Goal: Task Accomplishment & Management: Manage account settings

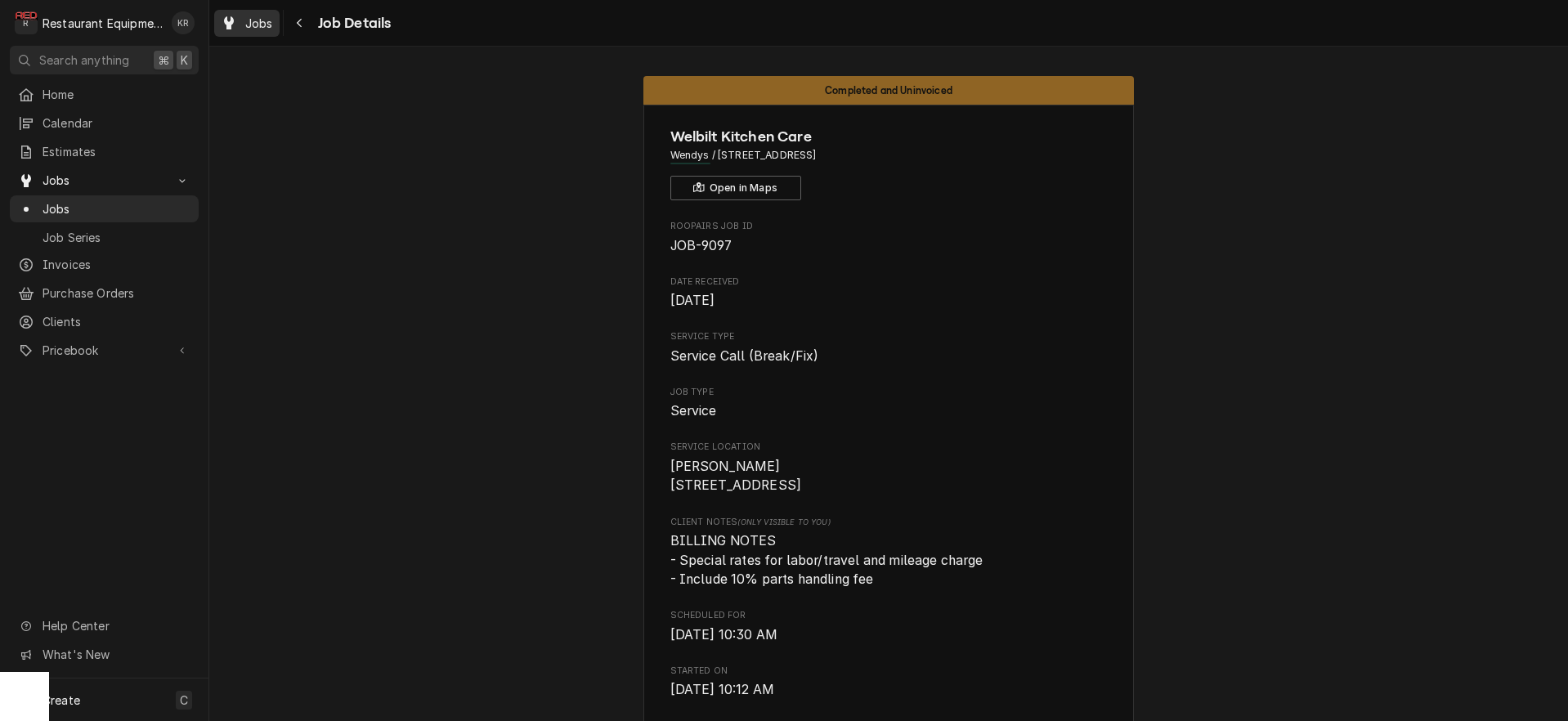
scroll to position [2148, 0]
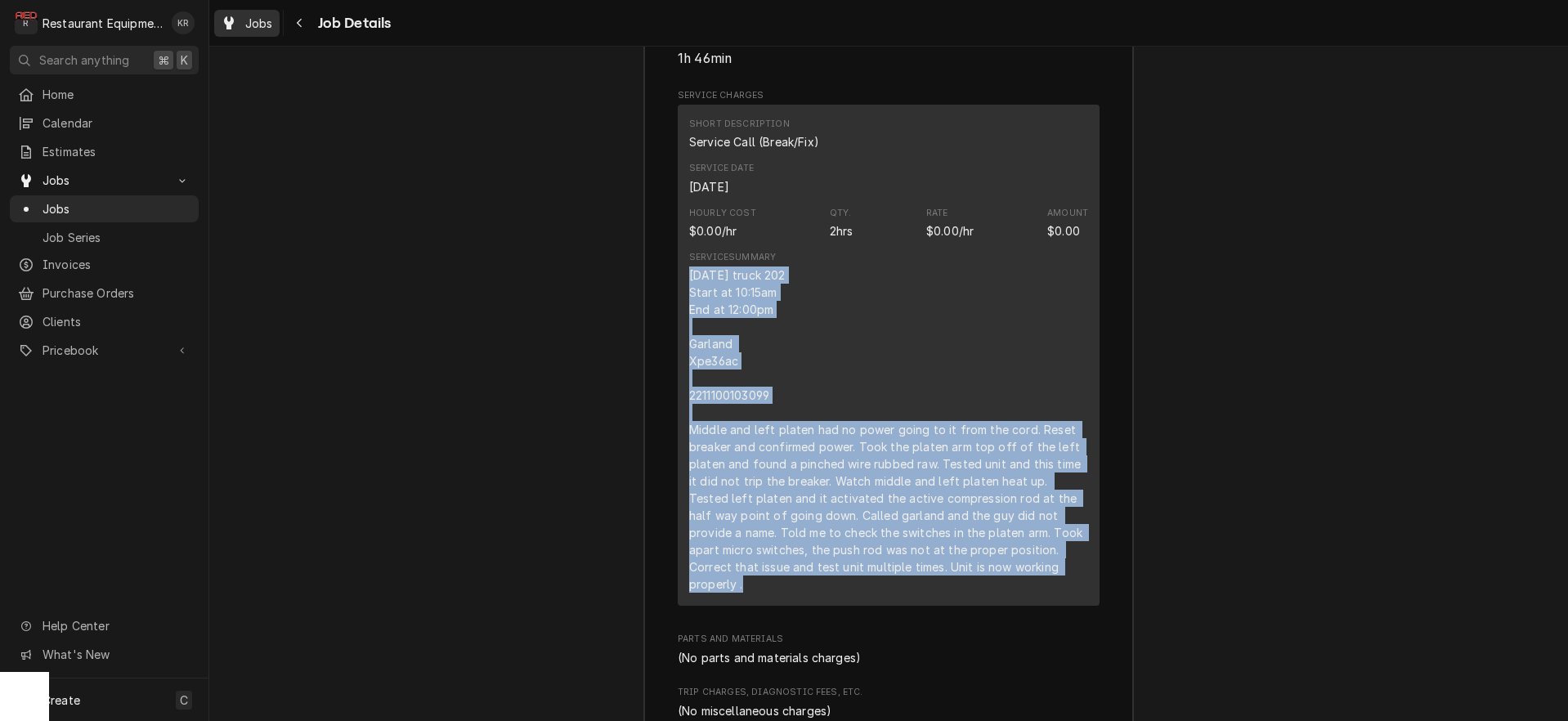
click at [264, 31] on span "Jobs" at bounding box center [259, 24] width 28 height 18
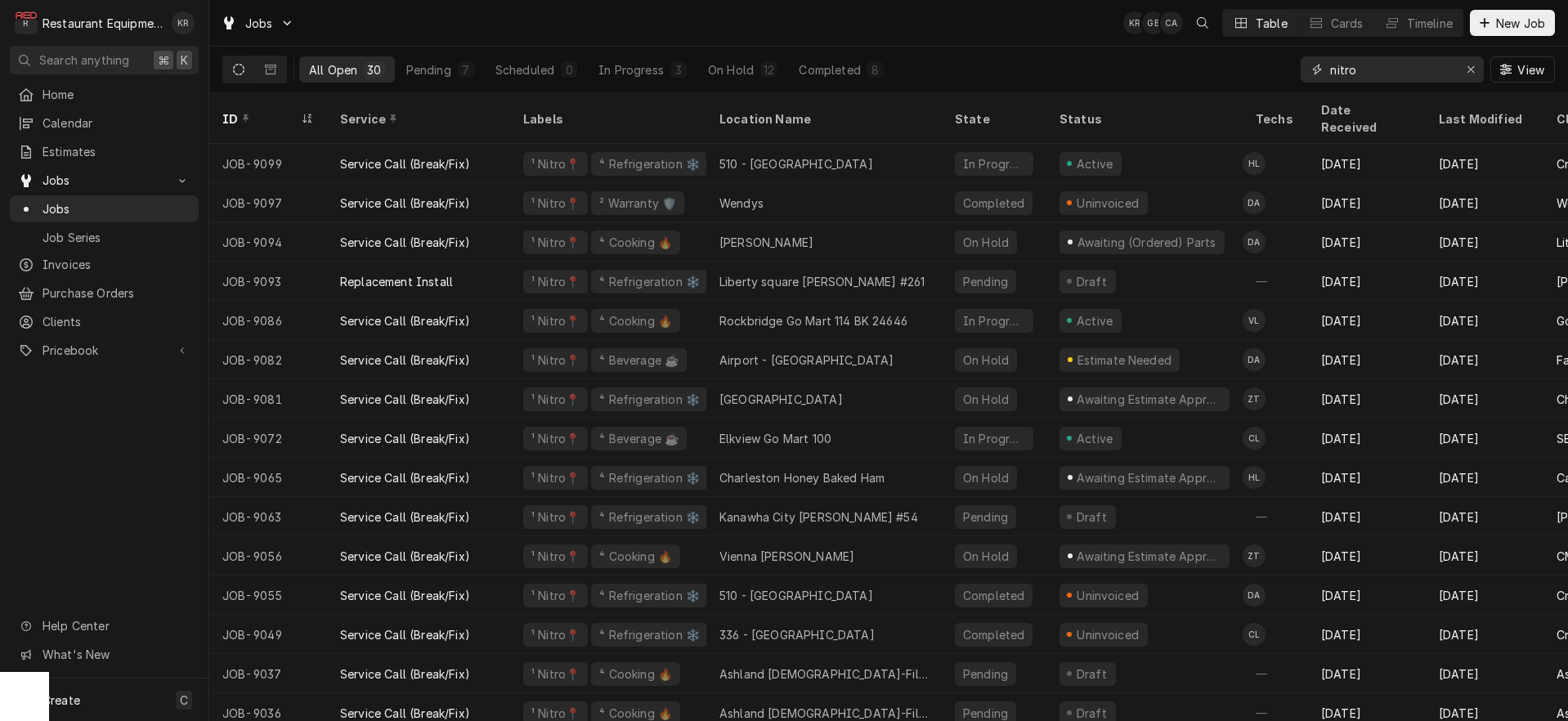
click at [1465, 71] on div "Erase input" at bounding box center [1471, 69] width 17 height 17
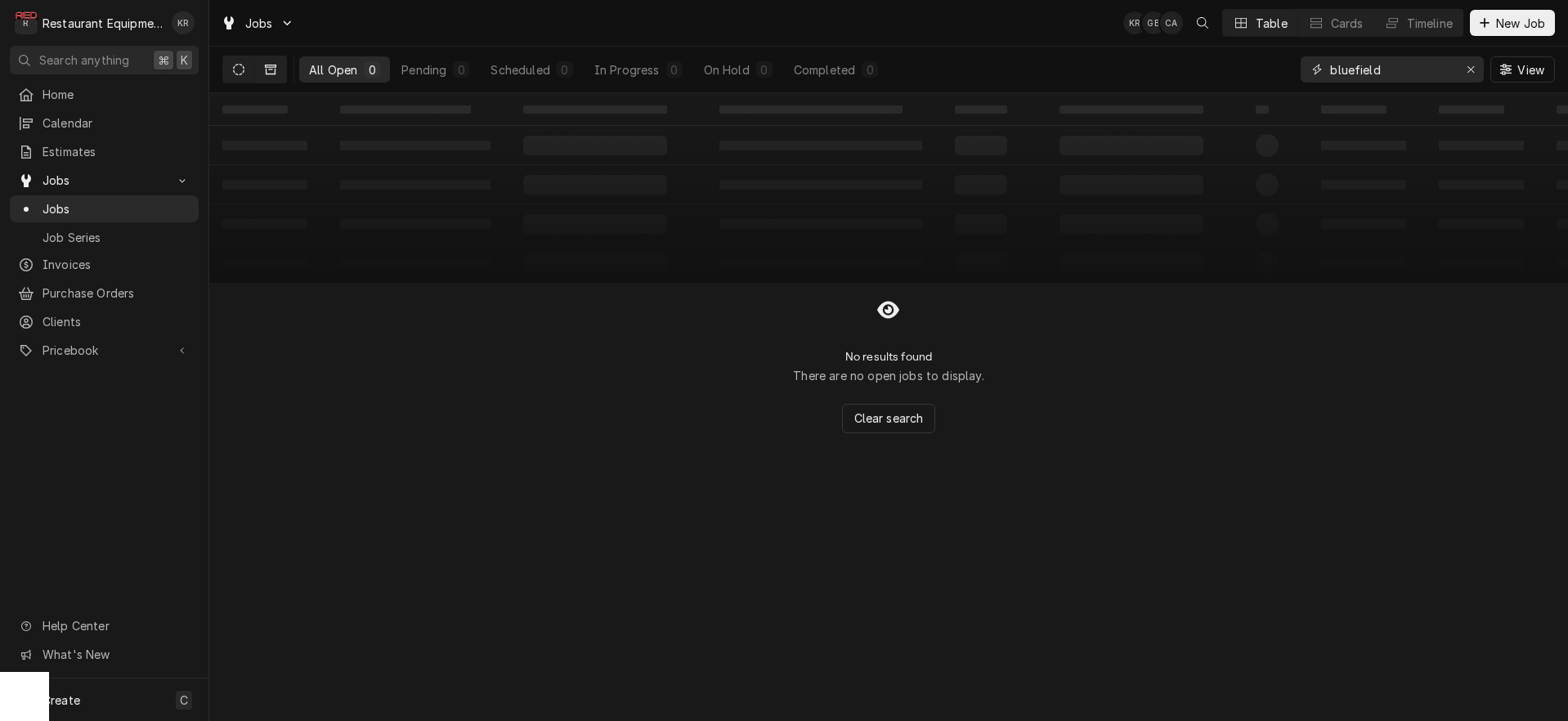
type input "bluefield"
click at [264, 73] on button "Dynamic Content Wrapper" at bounding box center [271, 69] width 32 height 26
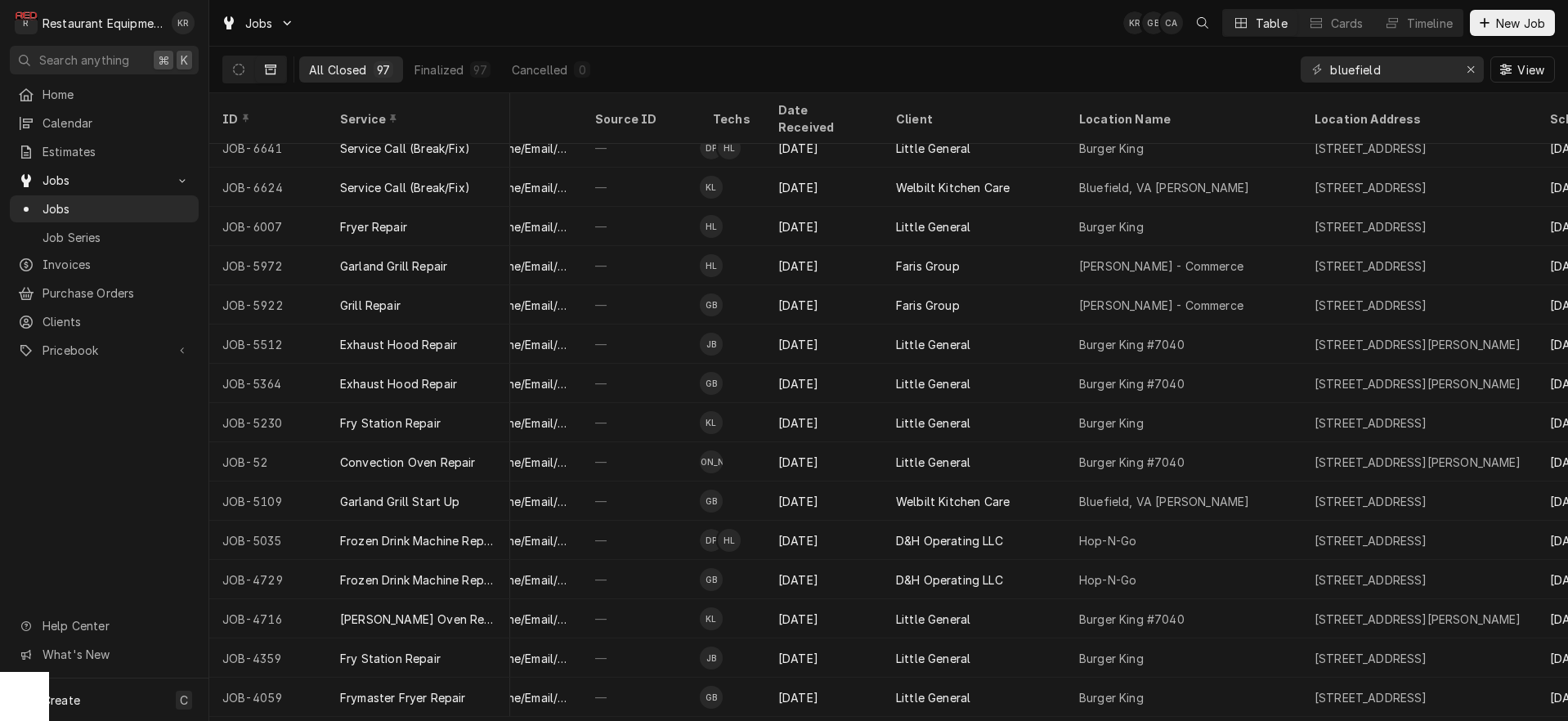
scroll to position [1797, 602]
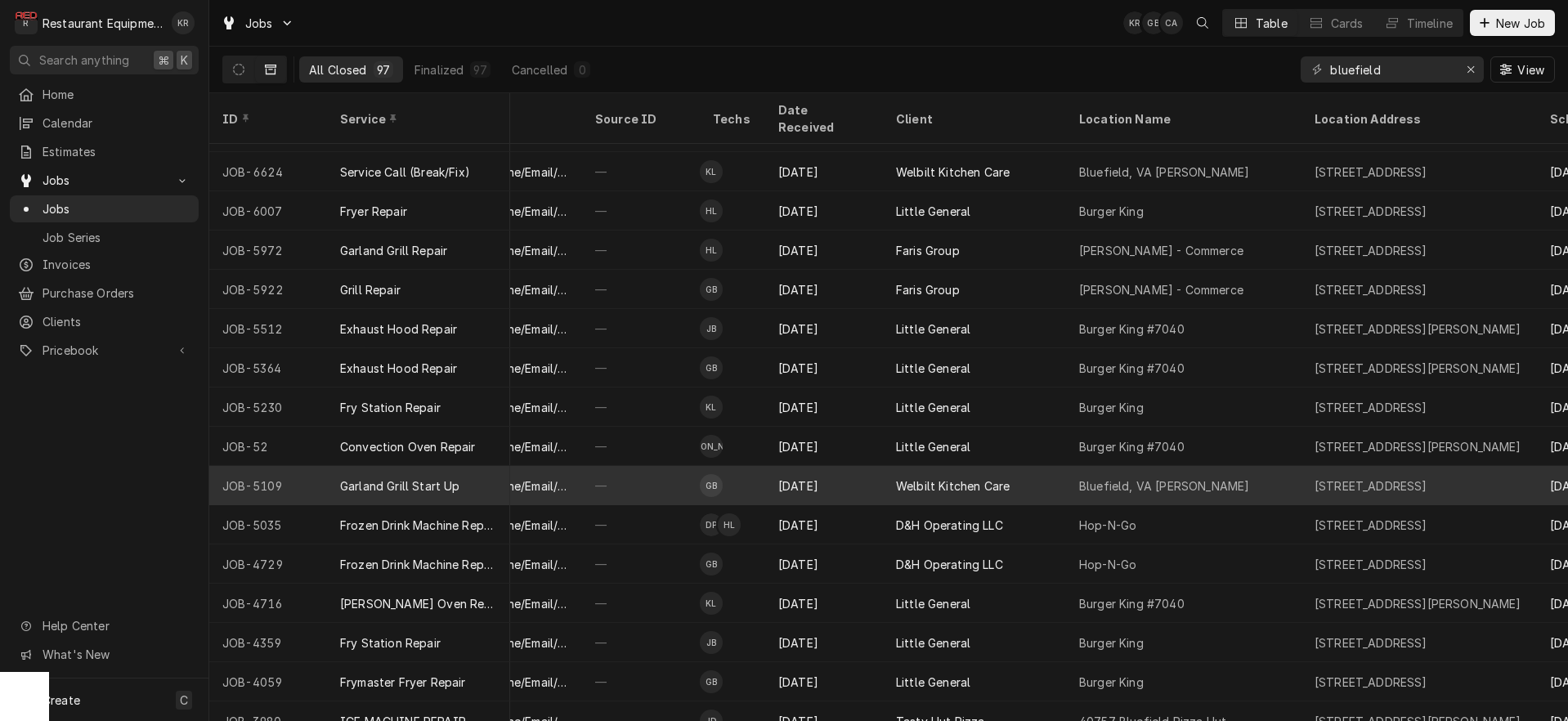
click at [1059, 466] on div "Welbilt Kitchen Care" at bounding box center [974, 486] width 183 height 39
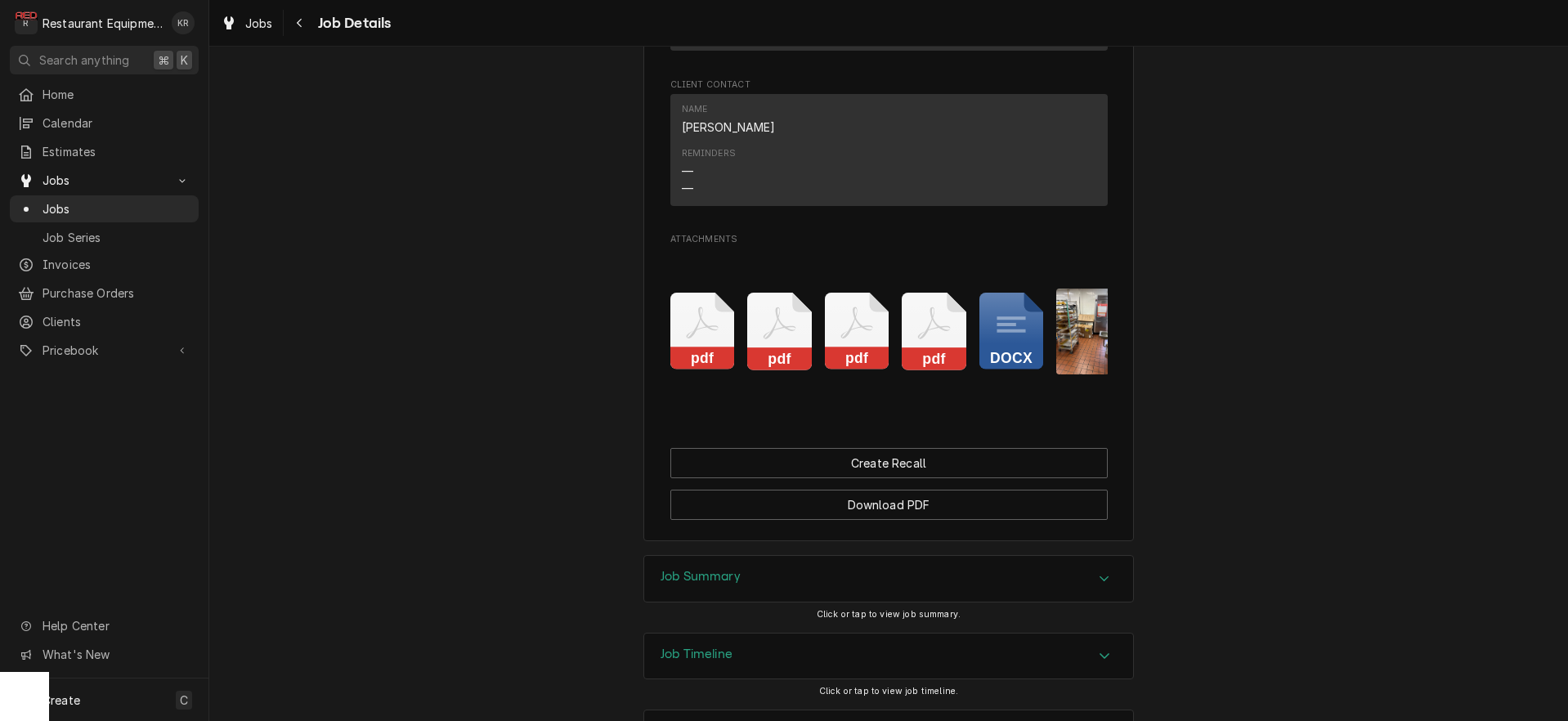
scroll to position [2482, 0]
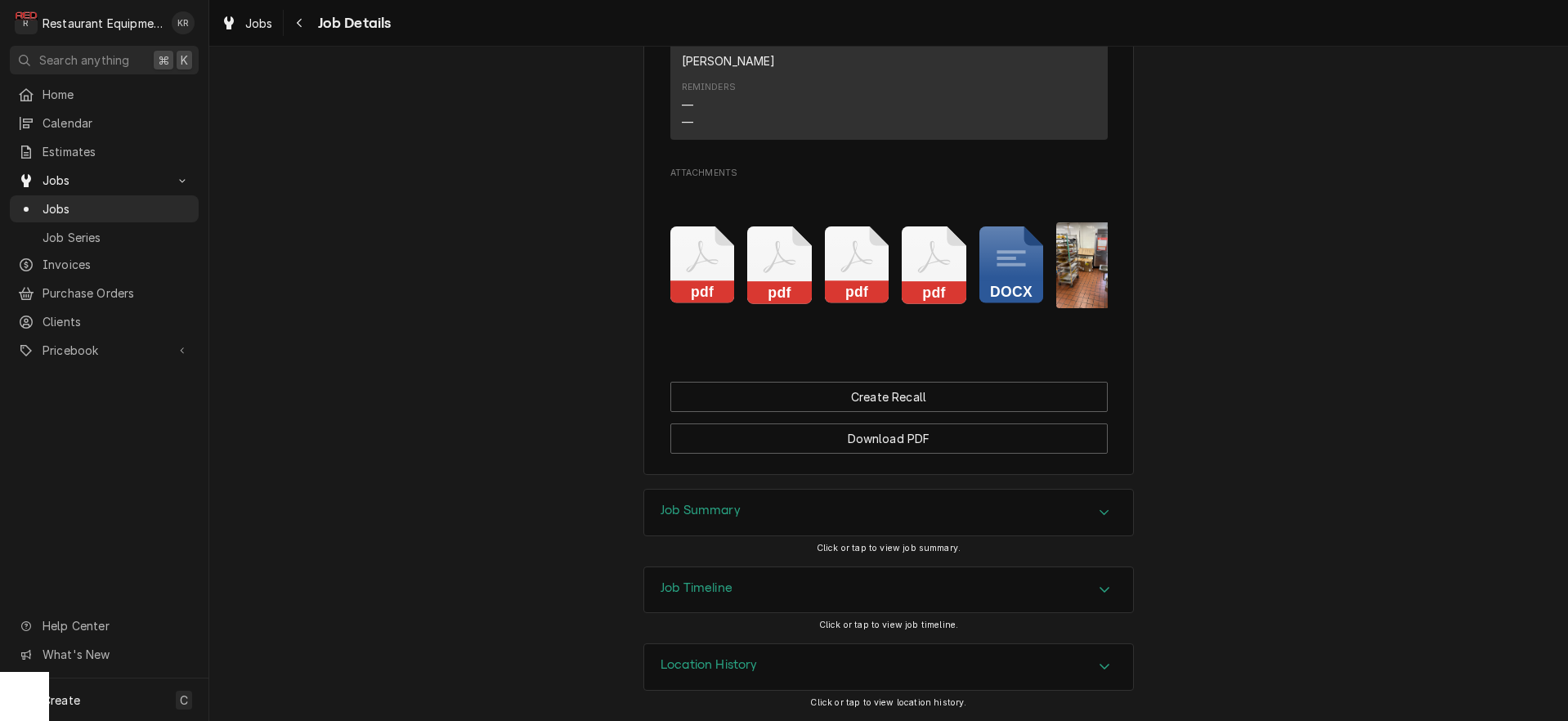
click at [1004, 275] on icon "Attachments" at bounding box center [1012, 265] width 65 height 78
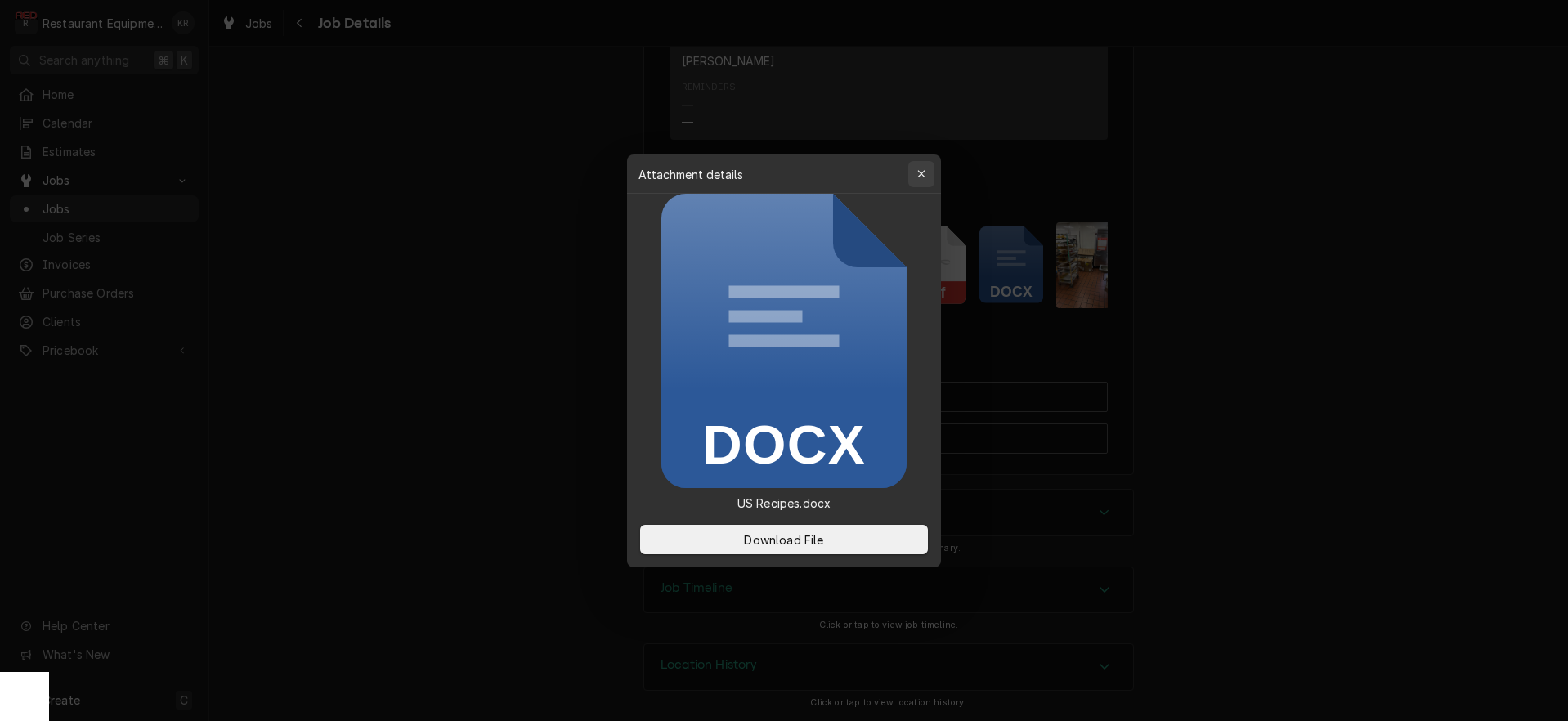
click at [920, 177] on icon "button" at bounding box center [921, 173] width 9 height 11
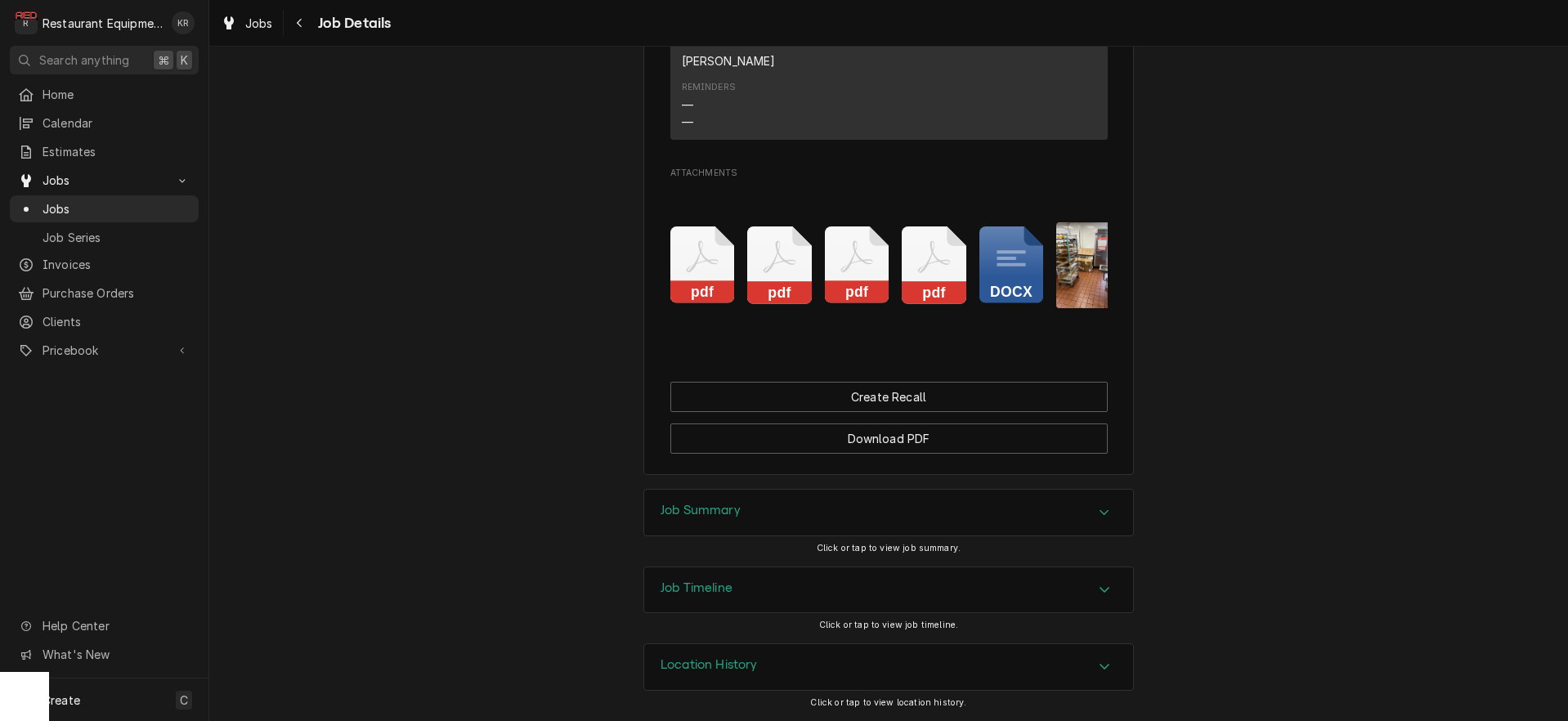
drag, startPoint x: 1015, startPoint y: 265, endPoint x: 1029, endPoint y: 256, distance: 16.6
click at [1025, 257] on icon "docx" at bounding box center [1012, 265] width 65 height 78
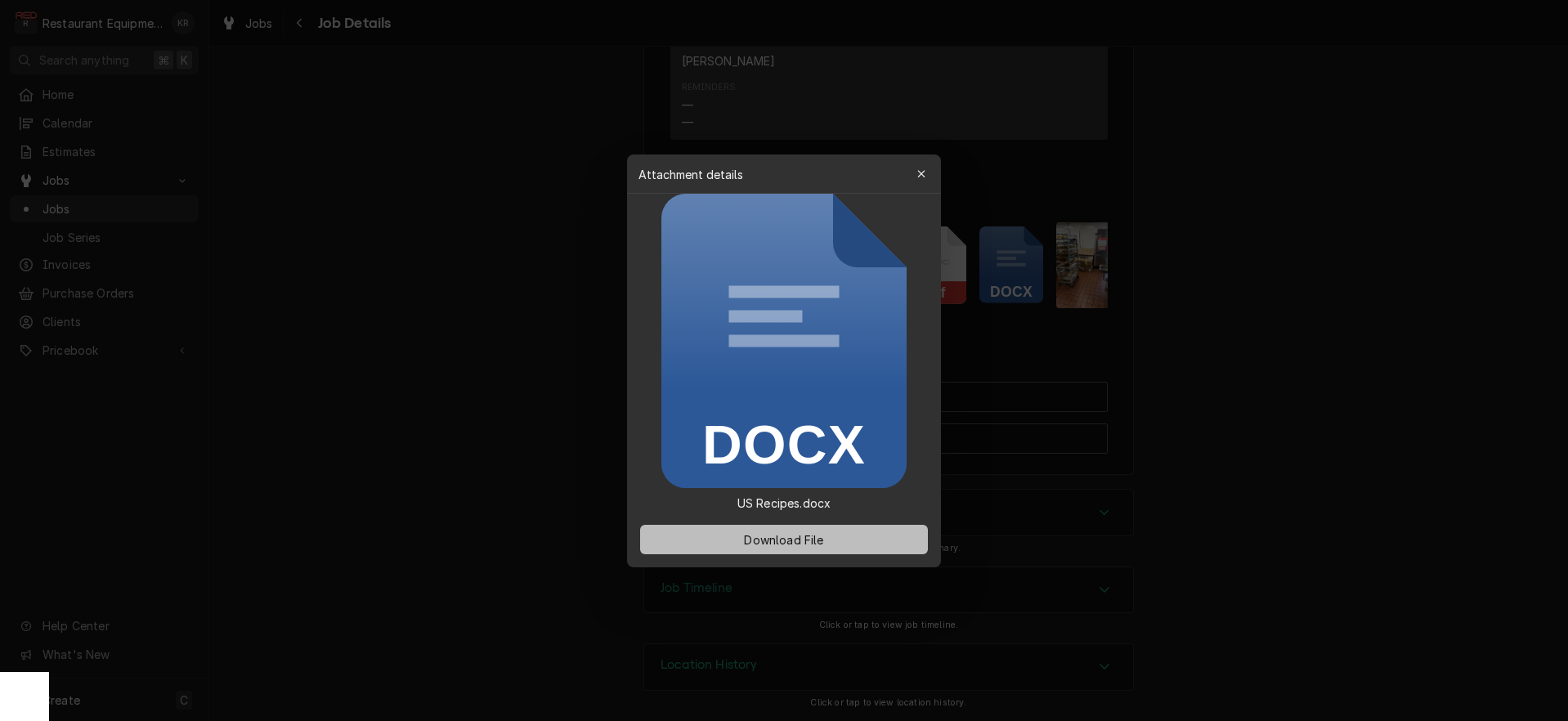
click at [837, 539] on button "Download File" at bounding box center [784, 540] width 288 height 30
click at [920, 176] on icon "button" at bounding box center [920, 173] width 7 height 7
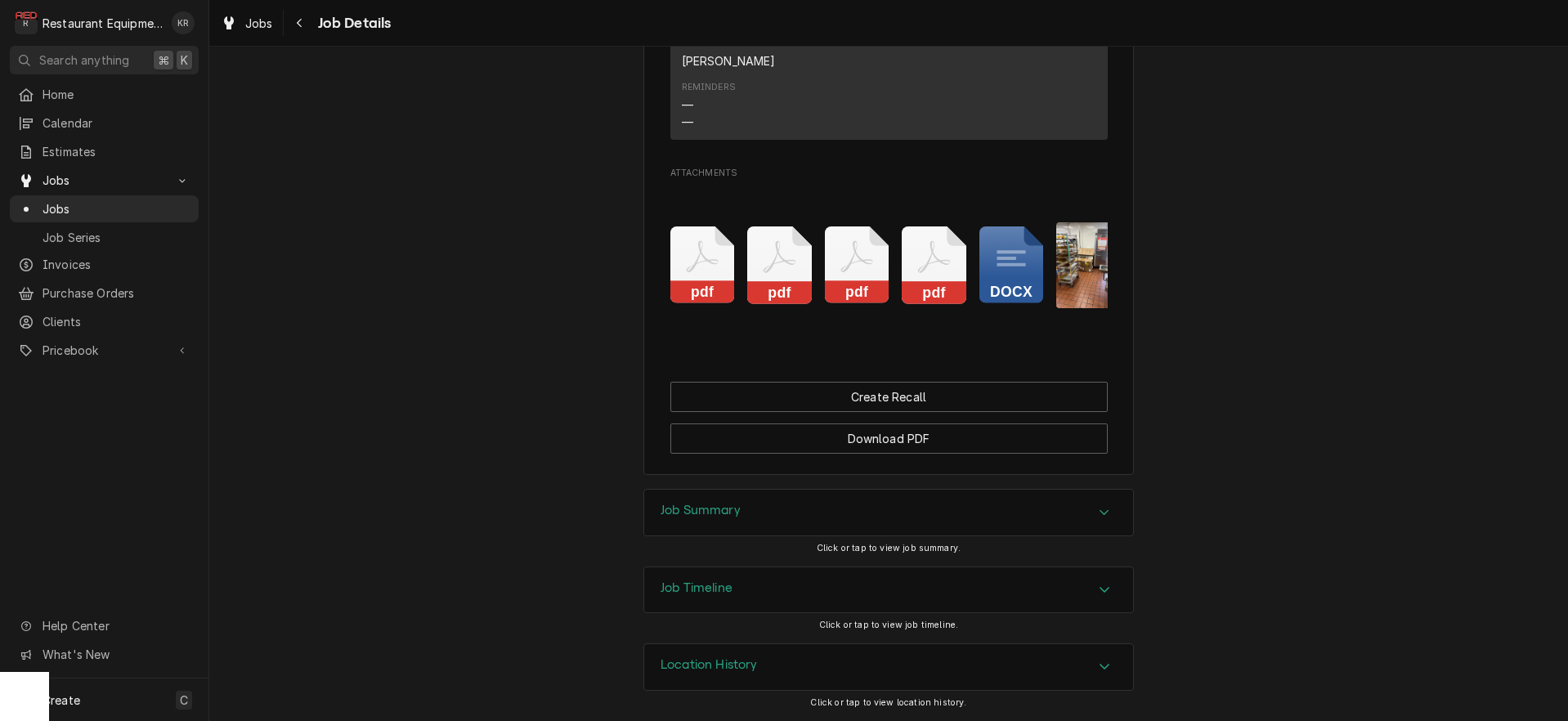
click at [695, 514] on h3 "Job Summary" at bounding box center [701, 511] width 80 height 16
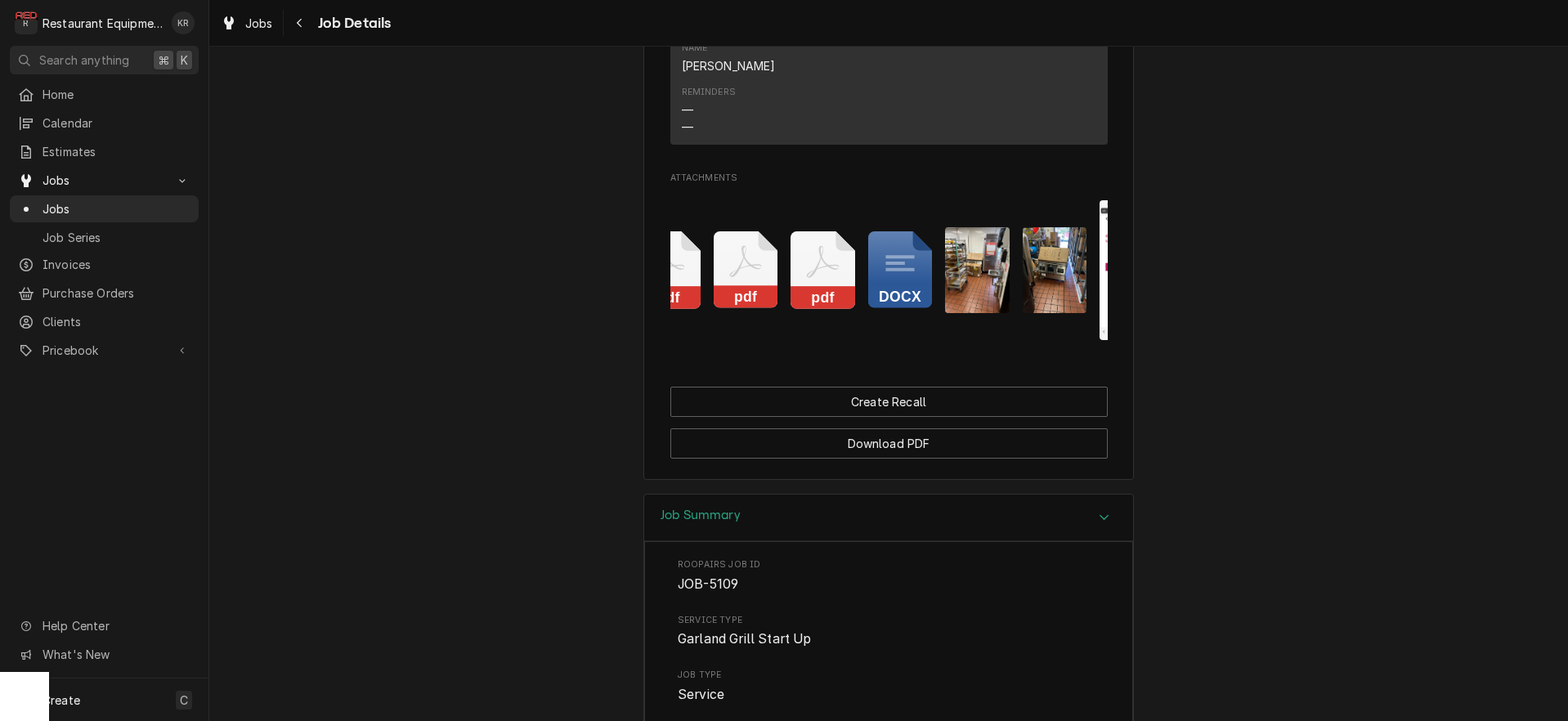
scroll to position [2459, 0]
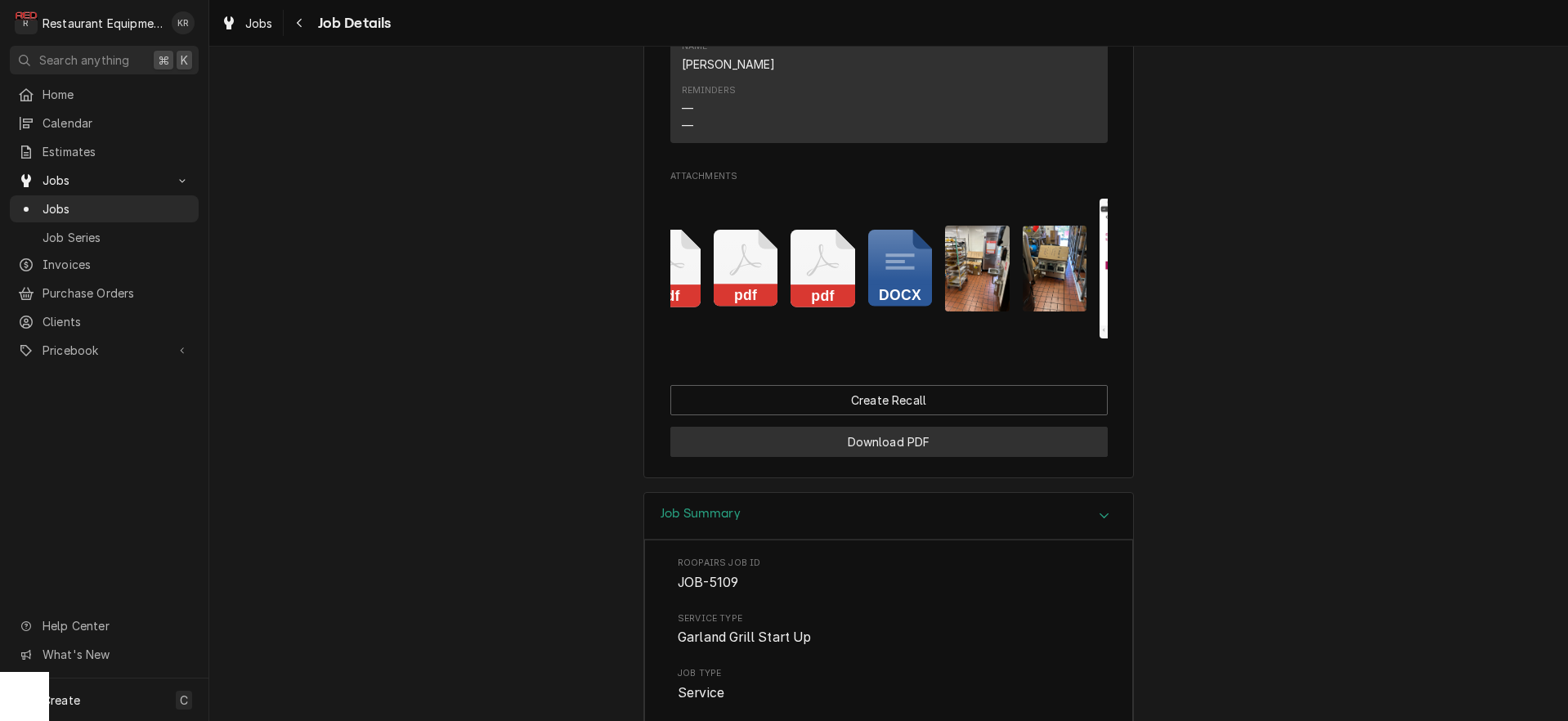
click at [867, 457] on button "Download PDF" at bounding box center [889, 442] width 438 height 31
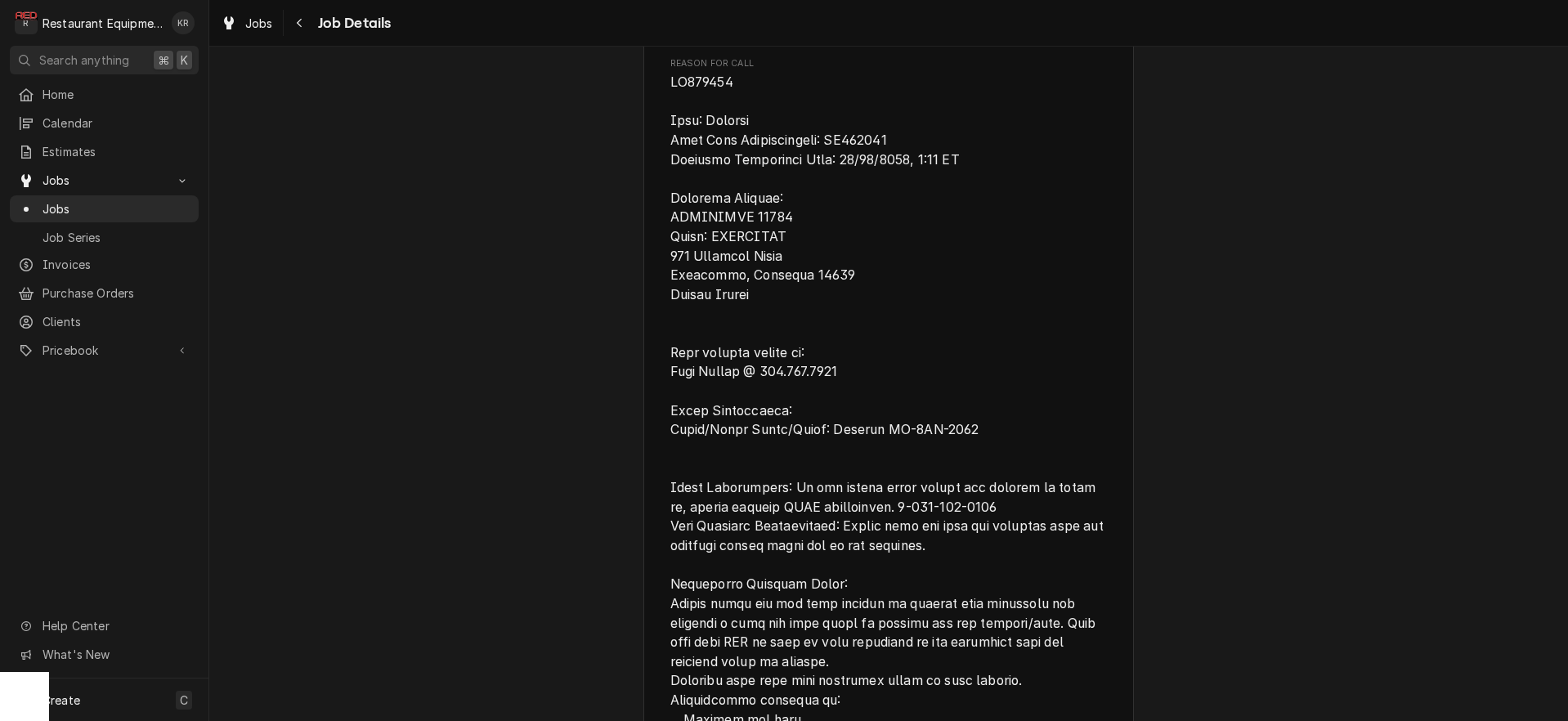
scroll to position [864, 0]
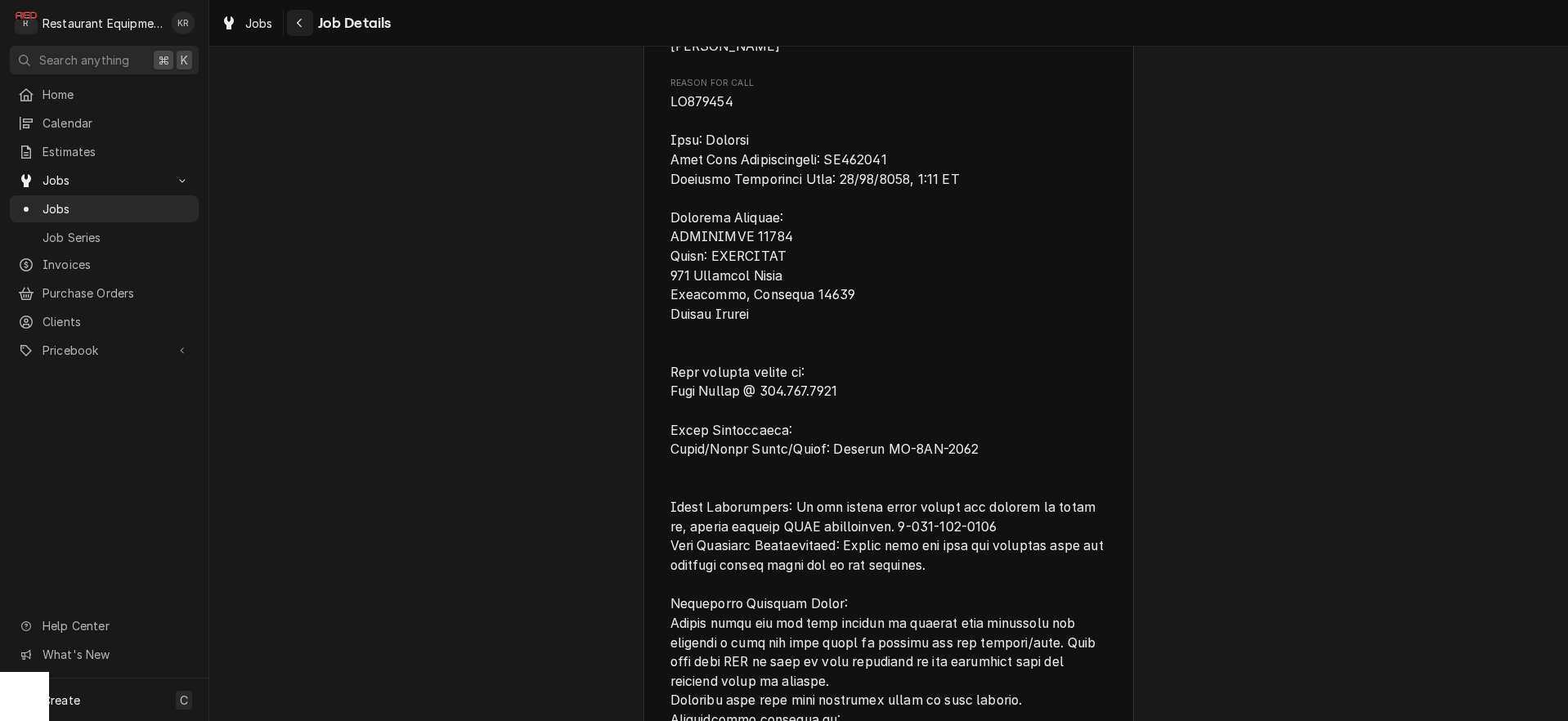
click at [303, 24] on icon "Navigate back" at bounding box center [299, 23] width 7 height 11
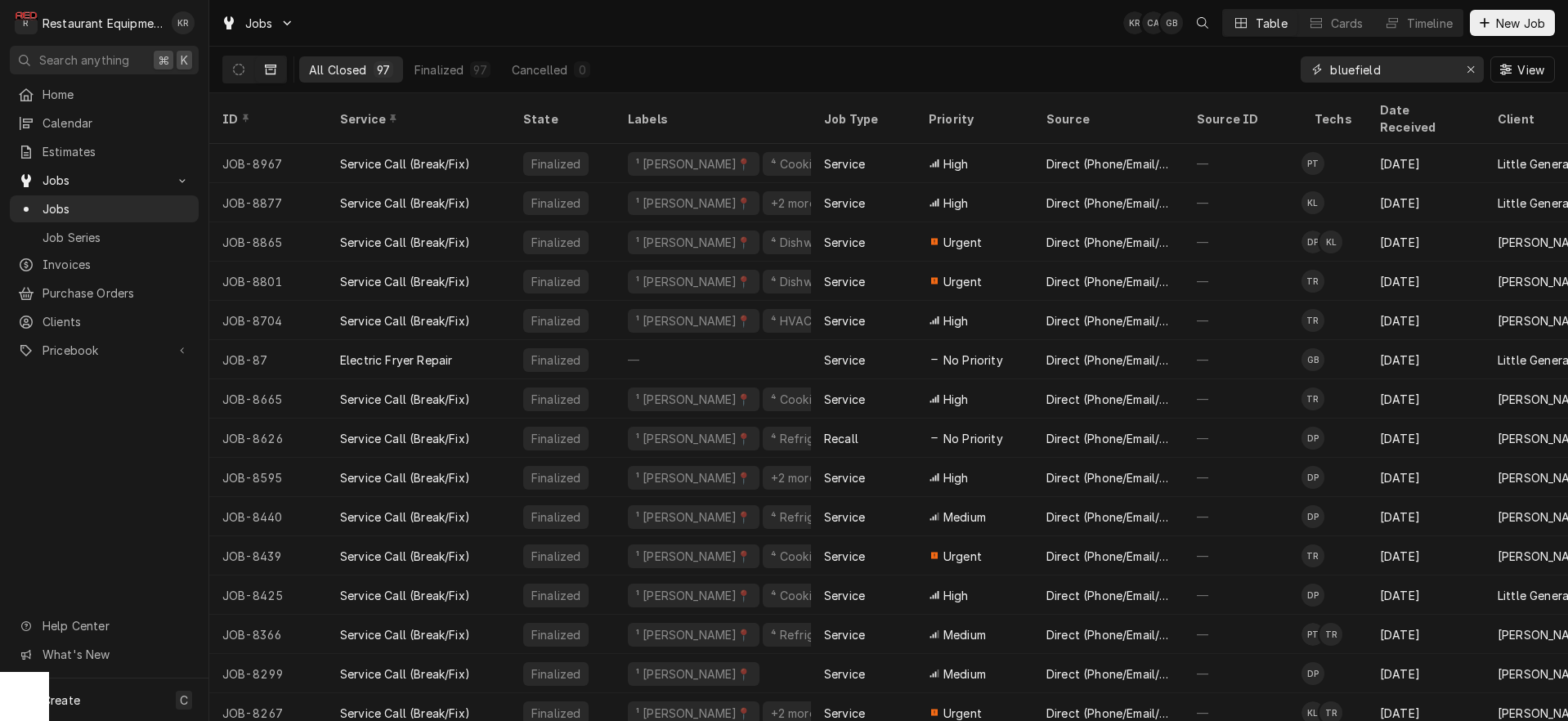
click at [1432, 74] on input "bluefield" at bounding box center [1391, 69] width 122 height 26
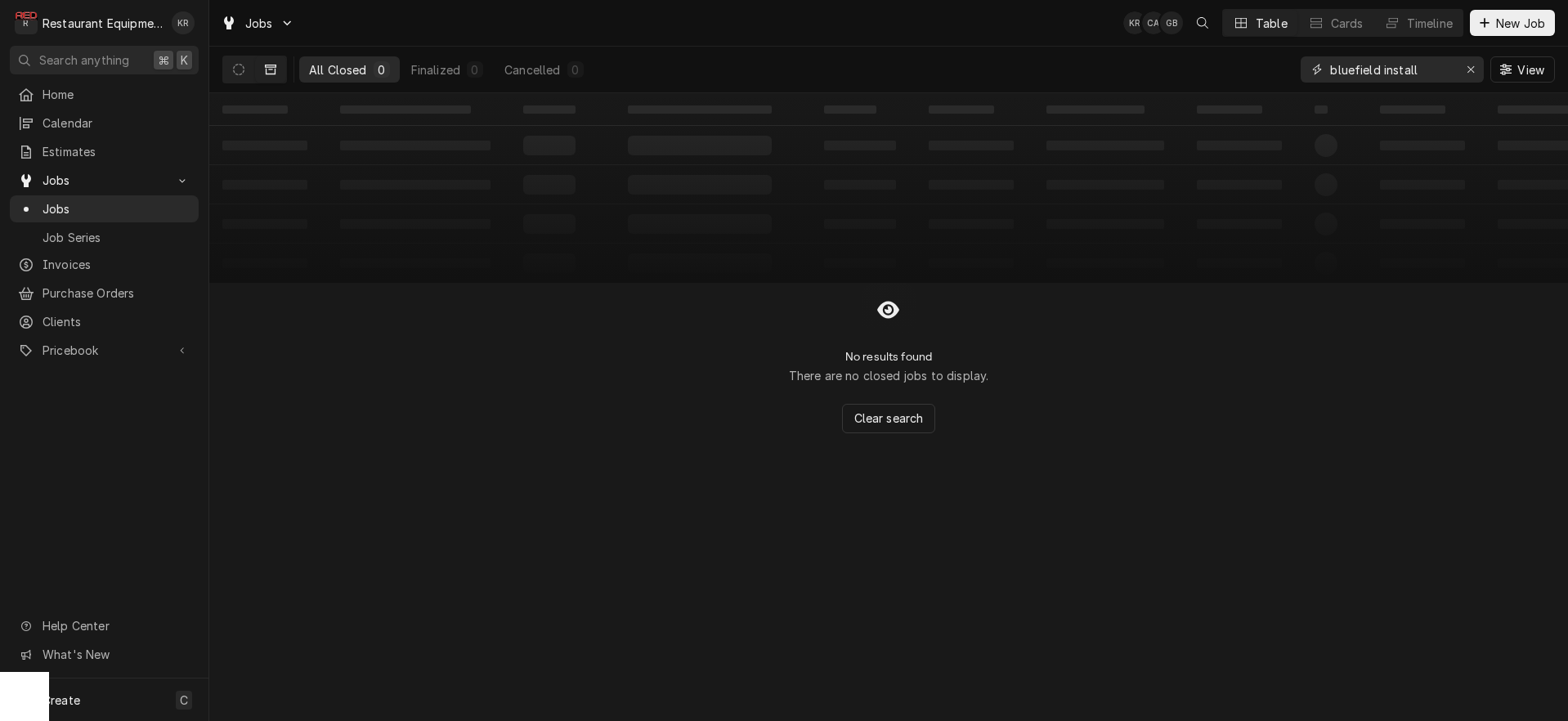
click at [1415, 72] on input "bluefield install" at bounding box center [1391, 69] width 122 height 26
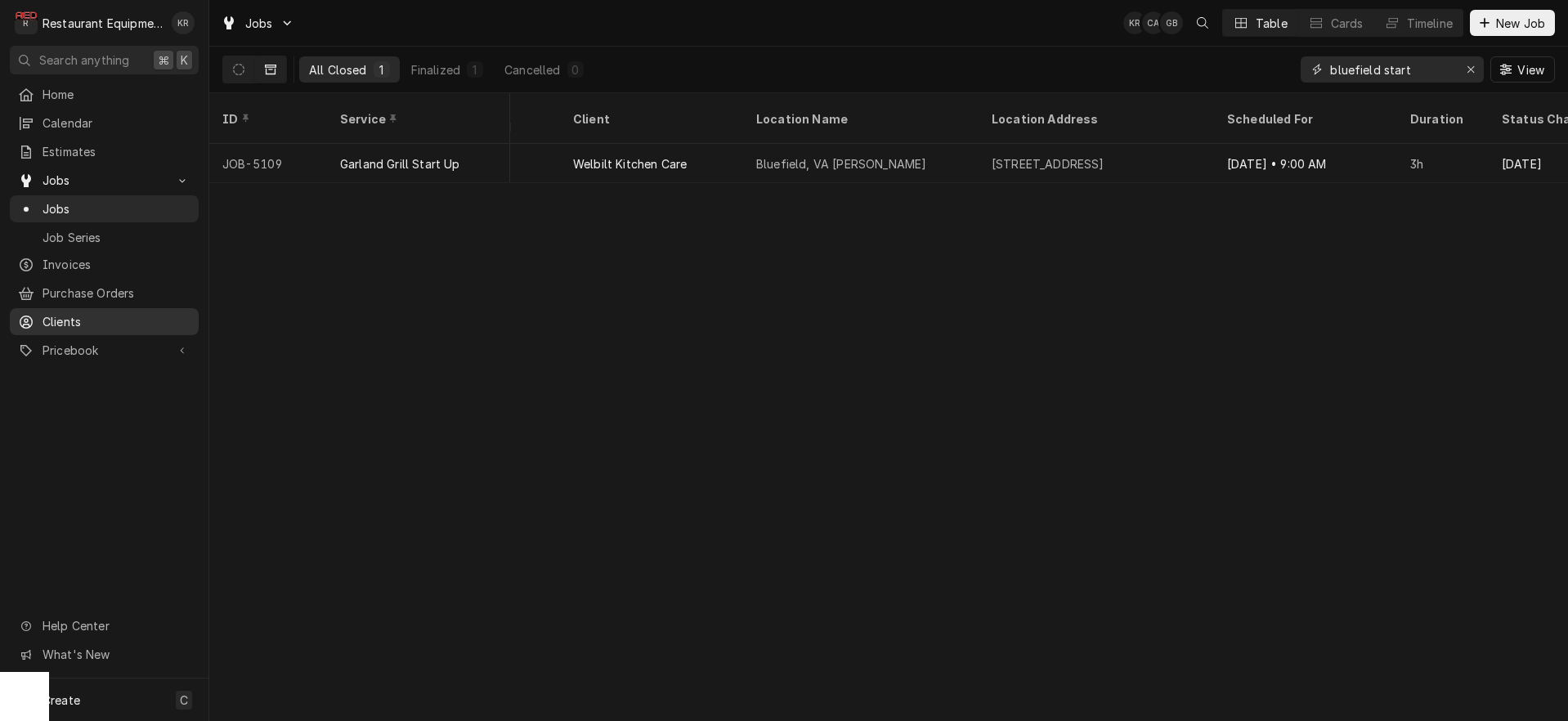
scroll to position [0, 929]
type input "bluefield start"
click at [90, 265] on span "Invoices" at bounding box center [116, 264] width 148 height 18
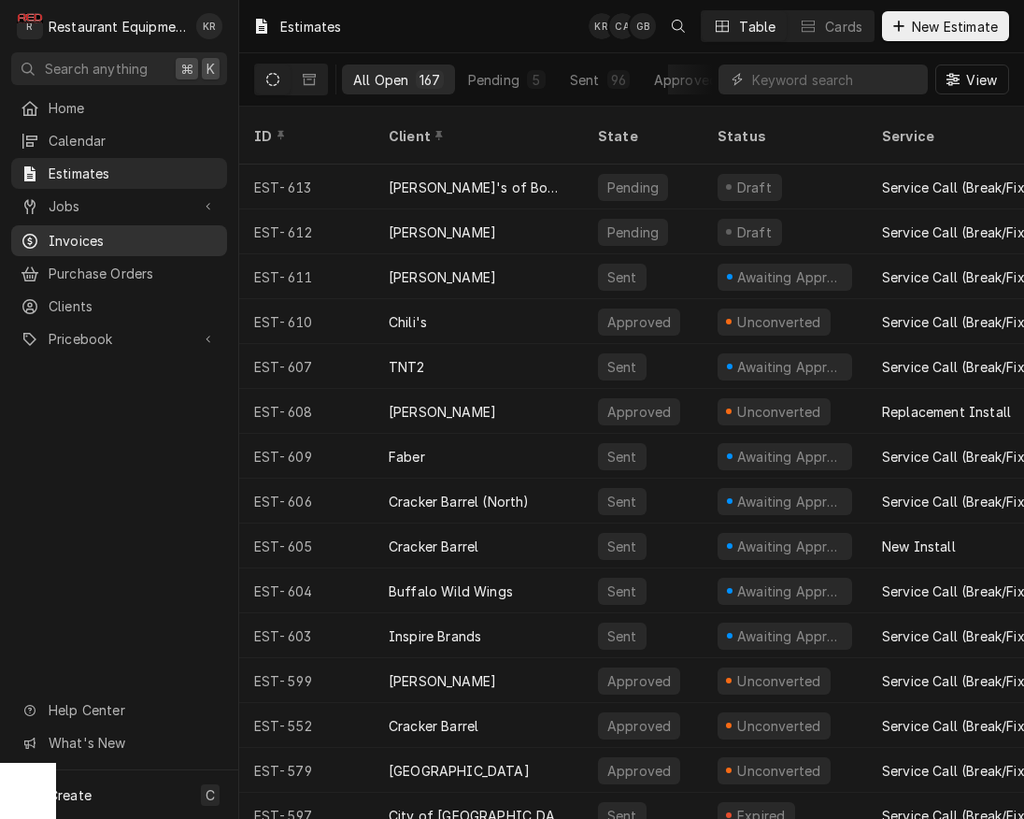
click at [93, 231] on span "Invoices" at bounding box center [133, 241] width 169 height 20
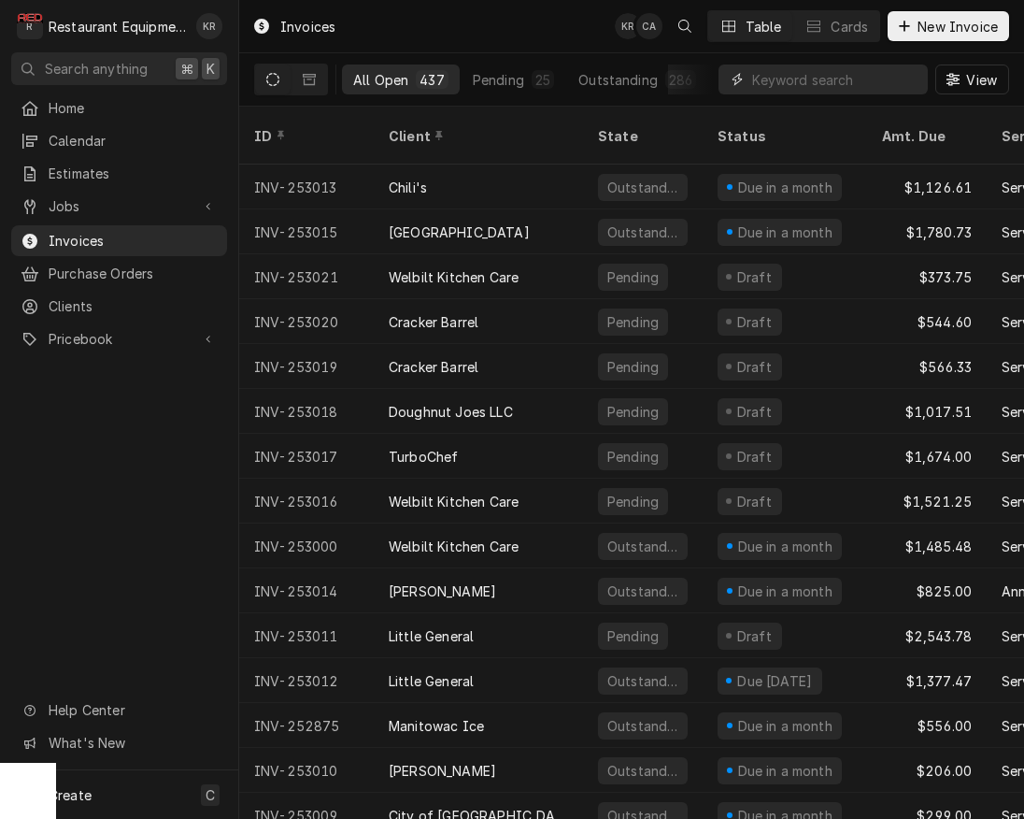
click at [828, 84] on input "Dynamic Content Wrapper" at bounding box center [835, 79] width 166 height 30
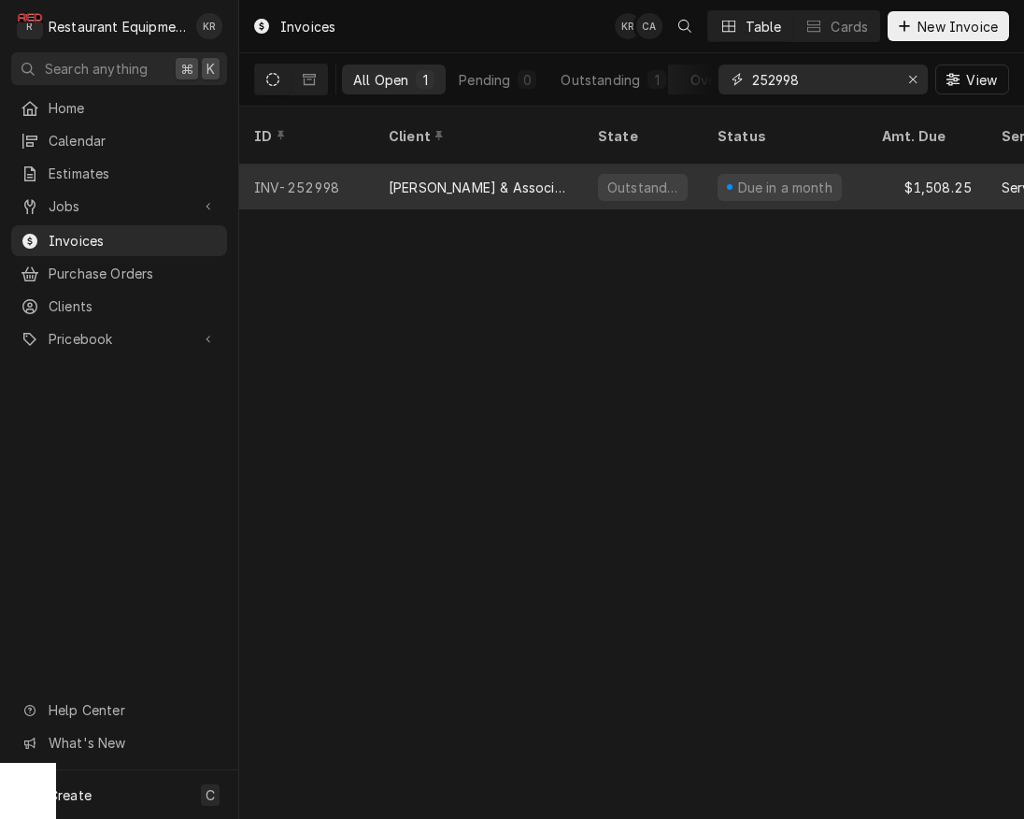
type input "252998"
click at [681, 174] on div "Outstanding" at bounding box center [643, 187] width 90 height 27
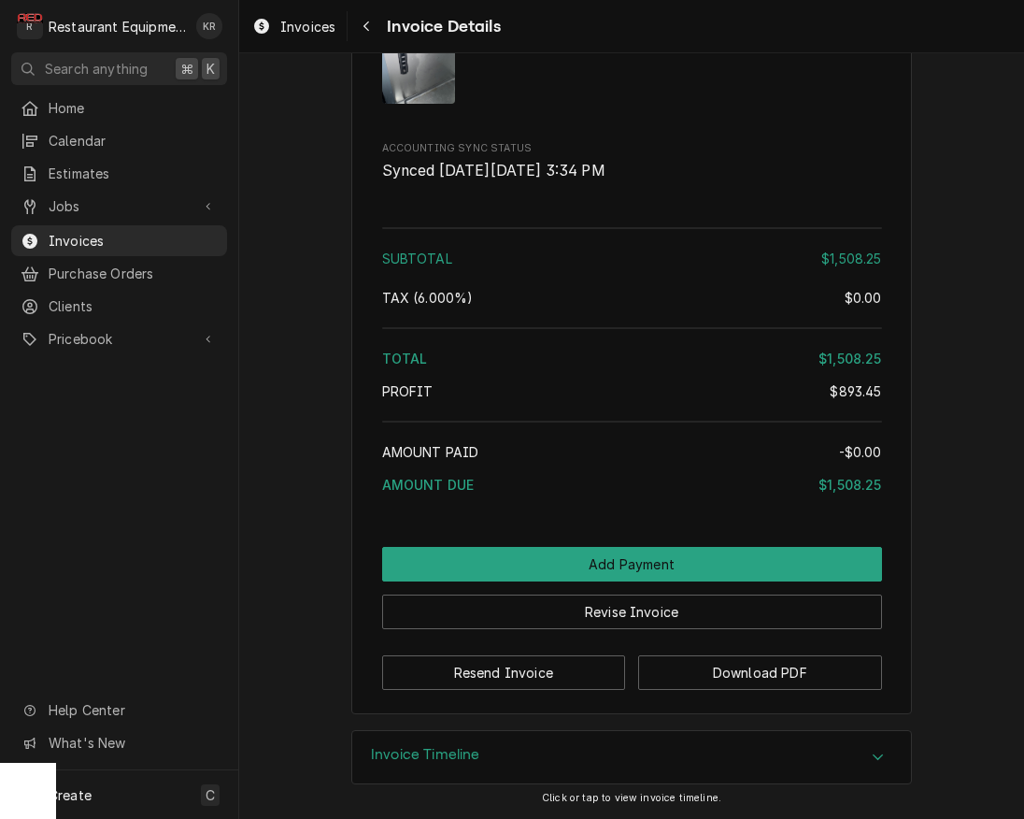
scroll to position [4226, 0]
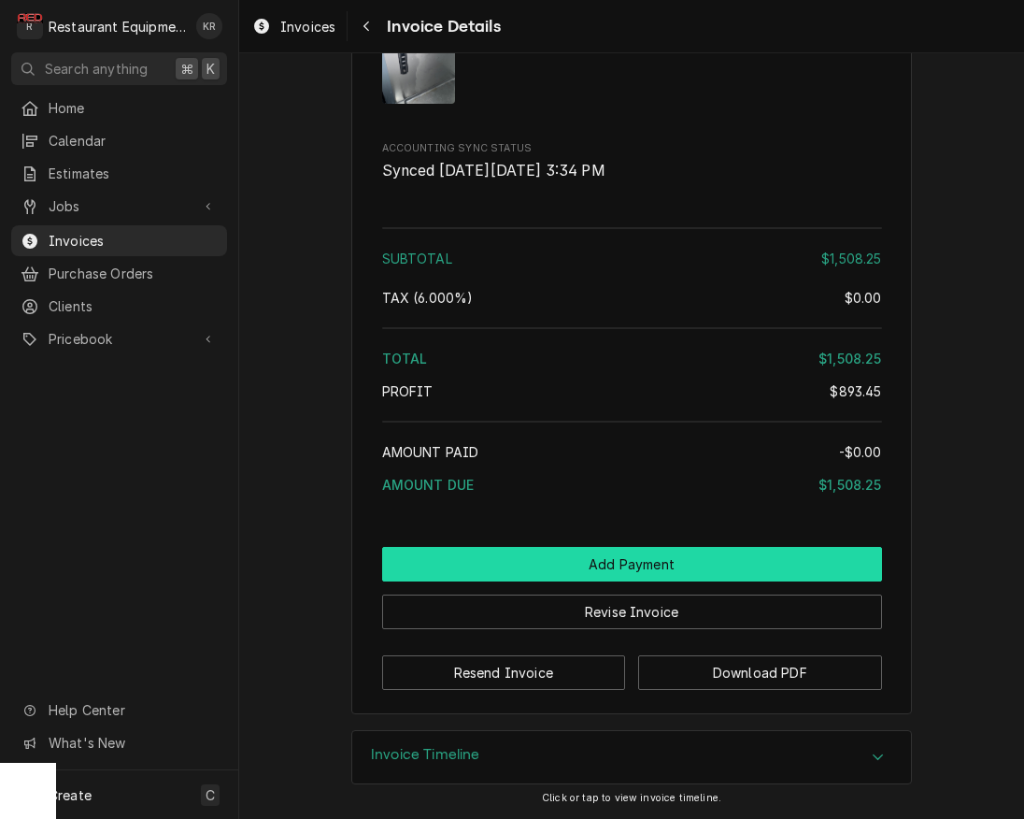
click at [581, 567] on button "Add Payment" at bounding box center [632, 564] width 500 height 35
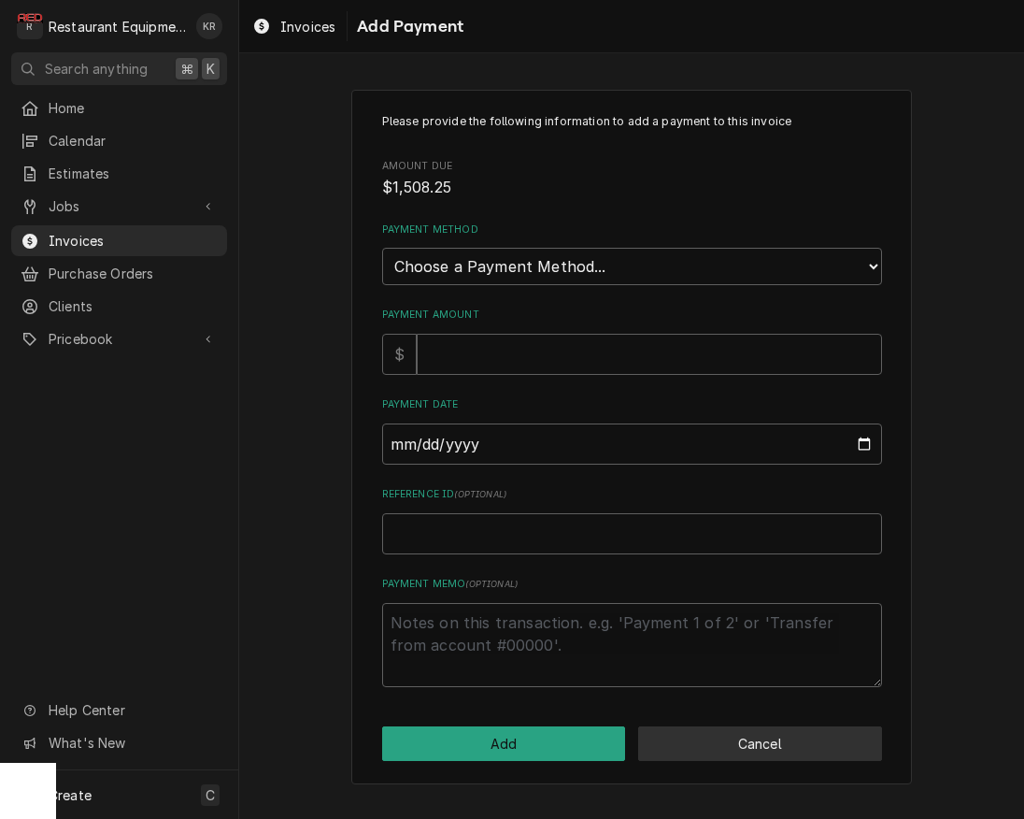
click at [751, 726] on button "Cancel" at bounding box center [760, 743] width 244 height 35
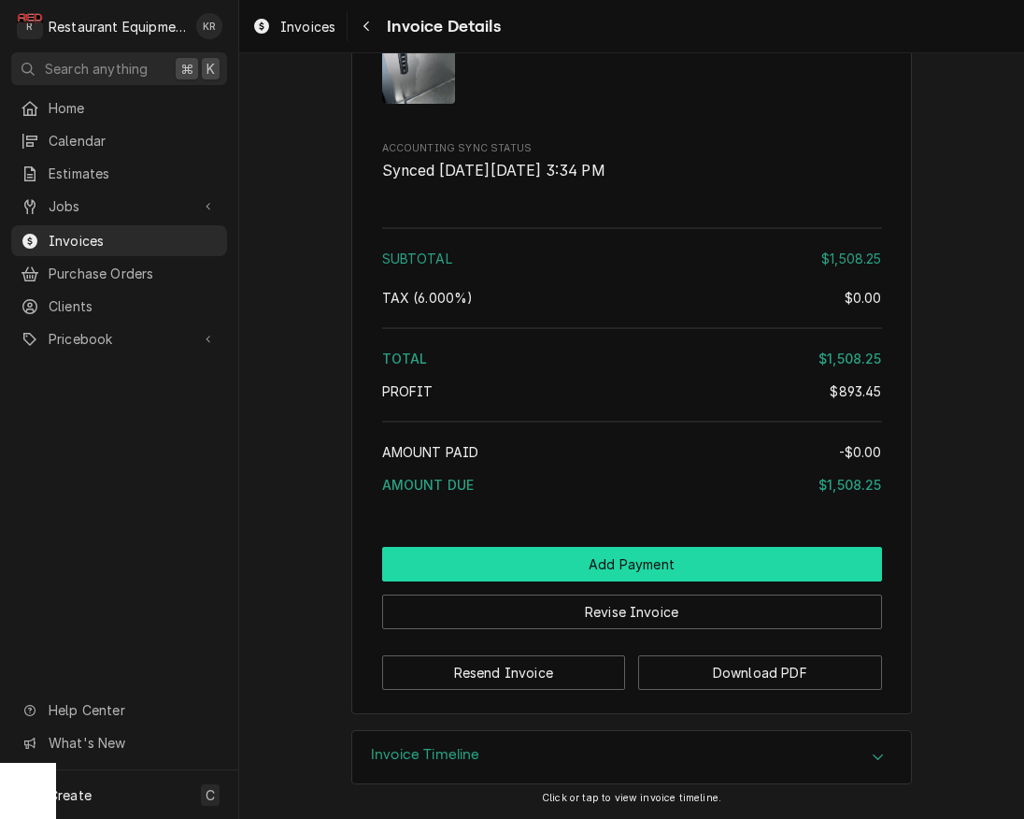
scroll to position [4226, 0]
click at [596, 569] on button "Add Payment" at bounding box center [632, 564] width 500 height 35
type textarea "x"
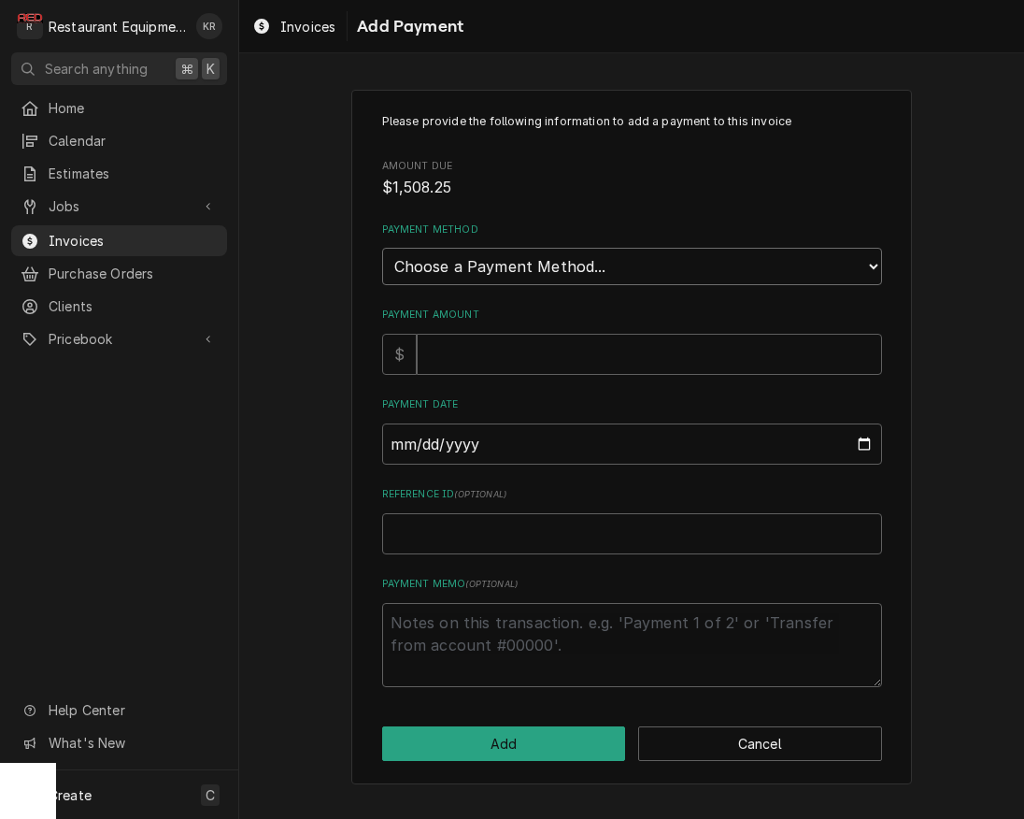
select select "3"
click option "Credit/Debit Card" at bounding box center [0, 0] width 0 height 0
type textarea "x"
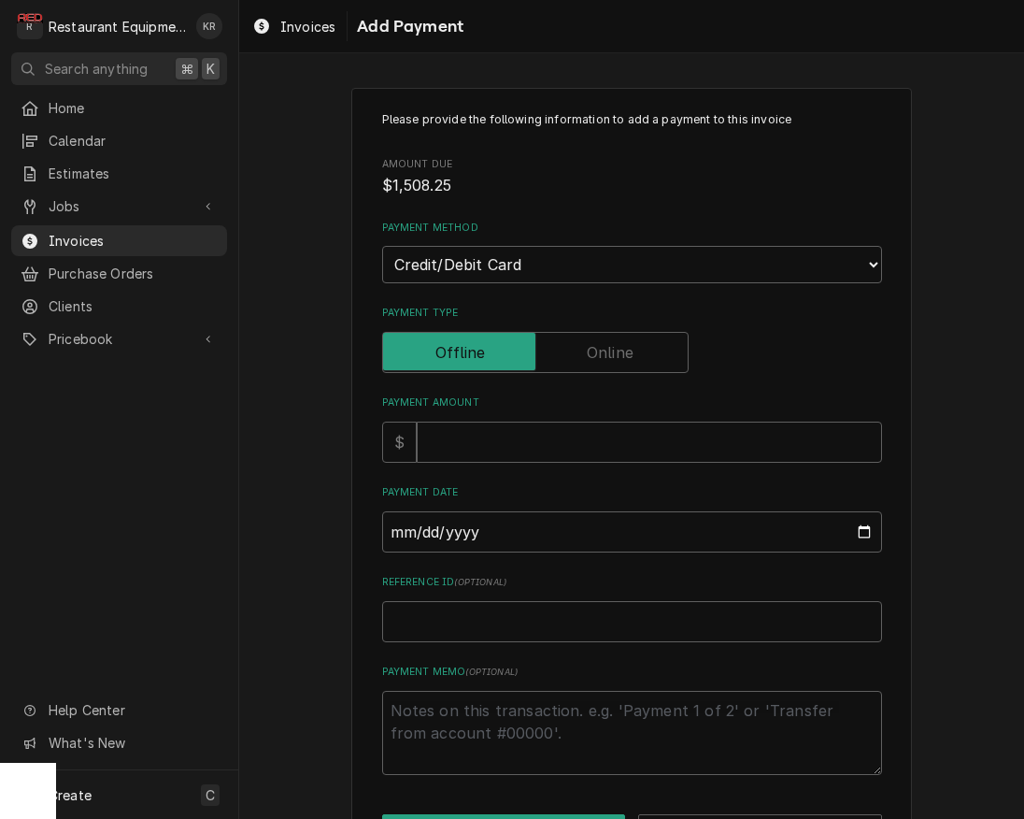
click at [602, 351] on label "Payment Type" at bounding box center [535, 352] width 306 height 41
click at [602, 351] on input "Payment Type" at bounding box center [536, 352] width 290 height 41
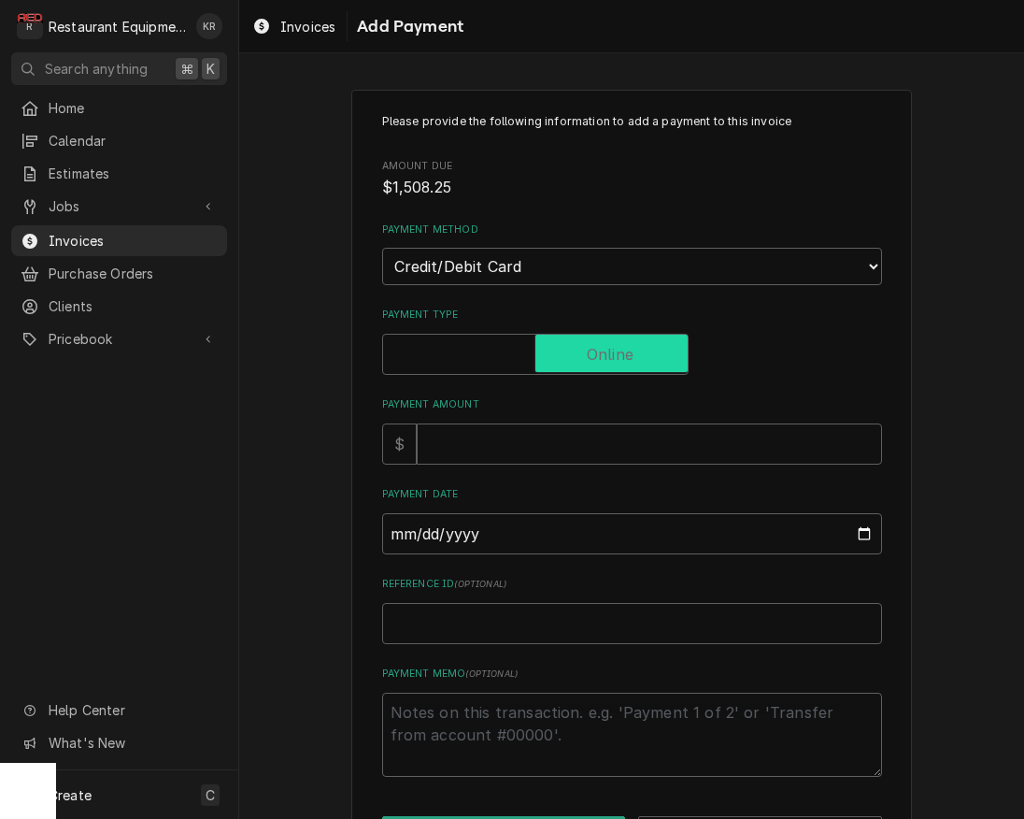
checkbox input "true"
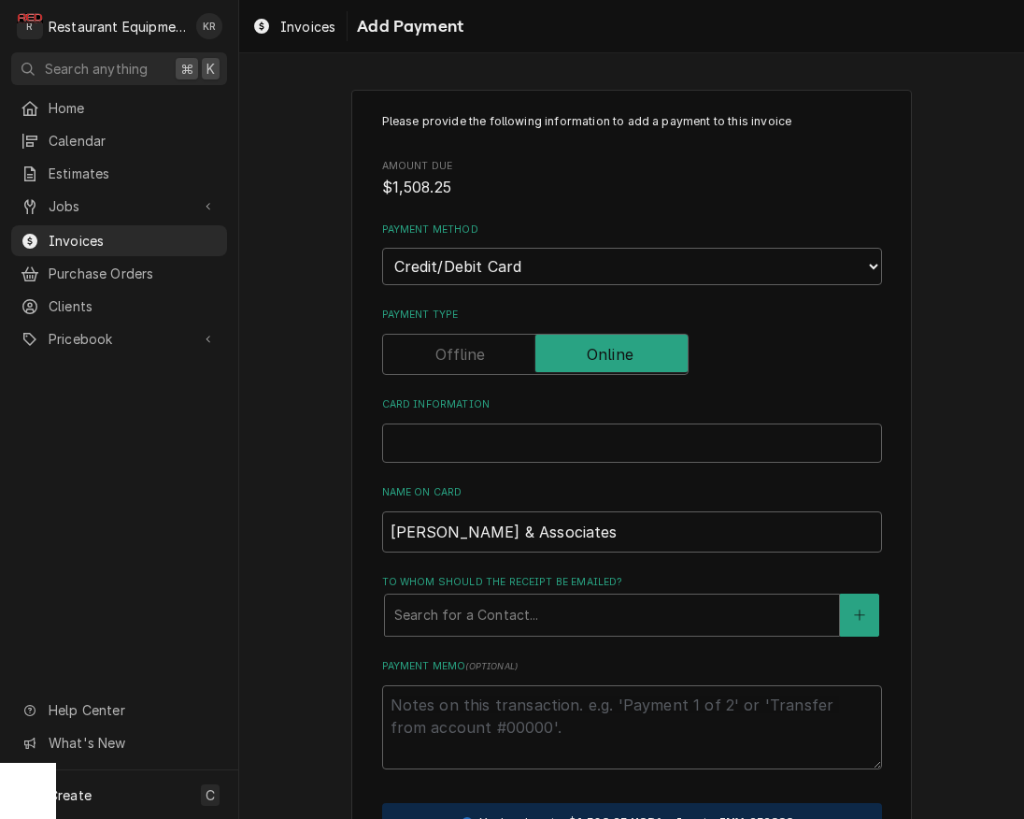
scroll to position [13, 0]
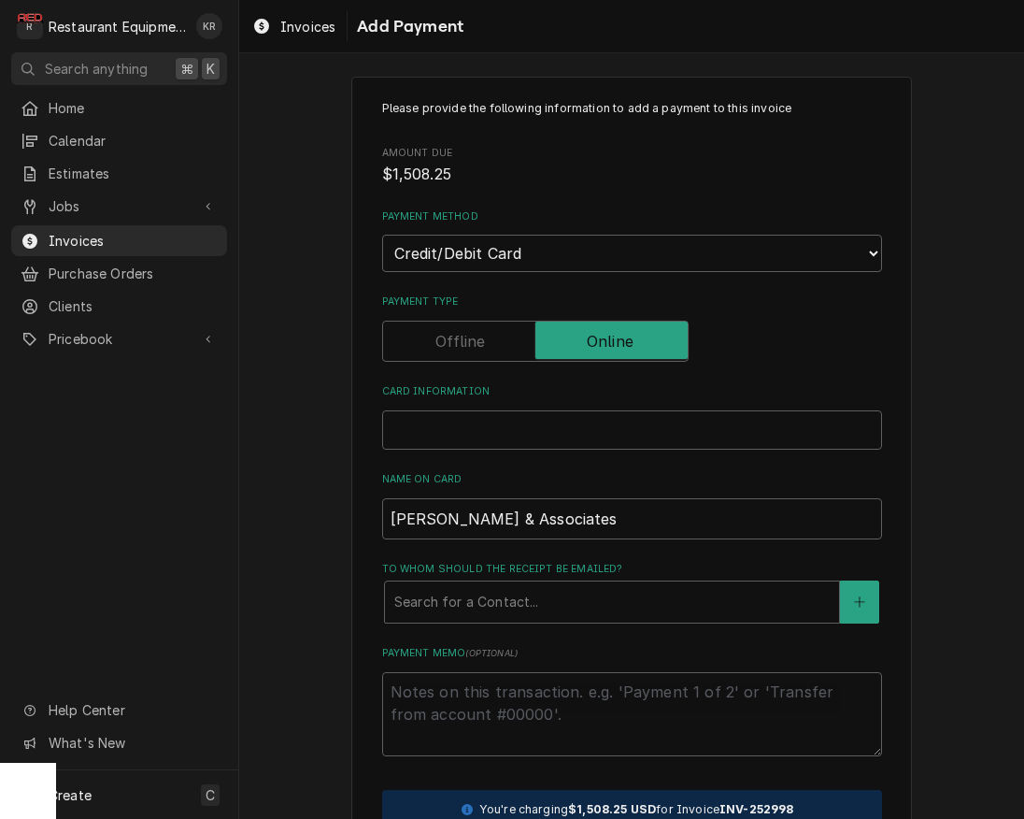
drag, startPoint x: 452, startPoint y: 424, endPoint x: 446, endPoint y: 440, distance: 17.2
click at [445, 442] on div "Card Information" at bounding box center [632, 429] width 500 height 39
drag, startPoint x: 531, startPoint y: 514, endPoint x: 210, endPoint y: 476, distance: 322.8
click at [382, 498] on input "[PERSON_NAME] & Associates" at bounding box center [632, 518] width 500 height 41
type textarea "x"
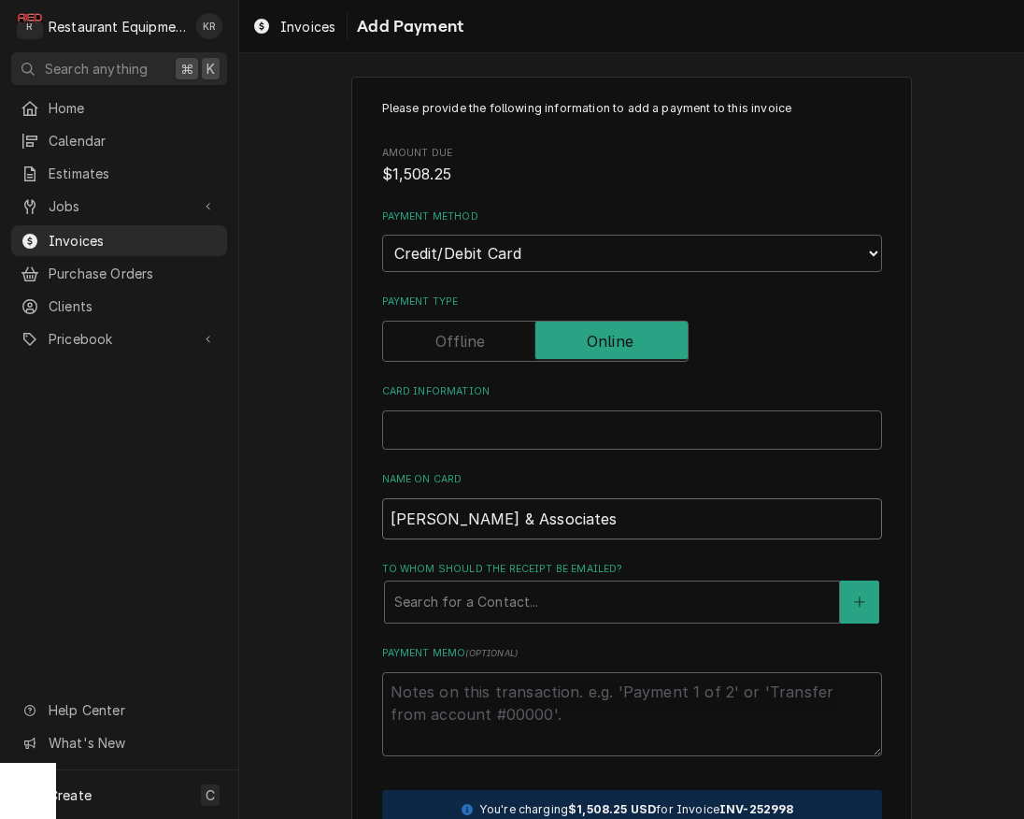
type input "R"
type textarea "x"
type input "Re"
type textarea "x"
type input "Rea"
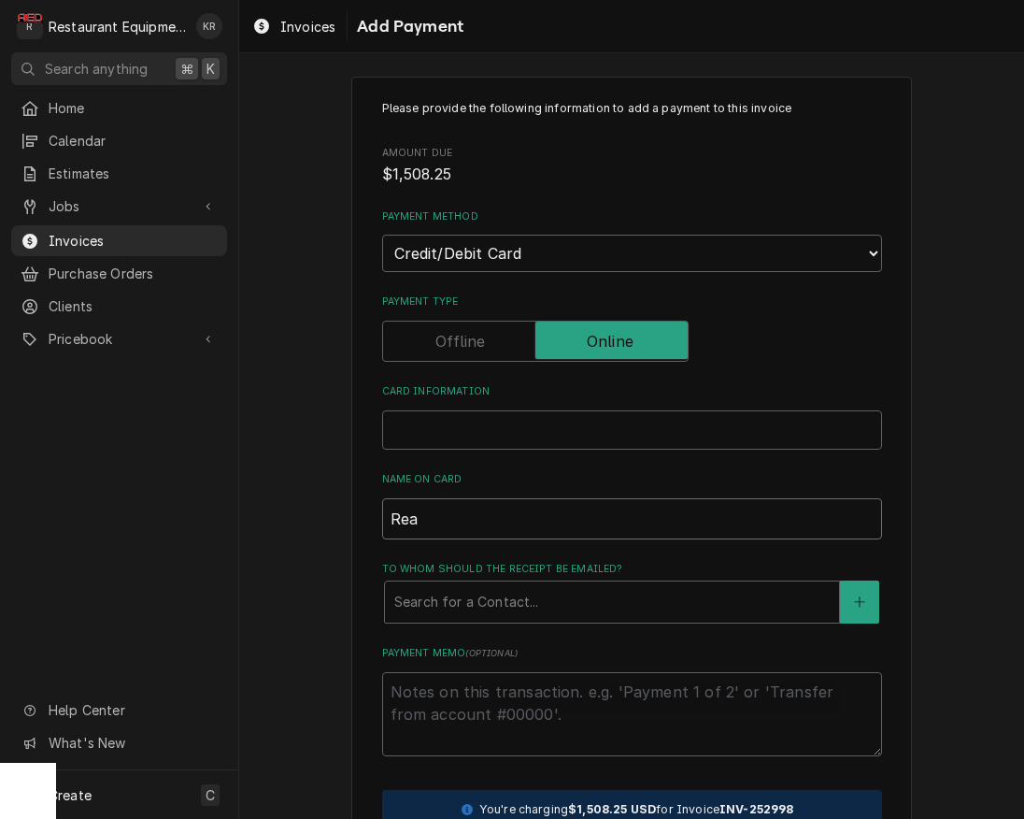
type textarea "x"
type input "Read"
type textarea "x"
type input "Ready"
type textarea "x"
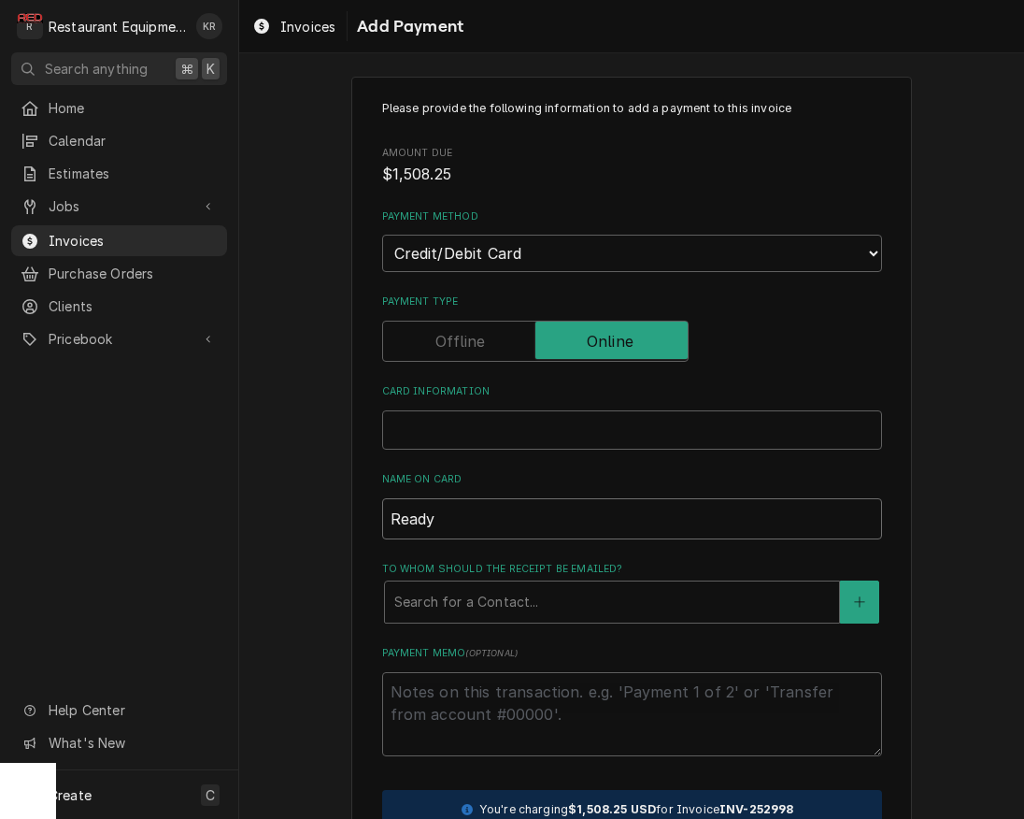
type input "ReadyK"
type textarea "x"
type input "ReadyKi"
type textarea "x"
type input "ReadyKit"
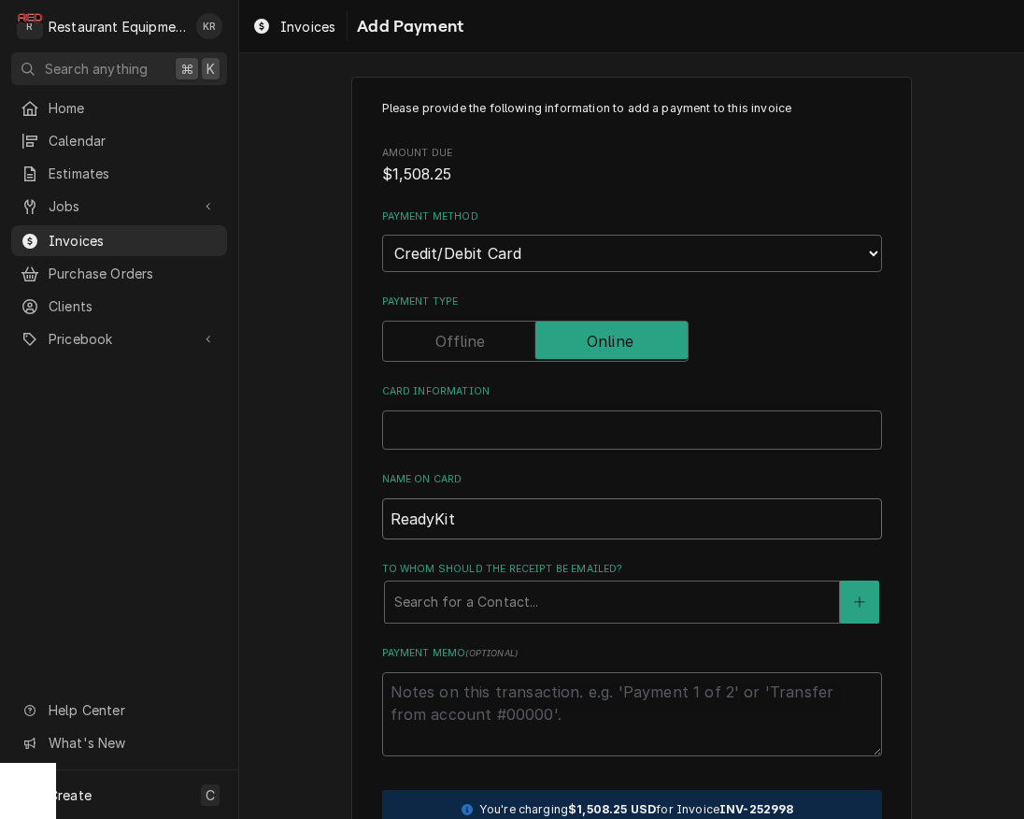
type textarea "x"
type input "ReadyKitc"
type textarea "x"
type input "ReadyKitch"
type textarea "x"
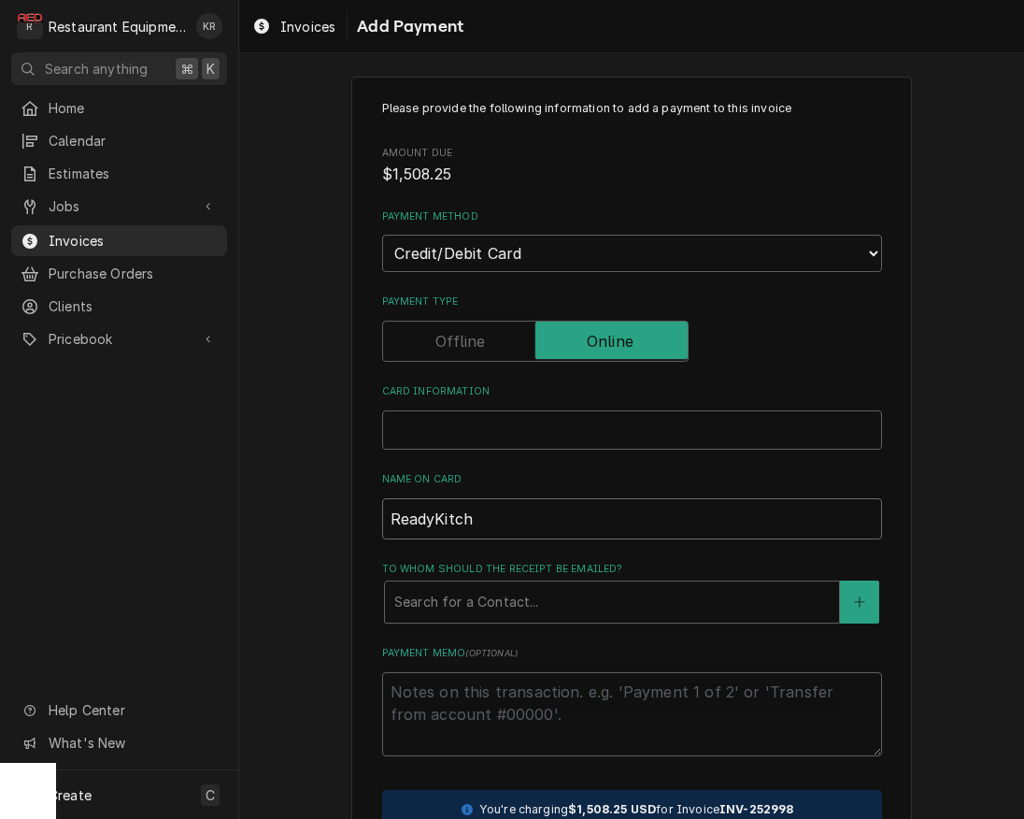
type input "ReadyKitche"
type textarea "x"
type input "ReadyKitchen"
type textarea "x"
type input "ReadyKitchen"
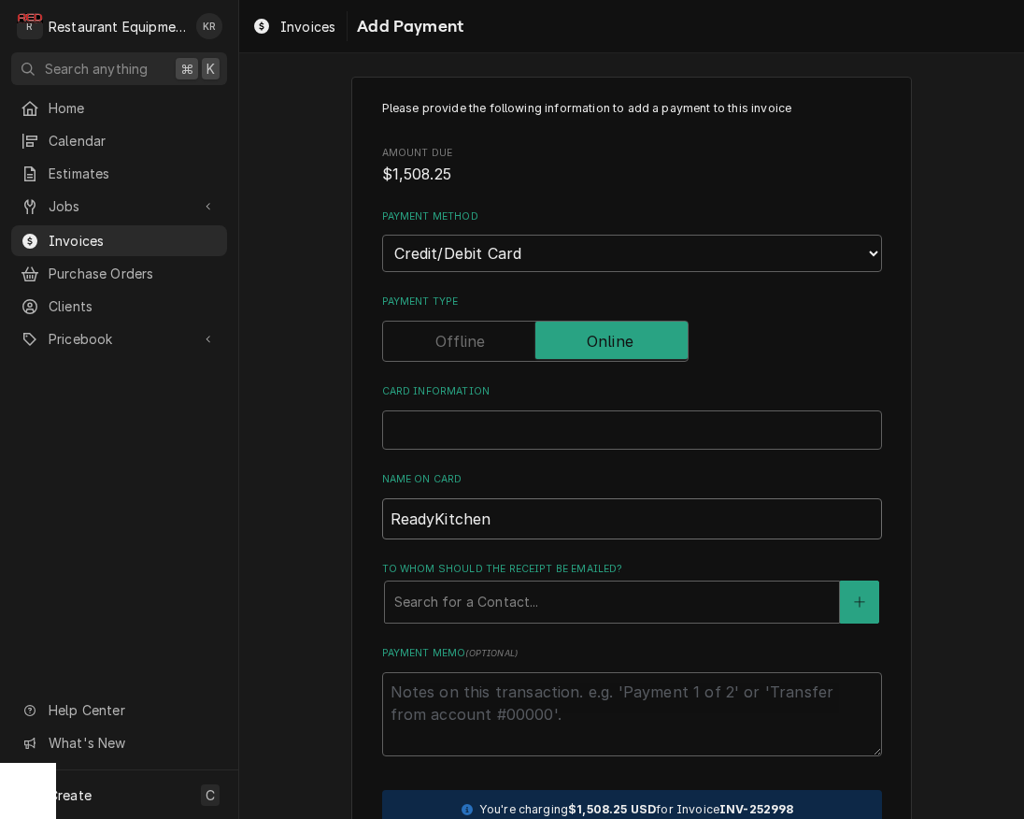
type textarea "x"
type input "ReadyKitchen W"
type textarea "x"
type input "ReadyKitchen Wa"
type textarea "x"
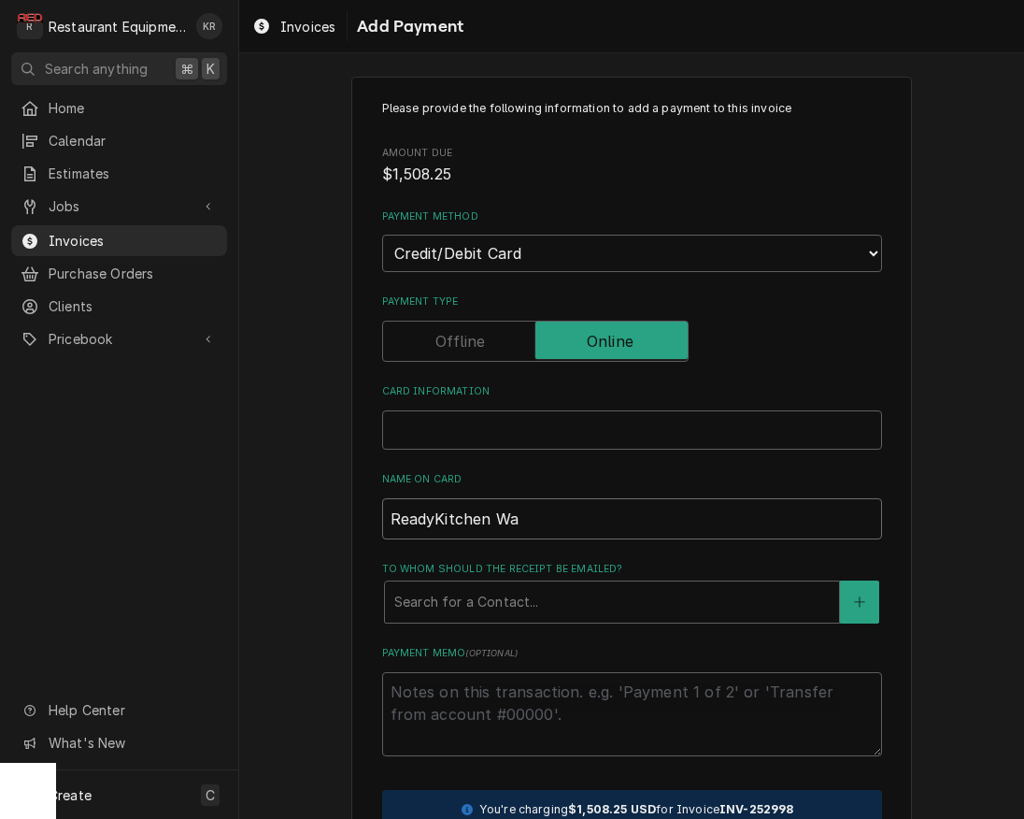
type input "ReadyKitchen War"
type textarea "x"
type input "ReadyKitchen Warr"
type textarea "x"
type input "ReadyKitchen Warra"
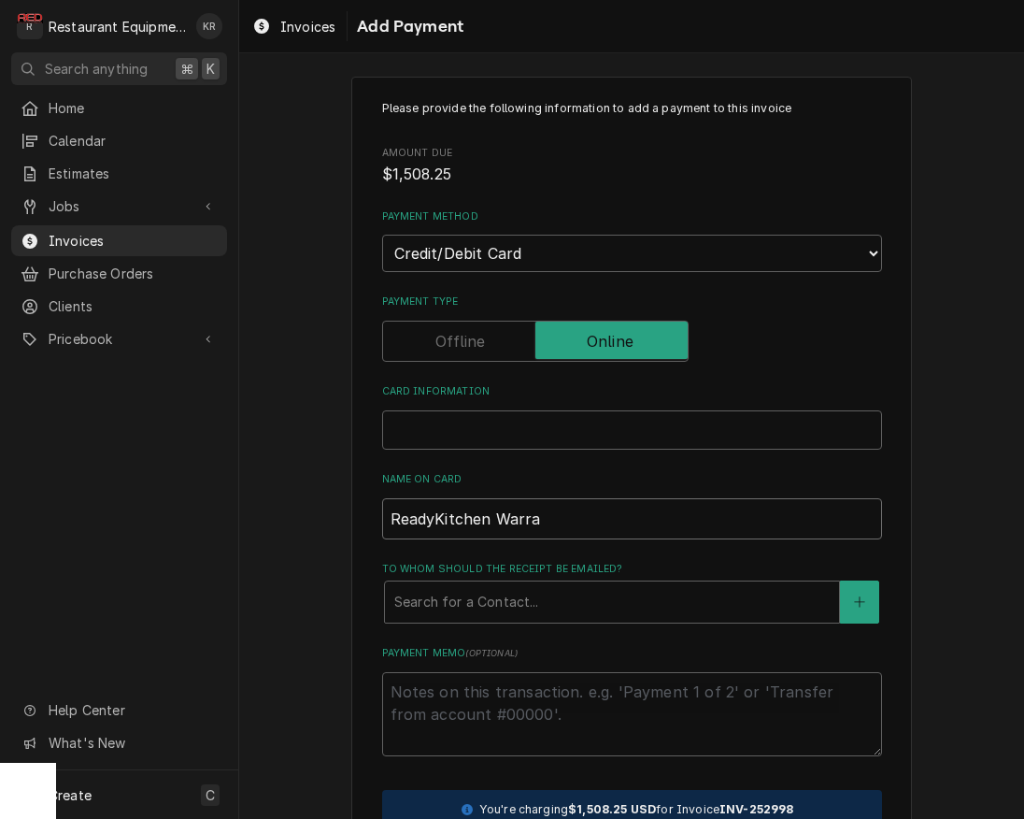
type textarea "x"
type input "ReadyKitchen Warran"
type textarea "x"
type input "ReadyKitchen Warrant"
type textarea "x"
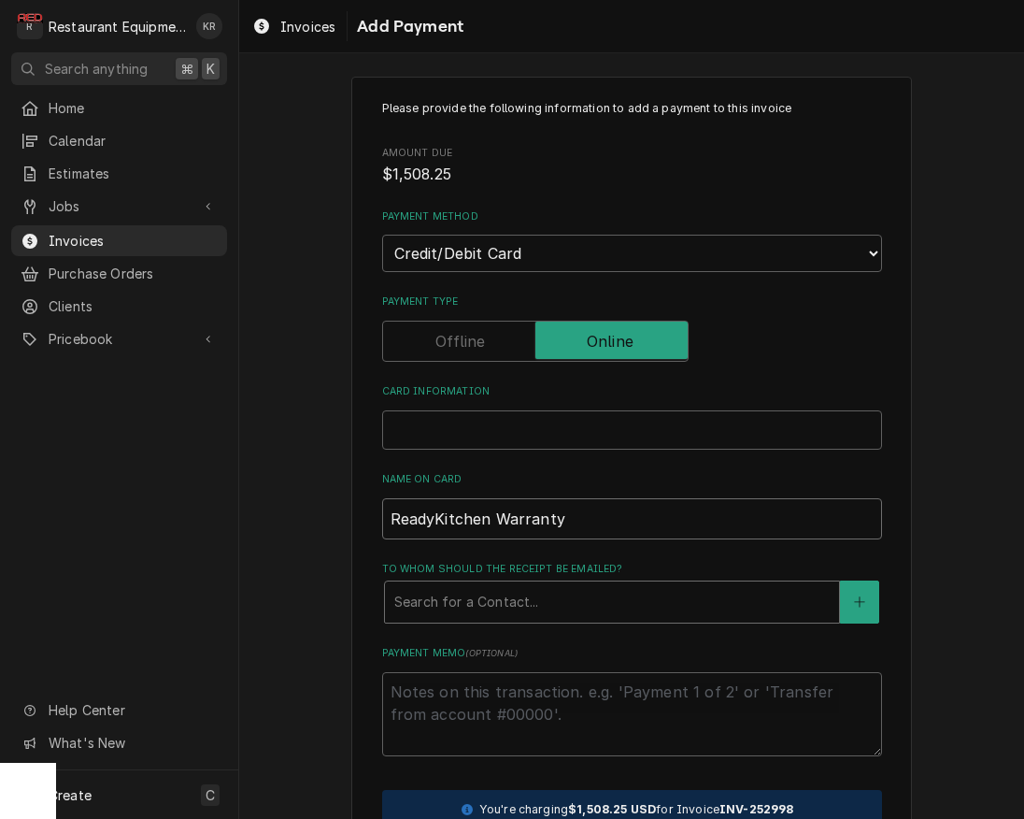
type input "ReadyKitchen Warranty"
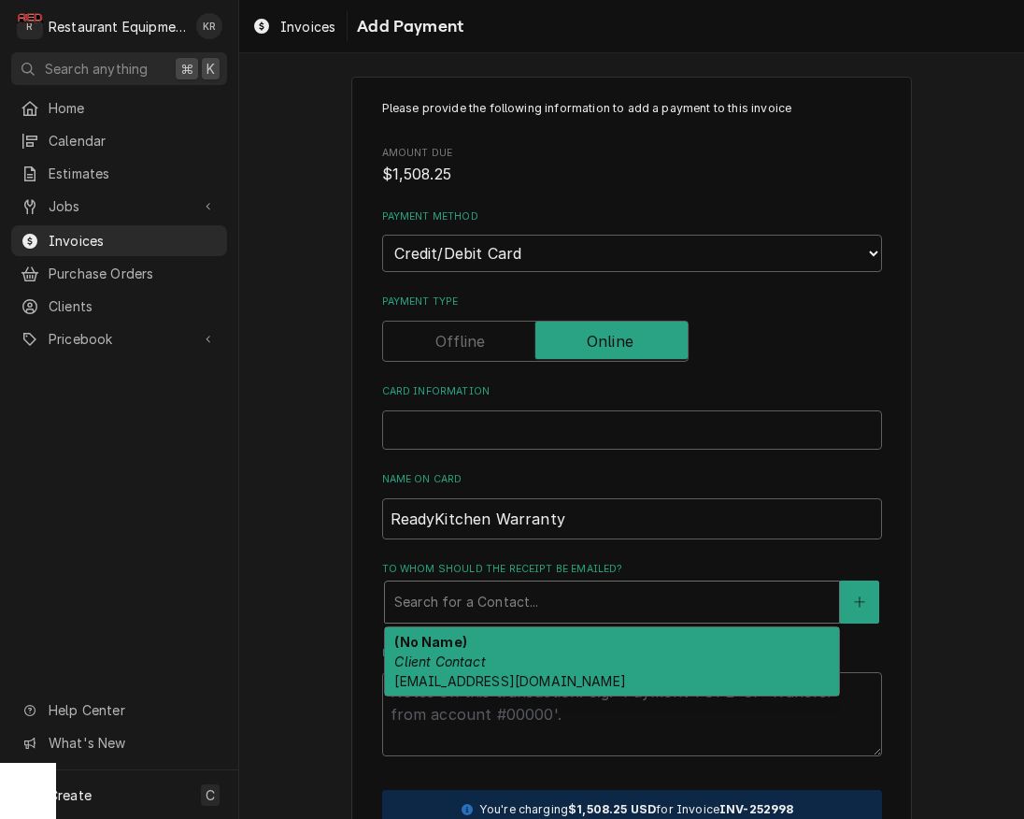
click at [472, 588] on div "To whom should the receipt be emailed?" at bounding box center [611, 602] width 435 height 34
click at [562, 674] on span "help@readykitchenwarranty.com" at bounding box center [509, 681] width 231 height 16
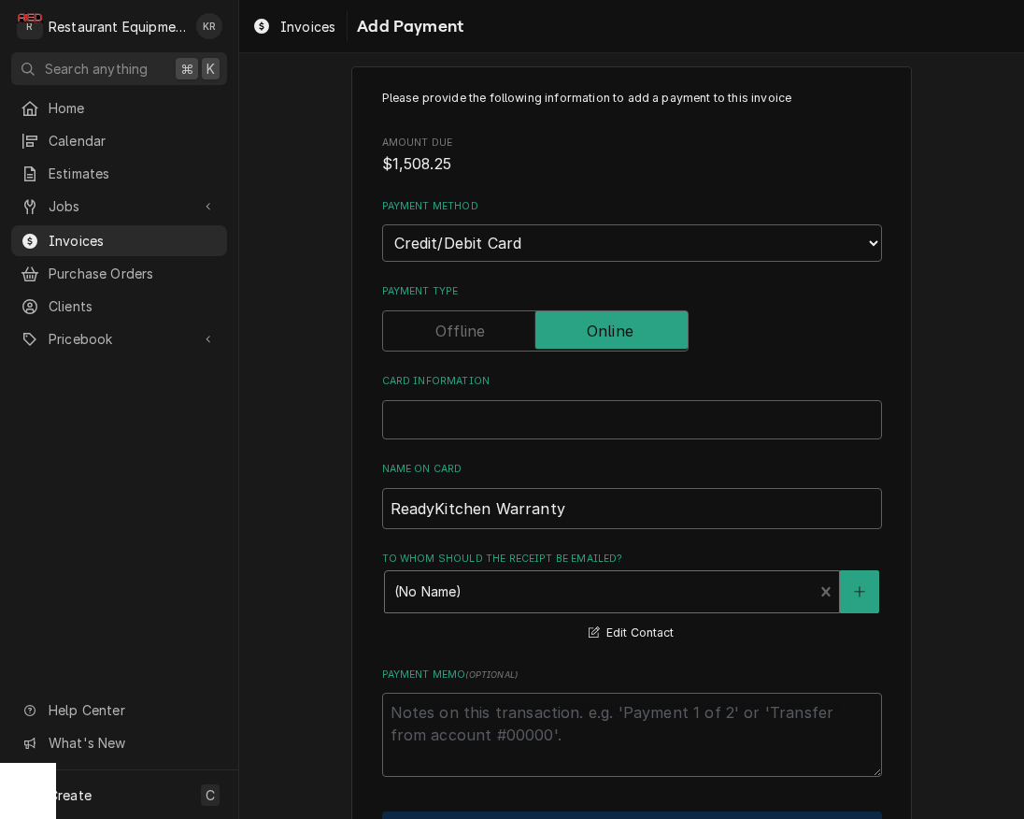
scroll to position [25, 0]
click at [534, 721] on textarea "Payment Memo ( optional )" at bounding box center [632, 733] width 500 height 84
type textarea "x"
type textarea "S"
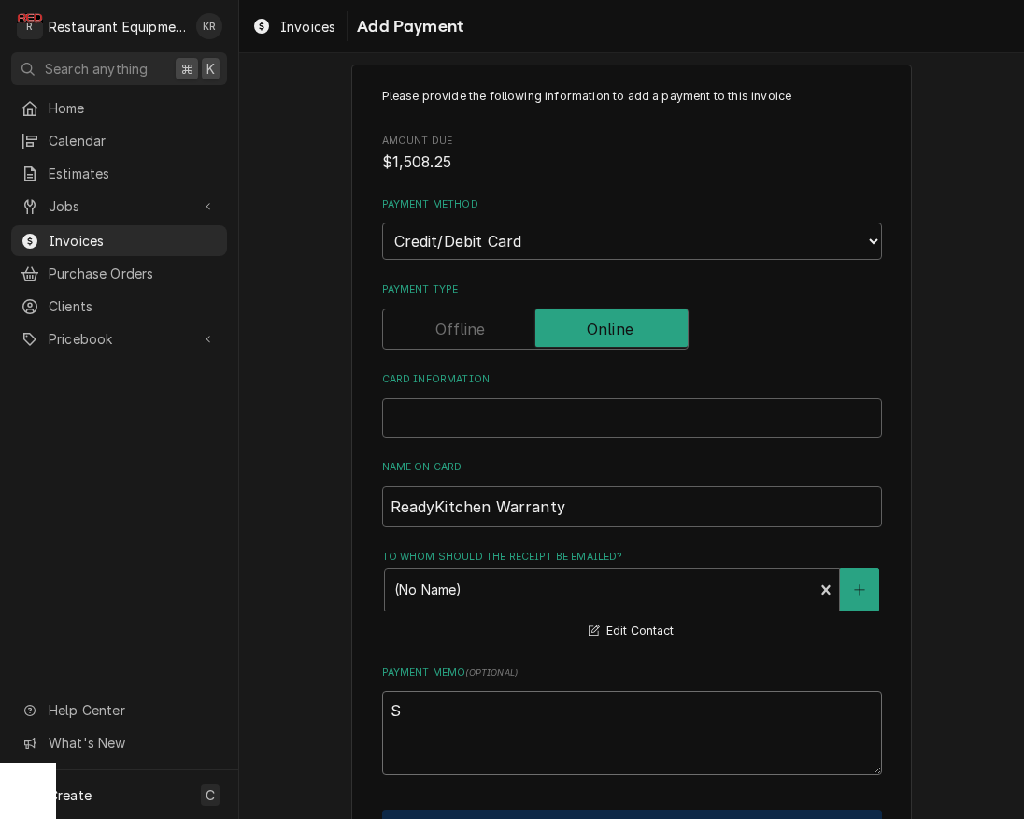
type textarea "x"
type textarea "Sr"
type textarea "x"
type textarea "S"
type textarea "x"
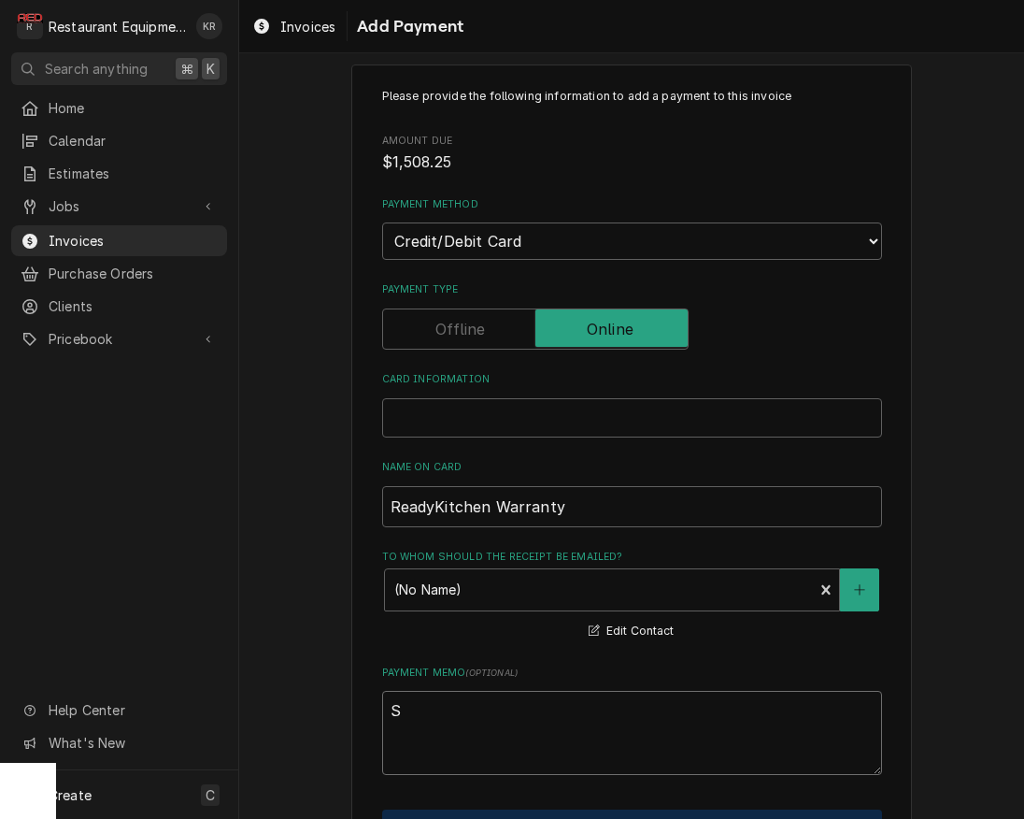
type textarea "Se"
type textarea "x"
type textarea "Ser"
type textarea "x"
type textarea "Serv"
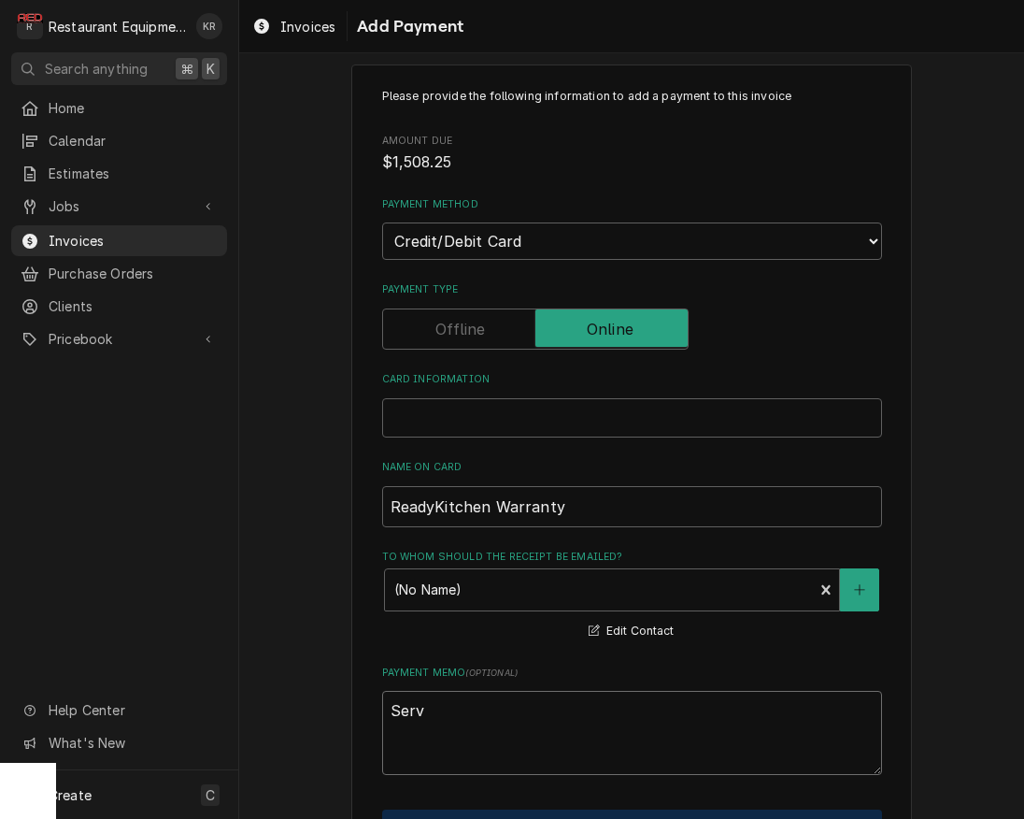
type textarea "x"
type textarea "Servi"
type textarea "x"
type textarea "Servic"
type textarea "x"
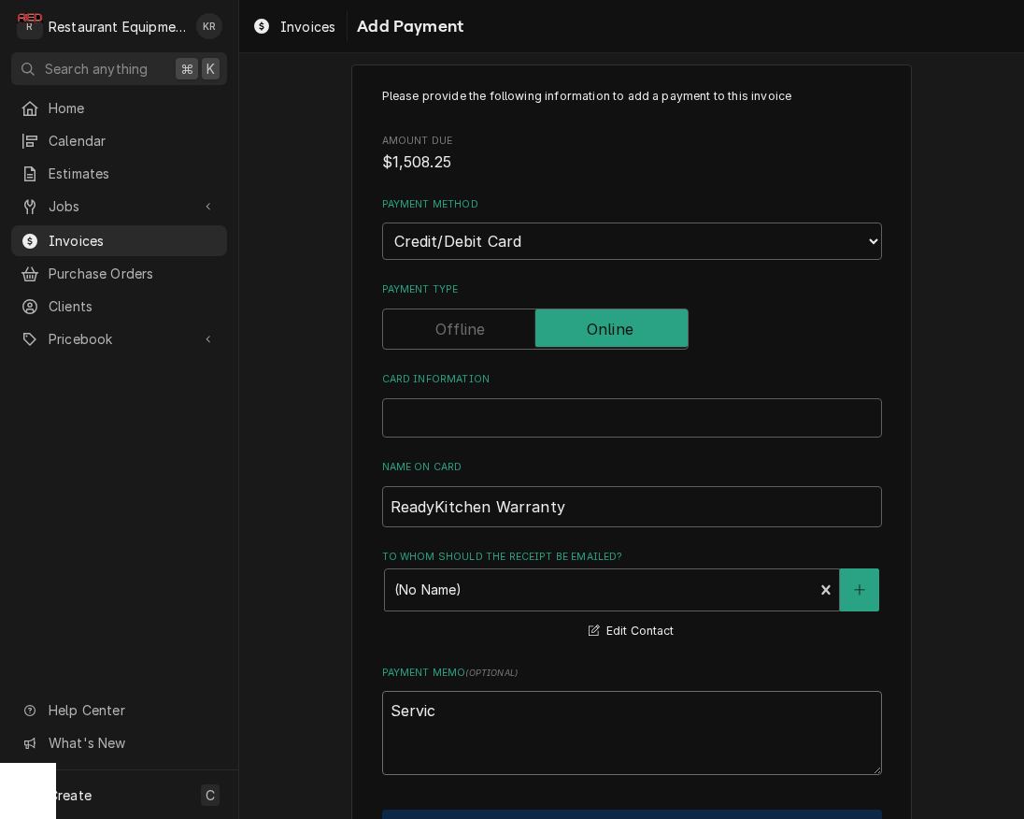
type textarea "Service"
type textarea "x"
type textarea "Service"
type textarea "x"
type textarea "Service #"
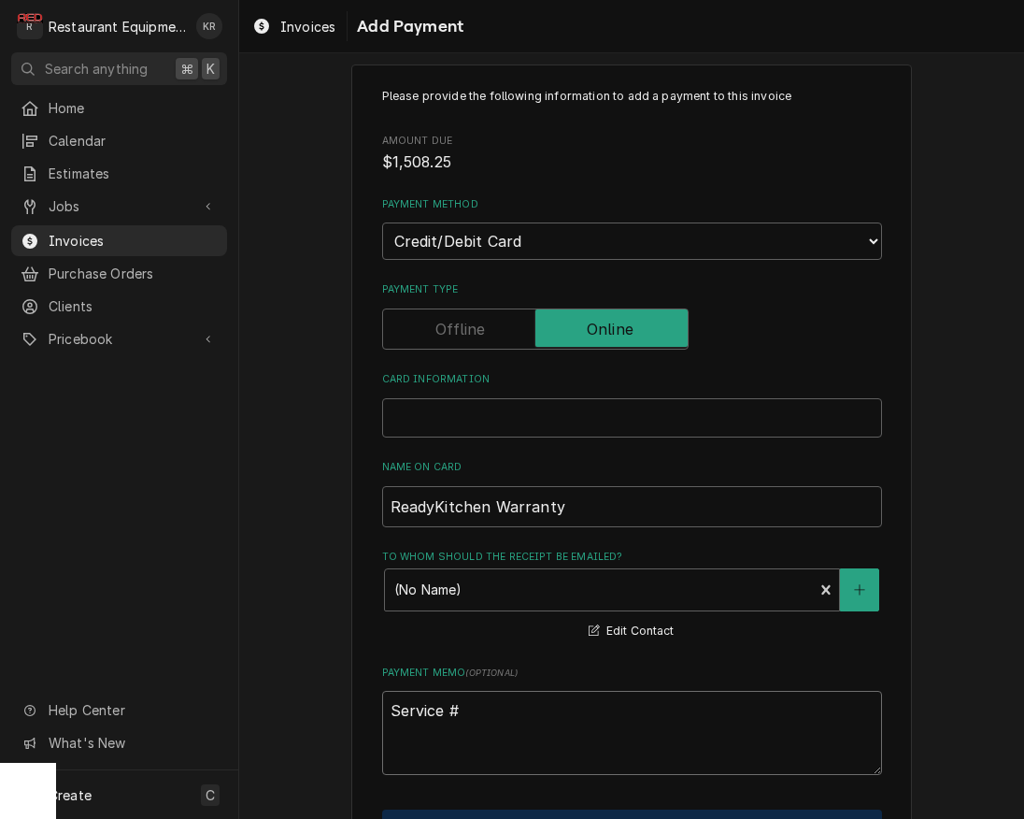
scroll to position [0, 0]
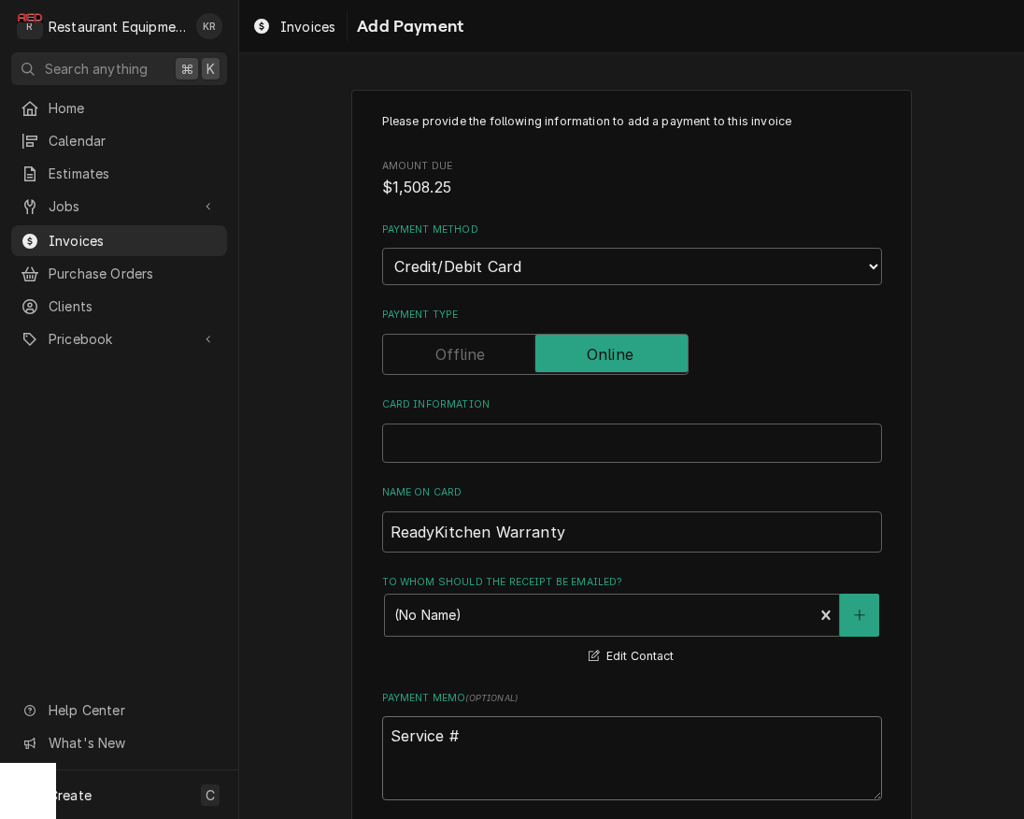
type textarea "x"
type textarea "Service #"
type textarea "x"
type textarea "Service # 8"
type textarea "x"
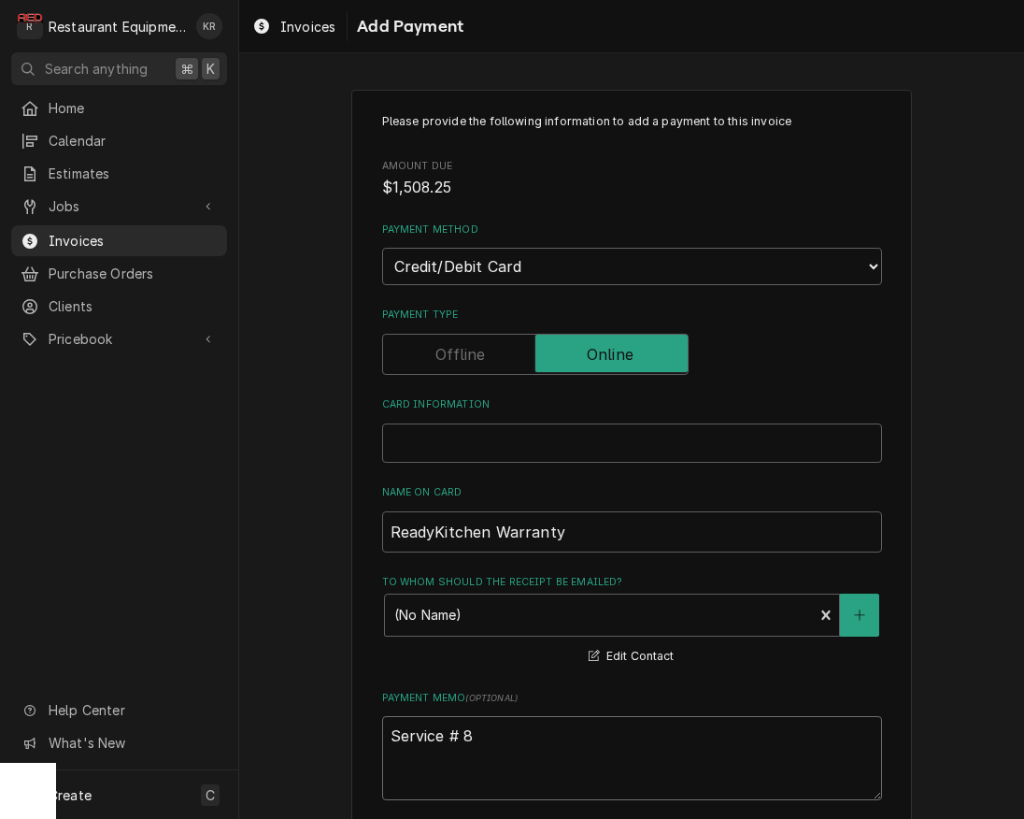
type textarea "Service # 89"
type textarea "x"
type textarea "Service # 891"
type textarea "x"
type textarea "Service # 89"
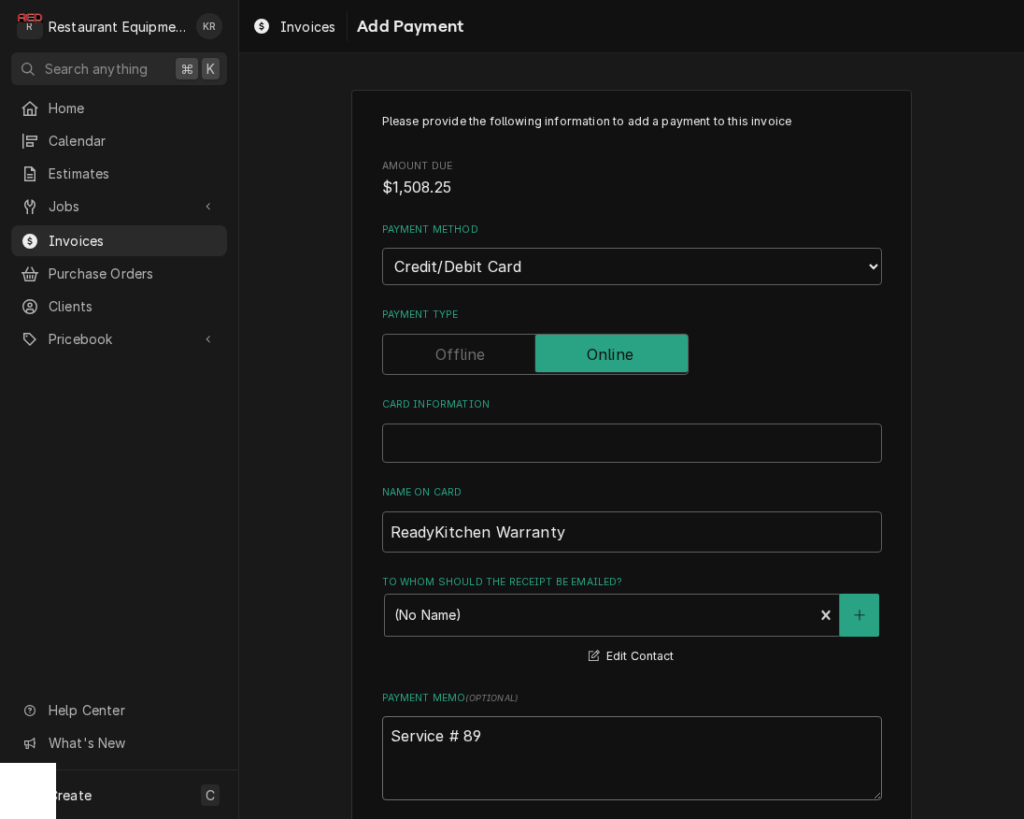
type textarea "x"
type textarea "Service # 8"
type textarea "x"
type textarea "Service #"
type textarea "x"
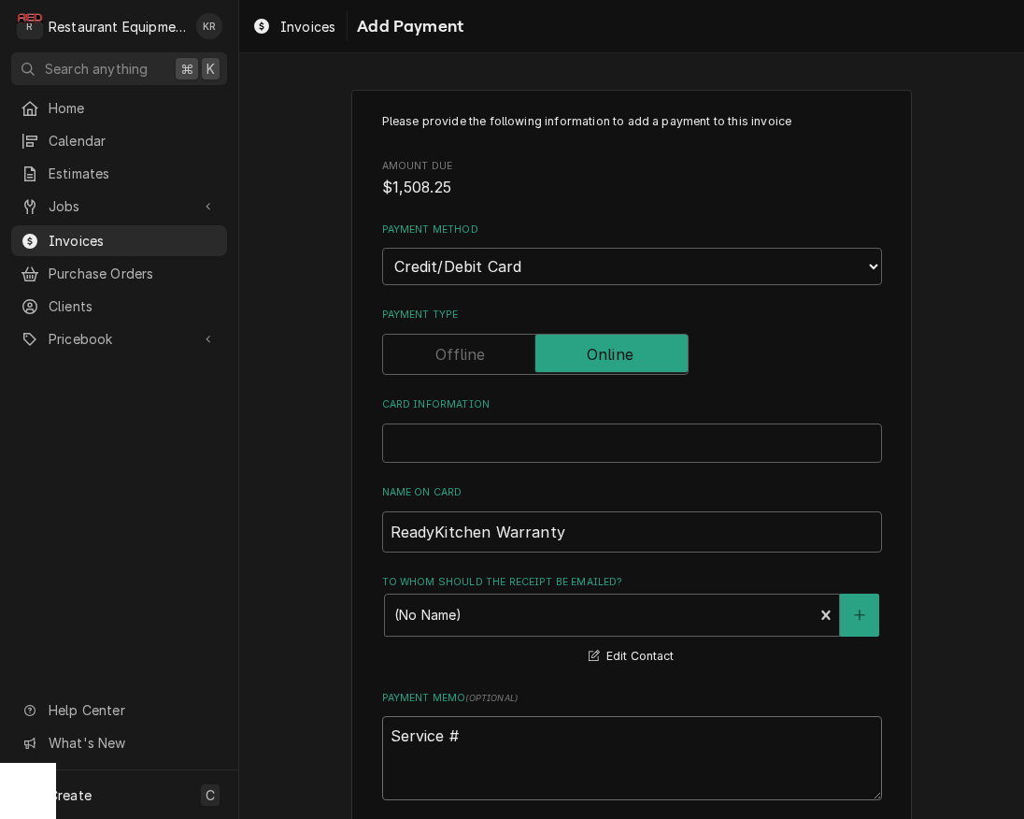
type textarea "Service # 8"
type textarea "x"
type textarea "Service # 89"
type textarea "x"
type textarea "Service # 891"
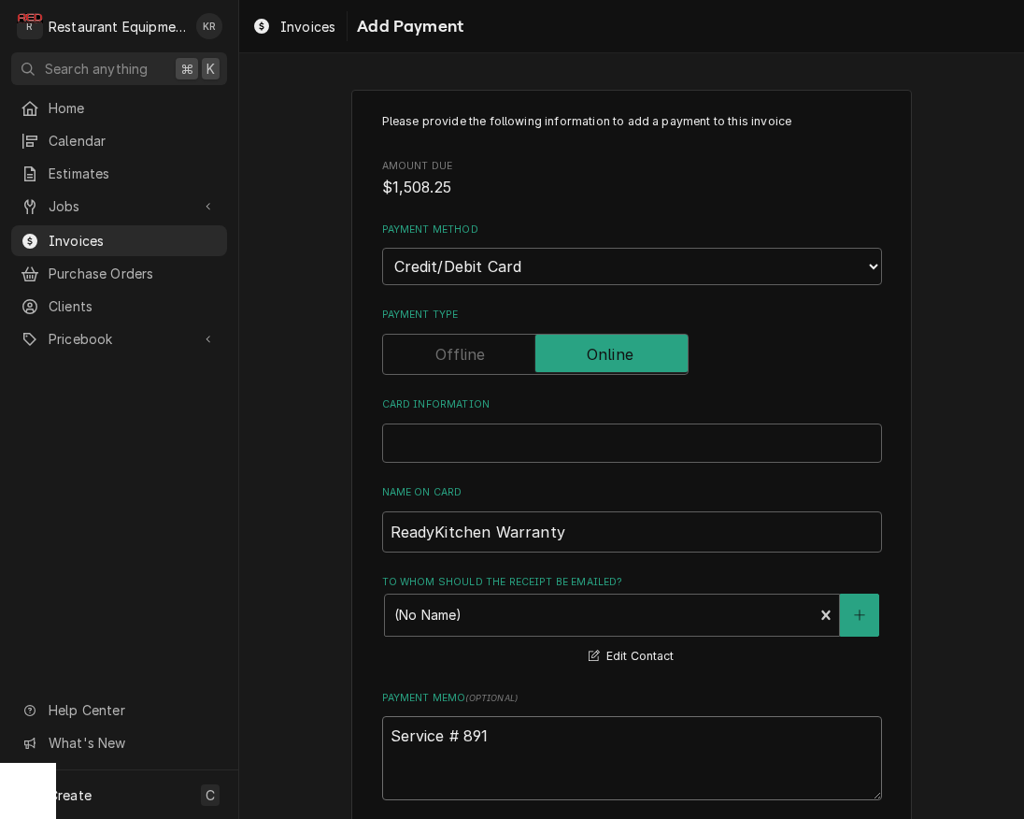
type textarea "x"
type textarea "Service # 8917"
type textarea "x"
type textarea "Service # 89178"
drag, startPoint x: 465, startPoint y: 736, endPoint x: 404, endPoint y: 741, distance: 61.8
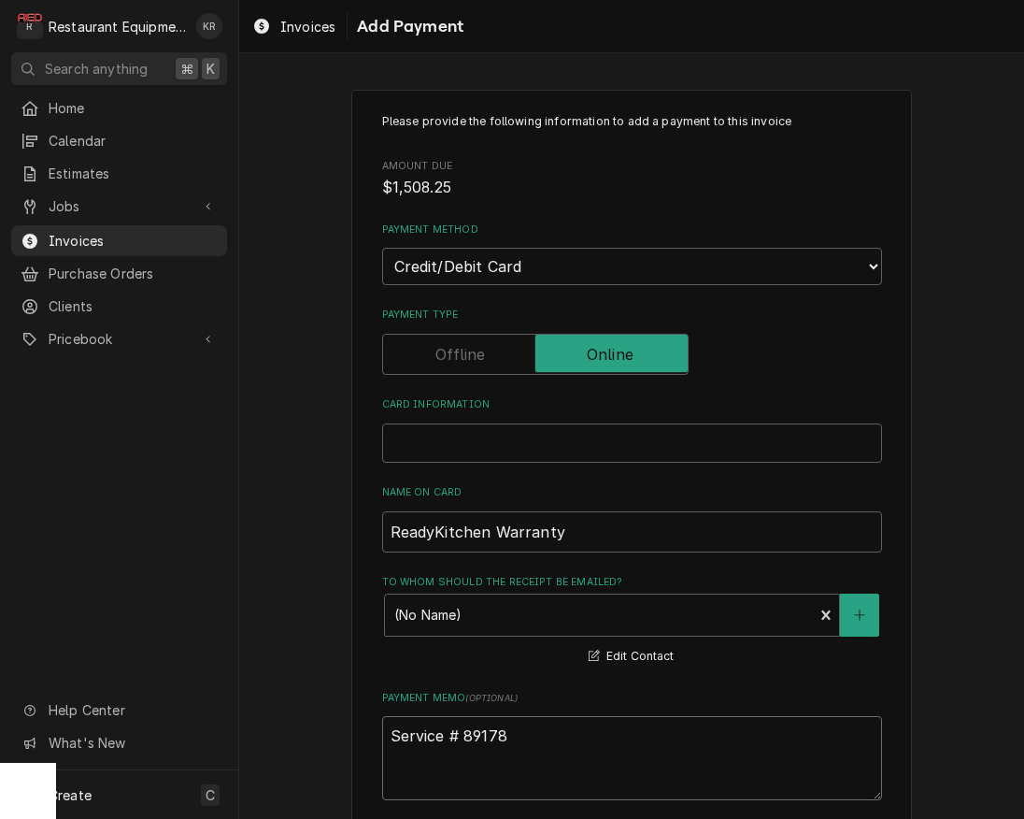
click at [403, 740] on textarea "Service # 89178" at bounding box center [632, 758] width 500 height 84
type textarea "x"
type textarea "SR#89178"
type textarea "x"
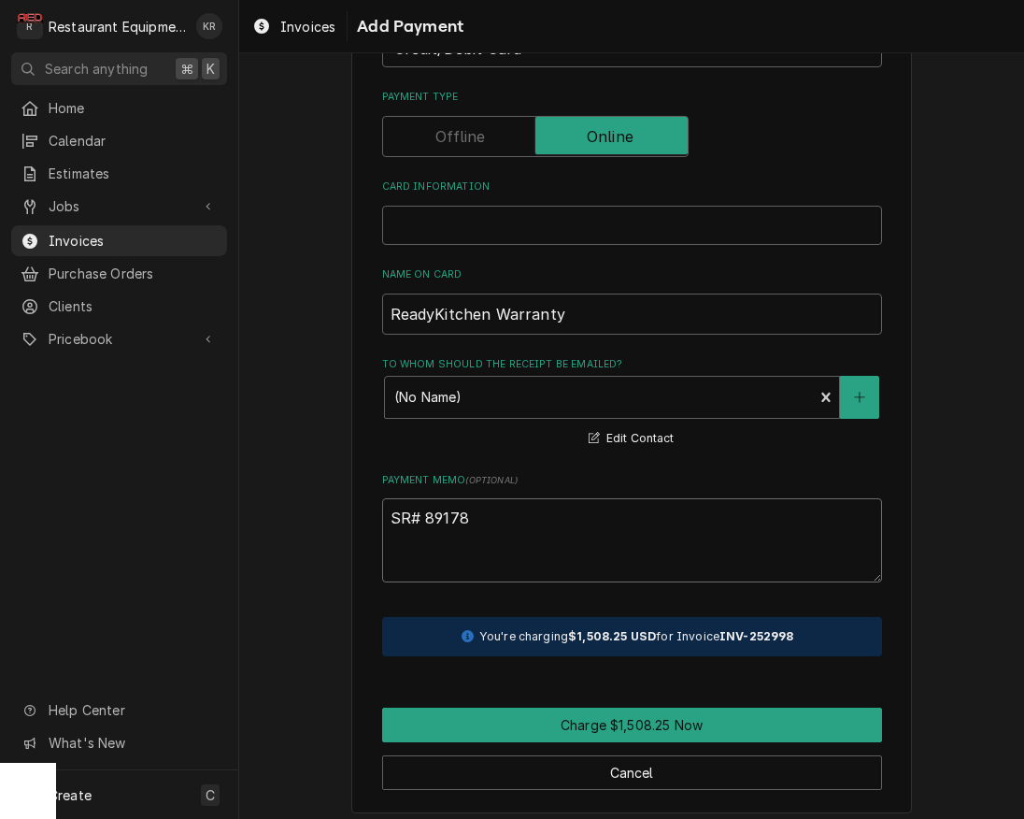
scroll to position [227, 0]
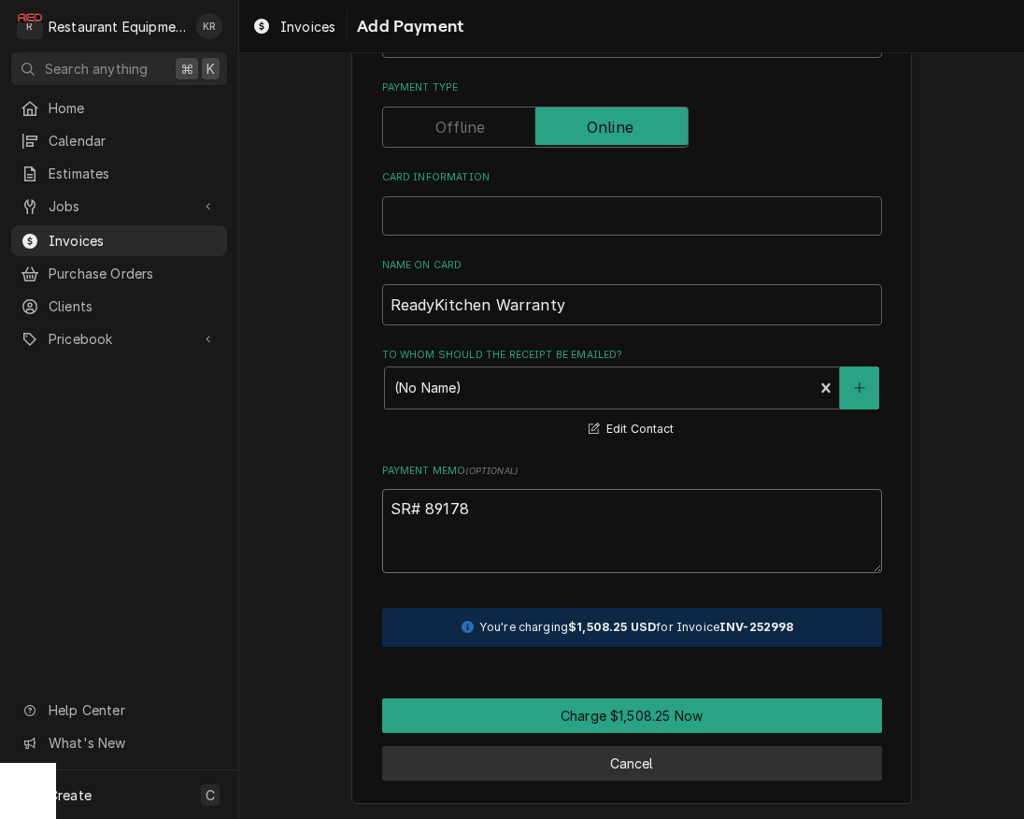
type textarea "SR# 89178"
click at [648, 754] on button "Cancel" at bounding box center [632, 763] width 500 height 35
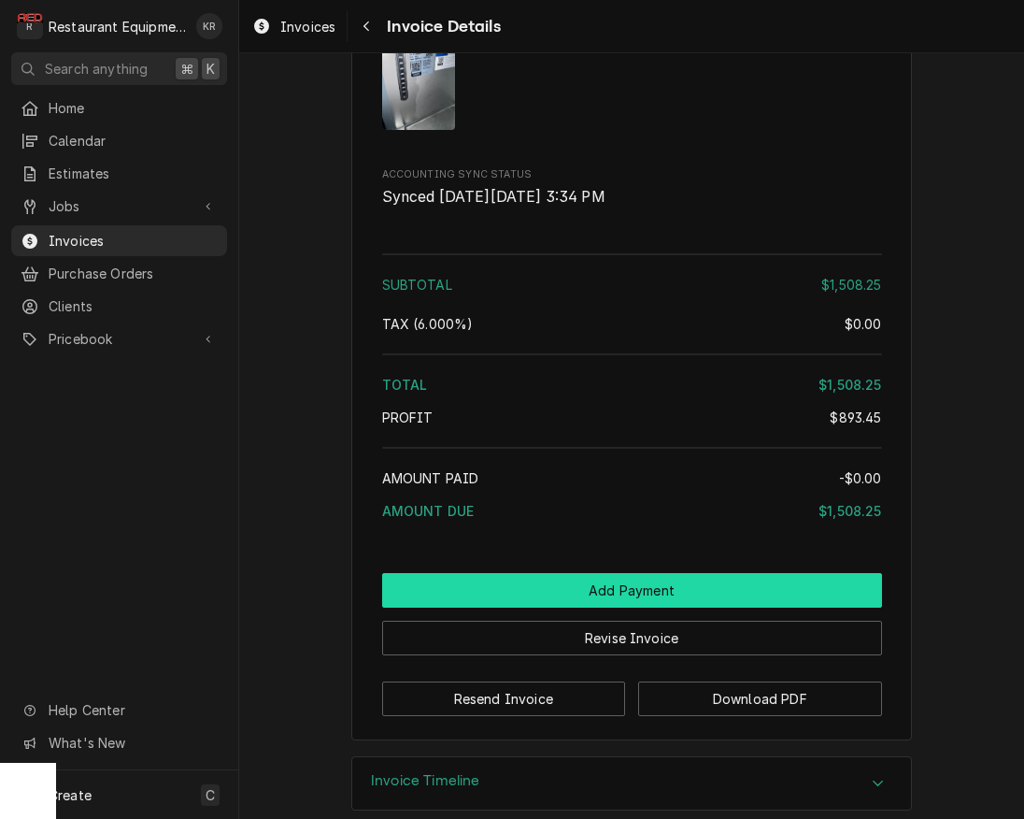
click at [628, 607] on button "Add Payment" at bounding box center [632, 590] width 500 height 35
type textarea "x"
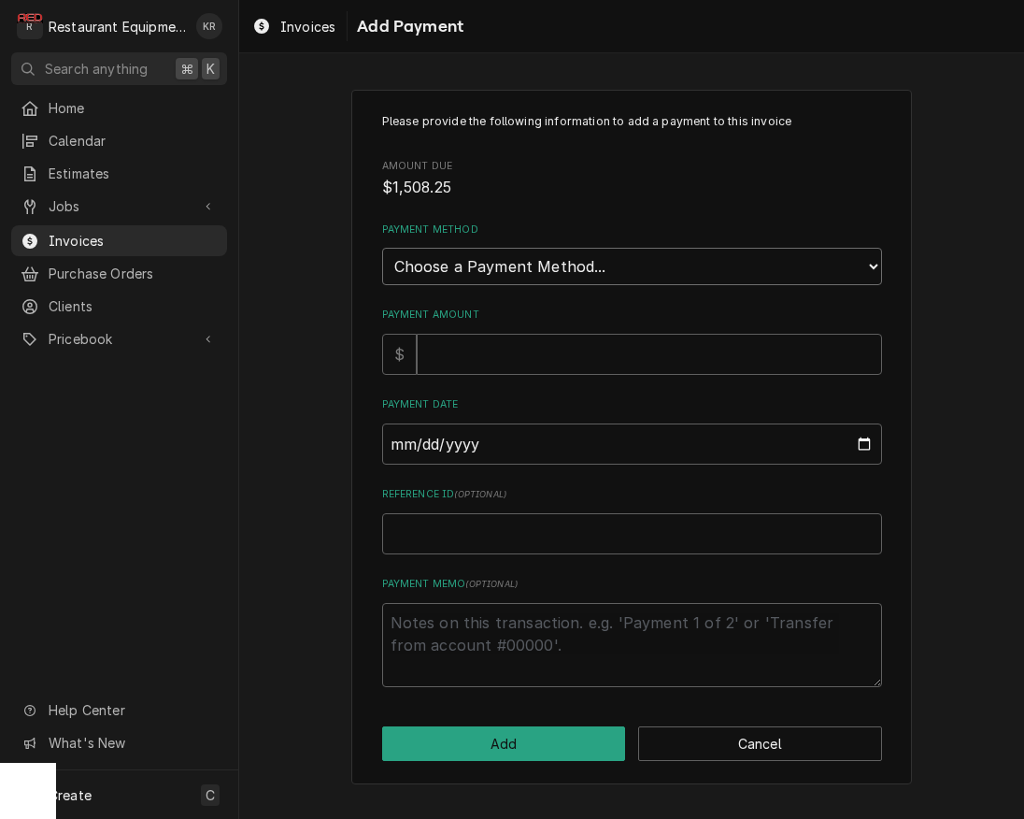
select select "3"
click option "Credit/Debit Card" at bounding box center [0, 0] width 0 height 0
type textarea "x"
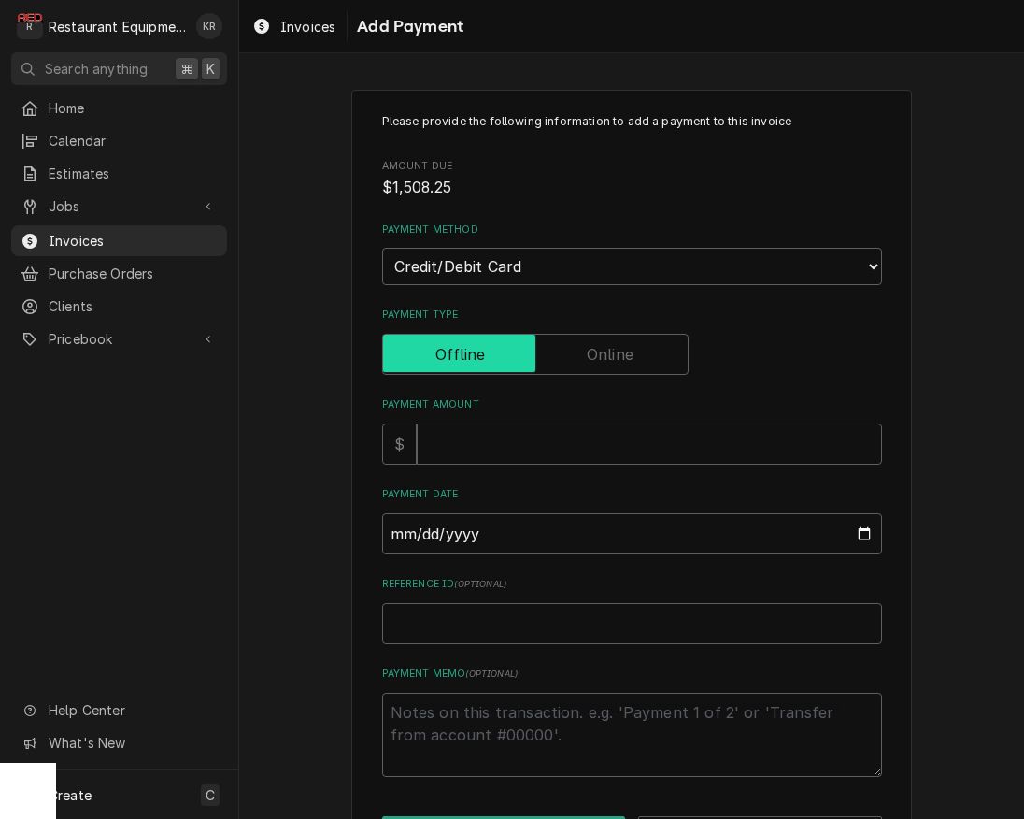
click at [584, 363] on input "Payment Type" at bounding box center [536, 354] width 290 height 41
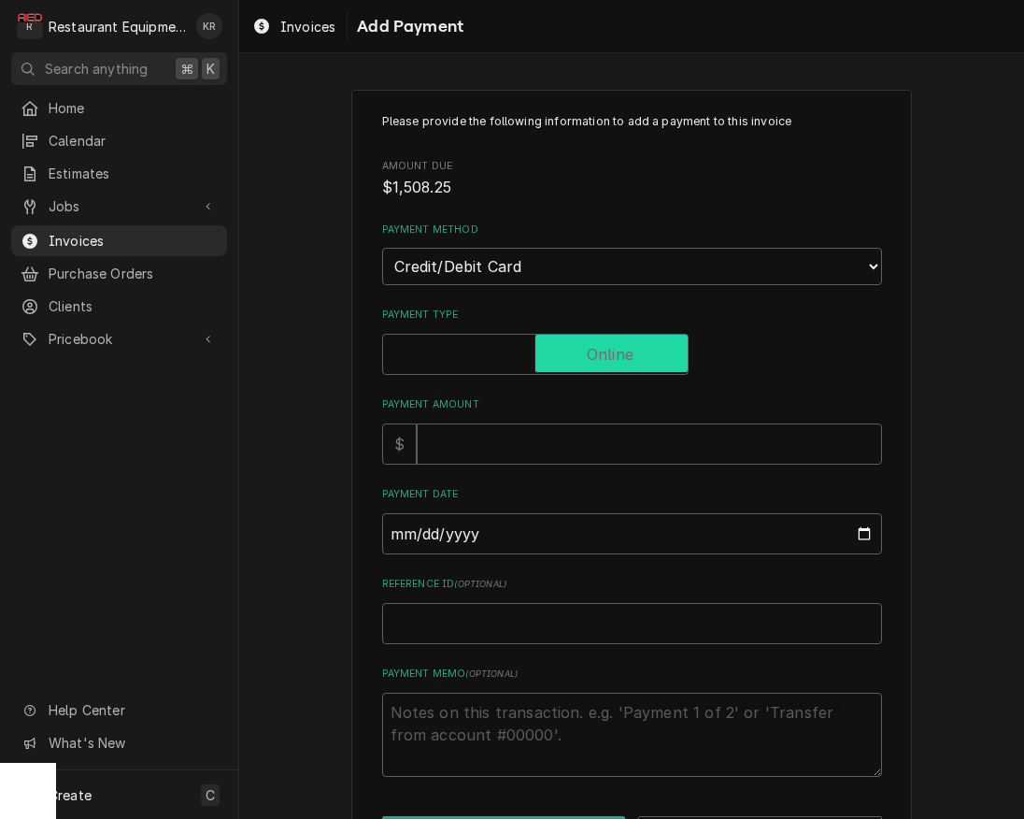
checkbox input "true"
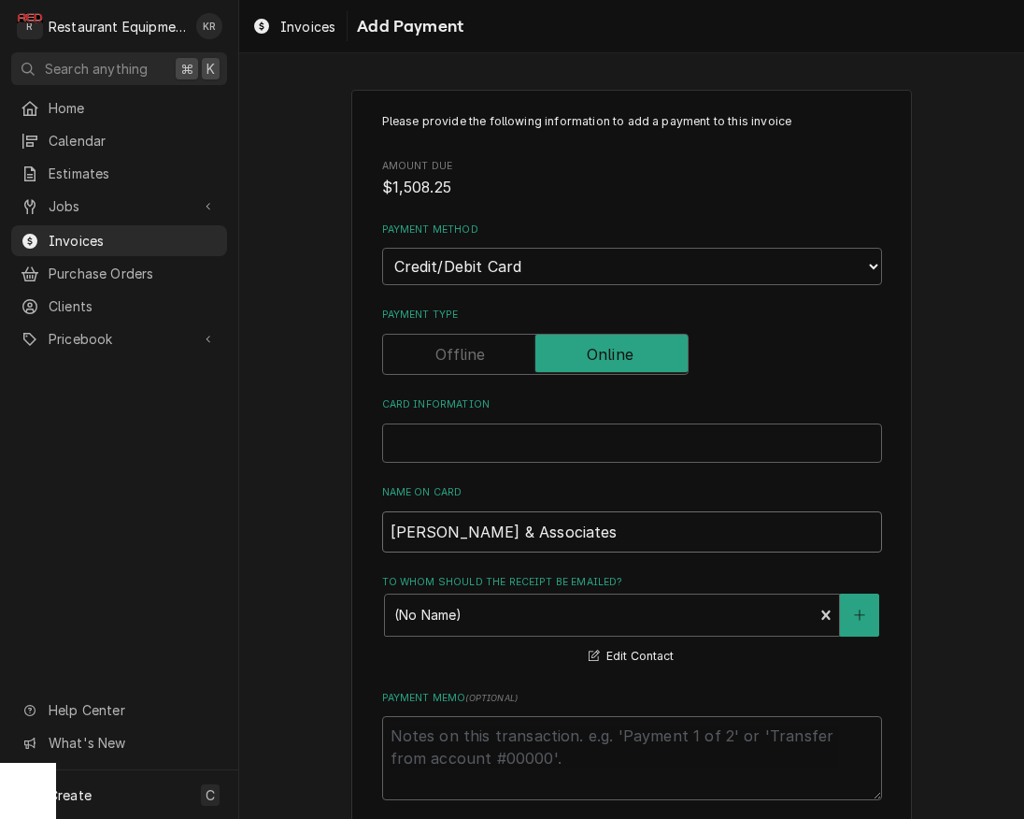
type textarea "x"
type input "Clark & Associate"
type textarea "x"
type input "Clark & Associat"
type textarea "x"
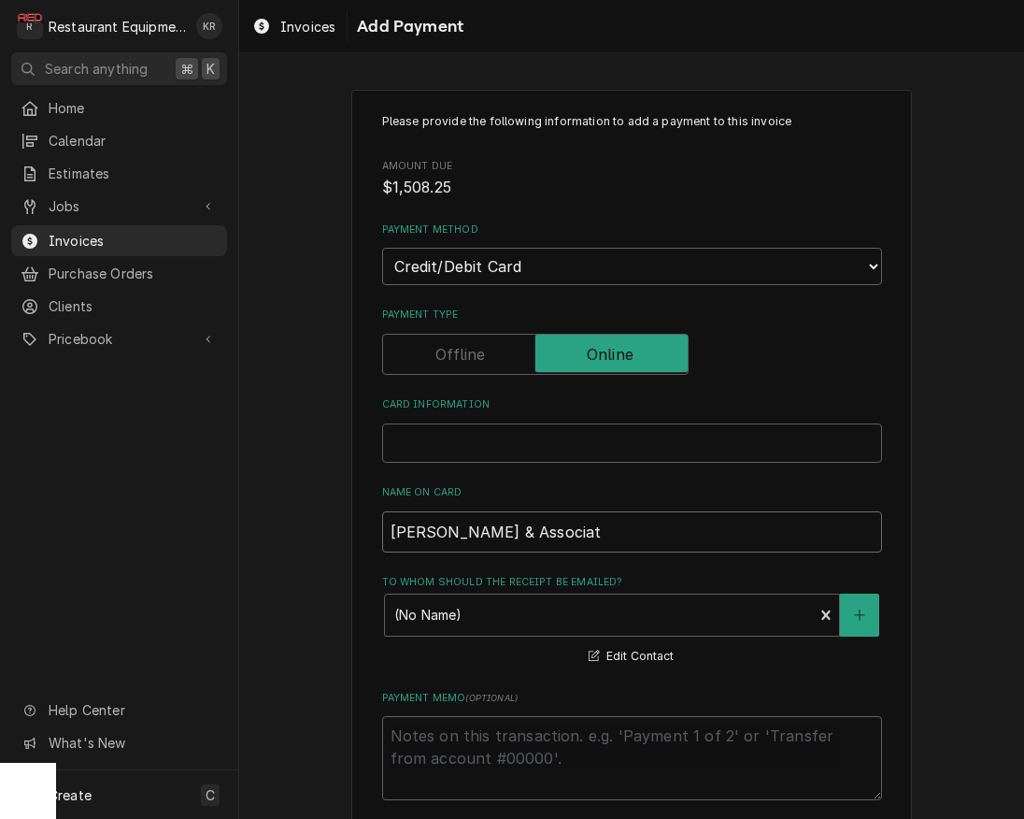
type input "Clark & Associa"
type textarea "x"
type input "Clark & Associ"
type textarea "x"
type input "Clark & Assoc"
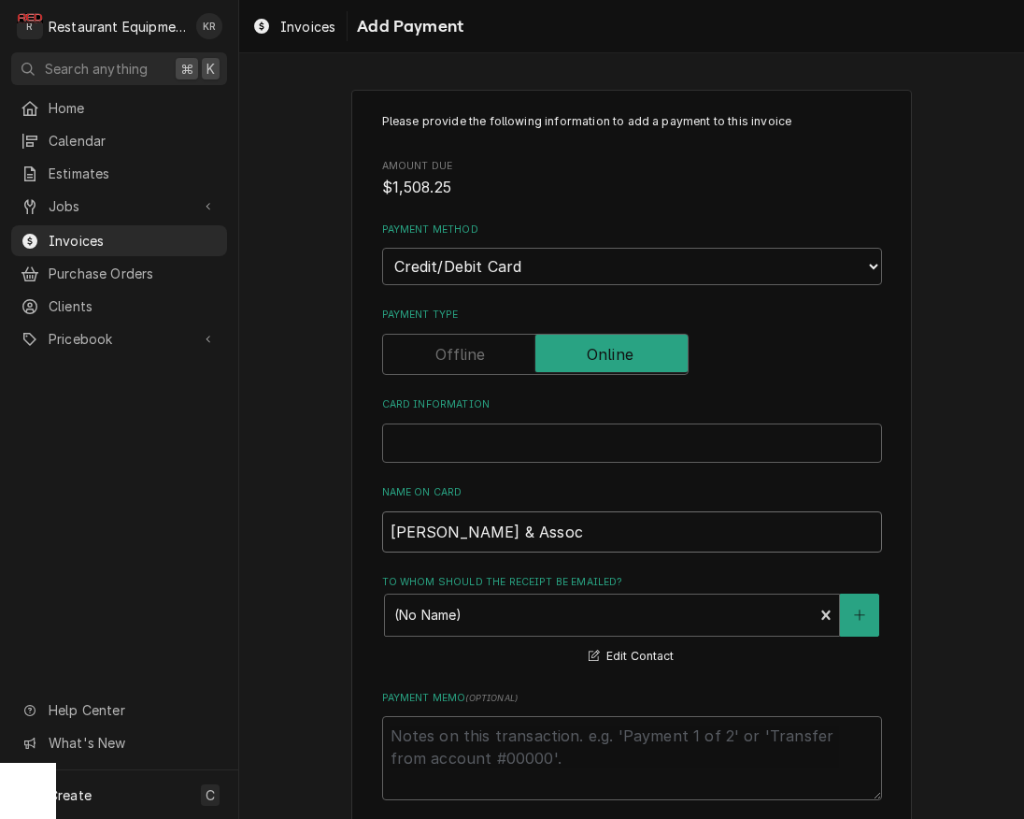
type textarea "x"
type input "Clark & Asso"
type textarea "x"
type input "Clark & Ass"
type textarea "x"
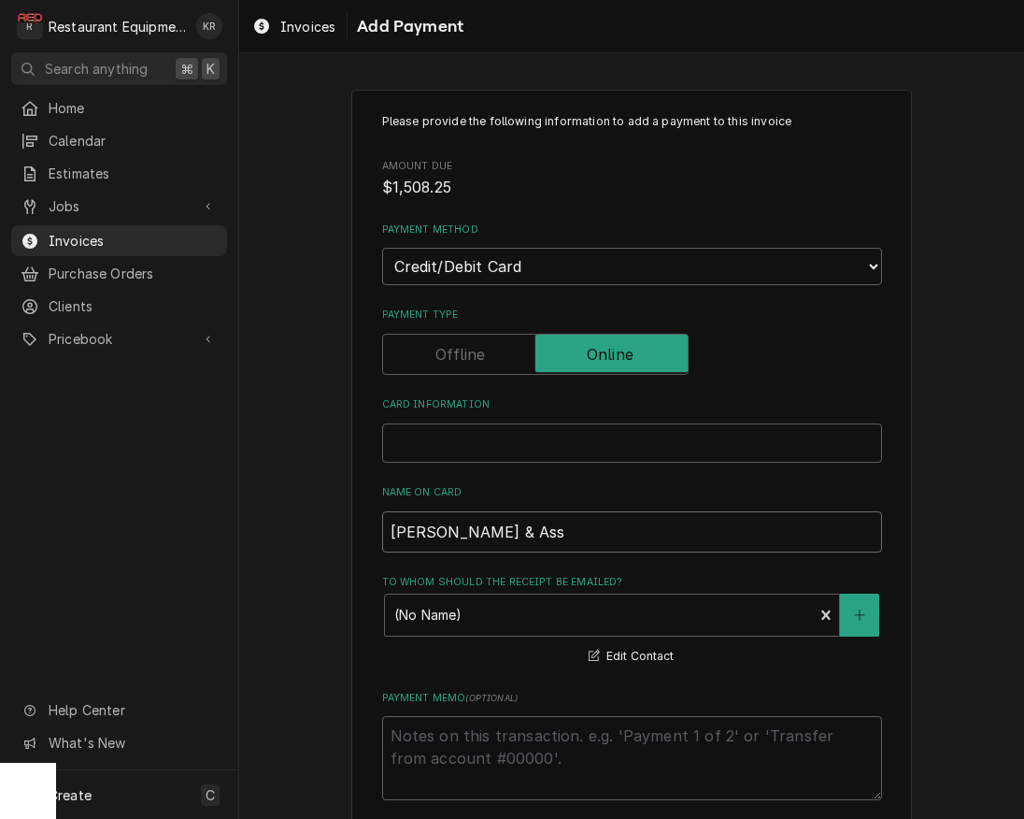
type input "Clark & As"
type textarea "x"
type input "Clark & A"
type textarea "x"
type input "Clark &"
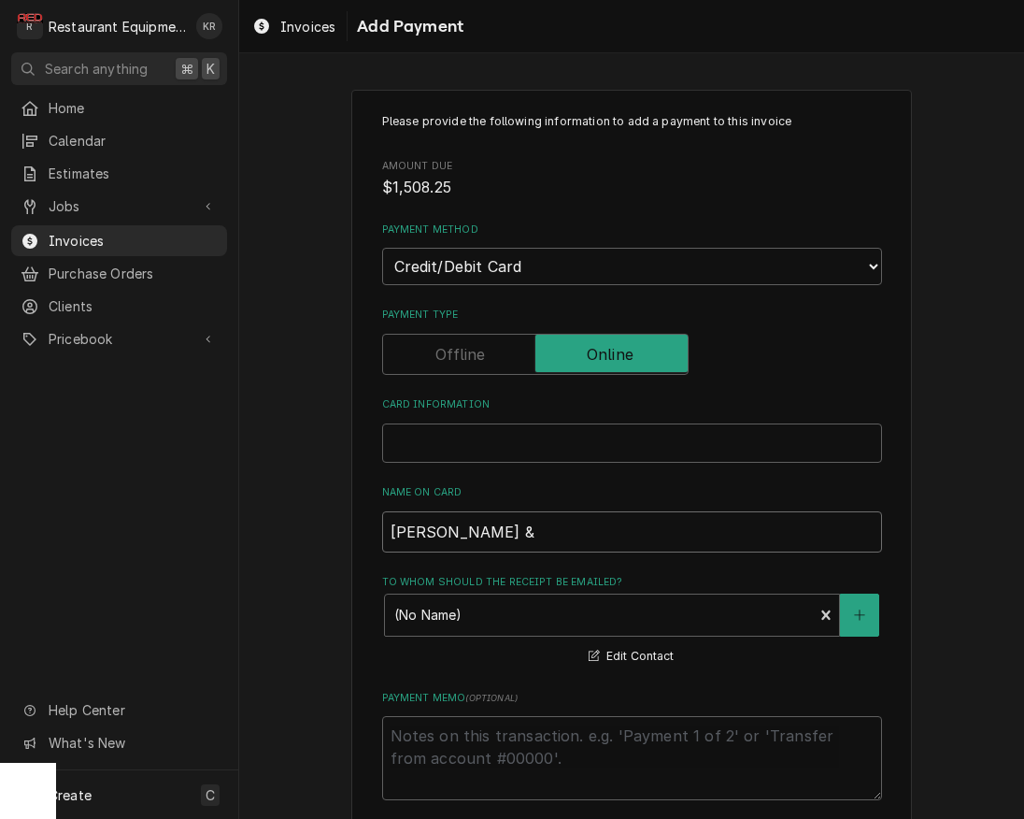
type textarea "x"
type input "Clark &"
type textarea "x"
type input "Clark"
type textarea "x"
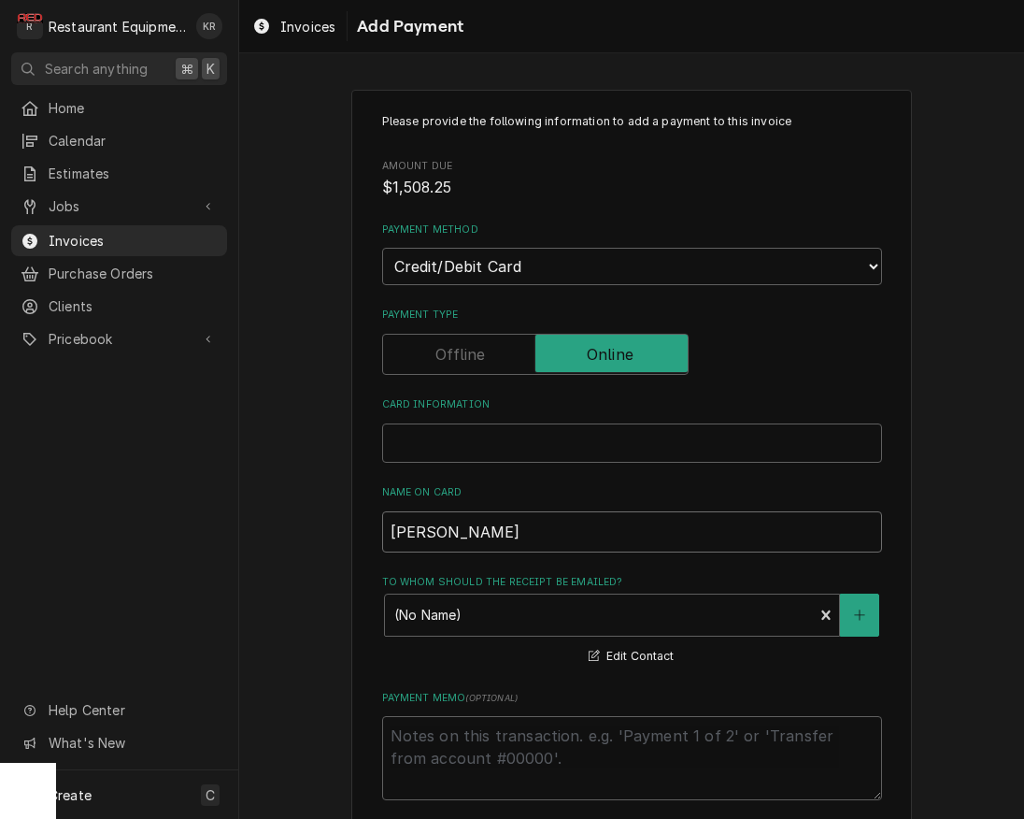
type input "Clark"
type textarea "x"
type input "Clar"
type textarea "x"
type input "Cla"
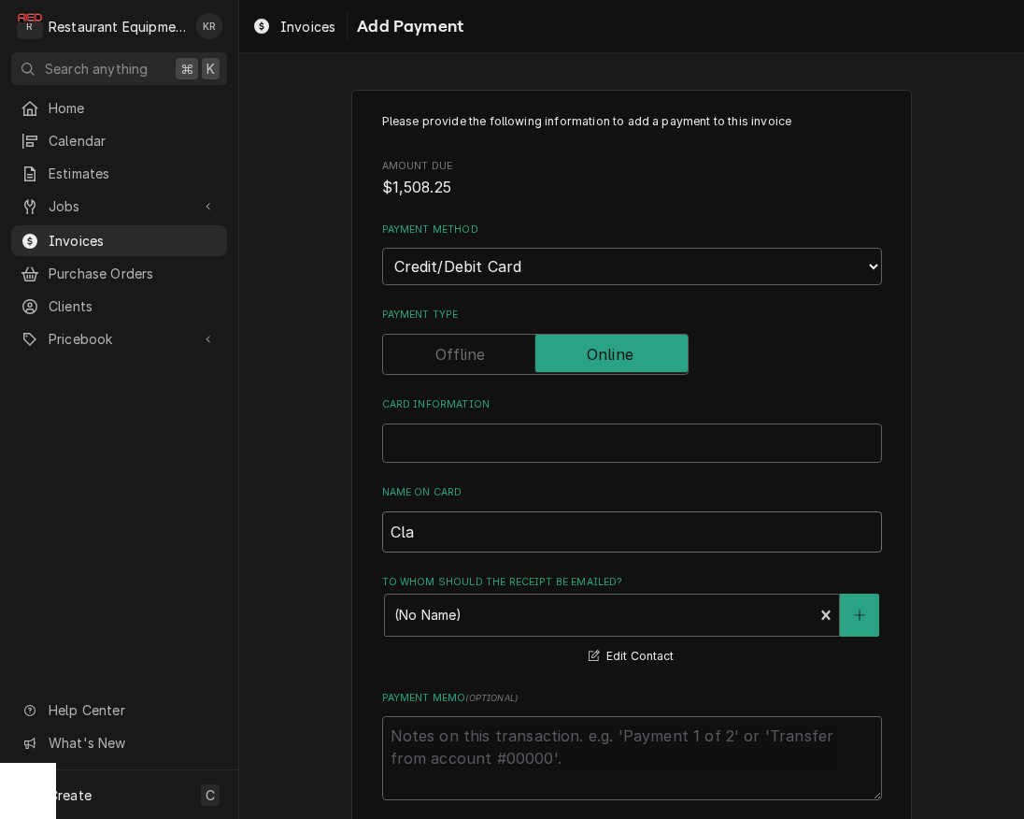
type textarea "x"
type input "Cl"
type textarea "x"
type input "C"
type textarea "x"
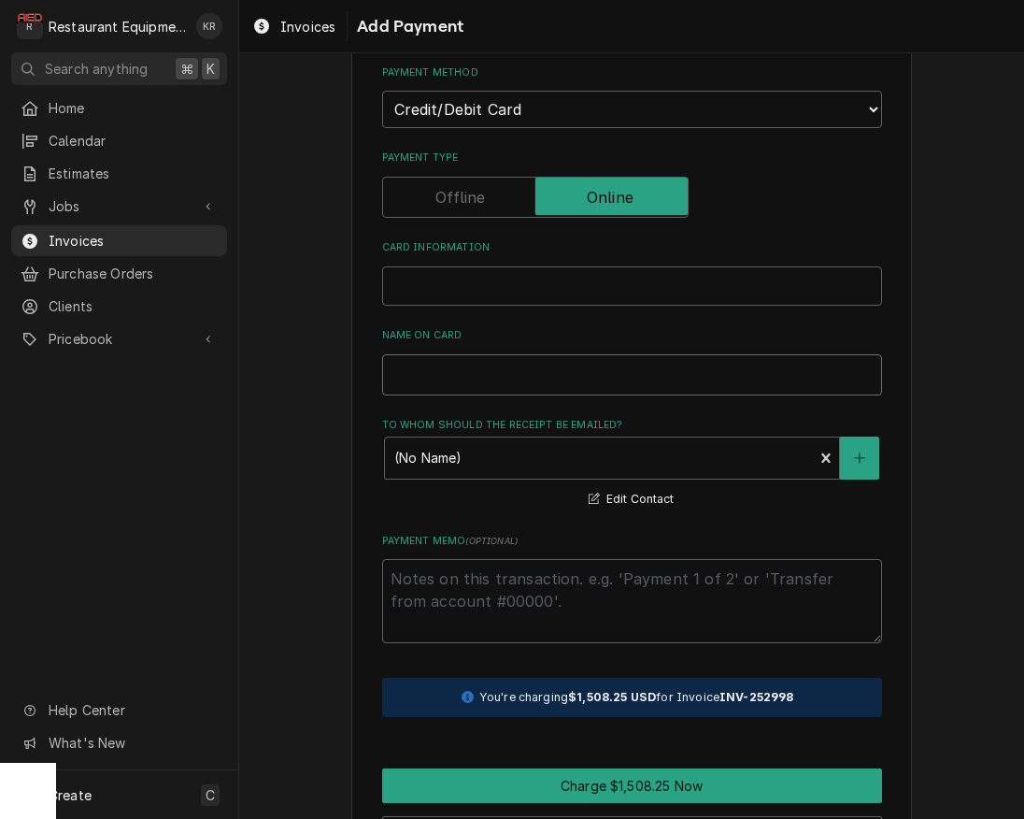
scroll to position [227, 0]
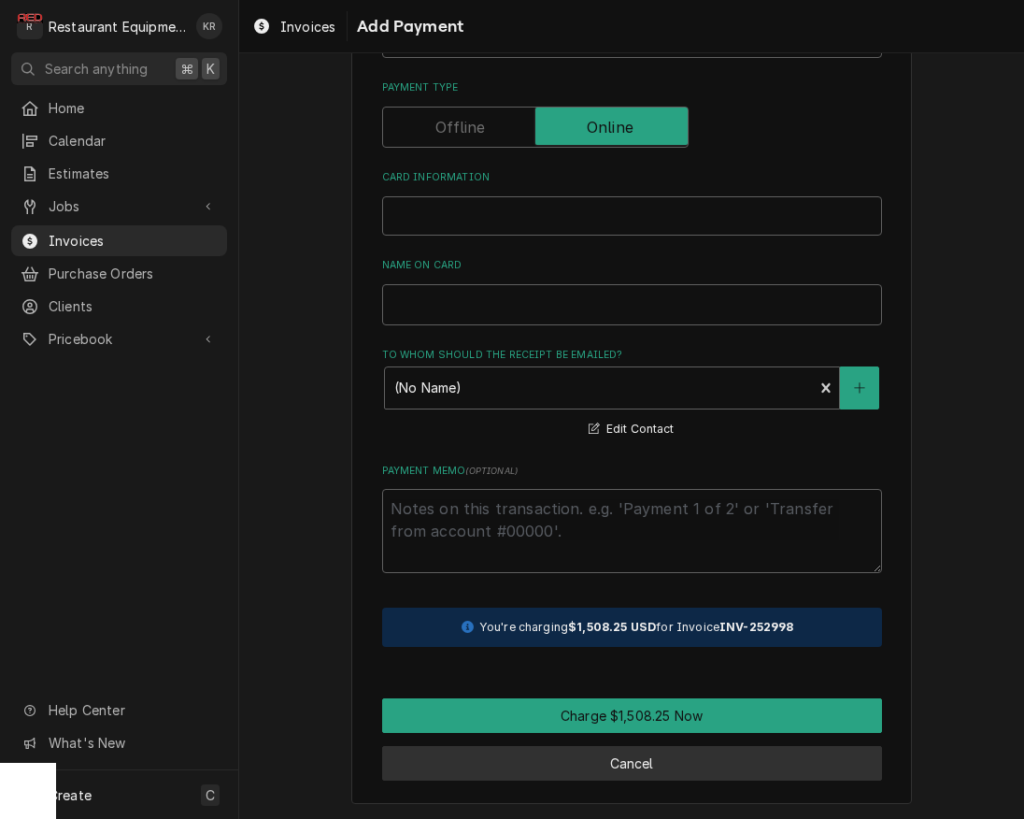
click at [651, 769] on button "Cancel" at bounding box center [632, 763] width 500 height 35
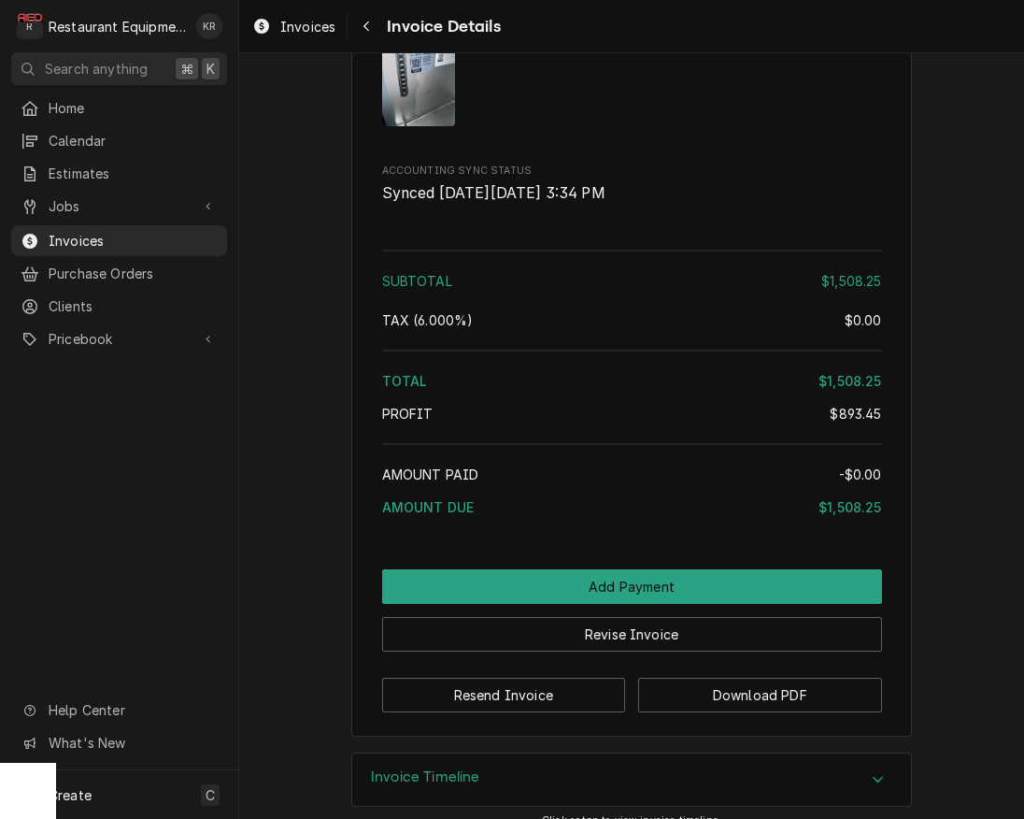
scroll to position [4226, 0]
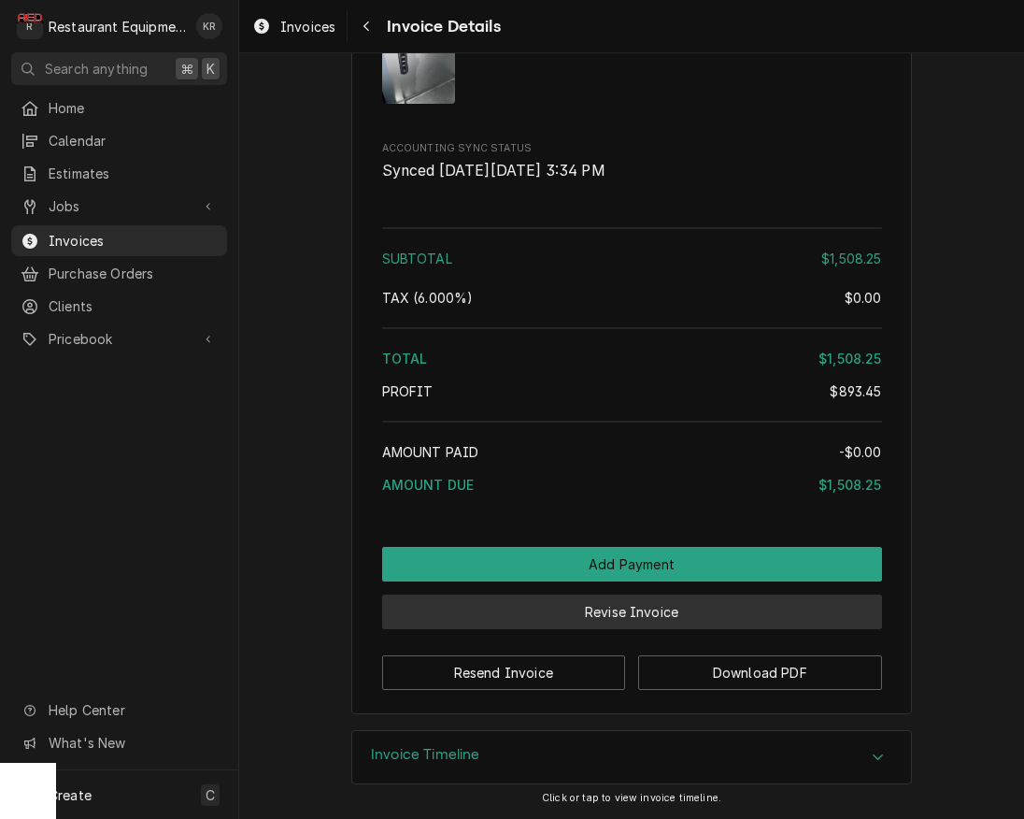
click at [630, 614] on button "Revise Invoice" at bounding box center [632, 611] width 500 height 35
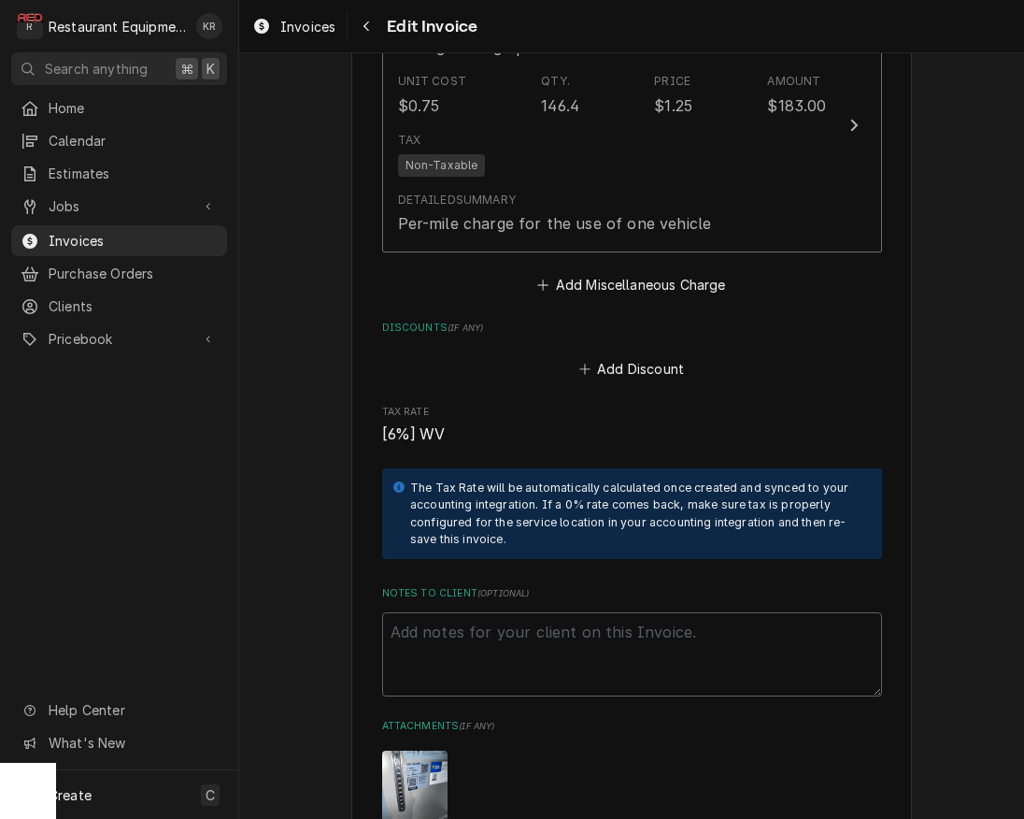
scroll to position [4379, 0]
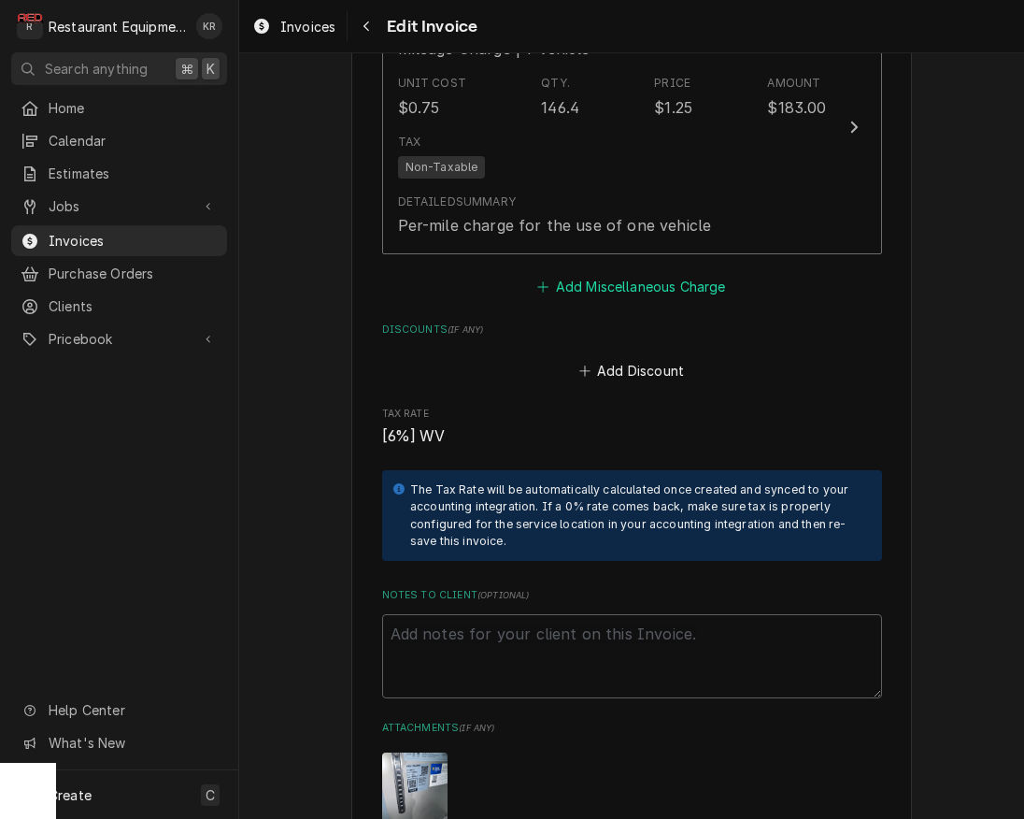
click at [625, 289] on button "Add Miscellaneous Charge" at bounding box center [631, 286] width 194 height 26
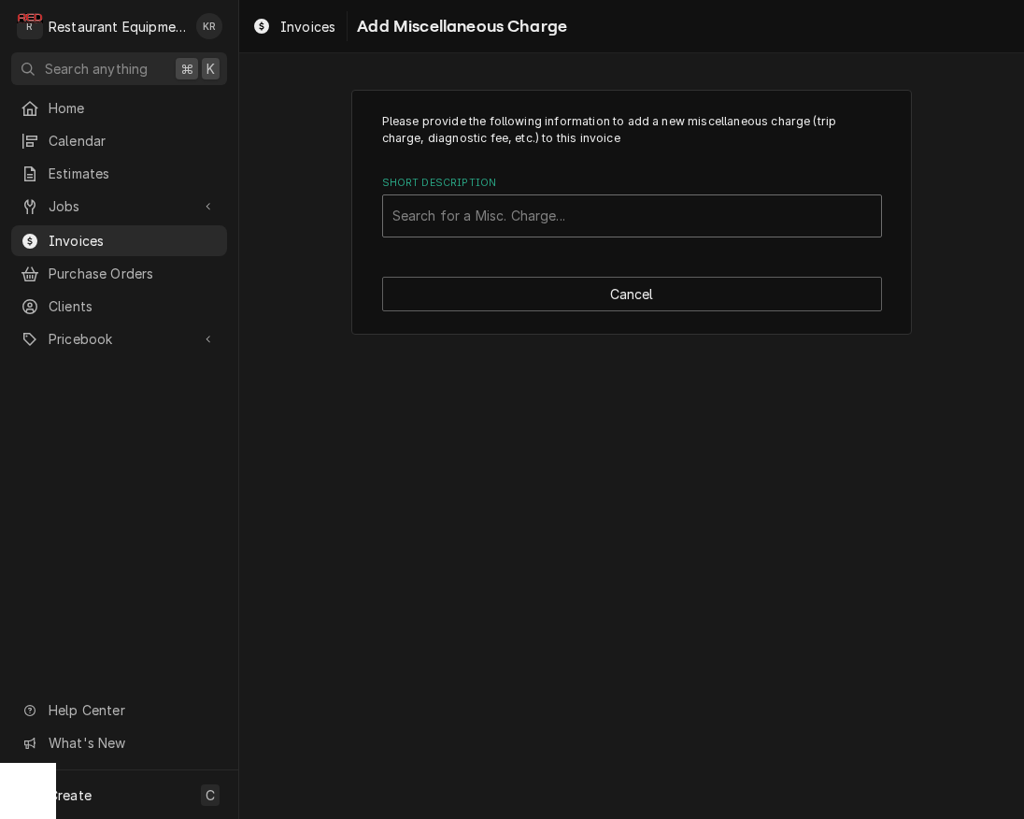
click at [533, 221] on div "Short Description" at bounding box center [631, 216] width 479 height 34
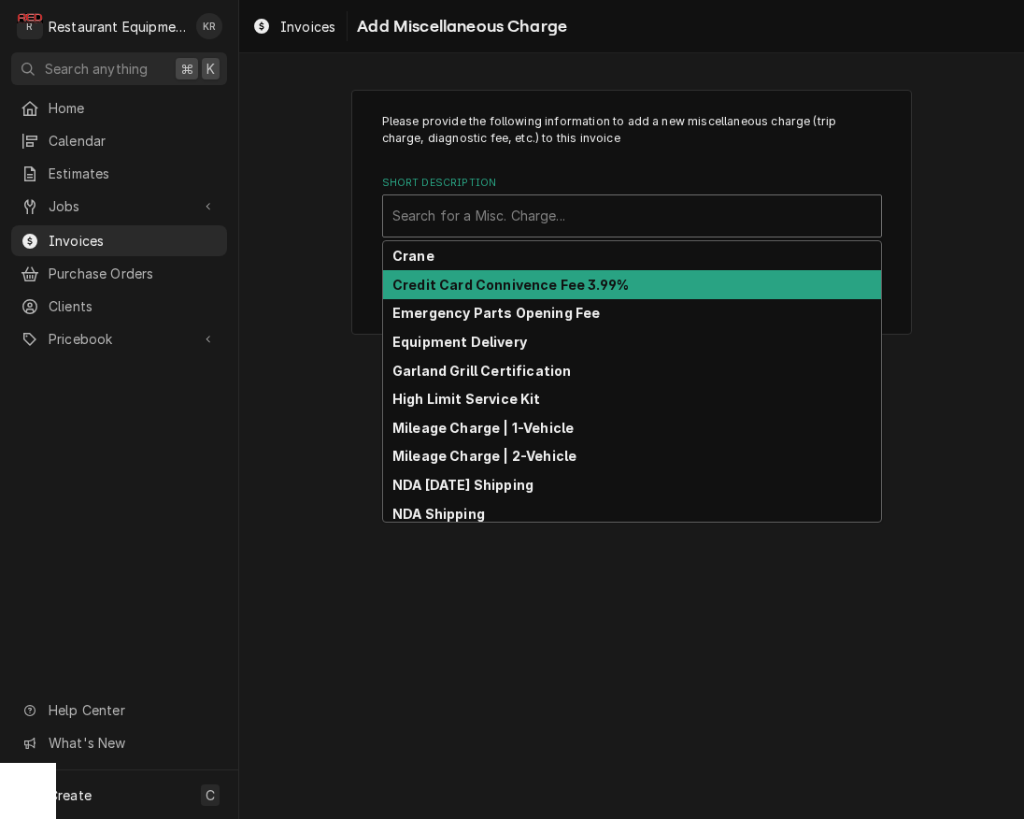
click at [530, 281] on strong "Credit Card Connivence Fee 3.99%" at bounding box center [510, 285] width 236 height 16
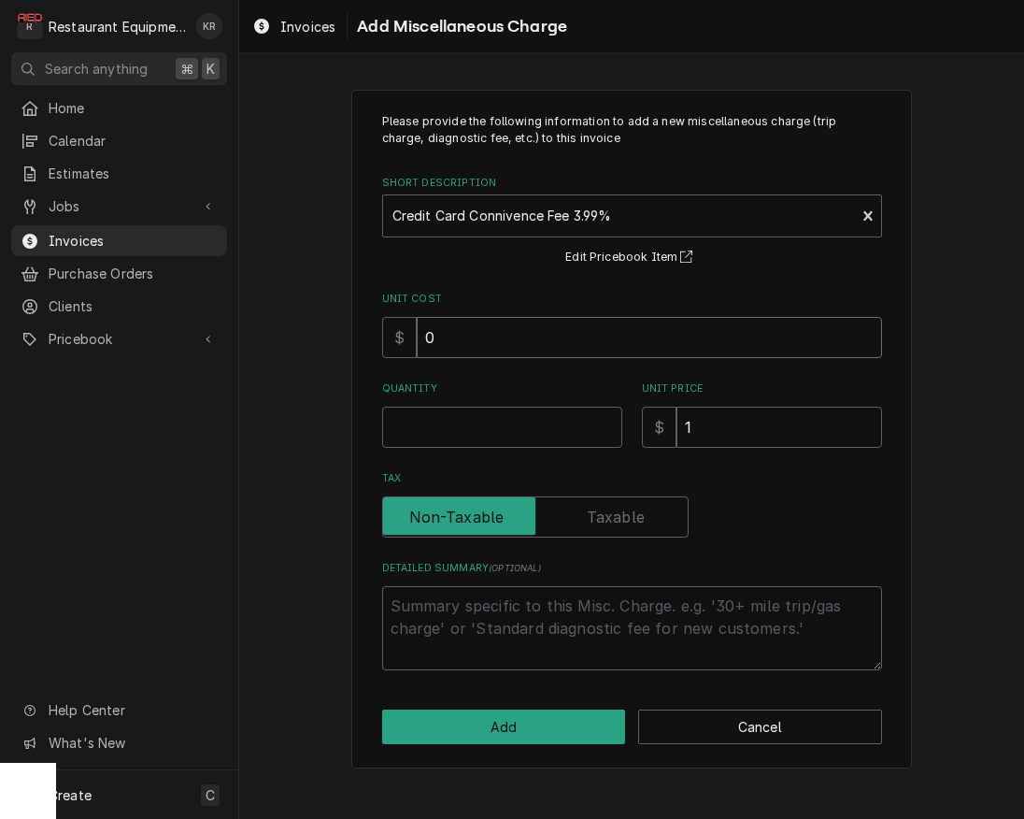
click at [529, 345] on input "0" at bounding box center [649, 337] width 465 height 41
drag, startPoint x: 514, startPoint y: 339, endPoint x: 360, endPoint y: 326, distance: 154.7
click at [417, 326] on input "0" at bounding box center [649, 337] width 465 height 41
type textarea "x"
drag, startPoint x: 465, startPoint y: 348, endPoint x: 381, endPoint y: 336, distance: 84.8
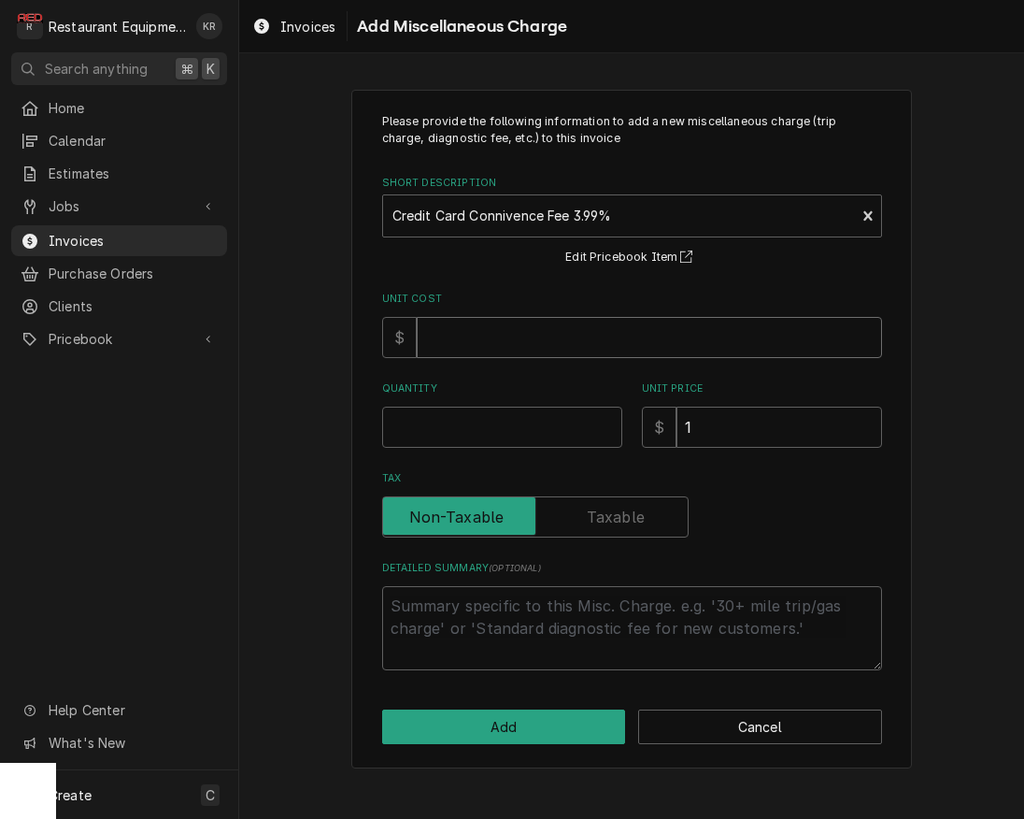
click at [417, 336] on input "Unit Cost" at bounding box center [649, 337] width 465 height 41
type textarea "x"
type input "6"
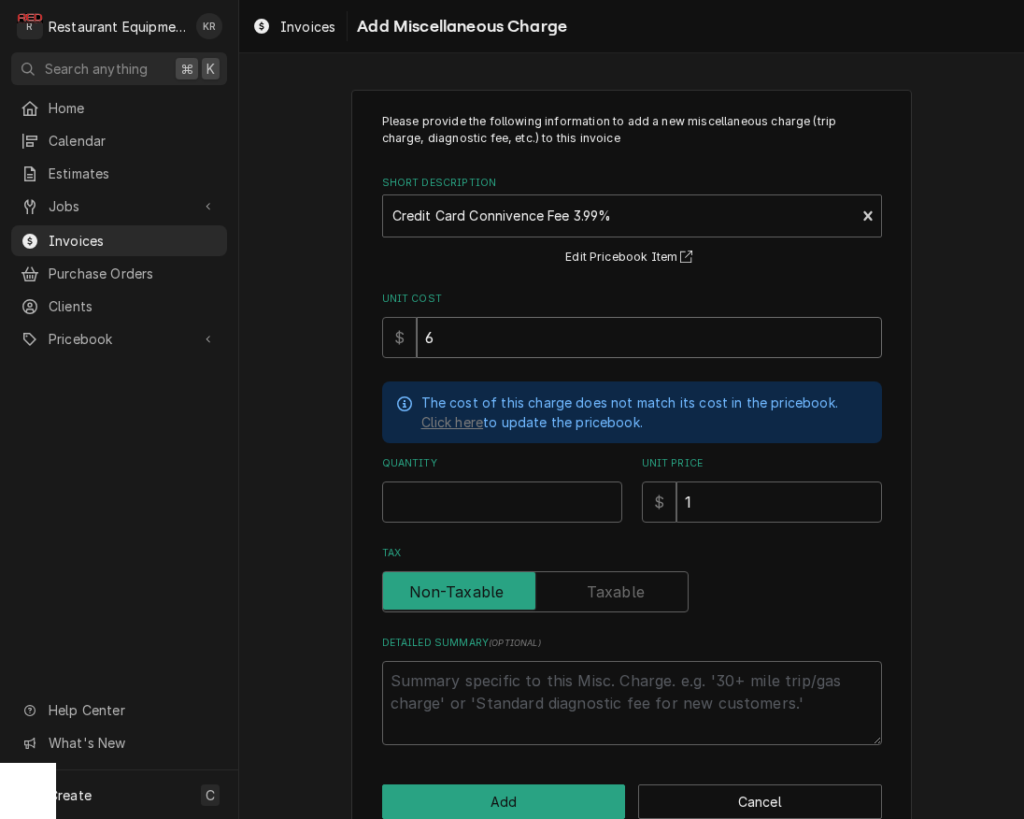
type textarea "x"
type input "60"
type textarea "x"
type input "60.1"
type textarea "x"
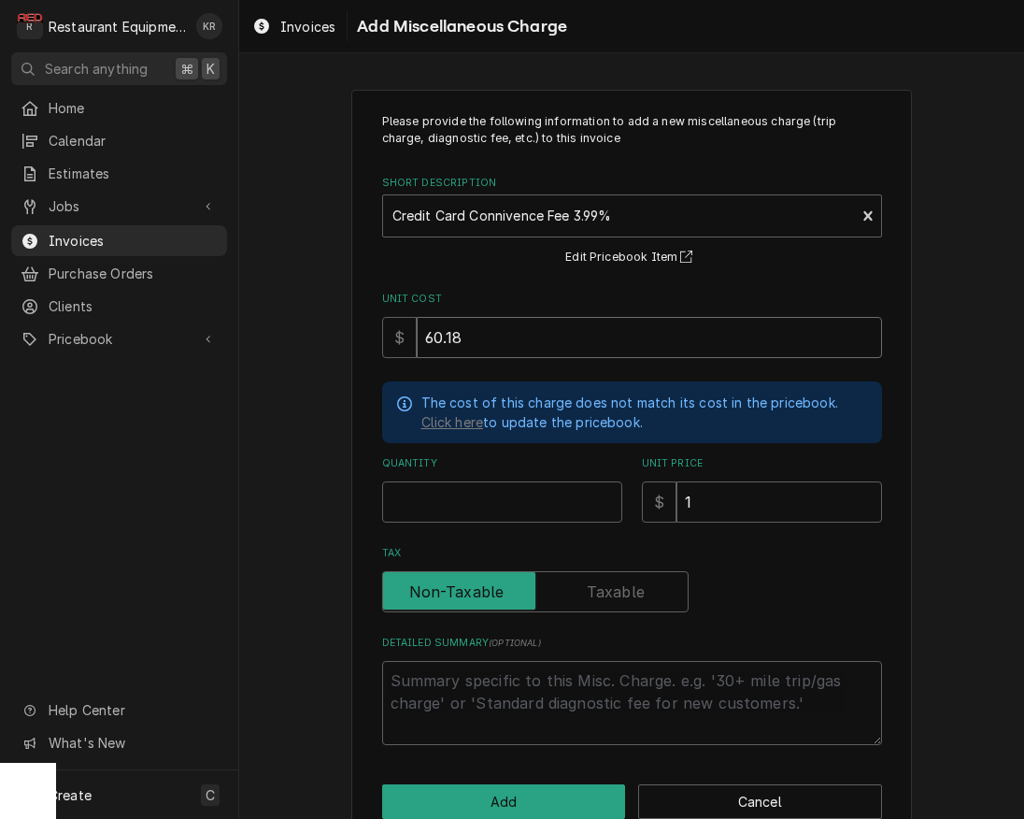
type input "60.18"
type textarea "x"
type input "1"
type textarea "x"
type input "6"
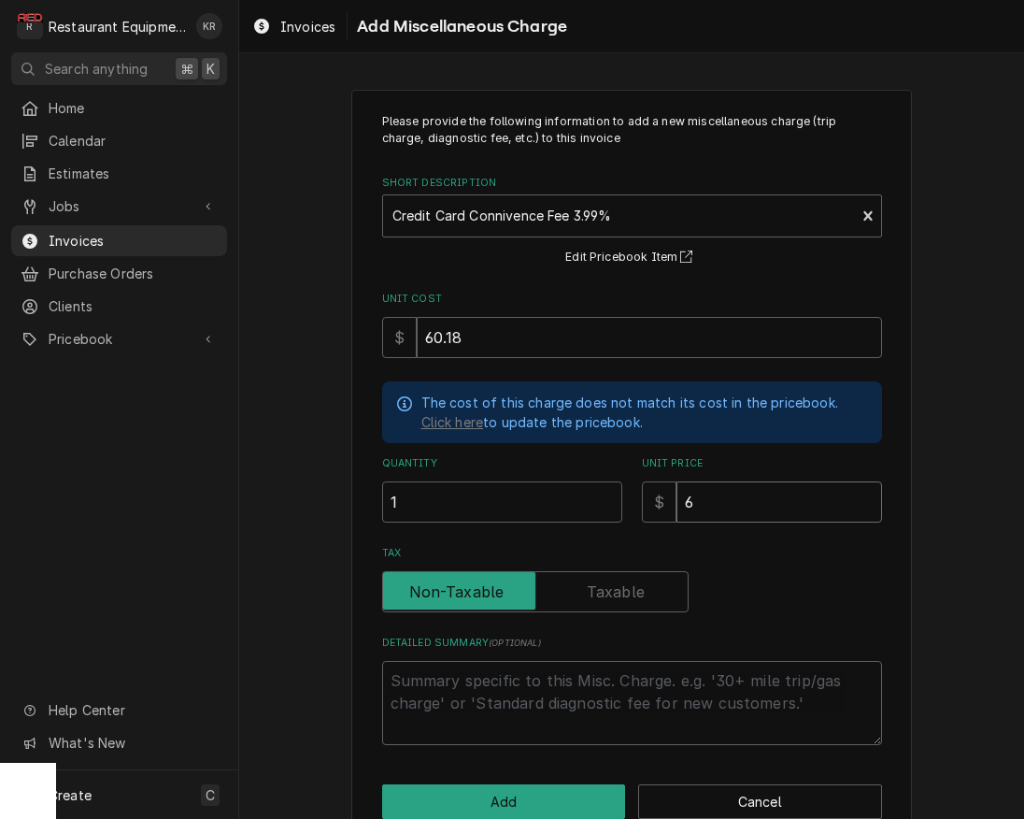
type textarea "x"
type input "60"
type textarea "x"
type input "60.1"
type textarea "x"
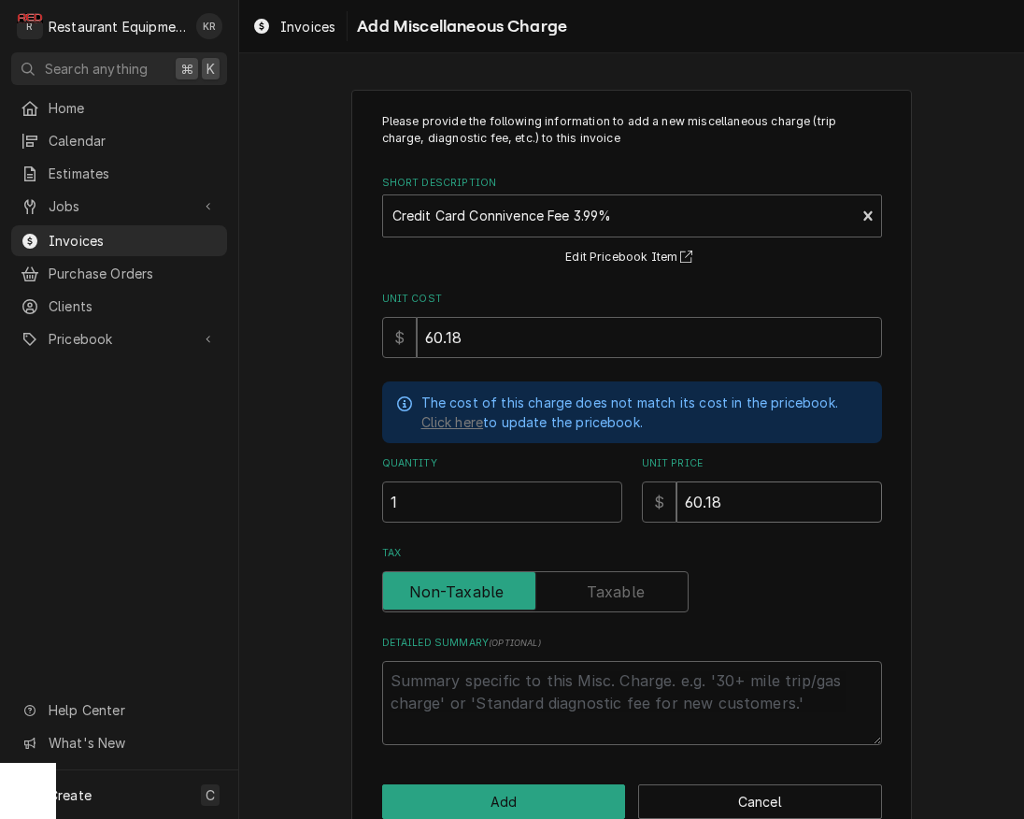
type input "60.18"
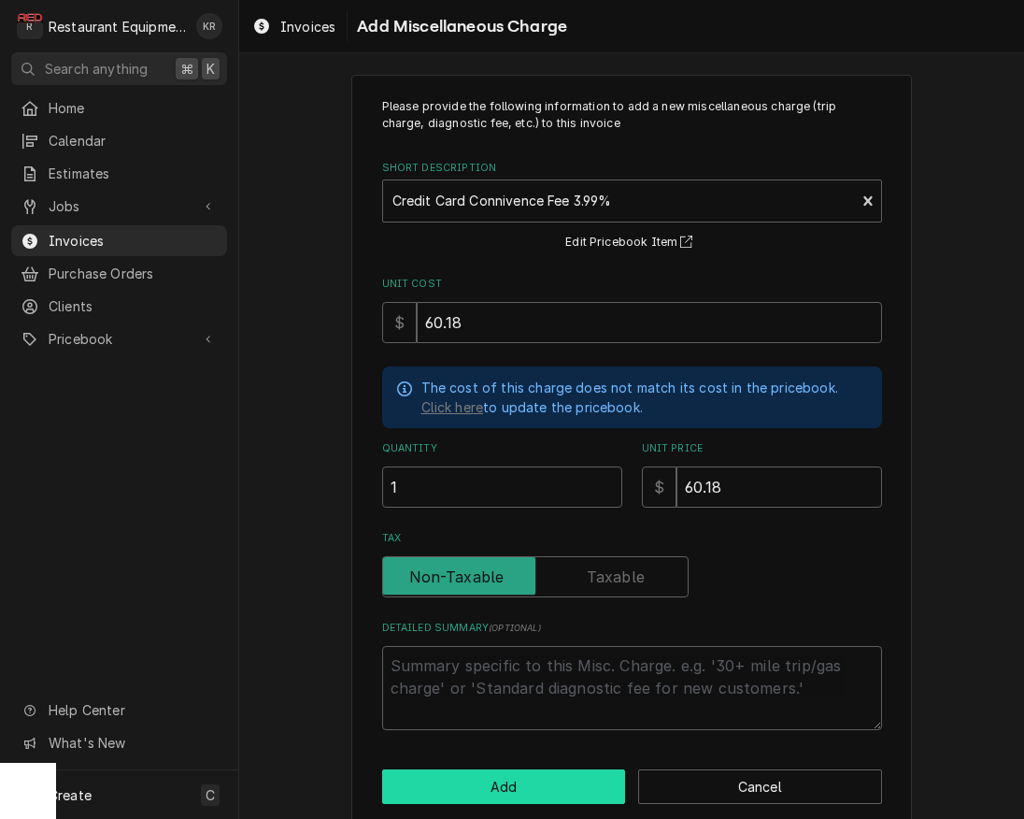
click at [488, 773] on button "Add" at bounding box center [504, 786] width 244 height 35
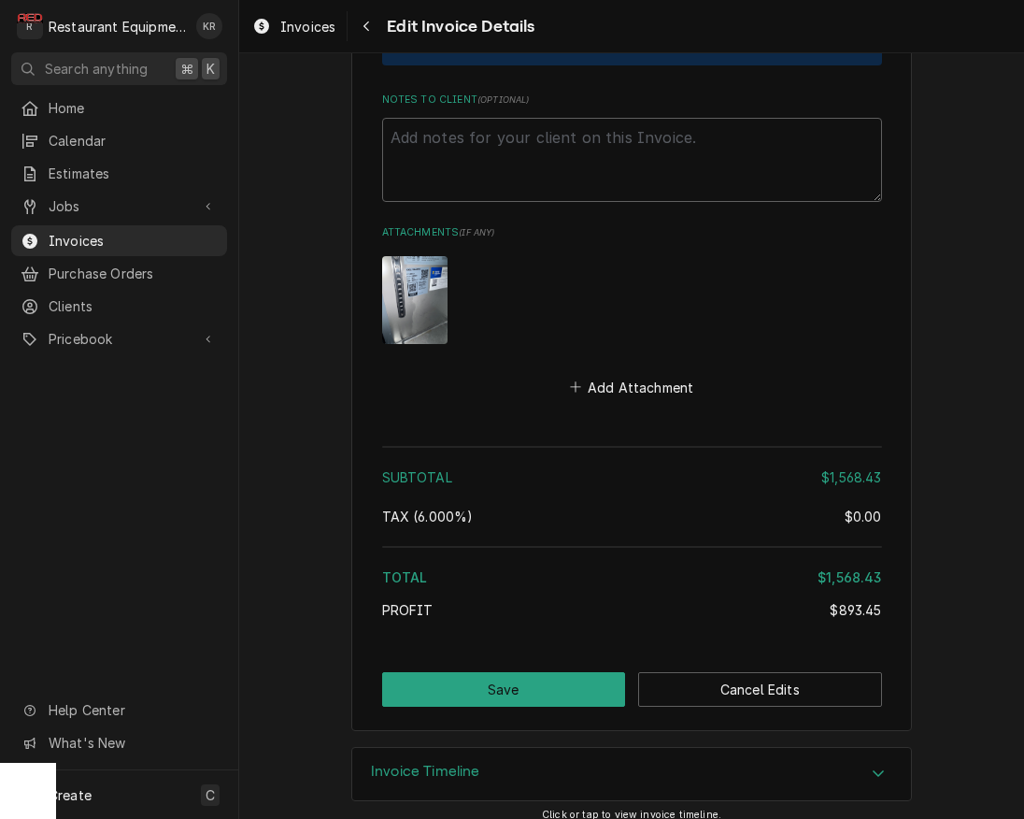
scroll to position [5093, 0]
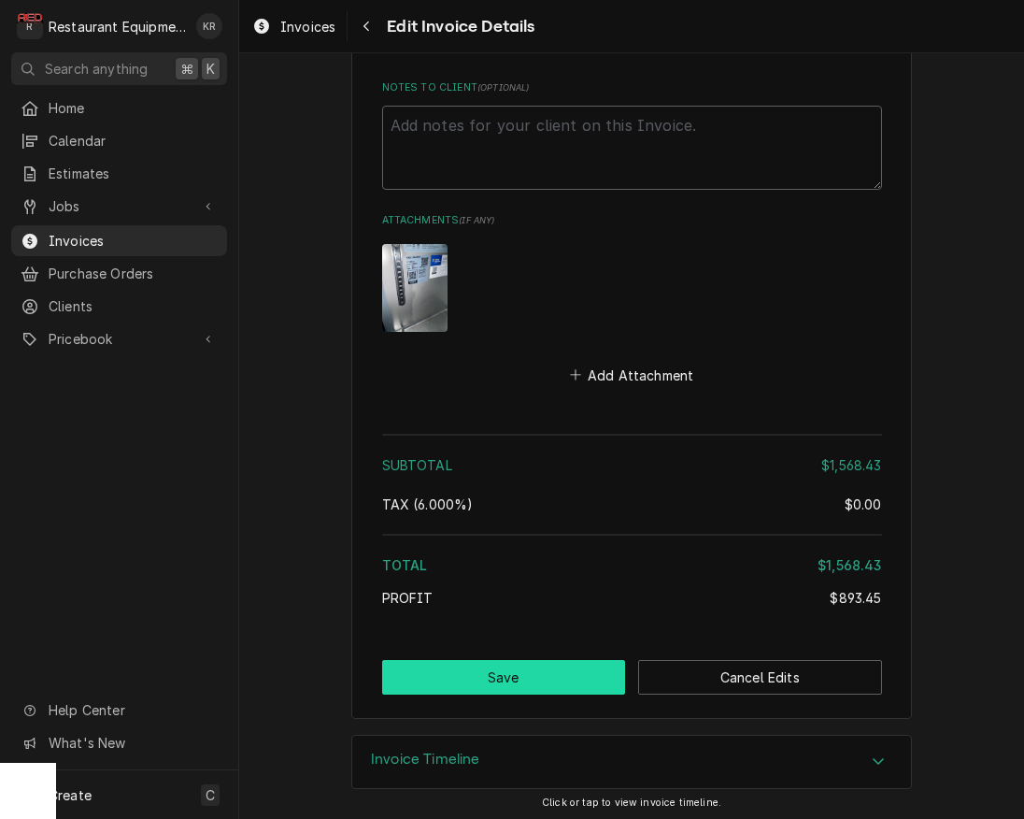
click at [547, 667] on button "Save" at bounding box center [504, 677] width 244 height 35
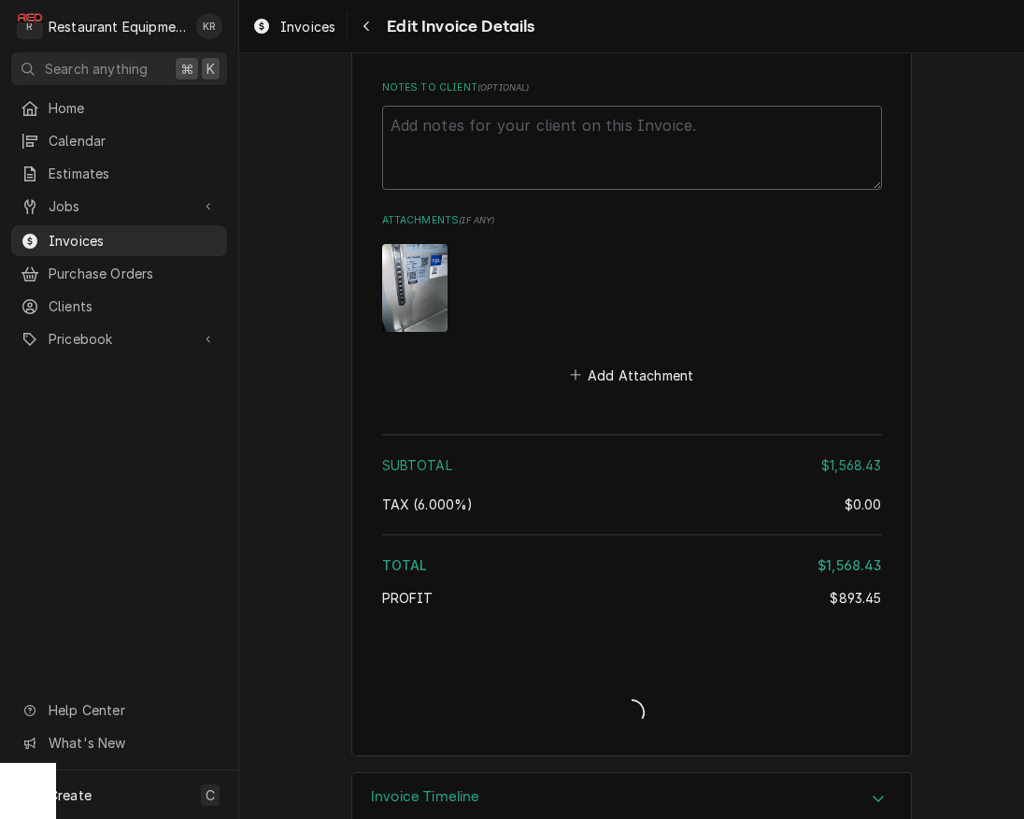
type textarea "x"
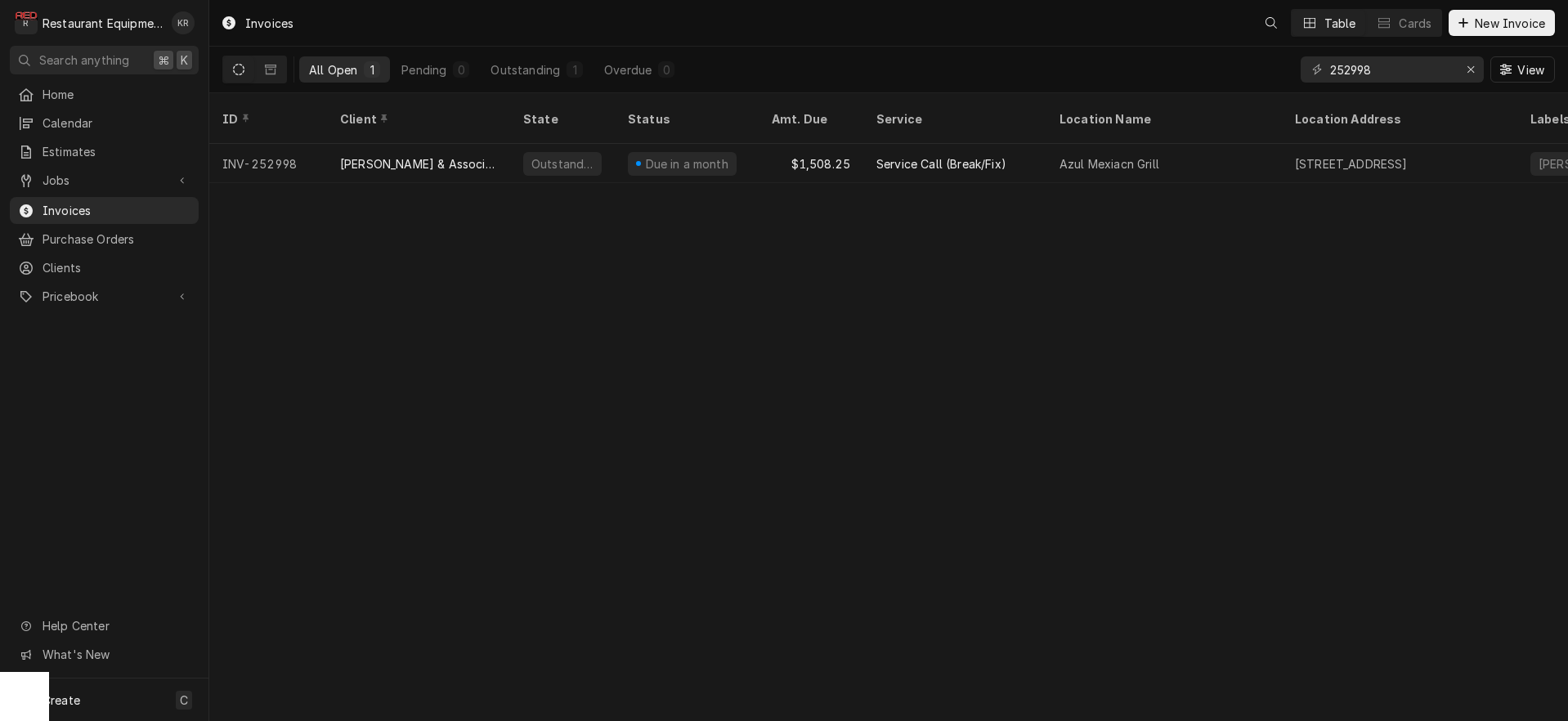
drag, startPoint x: 1410, startPoint y: 53, endPoint x: 1292, endPoint y: 75, distance: 120.0
click at [1292, 75] on div "All Open 1 Pending 0 Outstanding 1 Overdue 0 252998 View" at bounding box center [888, 69] width 1333 height 46
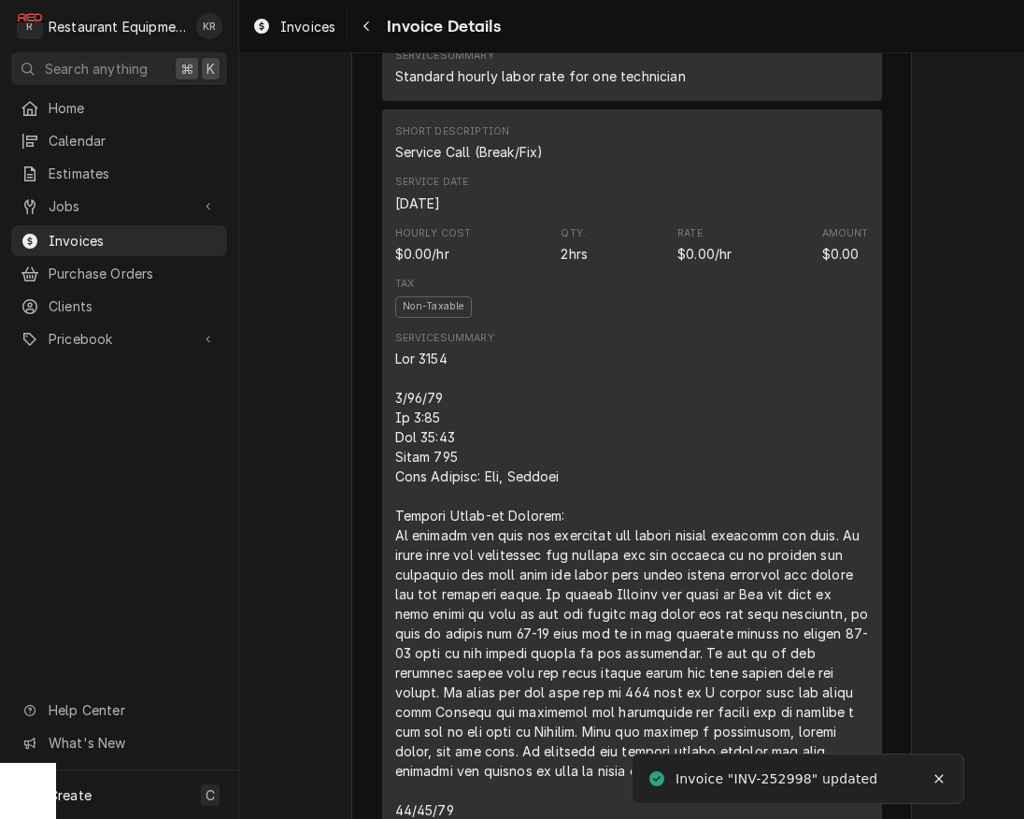
scroll to position [4405, 0]
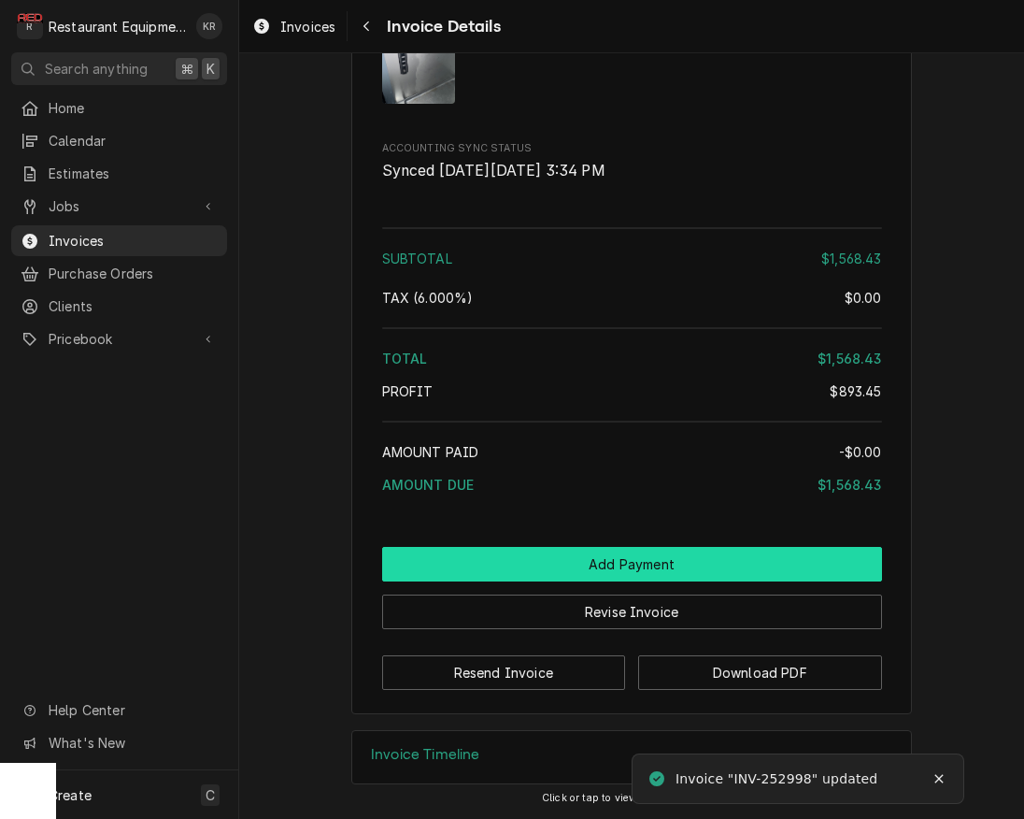
click at [597, 577] on button "Add Payment" at bounding box center [632, 564] width 500 height 35
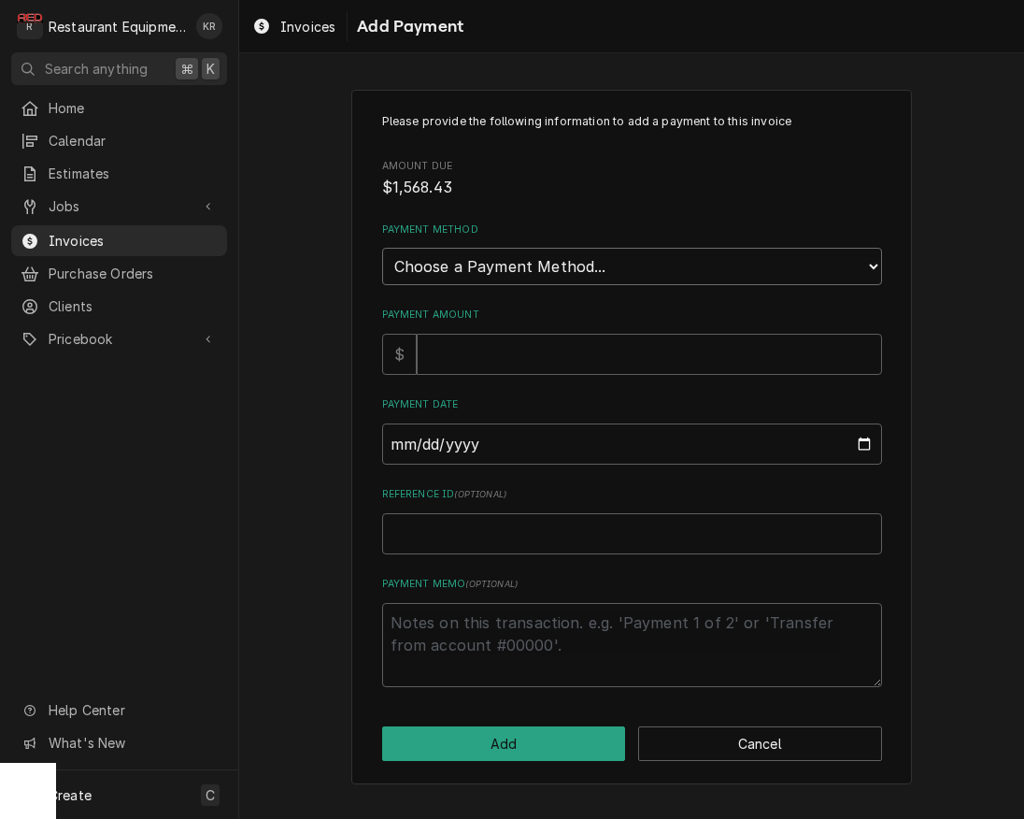
select select "3"
click option "Credit/Debit Card" at bounding box center [0, 0] width 0 height 0
type textarea "x"
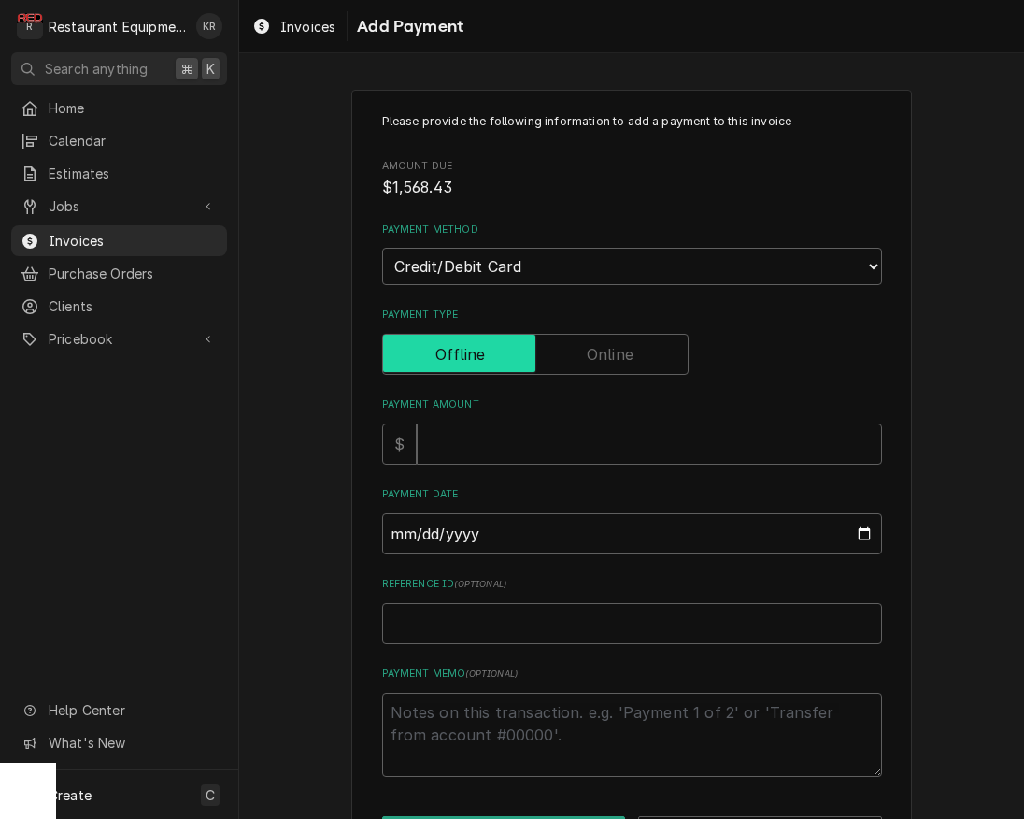
click at [536, 352] on input "Payment Type" at bounding box center [536, 354] width 290 height 41
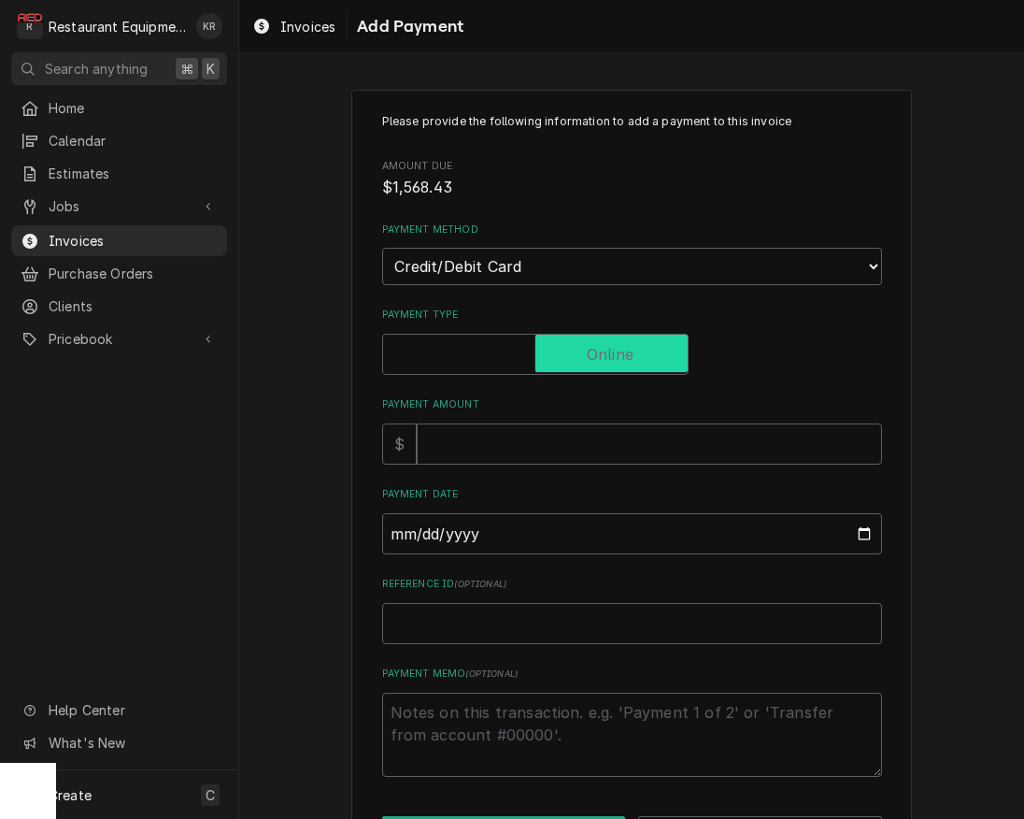
checkbox input "true"
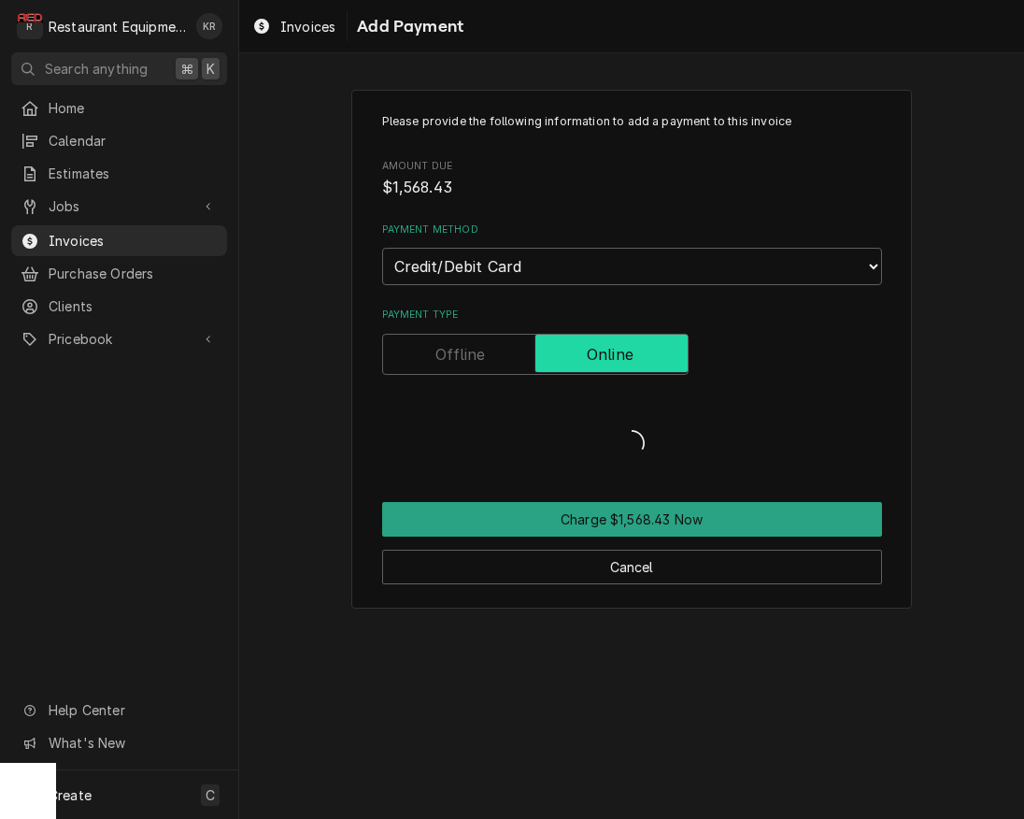
type textarea "x"
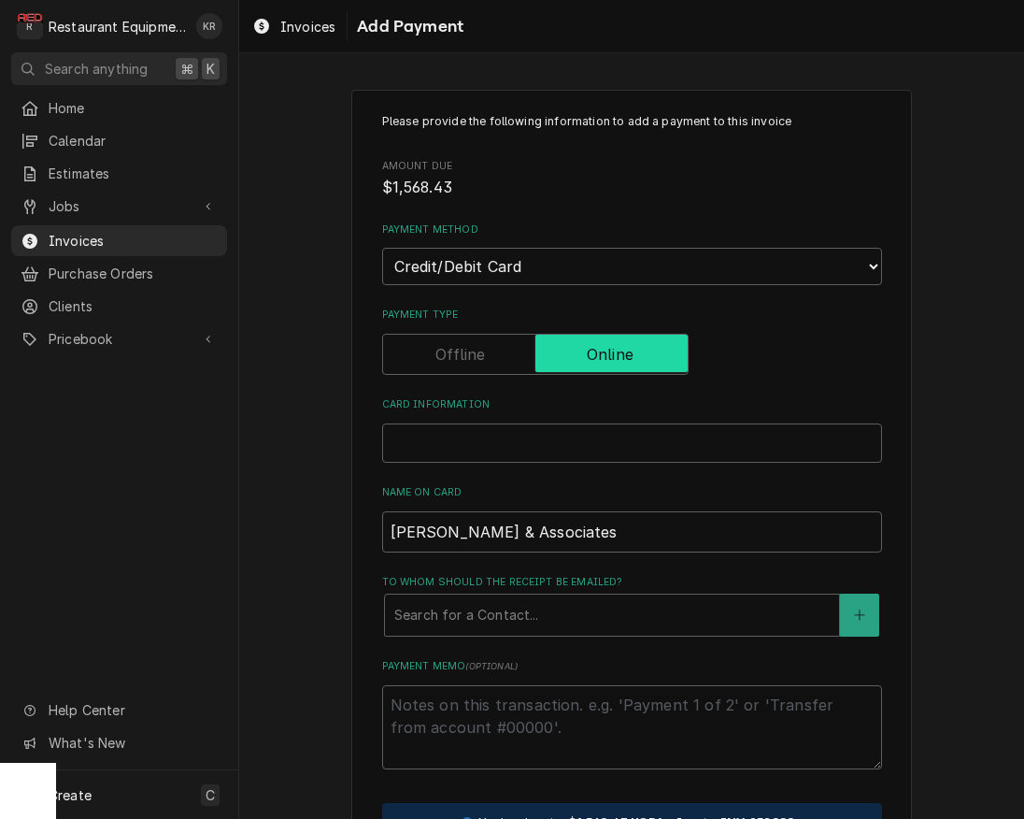
click at [559, 354] on span "Payment Type" at bounding box center [611, 353] width 152 height 37
click at [559, 354] on input "Payment Type" at bounding box center [536, 354] width 290 height 41
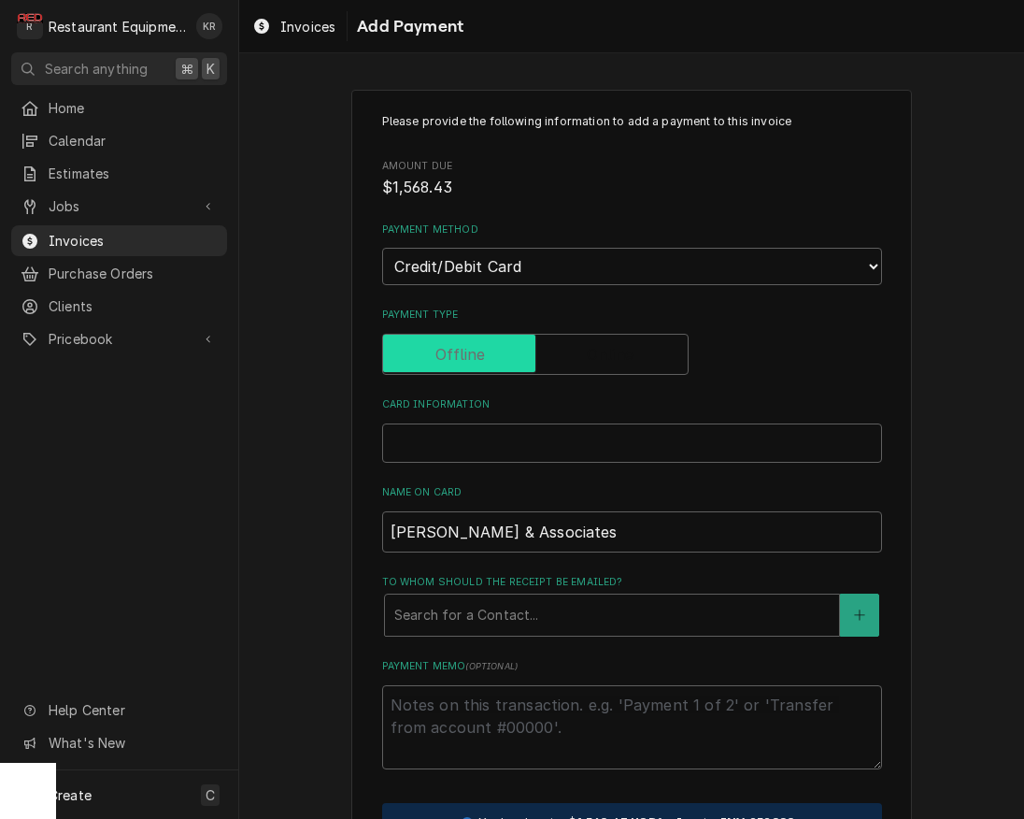
checkbox input "false"
type textarea "x"
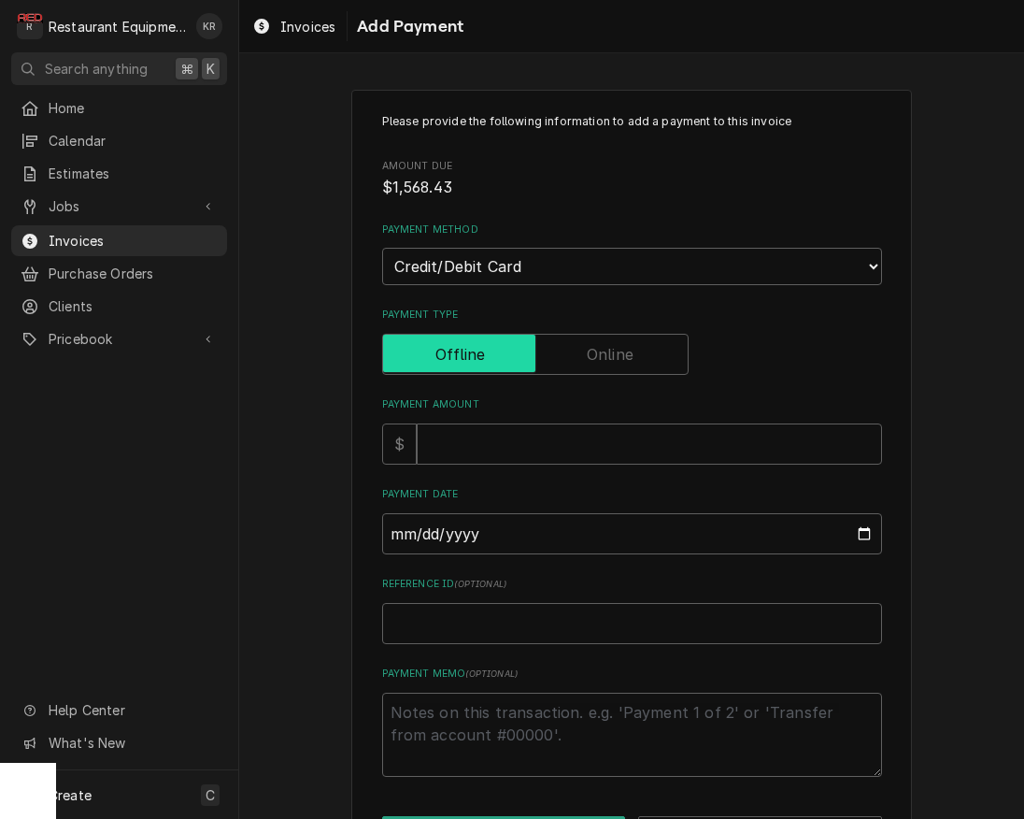
click at [559, 354] on input "Payment Type" at bounding box center [536, 354] width 290 height 41
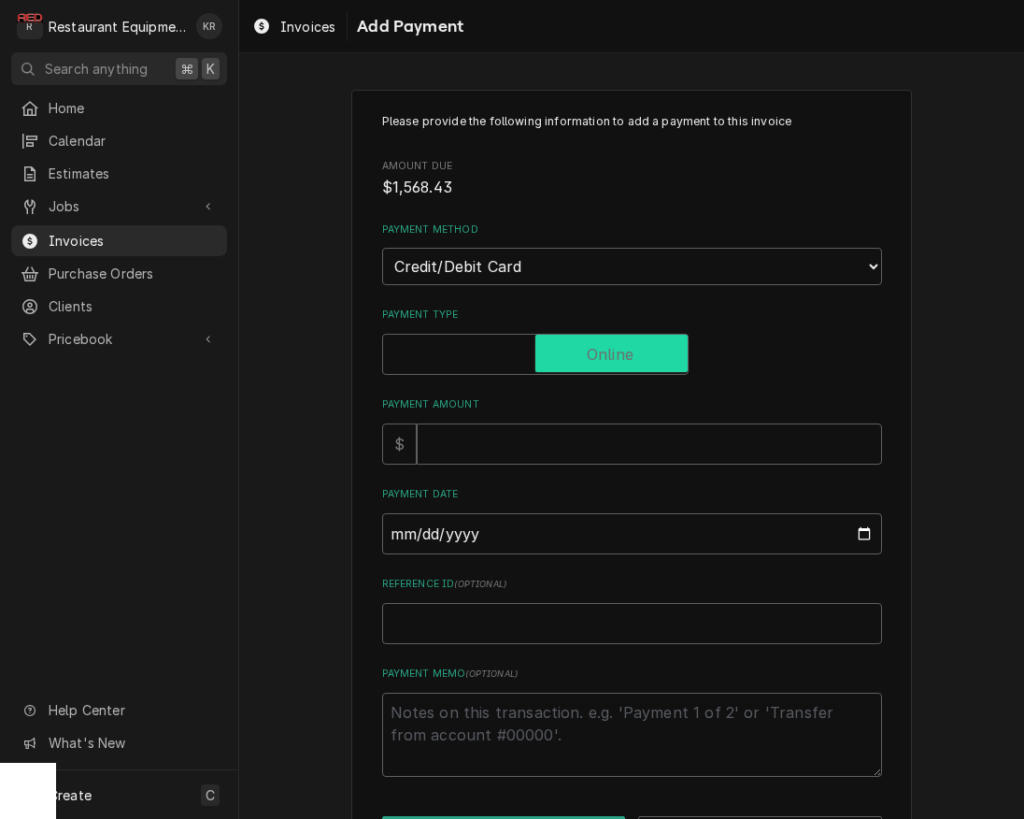
checkbox input "true"
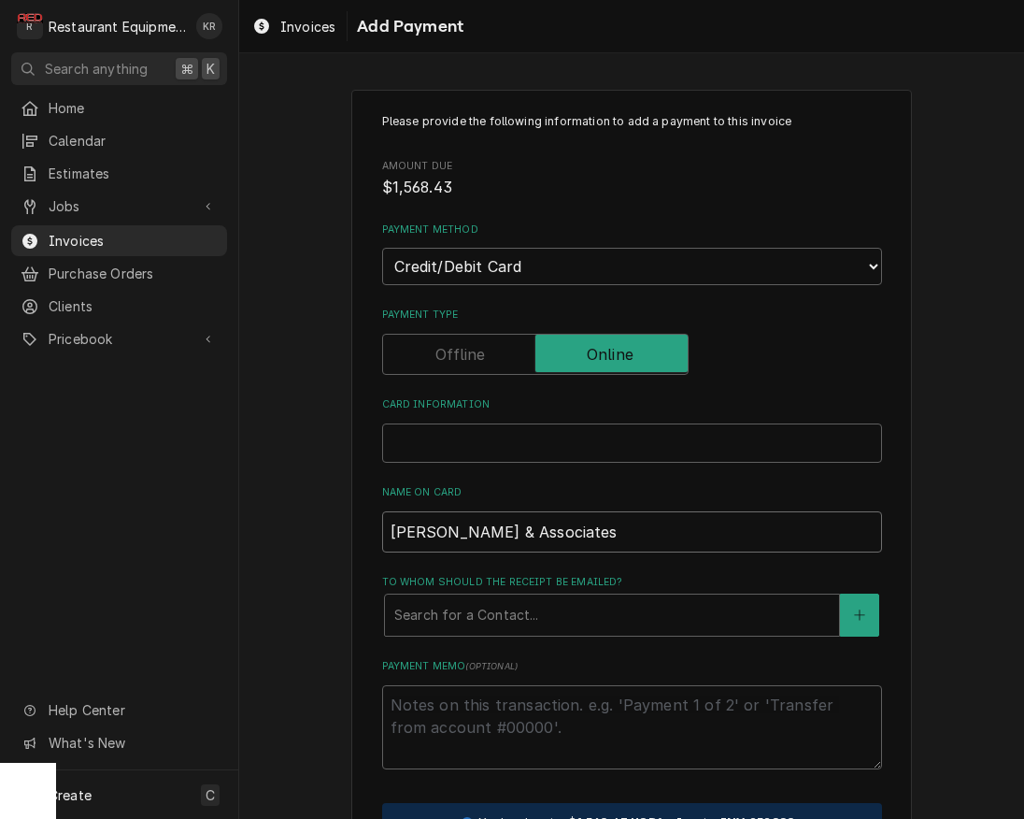
type textarea "x"
type input "Clark & Associate"
type textarea "x"
type input "Clark & Associat"
type textarea "x"
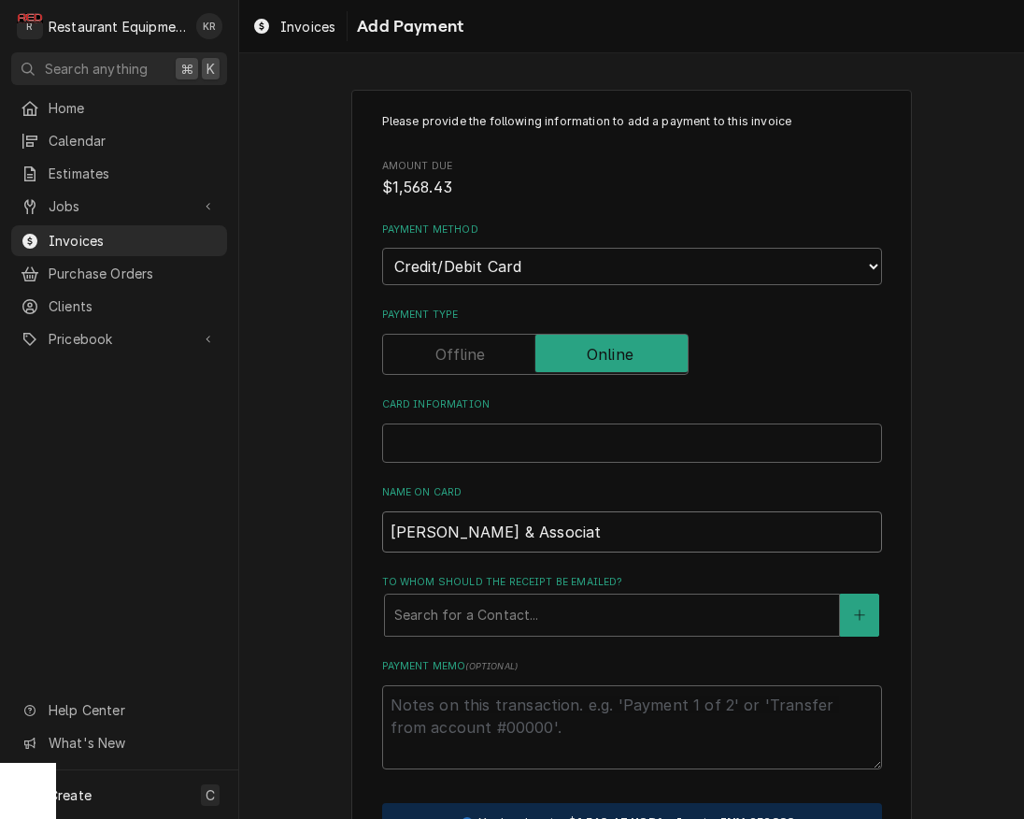
type input "Clark & Associa"
type textarea "x"
type input "Clark & Associ"
type textarea "x"
type input "Clark & Assoc"
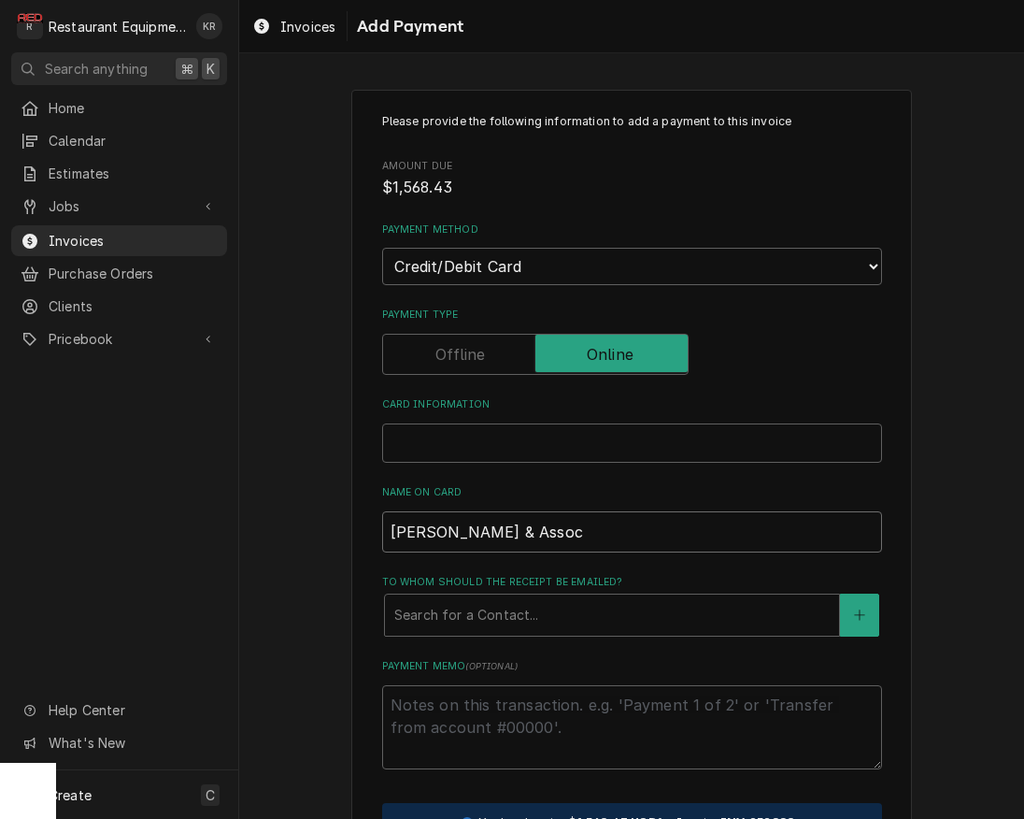
type textarea "x"
type input "Clark & Asso"
type textarea "x"
type input "Clark & Ass"
type textarea "x"
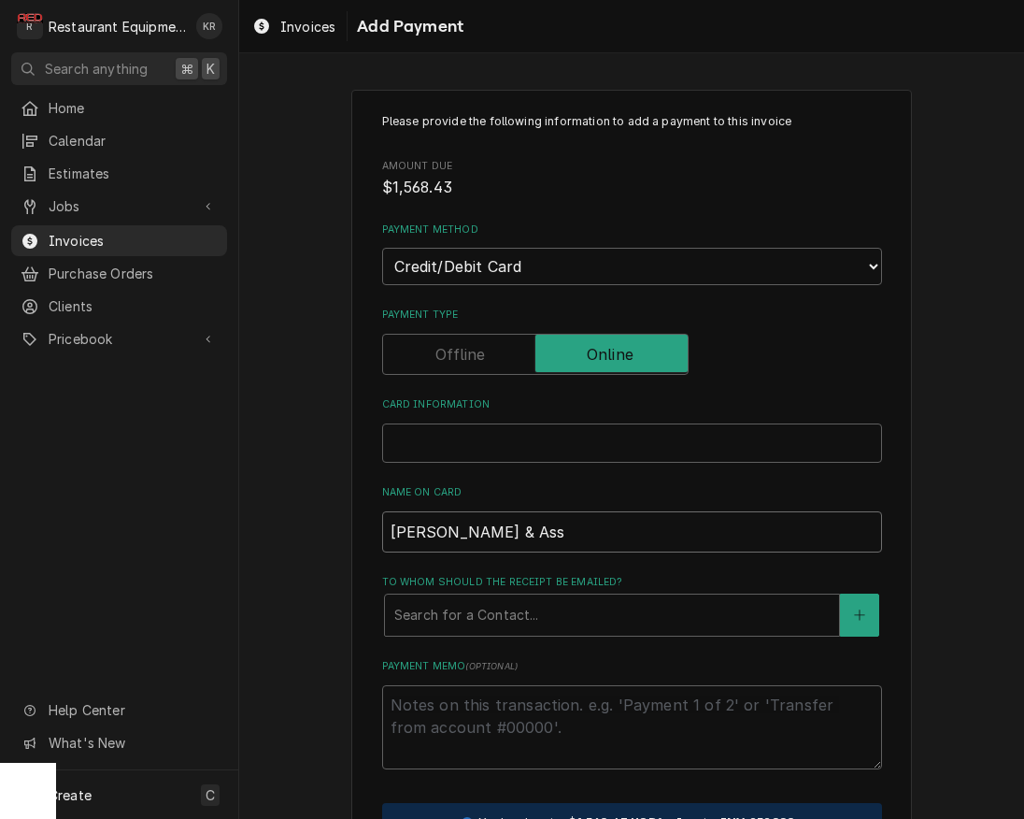
type input "Clark & As"
type textarea "x"
type input "Clark & A"
type textarea "x"
type input "Clark &"
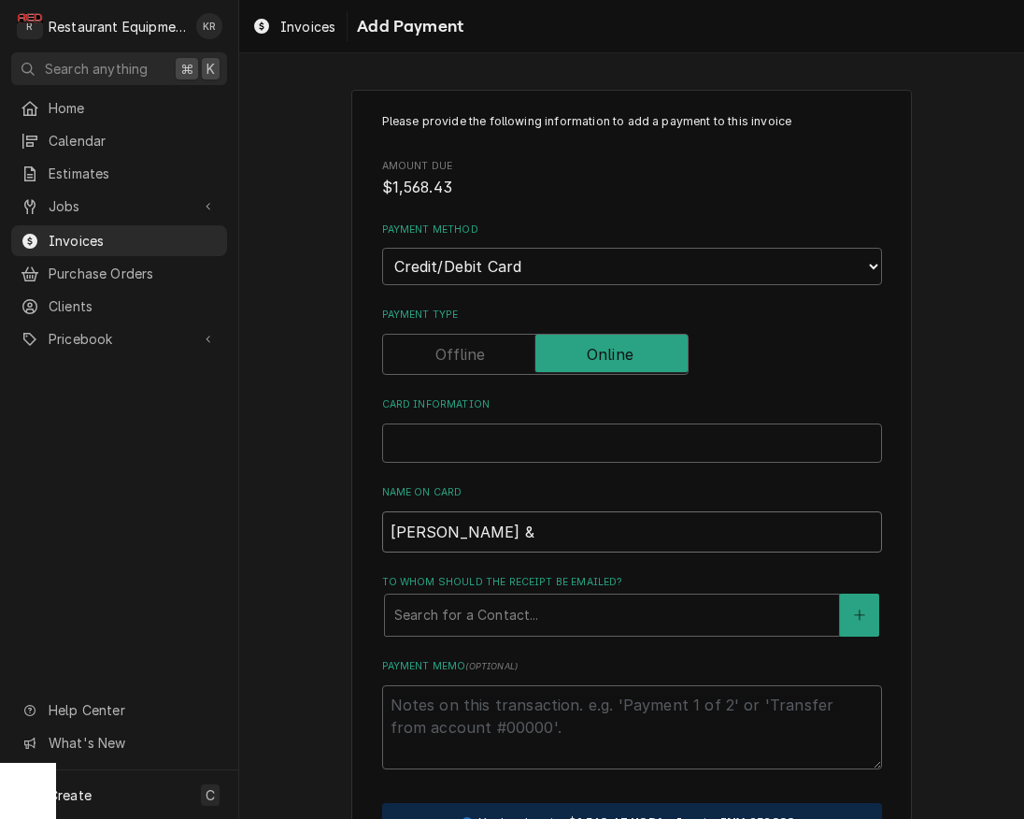
type textarea "x"
type input "Clark &"
type textarea "x"
type input "Clark"
type textarea "x"
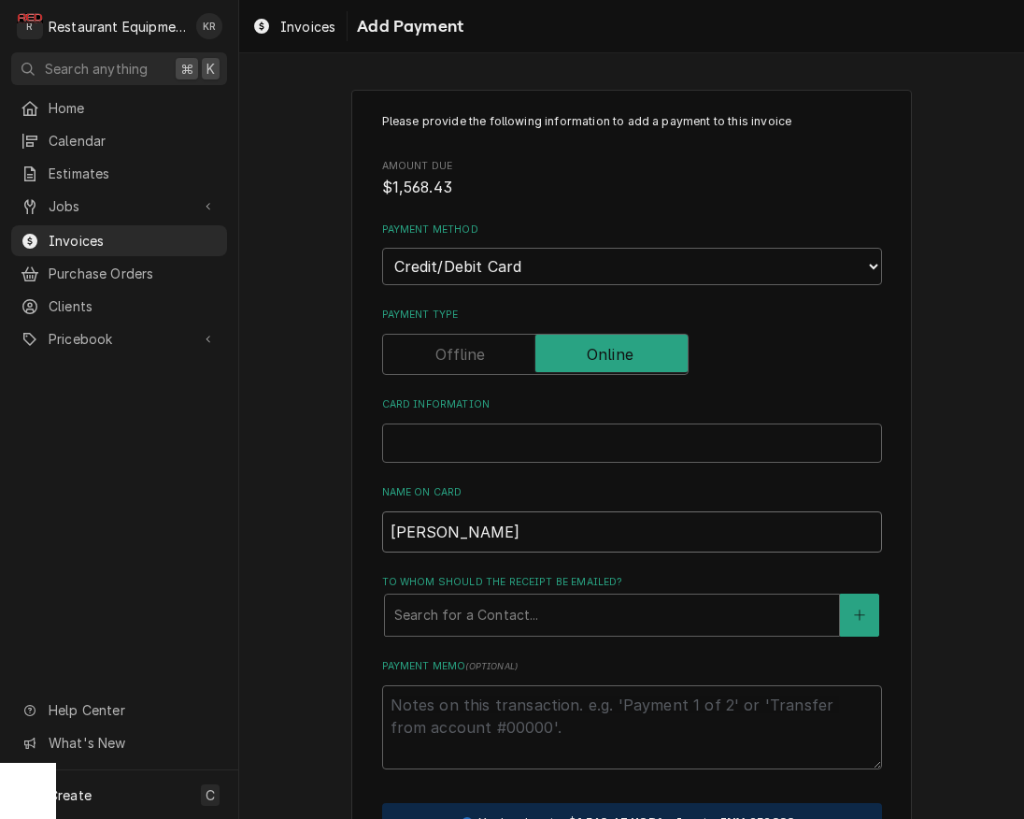
type input "Clark"
type textarea "x"
type input "Clar"
type textarea "x"
type input "Cla"
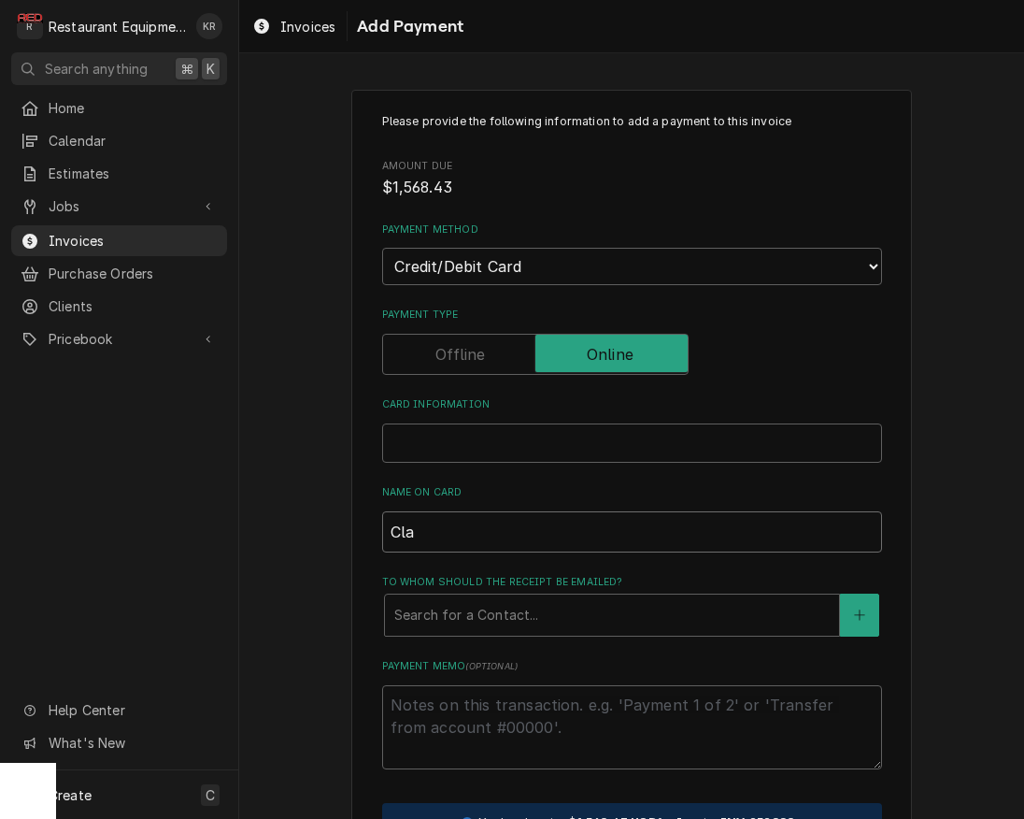
type textarea "x"
type input "Cl"
type textarea "x"
type input "C"
type textarea "x"
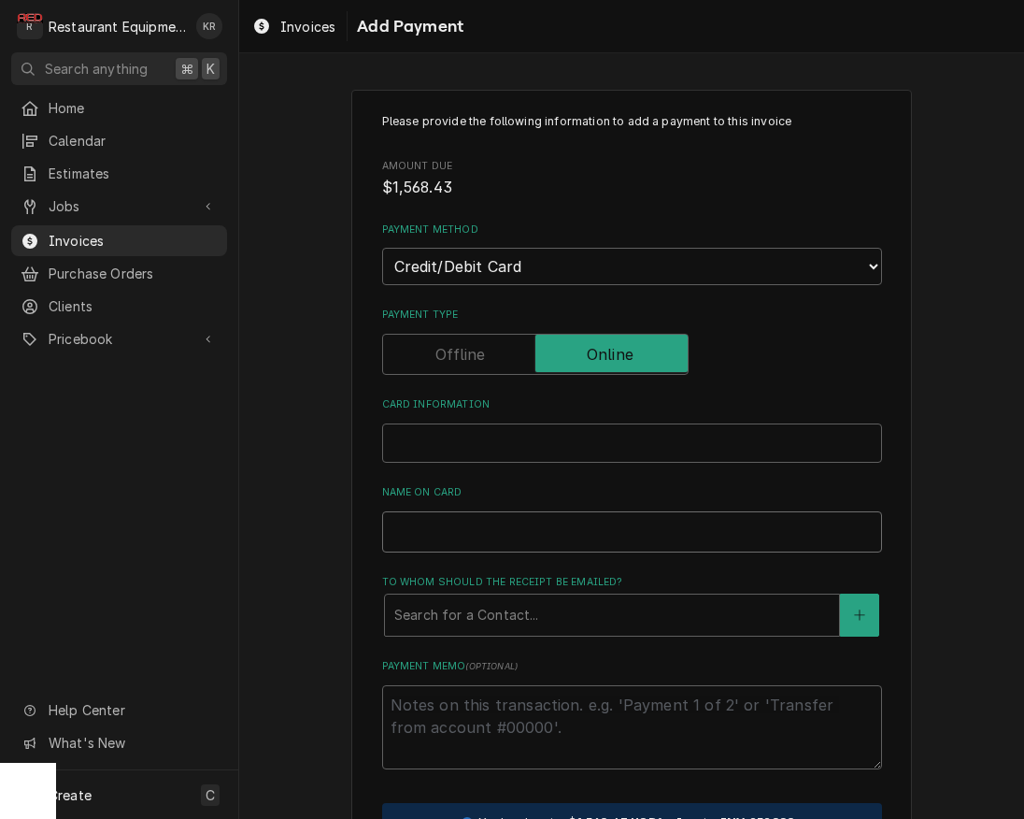
type textarea "x"
type input "R"
type textarea "x"
type input "Re"
type textarea "x"
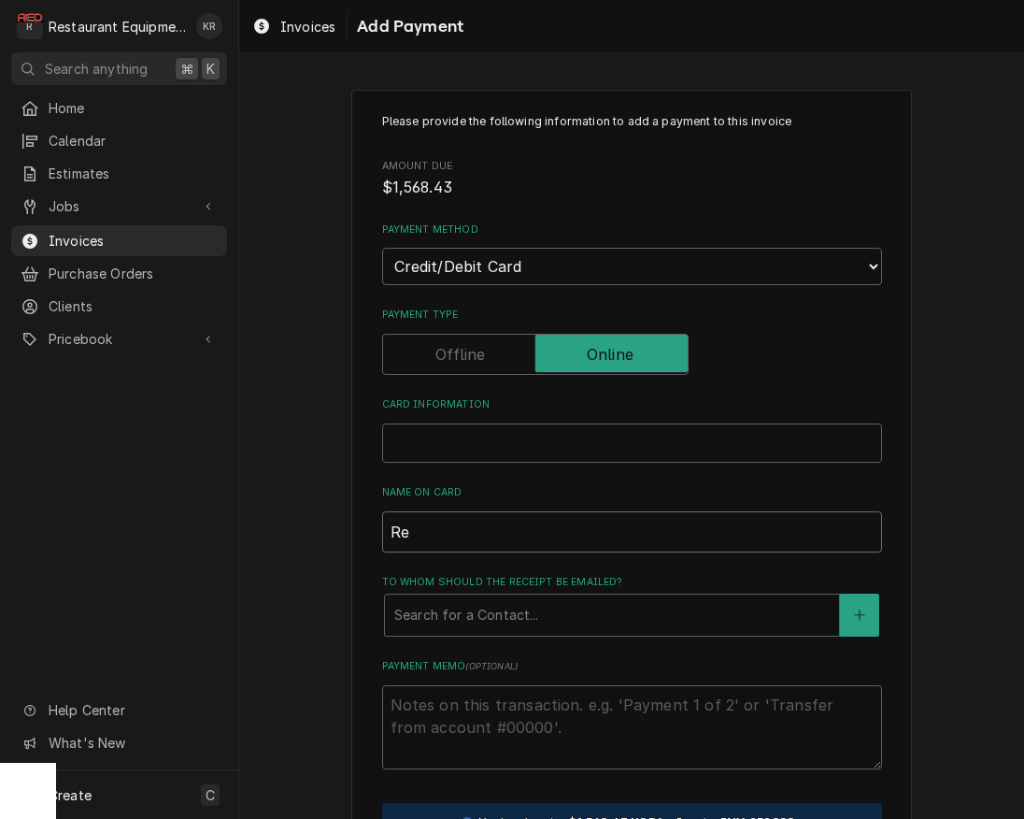
type input "Rea"
type textarea "x"
type input "Read"
type textarea "x"
type input "Ready"
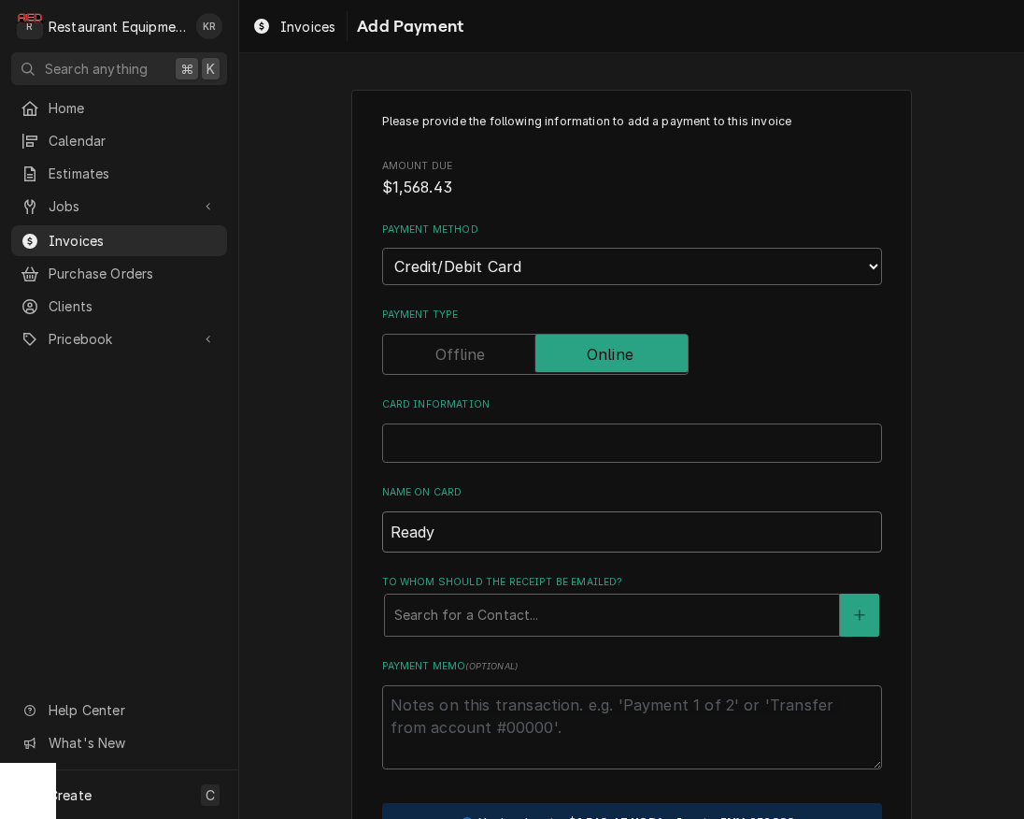
type textarea "x"
type input "ReadyK"
type textarea "x"
type input "ReadyKi"
type textarea "x"
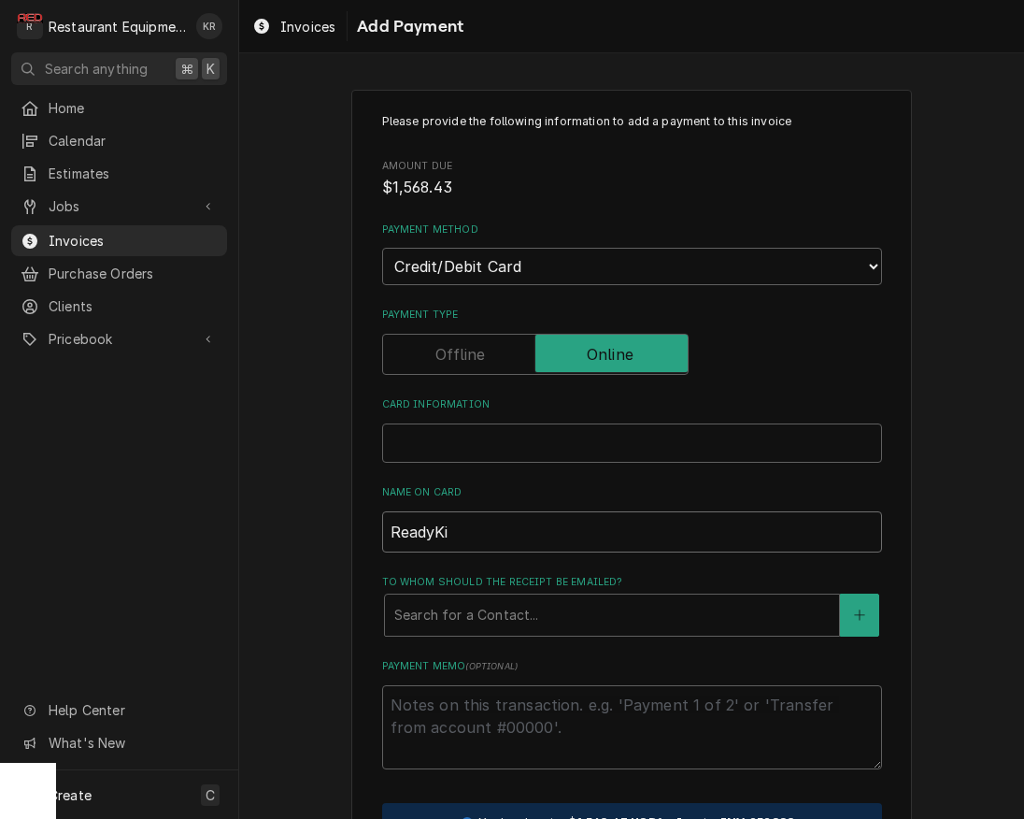
type input "ReadyKit"
type textarea "x"
type input "ReadyKitc"
type textarea "x"
type input "ReadyKitch"
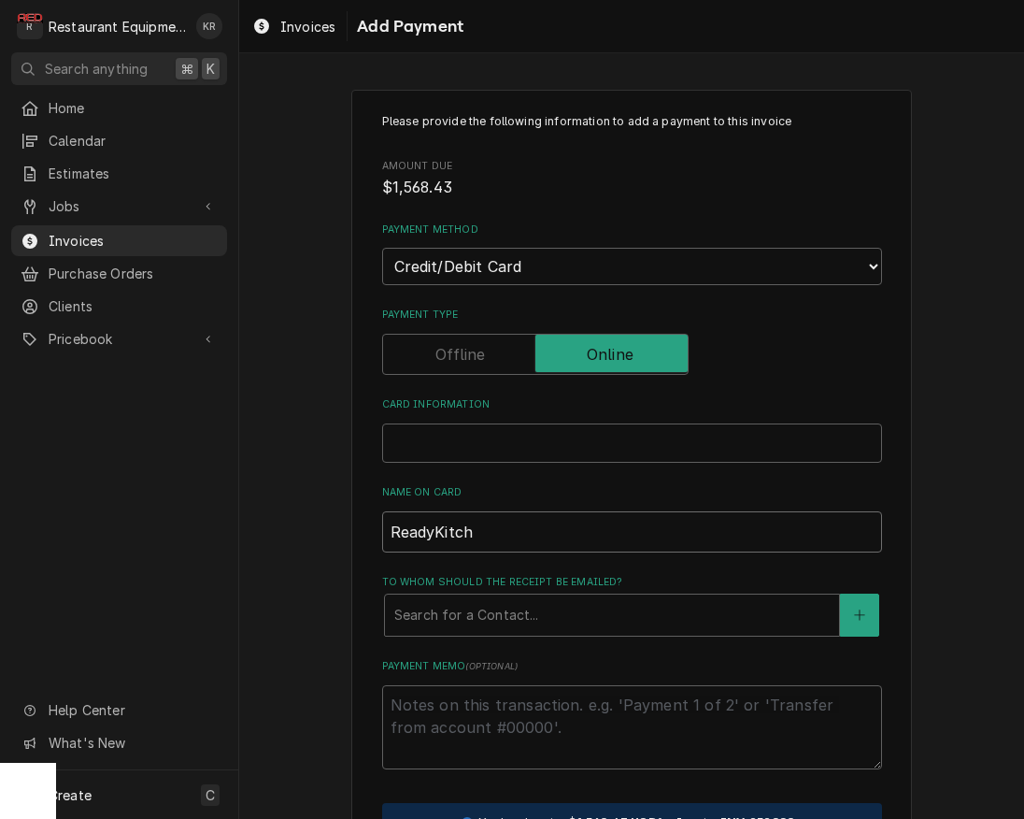
type textarea "x"
type input "ReadyKitche"
type textarea "x"
type input "ReadyKitchen"
type textarea "x"
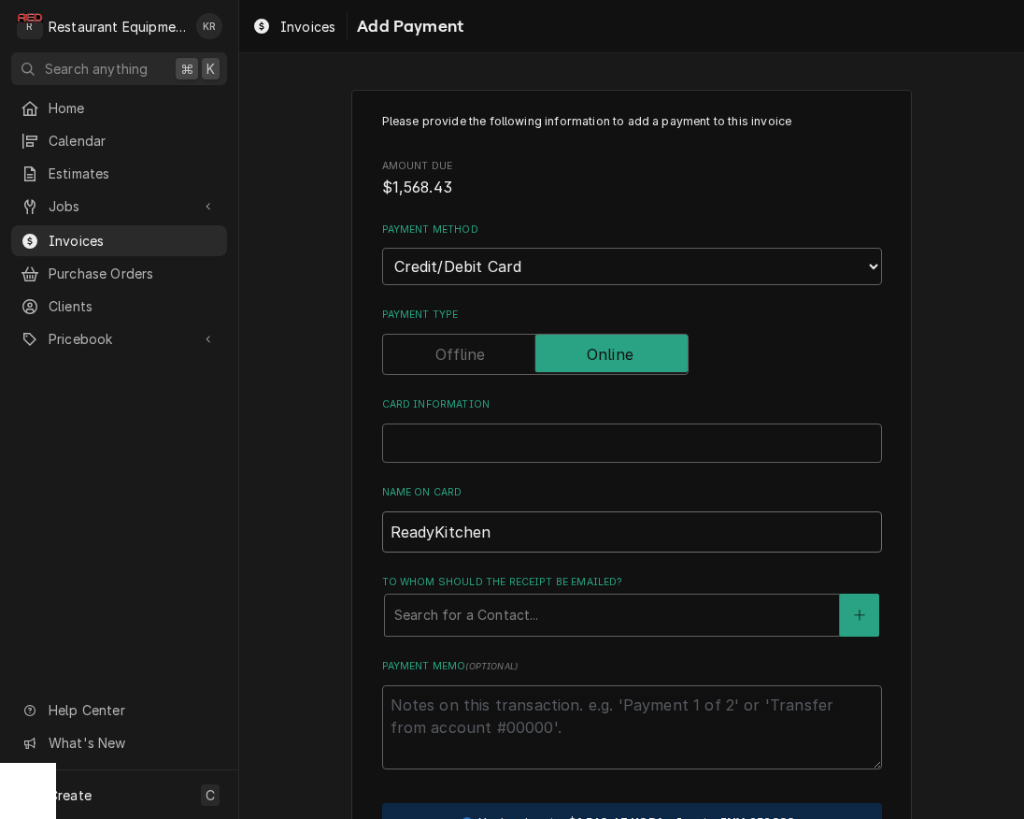
type input "ReadyKitchen"
type textarea "x"
type input "ReadyKitchen W"
type textarea "x"
type input "ReadyKitchen Wa"
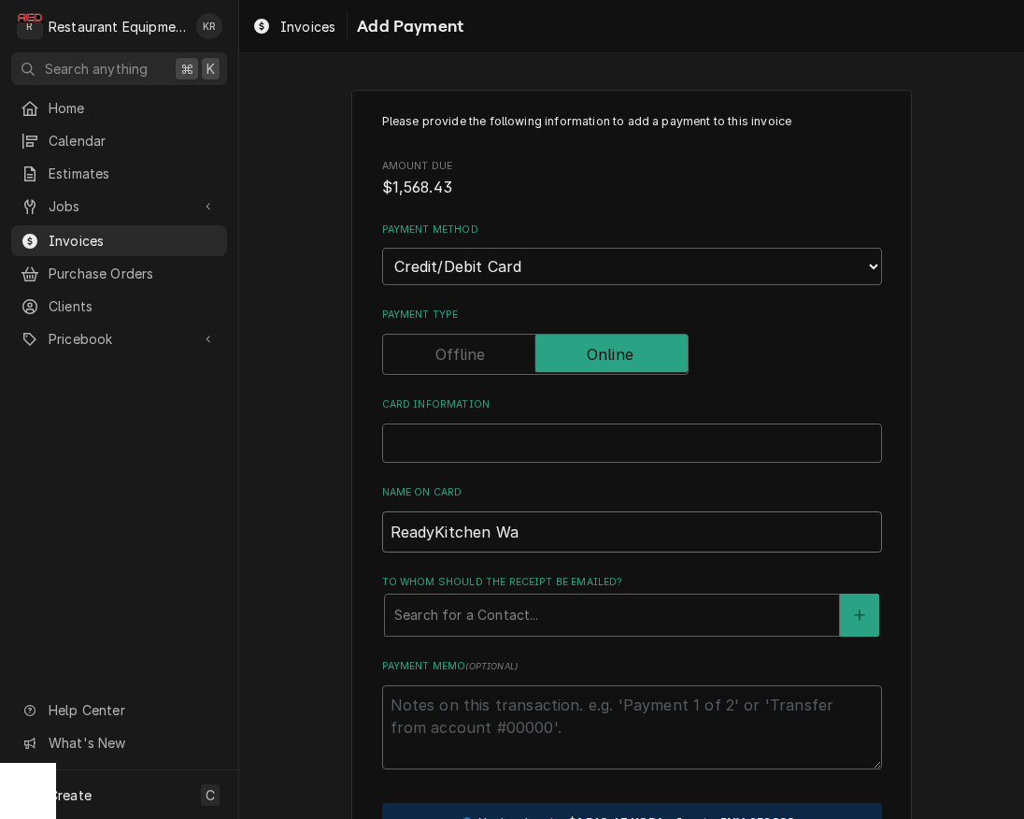
type textarea "x"
type input "ReadyKitchen War"
type textarea "x"
type input "ReadyKitchen Warr"
type textarea "x"
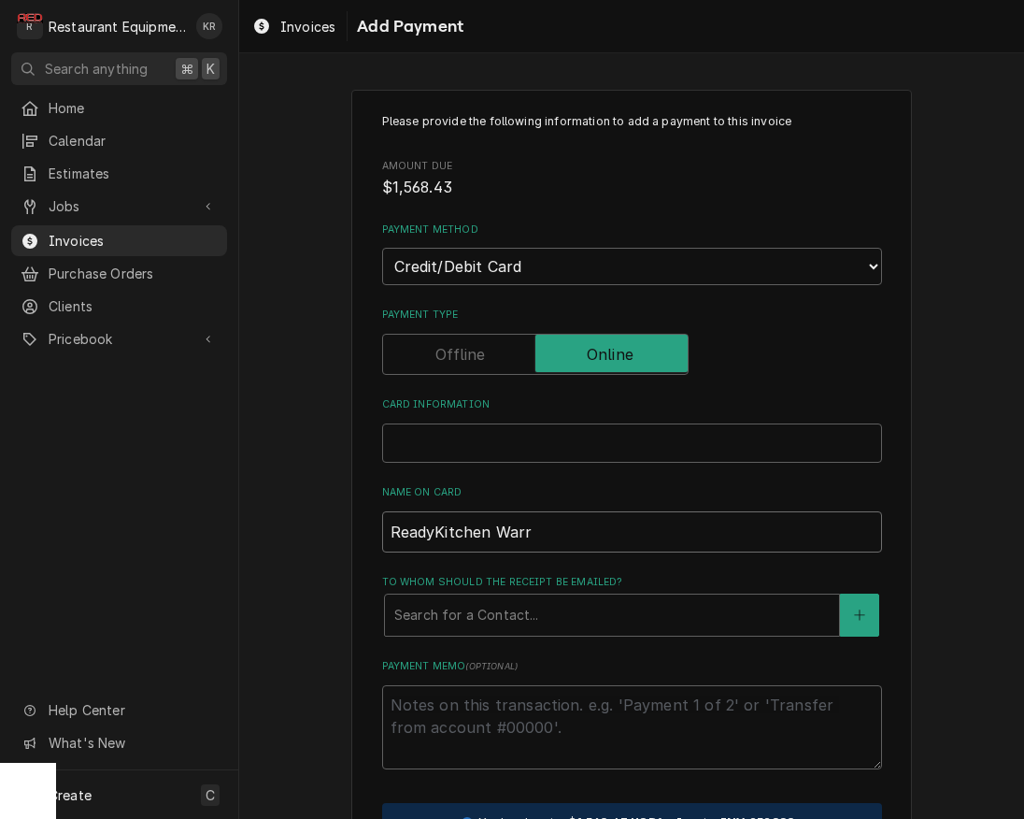
type input "ReadyKitchen Warra"
type textarea "x"
type input "ReadyKitchen Warran"
type textarea "x"
type input "ReadyKitchen Warrant"
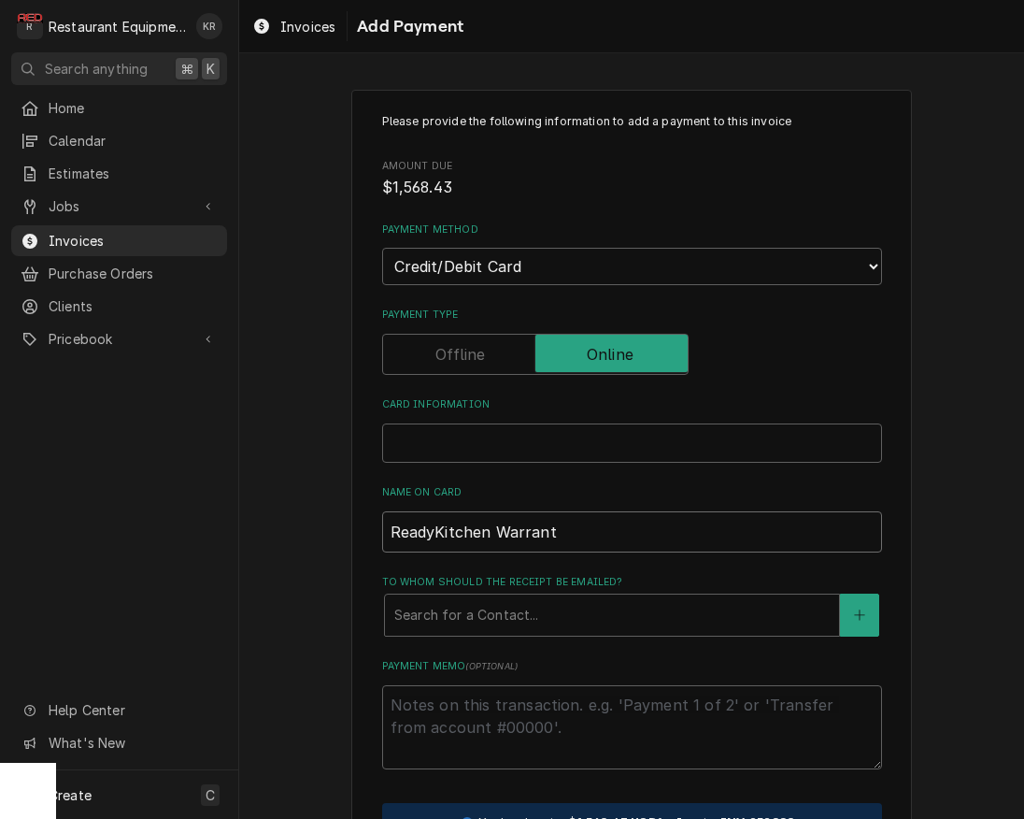
type textarea "x"
type input "ReadyKitchen Warranty"
drag, startPoint x: 477, startPoint y: 643, endPoint x: 477, endPoint y: 626, distance: 16.8
click at [477, 638] on div "Please provide the following information to add a payment to this invoice Amoun…" at bounding box center [632, 483] width 500 height 741
click at [477, 626] on div "To whom should the receipt be emailed?" at bounding box center [611, 615] width 435 height 34
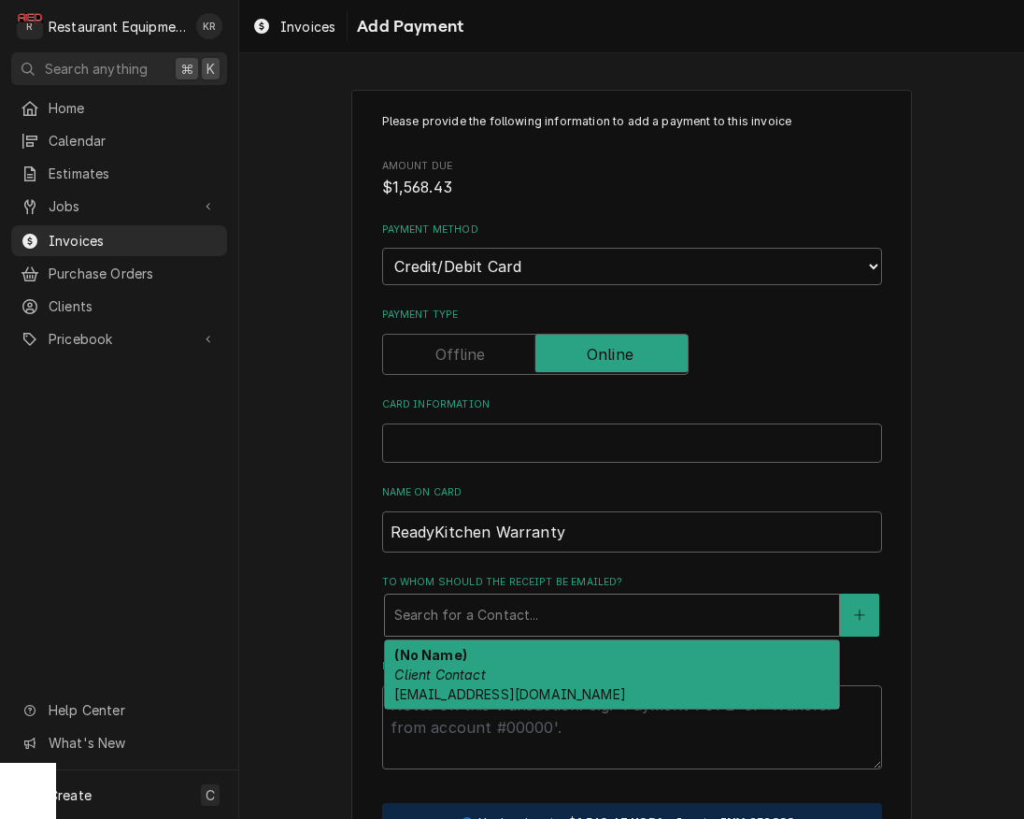
click at [468, 663] on div "(No Name) Client Contact help@readykitchenwarranty.com" at bounding box center [612, 674] width 454 height 68
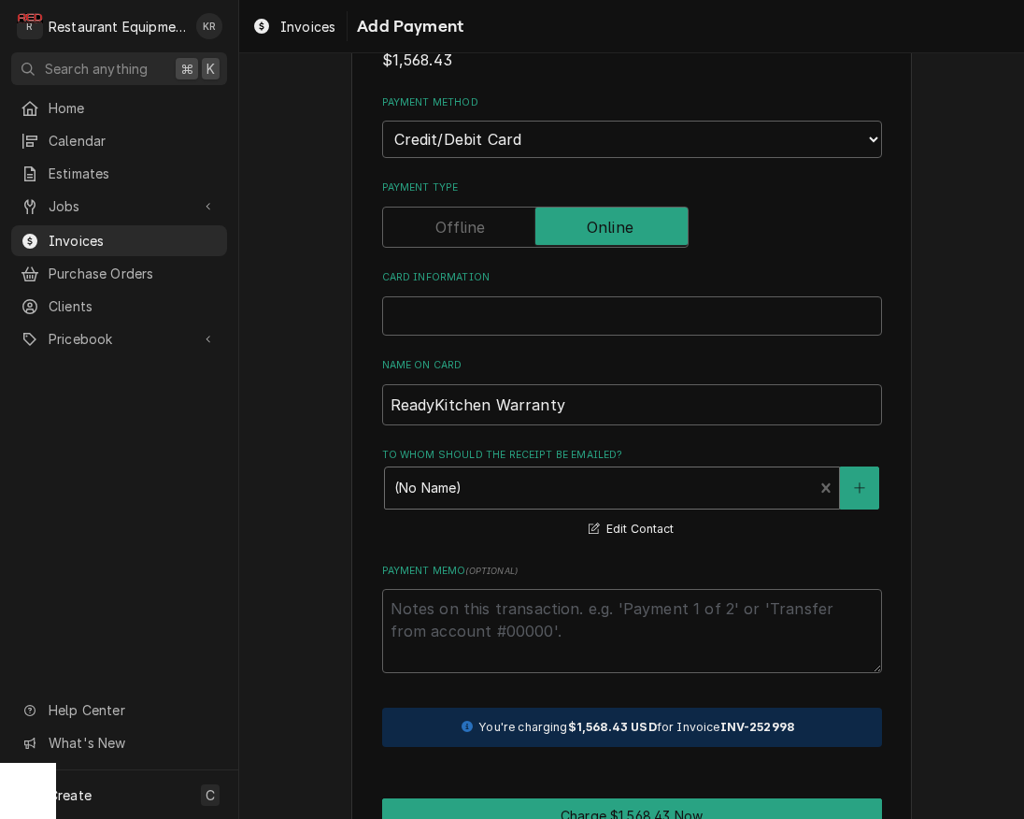
scroll to position [188, 0]
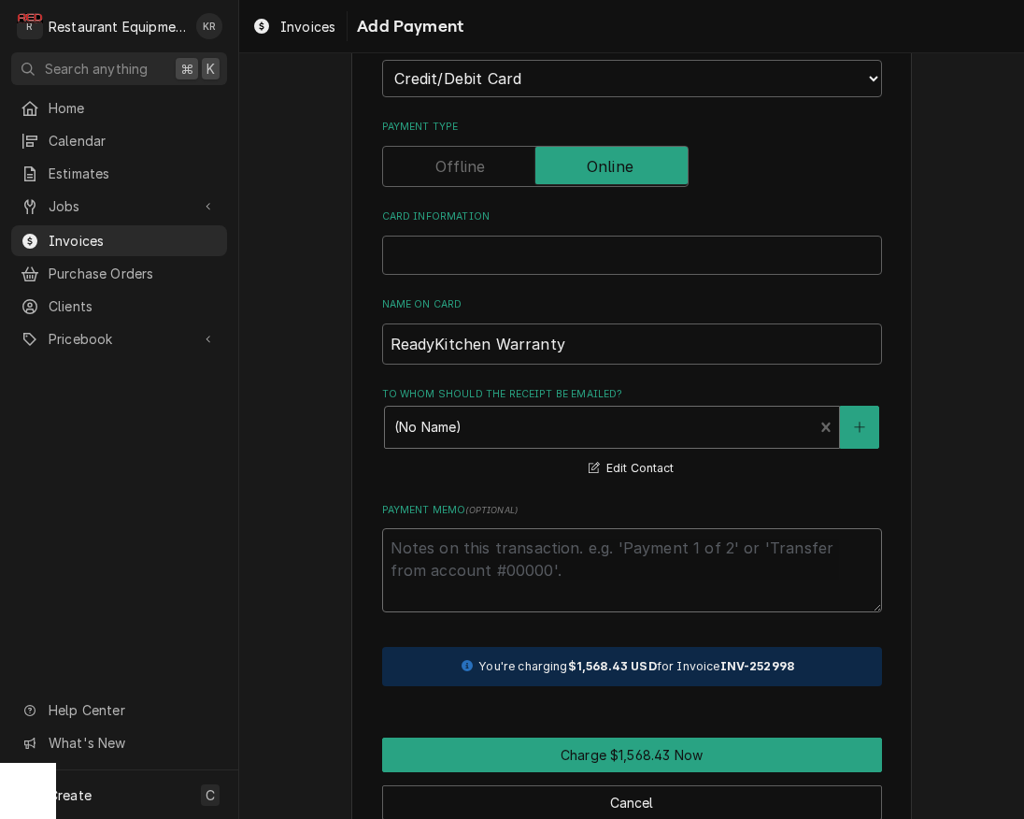
click at [470, 554] on textarea "Payment Memo ( optional )" at bounding box center [632, 570] width 500 height 84
type textarea "x"
type textarea "S"
type textarea "x"
type textarea "SR"
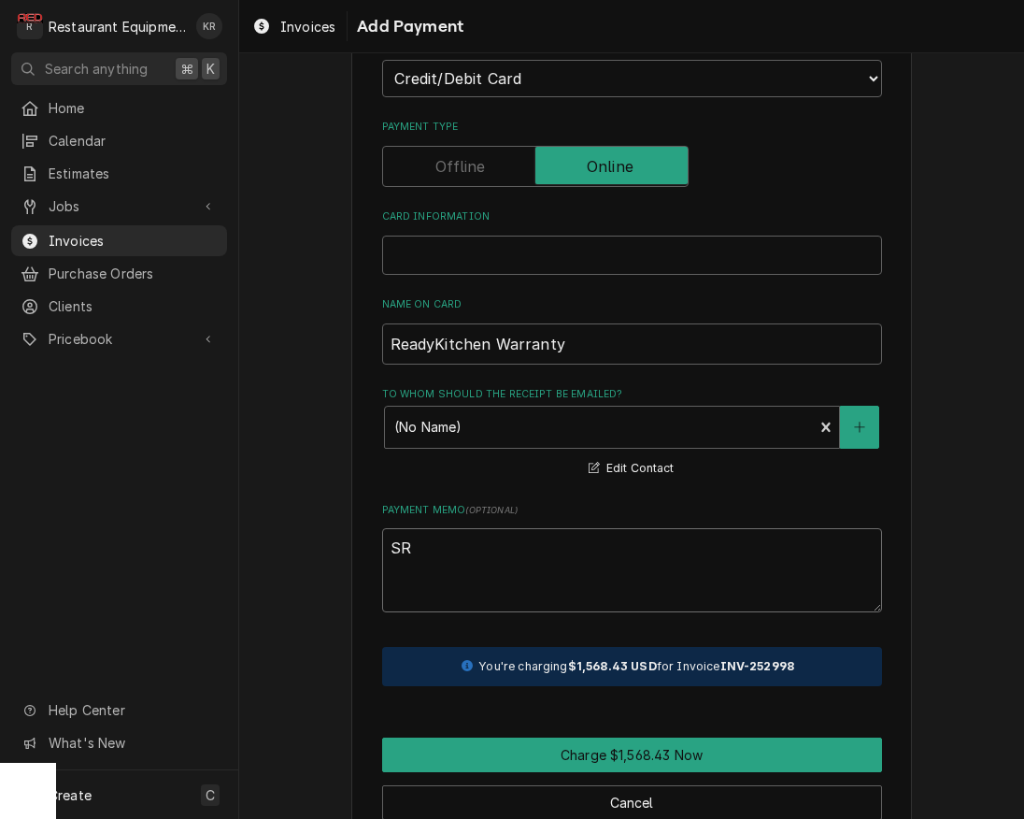
type textarea "x"
type textarea "SR"
type textarea "x"
type textarea "SR"
type textarea "x"
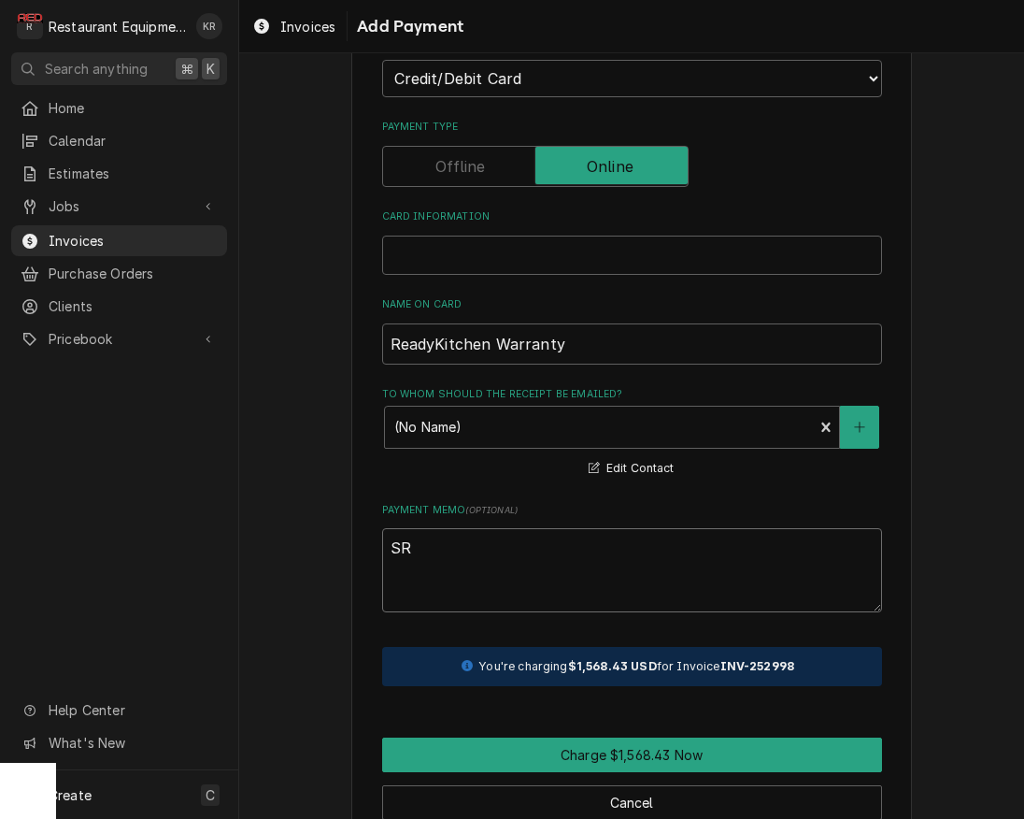
type textarea "SR#"
type textarea "x"
type textarea "SR#"
type textarea "x"
type textarea "SR# 8"
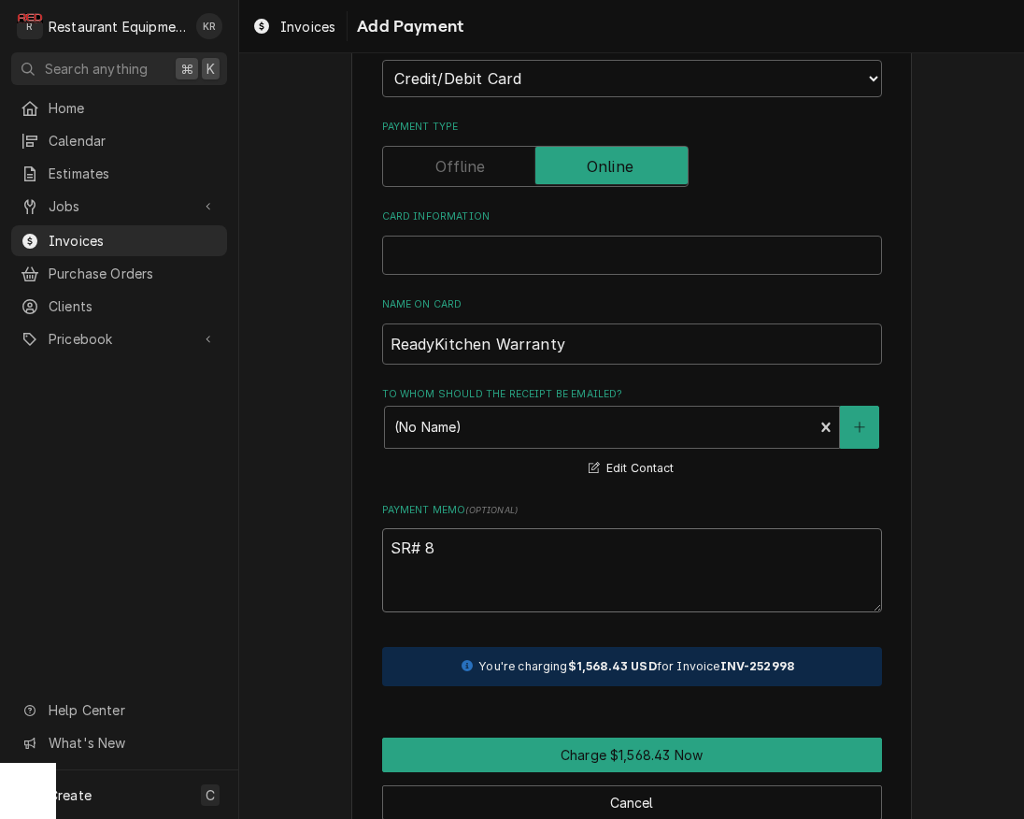
type textarea "x"
type textarea "SR# 89"
type textarea "x"
type textarea "SR# 899"
type textarea "x"
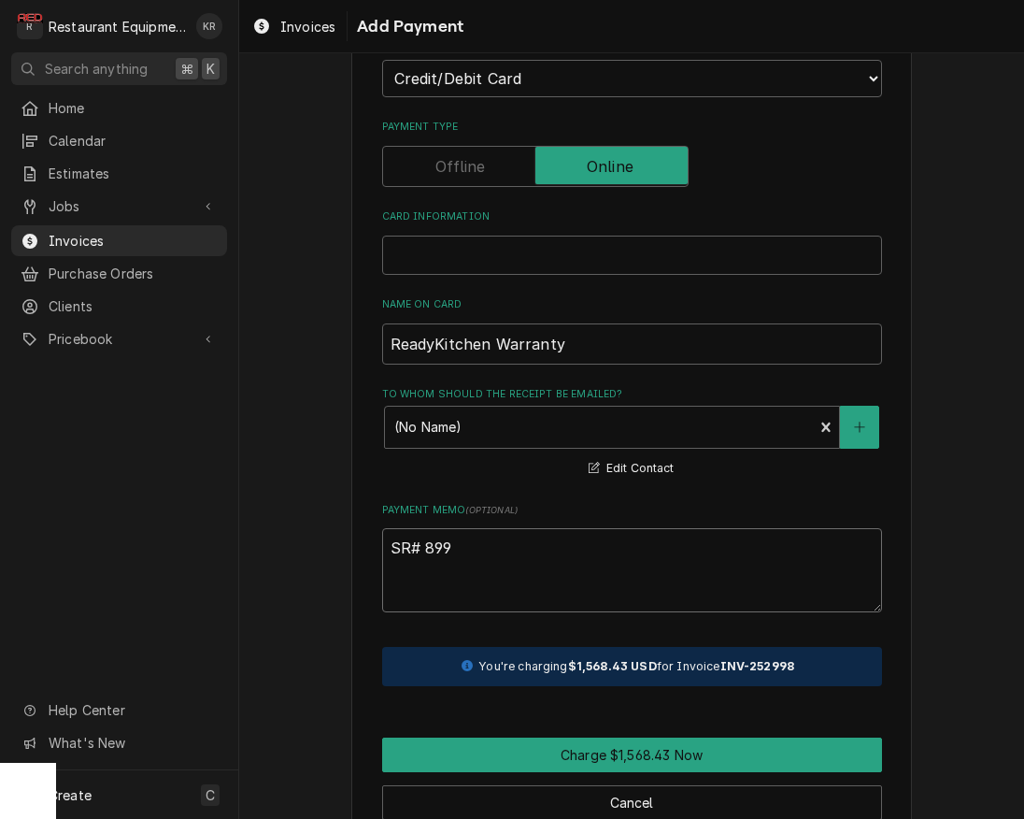
type textarea "SR# 89"
type textarea "x"
type textarea "SR# 891"
type textarea "x"
type textarea "SR# 8917"
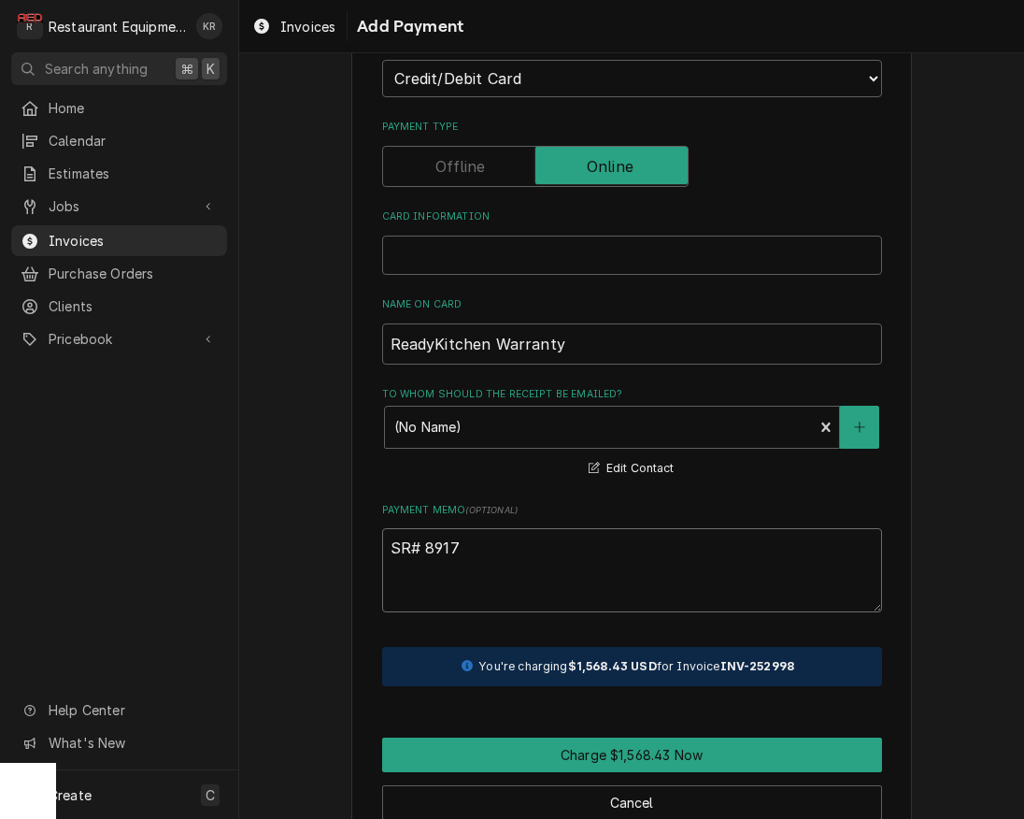
type textarea "x"
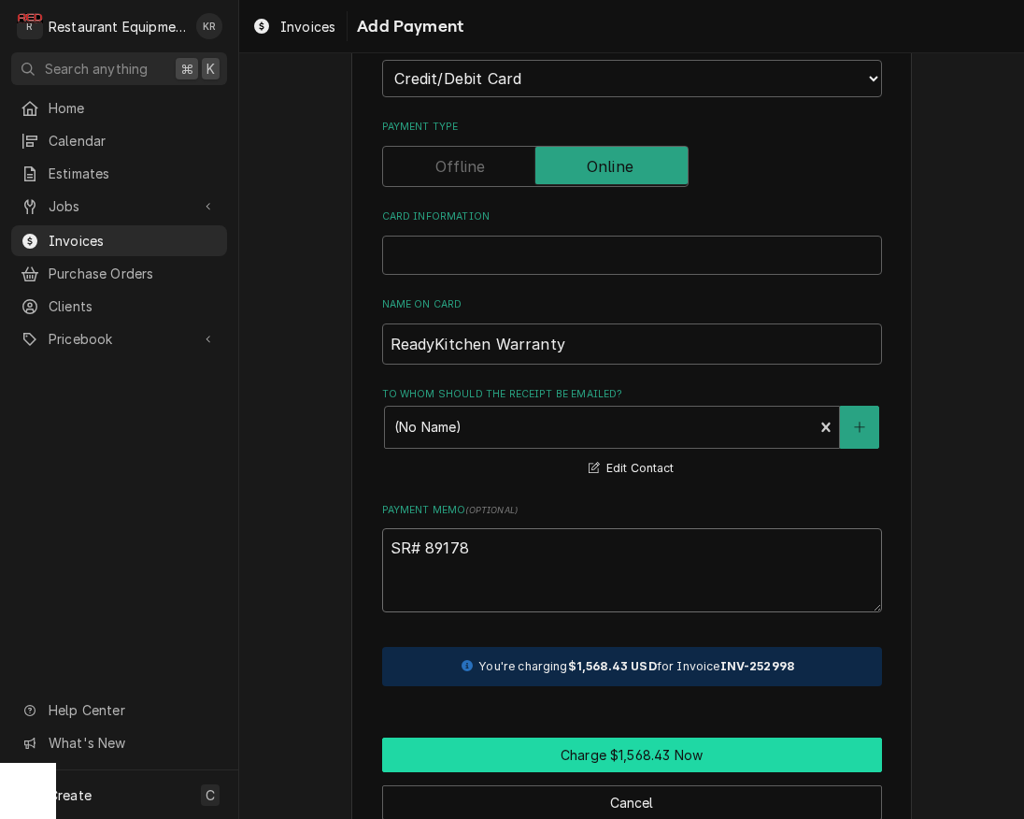
scroll to position [186, 0]
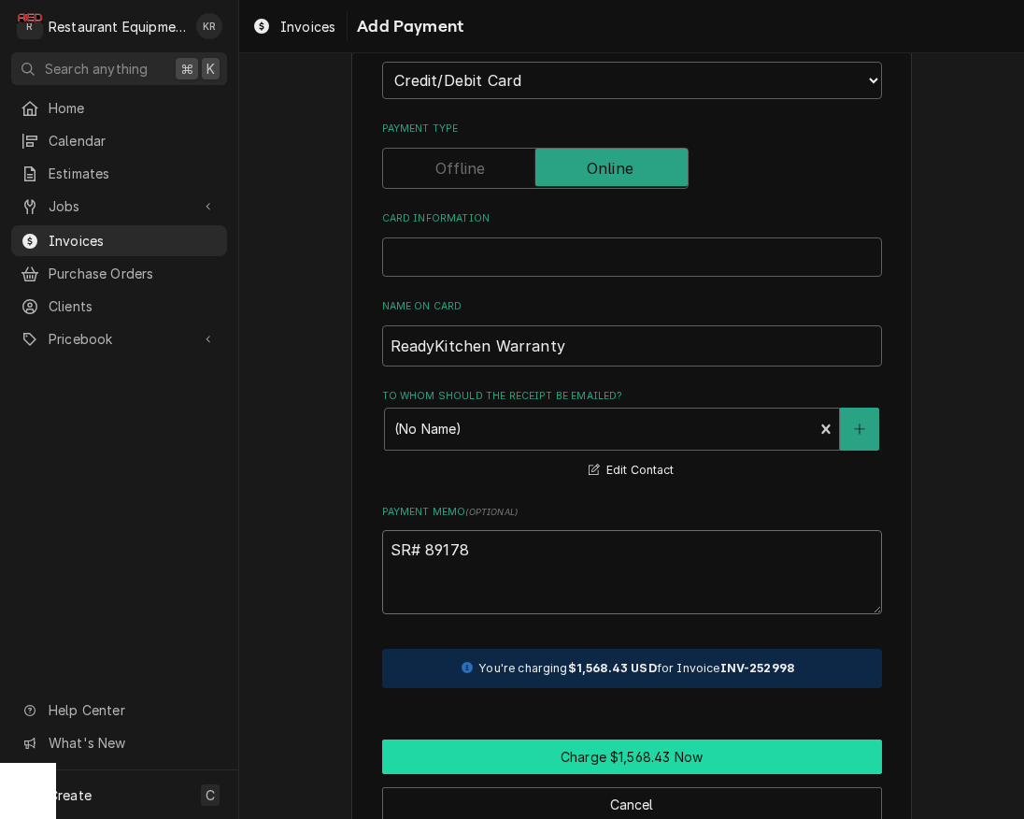
type textarea "SR# 89178"
click at [720, 750] on button "Charge $1,568.43 Now" at bounding box center [632, 756] width 500 height 35
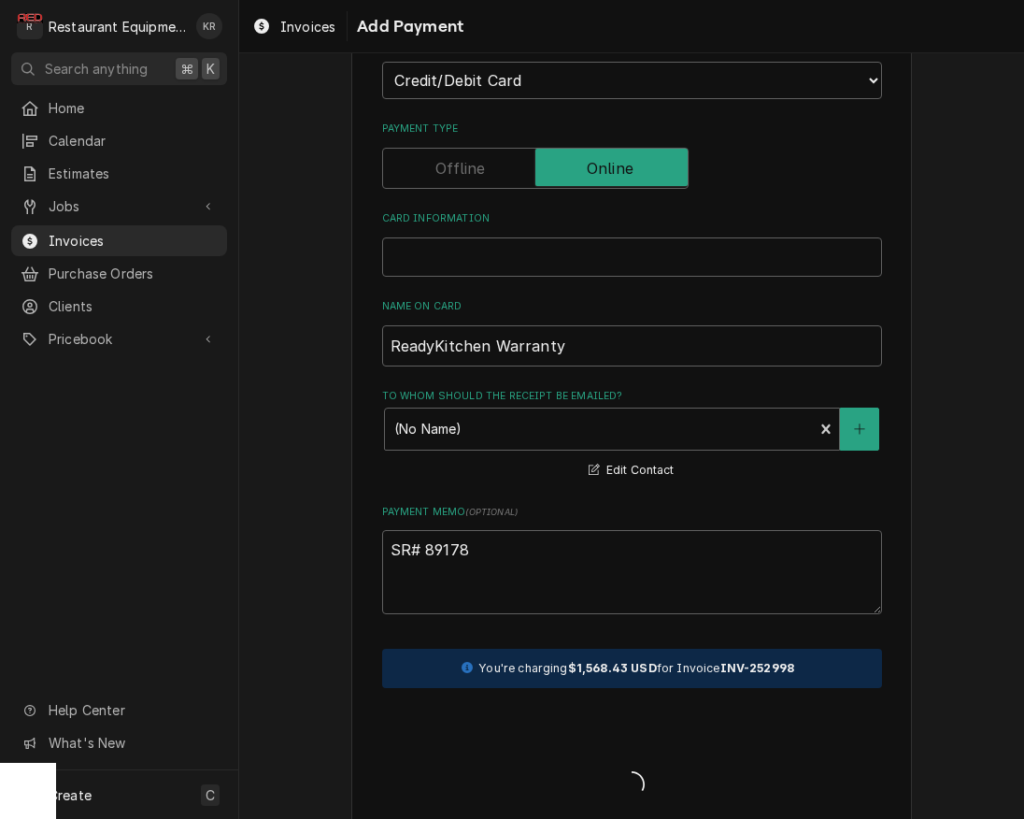
type textarea "x"
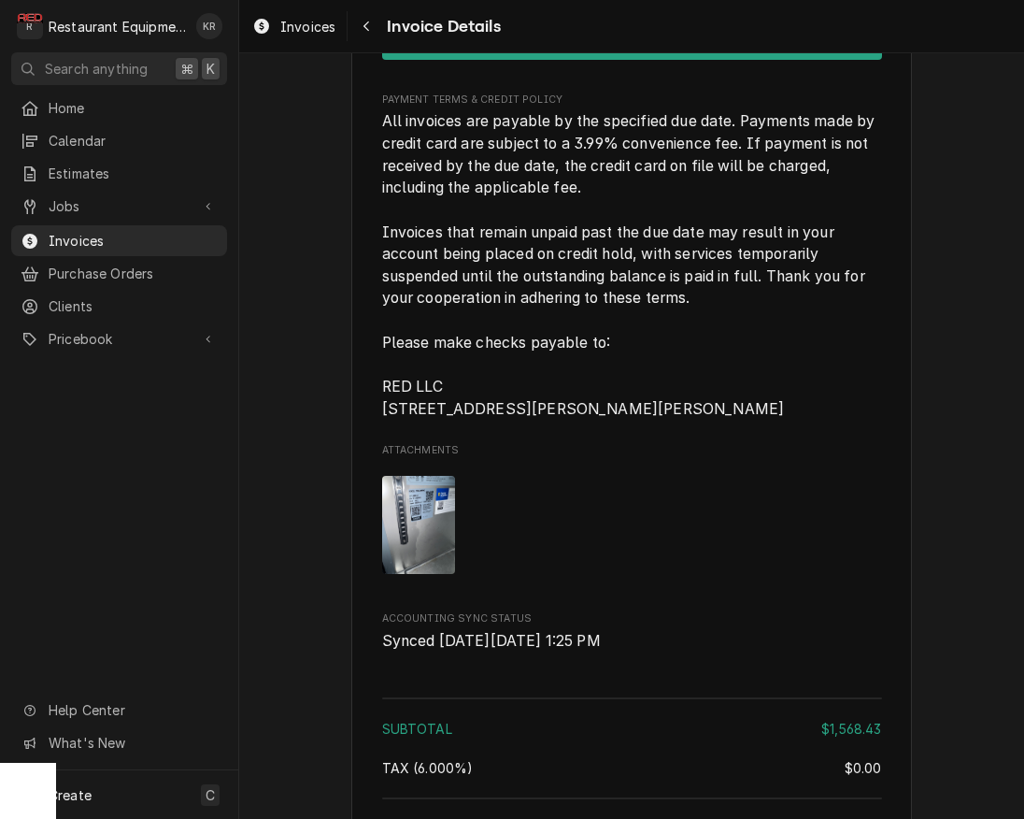
scroll to position [4685, 0]
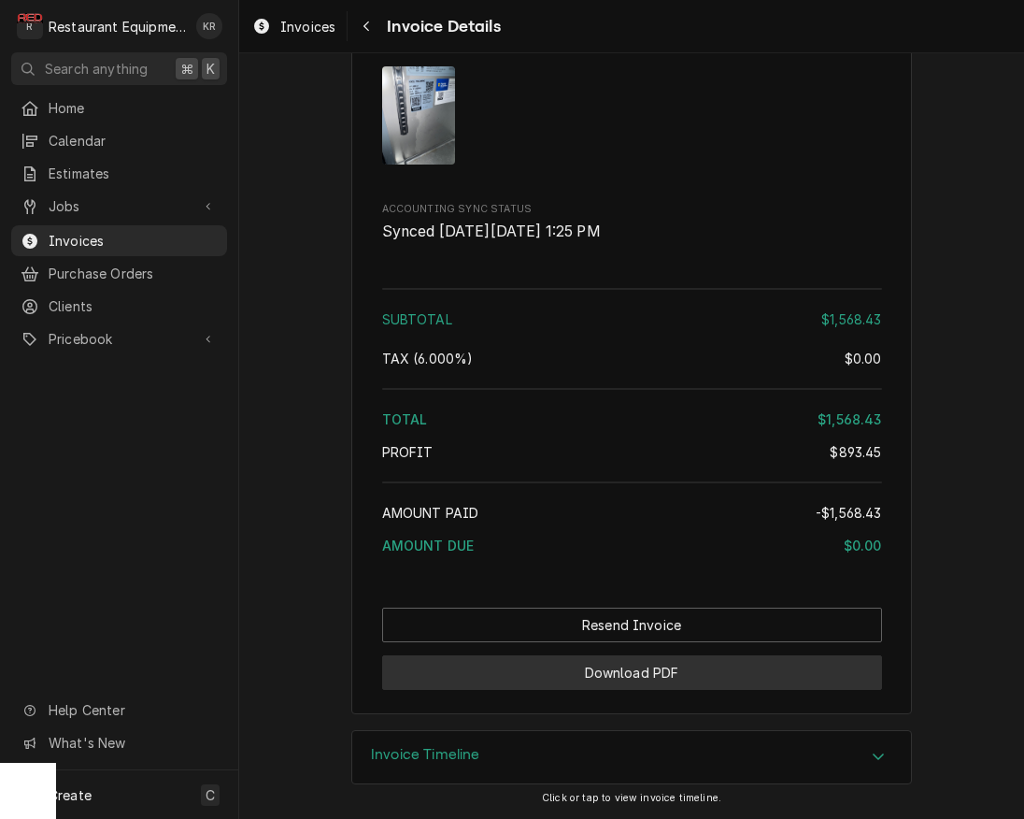
click at [634, 669] on button "Download PDF" at bounding box center [632, 672] width 500 height 35
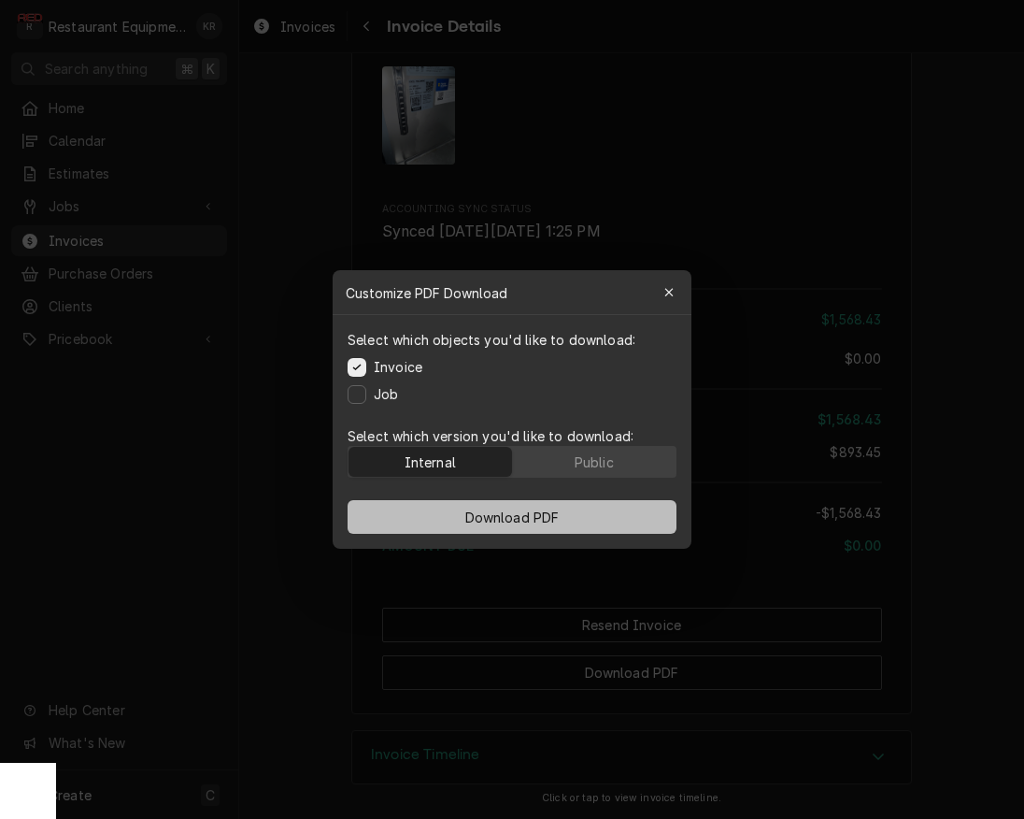
click at [507, 512] on span "Download PDF" at bounding box center [513, 517] width 102 height 20
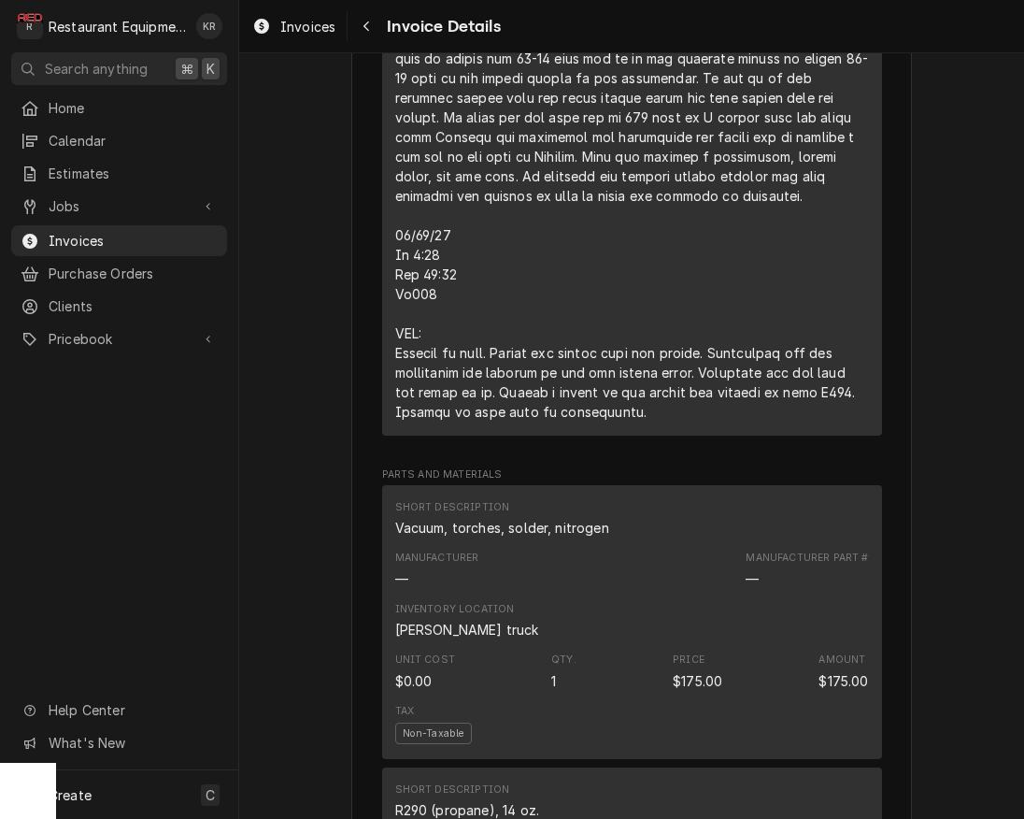
scroll to position [2223, 0]
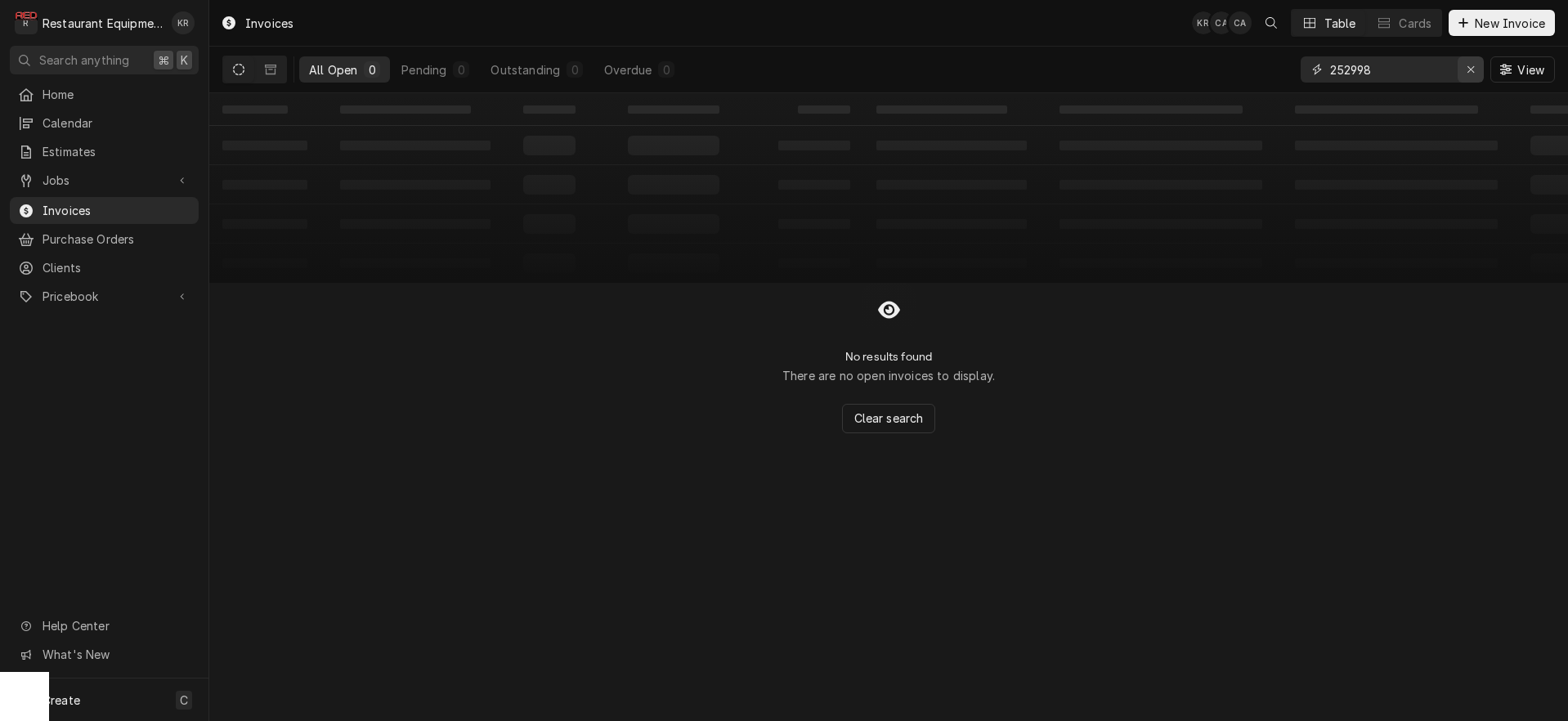
click at [1471, 69] on icon "Erase input" at bounding box center [1471, 69] width 9 height 11
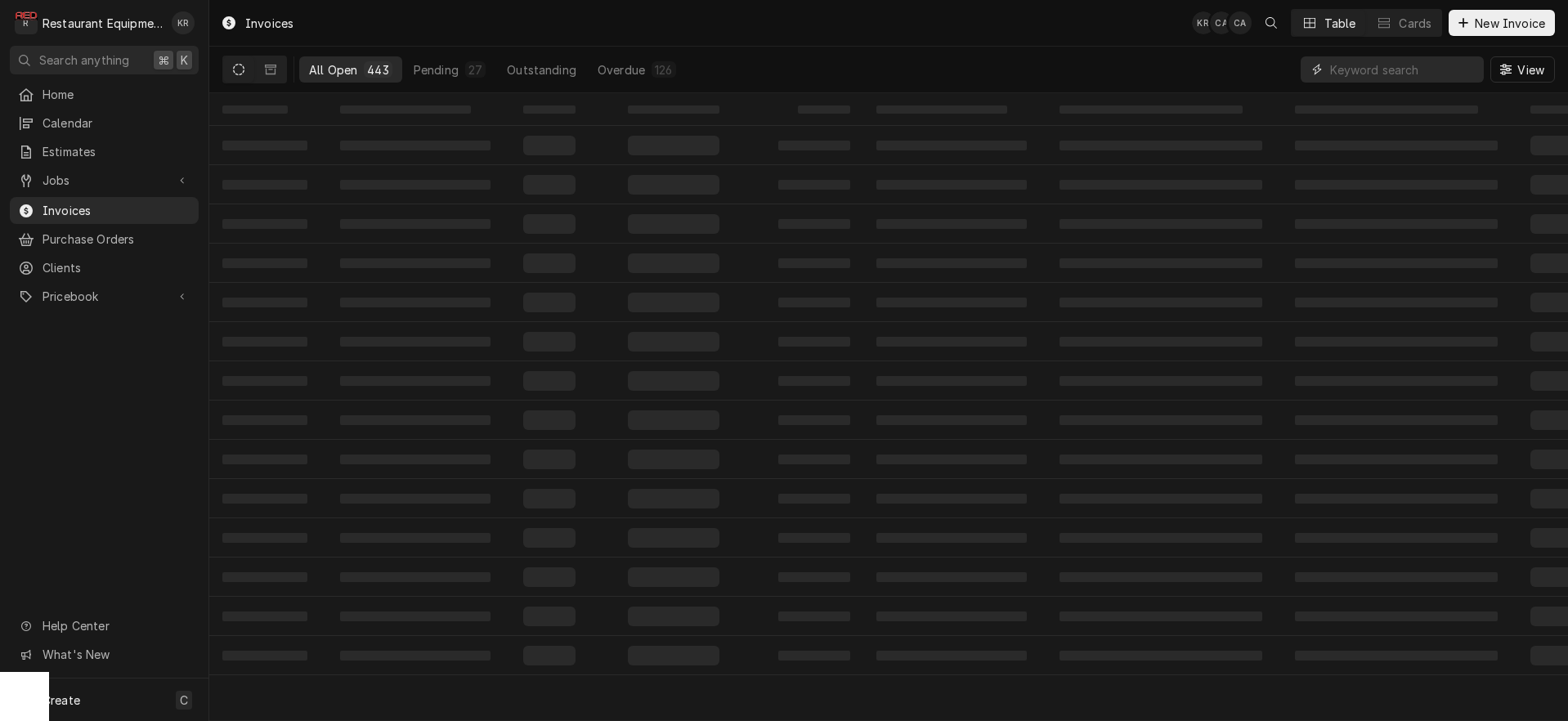
click at [1397, 72] on input "Dynamic Content Wrapper" at bounding box center [1403, 69] width 145 height 26
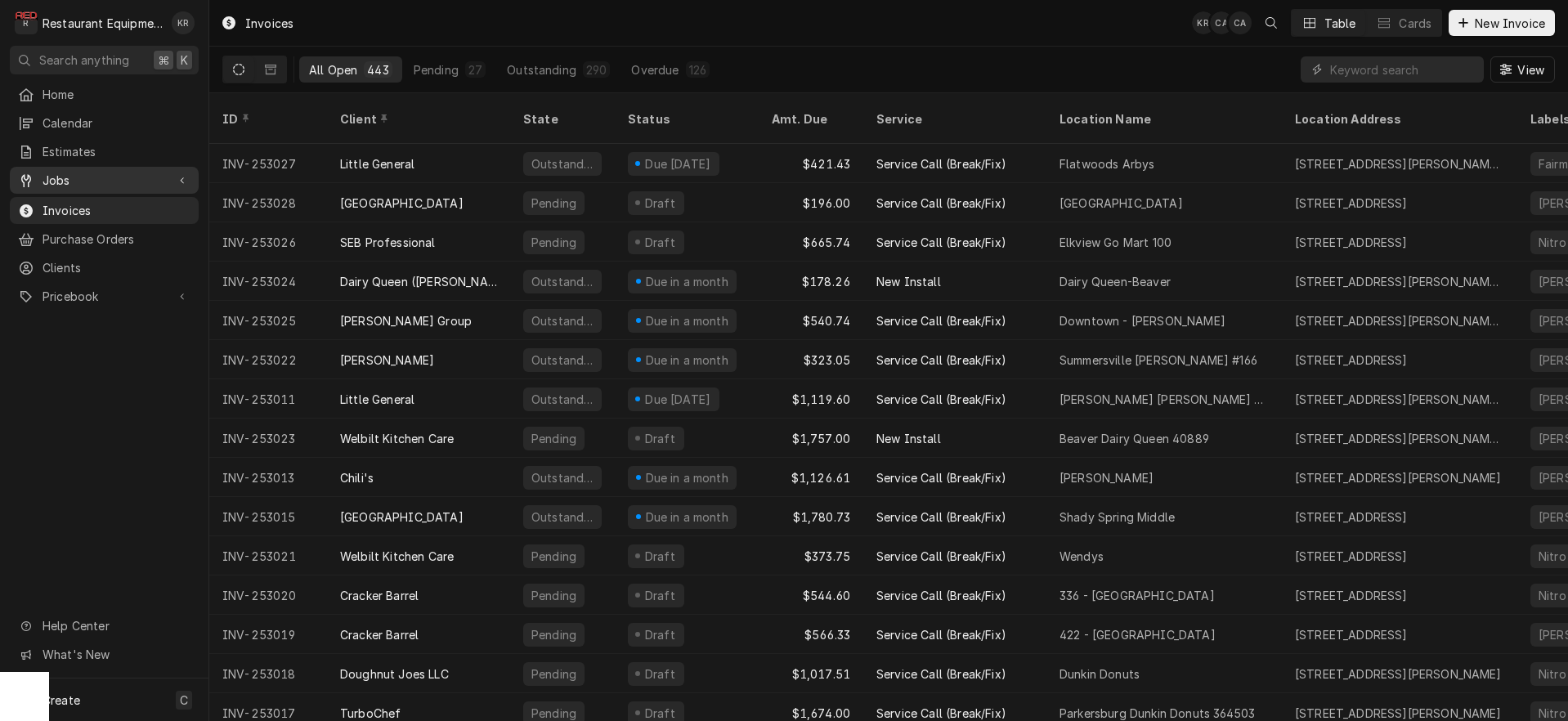
click at [77, 174] on span "Jobs" at bounding box center [104, 180] width 123 height 18
click at [69, 200] on span "Jobs" at bounding box center [116, 209] width 148 height 18
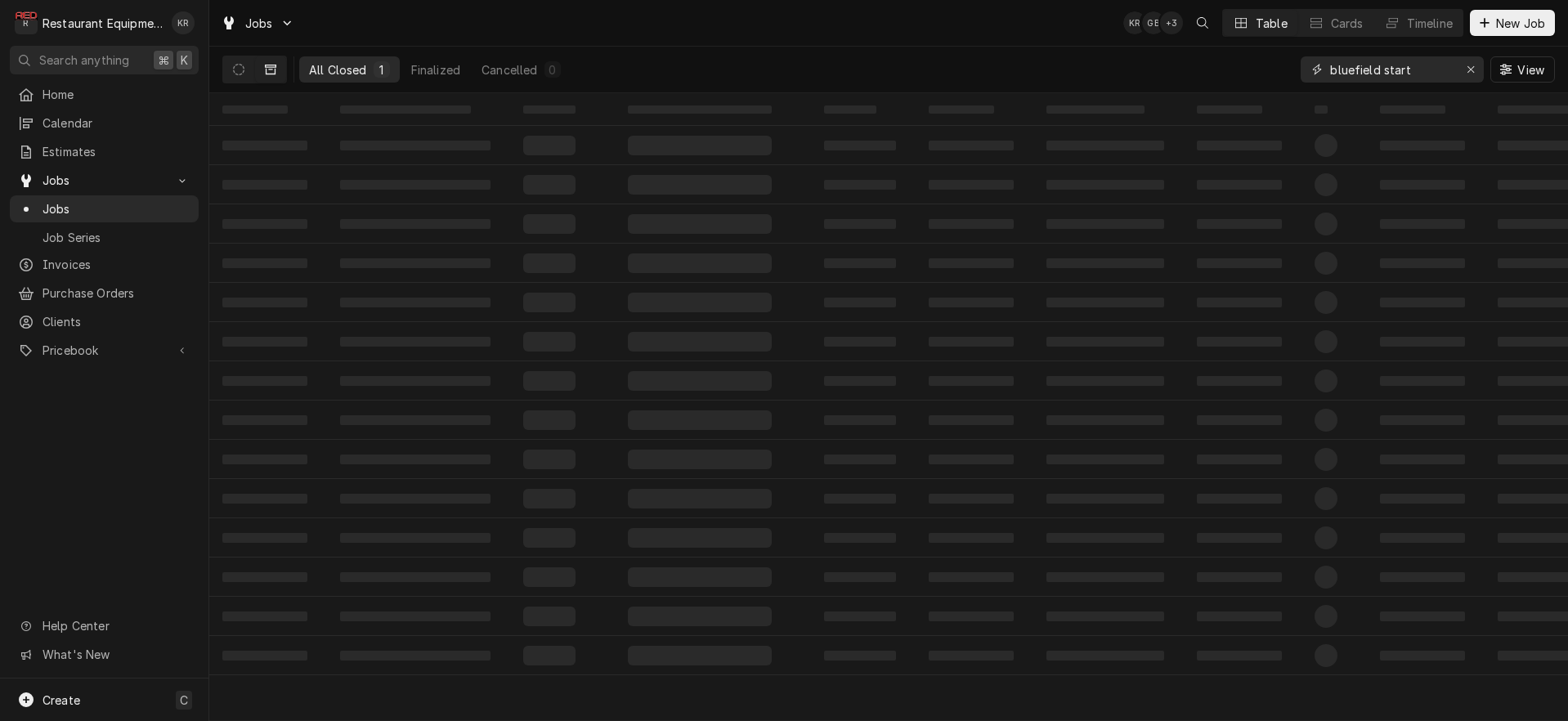
drag, startPoint x: 1427, startPoint y: 70, endPoint x: 1276, endPoint y: 74, distance: 151.1
click at [1330, 74] on input "bluefield start" at bounding box center [1391, 69] width 122 height 26
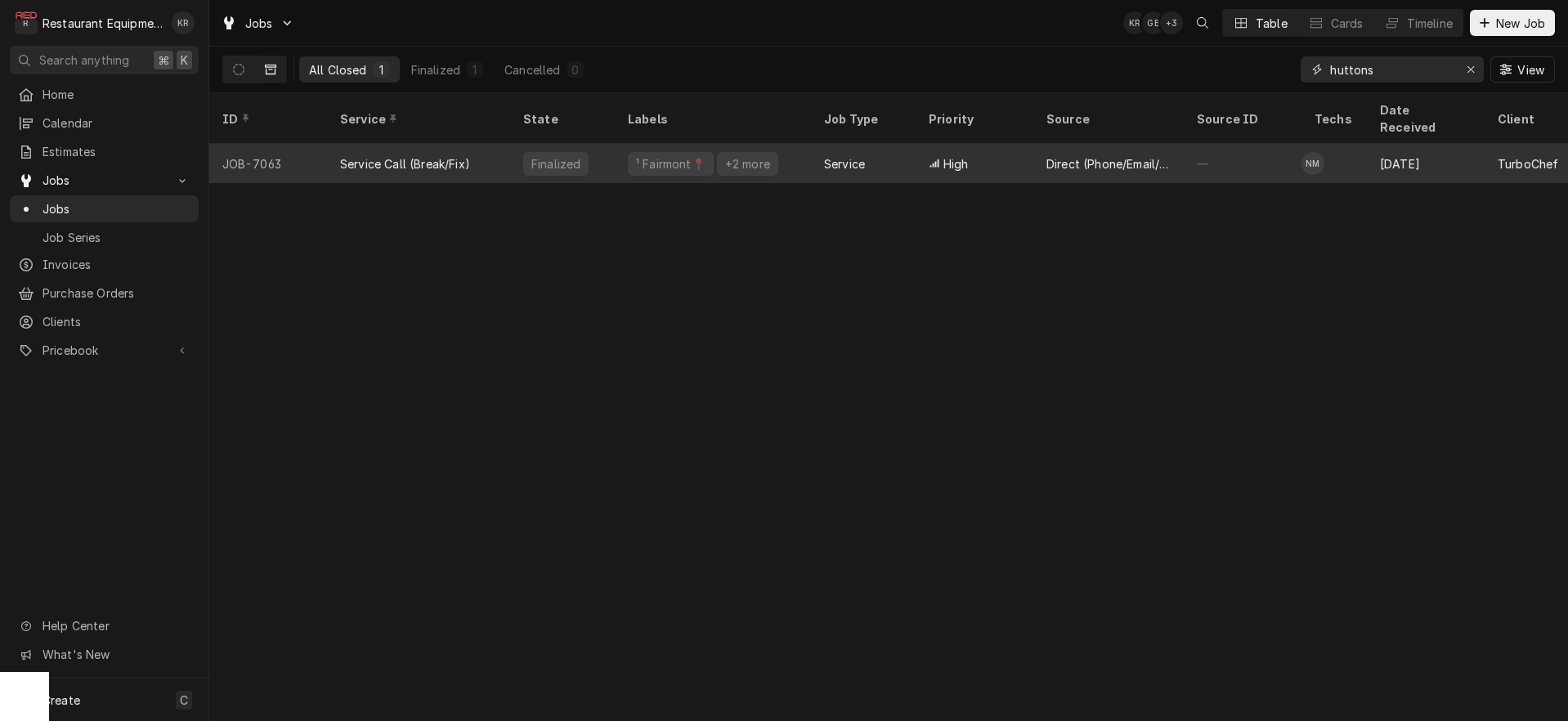
type input "huttons"
click at [950, 156] on span "High" at bounding box center [956, 164] width 25 height 18
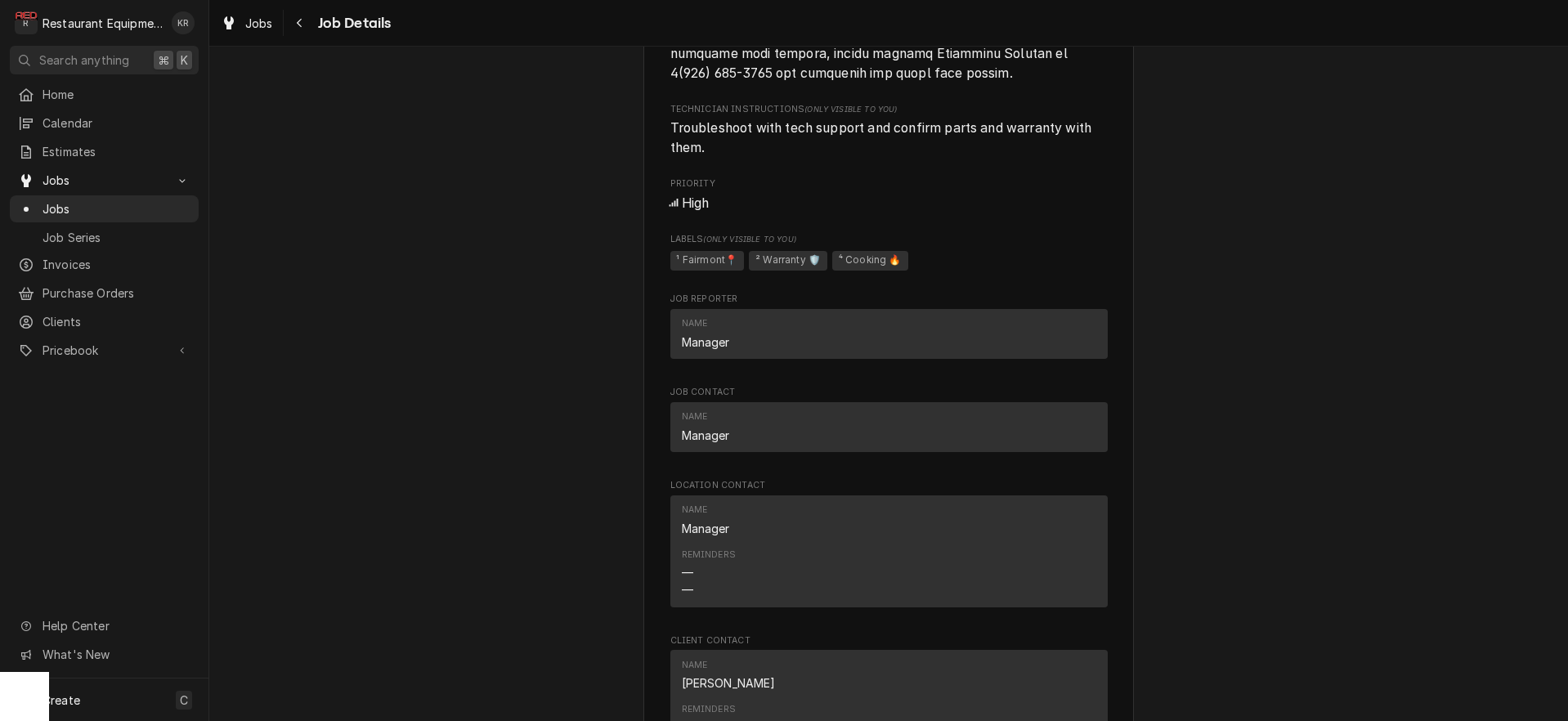
scroll to position [2384, 0]
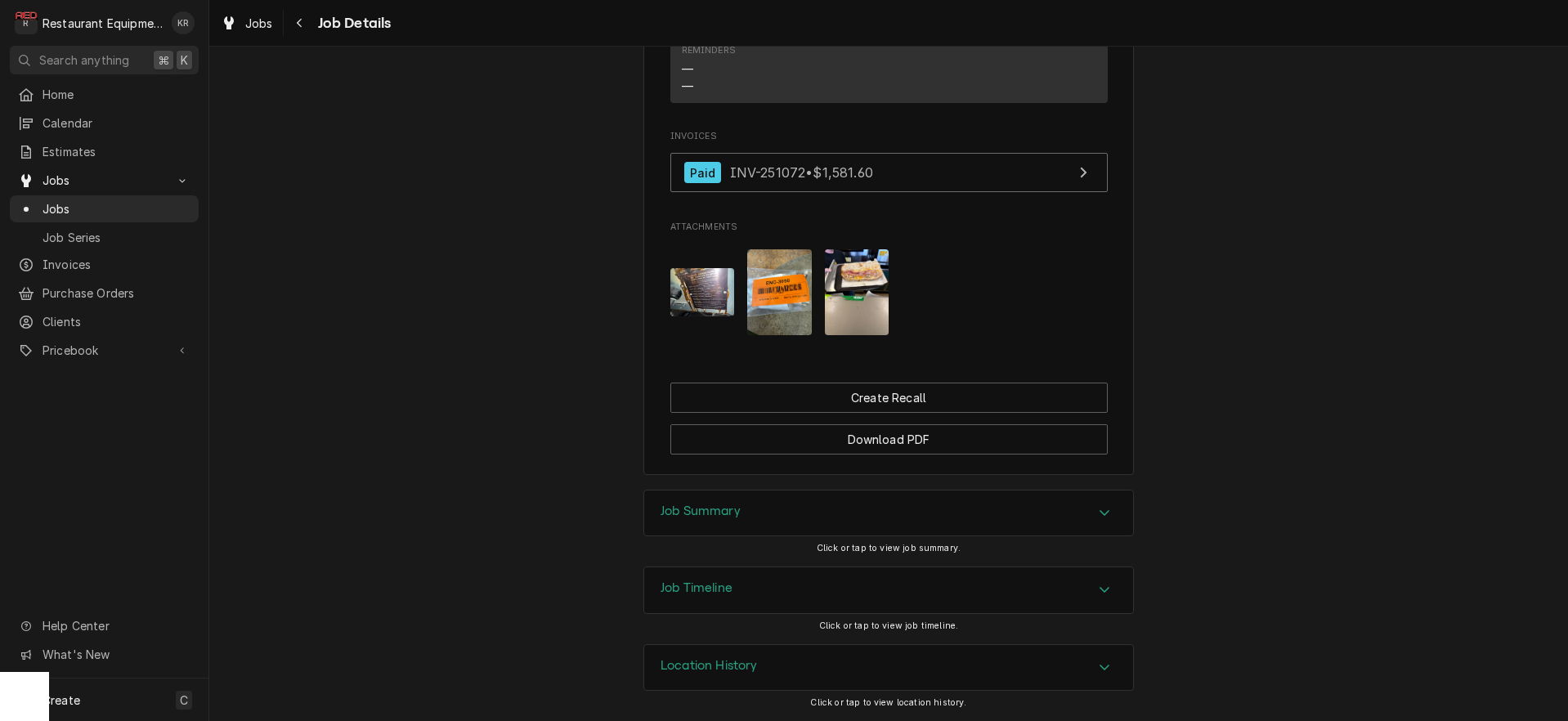
click at [701, 524] on div "Job Summary" at bounding box center [888, 514] width 489 height 46
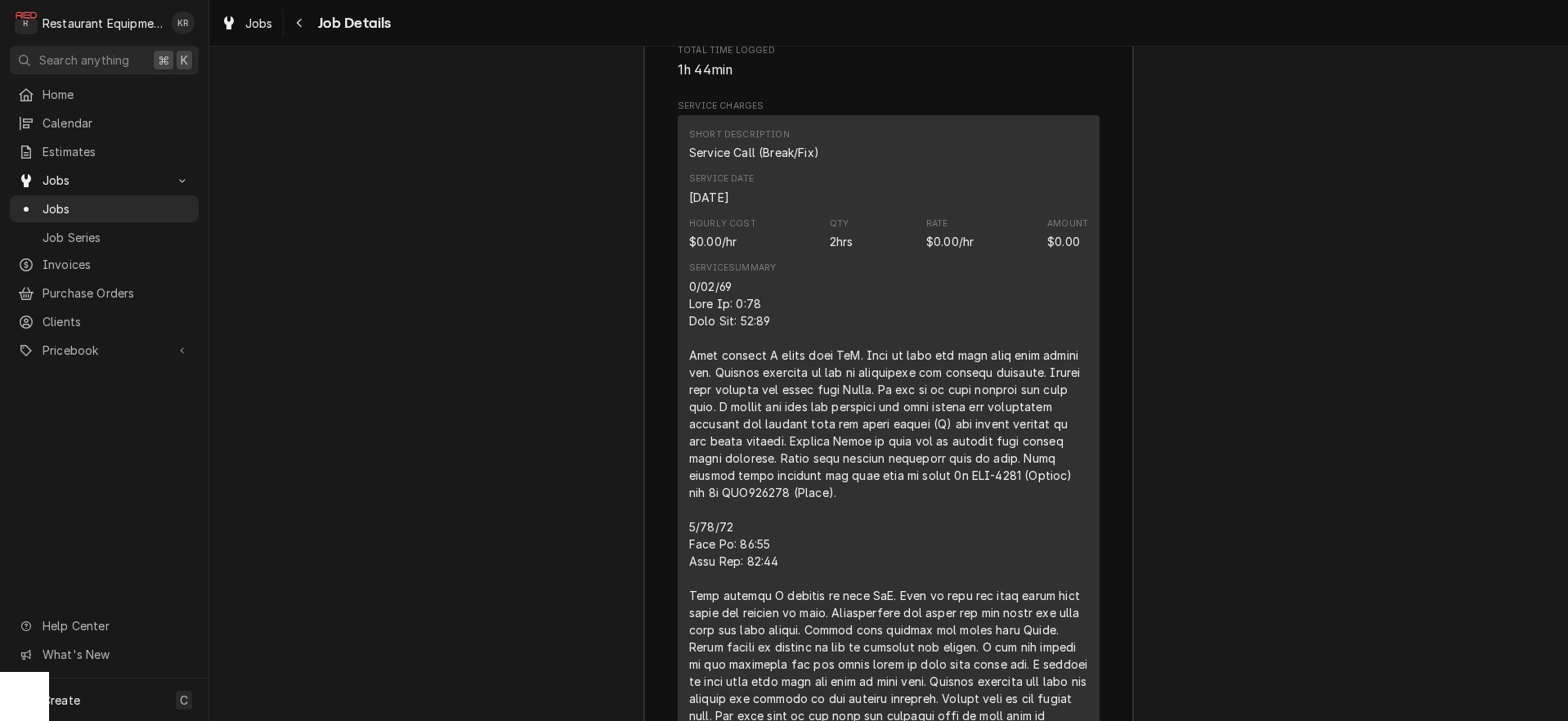
scroll to position [3057, 0]
click at [299, 29] on div "Navigate back" at bounding box center [300, 23] width 17 height 17
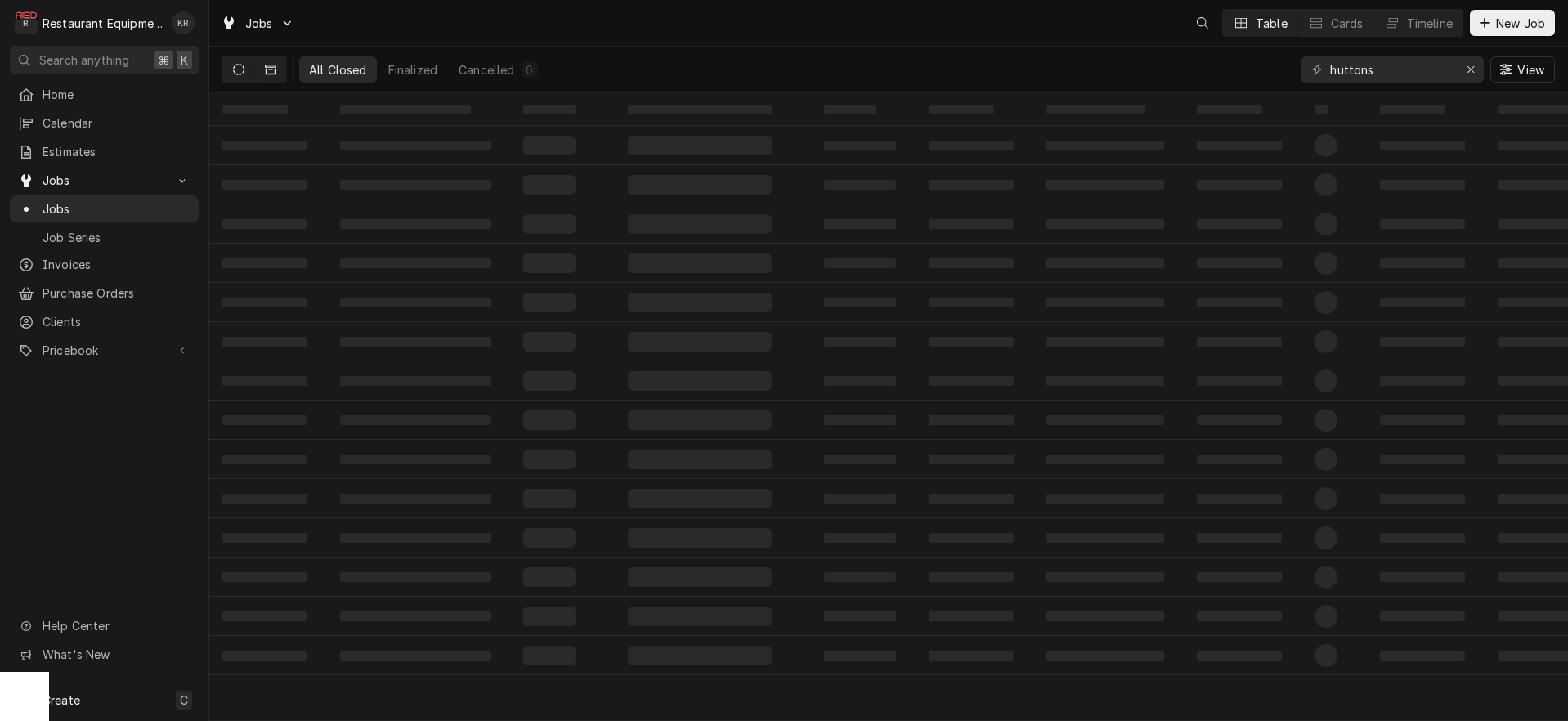
click at [248, 77] on button "Dynamic Content Wrapper" at bounding box center [239, 69] width 32 height 26
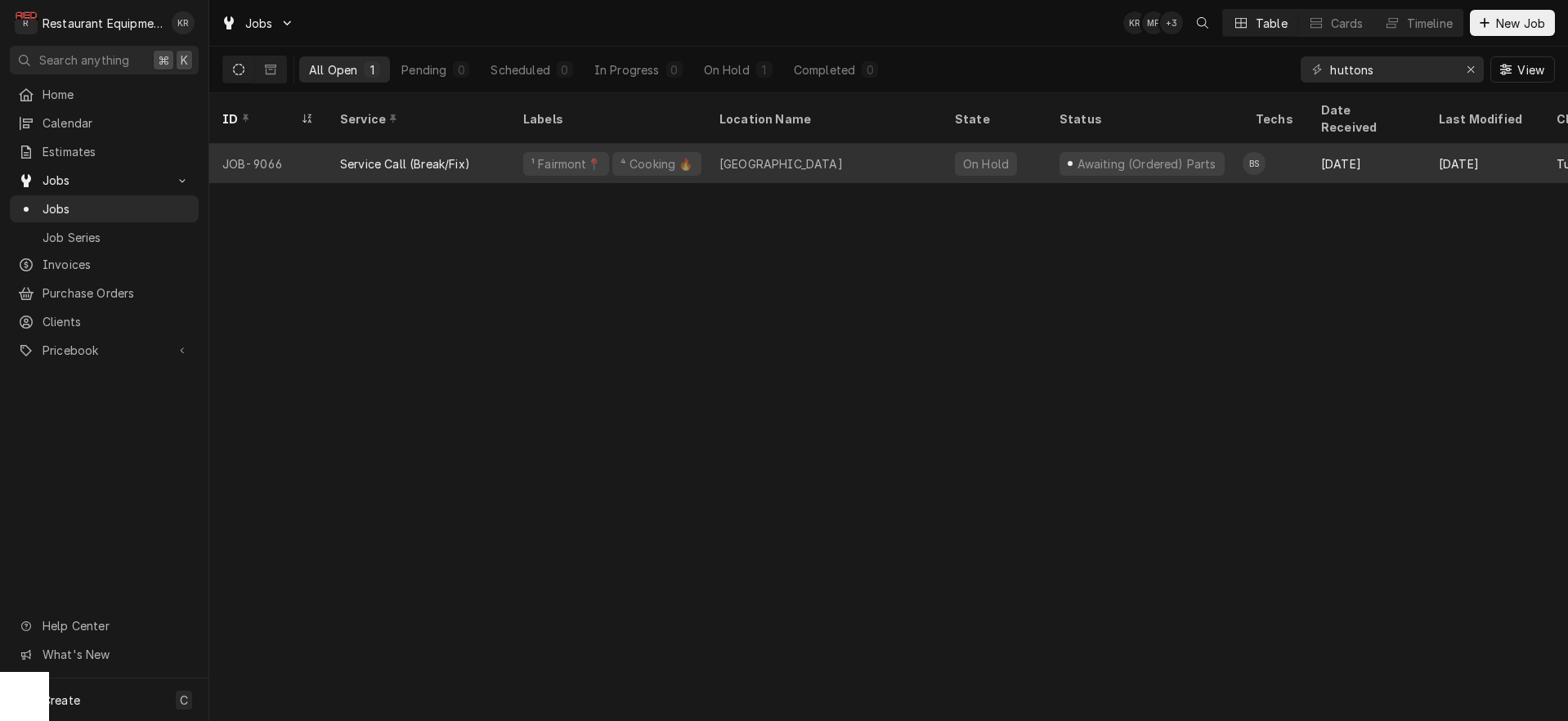
click at [904, 149] on div "Huttonsville Subway 59654" at bounding box center [823, 163] width 235 height 39
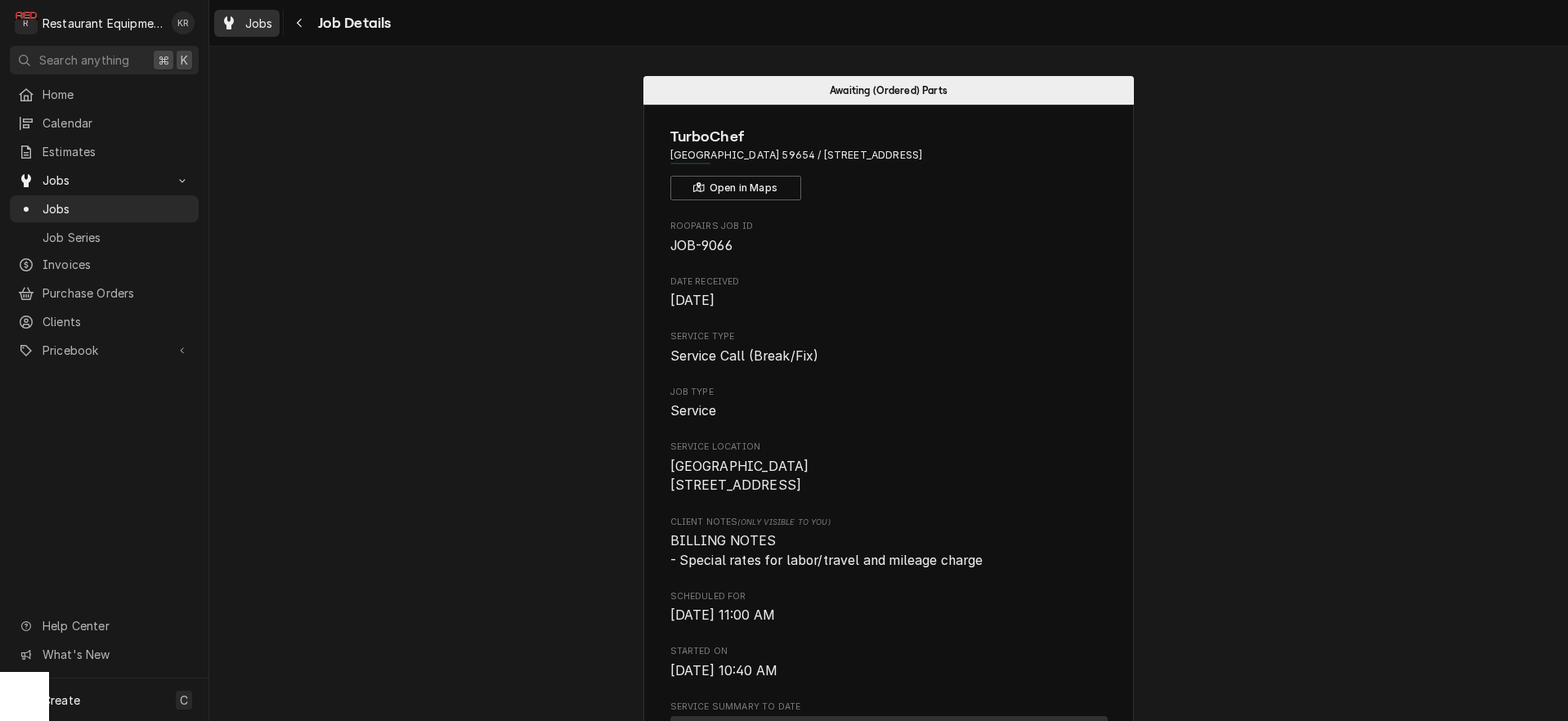
click at [250, 24] on span "Jobs" at bounding box center [259, 24] width 28 height 18
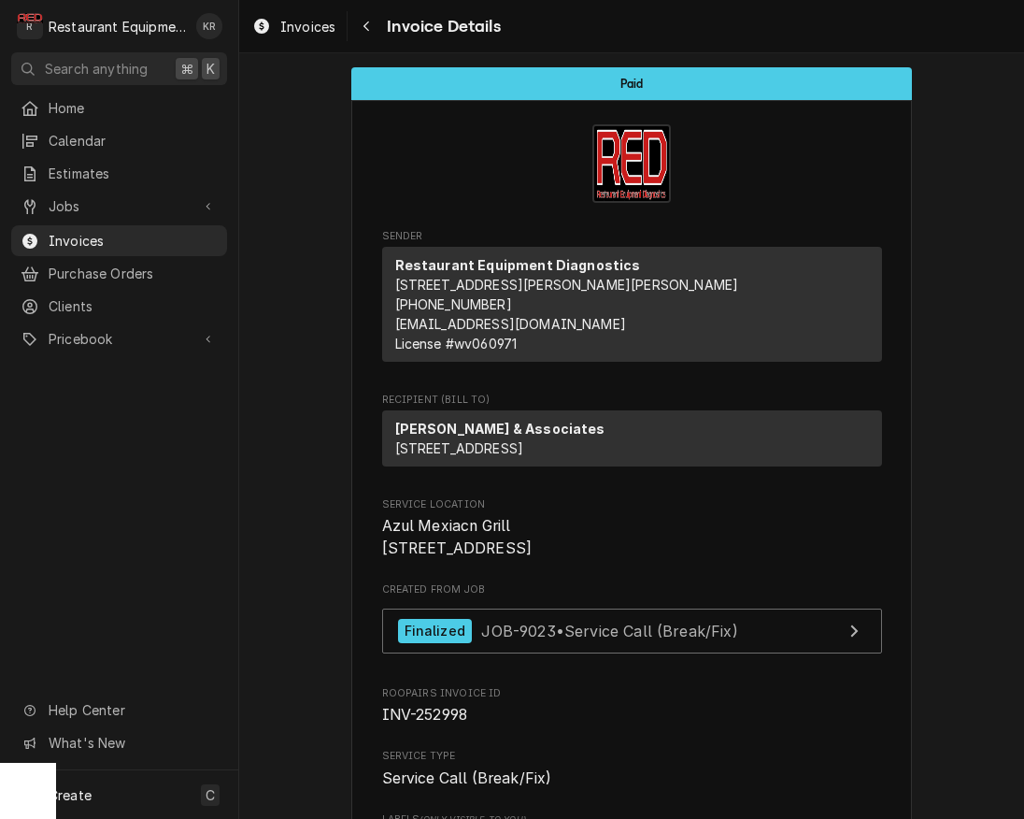
scroll to position [2223, 0]
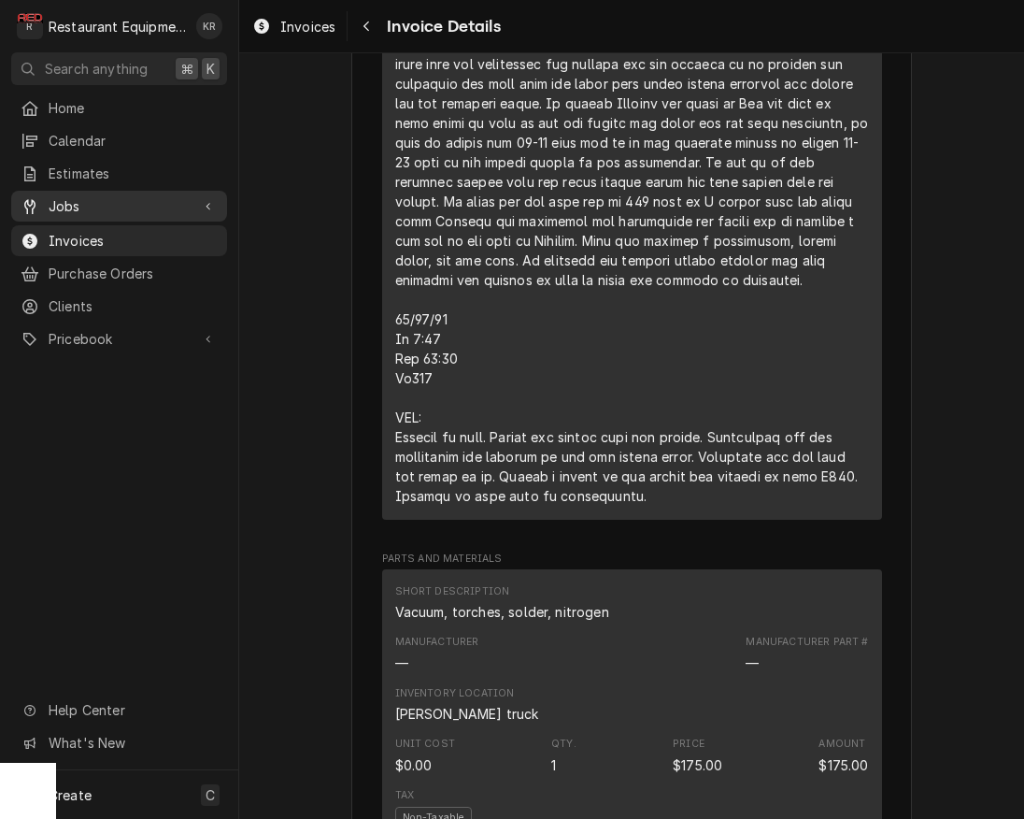
click at [66, 198] on span "Jobs" at bounding box center [119, 206] width 141 height 20
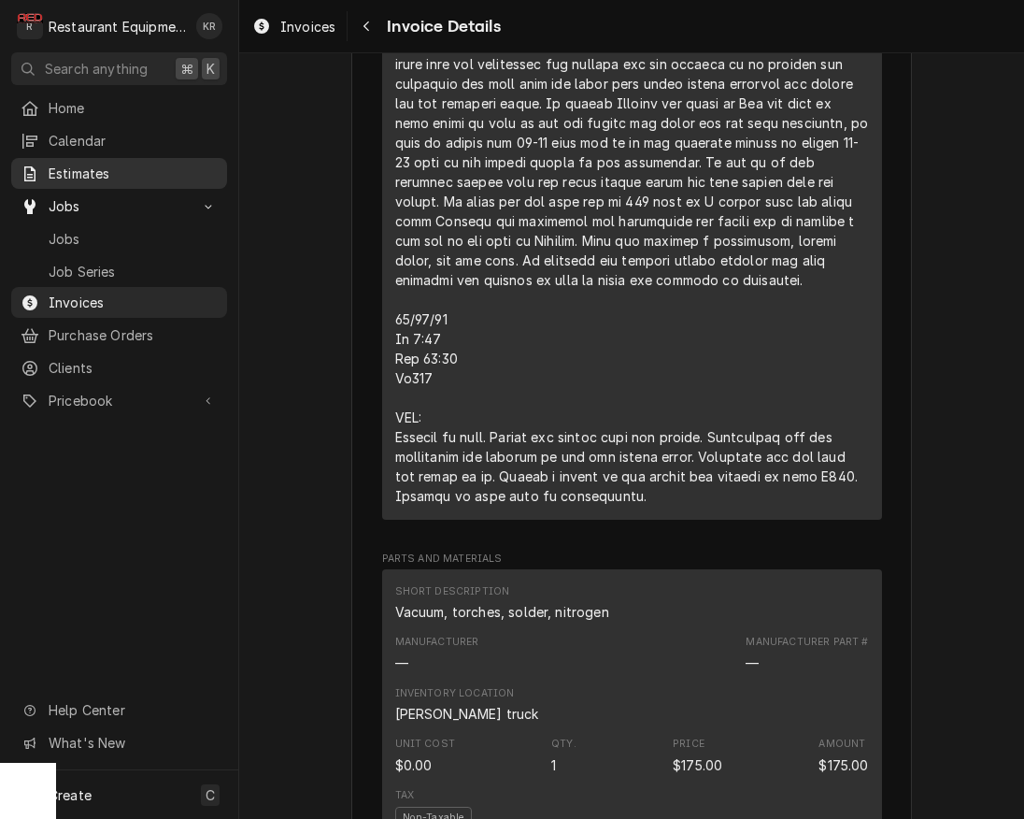
click at [77, 164] on span "Estimates" at bounding box center [133, 174] width 169 height 20
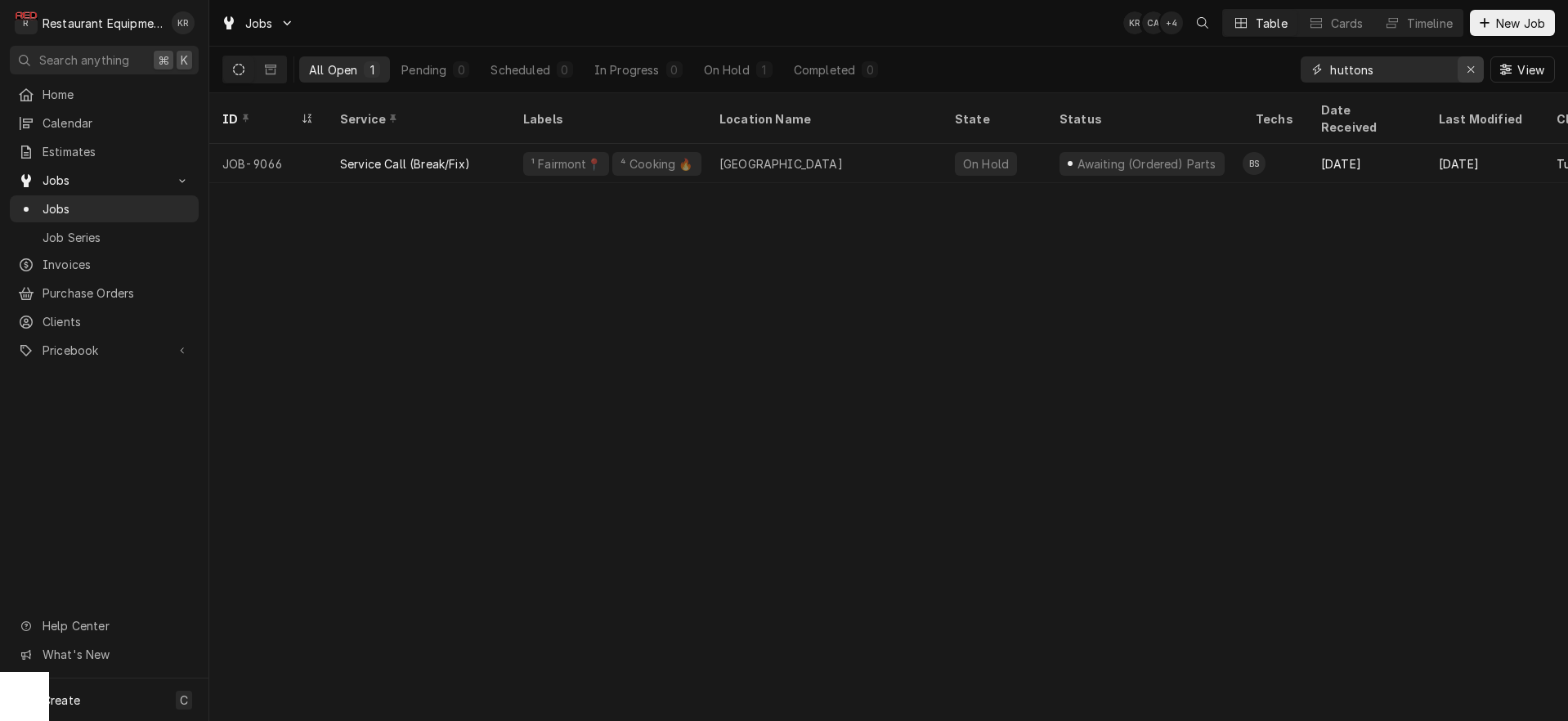
click at [1471, 75] on div "Erase input" at bounding box center [1471, 69] width 17 height 17
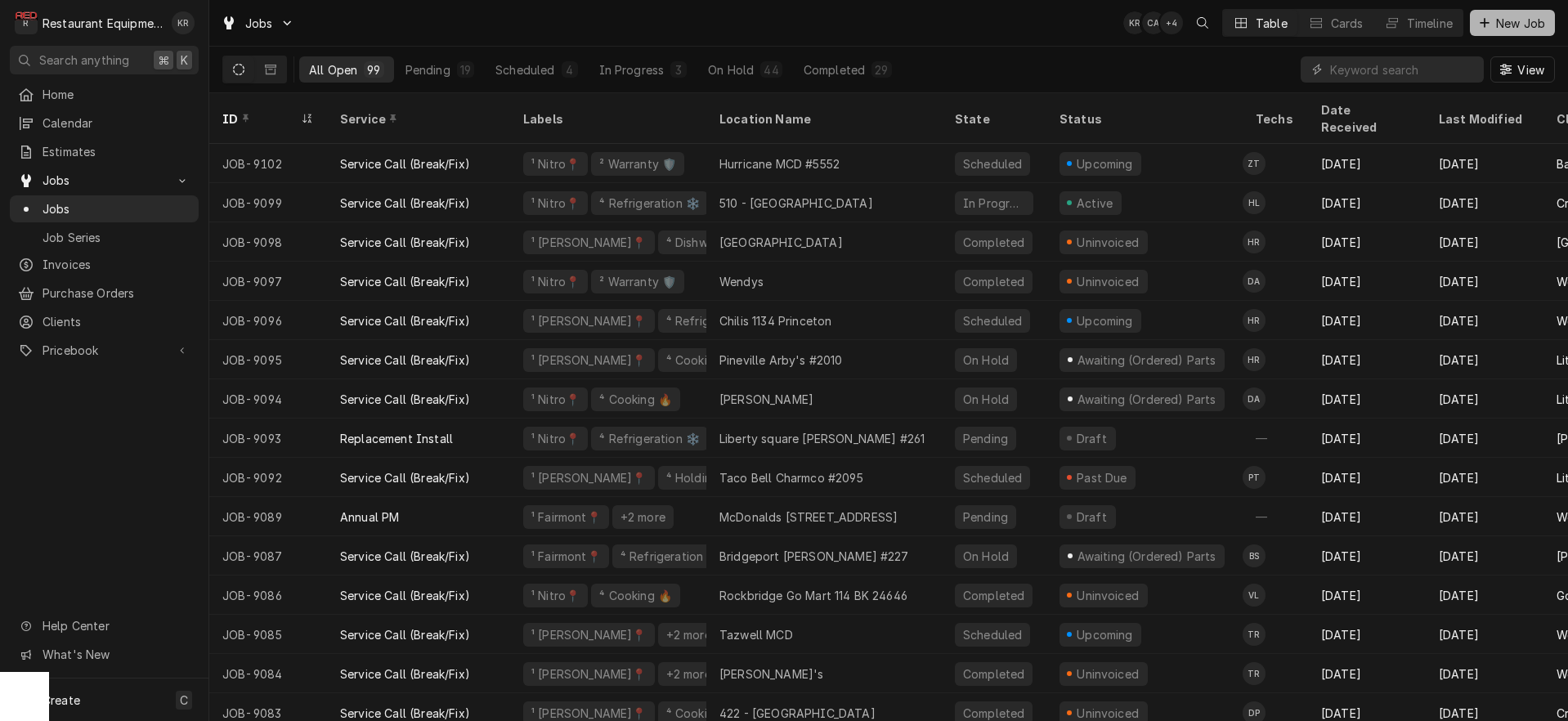
click at [1509, 24] on span "New Job" at bounding box center [1521, 24] width 56 height 18
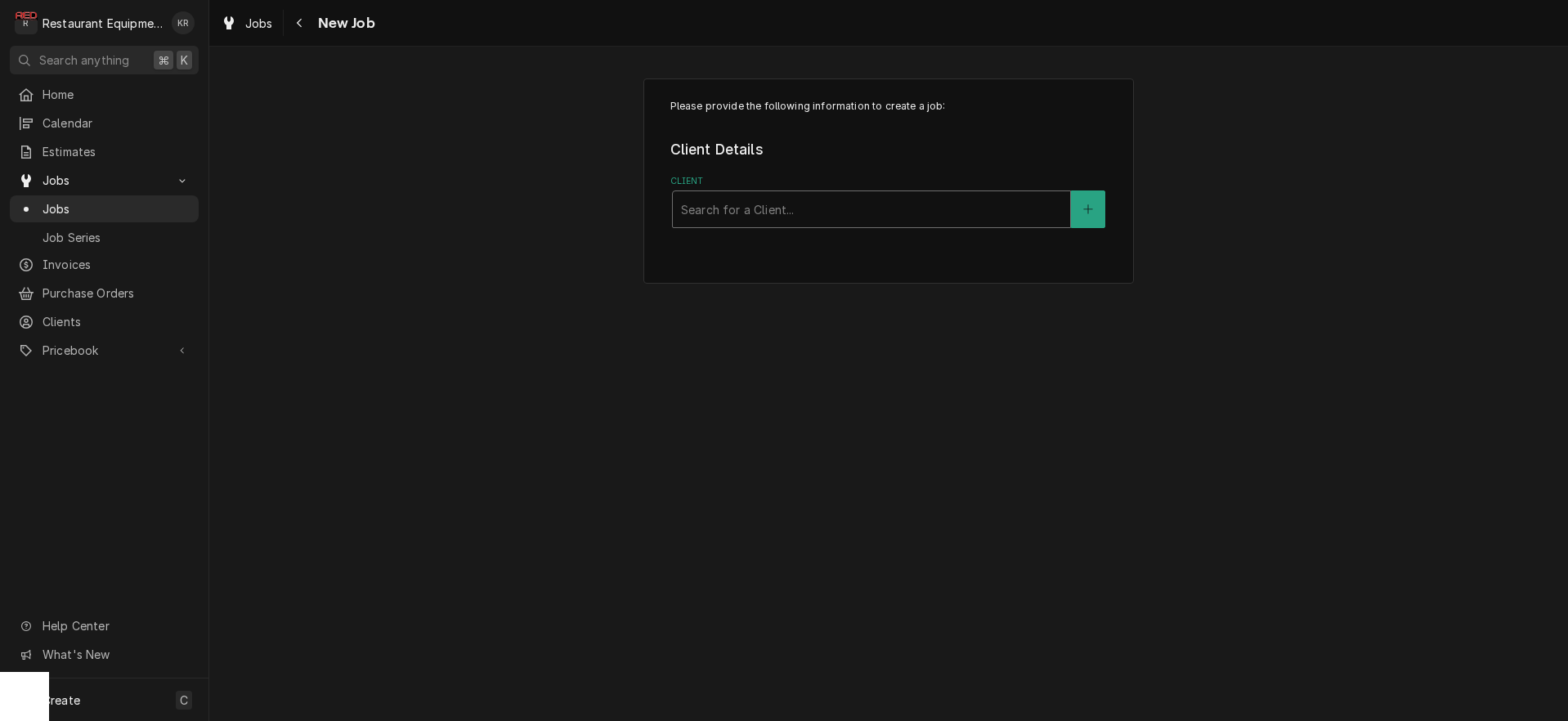
drag, startPoint x: 0, startPoint y: 0, endPoint x: 768, endPoint y: 218, distance: 798.3
click at [768, 218] on div "Client" at bounding box center [871, 209] width 381 height 30
type input "littl"
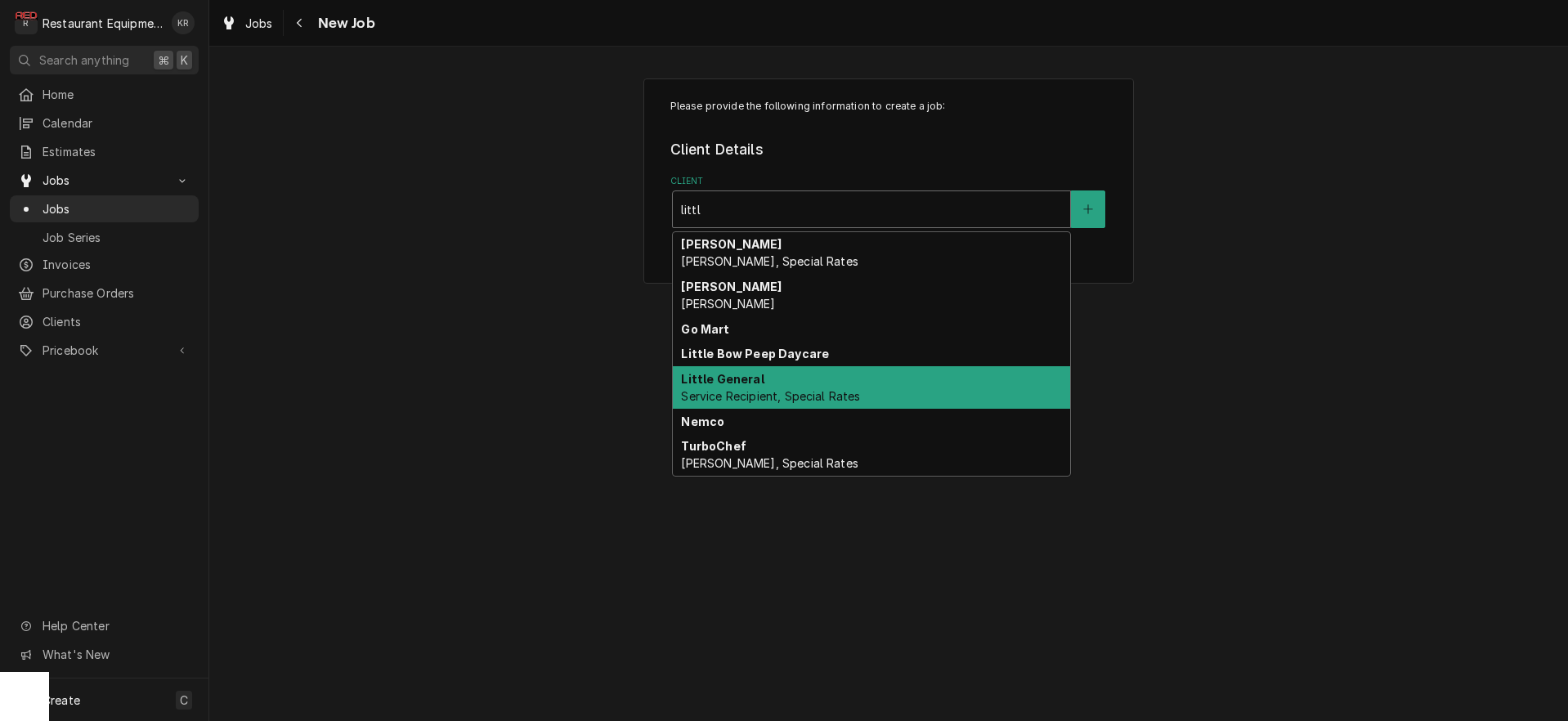
click at [758, 400] on span "Service Recipient, Special Rates" at bounding box center [770, 396] width 179 height 14
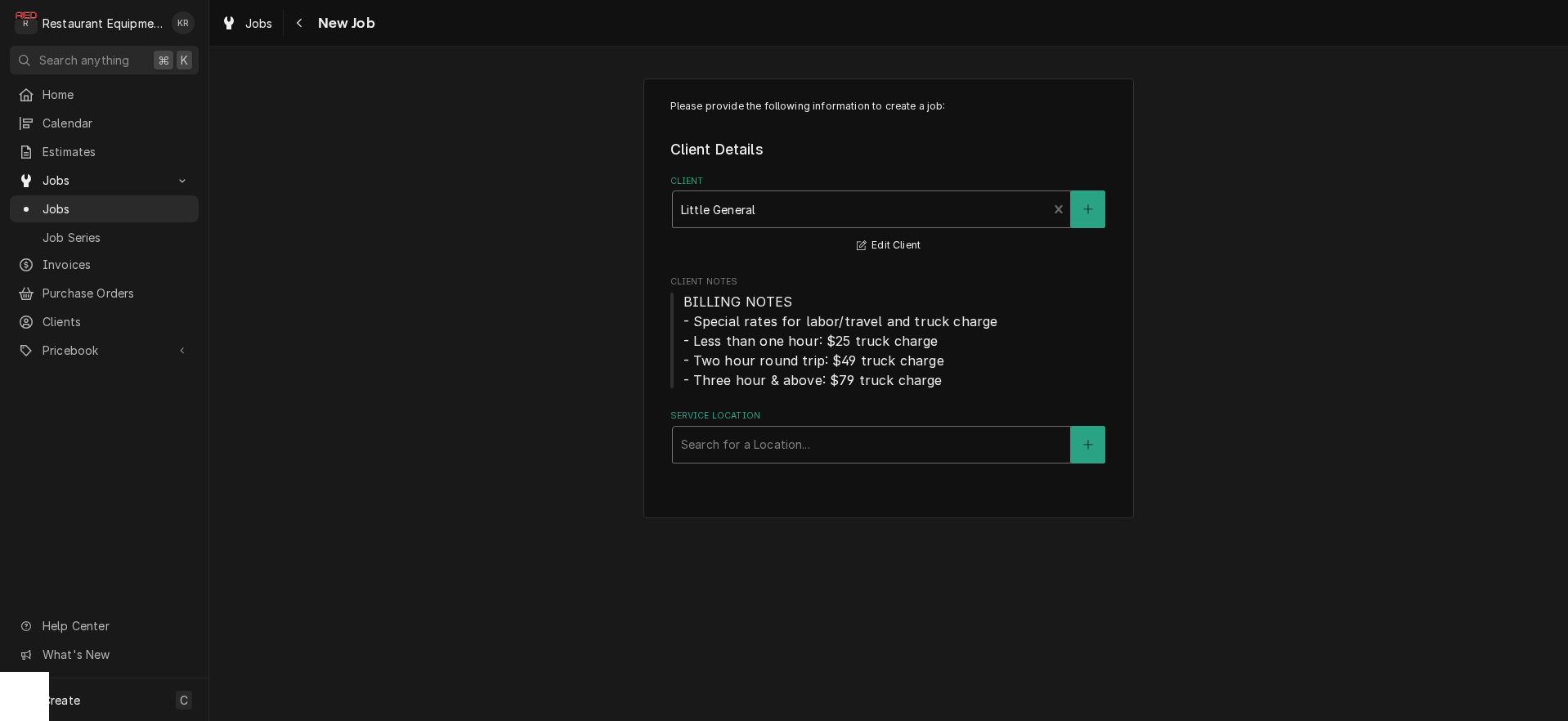
click at [718, 443] on div "Service Location" at bounding box center [871, 445] width 381 height 30
type input "whit"
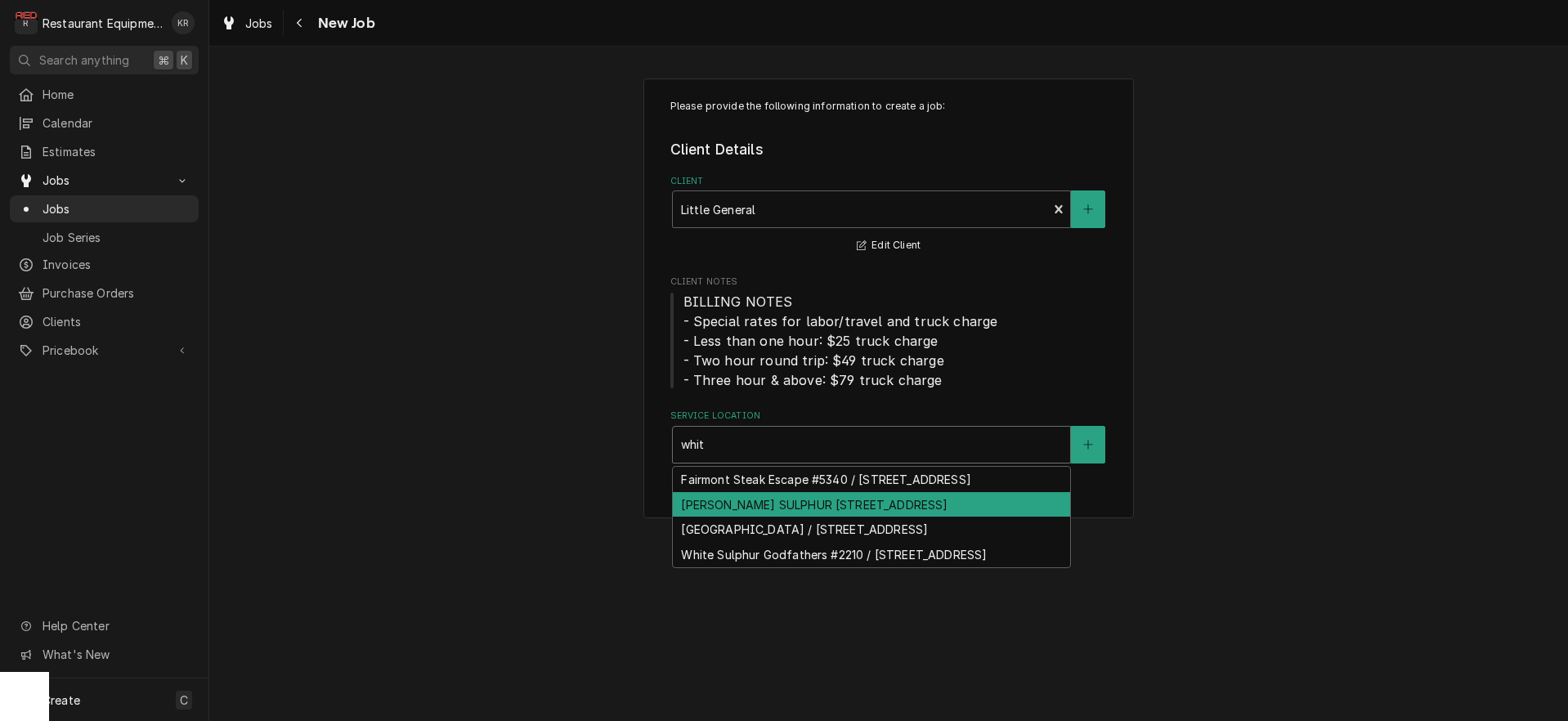
click at [829, 517] on div "LG WHITE SULPHUR 2210 / 17 Mountain Ave, White Sulphur Springs, WV 24986" at bounding box center [872, 505] width 397 height 25
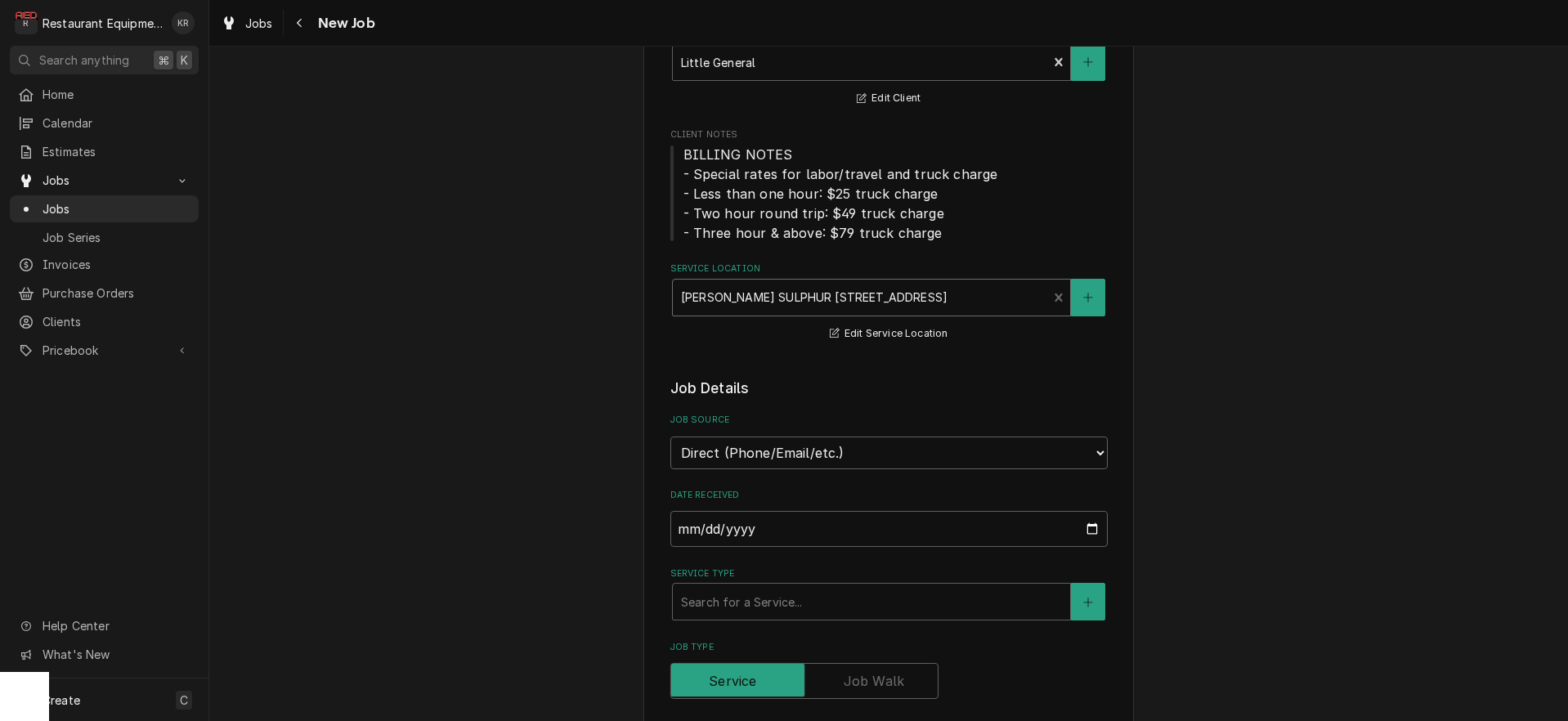
scroll to position [153, 0]
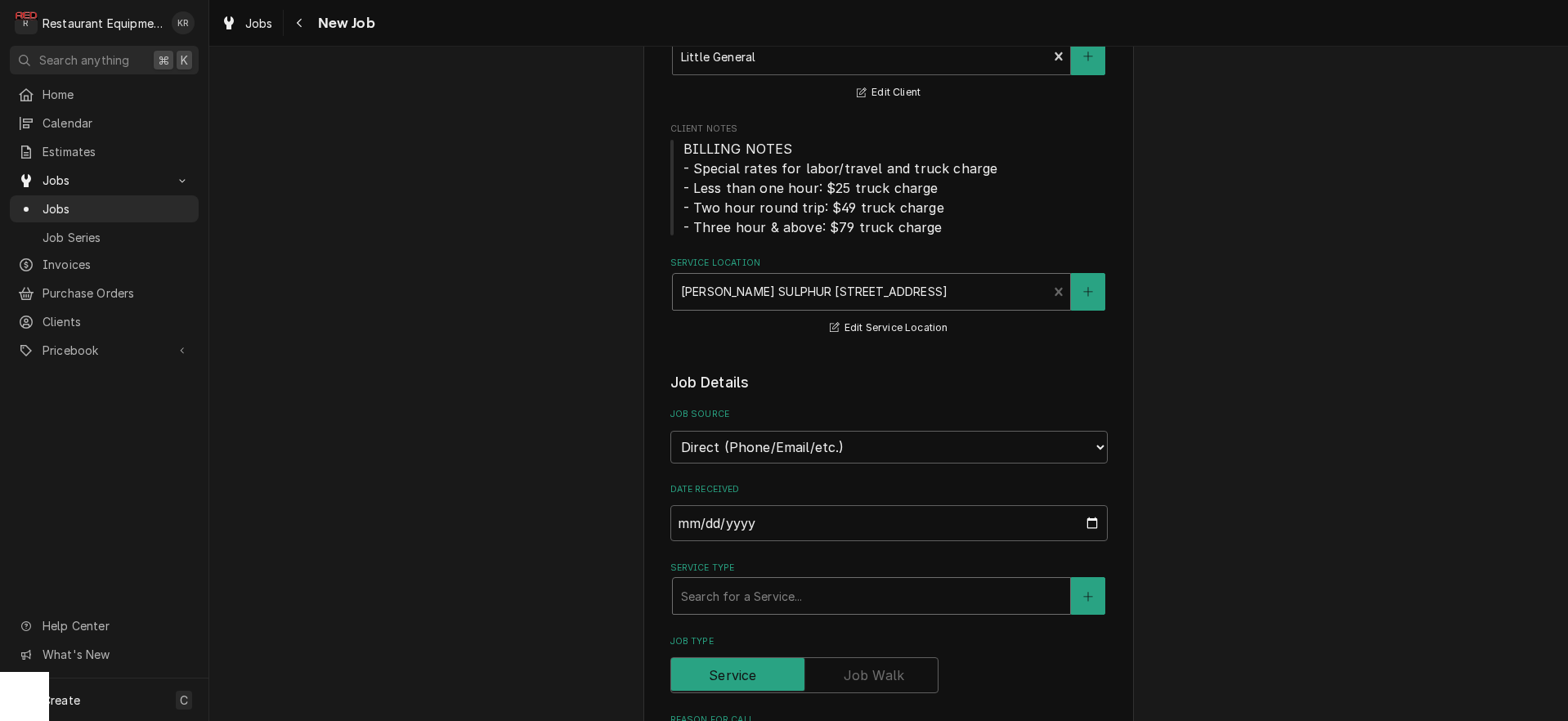
click at [780, 592] on div "Service Type" at bounding box center [871, 596] width 381 height 30
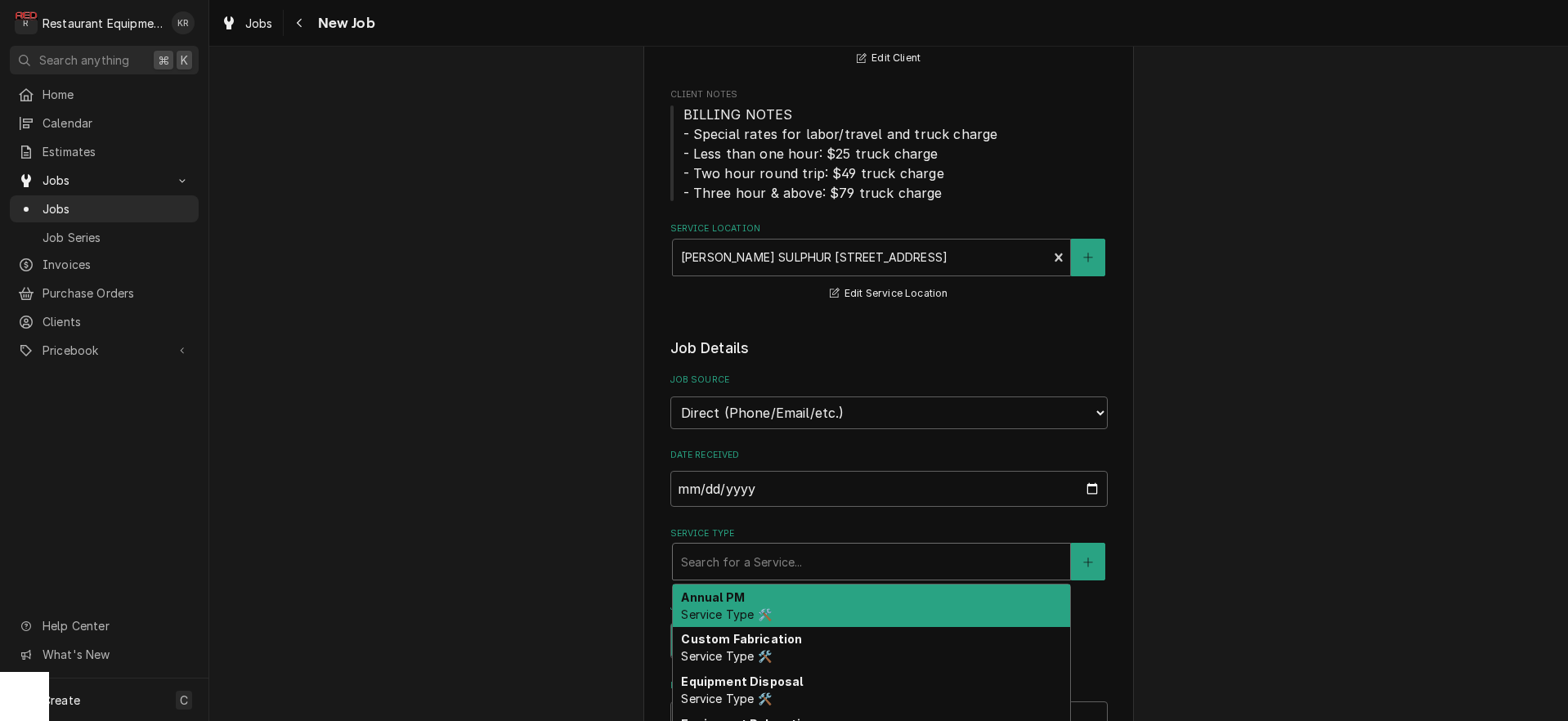
type textarea "x"
type input "b"
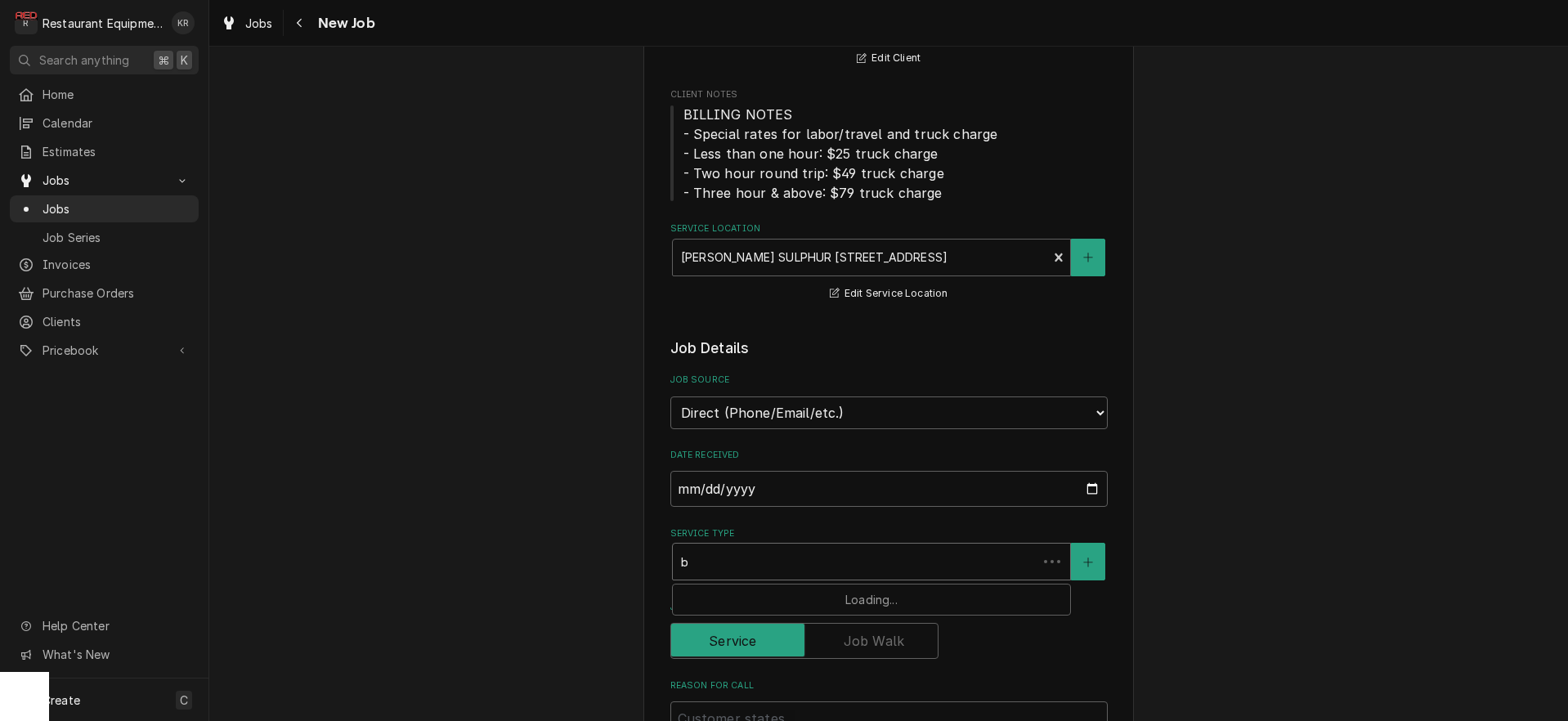
type textarea "x"
type input "br"
type textarea "x"
type input "bre"
type textarea "x"
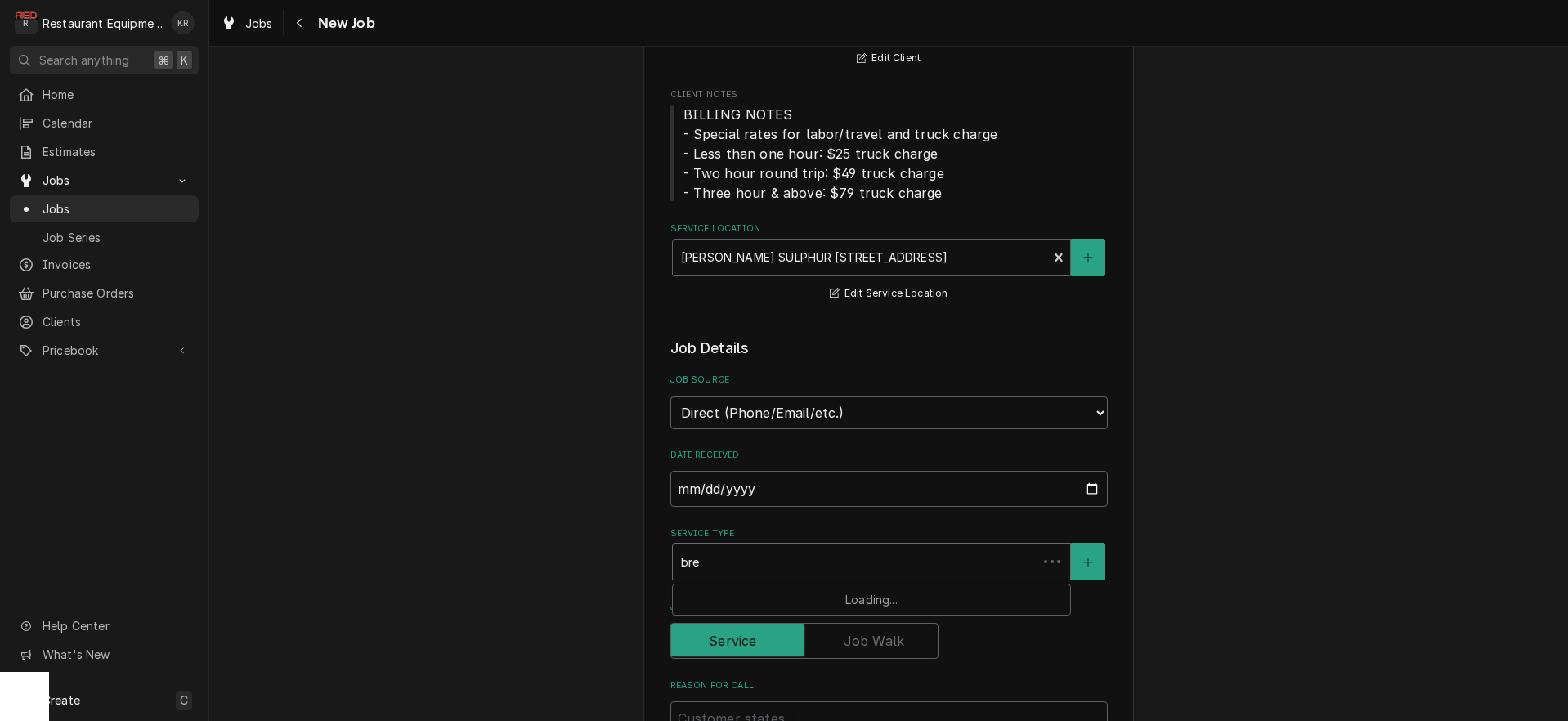
type input "brea"
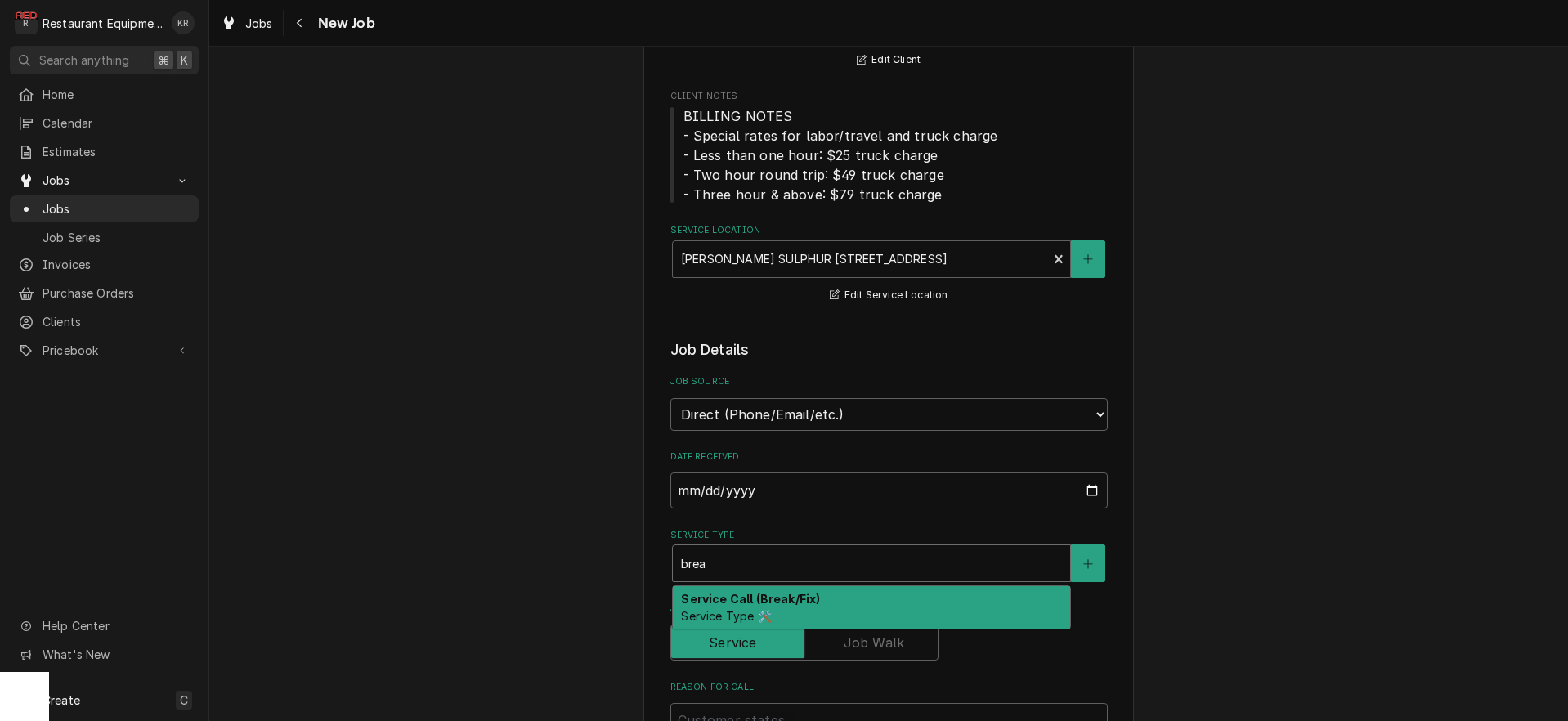
click at [755, 612] on span "Service Type 🛠️" at bounding box center [725, 616] width 90 height 14
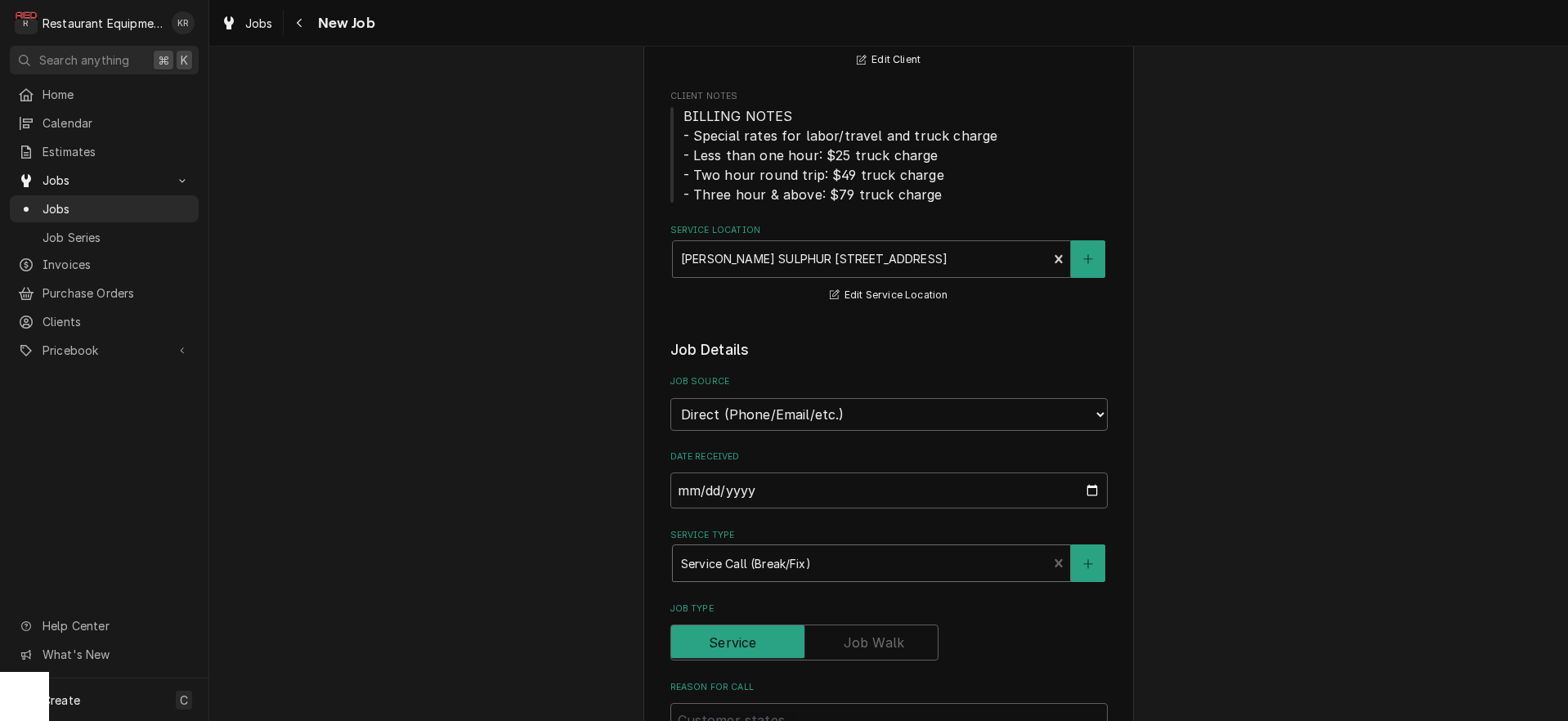
type textarea "x"
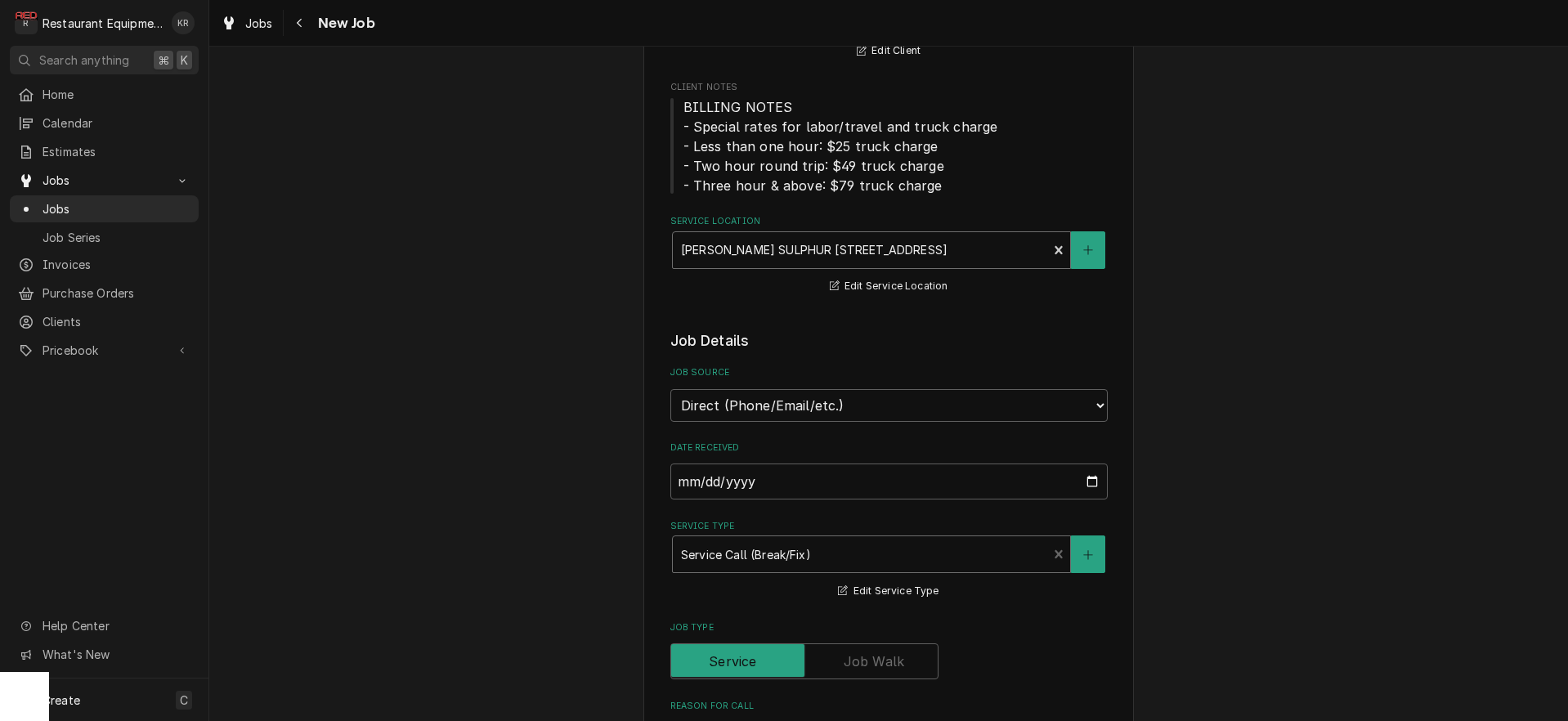
scroll to position [196, 0]
click at [964, 256] on div "Service Location" at bounding box center [860, 248] width 359 height 30
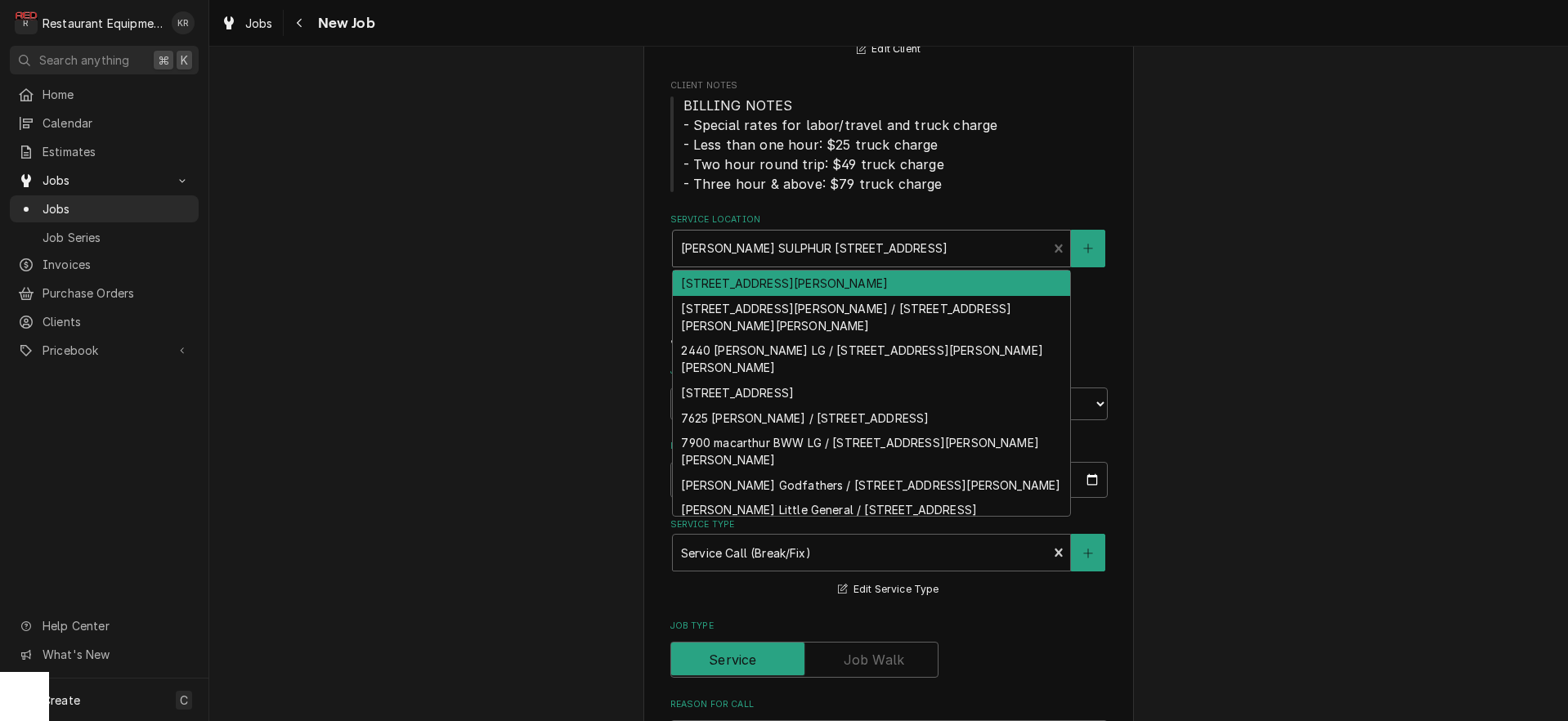
type input "w"
type textarea "x"
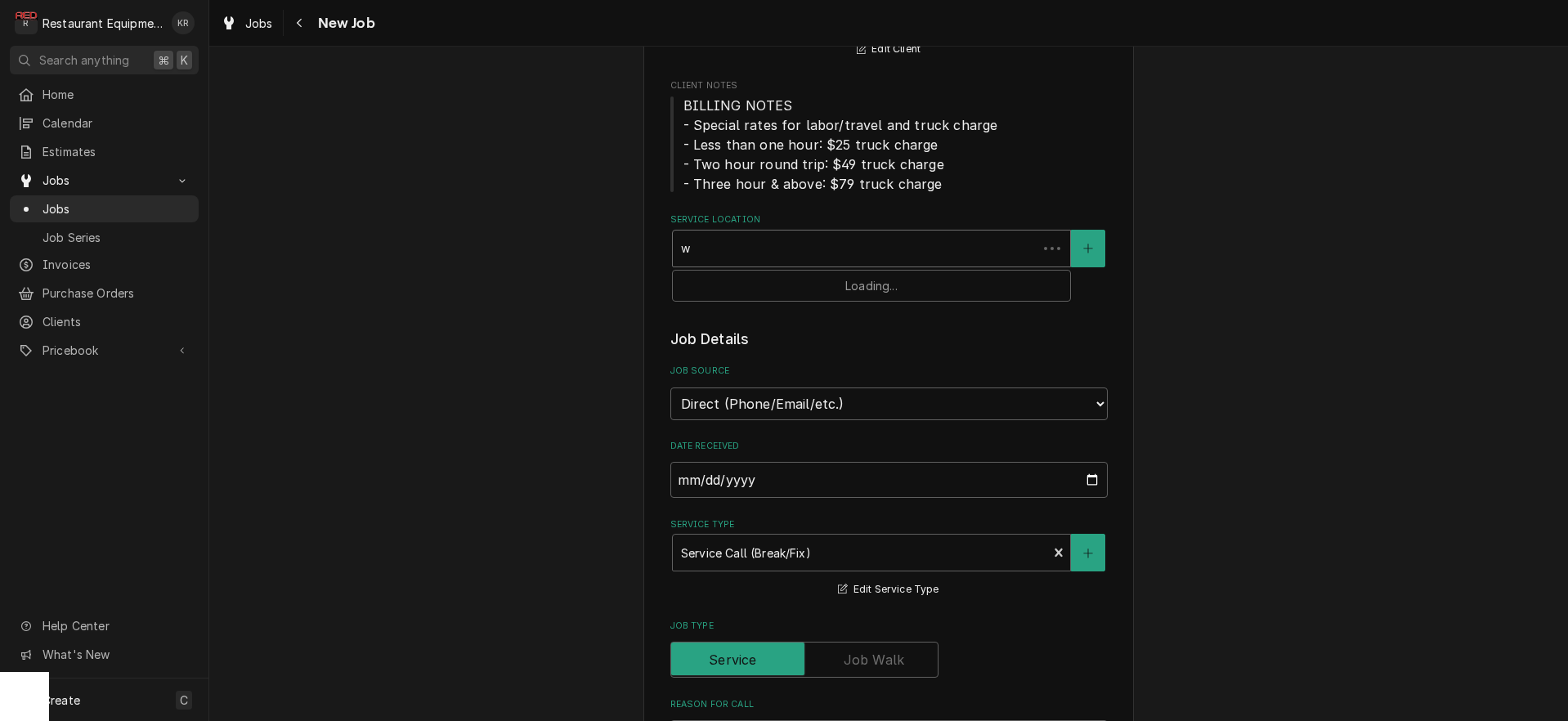
type input "wh"
type textarea "x"
type input "whi"
type textarea "x"
type input "whit"
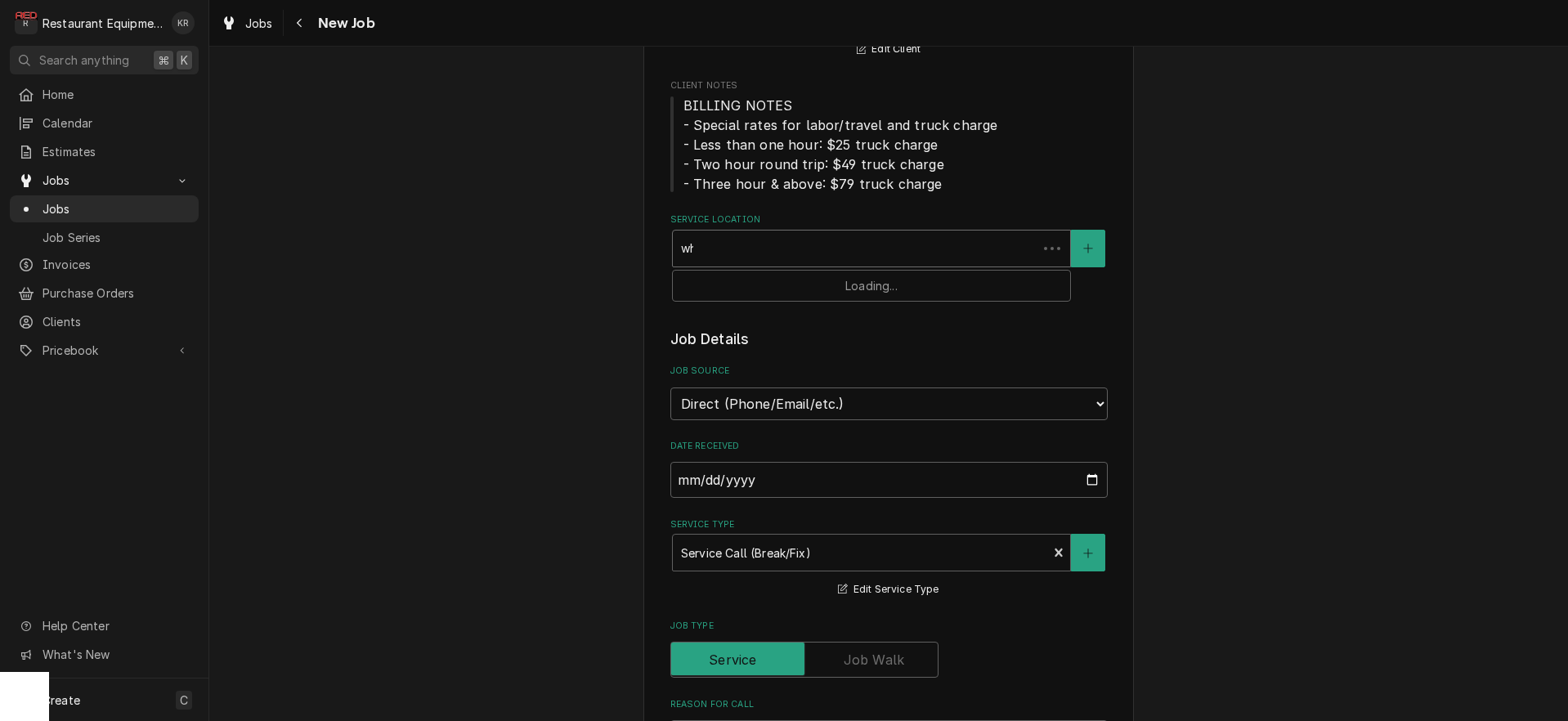
type textarea "x"
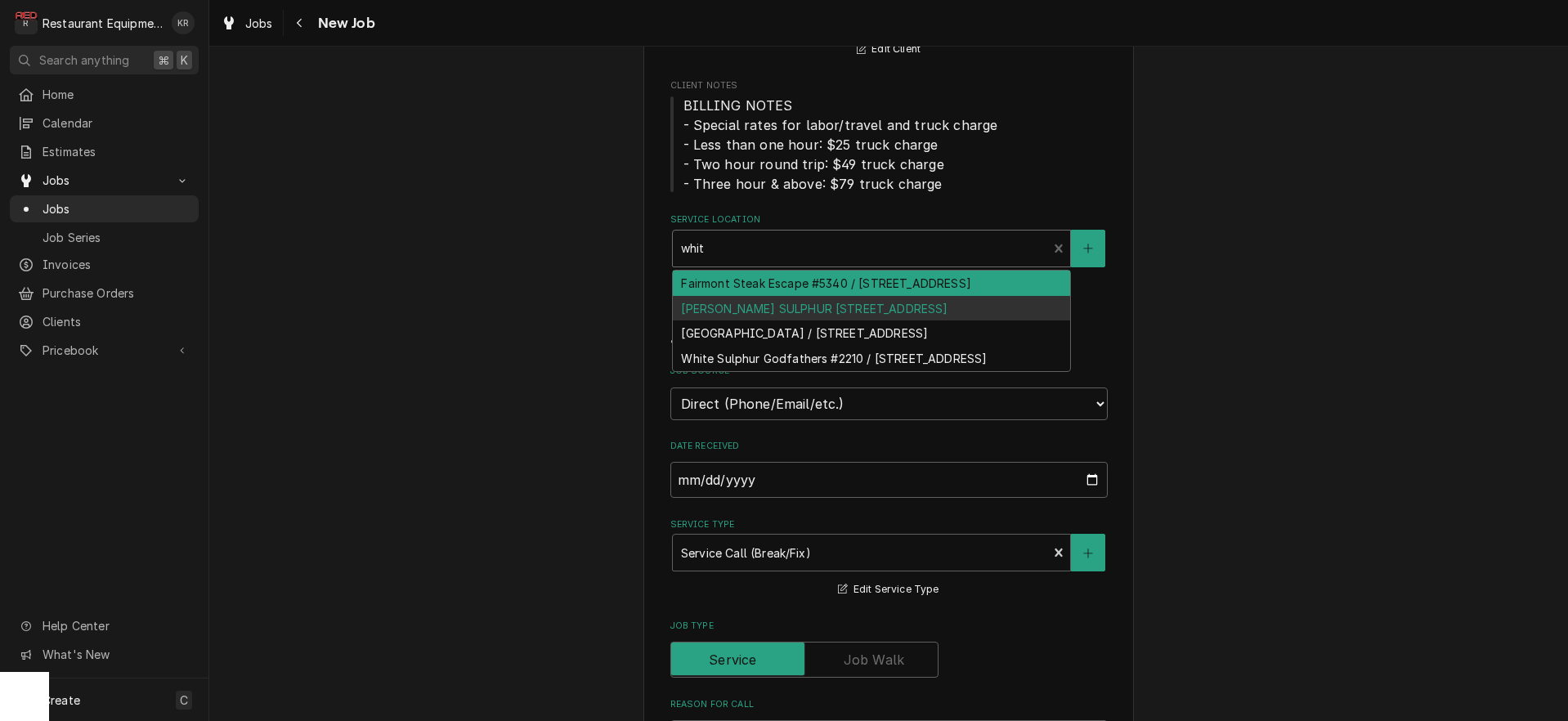
type input "white"
type textarea "x"
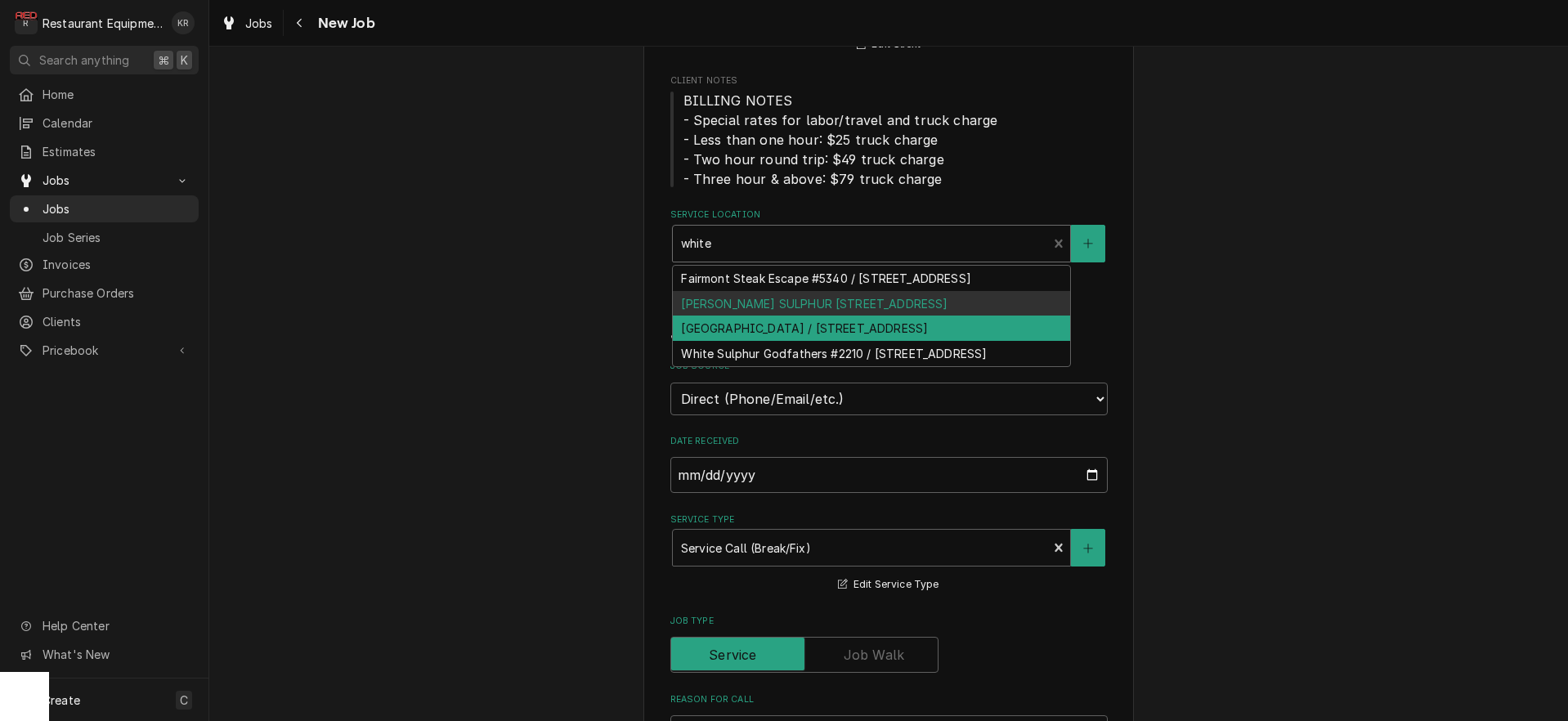
scroll to position [203, 0]
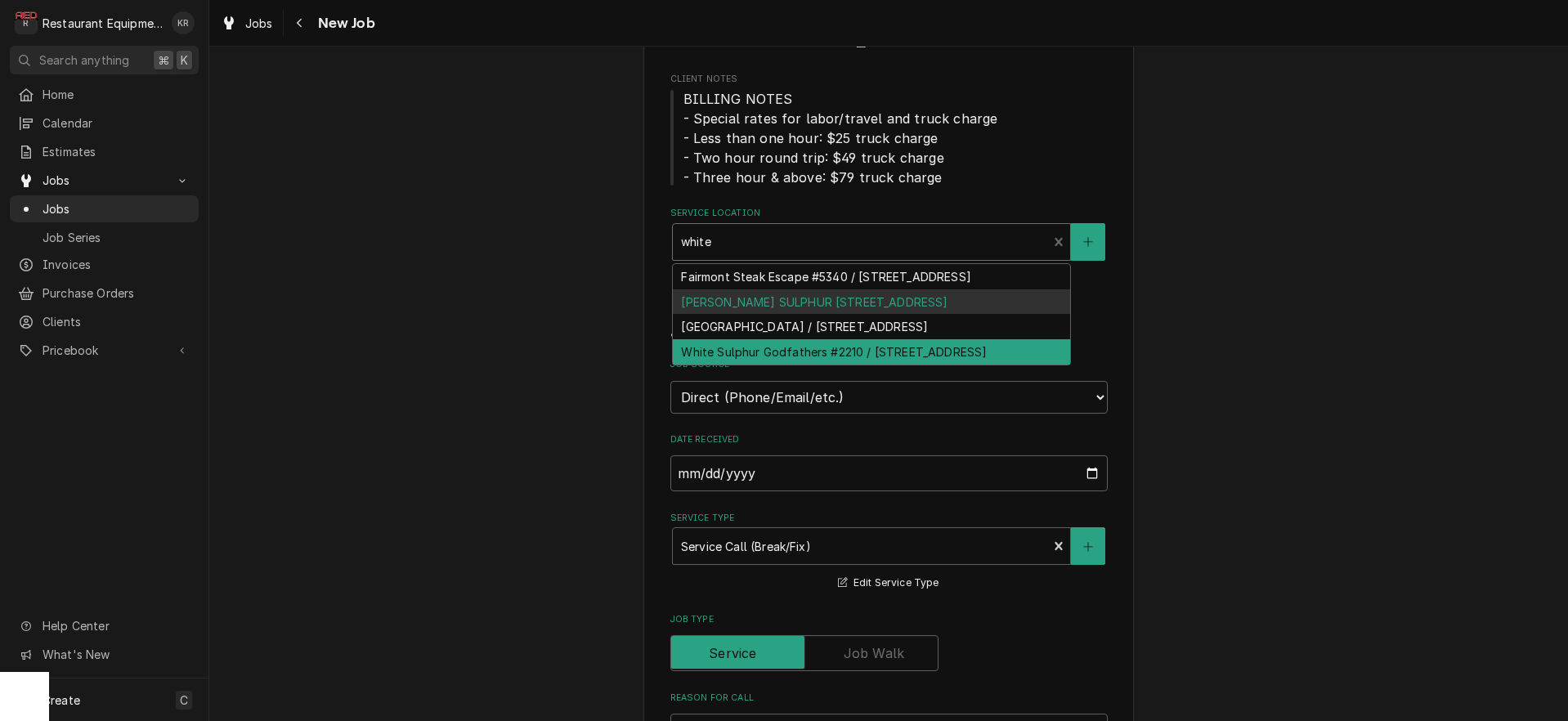
click at [894, 365] on div "White Sulphur Godfathers #2210 / 884 Main St E, White Sulphur Springs, WV 24986" at bounding box center [872, 352] width 397 height 25
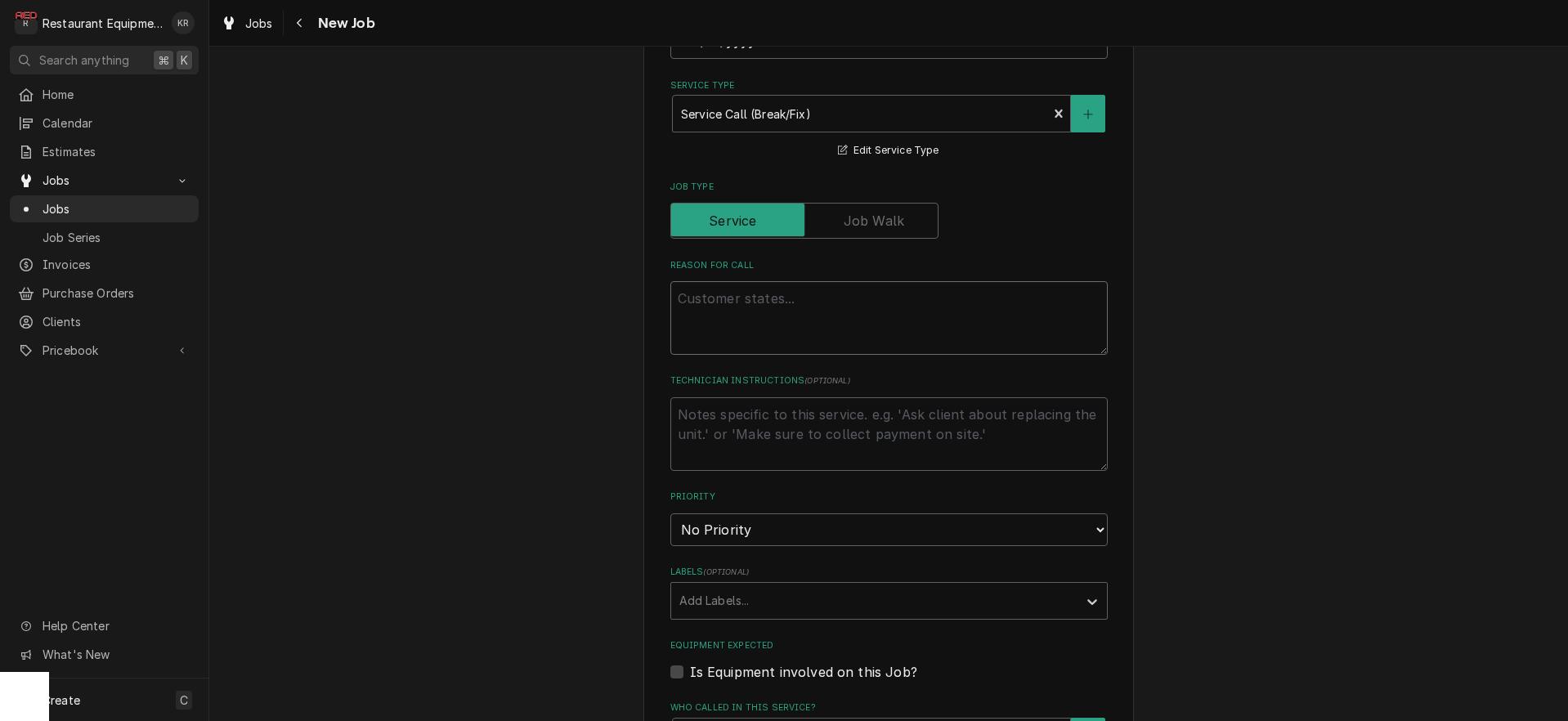
click at [713, 307] on textarea "Reason For Call" at bounding box center [889, 318] width 438 height 74
paste textarea "Work Order #: 89007 Request number: 113639 Pizza oven messed up This is the thi…"
type textarea "x"
type textarea "Work Order #: 89007 Request number: 113639 Pizza oven messed up This is the thi…"
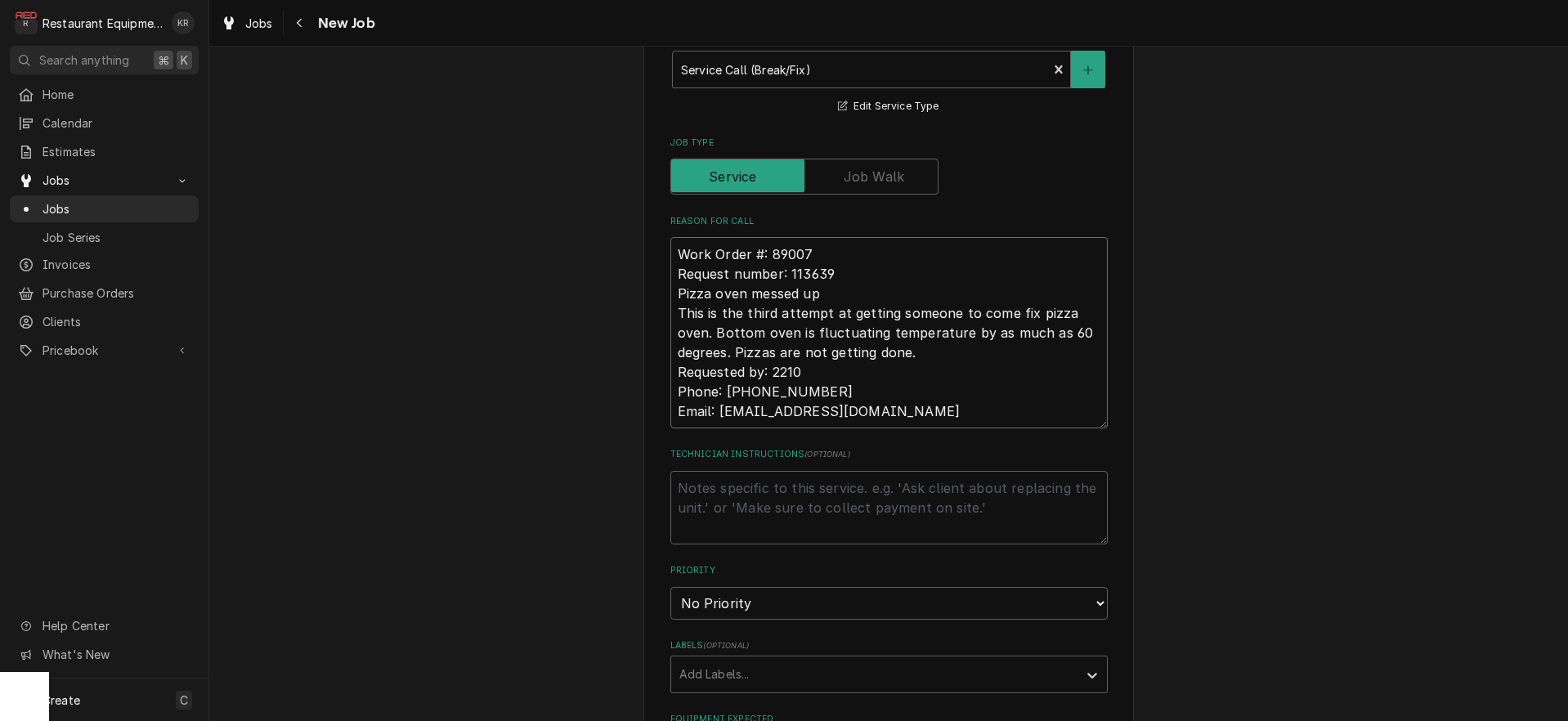
type textarea "x"
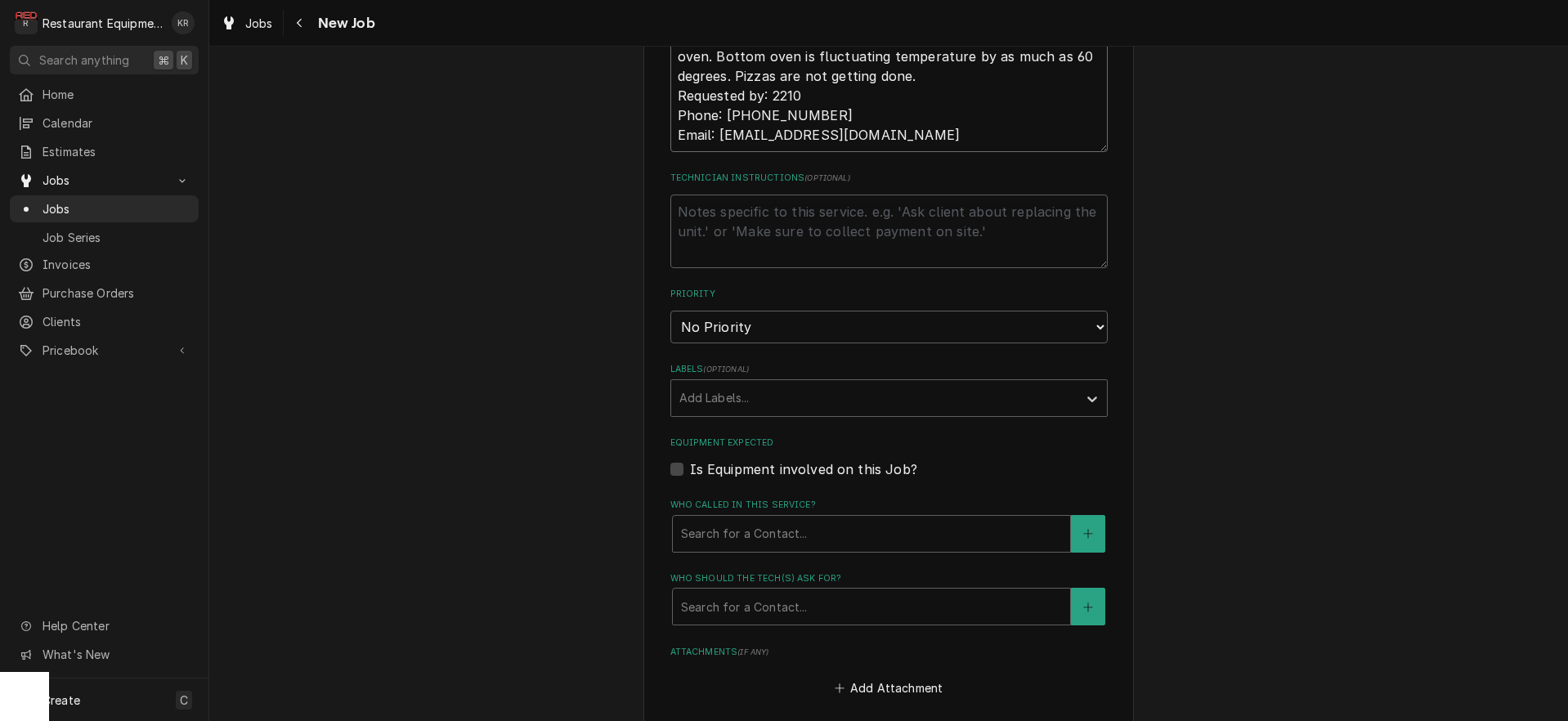
scroll to position [974, 0]
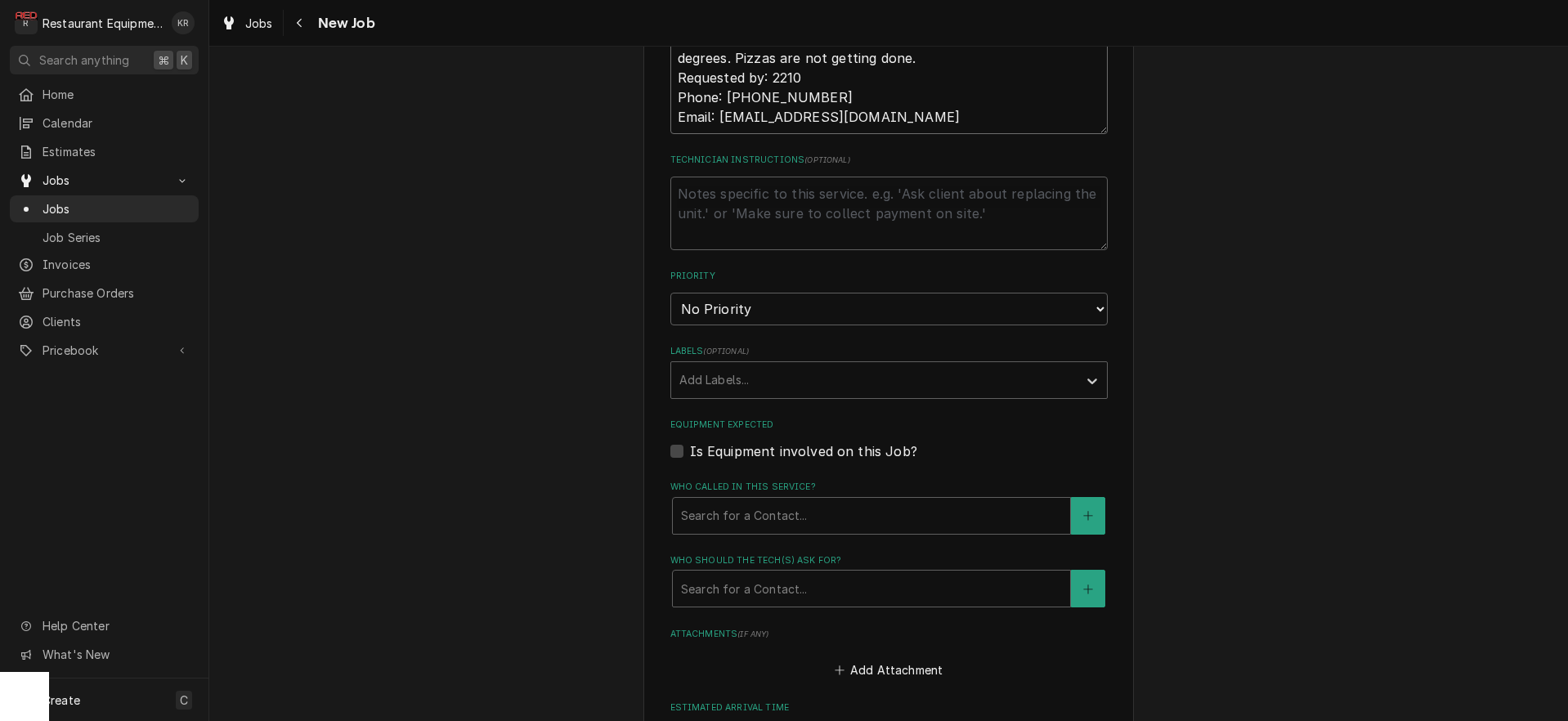
type textarea "Work Order #: 89007 Request number: 113639 Pizza oven messed up This is the thi…"
select select "2"
click option "High" at bounding box center [0, 0] width 0 height 0
click at [757, 386] on div "Labels" at bounding box center [875, 381] width 390 height 30
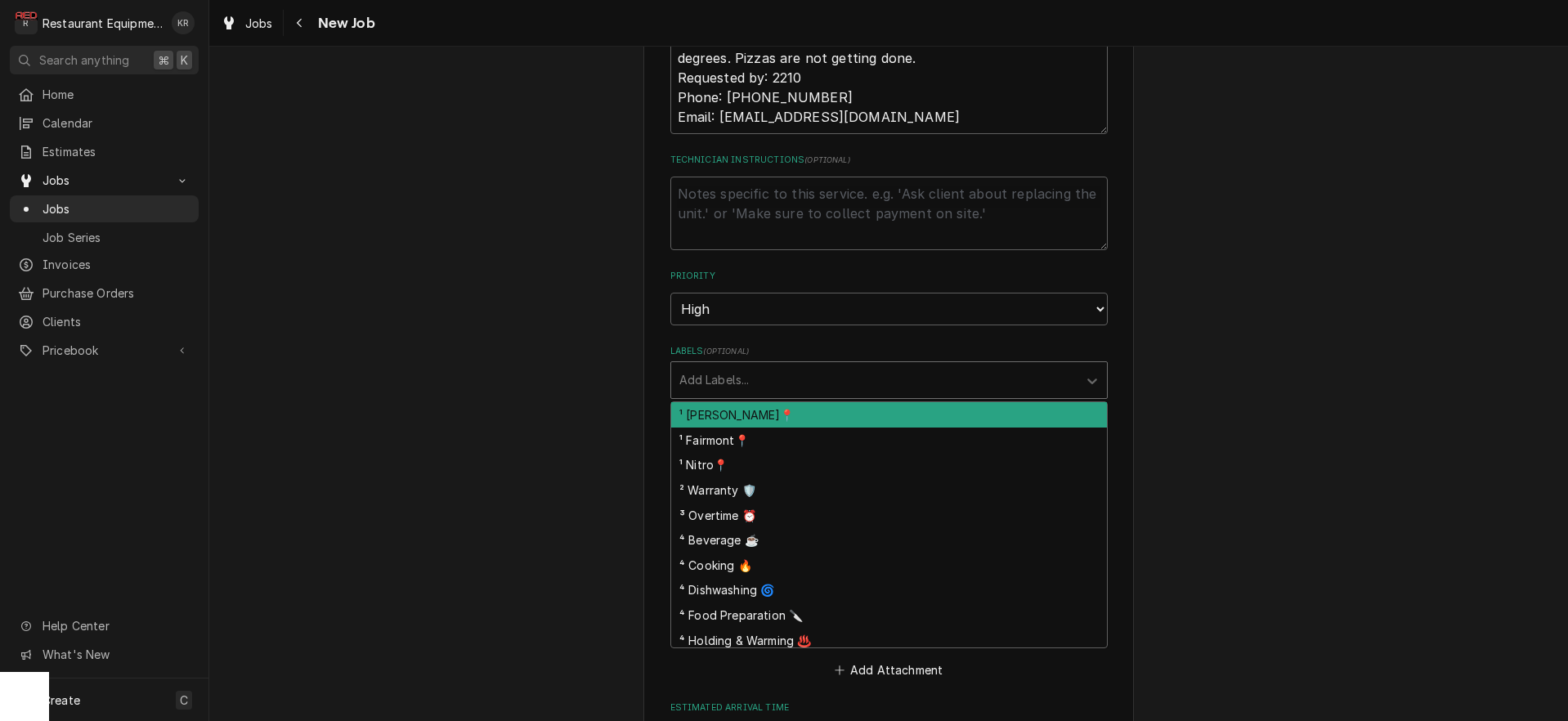
drag, startPoint x: 767, startPoint y: 407, endPoint x: 780, endPoint y: 394, distance: 18.4
click at [767, 407] on div "¹ Beckley📍" at bounding box center [889, 415] width 436 height 25
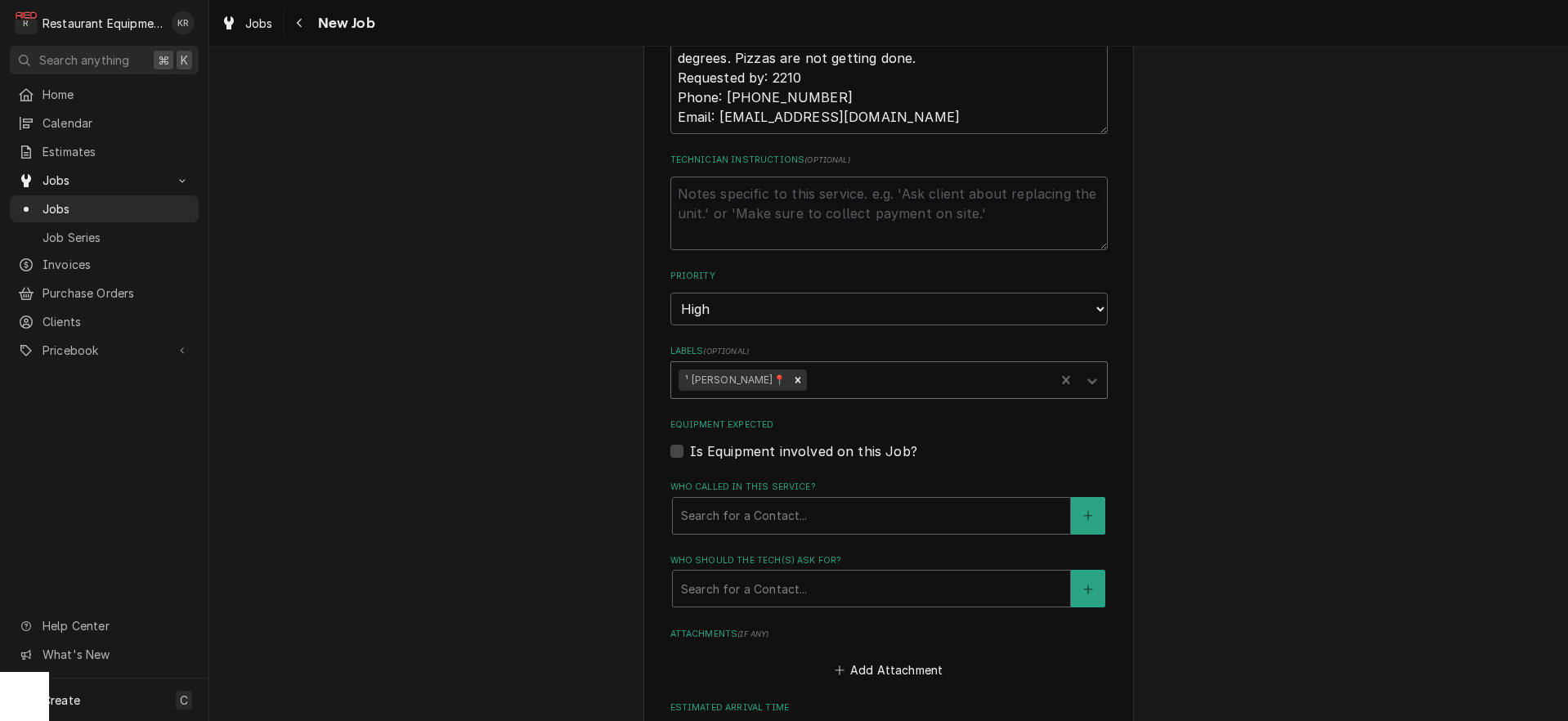
click at [810, 376] on div "Labels" at bounding box center [928, 381] width 237 height 30
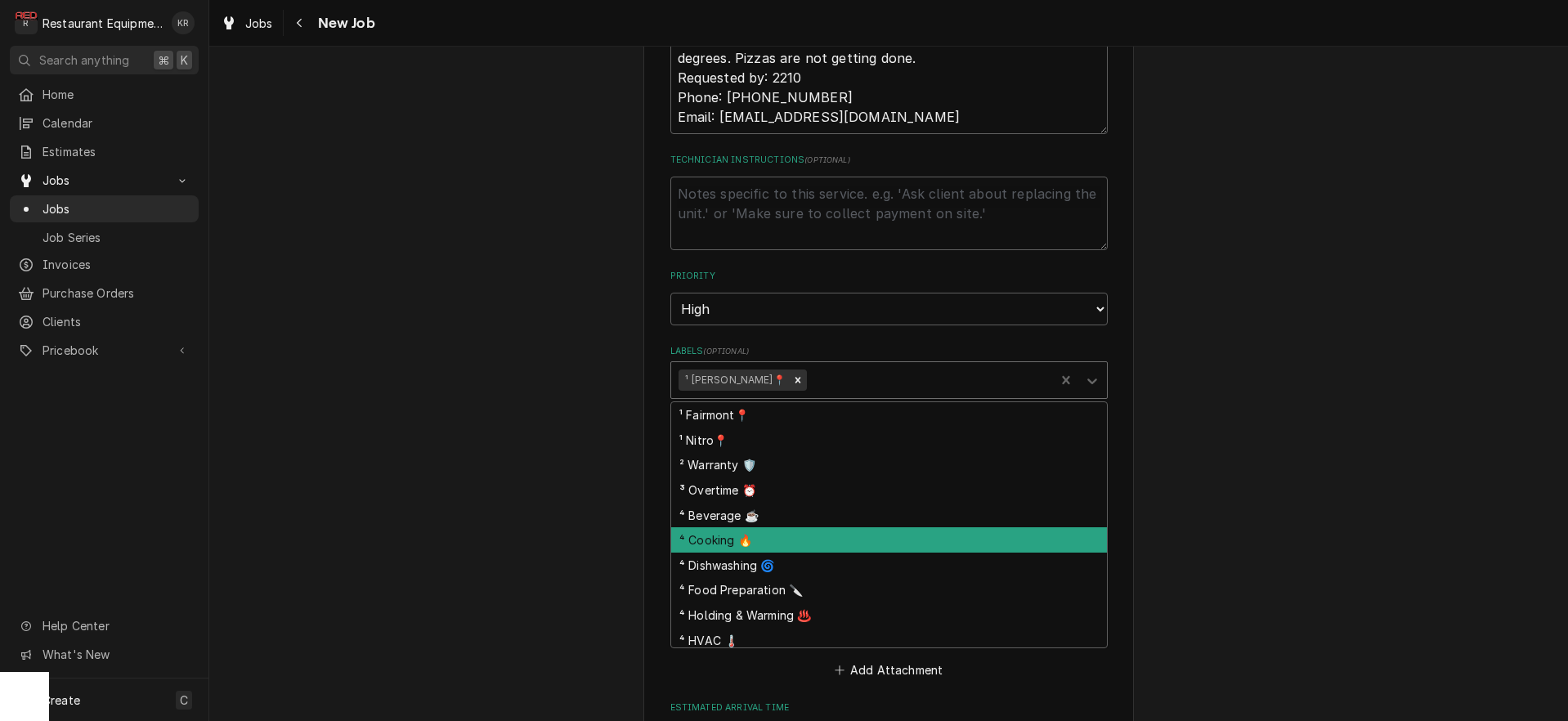
click at [791, 534] on div "⁴ Cooking 🔥" at bounding box center [889, 540] width 436 height 25
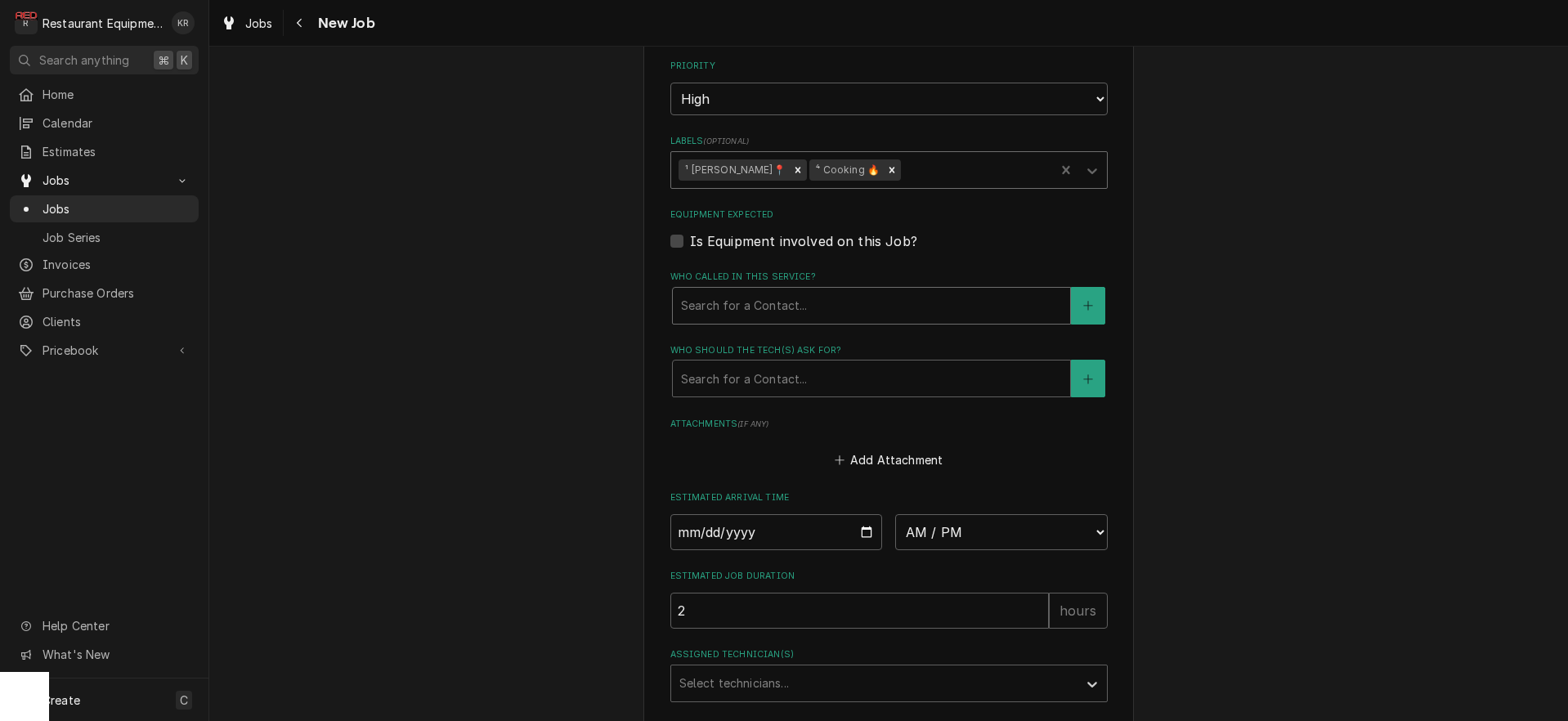
scroll to position [1196, 0]
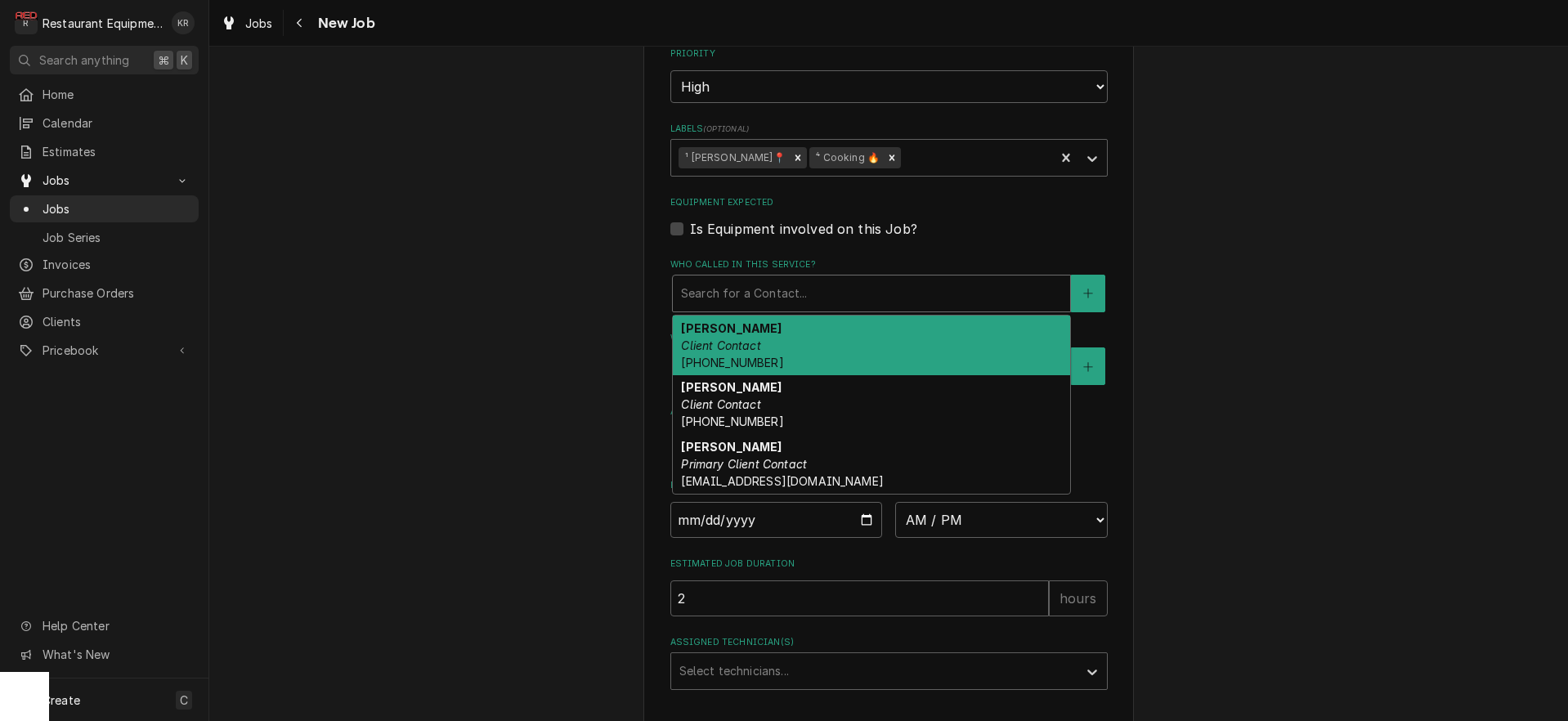
click at [750, 294] on div "Who called in this service?" at bounding box center [871, 294] width 381 height 30
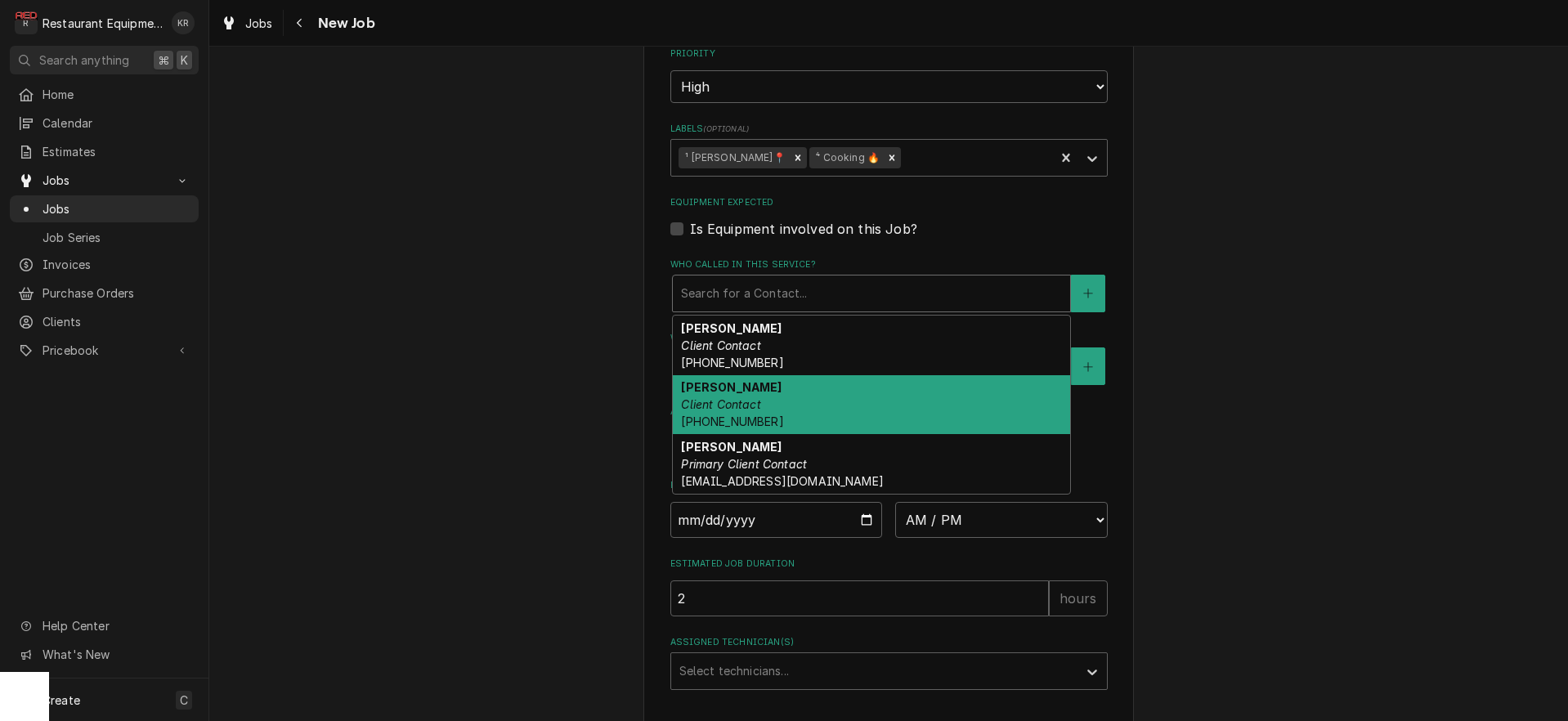
click at [750, 406] on em "Client Contact" at bounding box center [720, 404] width 80 height 14
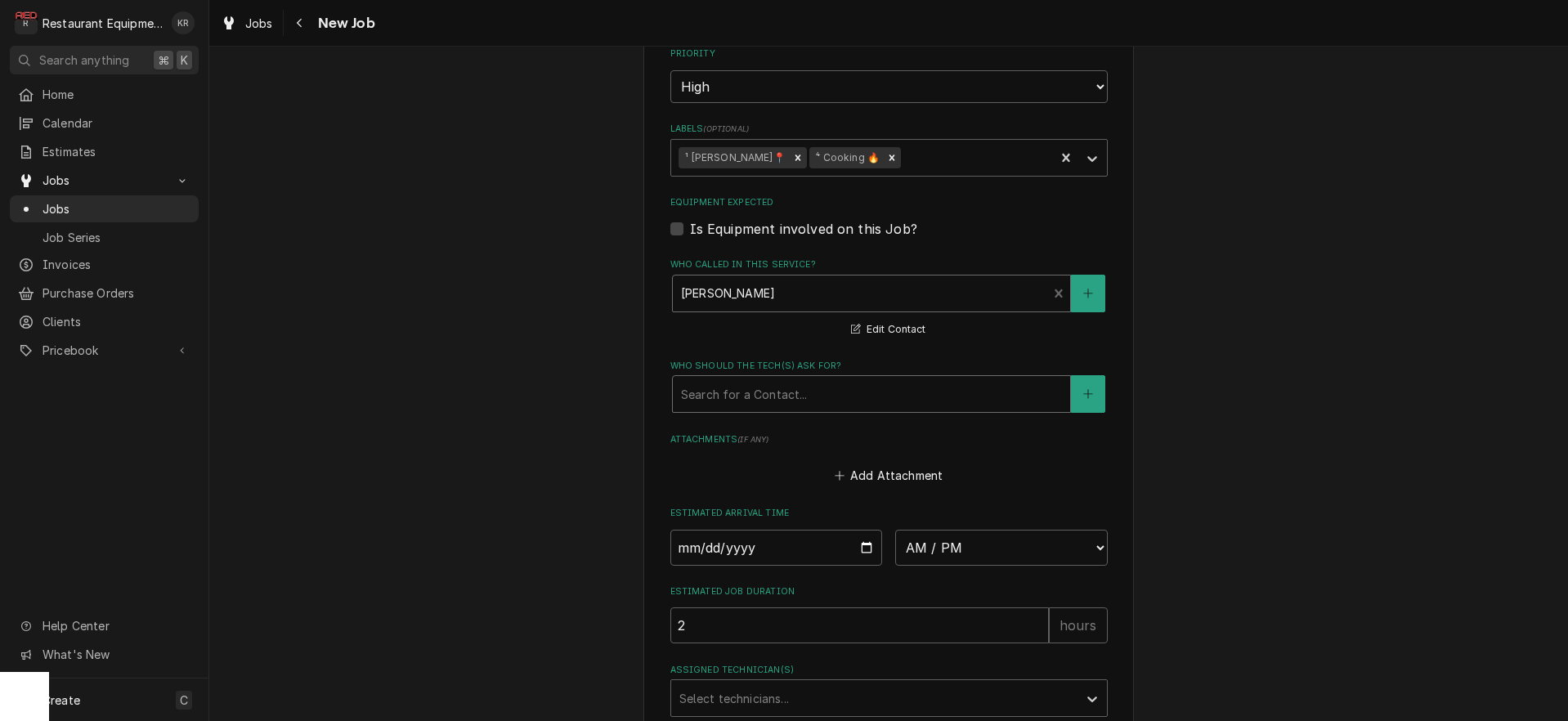
click at [752, 396] on div "Who should the tech(s) ask for?" at bounding box center [871, 395] width 381 height 30
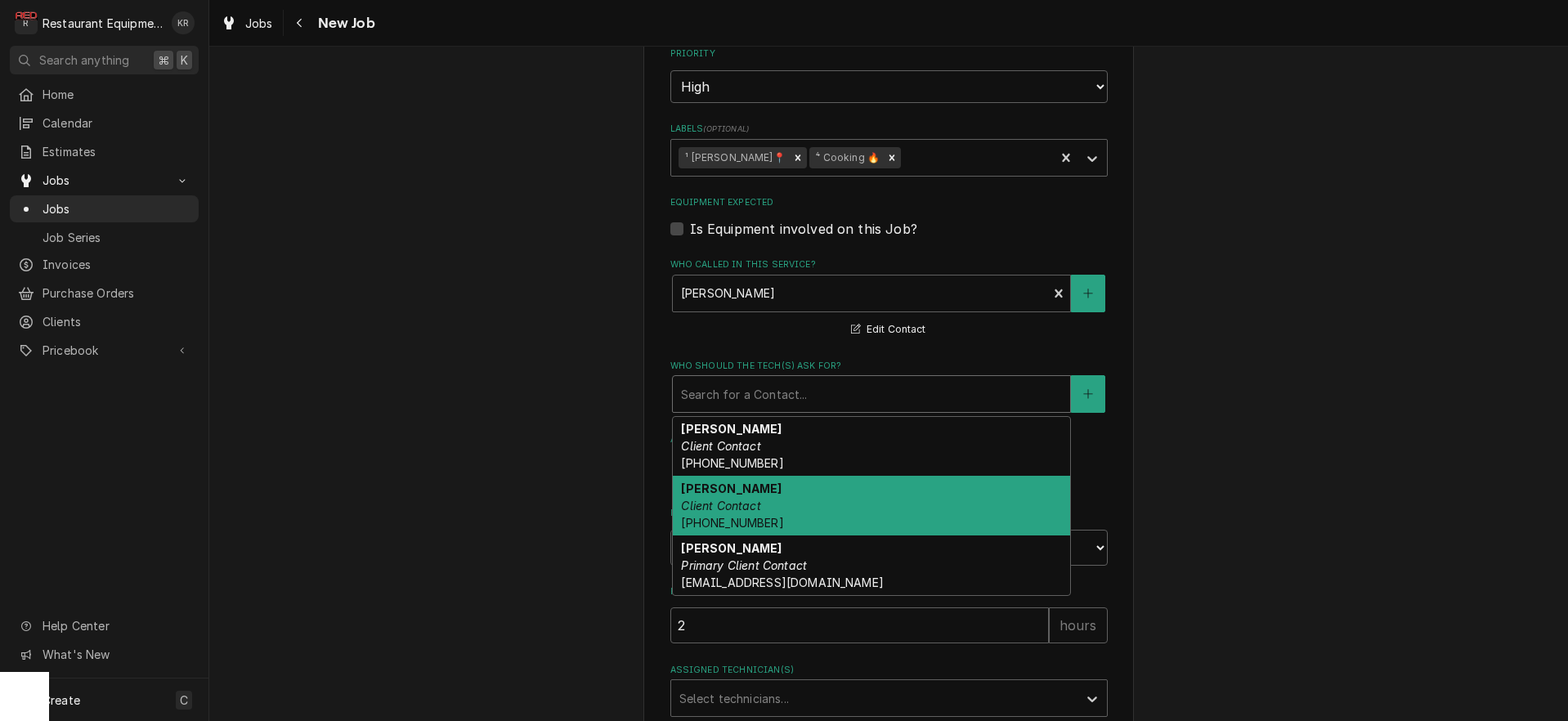
click at [768, 514] on div "Phillip Client Contact (304) 890-1757" at bounding box center [872, 506] width 397 height 60
type textarea "x"
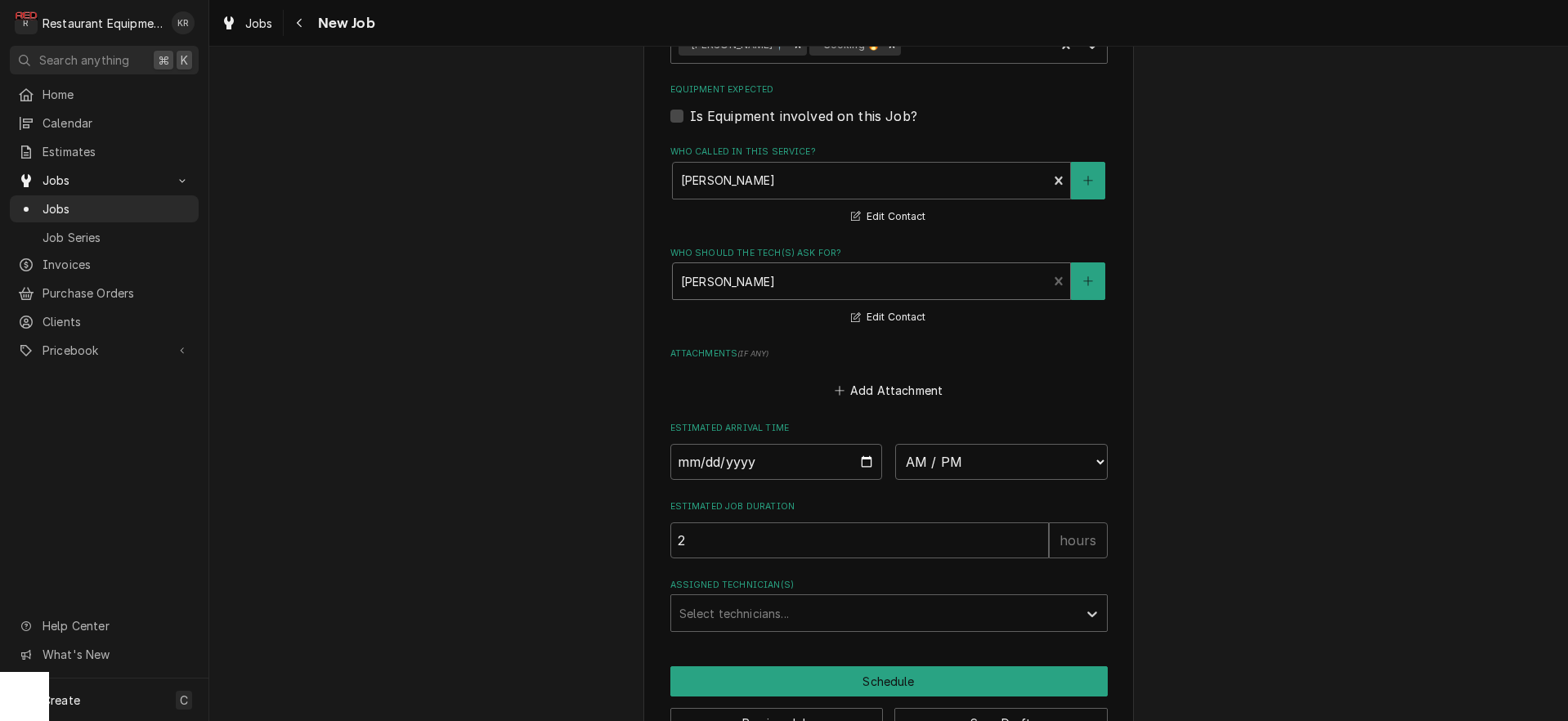
scroll to position [1320, 0]
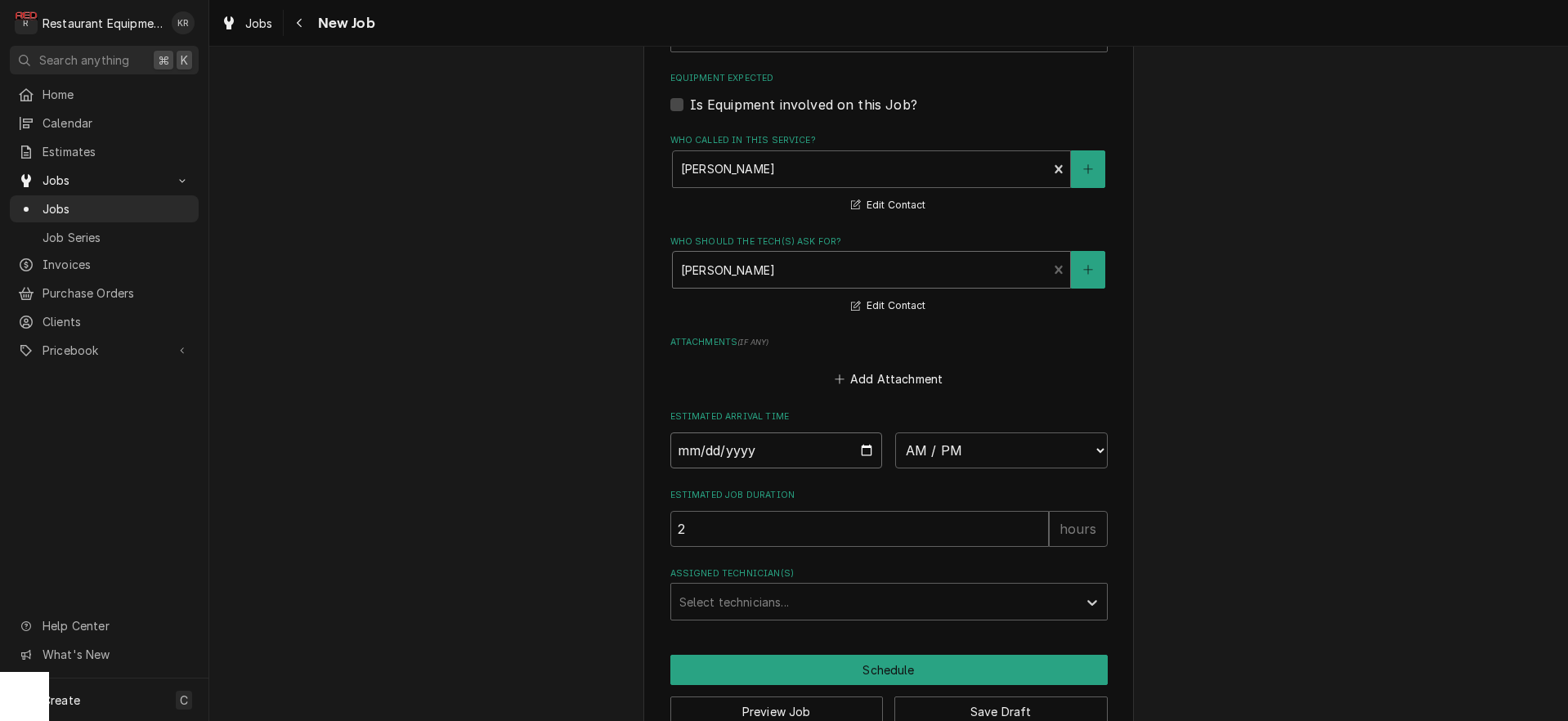
click at [862, 453] on input "Date" at bounding box center [776, 450] width 213 height 36
type input "2025-10-02"
type textarea "x"
click at [895, 432] on select "AM / PM 6:00 AM 6:15 AM 6:30 AM 6:45 AM 7:00 AM 7:15 AM 7:30 AM 7:45 AM 8:00 AM…" at bounding box center [1001, 450] width 213 height 36
select select "15:30:00"
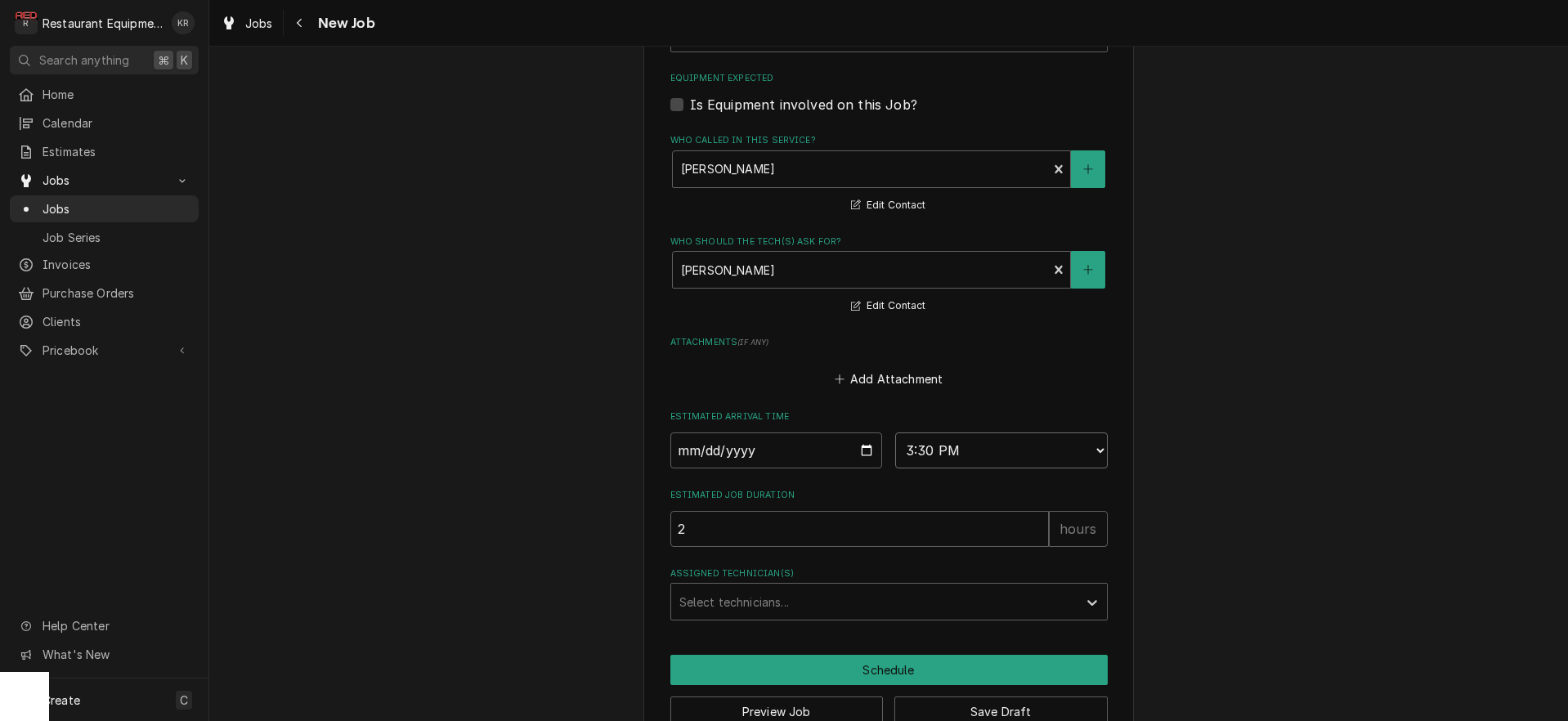
click option "3:30 PM" at bounding box center [0, 0] width 0 height 0
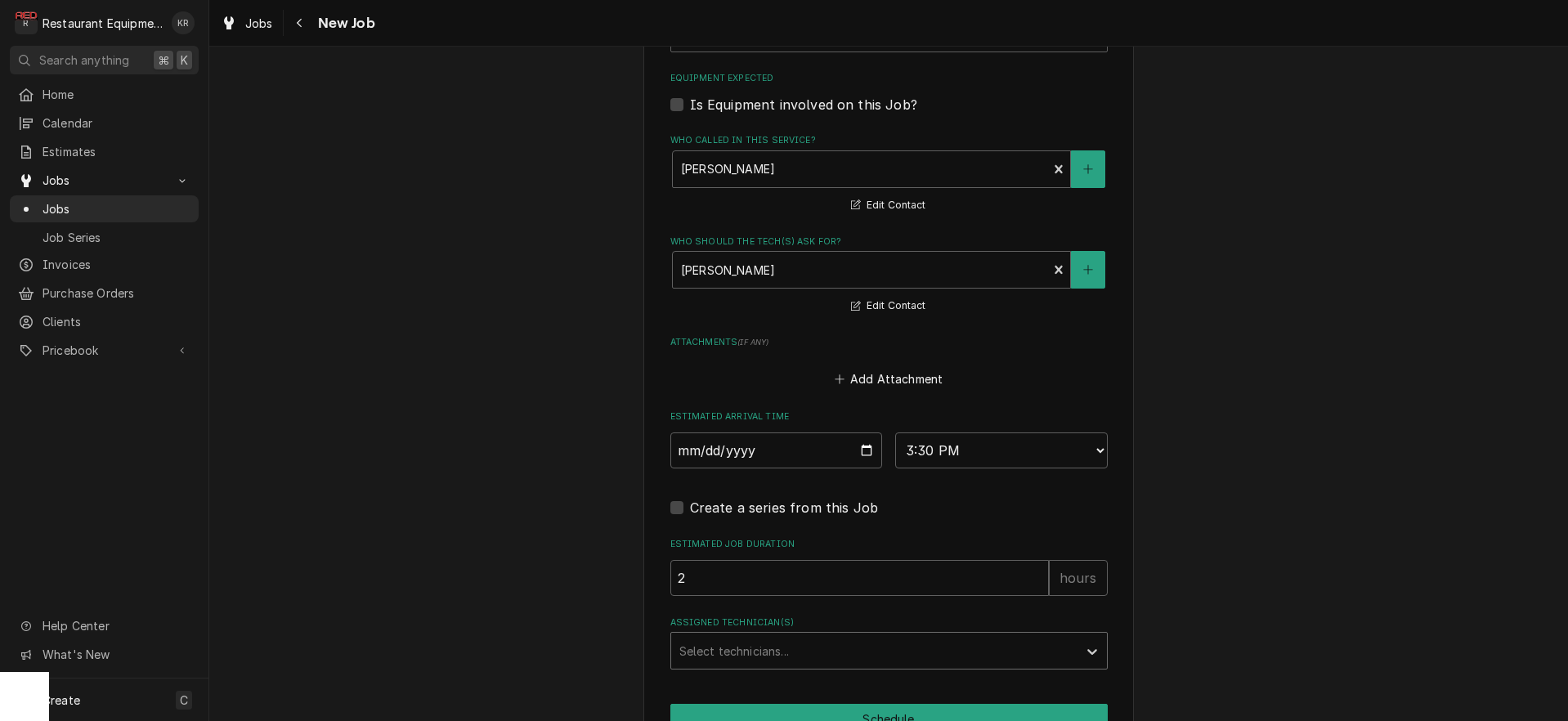
click at [749, 643] on div "Assigned Technician(s)" at bounding box center [875, 651] width 390 height 30
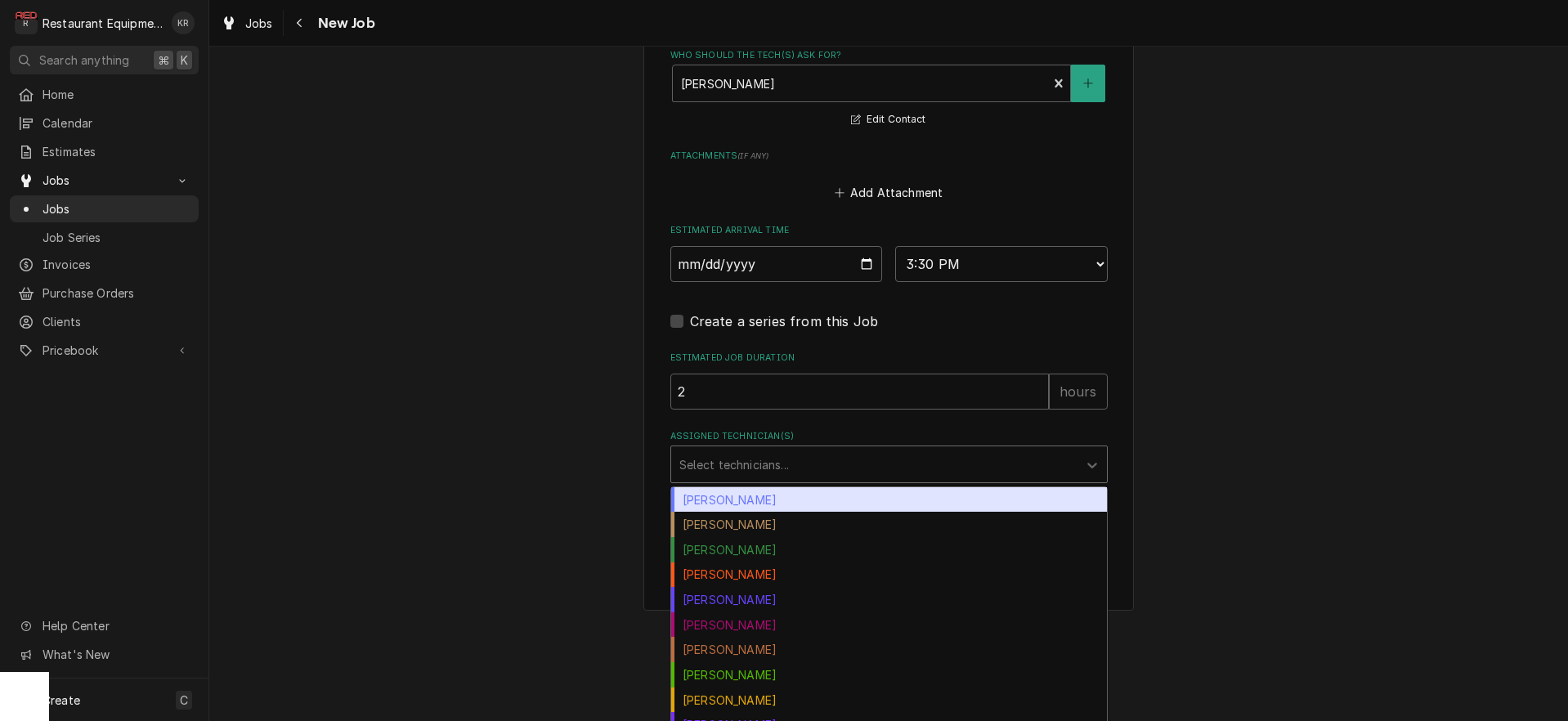
scroll to position [1516, 0]
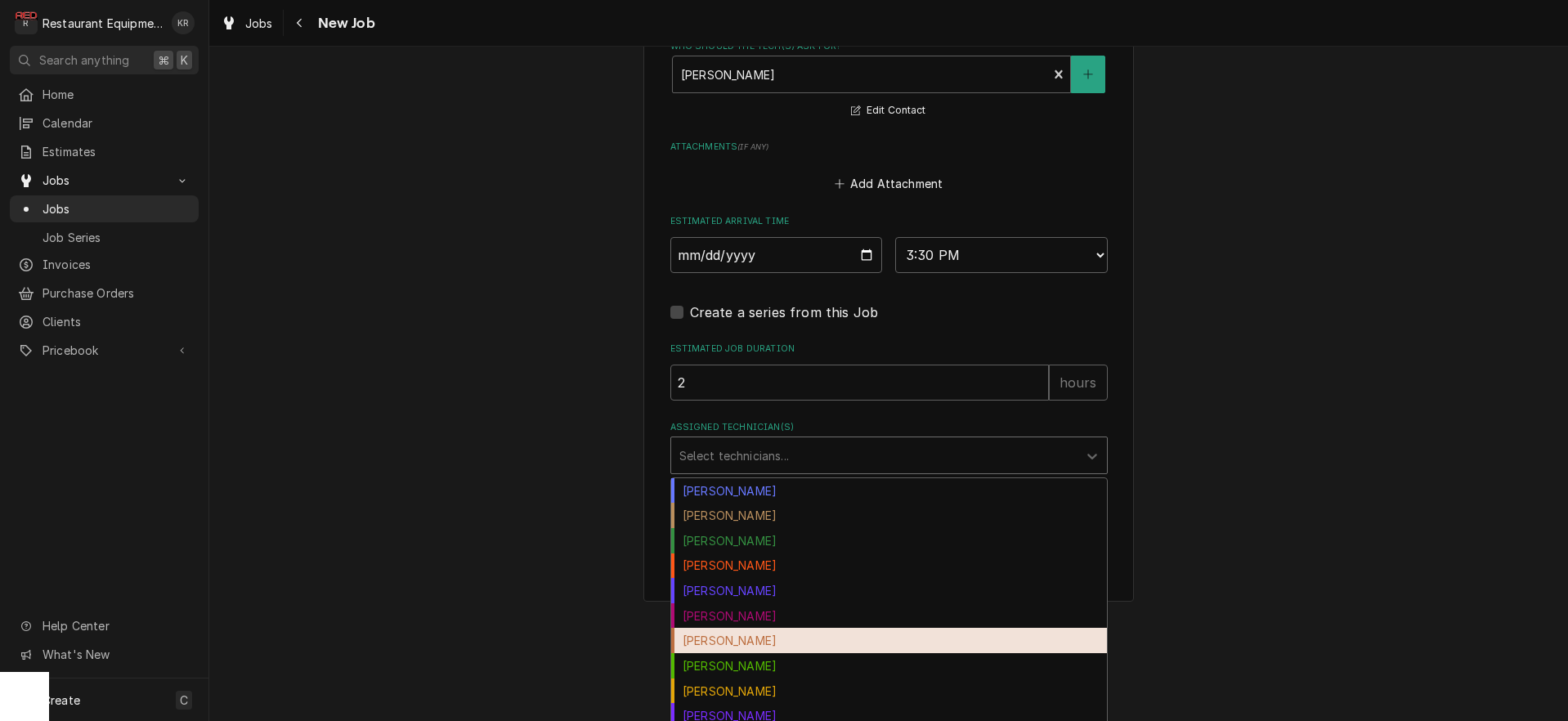
click at [743, 640] on div "Hunter Ralston" at bounding box center [889, 640] width 436 height 25
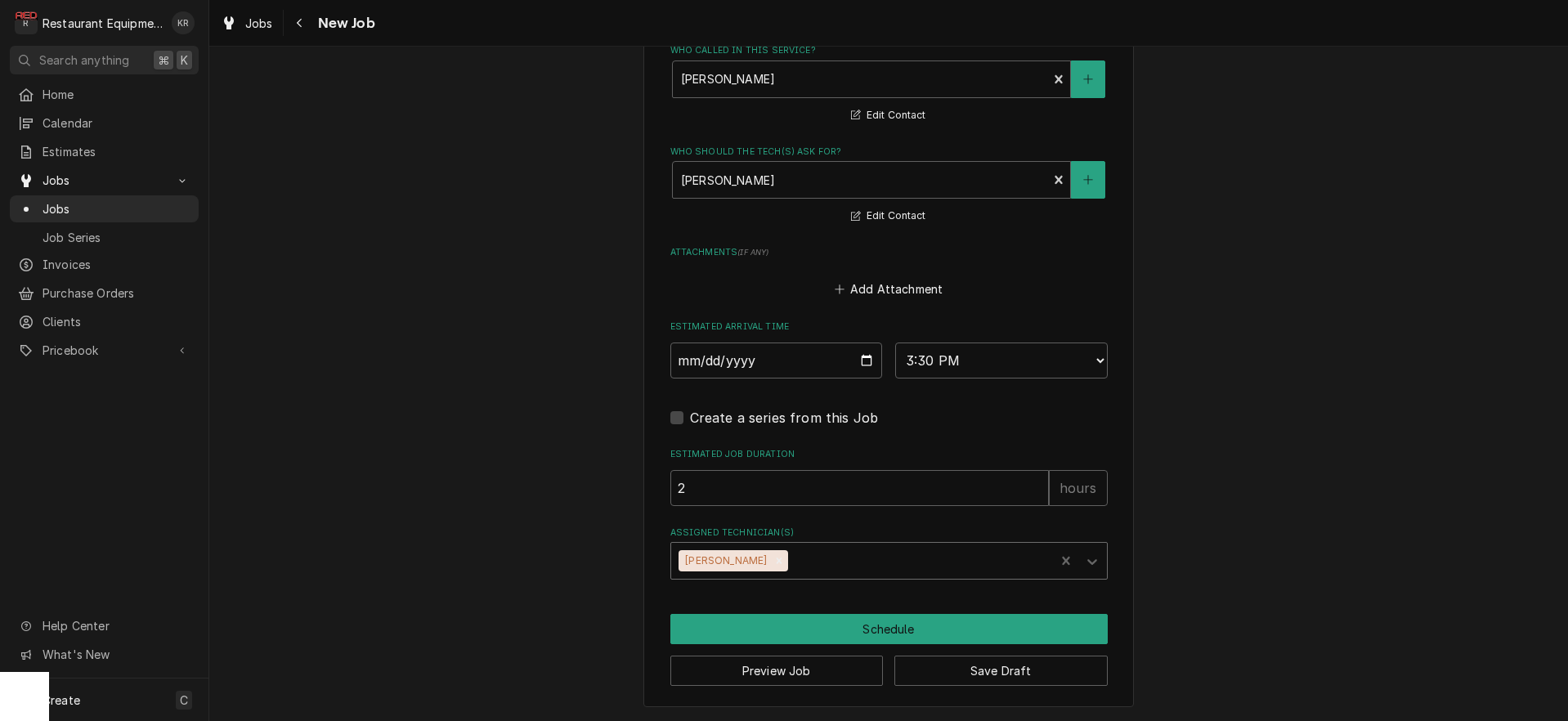
scroll to position [1408, 0]
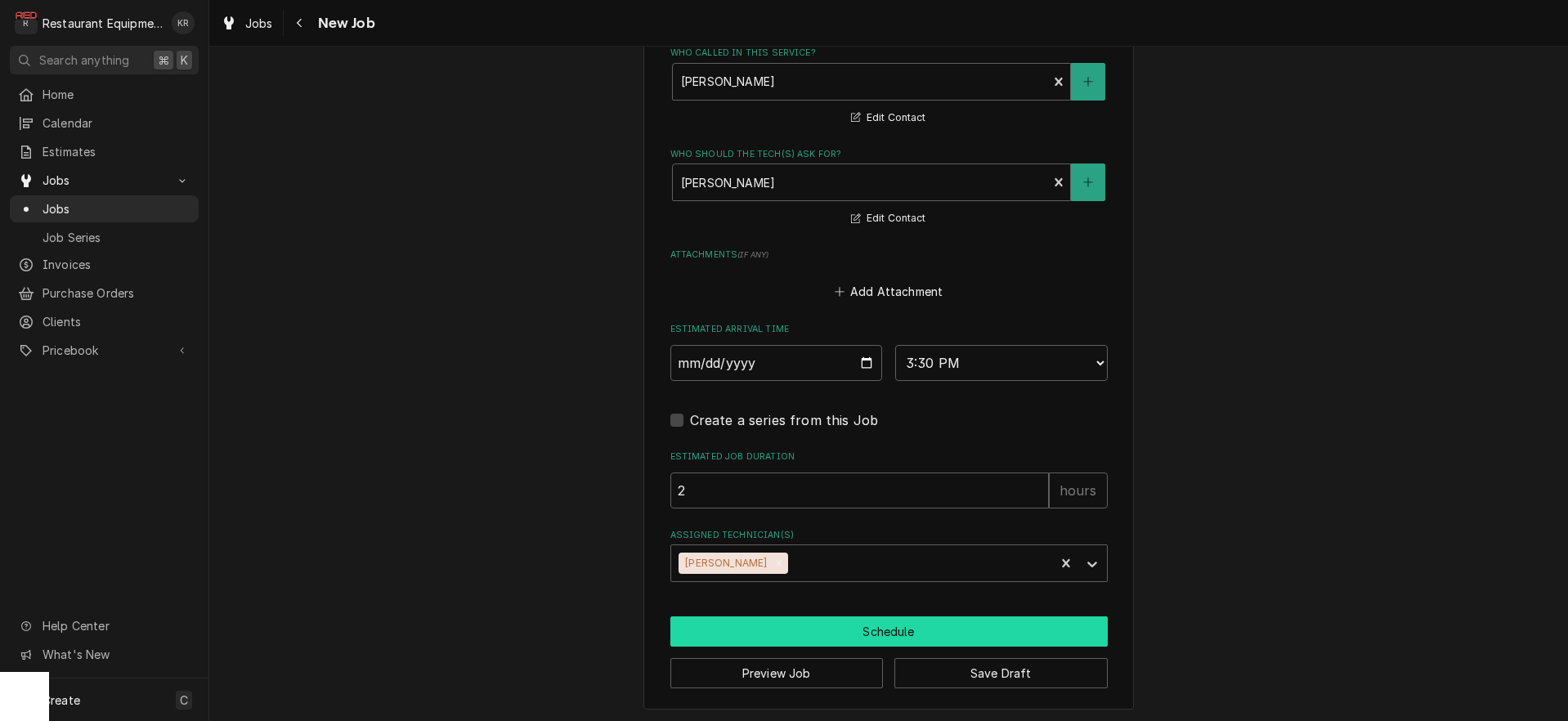
click at [851, 629] on button "Schedule" at bounding box center [889, 632] width 438 height 31
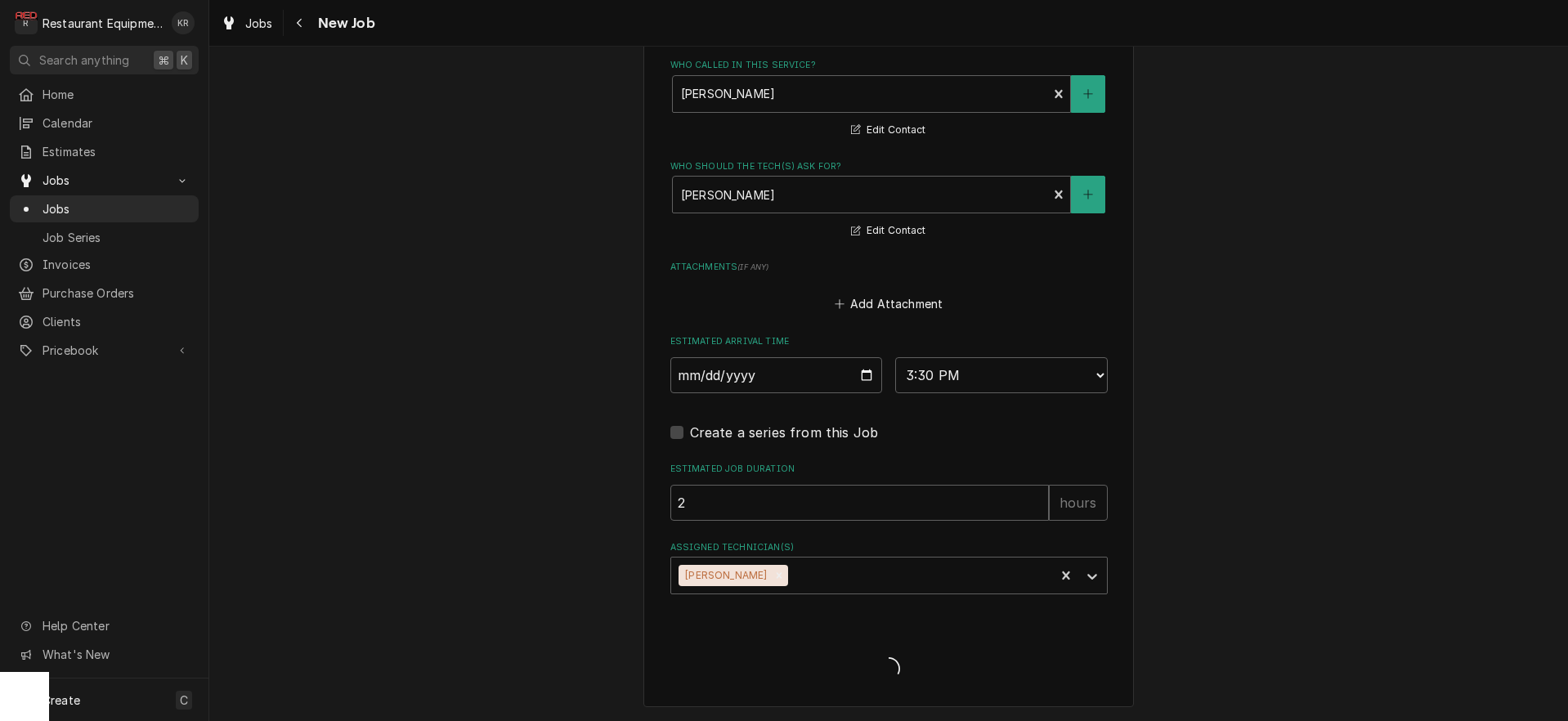
scroll to position [1393, 0]
type textarea "x"
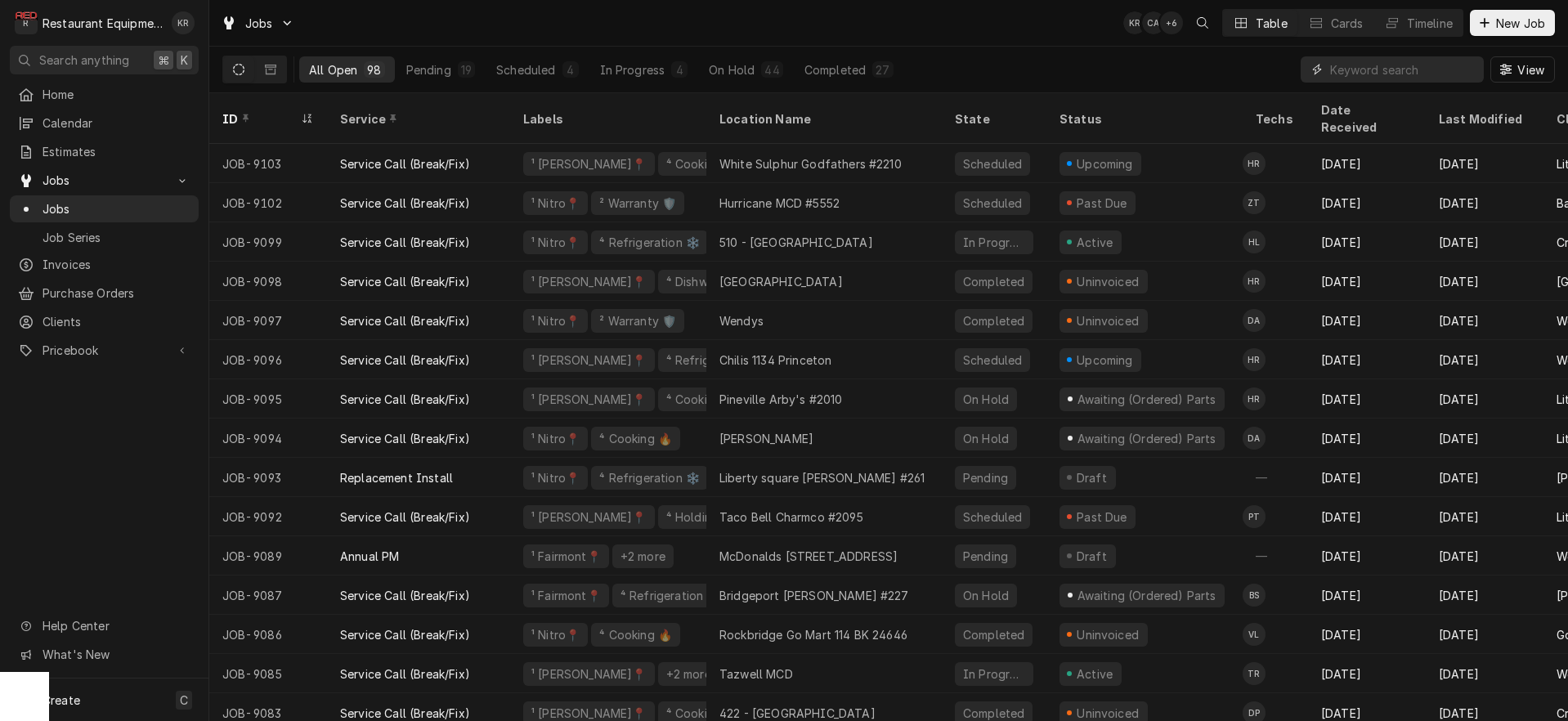
click at [1416, 75] on input "Dynamic Content Wrapper" at bounding box center [1403, 69] width 145 height 26
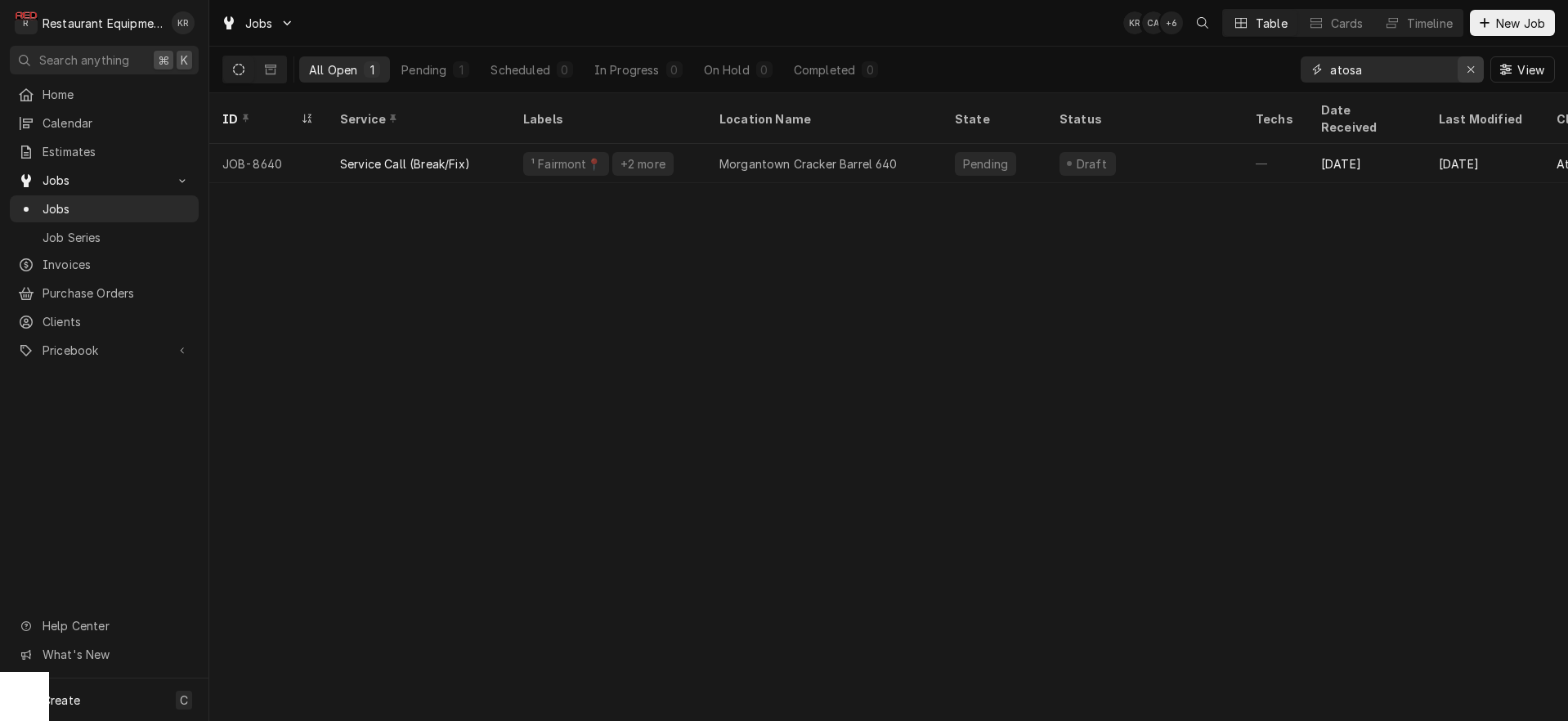
type input "atosa"
click at [1474, 69] on icon "Erase input" at bounding box center [1471, 69] width 9 height 11
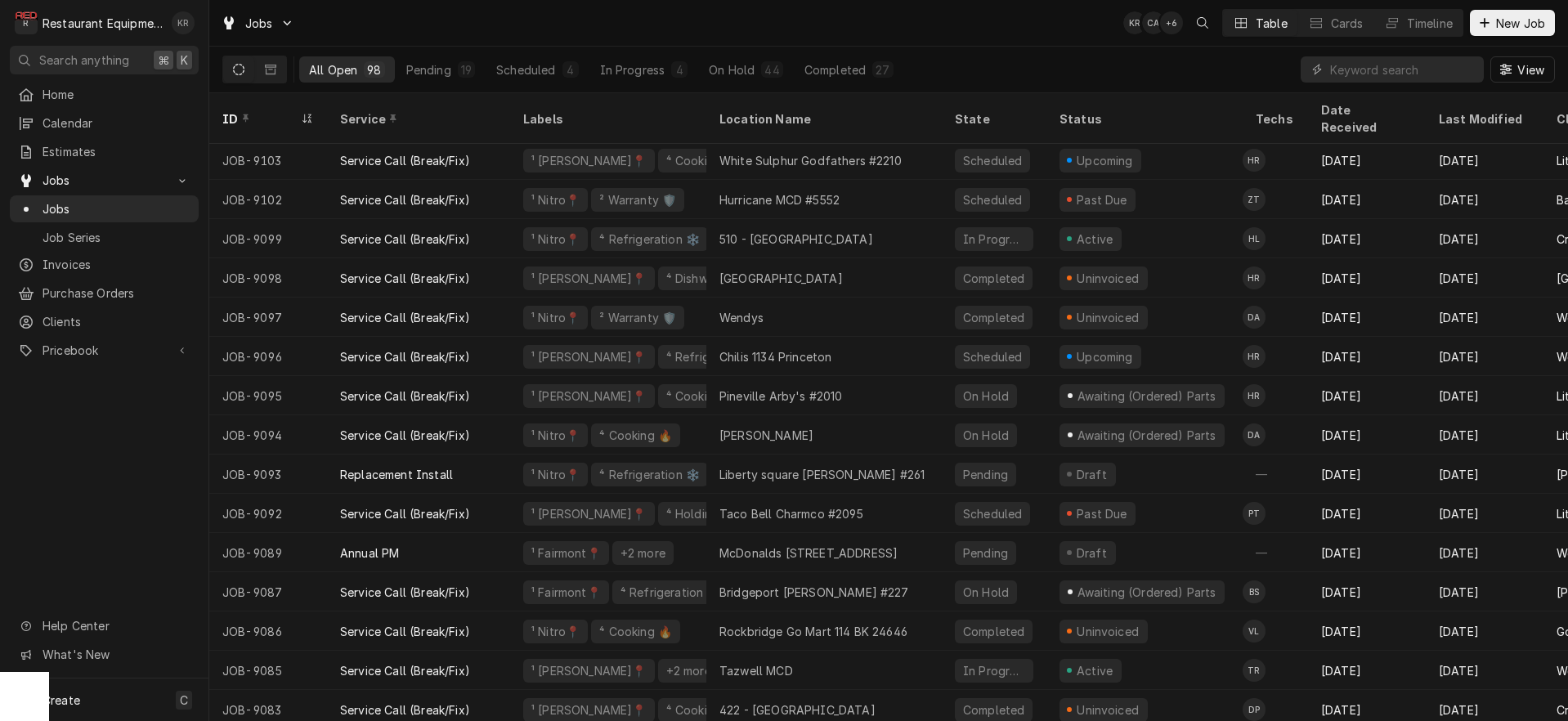
scroll to position [5, 0]
click at [1397, 77] on input "Dynamic Content Wrapper" at bounding box center [1403, 69] width 145 height 26
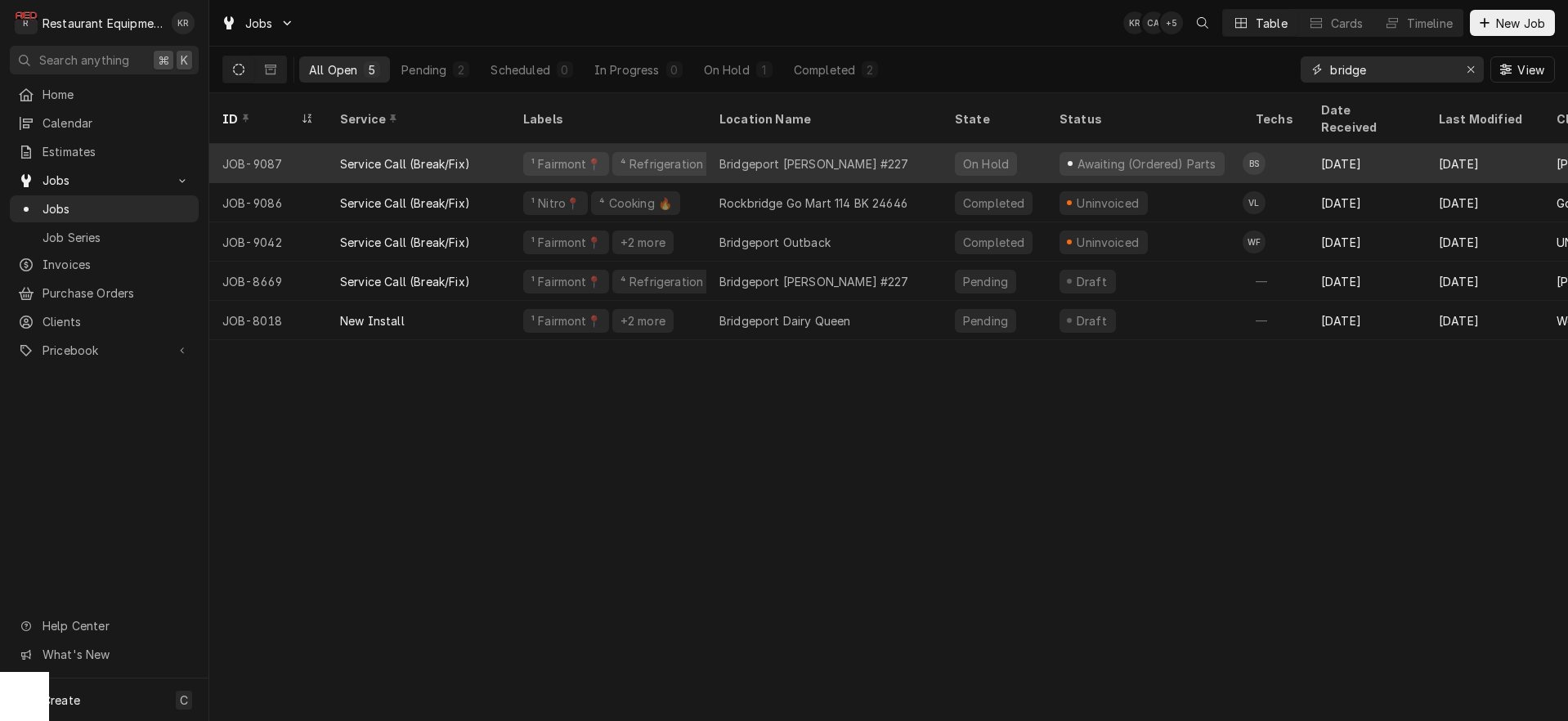
type input "bridge"
click at [849, 156] on div "Bridgeport [PERSON_NAME] #227" at bounding box center [814, 164] width 190 height 18
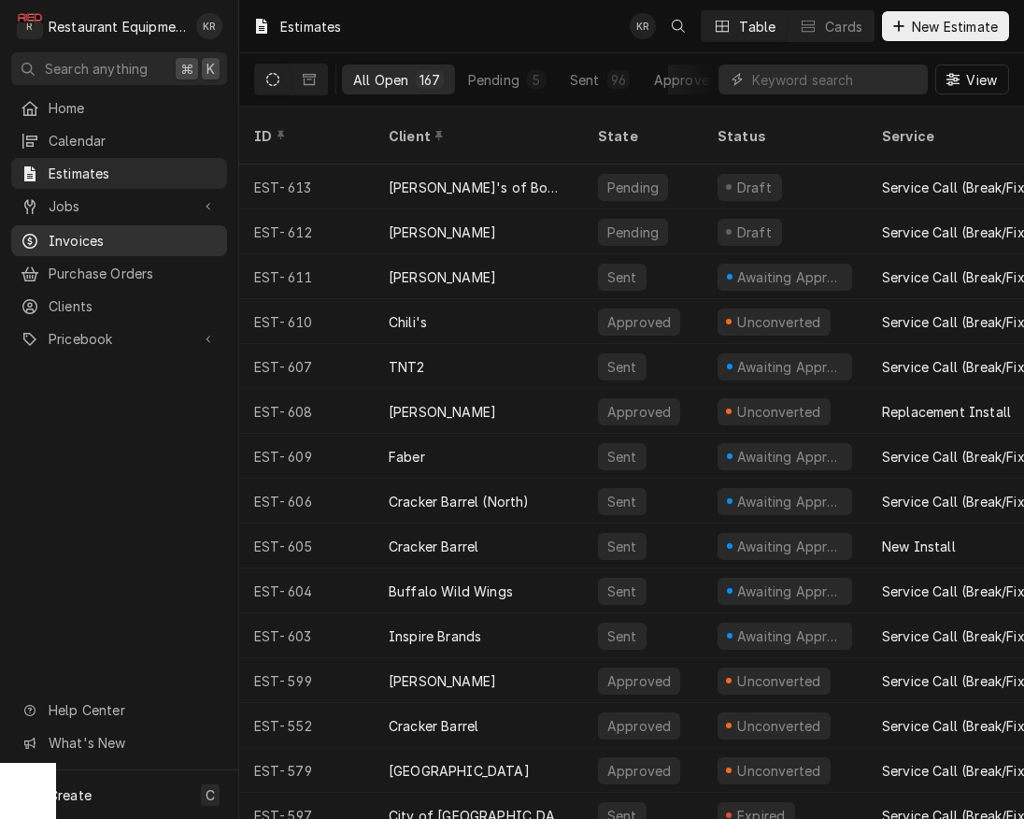
click at [104, 240] on span "Invoices" at bounding box center [133, 241] width 169 height 20
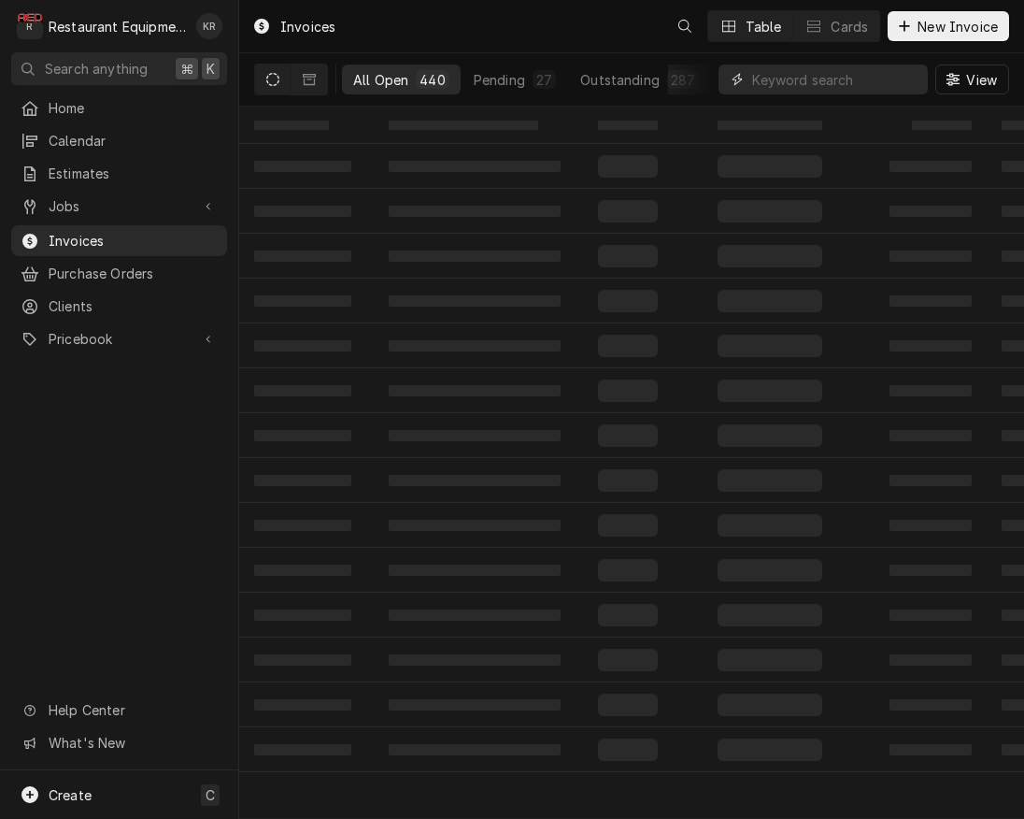
click at [823, 83] on input "Dynamic Content Wrapper" at bounding box center [835, 79] width 166 height 30
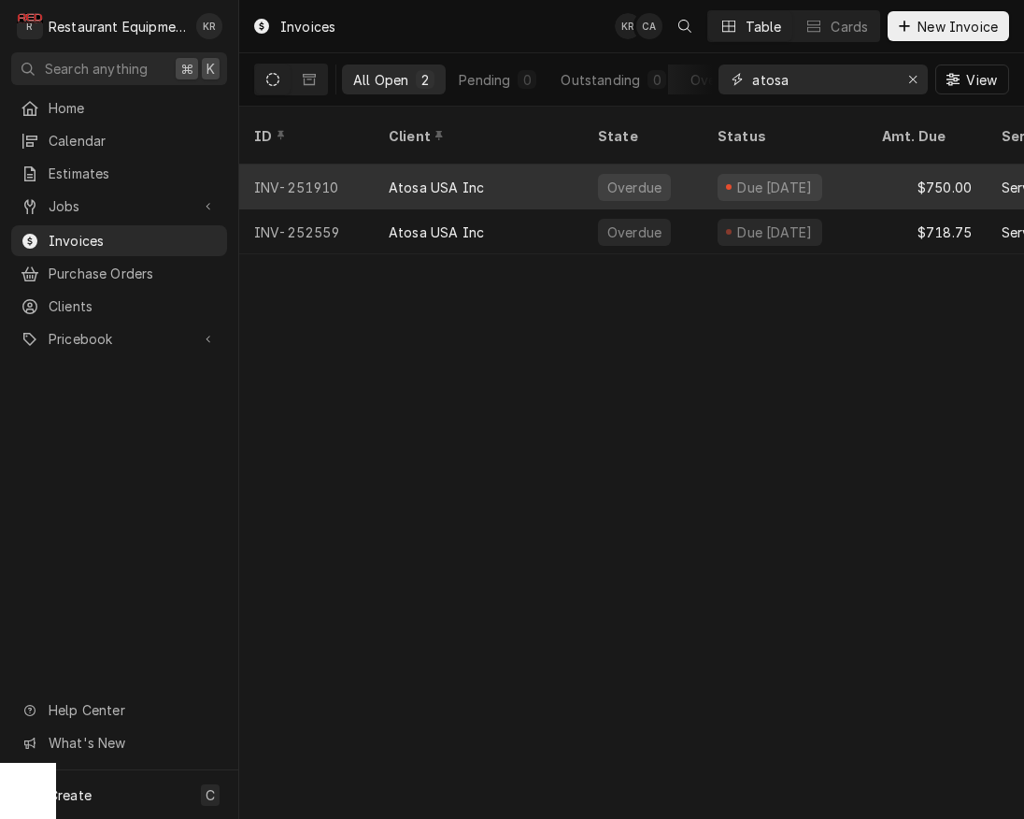
type input "atosa"
click at [647, 177] on div "Overdue" at bounding box center [643, 186] width 120 height 45
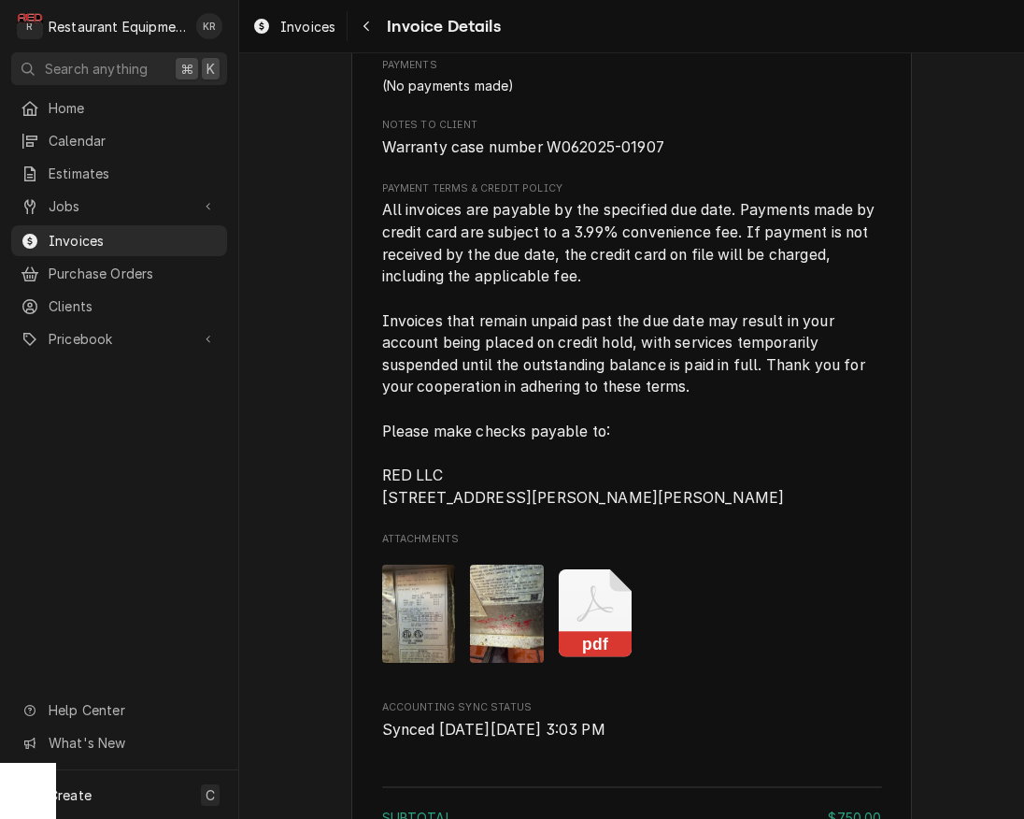
scroll to position [3865, 0]
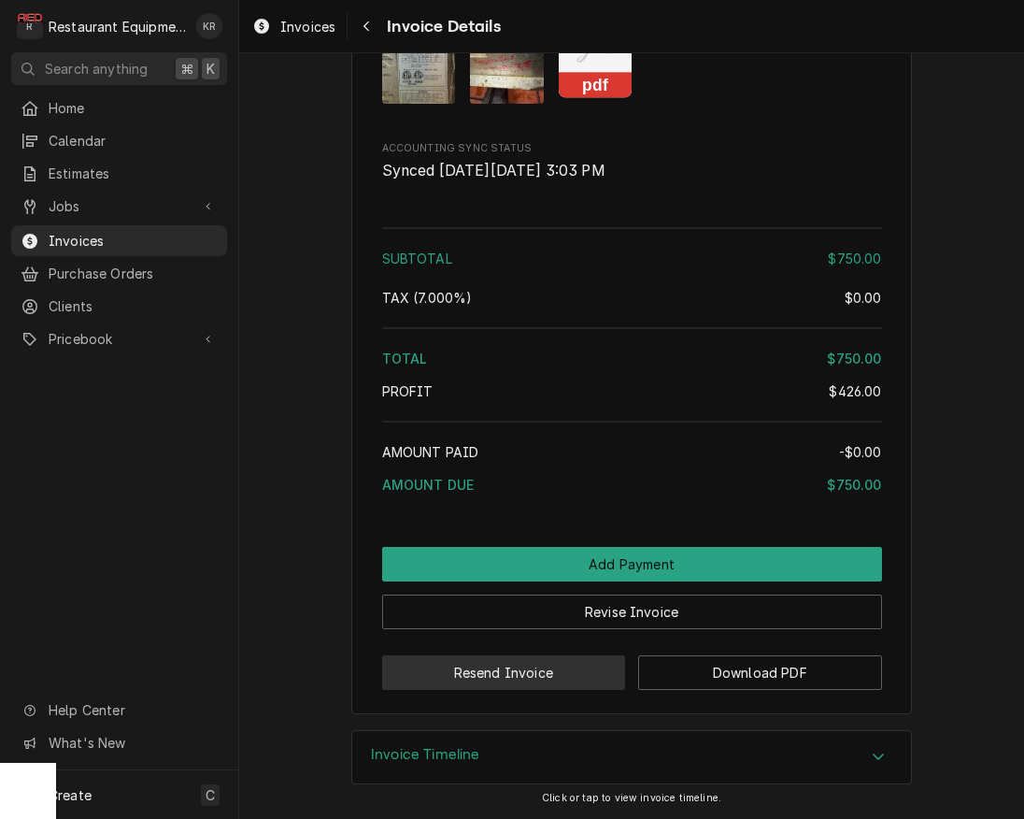
click at [577, 678] on button "Resend Invoice" at bounding box center [504, 672] width 244 height 35
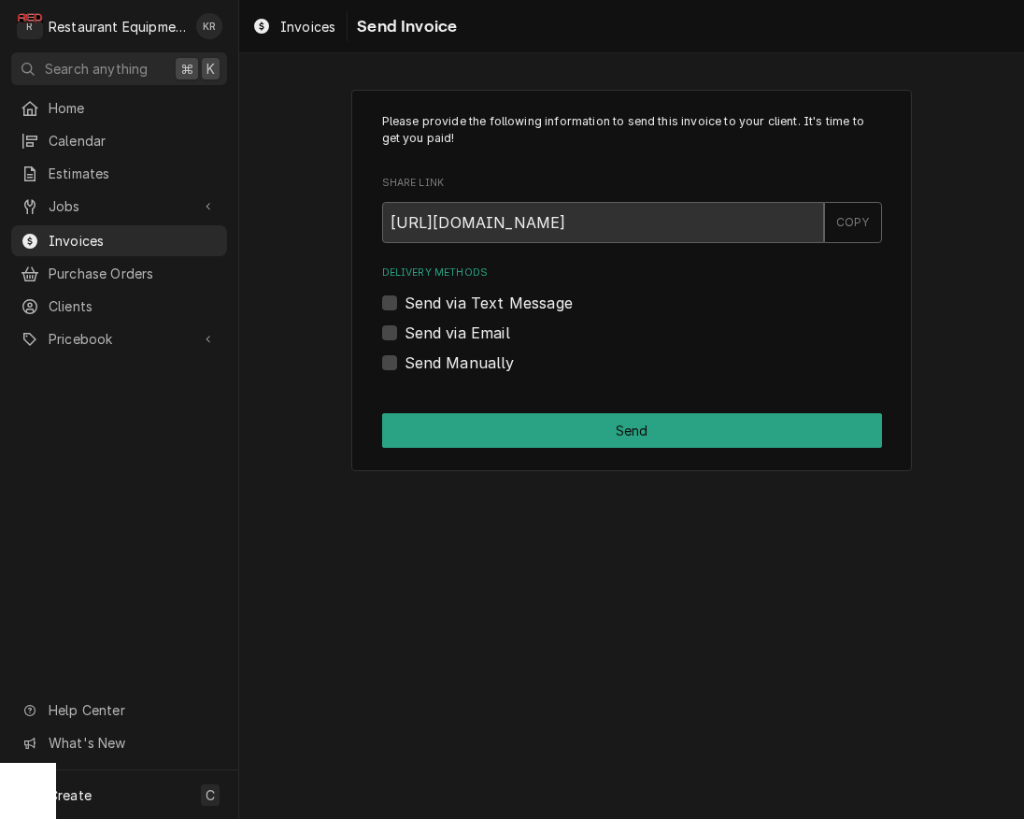
click at [405, 327] on label "Send via Email" at bounding box center [458, 332] width 106 height 22
click at [405, 327] on input "Send via Email" at bounding box center [655, 341] width 500 height 41
checkbox input "true"
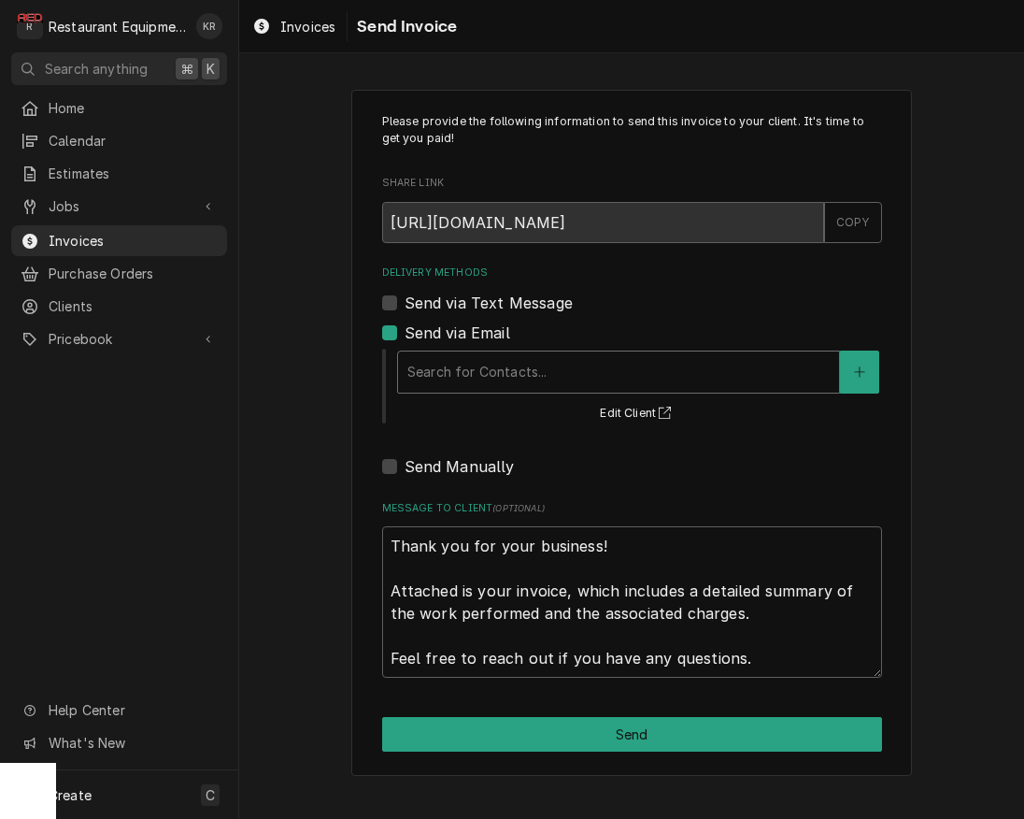
click at [743, 375] on div "Delivery Methods" at bounding box center [618, 372] width 422 height 34
click at [867, 376] on button "Delivery Methods" at bounding box center [859, 371] width 39 height 43
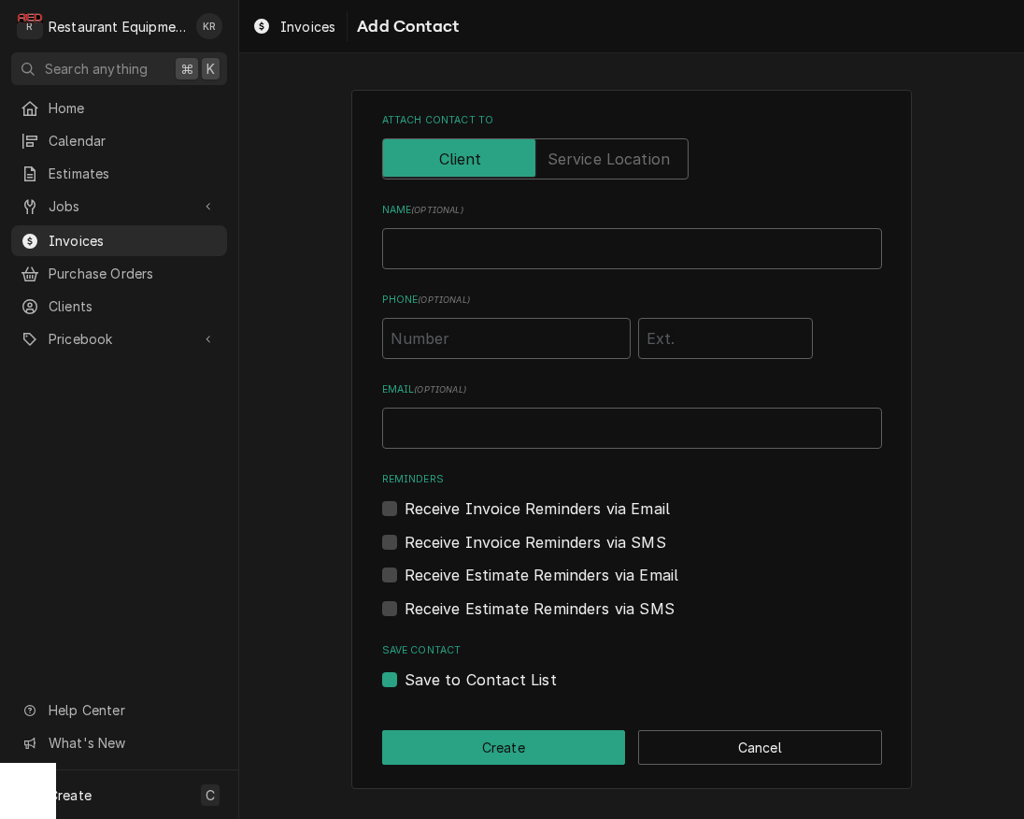
drag, startPoint x: 515, startPoint y: 452, endPoint x: 516, endPoint y: 440, distance: 12.2
click at [515, 451] on div "Attach contact to Name ( optional ) Phone ( optional ) Email ( optional ) Remin…" at bounding box center [632, 401] width 500 height 577
click at [516, 437] on input "Email ( optional )" at bounding box center [632, 427] width 500 height 41
drag, startPoint x: 674, startPoint y: 431, endPoint x: 360, endPoint y: 445, distance: 314.3
click at [382, 432] on input "operator64@smartkitchenservice.com" at bounding box center [632, 427] width 500 height 41
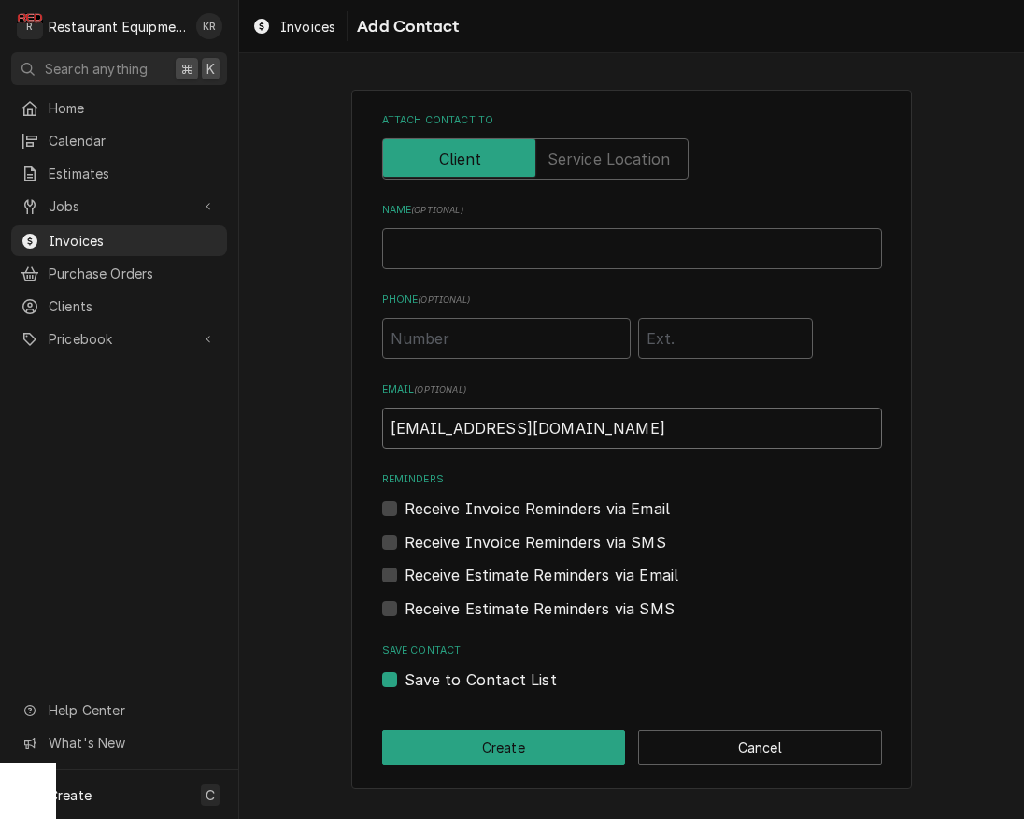
type input "operator64@smartkitchenservice.com"
click at [398, 513] on div "Receive Invoice Reminders via Email" at bounding box center [632, 508] width 500 height 22
click at [405, 510] on label "Receive Invoice Reminders via Email" at bounding box center [538, 508] width 266 height 22
click at [405, 510] on input "Reminders" at bounding box center [655, 517] width 500 height 41
checkbox input "true"
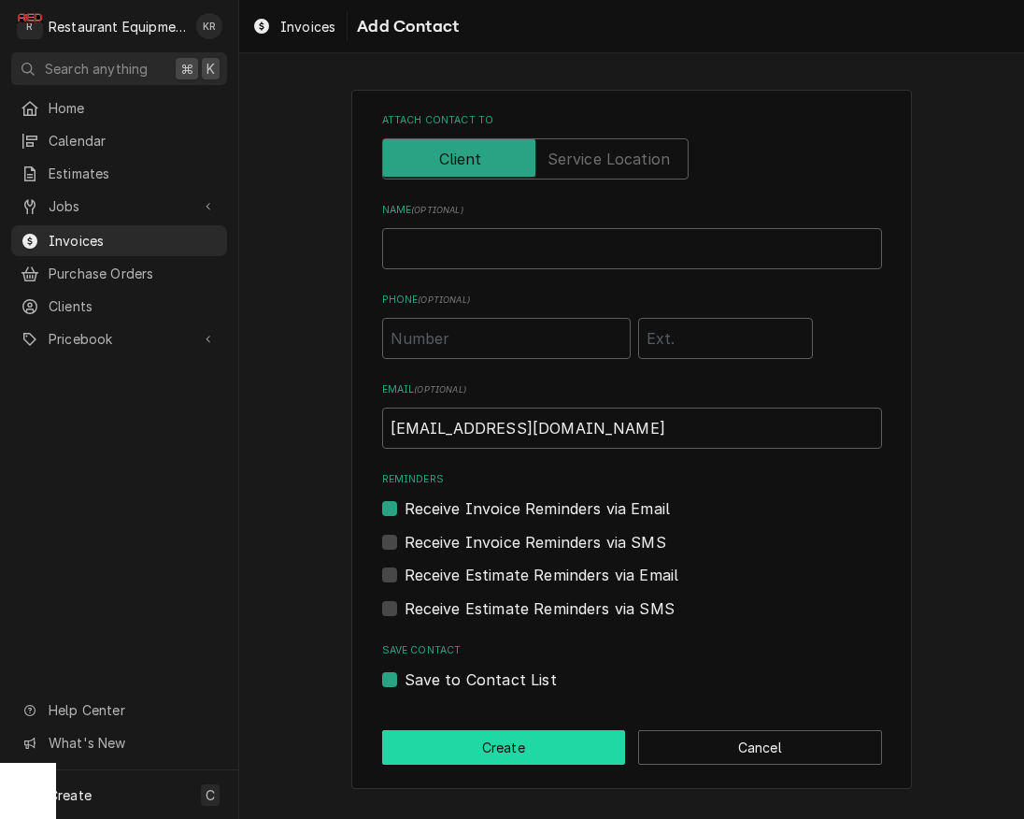
click at [567, 740] on button "Create" at bounding box center [504, 747] width 244 height 35
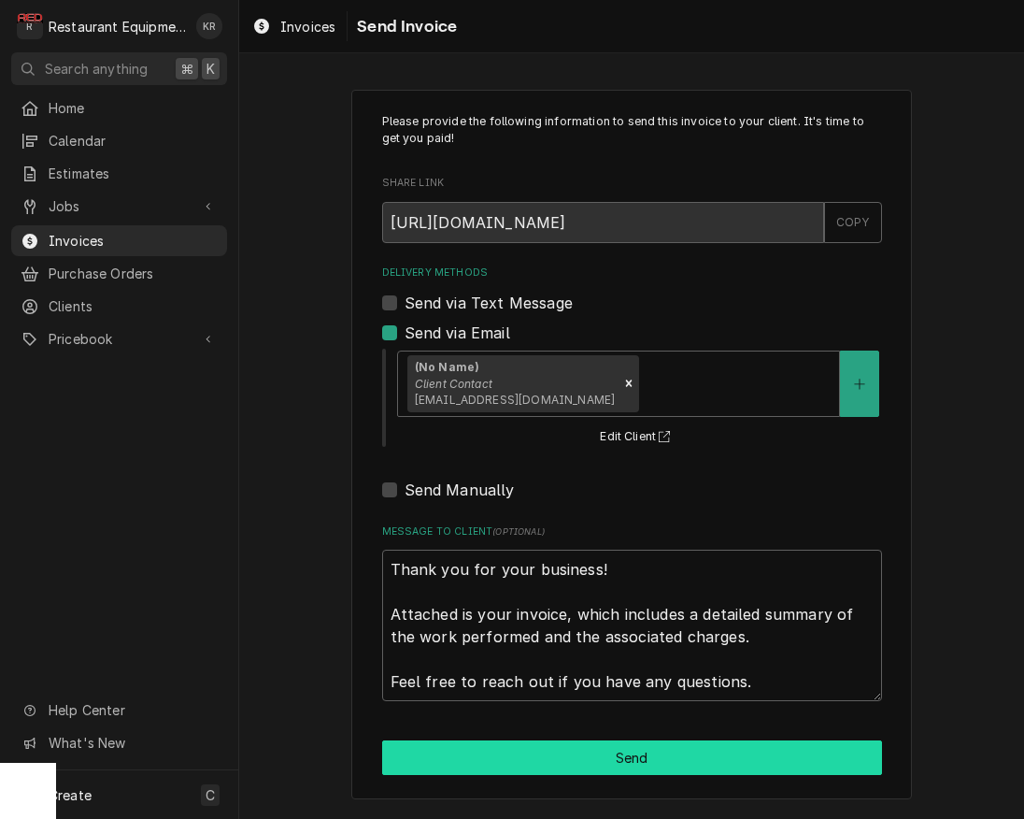
click at [592, 749] on button "Send" at bounding box center [632, 757] width 500 height 35
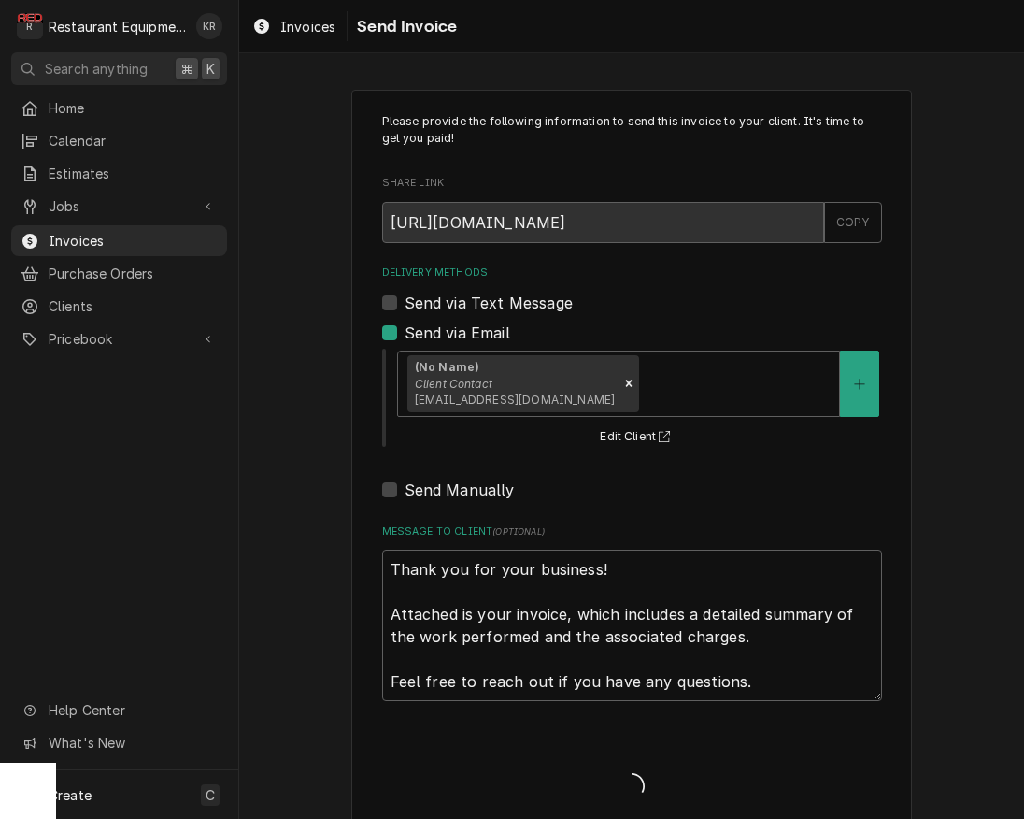
type textarea "x"
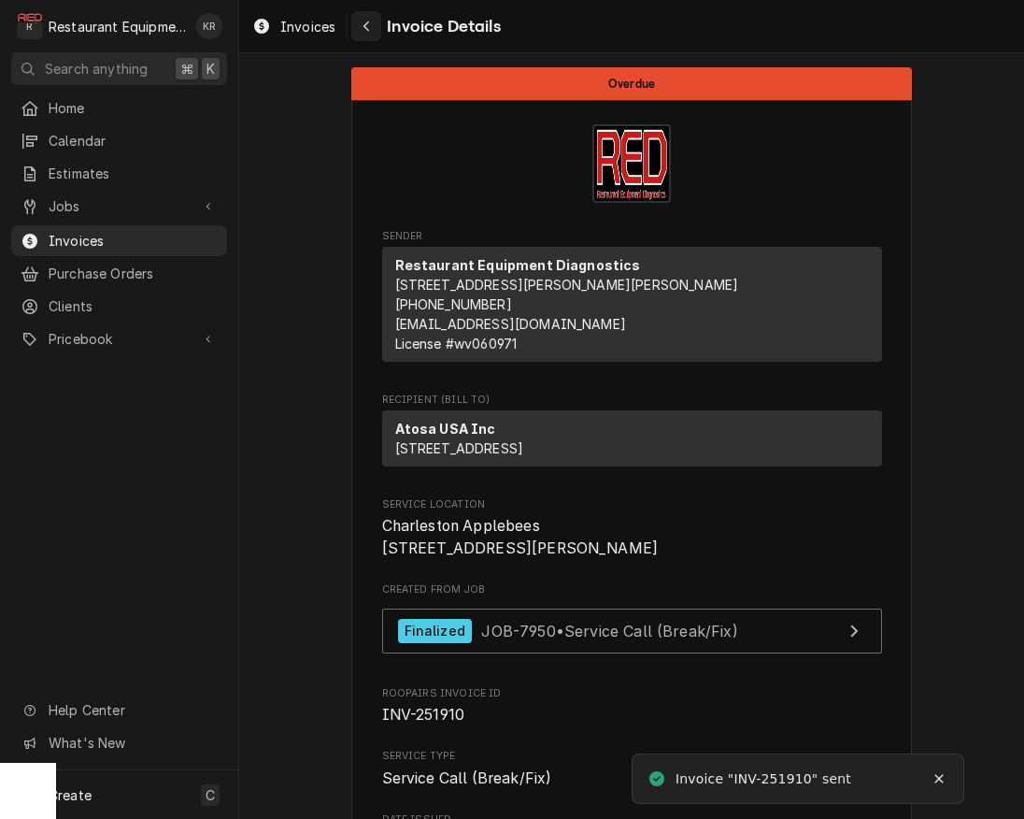
click at [365, 22] on icon "Navigate back" at bounding box center [367, 26] width 8 height 13
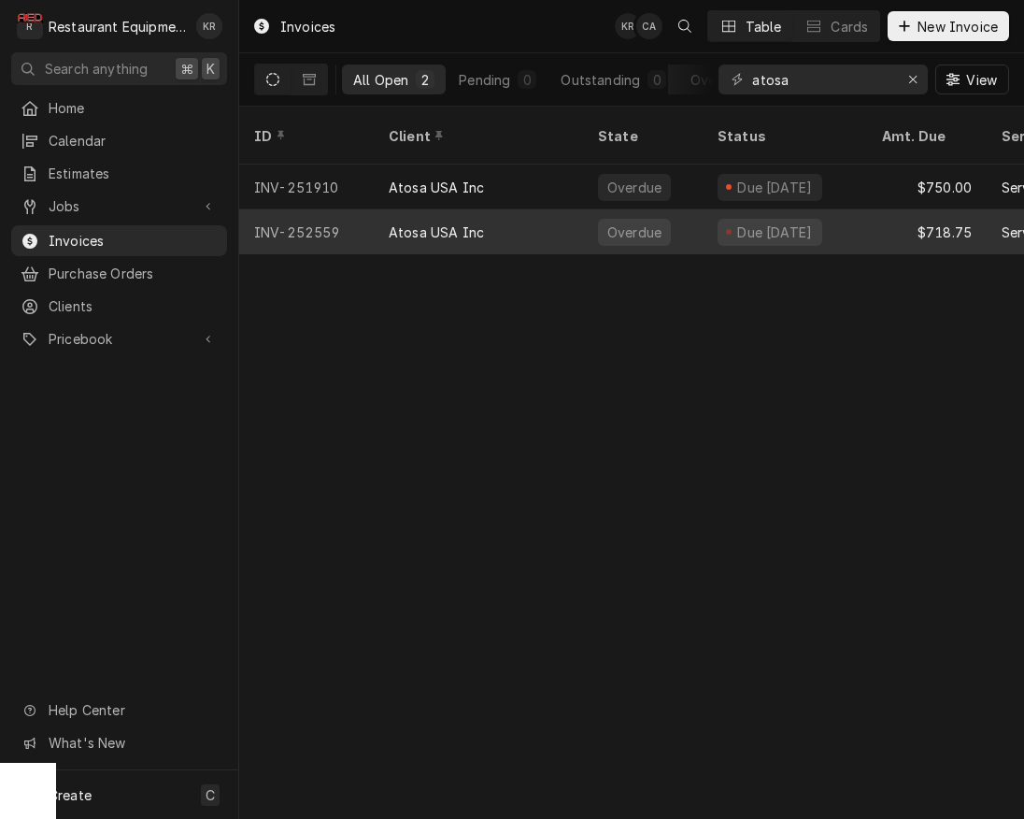
click at [506, 209] on div "Atosa USA Inc" at bounding box center [478, 231] width 209 height 45
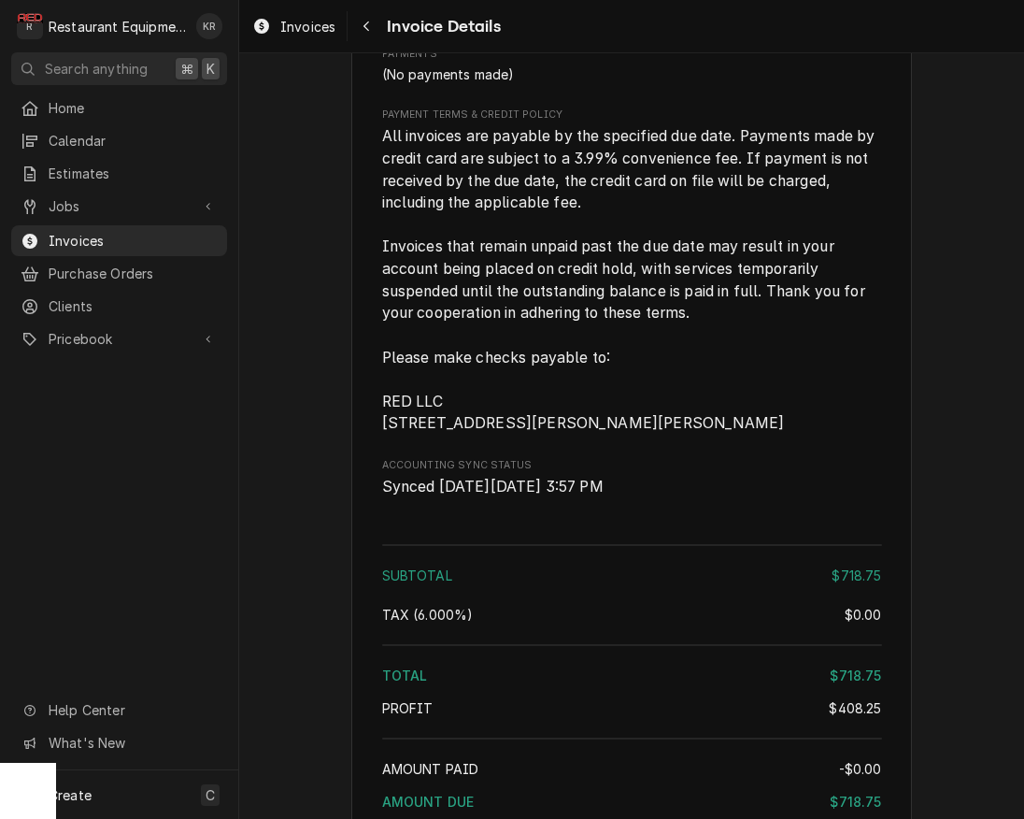
scroll to position [3438, 0]
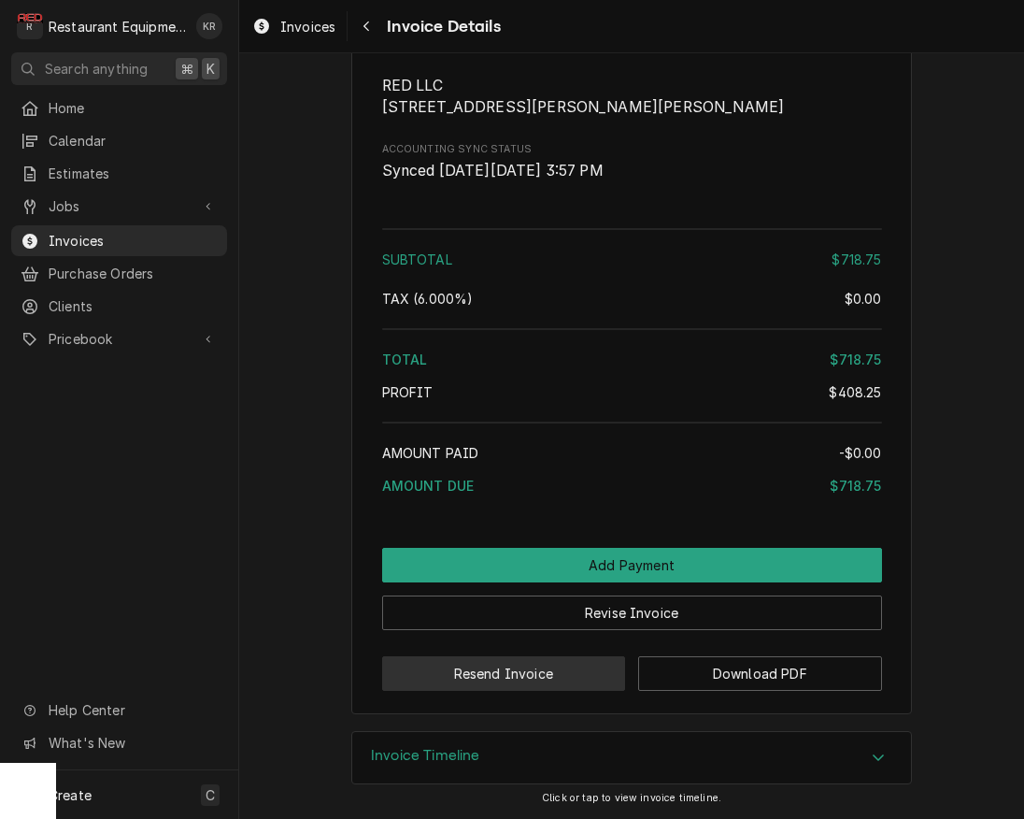
drag, startPoint x: 514, startPoint y: 677, endPoint x: 524, endPoint y: 673, distance: 11.3
click at [514, 677] on button "Resend Invoice" at bounding box center [504, 673] width 244 height 35
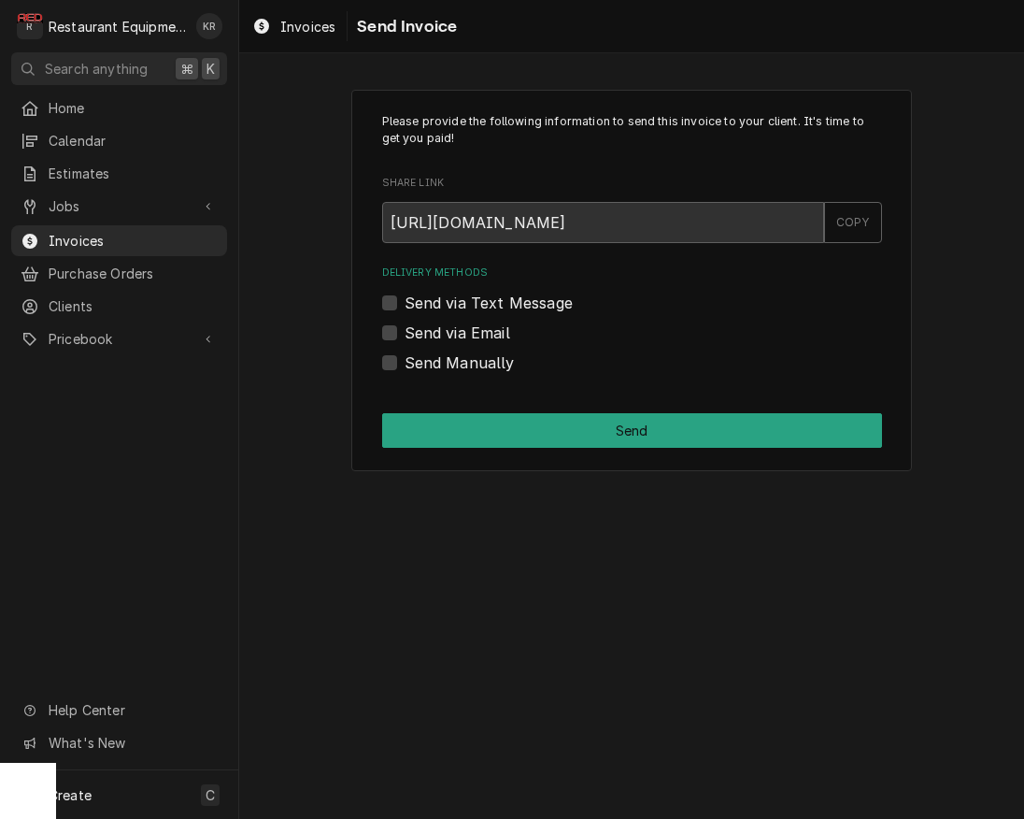
click at [396, 333] on div "Send via Email" at bounding box center [632, 332] width 500 height 22
click at [405, 333] on label "Send via Email" at bounding box center [458, 332] width 106 height 22
click at [405, 333] on input "Send via Email" at bounding box center [655, 341] width 500 height 41
checkbox input "true"
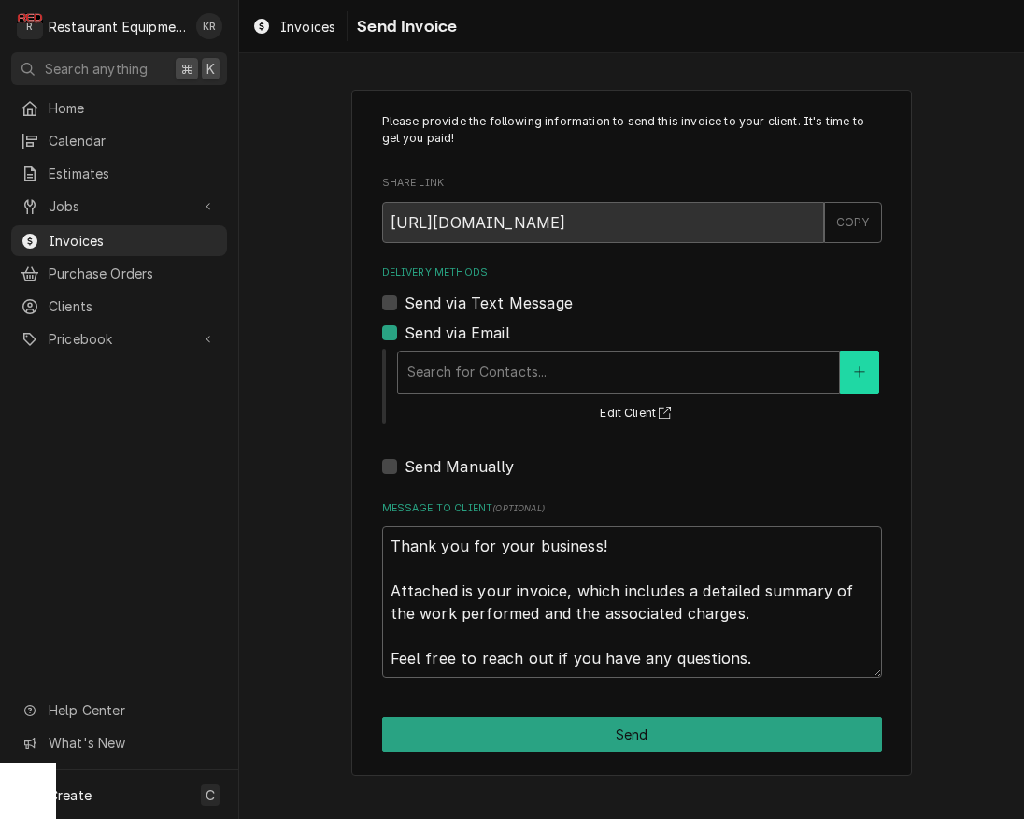
click at [855, 363] on button "Delivery Methods" at bounding box center [859, 371] width 39 height 43
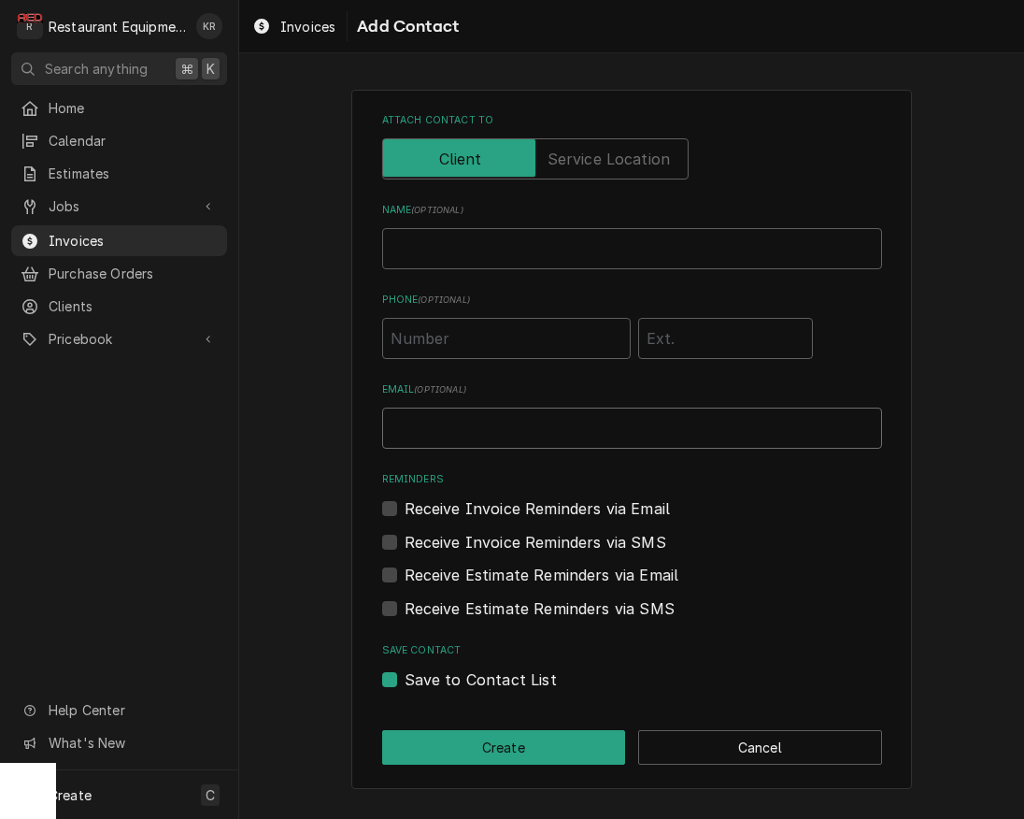
paste input "operator64@smartkitchenservice.com"
type input "operator64@smartkitchenservice.com"
click at [405, 506] on label "Receive Invoice Reminders via Email" at bounding box center [538, 508] width 266 height 22
click at [405, 506] on input "Reminders" at bounding box center [655, 517] width 500 height 41
checkbox input "true"
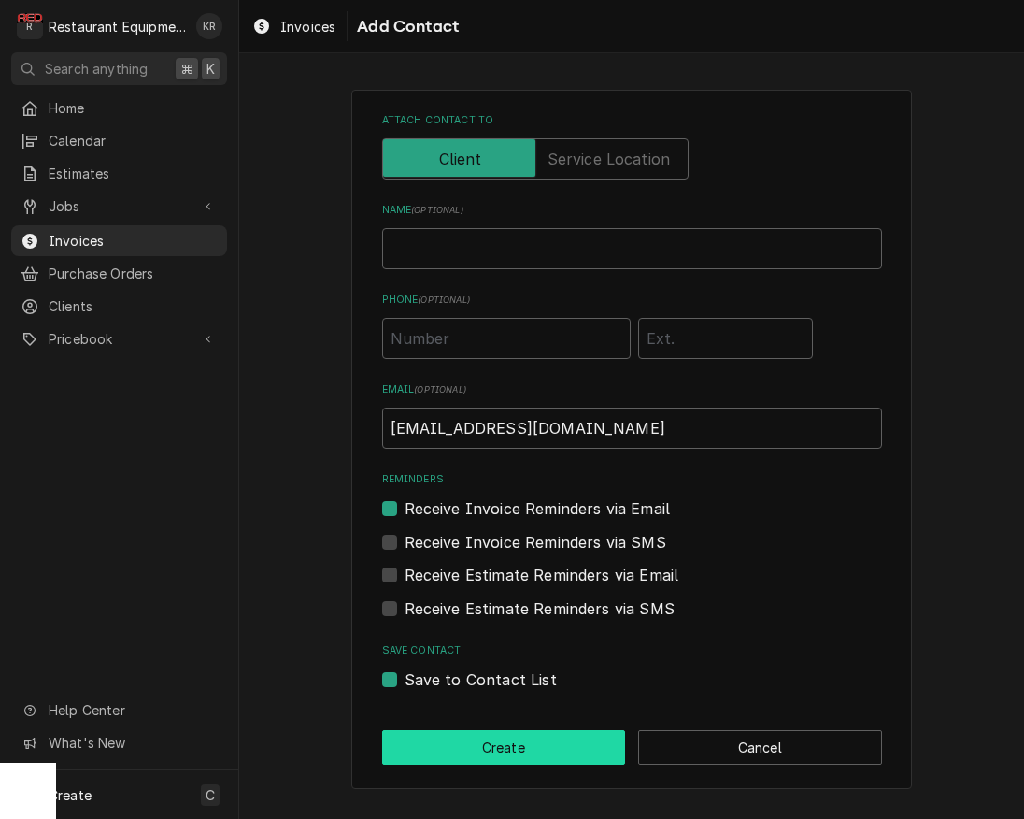
click at [509, 740] on button "Create" at bounding box center [504, 747] width 244 height 35
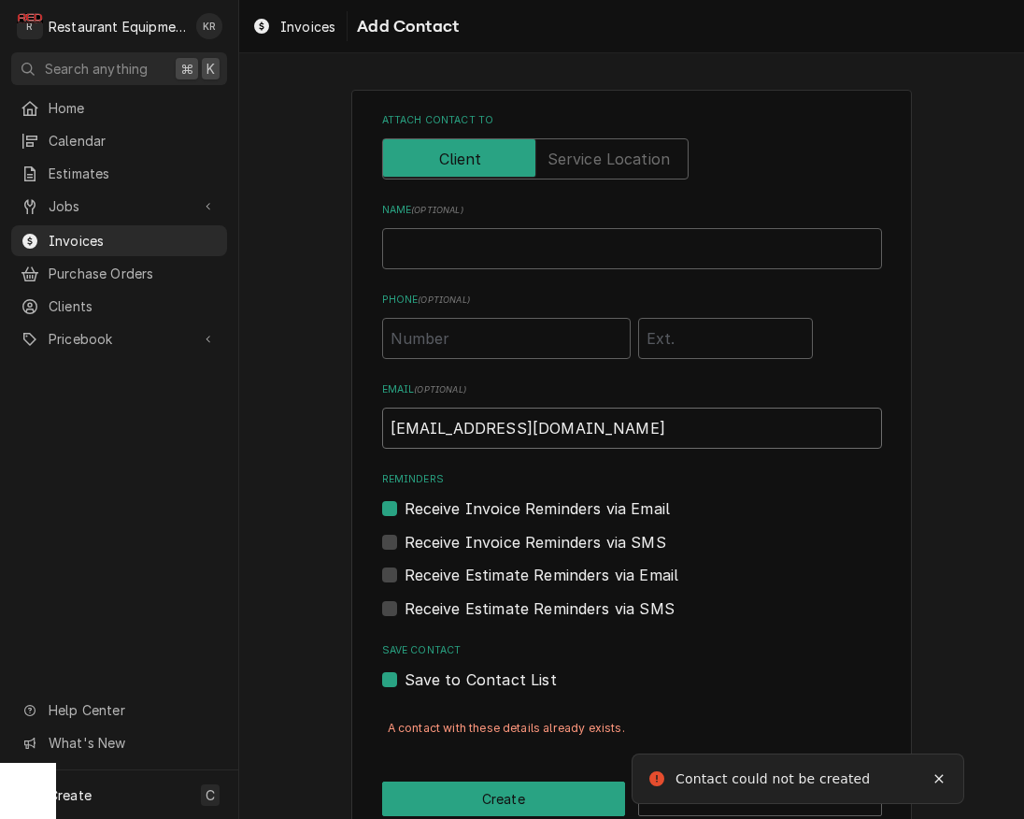
click at [534, 430] on input "operator64@smartkitchenservice.com" at bounding box center [632, 427] width 500 height 41
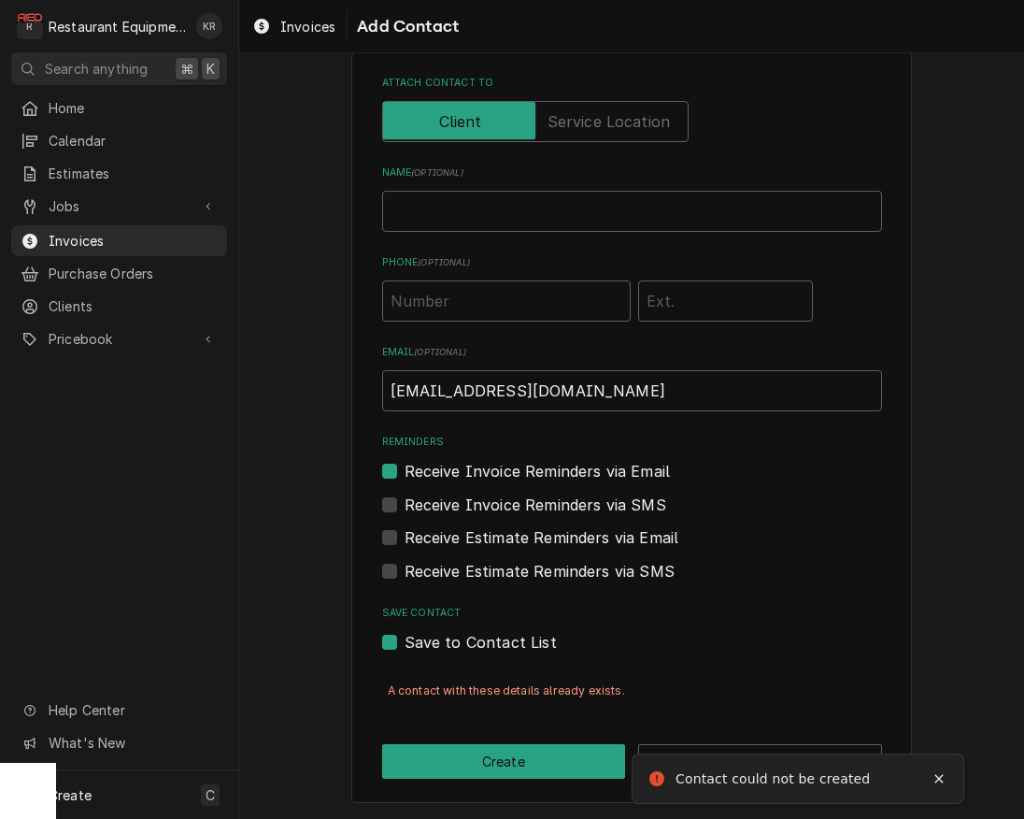
drag, startPoint x: 935, startPoint y: 777, endPoint x: 839, endPoint y: 770, distance: 96.5
click at [933, 777] on icon "Notifications alt+T" at bounding box center [939, 778] width 13 height 13
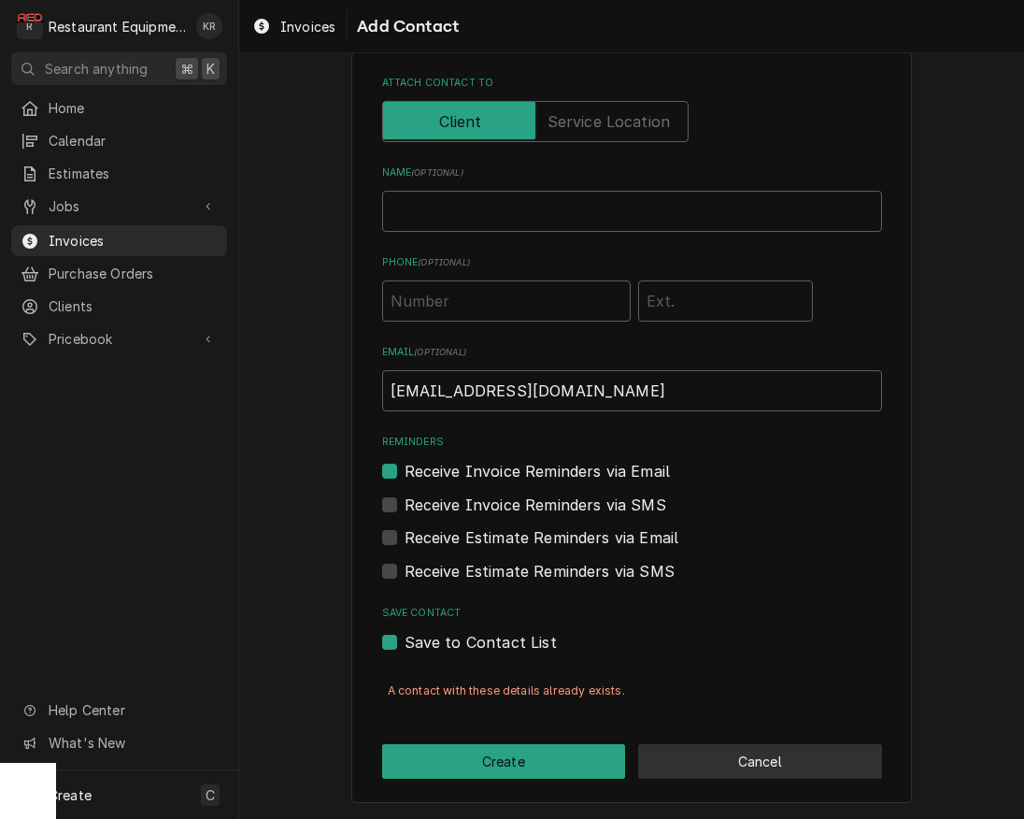
click at [805, 762] on button "Cancel" at bounding box center [760, 761] width 244 height 35
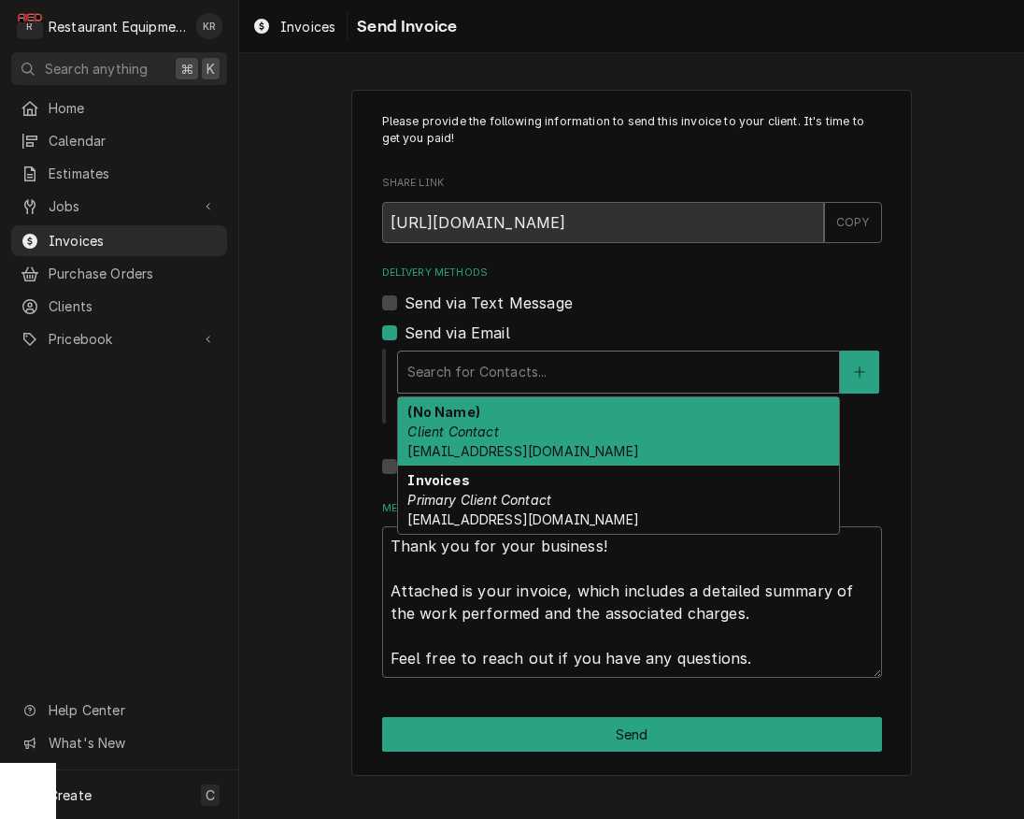
click at [578, 374] on div "Delivery Methods" at bounding box center [618, 372] width 422 height 34
click at [583, 450] on span "operator64@smartkitchenservice.com" at bounding box center [522, 451] width 231 height 16
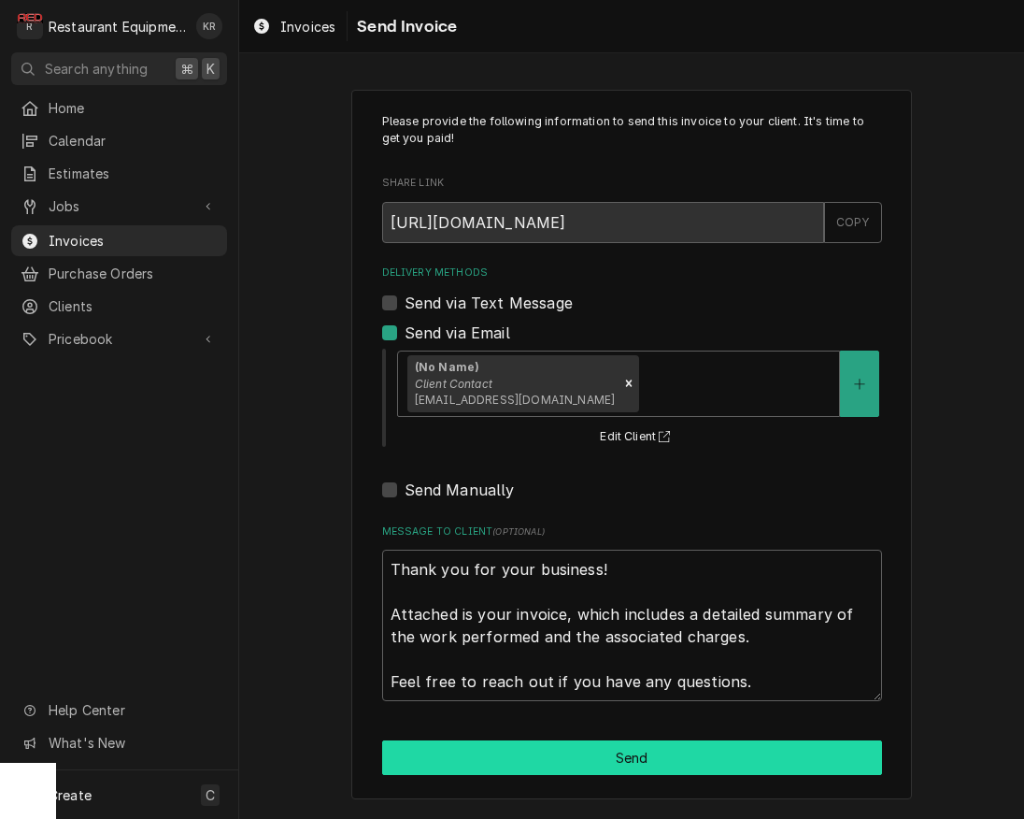
click at [536, 758] on button "Send" at bounding box center [632, 757] width 500 height 35
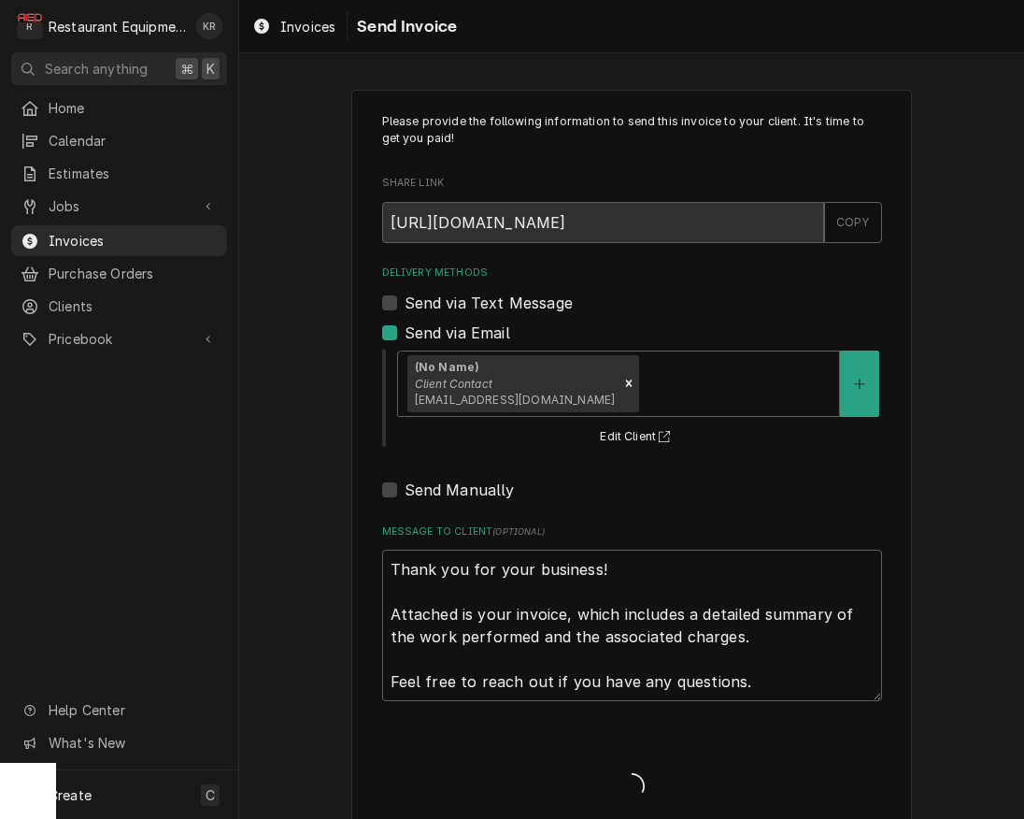
type textarea "x"
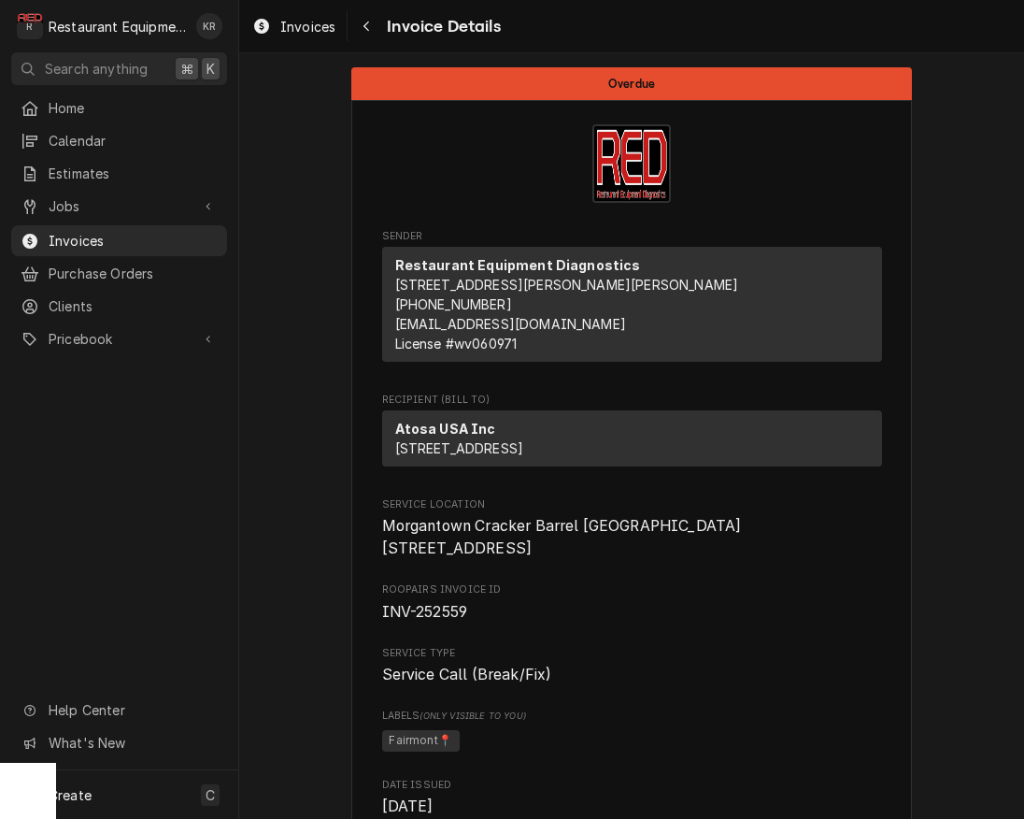
click at [93, 169] on span "Estimates" at bounding box center [133, 174] width 169 height 20
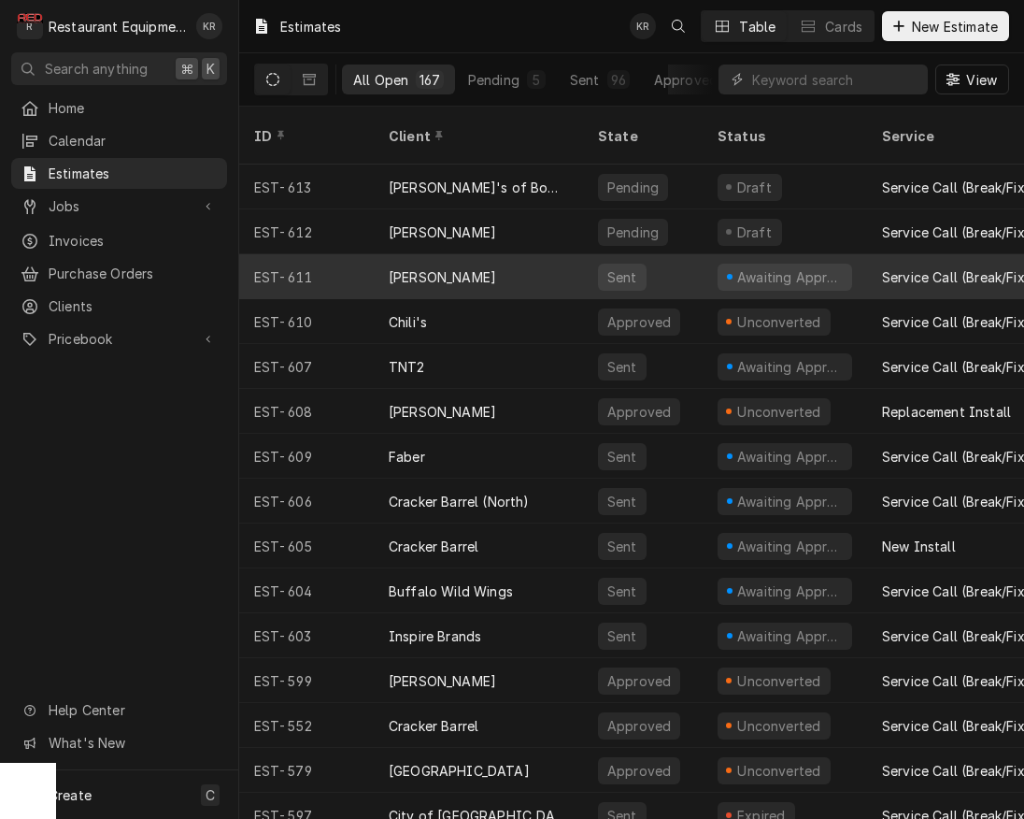
click at [466, 254] on div "[PERSON_NAME]" at bounding box center [478, 276] width 209 height 45
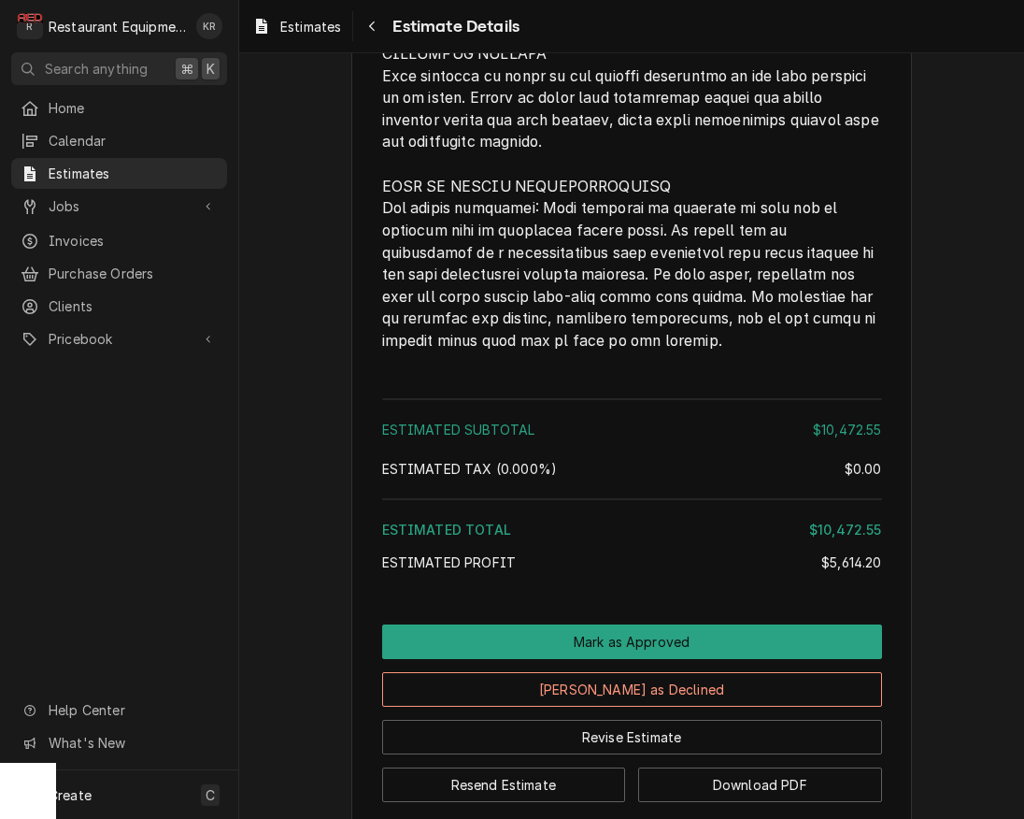
scroll to position [5726, 0]
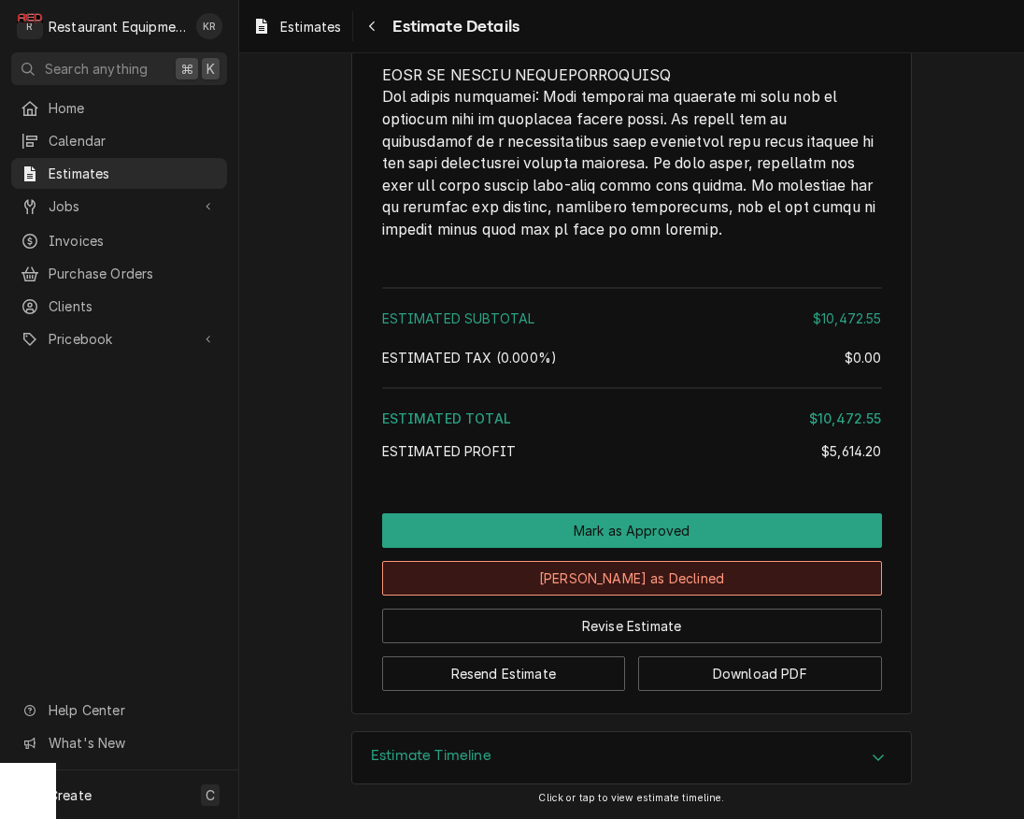
click at [612, 575] on button "[PERSON_NAME] as Declined" at bounding box center [632, 578] width 500 height 35
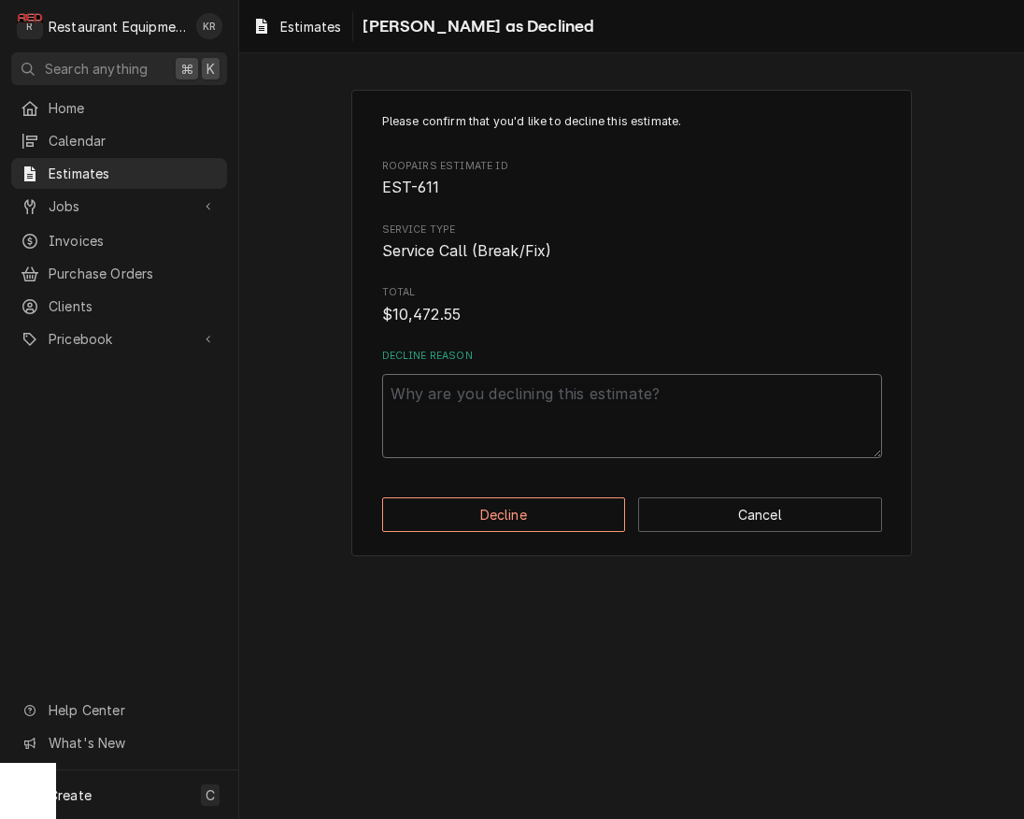
click at [521, 408] on textarea "Decline Reason" at bounding box center [632, 416] width 500 height 84
type textarea "x"
type textarea "1"
type textarea "x"
type textarea "10"
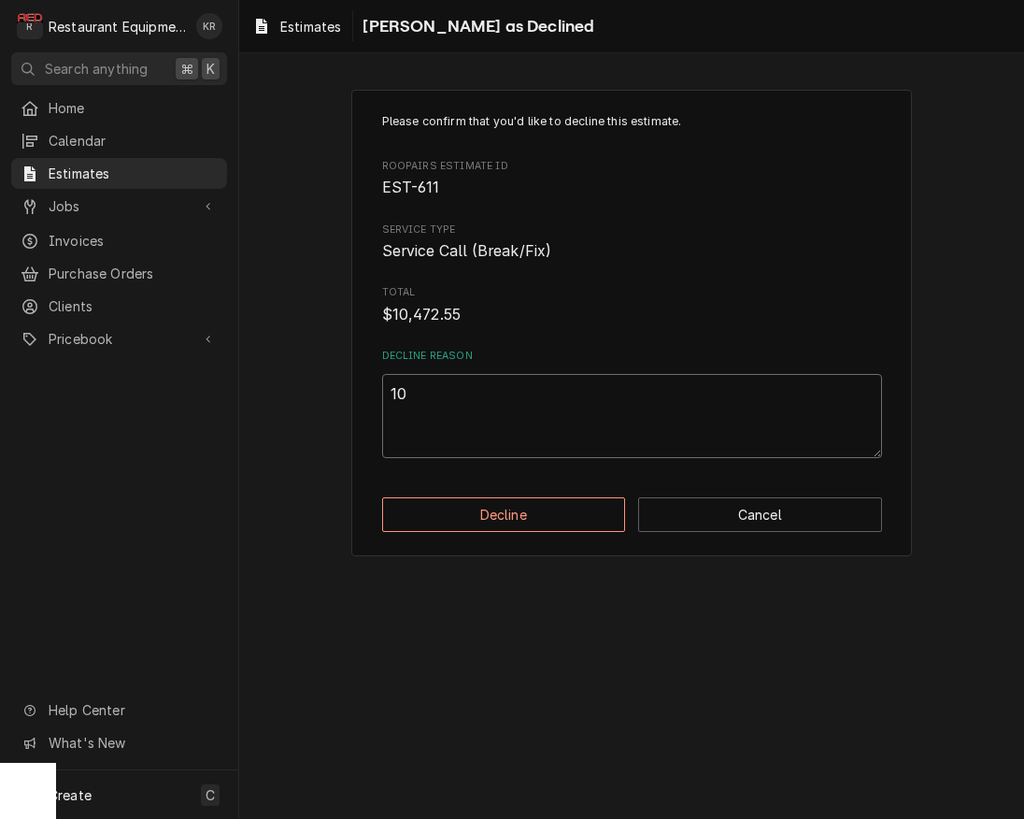
type textarea "x"
type textarea "10/"
type textarea "x"
type textarea "10/2"
click at [544, 515] on button "Decline" at bounding box center [504, 514] width 244 height 35
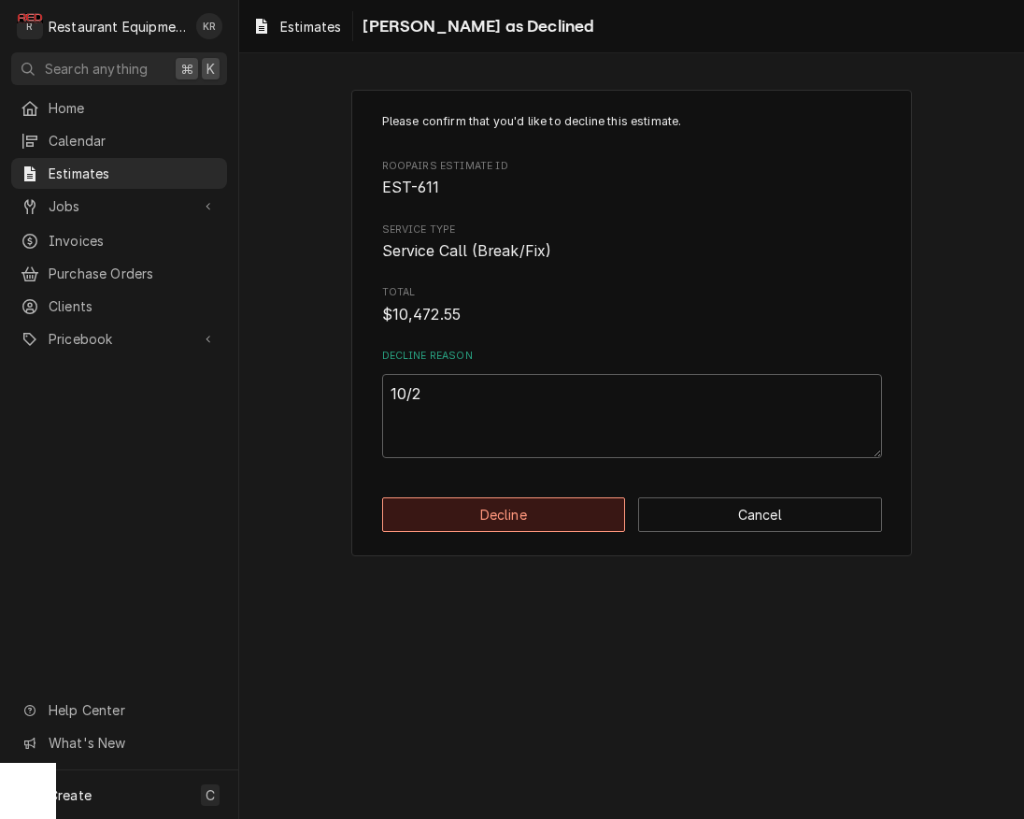
type textarea "x"
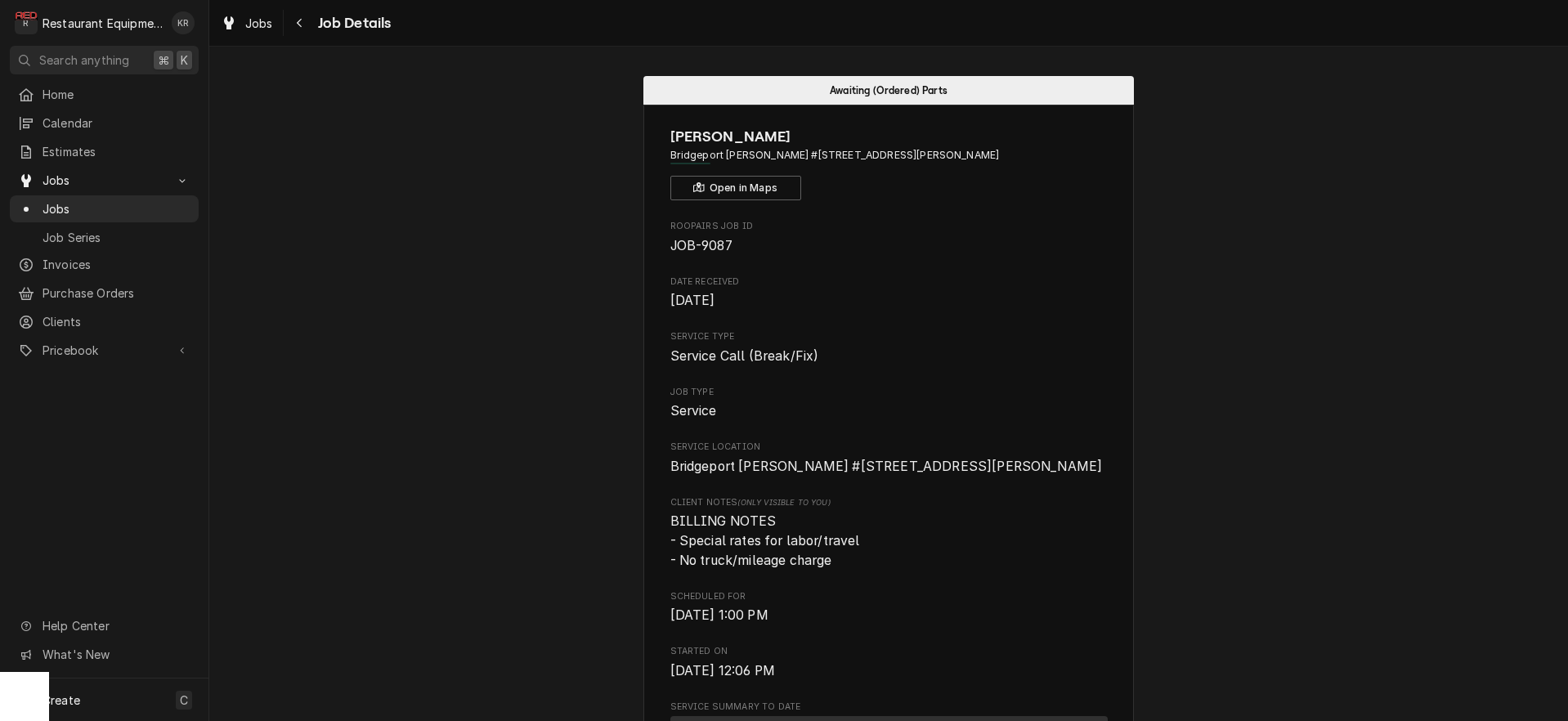
click at [900, 396] on span "Job Type" at bounding box center [889, 392] width 438 height 13
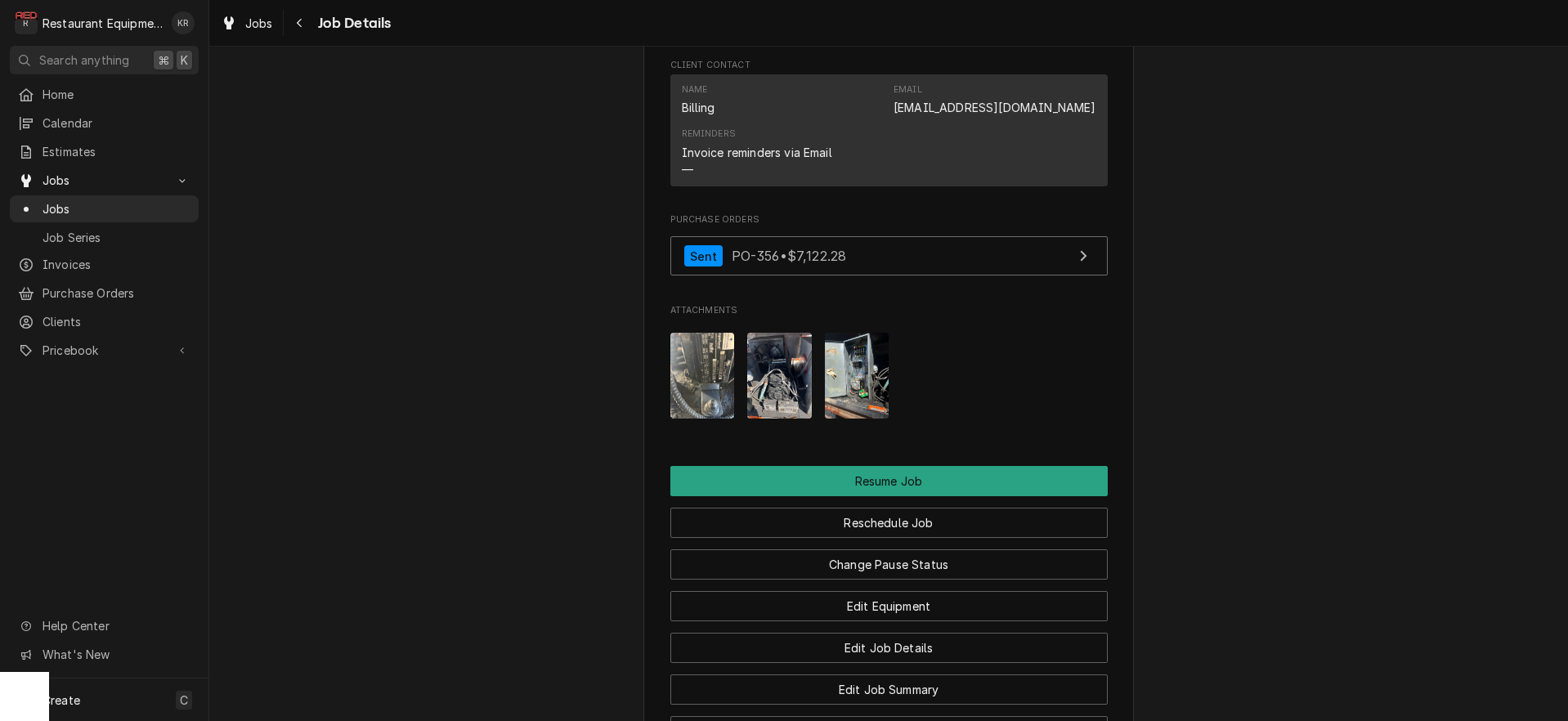
scroll to position [2076, 0]
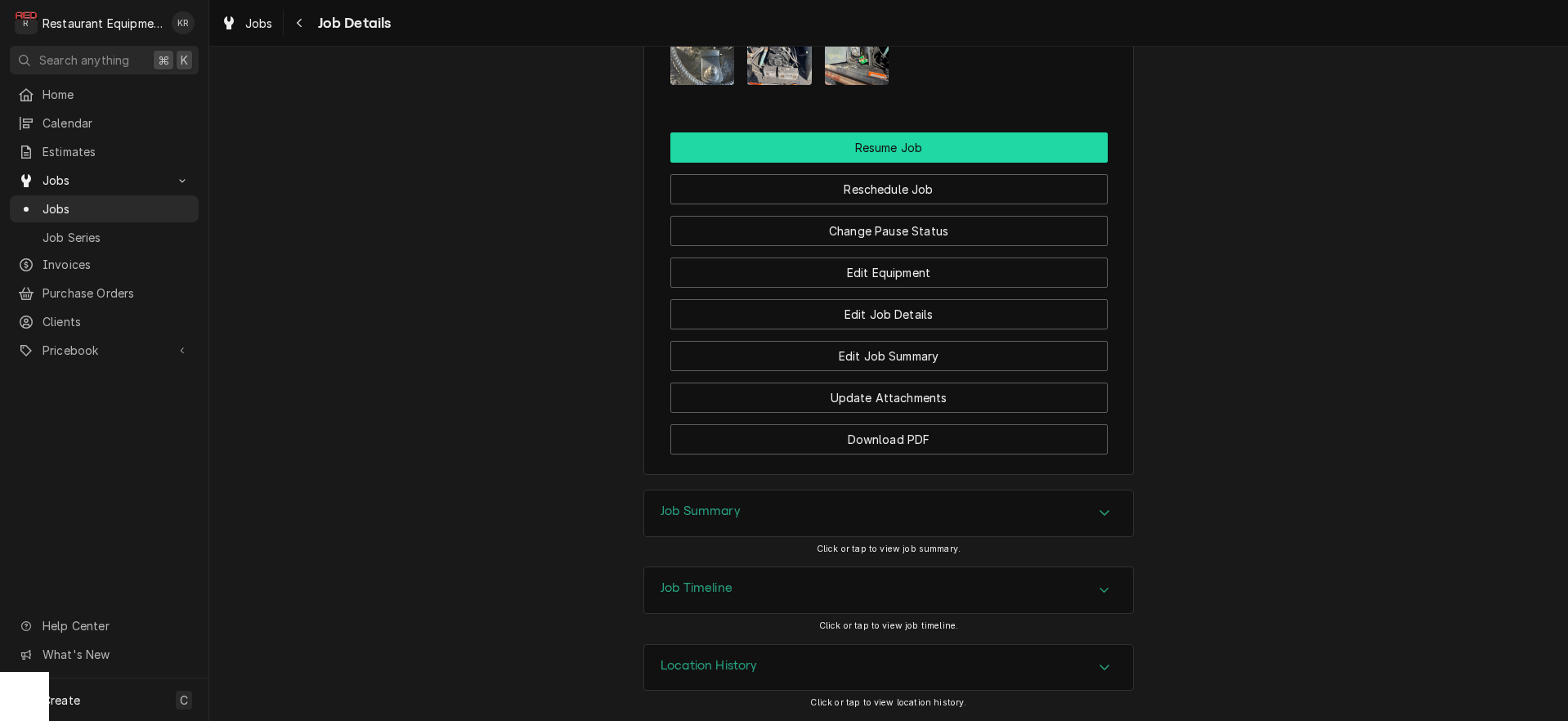
click at [879, 157] on button "Resume Job" at bounding box center [889, 147] width 438 height 31
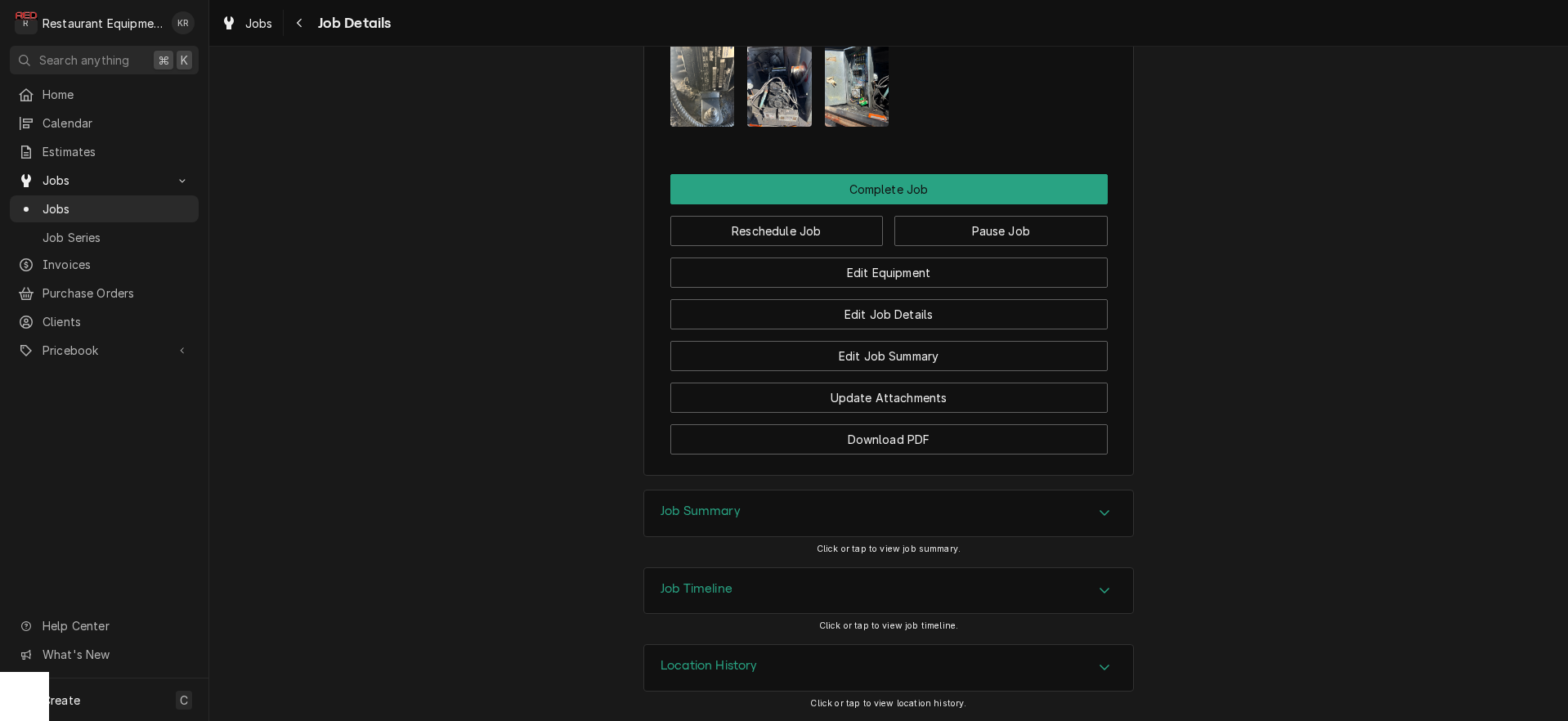
scroll to position [1903, 0]
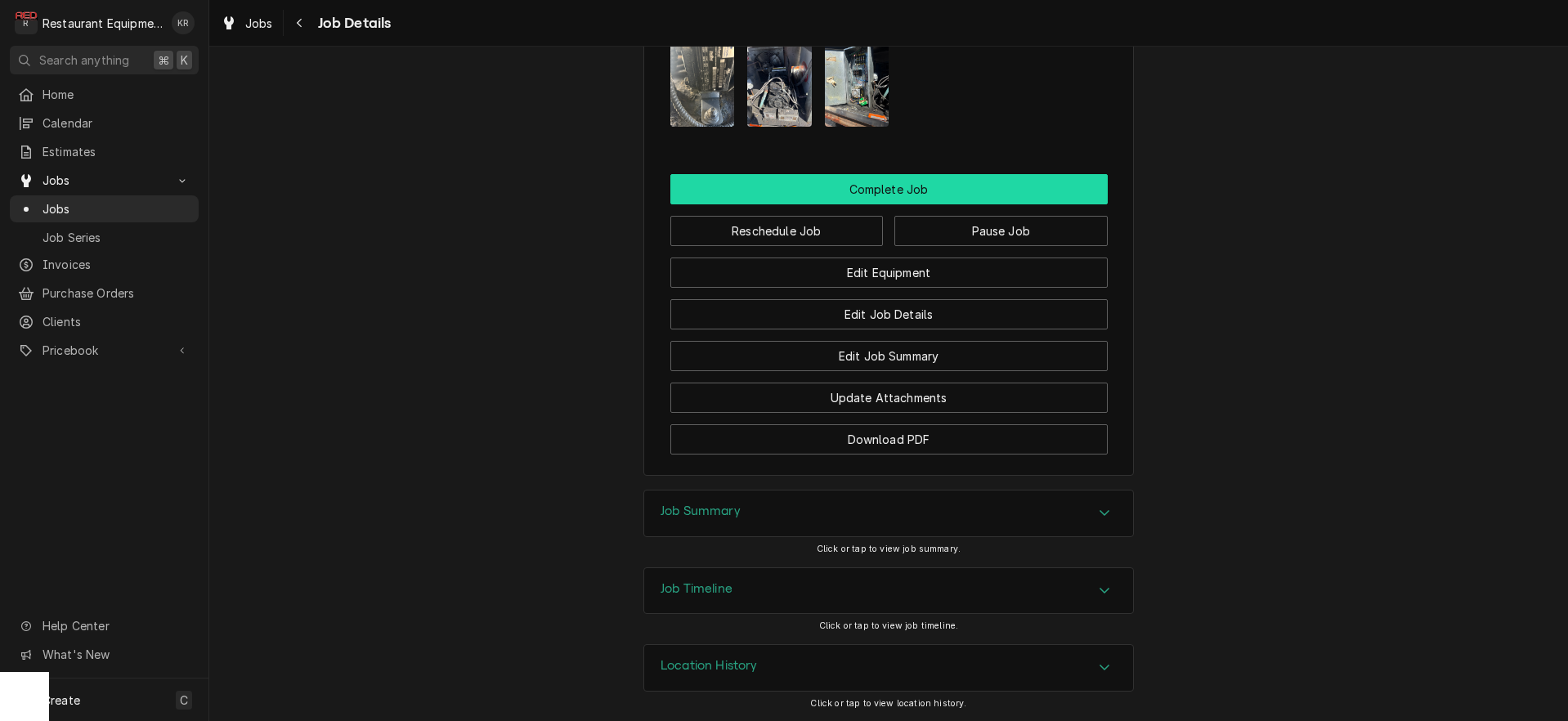
click at [876, 187] on button "Complete Job" at bounding box center [889, 189] width 438 height 31
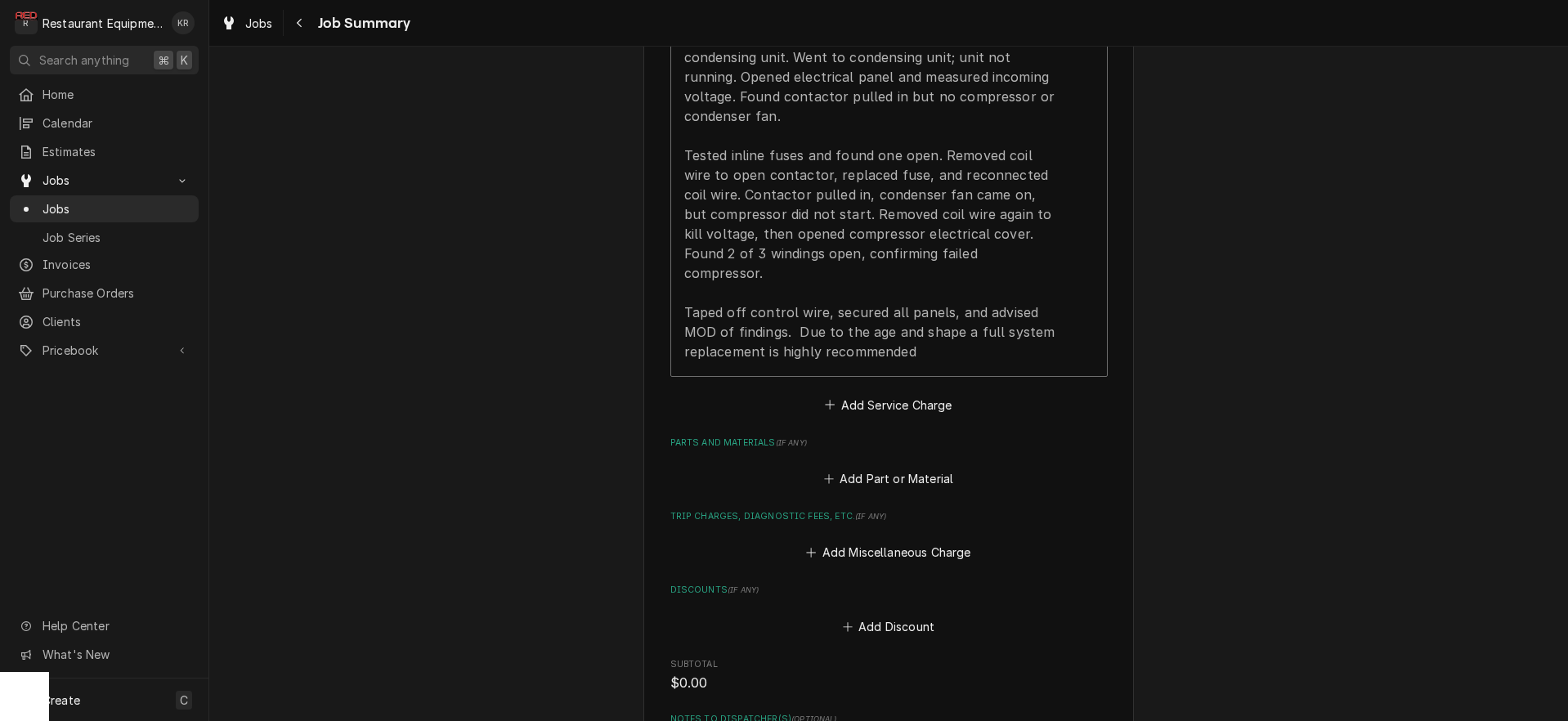
scroll to position [1241, 0]
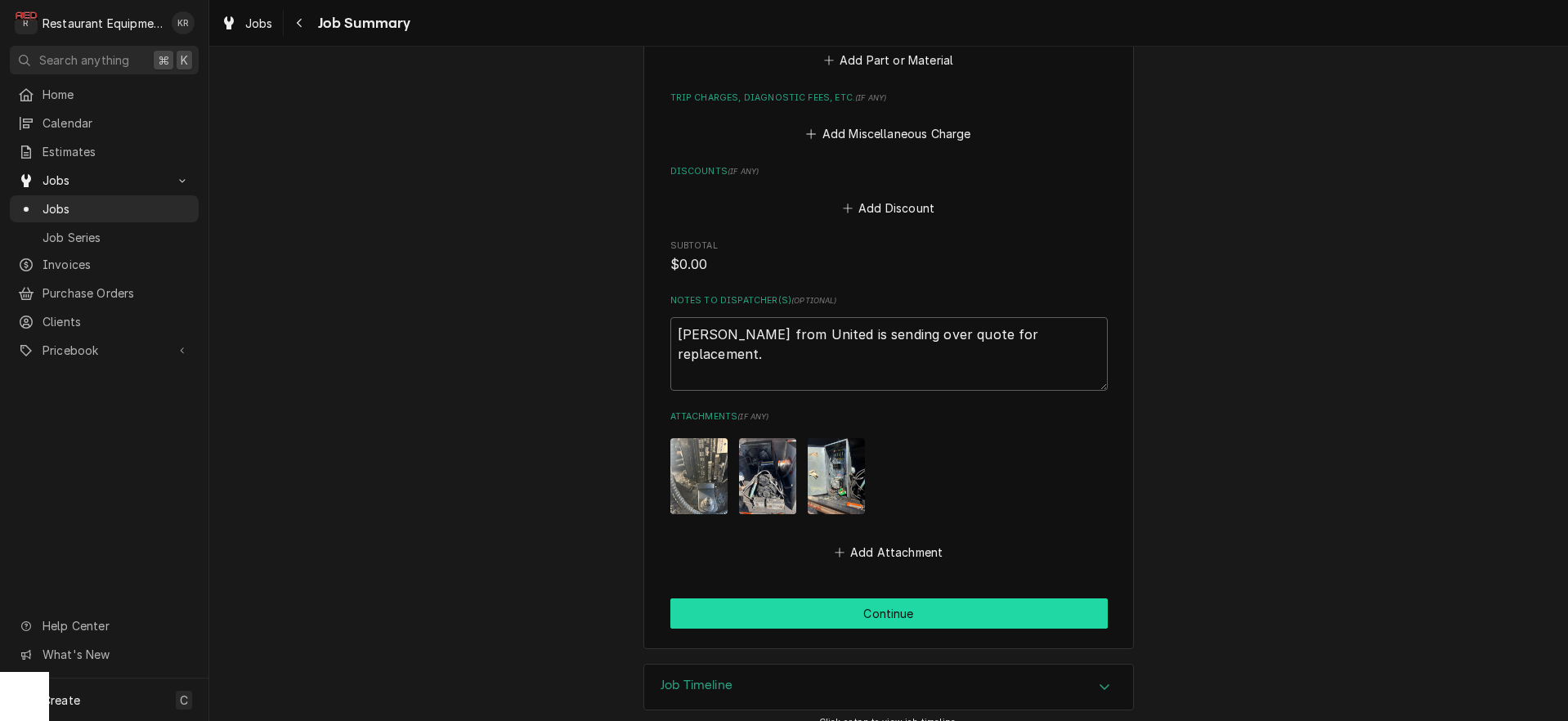
click at [879, 604] on button "Continue" at bounding box center [889, 613] width 438 height 31
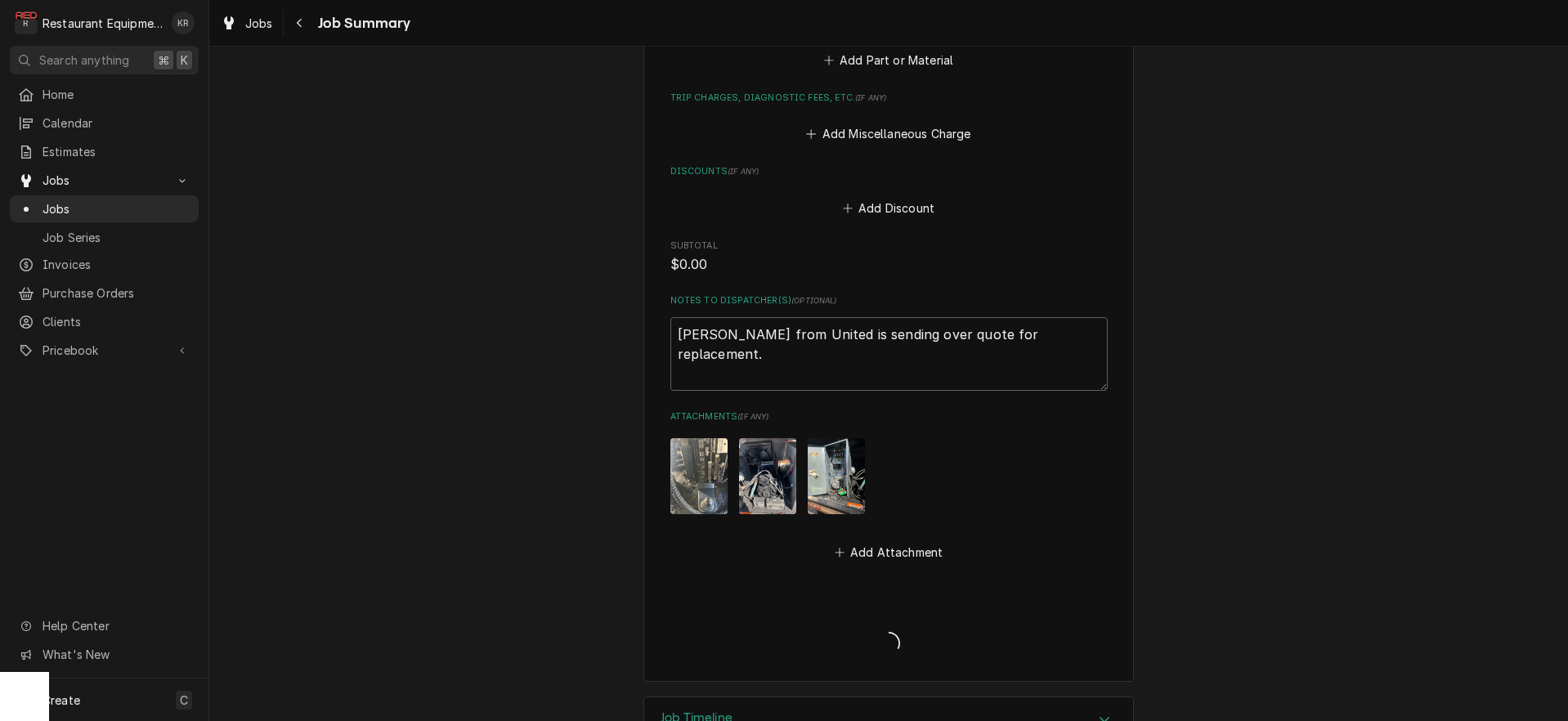
type textarea "x"
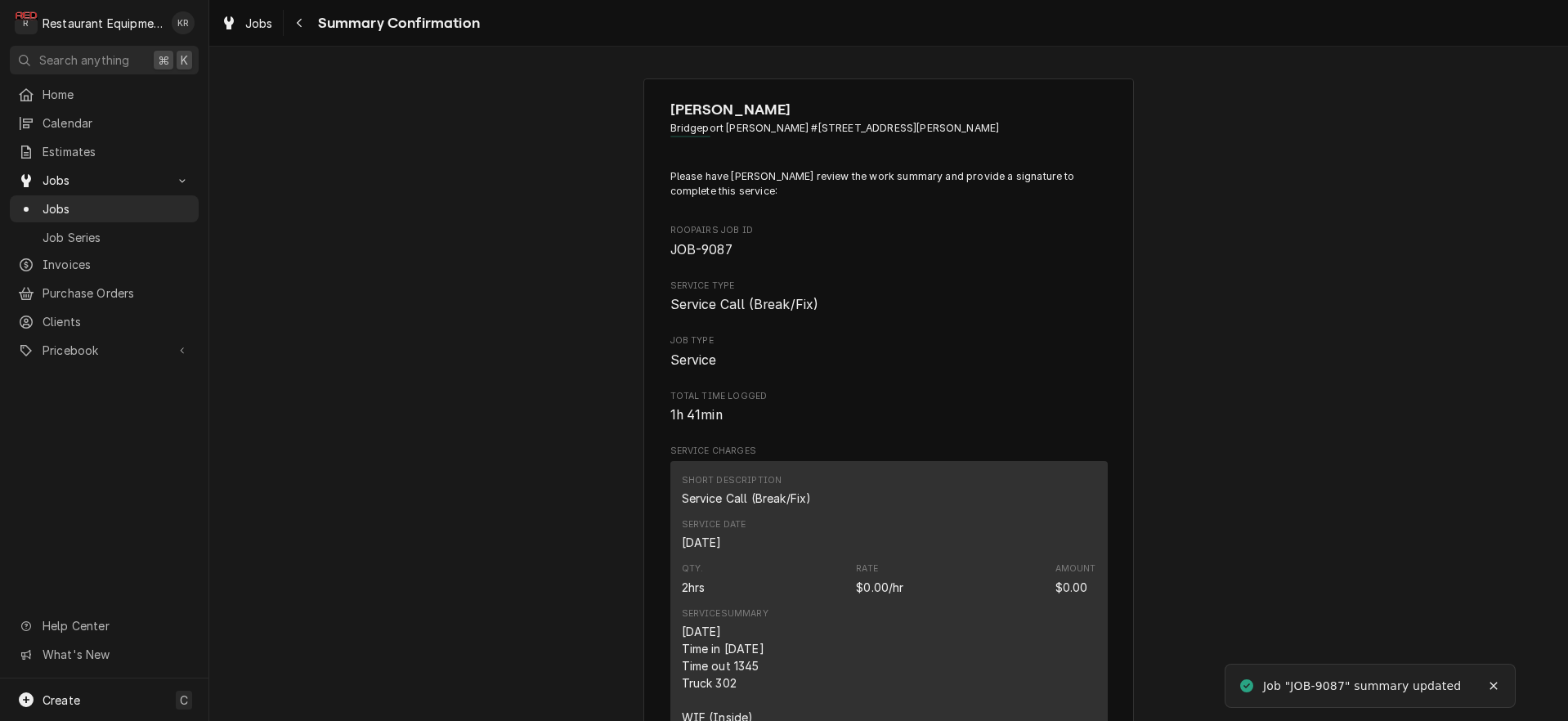
scroll to position [1261, 0]
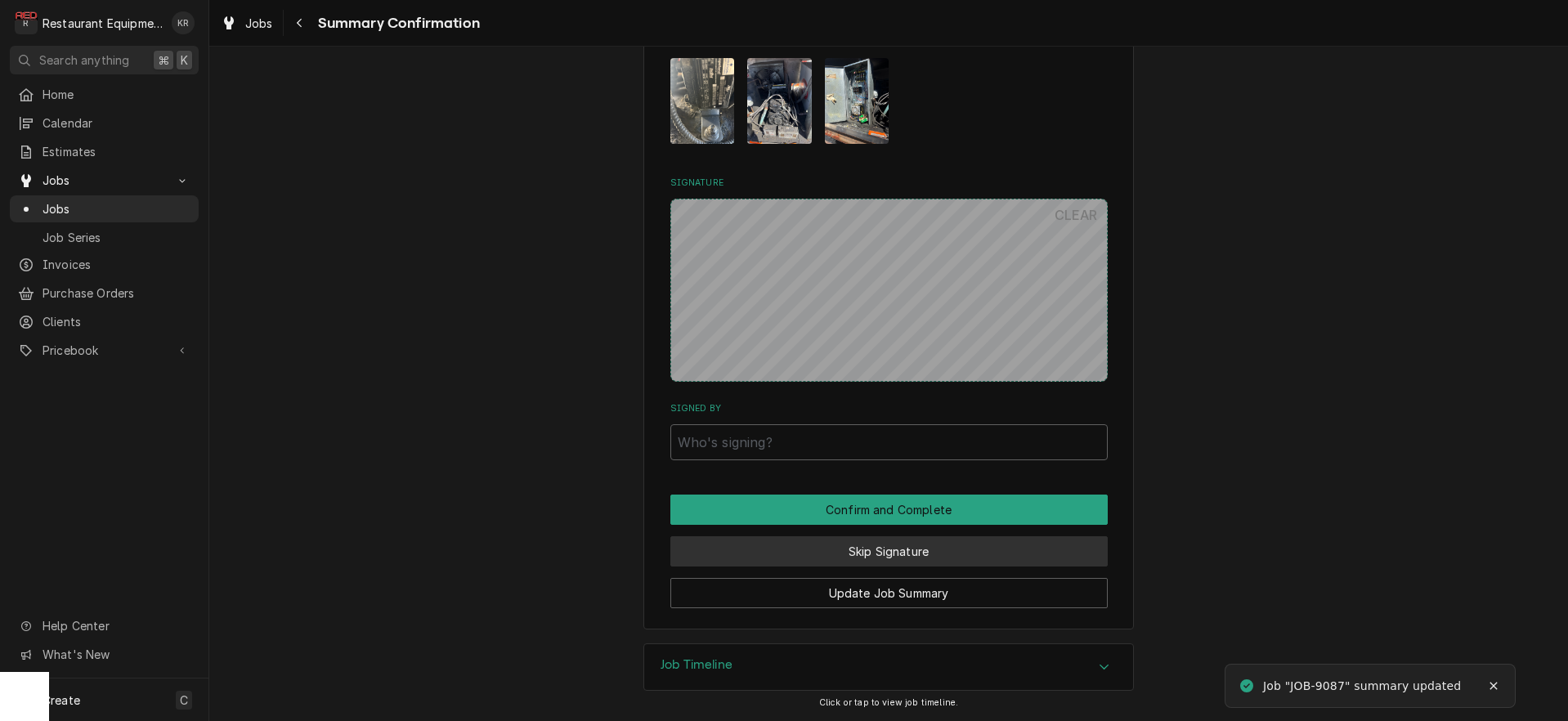
click at [891, 554] on button "Skip Signature" at bounding box center [889, 551] width 438 height 31
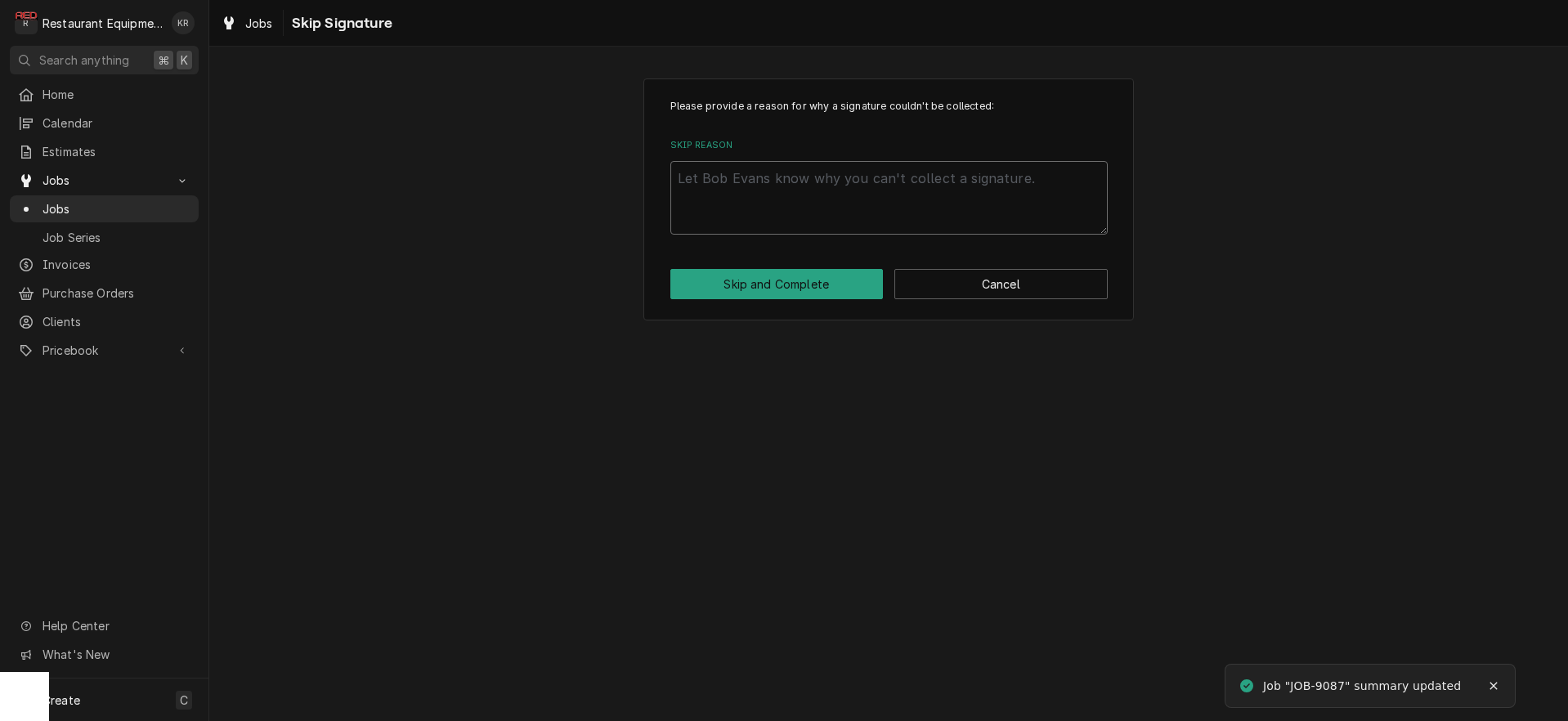
click at [772, 199] on textarea "Skip Reason" at bounding box center [889, 198] width 438 height 74
type textarea "x"
type textarea "E"
type textarea "x"
type textarea "Es"
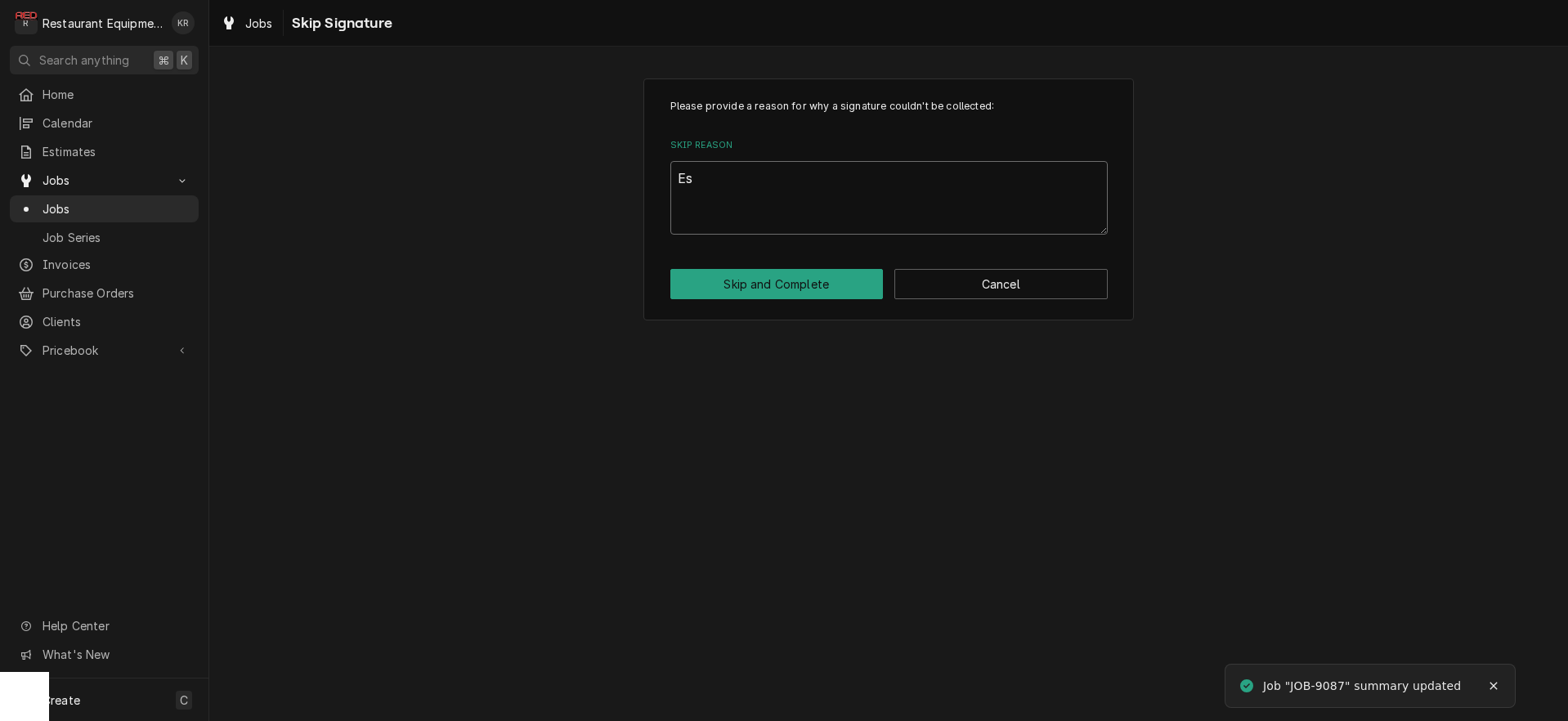
type textarea "x"
type textarea "Est"
type textarea "x"
type textarea "Esti"
type textarea "x"
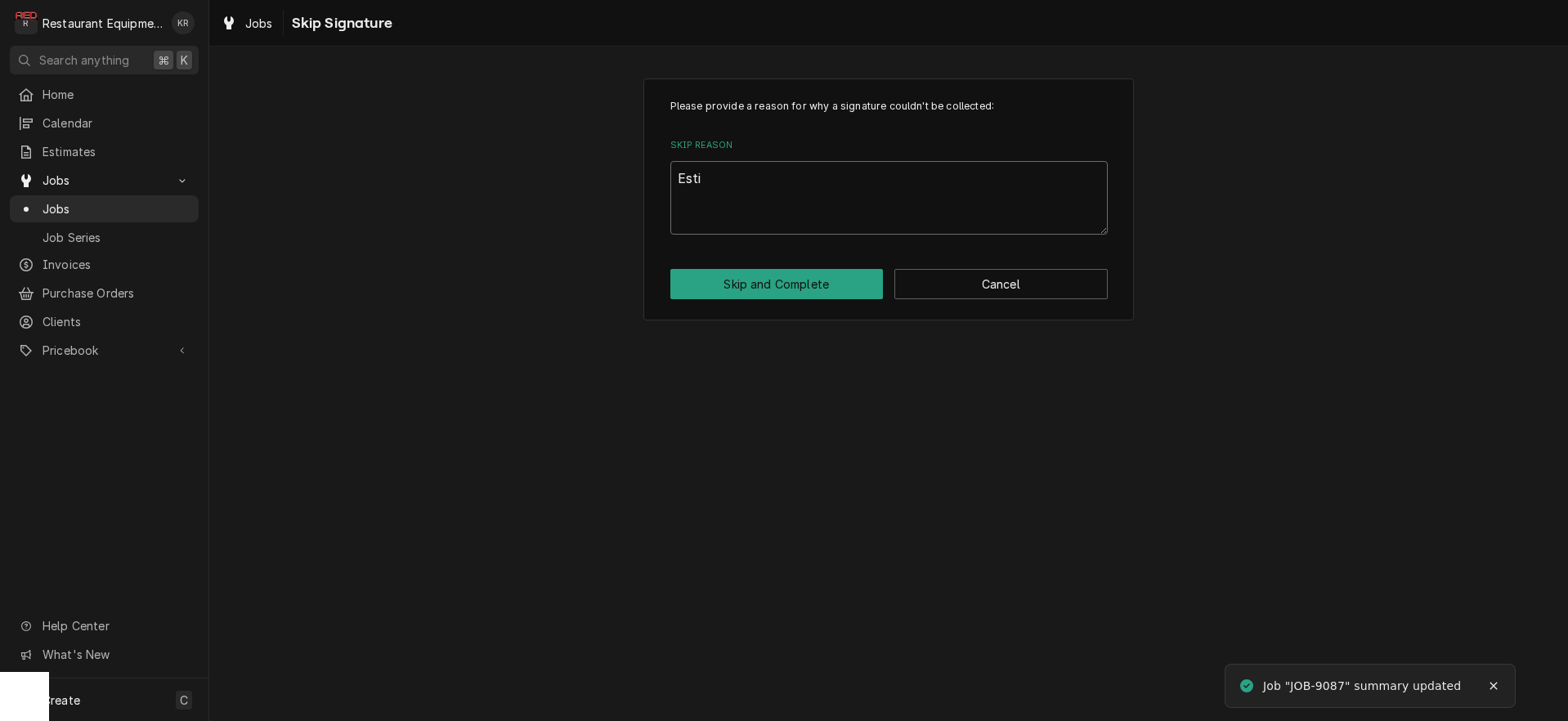
type textarea "Estim"
type textarea "x"
type textarea "Estima"
type textarea "x"
type textarea "Estimat"
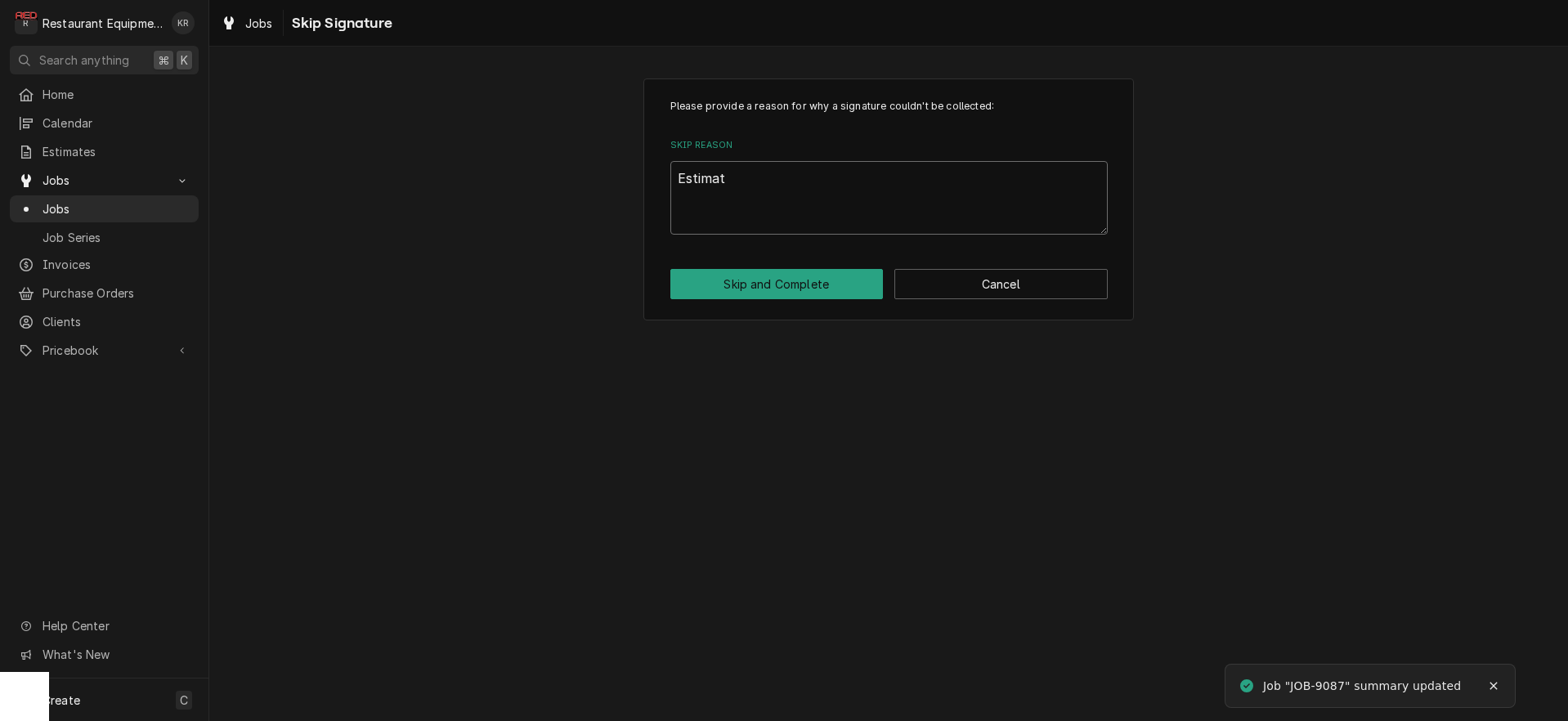
type textarea "x"
type textarea "Estimate"
type textarea "x"
type textarea "Estimate s"
type textarea "x"
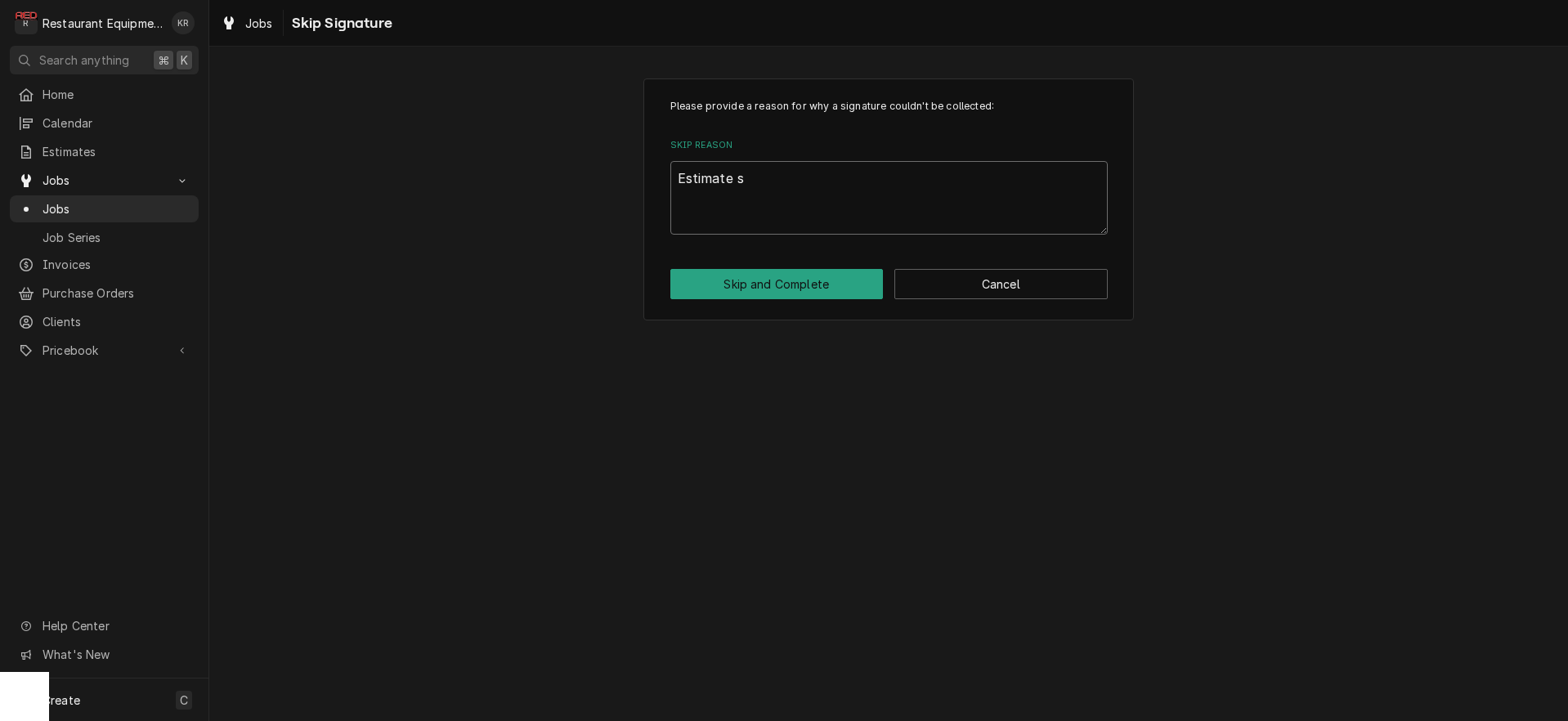
type textarea "Estimate se"
type textarea "x"
type textarea "Estimate sen"
type textarea "x"
type textarea "Estimate sent"
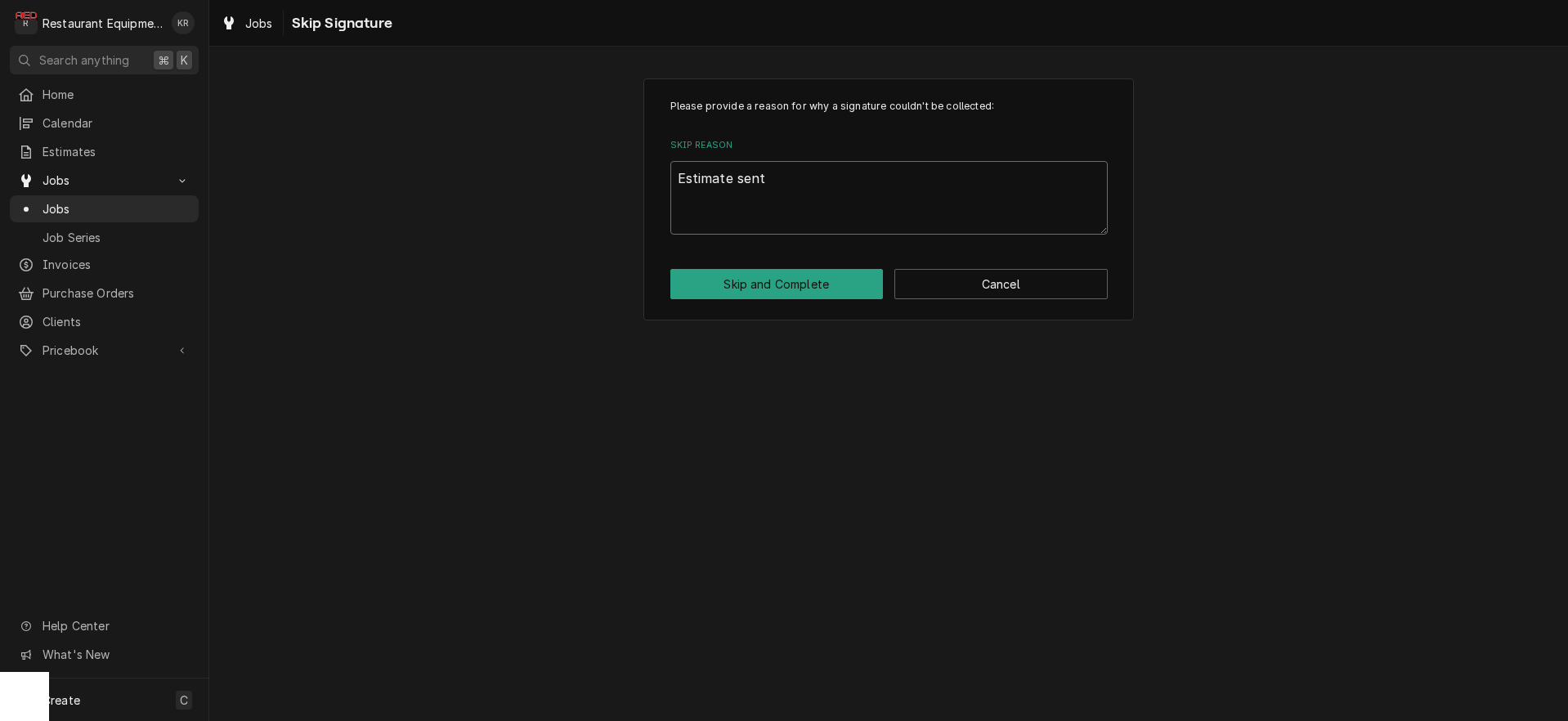
type textarea "x"
type textarea "Estimate sent &"
type textarea "x"
type textarea "Estimate sent &"
type textarea "x"
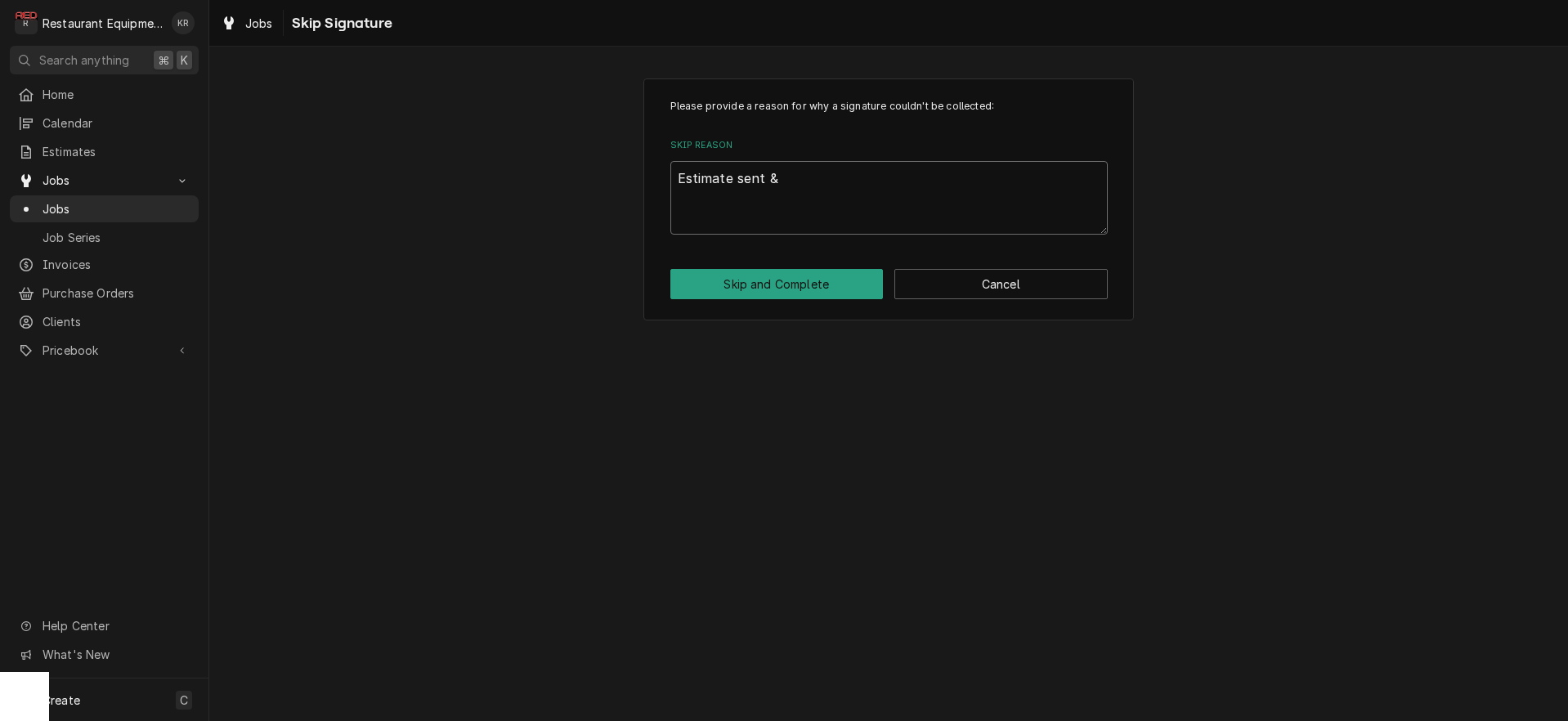
type textarea "Estimate sent & a"
type textarea "x"
type textarea "Estimate sent & ap"
type textarea "x"
type textarea "Estimate sent & app"
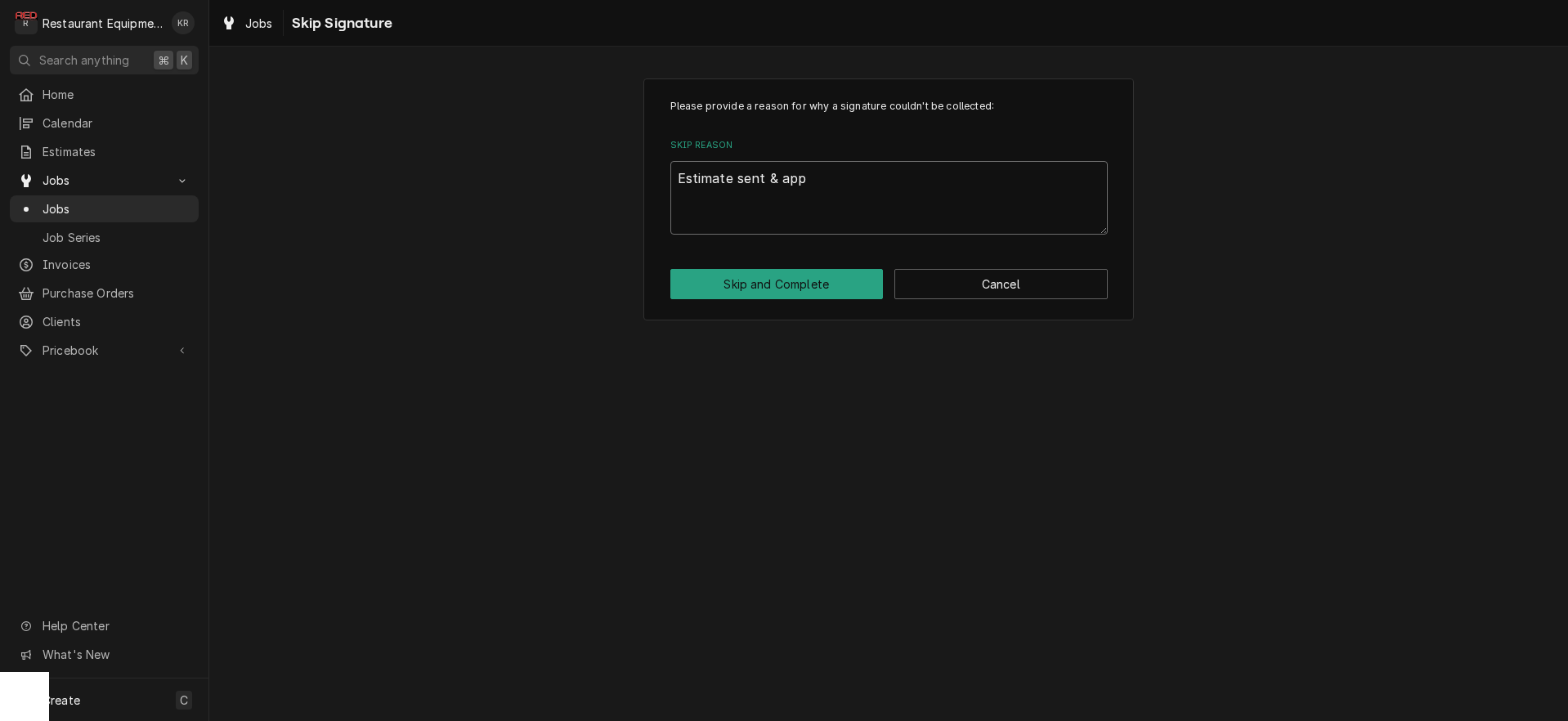
type textarea "x"
type textarea "Estimate sent & appr"
type textarea "x"
type textarea "Estimate sent & appro"
type textarea "x"
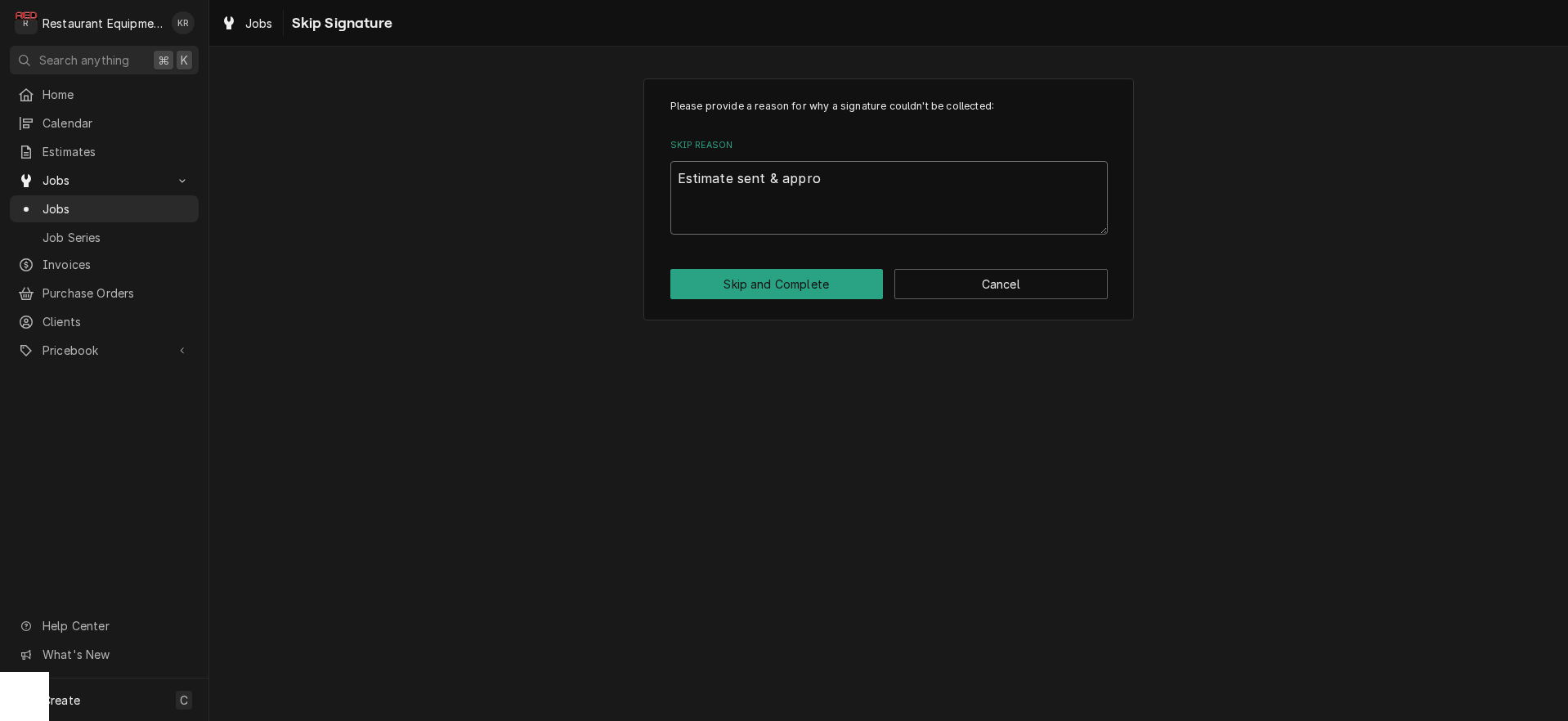
type textarea "Estimate sent & approv"
type textarea "x"
type textarea "Estimate sent & approve"
type textarea "x"
type textarea "Estimate sent & approved"
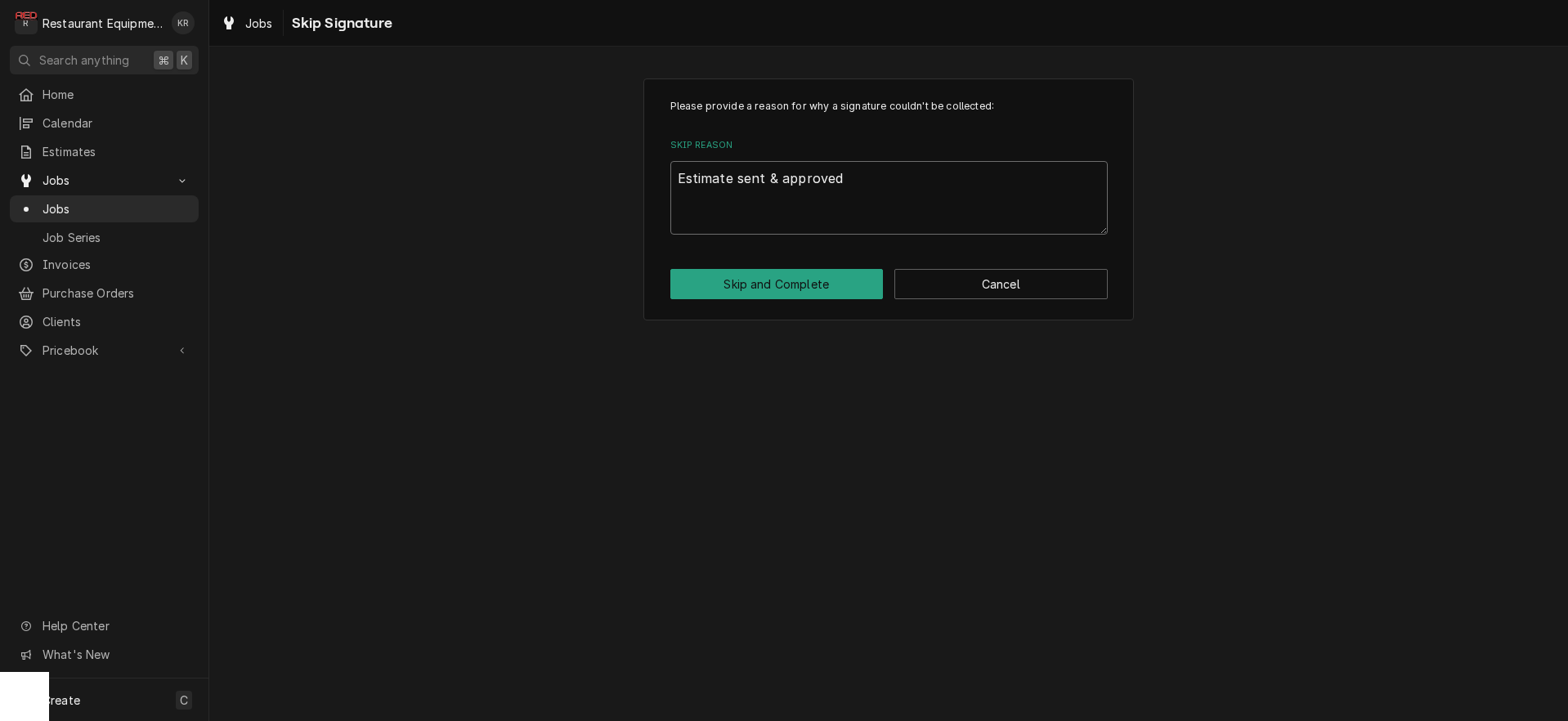
type textarea "x"
type textarea "Estimate sent & approved"
type textarea "x"
type textarea "Estimate sent & approved 1"
type textarea "x"
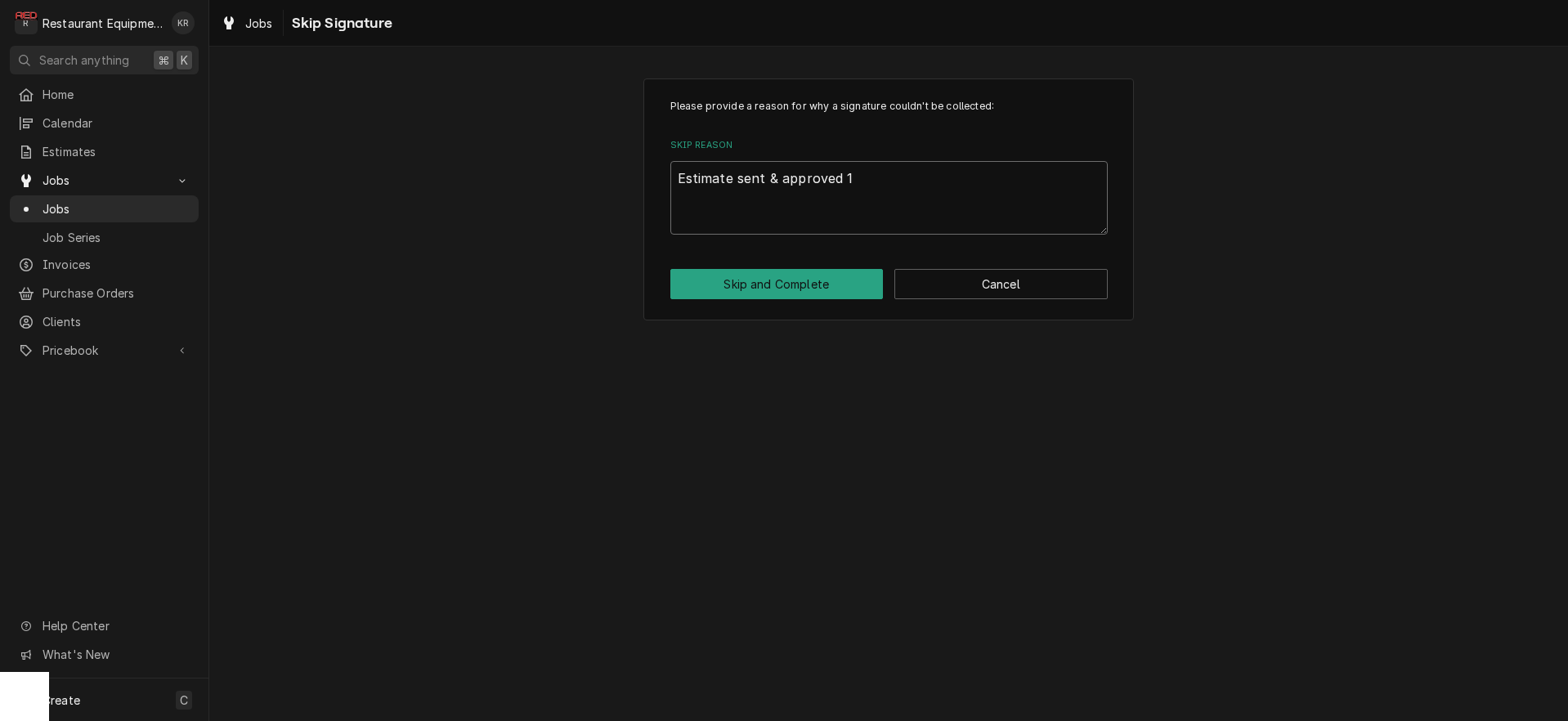
type textarea "Estimate sent & approved 10"
type textarea "x"
type textarea "Estimate sent & approved 10/"
type textarea "x"
type textarea "Estimate sent & approved 10/2"
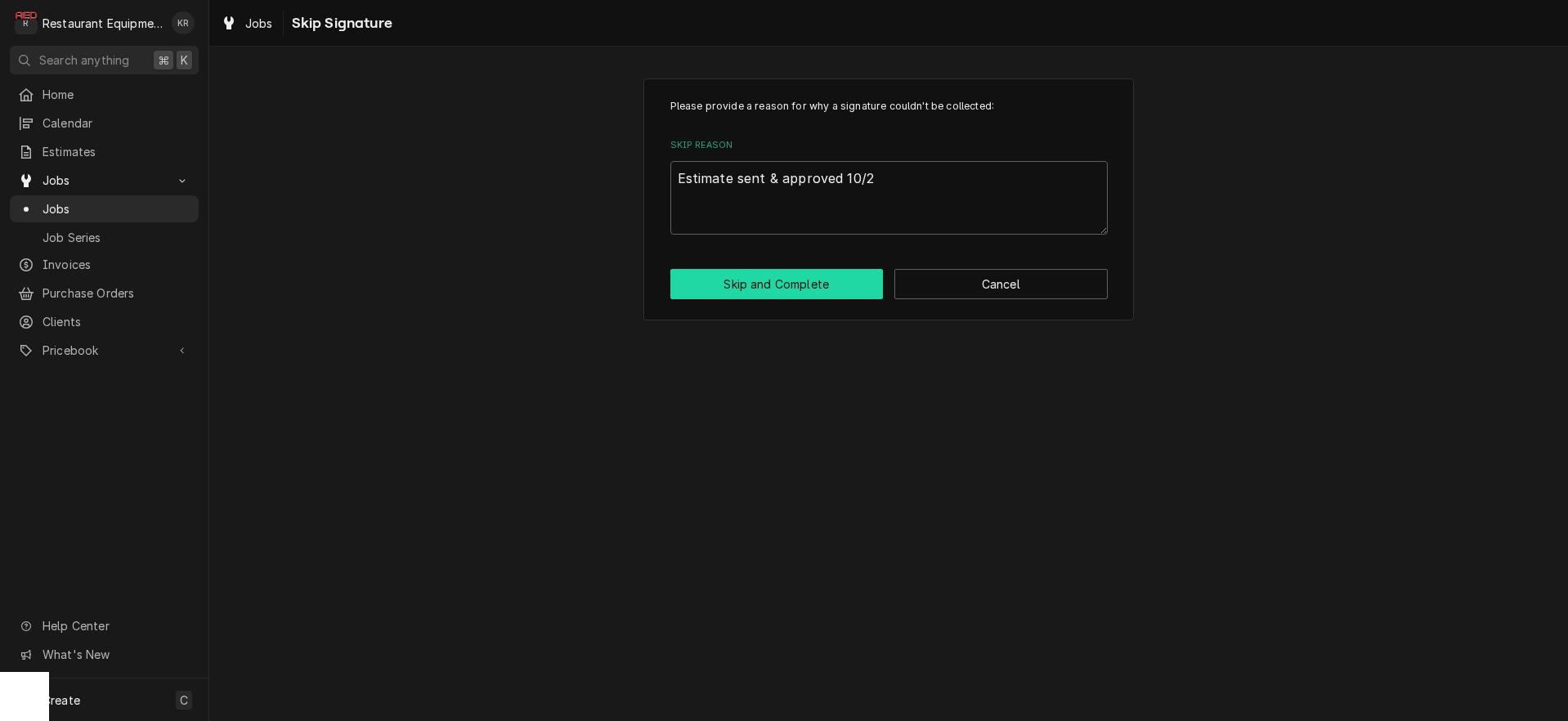
click at [749, 287] on button "Skip and Complete" at bounding box center [777, 284] width 214 height 31
type textarea "x"
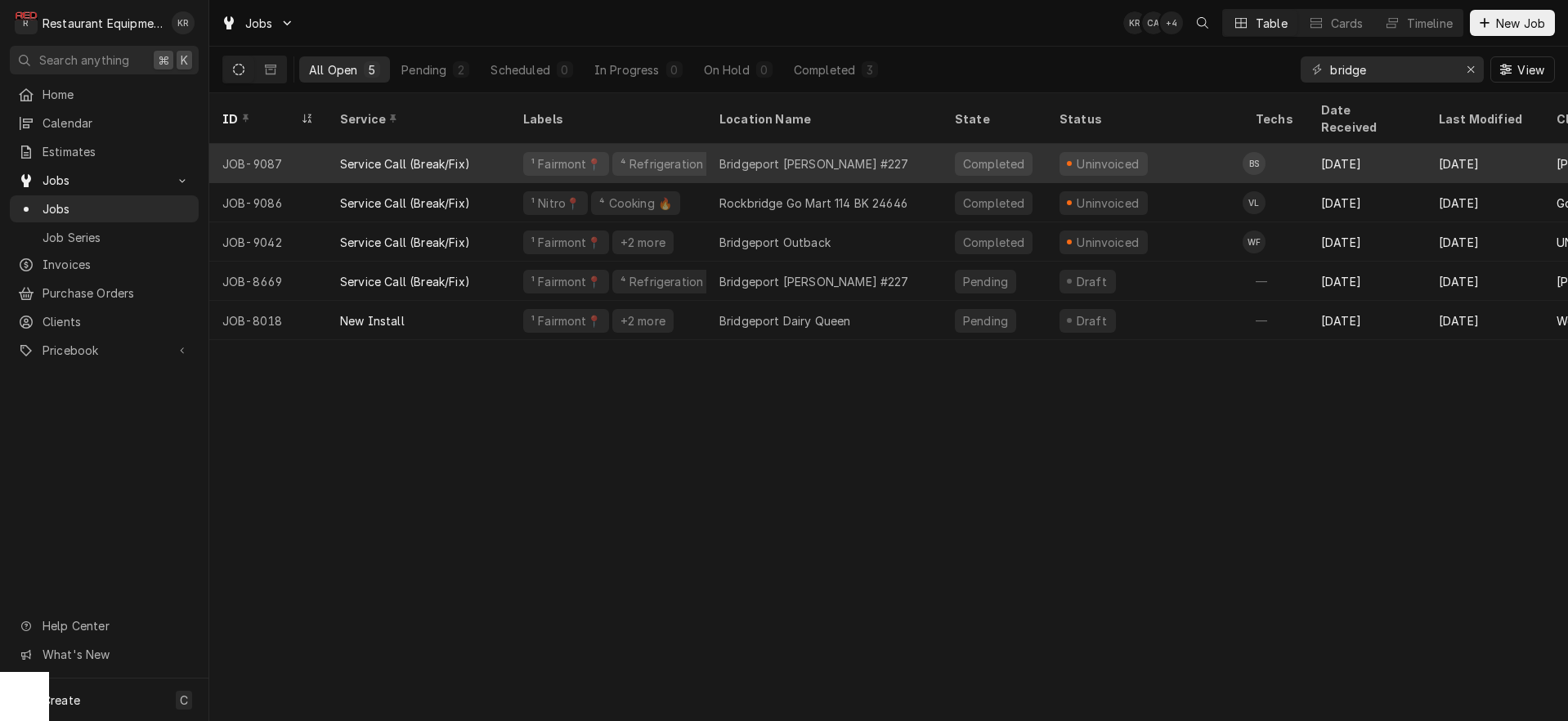
click at [815, 156] on div "Bridgeport [PERSON_NAME] #227" at bounding box center [814, 164] width 190 height 18
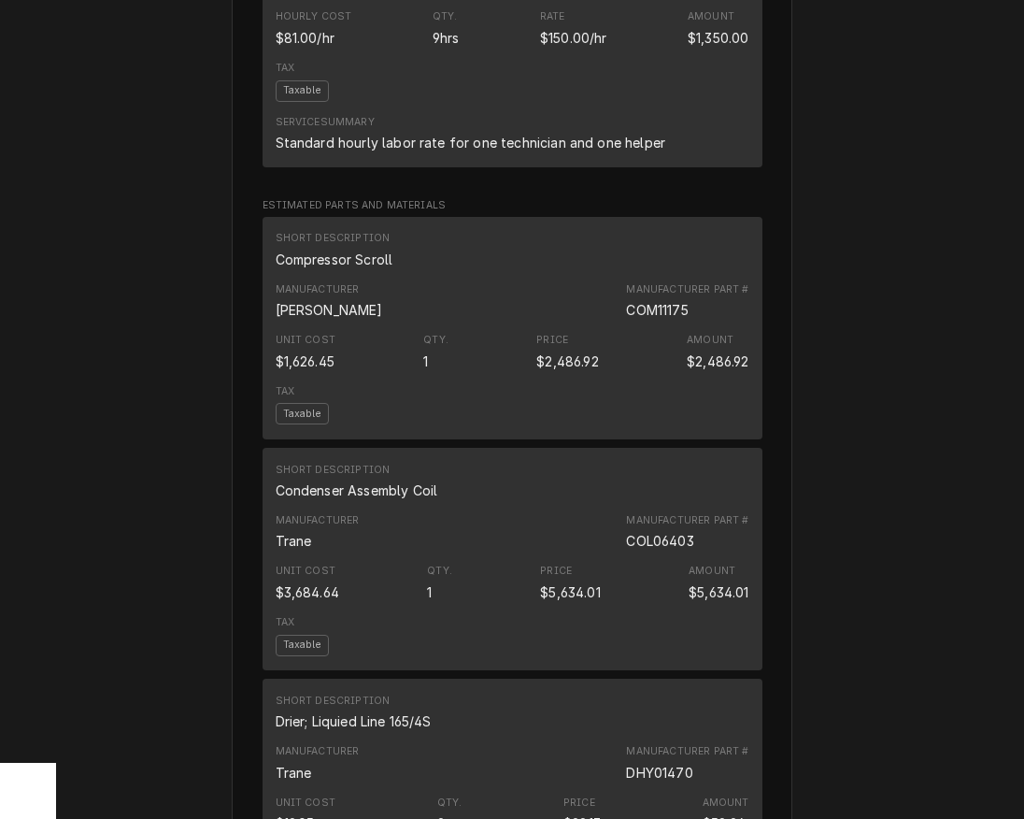
scroll to position [1719, 0]
click at [446, 368] on div "Qty. 1" at bounding box center [435, 349] width 25 height 37
click at [410, 375] on div "Unit Cost $1,626.45 Qty. 1 Price $2,486.92 Amount $2,486.92" at bounding box center [513, 349] width 474 height 50
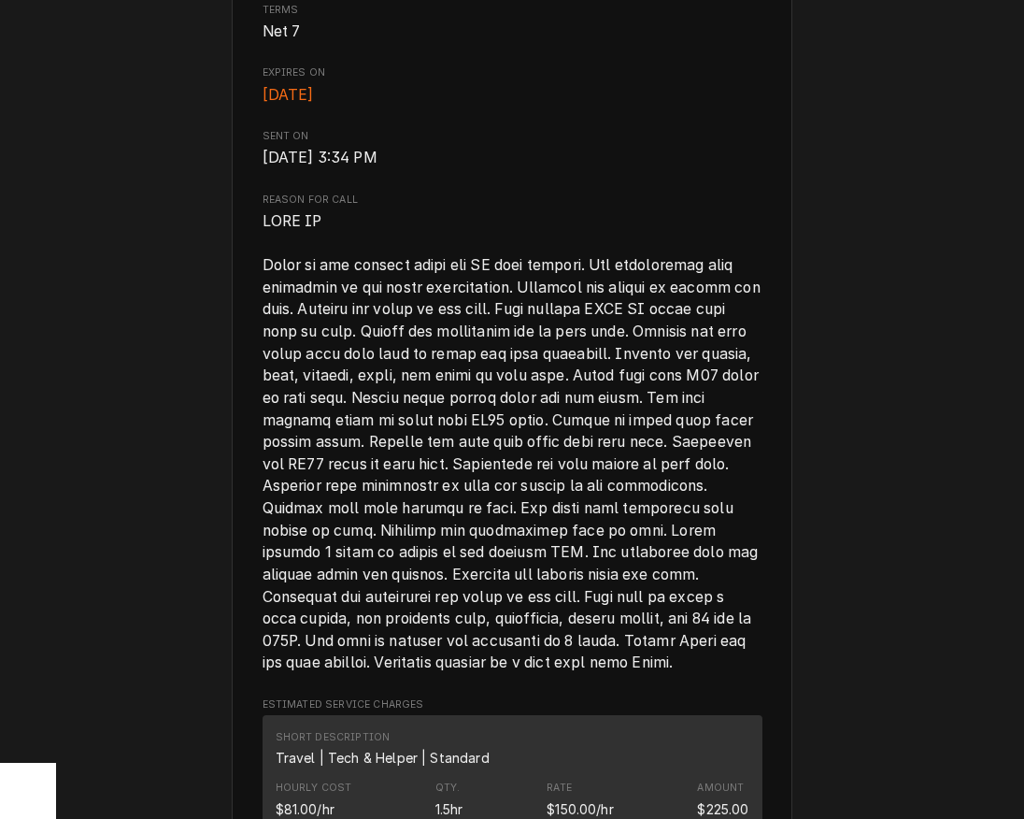
scroll to position [0, 0]
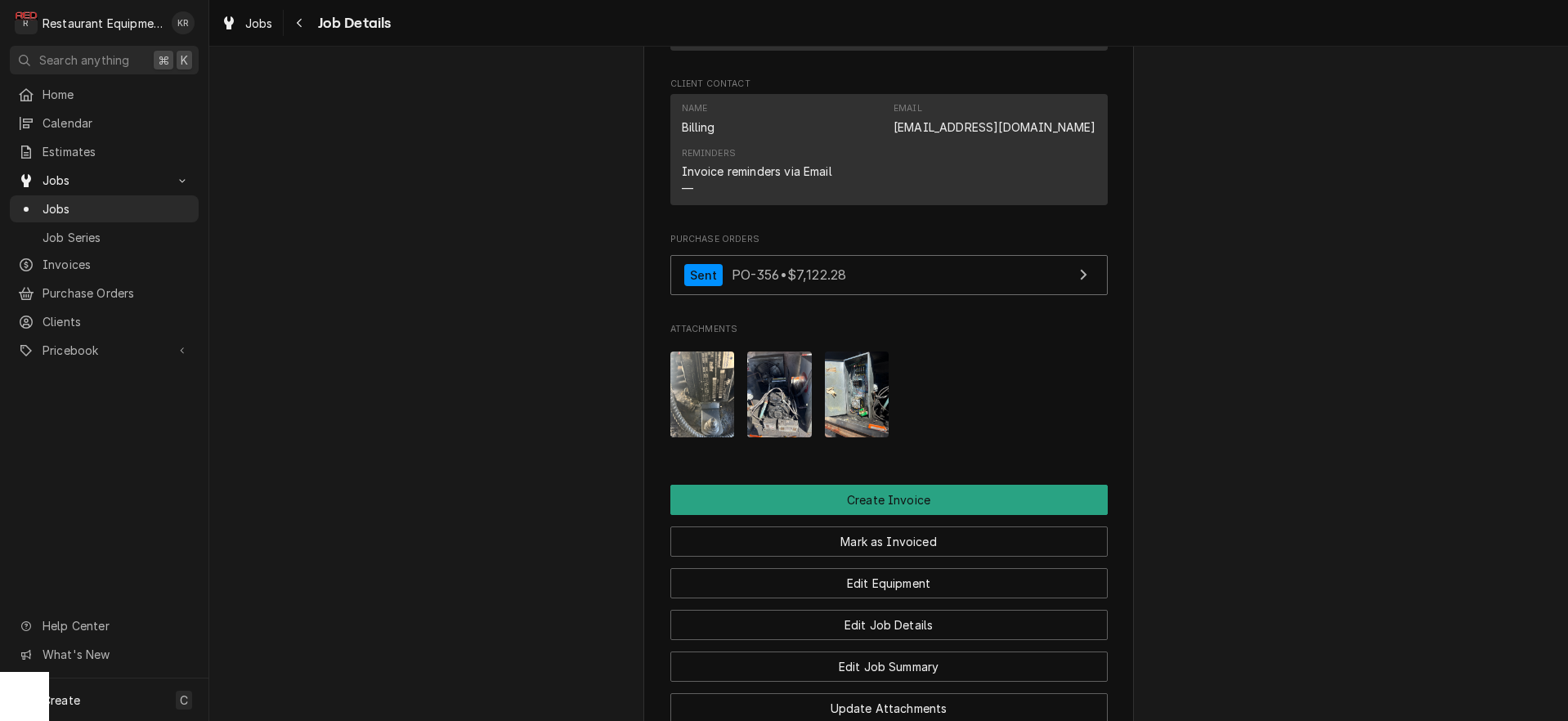
scroll to position [1789, 0]
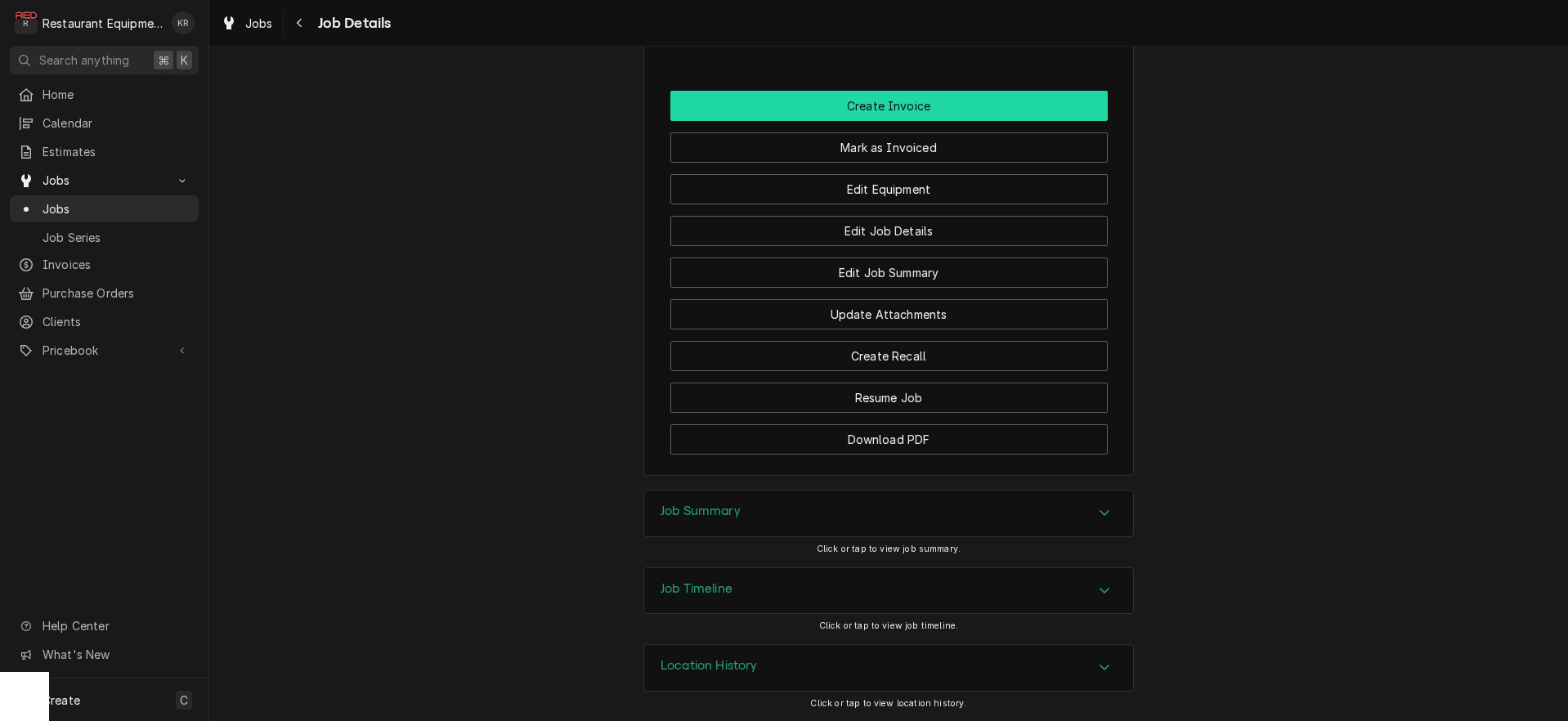
click at [871, 105] on button "Create Invoice" at bounding box center [889, 106] width 438 height 31
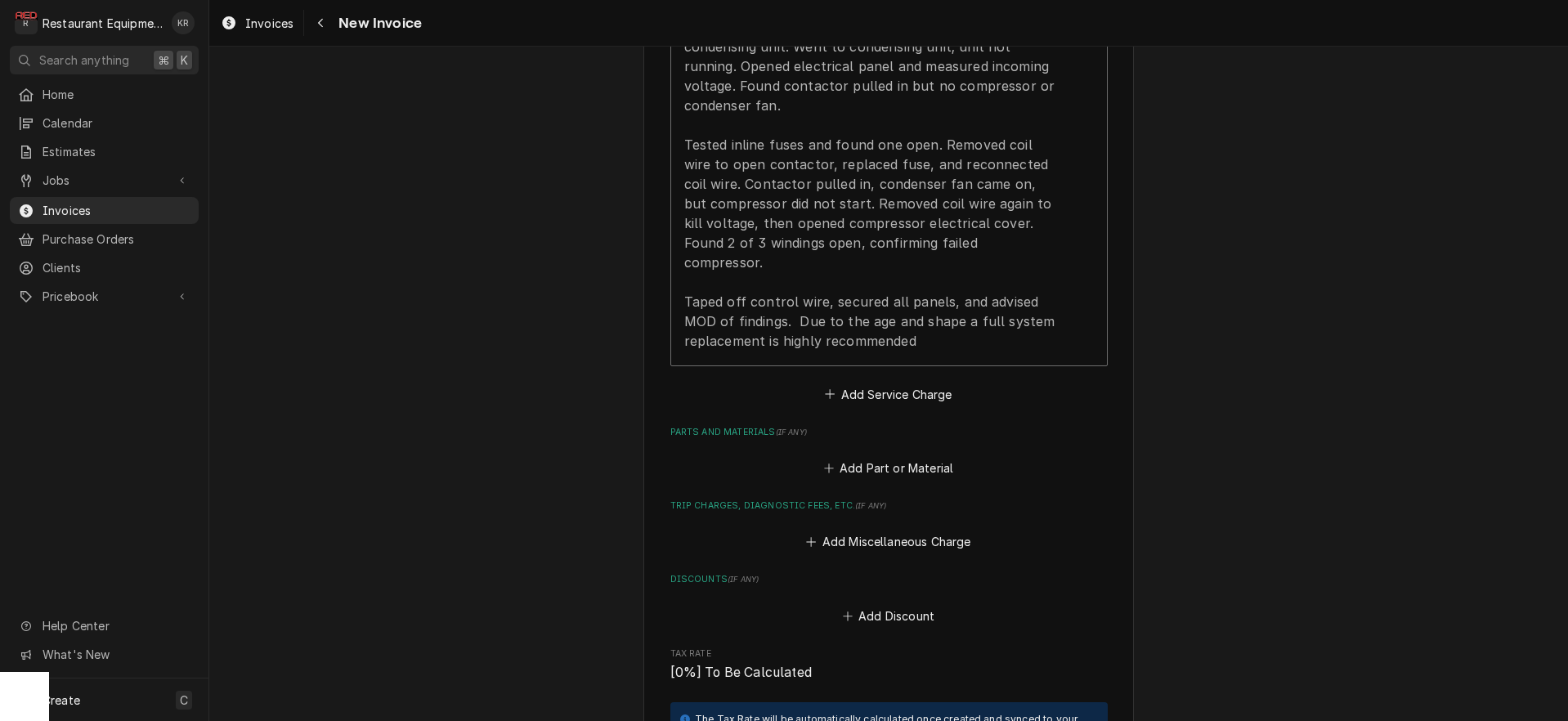
scroll to position [1988, 0]
click at [865, 380] on button "Add Service Charge" at bounding box center [888, 391] width 132 height 23
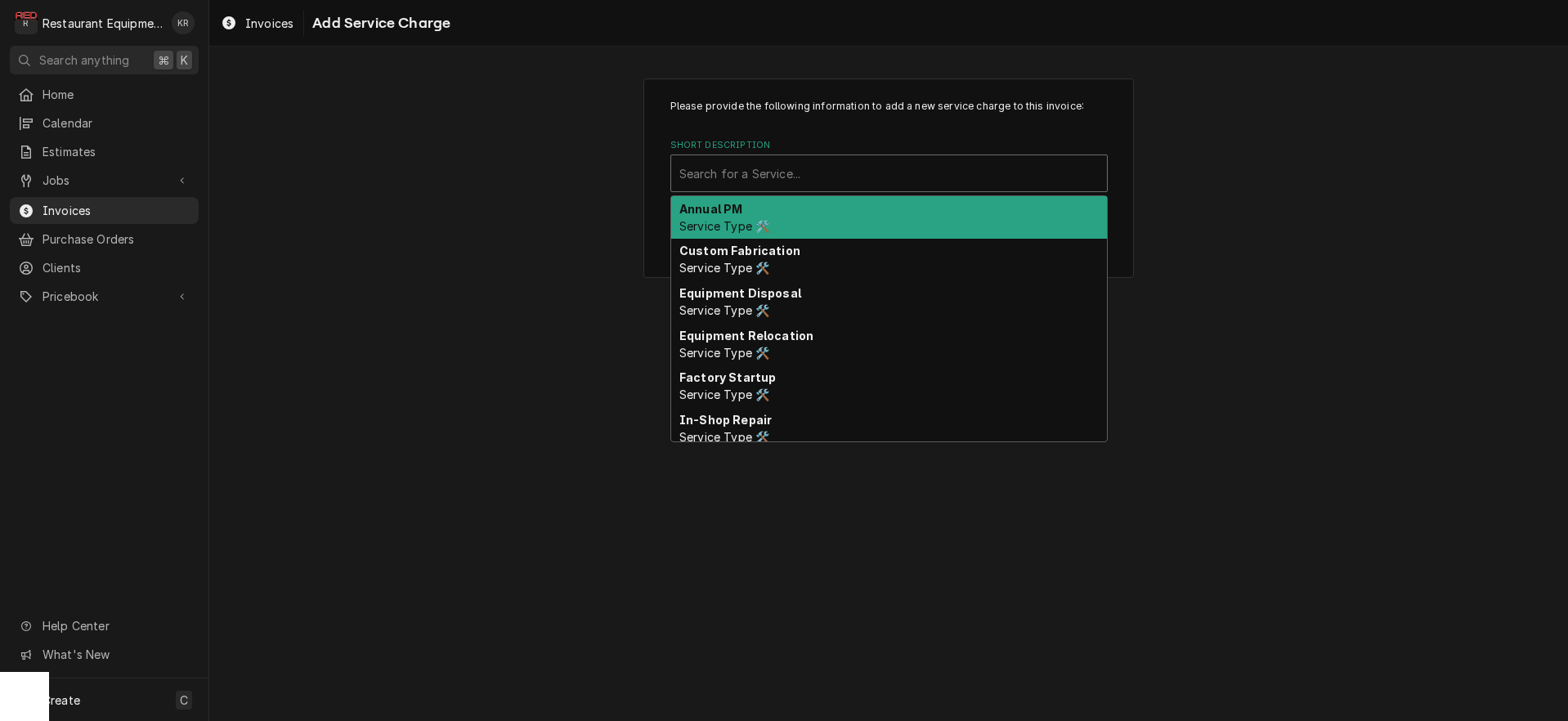
click at [753, 180] on div "Short Description" at bounding box center [889, 173] width 419 height 30
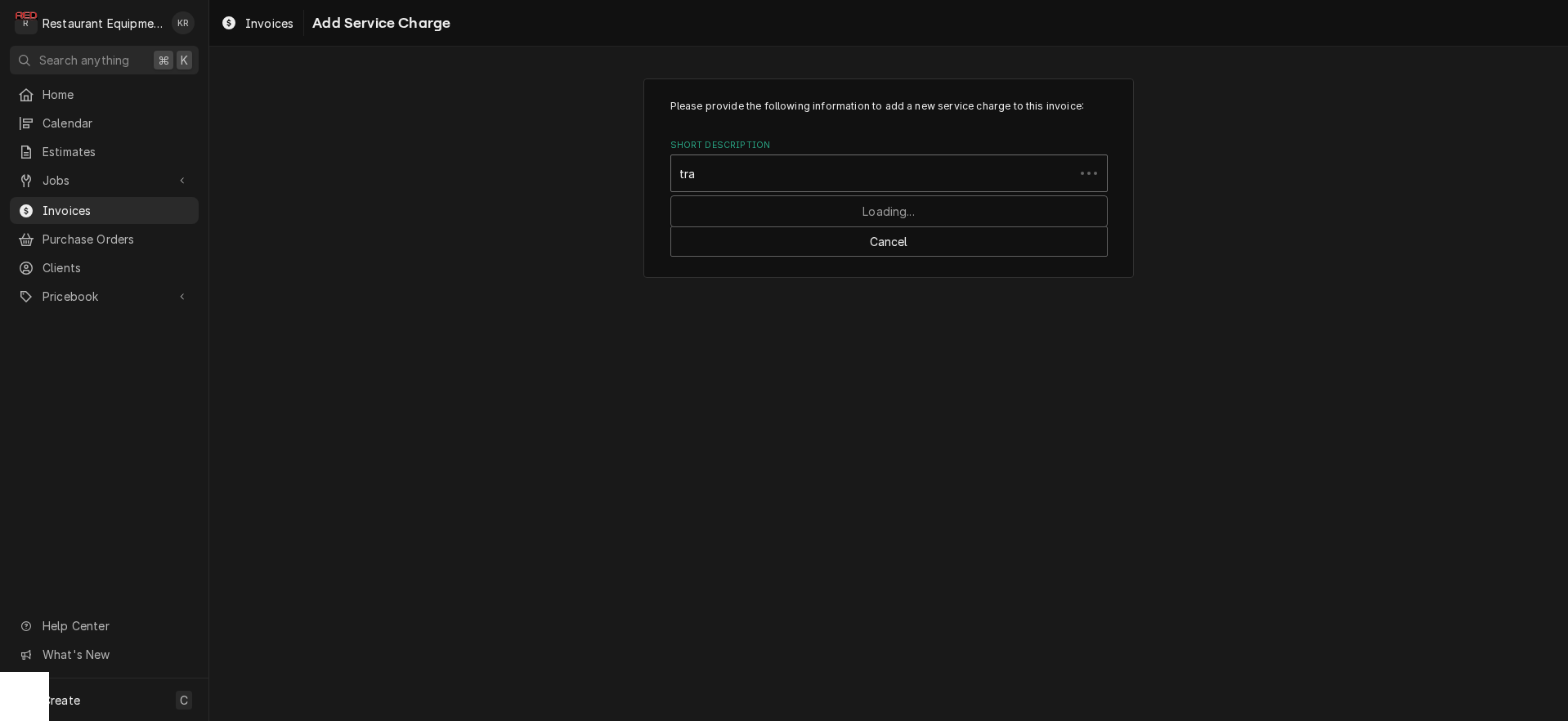
type input "trav"
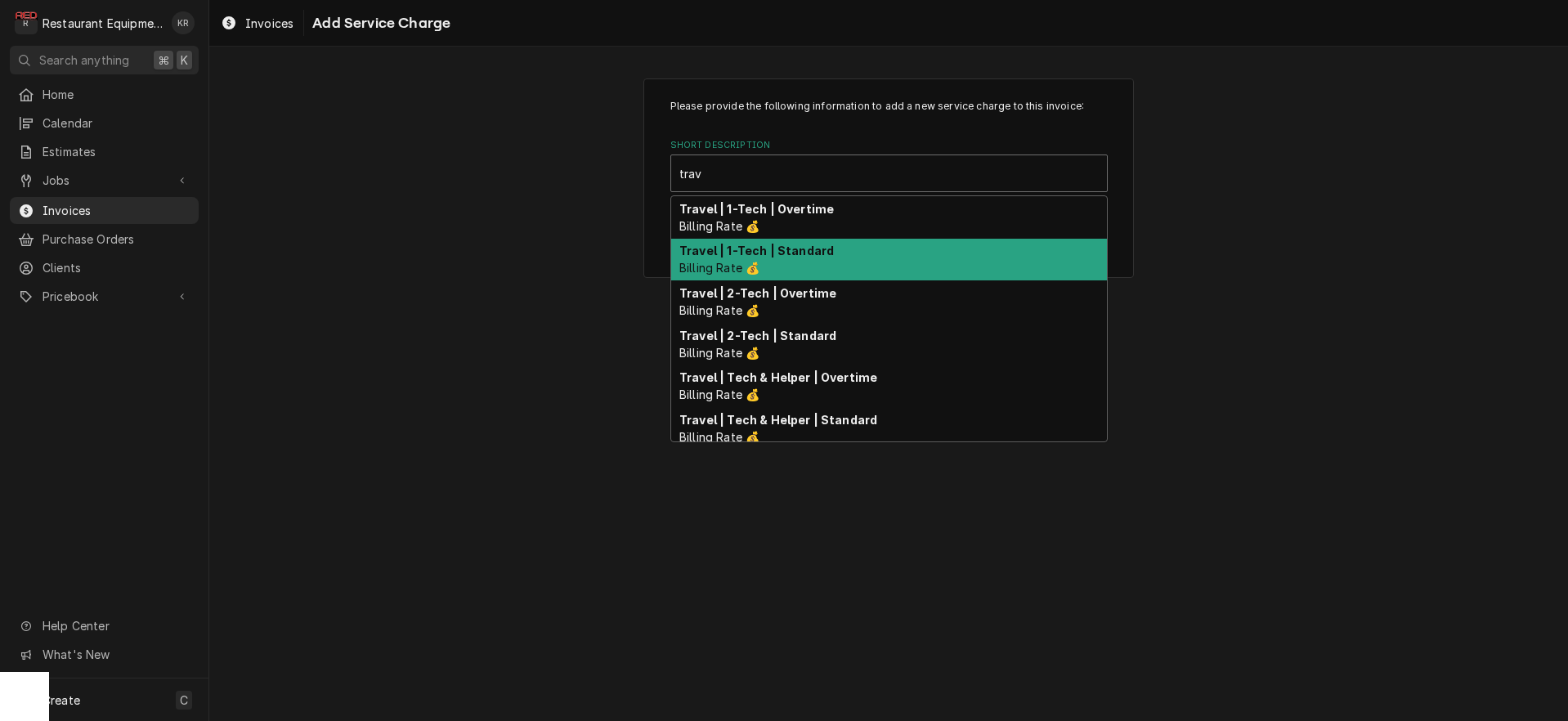
click at [747, 251] on strong "Travel | 1-Tech | Standard" at bounding box center [757, 250] width 155 height 14
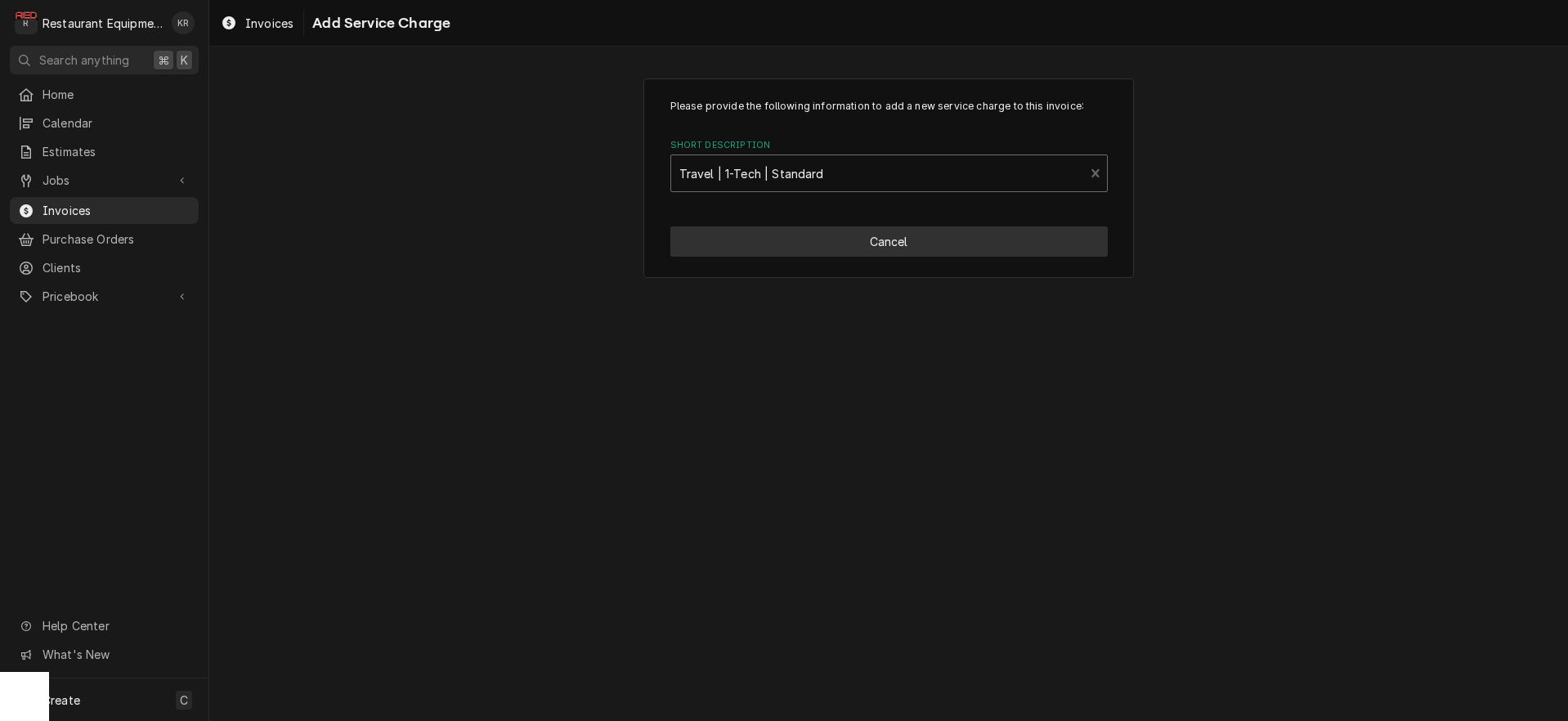
type textarea "x"
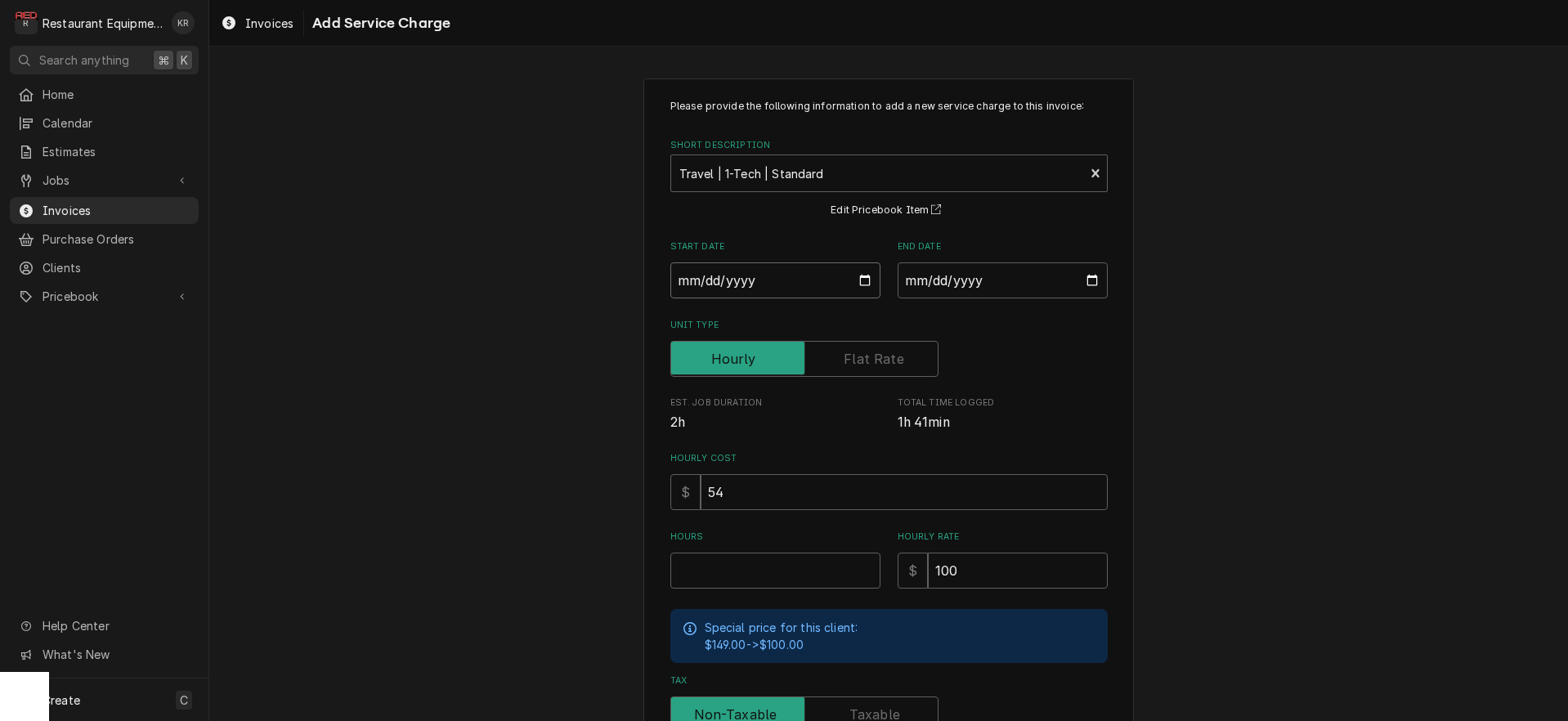
click at [870, 282] on input "Start Date" at bounding box center [775, 280] width 210 height 36
type input "2025-09-30"
type textarea "x"
click at [849, 283] on input "2025-09-30" at bounding box center [775, 280] width 210 height 36
drag, startPoint x: 857, startPoint y: 283, endPoint x: 821, endPoint y: 346, distance: 72.6
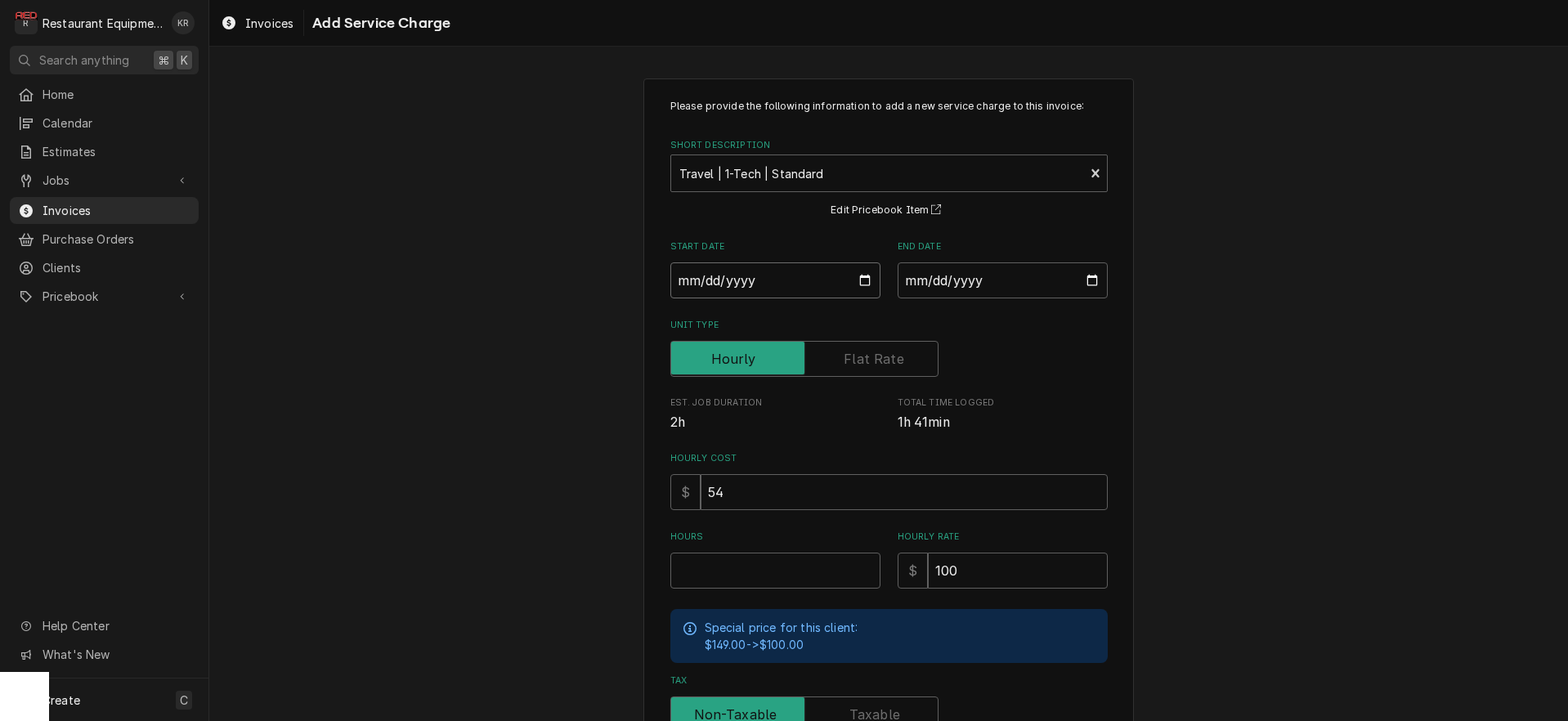
click at [857, 285] on input "2025-09-30" at bounding box center [775, 280] width 210 height 36
type input "2025-10-01"
type textarea "x"
click at [978, 284] on input "End Date" at bounding box center [1003, 280] width 210 height 36
click at [1076, 279] on input "End Date" at bounding box center [1003, 280] width 210 height 36
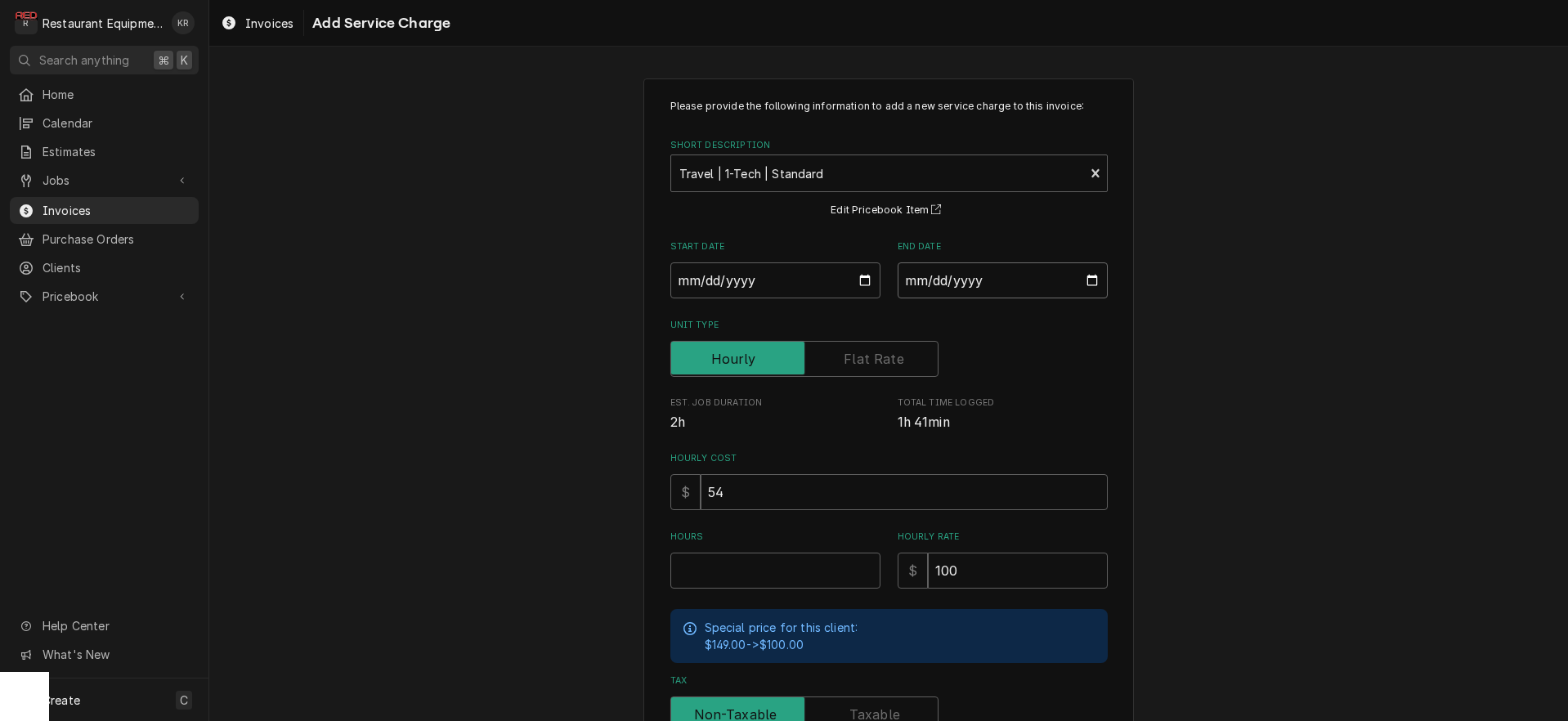
drag, startPoint x: 1104, startPoint y: 277, endPoint x: 1094, endPoint y: 278, distance: 10.0
click at [1097, 278] on input "End Date" at bounding box center [1003, 280] width 210 height 36
click at [1090, 280] on input "End Date" at bounding box center [1003, 280] width 210 height 36
type input "2025-10-01"
click at [750, 565] on input "Hours" at bounding box center [775, 570] width 210 height 36
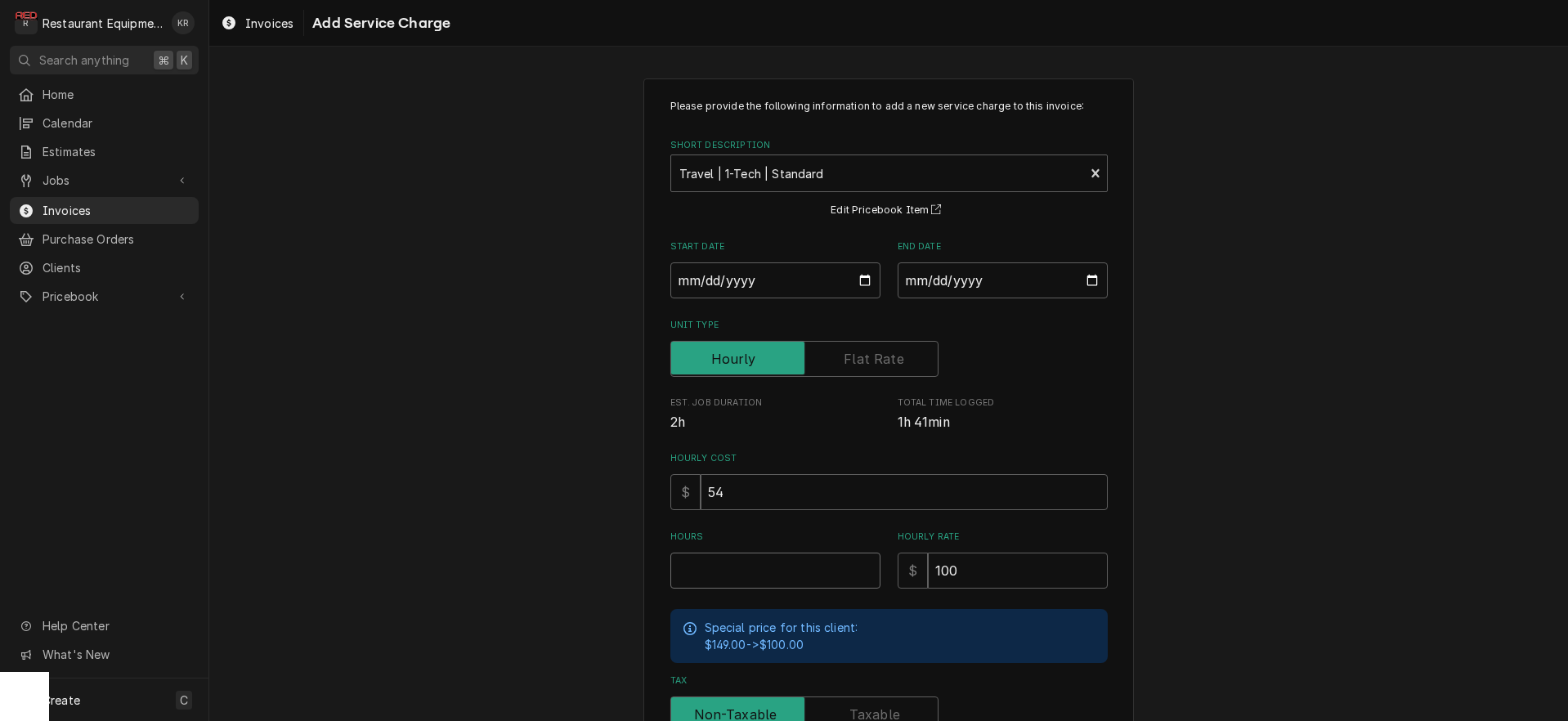
type textarea "x"
type input "1"
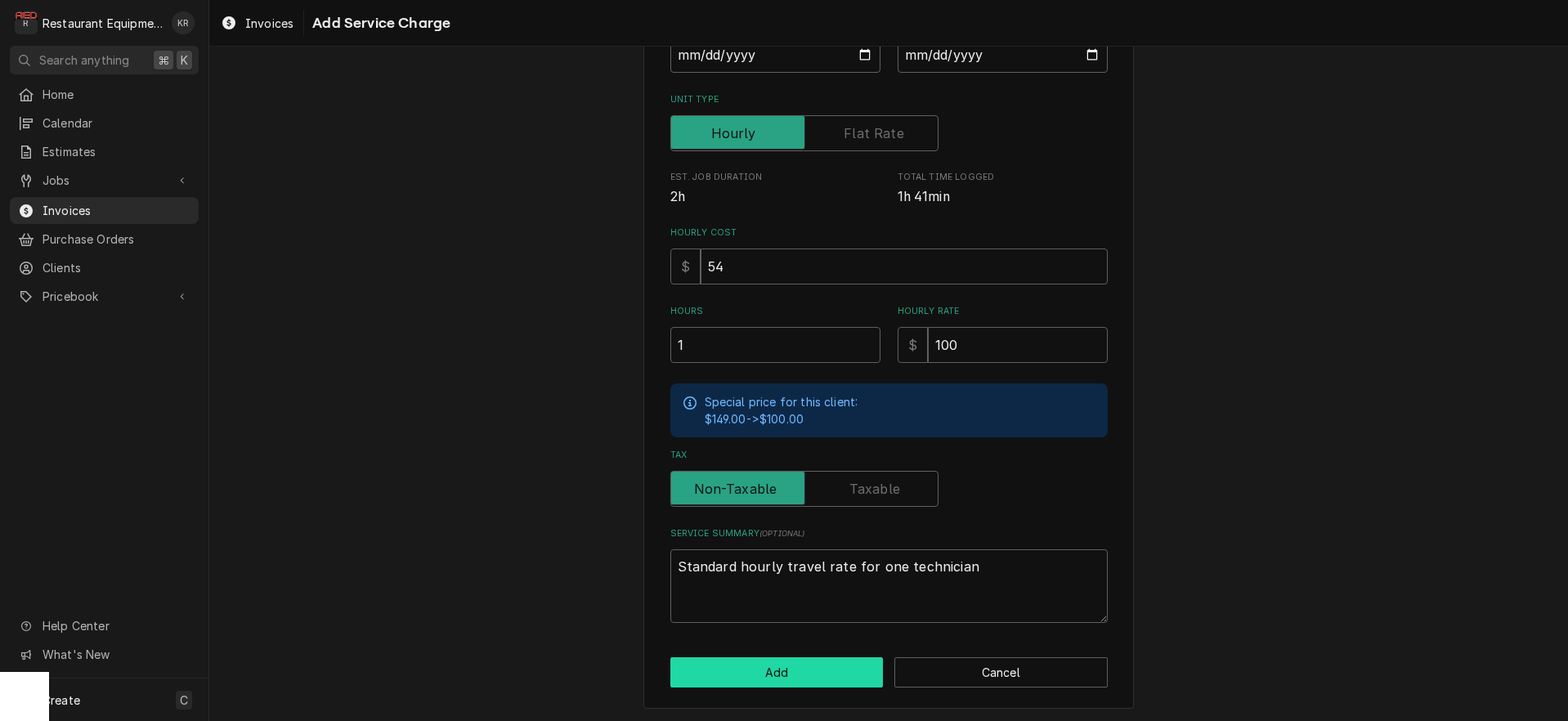
click at [762, 678] on button "Add" at bounding box center [777, 672] width 214 height 31
type textarea "x"
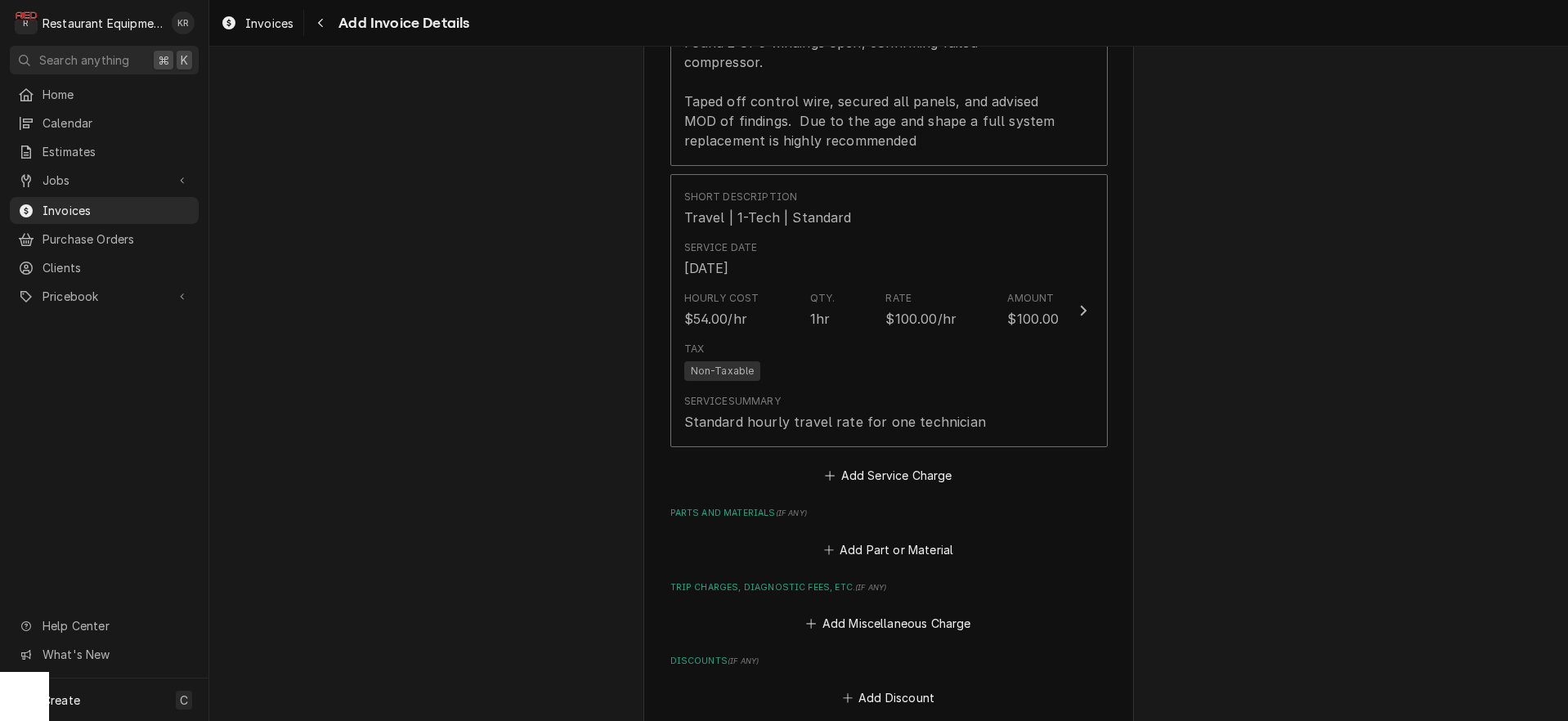
scroll to position [2250, 0]
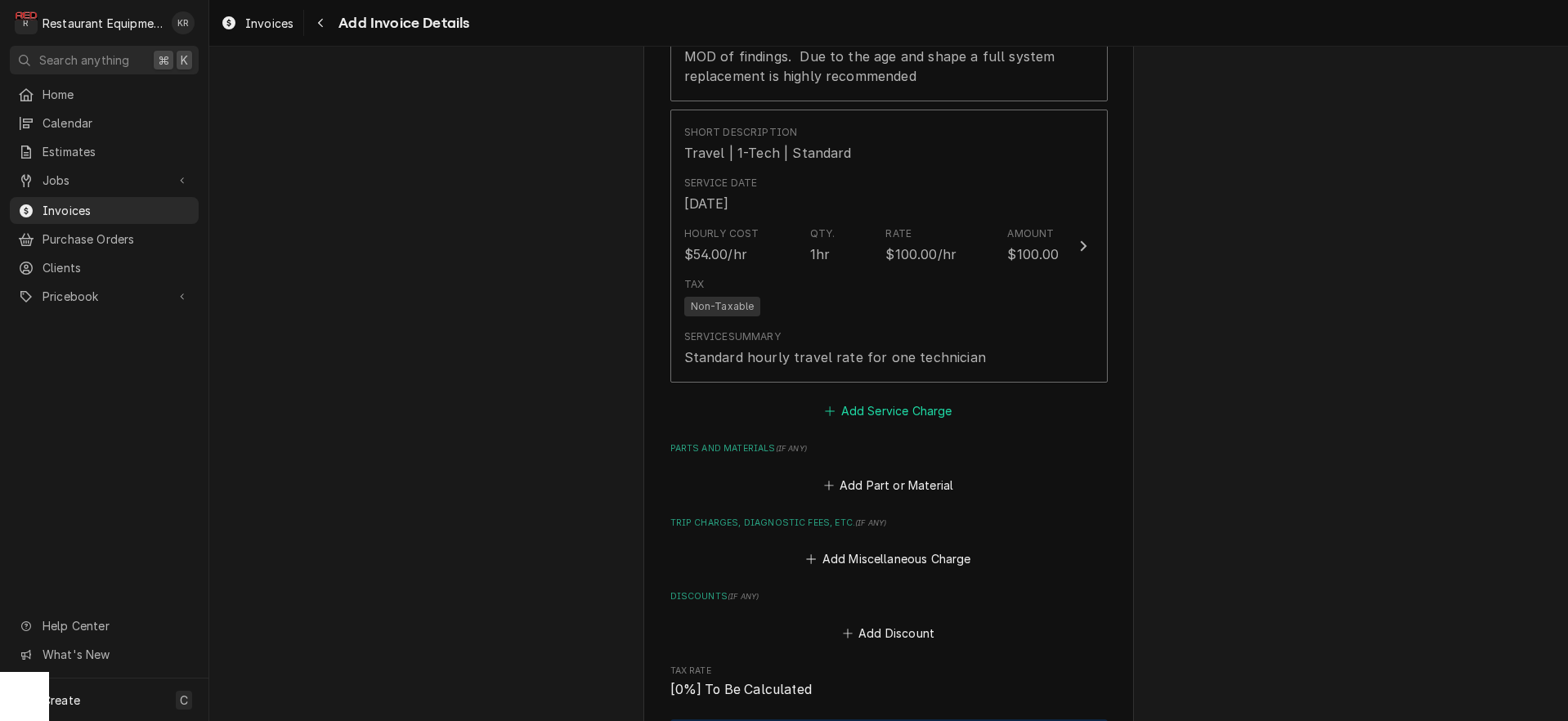
drag, startPoint x: 869, startPoint y: 377, endPoint x: 868, endPoint y: 368, distance: 9.1
click at [869, 400] on button "Add Service Charge" at bounding box center [888, 411] width 132 height 23
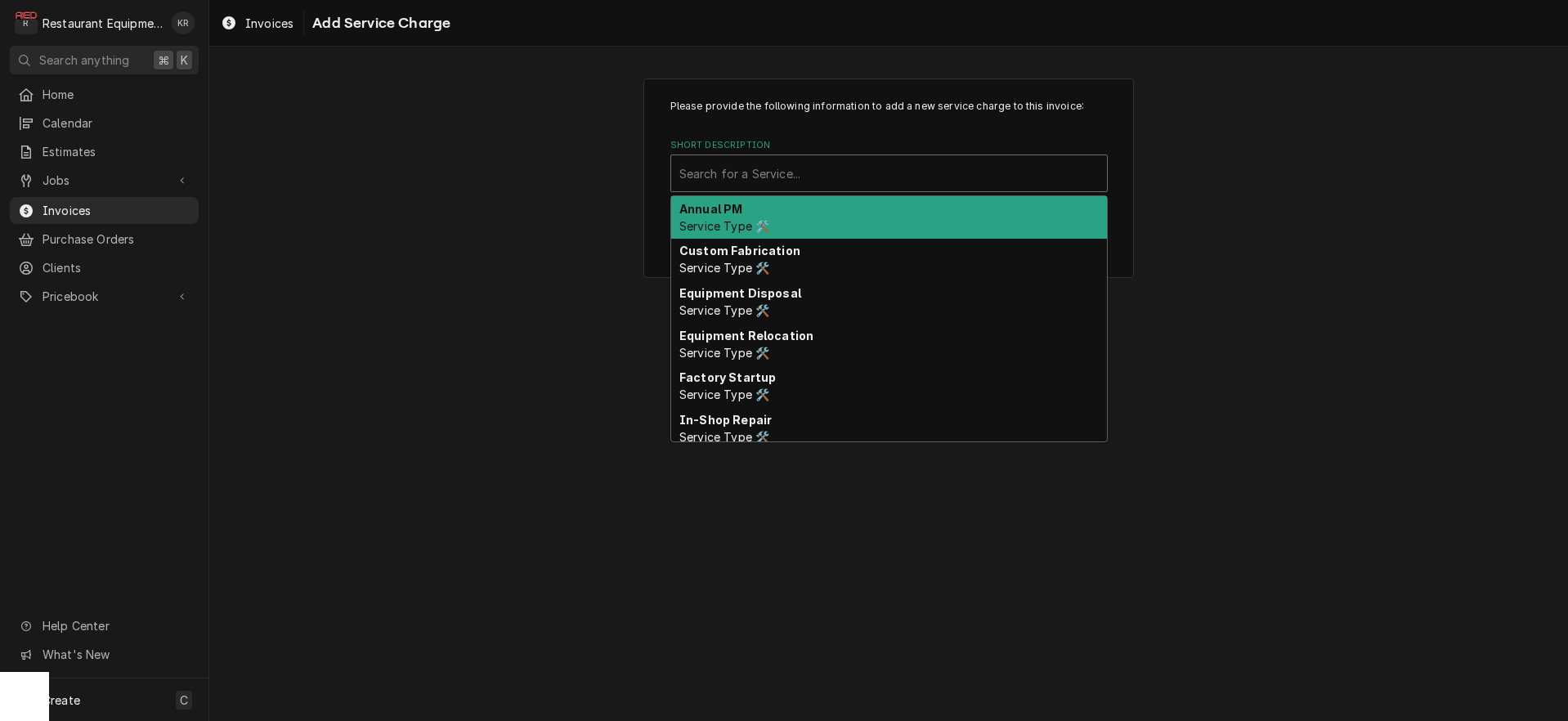
click at [787, 173] on div "Short Description" at bounding box center [889, 173] width 419 height 30
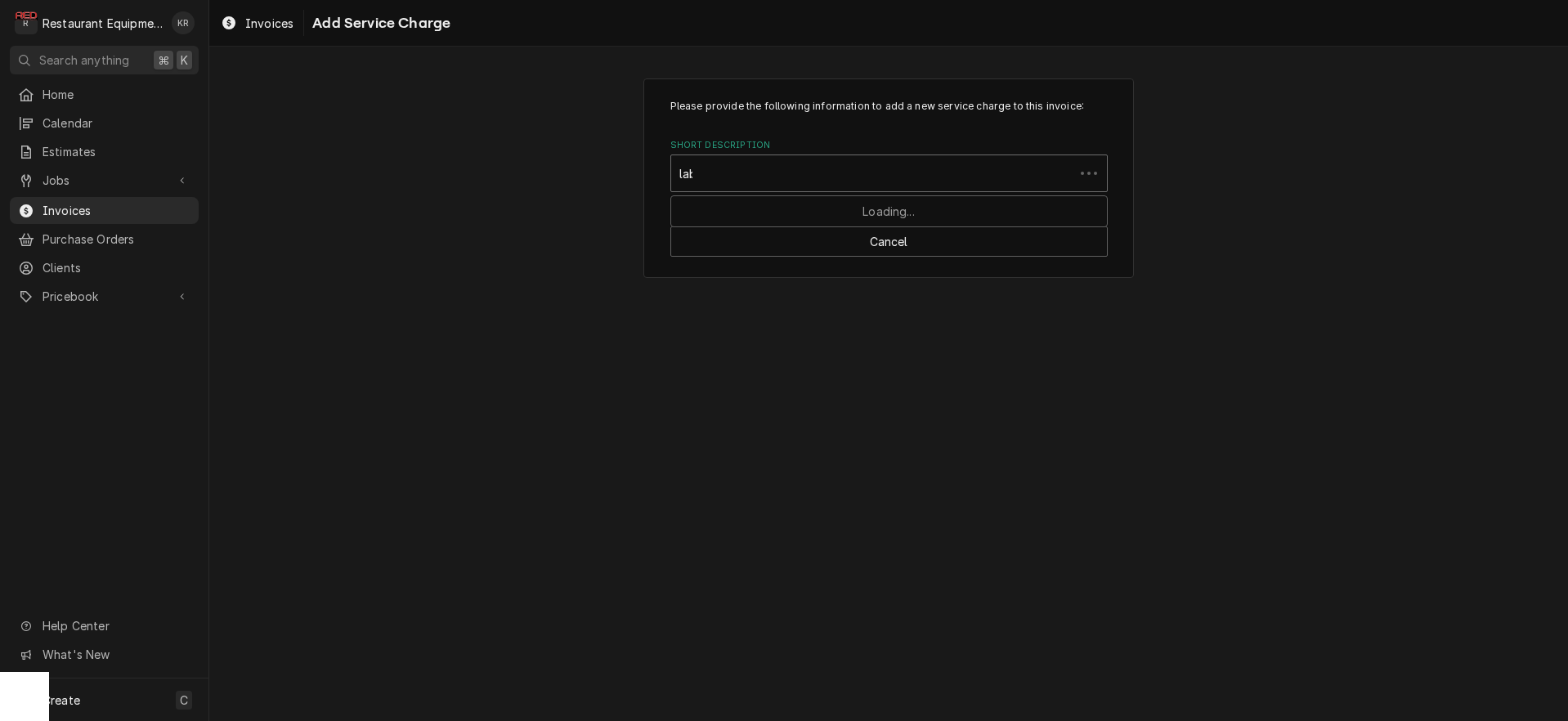
type input "labo"
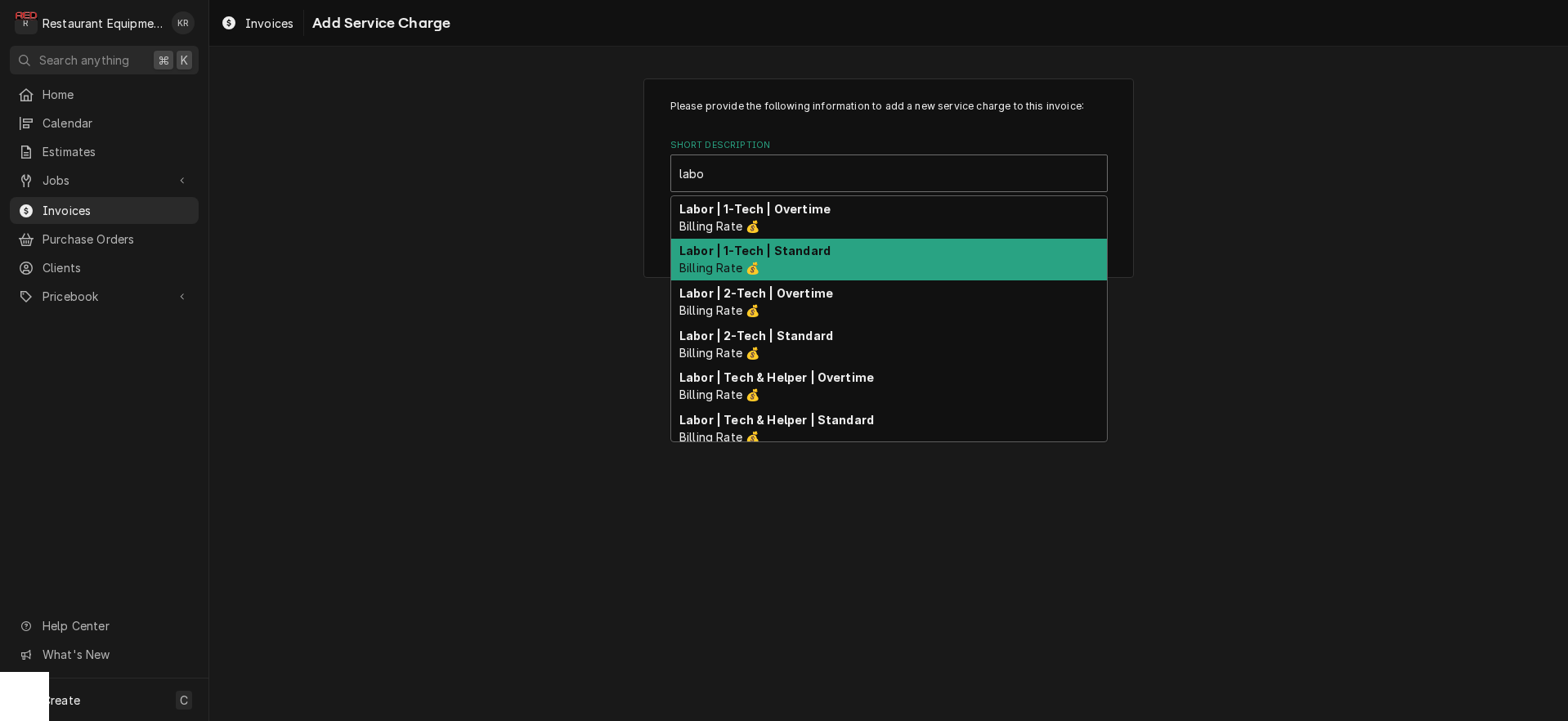
click at [729, 256] on strong "Labor | 1-Tech | Standard" at bounding box center [755, 250] width 151 height 14
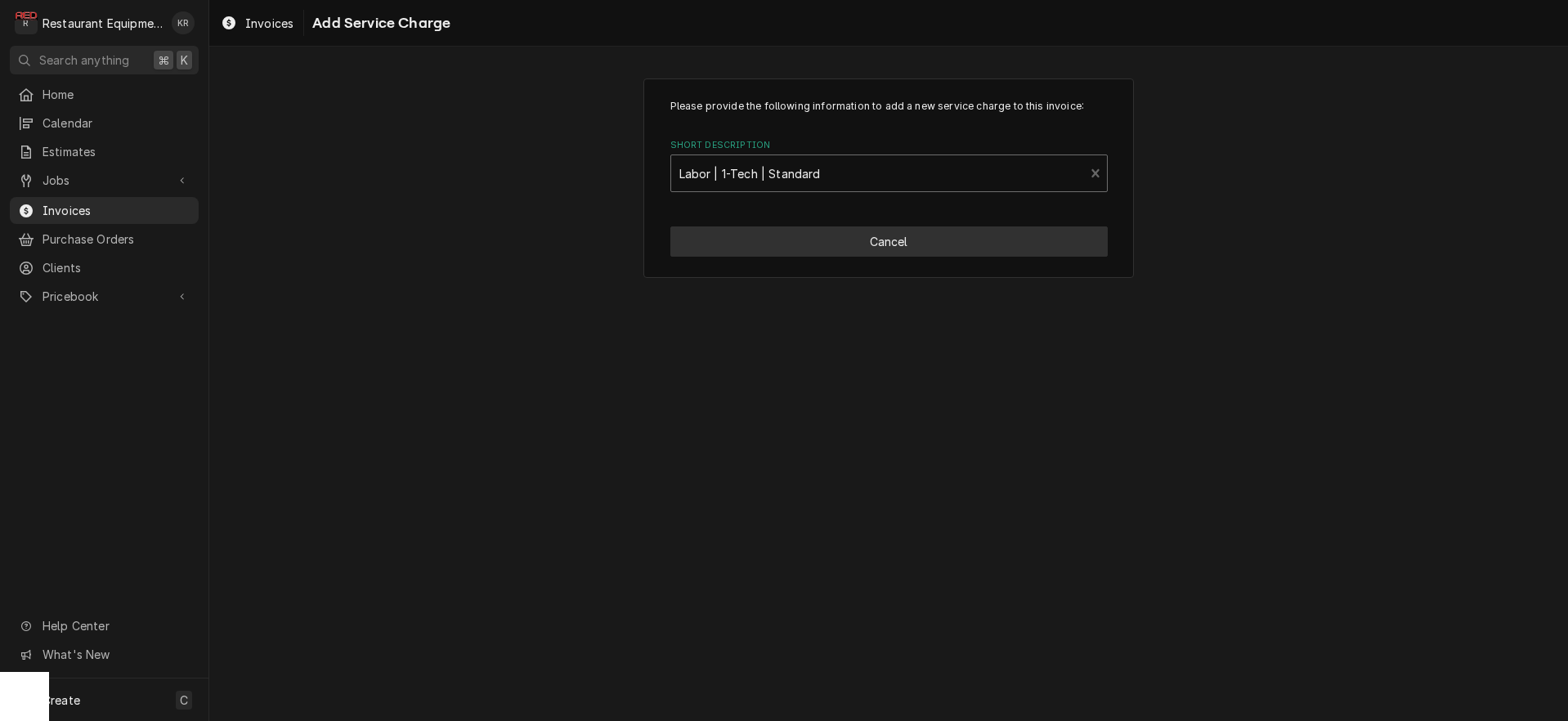
type textarea "x"
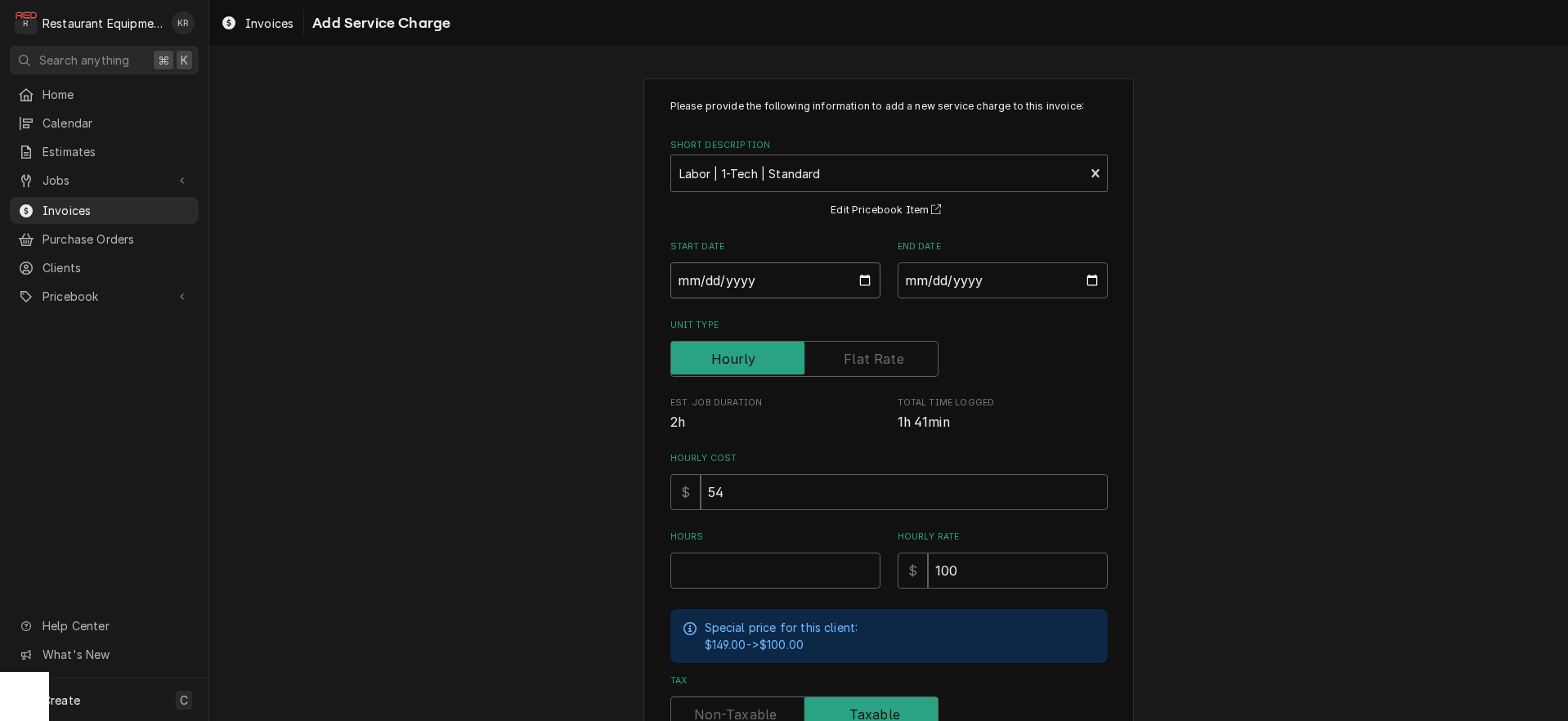
drag, startPoint x: 864, startPoint y: 280, endPoint x: 858, endPoint y: 318, distance: 38.5
click at [864, 281] on input "Start Date" at bounding box center [775, 280] width 210 height 36
type input "2025-10-01"
type textarea "x"
click at [1085, 278] on input "End Date" at bounding box center [1003, 280] width 210 height 36
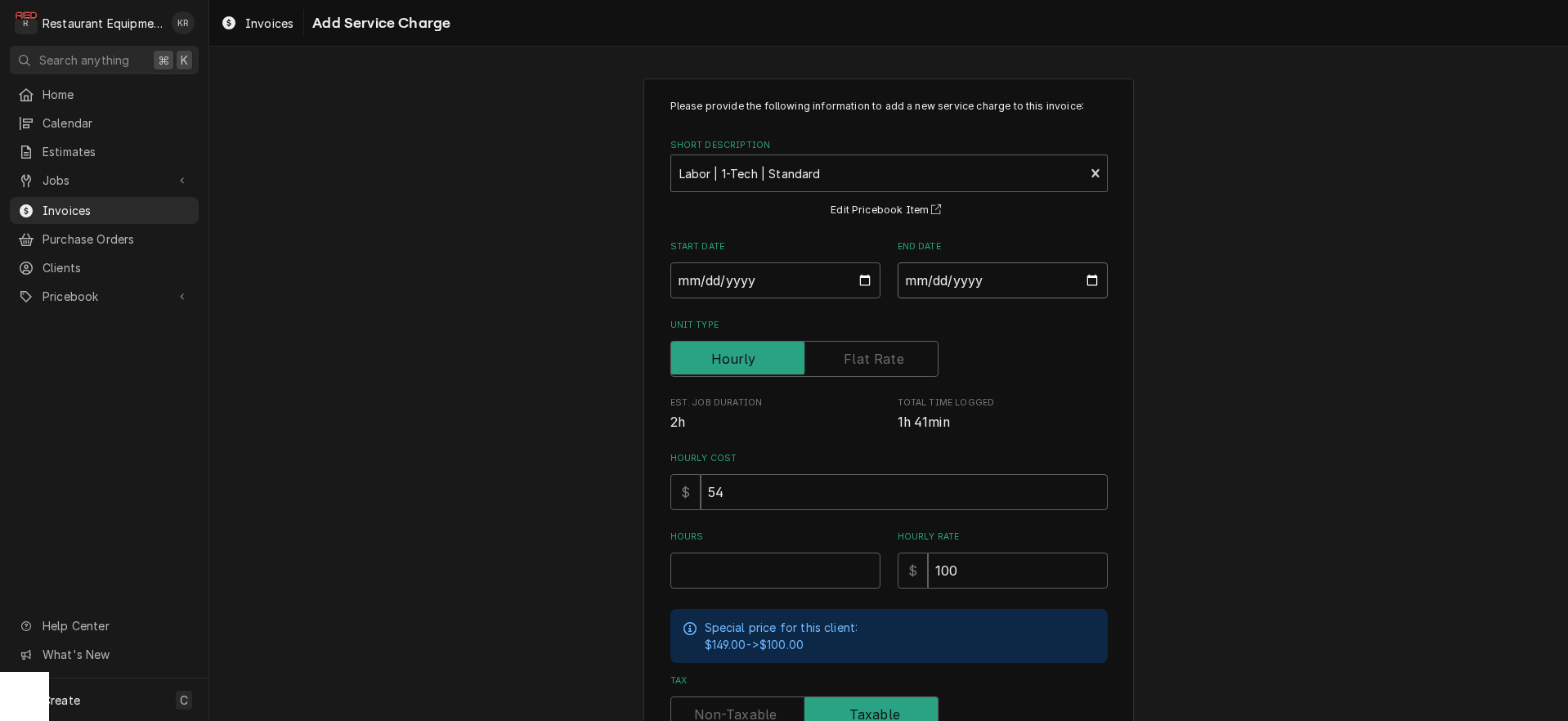
type input "2025-10-01"
click at [762, 572] on input "Hours" at bounding box center [775, 570] width 210 height 36
type textarea "x"
type input "1"
type textarea "x"
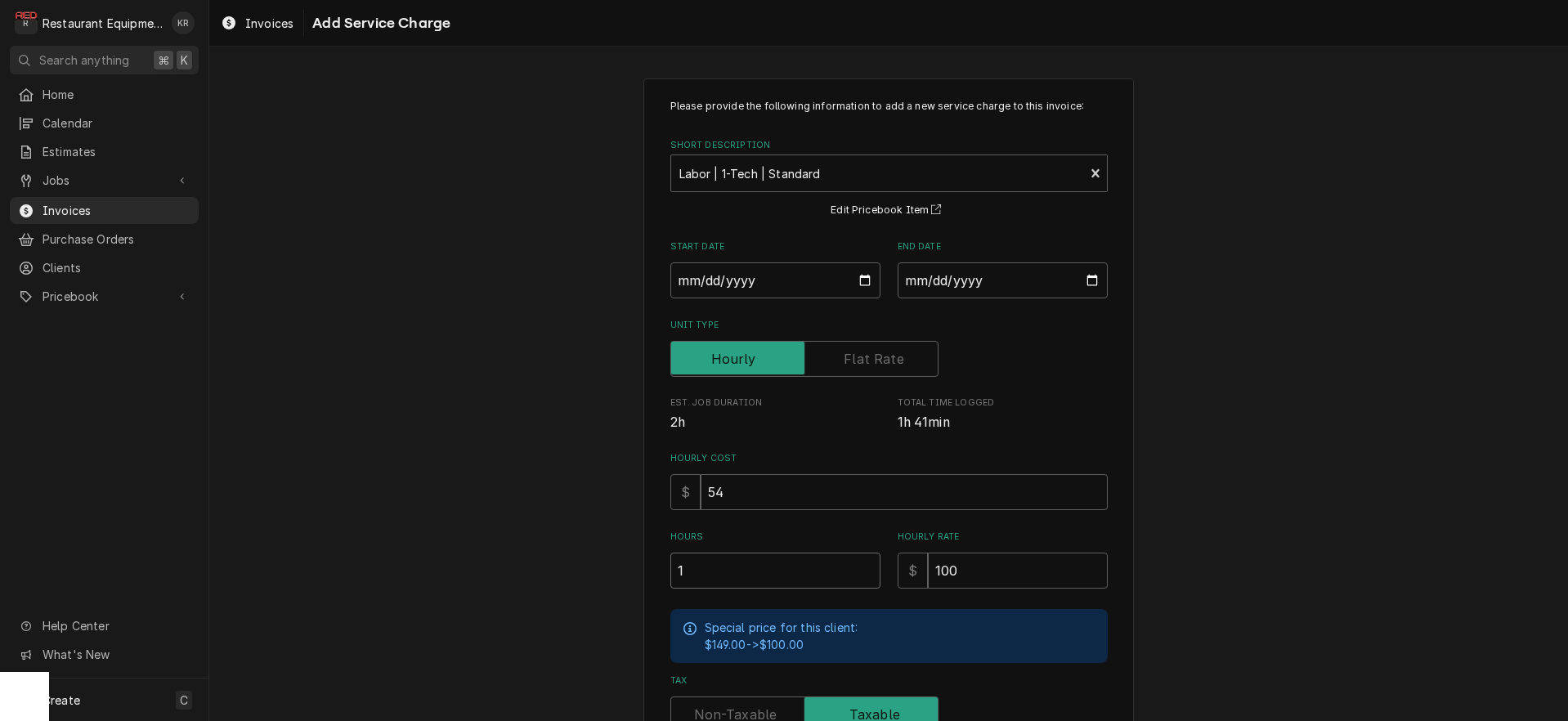
type input "1.7"
type textarea "x"
type input "1.75"
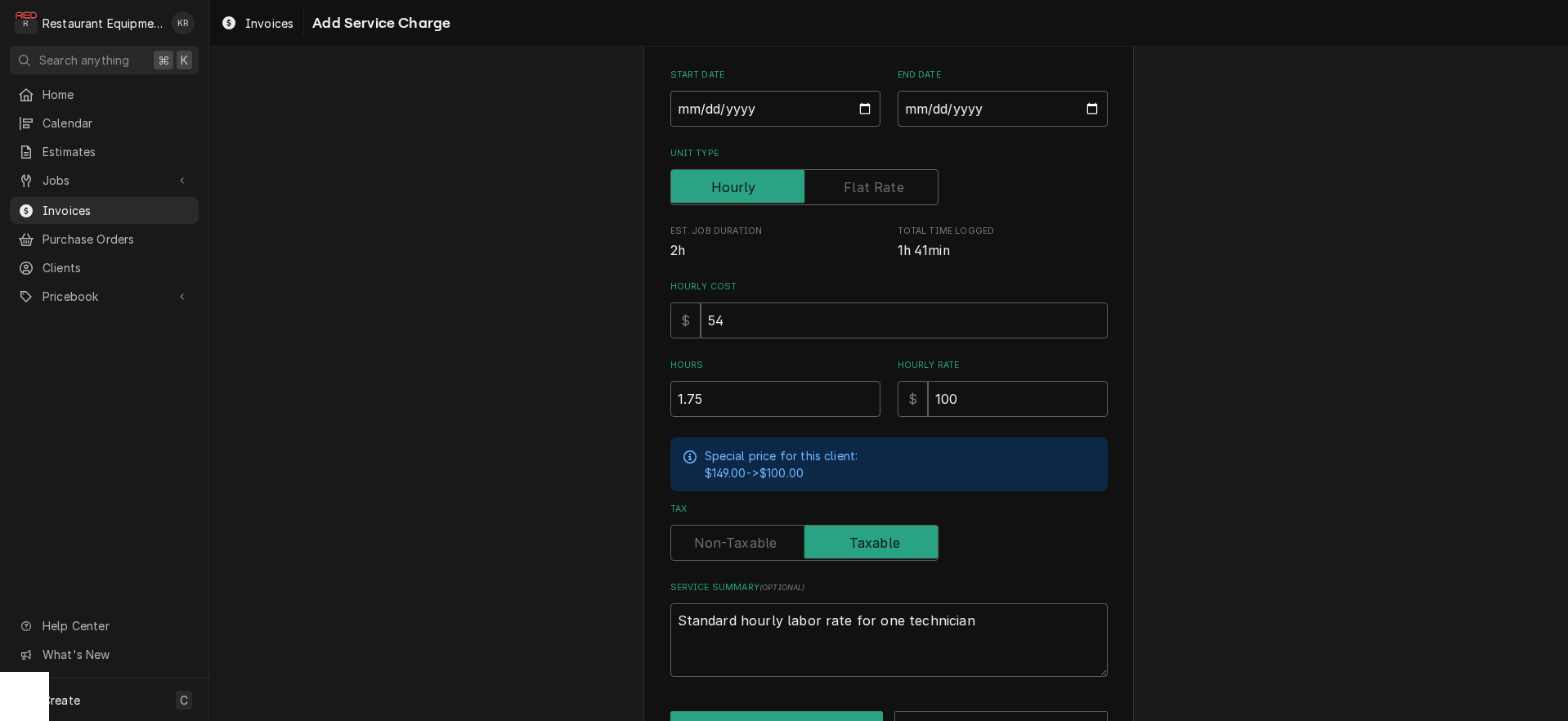
scroll to position [226, 0]
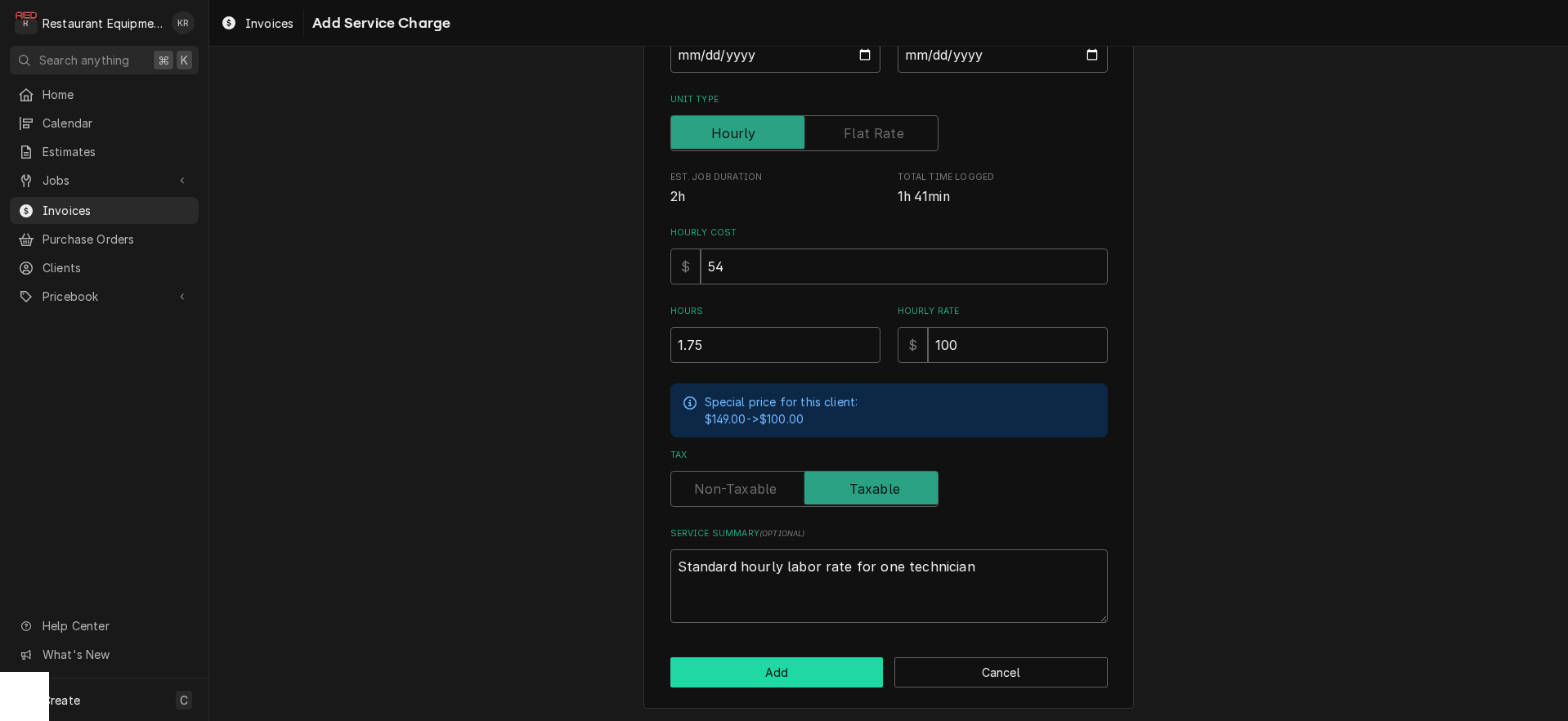
click at [764, 668] on button "Add" at bounding box center [777, 672] width 214 height 31
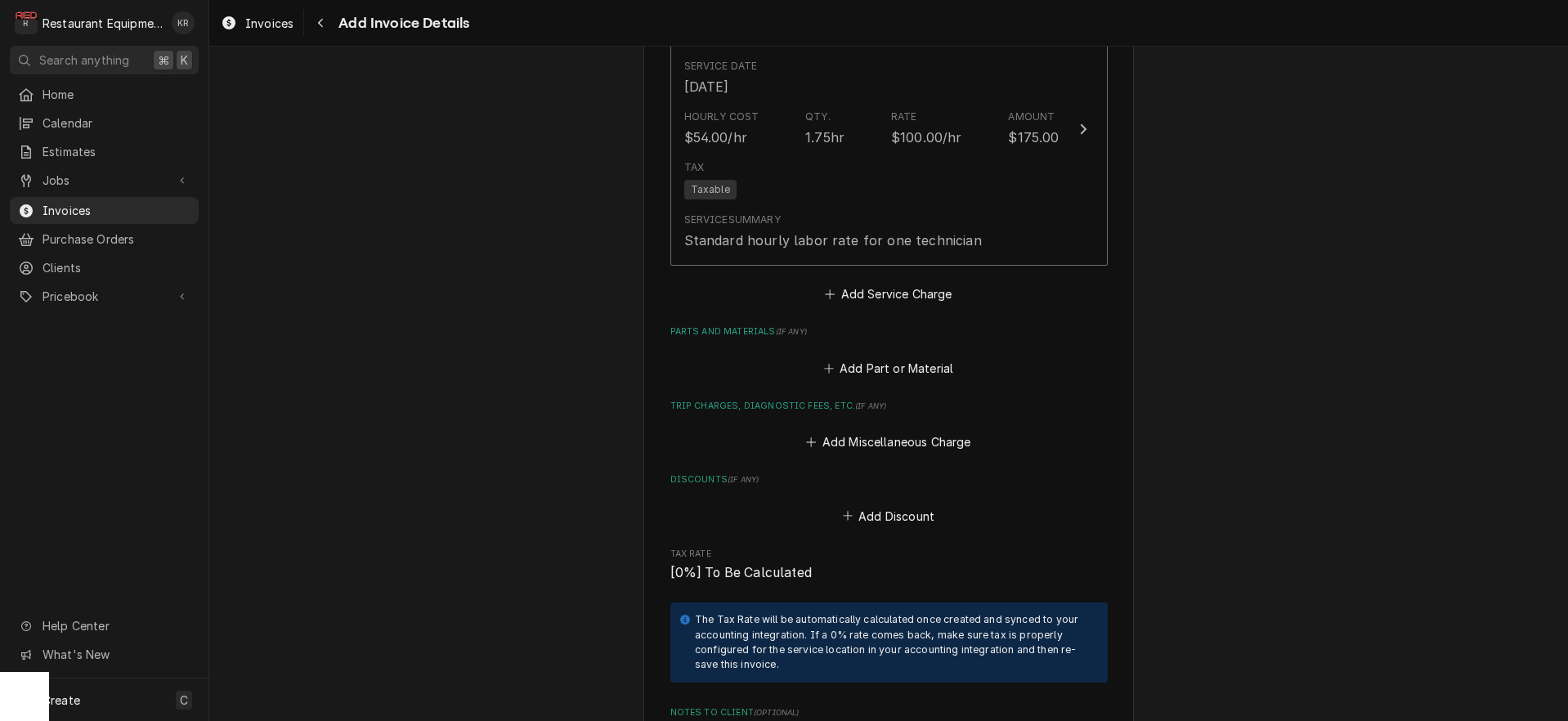
scroll to position [2647, 0]
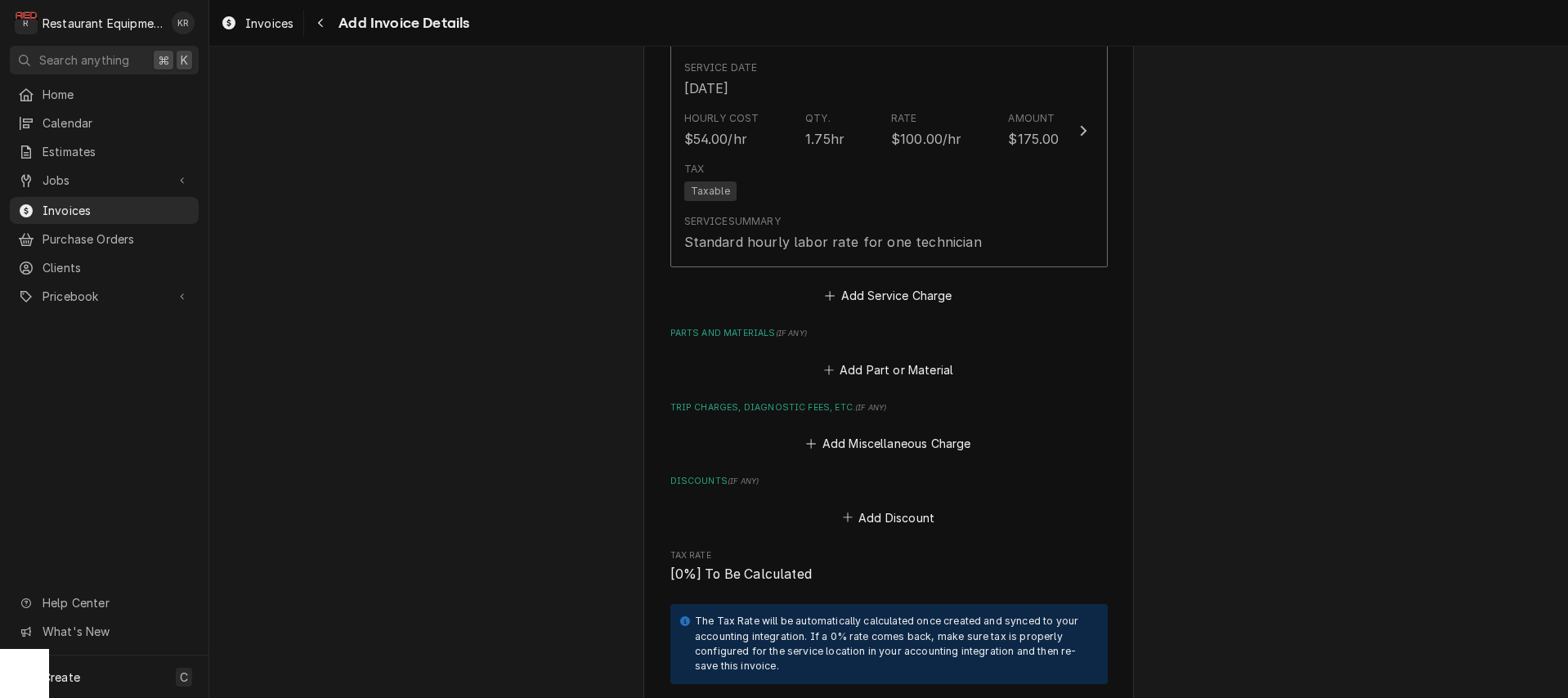
type textarea "x"
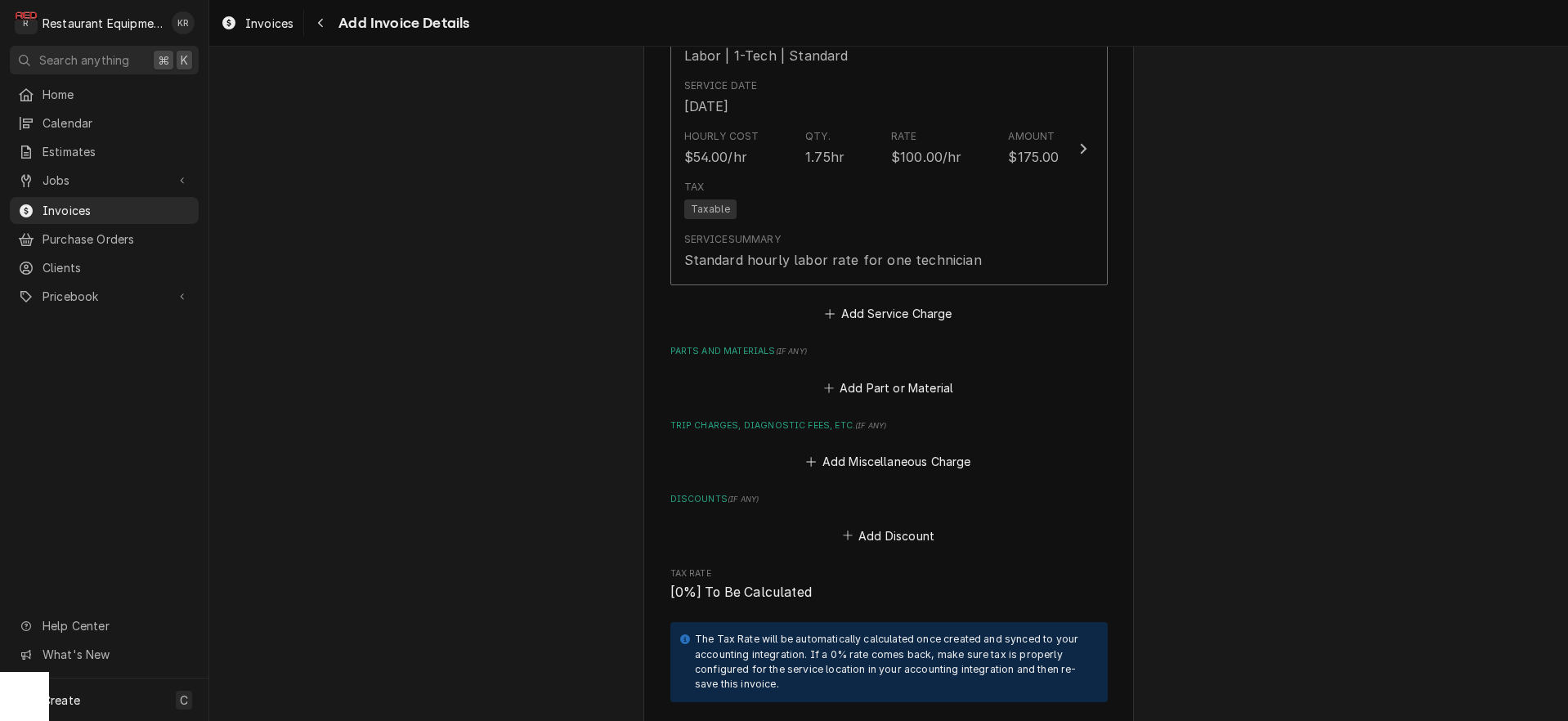
scroll to position [2627, 0]
click at [874, 378] on button "Add Part or Material" at bounding box center [888, 389] width 135 height 23
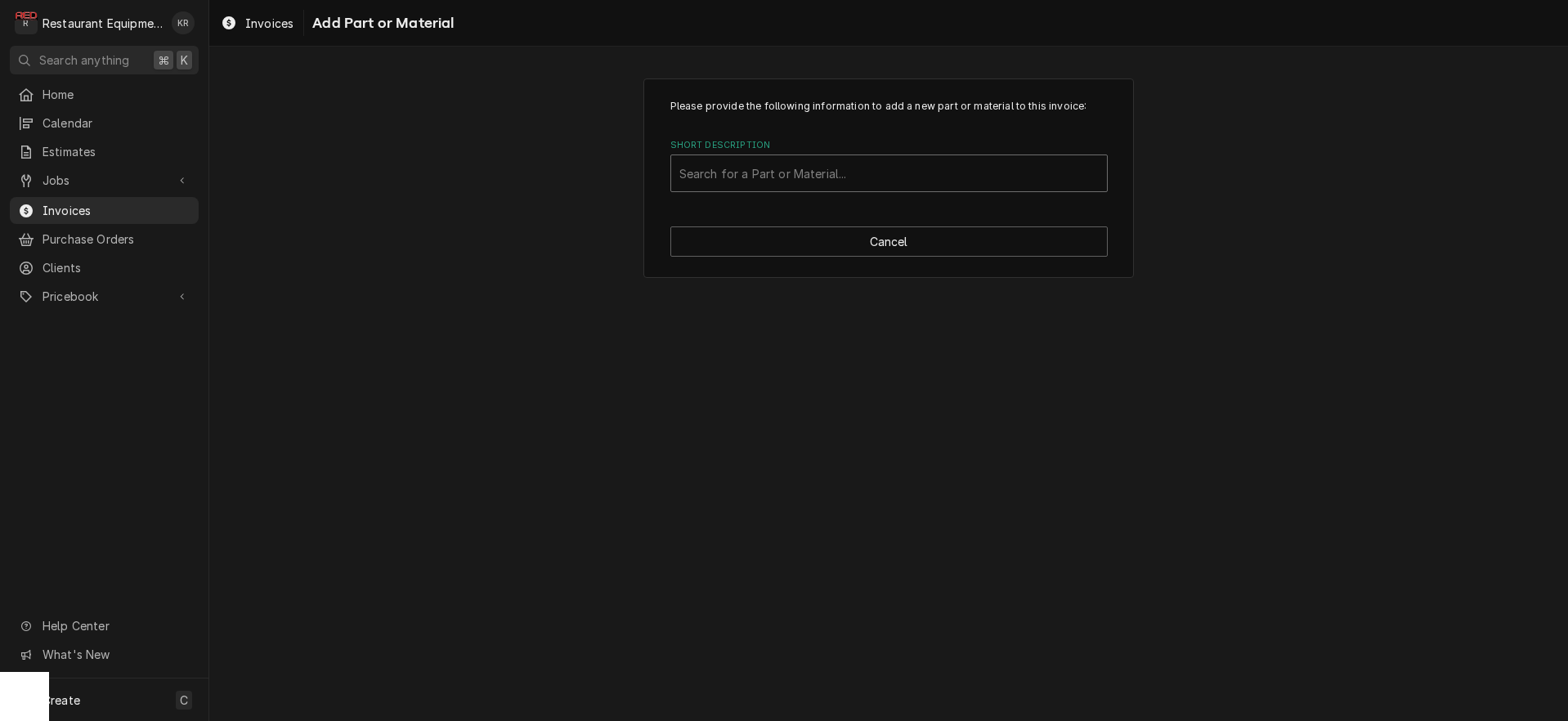
click at [722, 179] on div "Short Description" at bounding box center [889, 173] width 419 height 30
type input "misc"
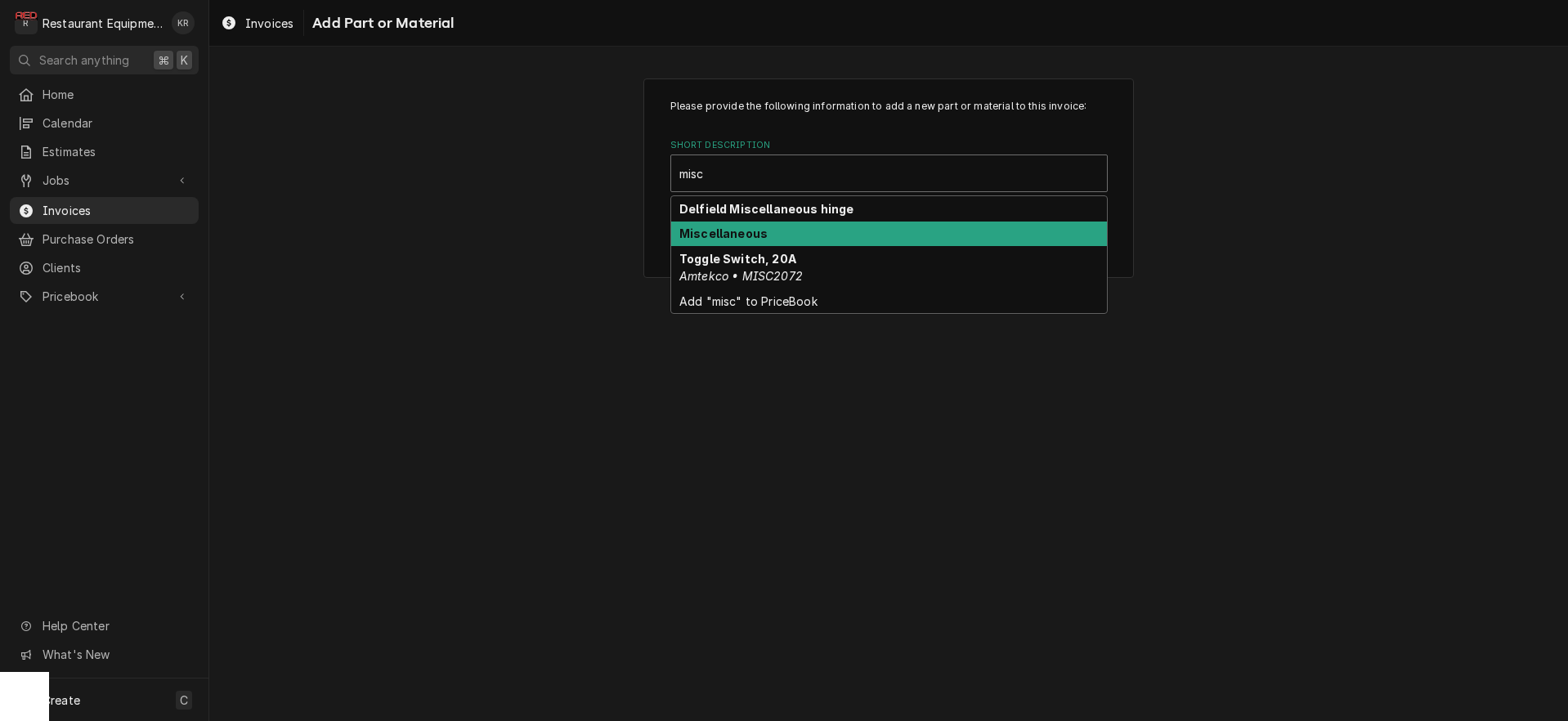
click at [724, 236] on strong "Miscellaneous" at bounding box center [724, 234] width 88 height 14
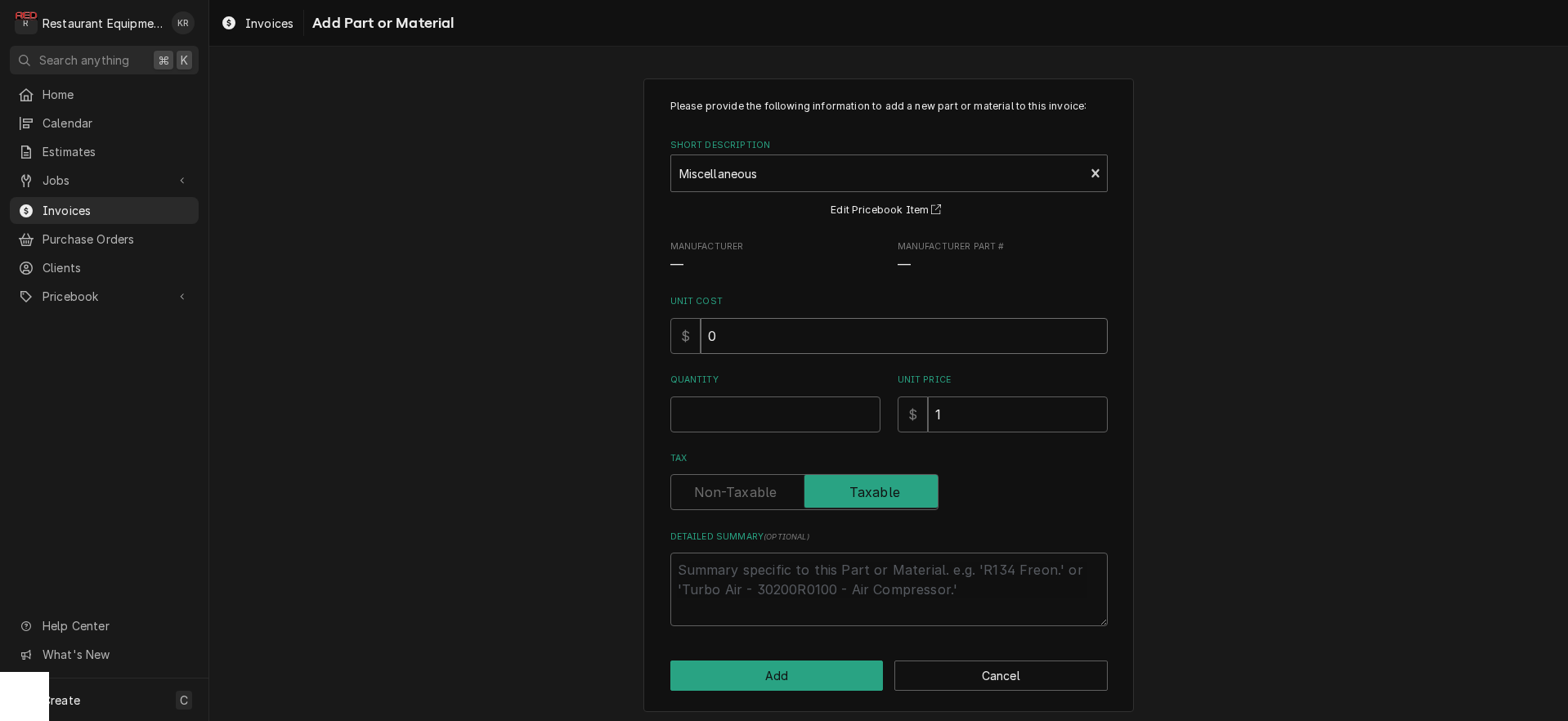
click at [730, 346] on input "0" at bounding box center [904, 335] width 407 height 36
type textarea "x"
type input "07"
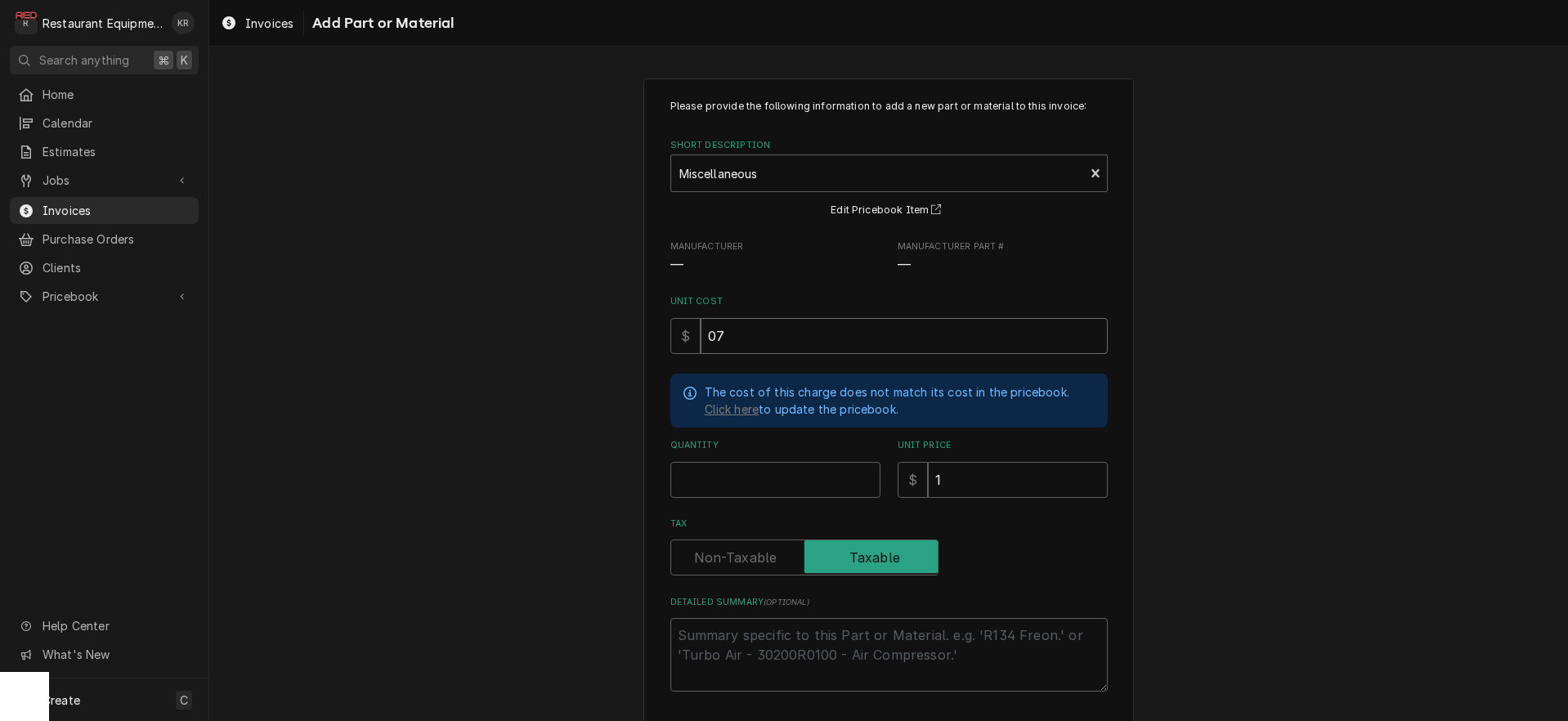
type textarea "x"
type input "7"
type textarea "x"
type input "07.3"
type textarea "x"
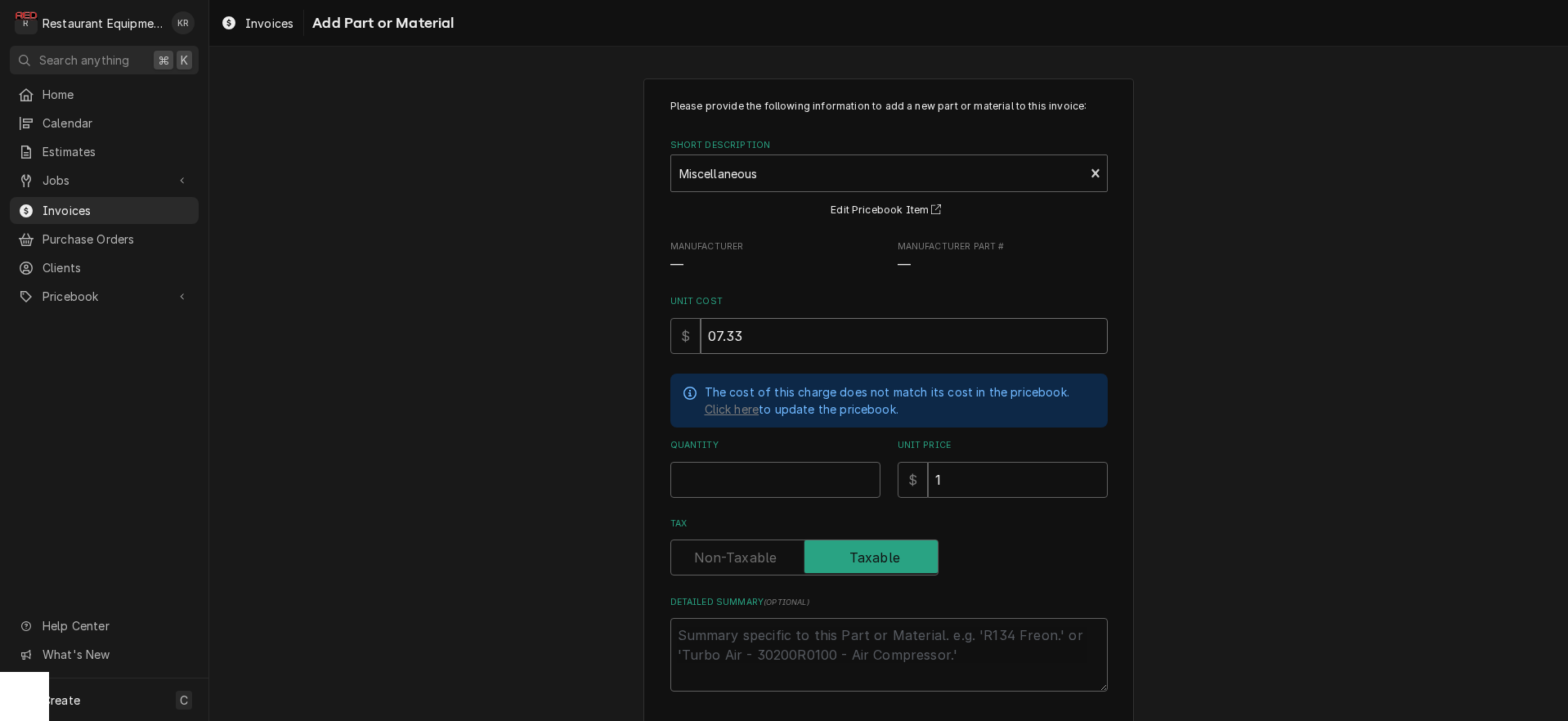
type input "07.33"
type textarea "x"
type input "1"
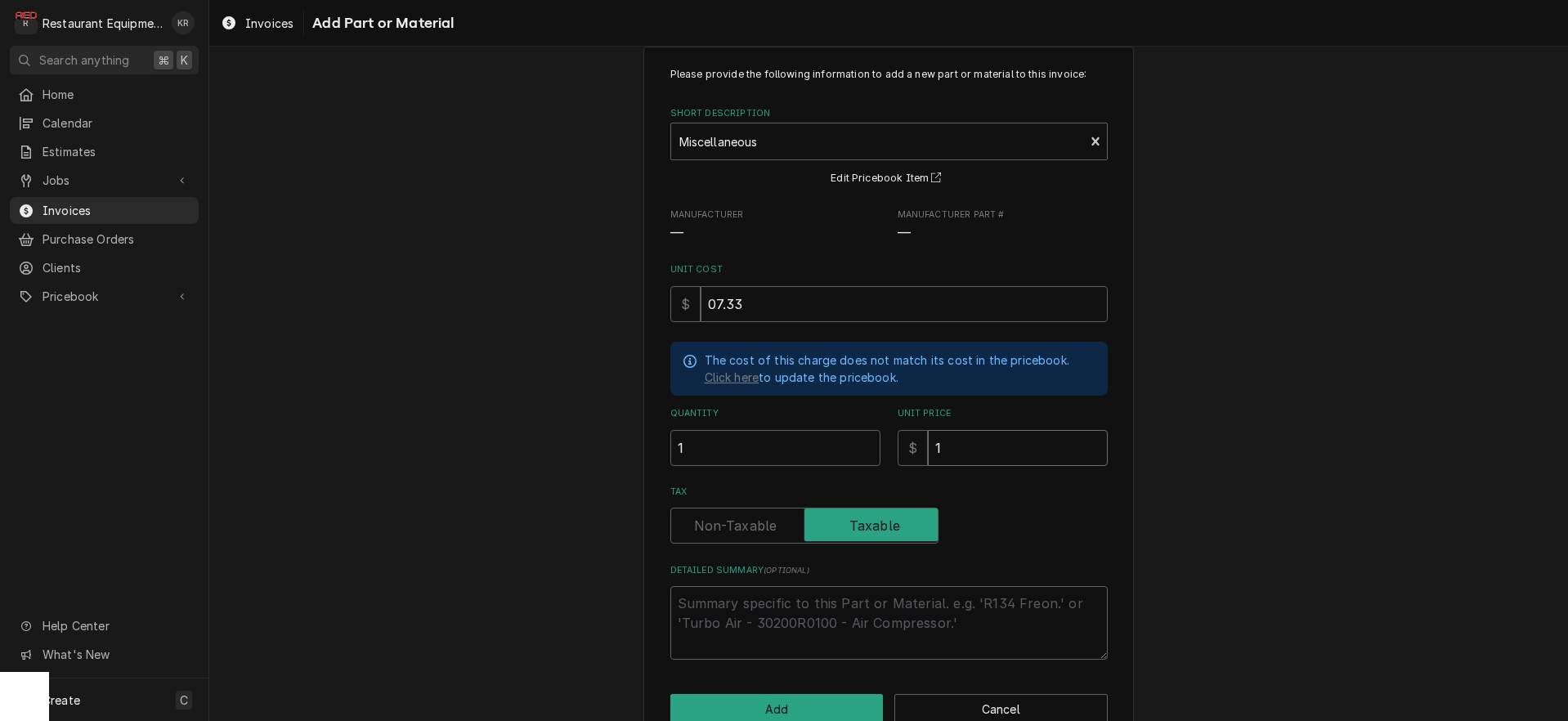
drag, startPoint x: 973, startPoint y: 444, endPoint x: 918, endPoint y: 447, distance: 55.1
click at [928, 447] on input "1" at bounding box center [1018, 448] width 180 height 36
type textarea "x"
type input "11"
type textarea "x"
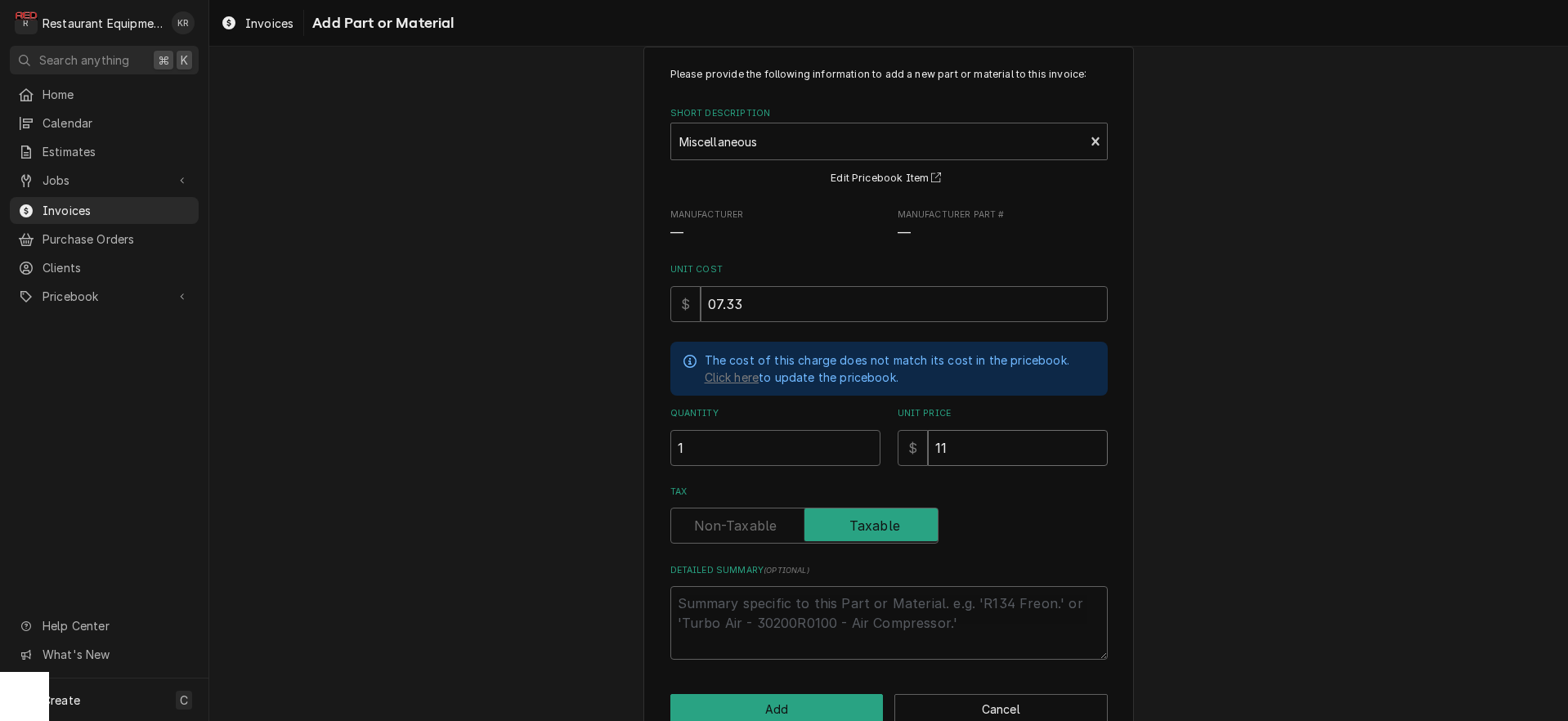
type input "11.2"
type textarea "x"
type input "11.21"
type textarea "x"
type textarea "M"
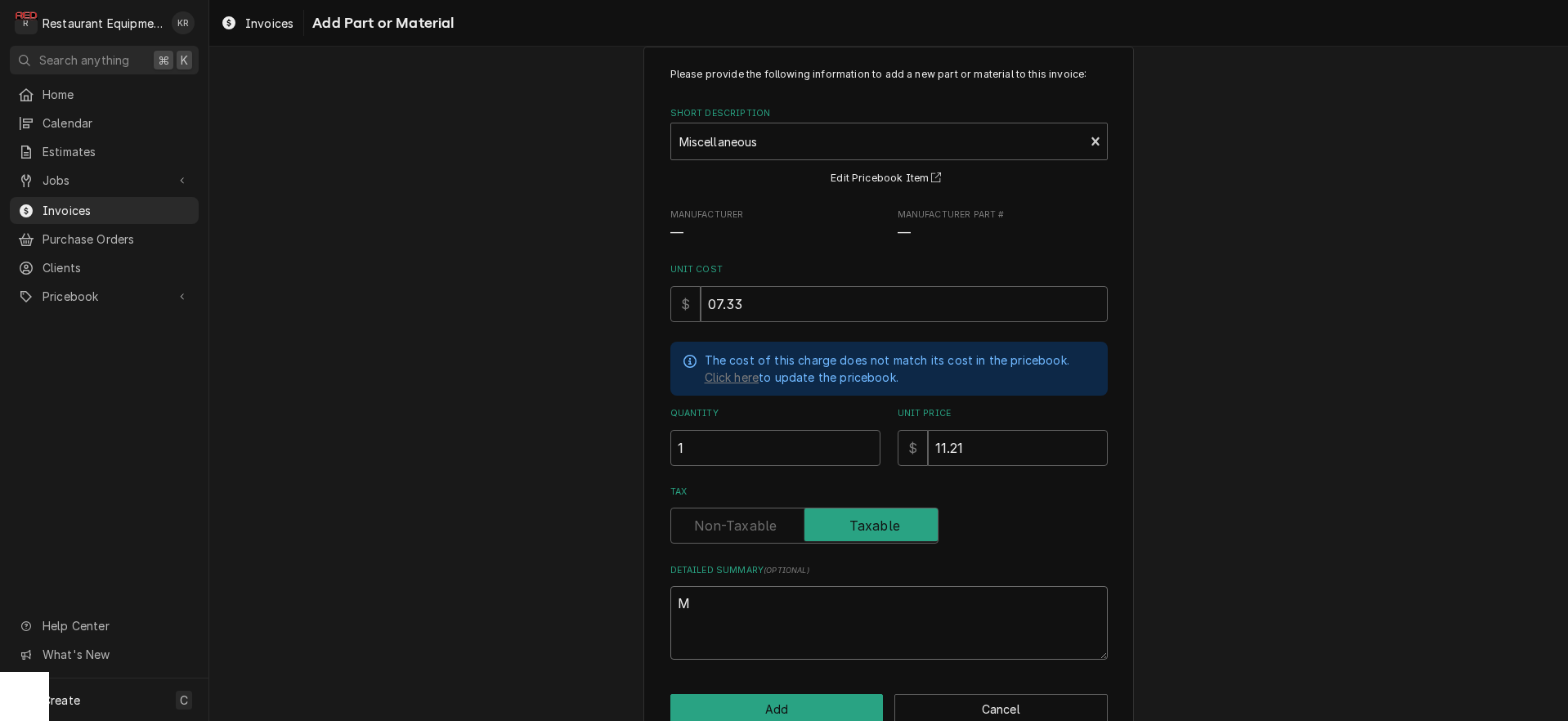
type textarea "x"
type textarea "MI"
type textarea "x"
type textarea "MIs"
type textarea "x"
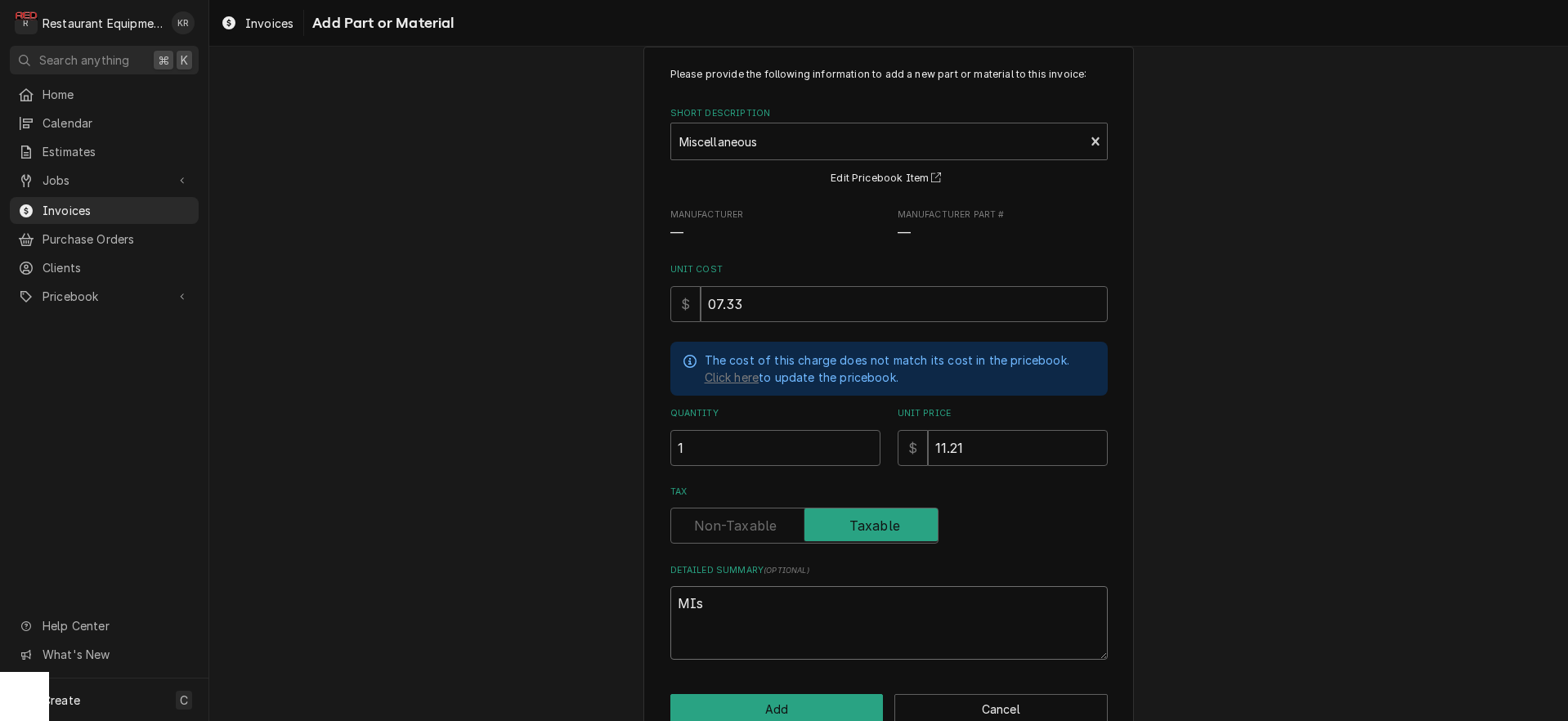
type textarea "MIsc"
type textarea "x"
type textarea "MIsce"
type textarea "x"
type textarea "MIscel"
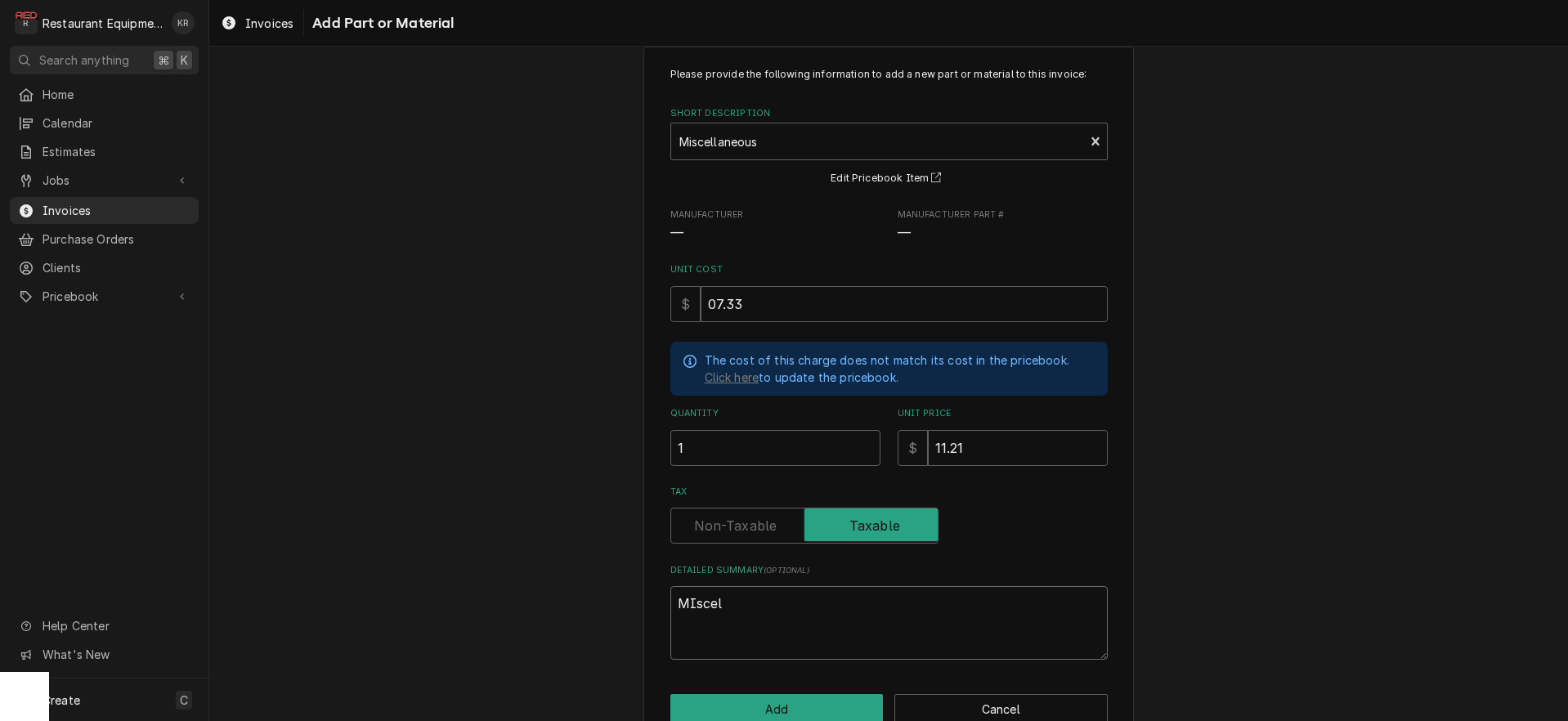
type textarea "x"
type textarea "MIscell"
type textarea "x"
type textarea "MIscel"
type textarea "x"
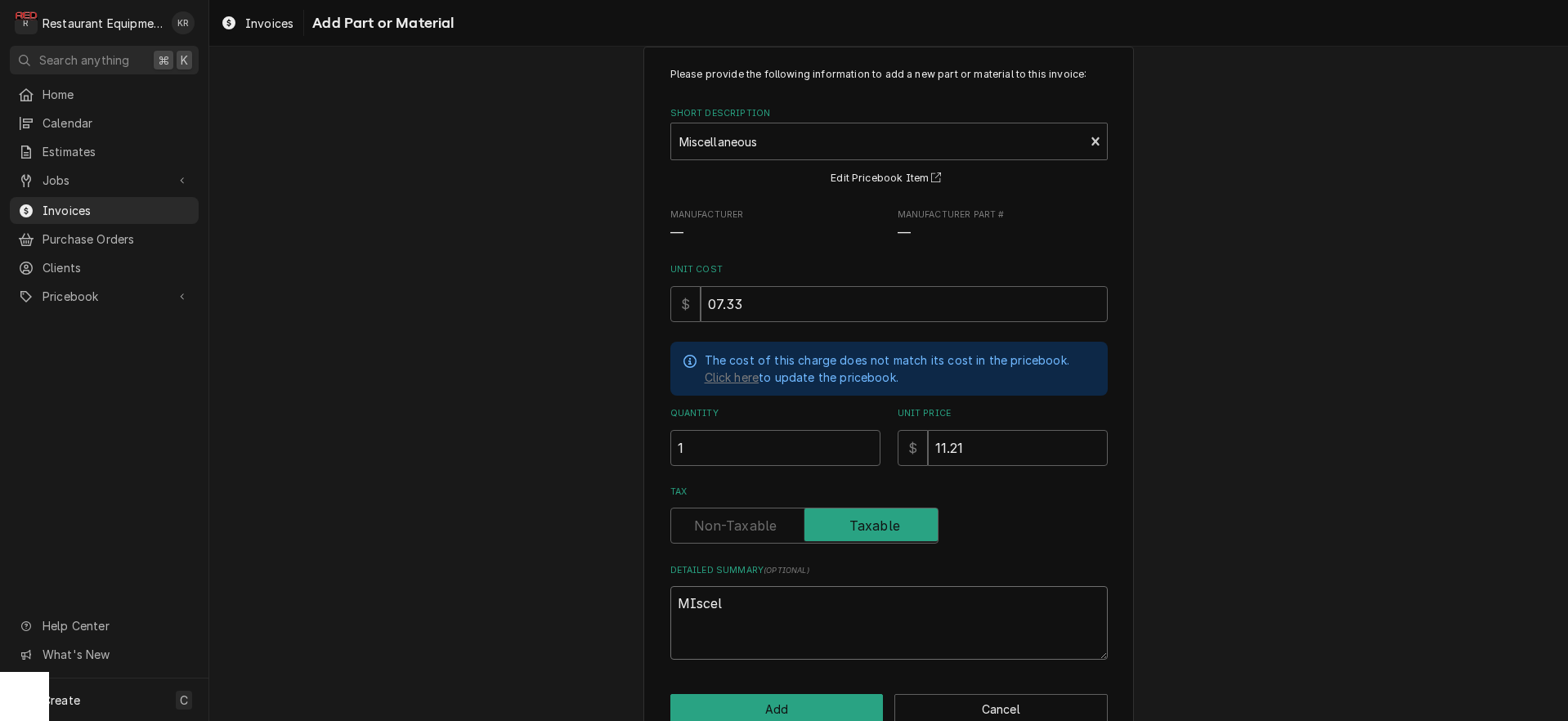
type textarea "MIsce"
type textarea "x"
type textarea "MIsc"
type textarea "x"
type textarea "MIs"
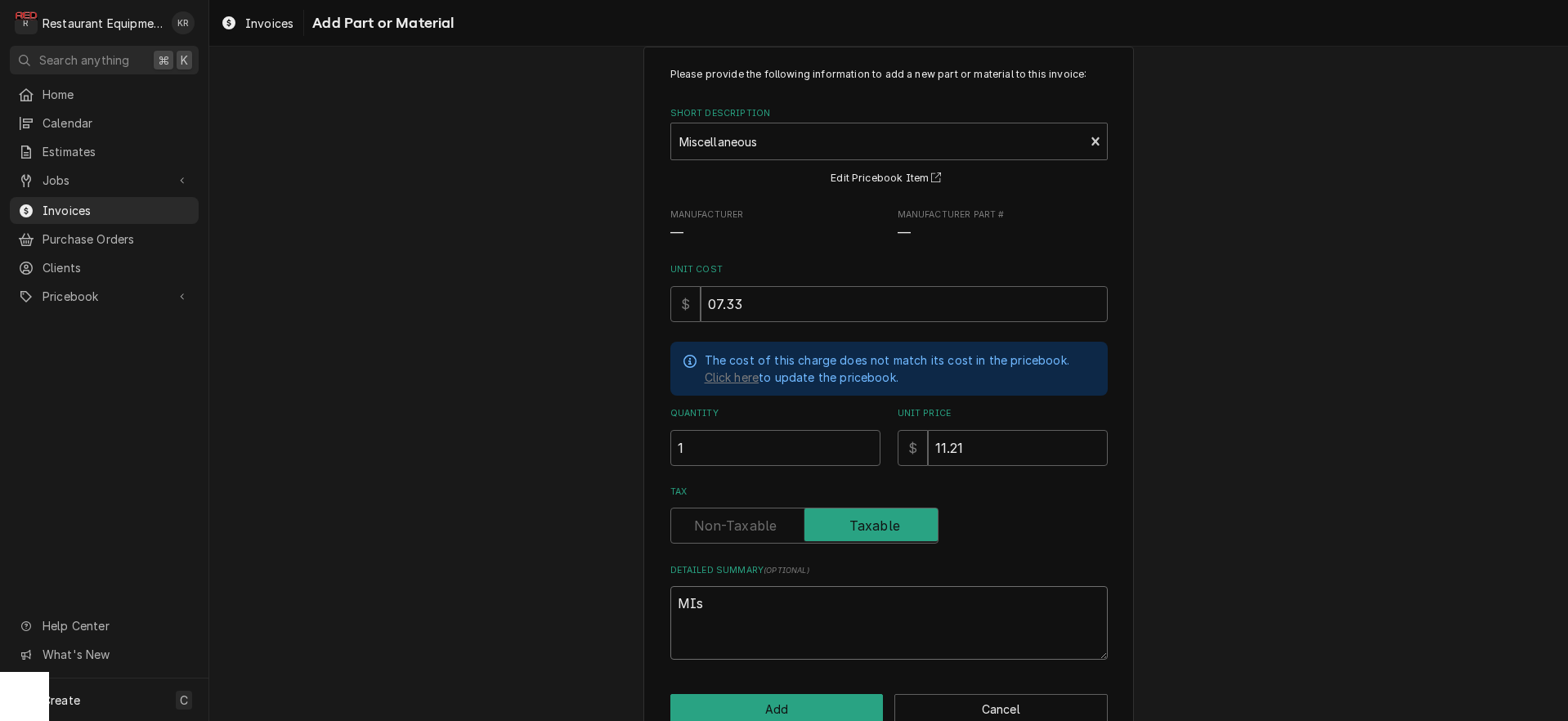
type textarea "x"
type textarea "MI"
type textarea "x"
type textarea "M"
type textarea "x"
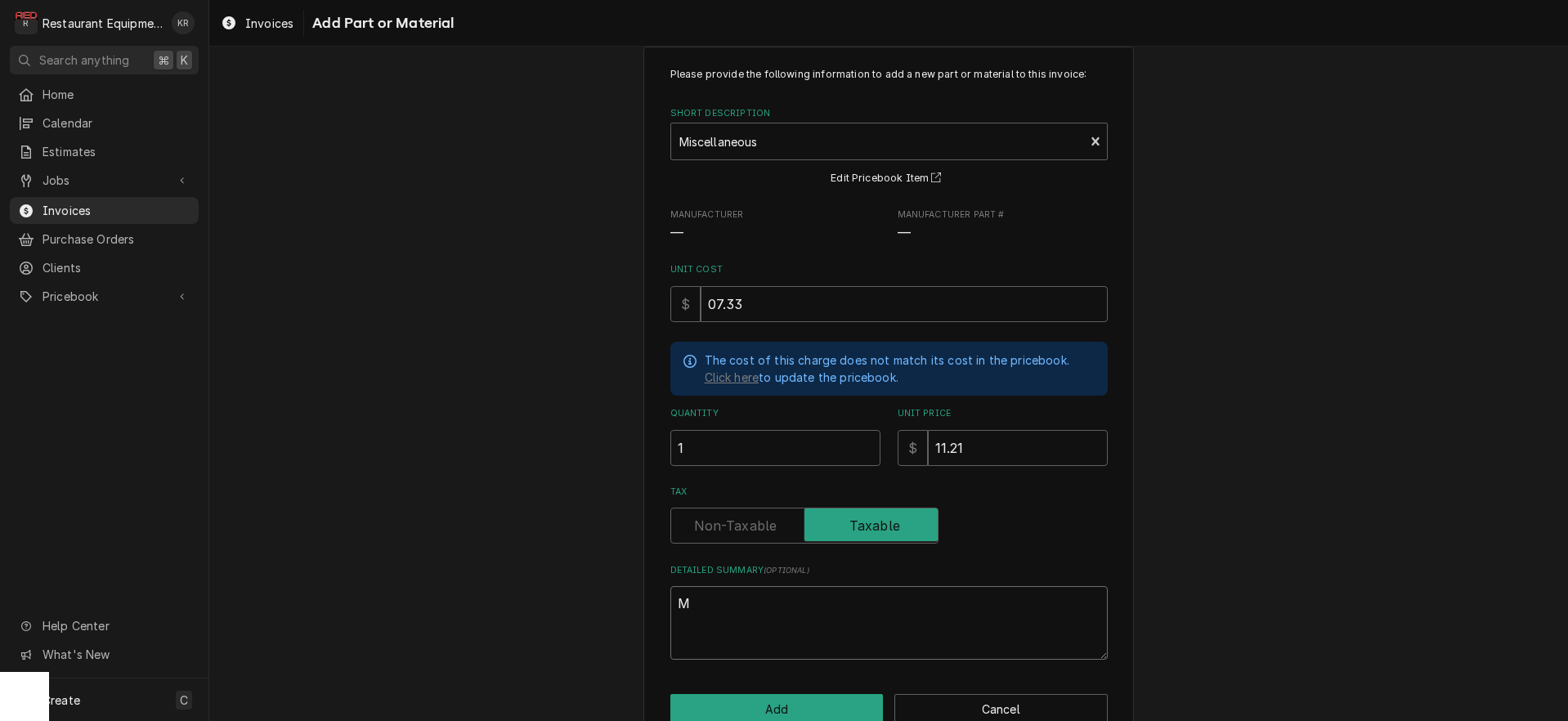
type textarea "Mi"
type textarea "x"
type textarea "Mis"
type textarea "x"
type textarea "Misc"
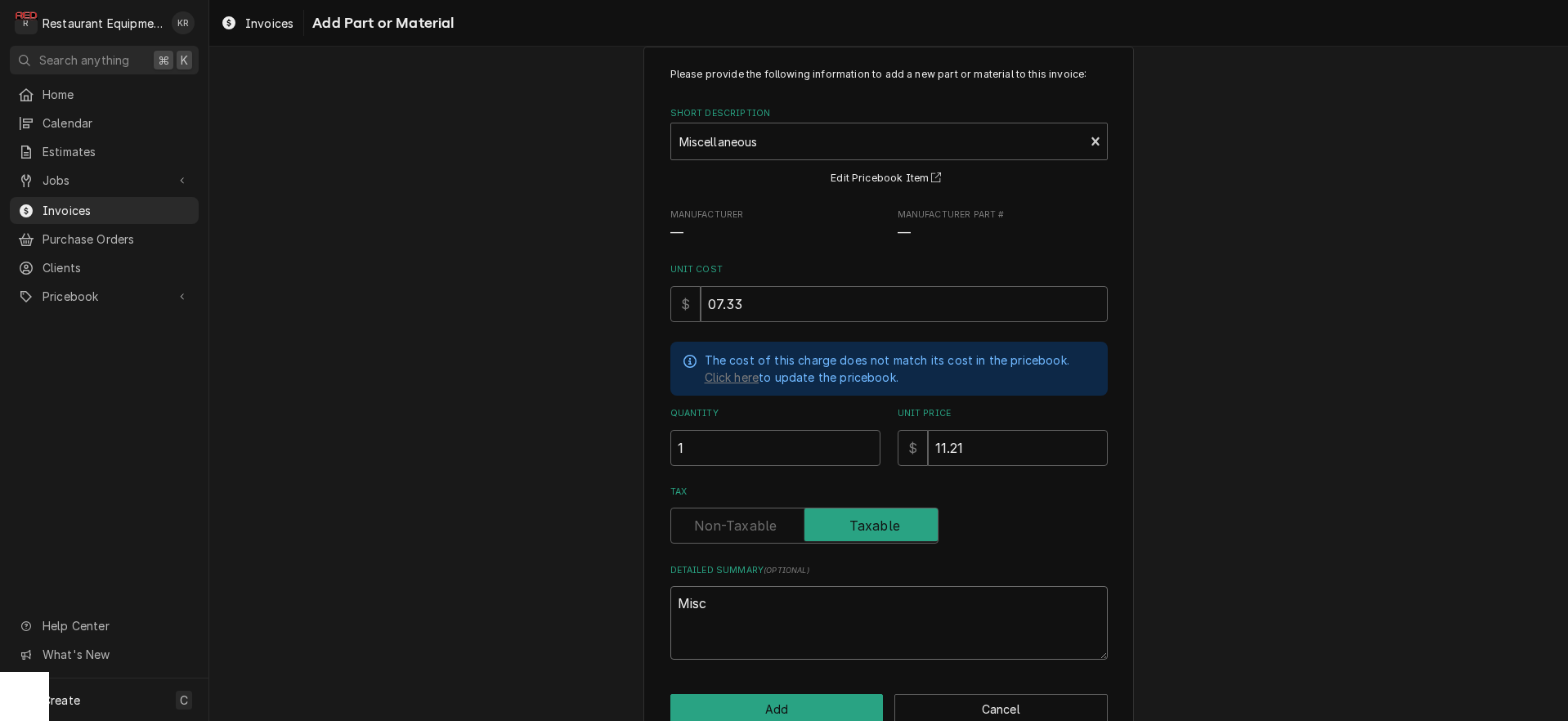
type textarea "x"
type textarea "Misce"
type textarea "x"
type textarea "Miscel"
type textarea "x"
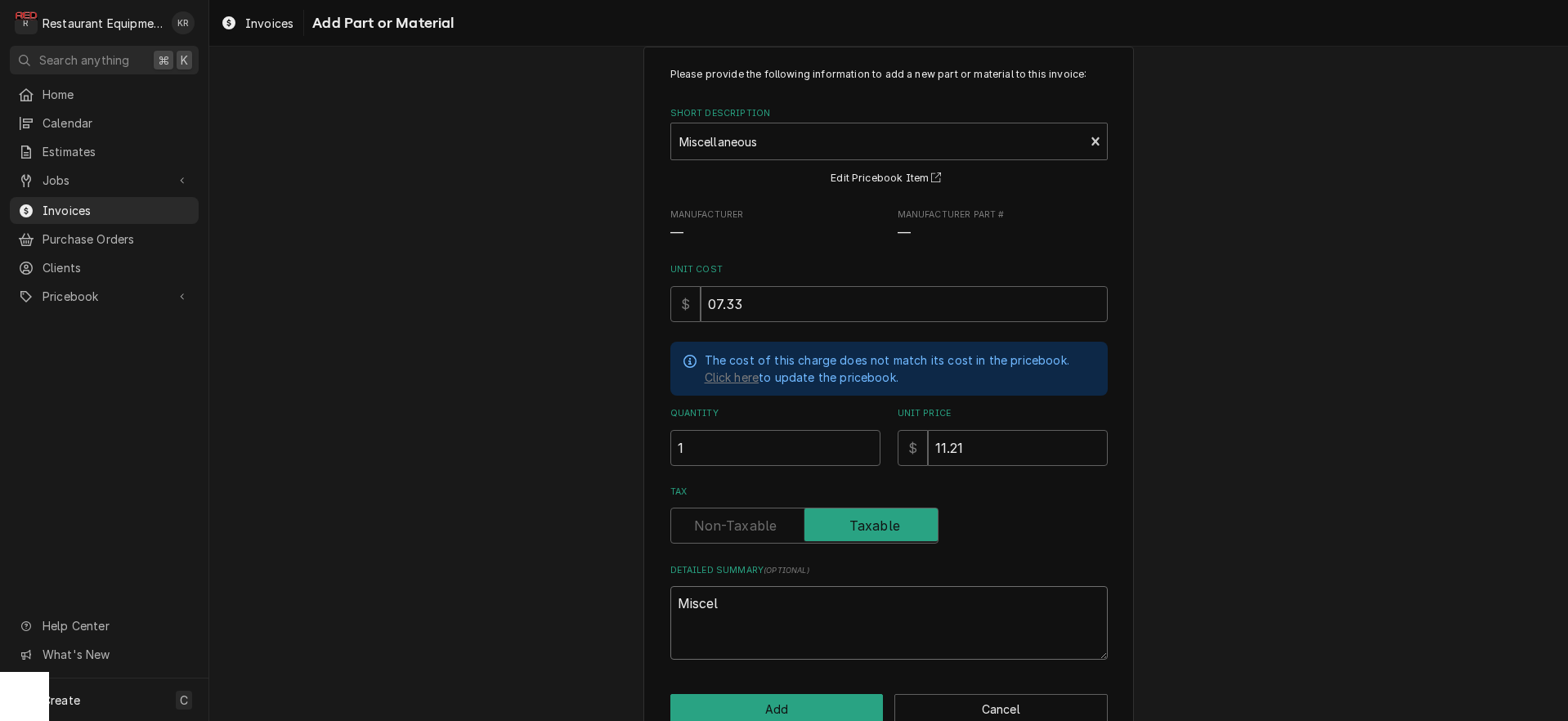
type textarea "Miscell"
type textarea "x"
type textarea "Miscella"
type textarea "x"
type textarea "Miscellan"
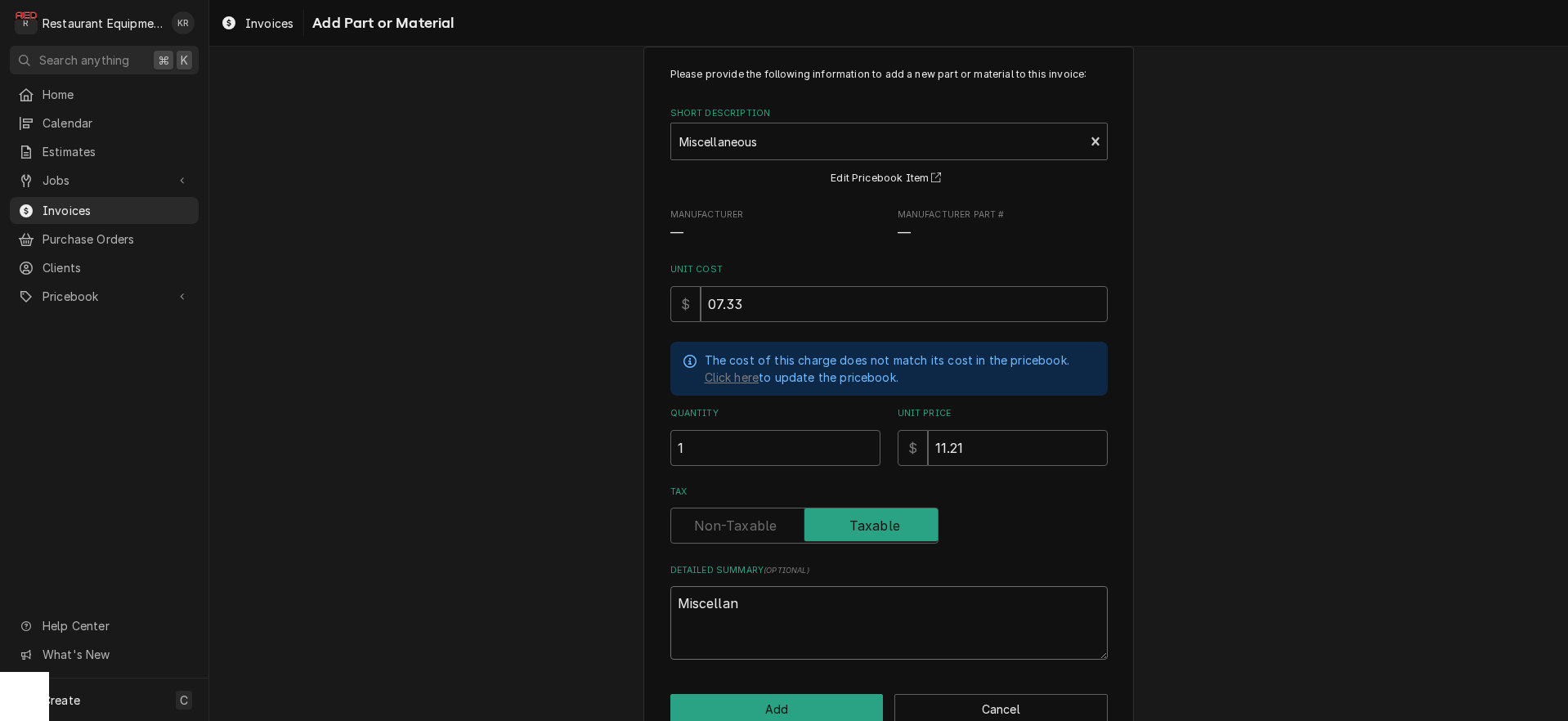
type textarea "x"
type textarea "Miscellane"
type textarea "x"
type textarea "Miscellaneo"
type textarea "x"
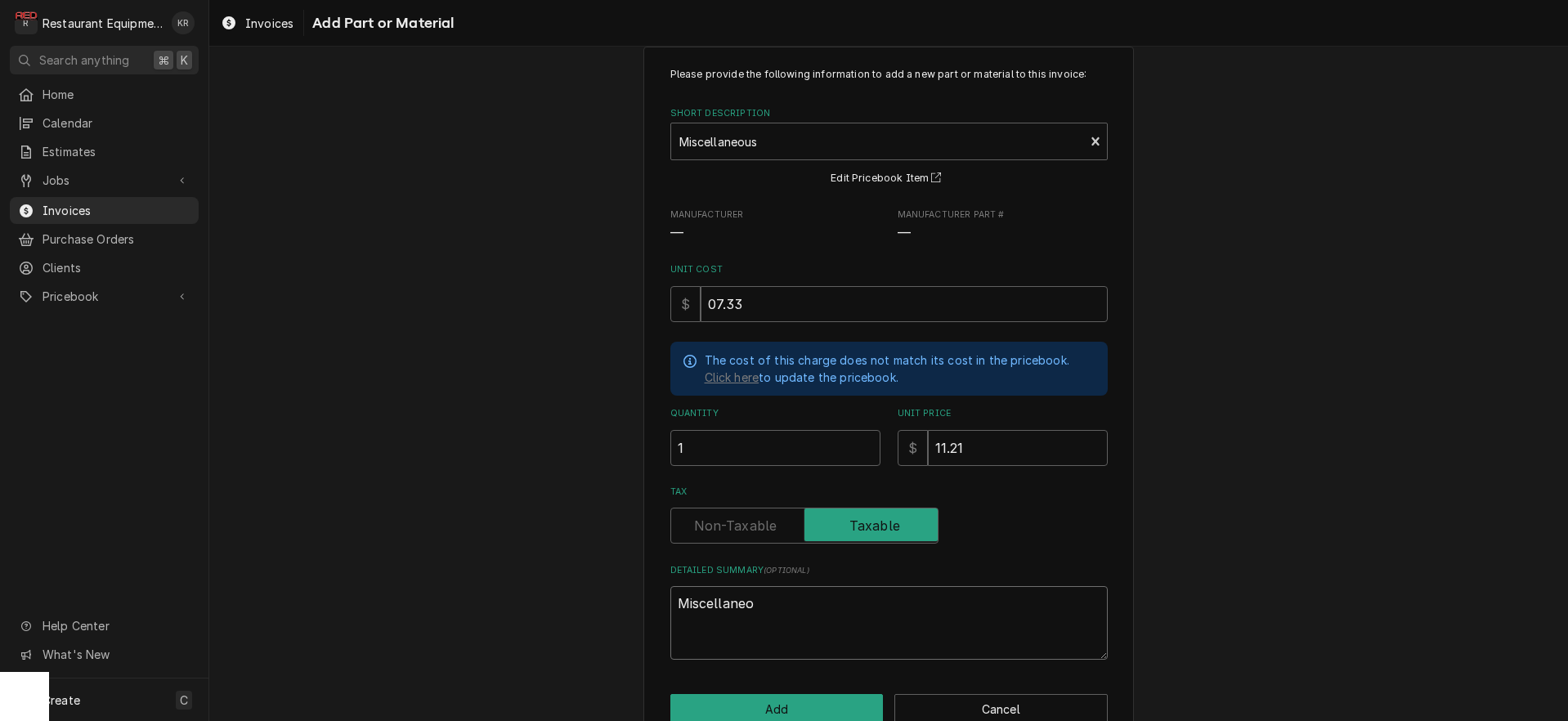
type textarea "Miscellaneou"
type textarea "x"
type textarea "Miscellaneous"
type textarea "x"
type textarea "Miscellaneous"
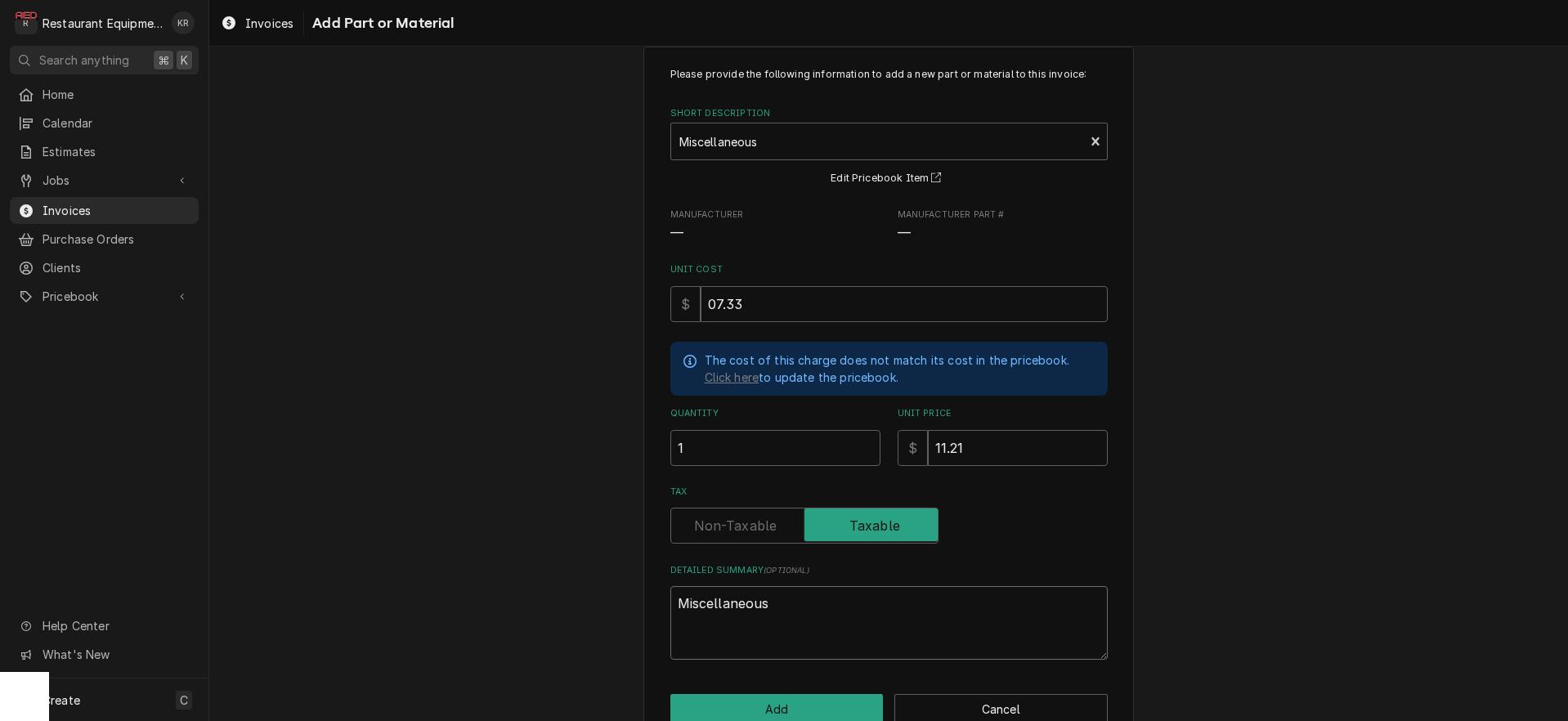
type textarea "x"
type textarea "Miscellaneous fa"
type textarea "x"
type textarea "Miscellaneous fas"
type textarea "x"
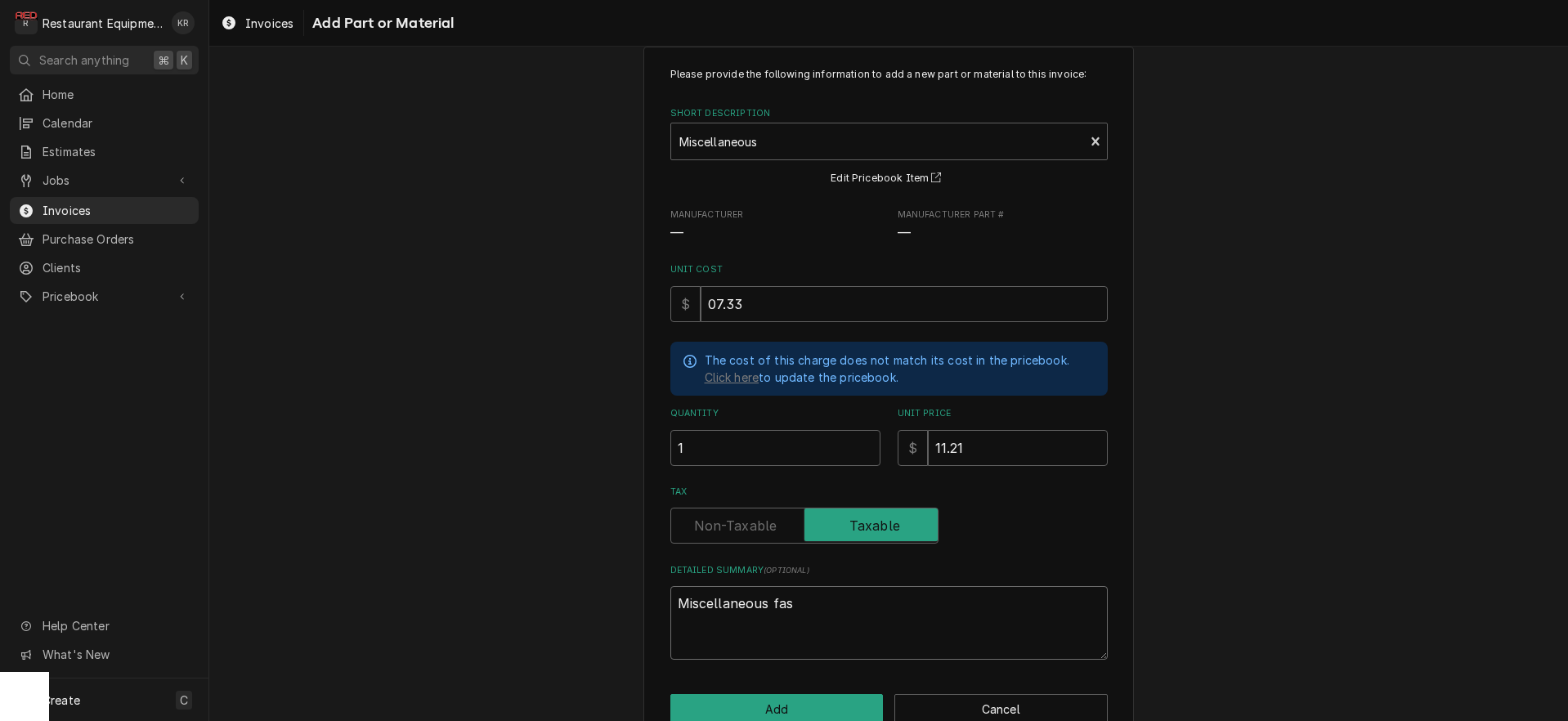
type textarea "Miscellaneous fast"
type textarea "x"
type textarea "Miscellaneous faste"
type textarea "x"
type textarea "Miscellaneous fasten"
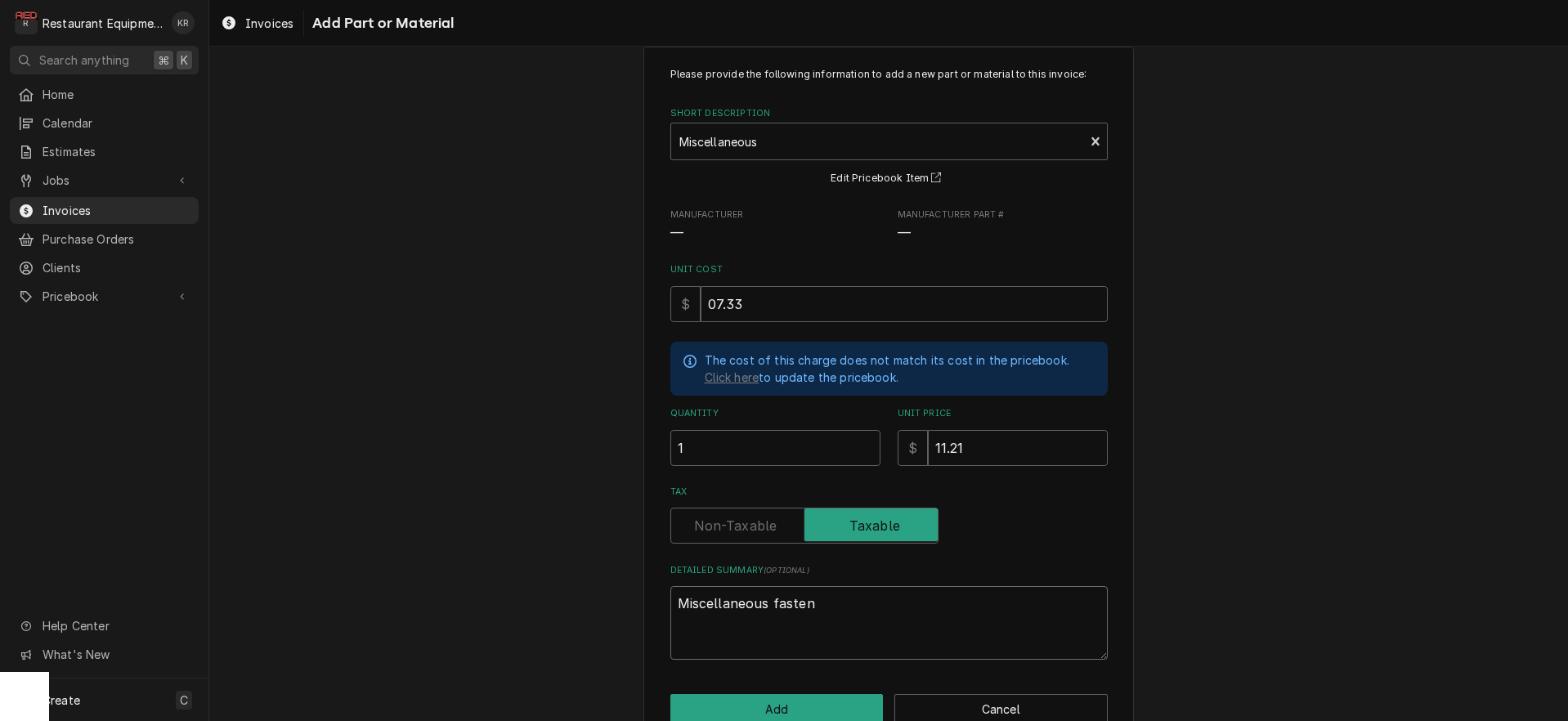
type textarea "x"
type textarea "Miscellaneous fastene"
type textarea "x"
type textarea "Miscellaneous fastener"
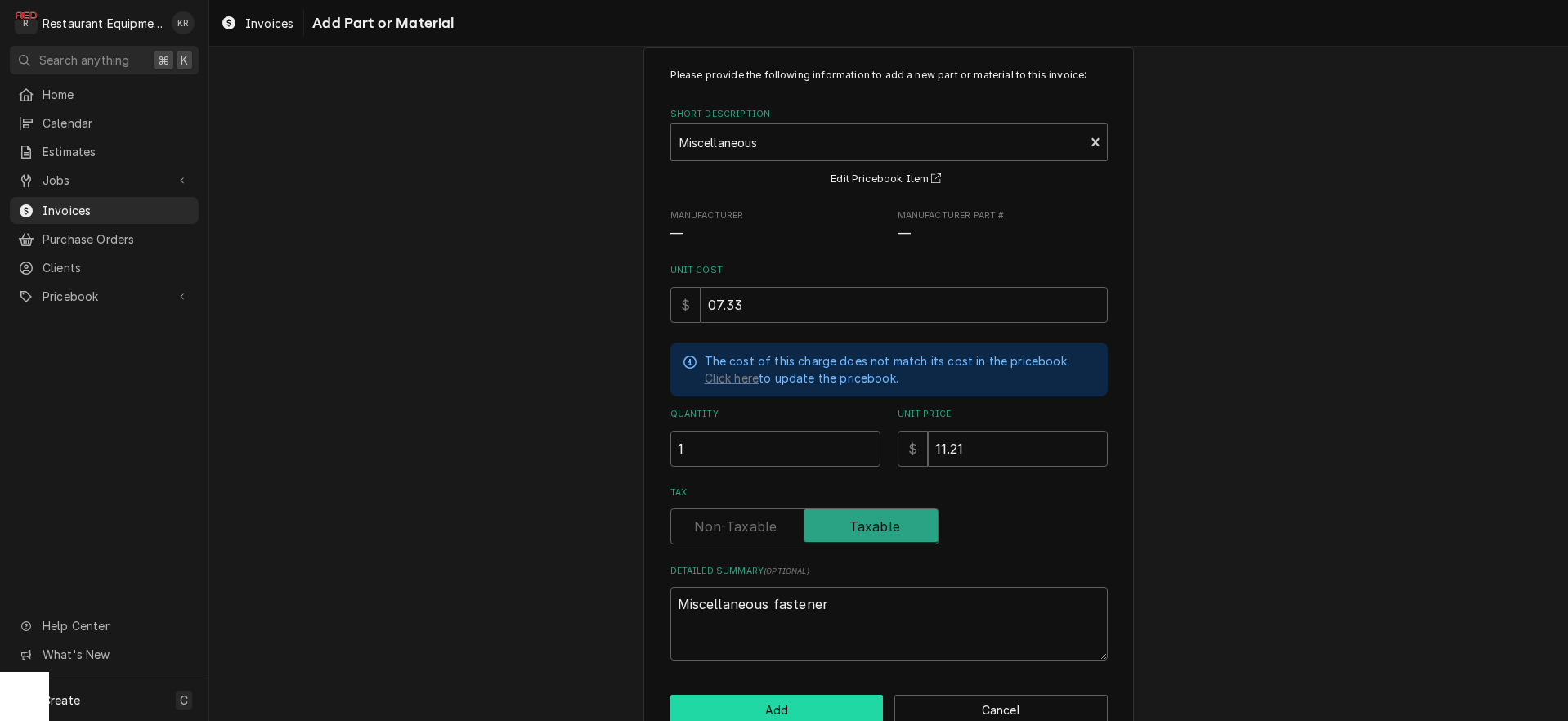
click at [756, 711] on button "Add" at bounding box center [777, 710] width 214 height 31
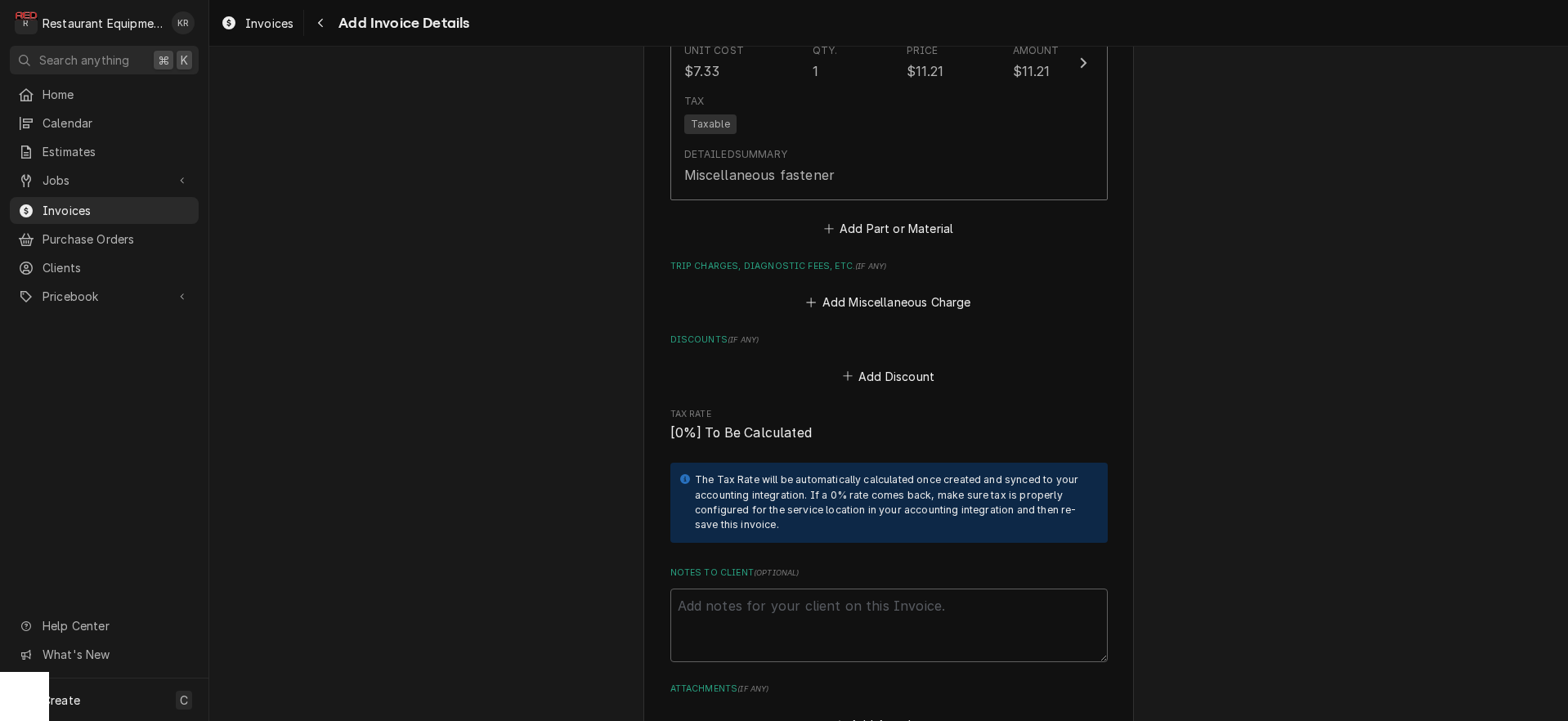
scroll to position [3127, 0]
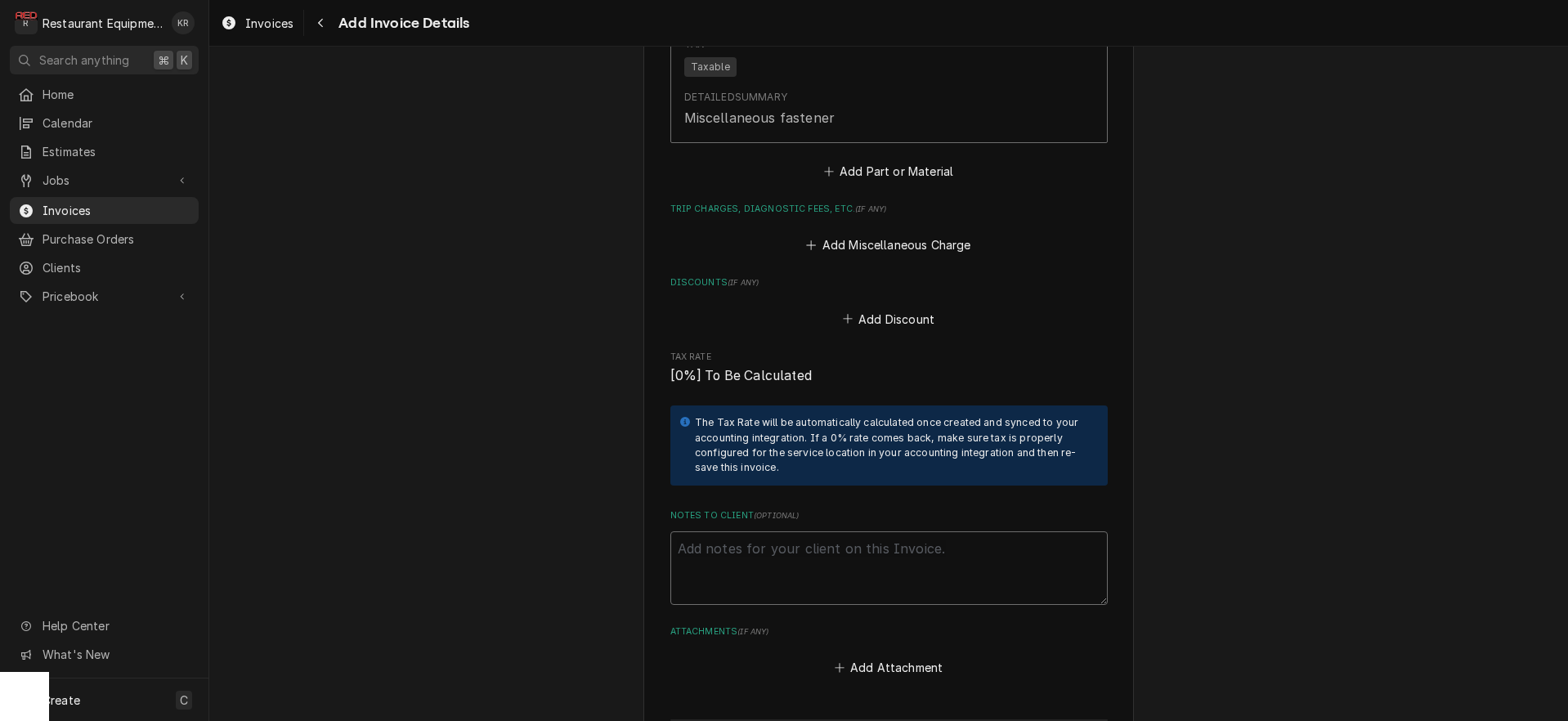
click at [709, 531] on textarea "Notes to Client ( optional )" at bounding box center [889, 568] width 438 height 74
type textarea "x"
type textarea "R"
type textarea "x"
type textarea "Ro"
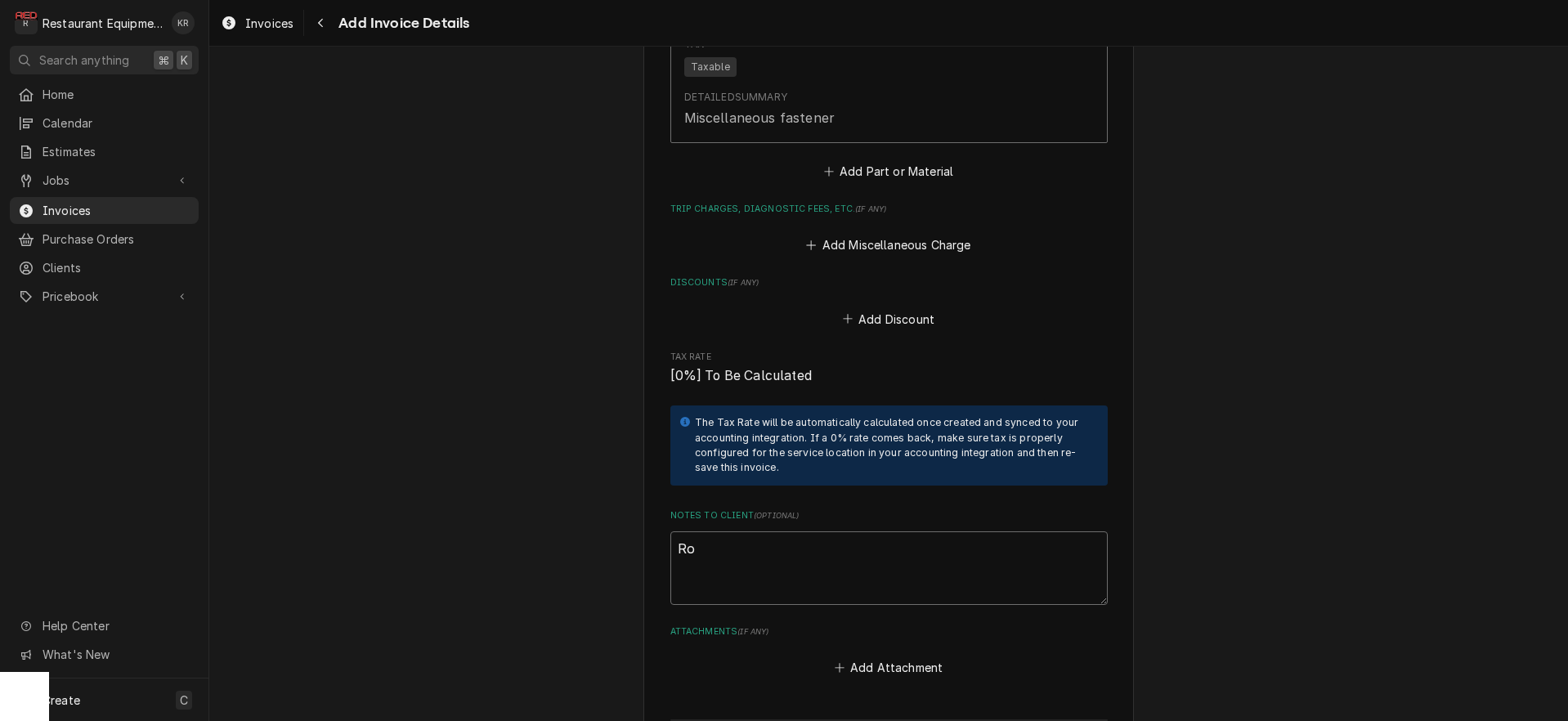
type textarea "x"
type textarea "Roo"
type textarea "x"
type textarea "Roo"
type textarea "x"
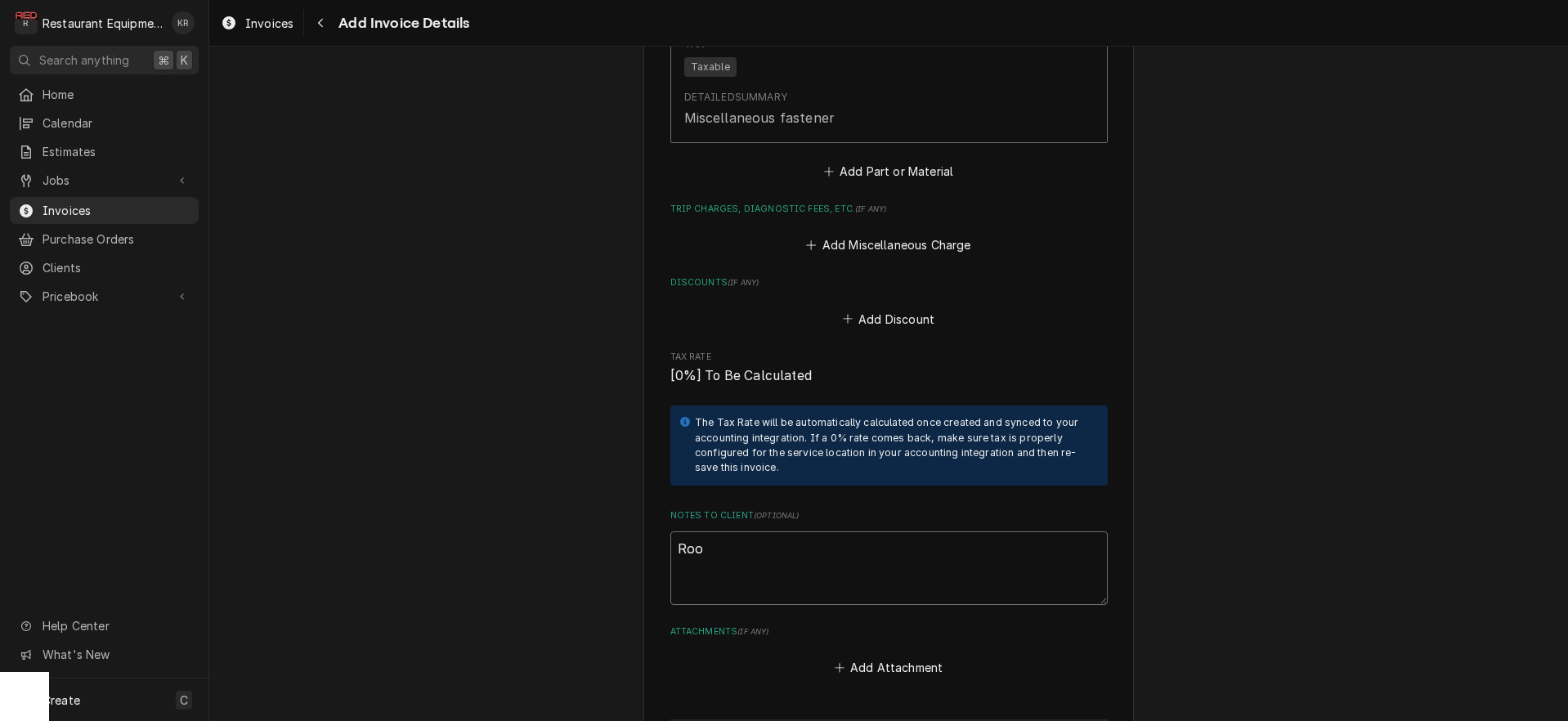
type textarea "Roo 9"
type textarea "x"
type textarea "Roo 90"
type textarea "x"
type textarea "Roo 908"
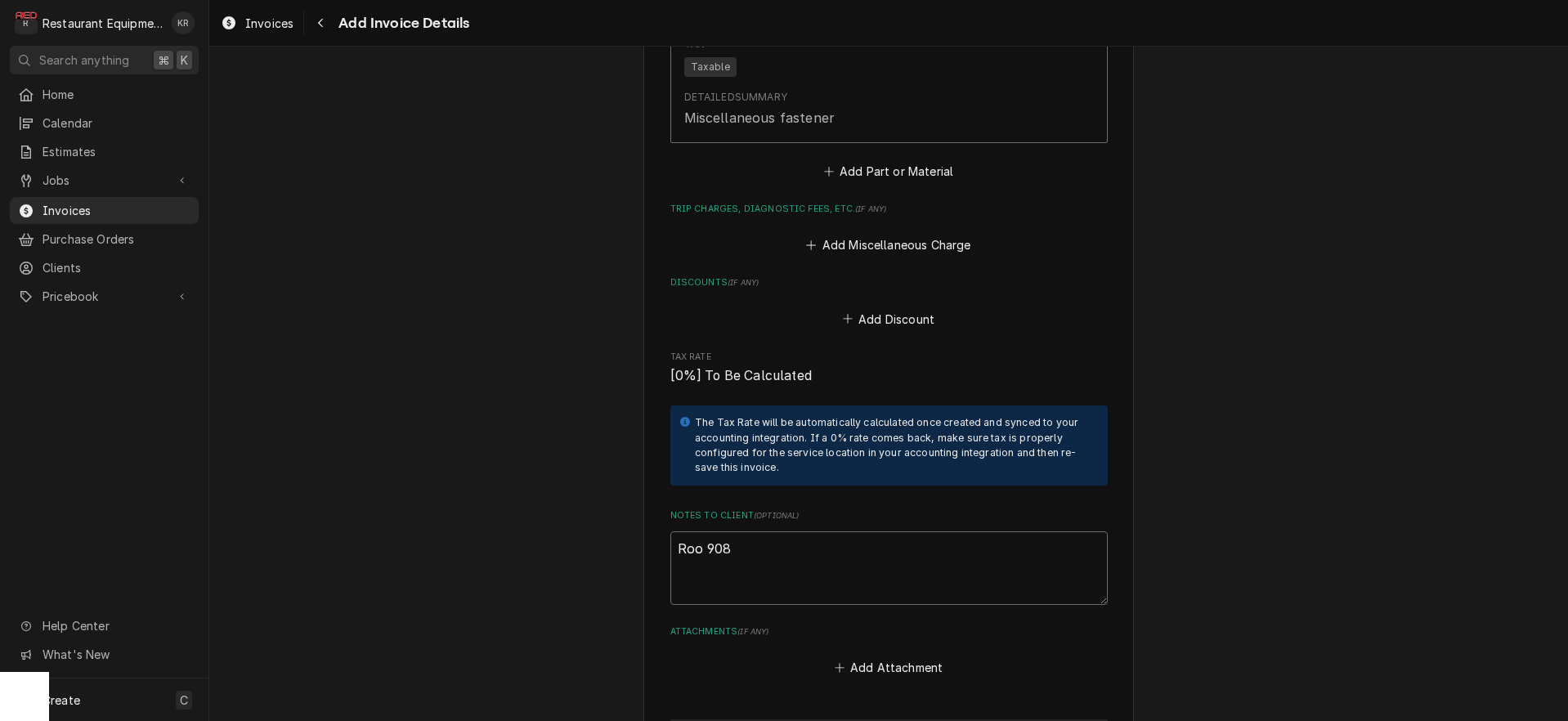
type textarea "x"
type textarea "Roo 9087"
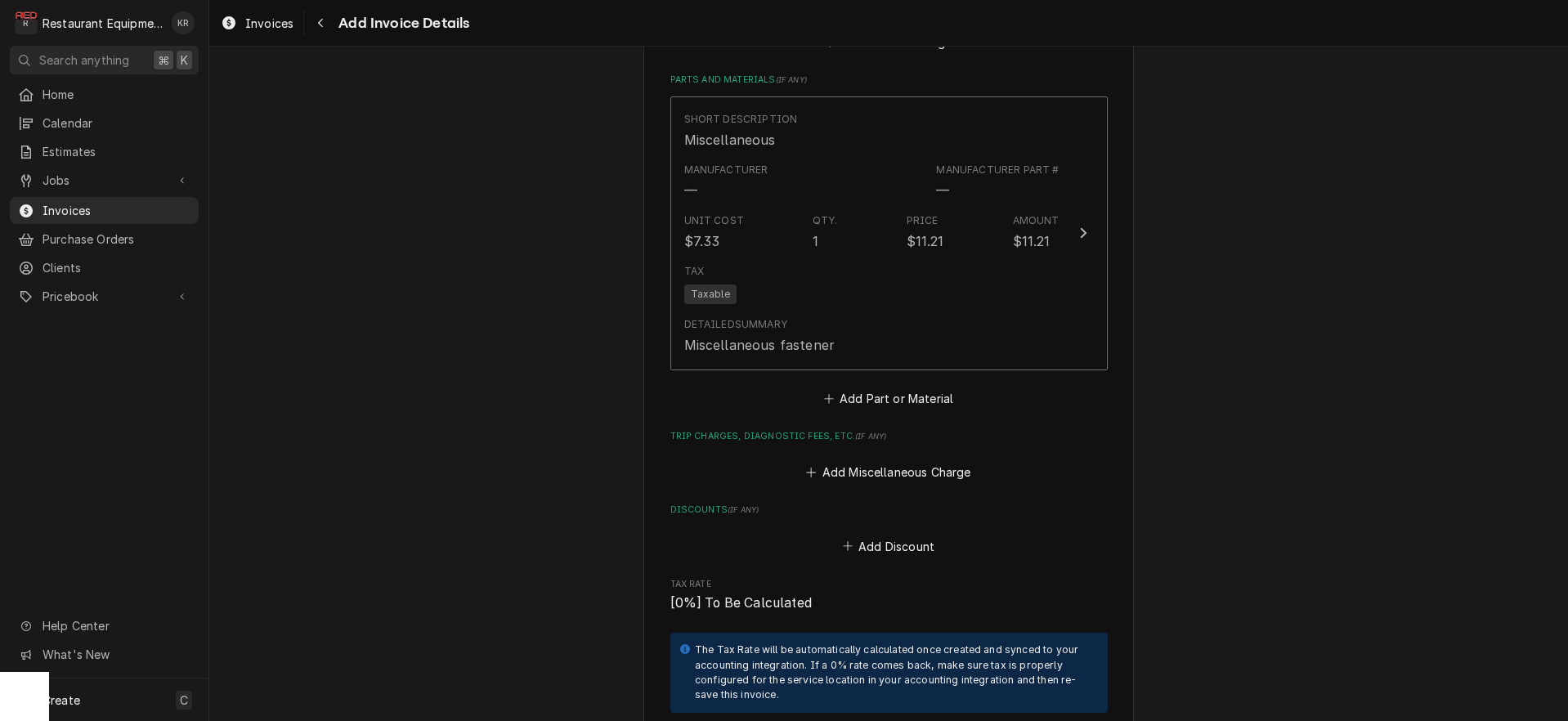
scroll to position [2878, 0]
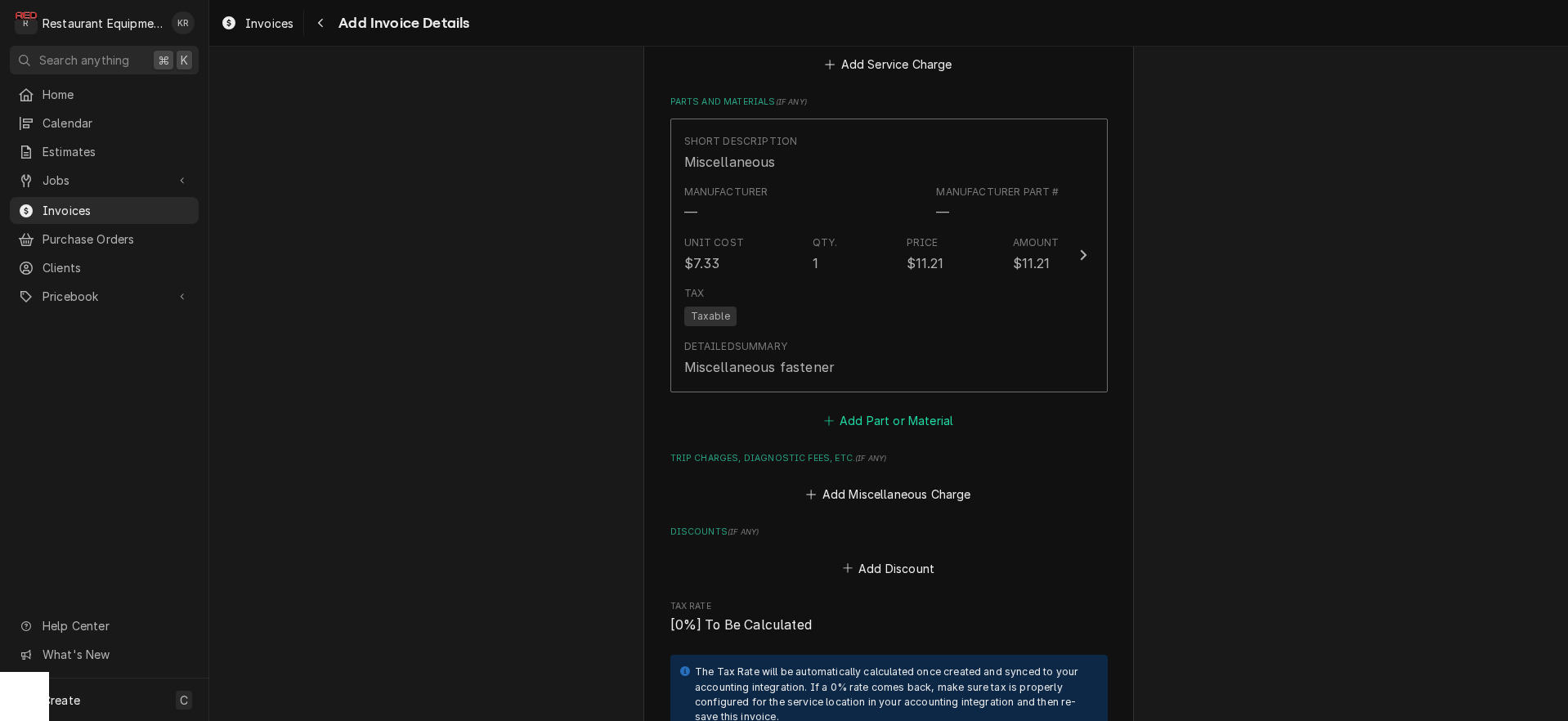
click at [875, 409] on button "Add Part or Material" at bounding box center [888, 420] width 135 height 23
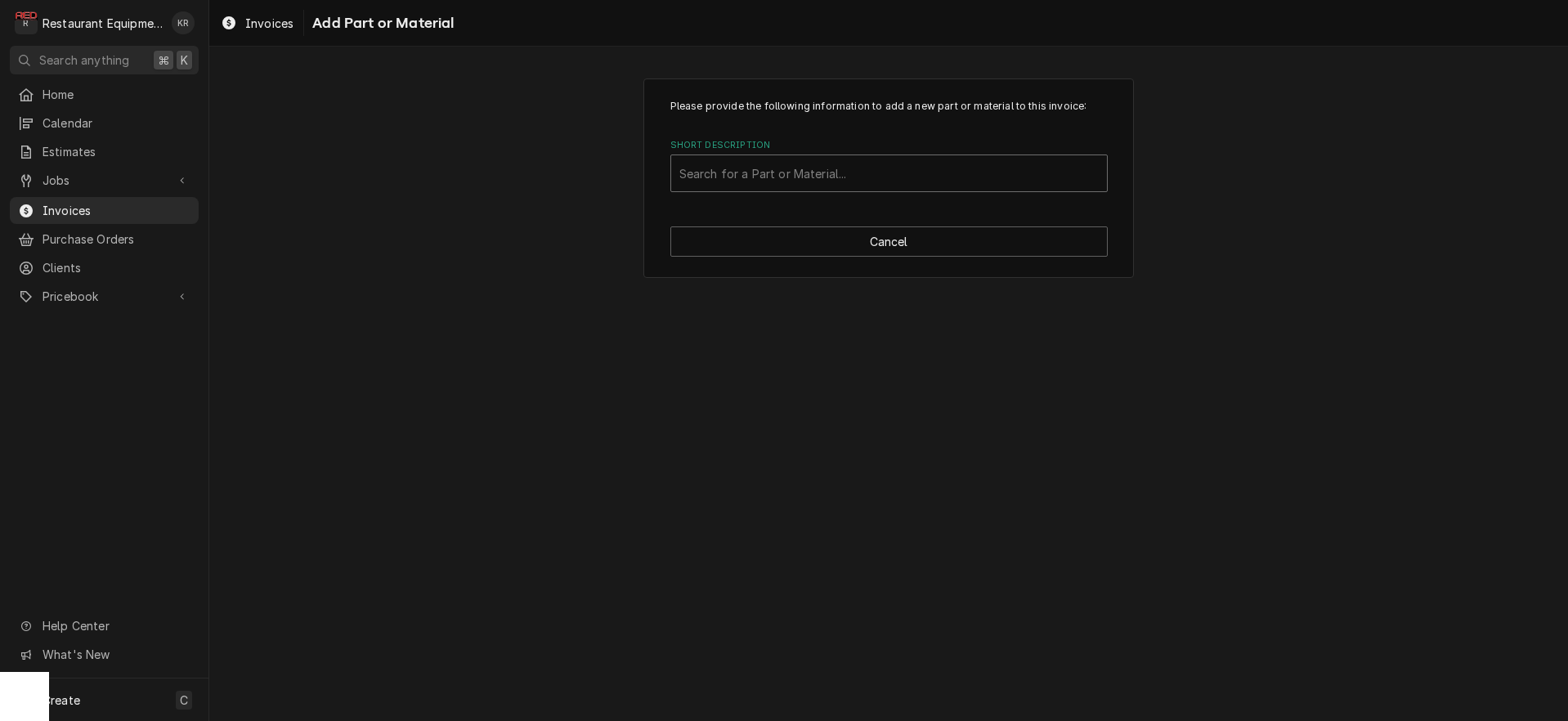
click at [733, 178] on div "Short Description" at bounding box center [889, 173] width 419 height 30
type input "20a fuse"
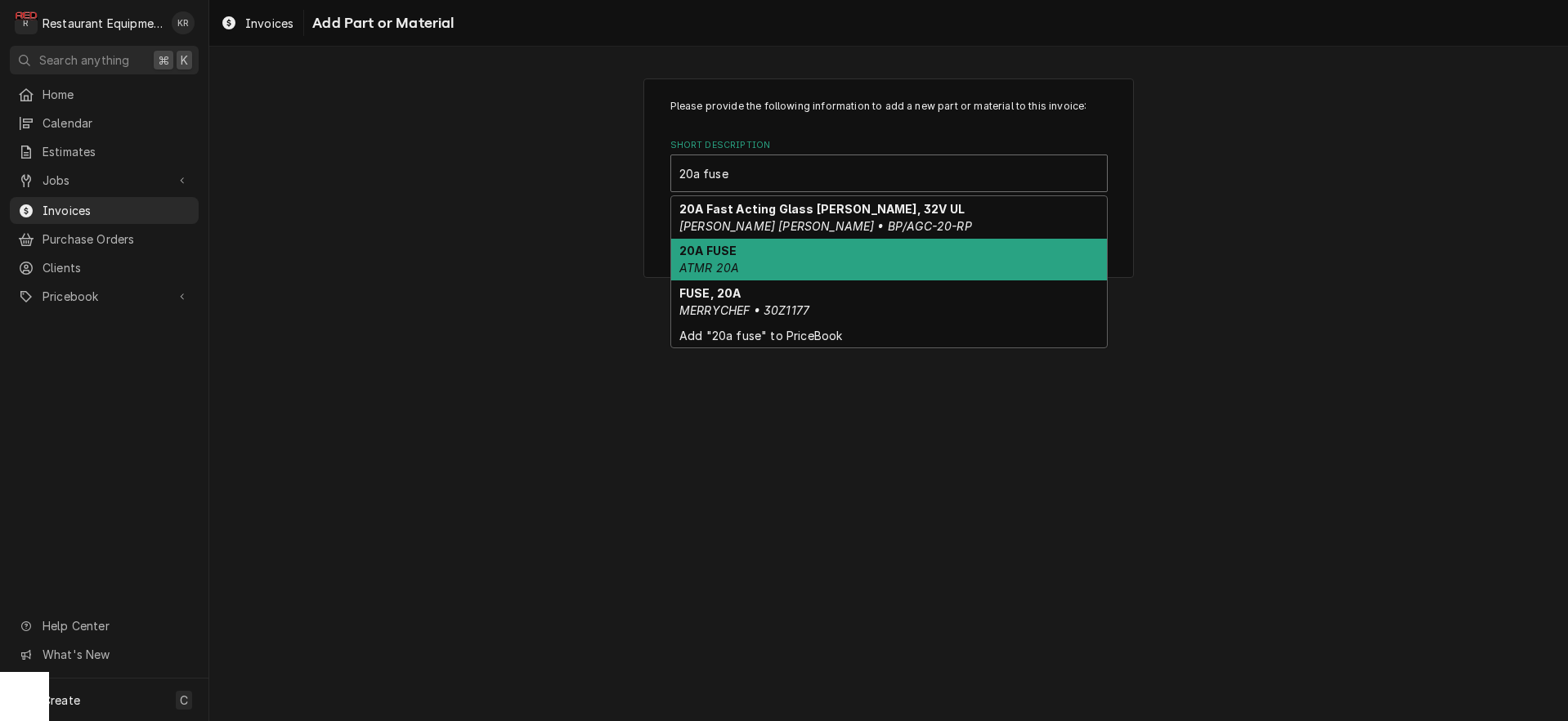
click at [734, 252] on strong "20A FUSE" at bounding box center [708, 250] width 57 height 14
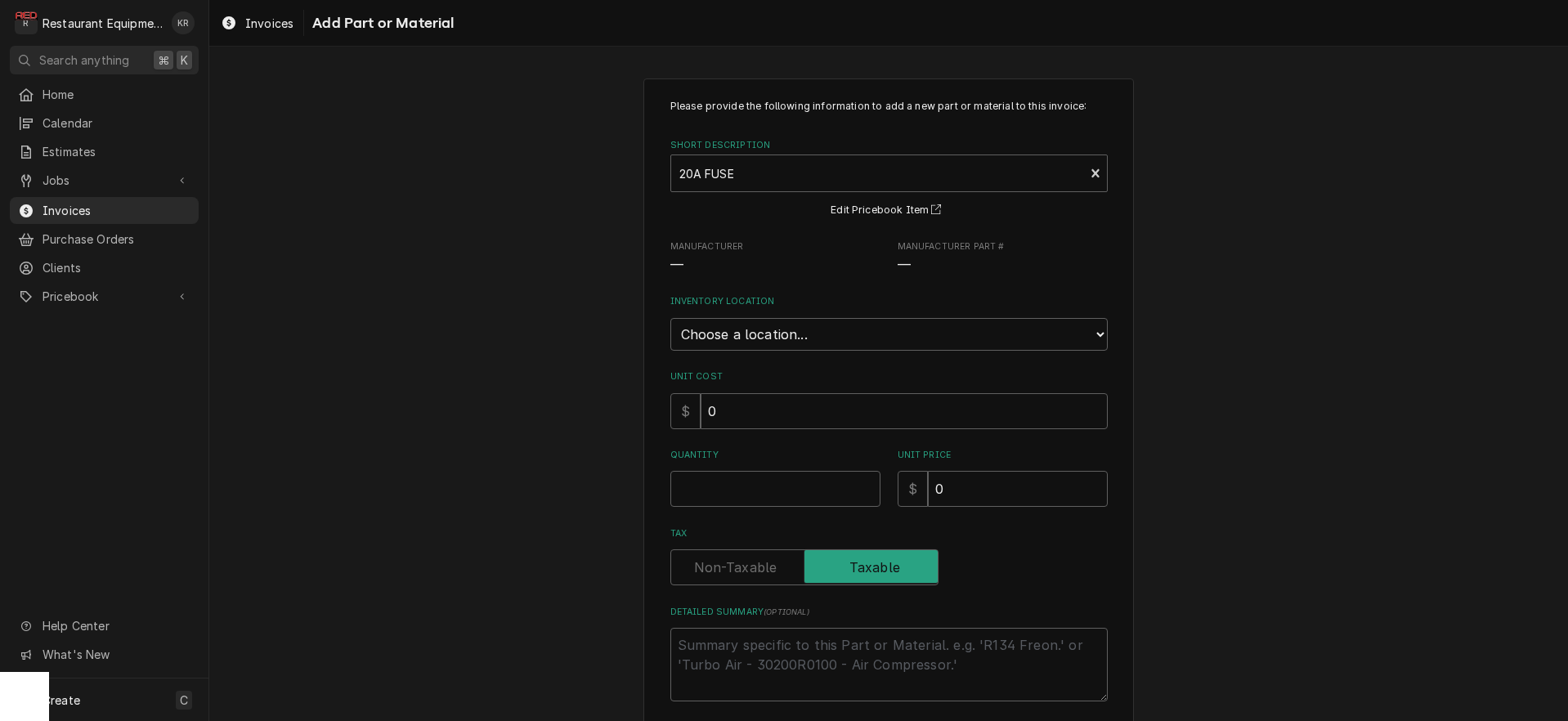
type textarea "x"
click at [670, 318] on select "Choose a location... Beckley AccuTemp Griddle Box Beckley AccuTemp Steamer Box …" at bounding box center [889, 333] width 438 height 32
select select "445"
click option "Fairmont Warehouse" at bounding box center [0, 0] width 0 height 0
click at [732, 411] on input "0" at bounding box center [904, 410] width 407 height 36
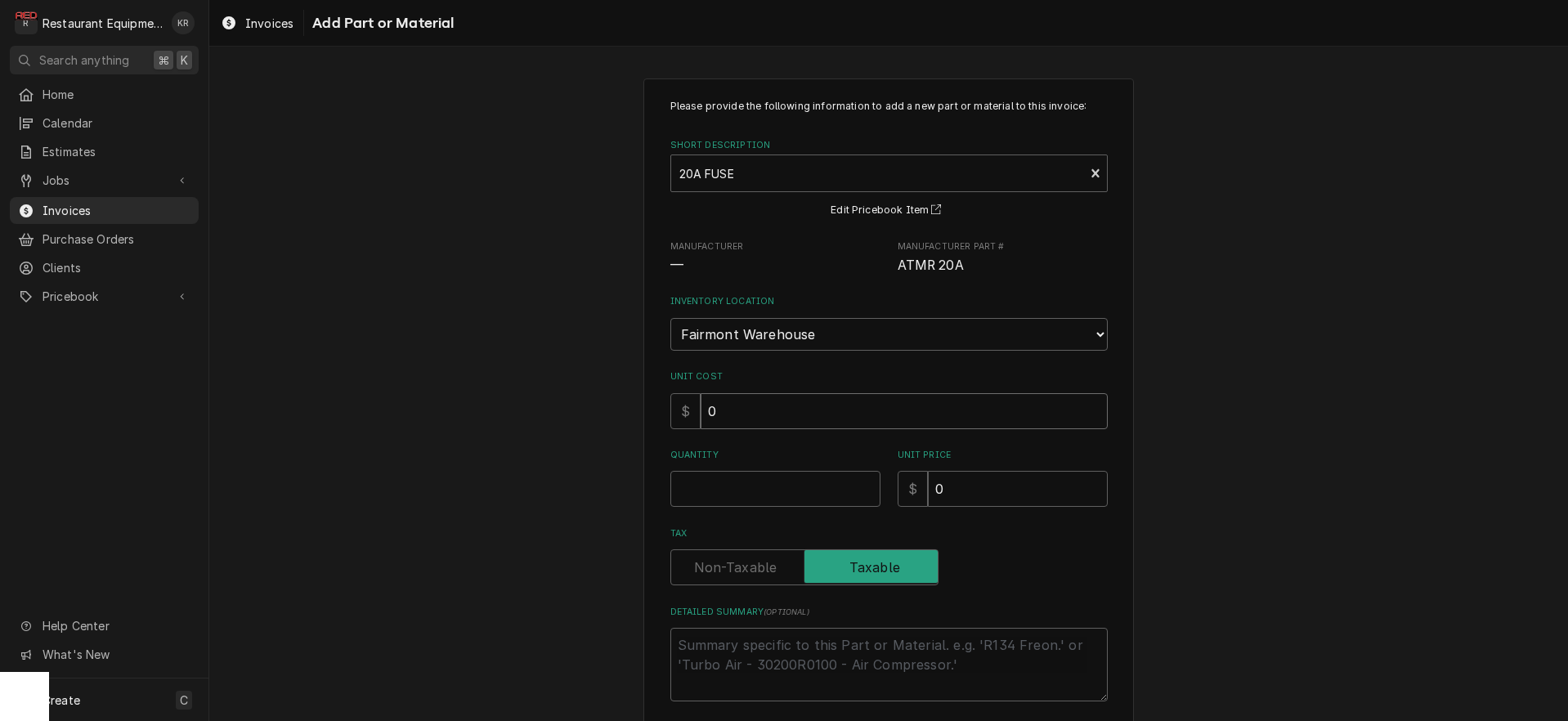
type textarea "x"
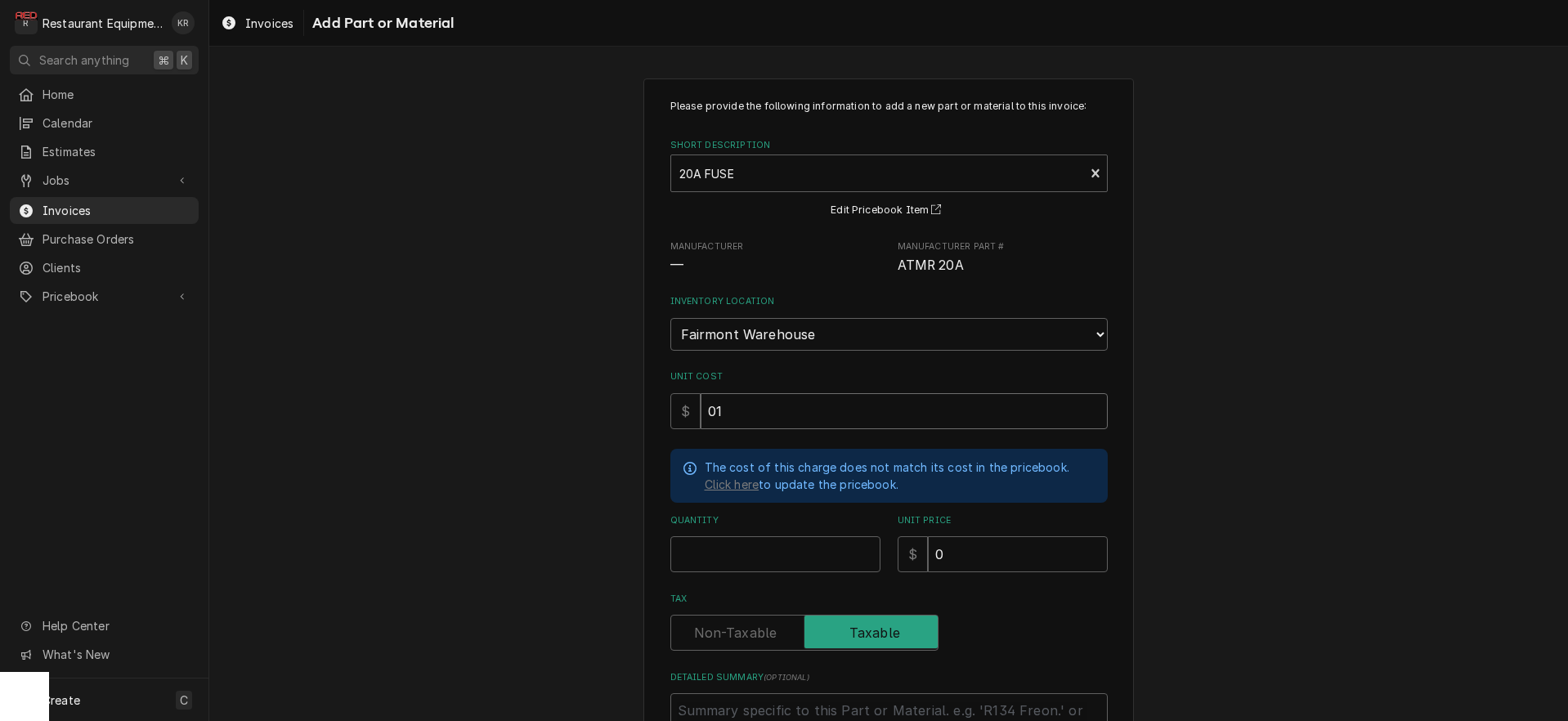
type input "01"
type textarea "x"
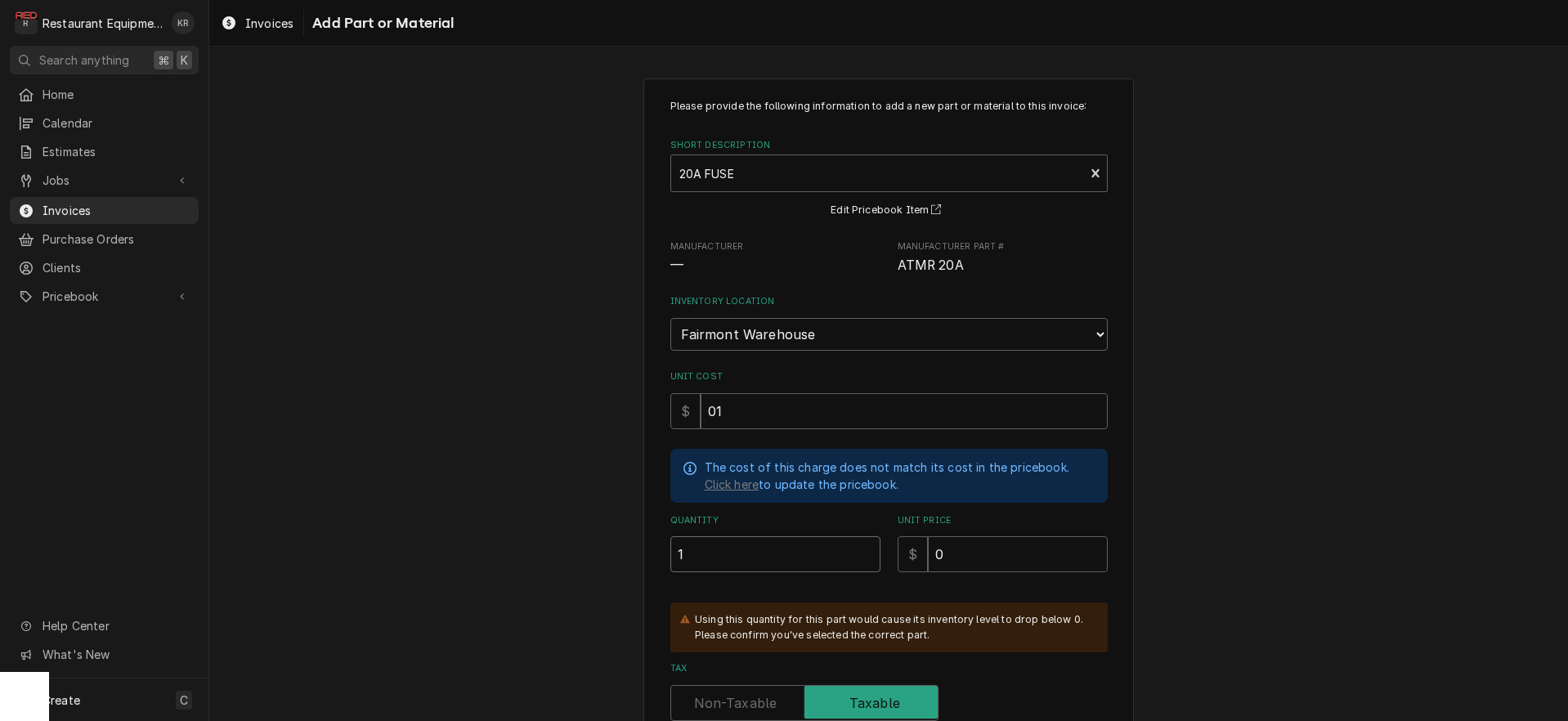
type input "1"
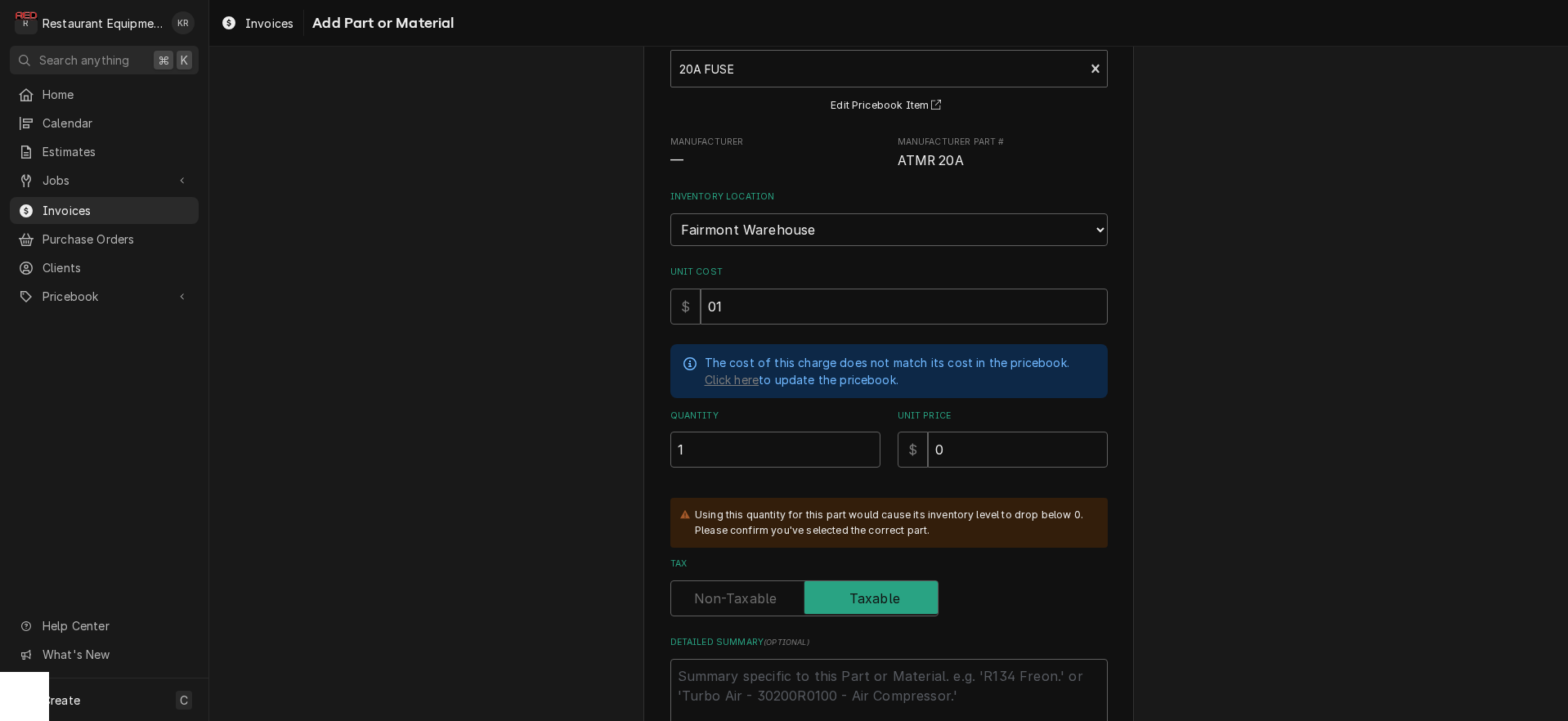
scroll to position [213, 0]
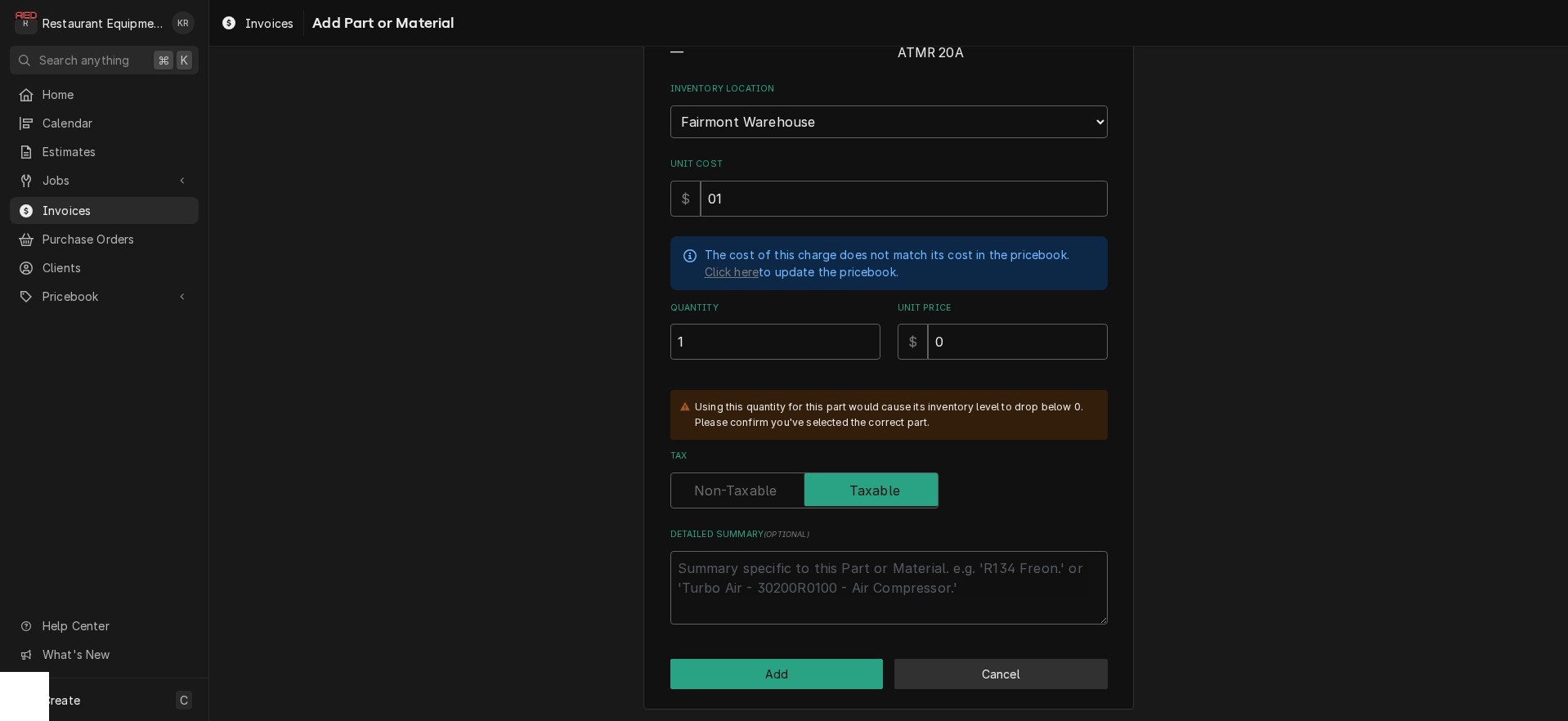
click at [1011, 669] on button "Cancel" at bounding box center [1001, 674] width 214 height 31
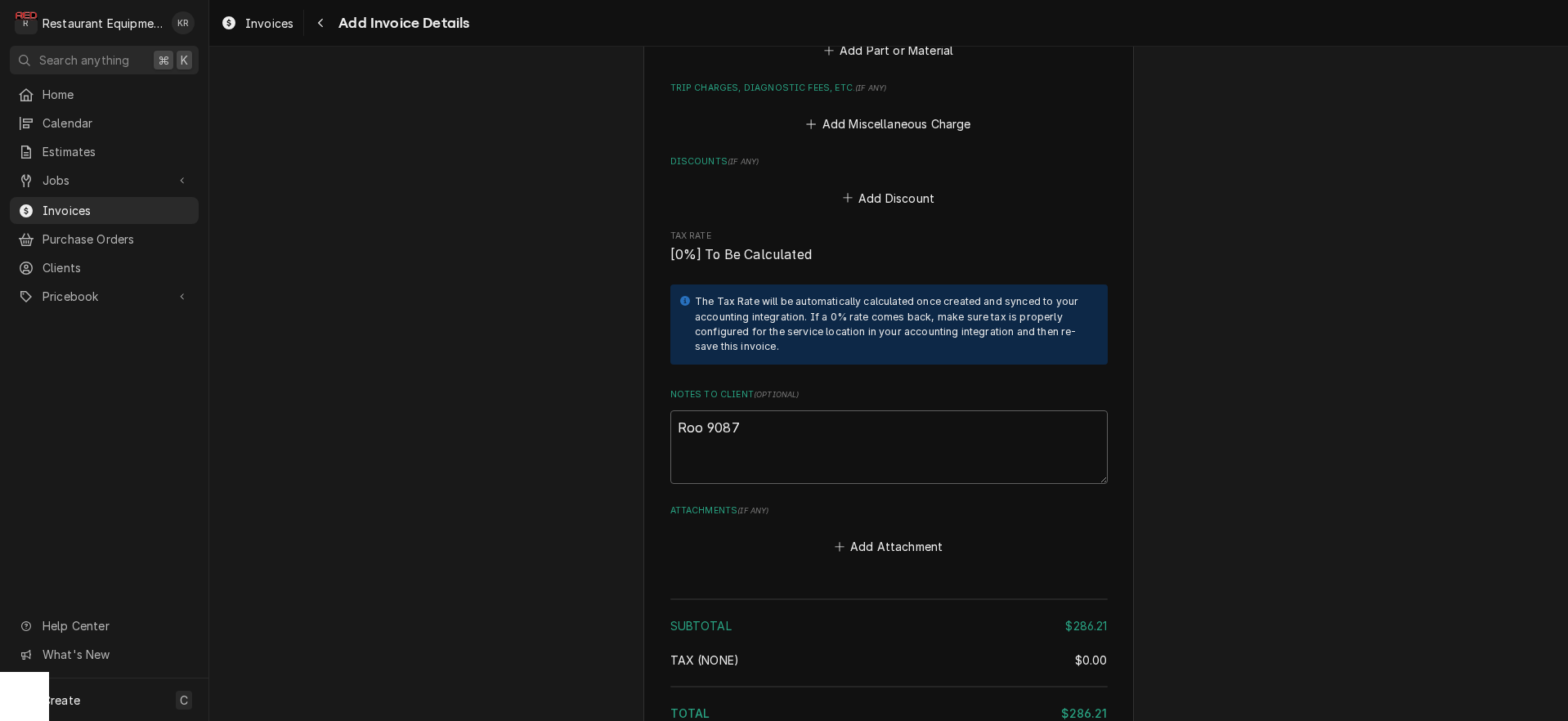
scroll to position [3388, 0]
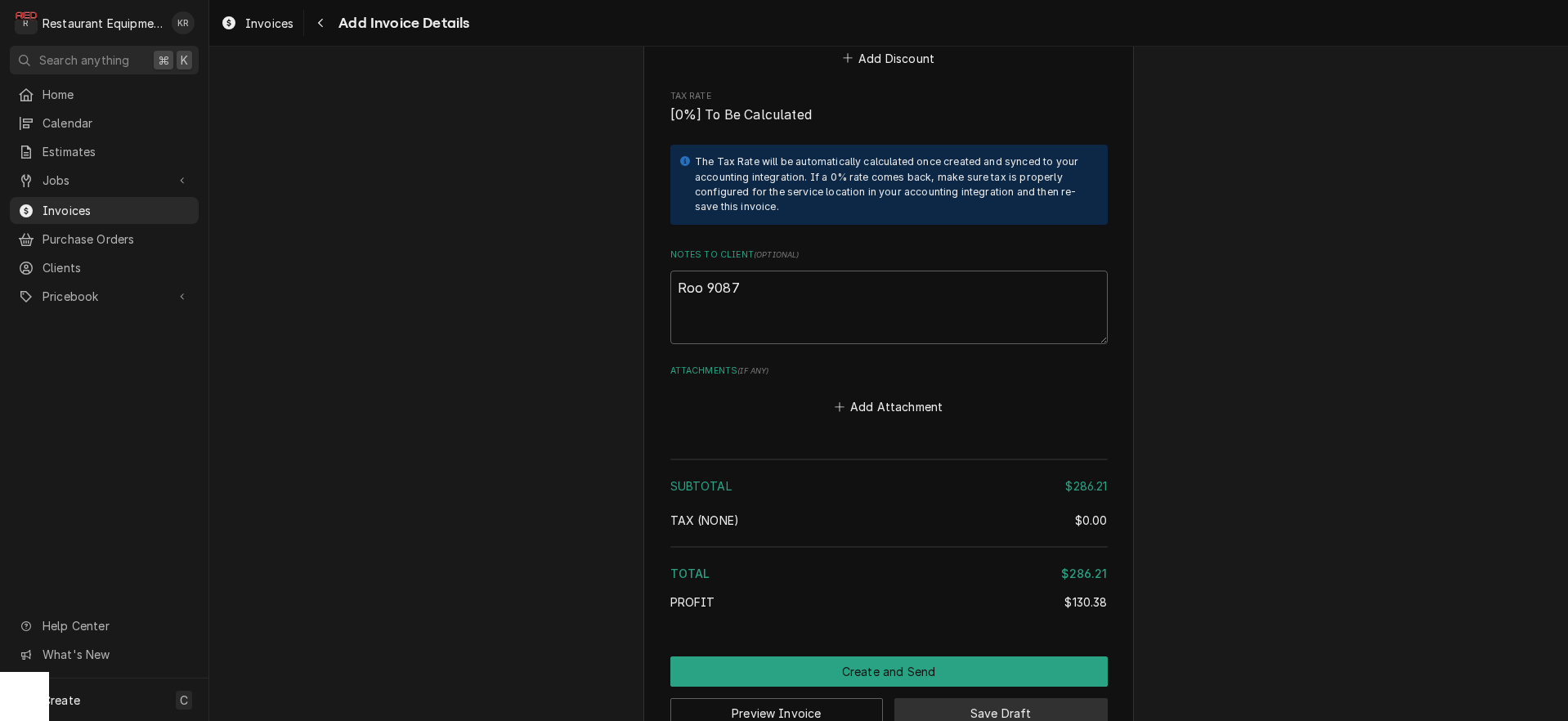
click at [955, 698] on button "Save Draft" at bounding box center [1001, 713] width 214 height 31
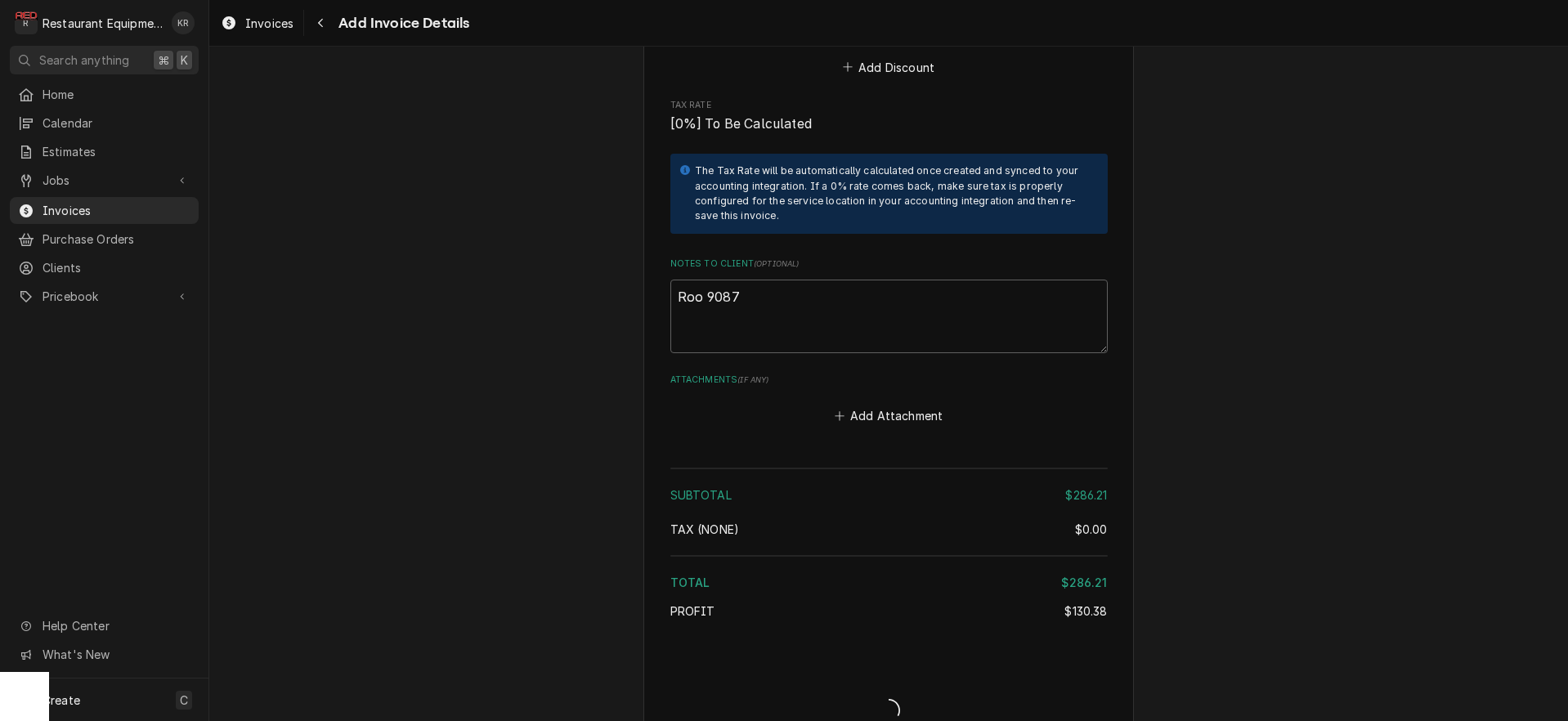
type textarea "x"
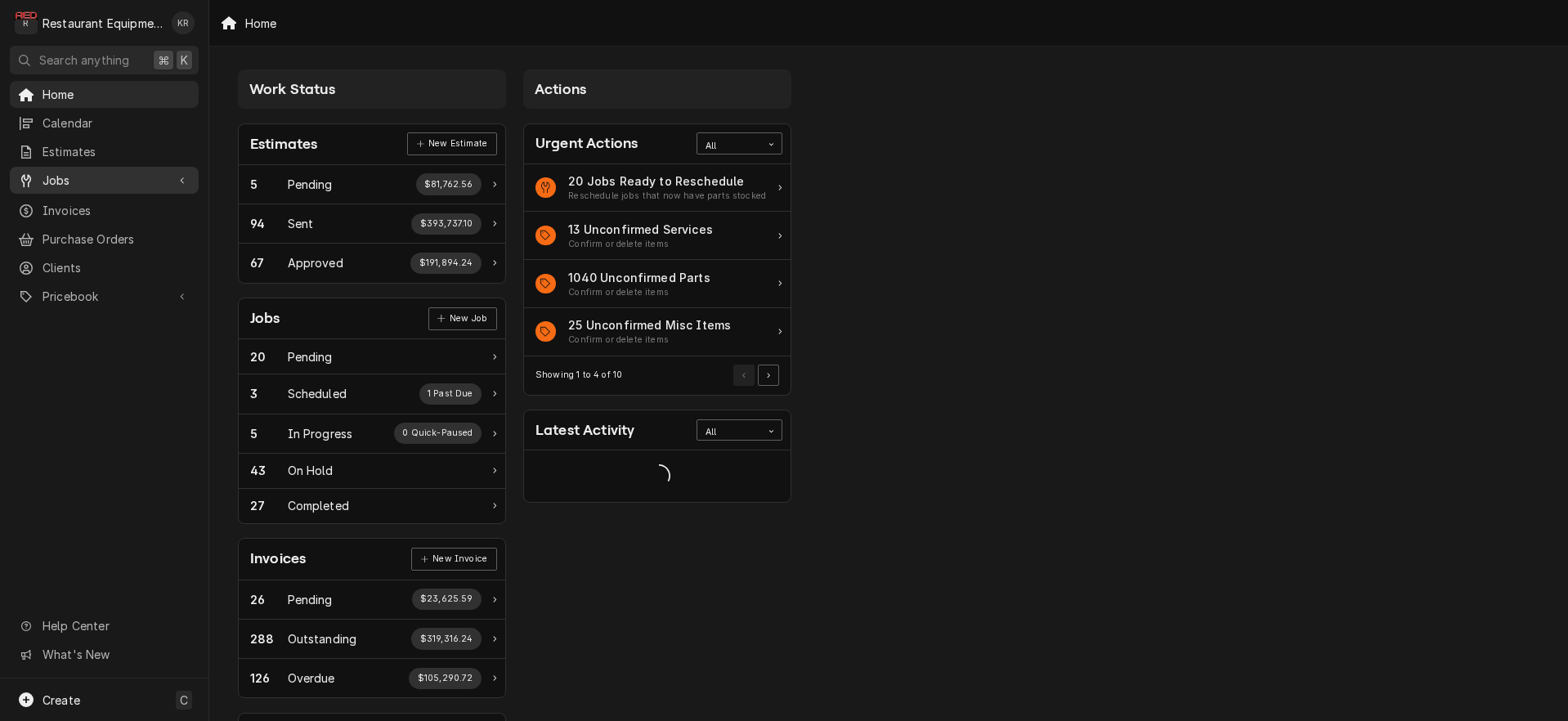
click at [77, 172] on span "Jobs" at bounding box center [104, 180] width 123 height 18
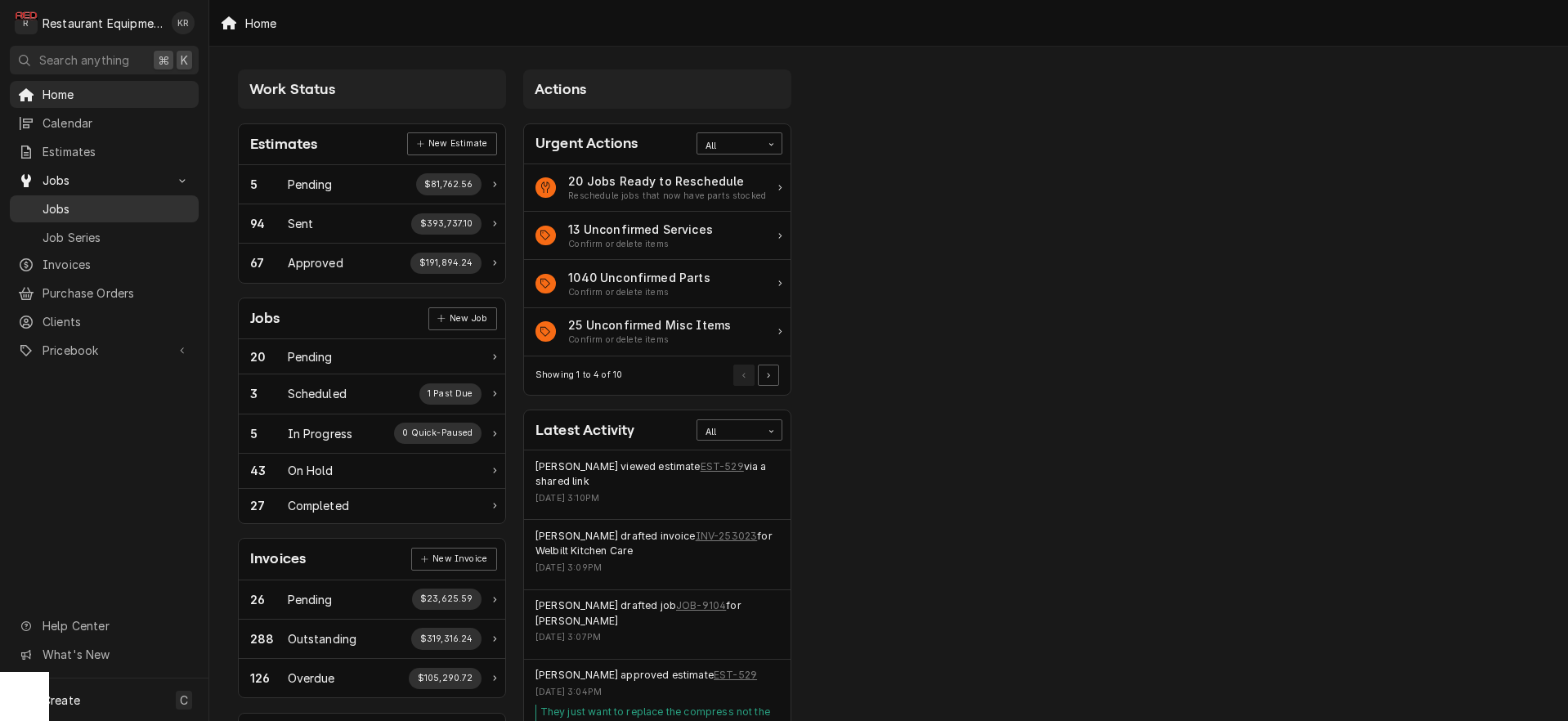
click at [66, 207] on span "Jobs" at bounding box center [116, 209] width 148 height 18
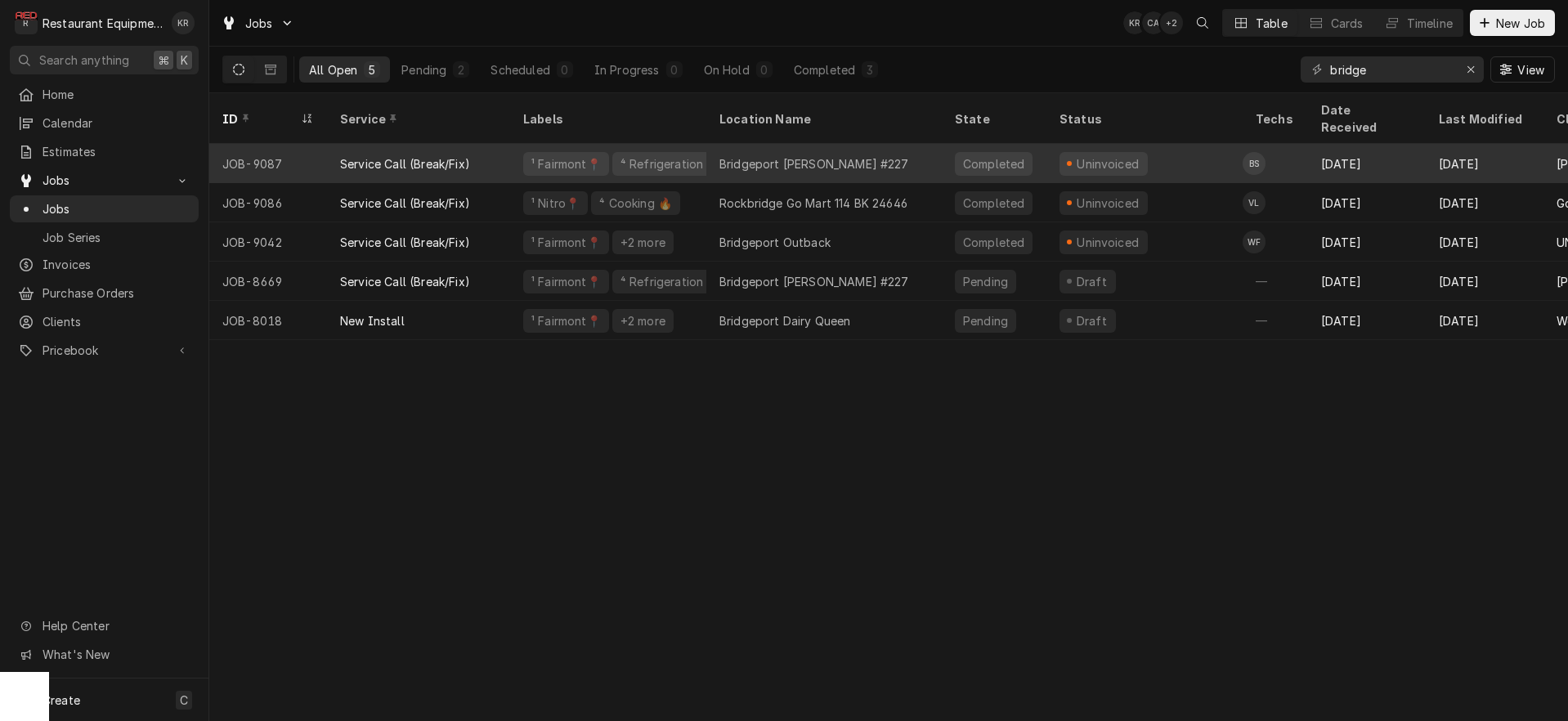
click at [930, 146] on div "Bridgeport [PERSON_NAME] #227" at bounding box center [823, 163] width 235 height 39
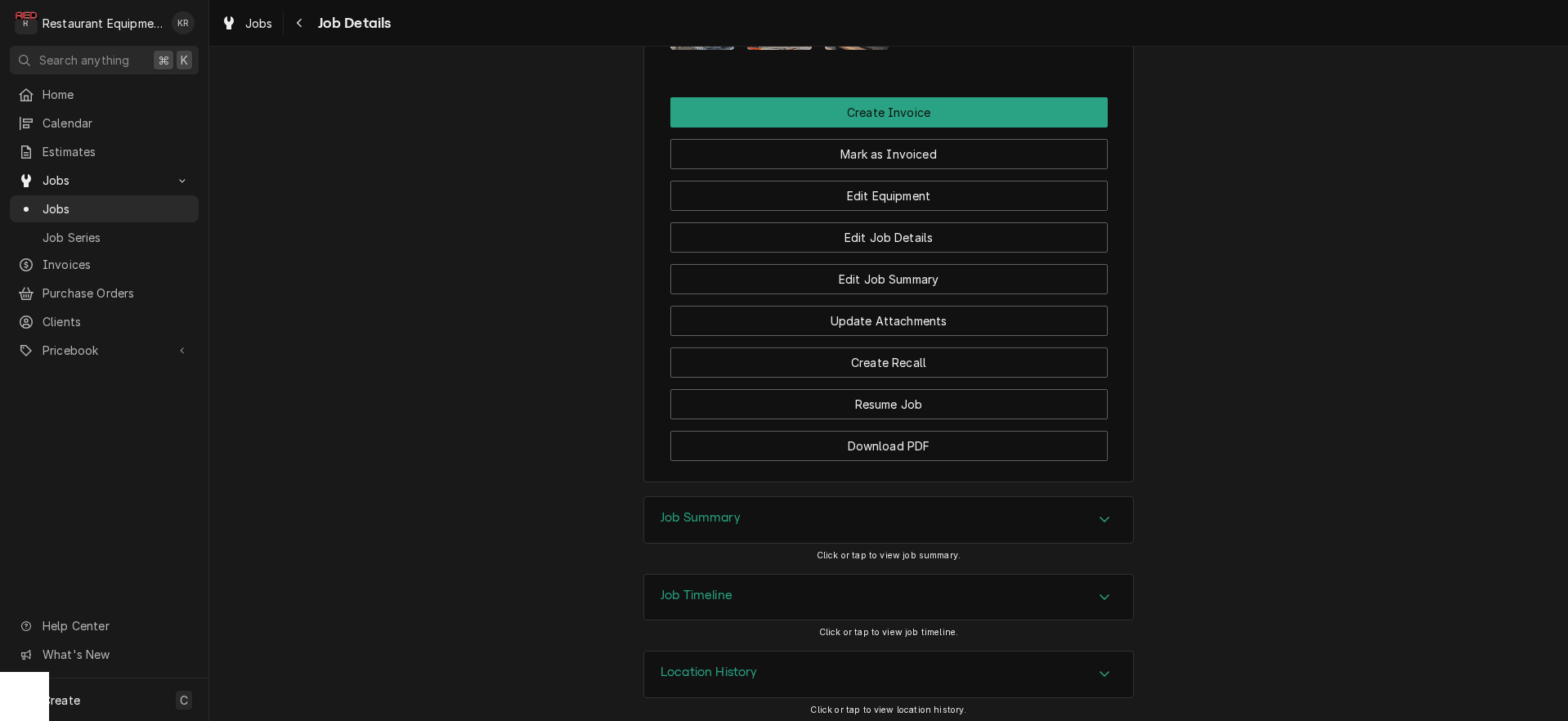
scroll to position [1789, 0]
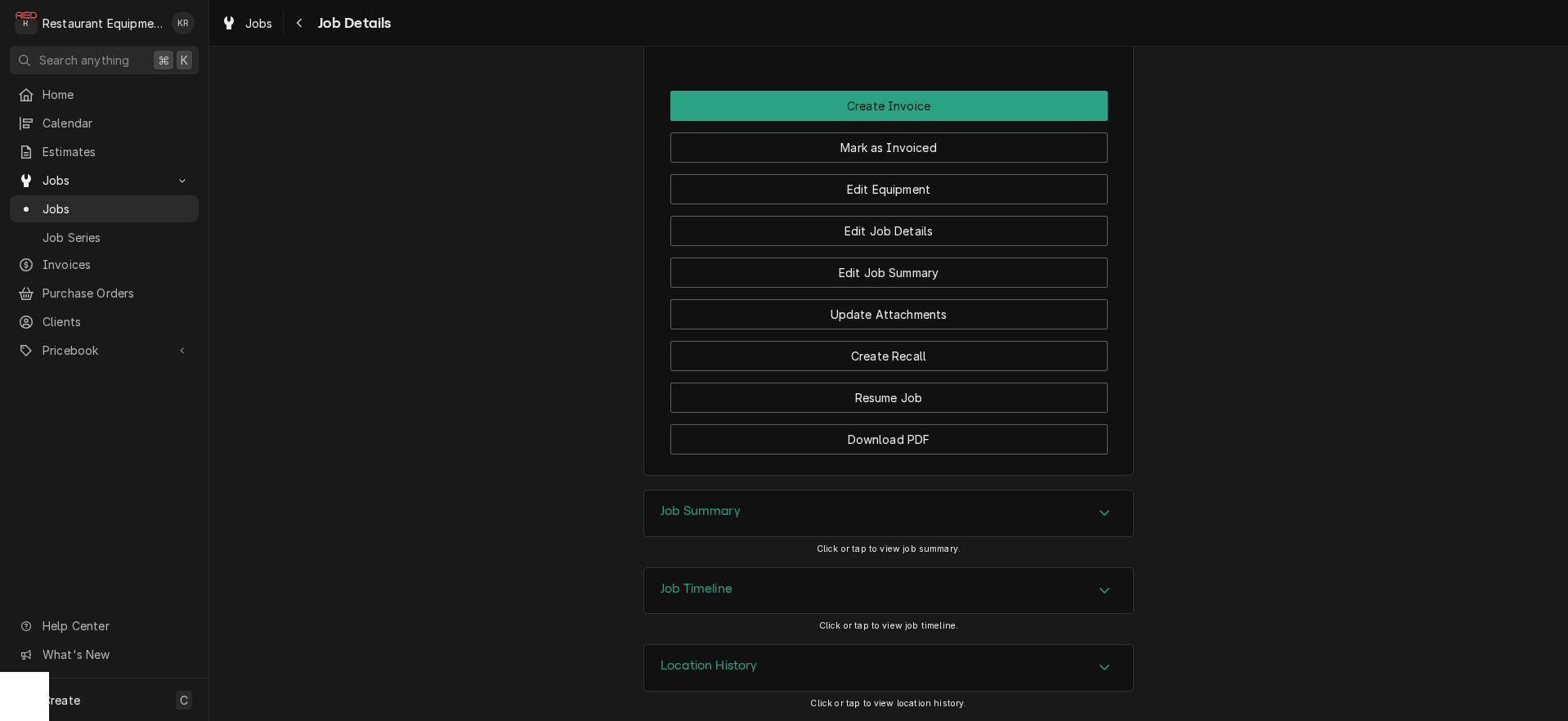
click at [701, 520] on div "Job Summary" at bounding box center [701, 514] width 80 height 19
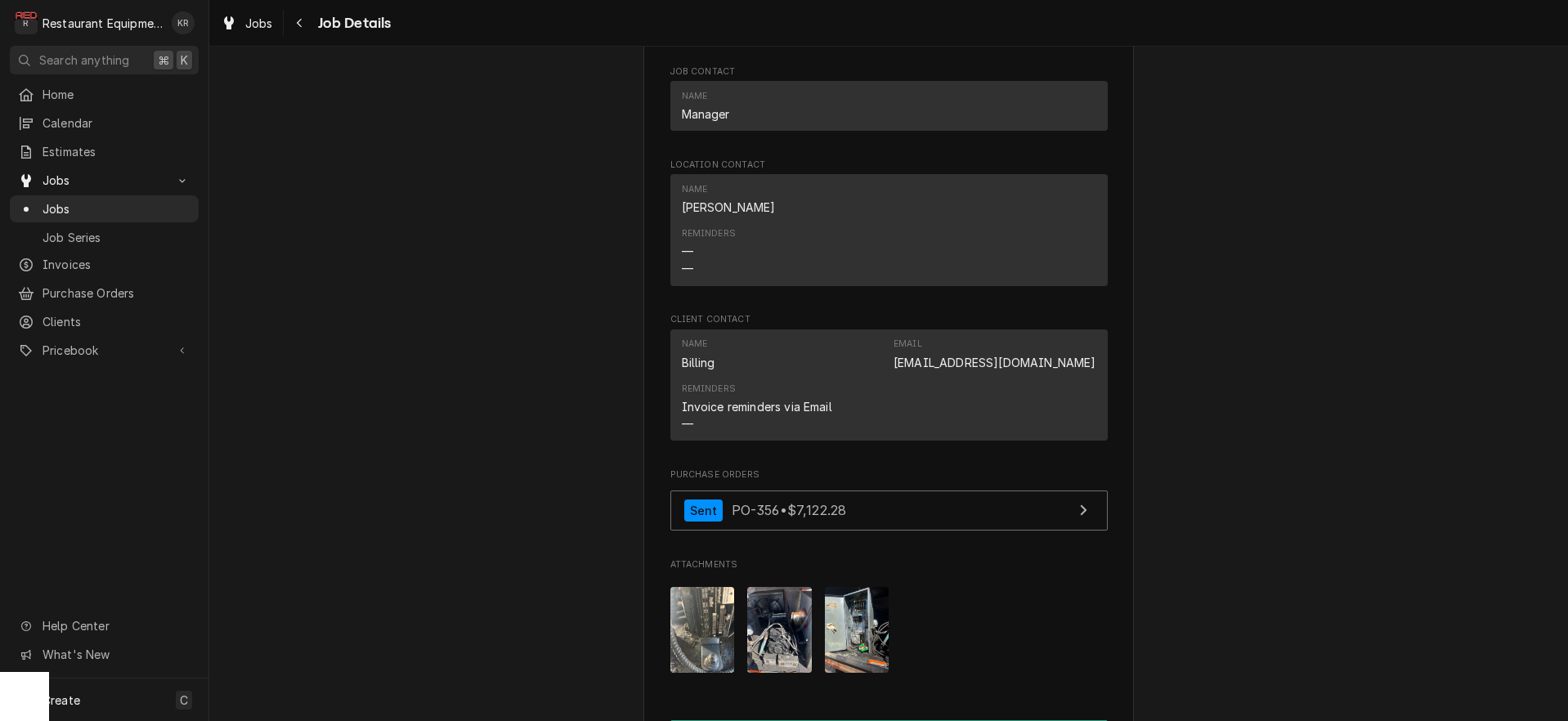
scroll to position [1058, 0]
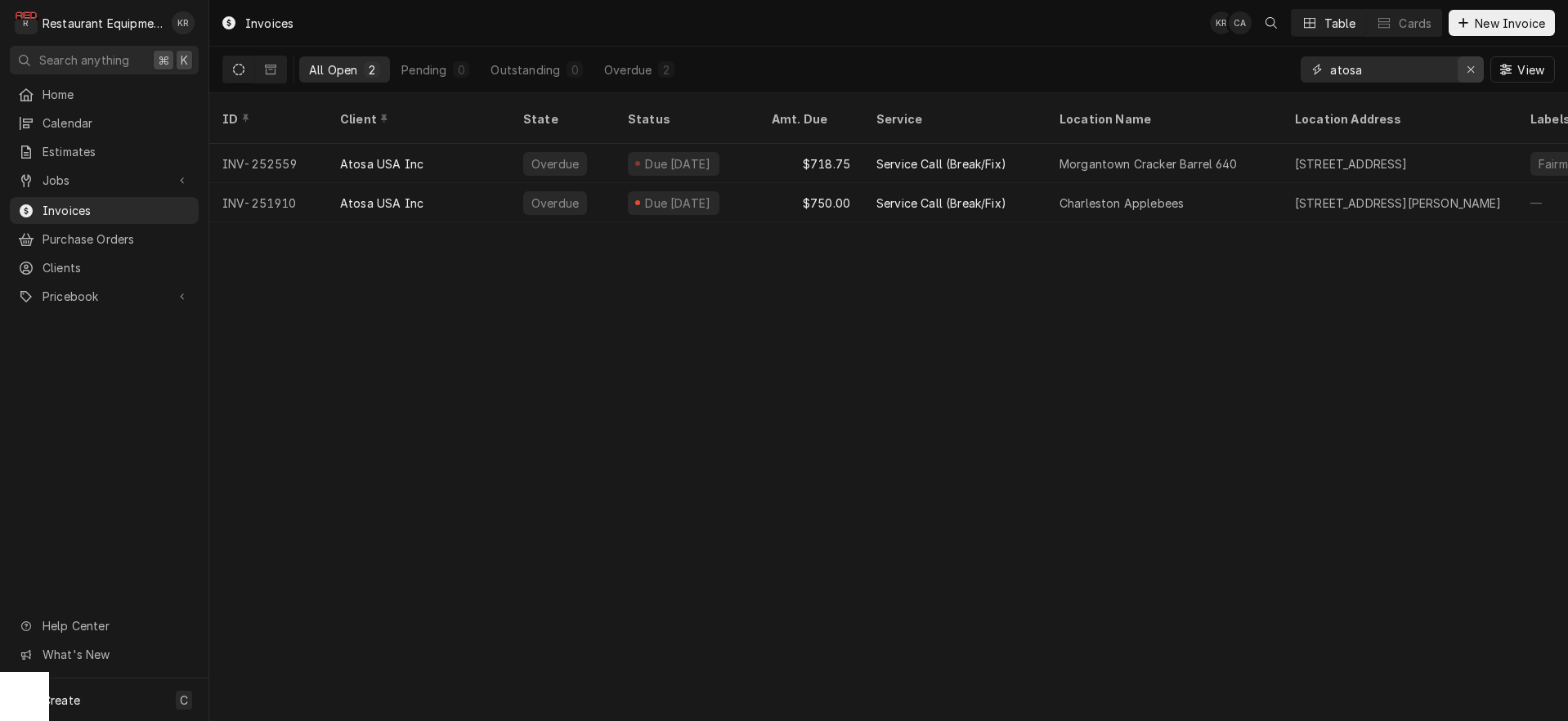
click at [1460, 72] on button "Erase input" at bounding box center [1471, 69] width 26 height 26
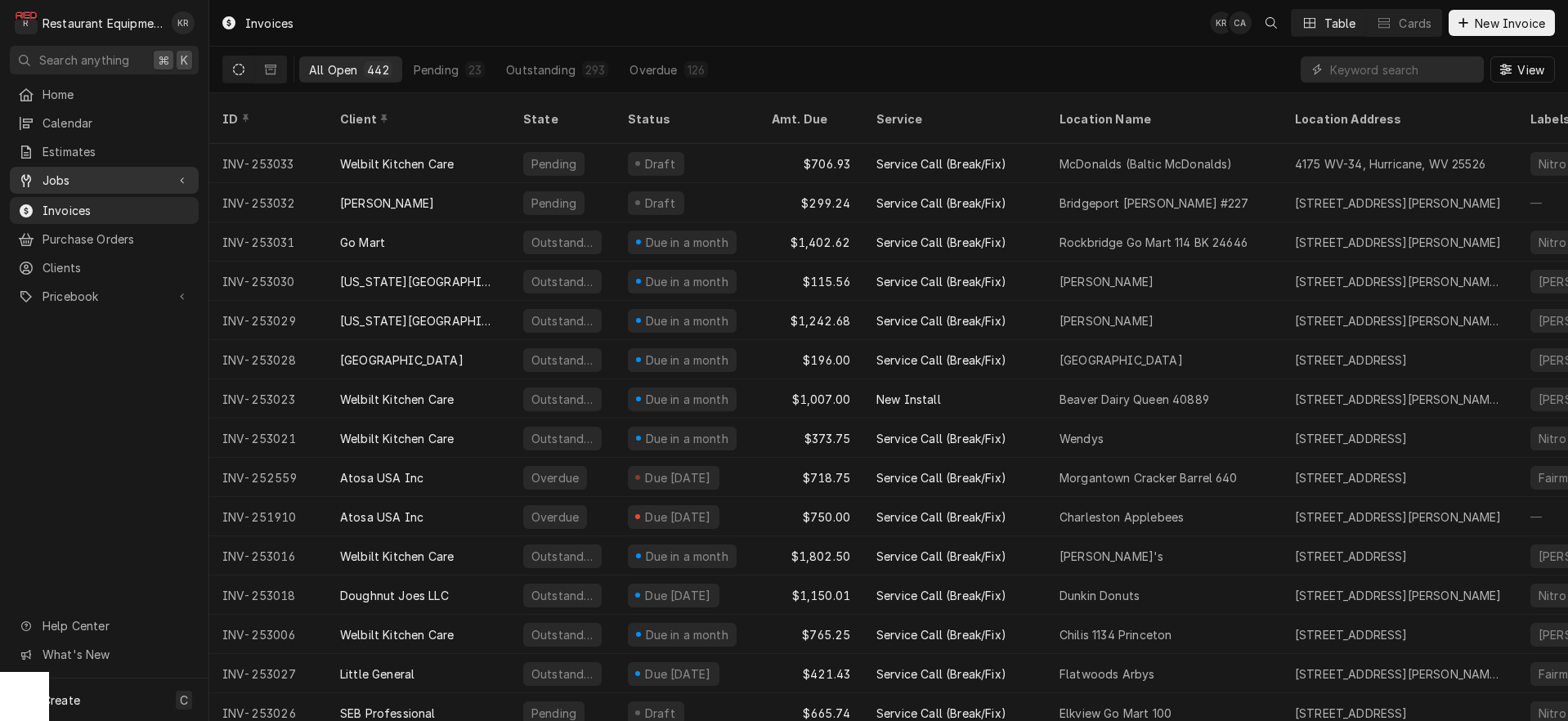
click at [78, 173] on span "Jobs" at bounding box center [104, 180] width 123 height 18
click at [72, 200] on span "Jobs" at bounding box center [116, 209] width 148 height 18
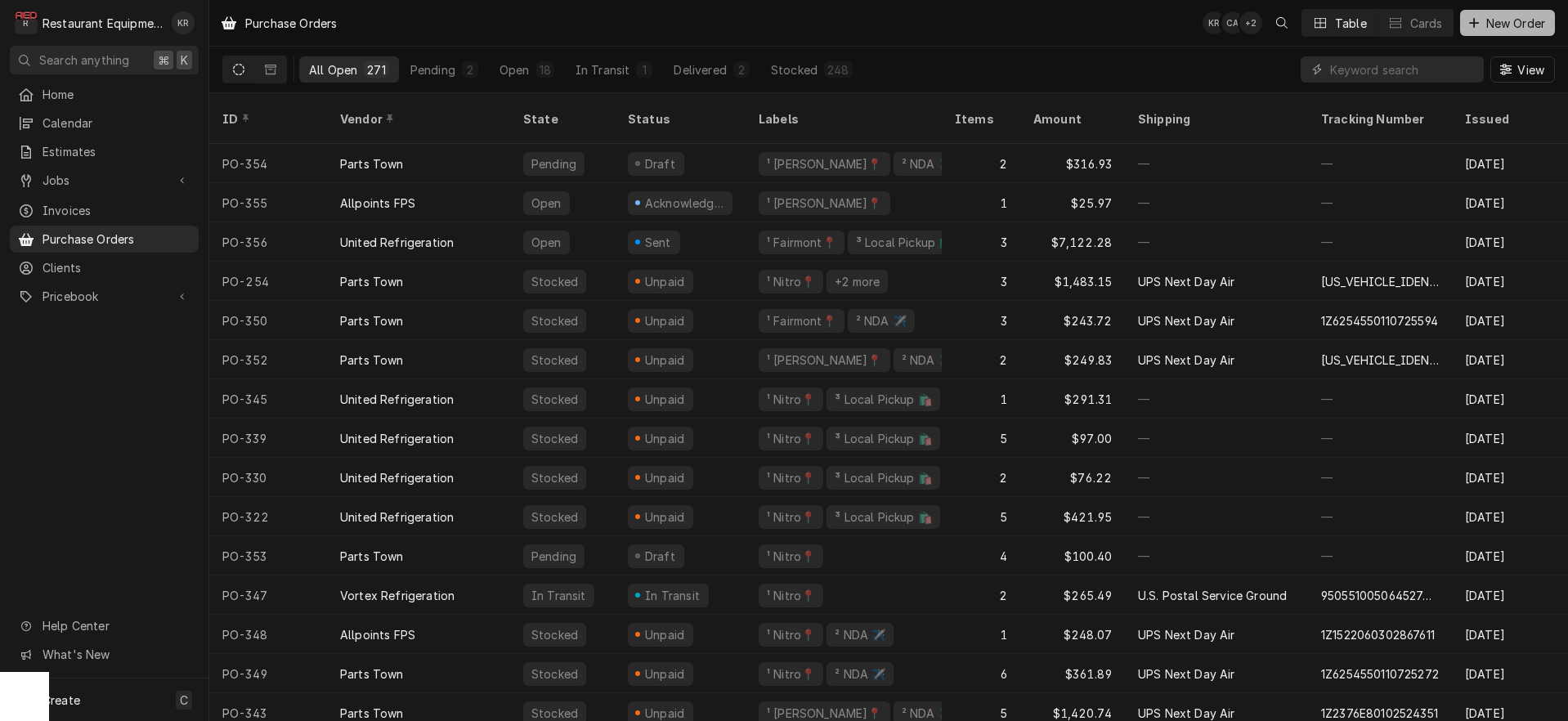
click at [1489, 24] on span "New Order" at bounding box center [1516, 24] width 66 height 18
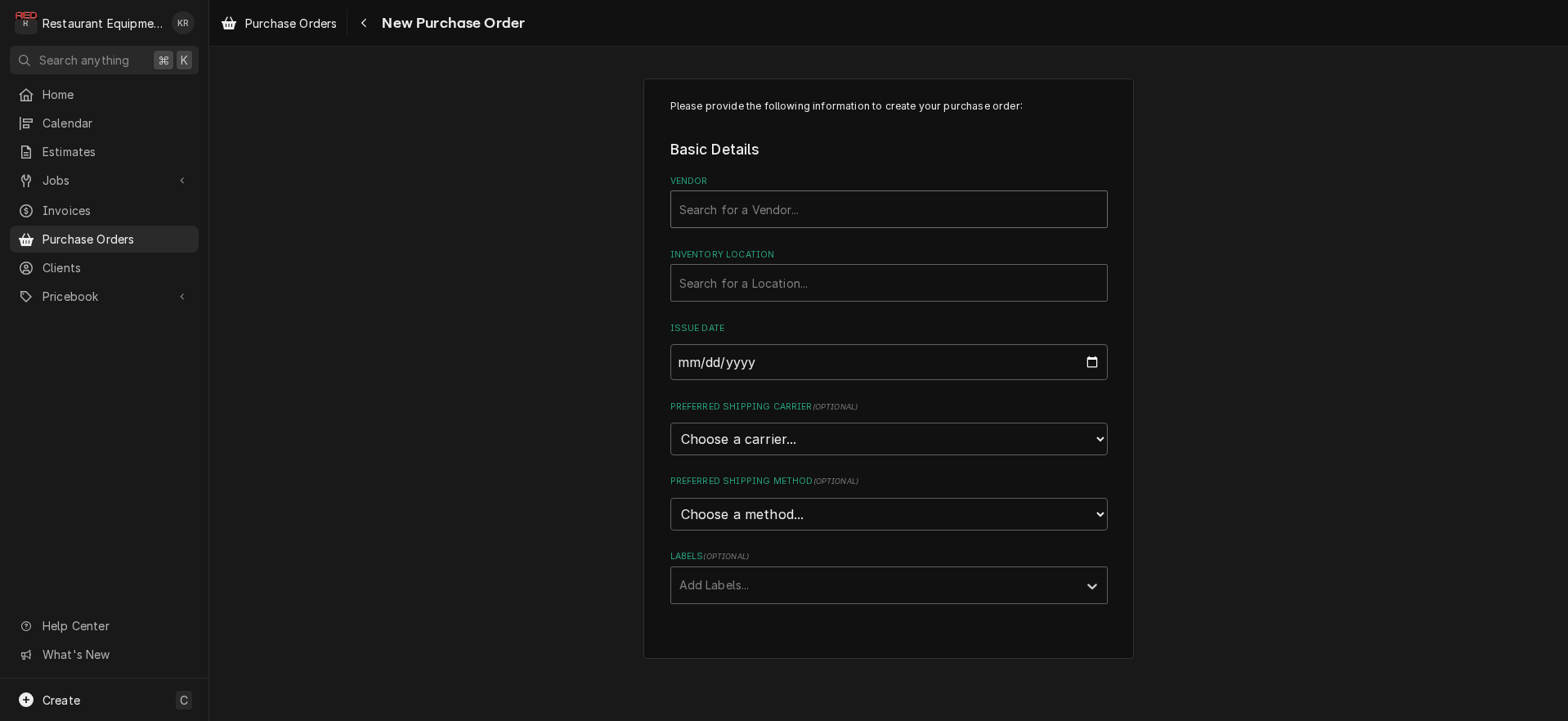
click at [745, 209] on div "Vendor" at bounding box center [889, 209] width 419 height 30
type input "uni"
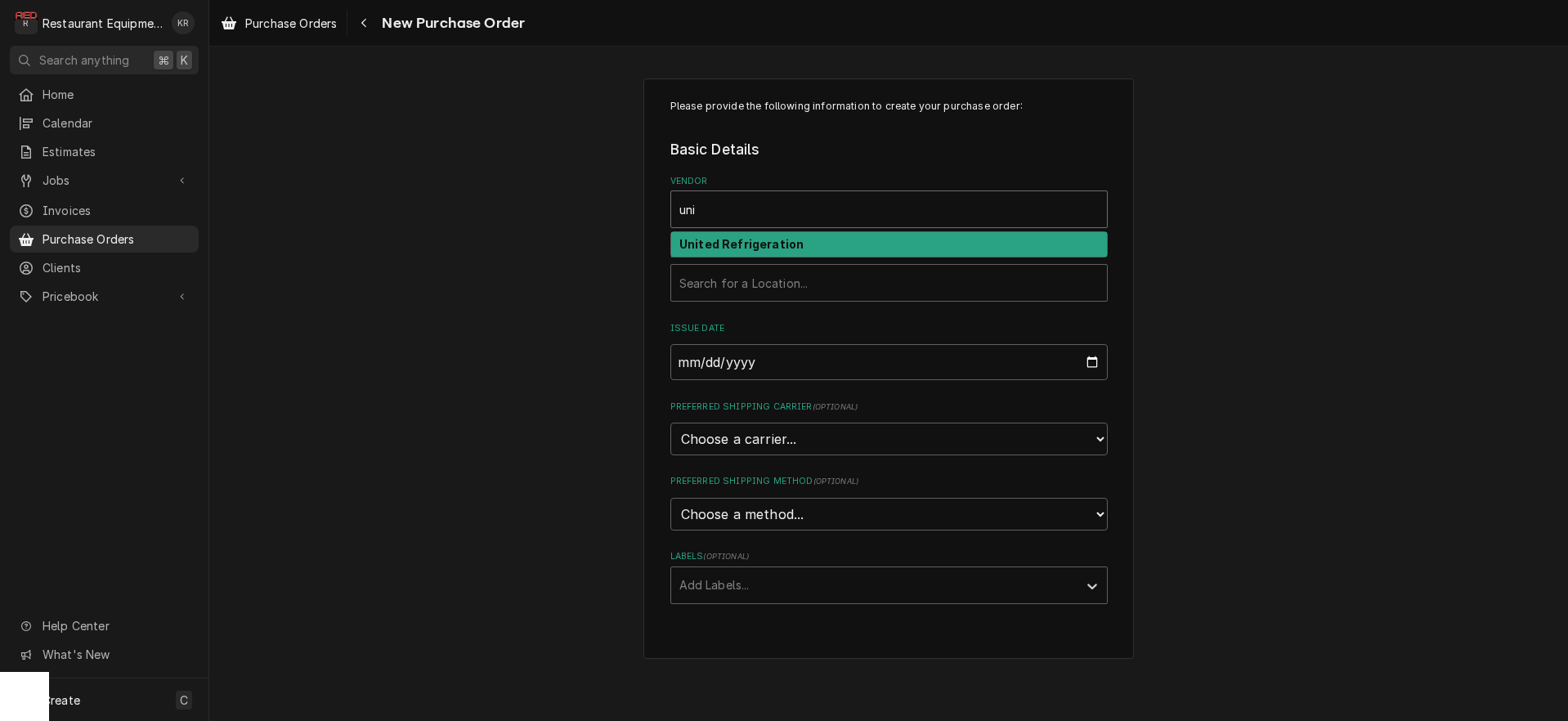
click at [742, 240] on strong "United Refrigeration" at bounding box center [742, 244] width 124 height 14
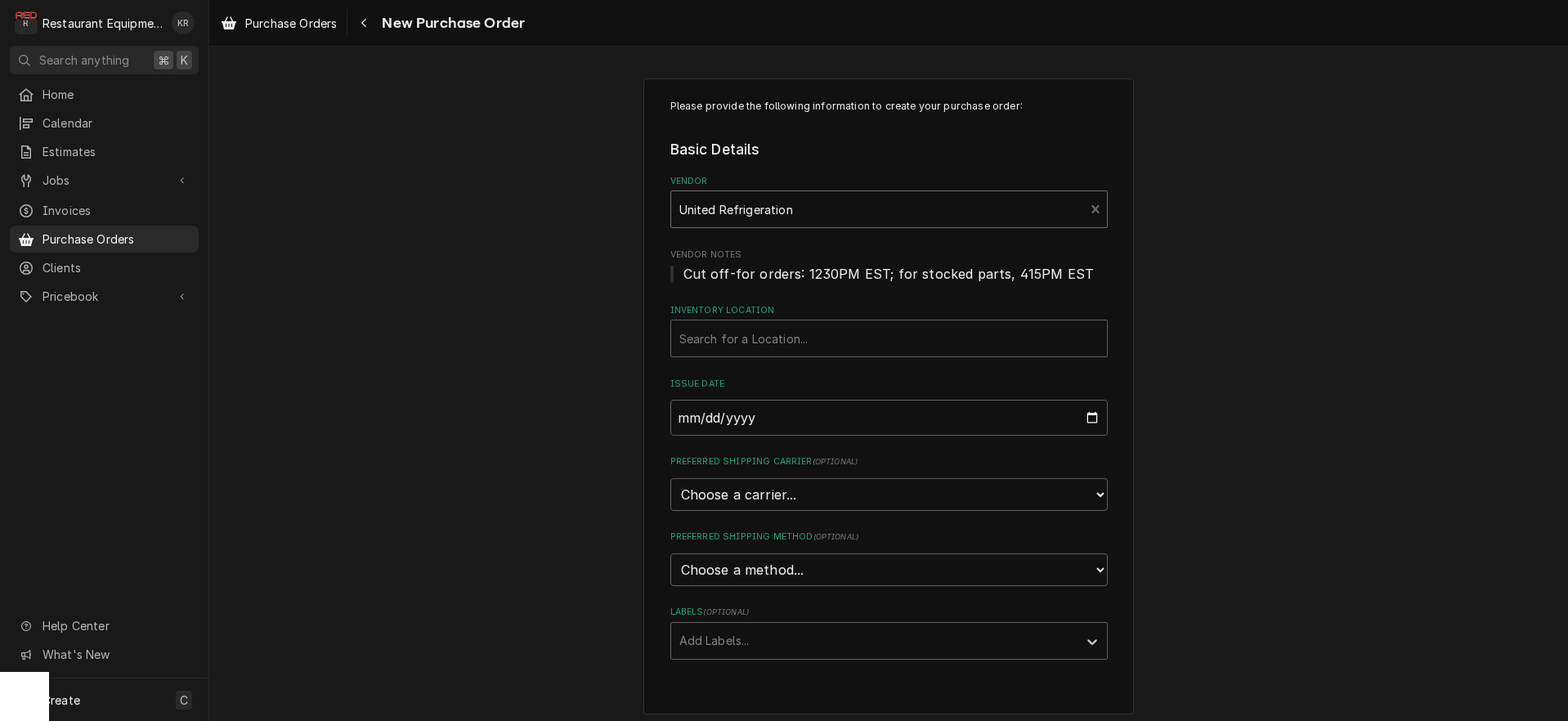
click at [746, 293] on fieldset "Basic Details Vendor option [object Object], selected. United Refrigeration Ven…" at bounding box center [889, 399] width 438 height 521
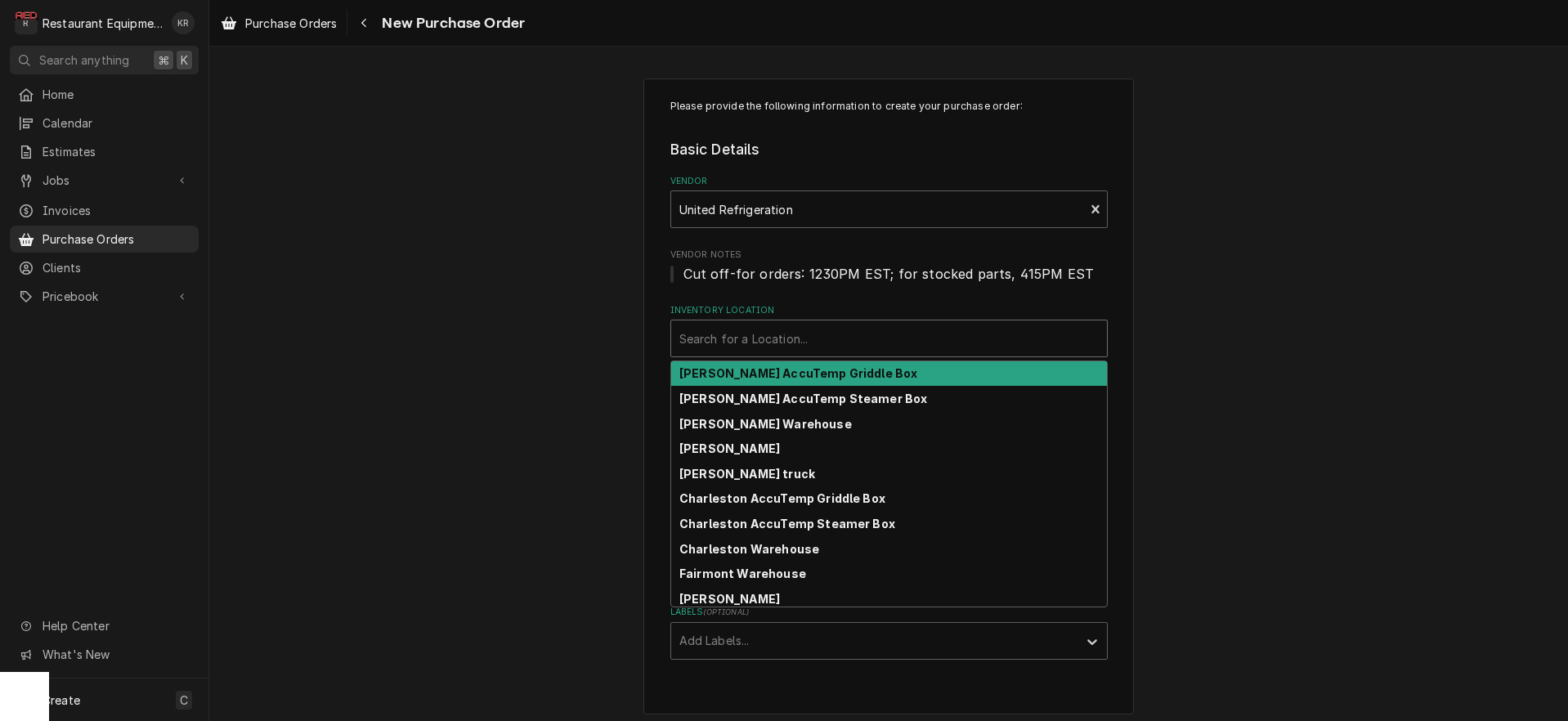
drag, startPoint x: 752, startPoint y: 337, endPoint x: 760, endPoint y: 345, distance: 11.3
click at [752, 337] on div "Inventory Location" at bounding box center [889, 339] width 419 height 30
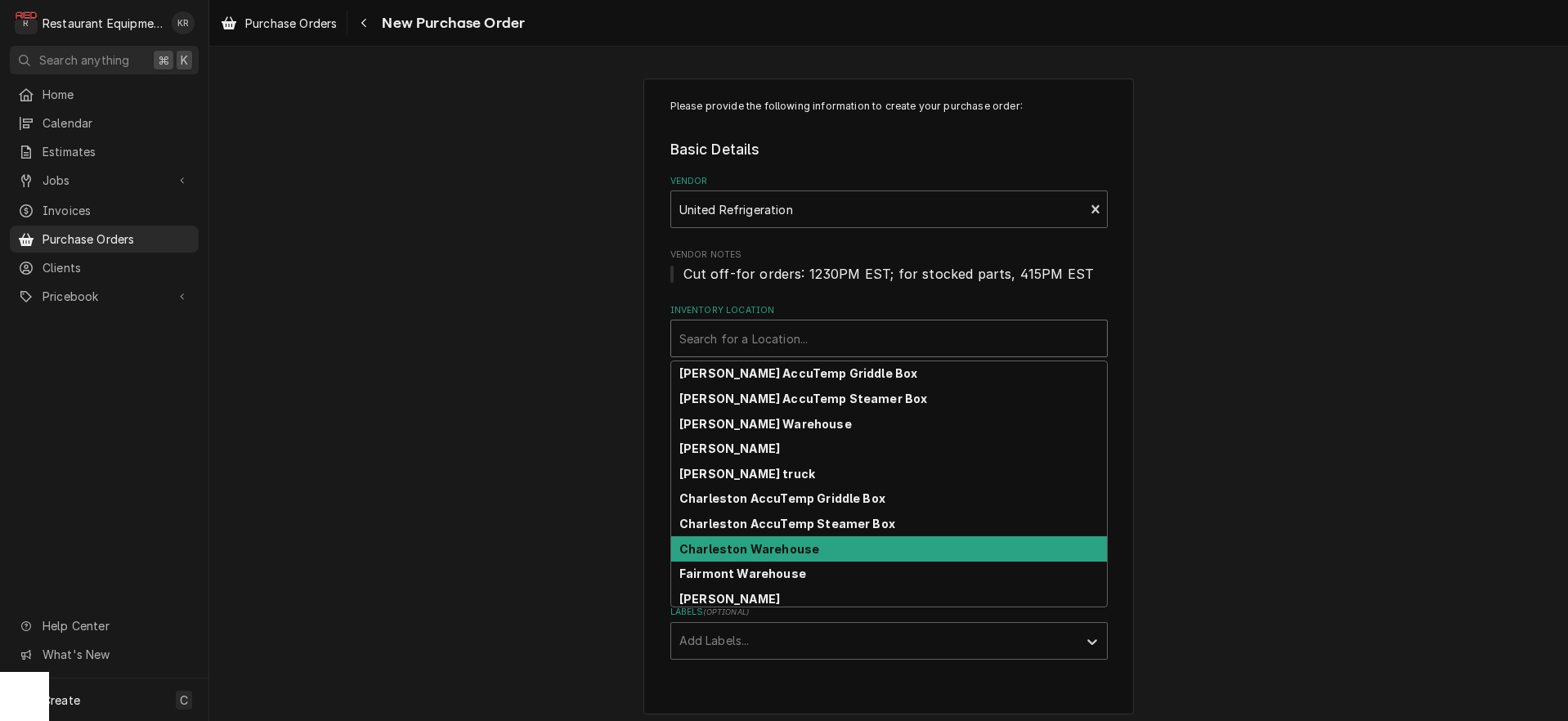
drag, startPoint x: 754, startPoint y: 555, endPoint x: 754, endPoint y: 544, distance: 11.0
click at [754, 555] on strong "Charleston Warehouse" at bounding box center [750, 550] width 140 height 14
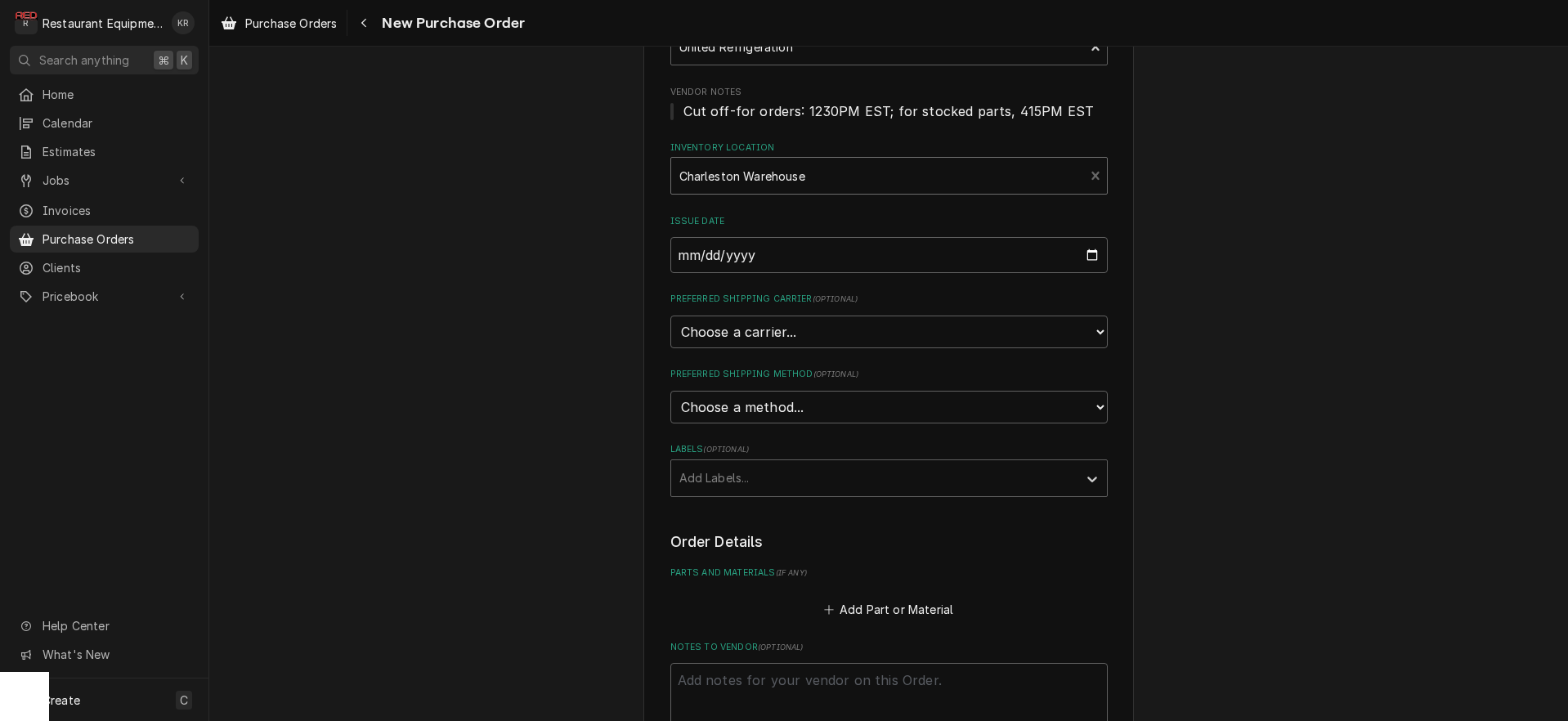
scroll to position [168, 0]
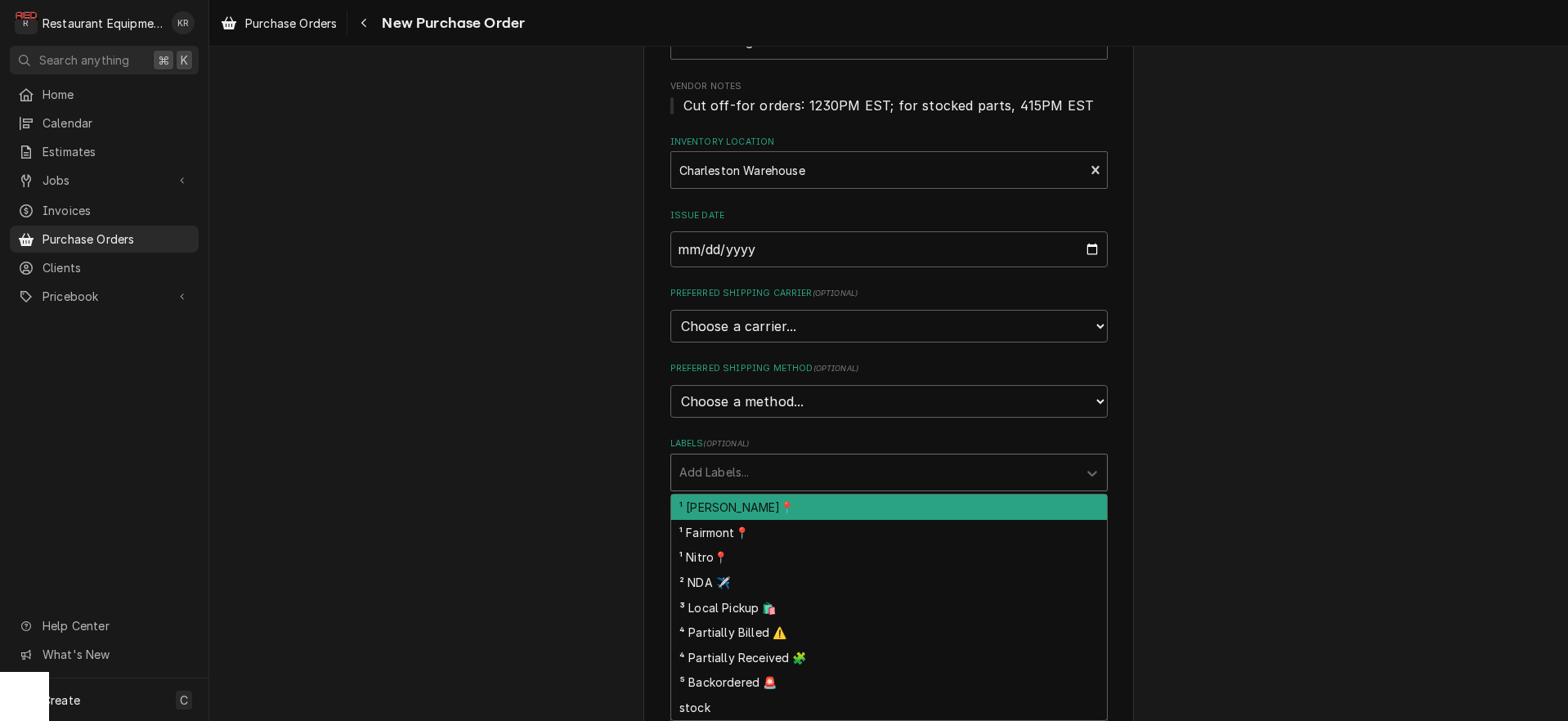
click at [768, 465] on div "Labels" at bounding box center [875, 472] width 390 height 30
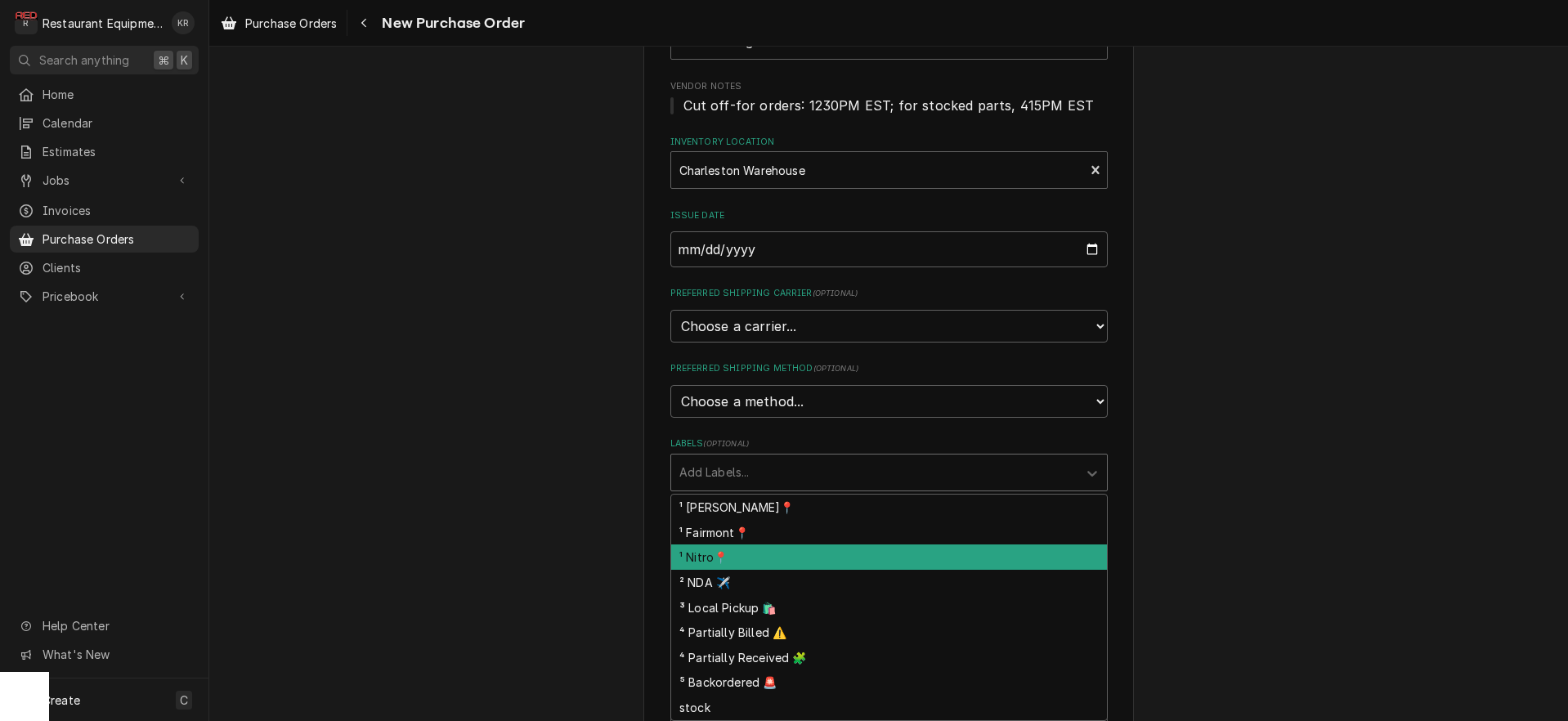
drag, startPoint x: 760, startPoint y: 554, endPoint x: 806, endPoint y: 515, distance: 60.3
click at [761, 553] on div "¹ Nitro📍" at bounding box center [889, 556] width 436 height 25
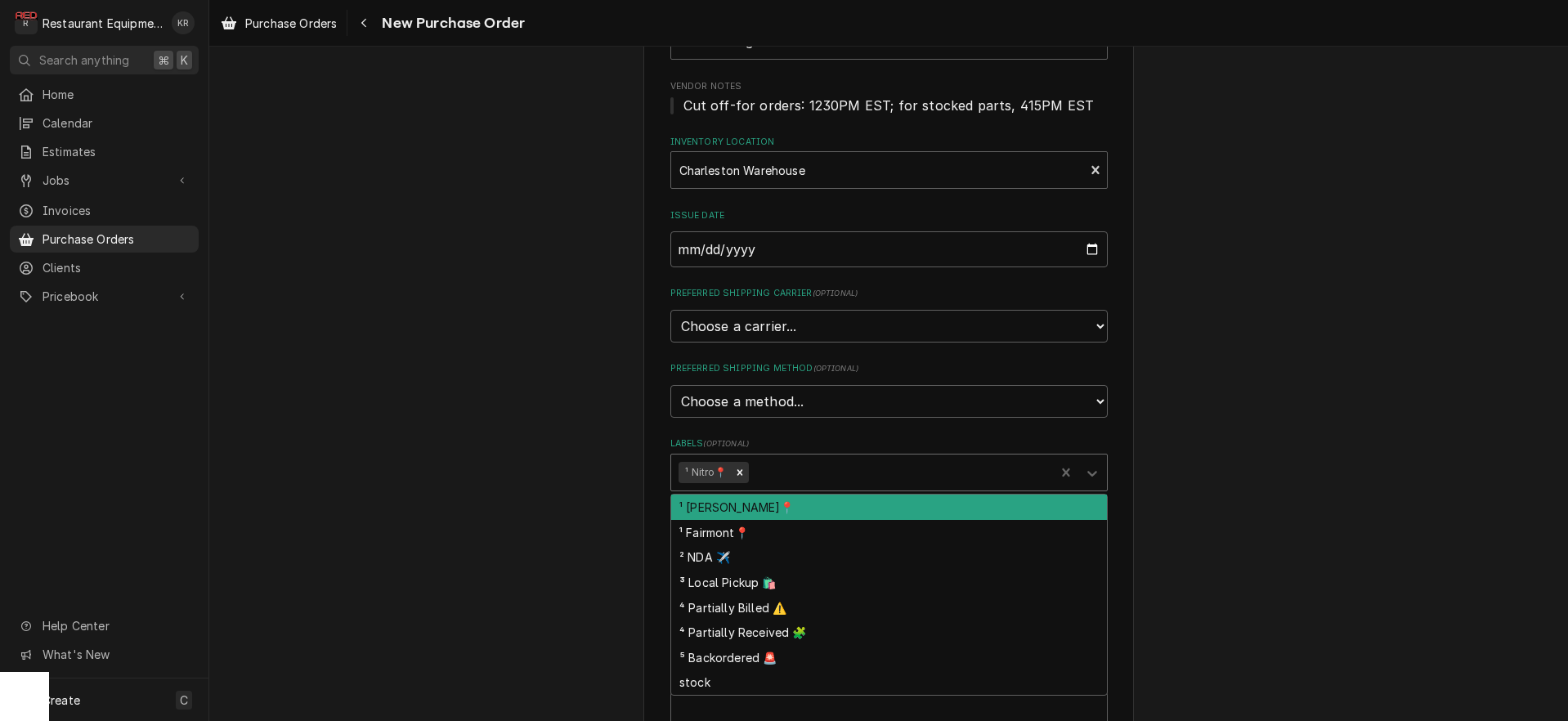
drag, startPoint x: 825, startPoint y: 474, endPoint x: 803, endPoint y: 454, distance: 29.7
click at [825, 474] on div "Labels" at bounding box center [899, 472] width 295 height 30
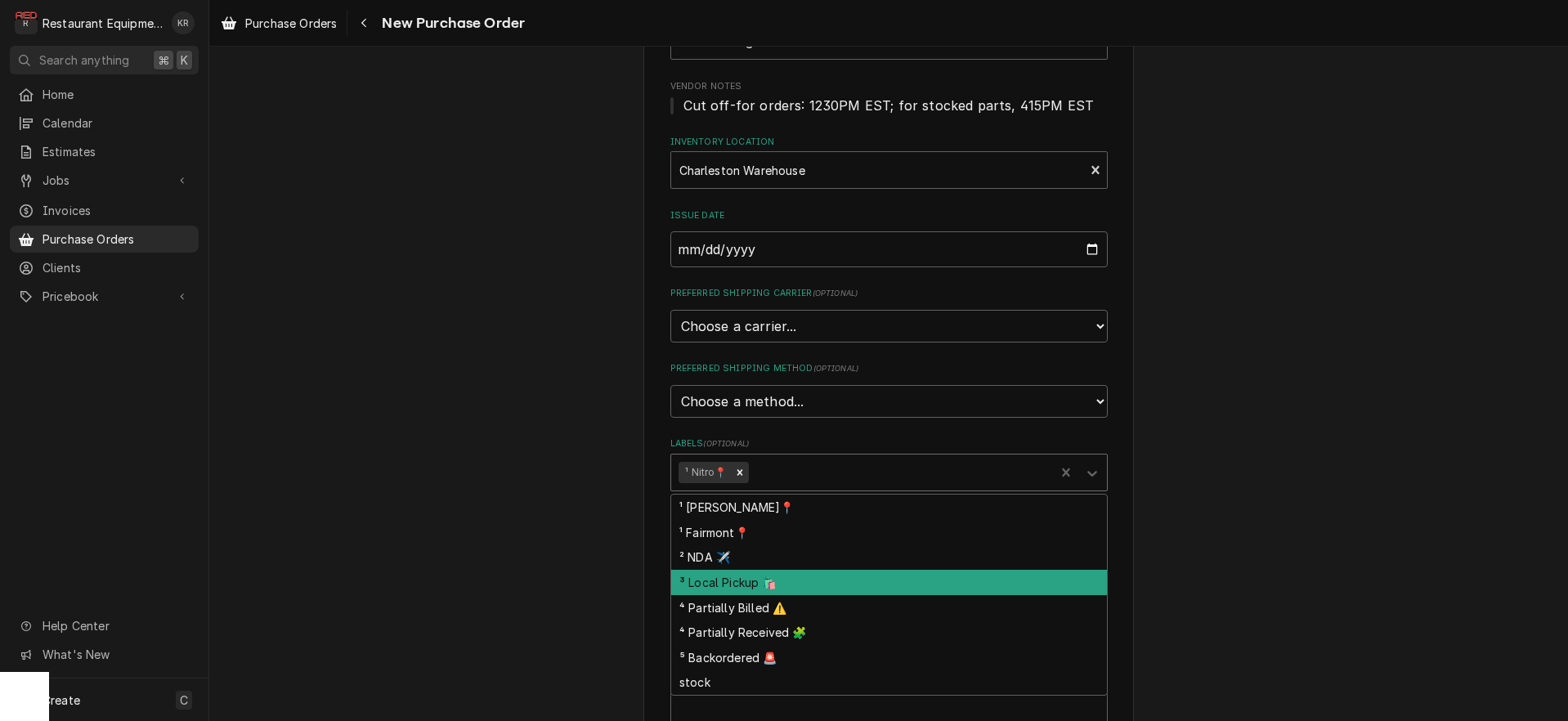
drag, startPoint x: 787, startPoint y: 581, endPoint x: 780, endPoint y: 567, distance: 15.7
click at [788, 580] on div "³ Local Pickup 🛍️" at bounding box center [889, 582] width 436 height 25
type textarea "x"
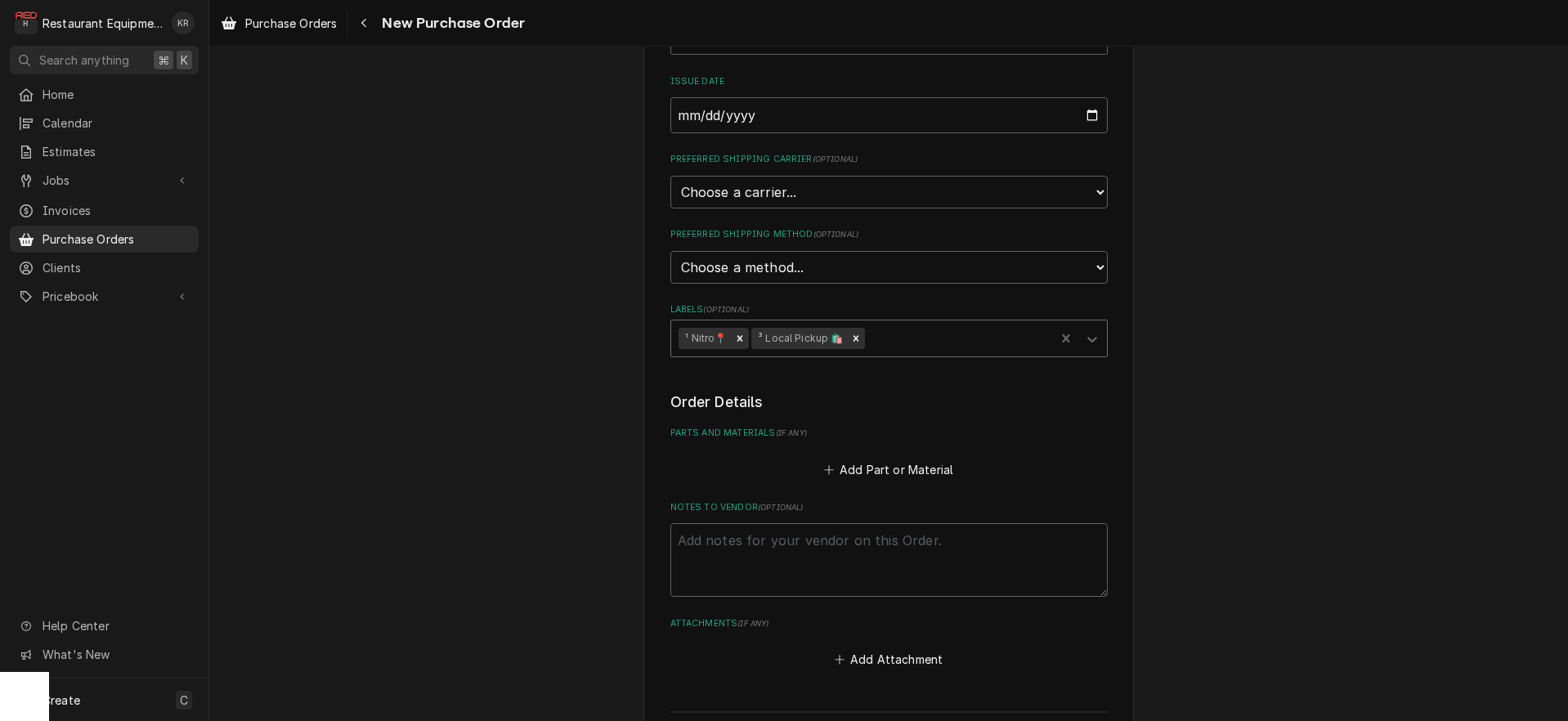
scroll to position [479, 0]
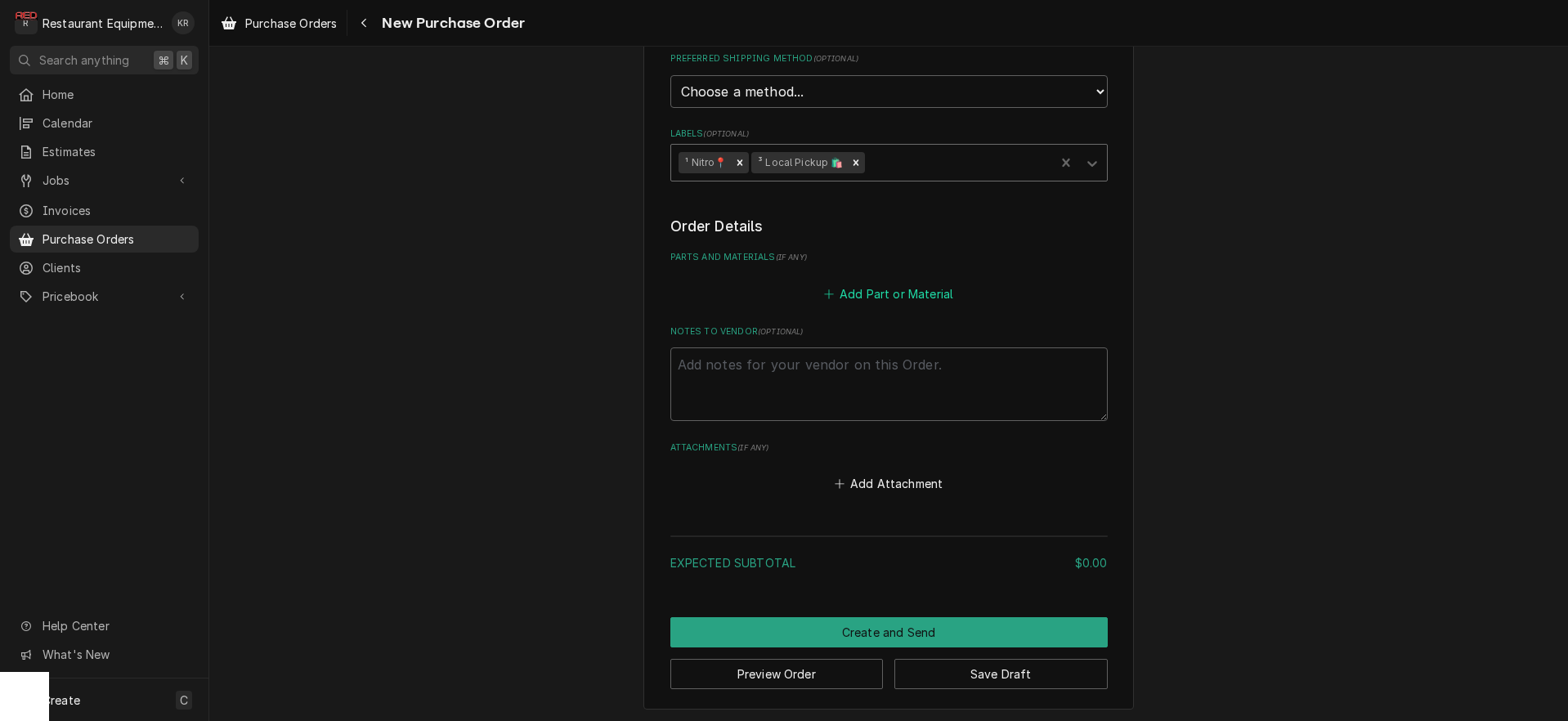
click at [879, 287] on button "Add Part or Material" at bounding box center [888, 293] width 135 height 23
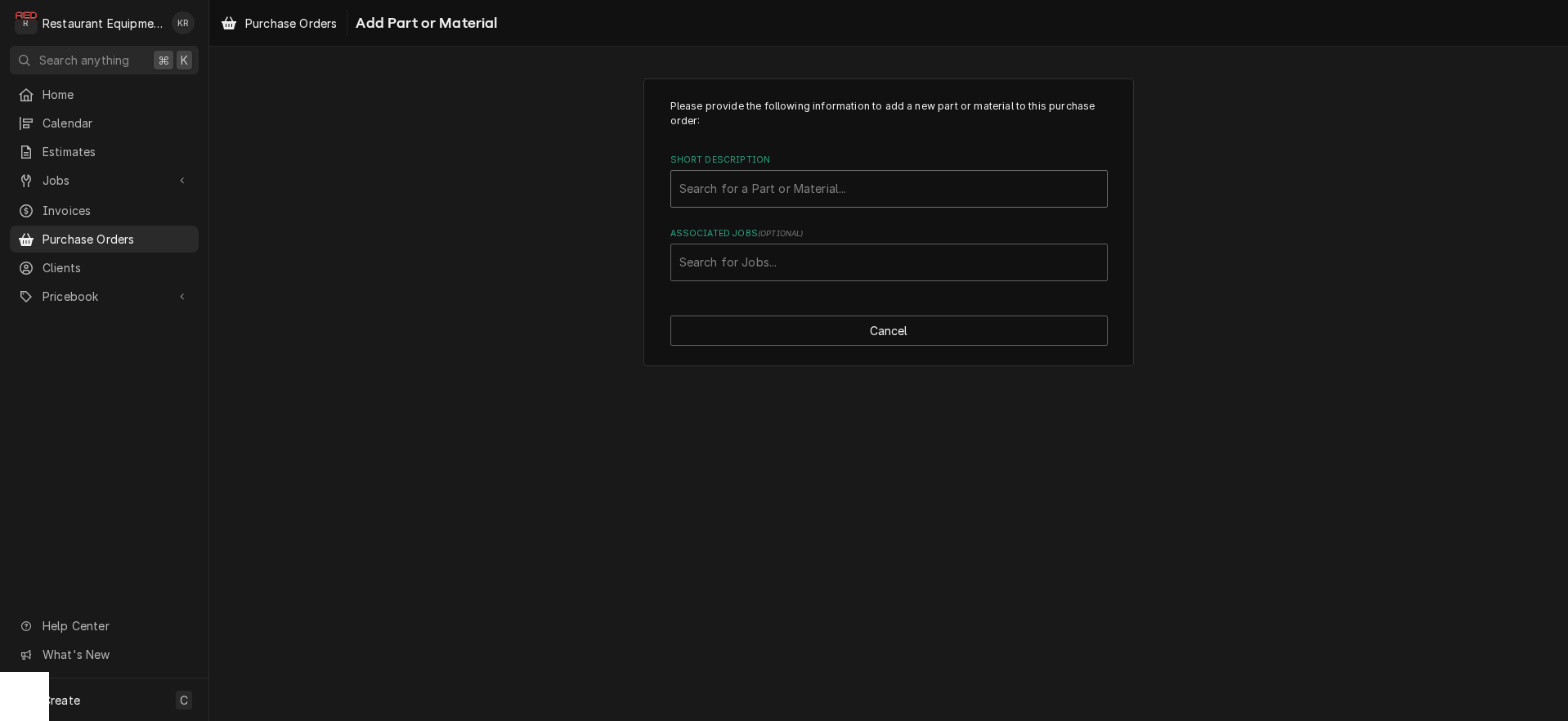
click at [789, 192] on div "Short Description" at bounding box center [889, 189] width 419 height 30
type input "com11175"
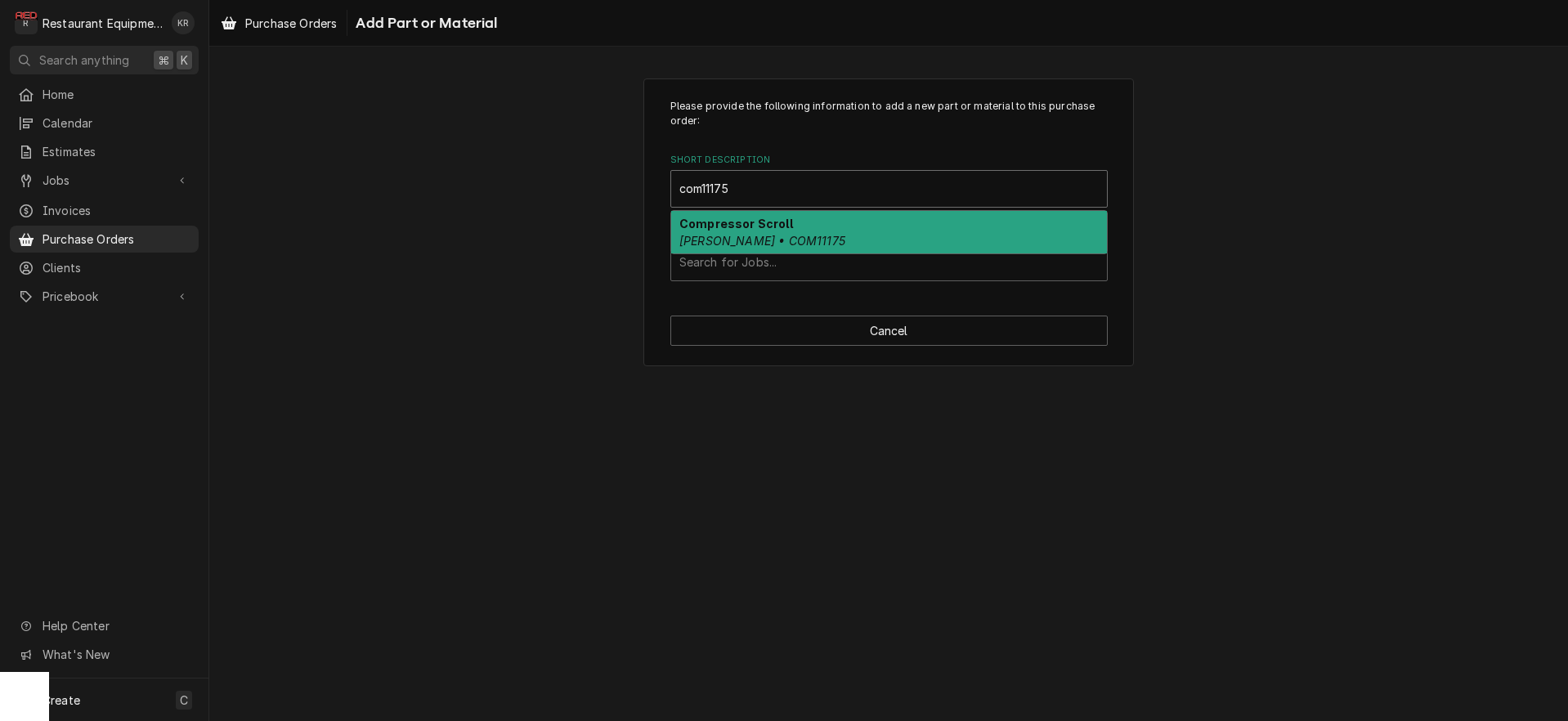
click at [771, 234] on em "Copeland • COM11175" at bounding box center [763, 241] width 166 height 14
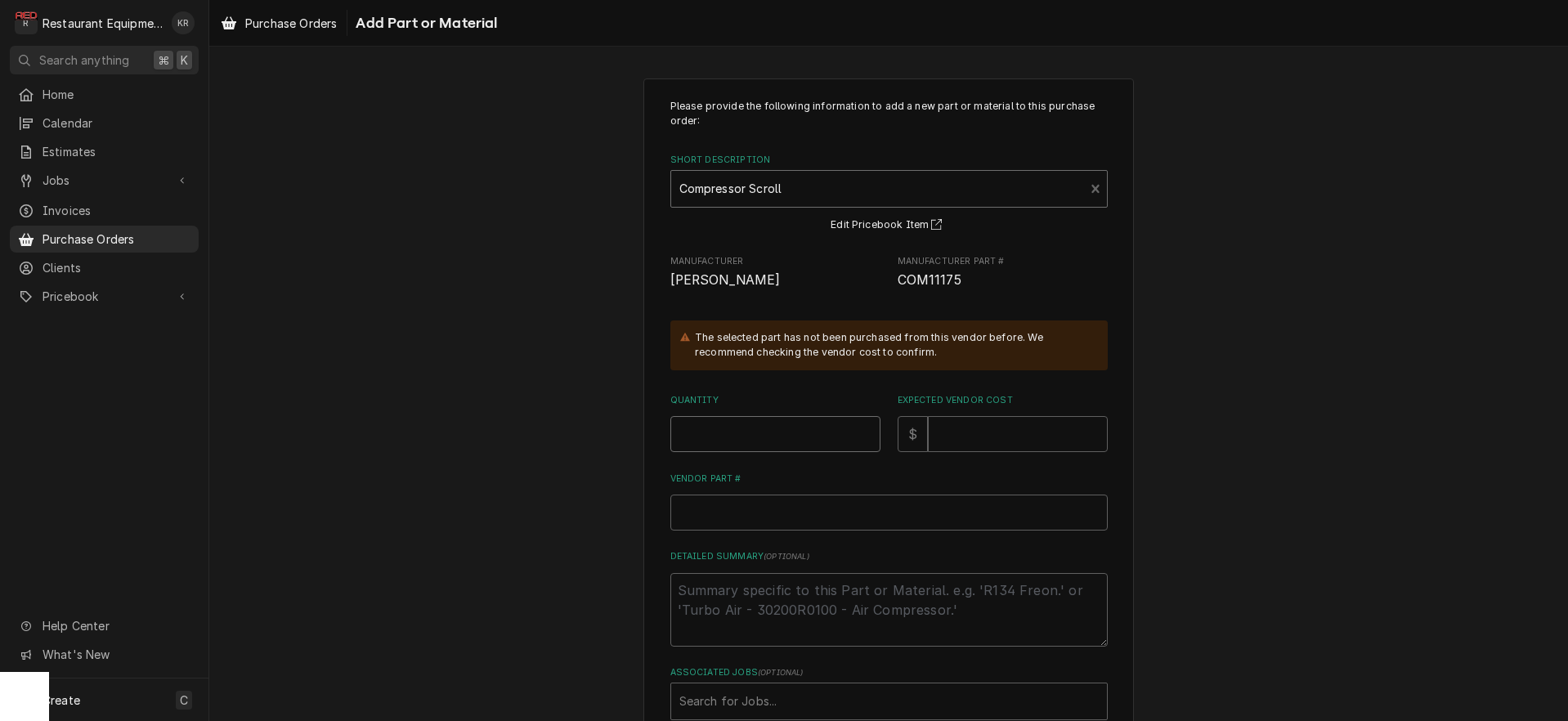
click at [743, 443] on input "Quantity" at bounding box center [775, 434] width 210 height 36
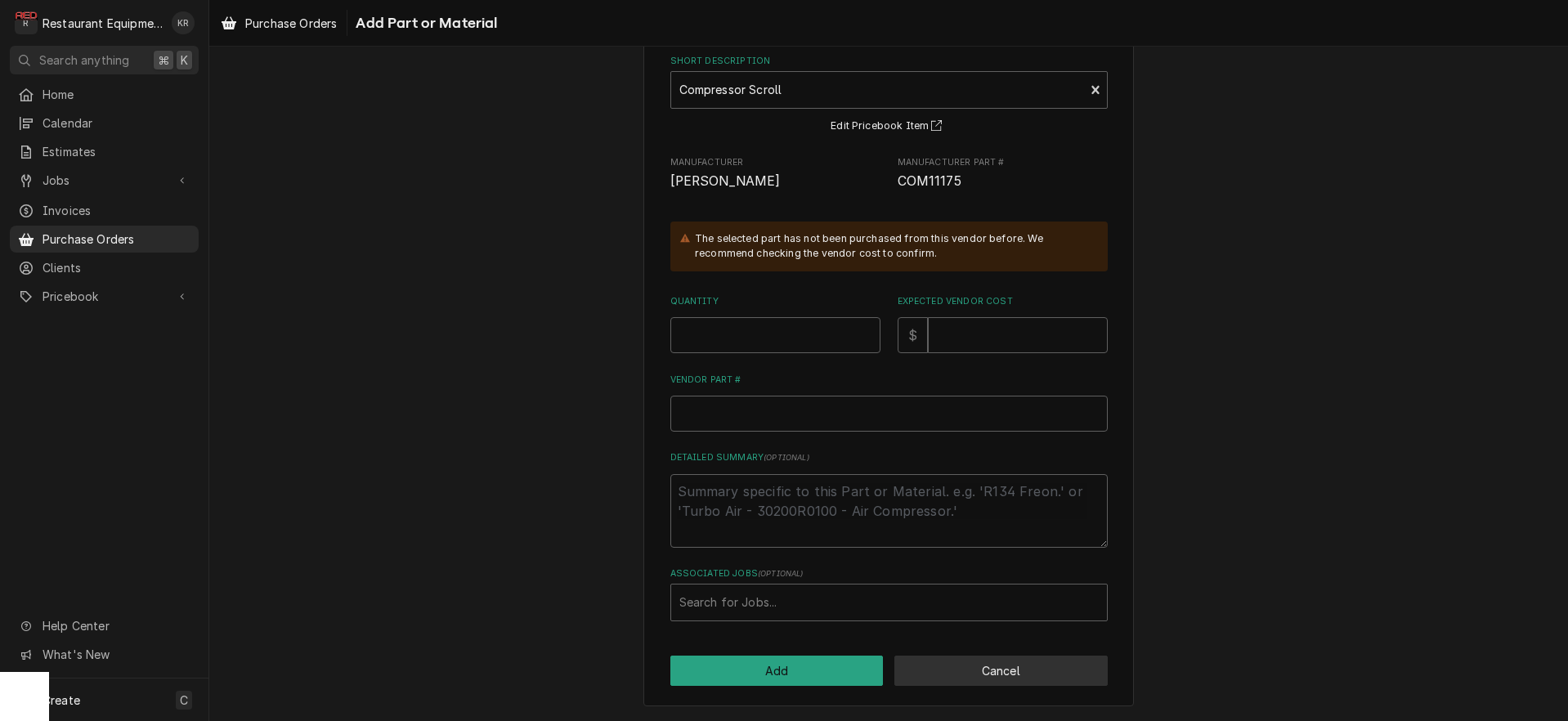
click at [990, 679] on button "Cancel" at bounding box center [1001, 670] width 214 height 31
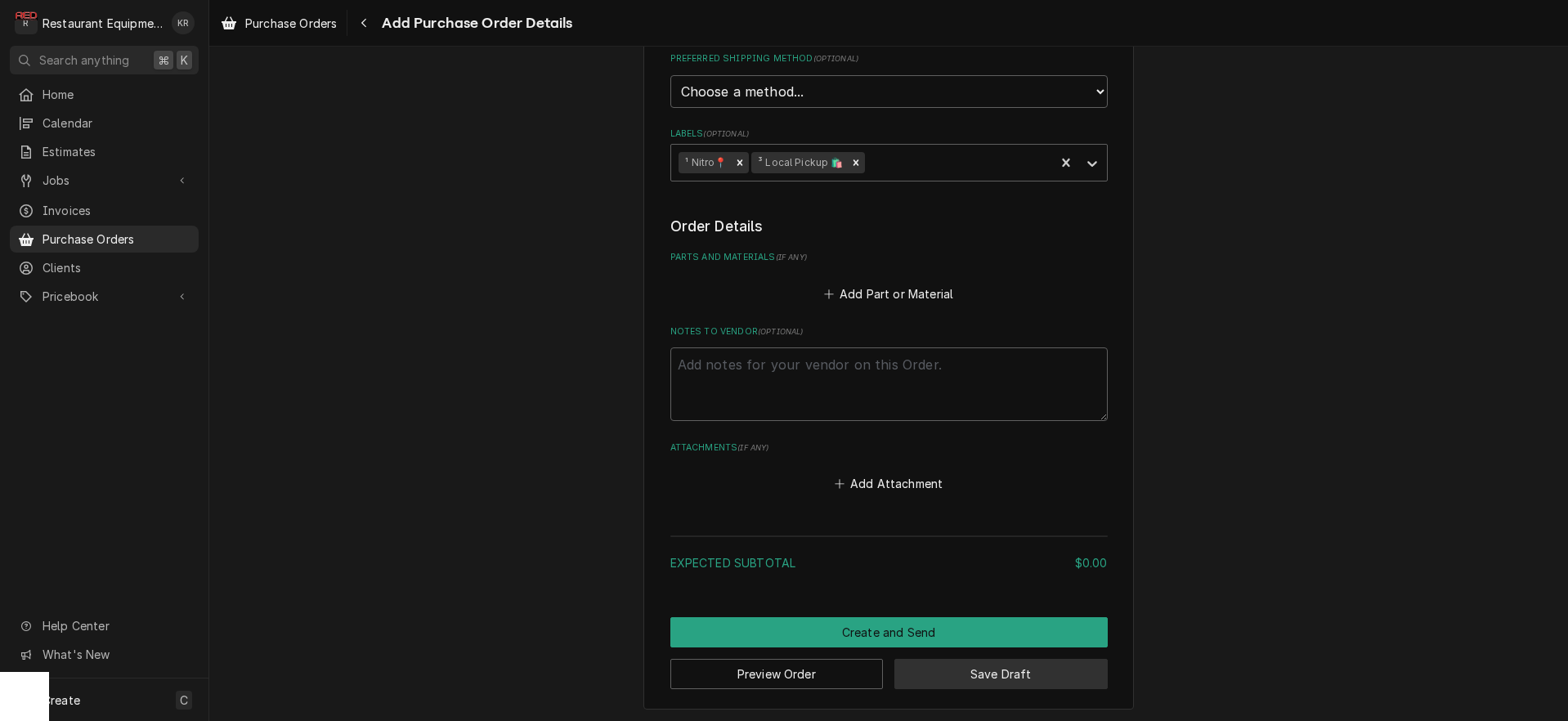
click at [985, 675] on button "Save Draft" at bounding box center [1001, 674] width 214 height 31
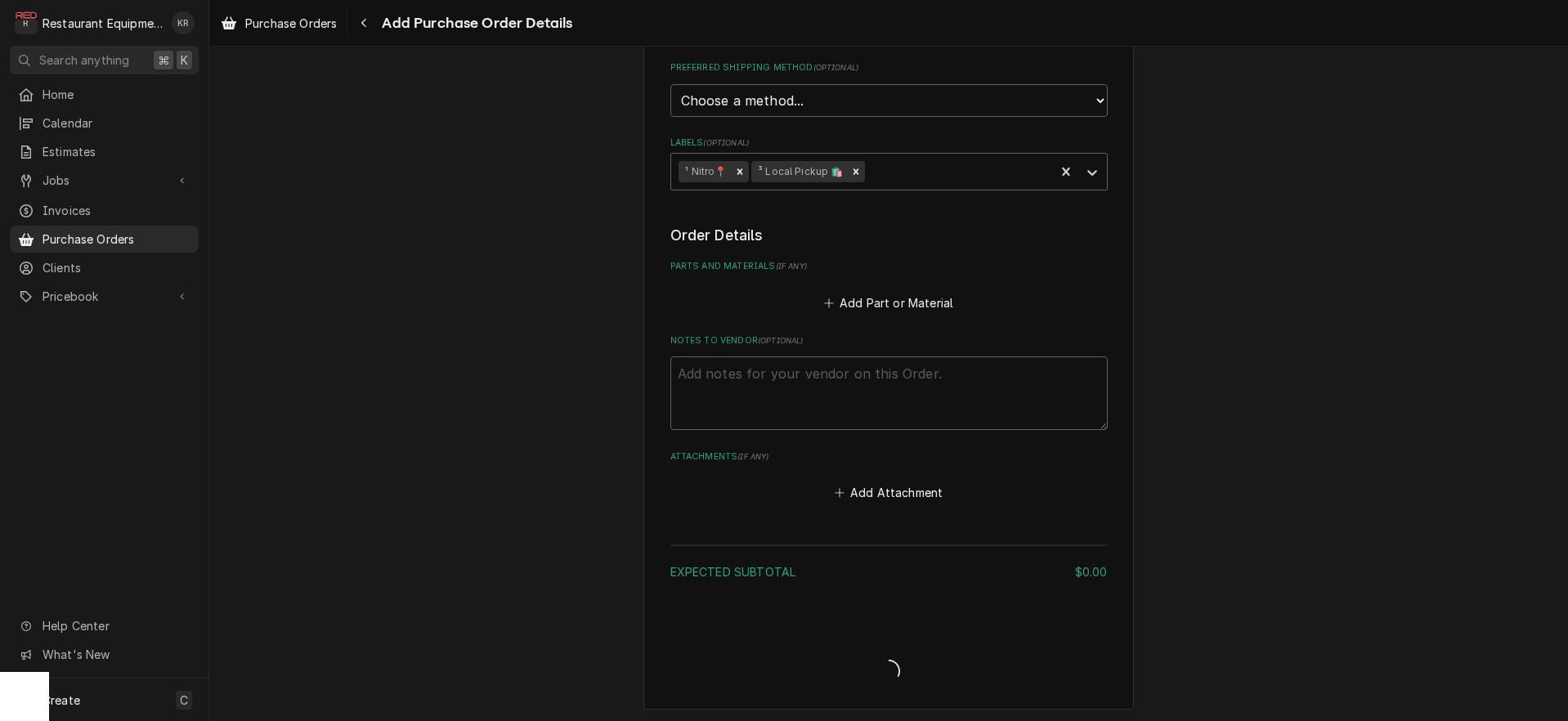
type textarea "x"
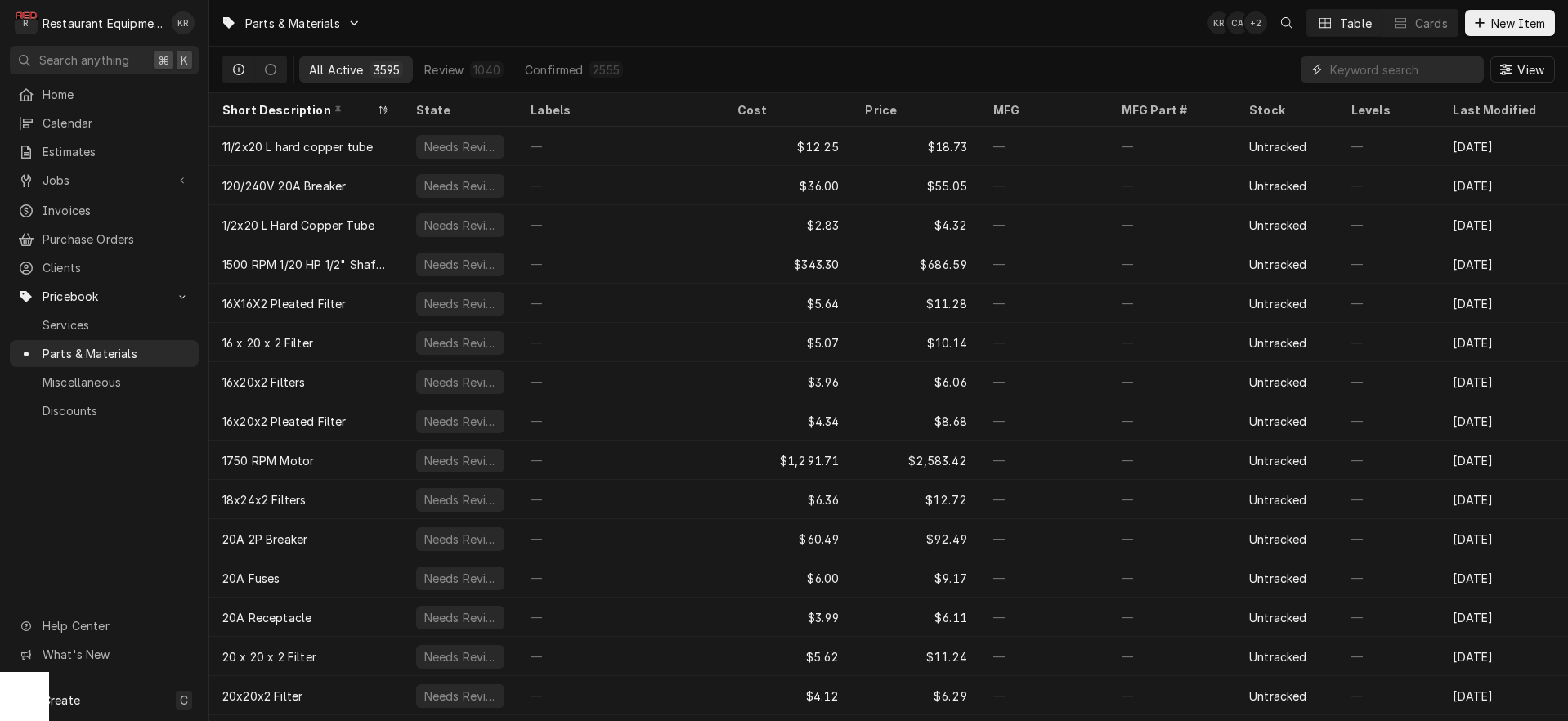
click at [1364, 68] on input "Dynamic Content Wrapper" at bounding box center [1403, 69] width 145 height 26
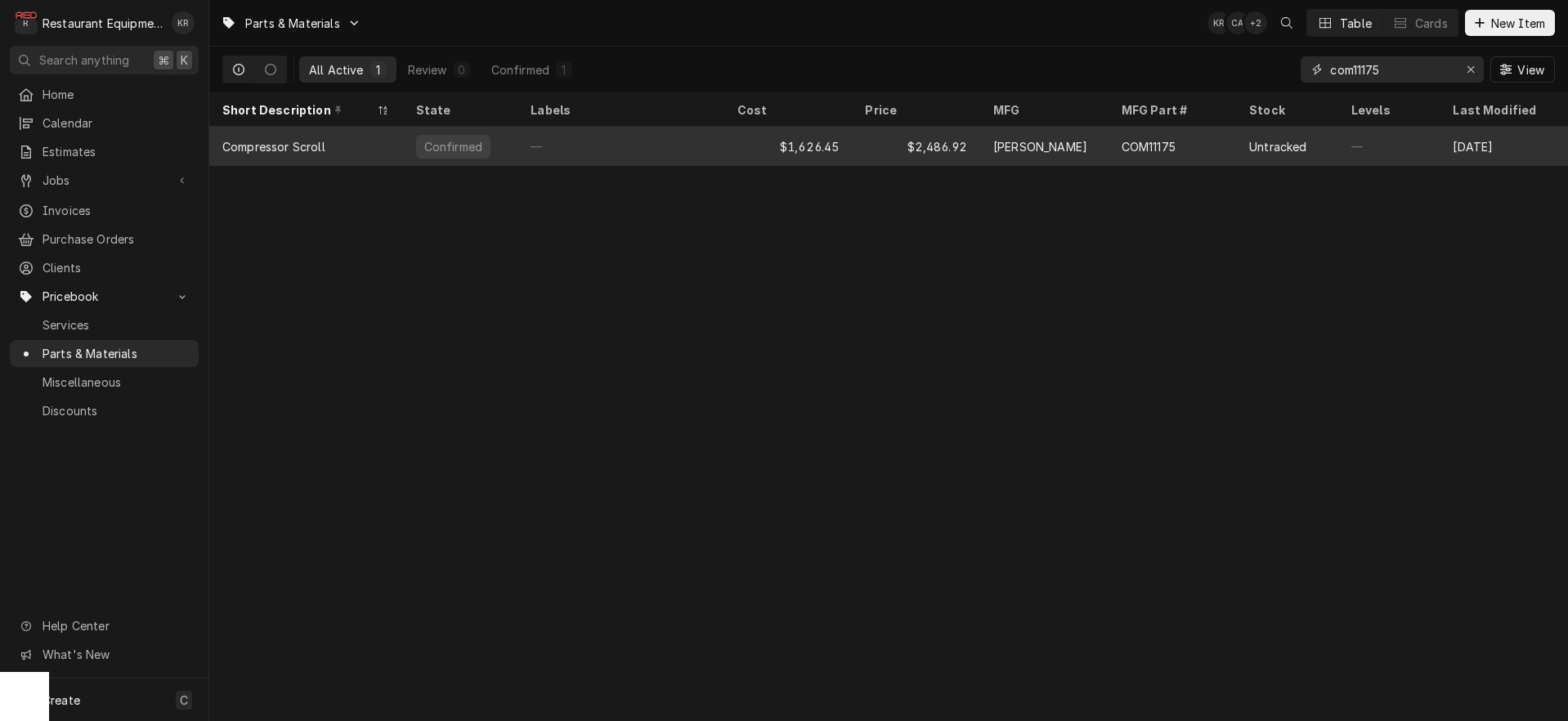
type input "com11175"
click at [755, 150] on div "$1,626.45" at bounding box center [788, 146] width 129 height 39
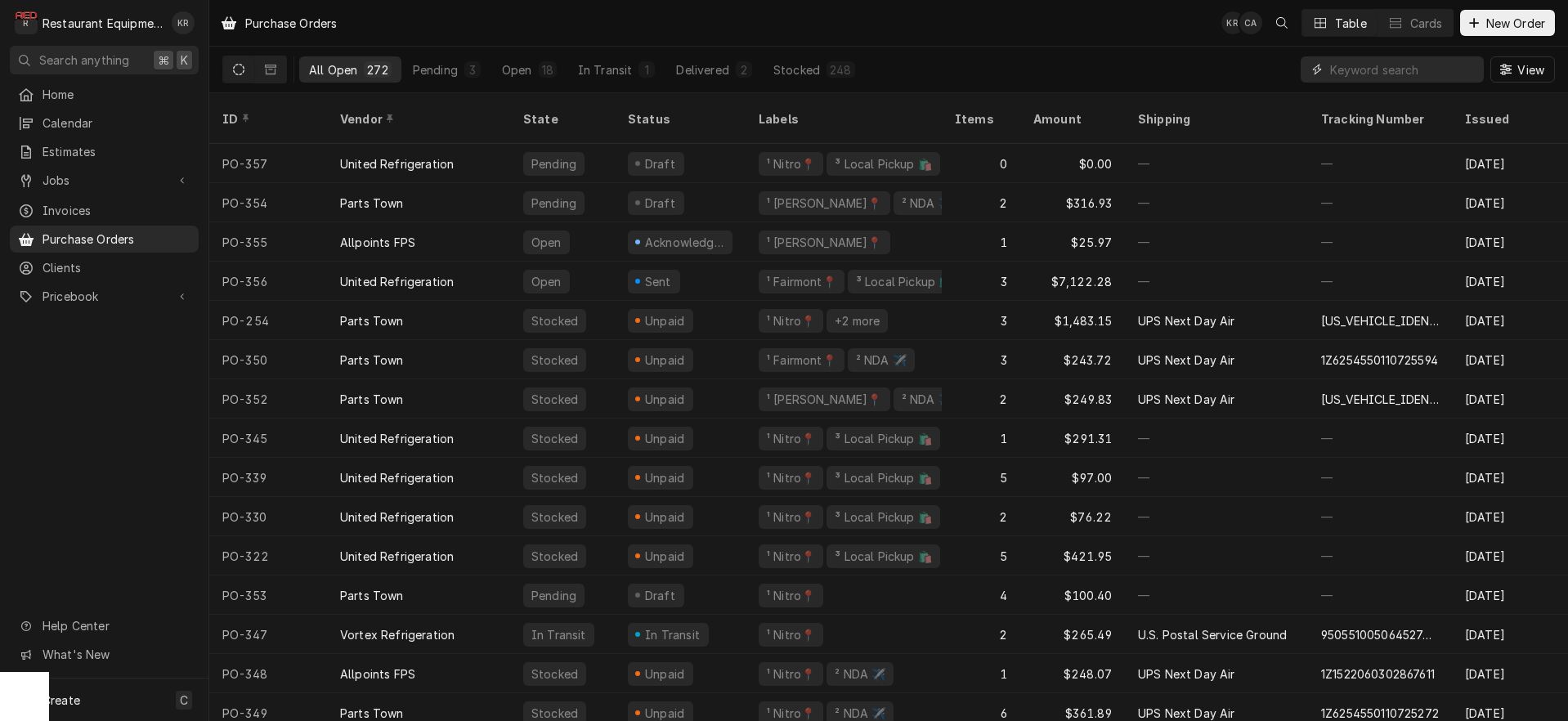
click at [1387, 78] on input "Dynamic Content Wrapper" at bounding box center [1403, 69] width 145 height 26
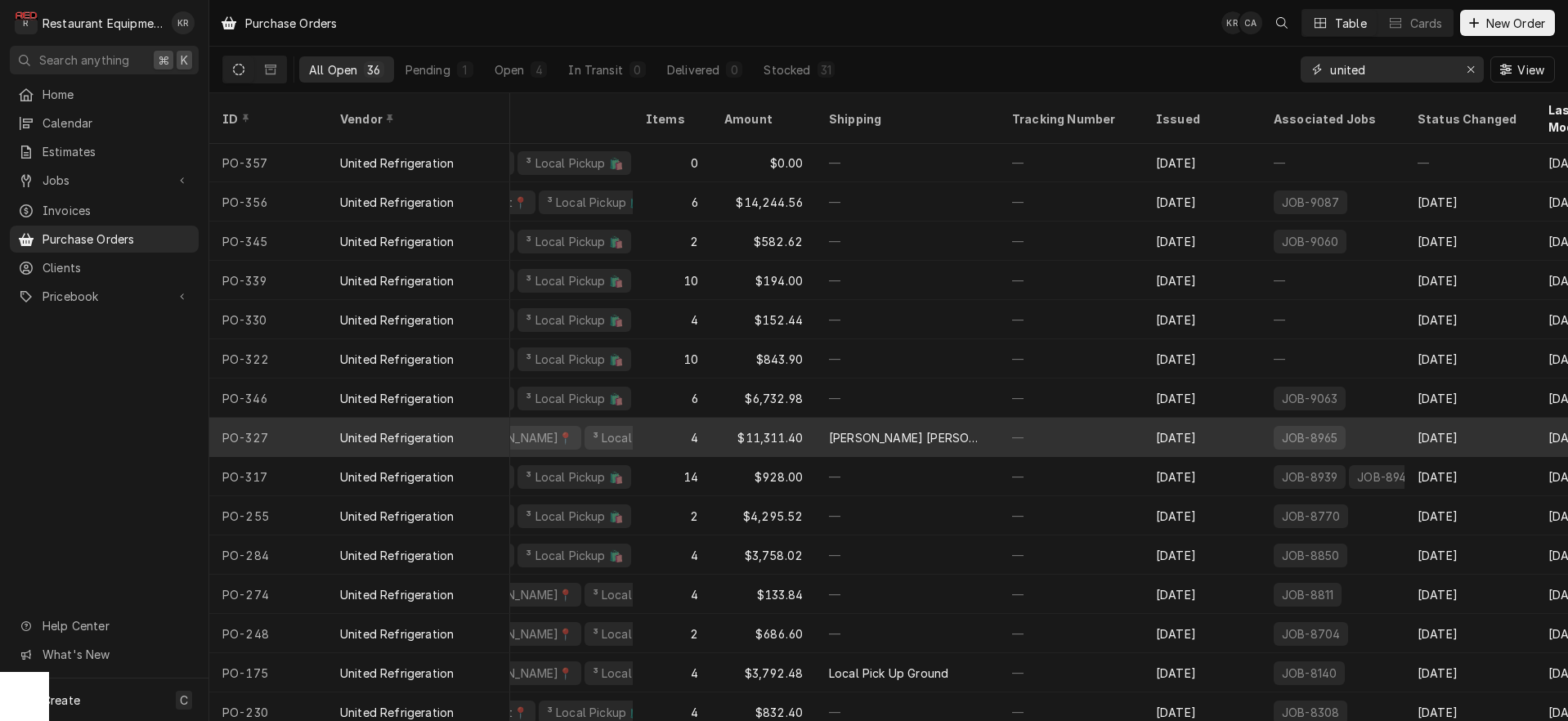
scroll to position [53, 309]
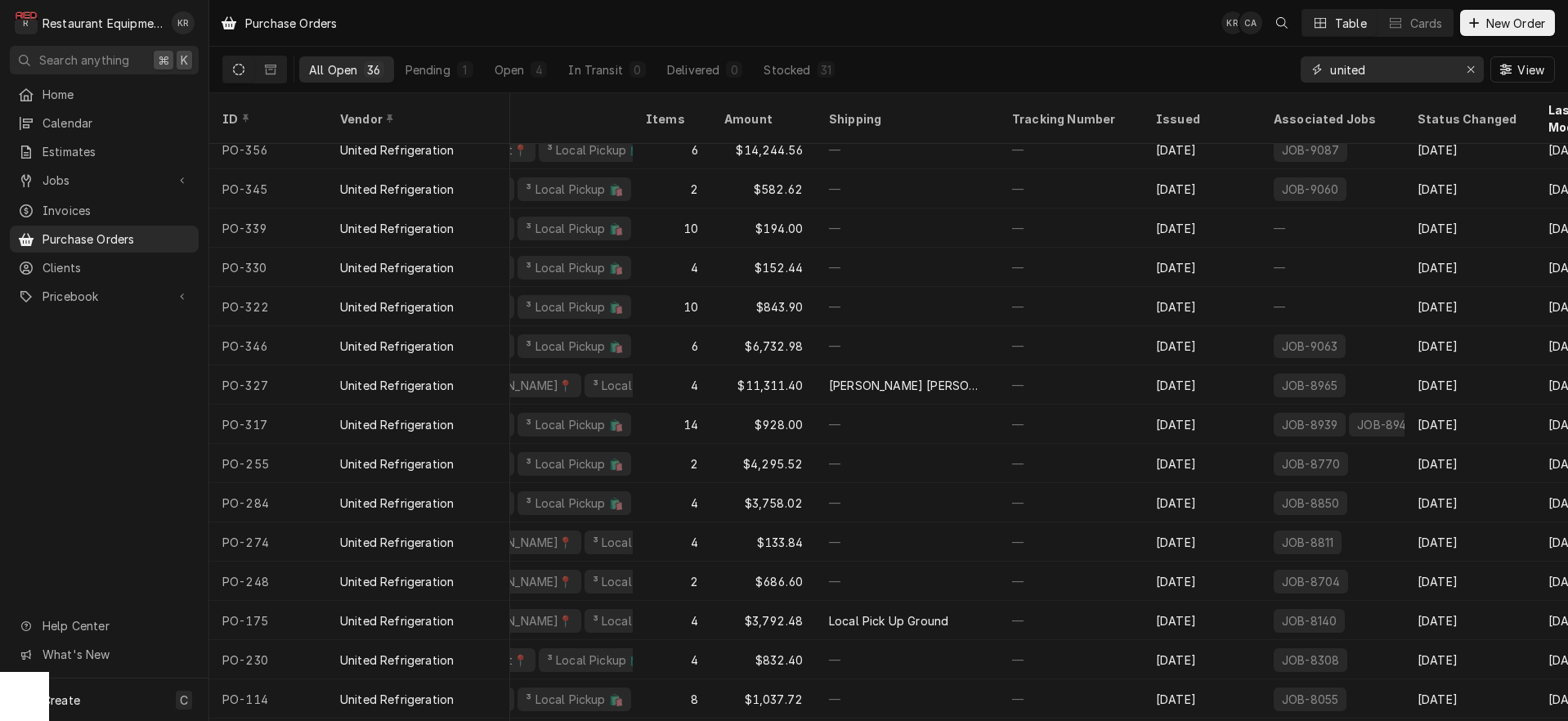
type input "united"
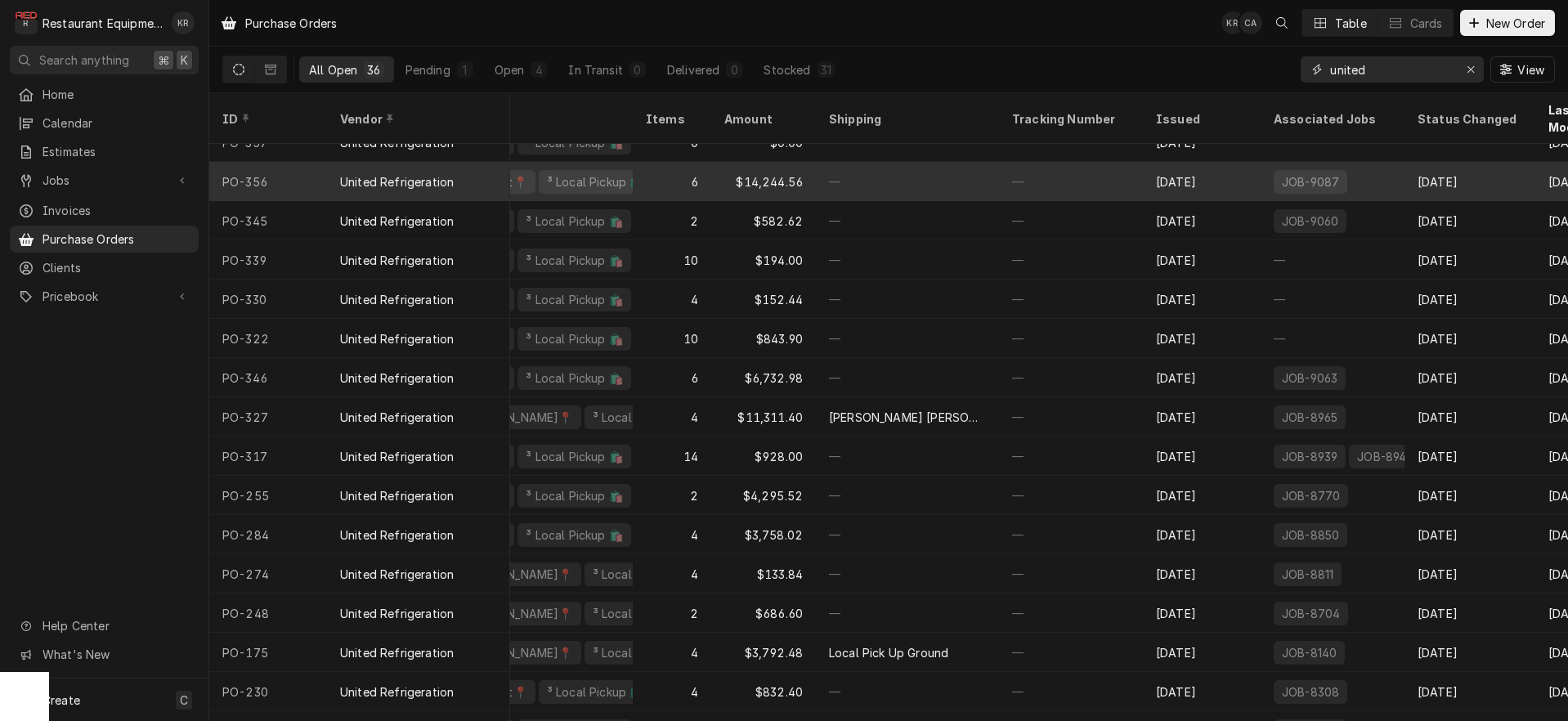
scroll to position [0, 309]
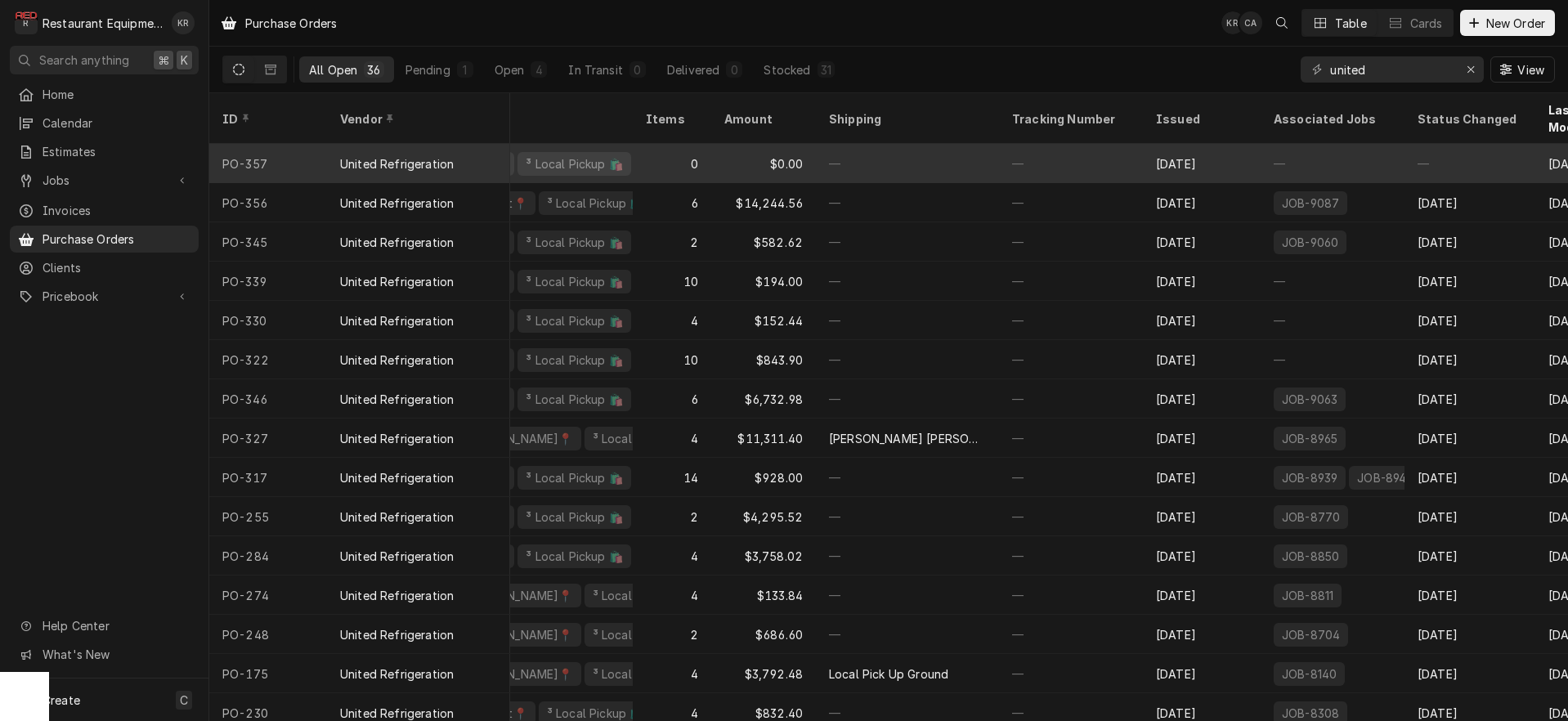
click at [606, 156] on div "³ Local Pickup 🛍️" at bounding box center [574, 164] width 101 height 18
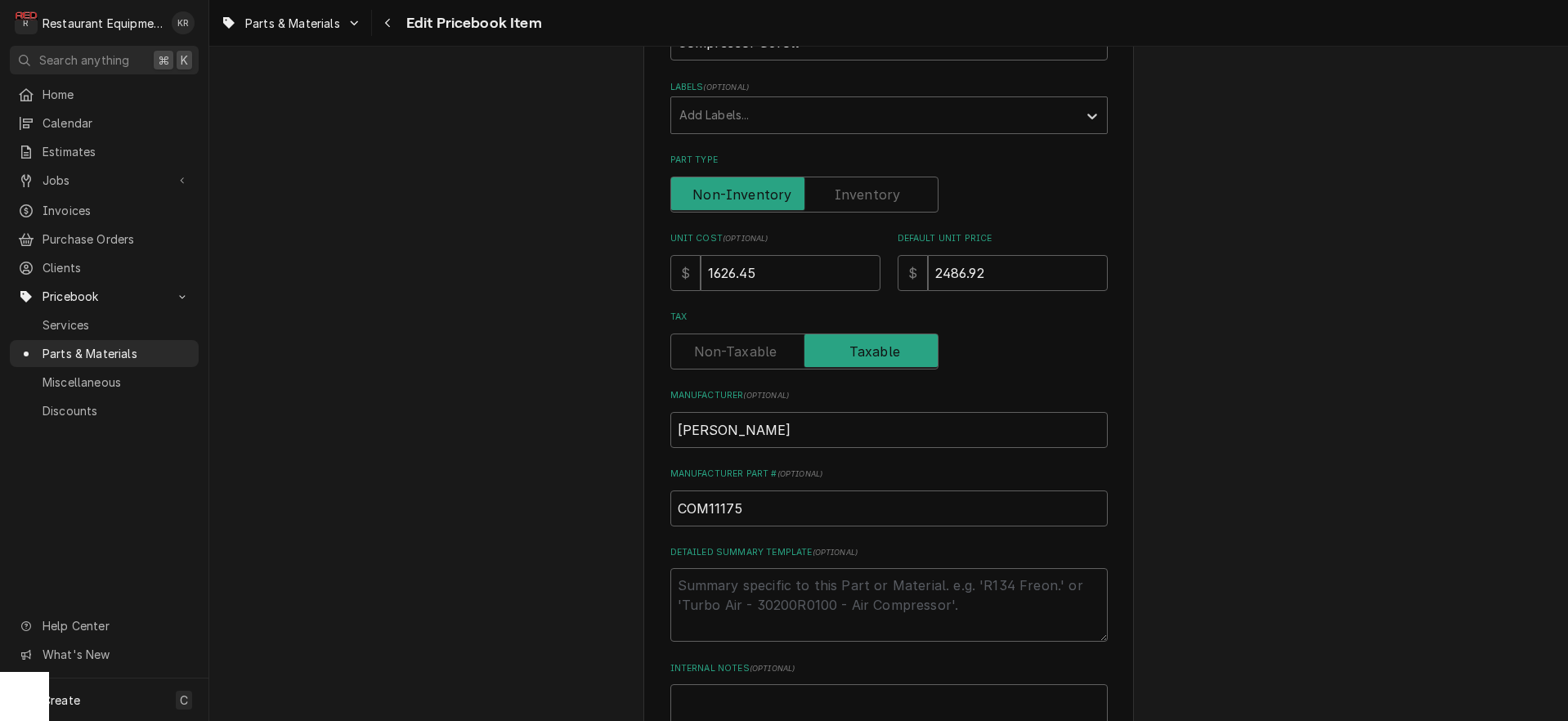
scroll to position [279, 0]
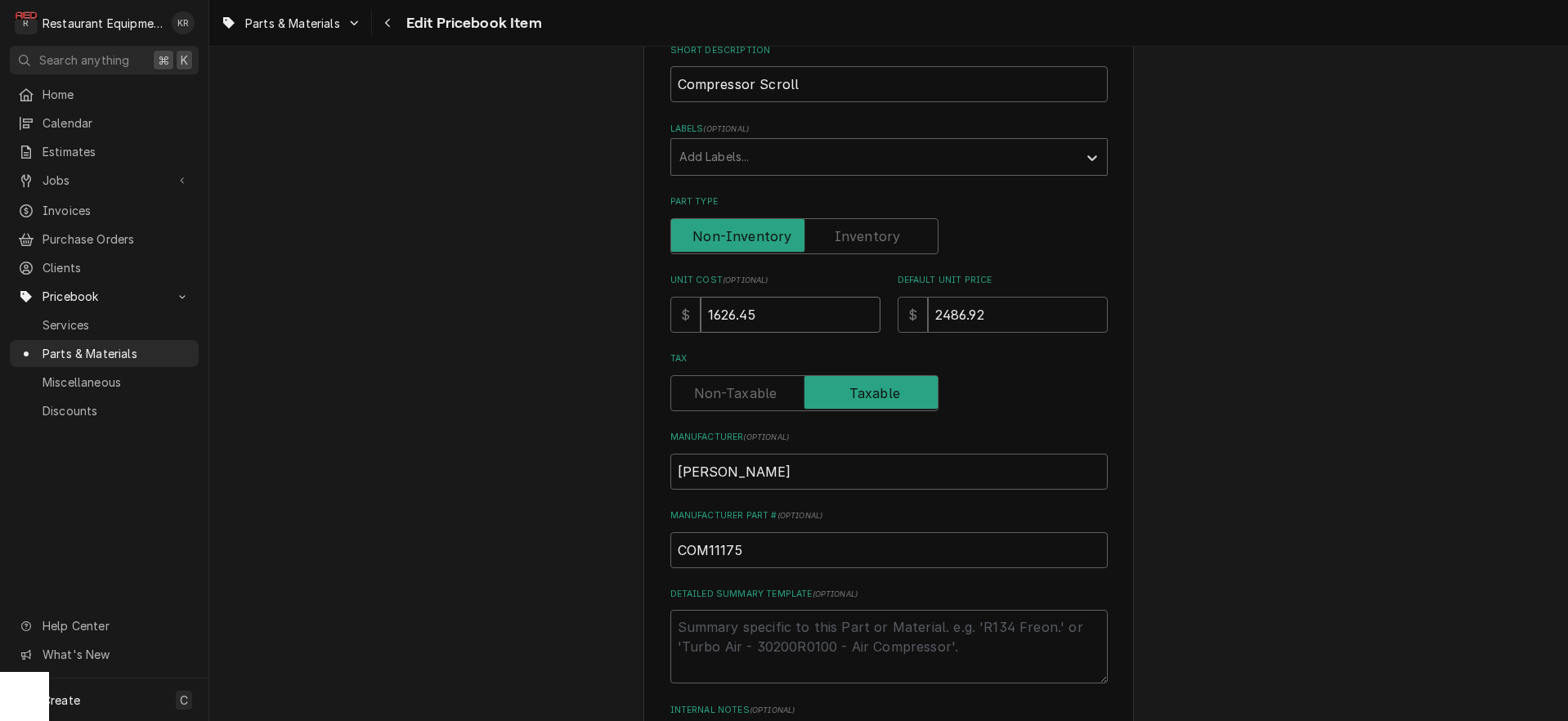
click at [779, 314] on input "1626.45" at bounding box center [791, 314] width 180 height 36
drag, startPoint x: 779, startPoint y: 314, endPoint x: 654, endPoint y: 309, distance: 125.1
click at [701, 309] on input "1626.45" at bounding box center [791, 314] width 180 height 36
type textarea "x"
type input "1"
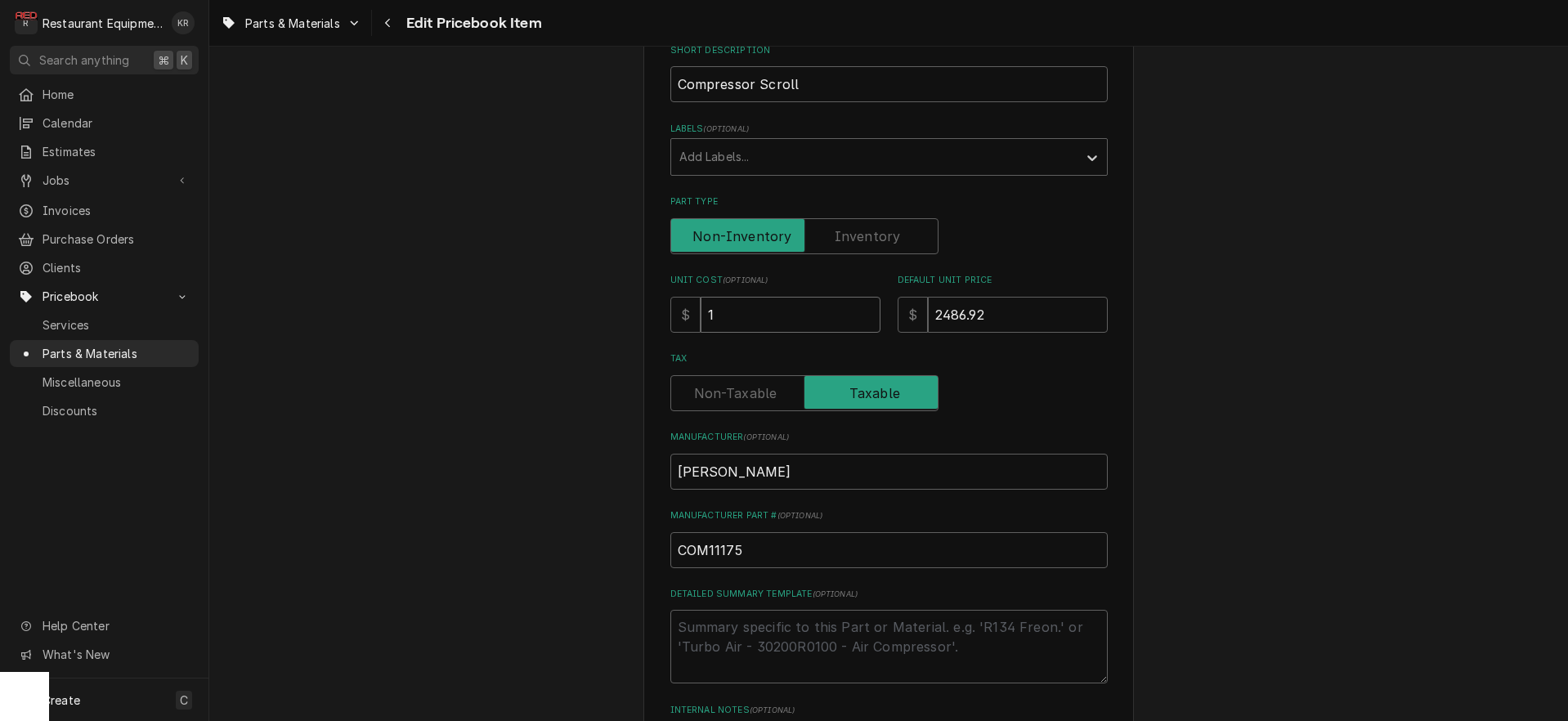
type textarea "x"
type input "17"
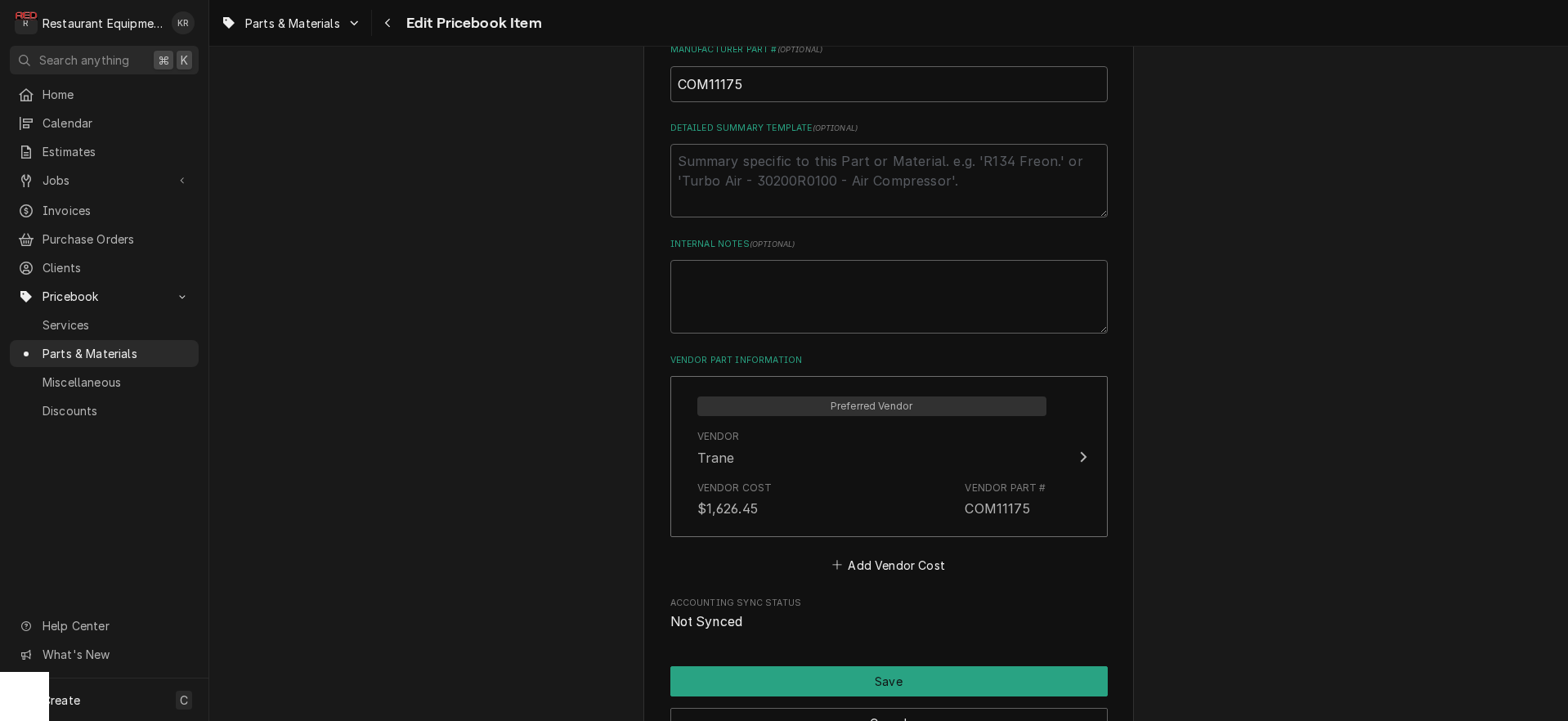
scroll to position [872, 0]
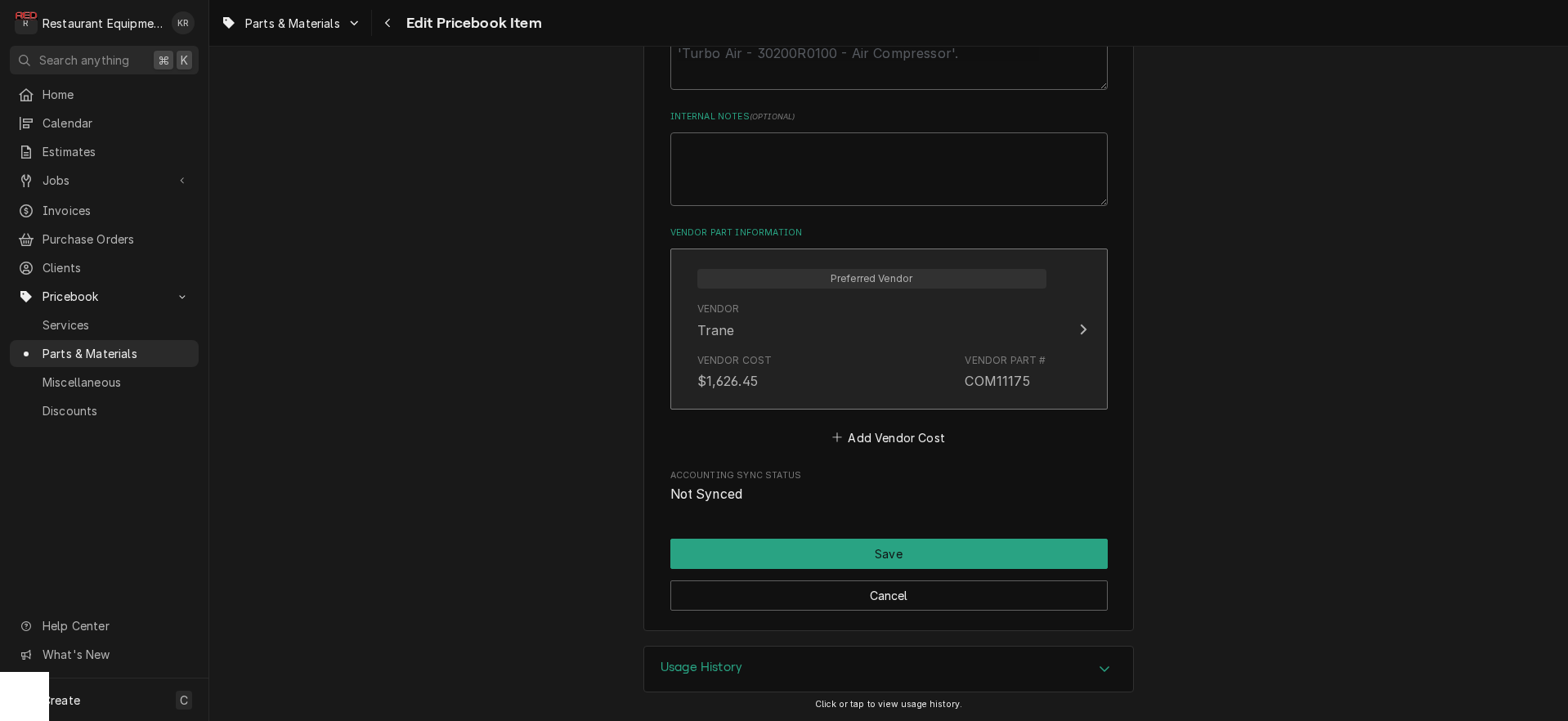
click at [802, 355] on div "Vendor Cost $1,626.45 Vendor Part # COM11175" at bounding box center [872, 372] width 349 height 51
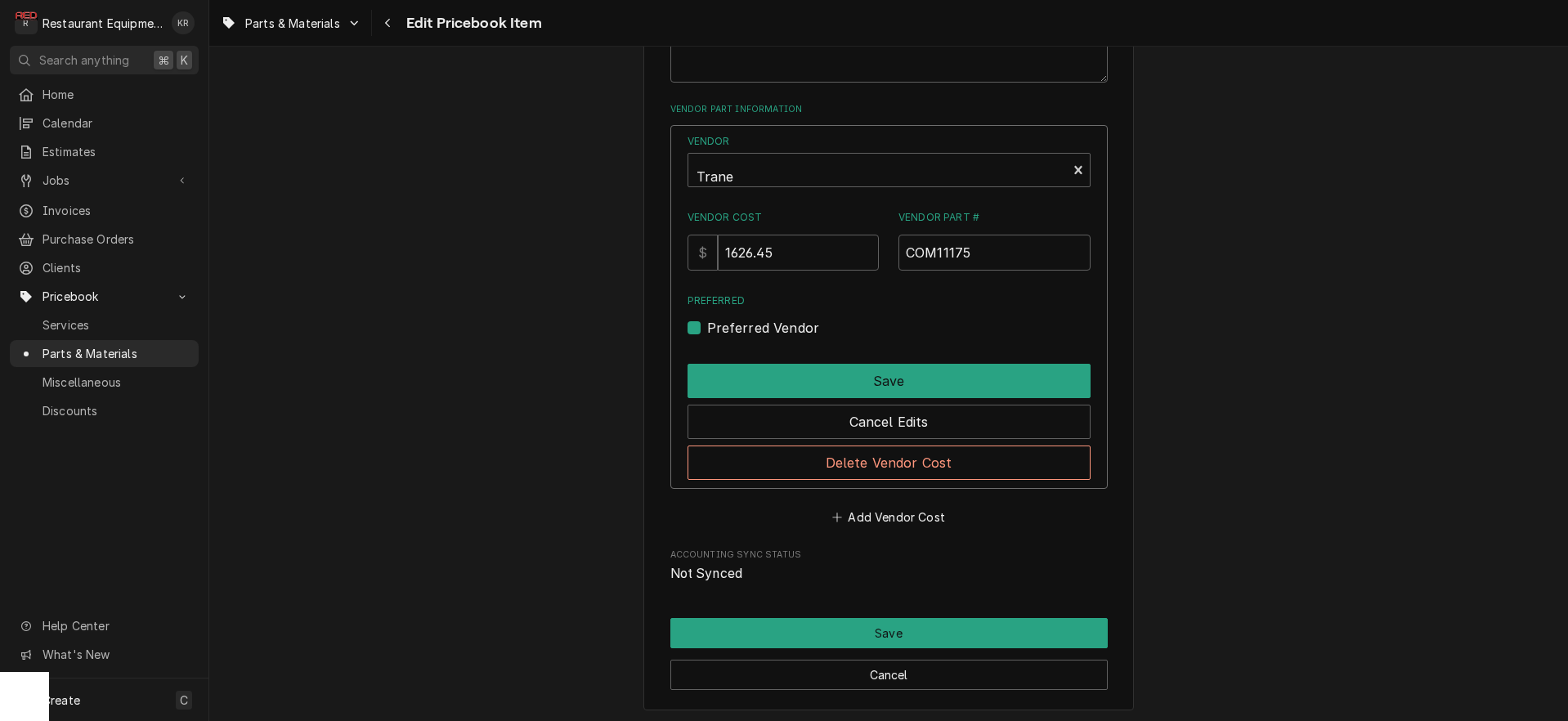
scroll to position [993, 0]
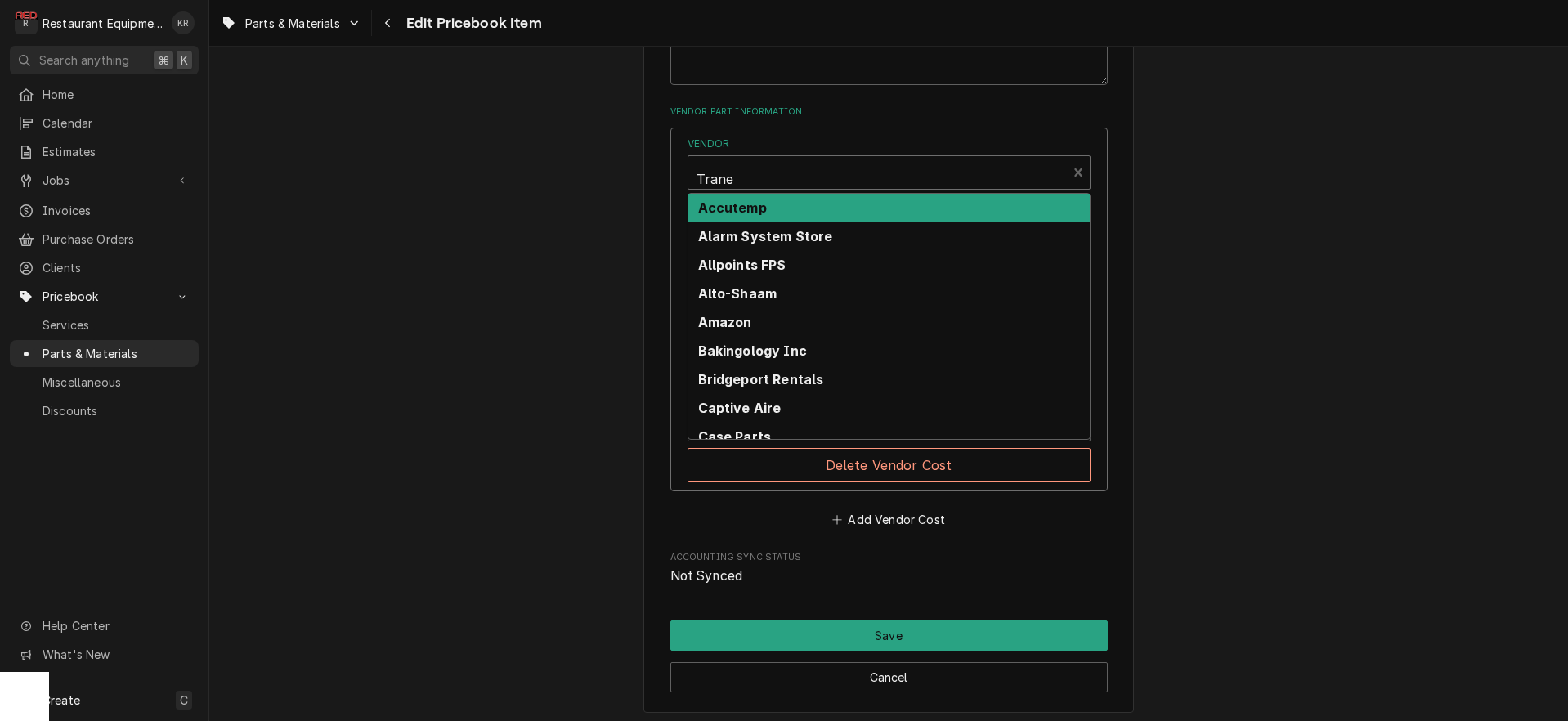
click at [764, 171] on div "Vendor" at bounding box center [878, 178] width 362 height 39
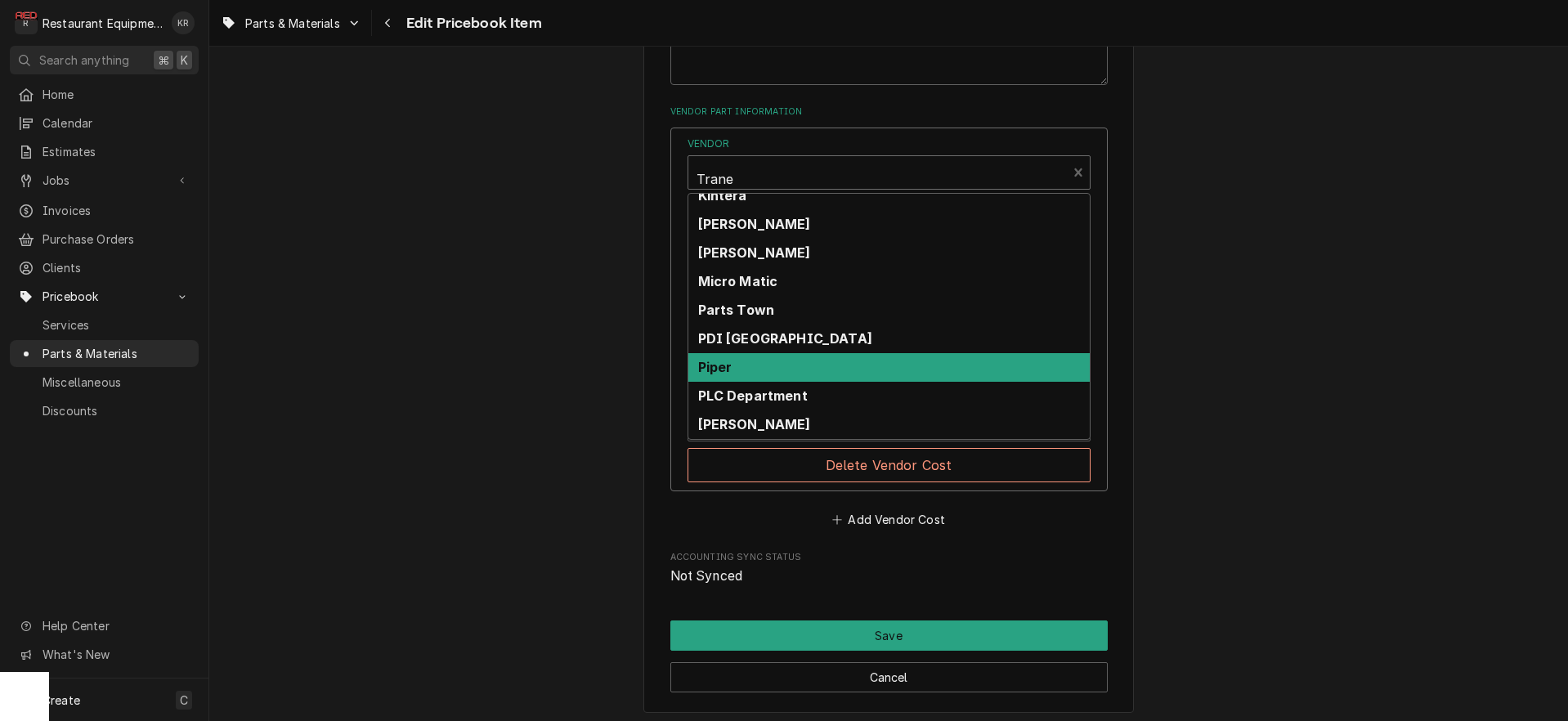
scroll to position [814, 0]
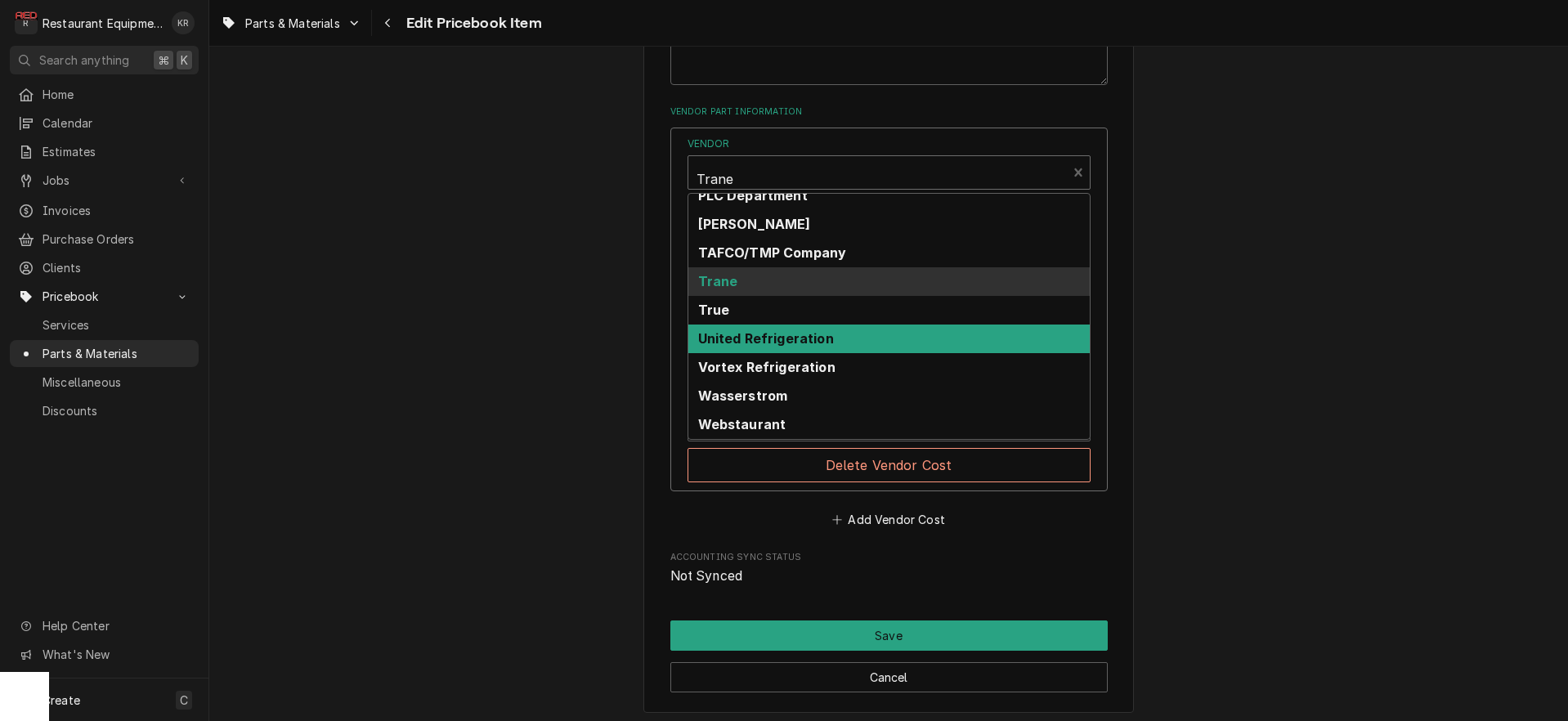
click at [778, 339] on strong "United Refrigeration" at bounding box center [766, 339] width 136 height 17
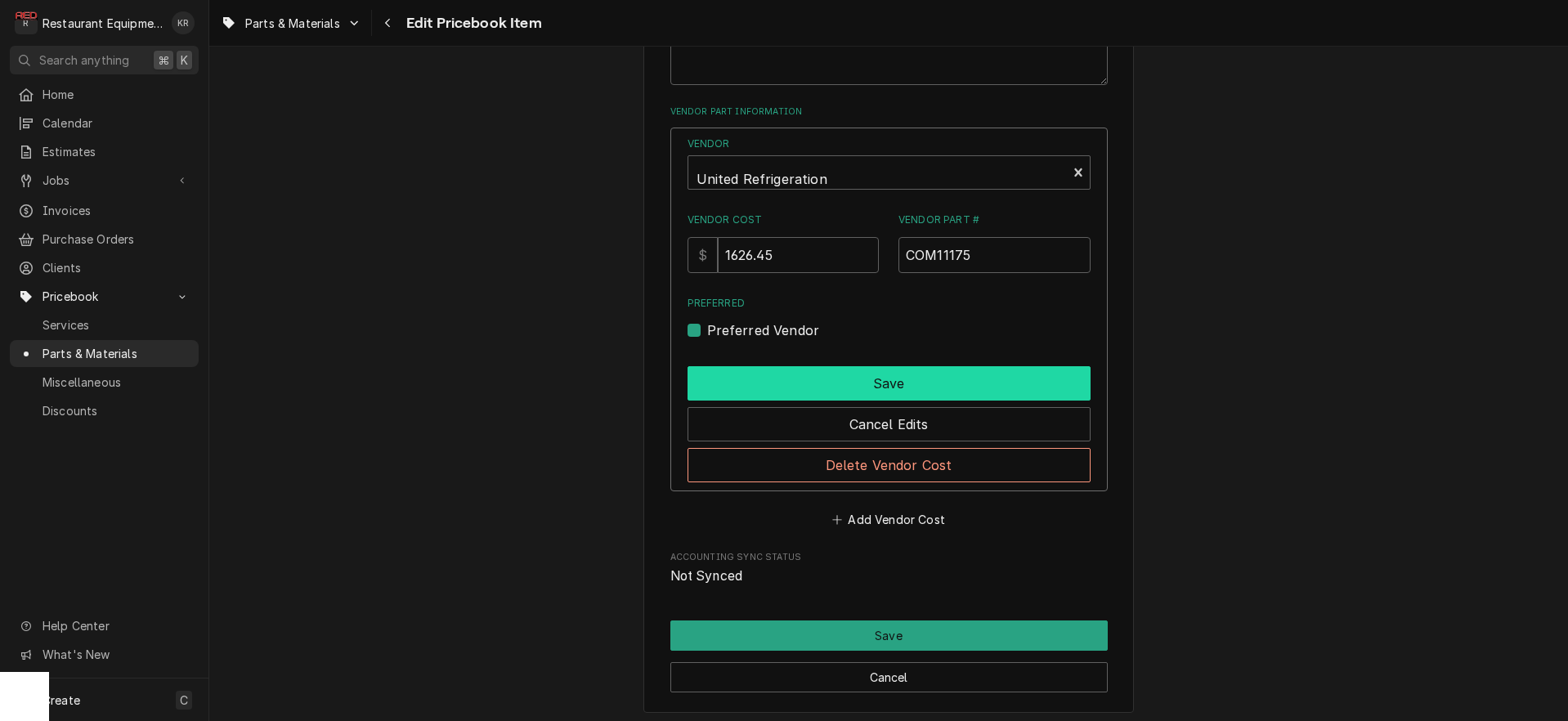
click at [789, 383] on button "Save" at bounding box center [889, 383] width 403 height 34
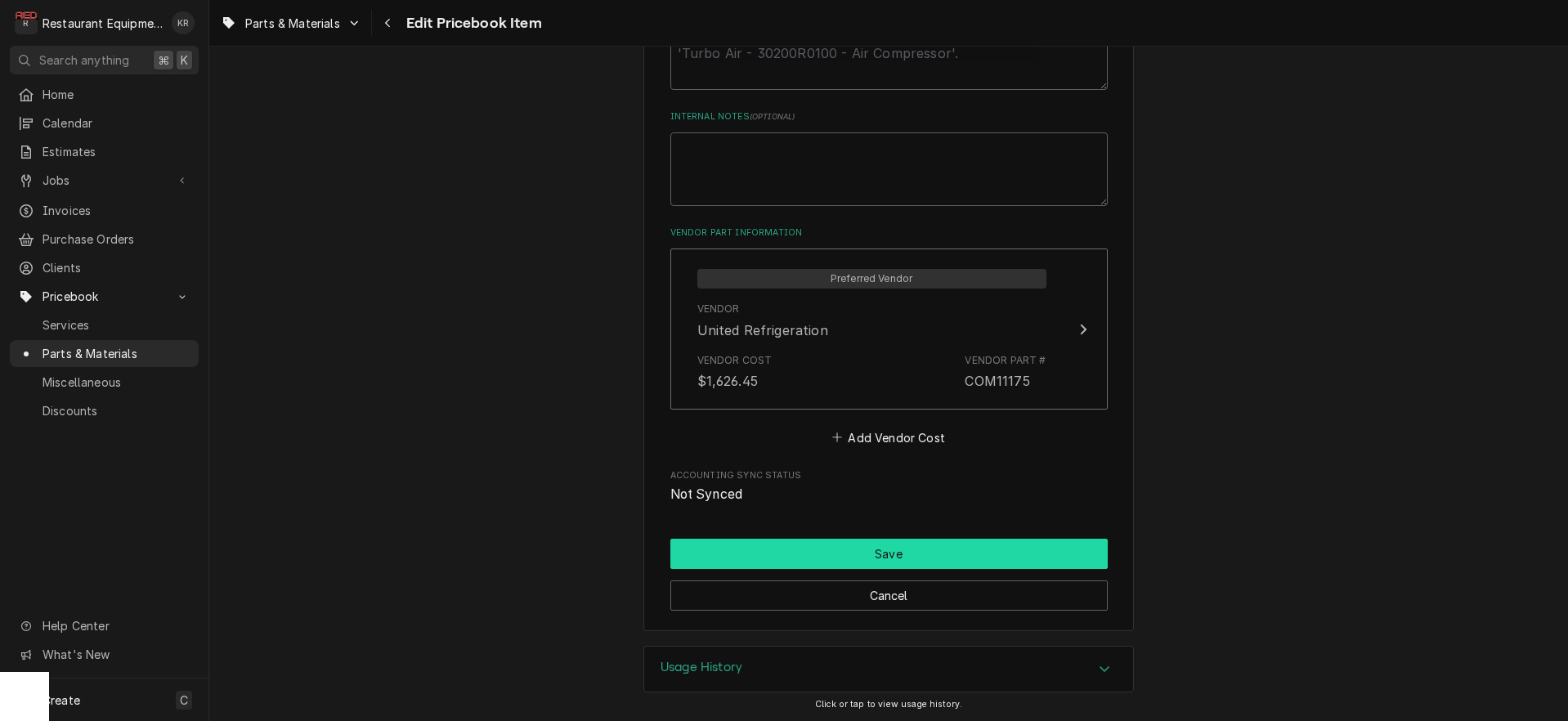
click at [788, 556] on button "Save" at bounding box center [889, 554] width 438 height 31
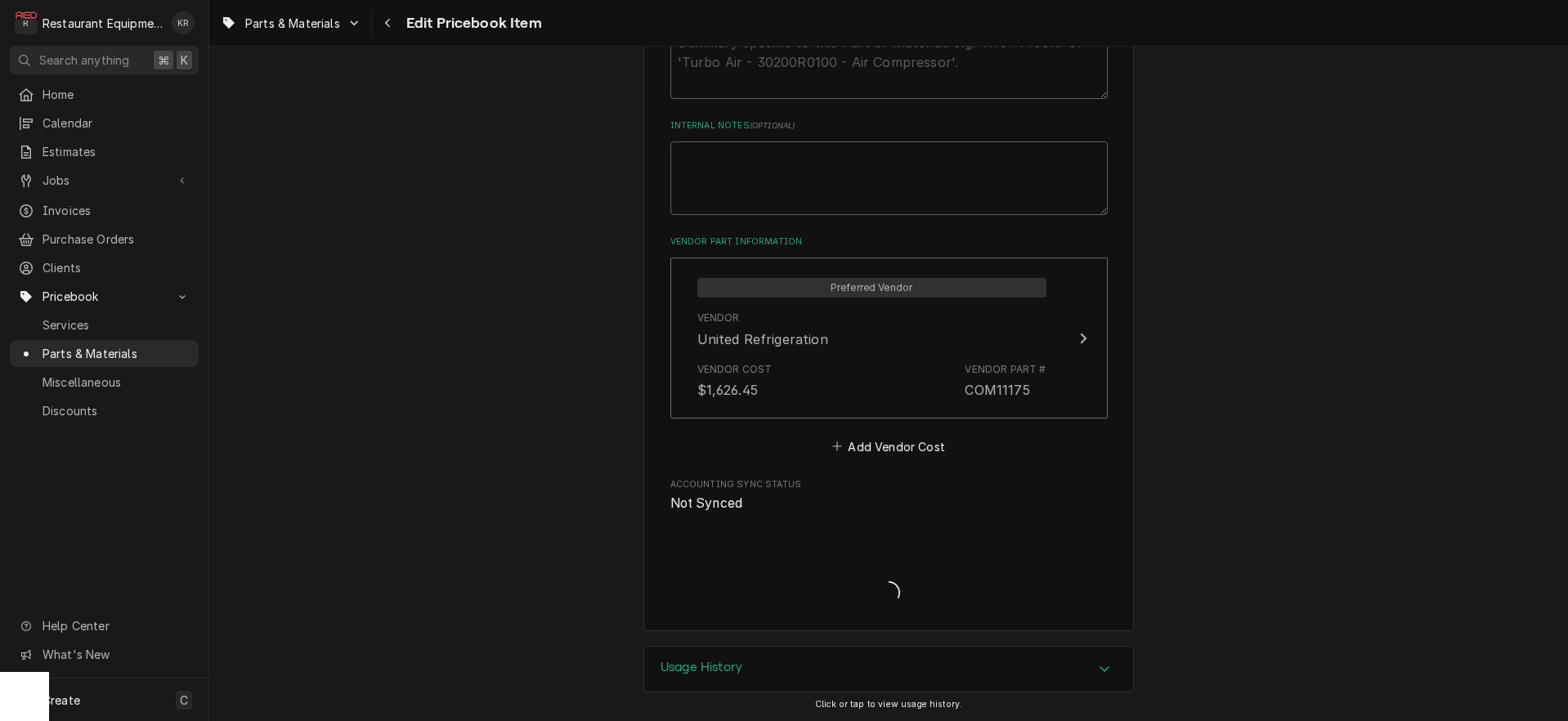
type textarea "x"
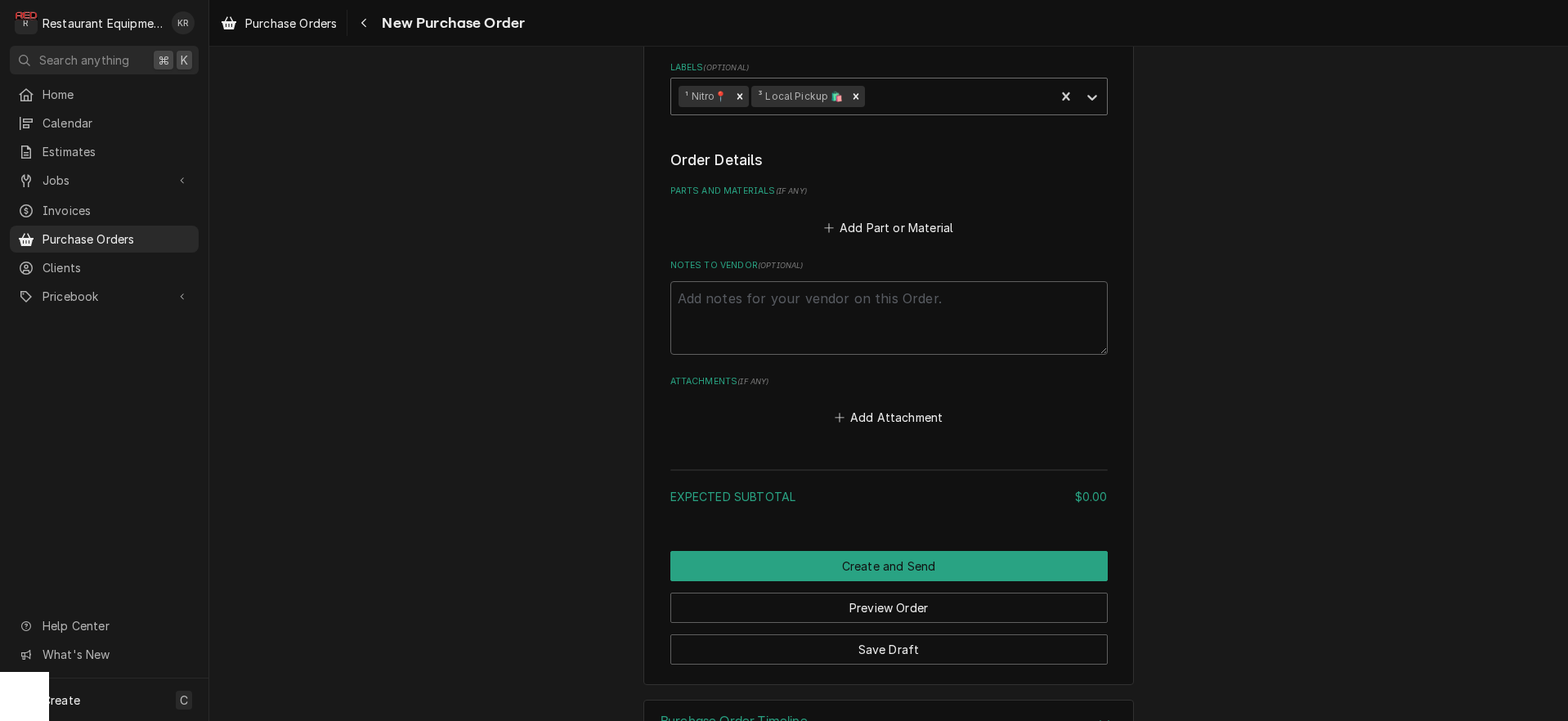
scroll to position [597, 0]
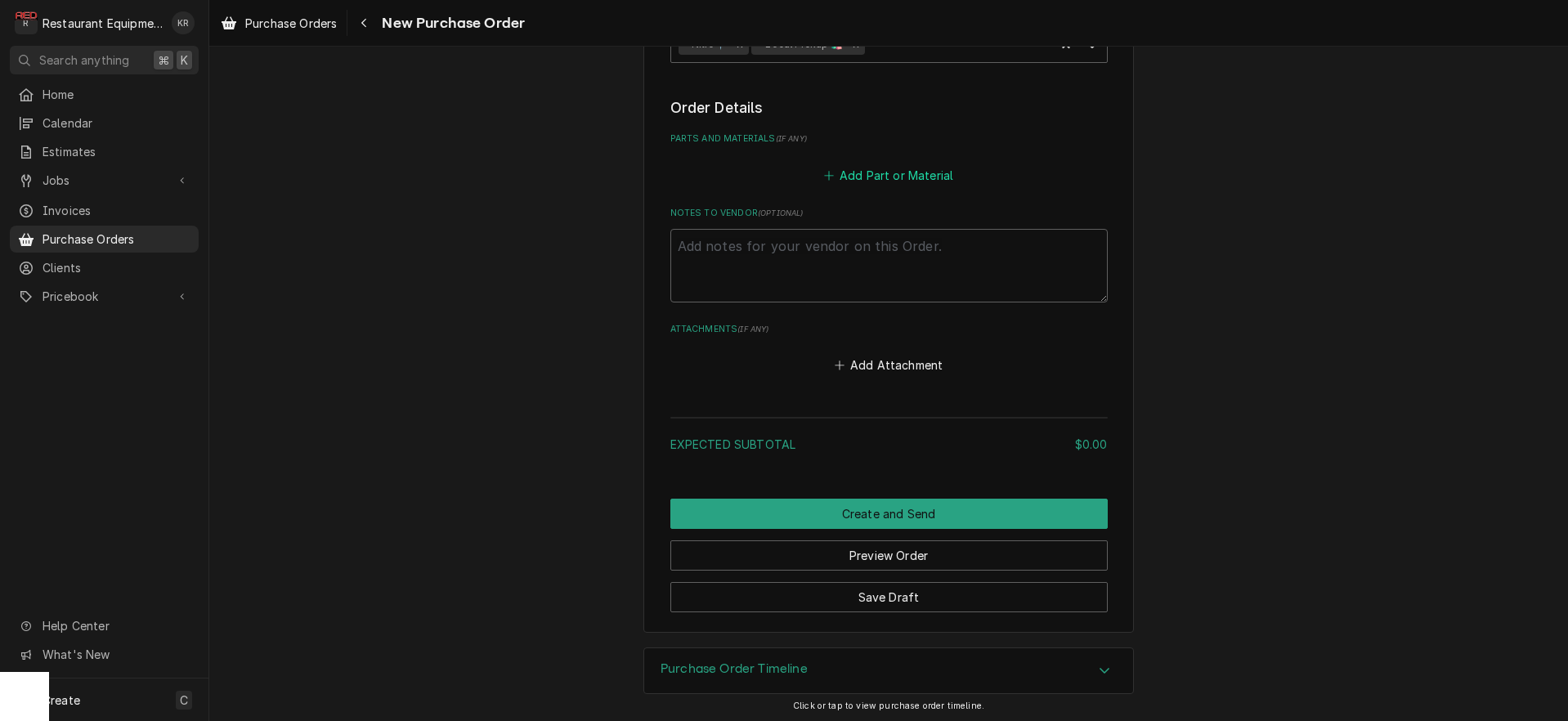
click at [877, 178] on button "Add Part or Material" at bounding box center [888, 175] width 135 height 23
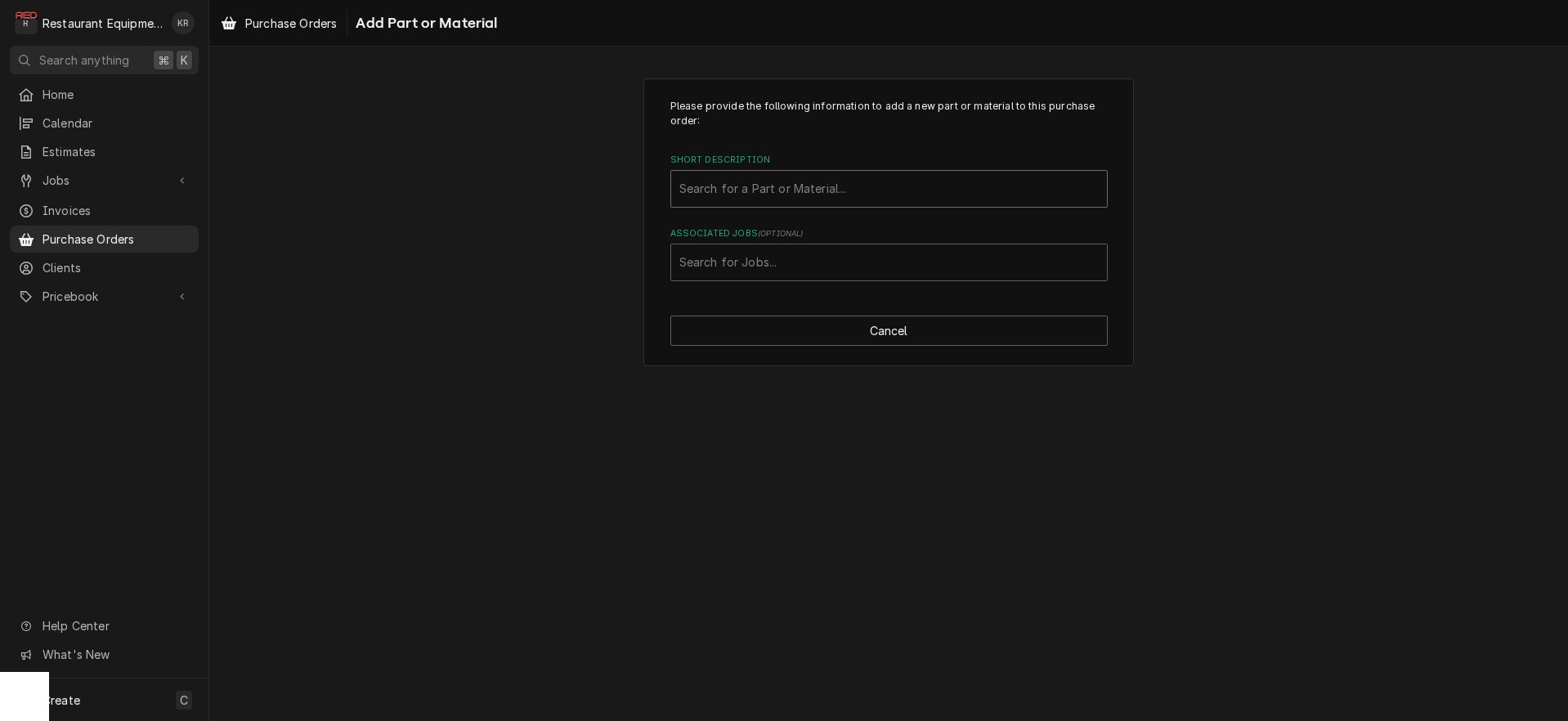
click at [741, 182] on div "Short Description" at bounding box center [889, 189] width 419 height 30
type input "com111"
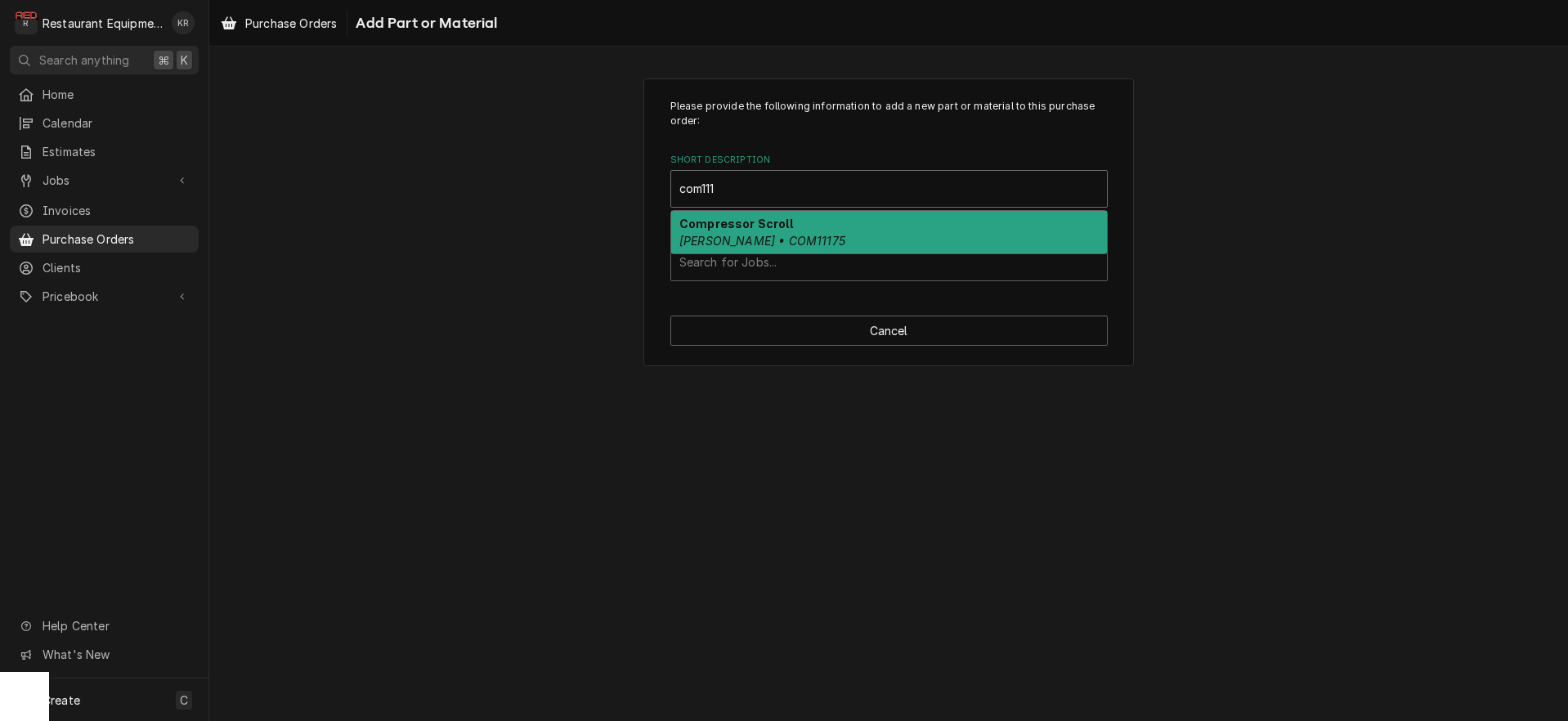
click at [726, 241] on em "[PERSON_NAME] • COM11175" at bounding box center [763, 241] width 166 height 14
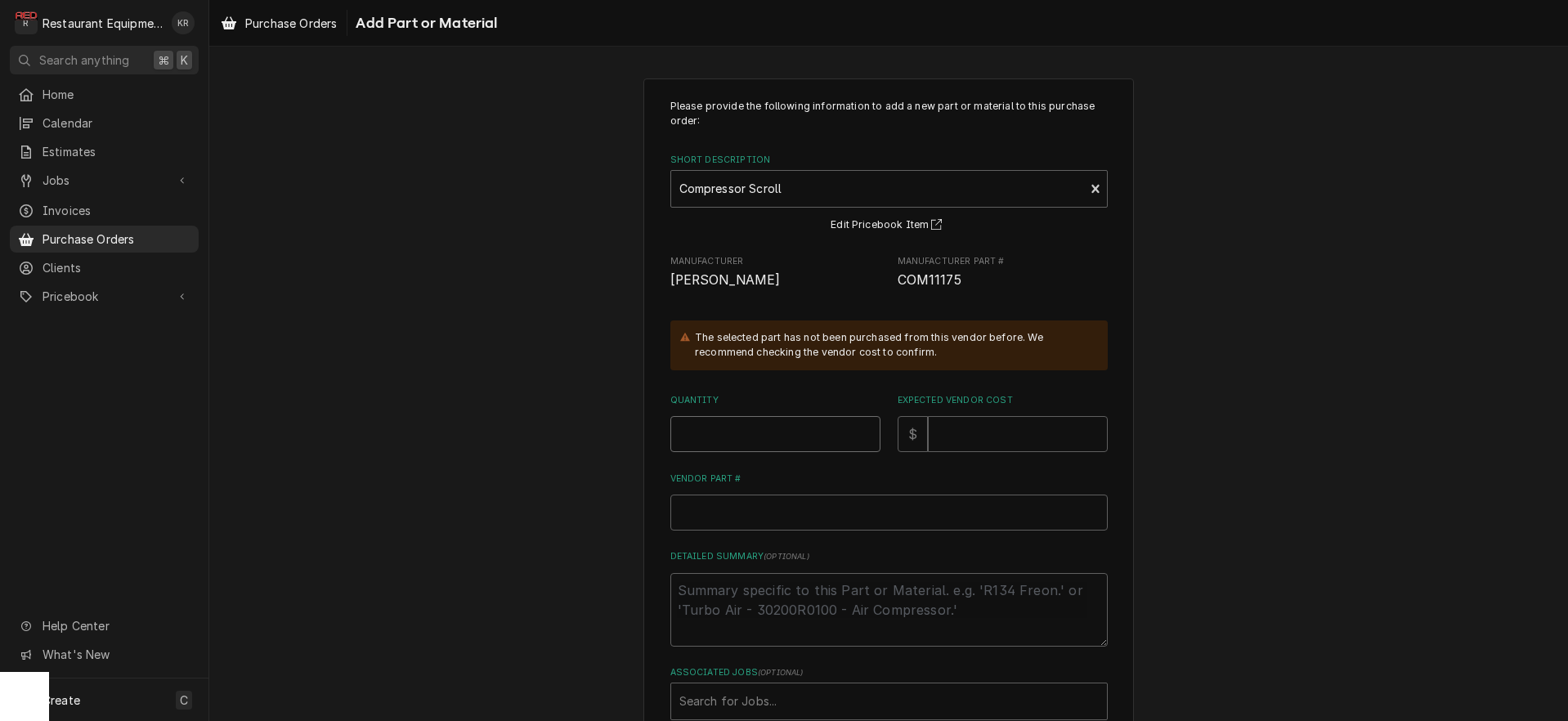
click at [748, 440] on input "Quantity" at bounding box center [775, 434] width 210 height 36
type textarea "x"
type input "1"
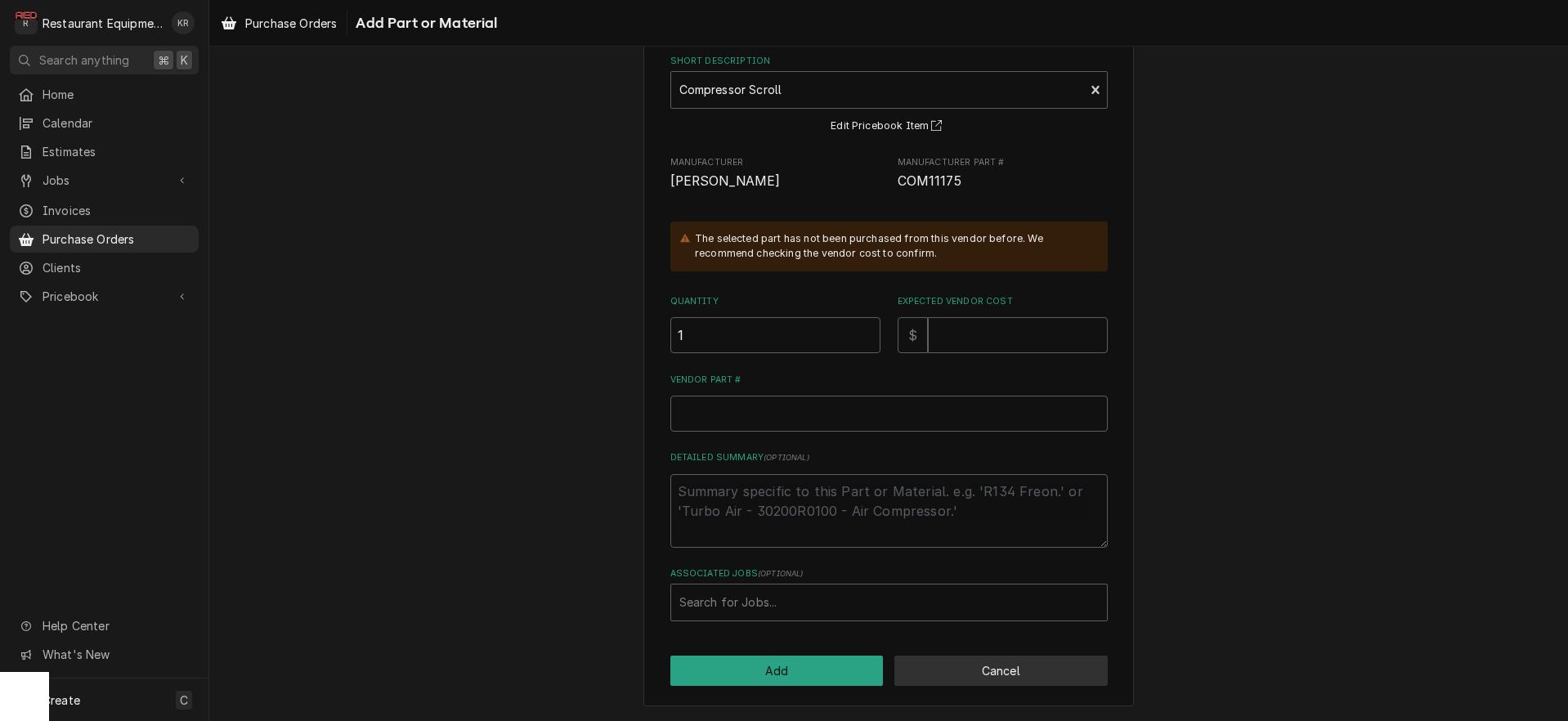
click at [944, 673] on button "Cancel" at bounding box center [1001, 670] width 214 height 31
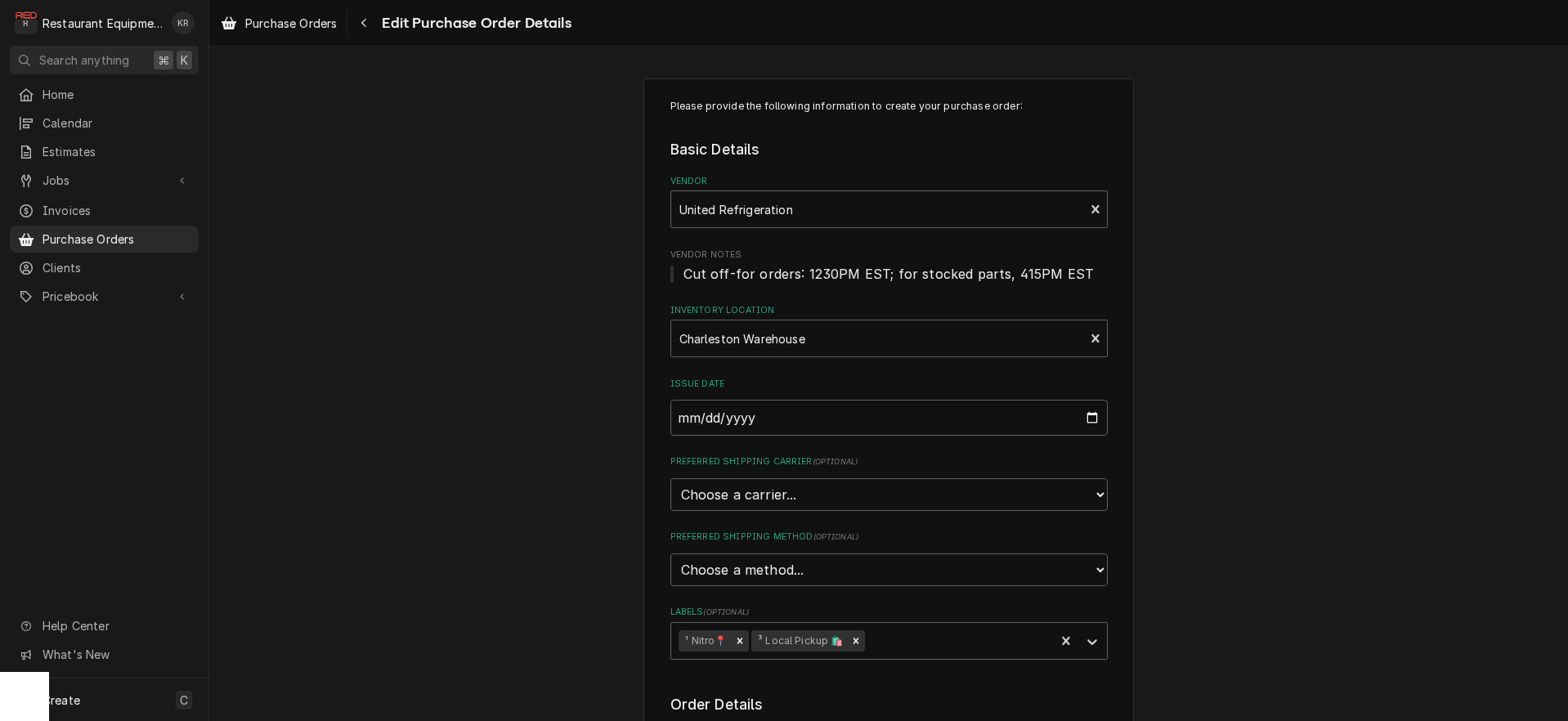
type textarea "x"
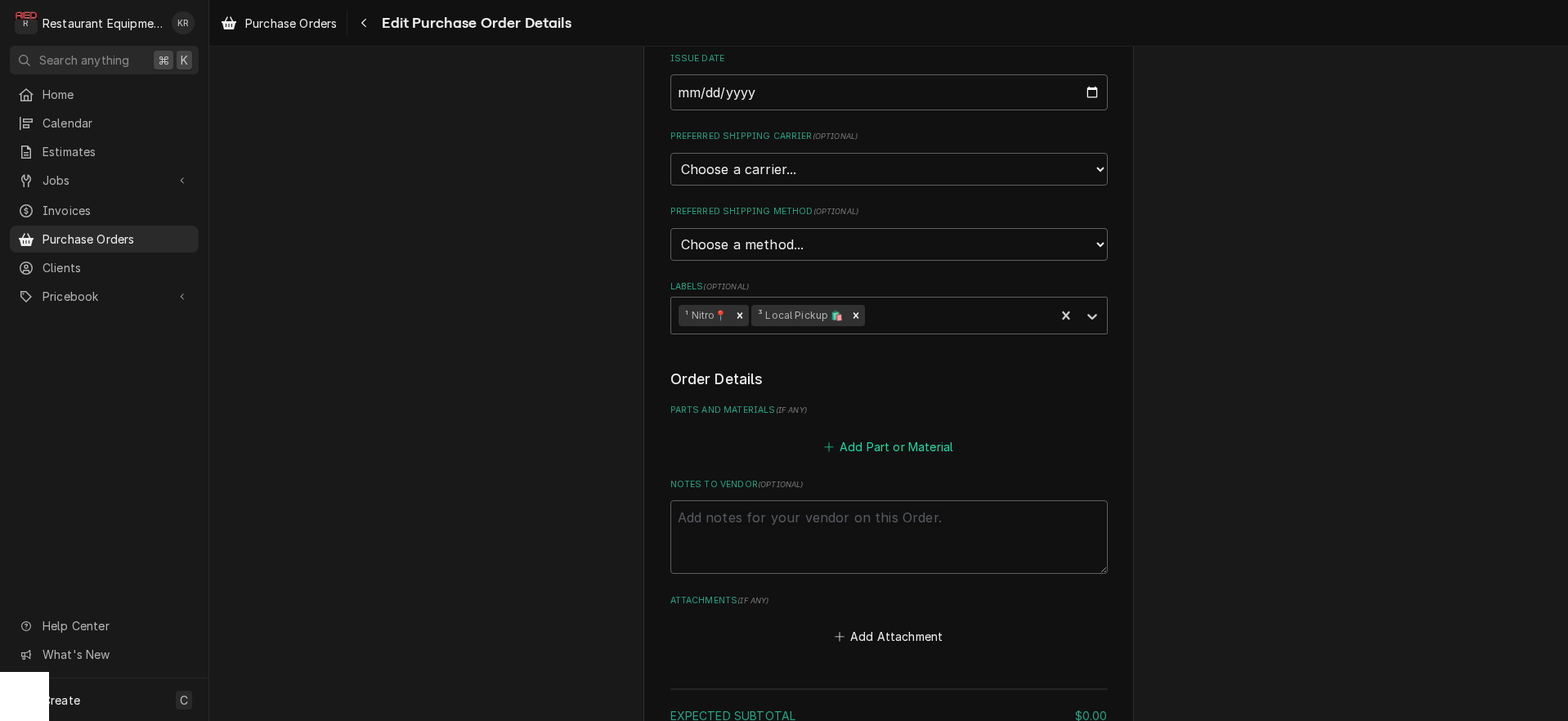
scroll to position [331, 0]
click at [867, 447] on button "Add Part or Material" at bounding box center [888, 442] width 135 height 23
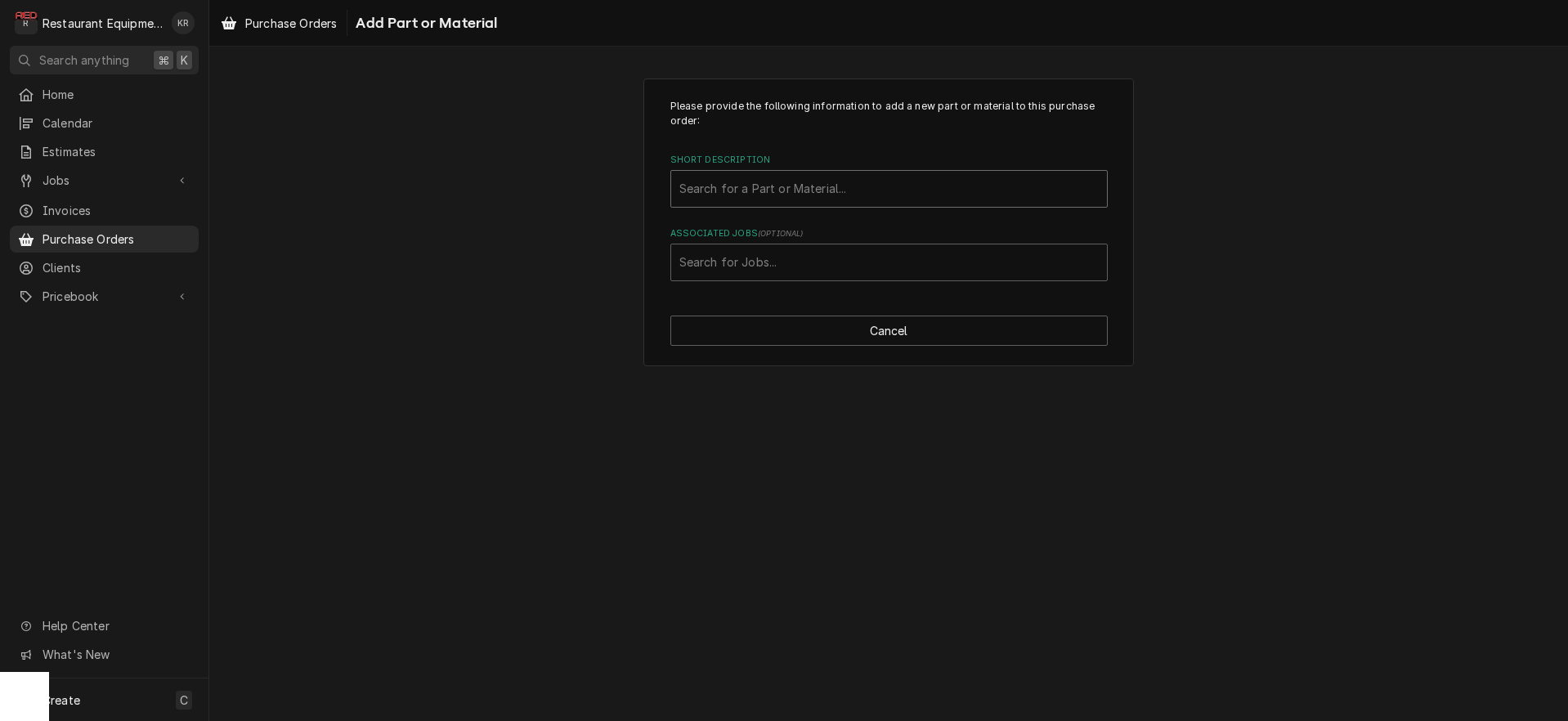
click at [760, 192] on div "Short Description" at bounding box center [889, 189] width 419 height 30
type input "com111"
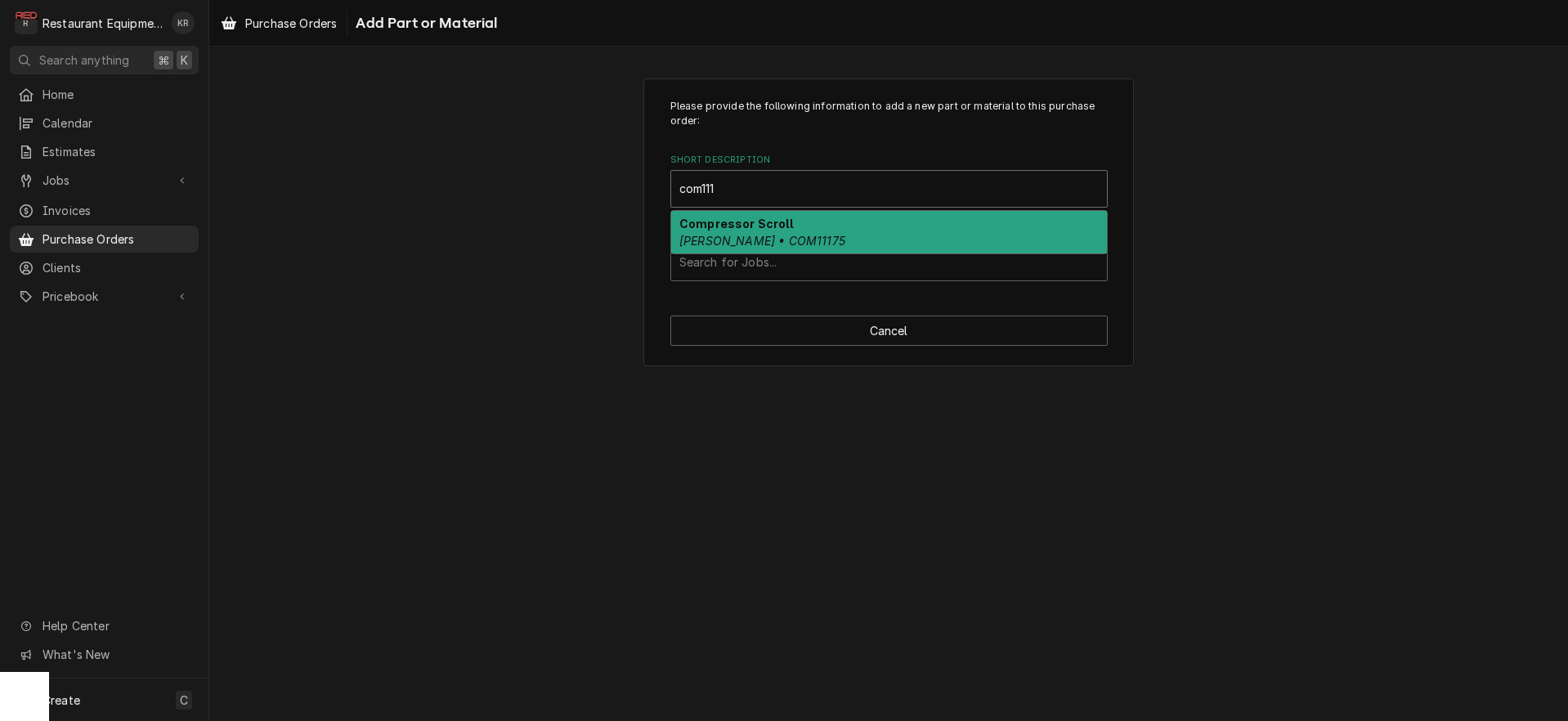
click at [766, 231] on div "Compressor Scroll [PERSON_NAME] • COM11175" at bounding box center [889, 232] width 436 height 43
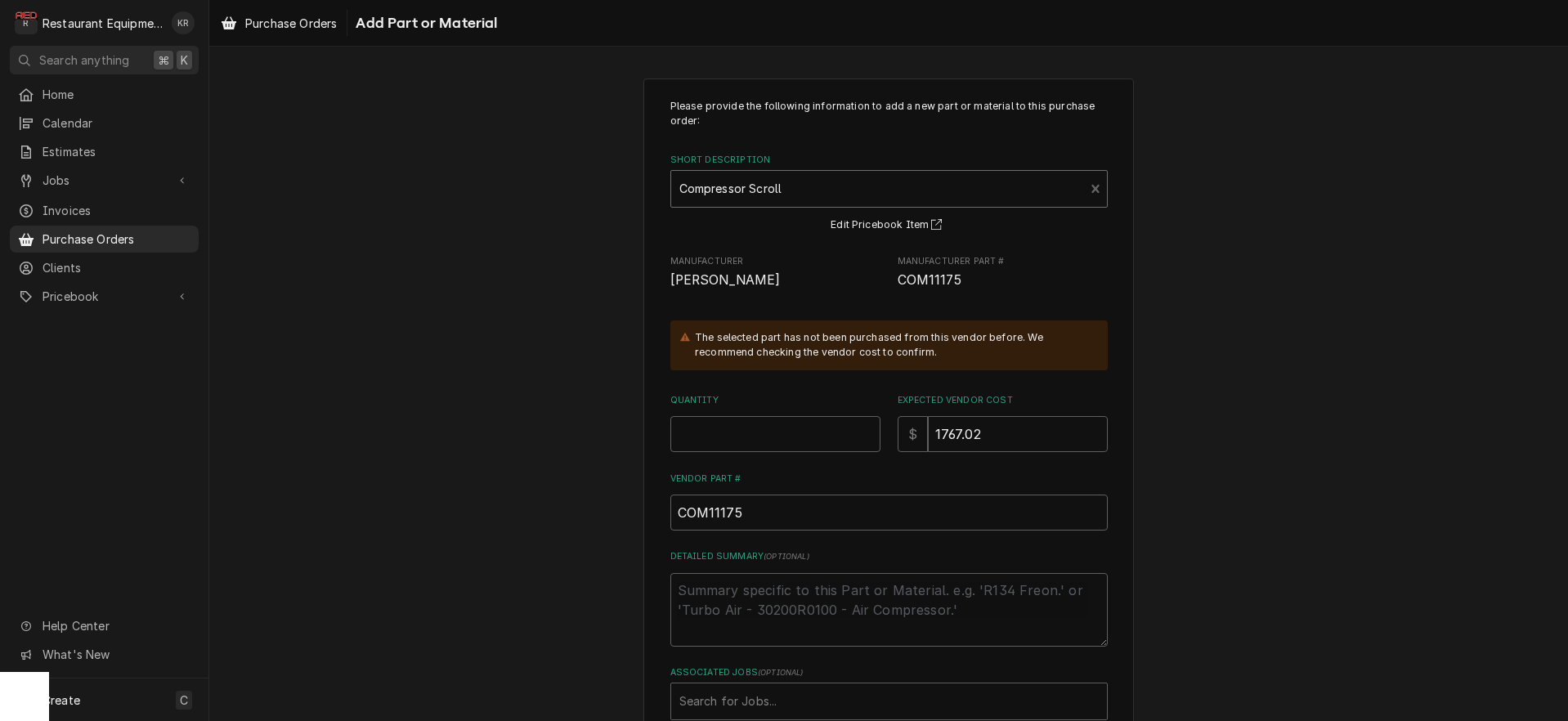
click at [742, 414] on div "Quantity" at bounding box center [775, 423] width 210 height 58
click at [730, 436] on input "Quantity" at bounding box center [775, 434] width 210 height 36
type textarea "x"
type input "1"
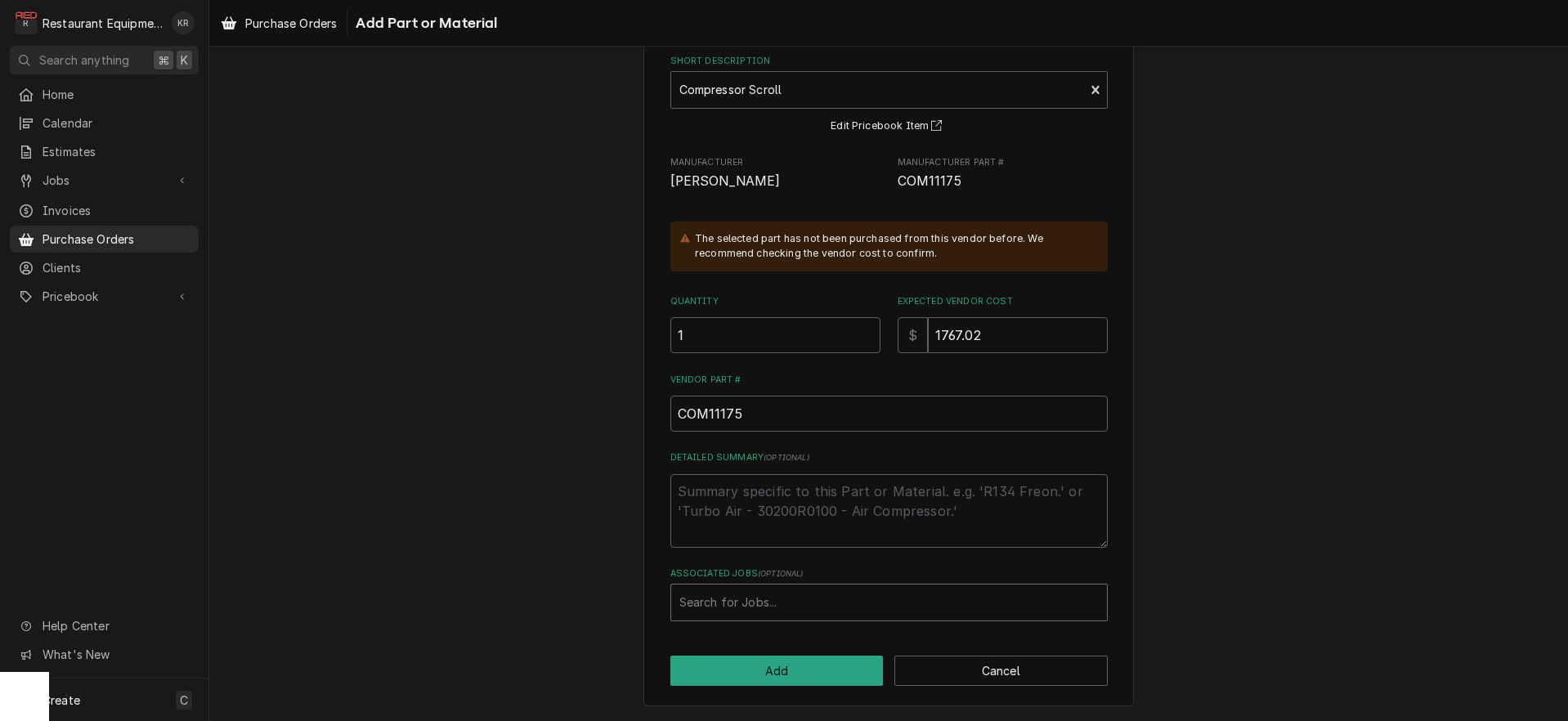
scroll to position [98, 0]
click at [752, 594] on div "Associated Jobs" at bounding box center [889, 604] width 419 height 30
type input "9104"
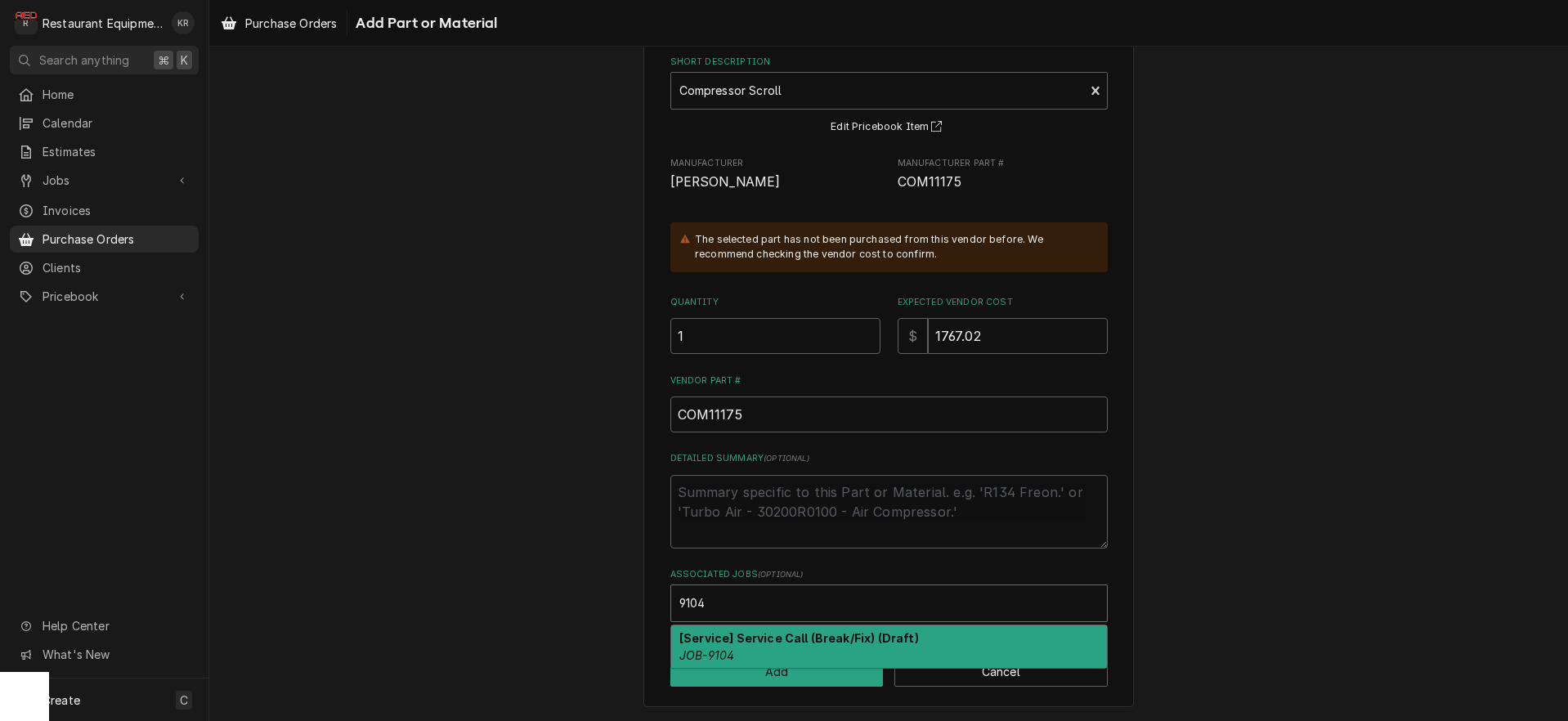
click at [738, 645] on strong "[Service] Service Call (Break/Fix) (Draft)" at bounding box center [800, 638] width 240 height 14
type textarea "x"
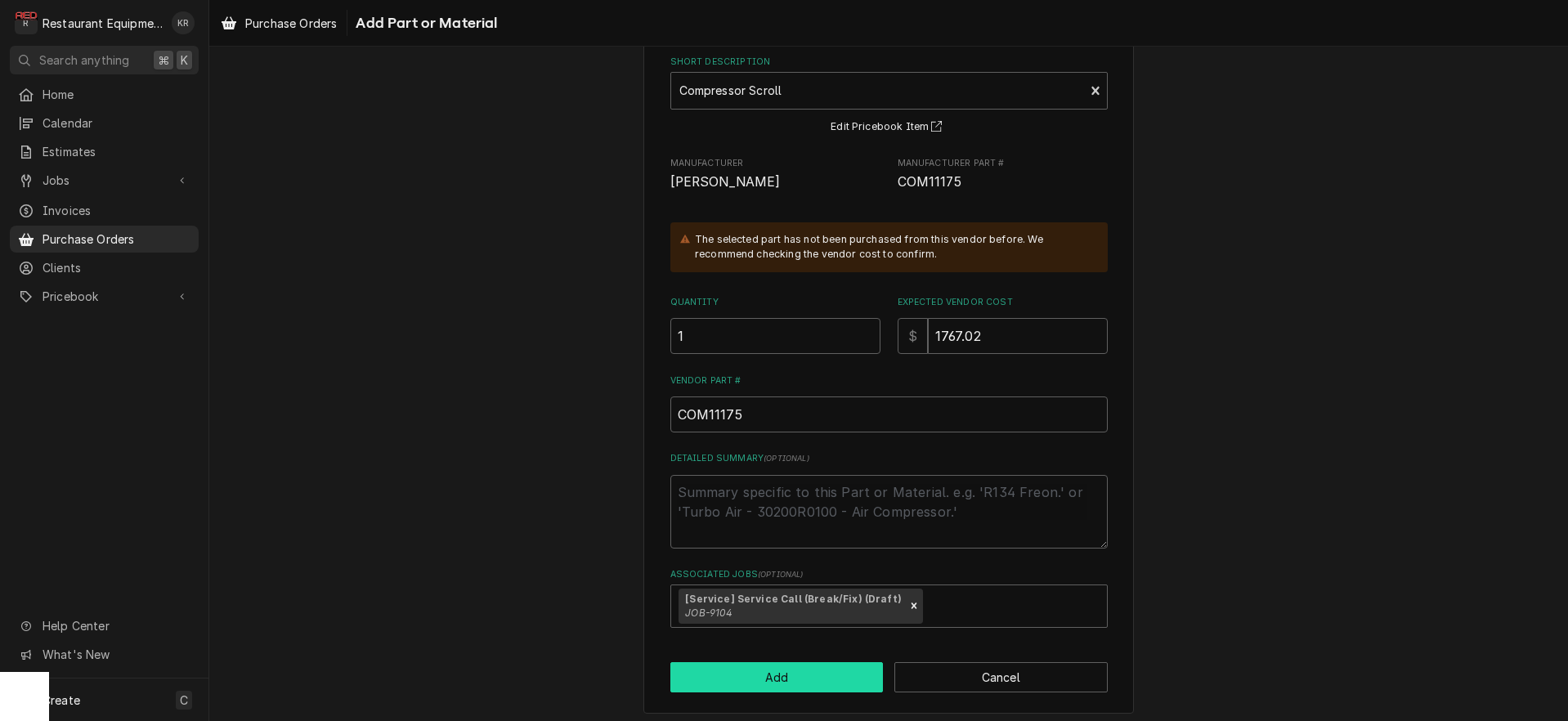
click at [747, 680] on button "Add" at bounding box center [777, 677] width 214 height 31
type textarea "x"
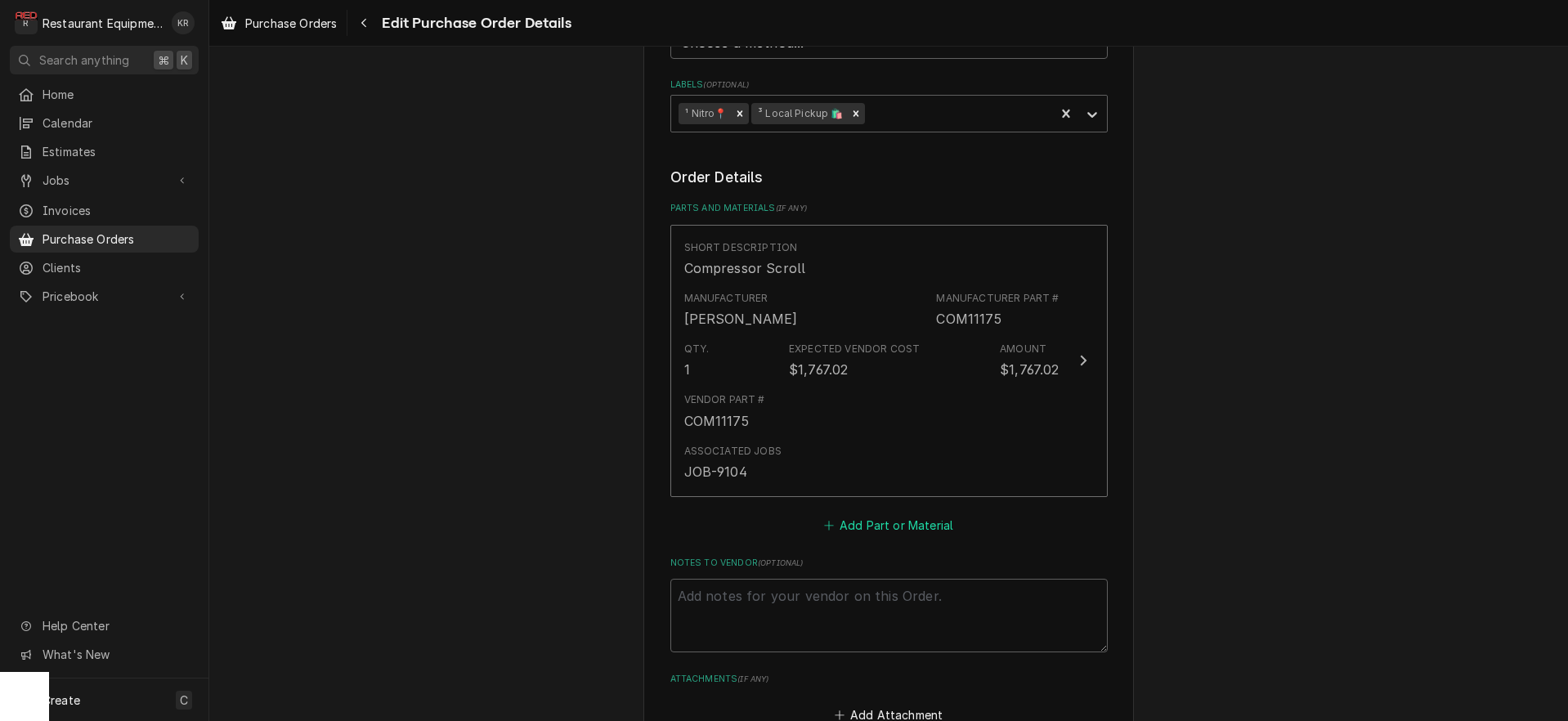
scroll to position [545, 0]
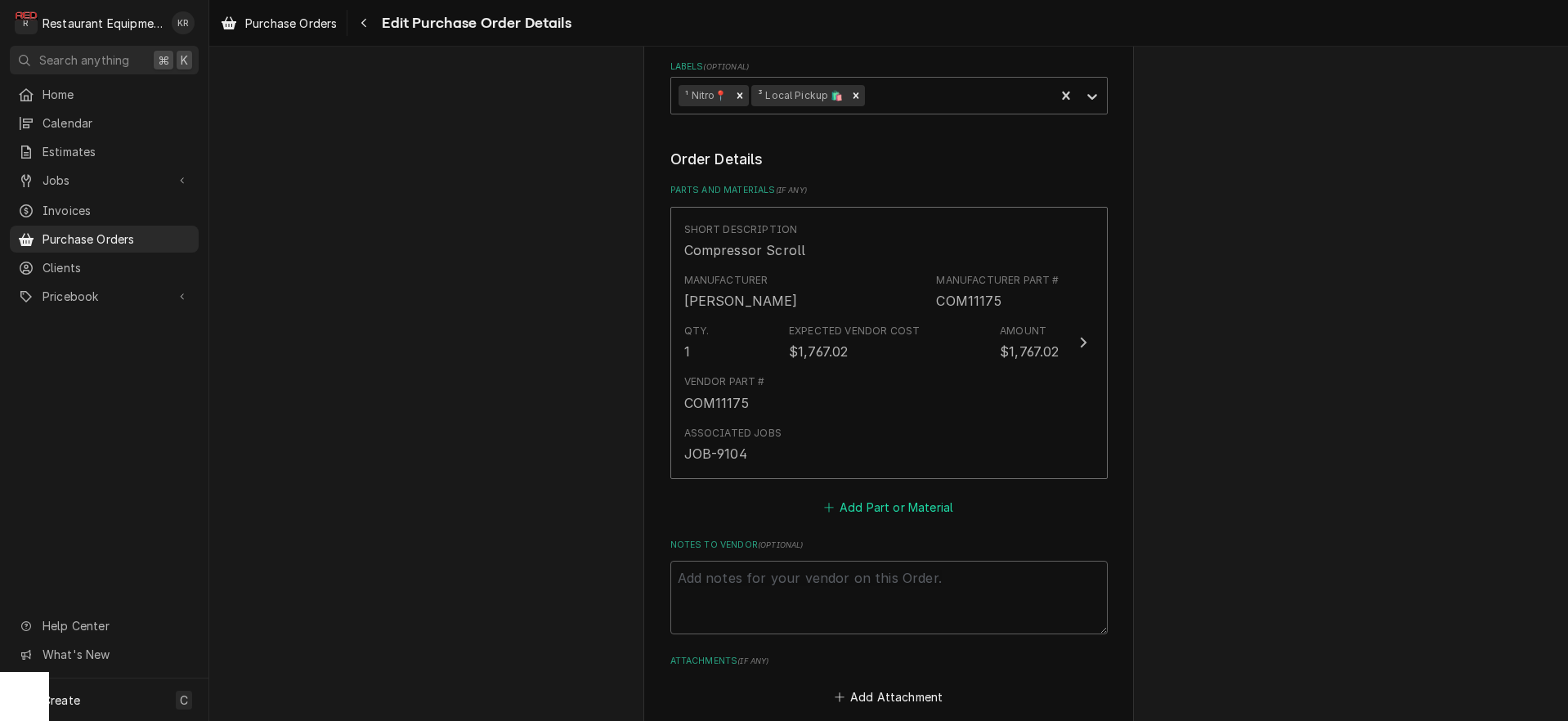
click at [885, 500] on button "Add Part or Material" at bounding box center [888, 507] width 135 height 23
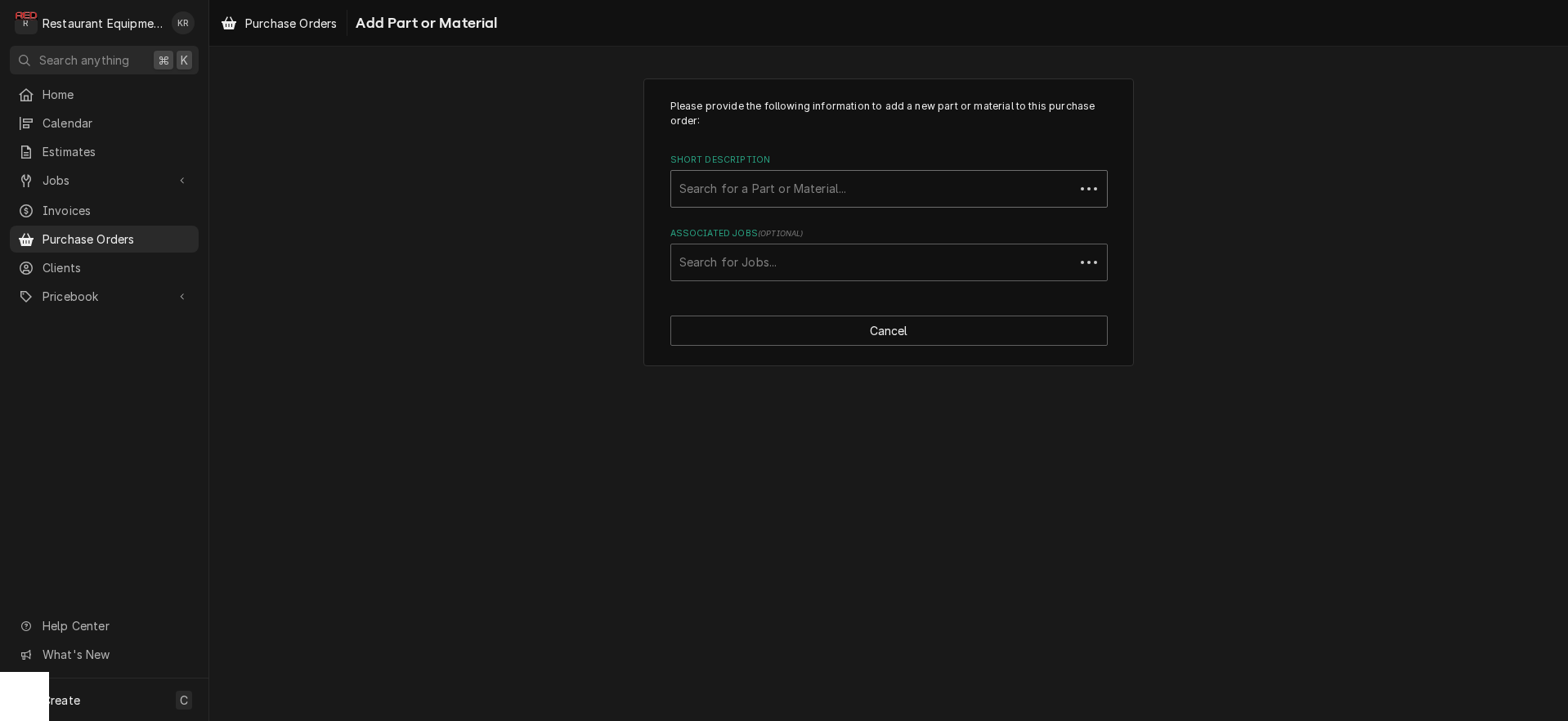
click at [766, 193] on div "Short Description" at bounding box center [873, 189] width 387 height 30
type input "dhy"
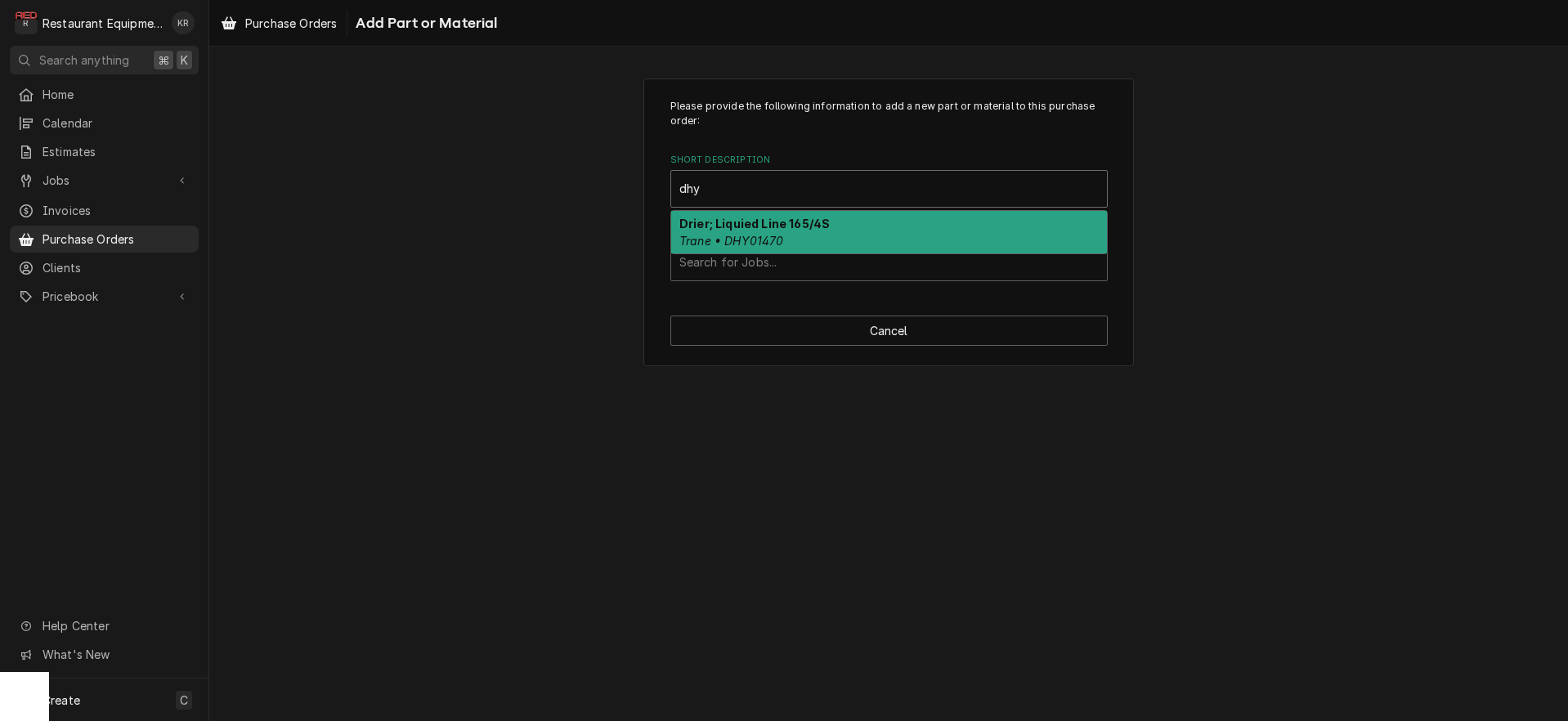
click at [754, 230] on strong "Drier; Liquied Line 165/4S" at bounding box center [755, 224] width 150 height 14
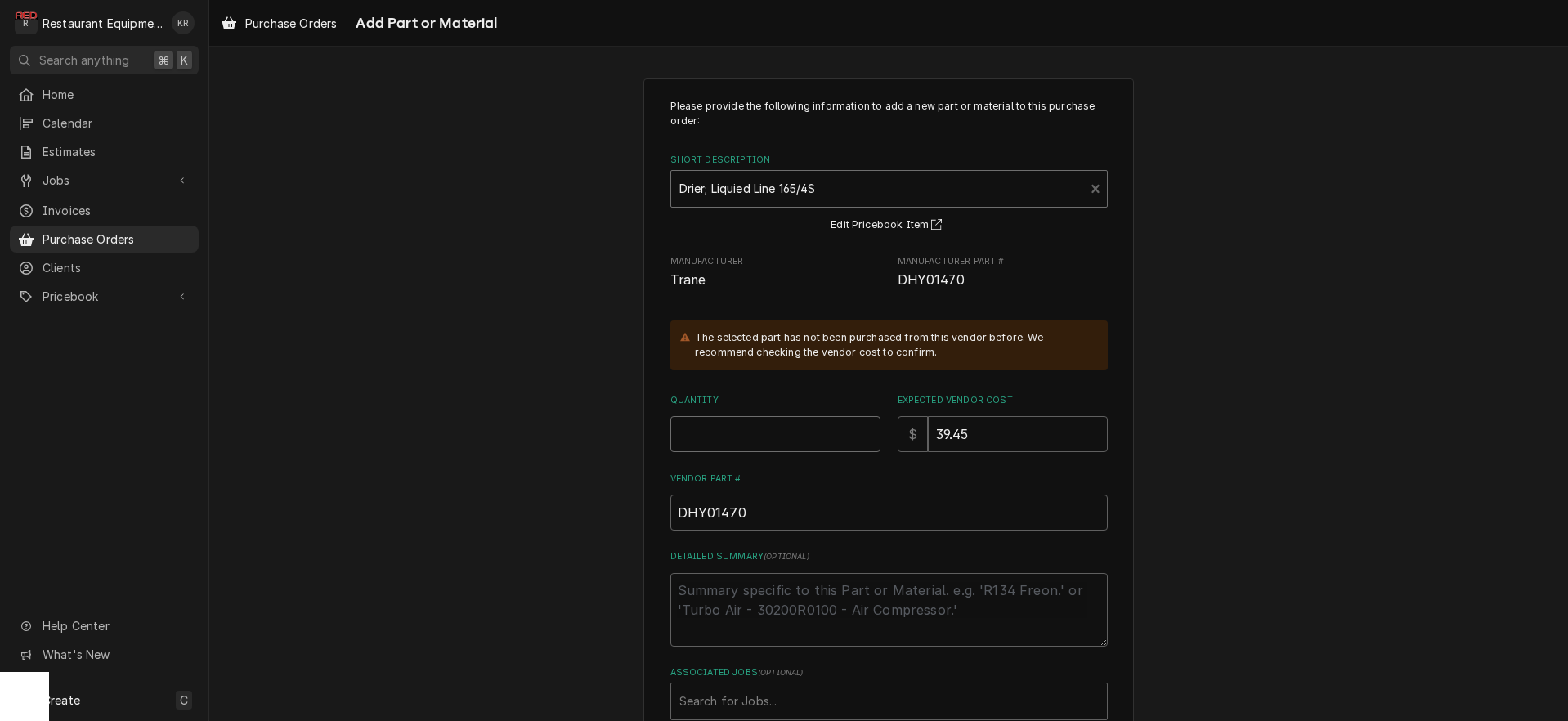
click at [741, 430] on input "Quantity" at bounding box center [775, 434] width 210 height 36
type textarea "x"
type input "1"
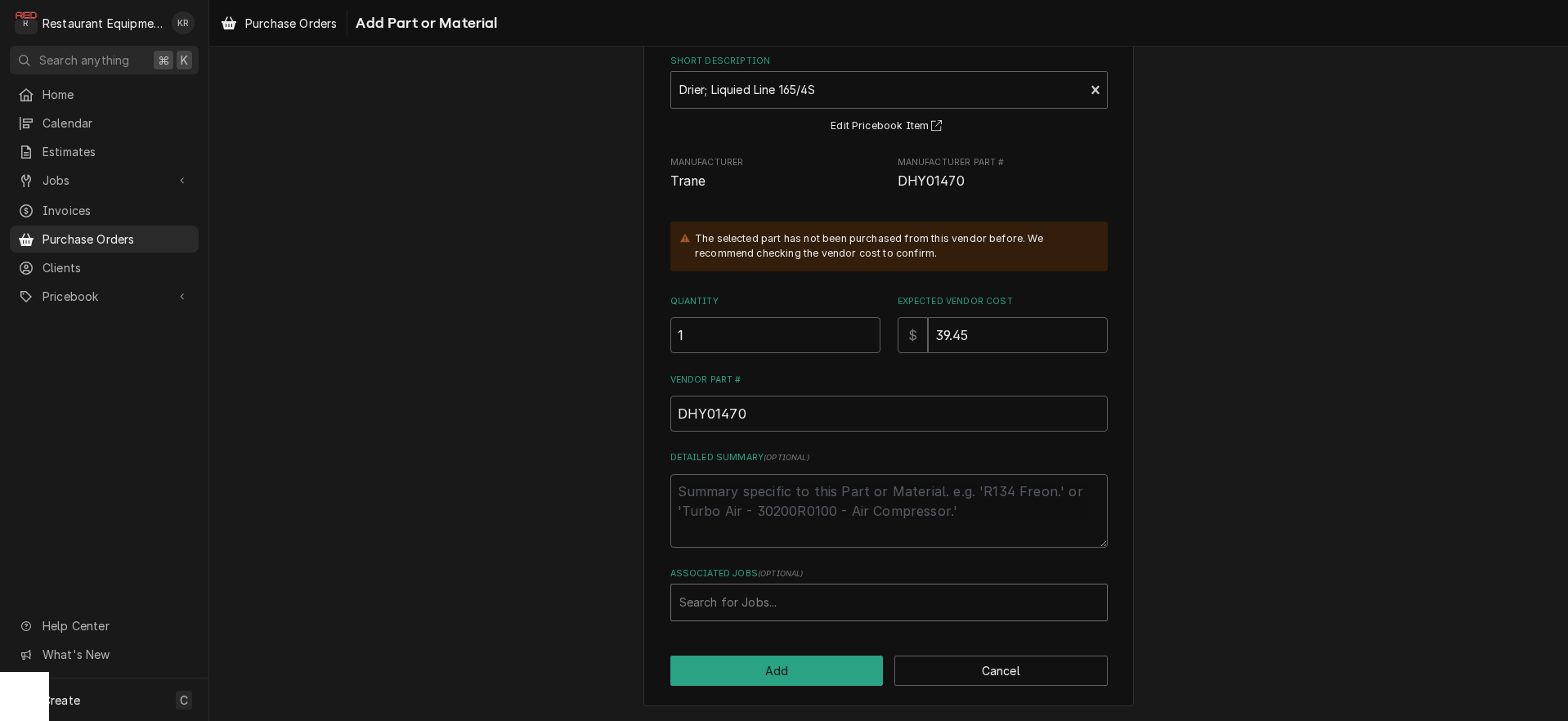
click at [752, 604] on div "Associated Jobs" at bounding box center [889, 603] width 419 height 30
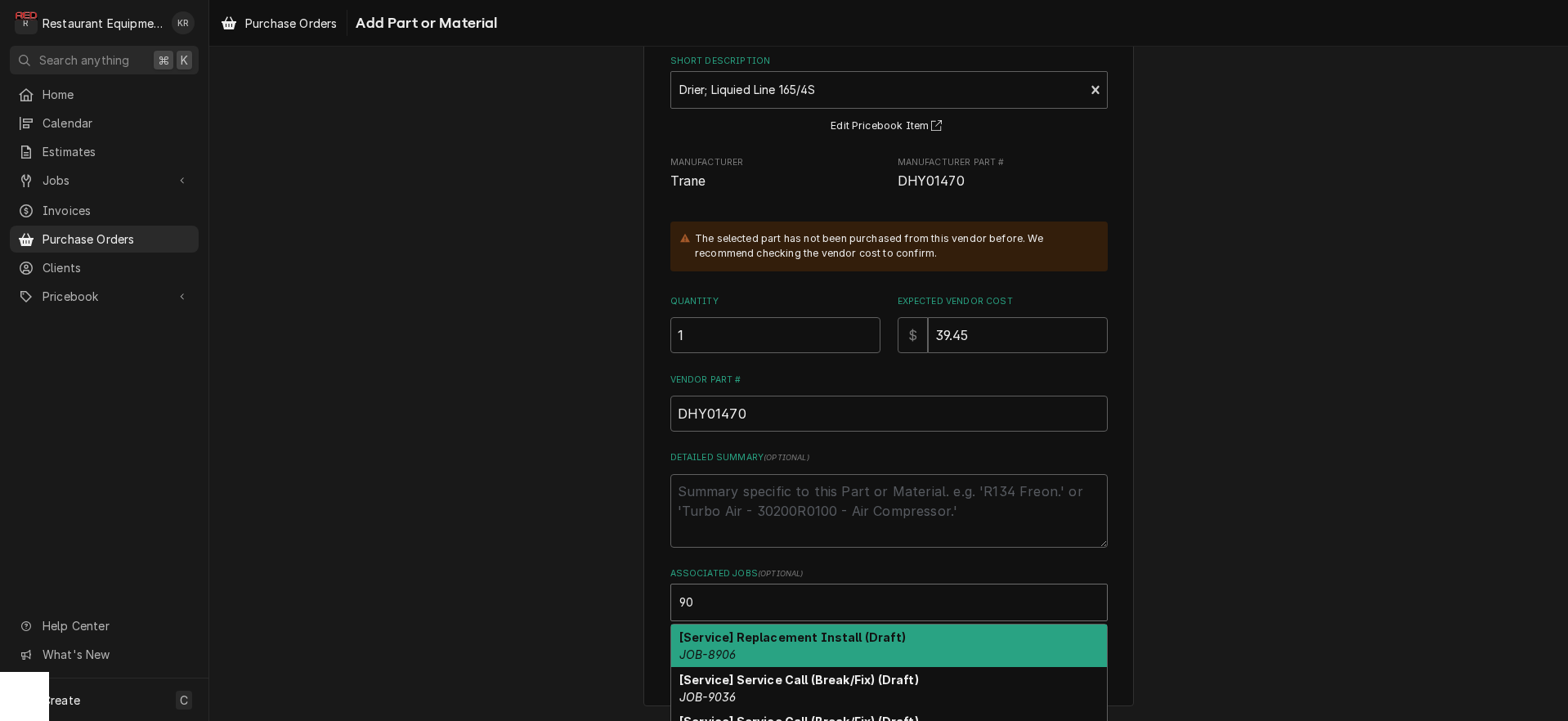
type input "90"
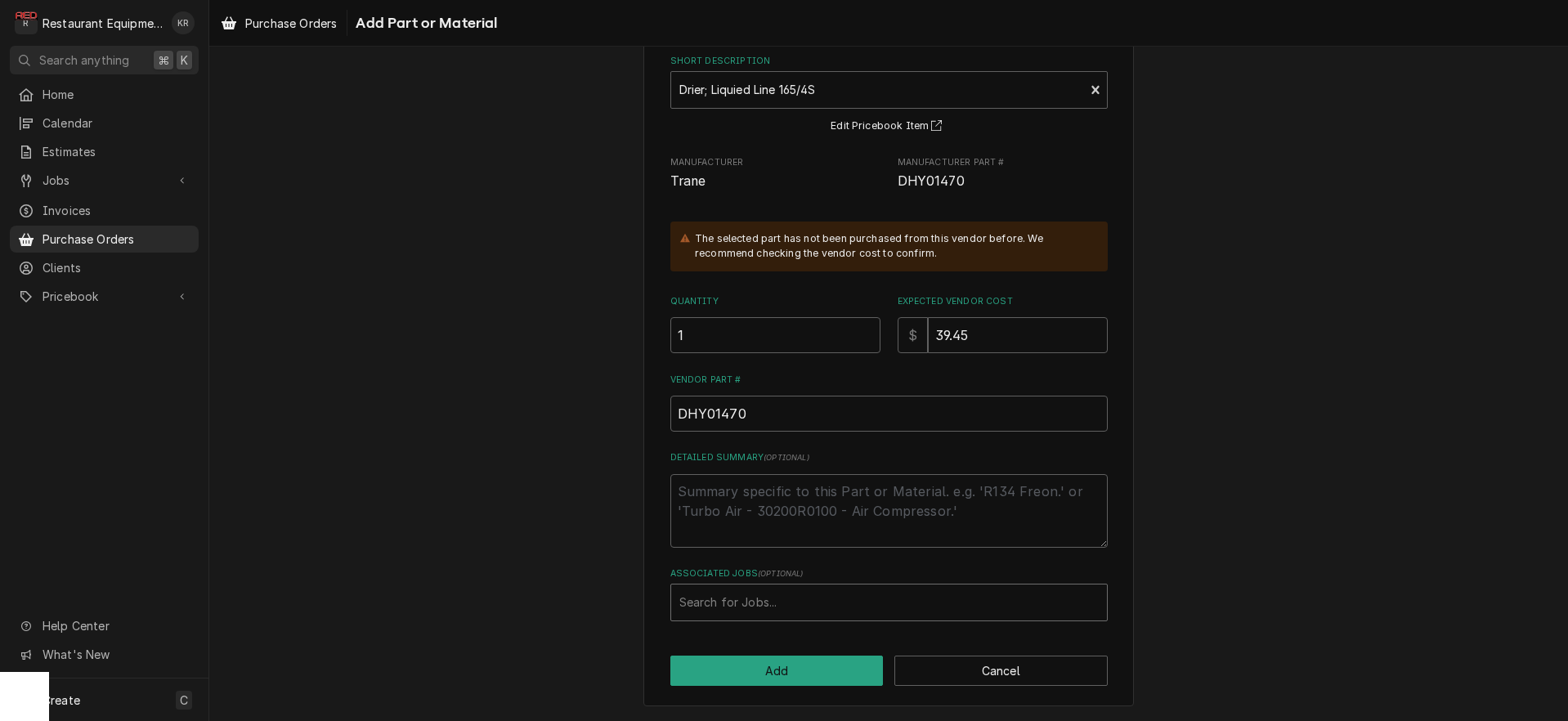
type textarea "x"
type input "1"
type textarea "x"
type input "9104"
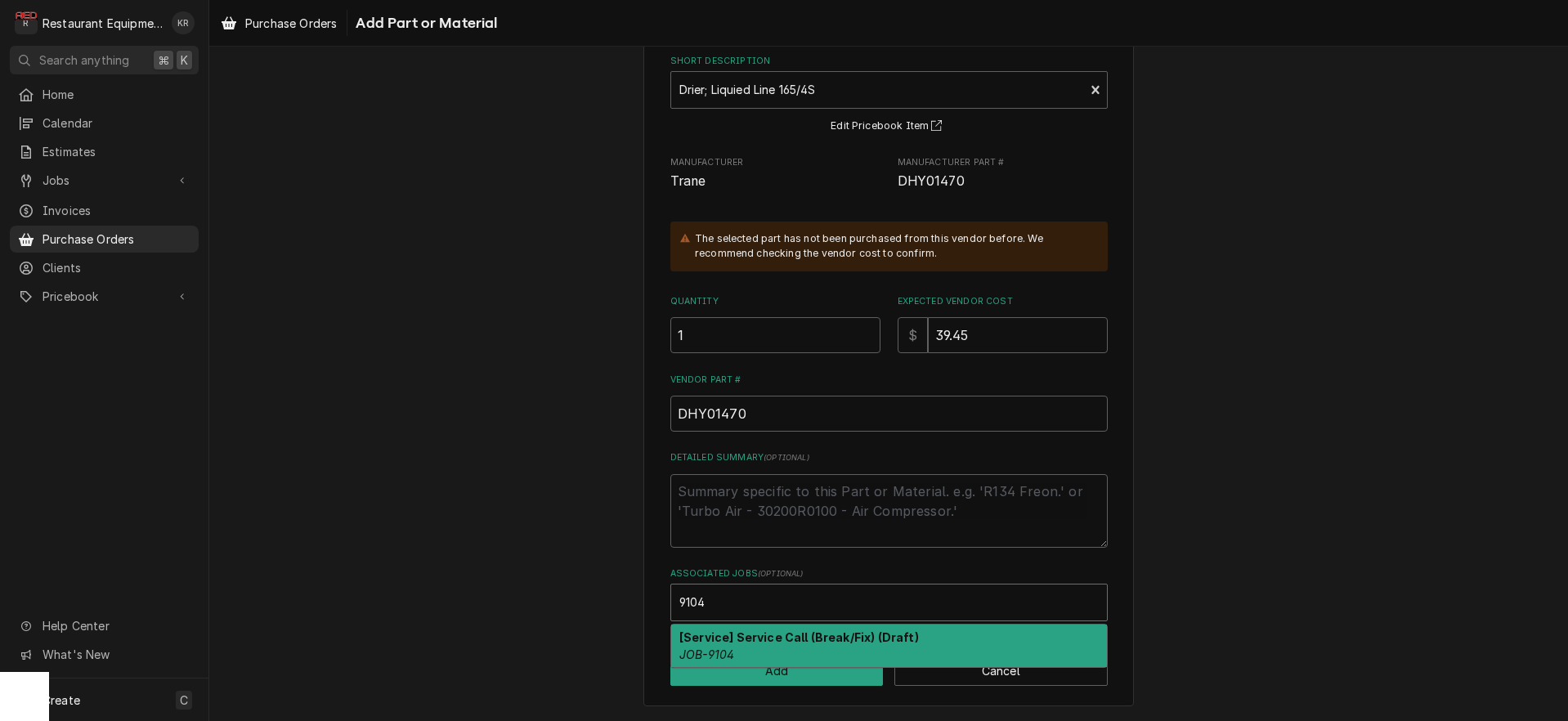
click at [780, 645] on div "[Service] Service Call (Break/Fix) (Draft) JOB-9104" at bounding box center [889, 646] width 436 height 43
type textarea "x"
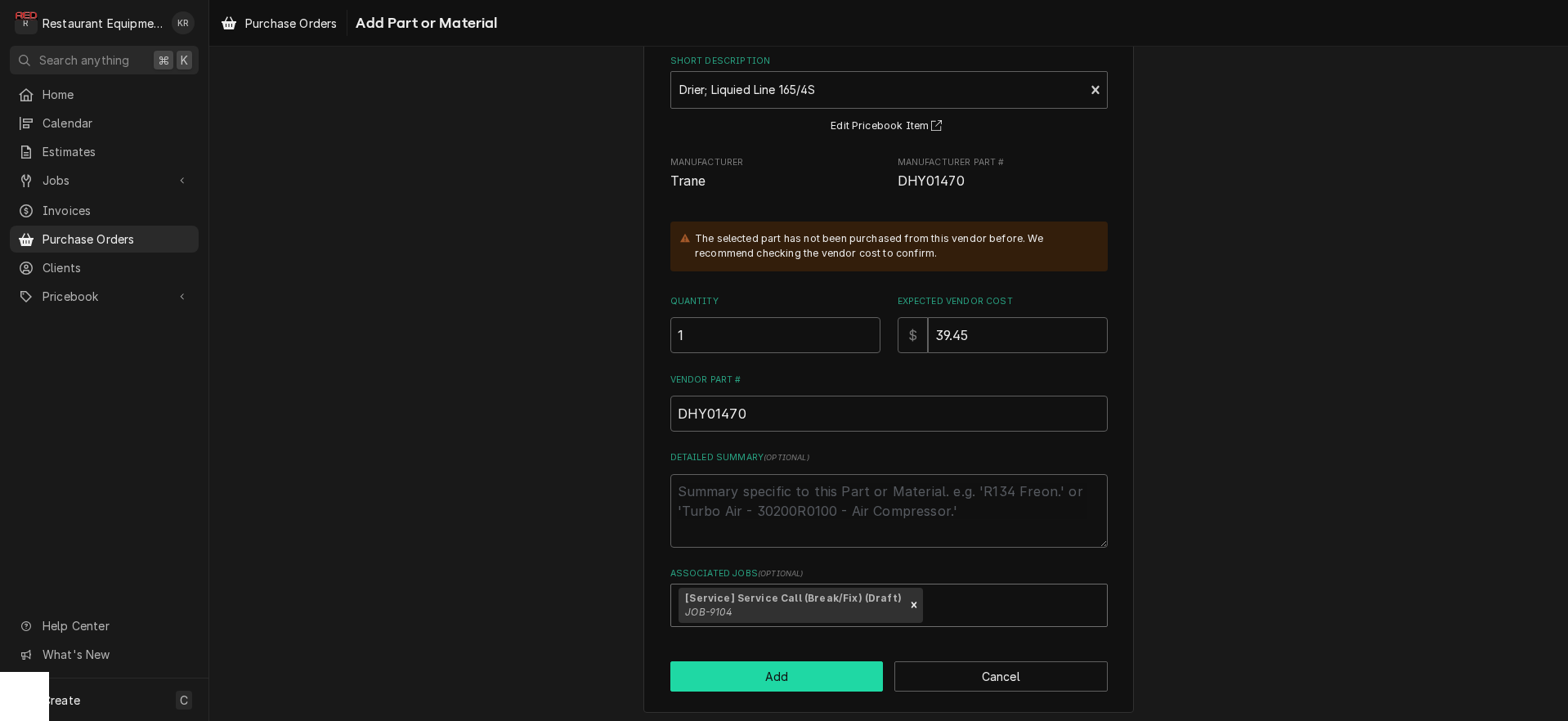
click at [751, 690] on button "Add" at bounding box center [777, 676] width 214 height 31
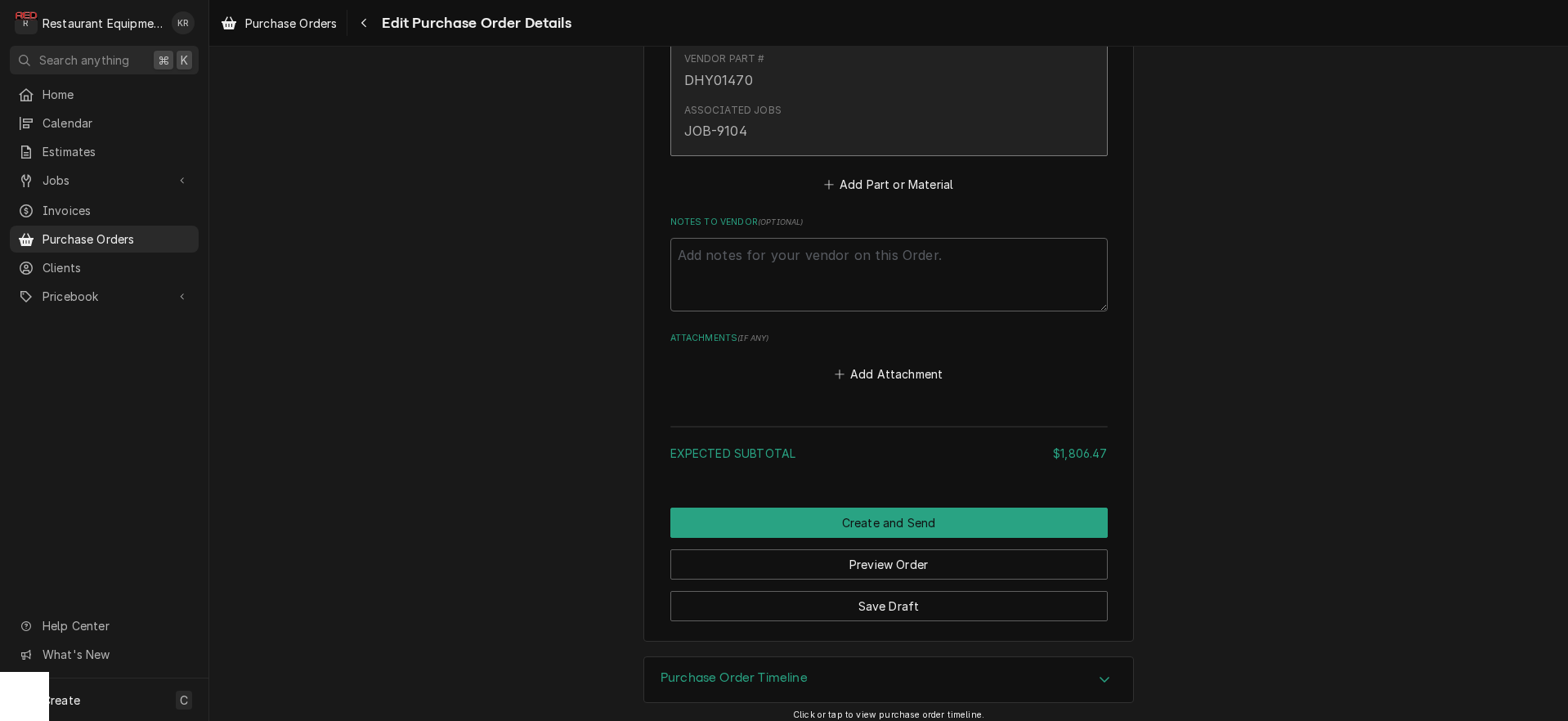
scroll to position [1158, 0]
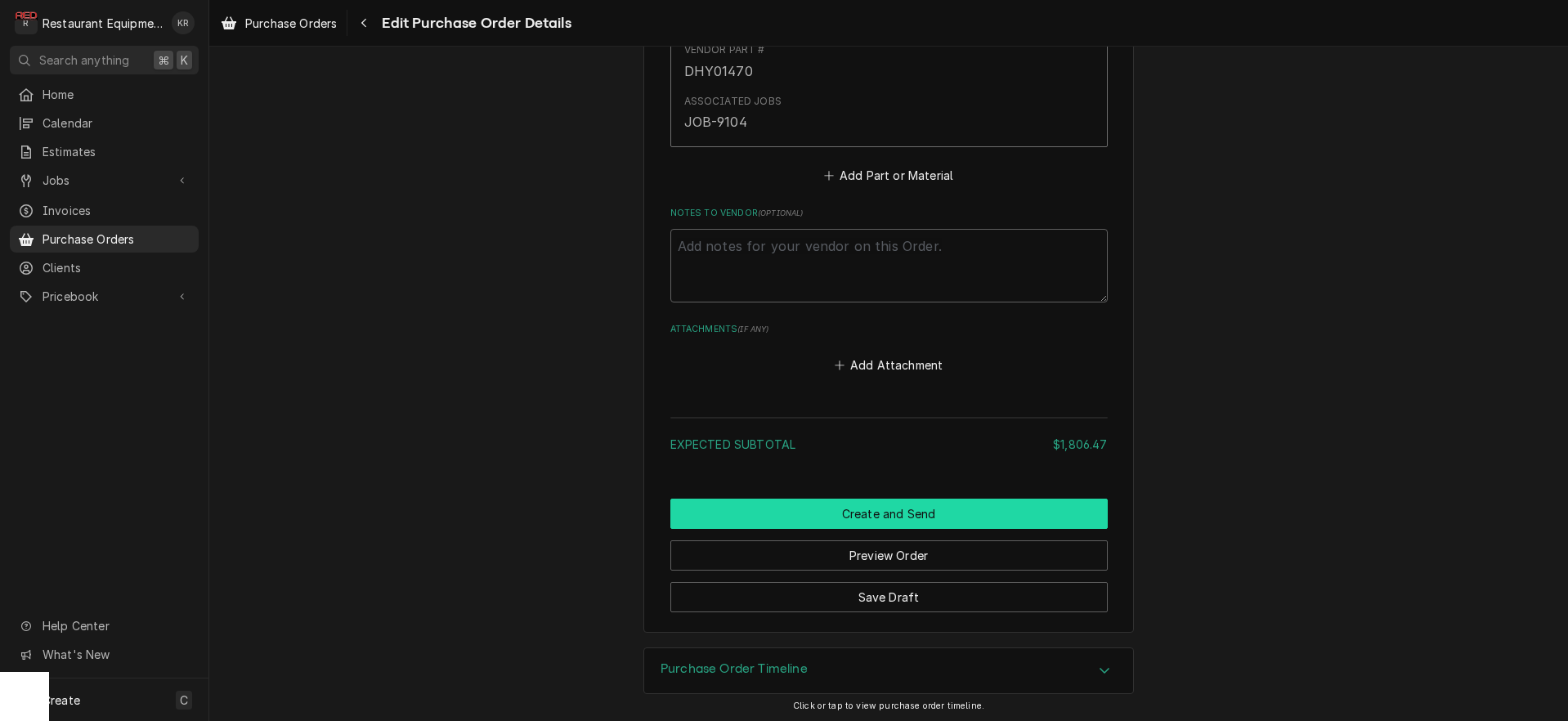
click at [909, 508] on button "Create and Send" at bounding box center [889, 514] width 438 height 31
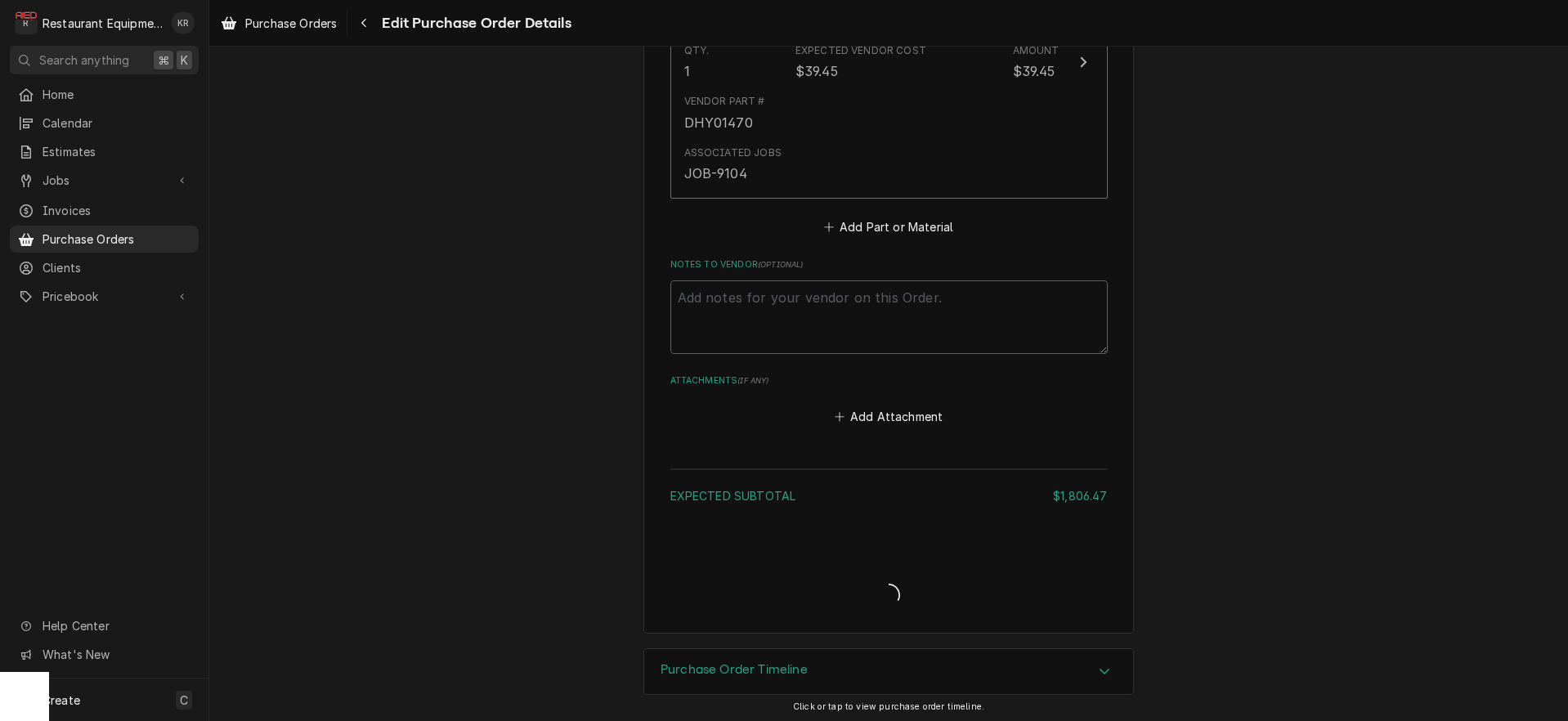
type textarea "x"
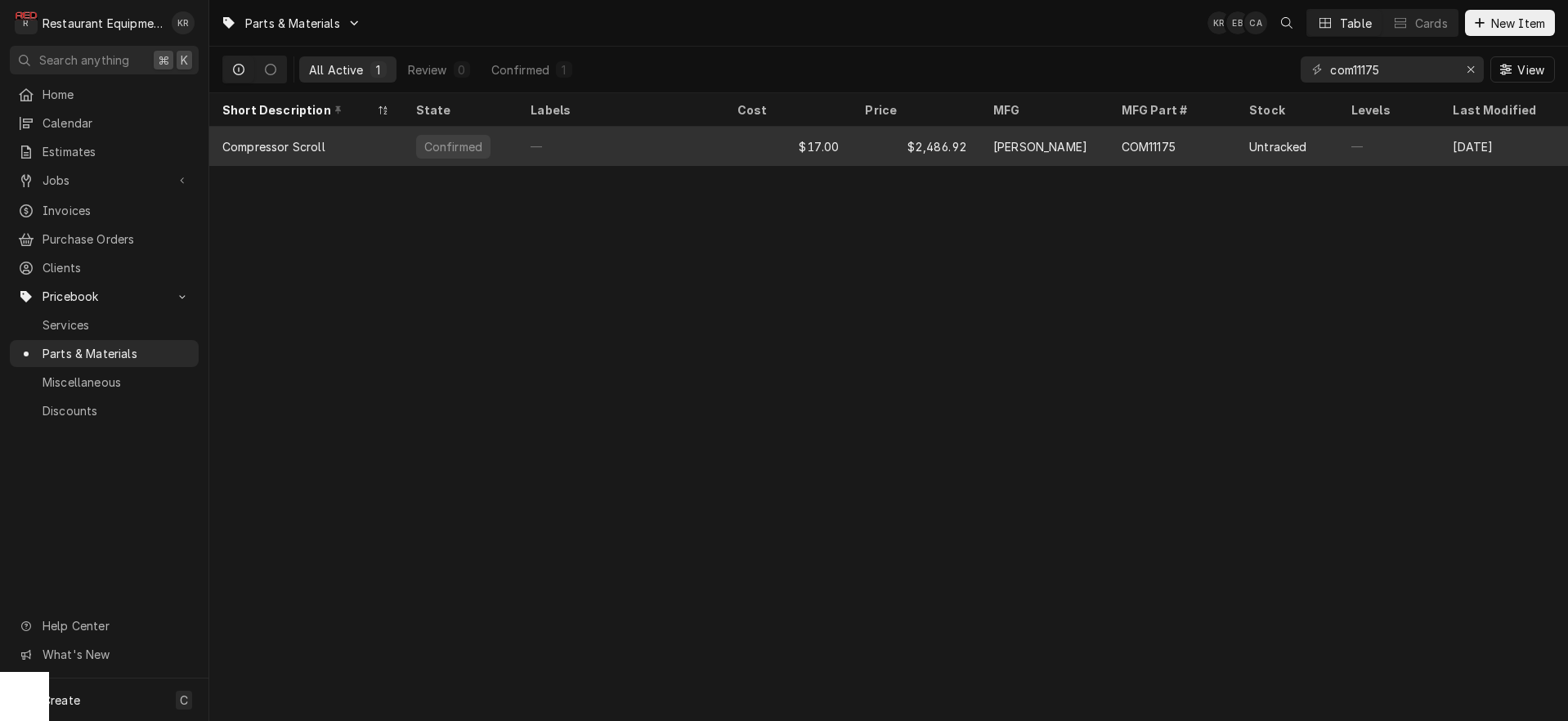
click at [657, 142] on div "—" at bounding box center [620, 146] width 206 height 39
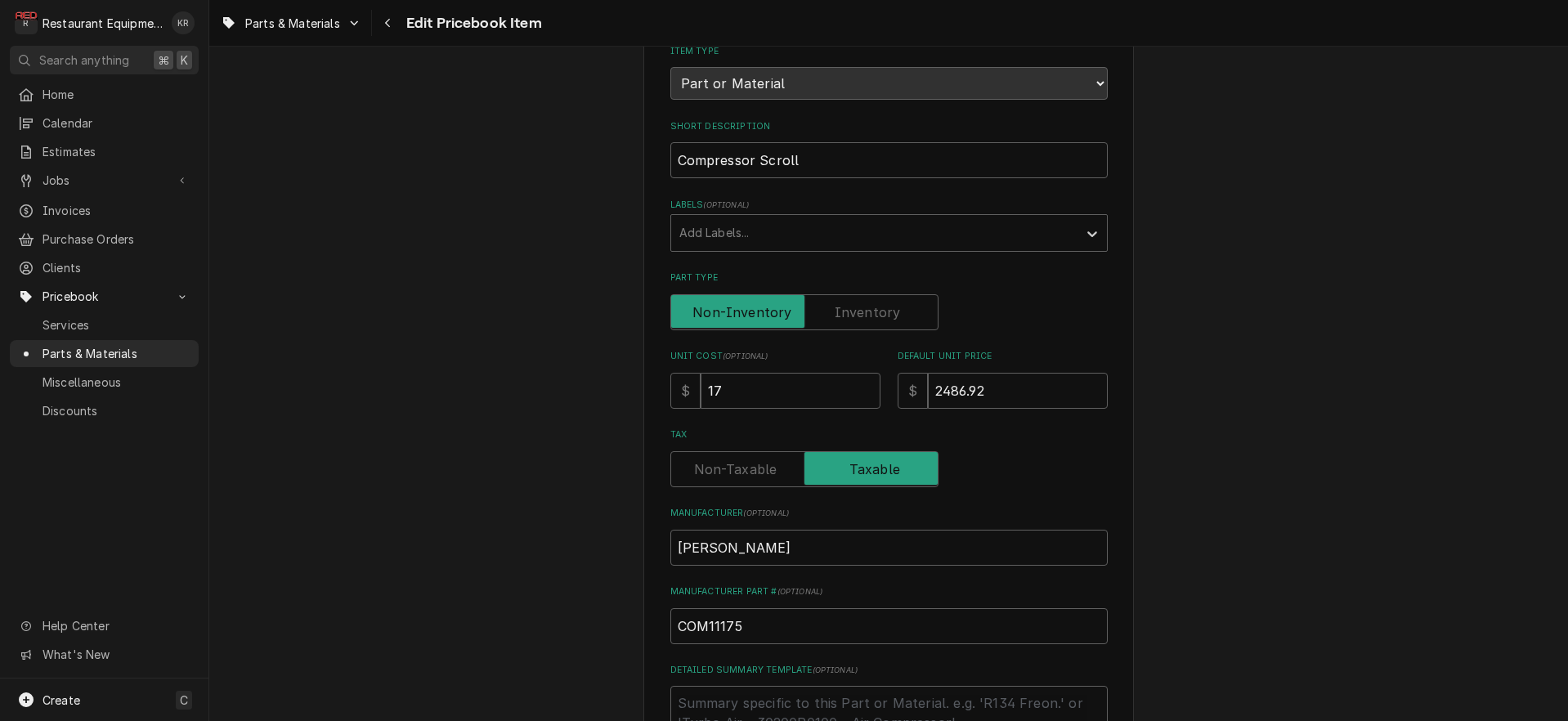
scroll to position [214, 0]
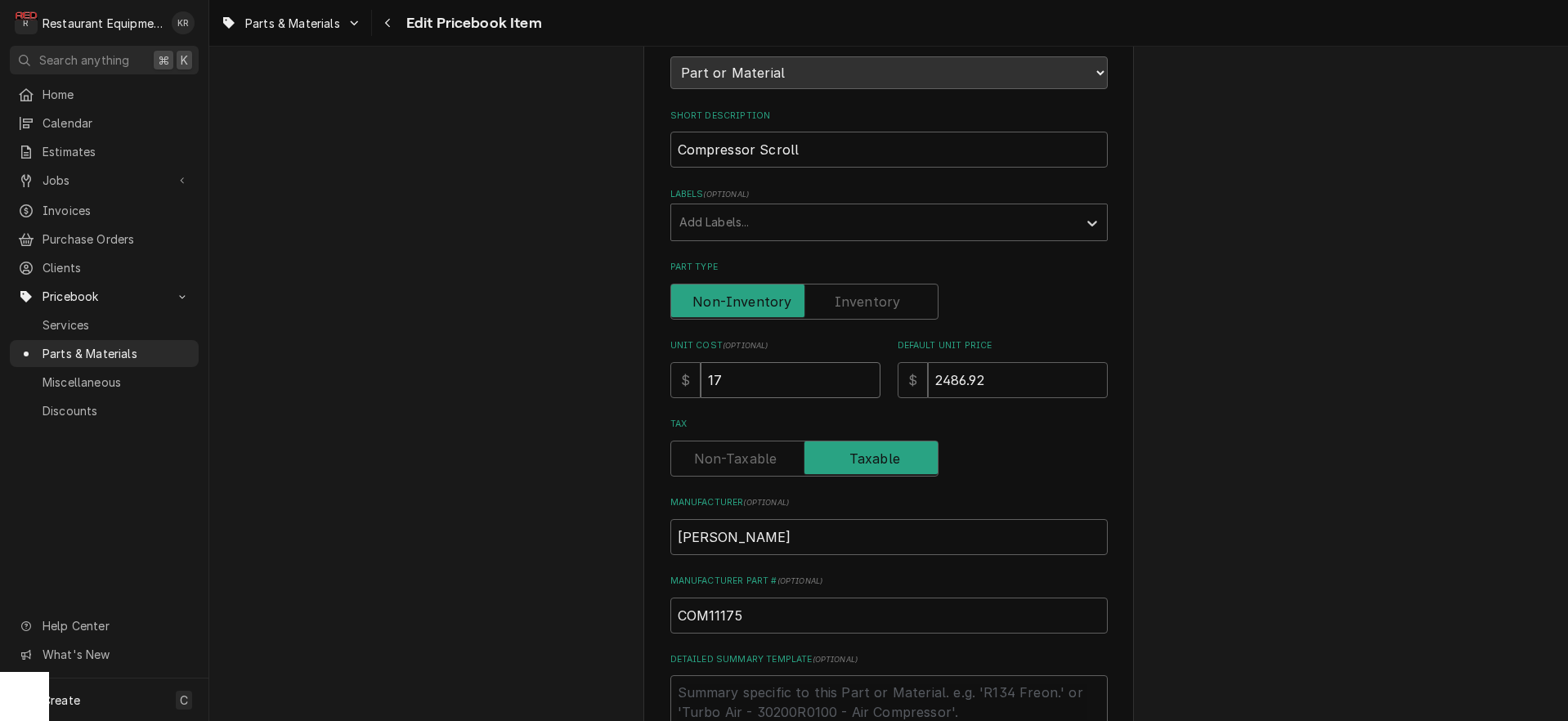
click at [738, 392] on input "17" at bounding box center [791, 380] width 180 height 36
type input "176"
type textarea "x"
type input "1767"
type textarea "x"
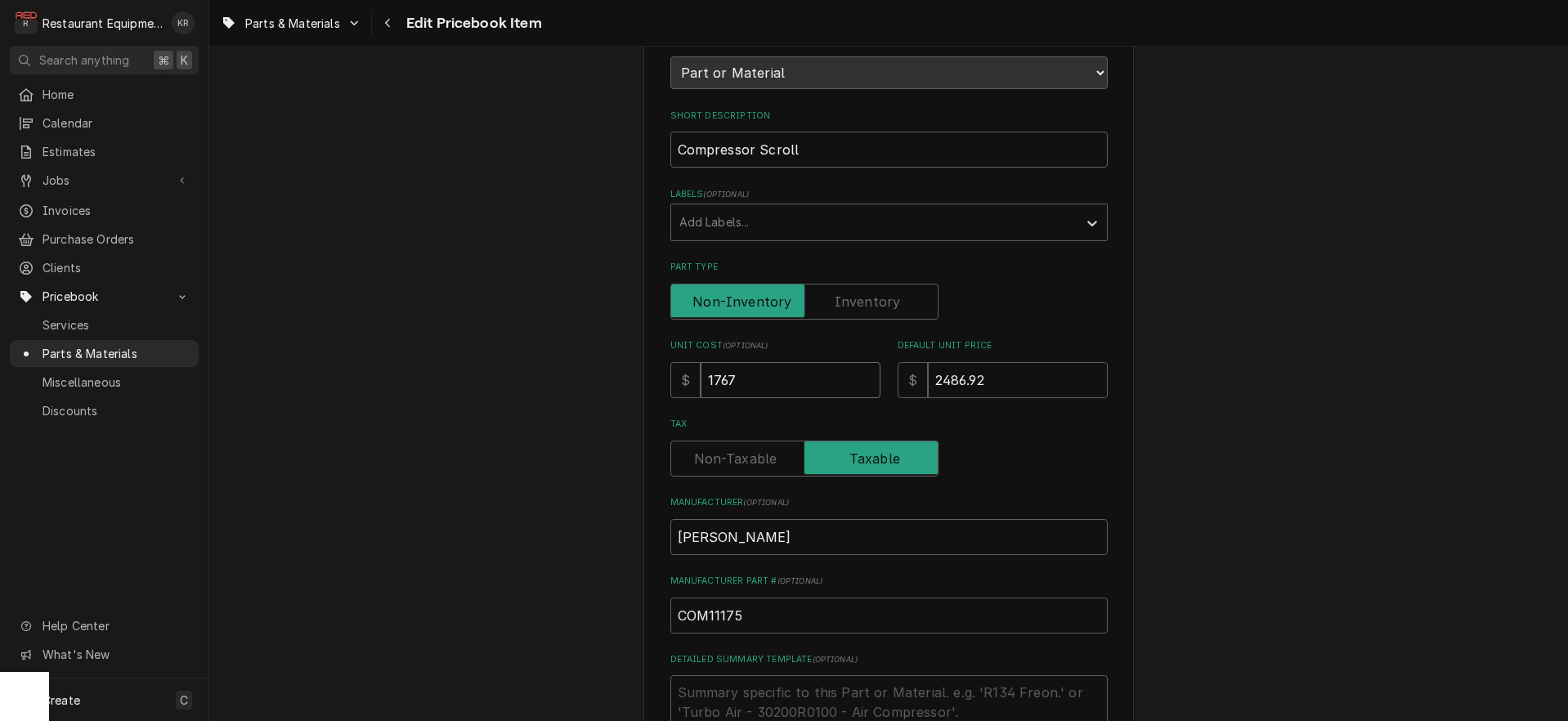
type input "1767.0"
type textarea "x"
type input "1767.02"
type textarea "x"
type input "1767.02"
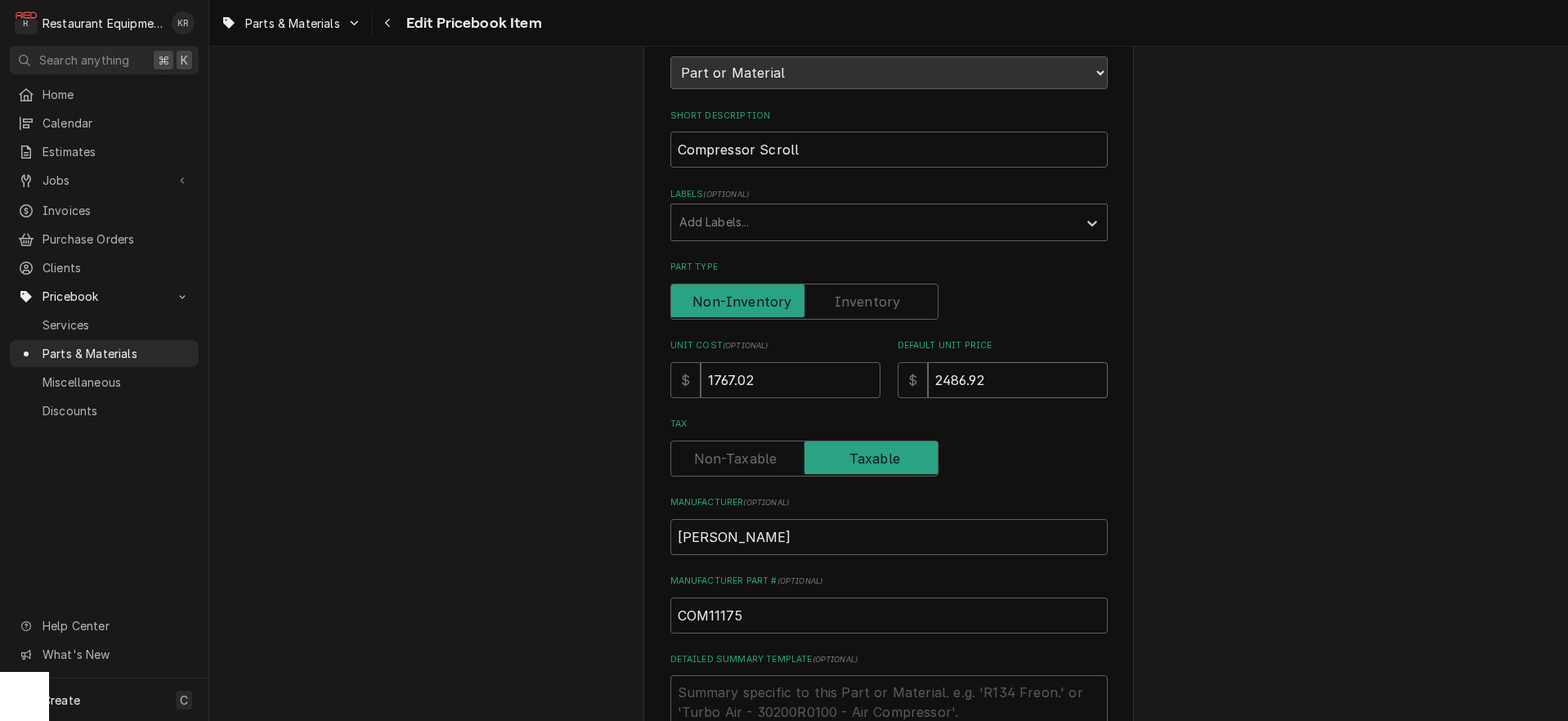
type input "3"
type textarea "x"
type input "35"
type textarea "x"
type input "353"
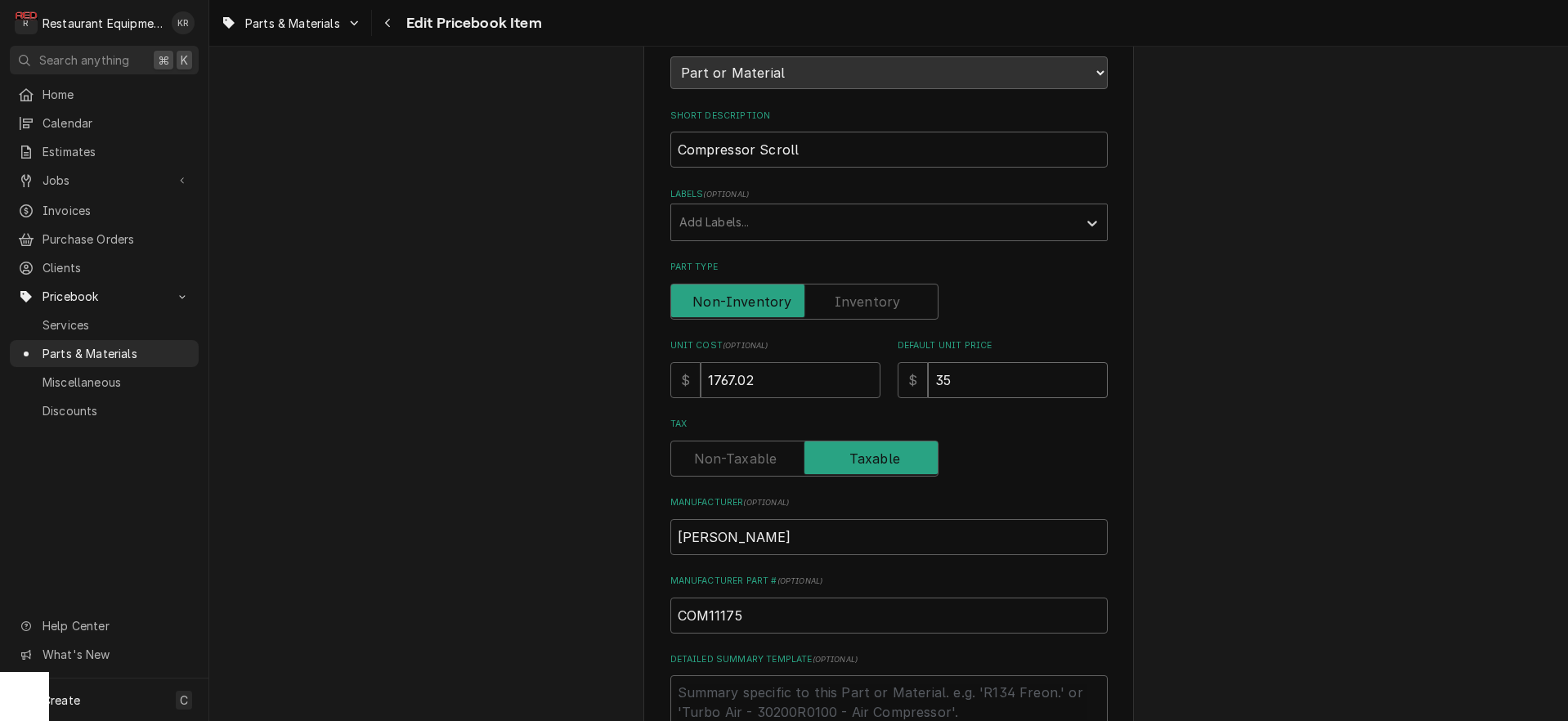
type textarea "x"
type input "3534"
type textarea "x"
type input "3534.0"
type textarea "x"
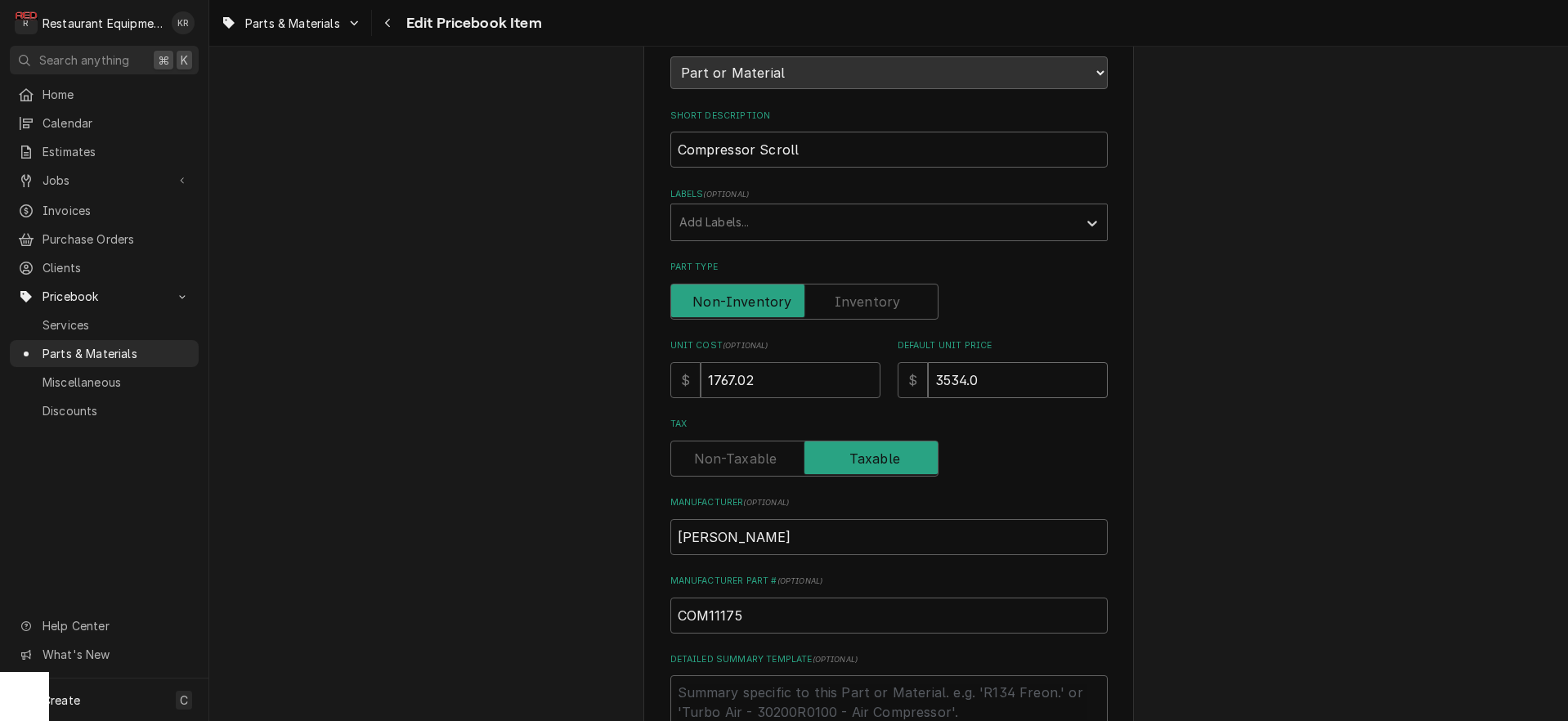
type input "3534.04"
type textarea "x"
type input "3534.04"
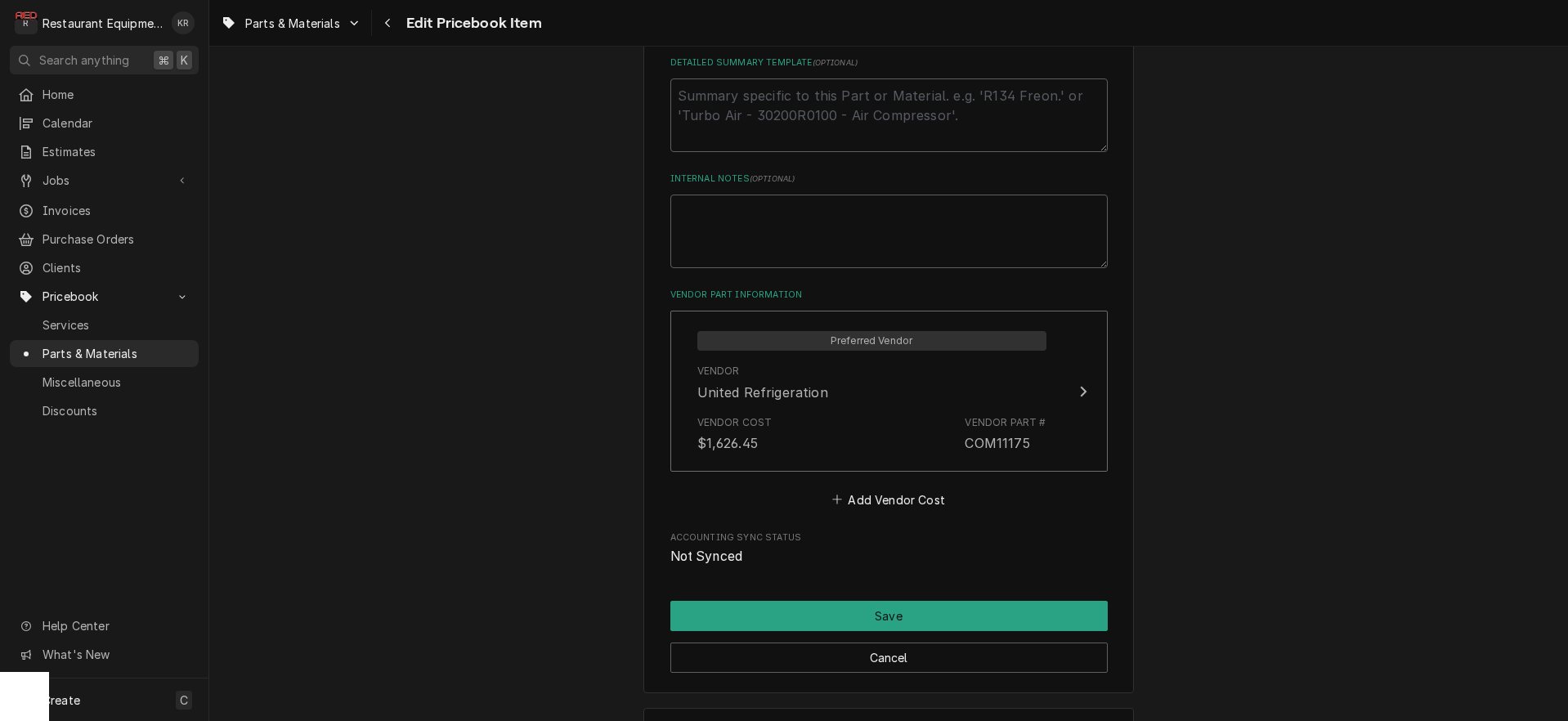
scroll to position [872, 0]
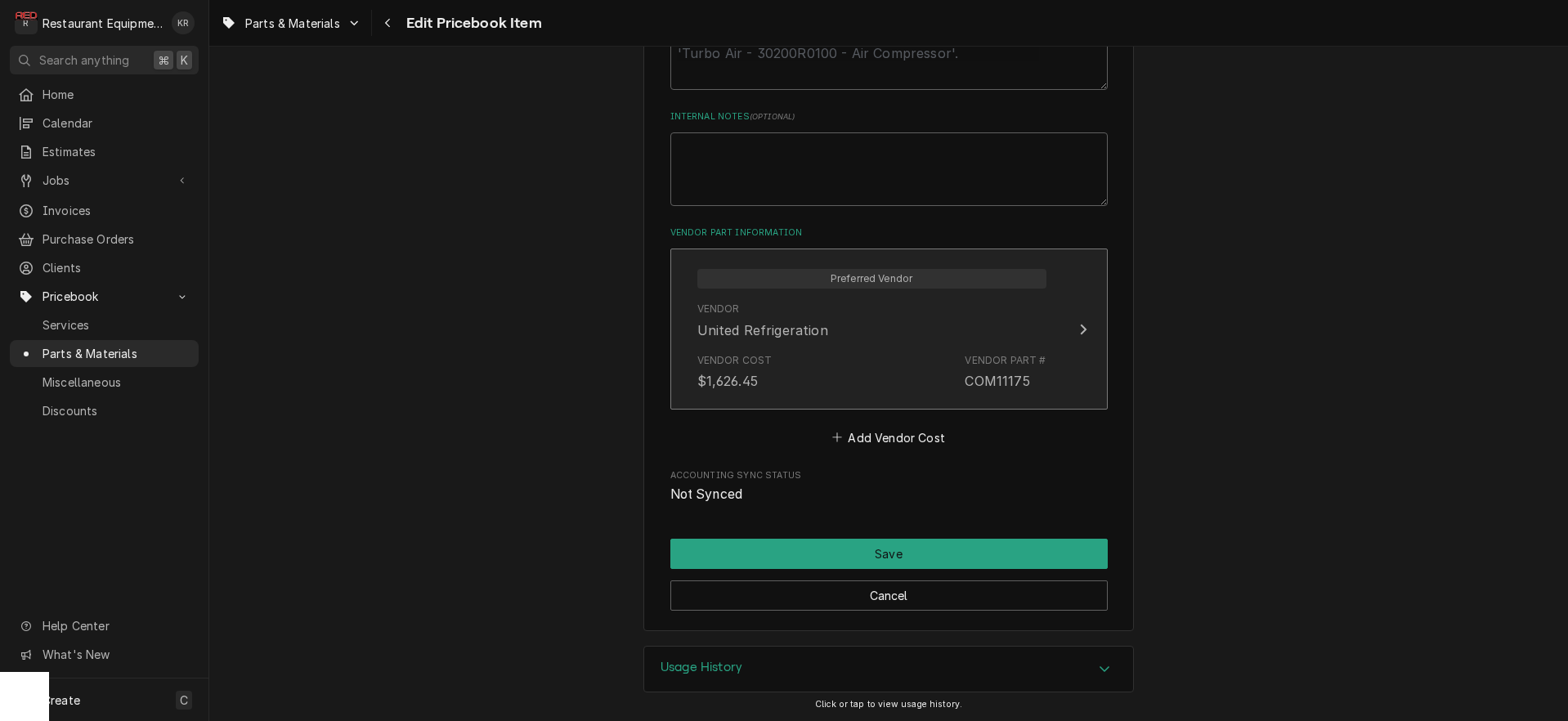
click at [792, 370] on div "Vendor Cost $1,626.45 Vendor Part # COM11175" at bounding box center [872, 372] width 349 height 51
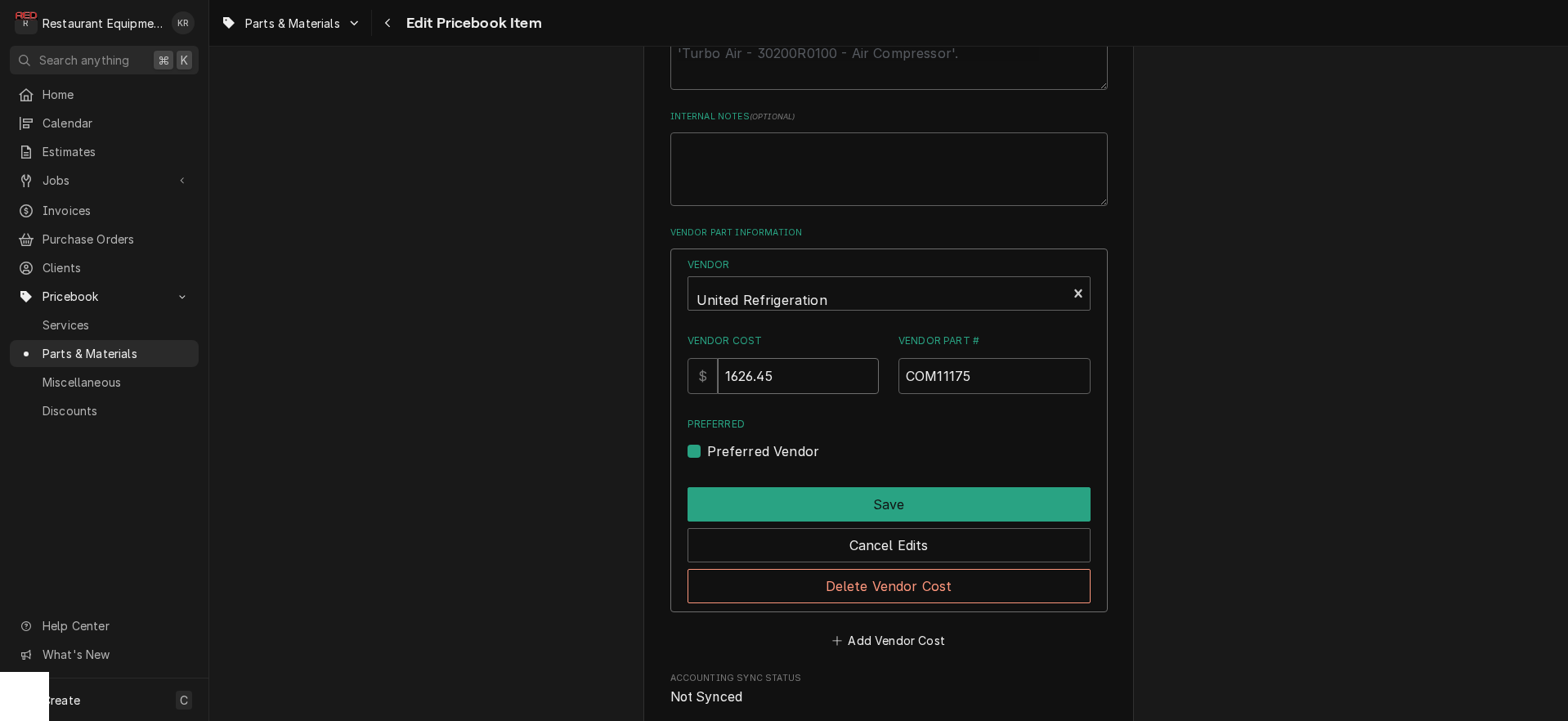
click at [802, 380] on input "1626.45" at bounding box center [798, 375] width 161 height 36
drag, startPoint x: 802, startPoint y: 379, endPoint x: 692, endPoint y: 367, distance: 110.7
click at [718, 367] on input "1626.45" at bounding box center [798, 375] width 161 height 36
type input "1767.02"
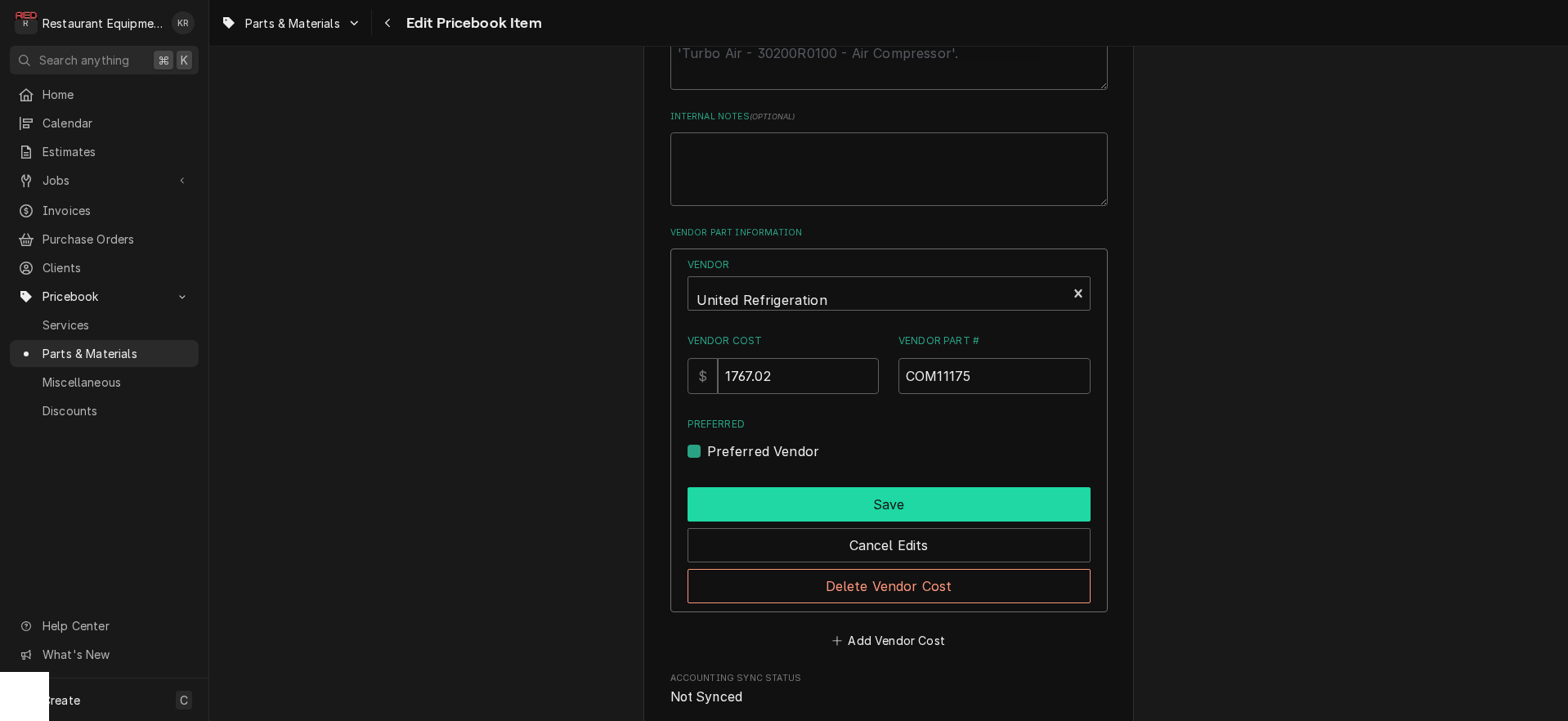
click at [831, 503] on button "Save" at bounding box center [889, 504] width 403 height 34
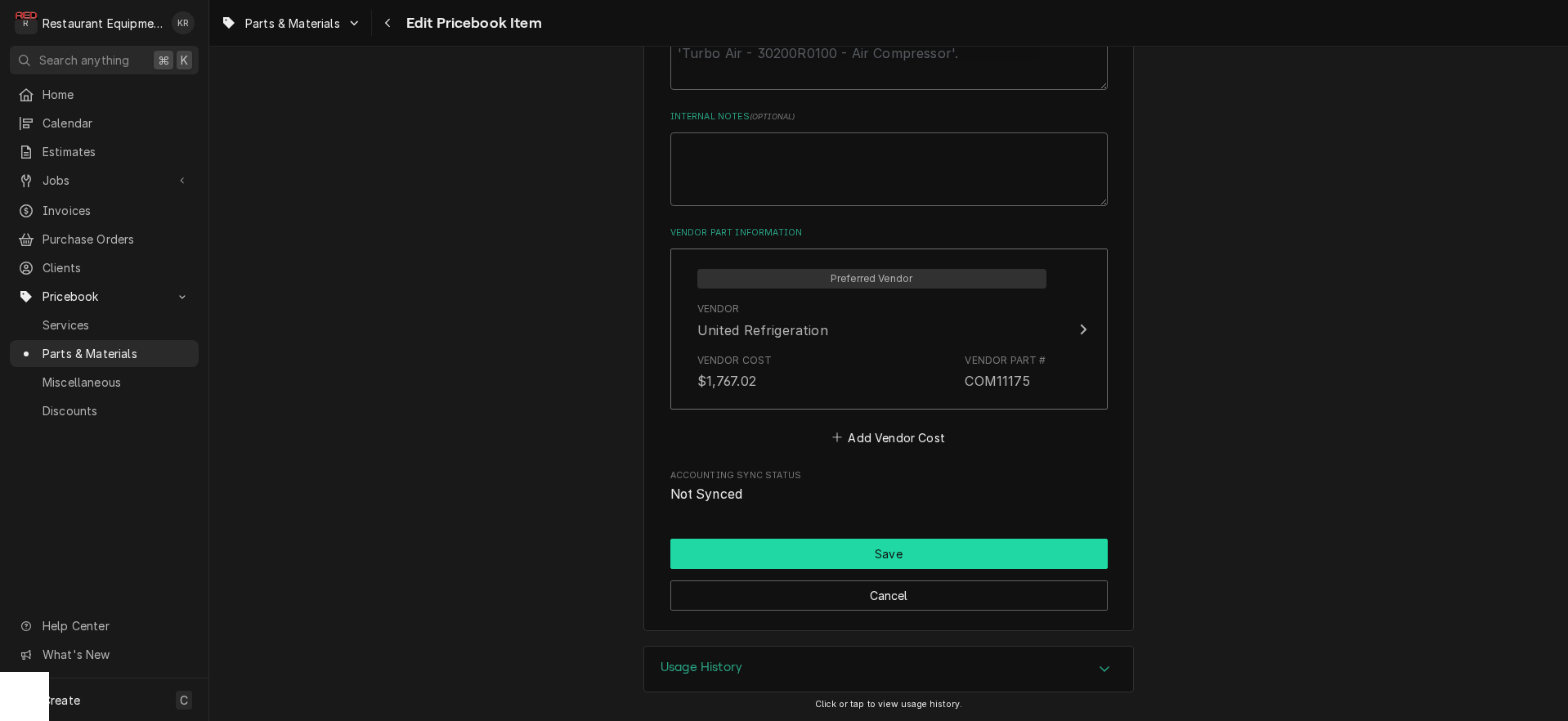
click at [842, 549] on button "Save" at bounding box center [889, 554] width 438 height 31
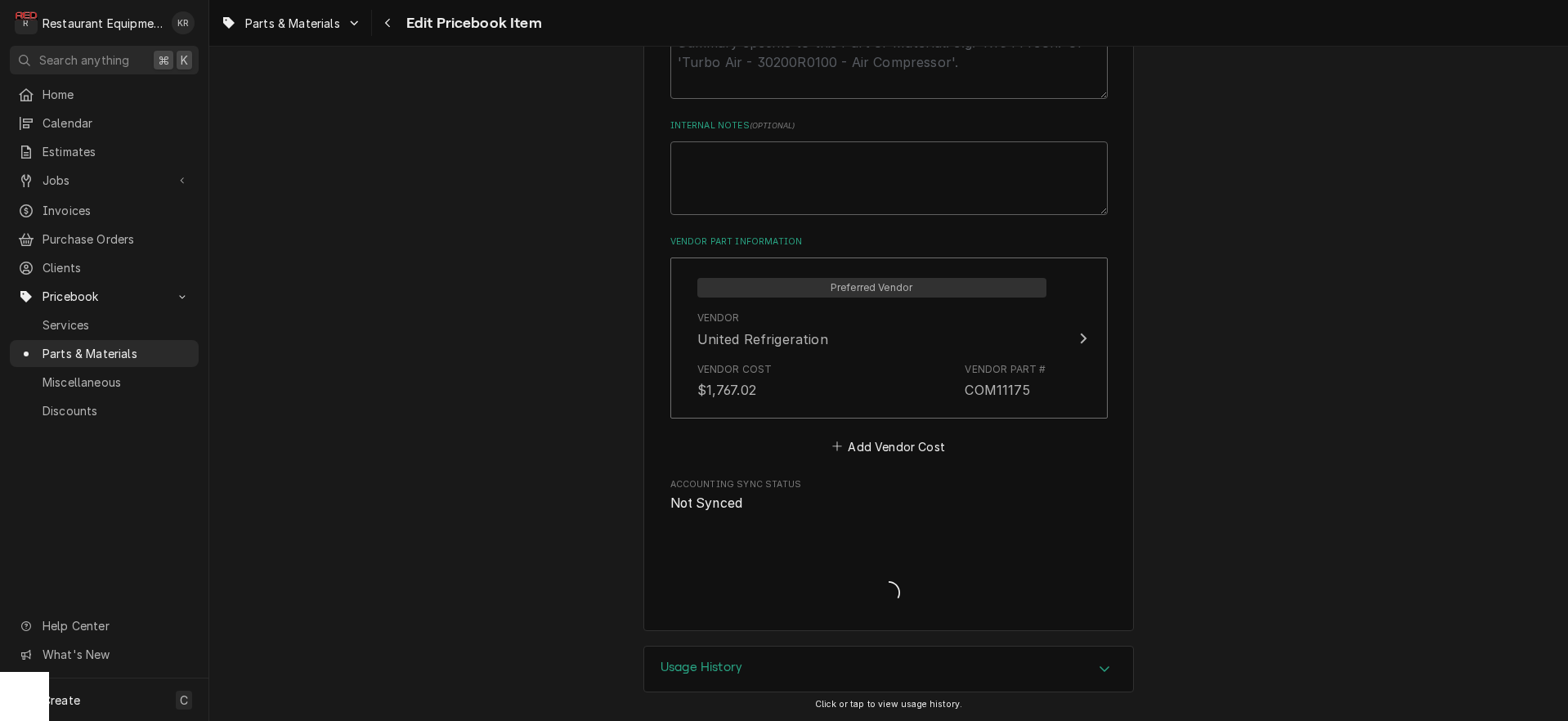
type textarea "x"
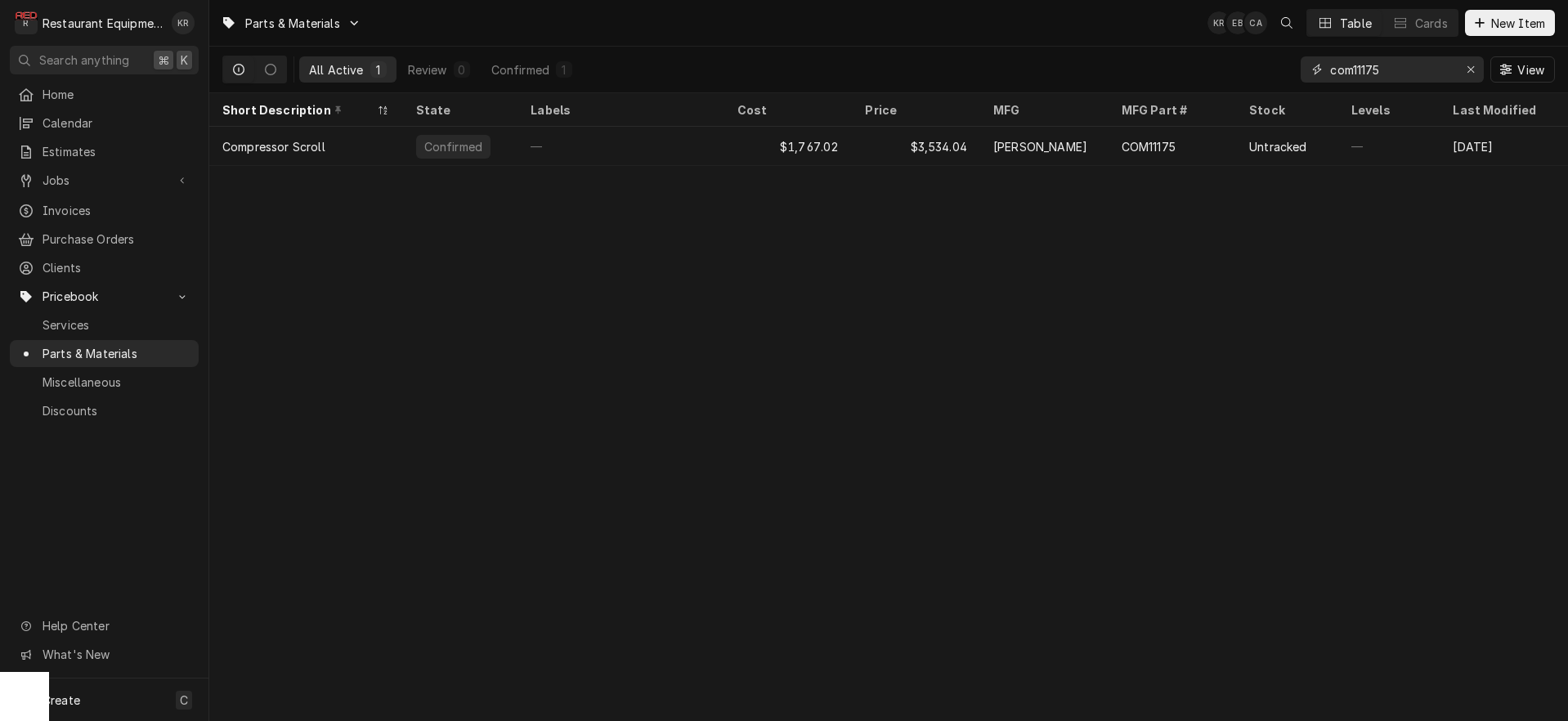
click at [1439, 68] on input "com11175" at bounding box center [1391, 69] width 122 height 26
click at [1406, 70] on input "com11175" at bounding box center [1391, 69] width 122 height 26
drag, startPoint x: 1406, startPoint y: 70, endPoint x: 1258, endPoint y: 71, distance: 148.0
click at [1330, 71] on input "com11175" at bounding box center [1391, 69] width 122 height 26
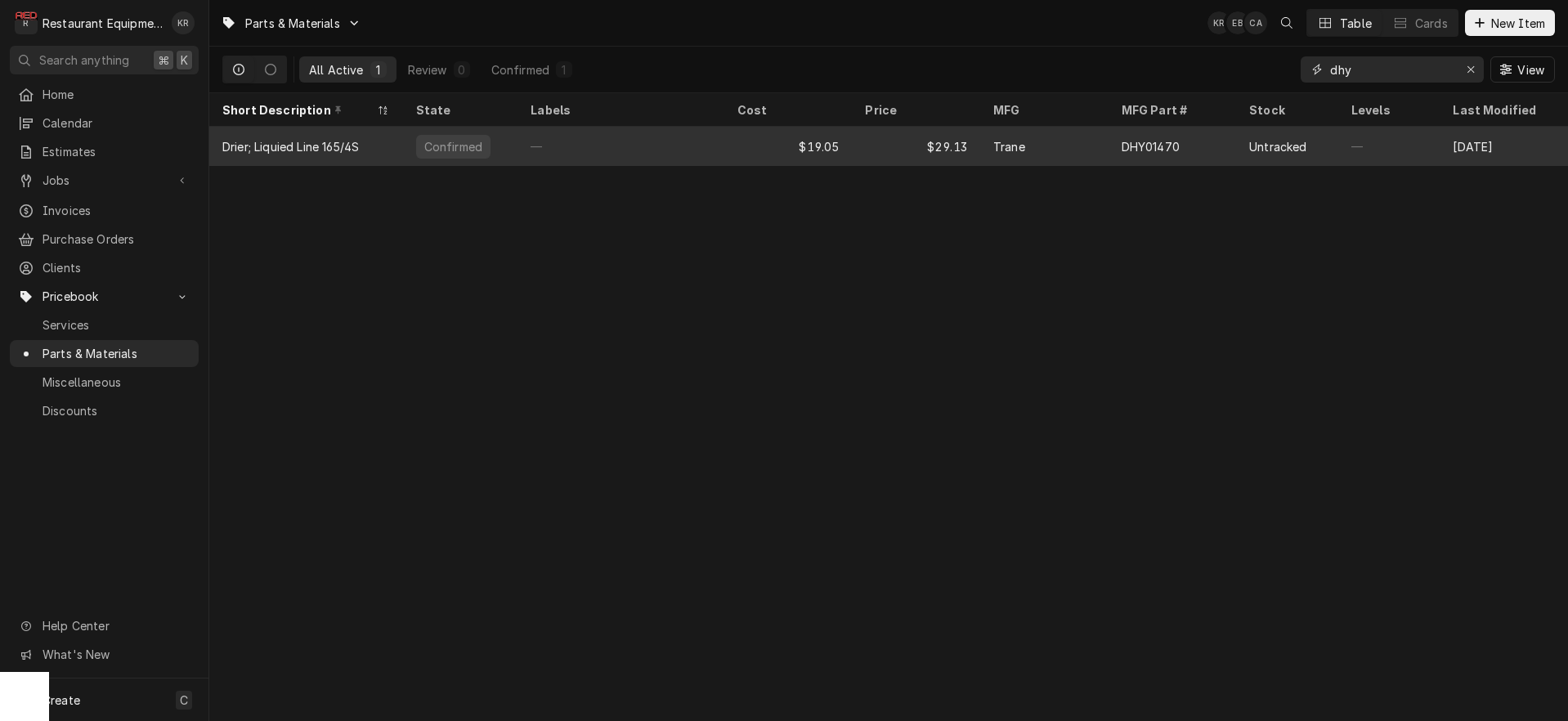
type input "dhy"
click at [593, 144] on div "—" at bounding box center [620, 146] width 206 height 39
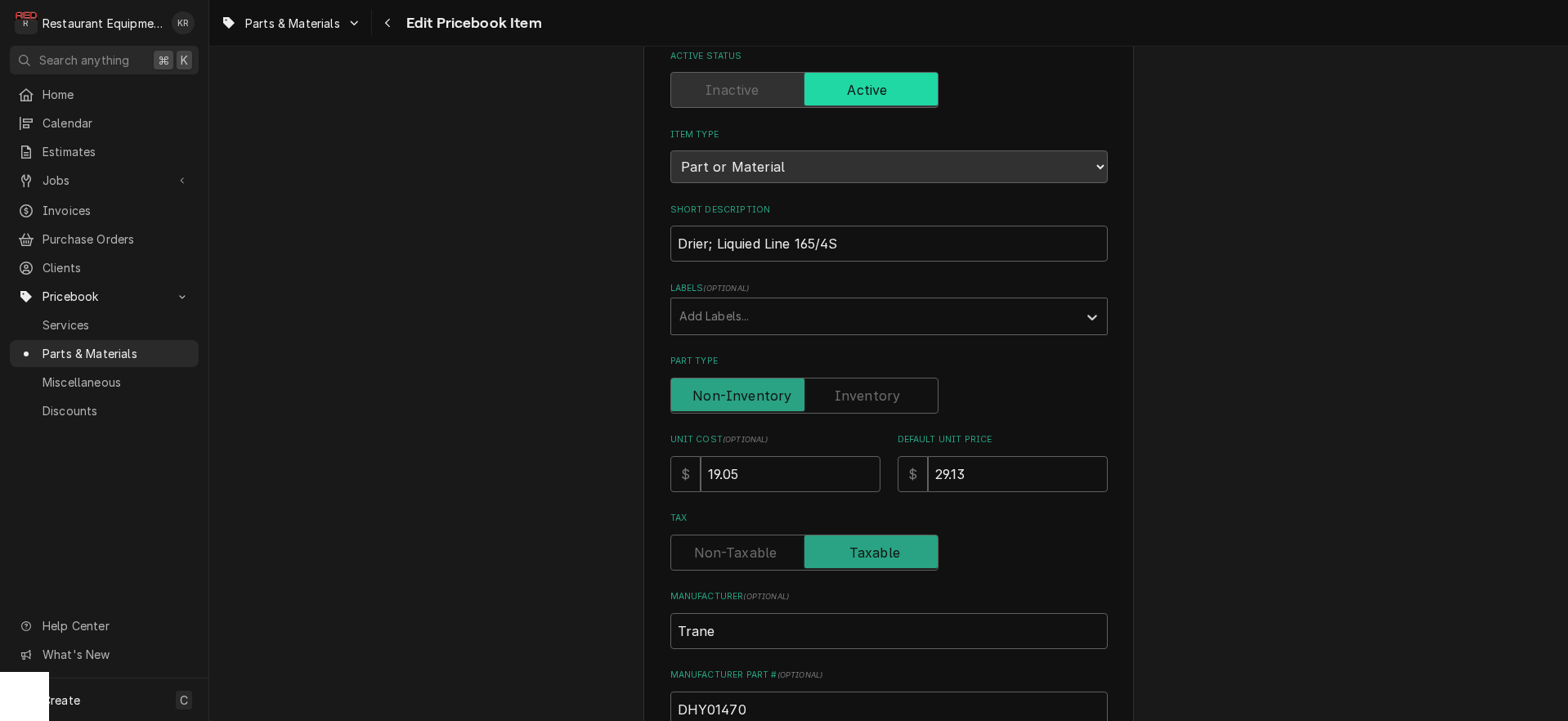
scroll to position [122, 0]
click at [772, 467] on input "19.05" at bounding box center [791, 472] width 180 height 36
drag, startPoint x: 772, startPoint y: 467, endPoint x: 640, endPoint y: 466, distance: 132.0
click at [701, 466] on input "19.05" at bounding box center [791, 472] width 180 height 36
type input "3"
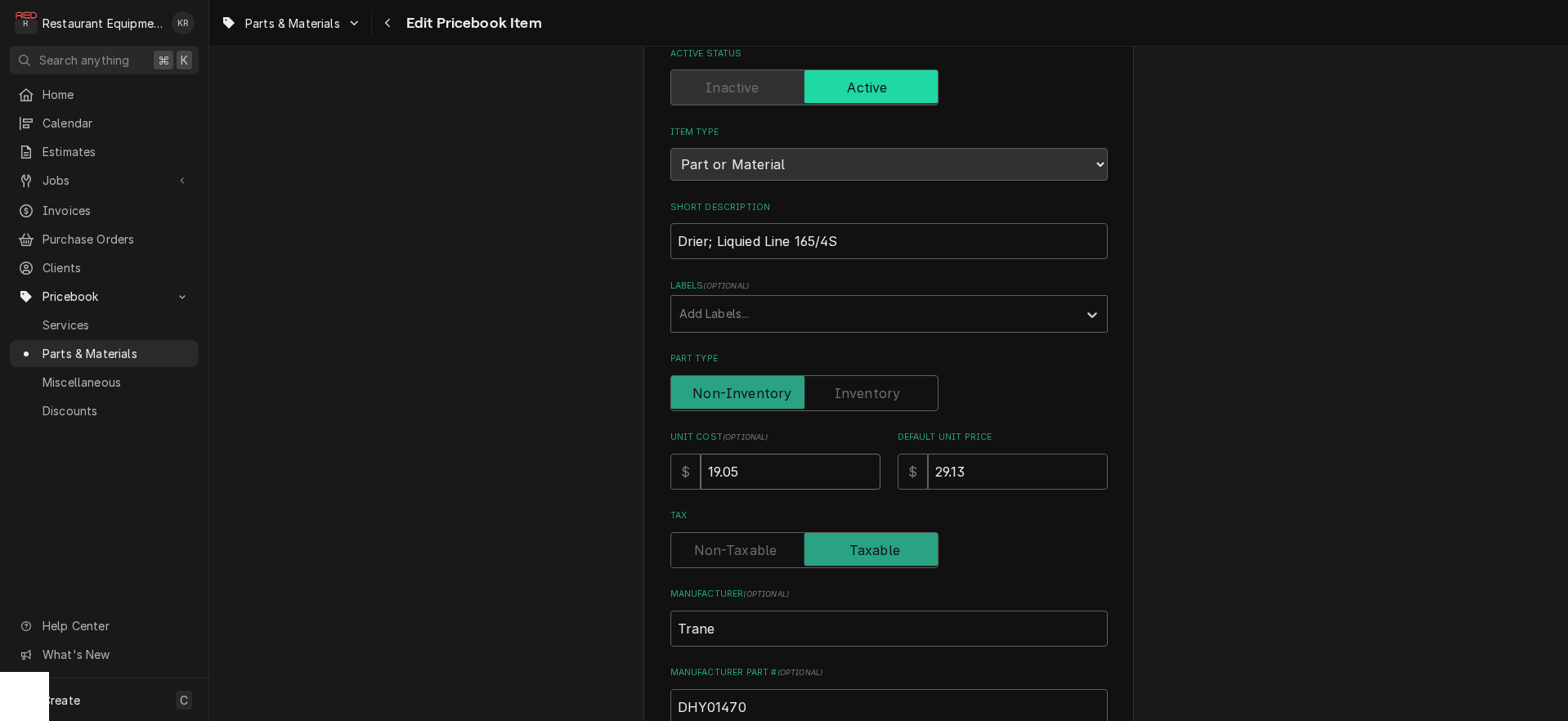
type textarea "x"
type input "39"
type textarea "x"
type input "39.4"
type textarea "x"
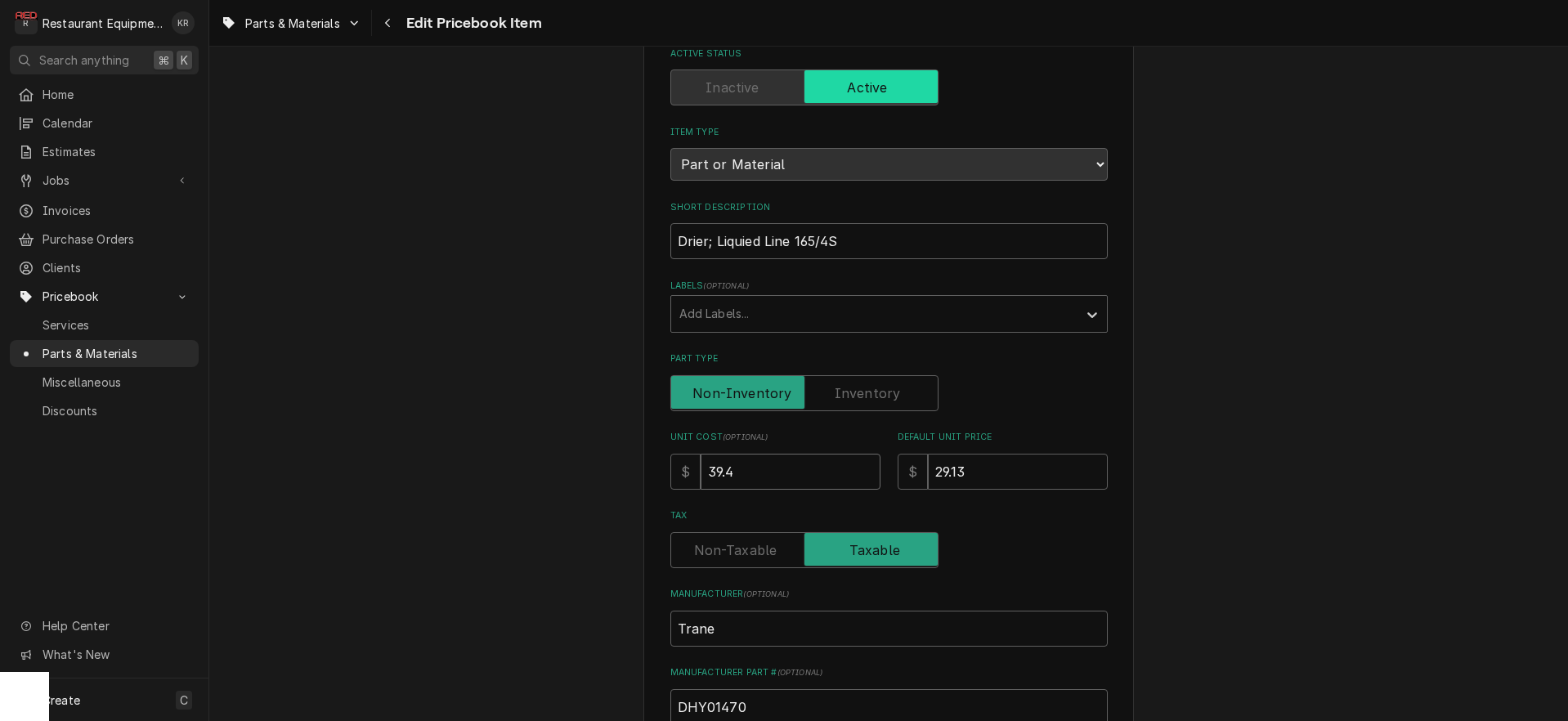
type input "39.45"
type textarea "x"
type input "39.45"
drag, startPoint x: 973, startPoint y: 470, endPoint x: 893, endPoint y: 473, distance: 80.1
click at [928, 473] on input "29.13" at bounding box center [1018, 472] width 180 height 36
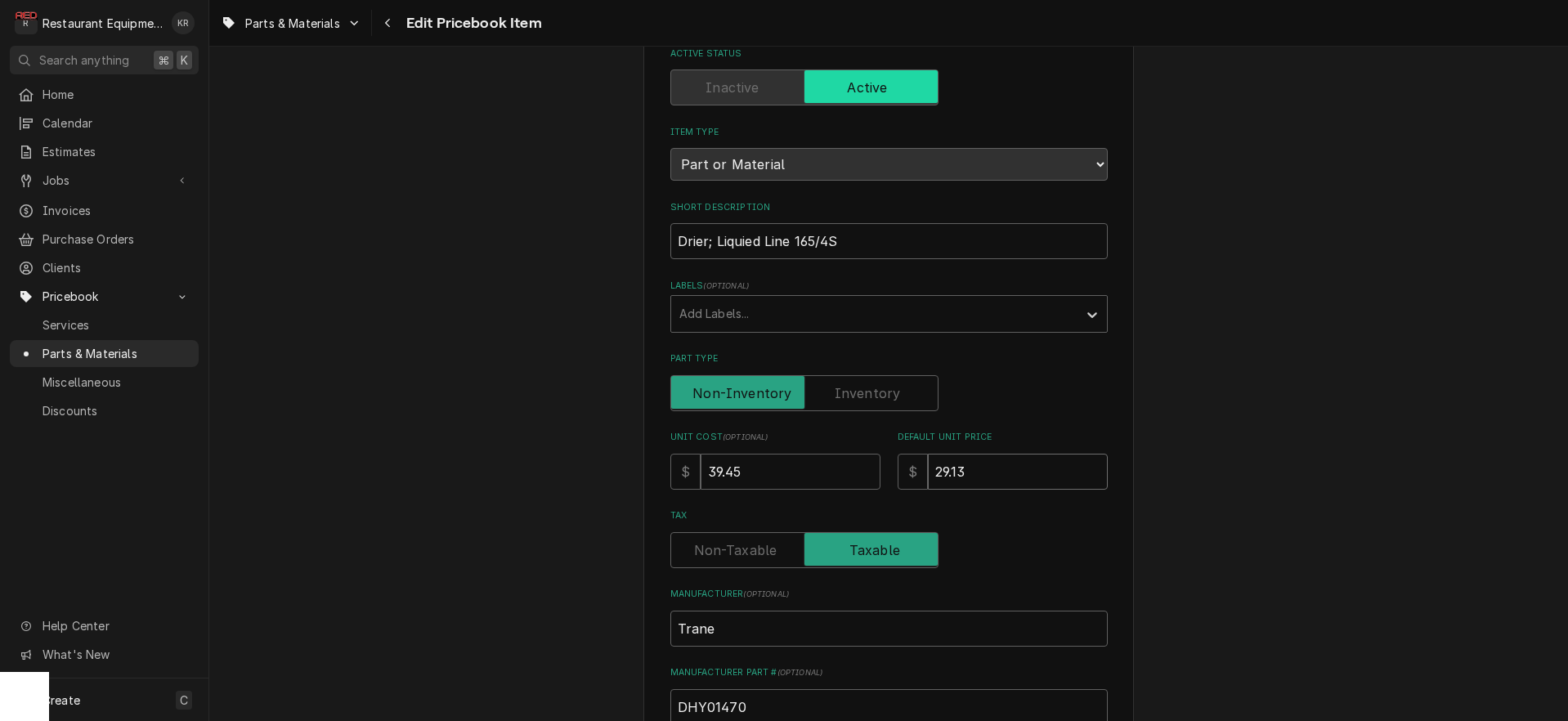
type input "7"
type textarea "x"
type input "78"
type textarea "x"
type input "78.9"
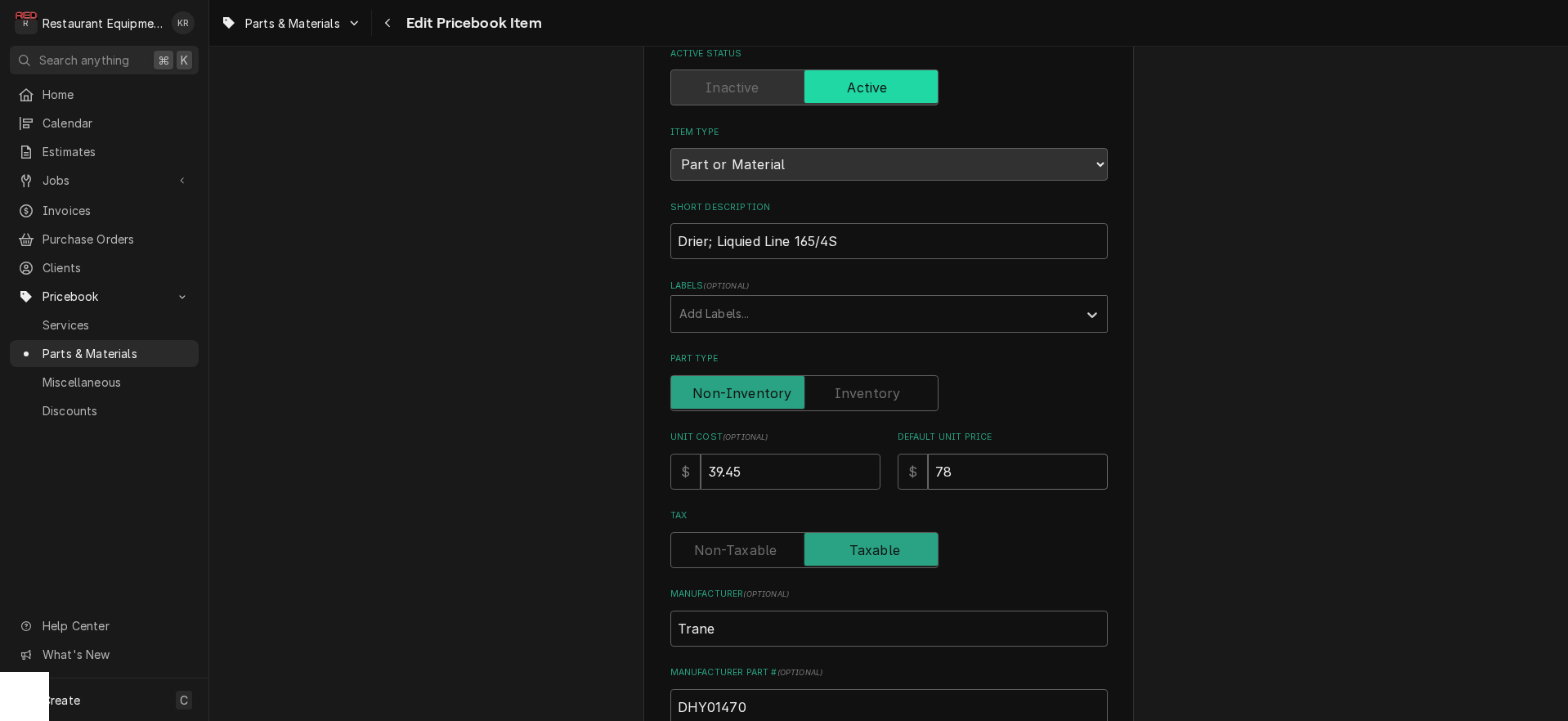
type textarea "x"
type input "78.9"
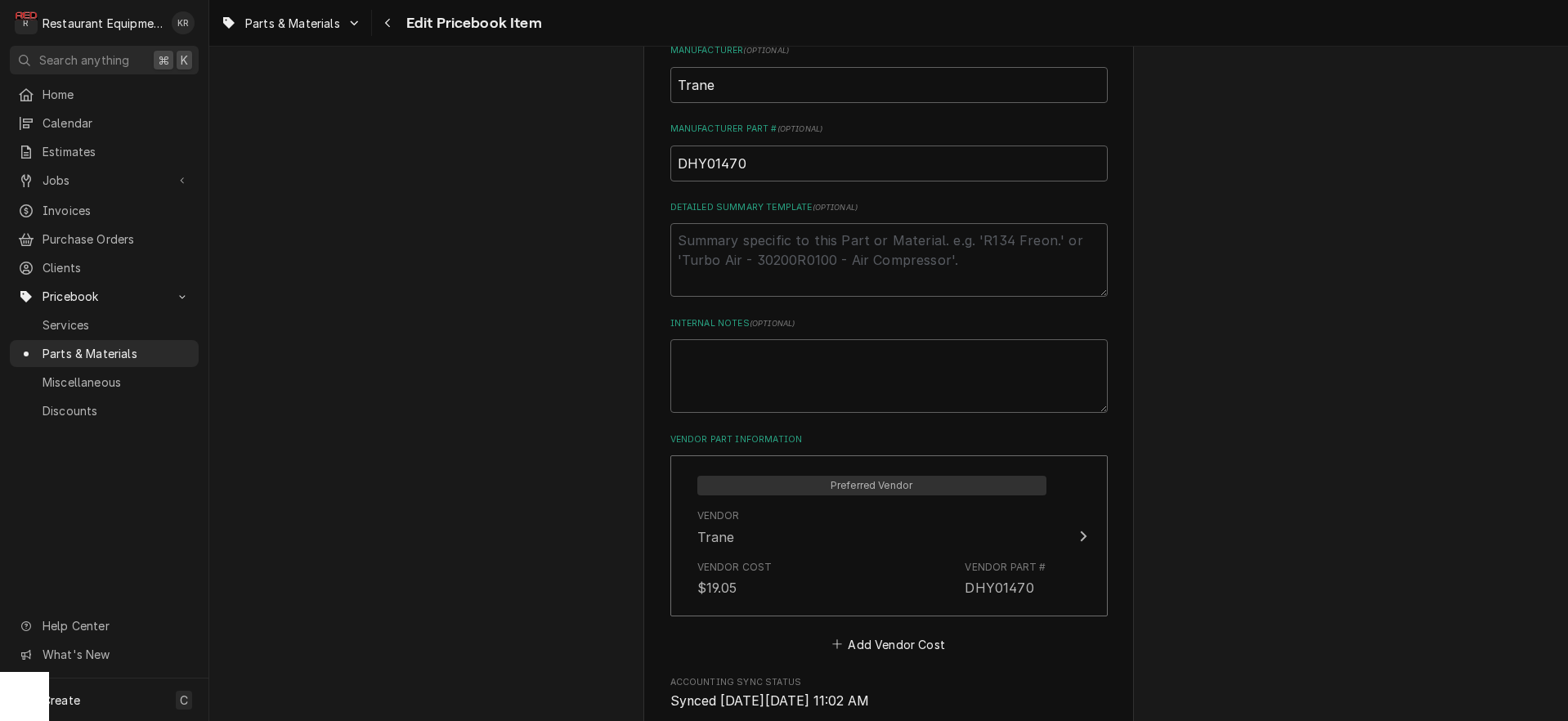
scroll to position [667, 0]
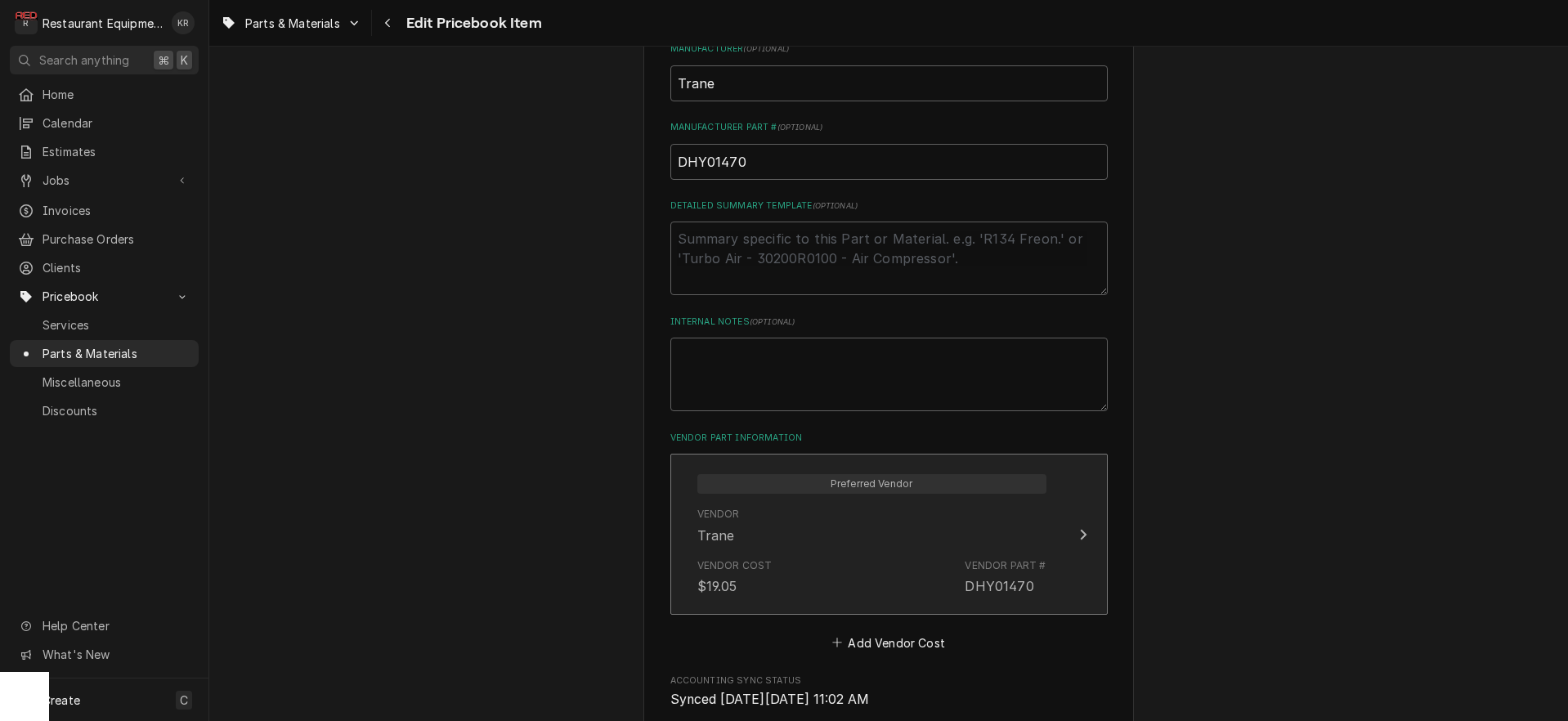
click at [829, 536] on div "Vendor Trane" at bounding box center [872, 526] width 349 height 51
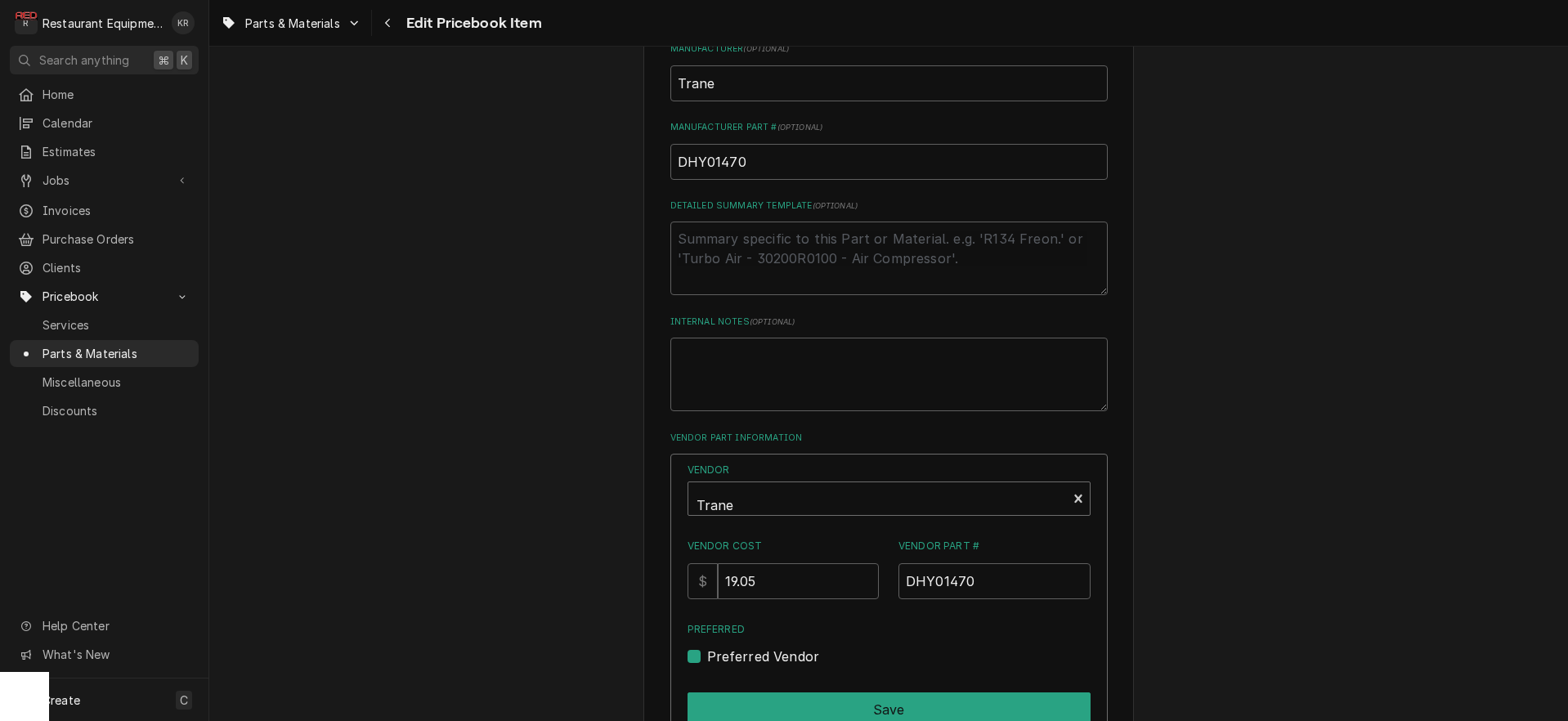
type textarea "x"
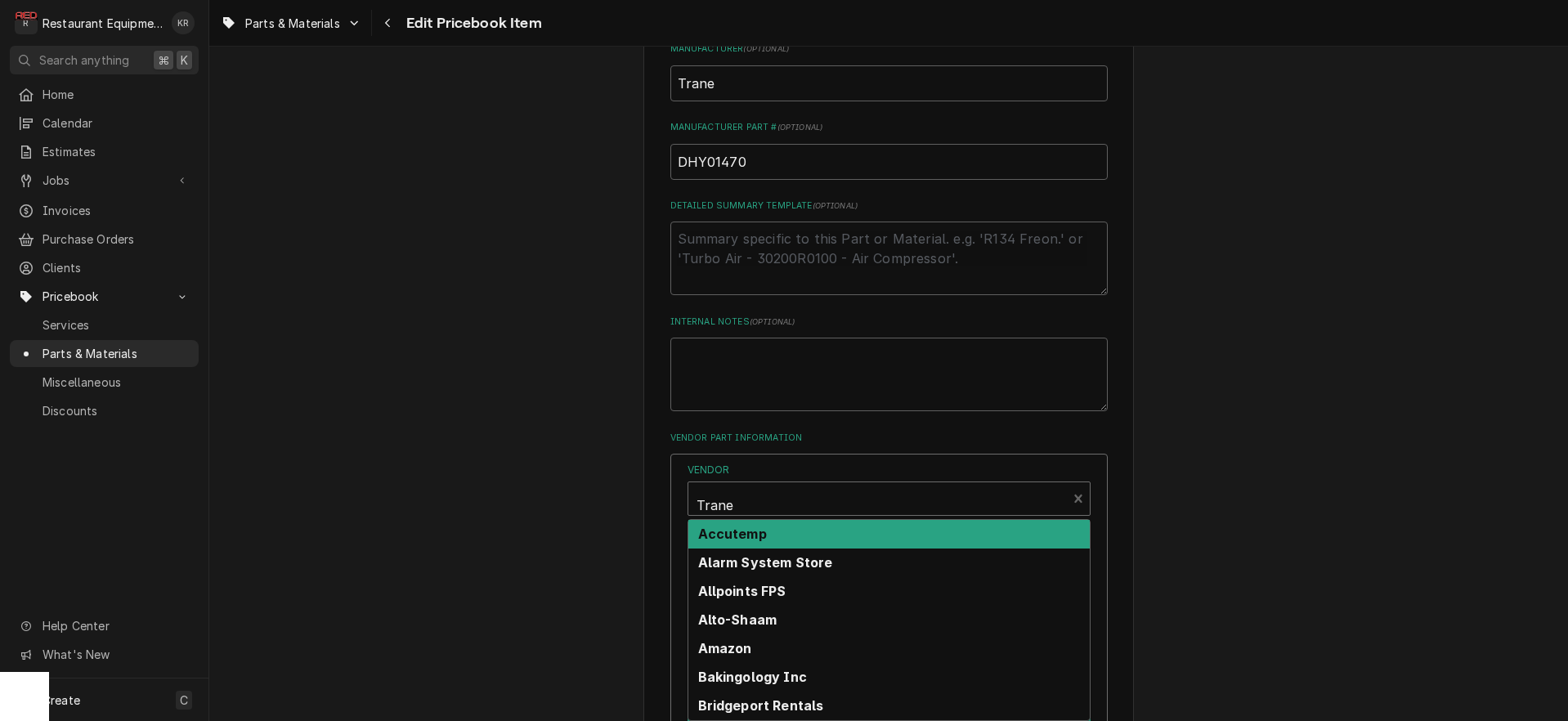
drag, startPoint x: 806, startPoint y: 495, endPoint x: 792, endPoint y: 527, distance: 34.9
click at [805, 496] on div "Vendor" at bounding box center [878, 505] width 362 height 39
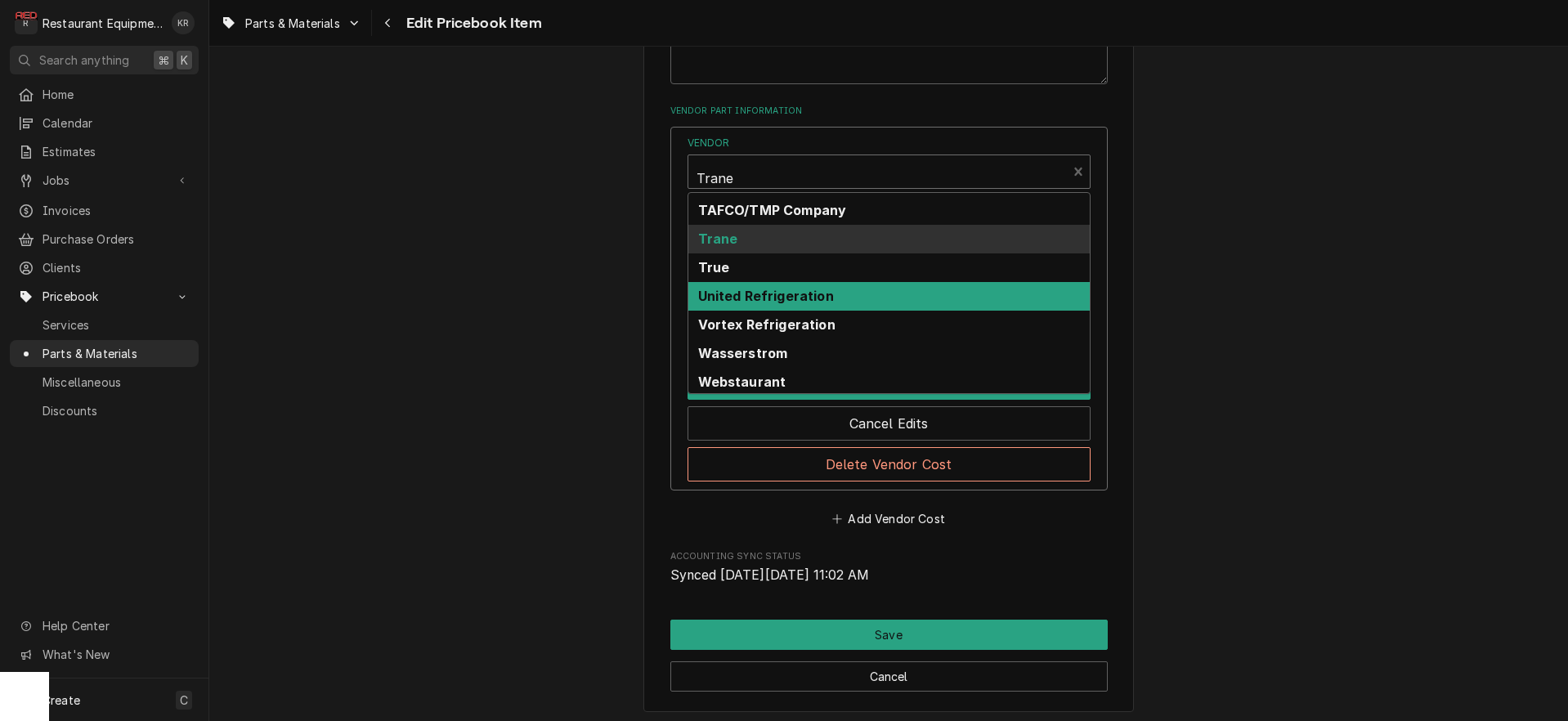
scroll to position [856, 0]
click at [787, 301] on strong "United Refrigeration" at bounding box center [766, 295] width 136 height 17
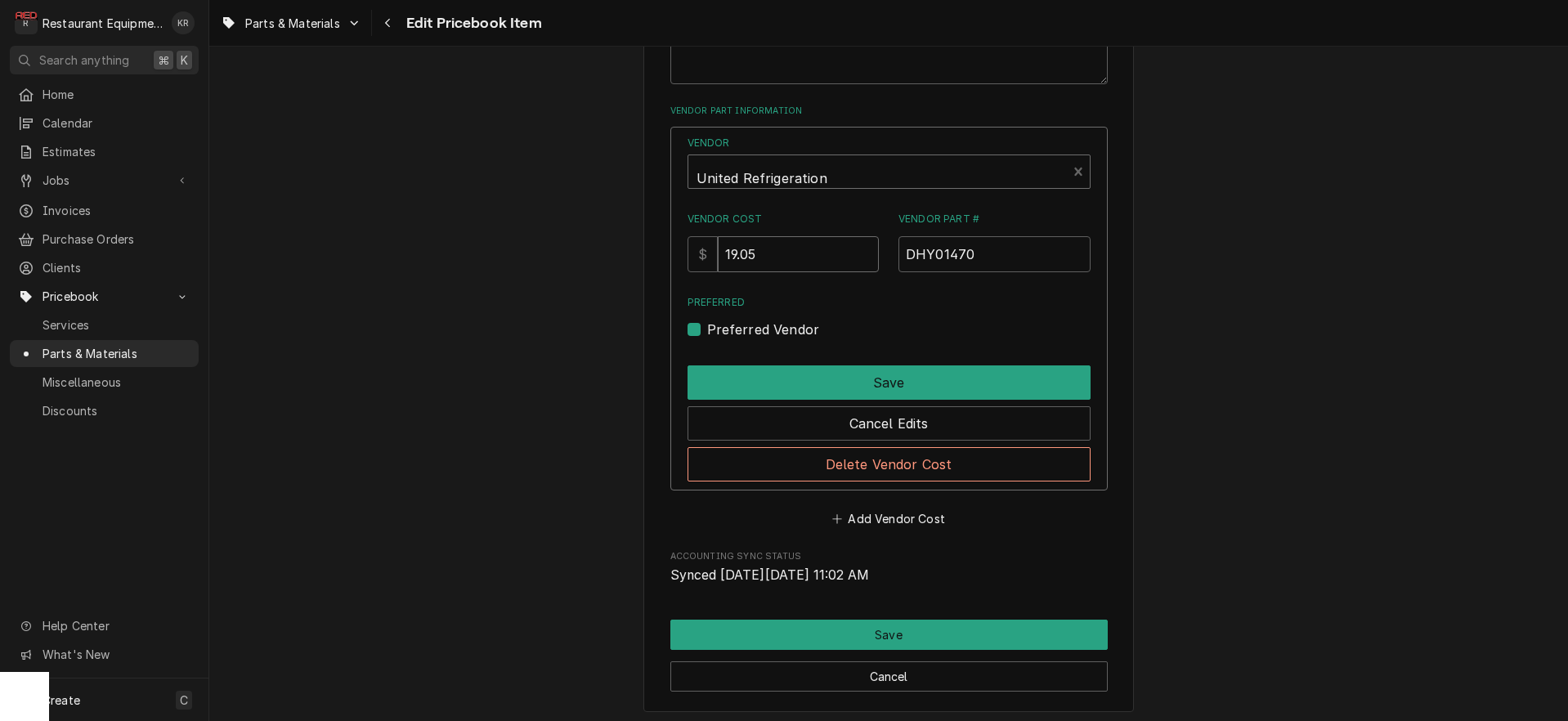
click at [797, 257] on input "19.05" at bounding box center [798, 254] width 161 height 36
drag, startPoint x: 786, startPoint y: 254, endPoint x: 720, endPoint y: 248, distance: 66.3
click at [720, 248] on input "19.05" at bounding box center [798, 254] width 161 height 36
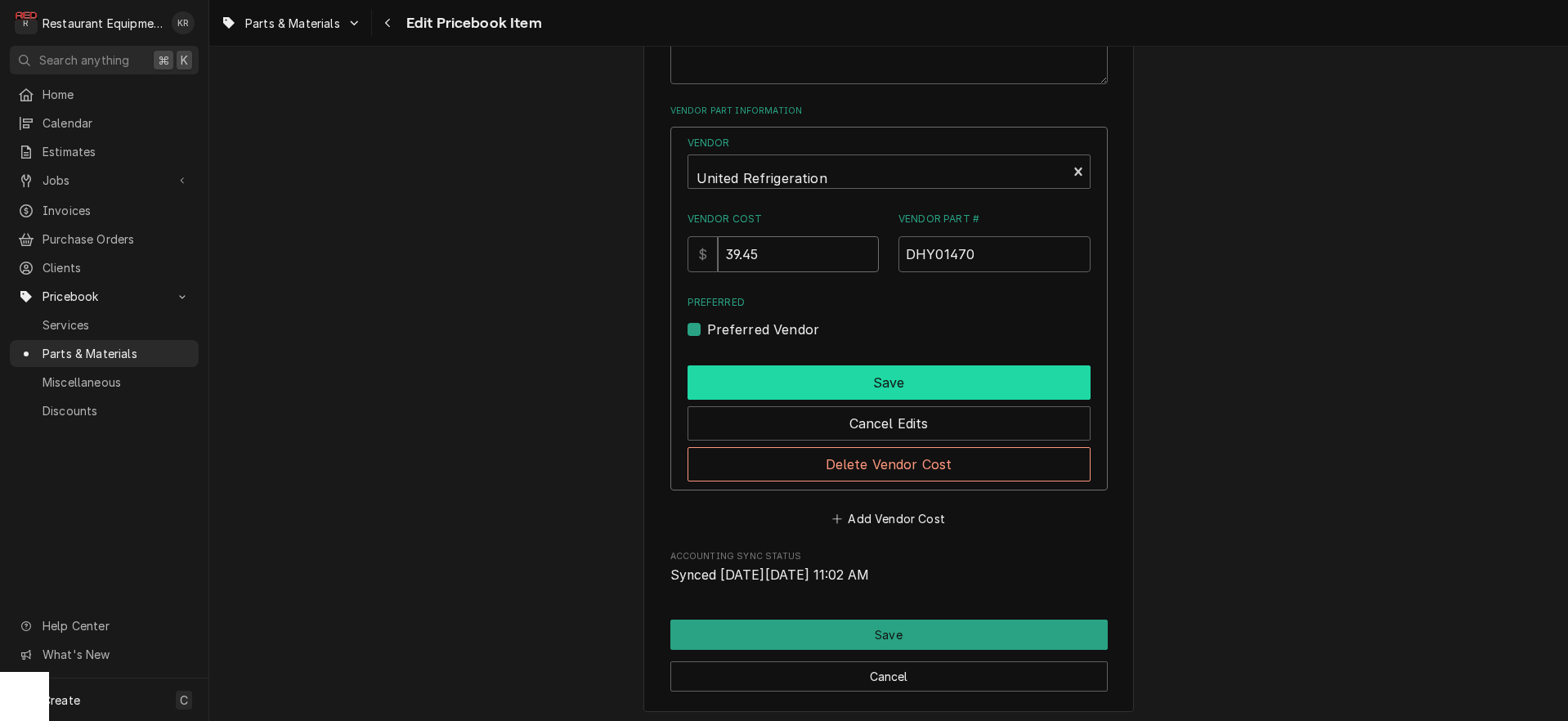
type input "39.45"
click at [869, 381] on button "Save" at bounding box center [889, 382] width 403 height 34
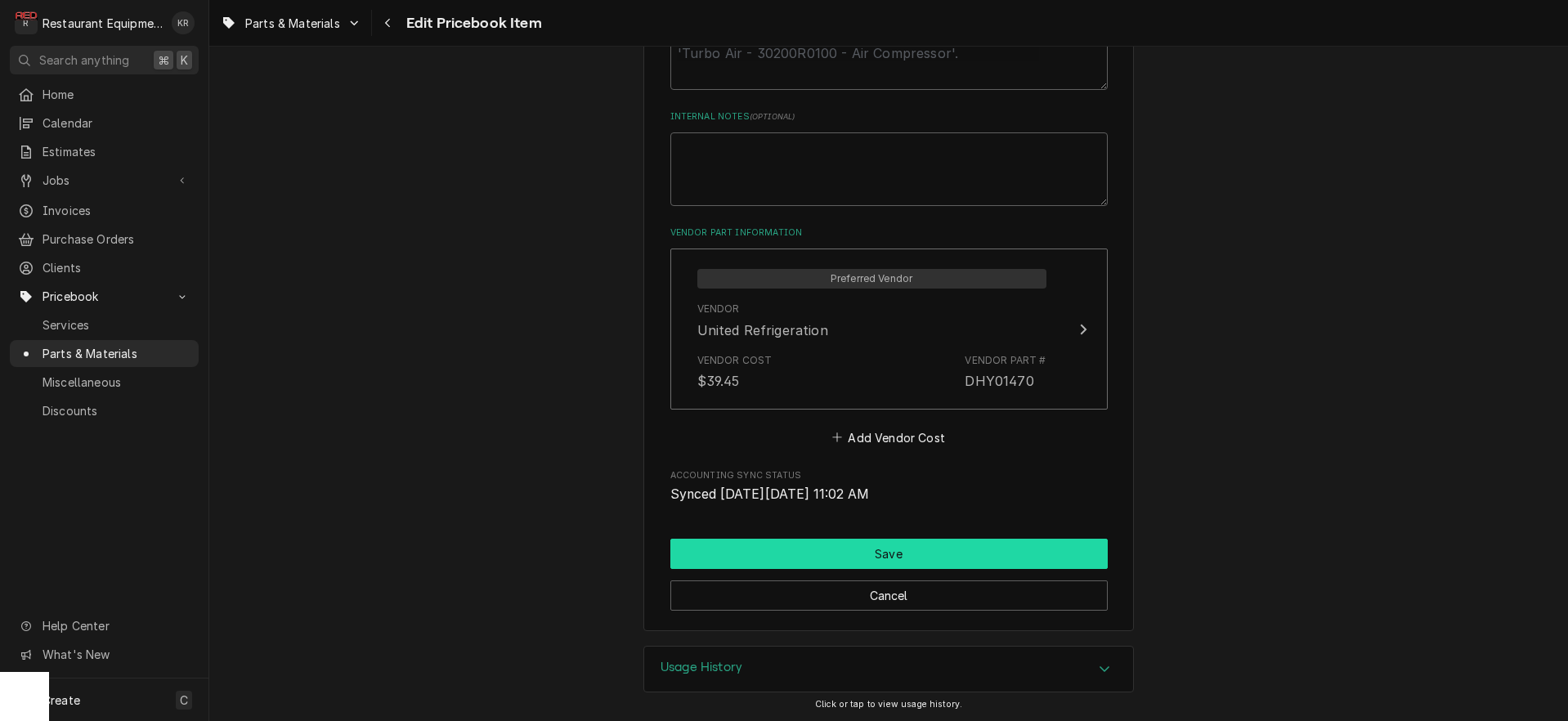
click at [857, 545] on button "Save" at bounding box center [889, 554] width 438 height 31
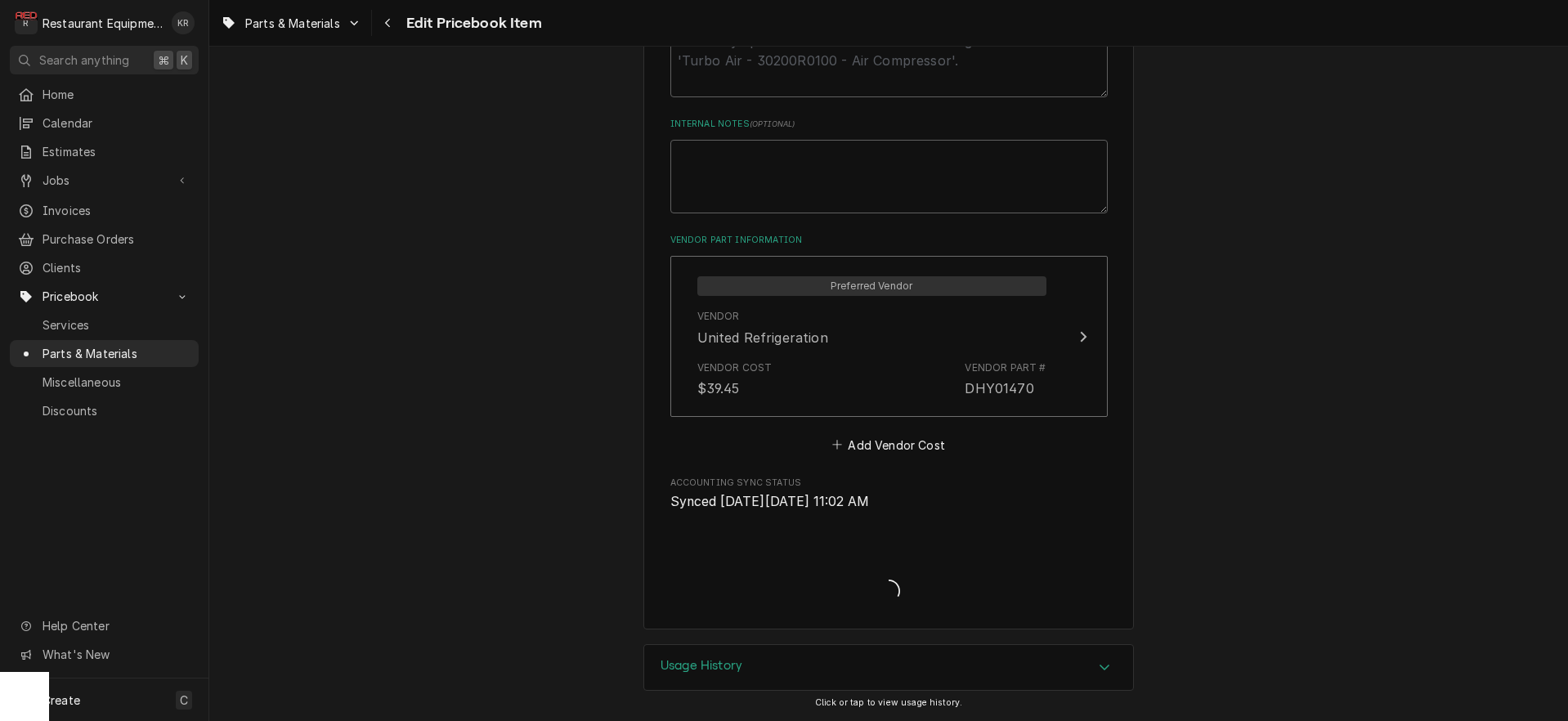
scroll to position [864, 0]
type textarea "x"
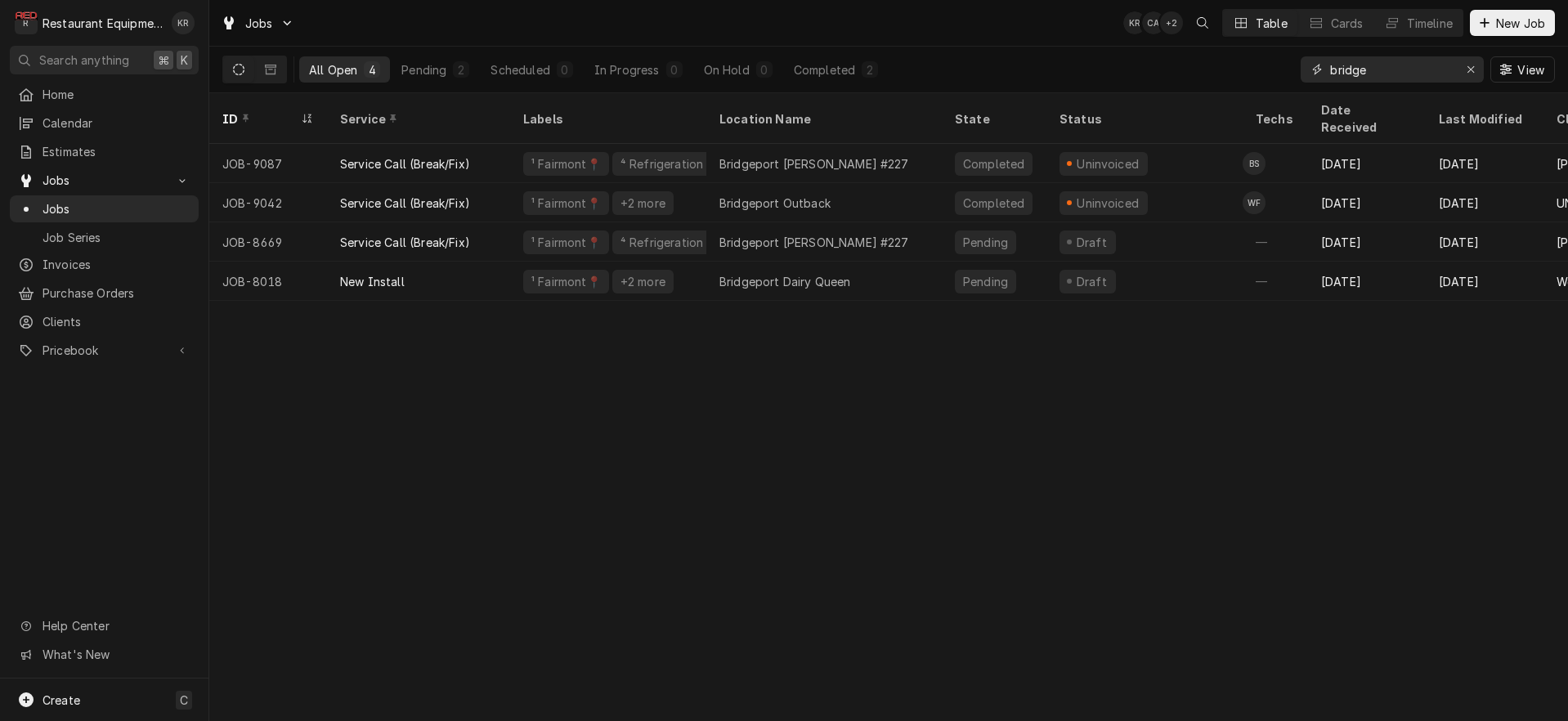
drag, startPoint x: 1330, startPoint y: 72, endPoint x: 1232, endPoint y: 70, distance: 98.0
click at [1330, 70] on input "bridge" at bounding box center [1391, 69] width 122 height 26
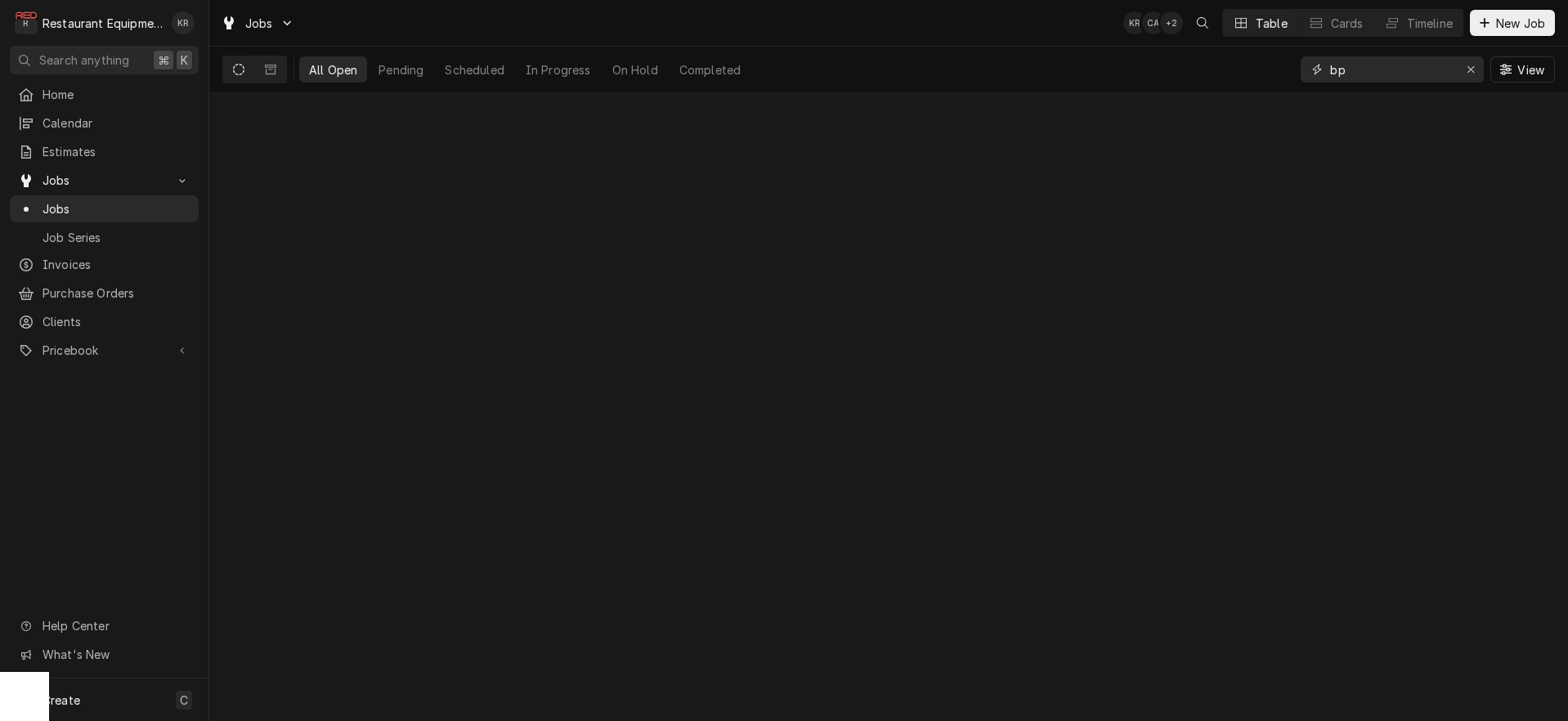
type input "b"
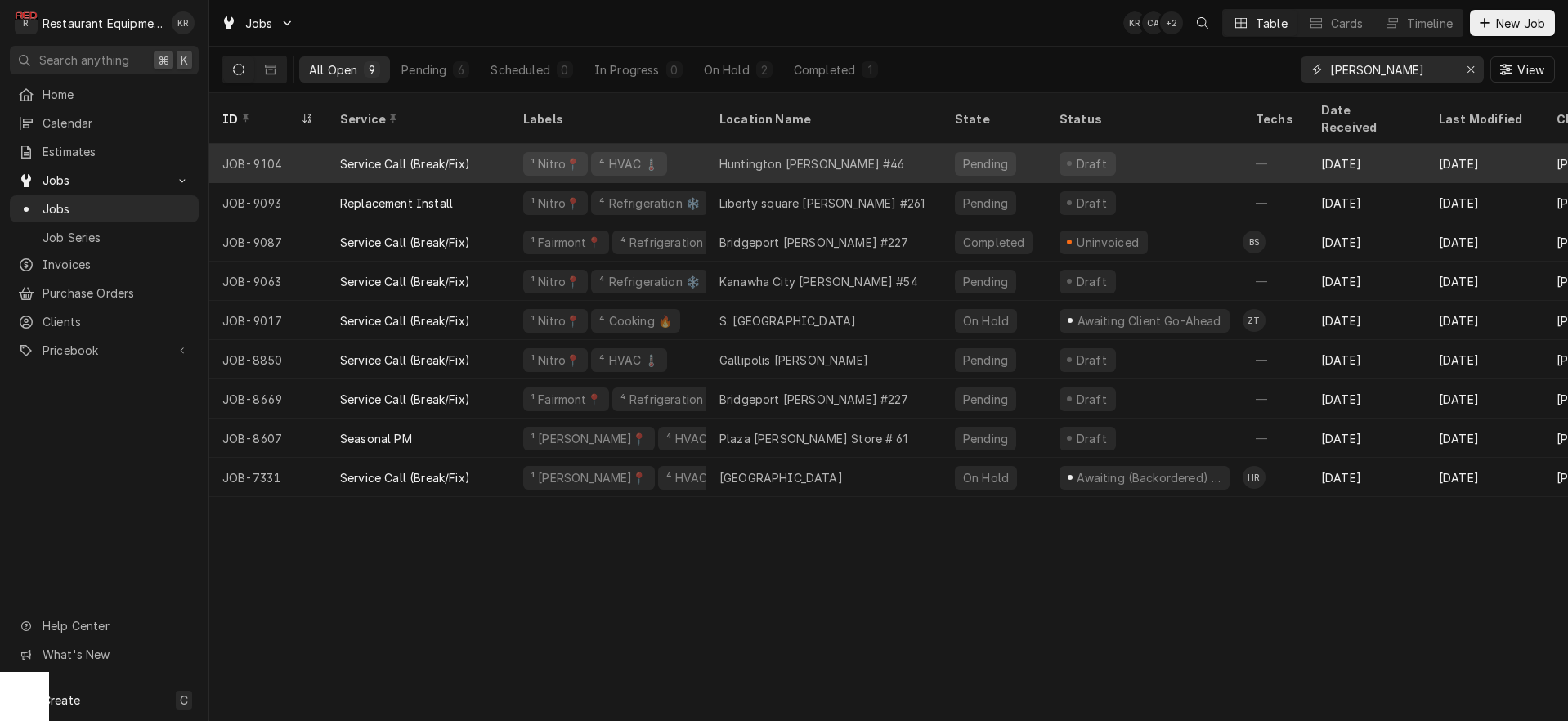
type input "bob"
click at [914, 144] on div "Huntington Bob Evans #46" at bounding box center [823, 163] width 235 height 39
click at [874, 144] on div "Huntington Bob Evans #46" at bounding box center [823, 163] width 235 height 39
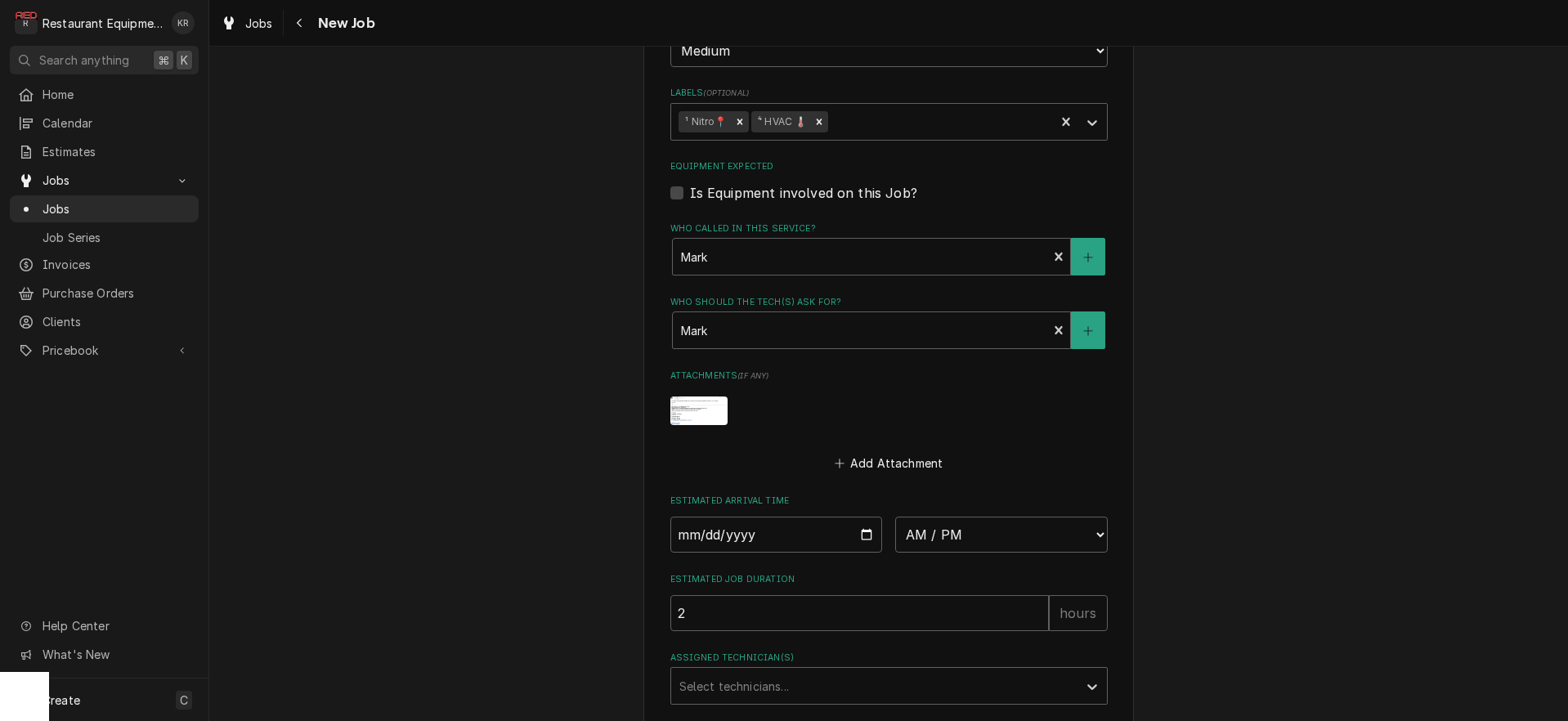
scroll to position [1348, 0]
click at [693, 411] on img "Attachments" at bounding box center [698, 409] width 57 height 29
type textarea "x"
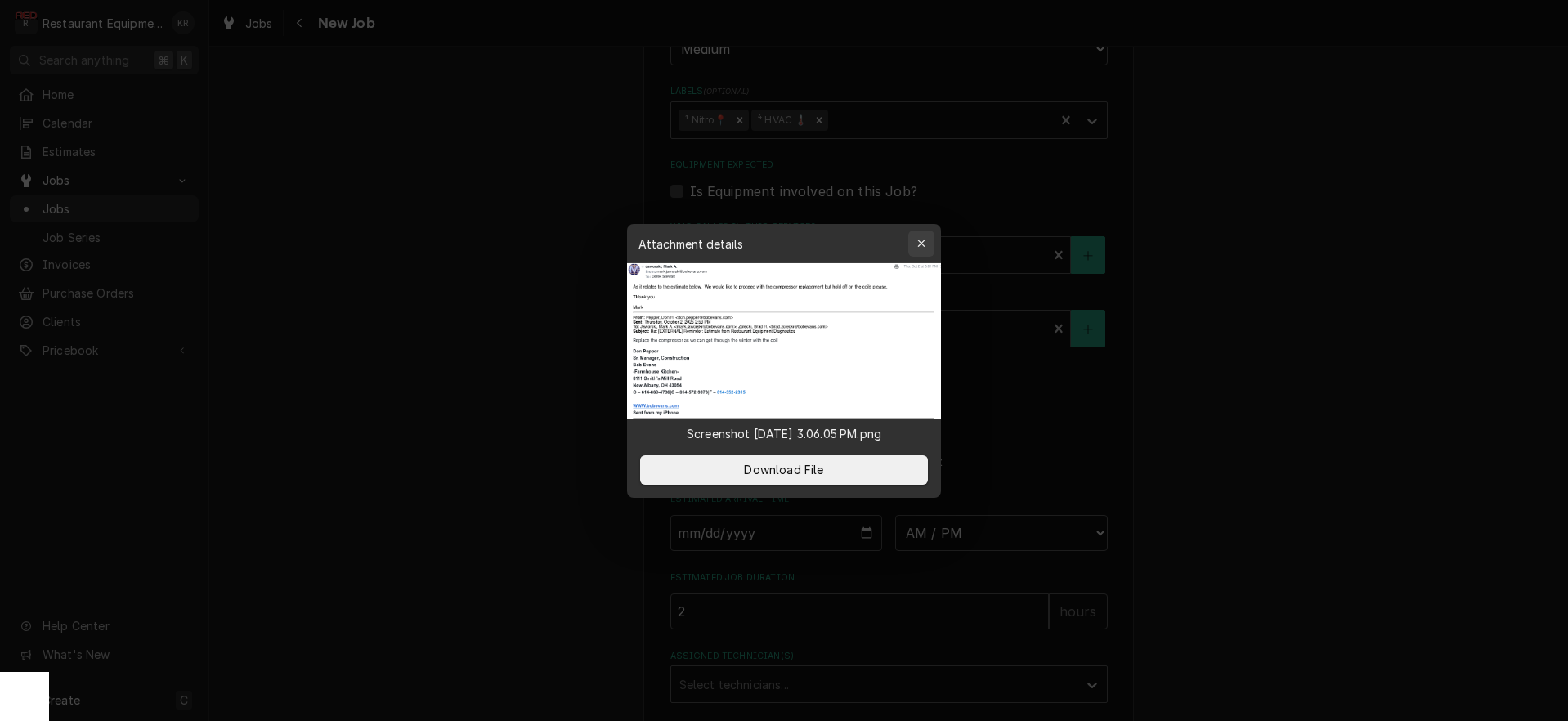
click at [928, 242] on div "button" at bounding box center [921, 243] width 17 height 17
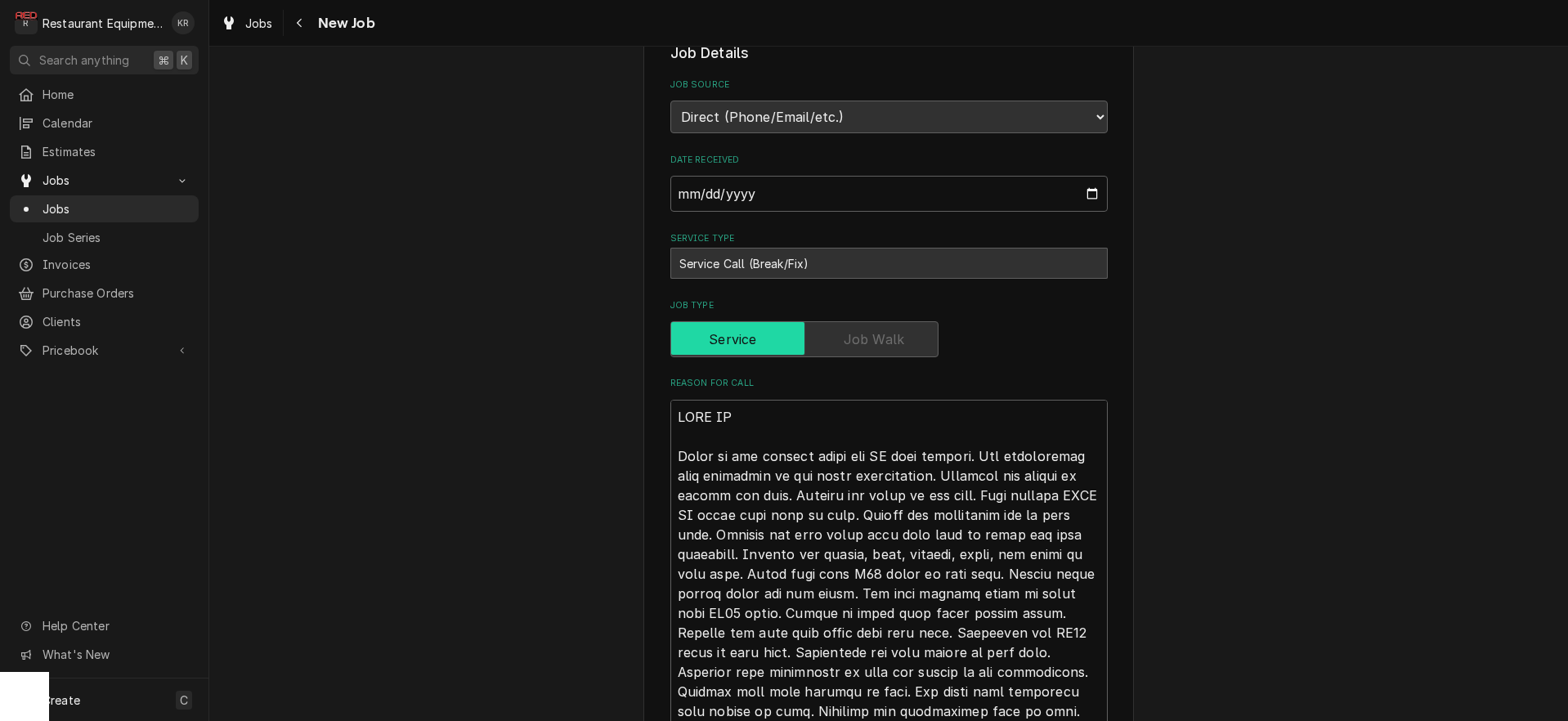
scroll to position [0, 0]
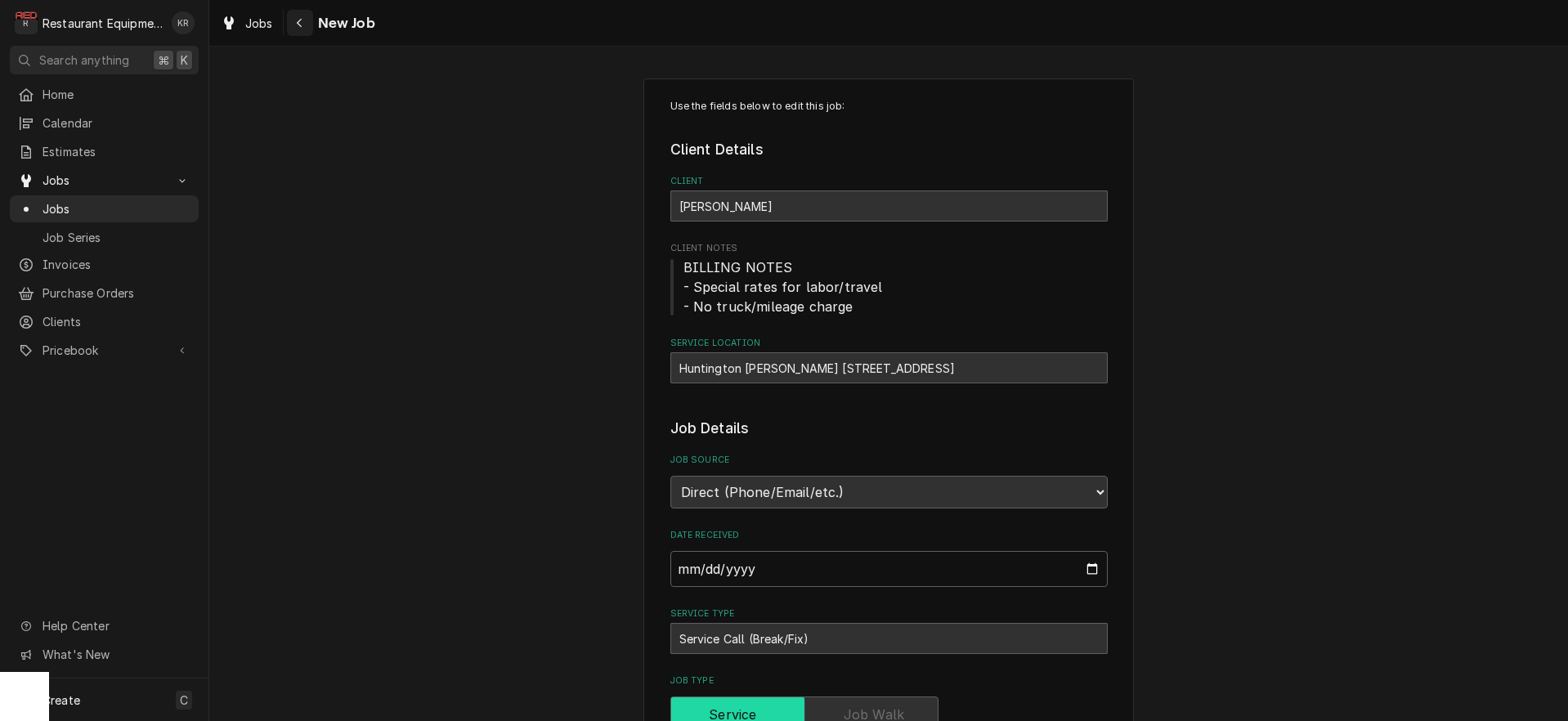
click at [301, 20] on icon "Navigate back" at bounding box center [299, 23] width 7 height 11
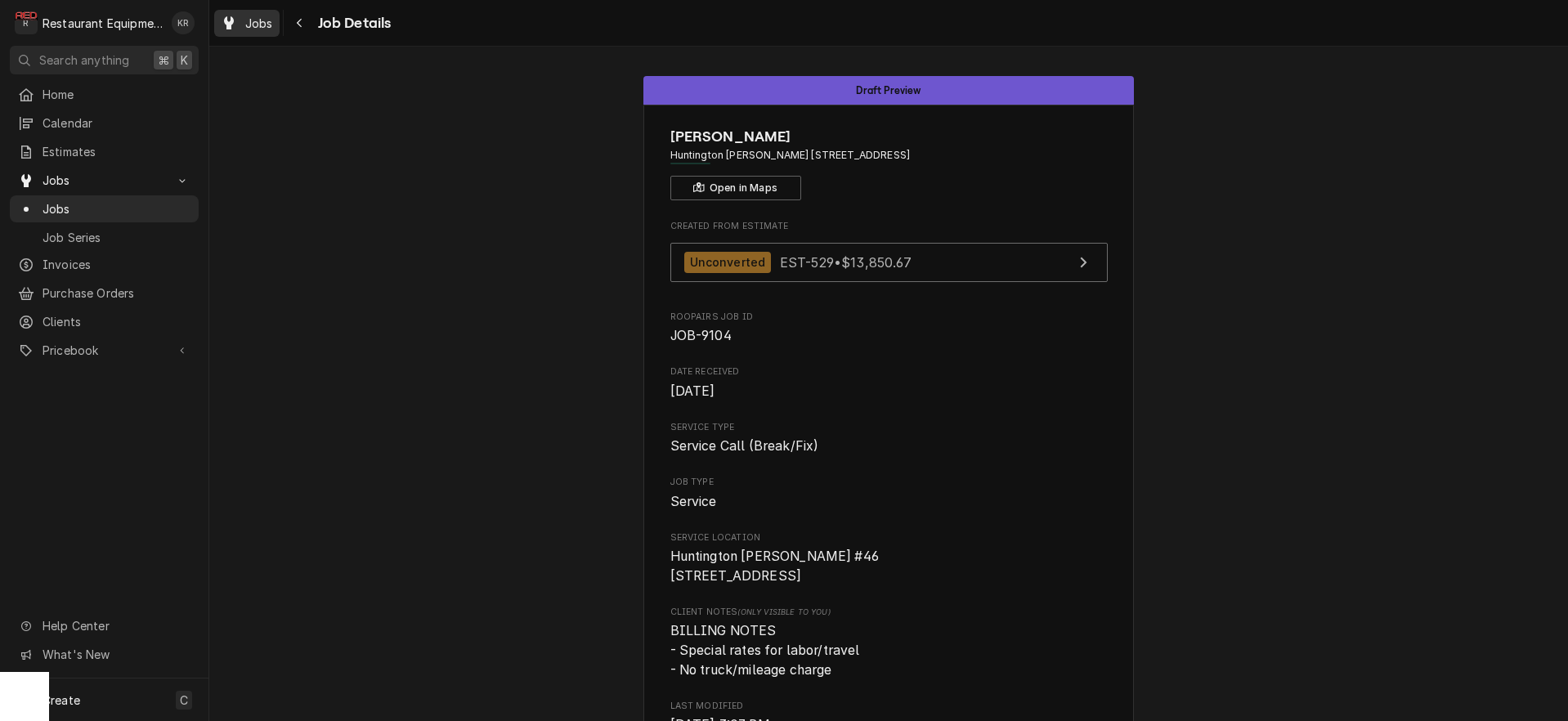
click at [263, 25] on span "Jobs" at bounding box center [259, 24] width 28 height 18
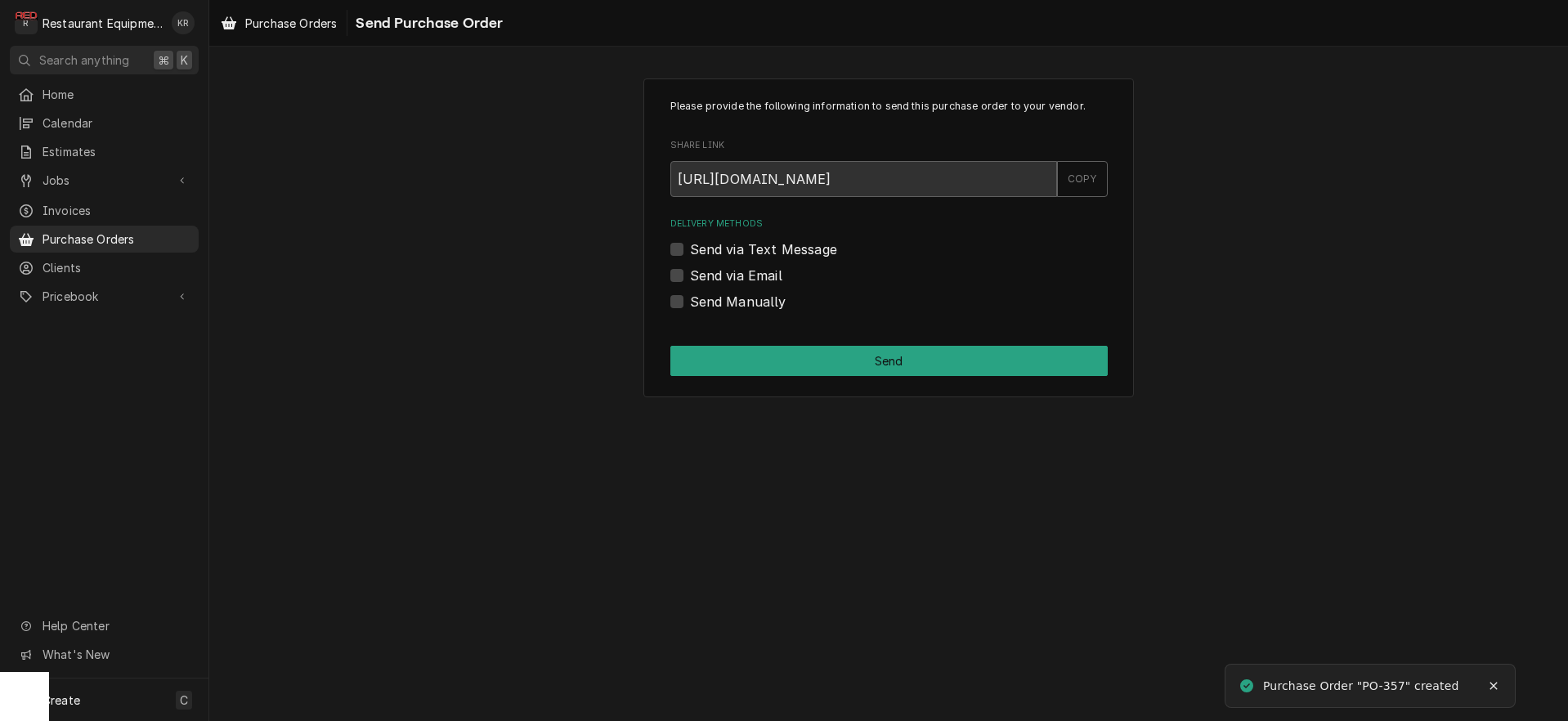
drag, startPoint x: 677, startPoint y: 294, endPoint x: 680, endPoint y: 304, distance: 10.4
click at [677, 296] on div "Send Manually" at bounding box center [889, 302] width 438 height 19
click at [690, 305] on label "Send Manually" at bounding box center [738, 302] width 96 height 19
click at [690, 305] on input "Send Manually" at bounding box center [909, 310] width 438 height 36
checkbox input "true"
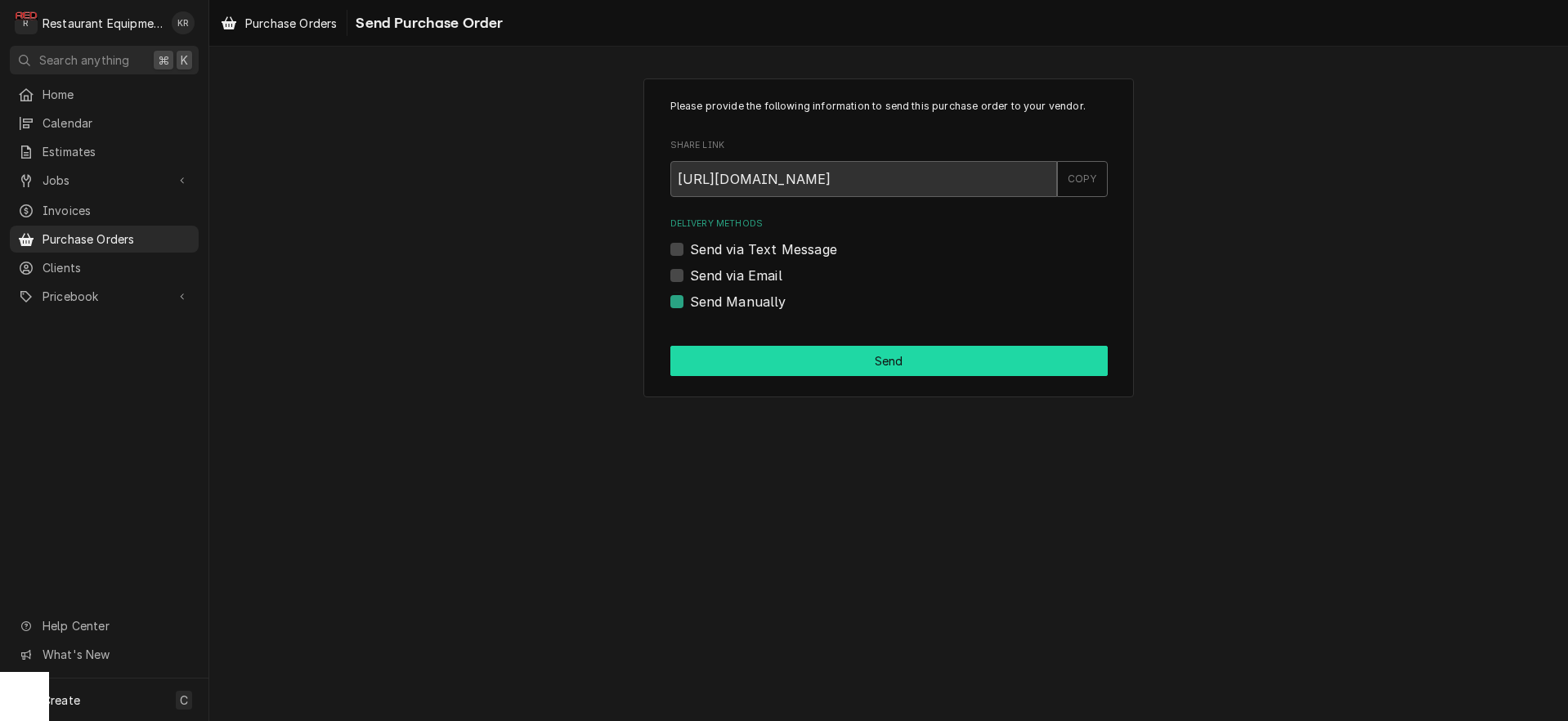
click at [734, 355] on button "Send" at bounding box center [889, 360] width 438 height 31
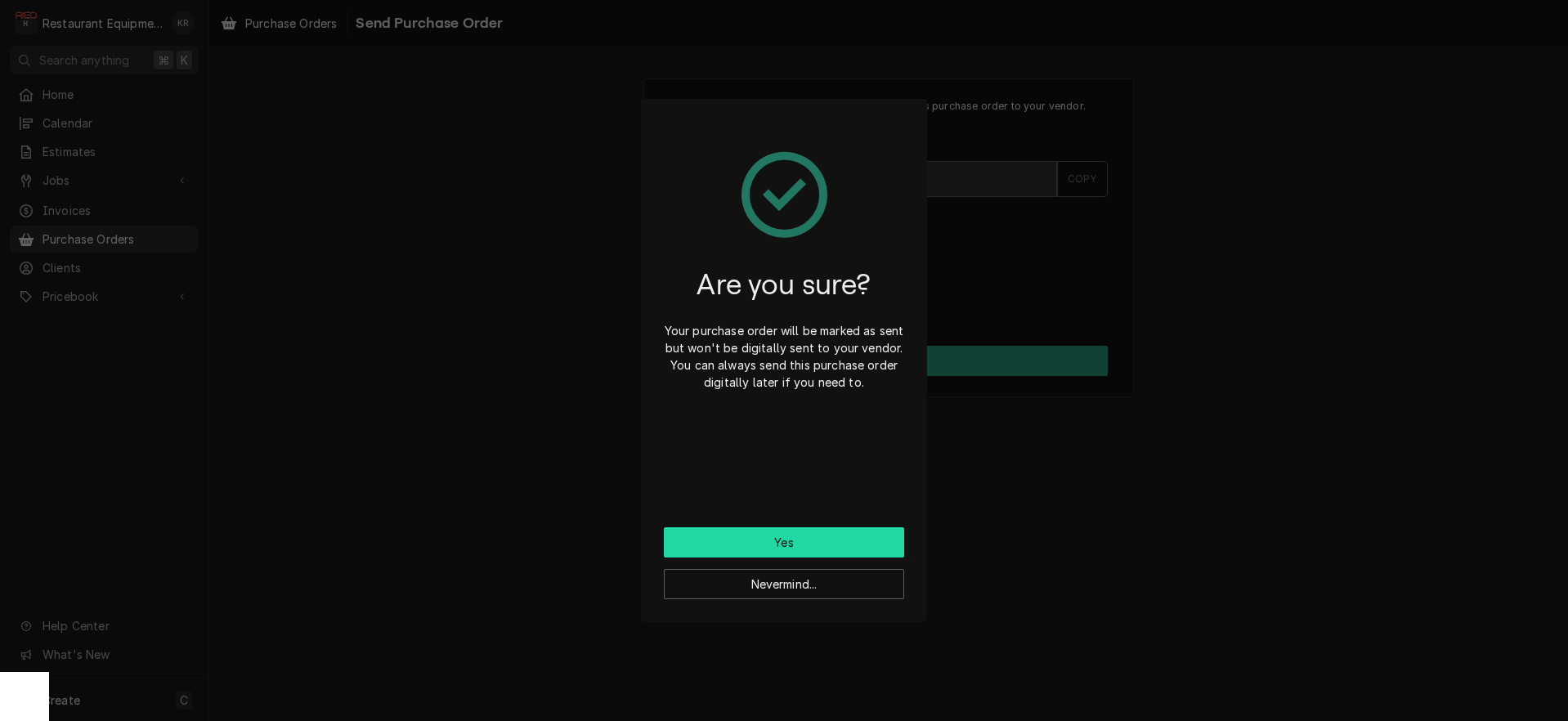
click at [778, 553] on button "Yes" at bounding box center [784, 542] width 241 height 31
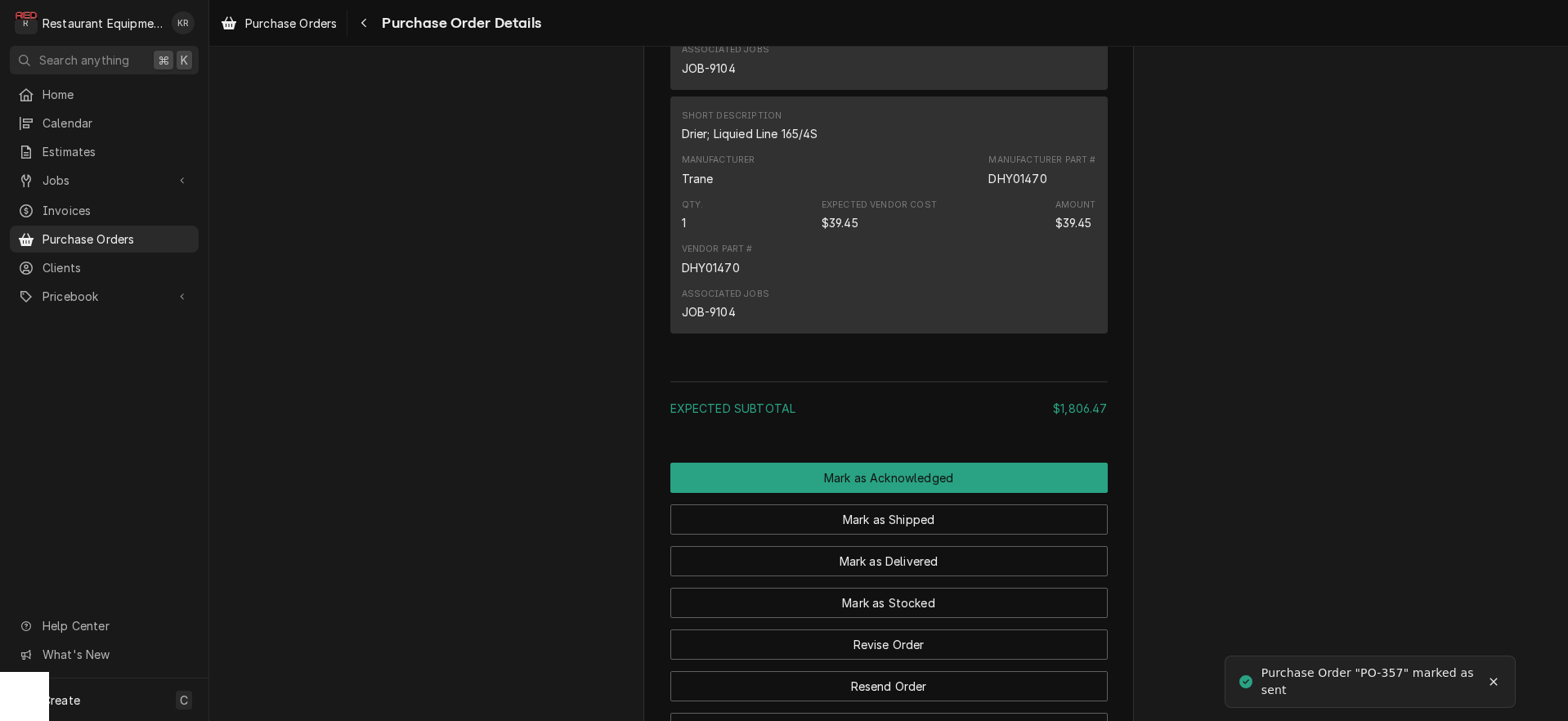
scroll to position [1236, 0]
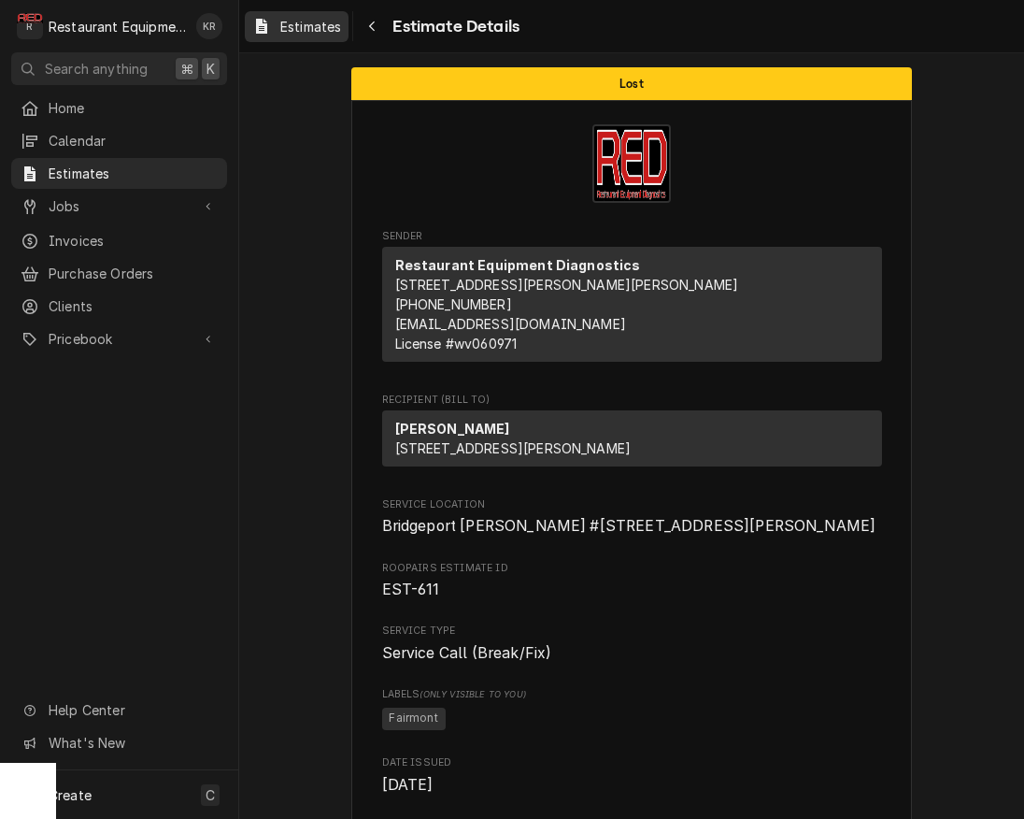
click at [308, 30] on span "Estimates" at bounding box center [310, 27] width 61 height 20
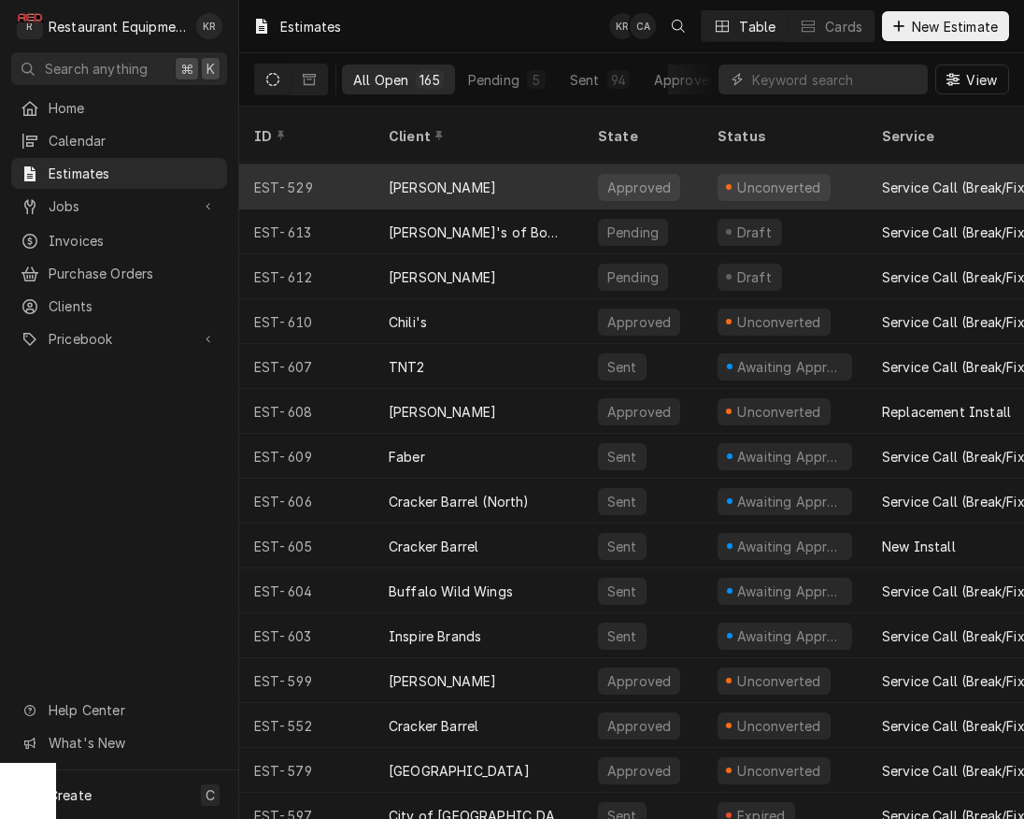
click at [481, 172] on div "[PERSON_NAME]" at bounding box center [478, 186] width 209 height 45
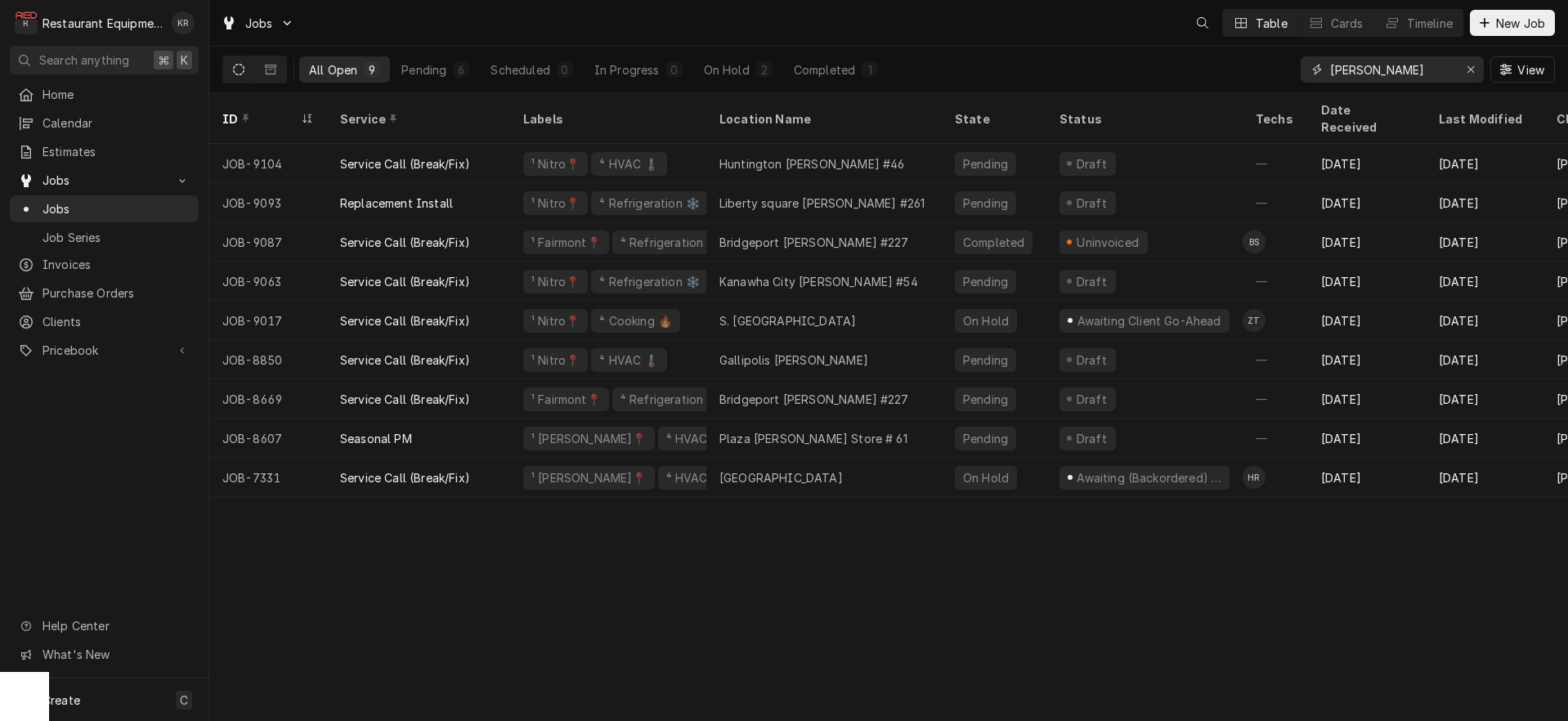
drag, startPoint x: 1376, startPoint y: 68, endPoint x: 1232, endPoint y: 77, distance: 144.3
click at [1330, 77] on input "[PERSON_NAME]" at bounding box center [1391, 69] width 122 height 26
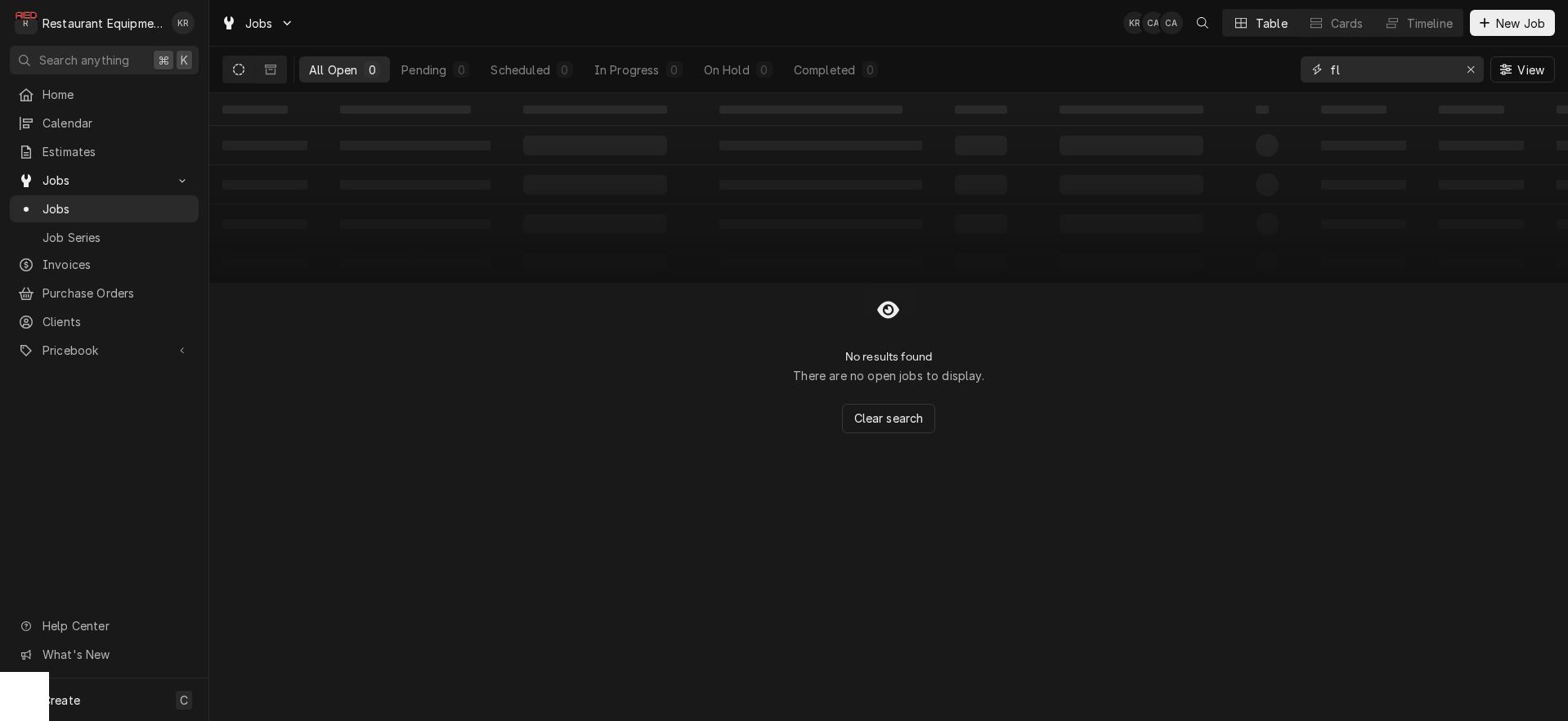
type input "f"
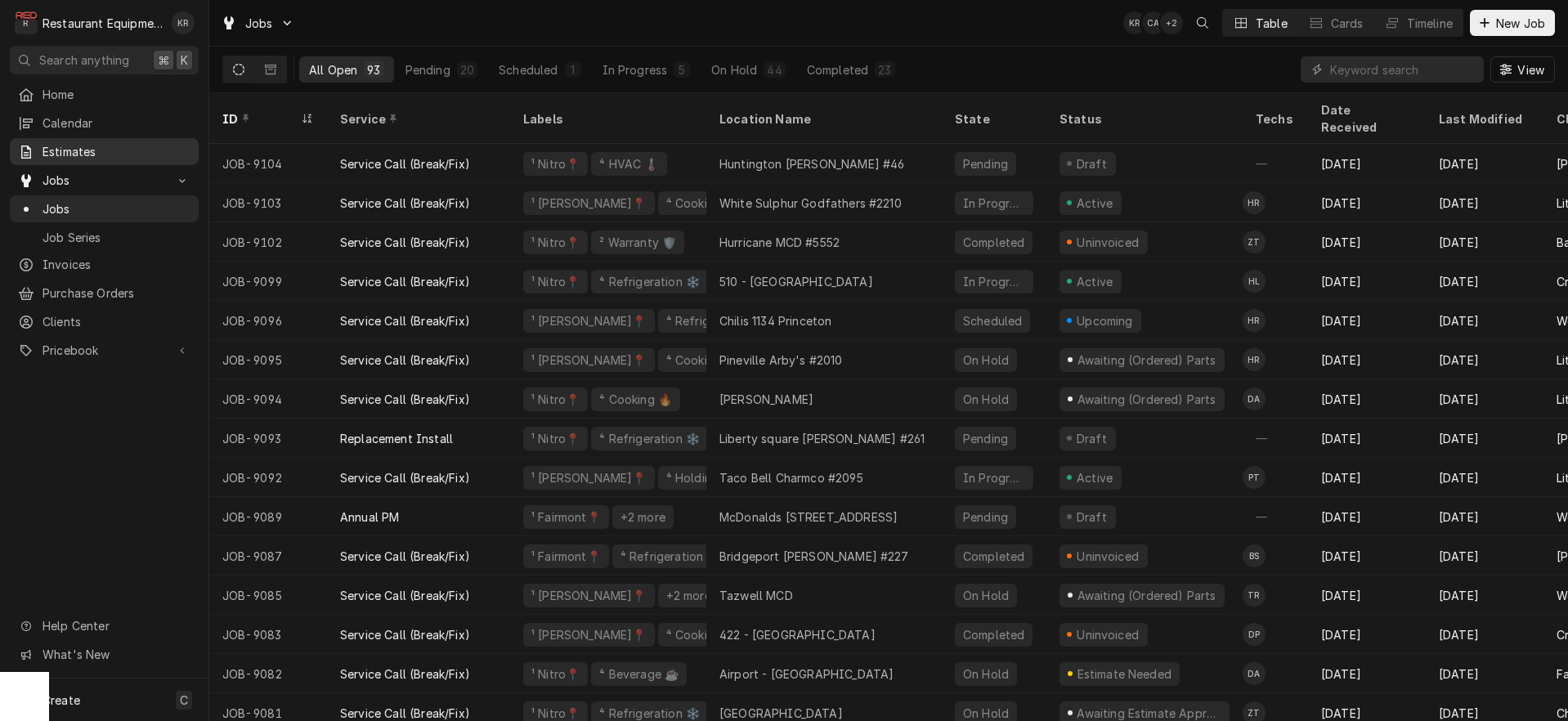
click at [81, 144] on span "Estimates" at bounding box center [116, 152] width 148 height 18
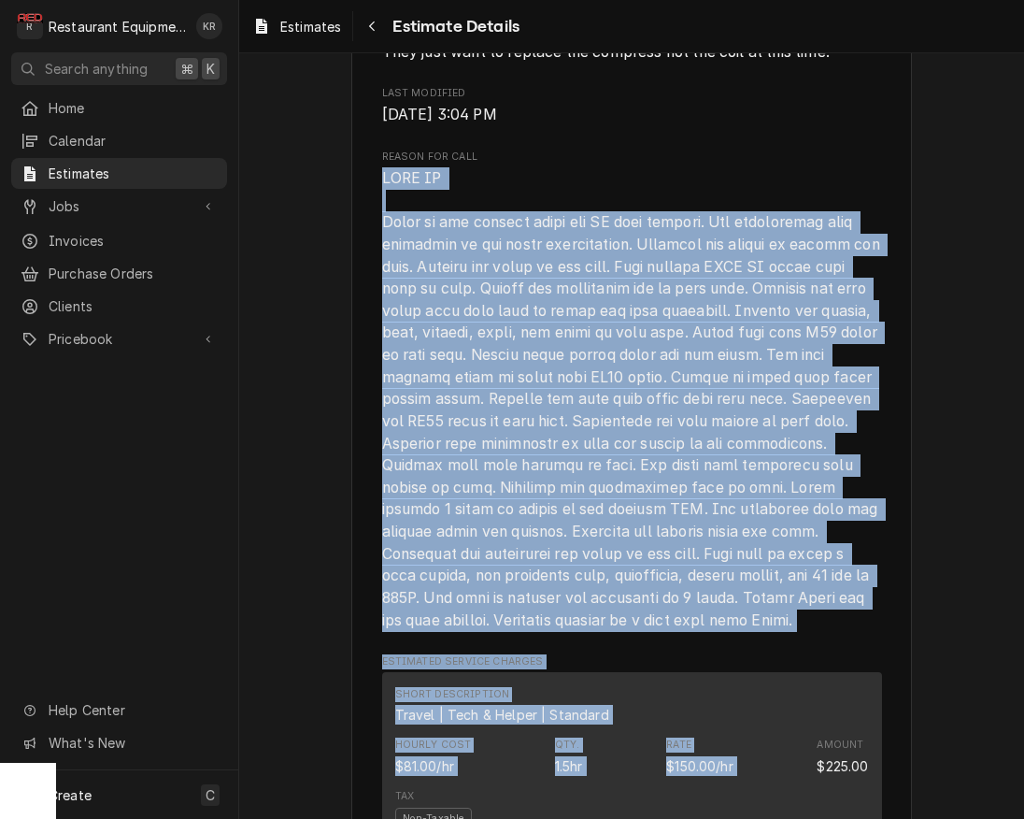
scroll to position [1078, 0]
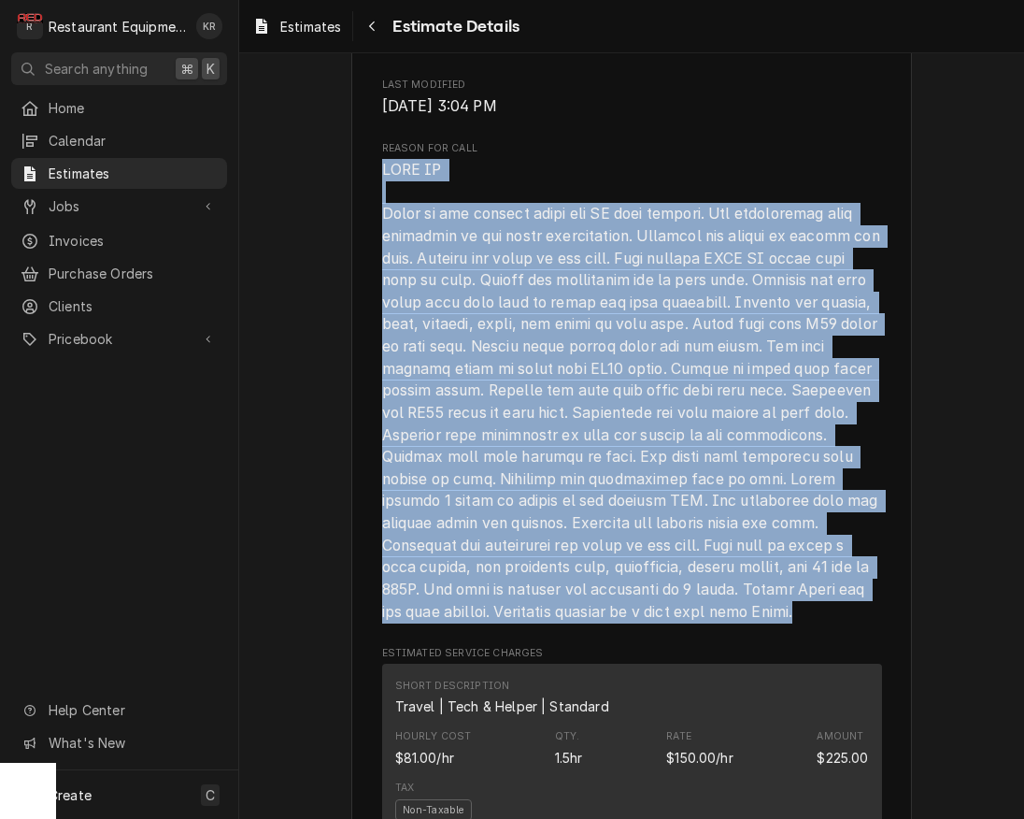
drag, startPoint x: 379, startPoint y: 374, endPoint x: 493, endPoint y: 687, distance: 333.1
copy span "HVAC PM Spoke to the manager about the PM upon arrival. All thermostats were sa…"
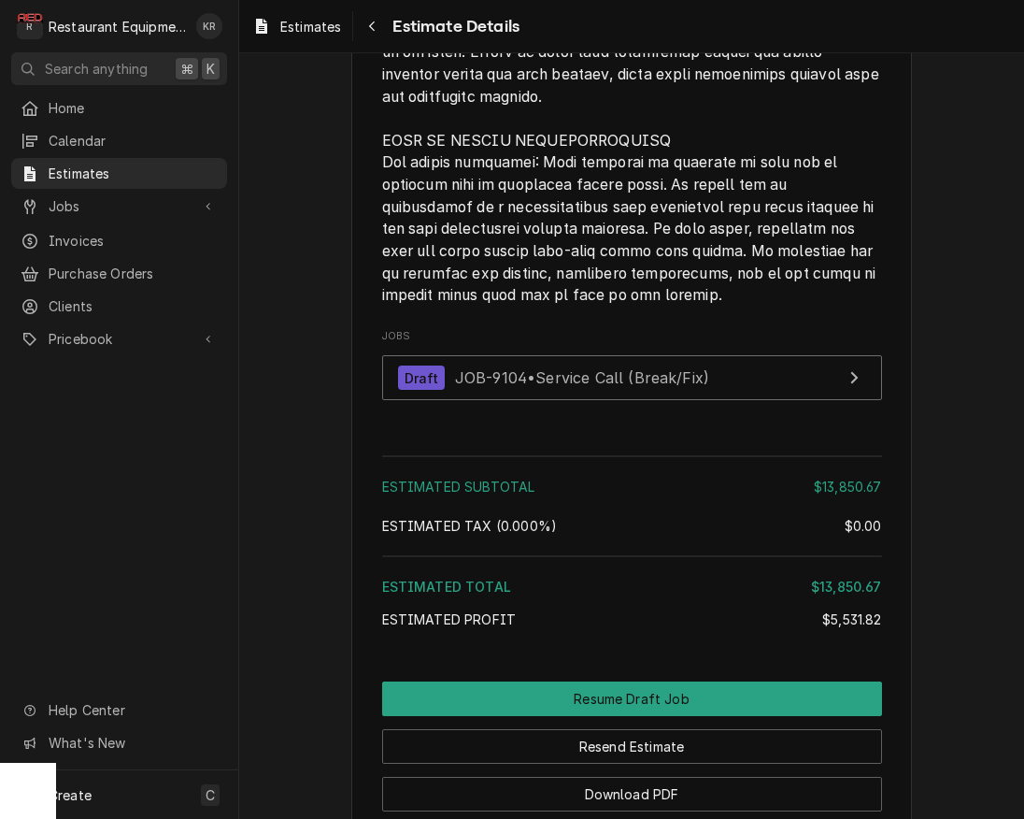
scroll to position [5238, 0]
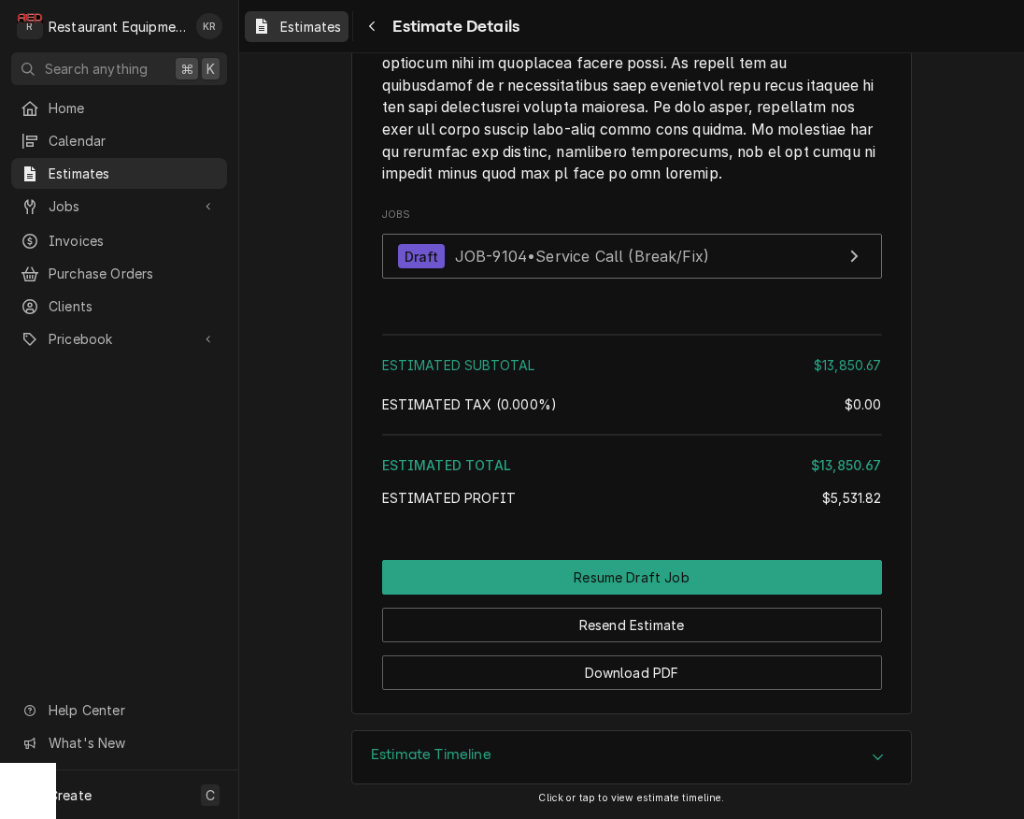
click at [318, 33] on span "Estimates" at bounding box center [310, 27] width 61 height 20
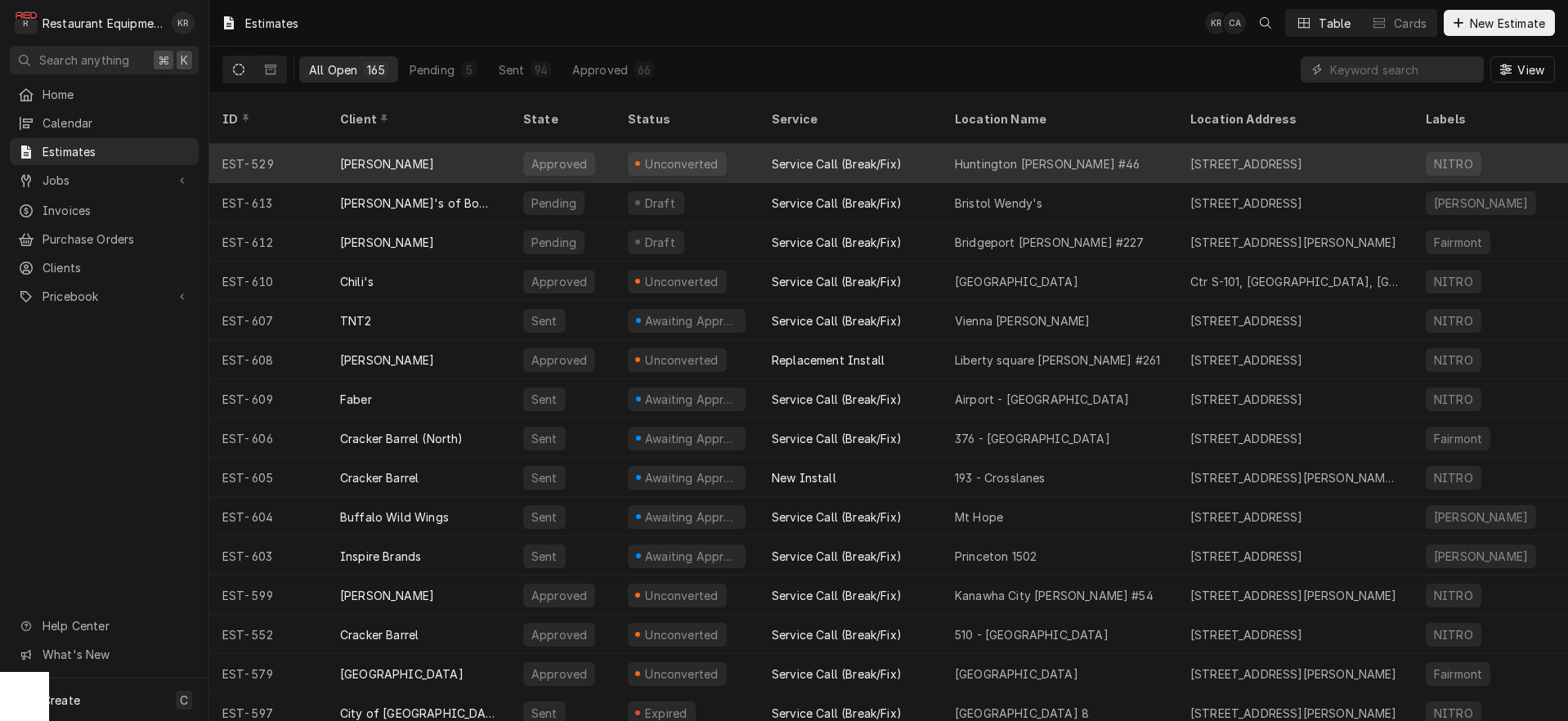
scroll to position [1, 0]
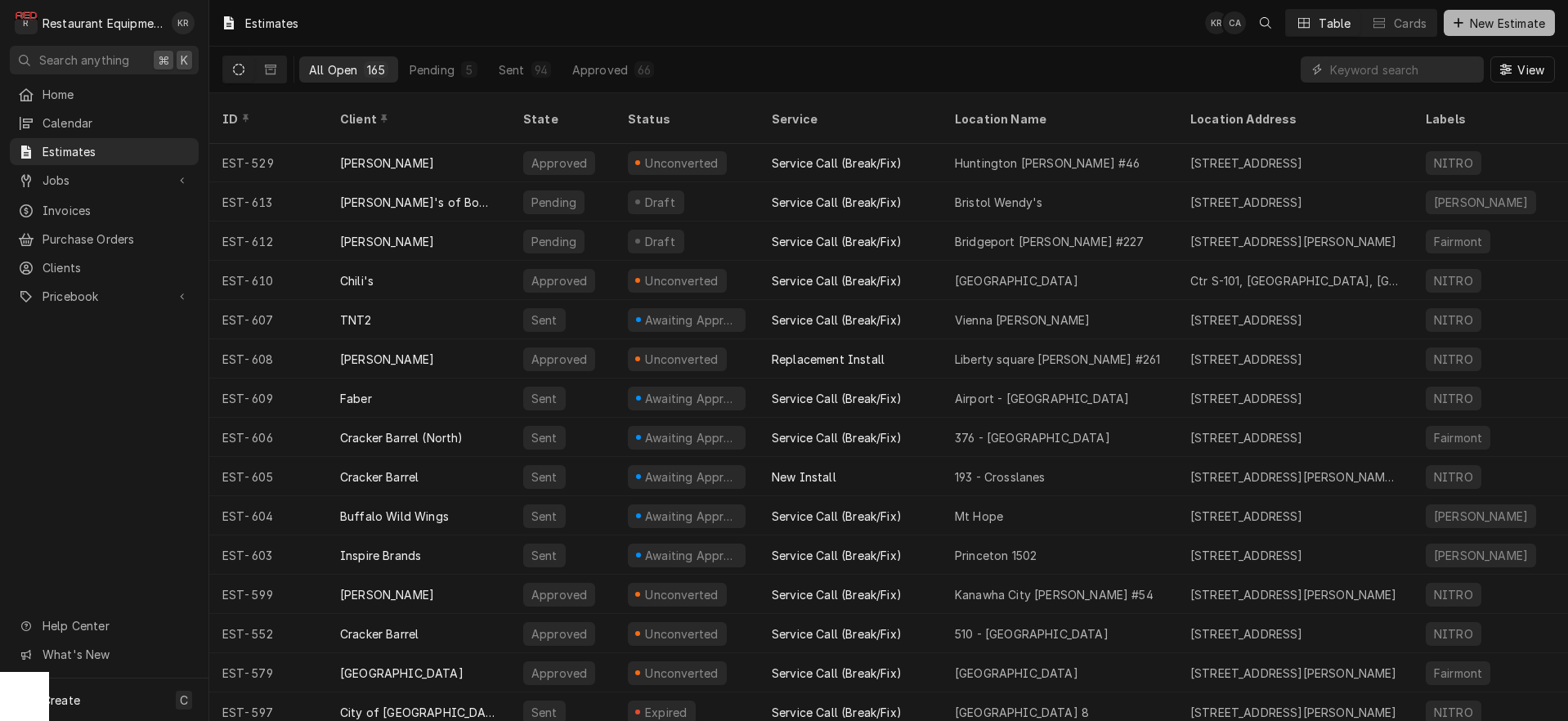
click at [1490, 23] on span "New Estimate" at bounding box center [1507, 24] width 81 height 18
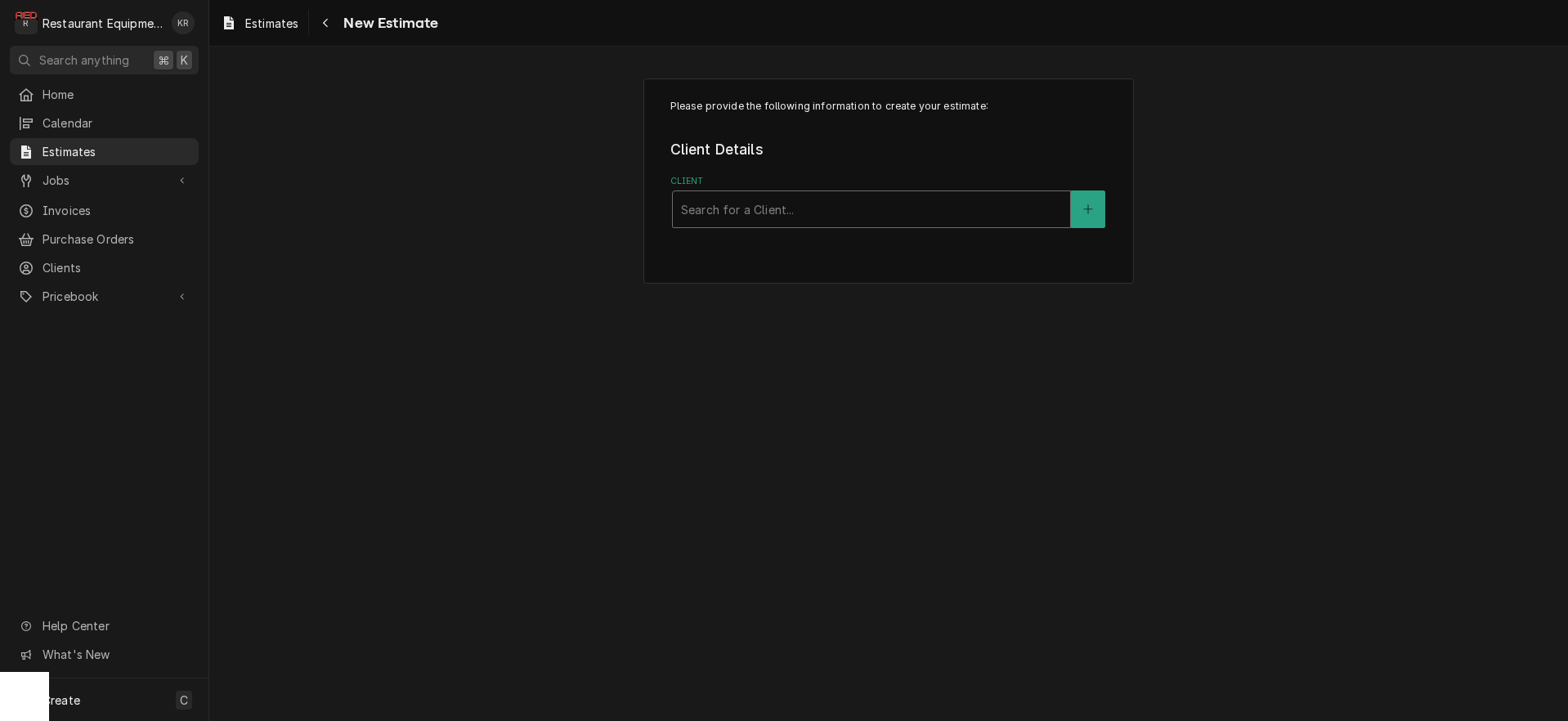
click at [836, 207] on div "Client" at bounding box center [871, 209] width 381 height 30
type input "[PERSON_NAME]"
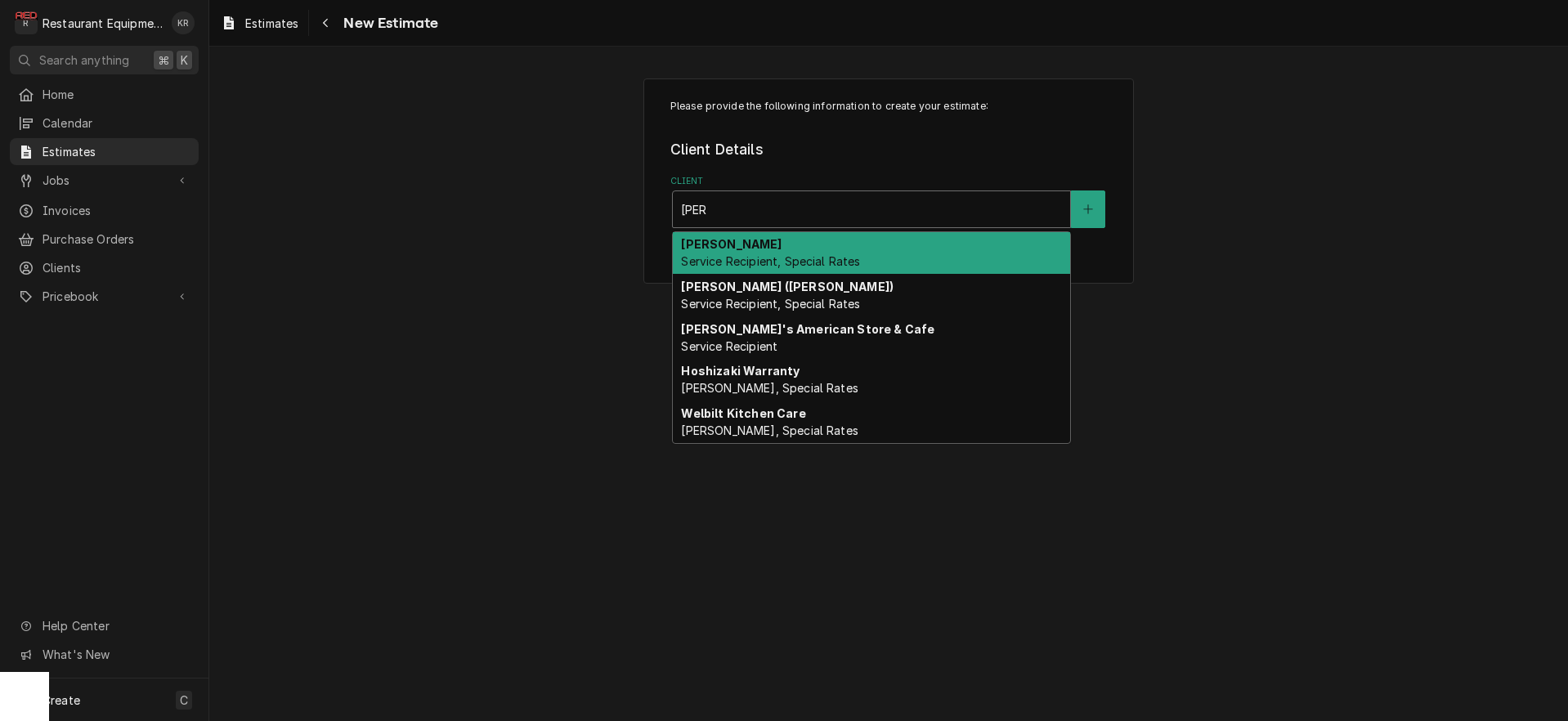
click at [796, 256] on span "Service Recipient, Special Rates" at bounding box center [770, 262] width 179 height 14
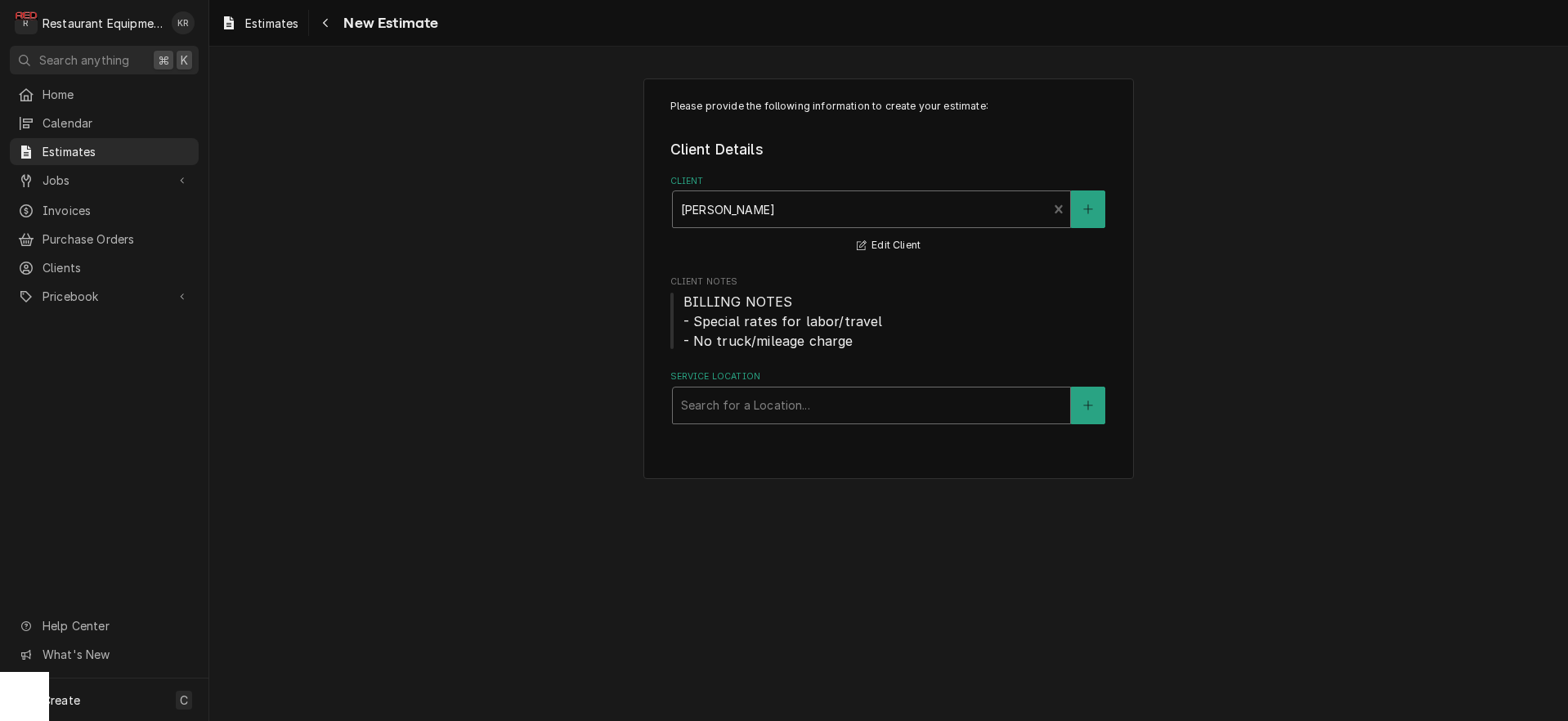
click at [752, 397] on div "Service Location" at bounding box center [871, 406] width 381 height 30
type input "hunt"
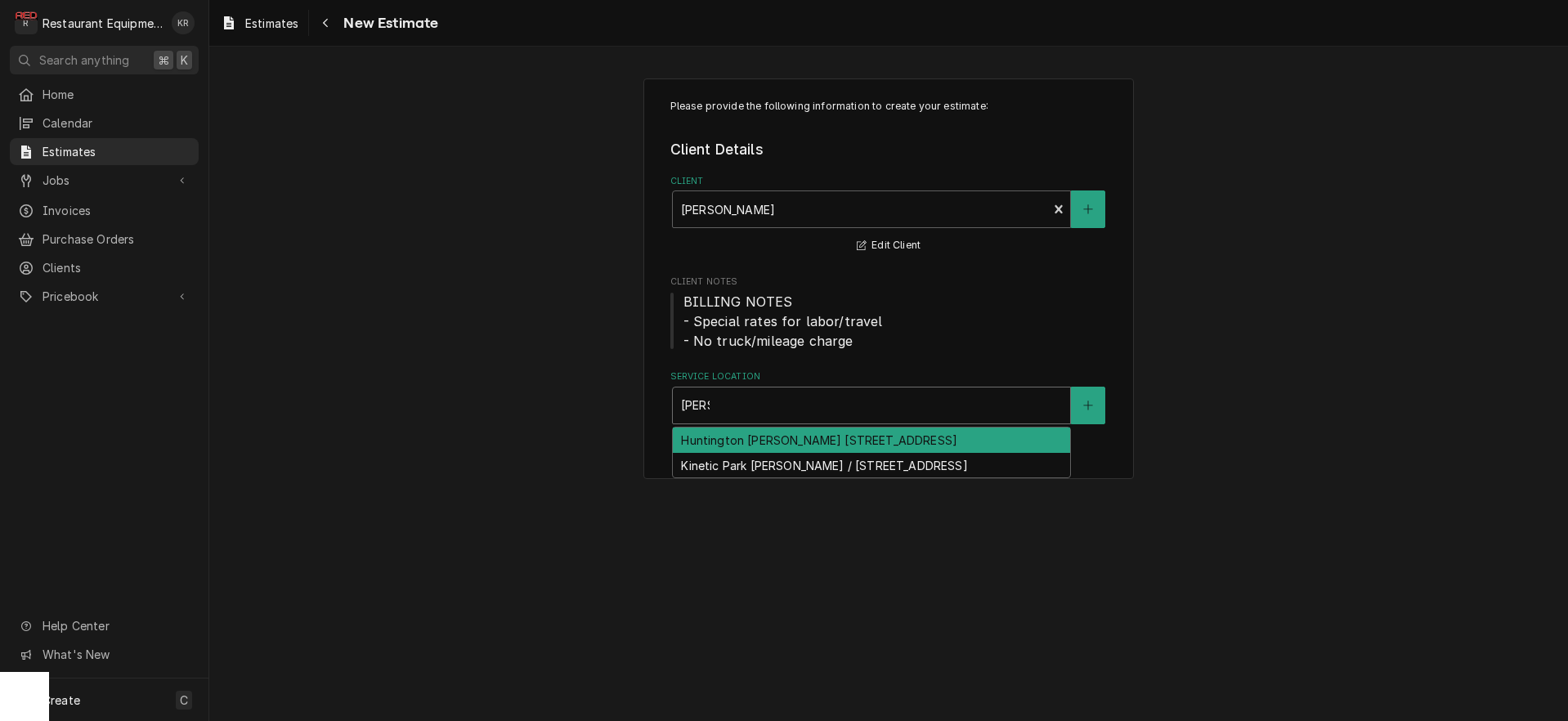
click at [819, 438] on div "Huntington Bob Evans #46 / 606 3rd Ave, Huntington, WV 25701" at bounding box center [872, 440] width 397 height 25
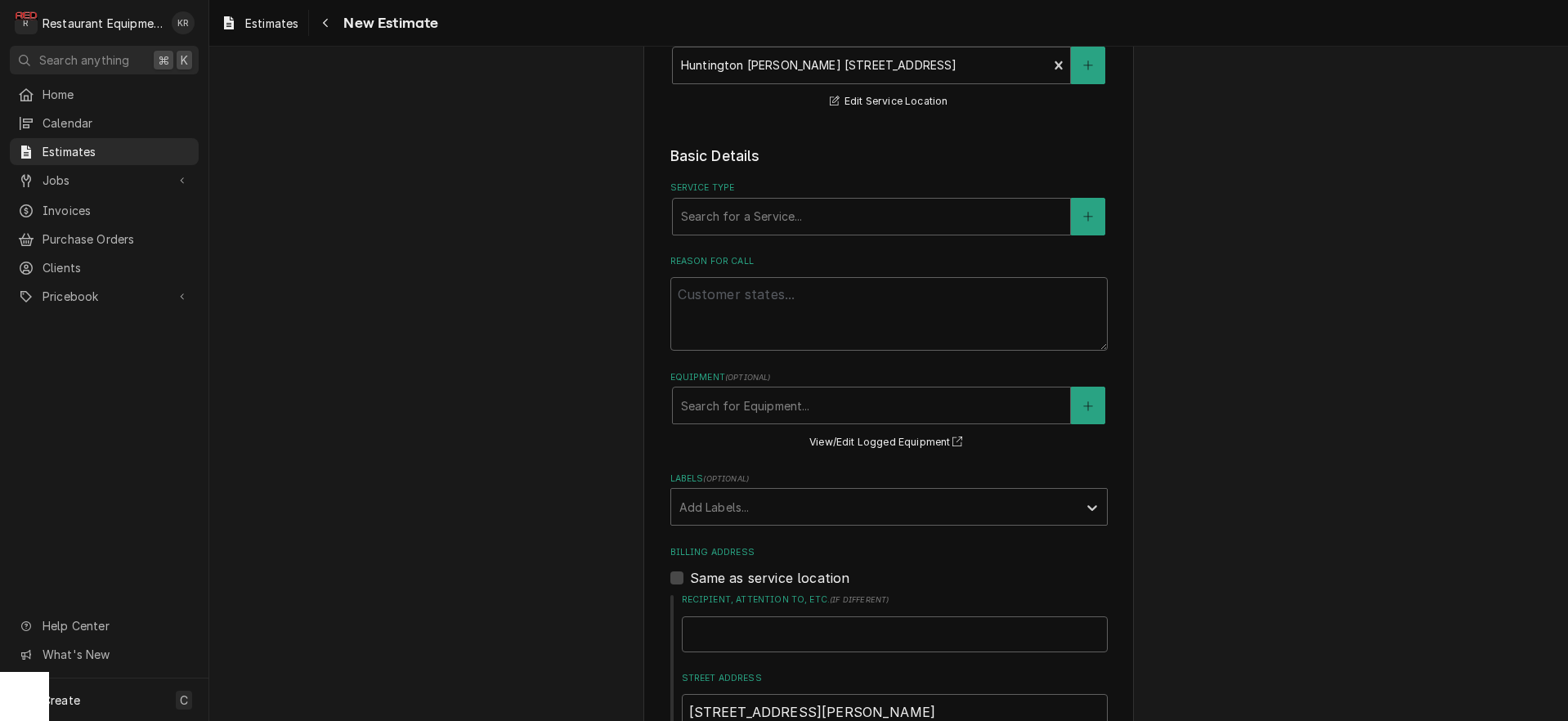
scroll to position [364, 0]
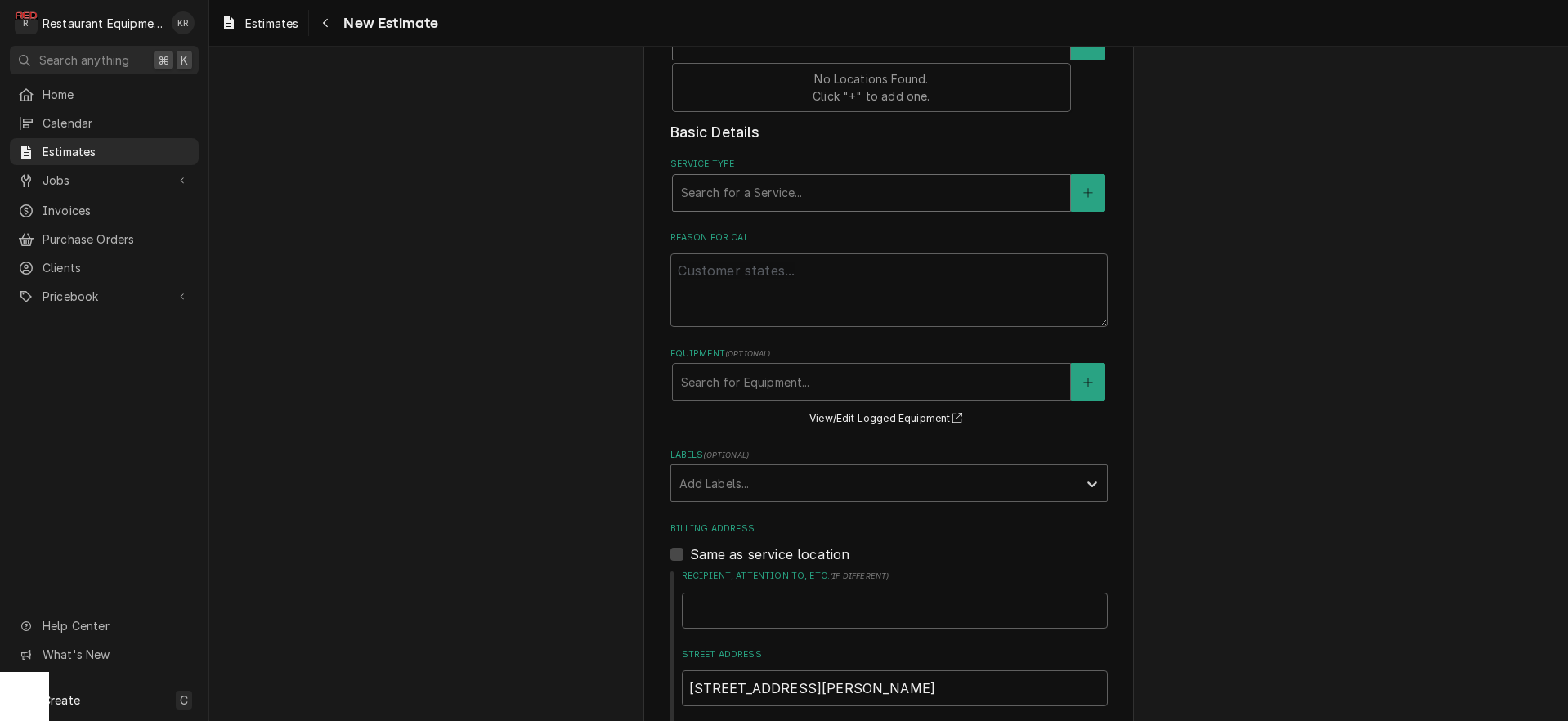
type input "r"
type textarea "x"
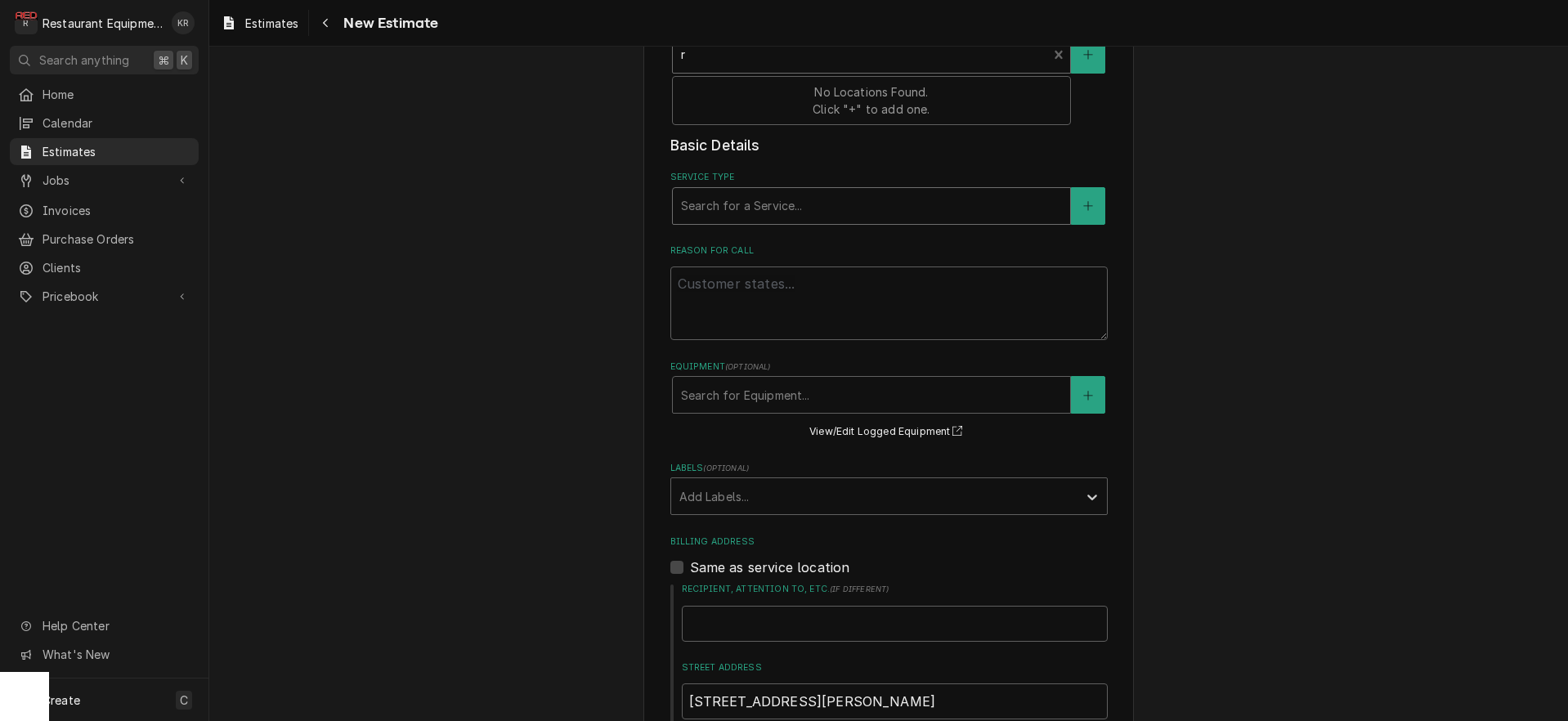
type input "re"
type textarea "x"
type input "re"
click at [795, 193] on div "Service Type" at bounding box center [871, 206] width 381 height 30
click at [758, 212] on div "Service Type" at bounding box center [871, 206] width 381 height 30
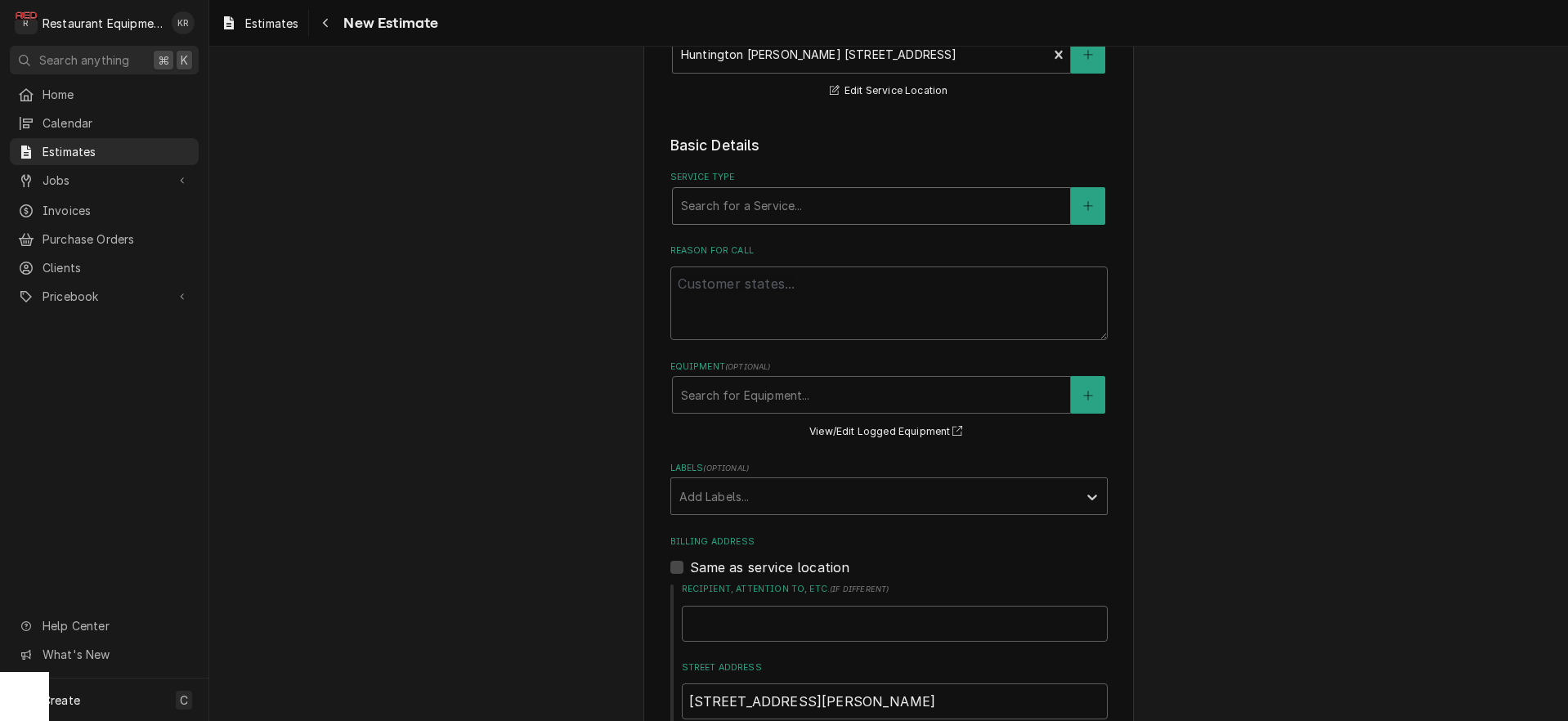
type textarea "x"
type input "r"
type textarea "x"
type input "re"
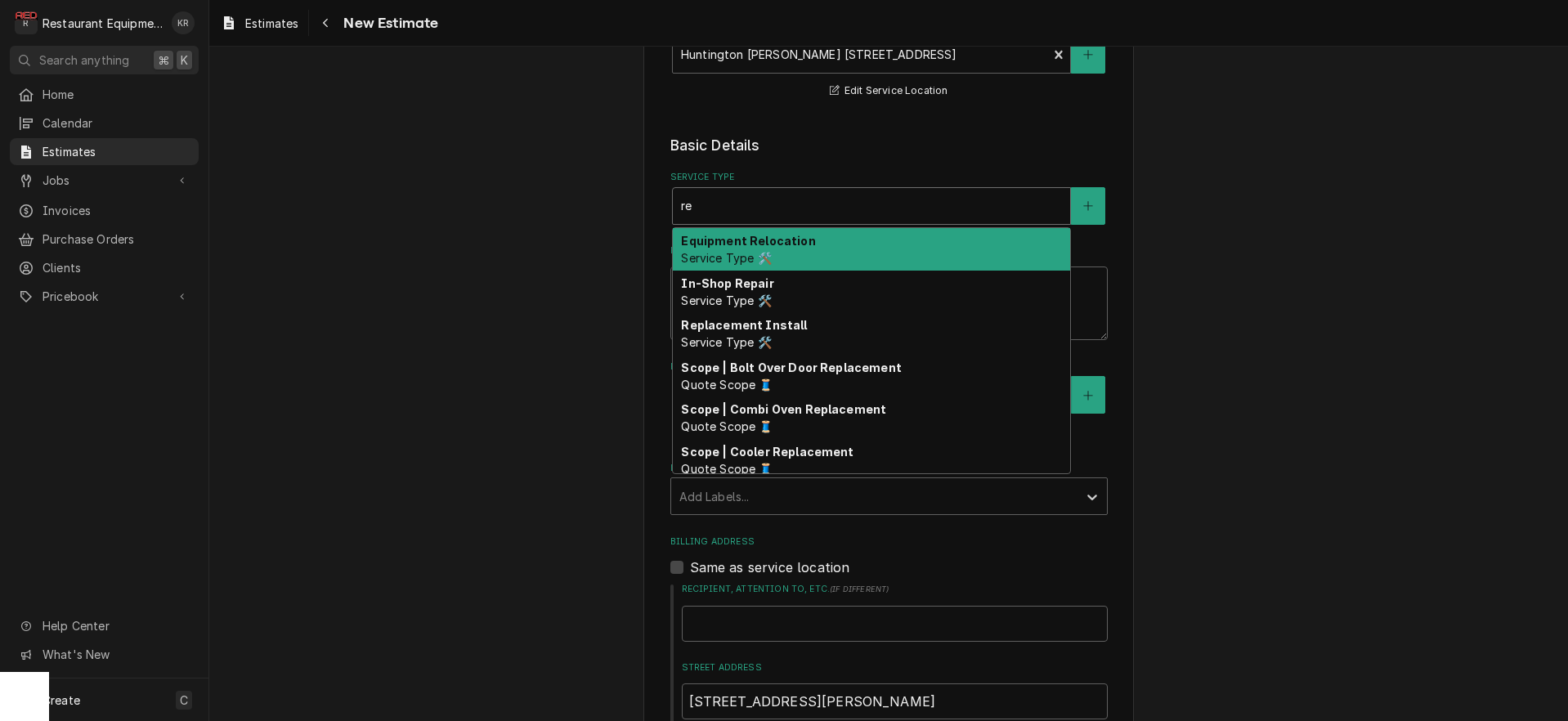
type textarea "x"
type input "rep"
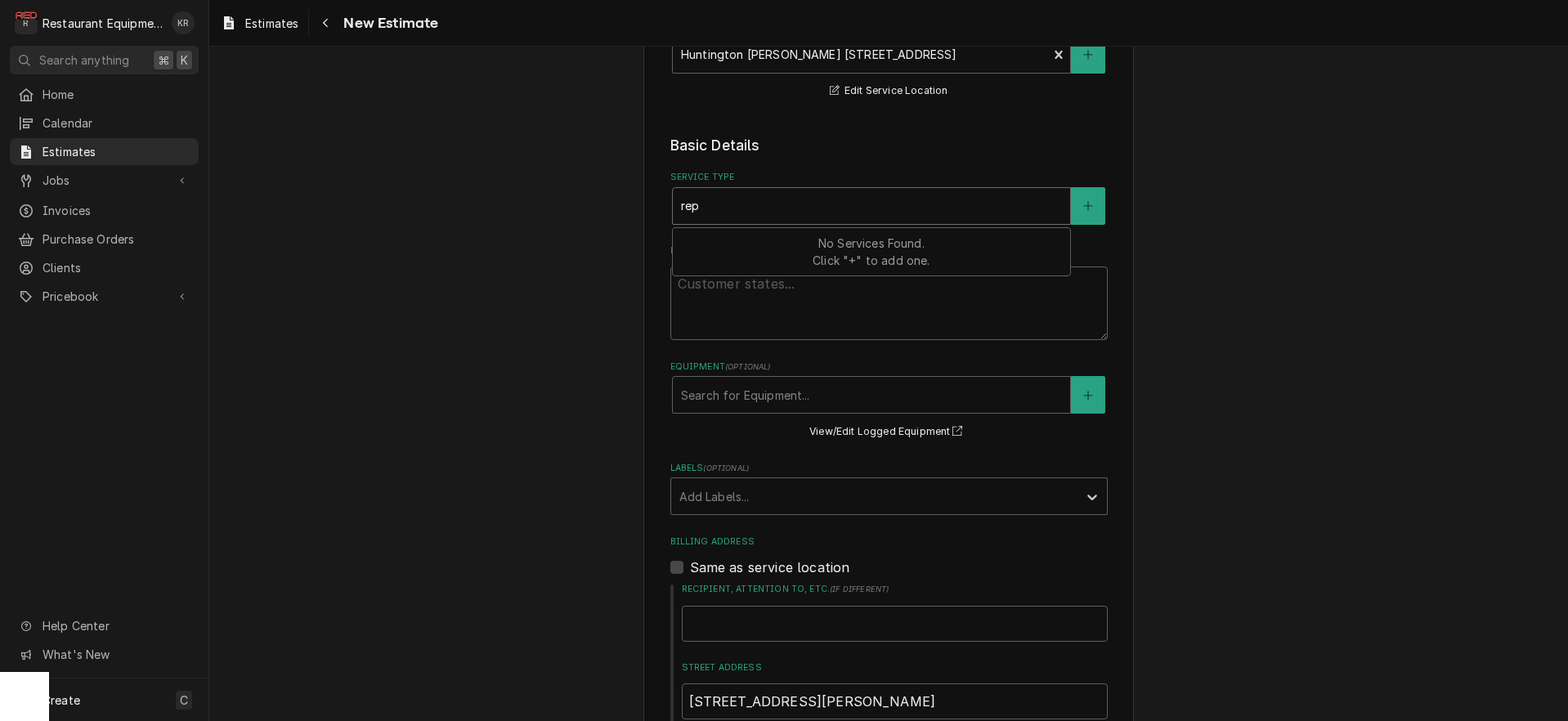
type textarea "x"
type input "repl"
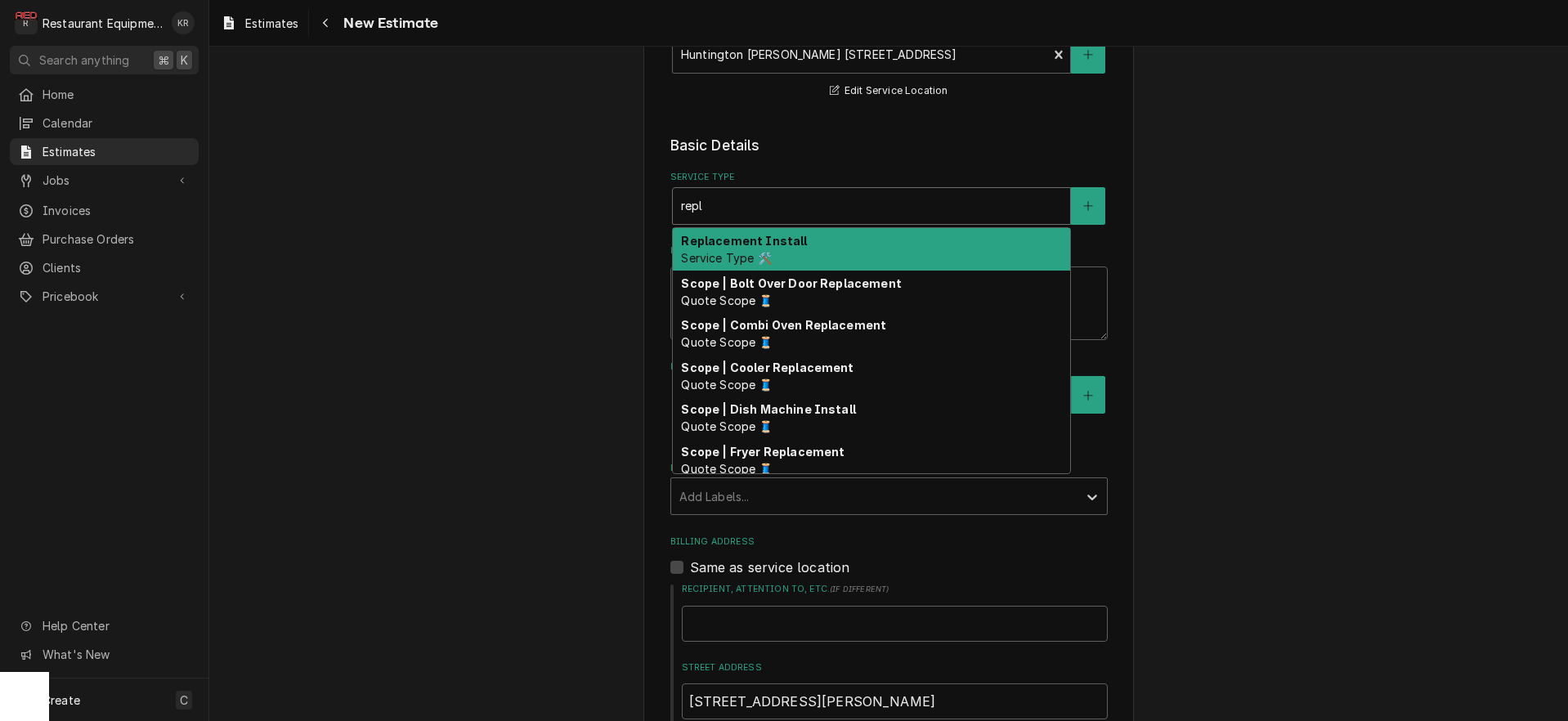
click at [752, 243] on strong "Replacement Install" at bounding box center [744, 241] width 126 height 14
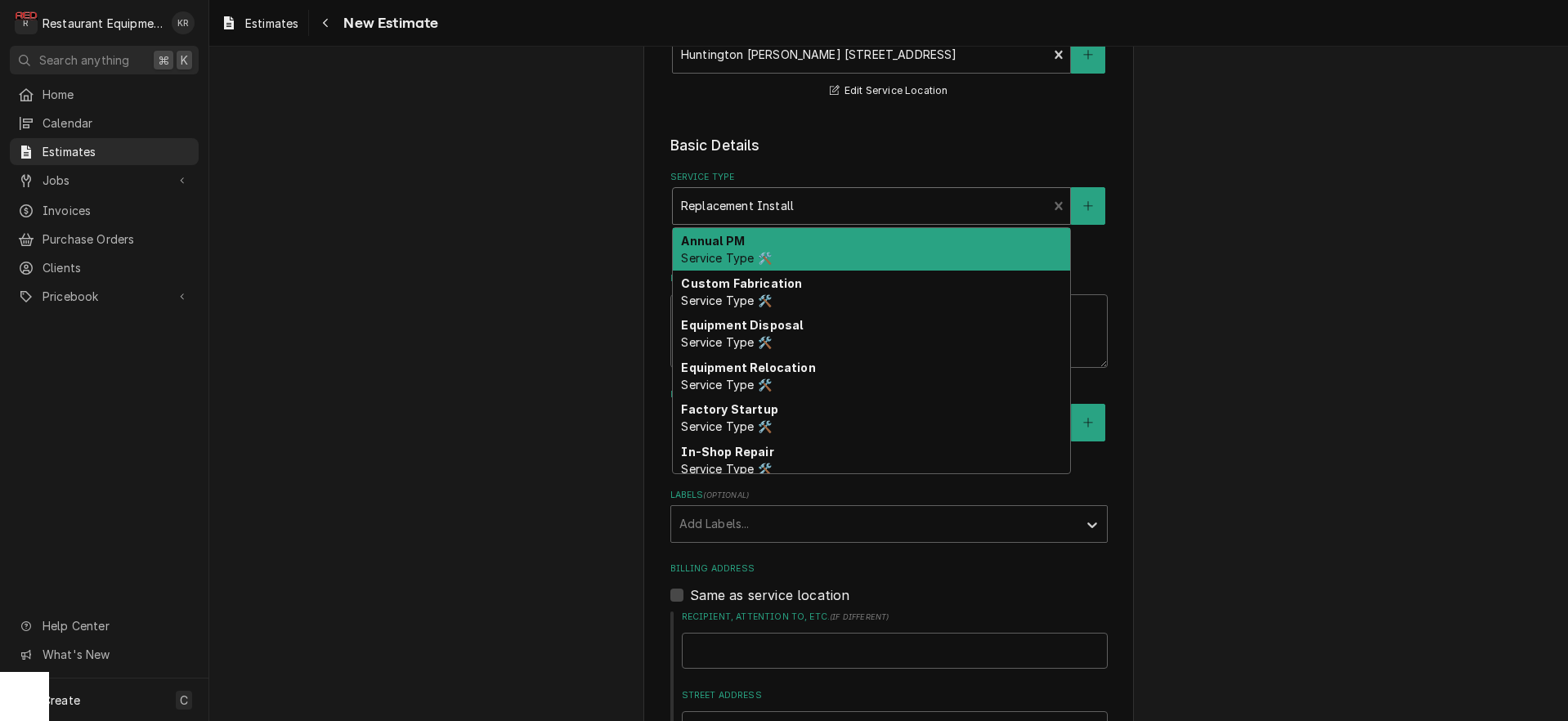
click at [811, 206] on div "Service Type" at bounding box center [860, 206] width 359 height 30
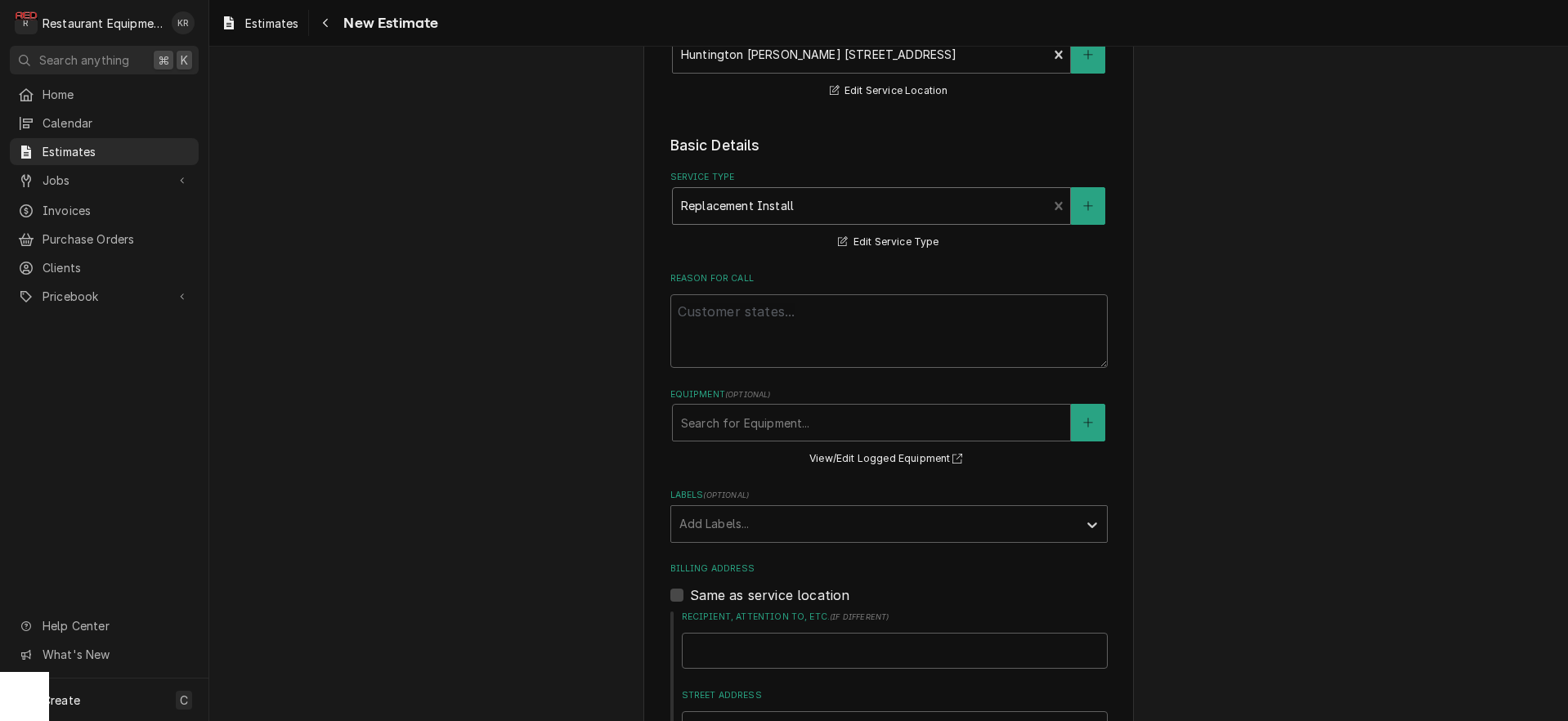
click at [811, 206] on div "Service Type" at bounding box center [860, 206] width 359 height 30
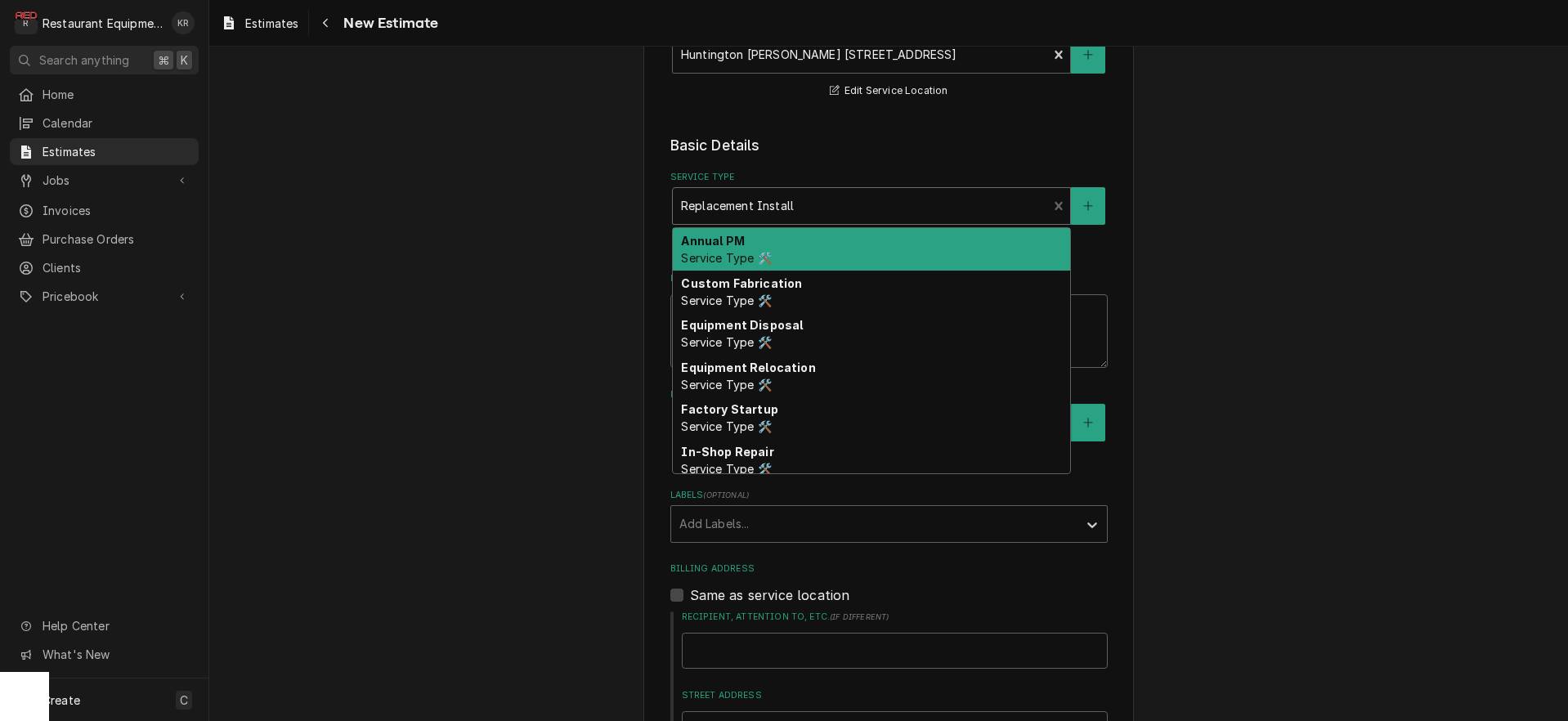
click at [811, 206] on div "Service Type" at bounding box center [860, 206] width 359 height 30
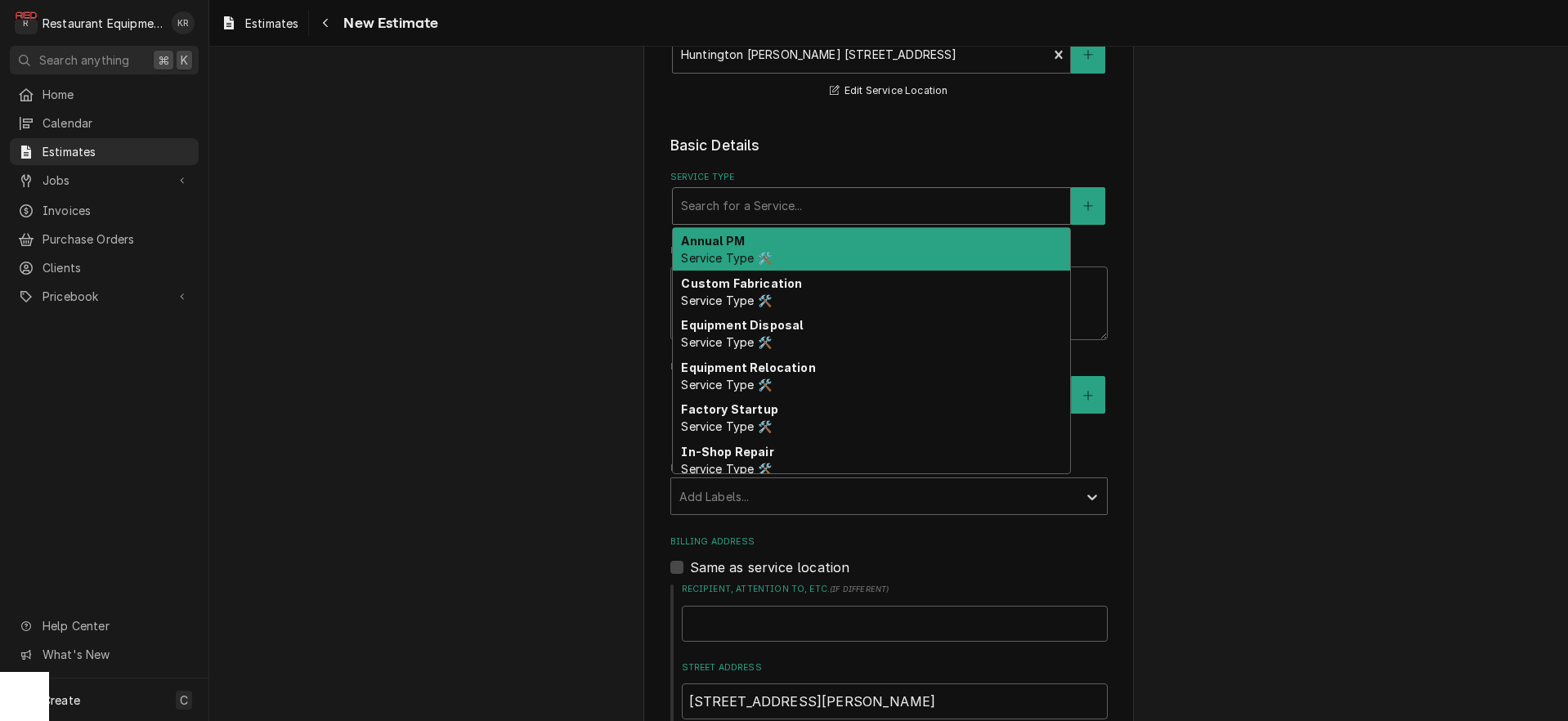
type textarea "x"
type input "s"
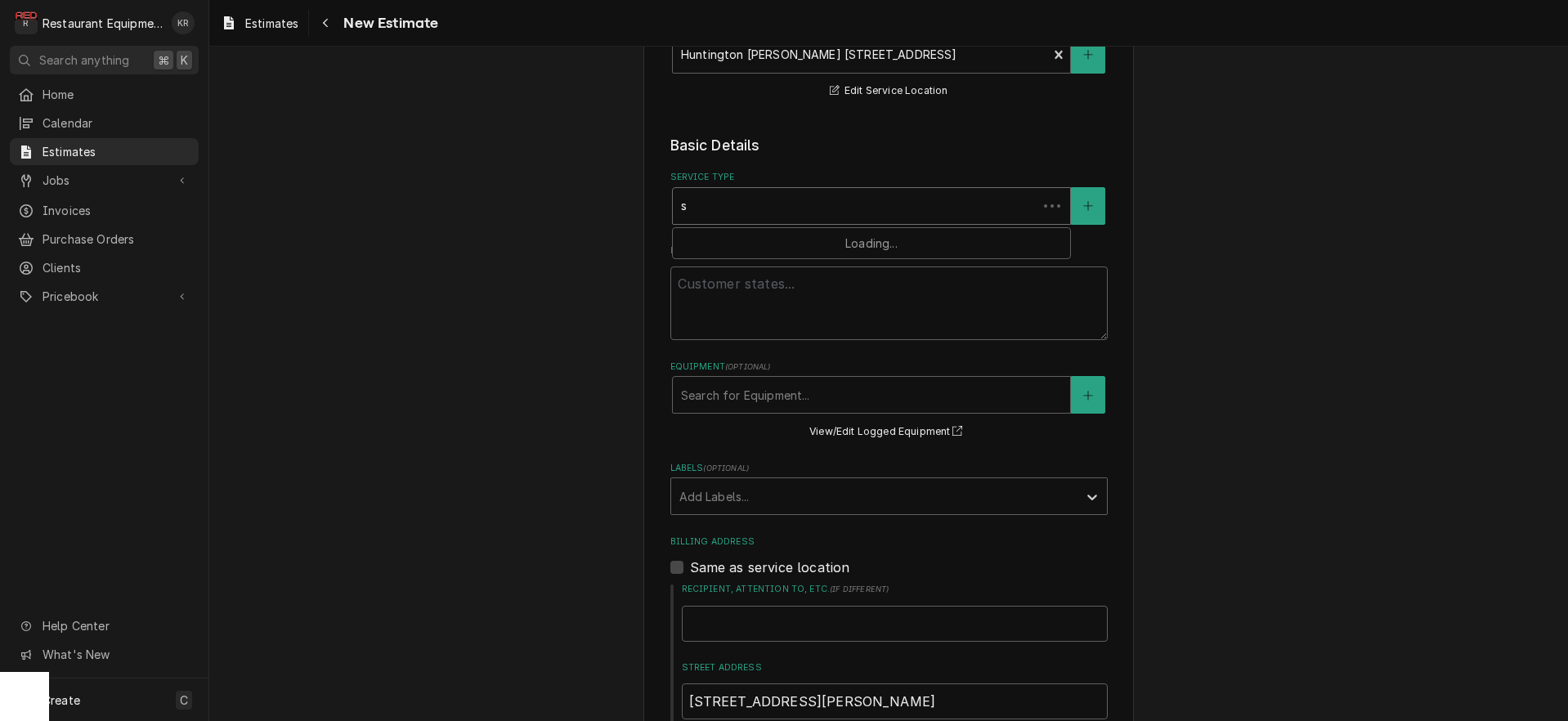
type textarea "x"
type input "sc"
type textarea "x"
type input "sco"
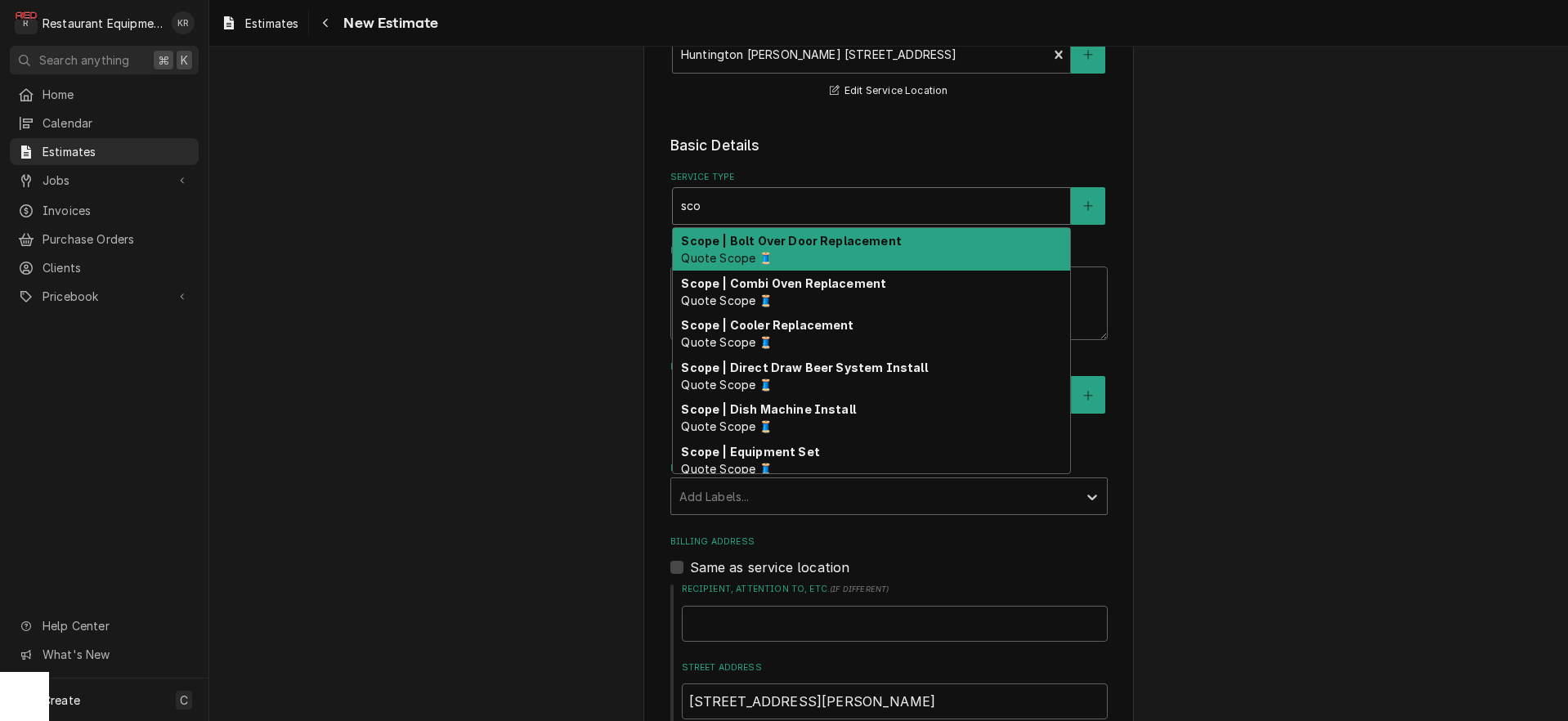
type textarea "x"
type input "scop"
type textarea "x"
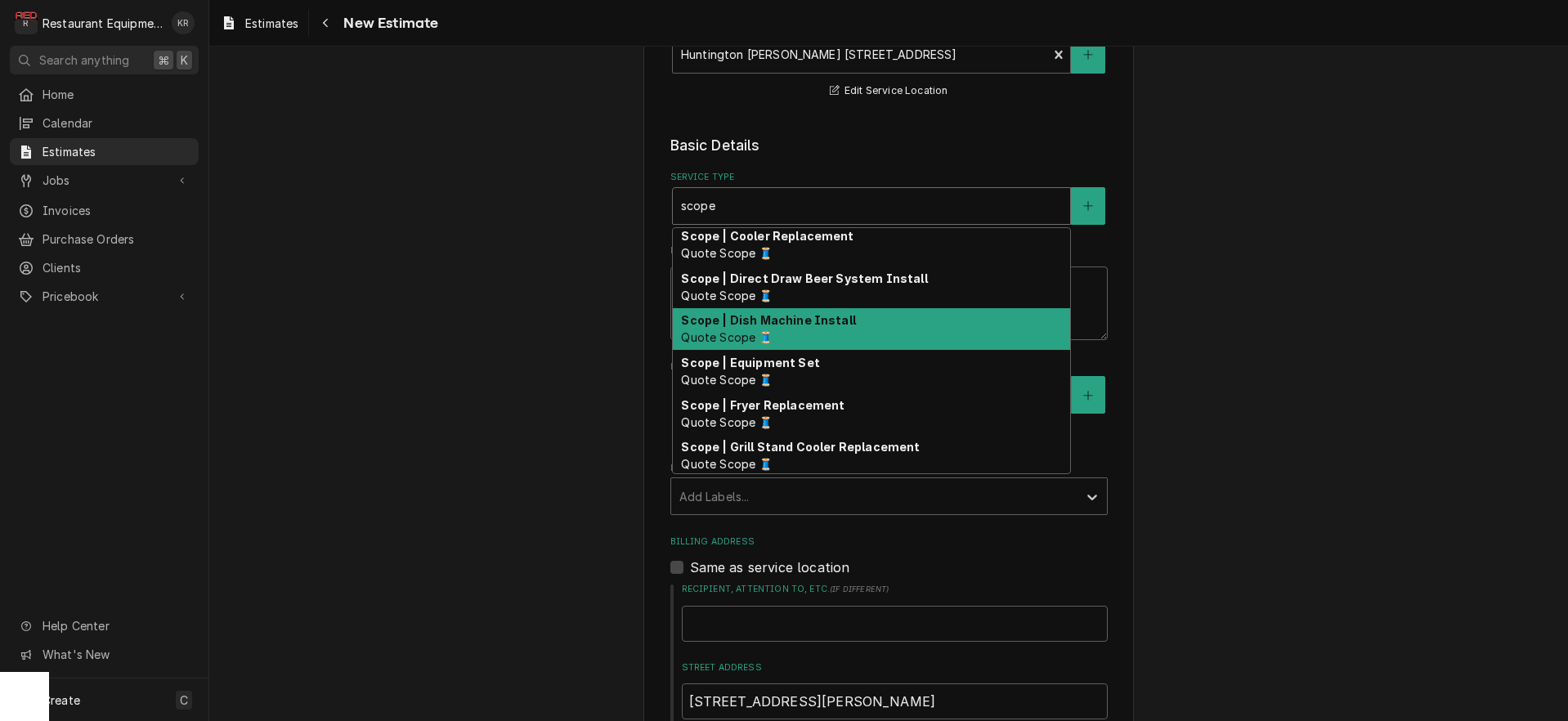
scroll to position [102, 0]
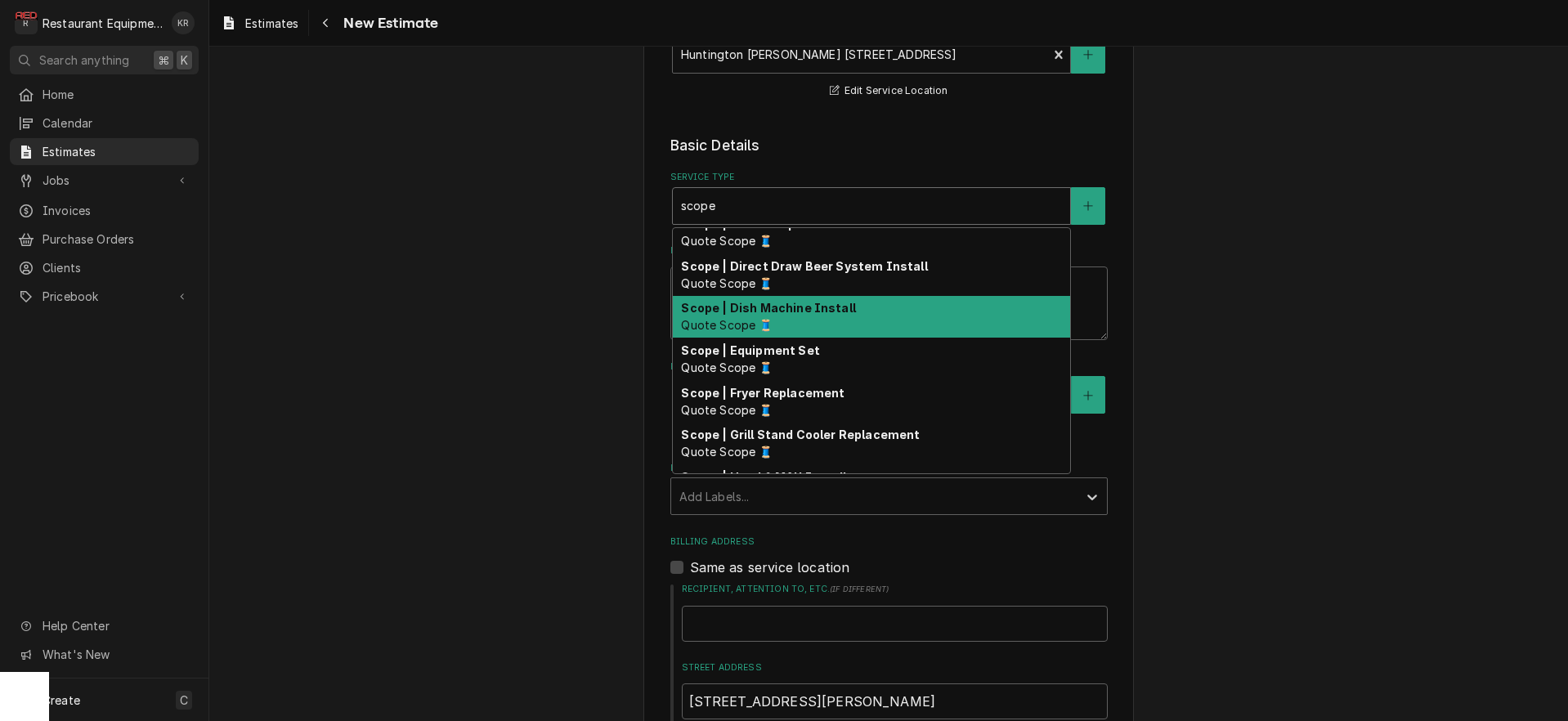
type input "scope"
click at [571, 307] on div "Please provide the following information to create your estimate: Client Detail…" at bounding box center [888, 515] width 1359 height 1606
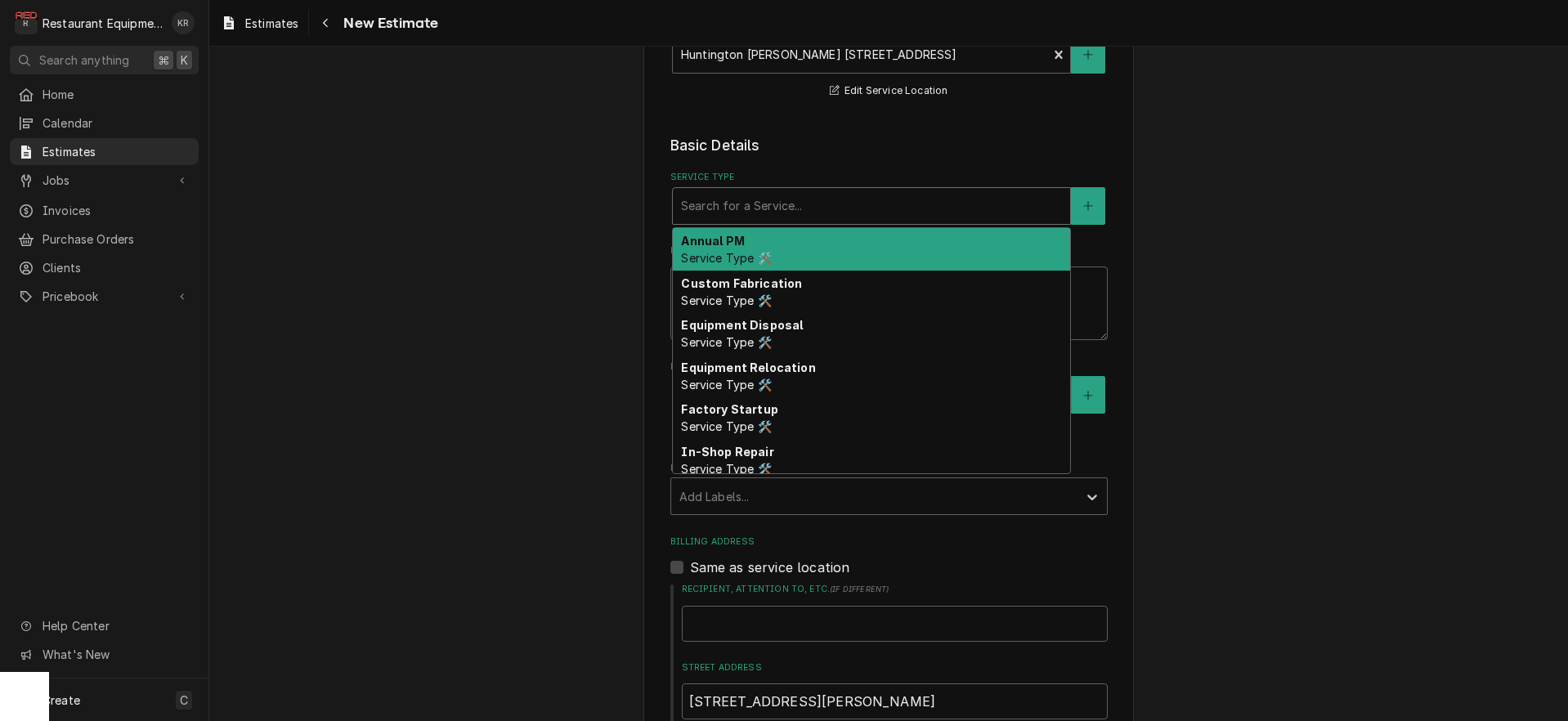
click at [777, 218] on div "Service Type" at bounding box center [871, 206] width 381 height 30
type textarea "x"
type input "b"
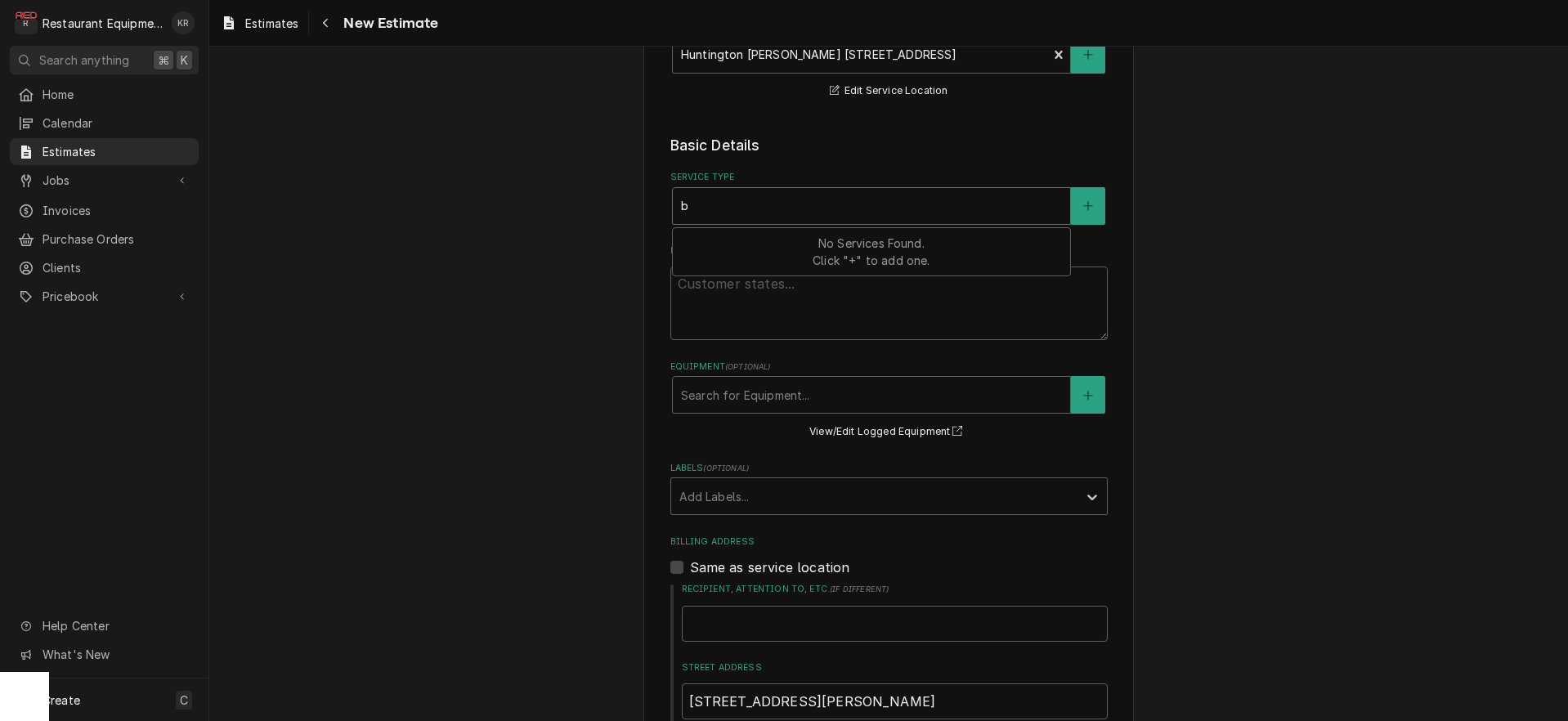
type textarea "x"
type input "br"
type textarea "x"
type input "bre"
type textarea "x"
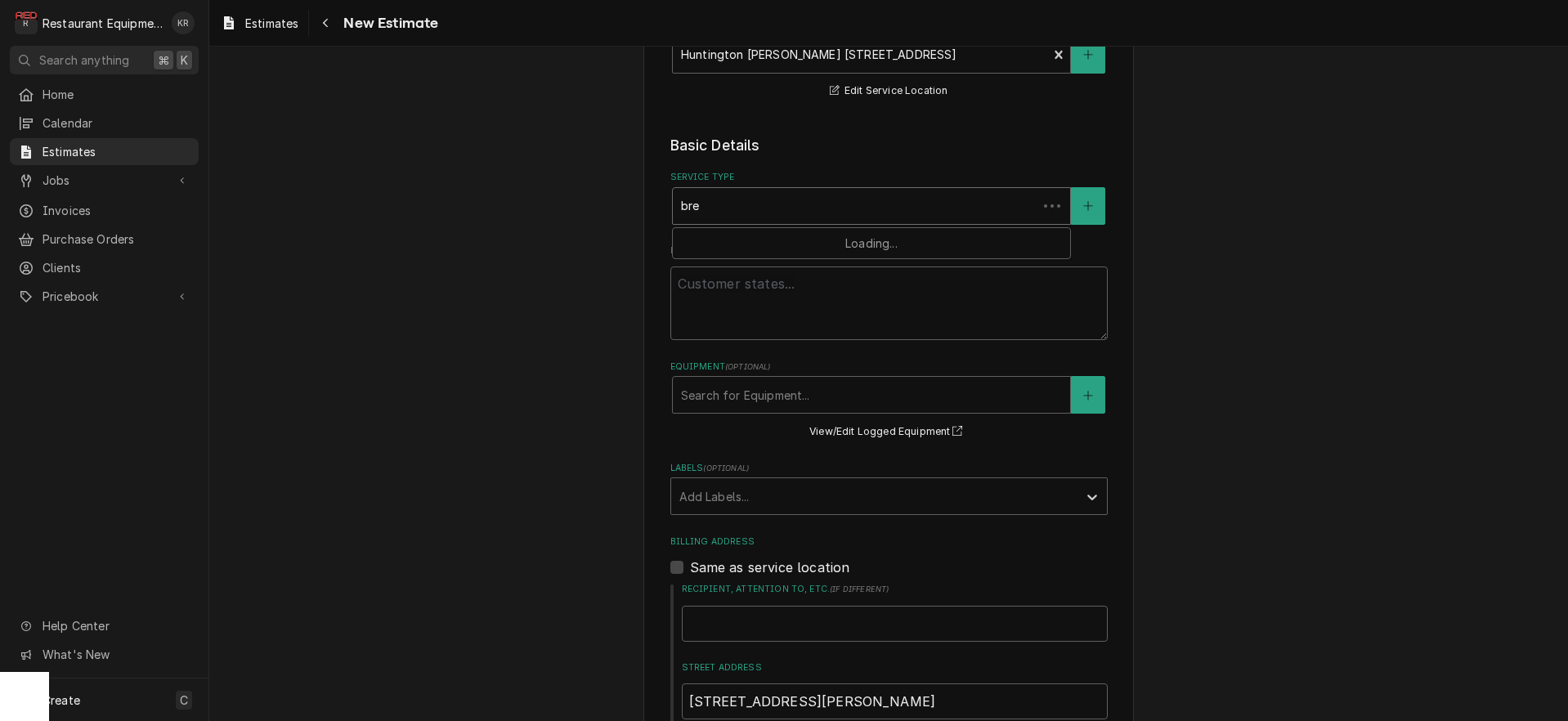
type input "brea"
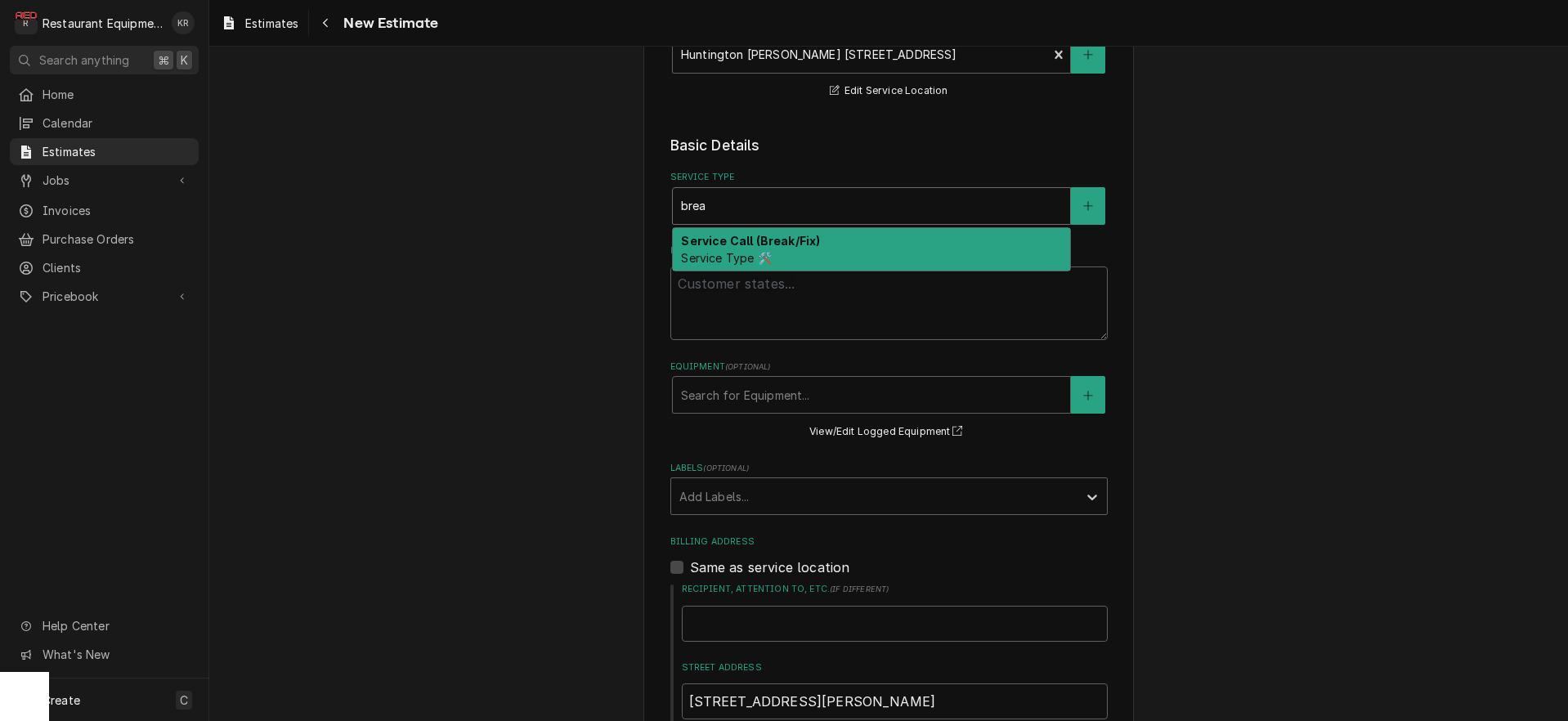
drag, startPoint x: 735, startPoint y: 250, endPoint x: 738, endPoint y: 295, distance: 45.1
click at [735, 250] on div "Service Call (Break/Fix) Service Type 🛠️" at bounding box center [872, 249] width 397 height 43
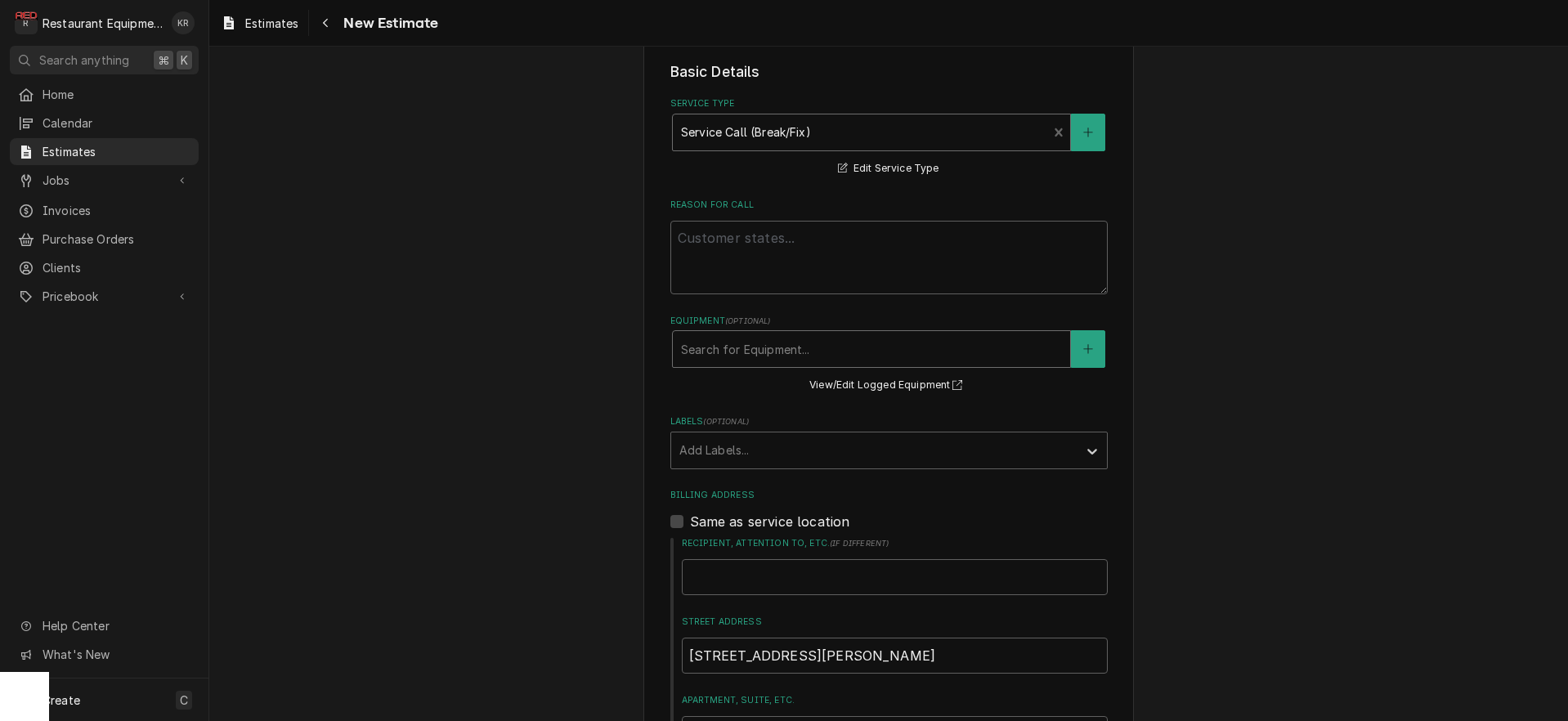
scroll to position [437, 0]
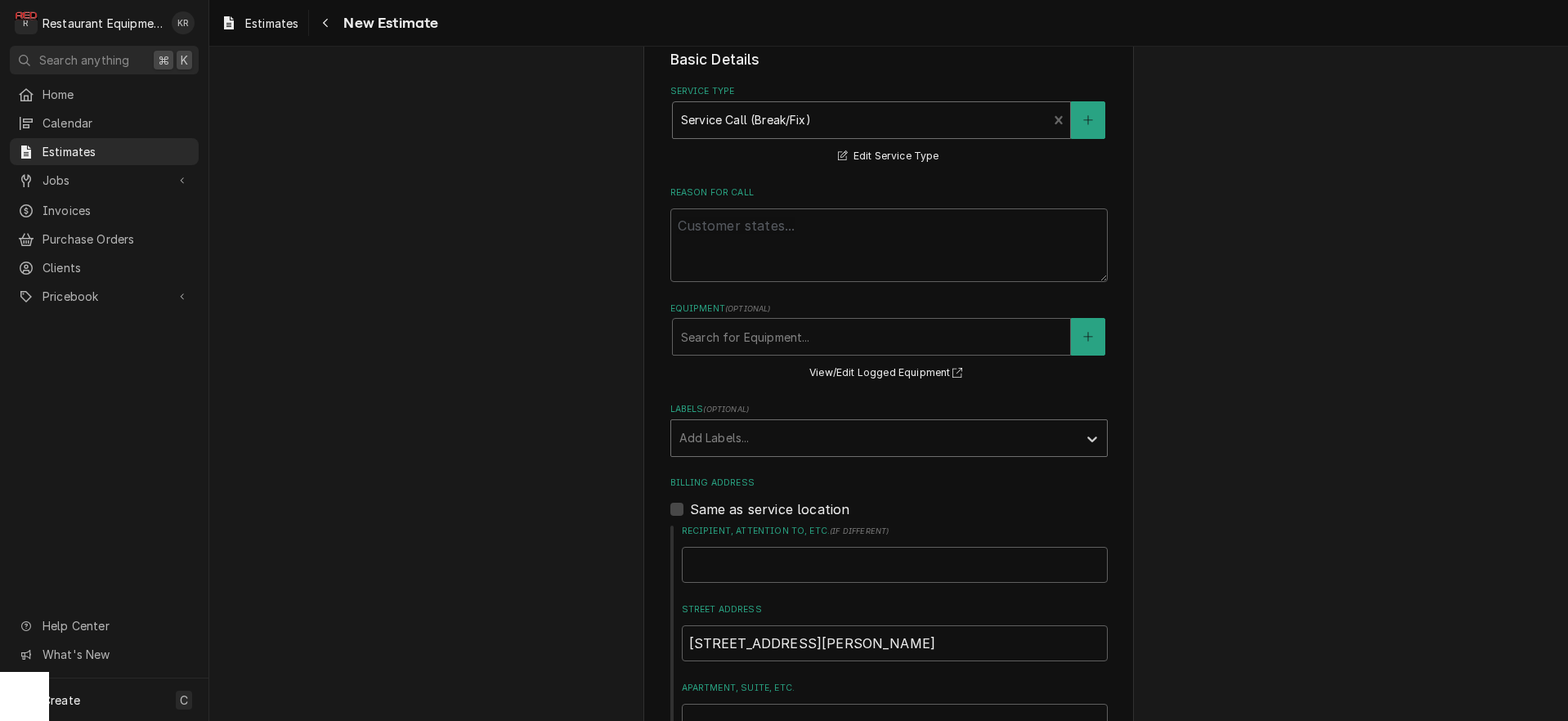
click at [738, 439] on div "Labels" at bounding box center [875, 438] width 390 height 30
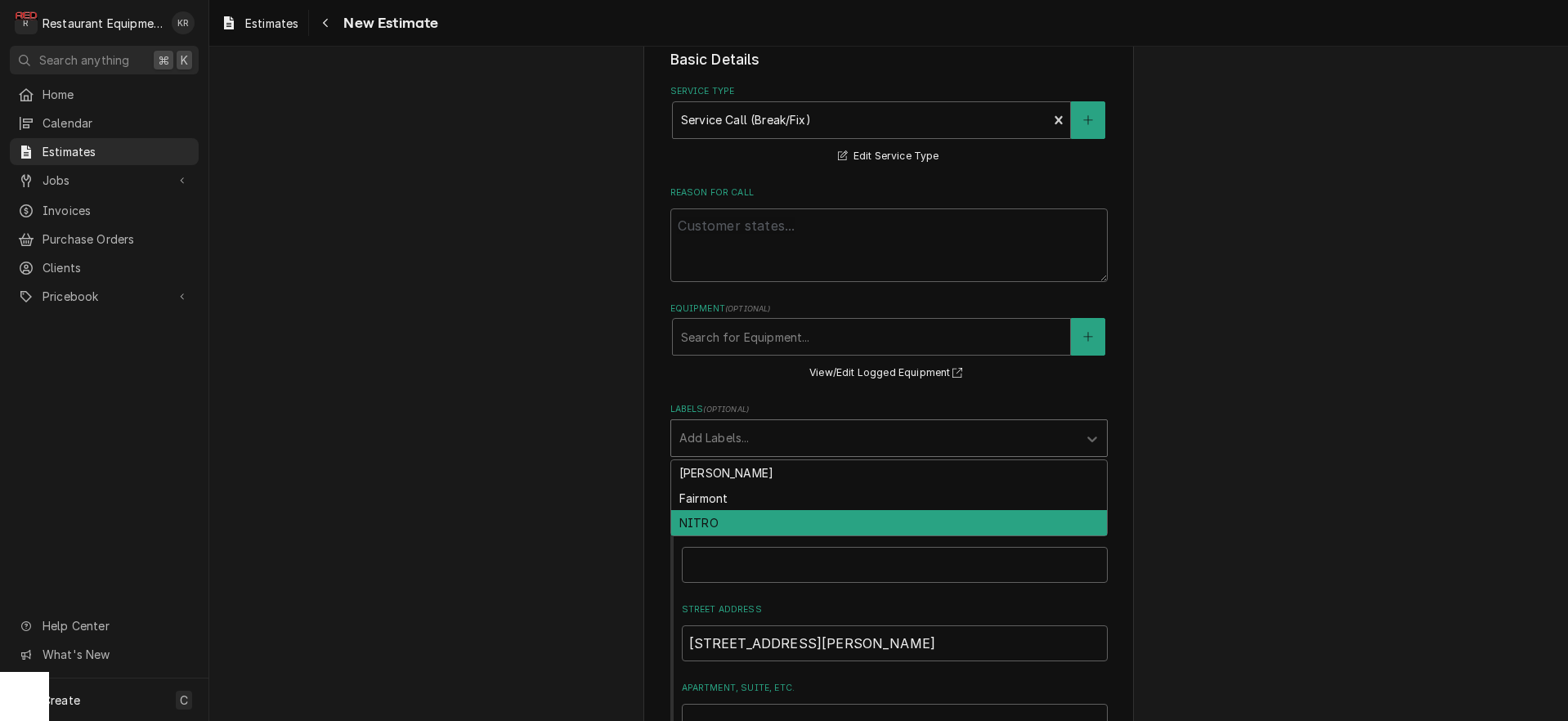
click at [730, 526] on div "NITRO" at bounding box center [889, 522] width 436 height 25
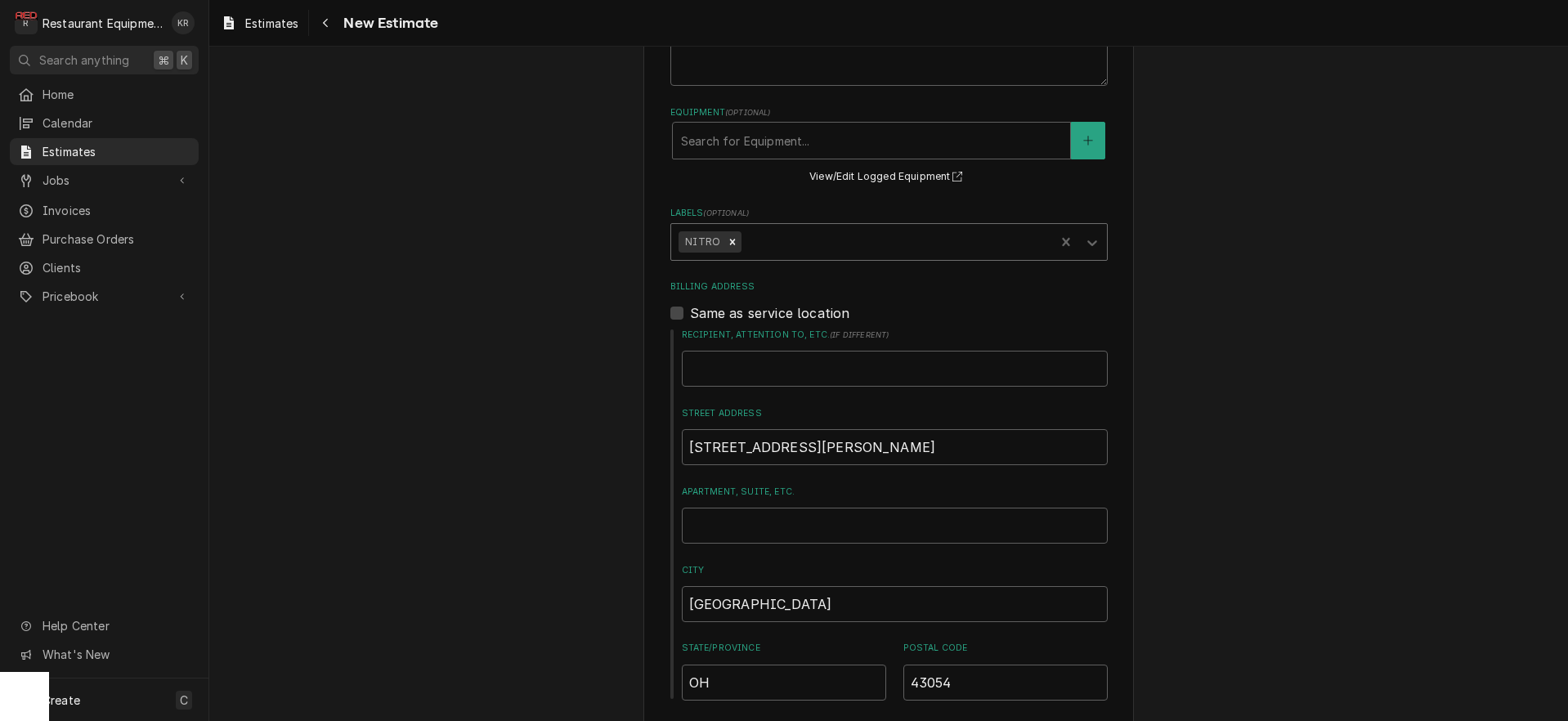
type textarea "x"
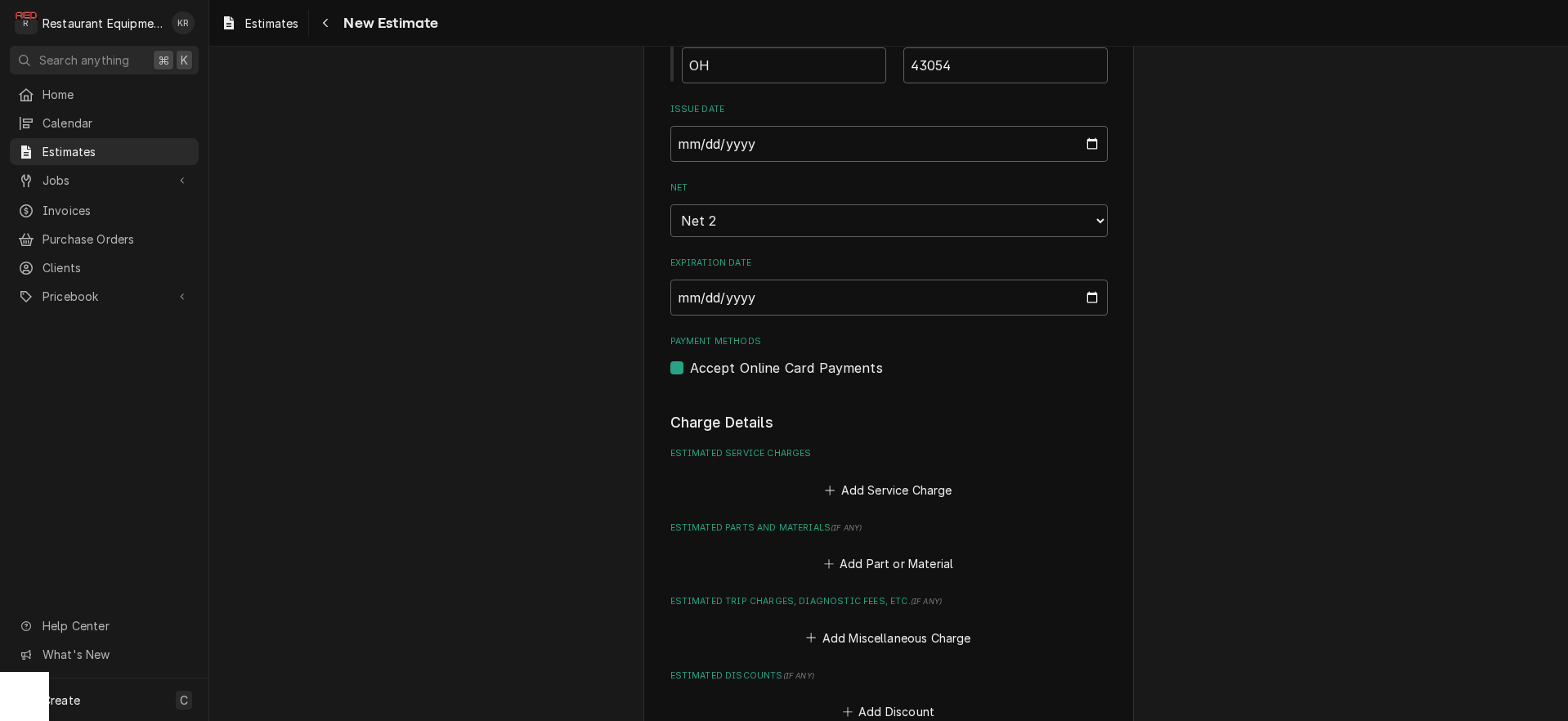
scroll to position [1251, 0]
click at [904, 486] on button "Add Service Charge" at bounding box center [888, 489] width 132 height 23
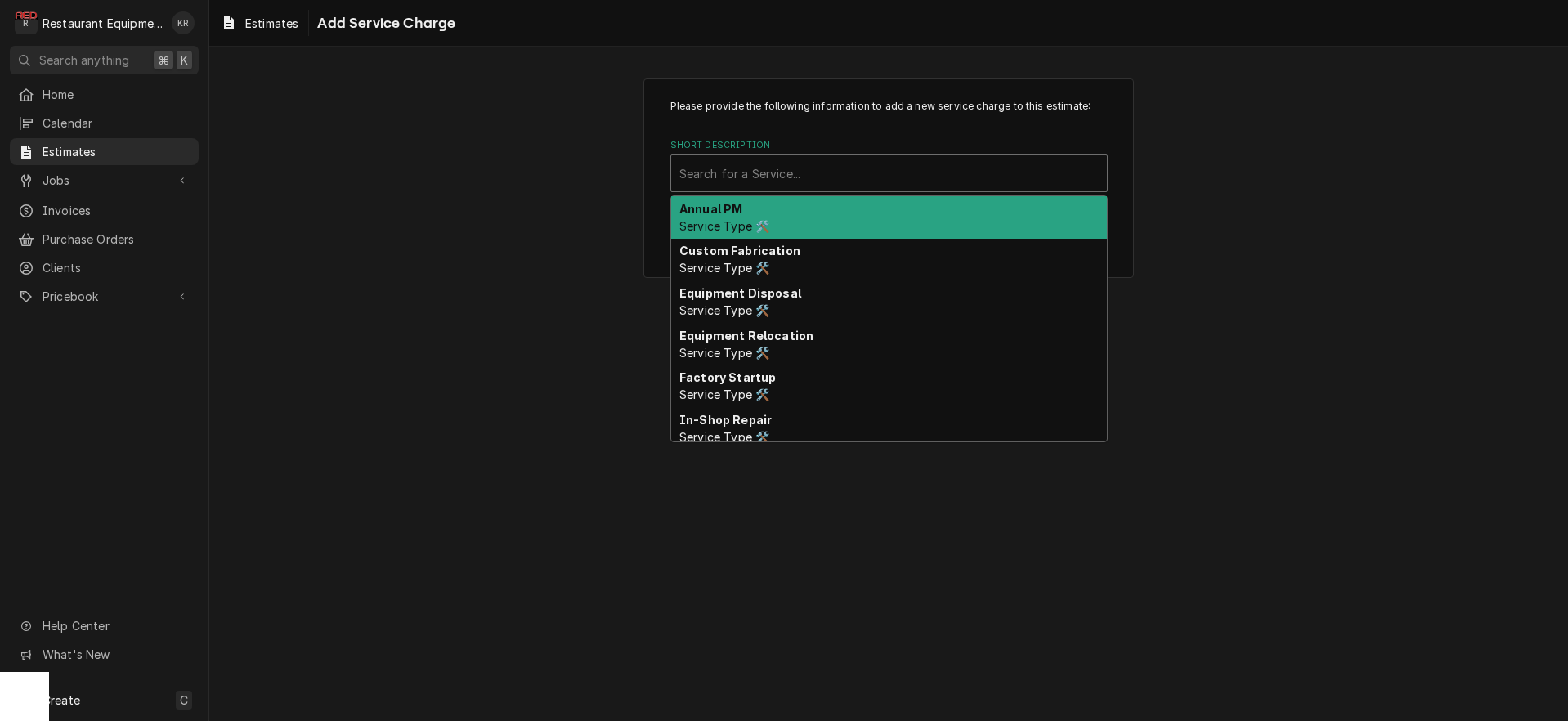
click at [762, 174] on div "Short Description" at bounding box center [889, 173] width 419 height 30
type input "Trave"
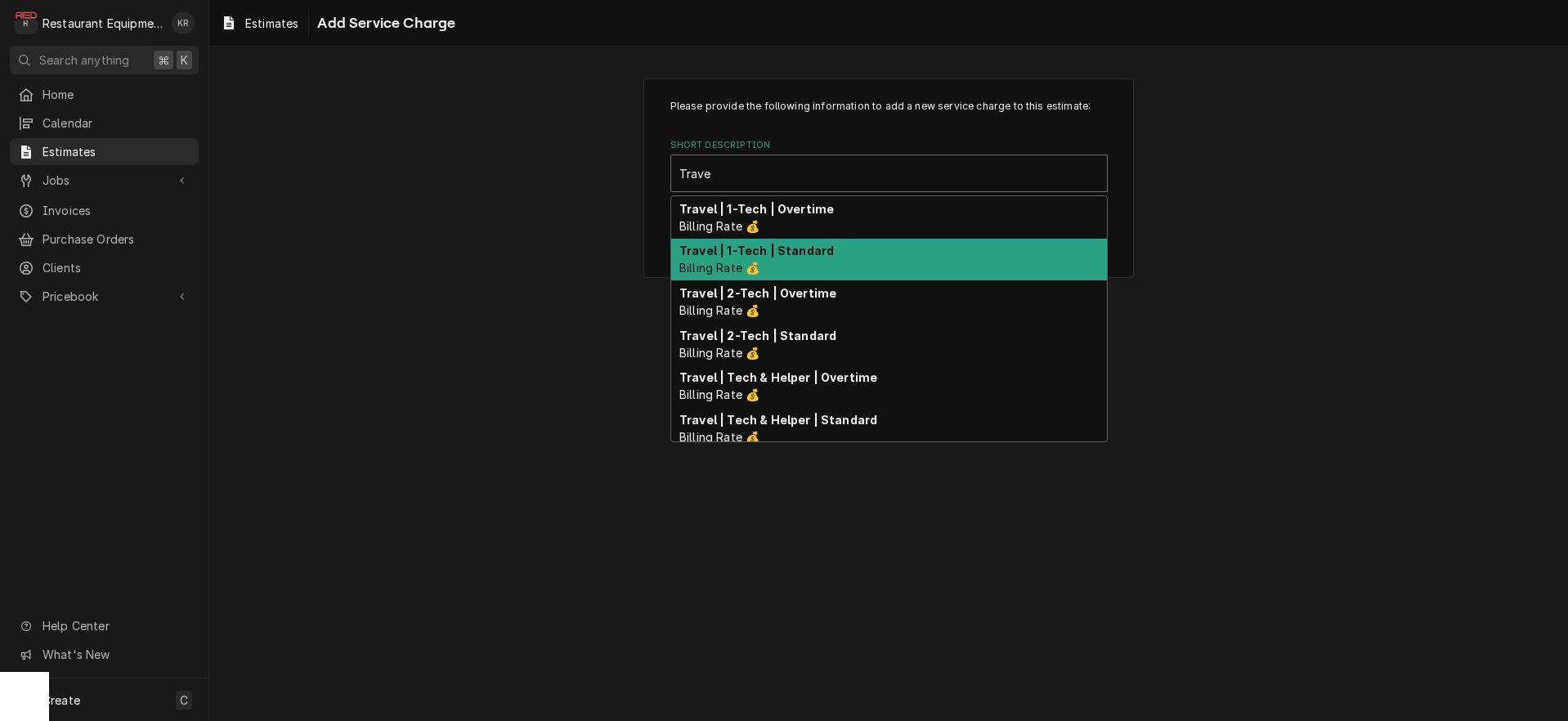
click at [770, 263] on div "Travel | 1-Tech | Standard Billing Rate 💰" at bounding box center [889, 260] width 436 height 43
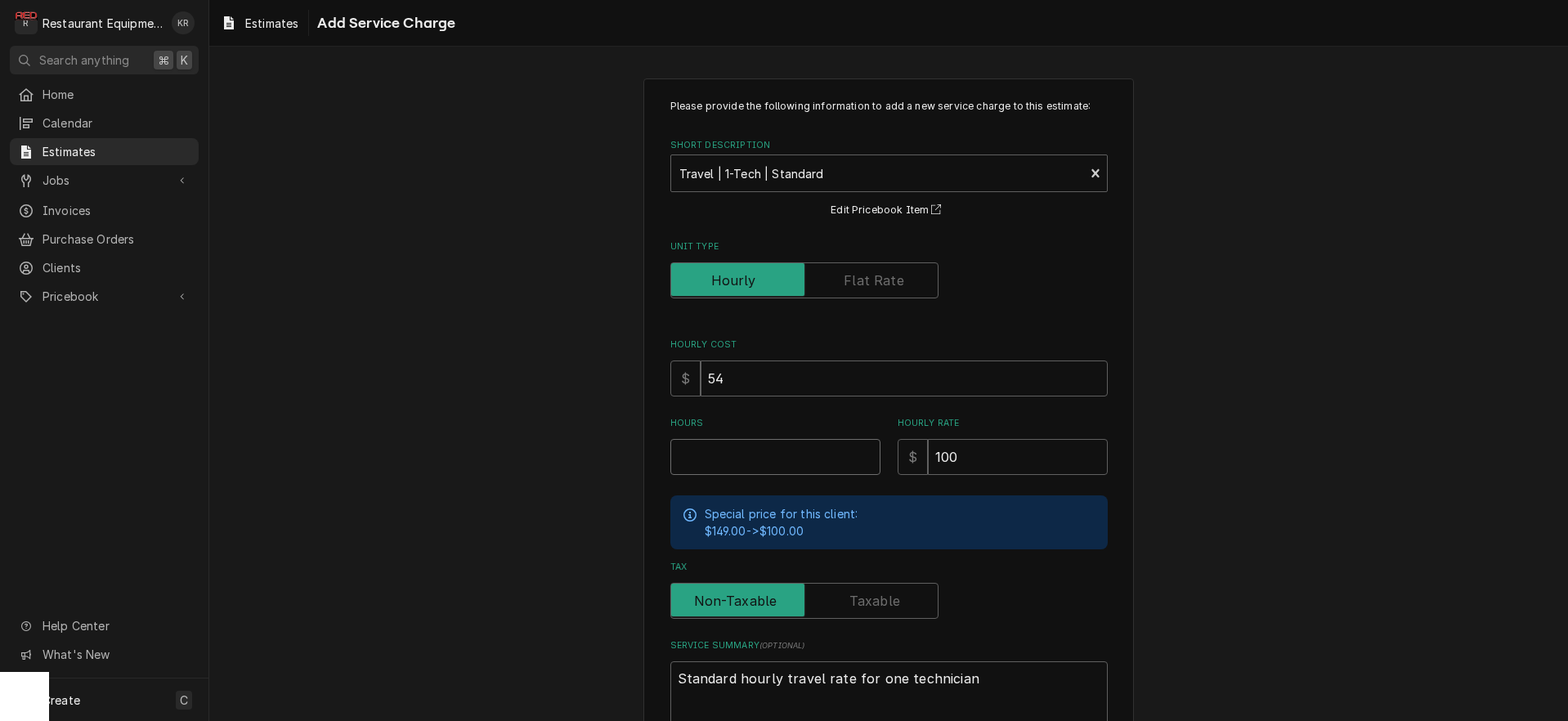
click at [721, 451] on input "Hours" at bounding box center [775, 457] width 210 height 36
type textarea "x"
type input "1"
type textarea "x"
type input "1.5"
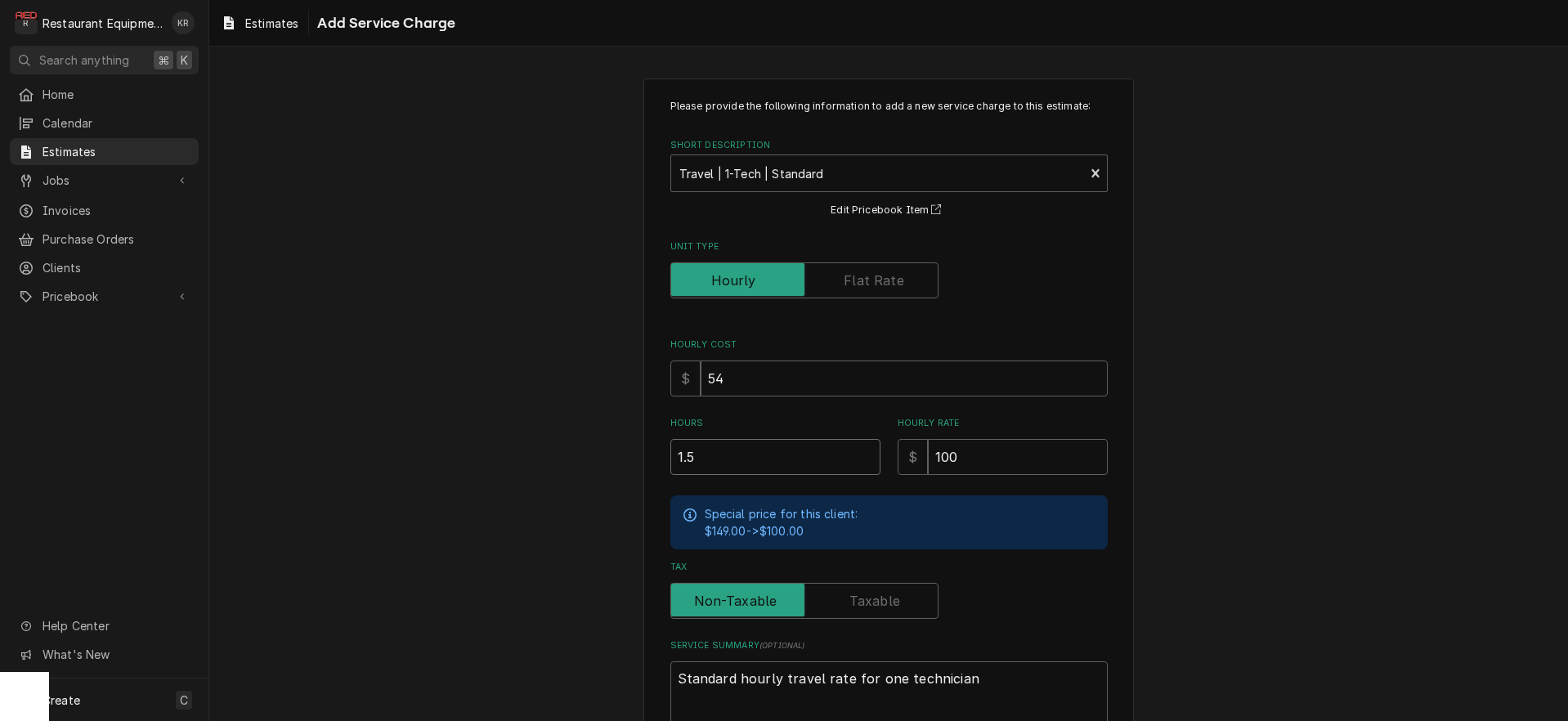
type textarea "x"
type input "1.5"
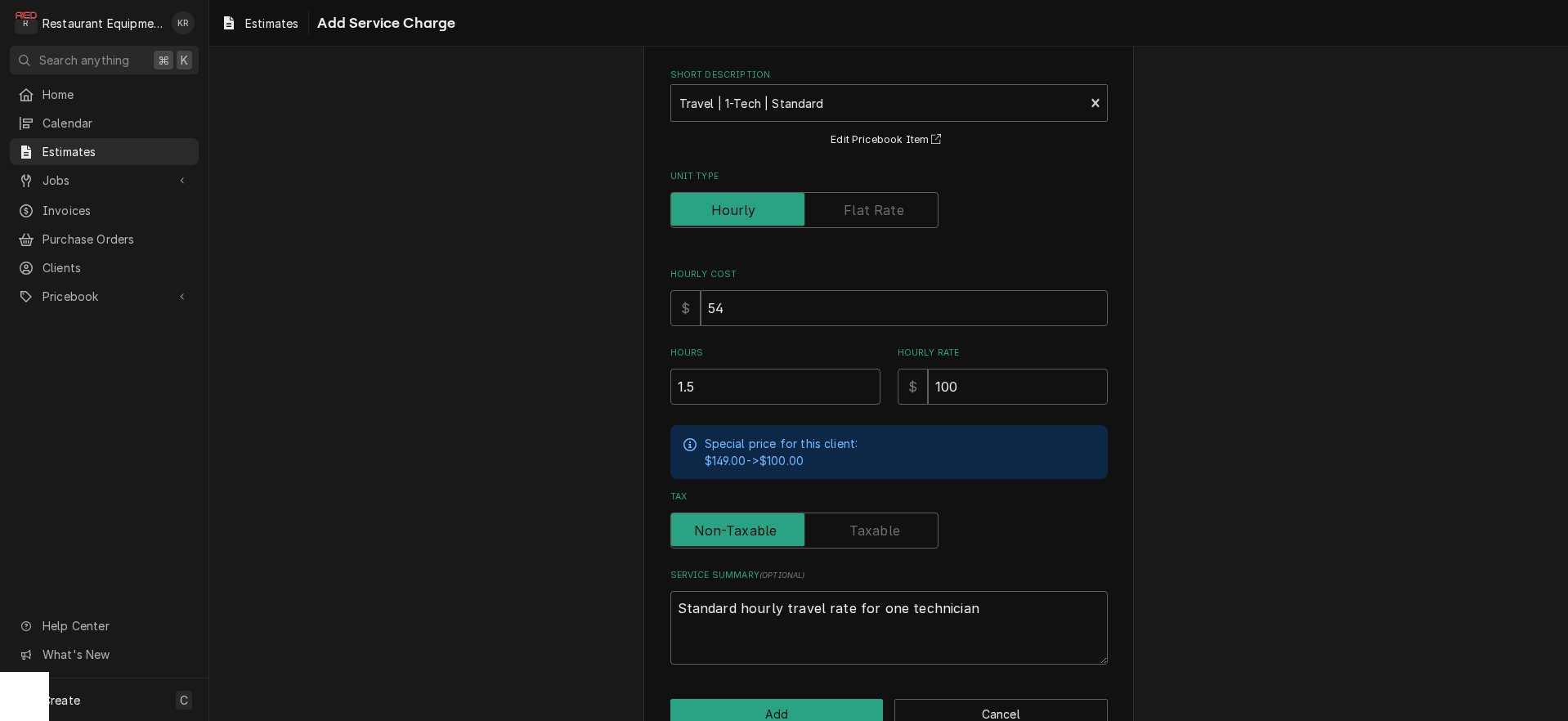
scroll to position [112, 0]
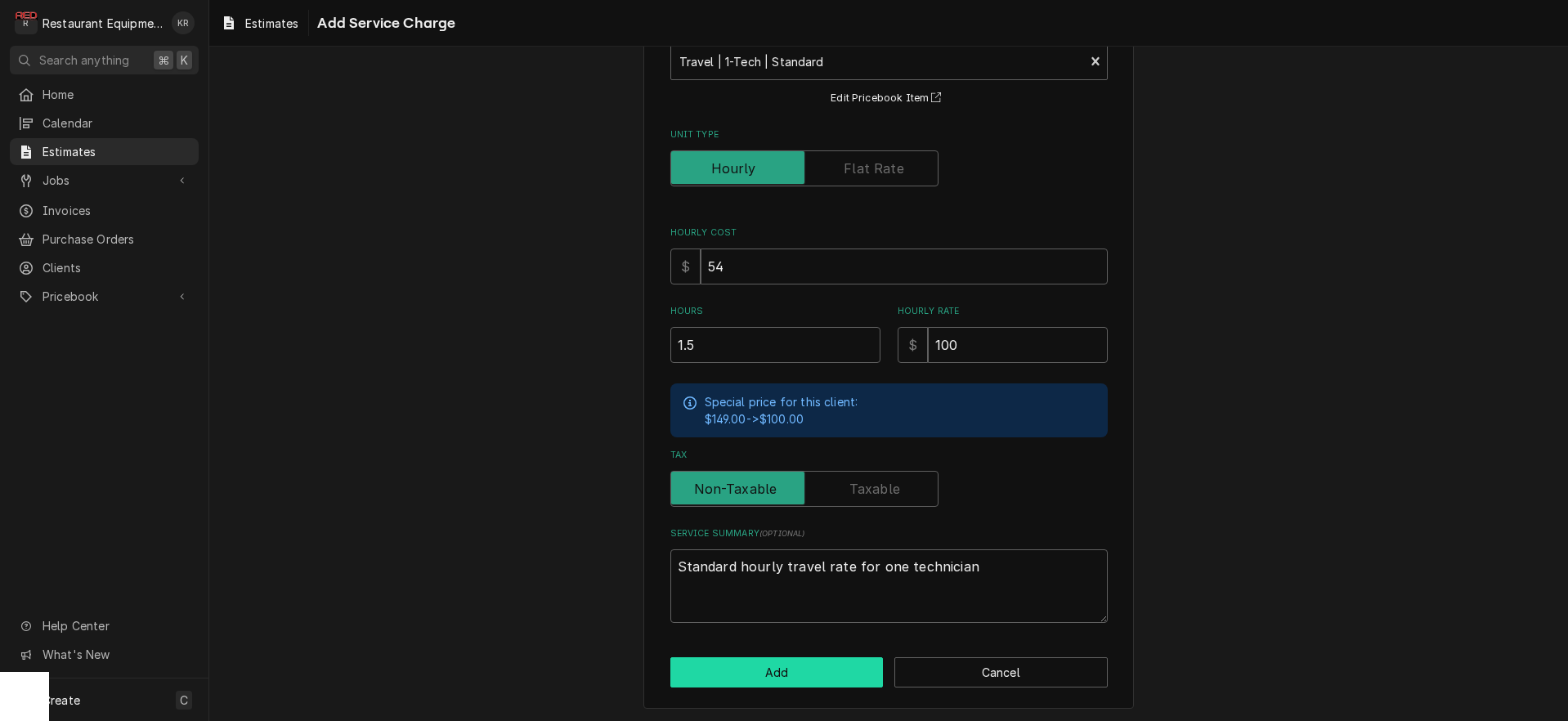
drag, startPoint x: 788, startPoint y: 687, endPoint x: 785, endPoint y: 676, distance: 11.4
click at [788, 683] on div "Please provide the following information to add a new service charge to this es…" at bounding box center [888, 338] width 491 height 742
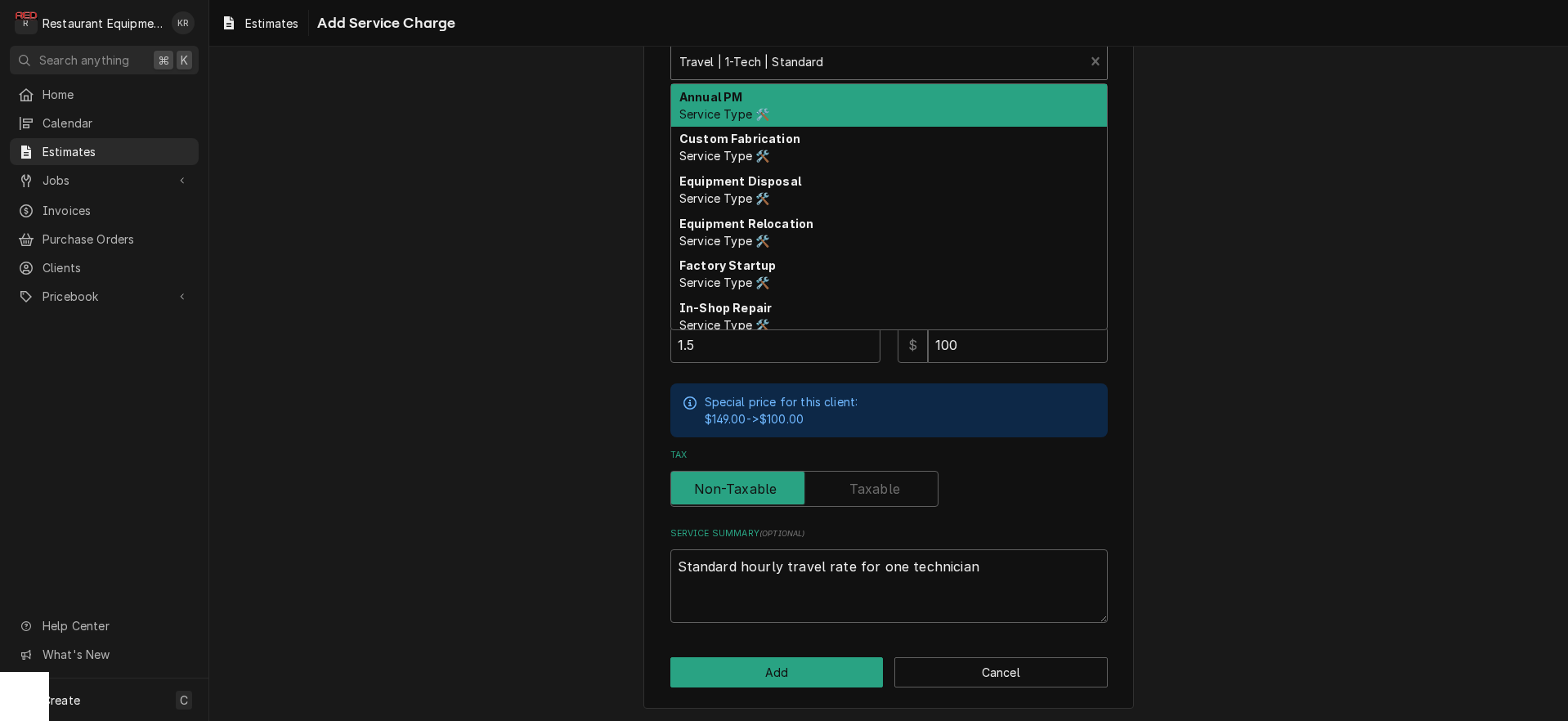
click at [805, 58] on div "Short Description" at bounding box center [878, 61] width 397 height 30
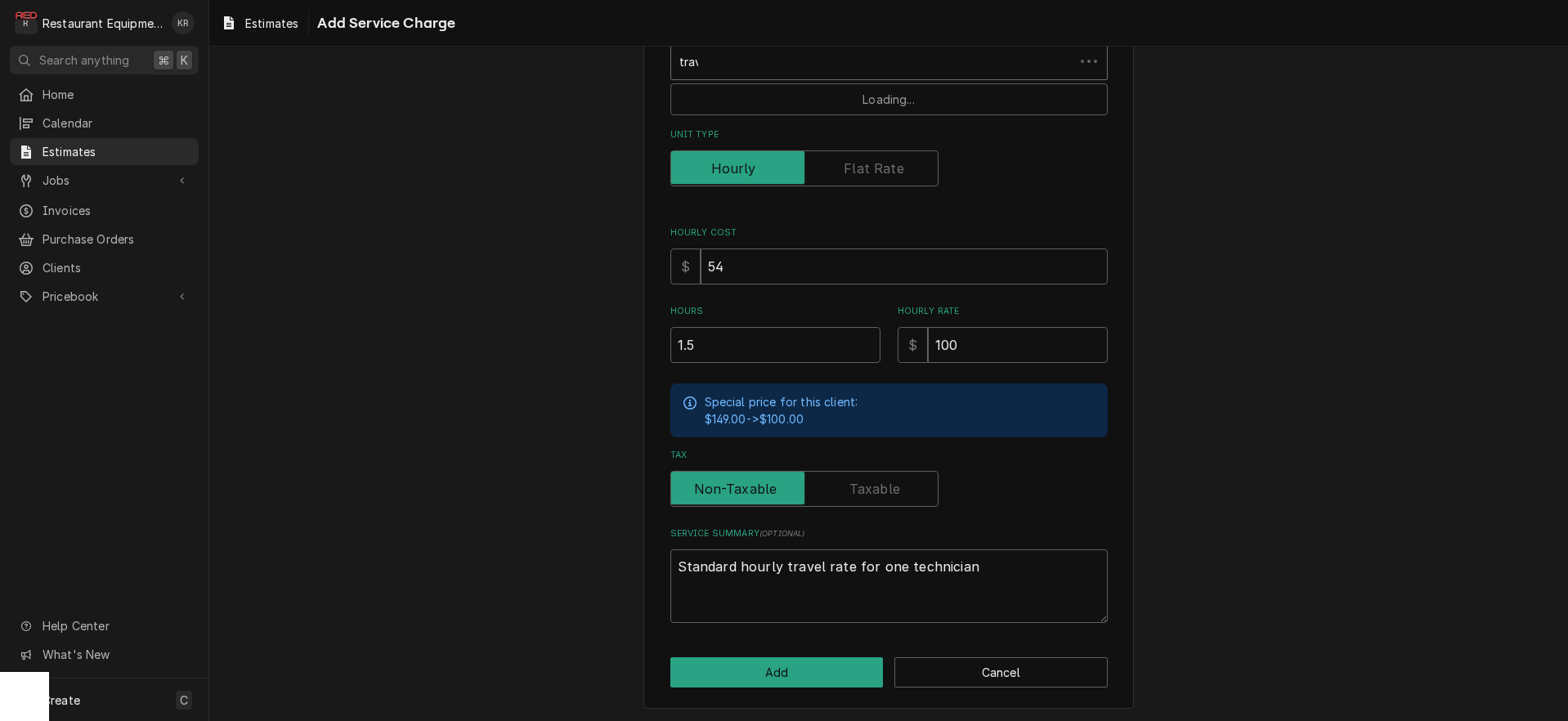
type input "trave"
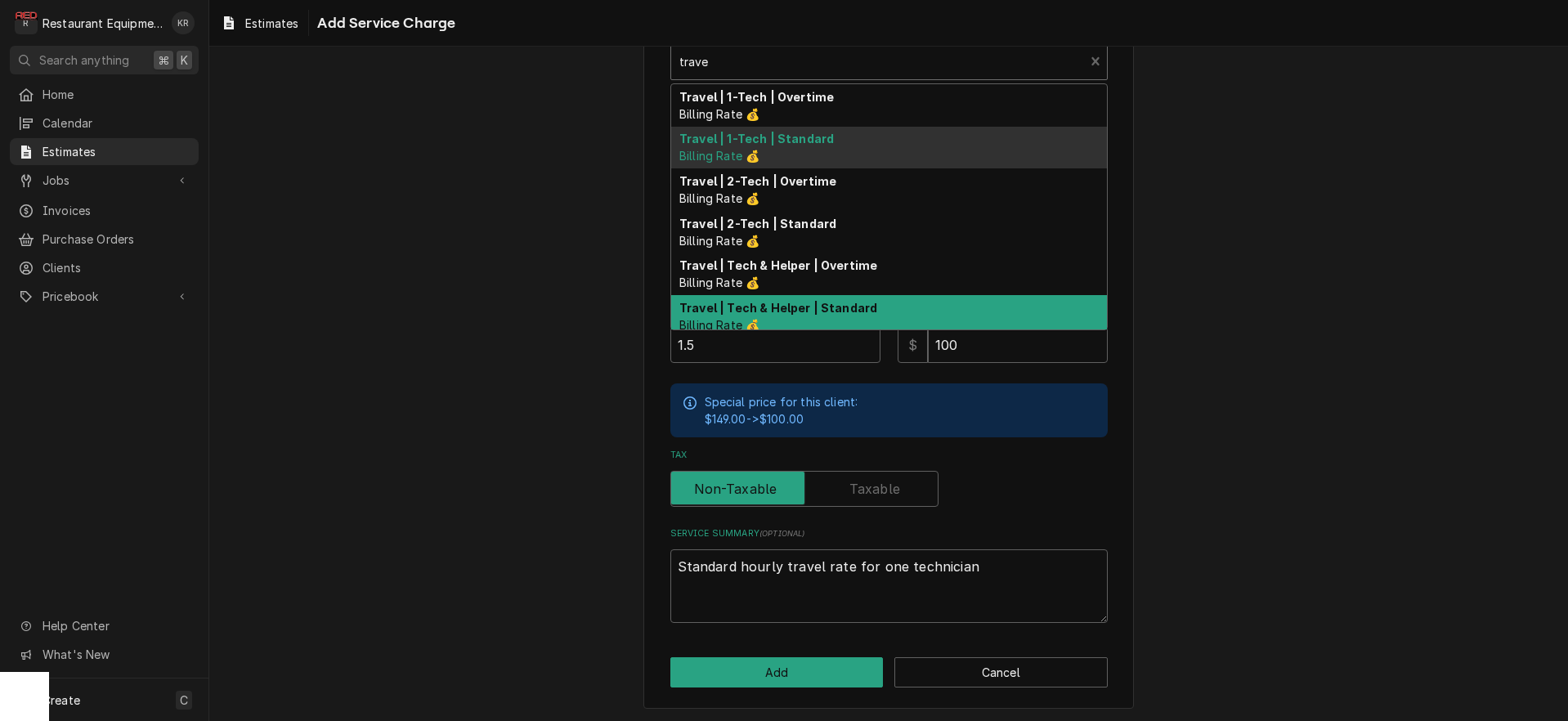
click at [788, 318] on div "Travel | Tech & Helper | Standard Billing Rate 💰" at bounding box center [889, 316] width 436 height 43
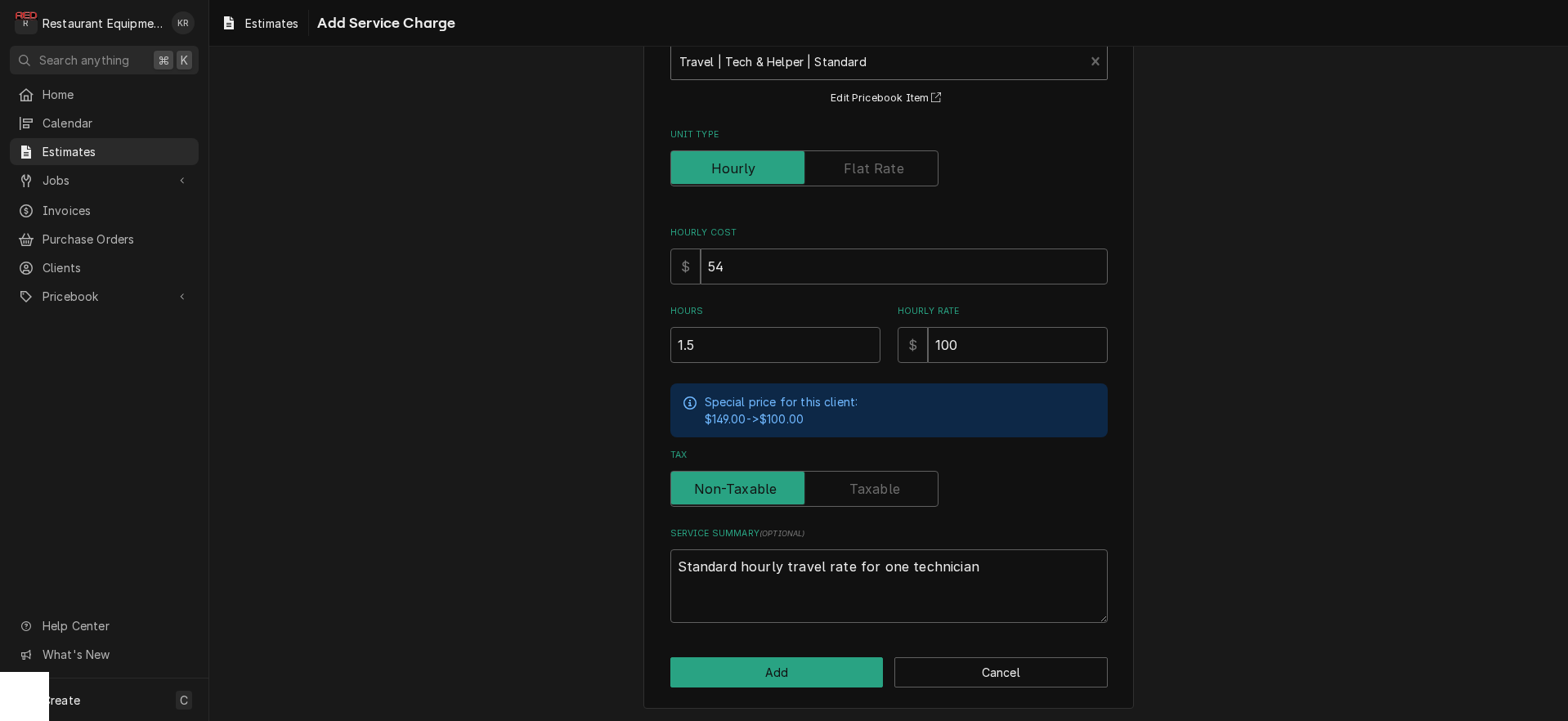
scroll to position [93, 0]
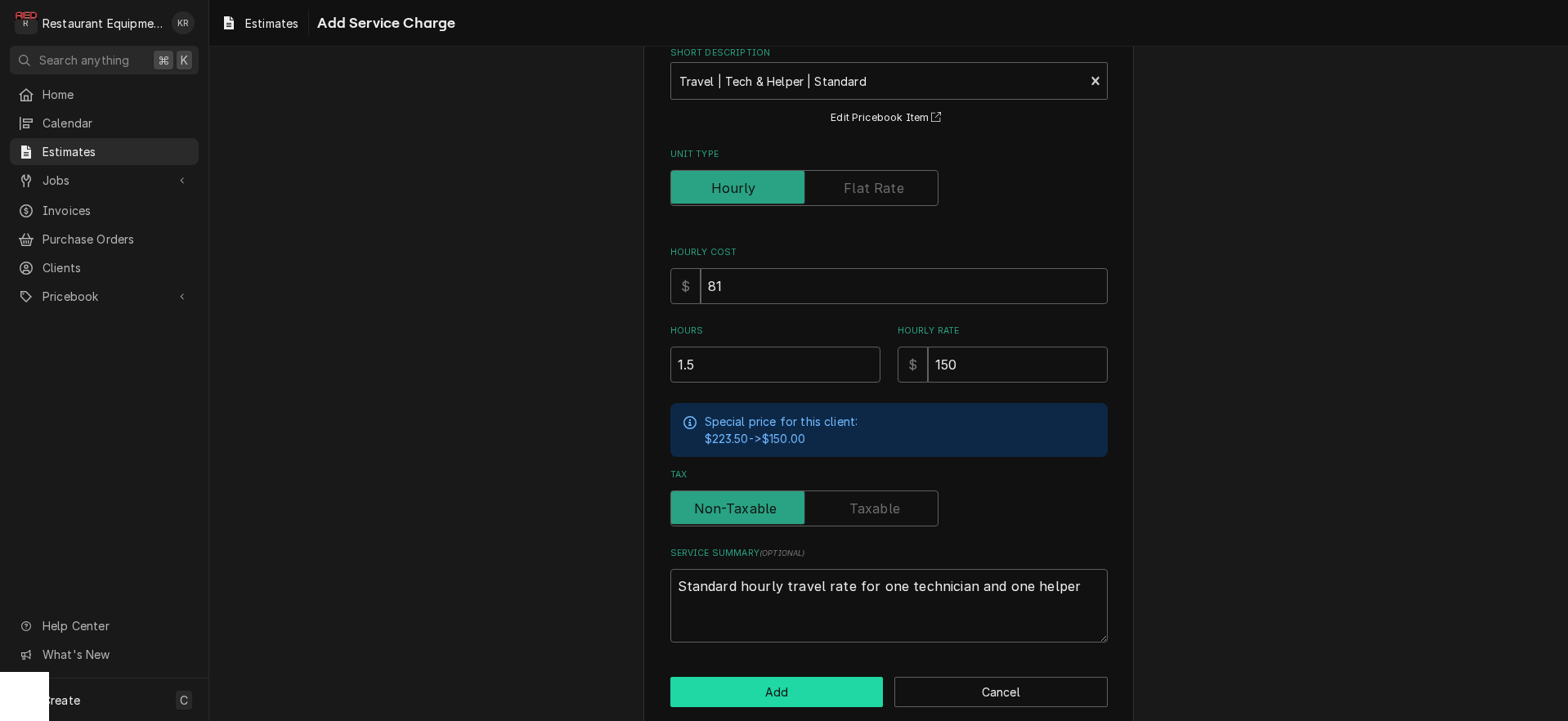
click at [789, 699] on button "Add" at bounding box center [777, 692] width 214 height 31
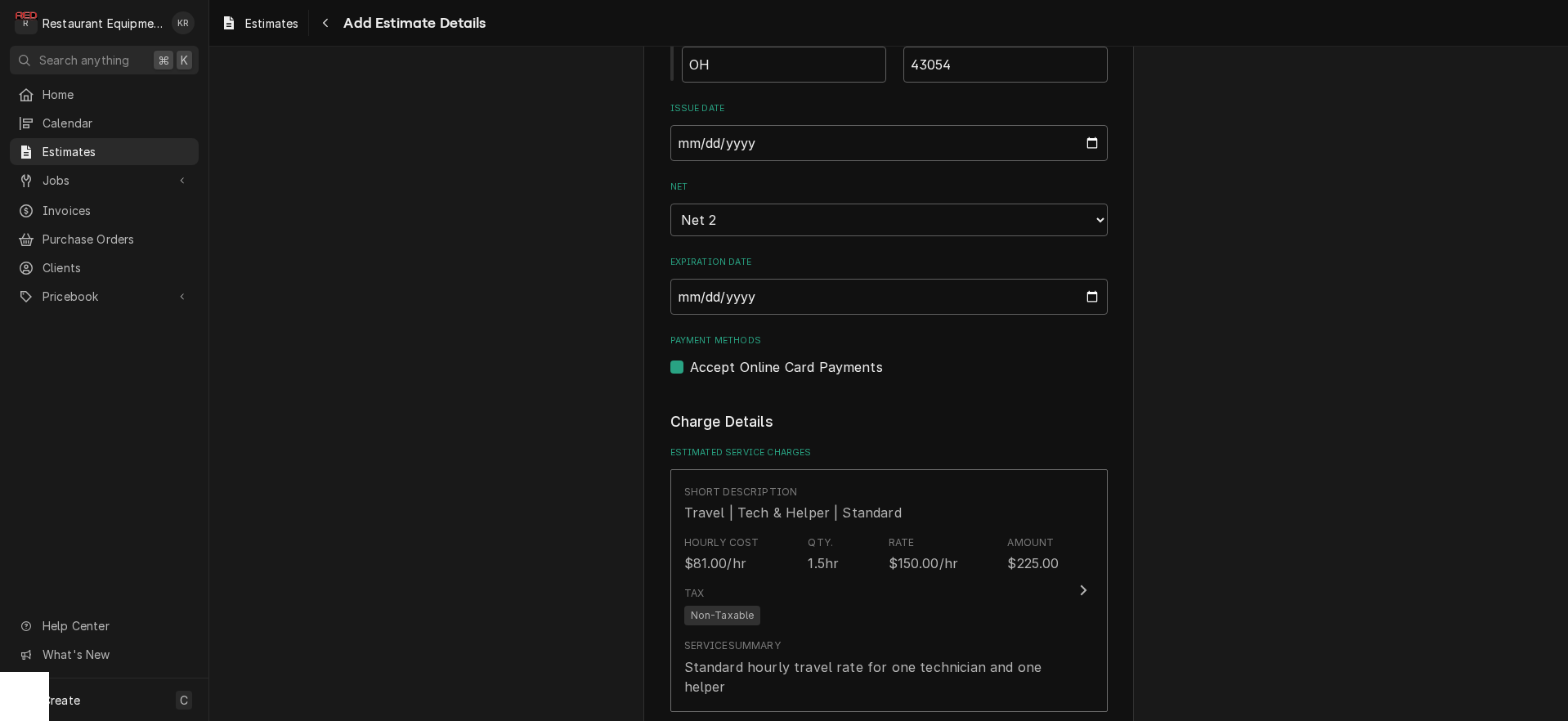
scroll to position [1231, 0]
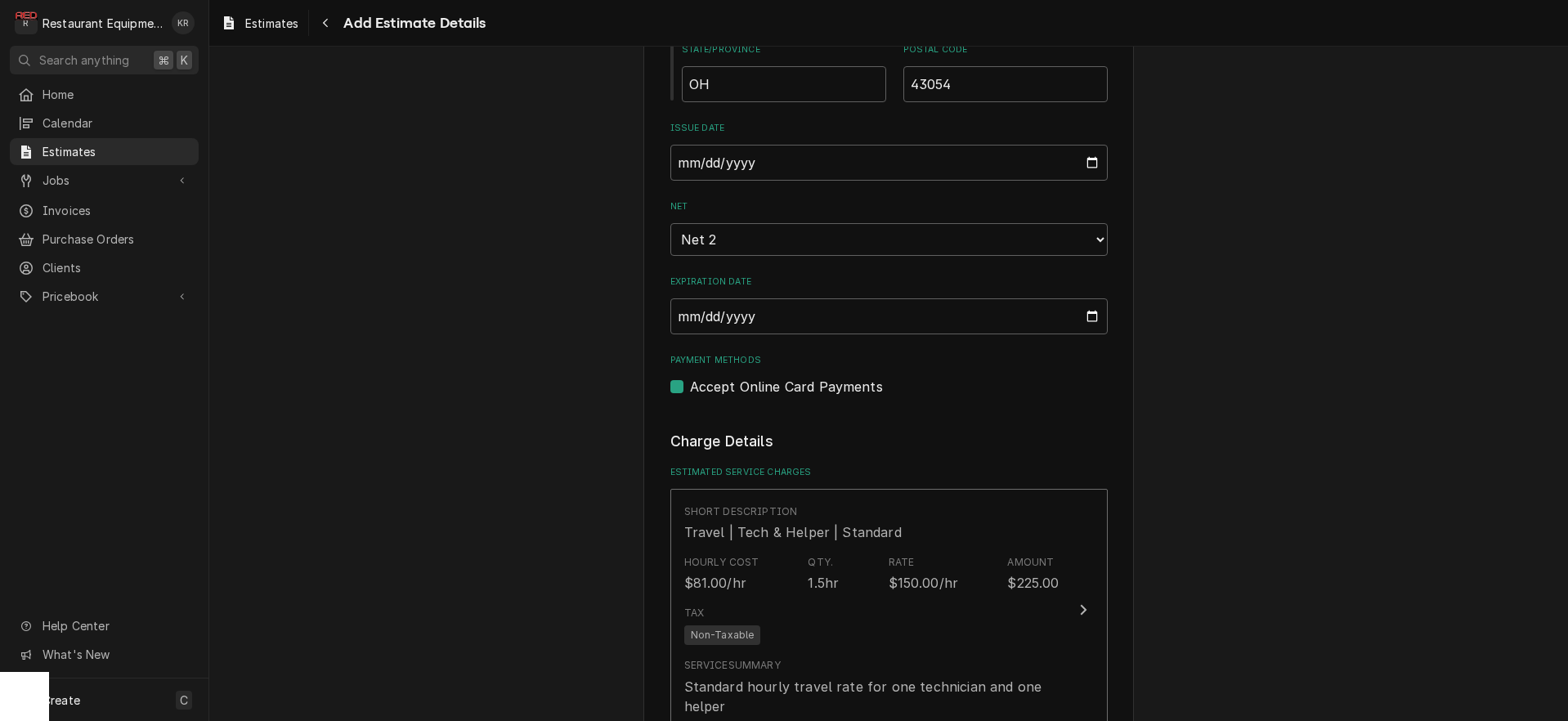
type textarea "x"
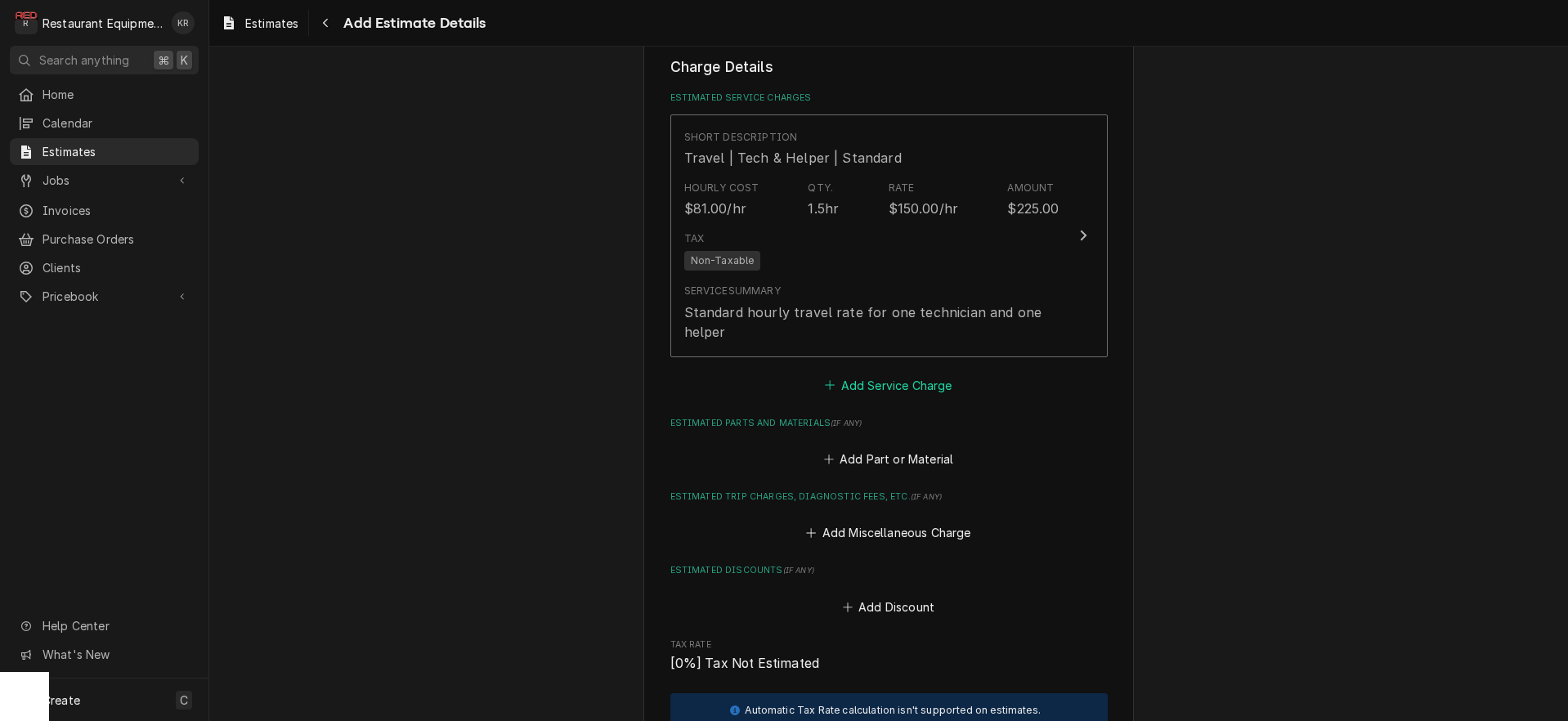
scroll to position [1609, 0]
click at [892, 385] on button "Add Service Charge" at bounding box center [888, 382] width 132 height 23
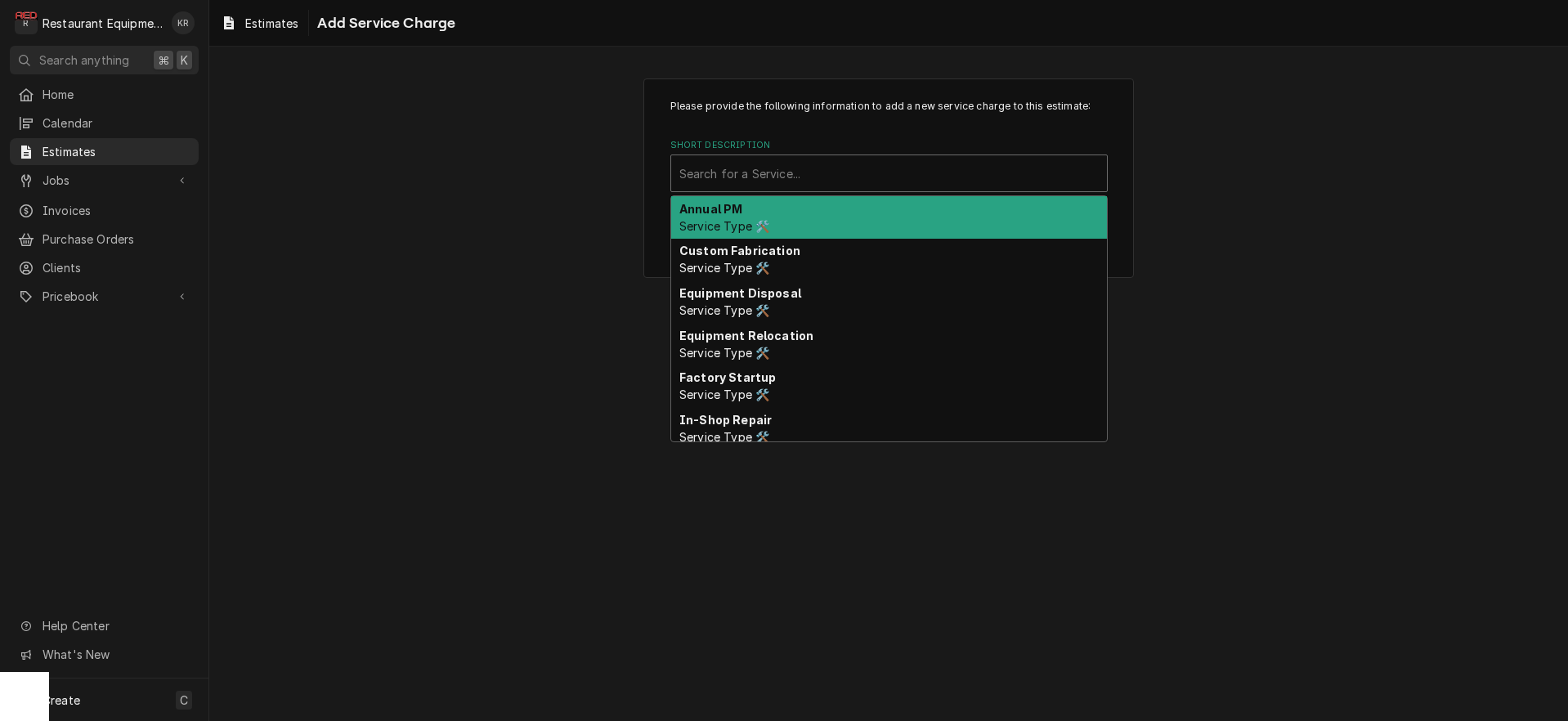
click at [758, 172] on div "Short Description" at bounding box center [889, 173] width 419 height 30
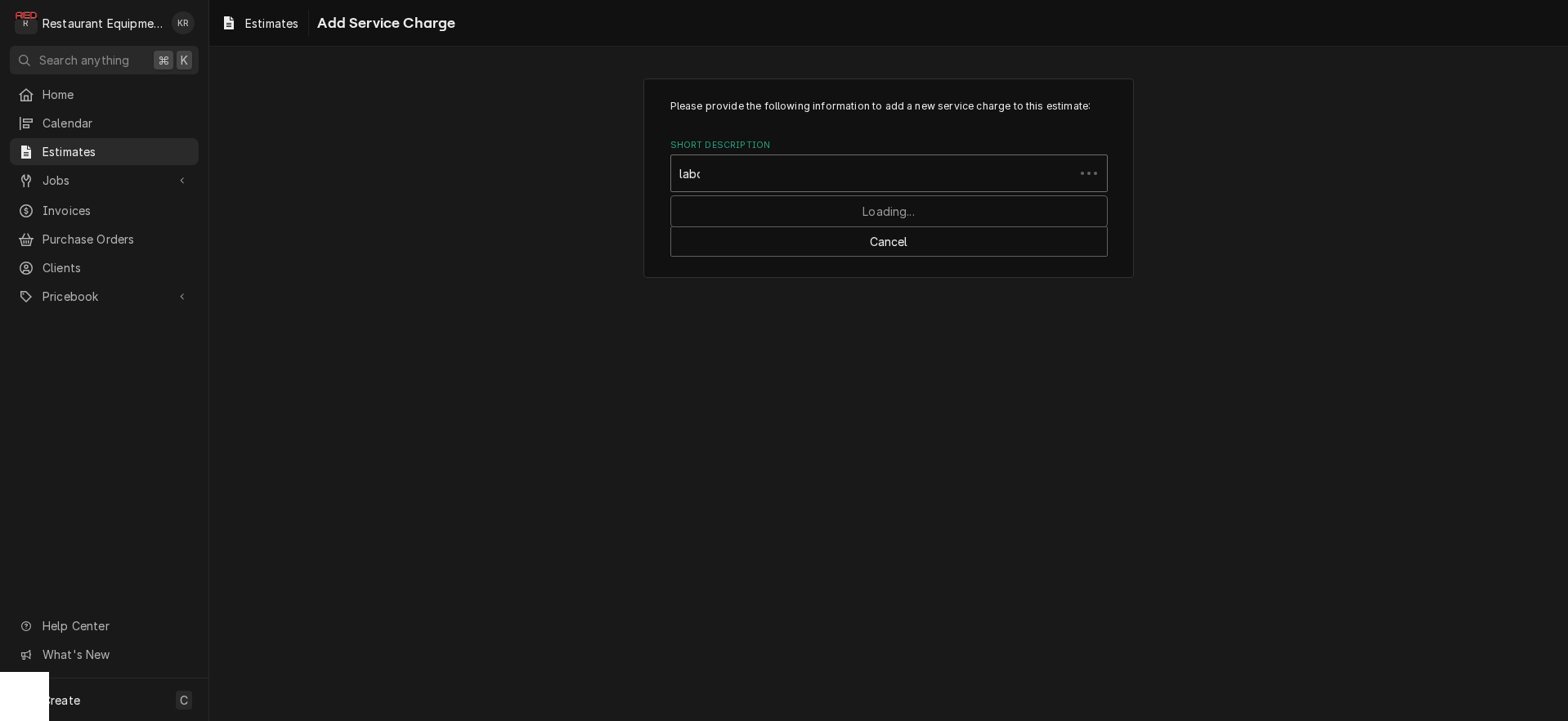
type input "labor"
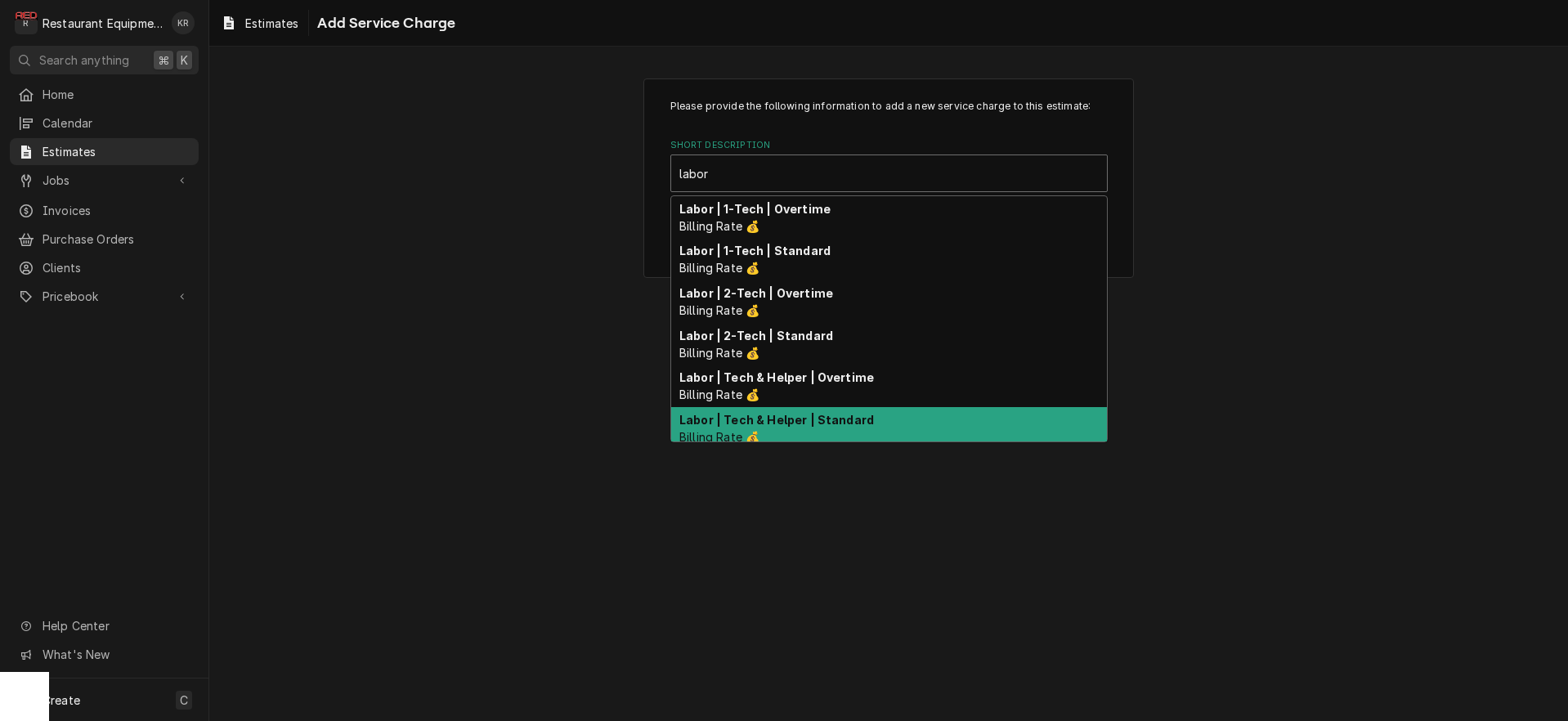
drag, startPoint x: 780, startPoint y: 431, endPoint x: 769, endPoint y: 427, distance: 11.7
click at [780, 431] on div "Labor | Tech & Helper | Standard Billing Rate 💰" at bounding box center [889, 428] width 436 height 43
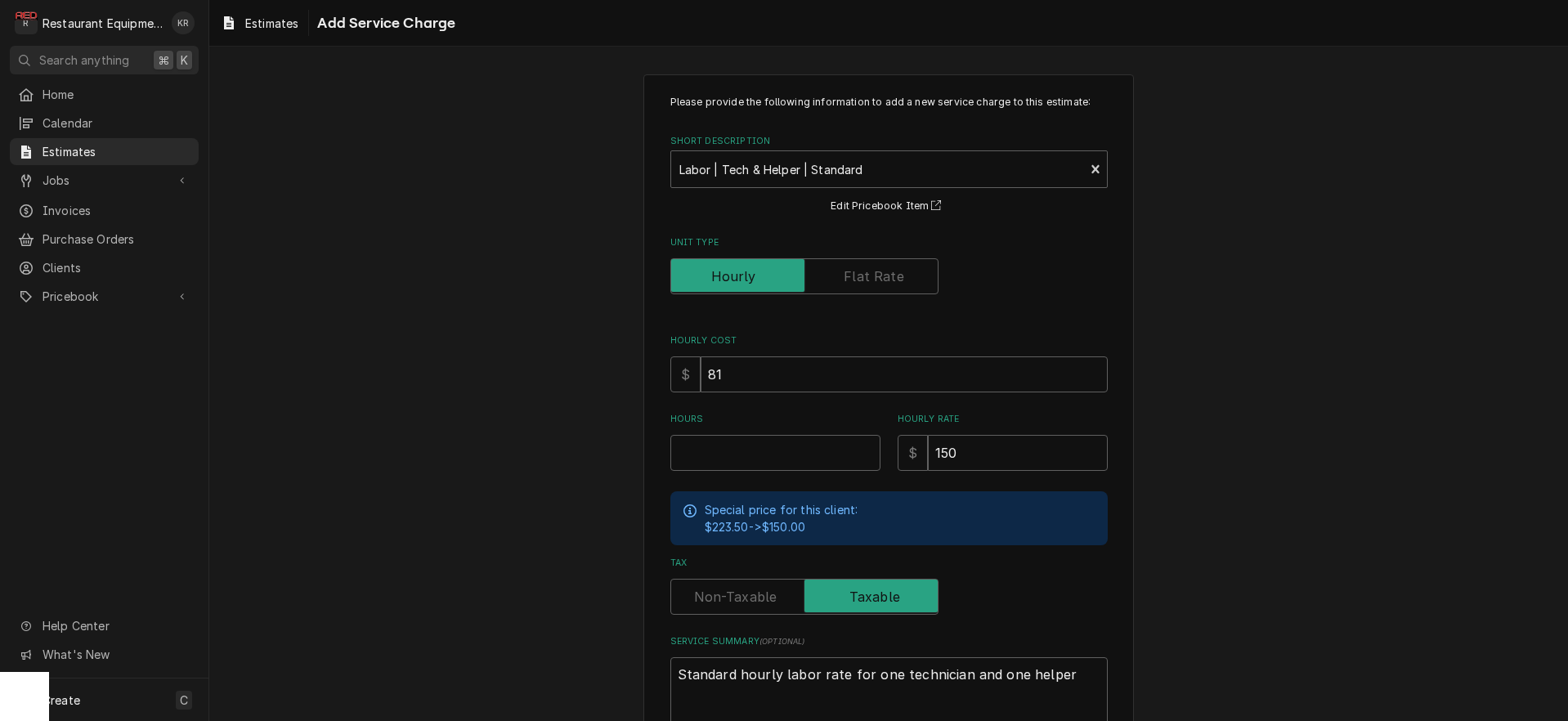
click at [724, 449] on input "Hours" at bounding box center [775, 452] width 210 height 36
click at [724, 449] on input "Hours" at bounding box center [775, 452] width 210 height 36
type textarea "x"
type input "7"
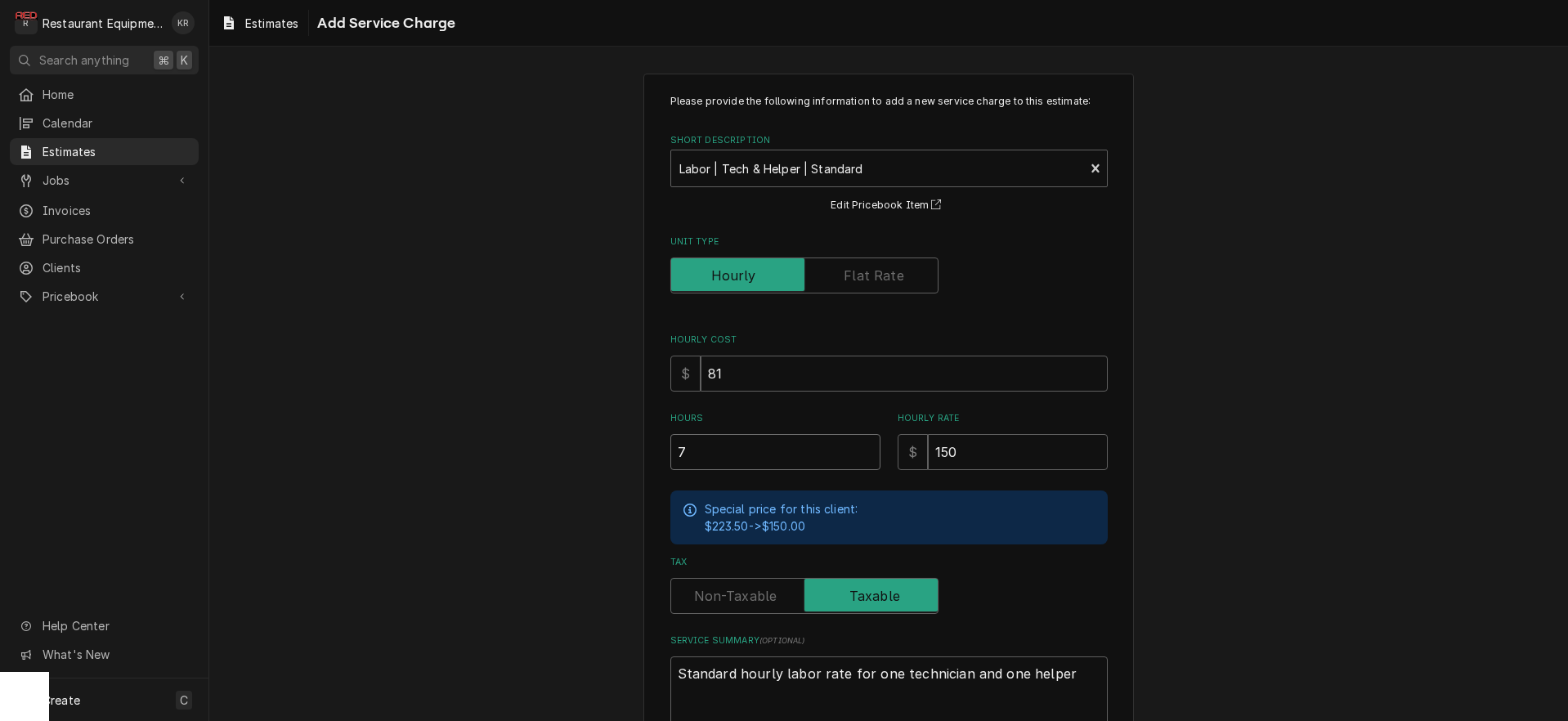
type textarea "x"
type input "7"
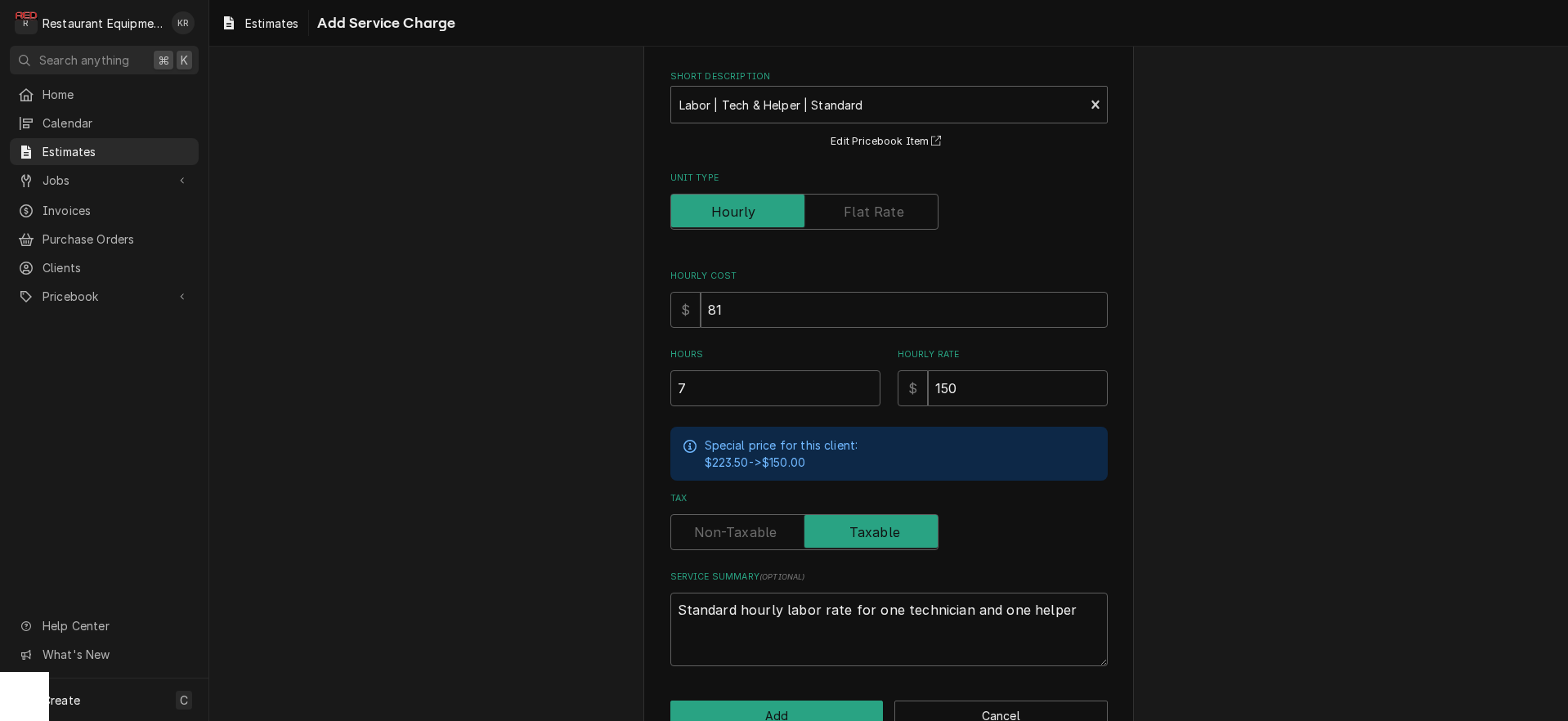
scroll to position [69, 0]
click at [703, 397] on input "7" at bounding box center [775, 387] width 210 height 36
drag, startPoint x: 679, startPoint y: 396, endPoint x: 668, endPoint y: 396, distance: 11.0
click at [670, 396] on input "7" at bounding box center [775, 387] width 210 height 36
type textarea "x"
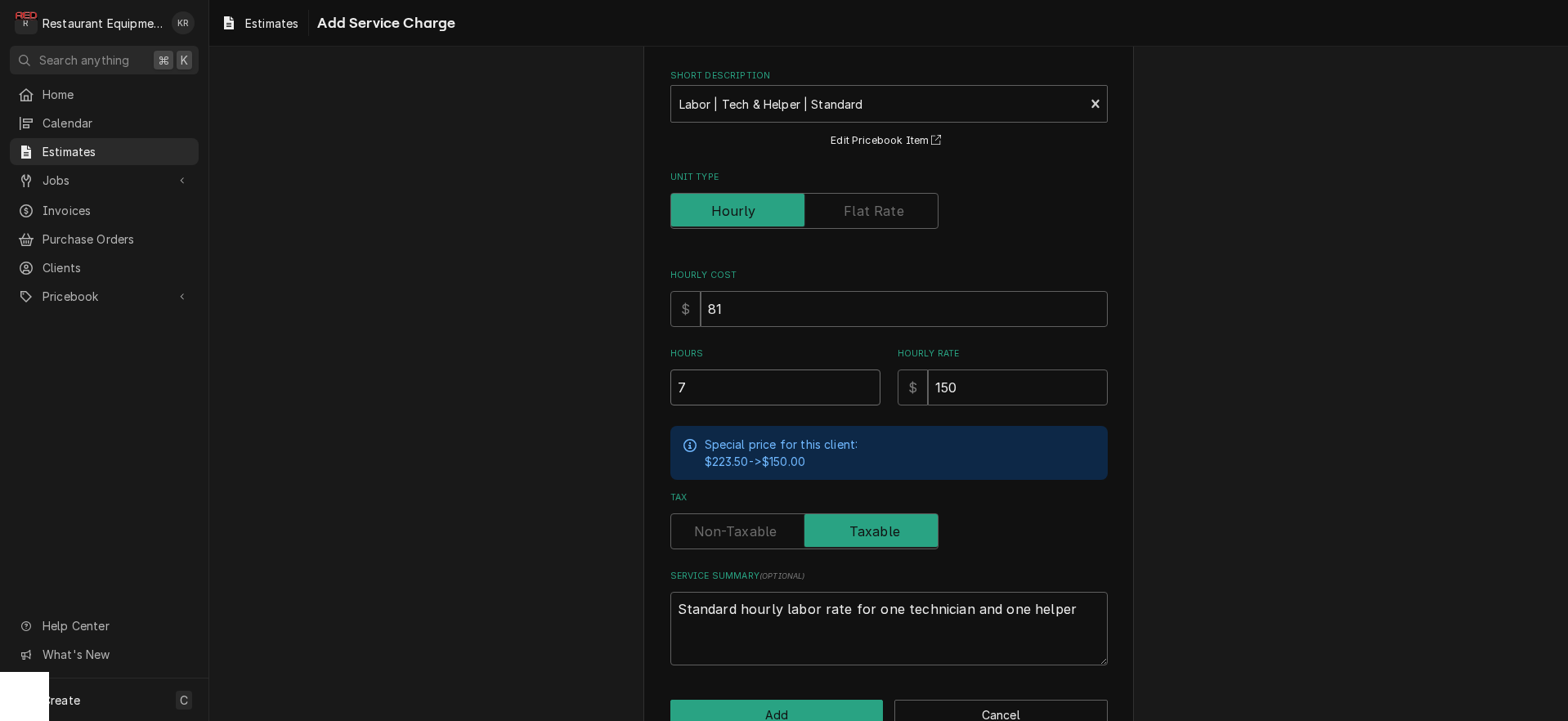
type input "6"
type textarea "x"
type input "6.5"
type textarea "x"
type input "6.5"
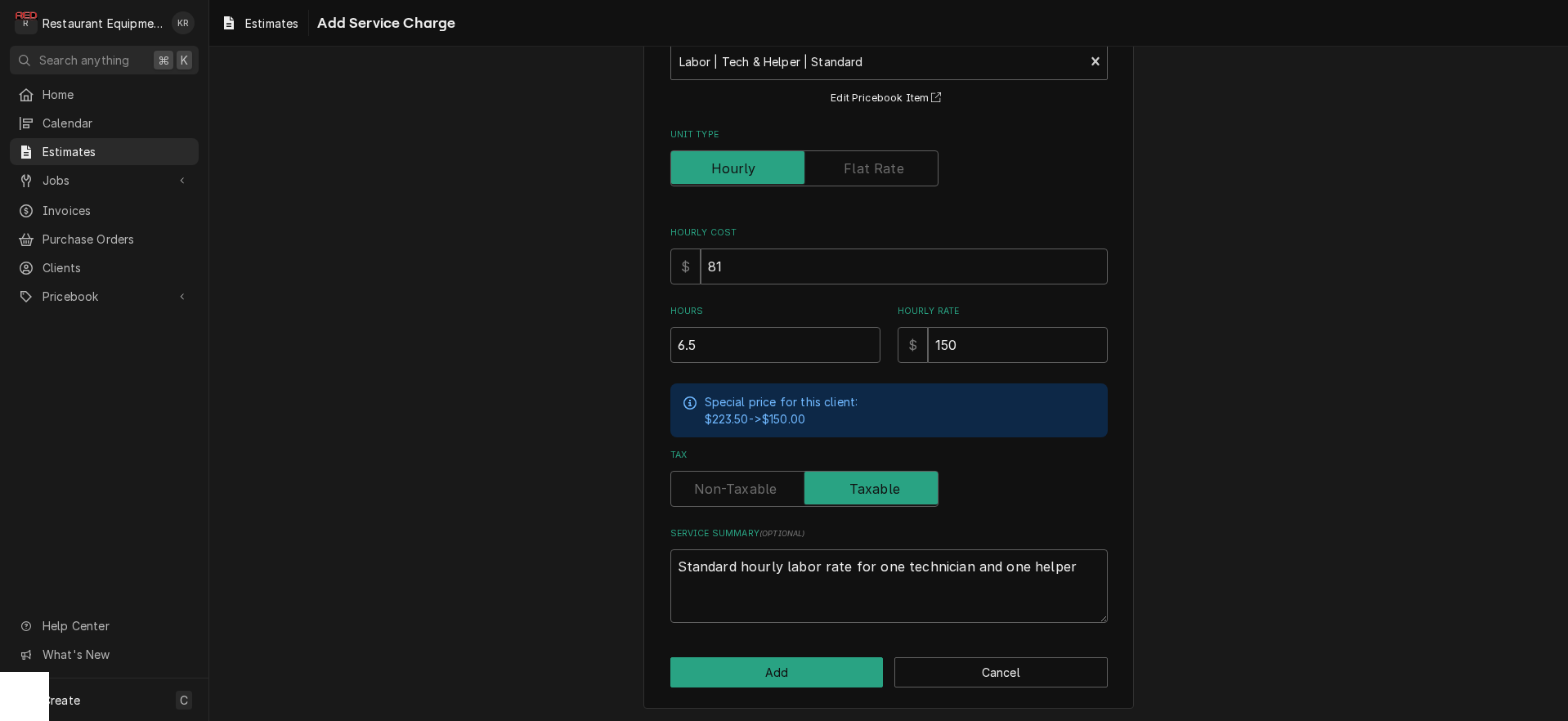
scroll to position [111, 0]
click at [734, 493] on label "Tax" at bounding box center [804, 489] width 268 height 36
click at [734, 493] on input "Tax" at bounding box center [805, 489] width 254 height 36
checkbox input "false"
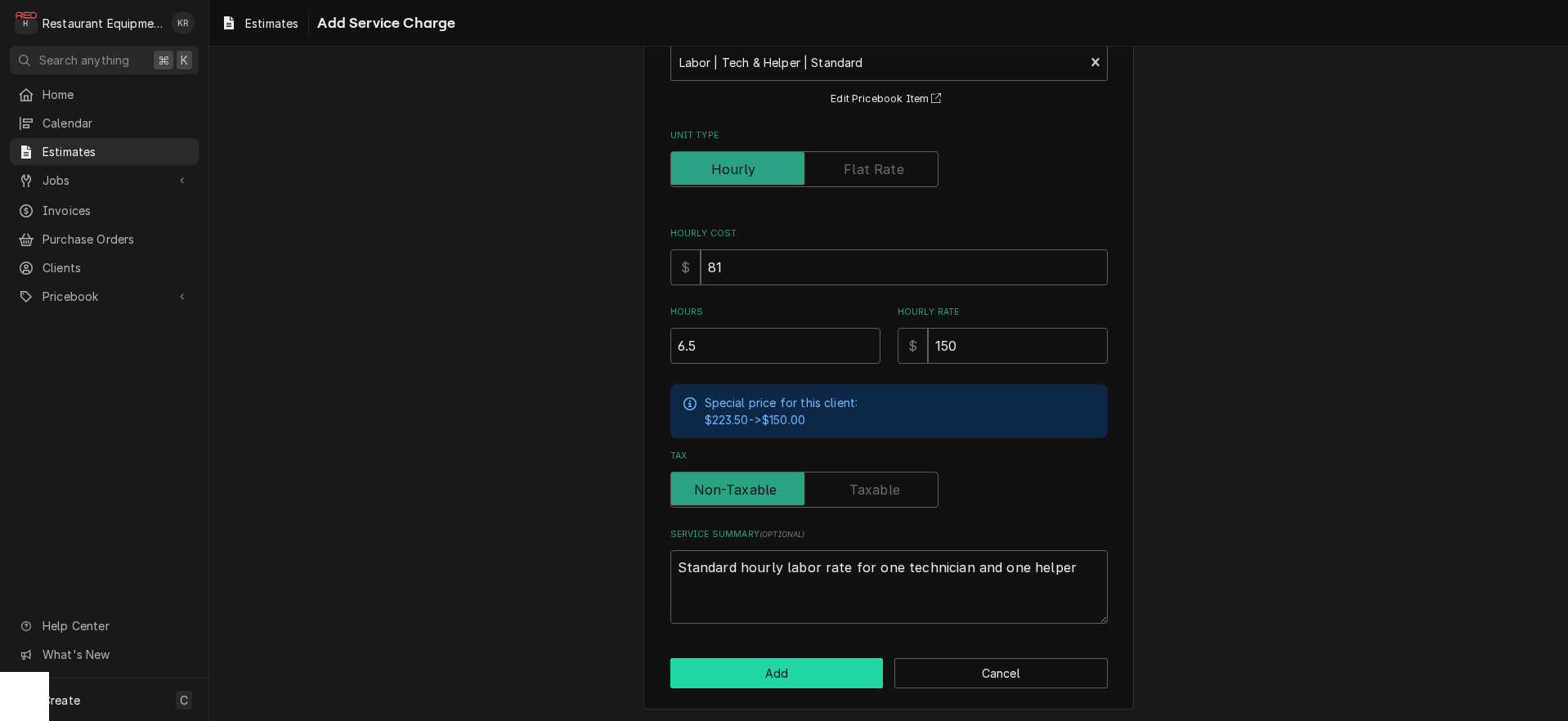
click at [779, 678] on button "Add" at bounding box center [777, 673] width 214 height 31
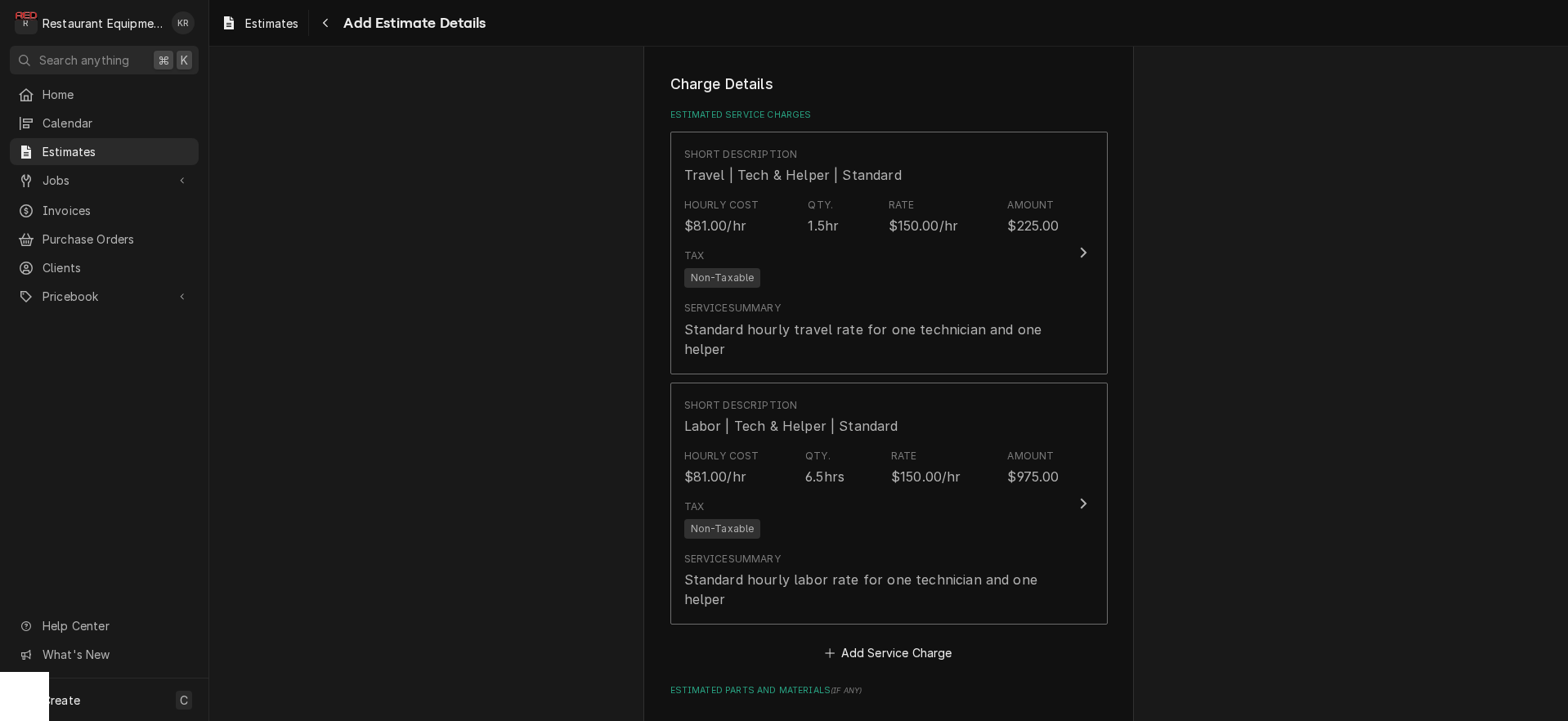
type textarea "x"
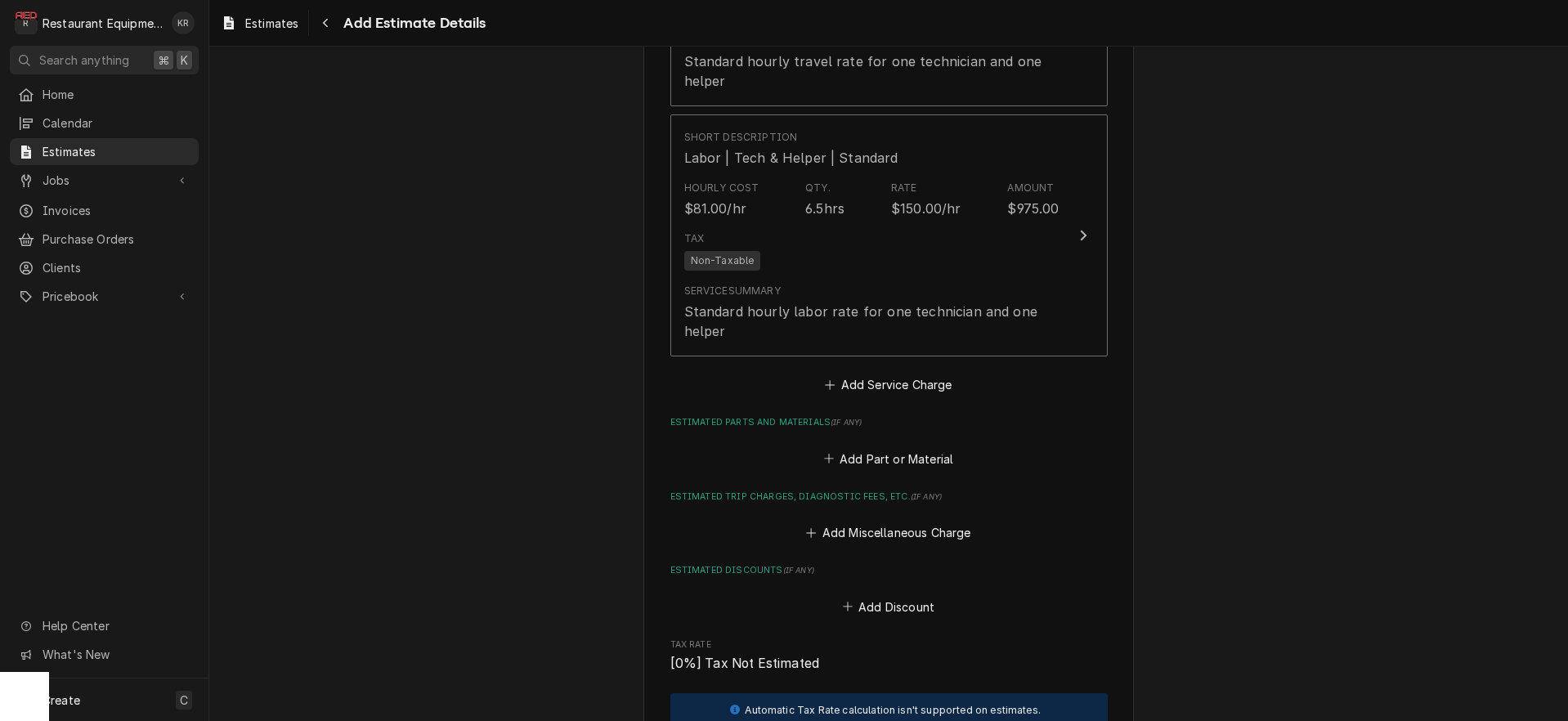
scroll to position [1870, 0]
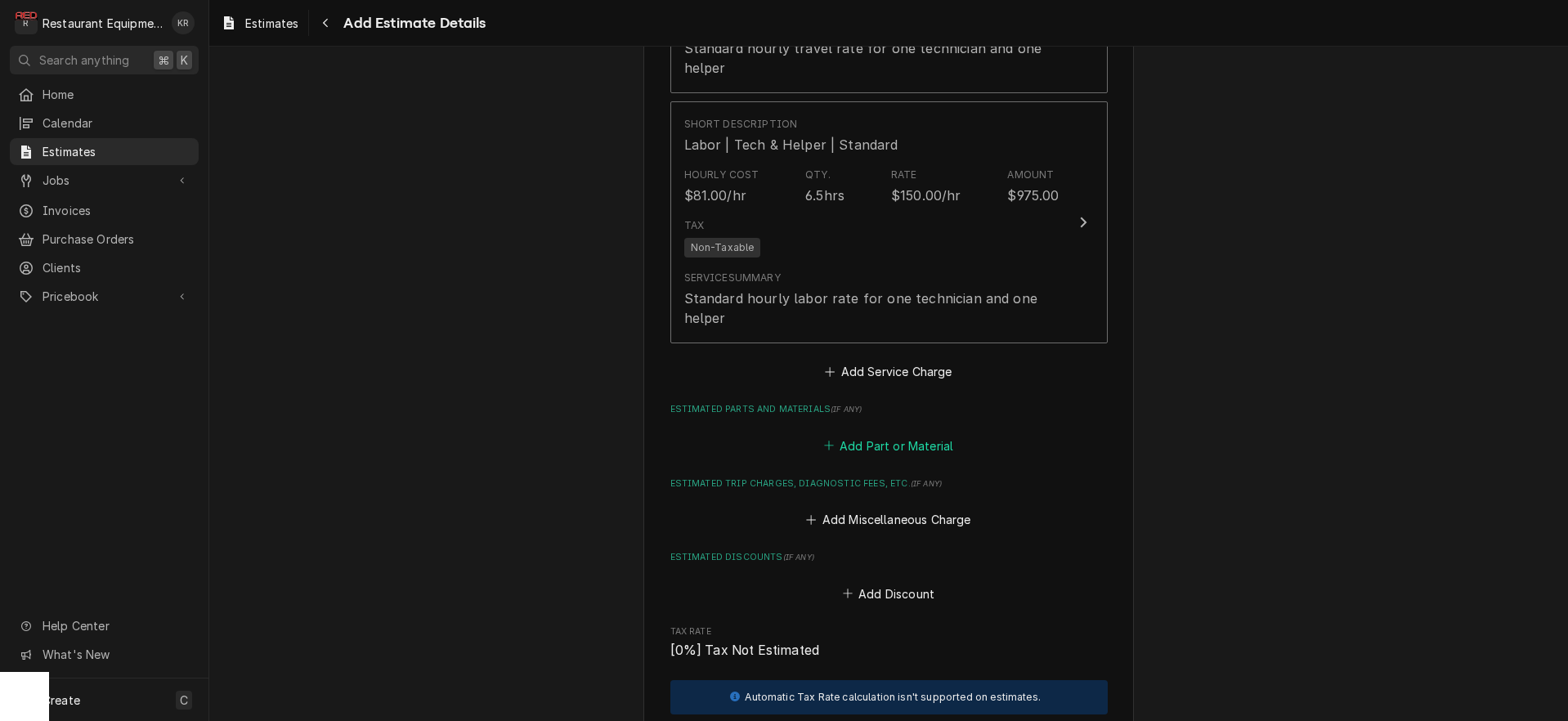
click at [900, 445] on button "Add Part or Material" at bounding box center [888, 445] width 135 height 23
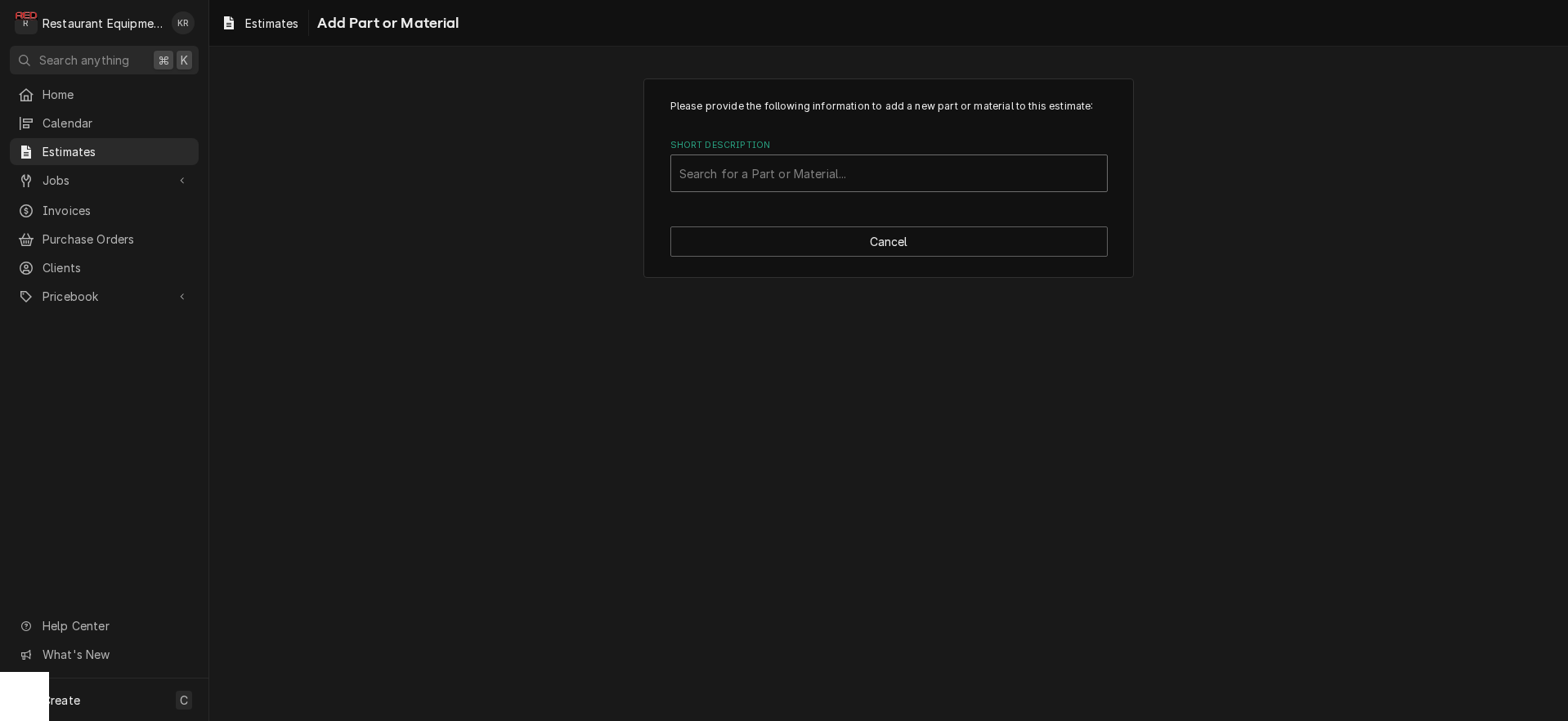
click at [816, 181] on div "Short Description" at bounding box center [889, 173] width 419 height 30
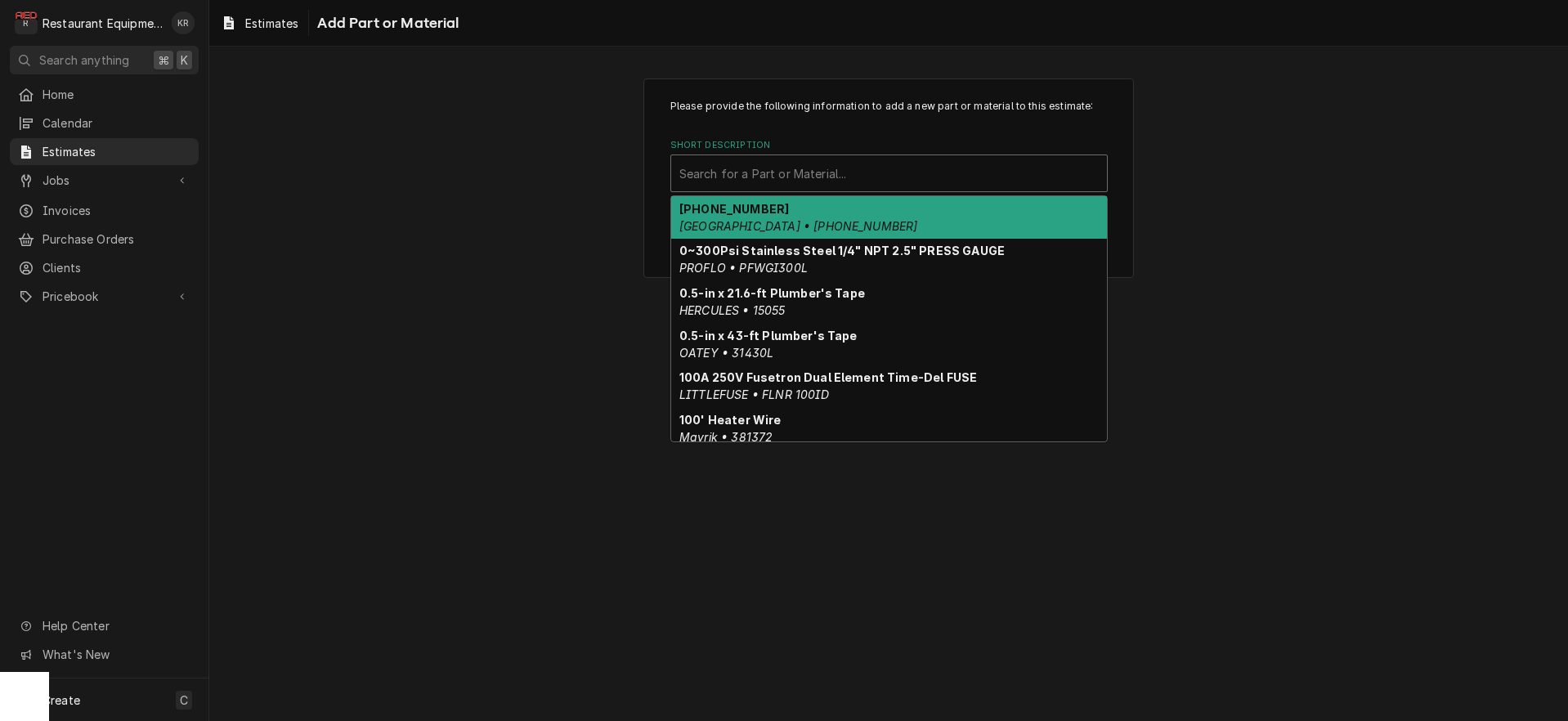
click at [747, 169] on div "Short Description" at bounding box center [889, 173] width 419 height 30
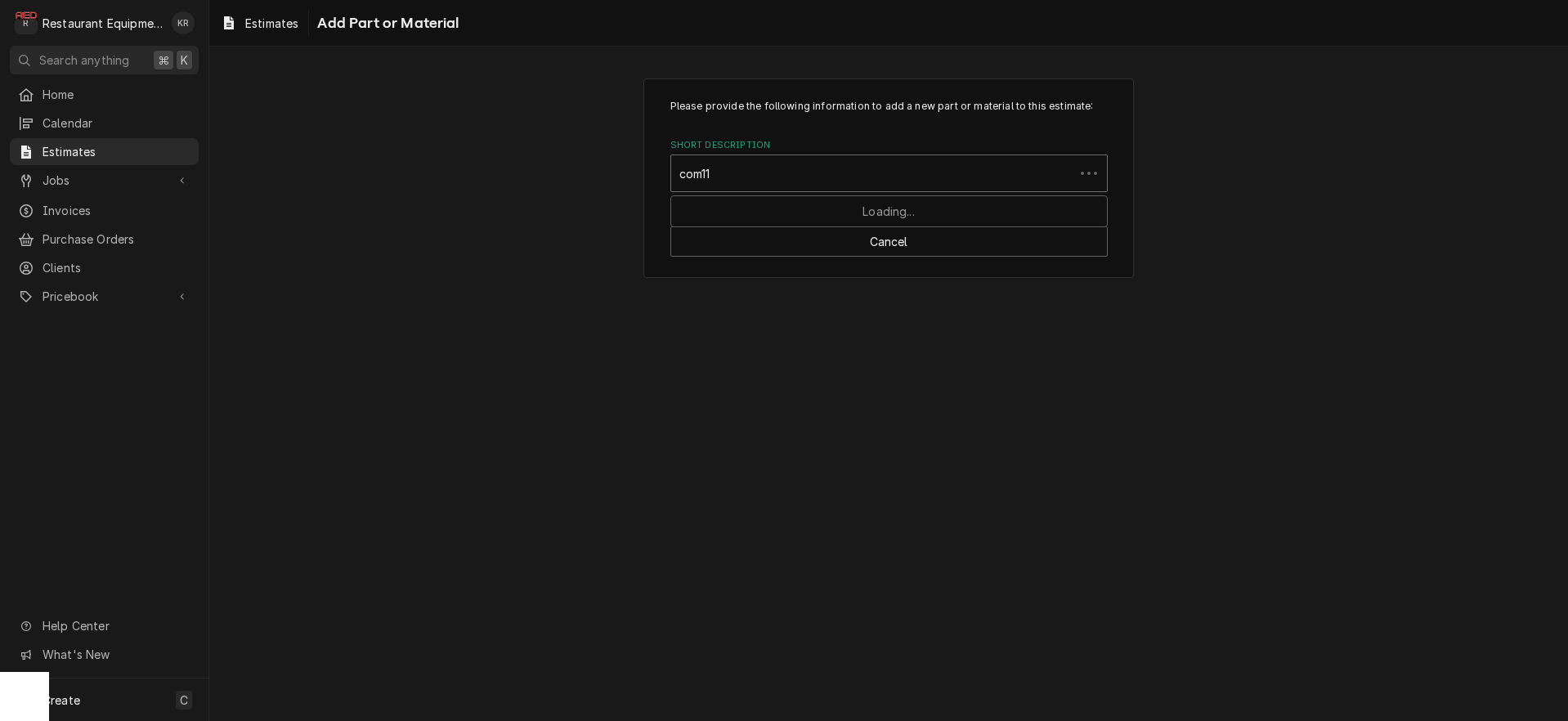
type input "com111"
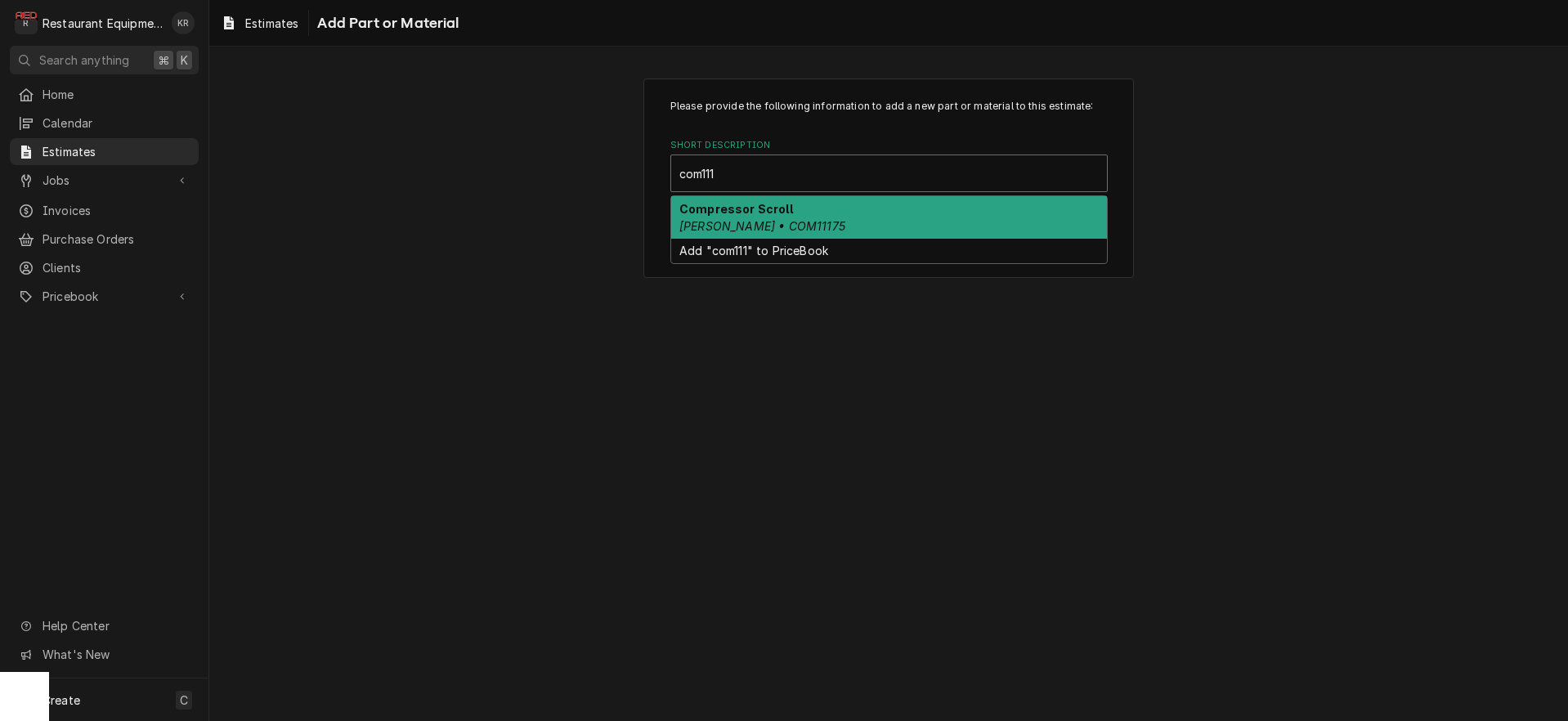
click at [735, 206] on strong "Compressor Scroll" at bounding box center [737, 209] width 114 height 14
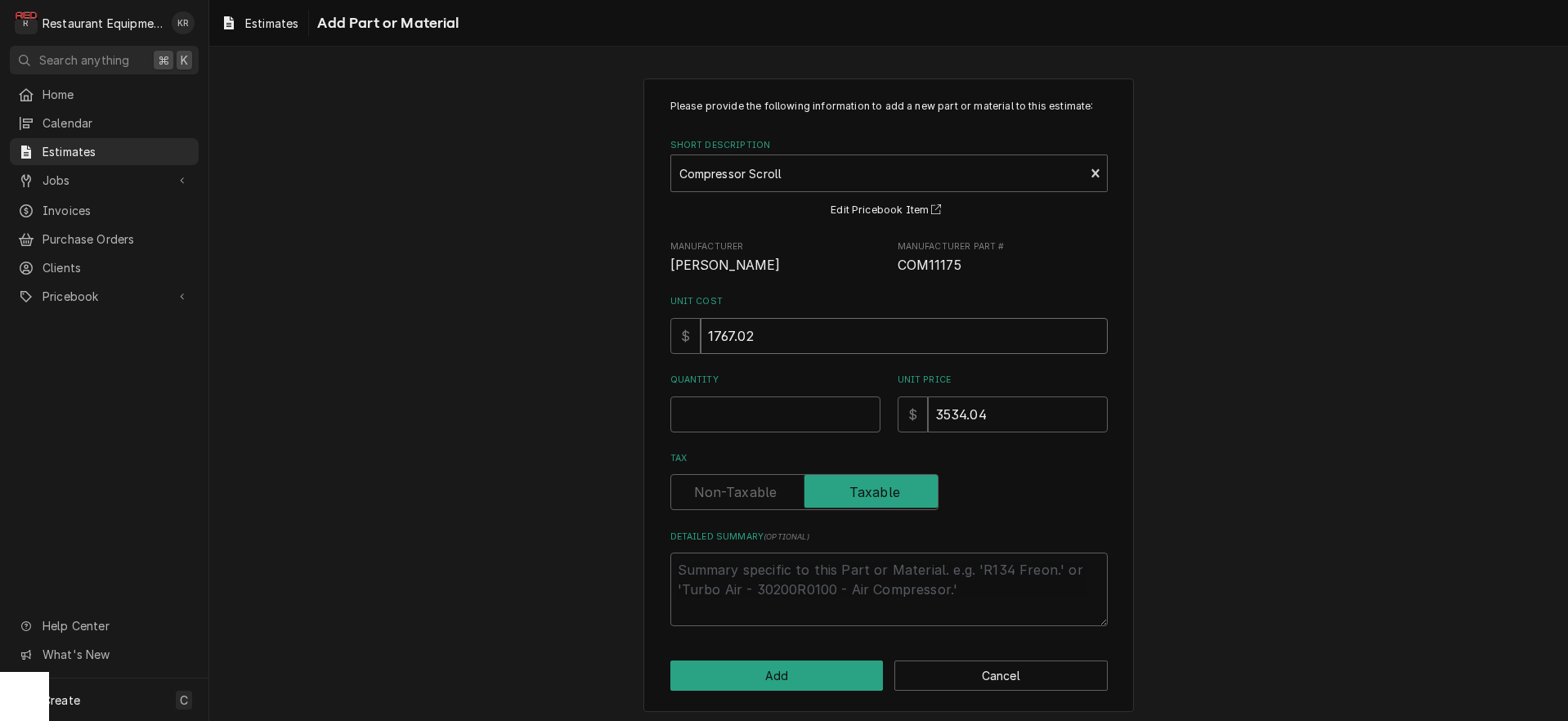
drag, startPoint x: 765, startPoint y: 332, endPoint x: 654, endPoint y: 331, distance: 111.0
click at [701, 331] on input "1767.02" at bounding box center [904, 335] width 407 height 36
type textarea "x"
type input "1"
type textarea "x"
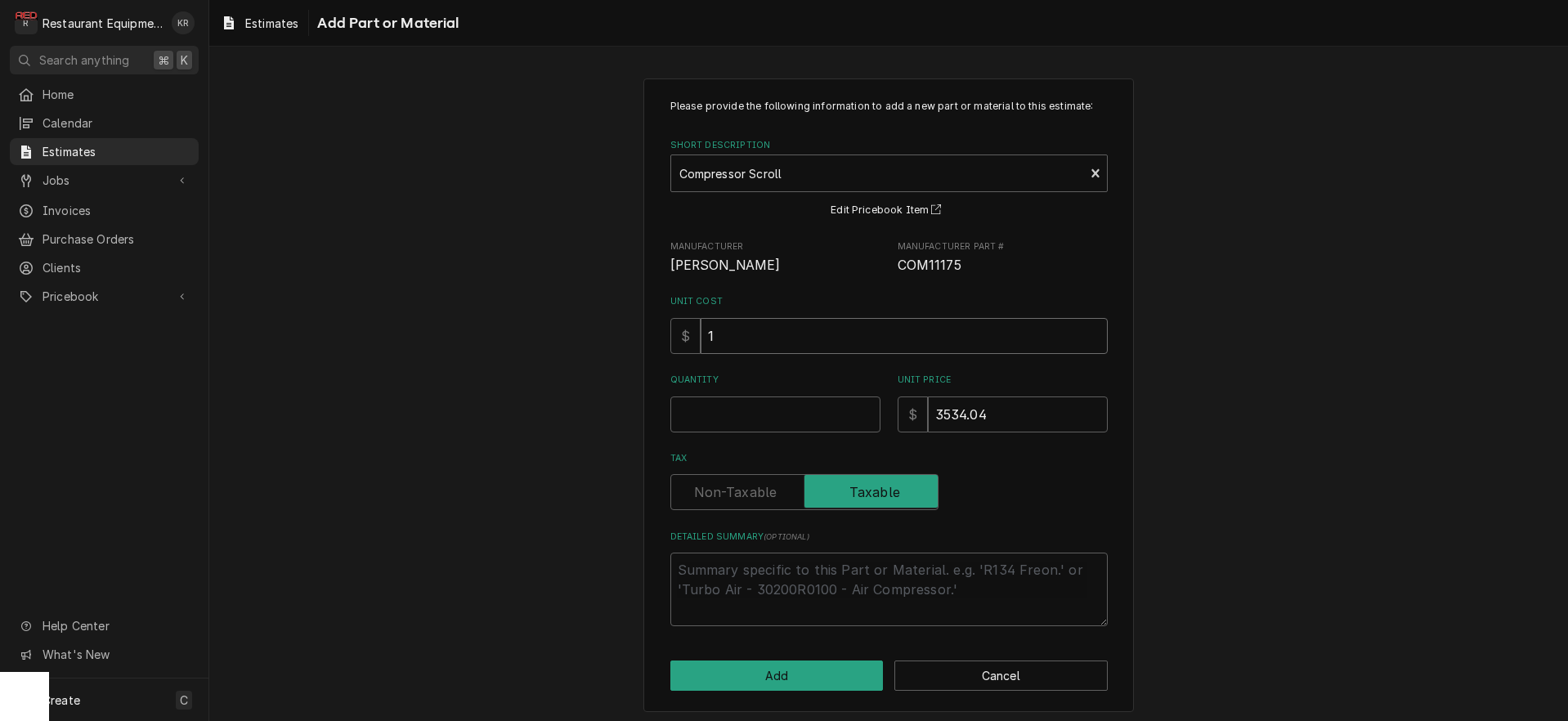
type input "16"
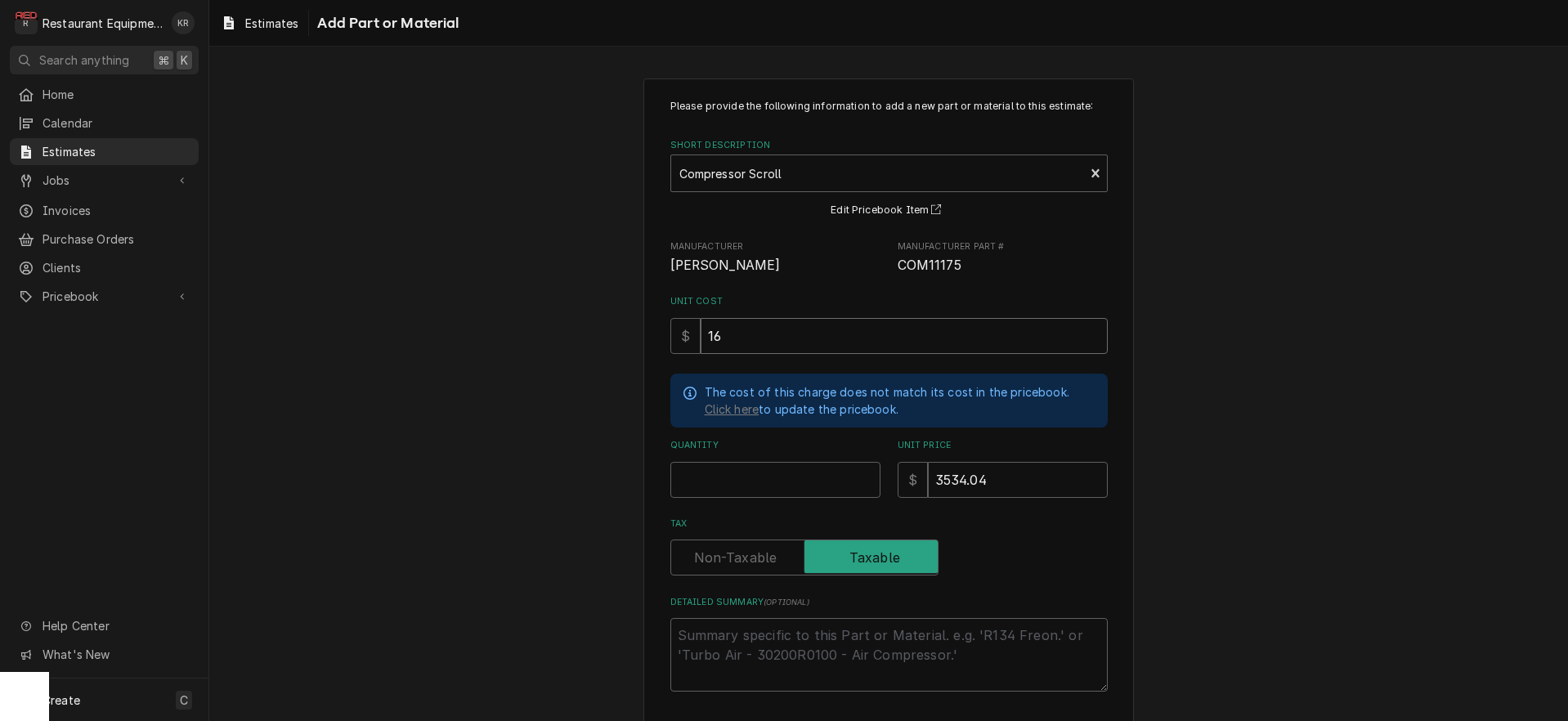
type textarea "x"
type input "162"
type textarea "x"
type input "1626"
type textarea "x"
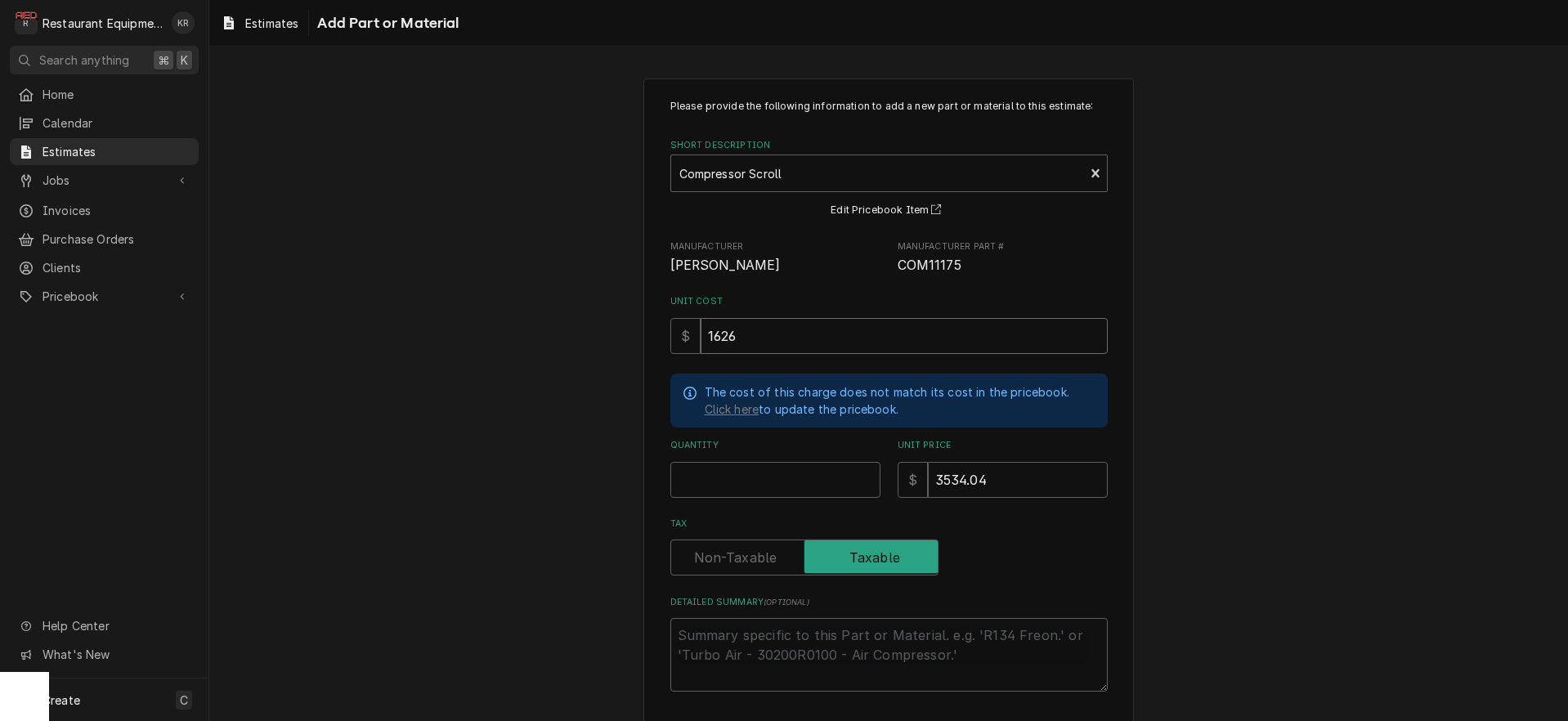
type input "1626.4"
type textarea "x"
type input "1626.45"
type textarea "x"
type input "1626.45"
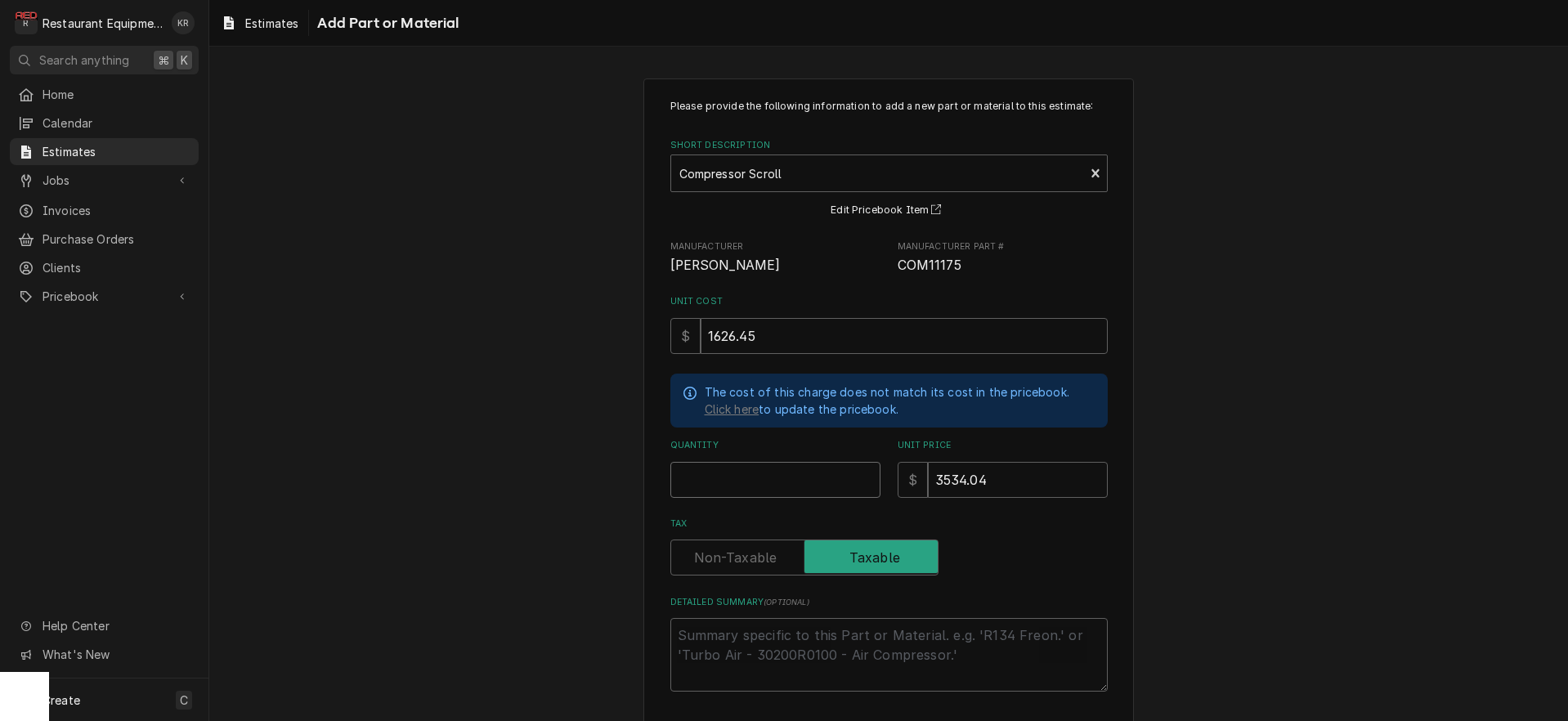
type textarea "x"
type input "1"
type textarea "x"
type input "2"
type textarea "x"
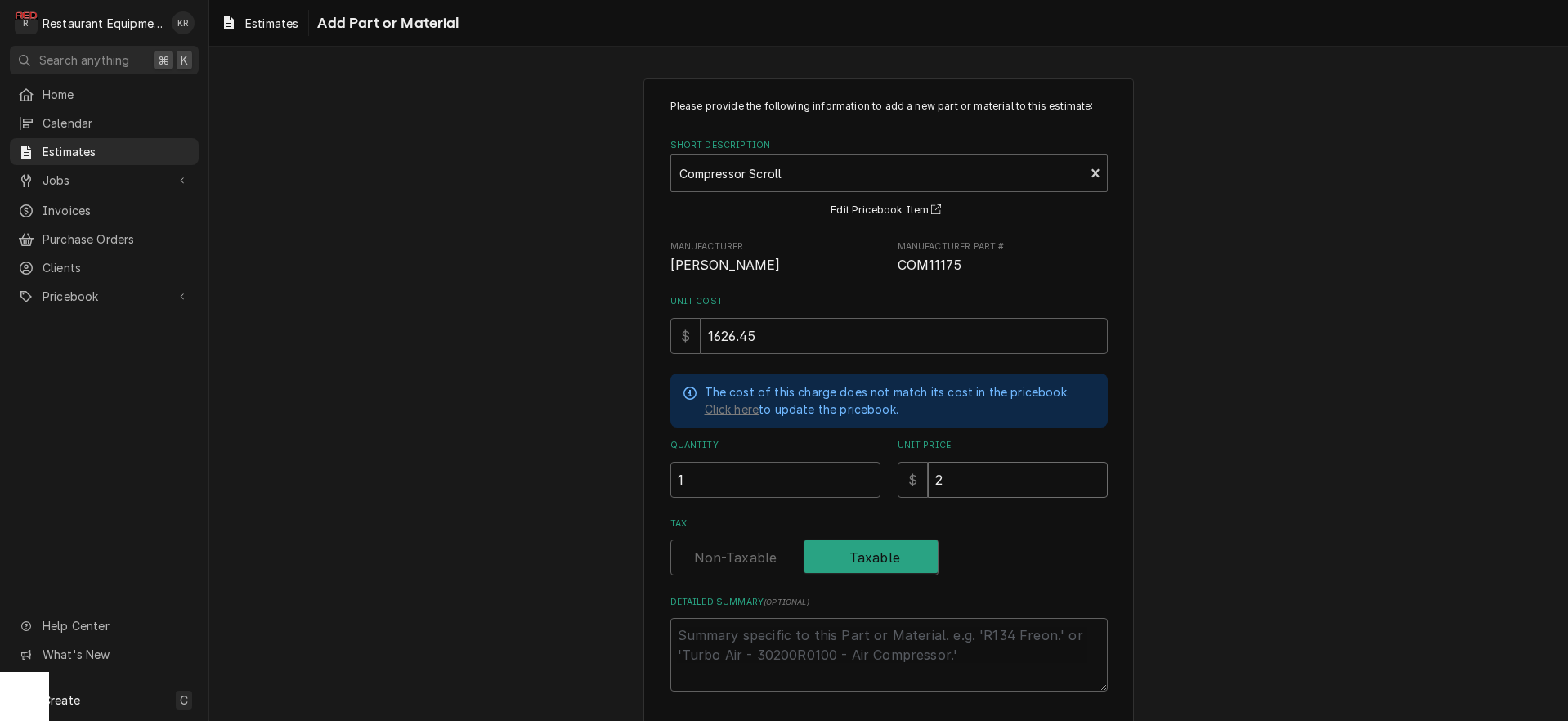
type input "24"
type textarea "x"
type input "248"
type textarea "x"
type input "2486"
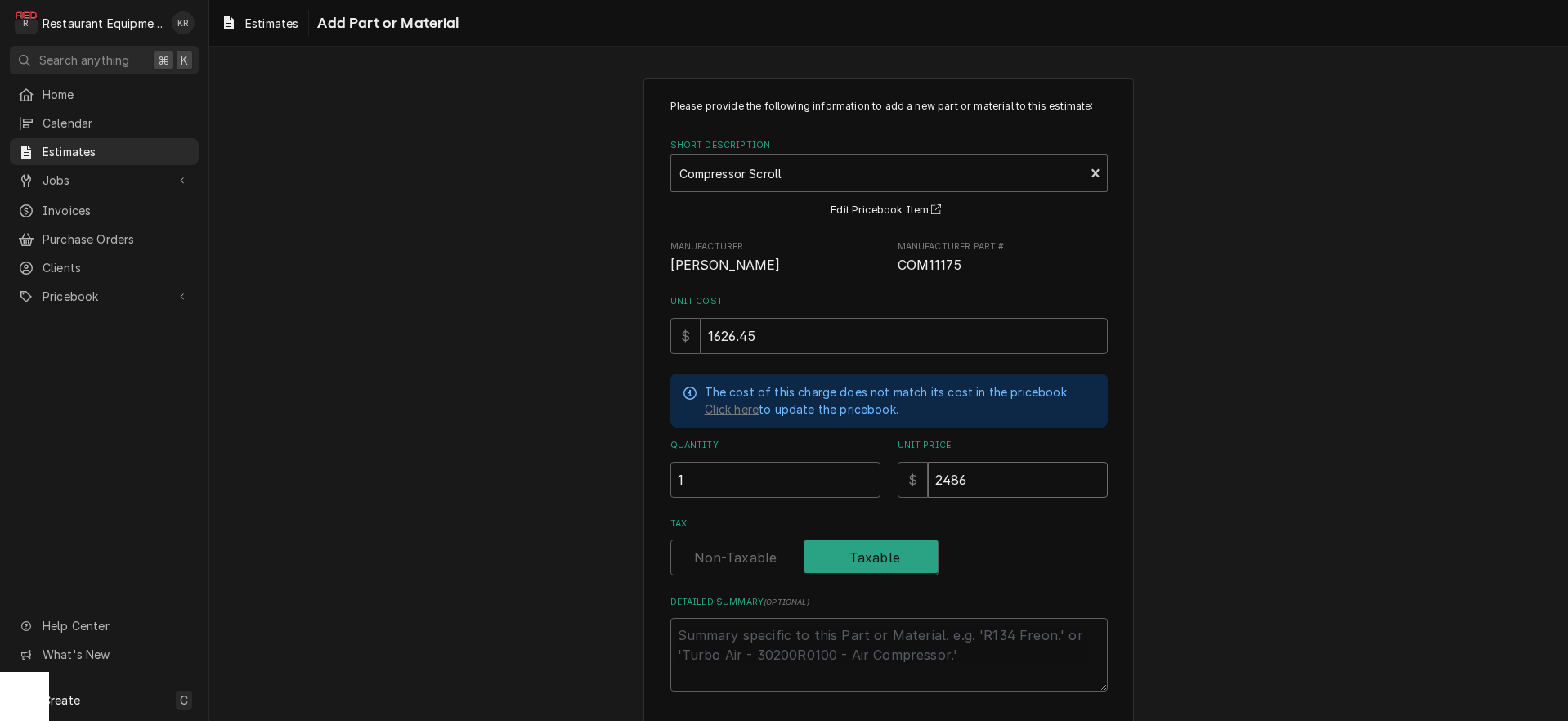
type textarea "x"
type input "2486.9"
type textarea "x"
type input "2486.92"
type textarea "x"
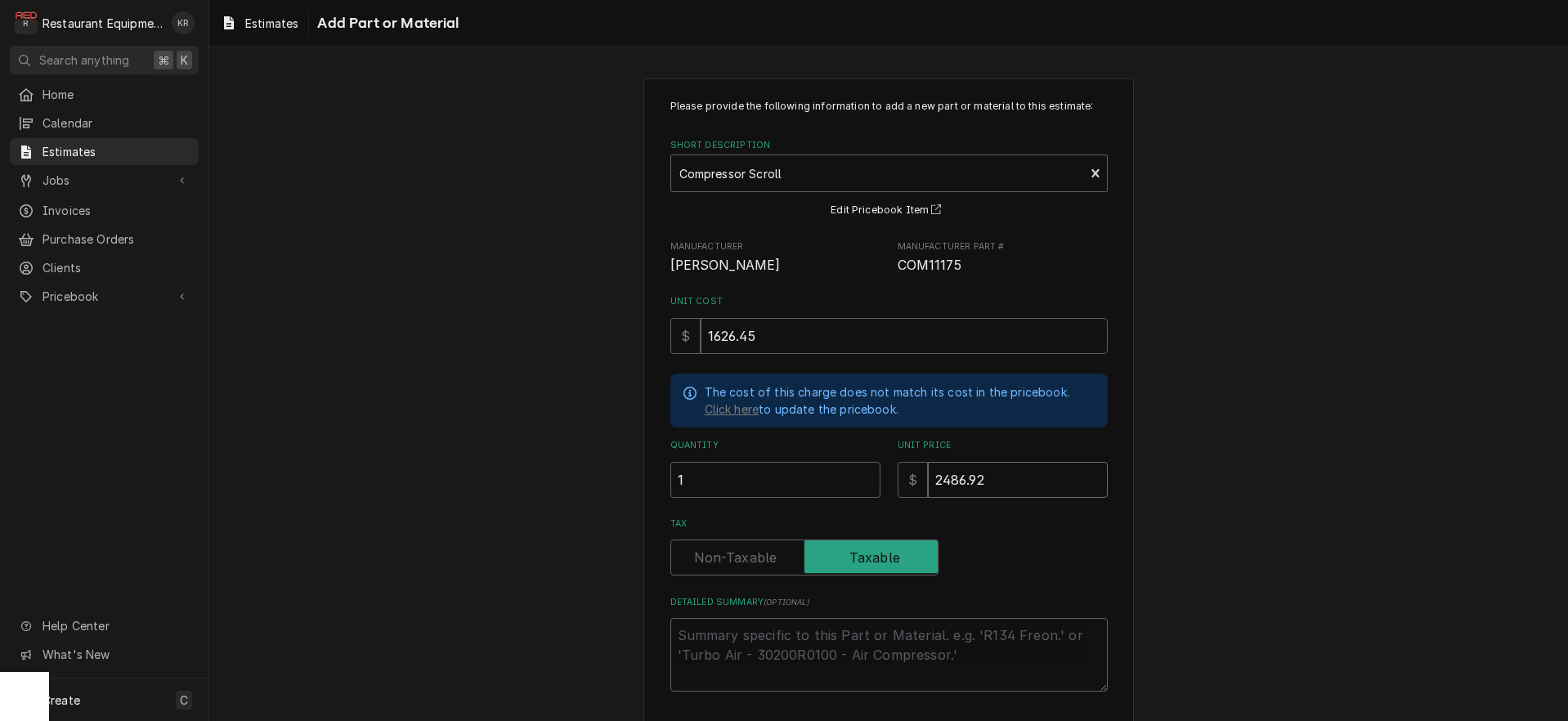
type input "2486.92"
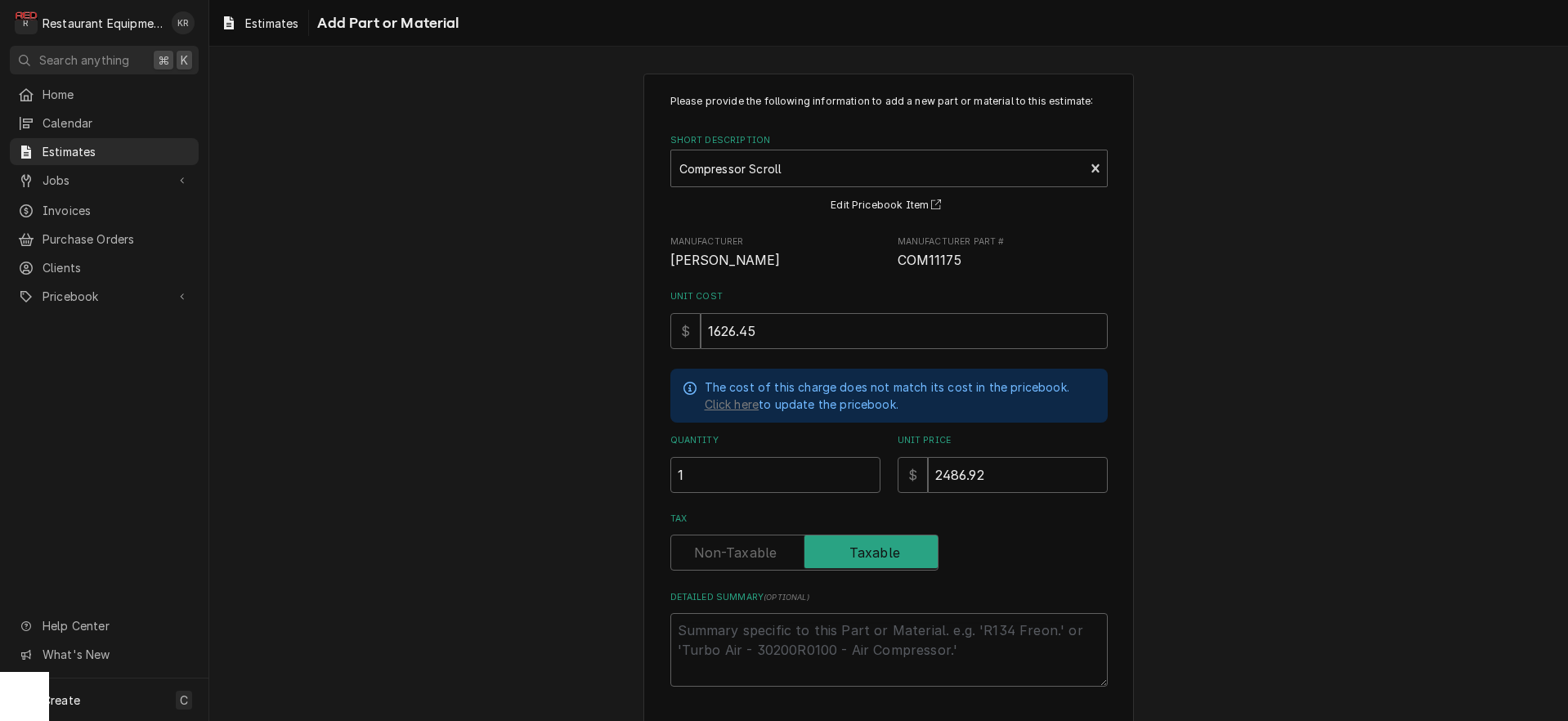
scroll to position [68, 0]
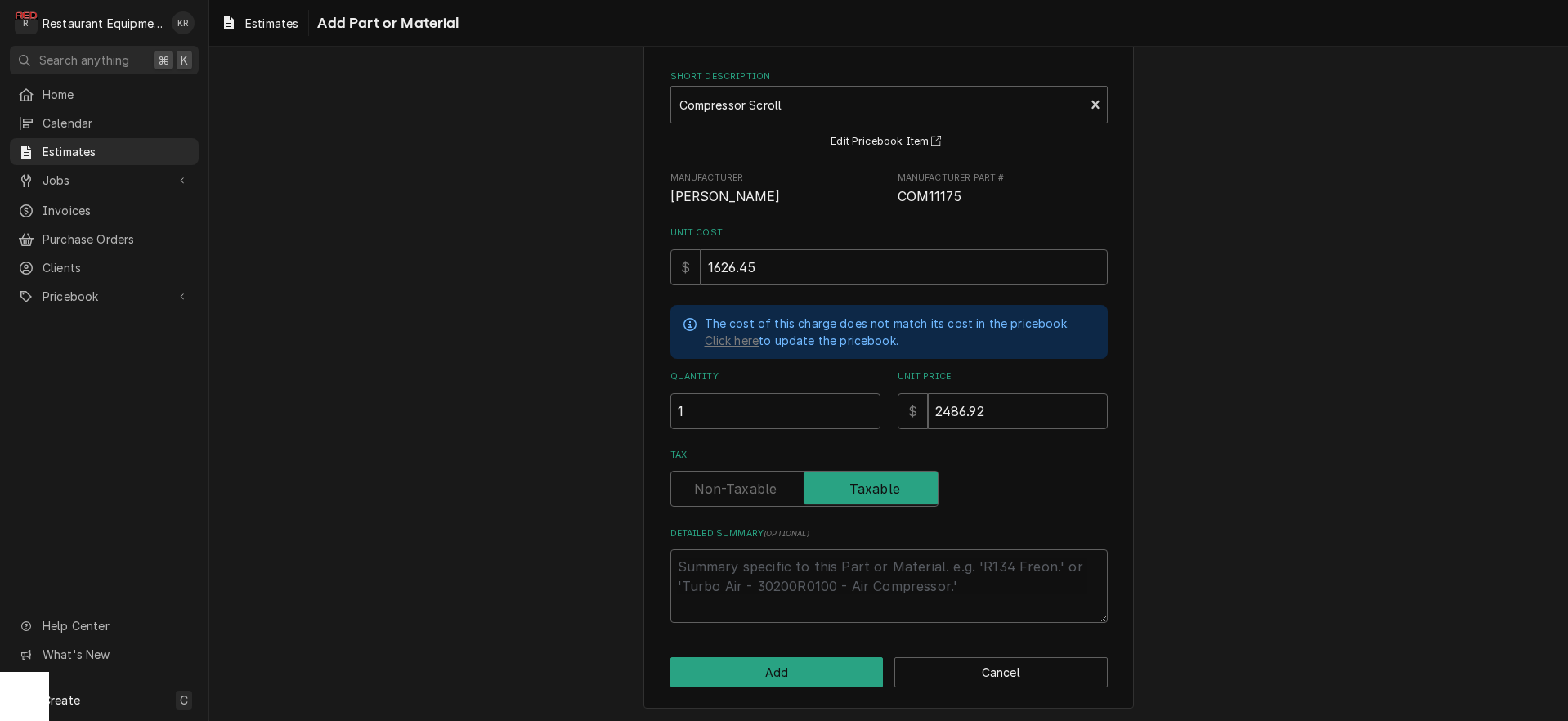
click at [772, 482] on label "Tax" at bounding box center [804, 488] width 268 height 36
click at [772, 482] on input "Tax" at bounding box center [805, 488] width 254 height 36
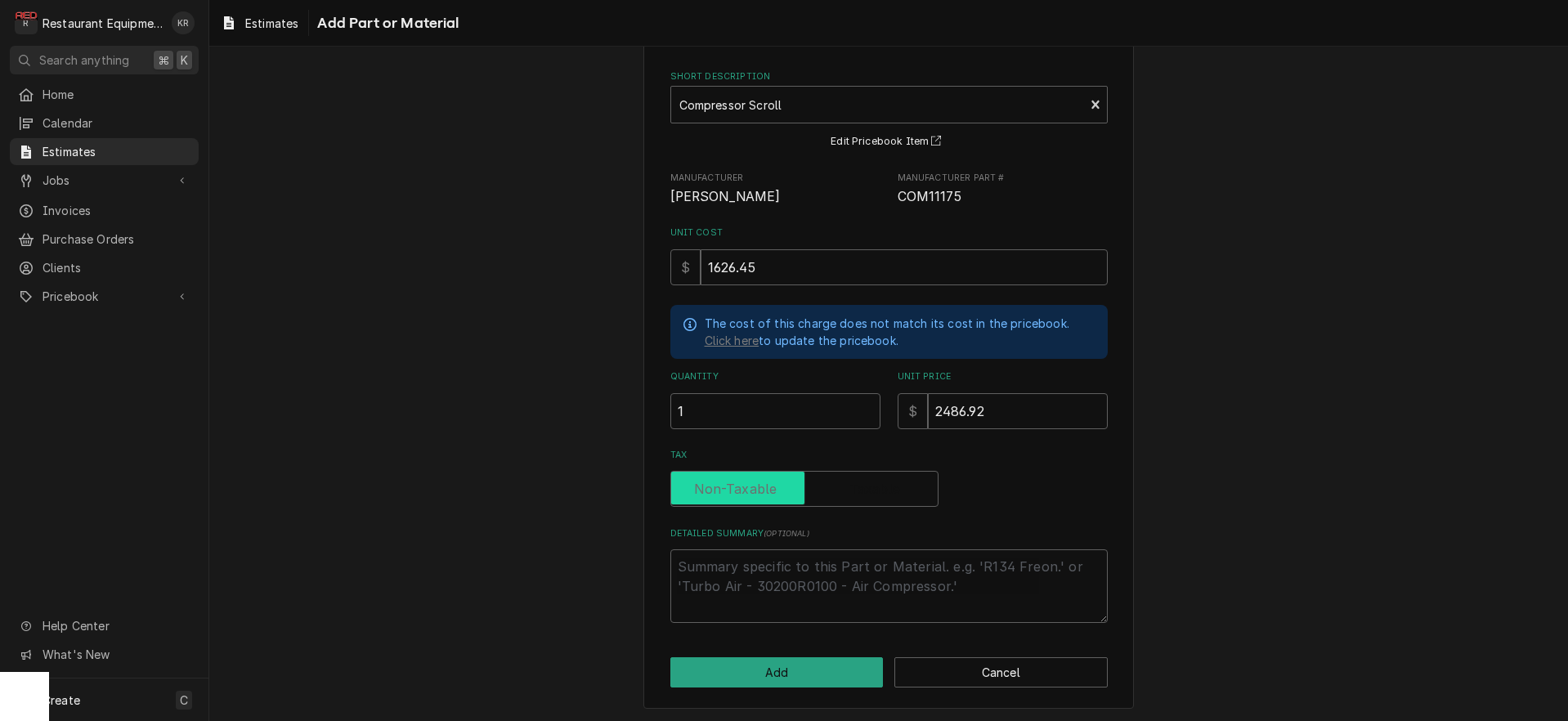
checkbox input "false"
click at [782, 668] on button "Add" at bounding box center [777, 672] width 214 height 31
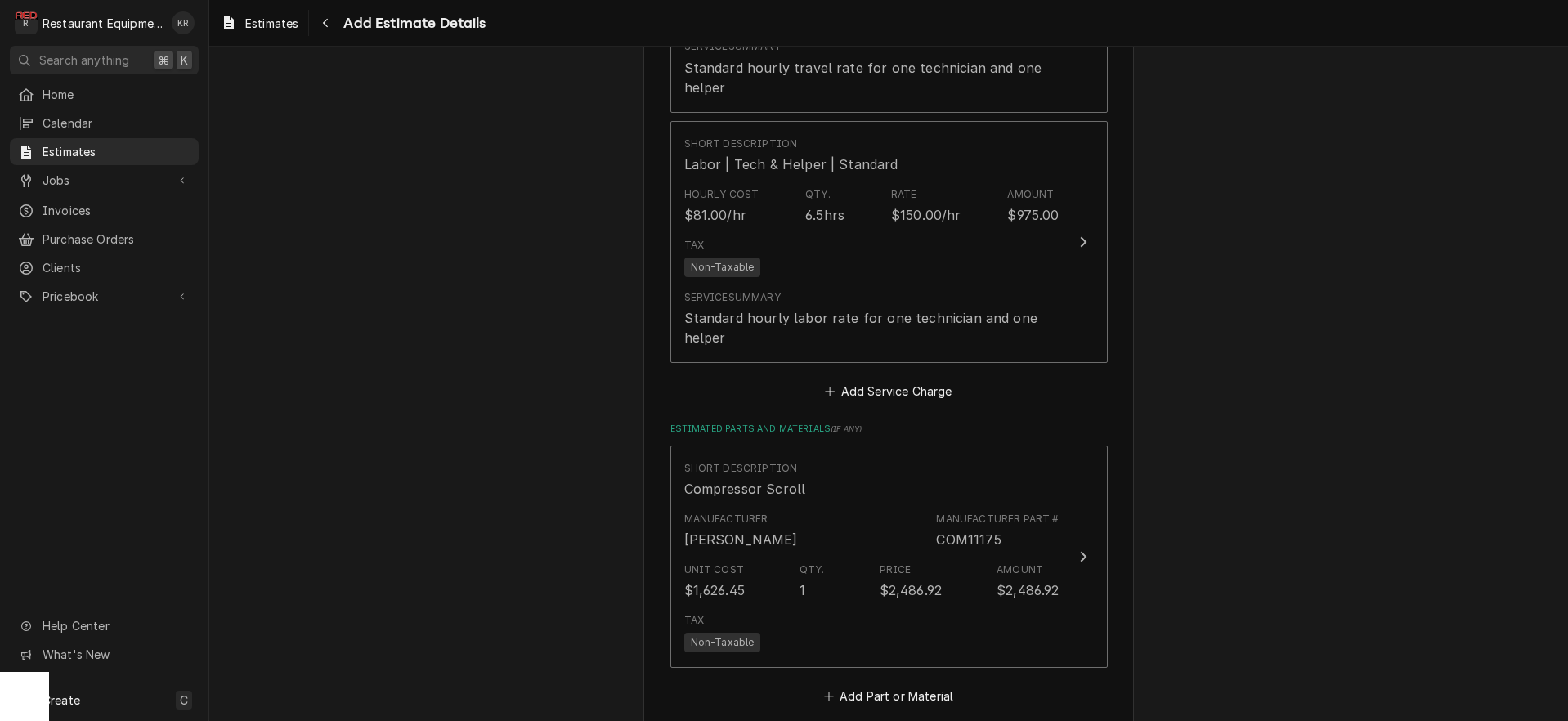
type textarea "x"
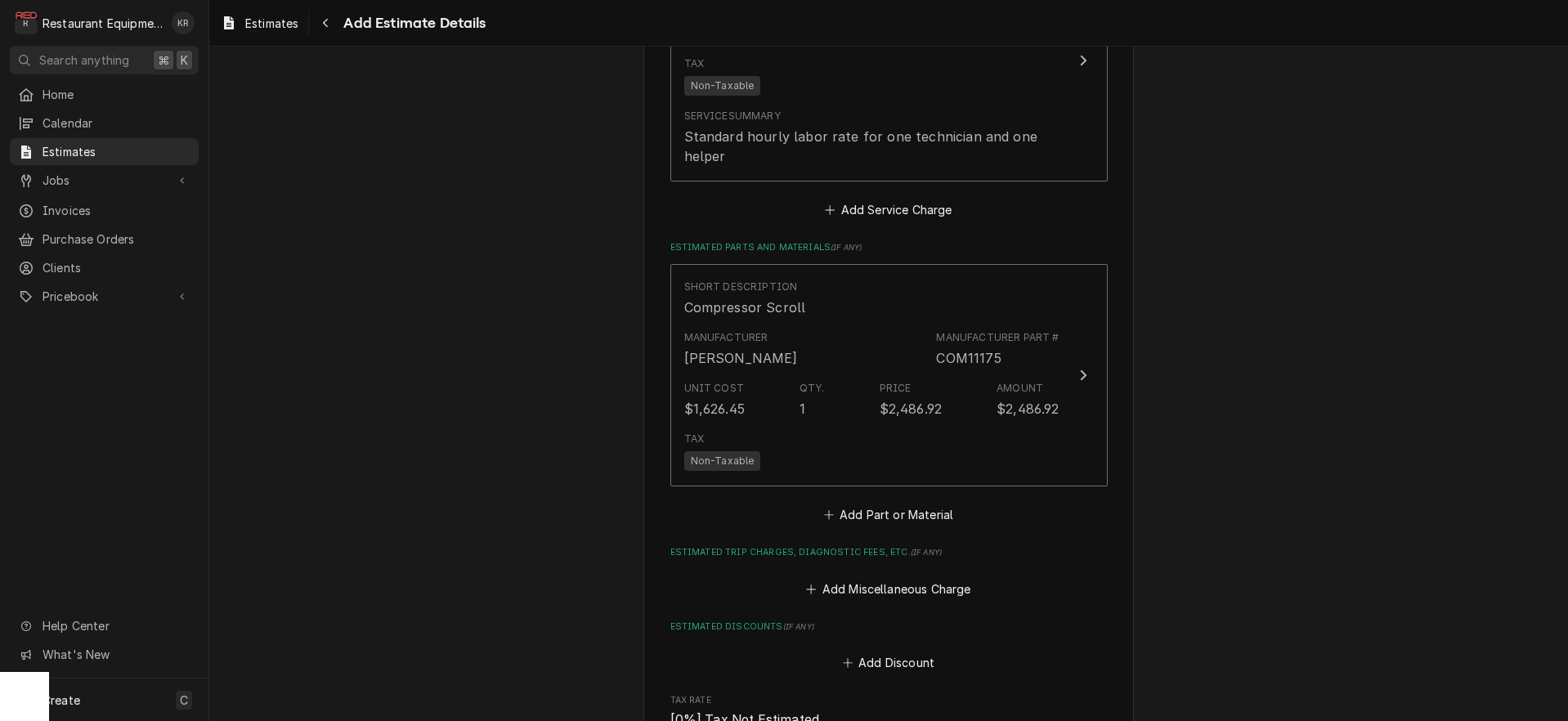
scroll to position [2062, 0]
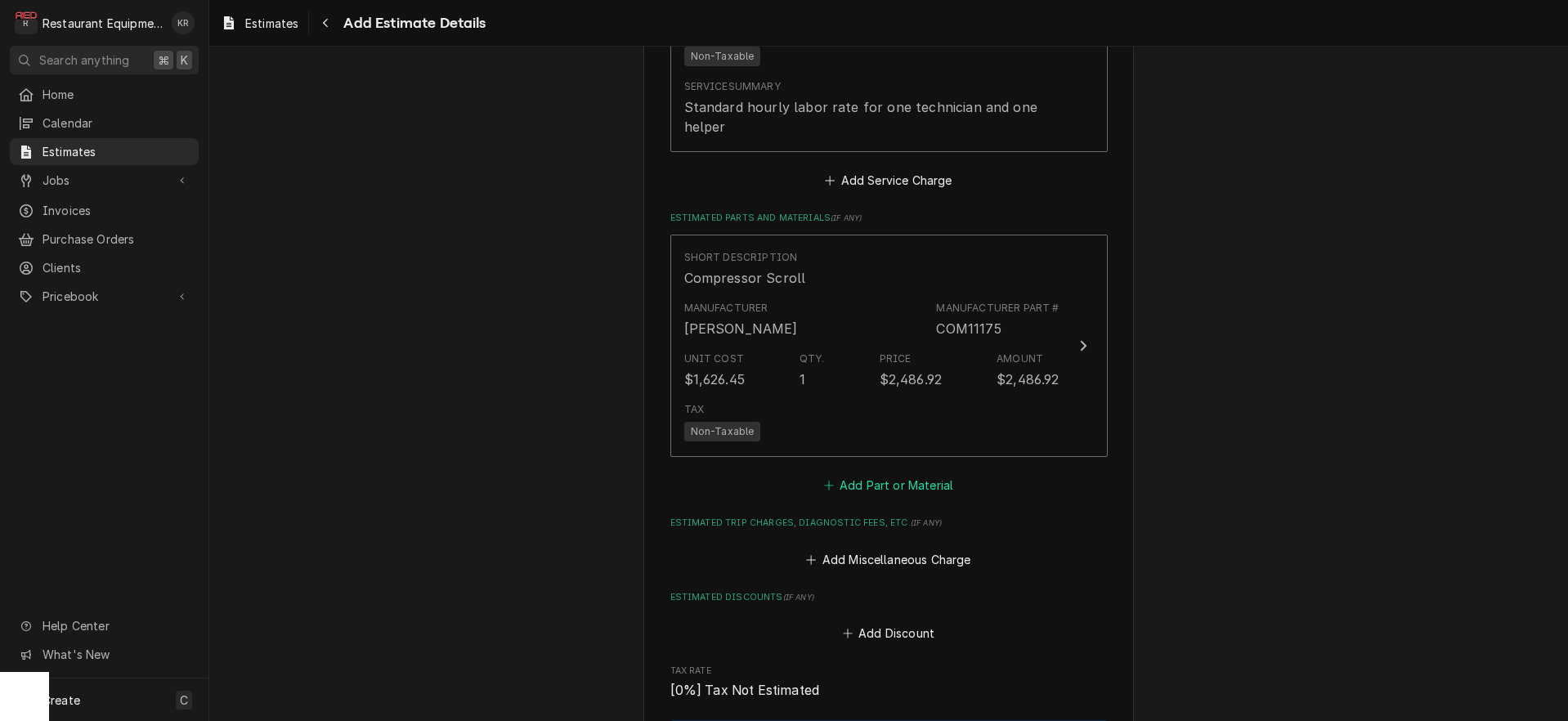
click at [864, 481] on button "Add Part or Material" at bounding box center [888, 486] width 135 height 23
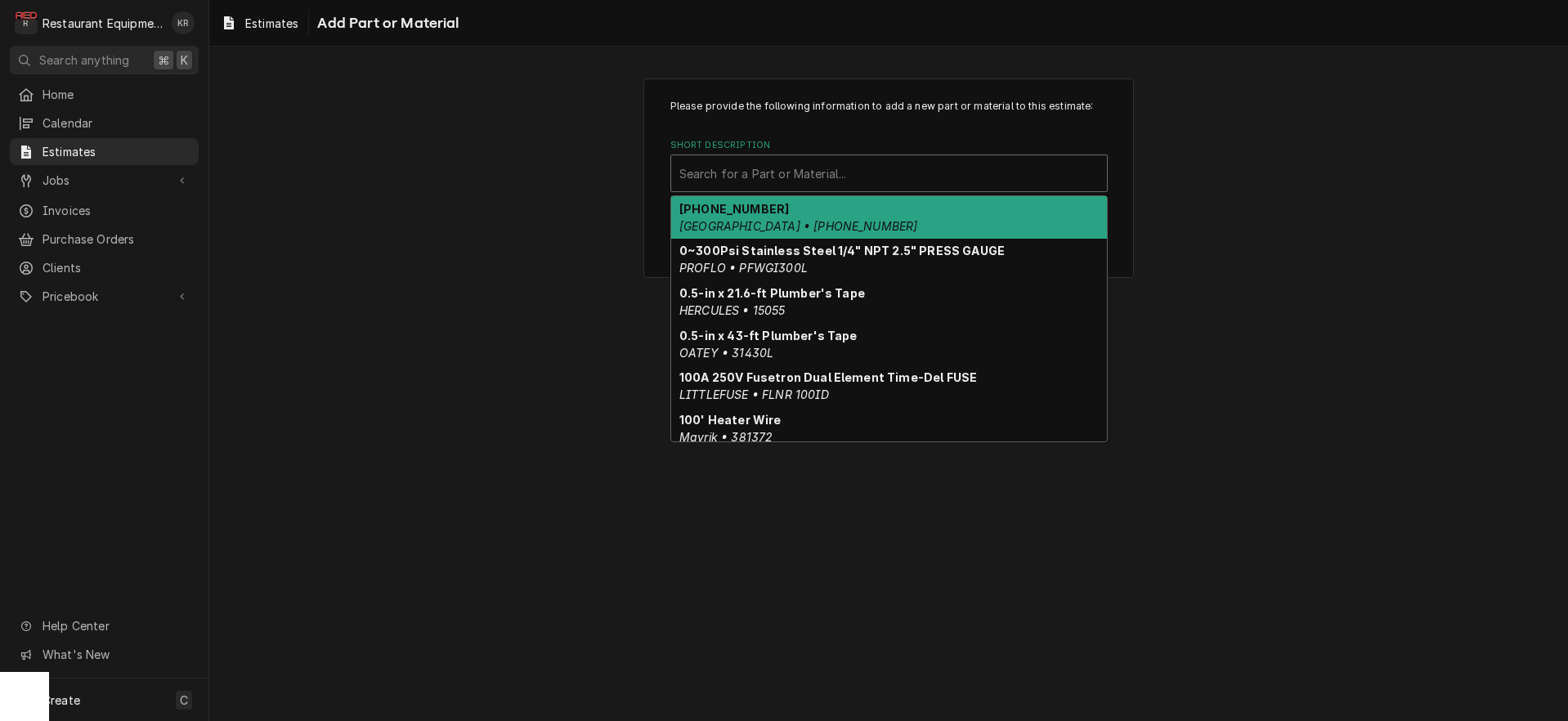
click at [780, 176] on div "Short Description" at bounding box center [889, 173] width 419 height 30
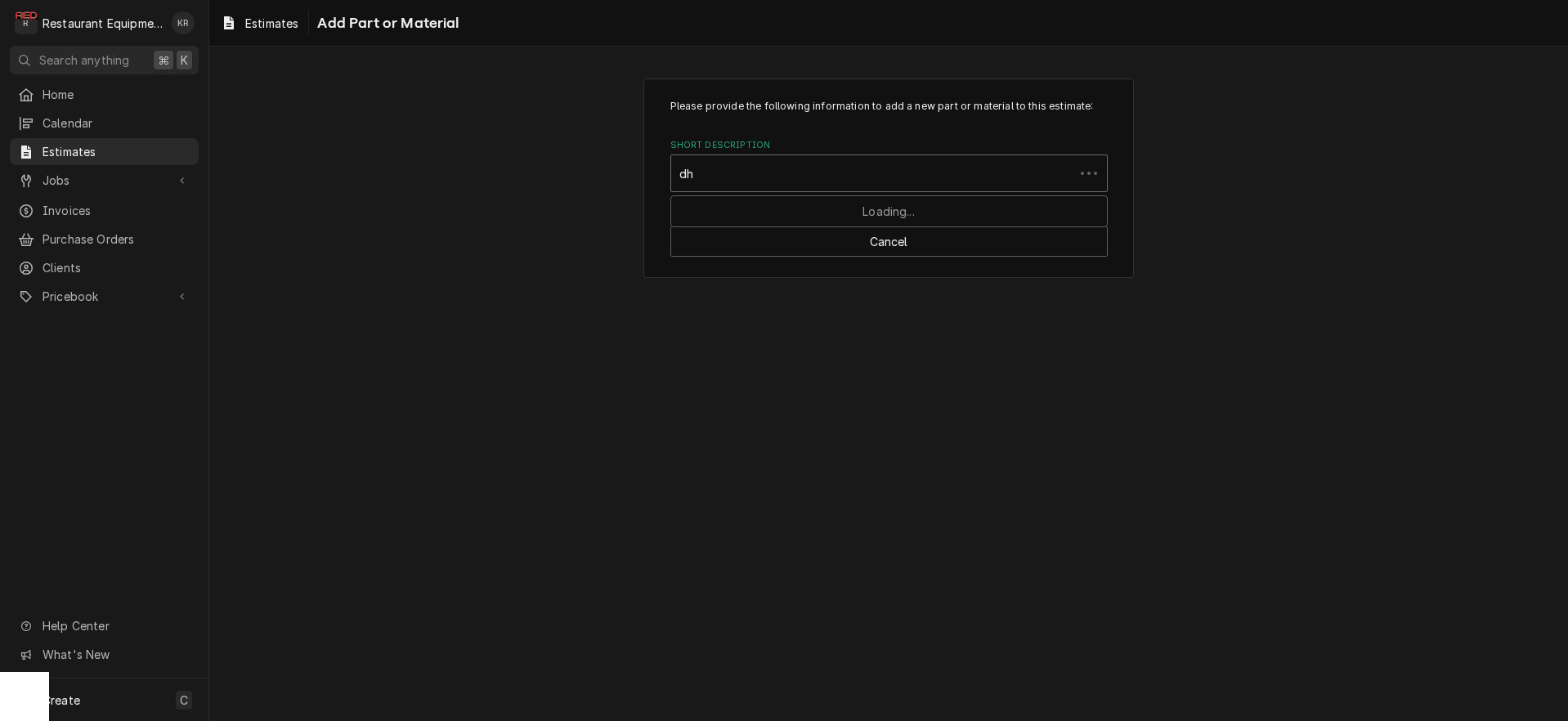
type input "dhy"
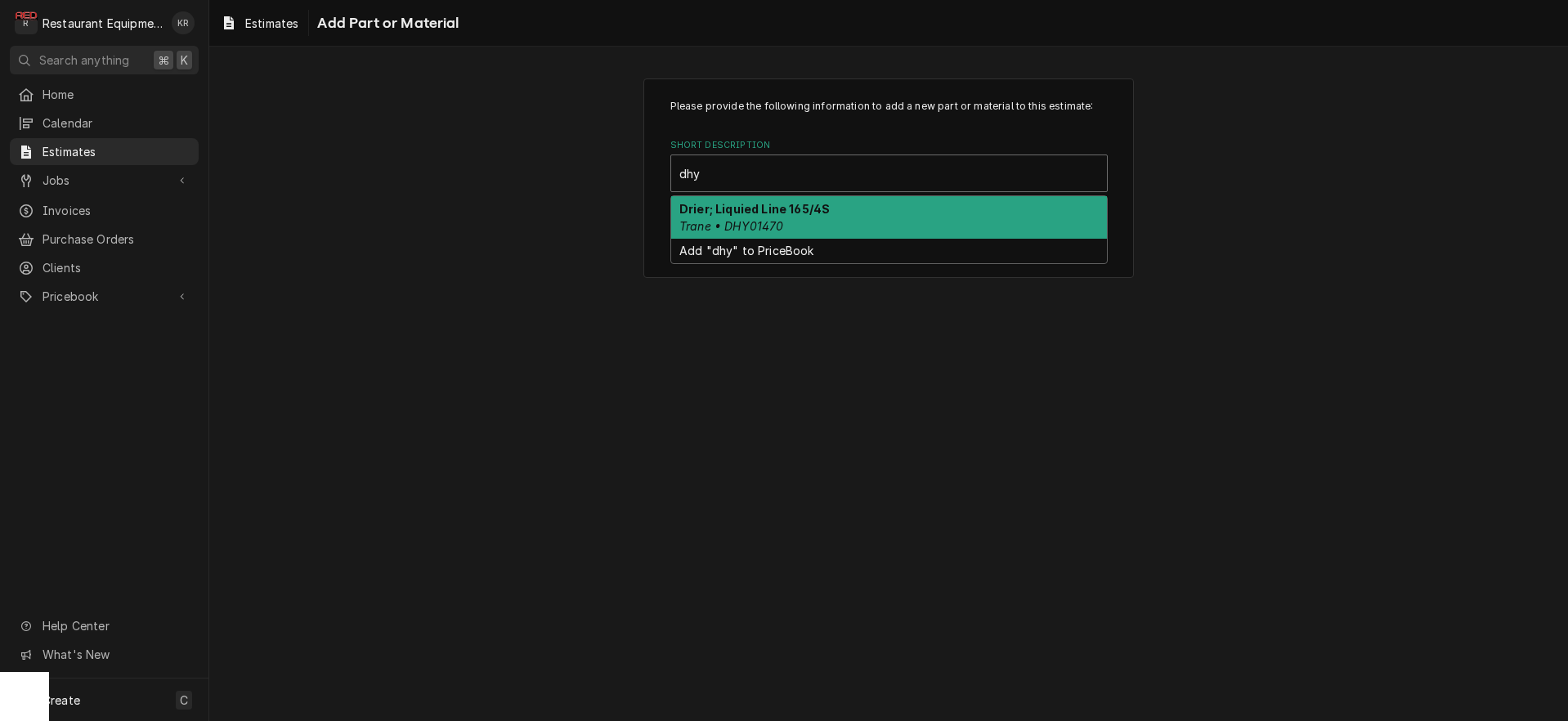
click at [780, 211] on strong "Drier; Liquied Line 165/4S" at bounding box center [755, 209] width 150 height 14
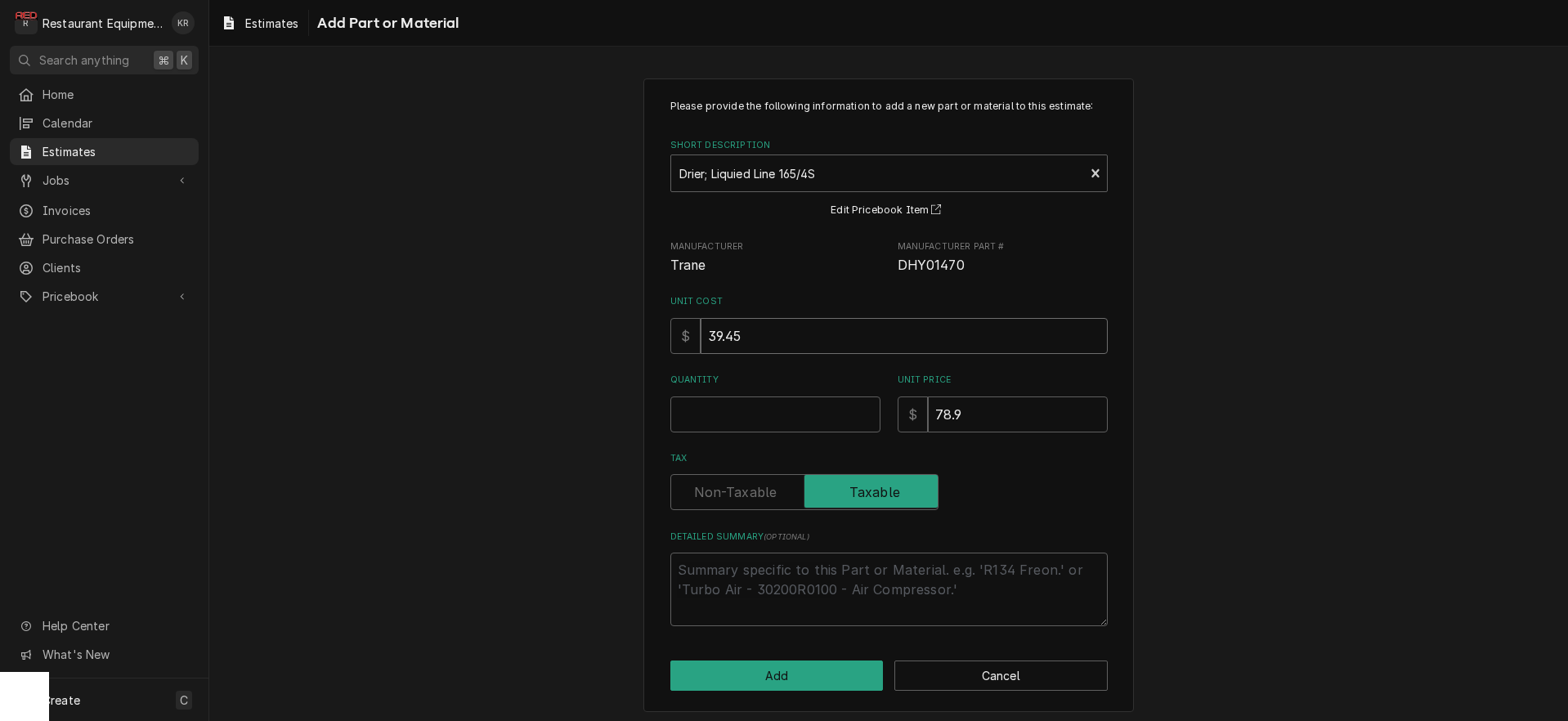
drag, startPoint x: 746, startPoint y: 337, endPoint x: 670, endPoint y: 335, distance: 76.0
click at [701, 335] on input "39.45" at bounding box center [904, 335] width 407 height 36
type textarea "x"
type input "1"
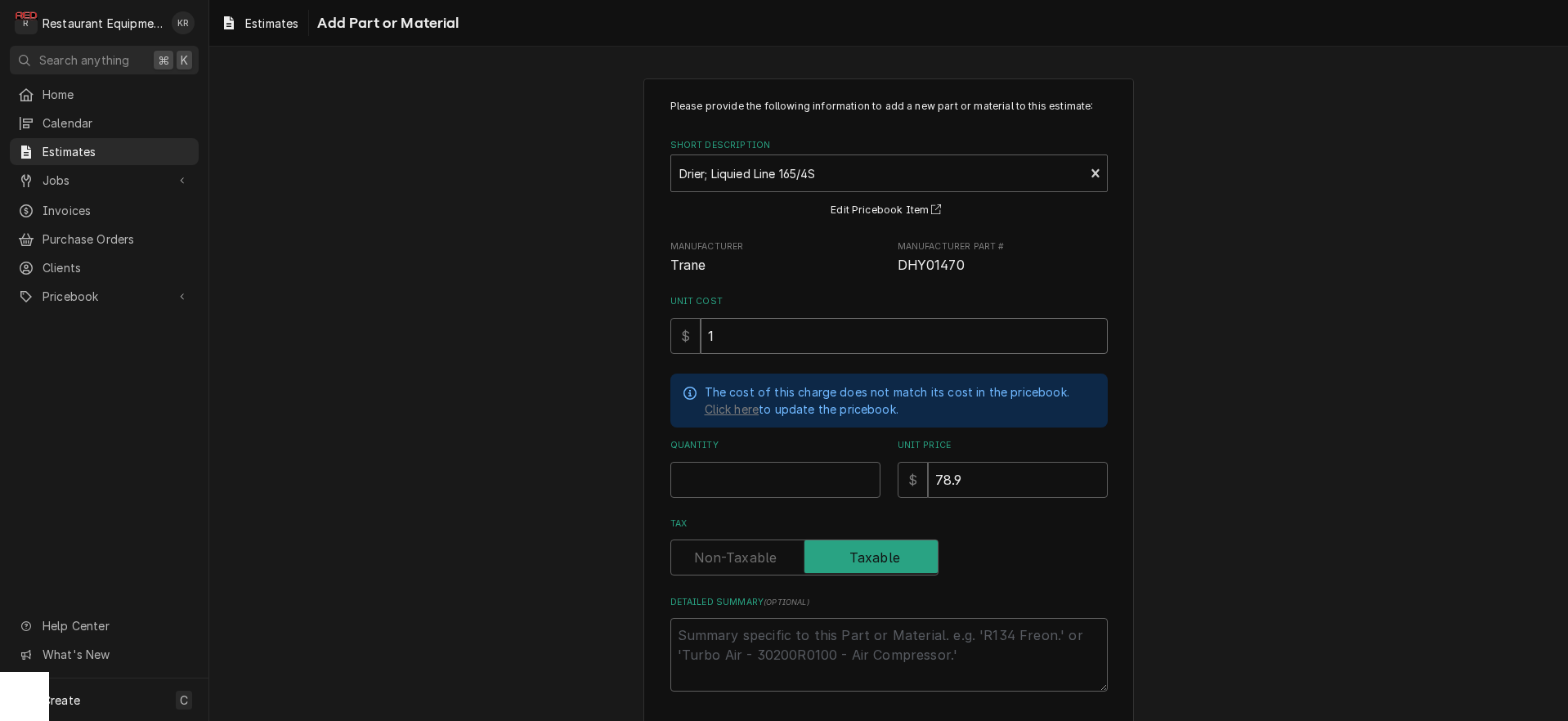
type textarea "x"
type input "19"
type textarea "x"
type input "19.0"
type textarea "x"
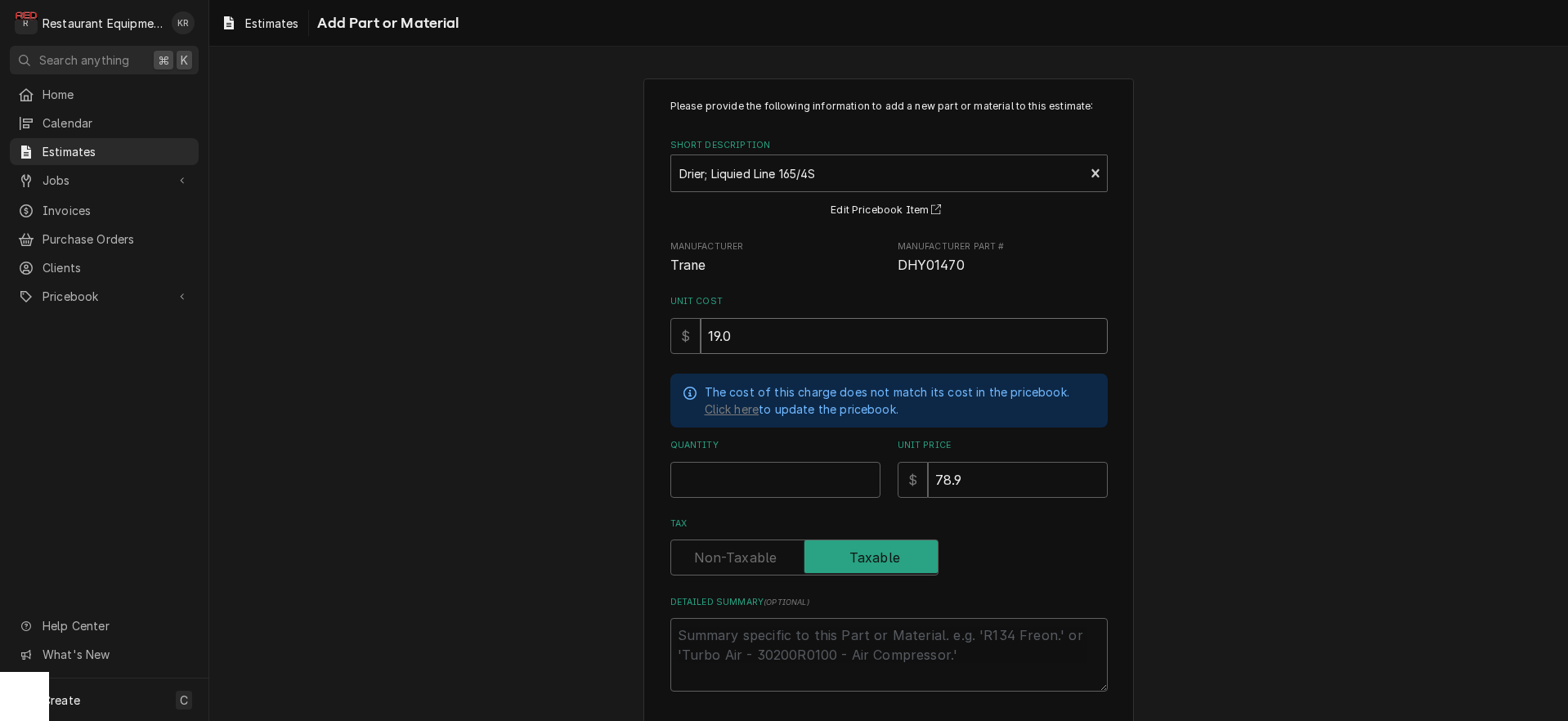
type input "19.05"
type textarea "x"
type input "19.05"
type textarea "x"
type input "2"
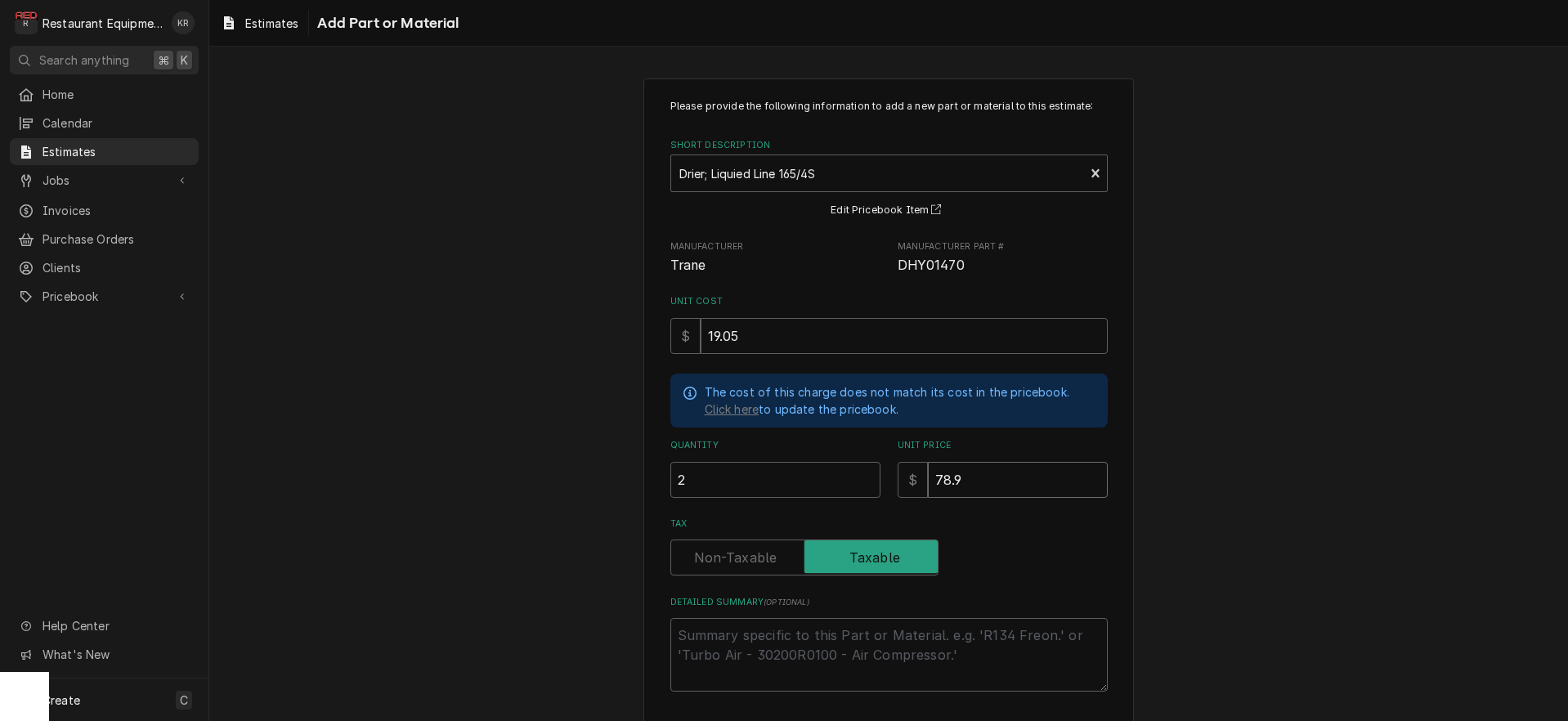
type textarea "x"
type input "29"
type textarea "x"
type input "29.1"
type textarea "x"
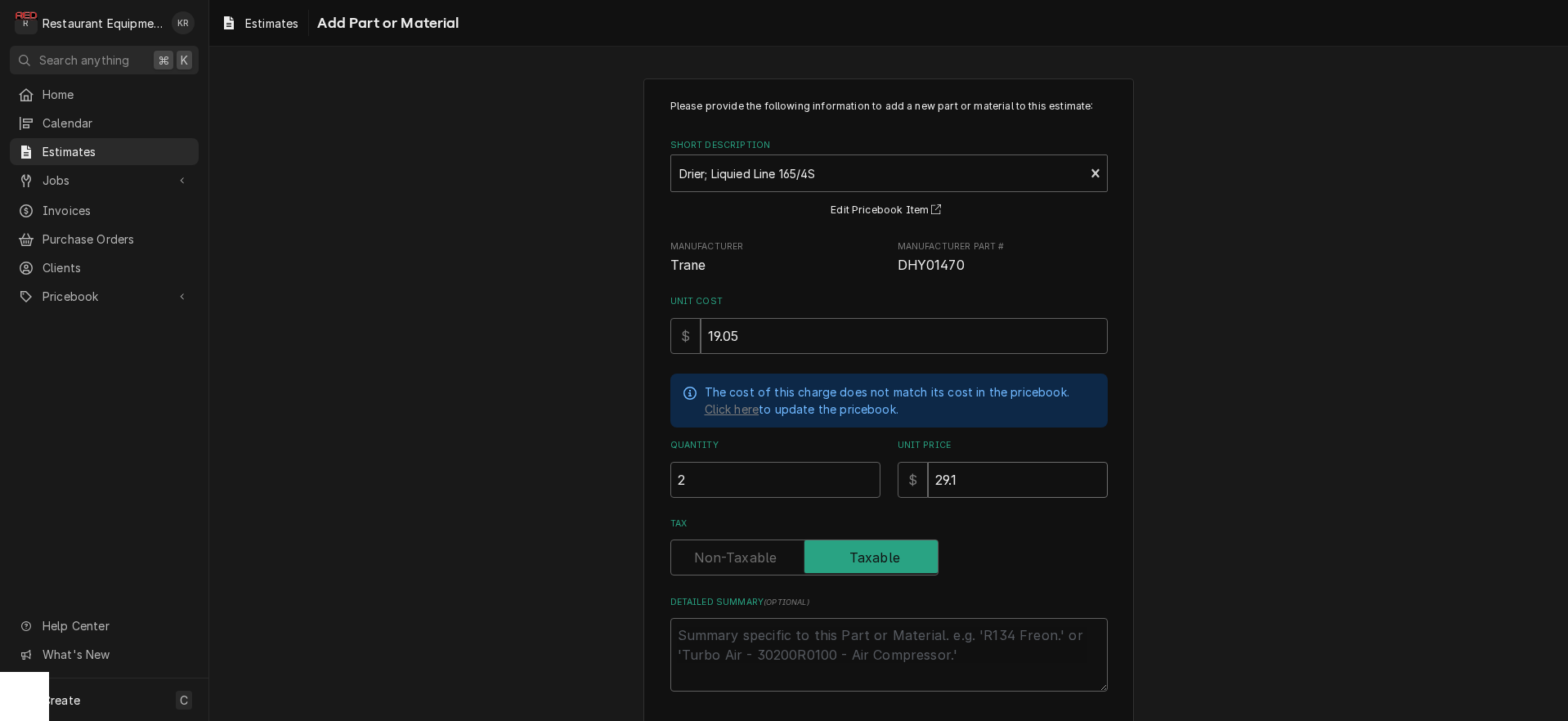
type input "29.13"
type textarea "x"
type input "29.13"
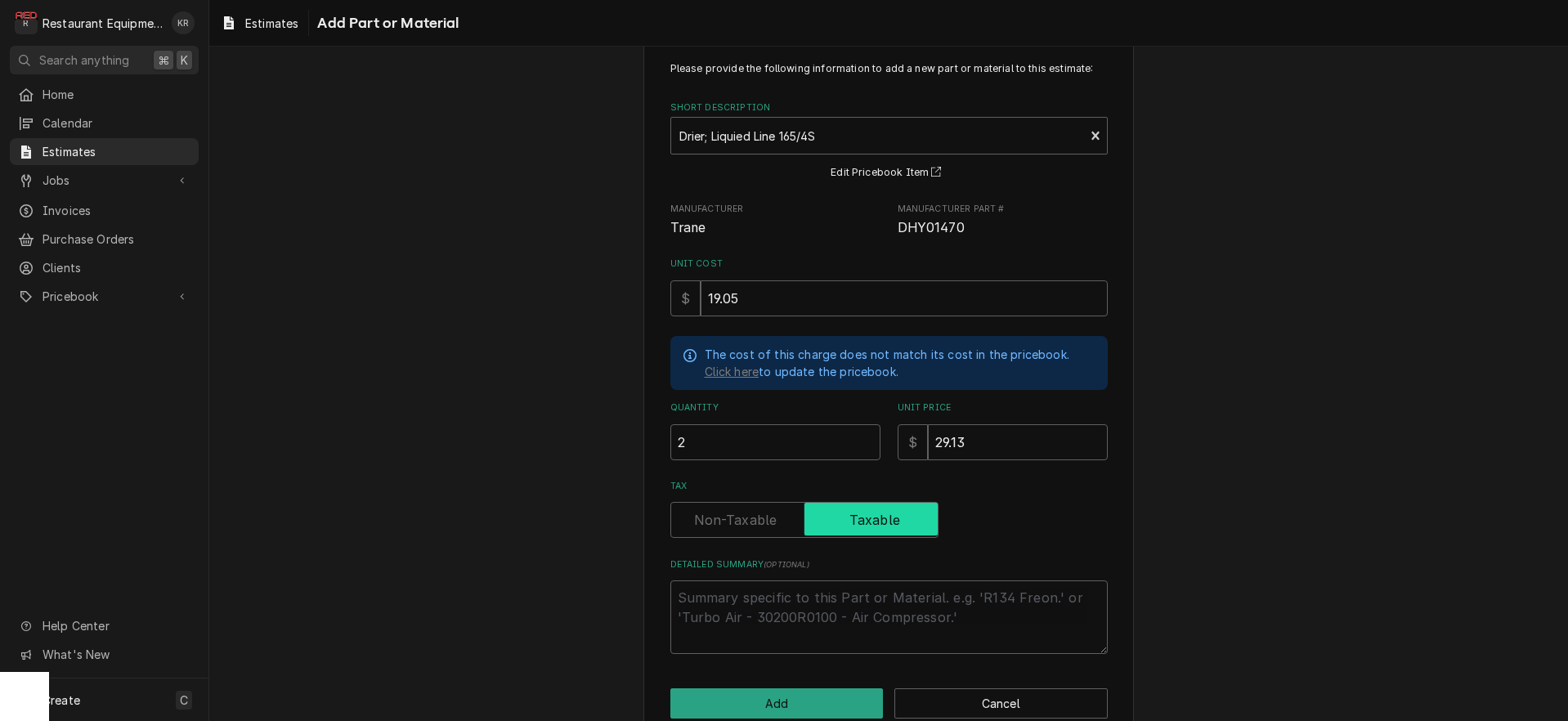
scroll to position [68, 0]
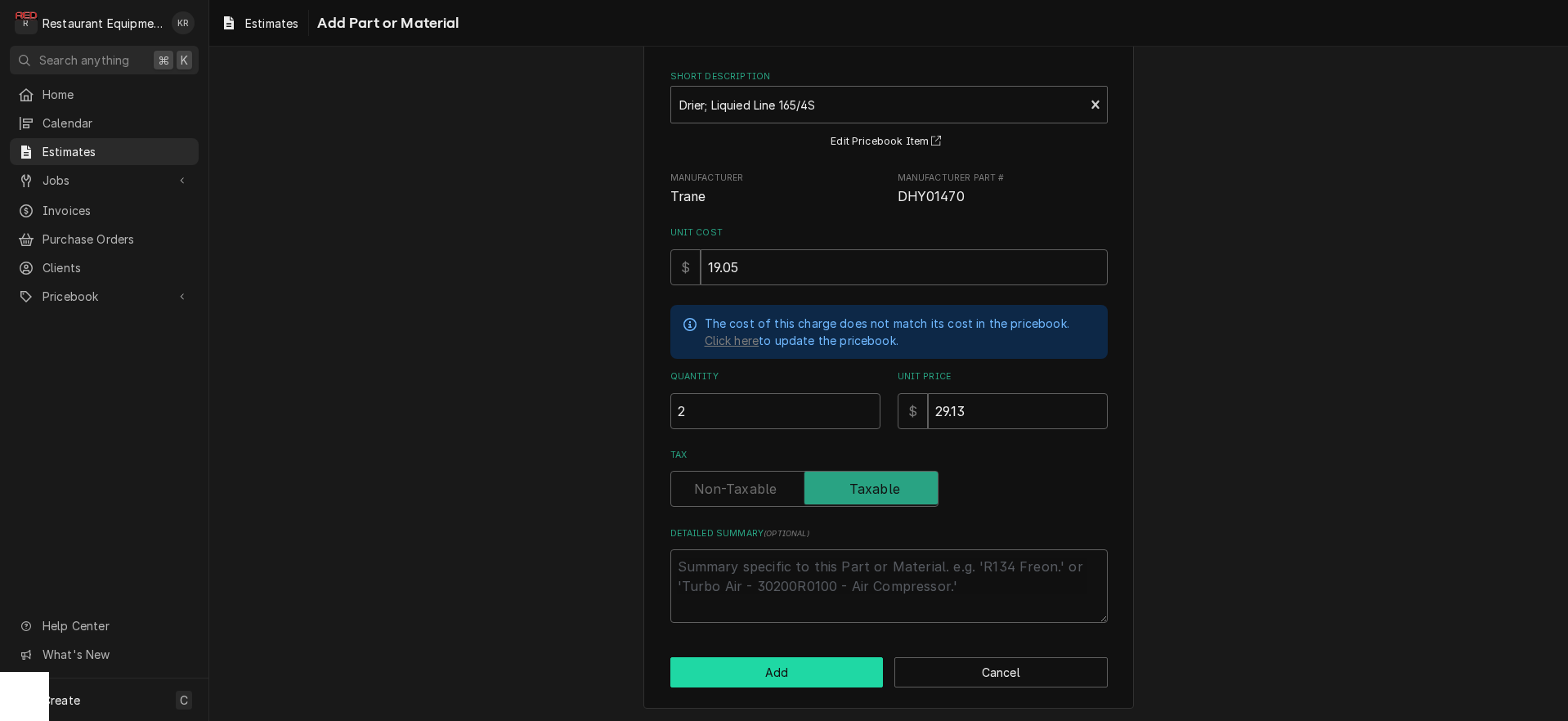
click at [780, 677] on button "Add" at bounding box center [777, 672] width 214 height 31
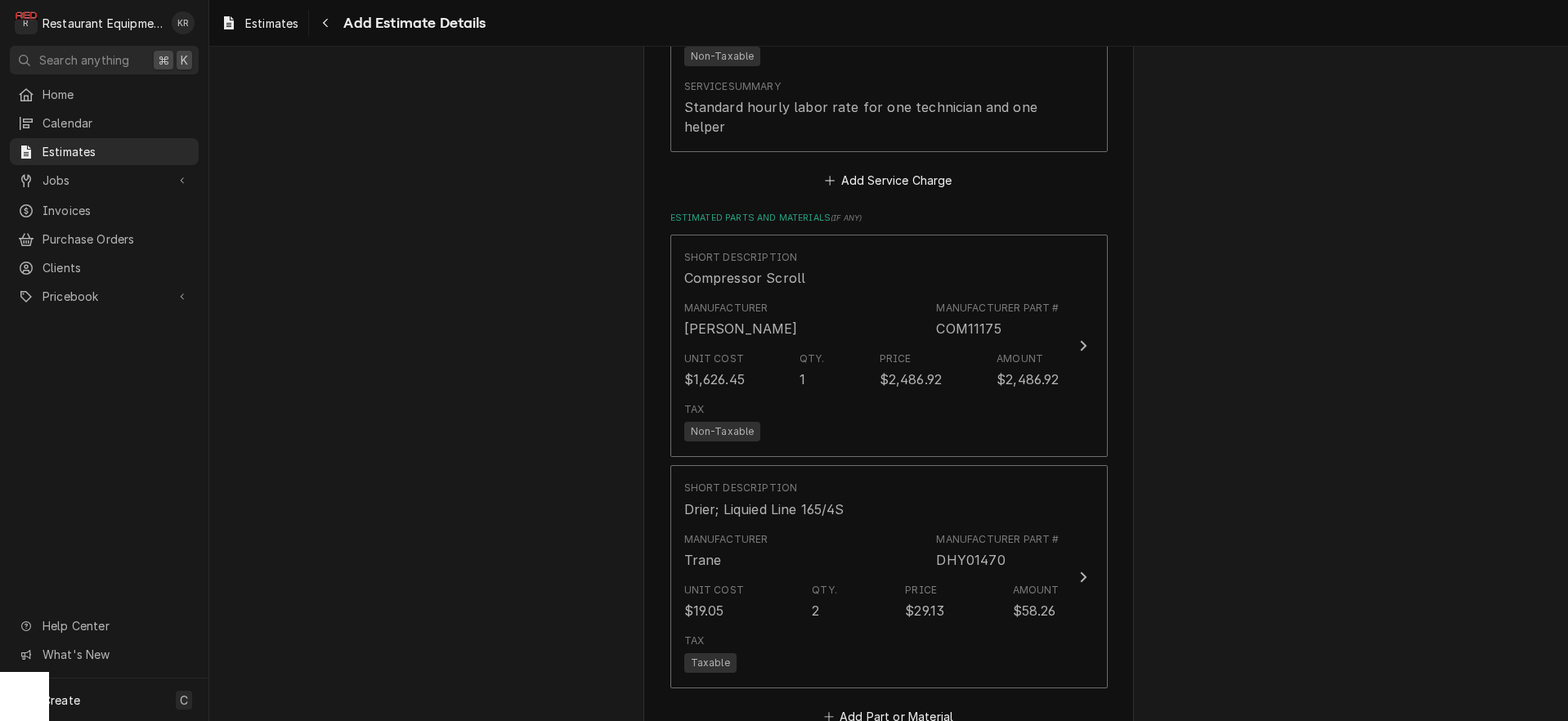
type textarea "x"
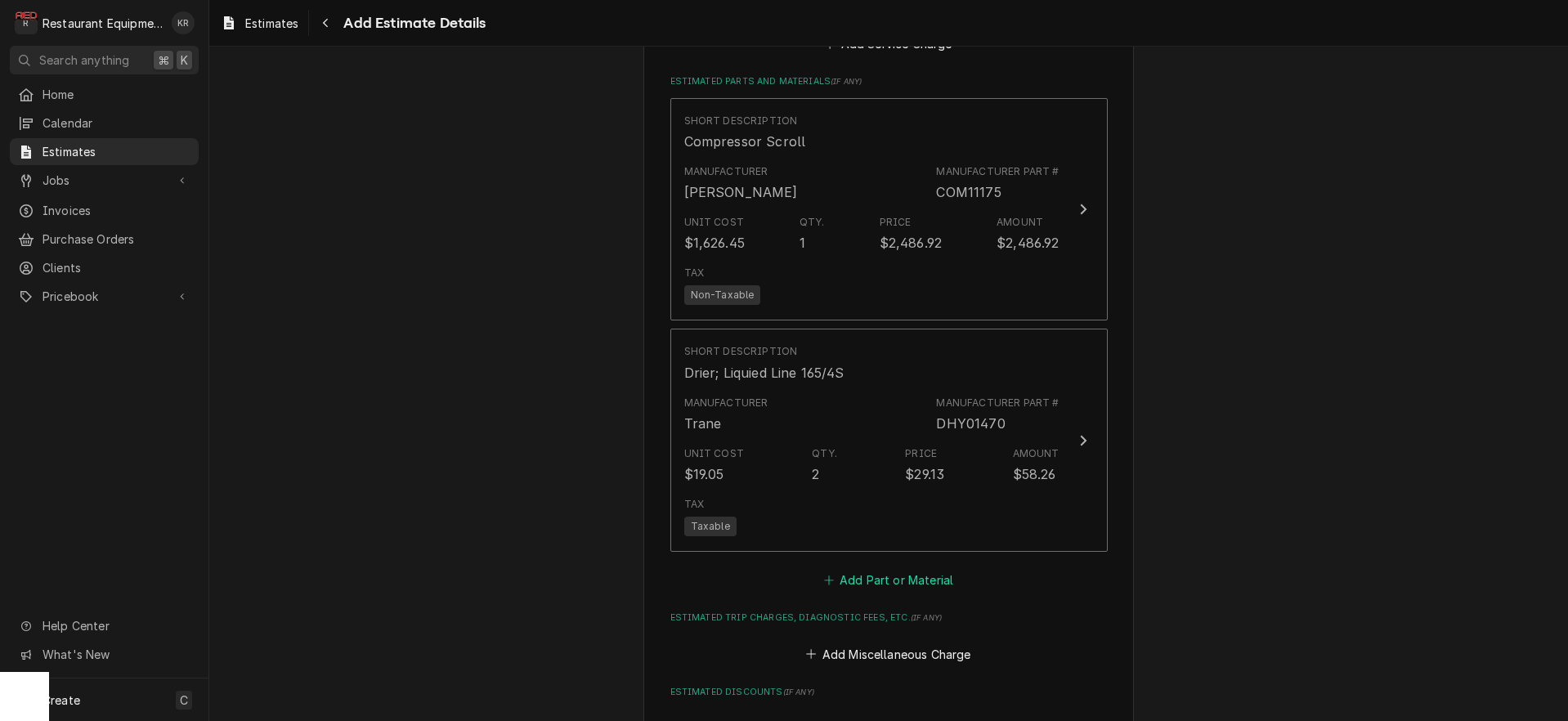
click at [907, 581] on button "Add Part or Material" at bounding box center [888, 580] width 135 height 23
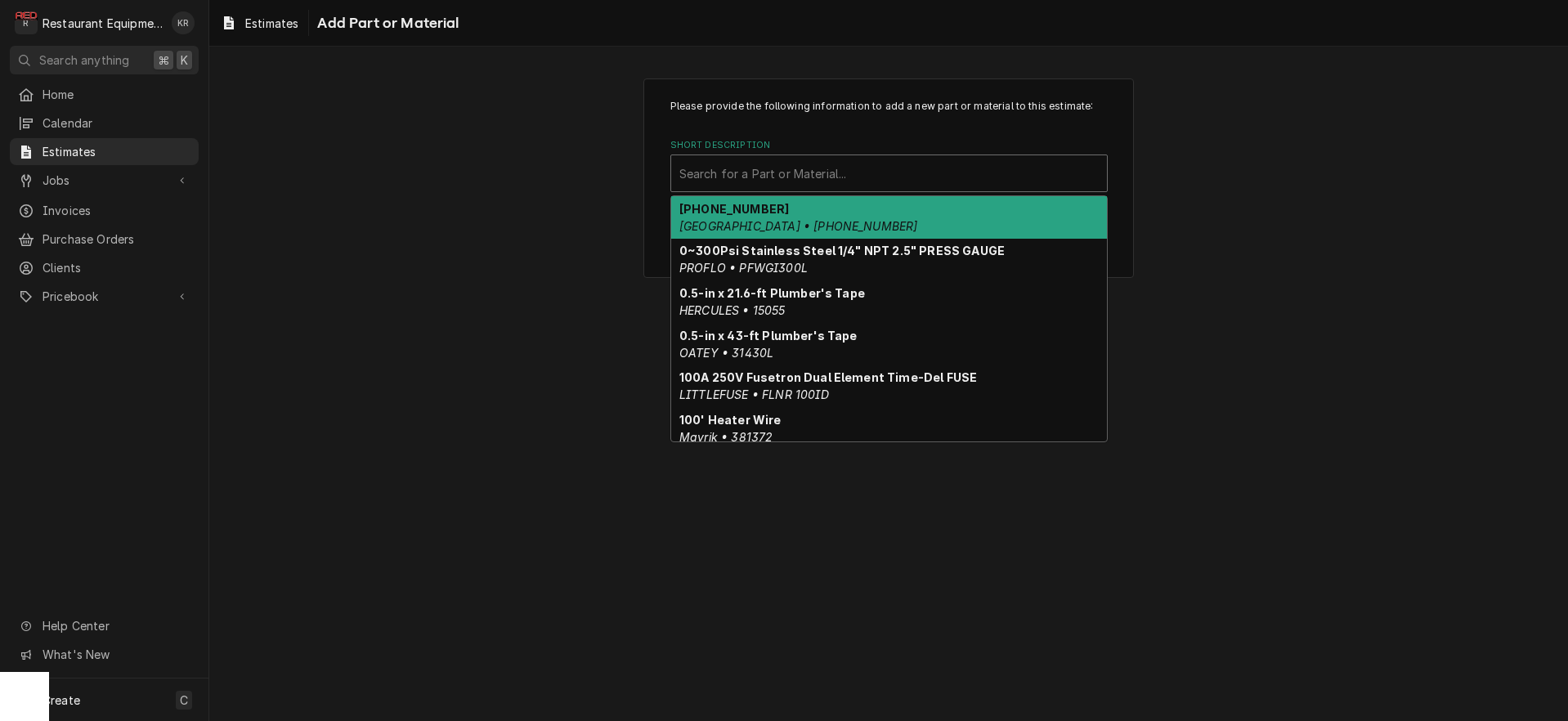
click at [753, 165] on div "Short Description" at bounding box center [889, 173] width 419 height 30
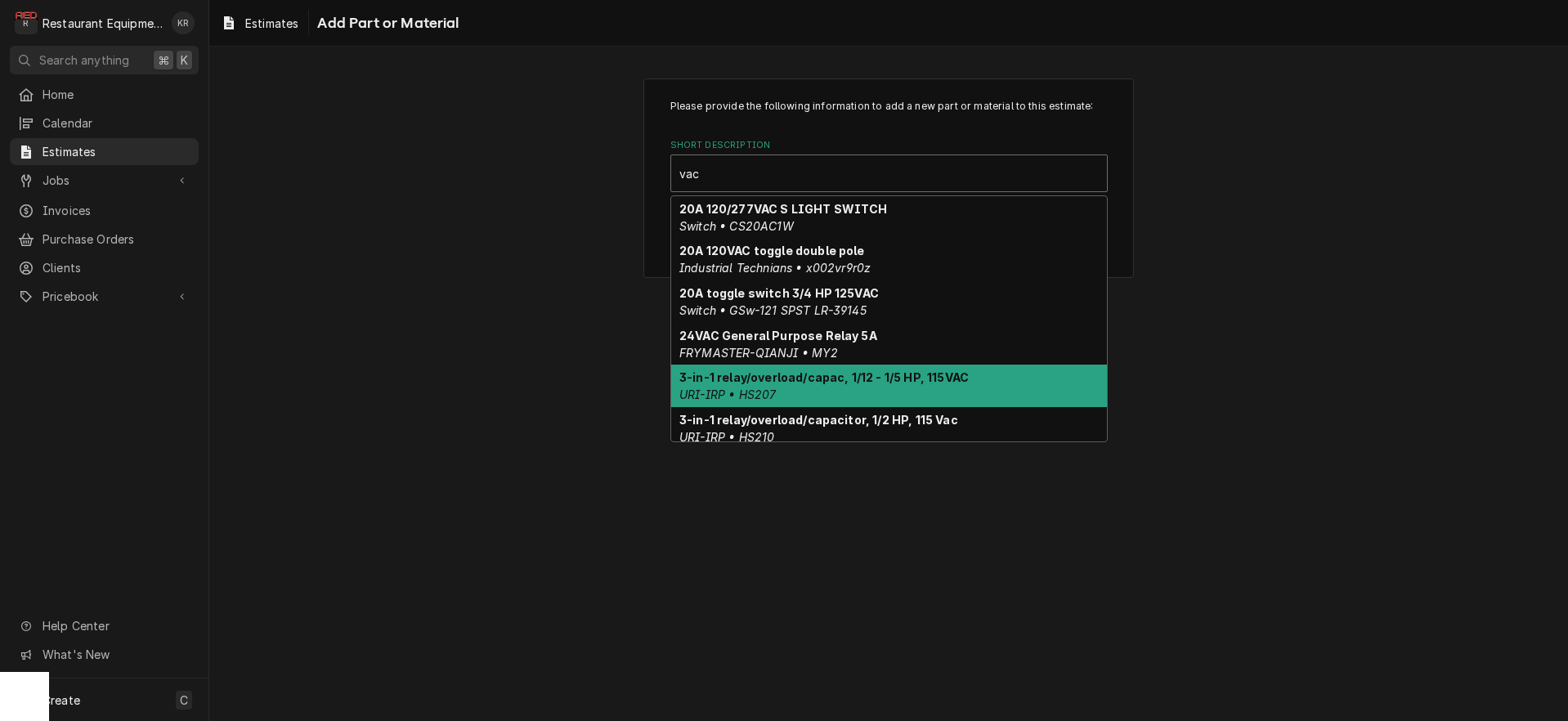
type input "vacu"
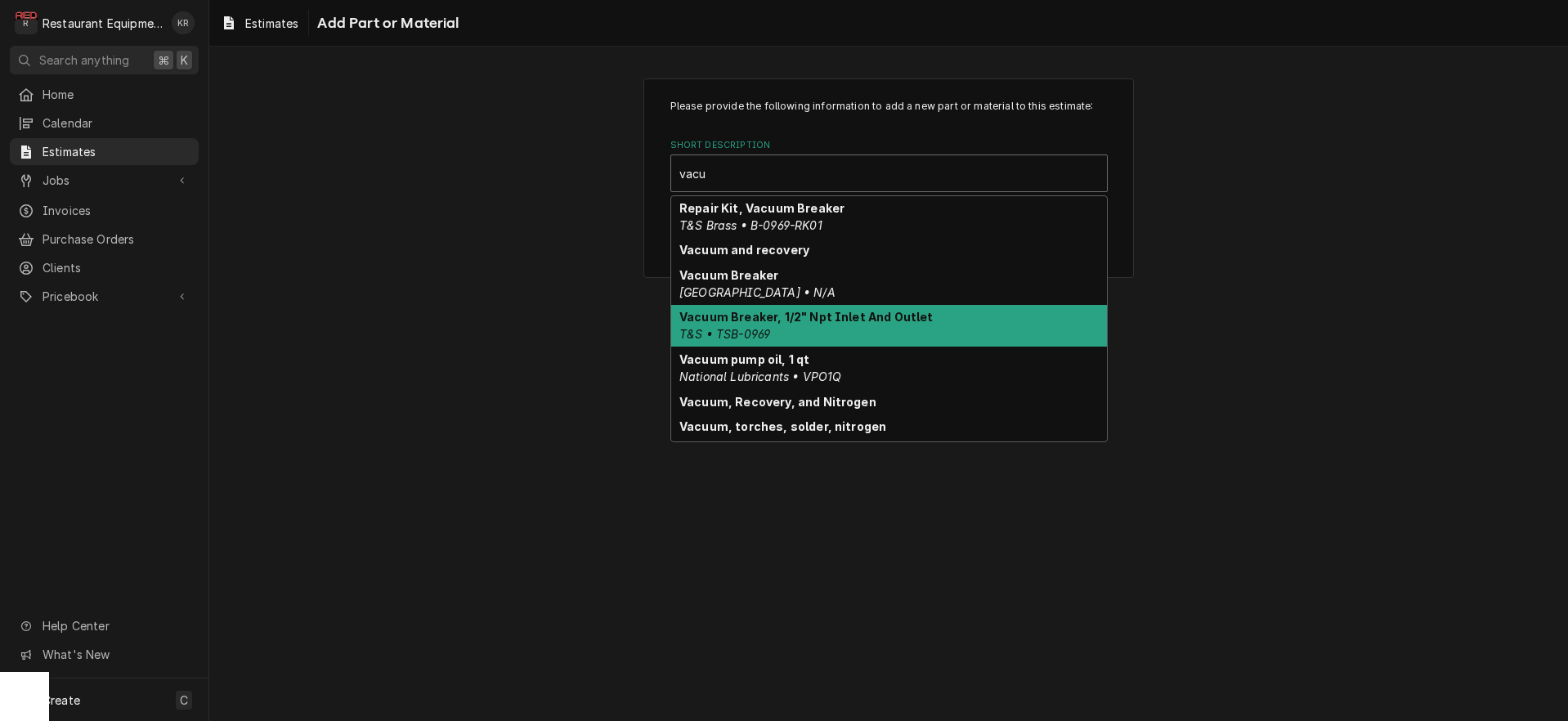
scroll to position [150, 0]
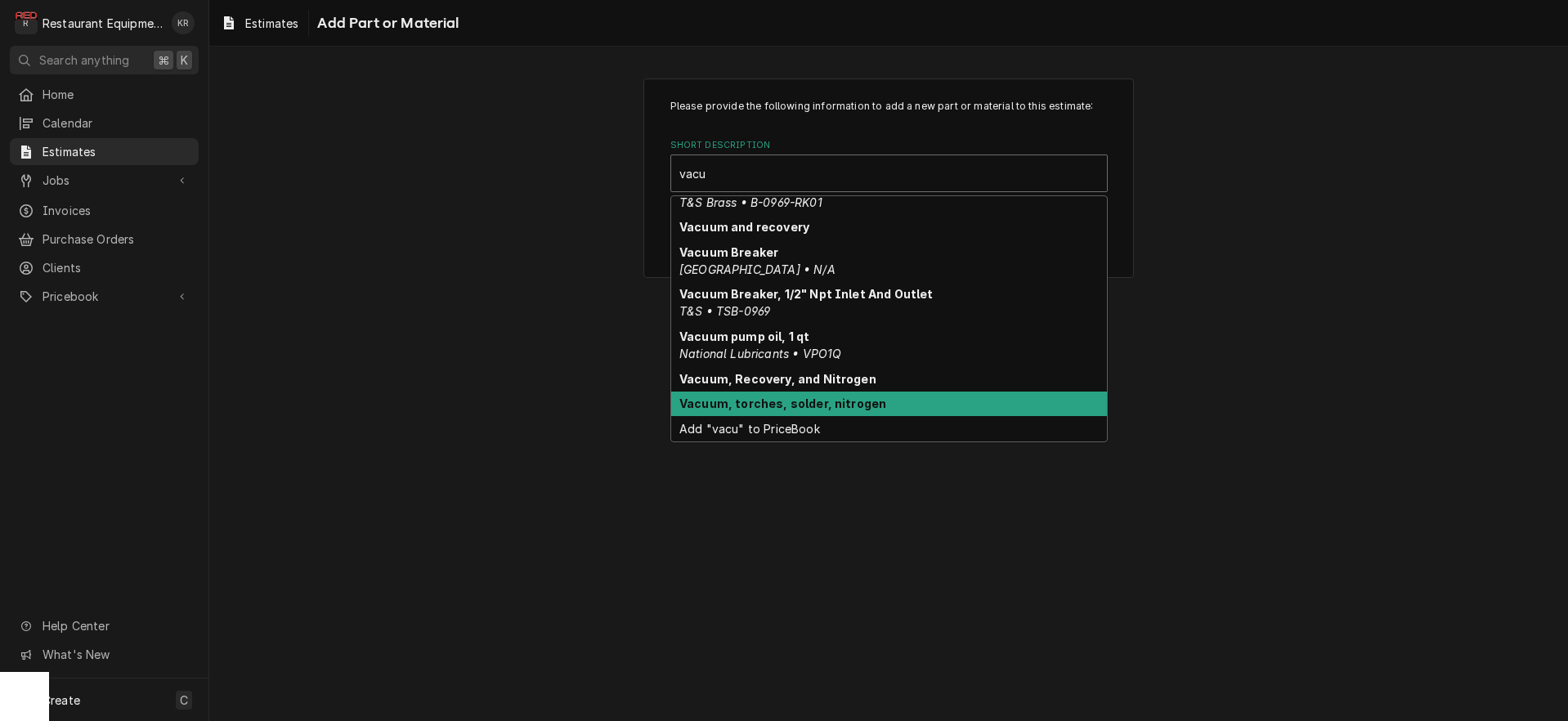
click at [807, 407] on strong "Vacuum, torches, solder, nitrogen" at bounding box center [783, 403] width 206 height 14
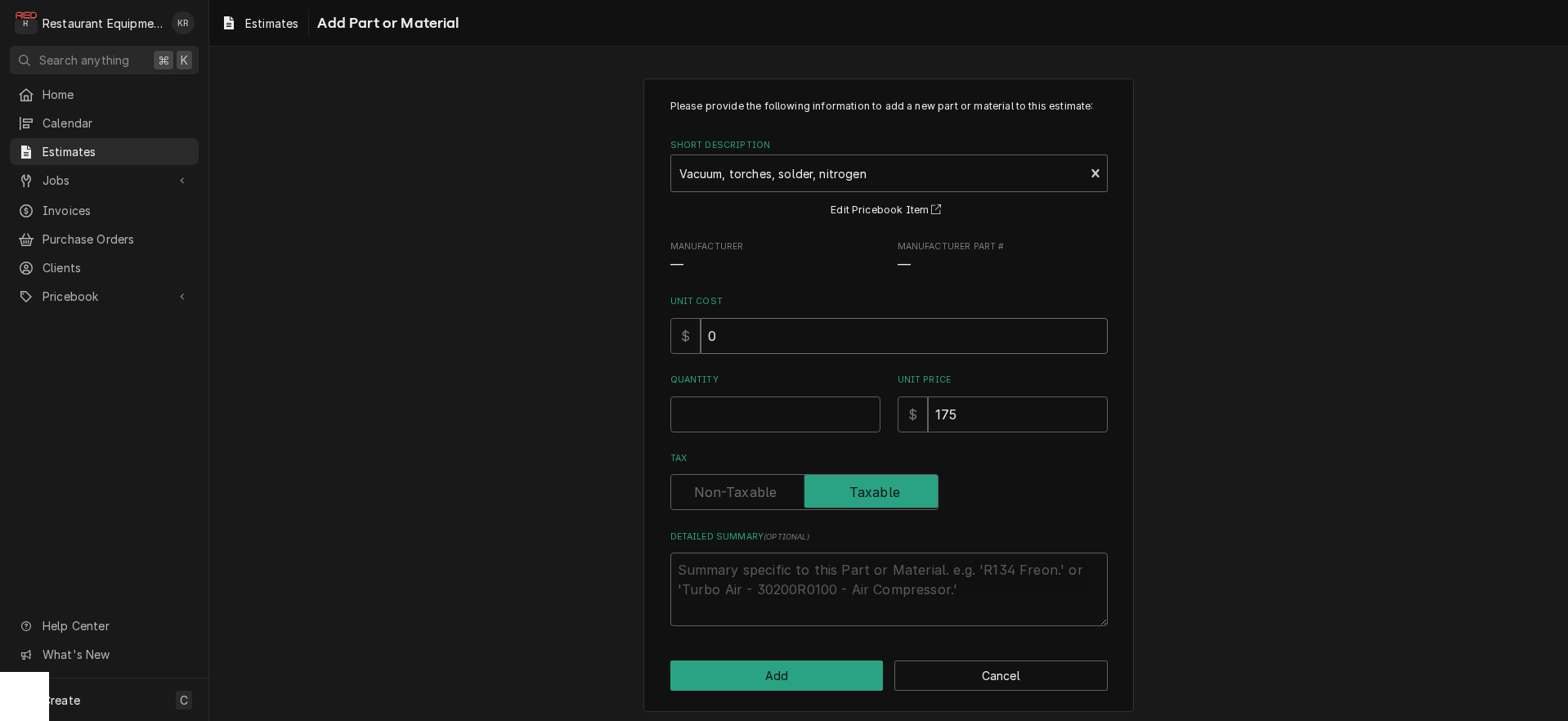
drag, startPoint x: 743, startPoint y: 347, endPoint x: 655, endPoint y: 334, distance: 89.0
click at [701, 334] on input "0" at bounding box center [904, 335] width 407 height 36
type textarea "x"
type input "8"
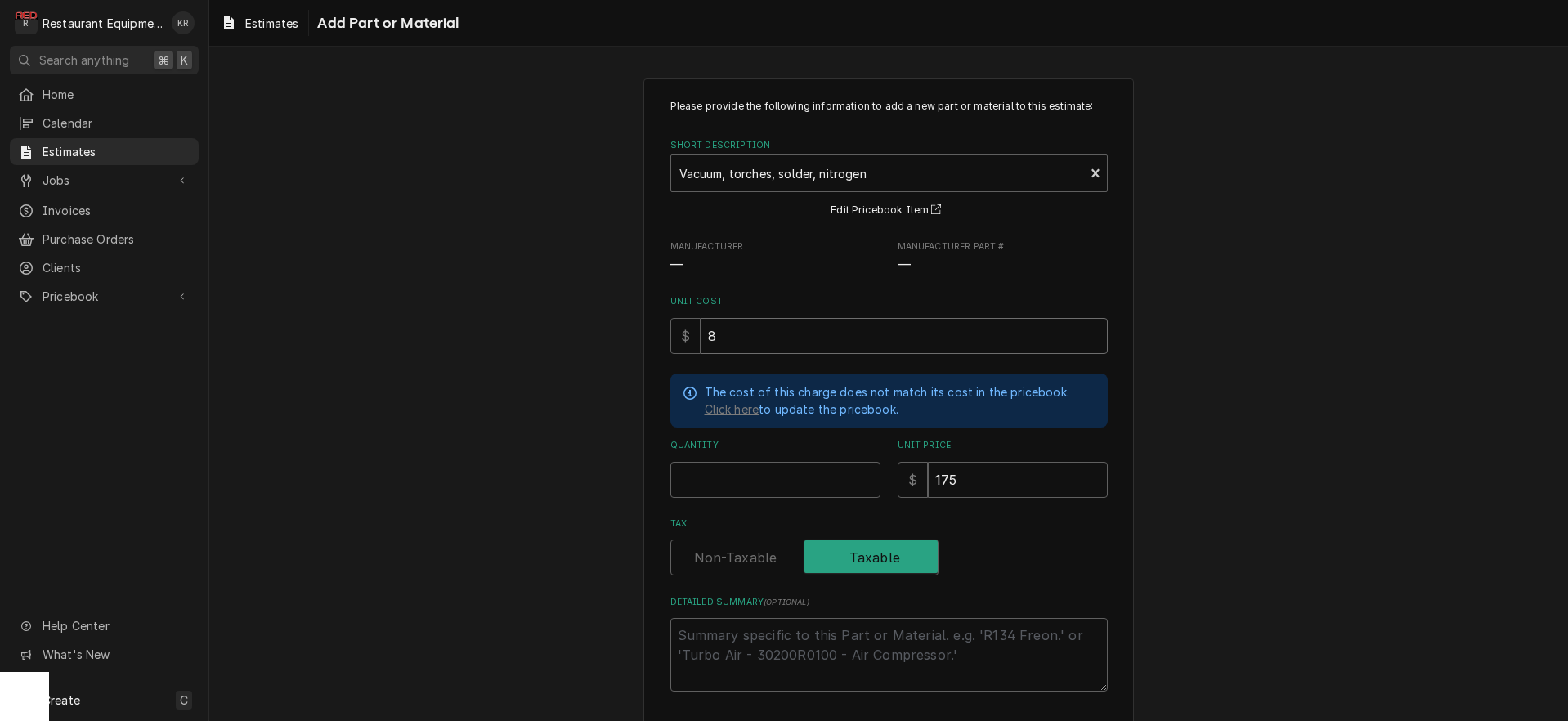
type textarea "x"
type input "87"
type textarea "x"
type input "87.5"
type textarea "x"
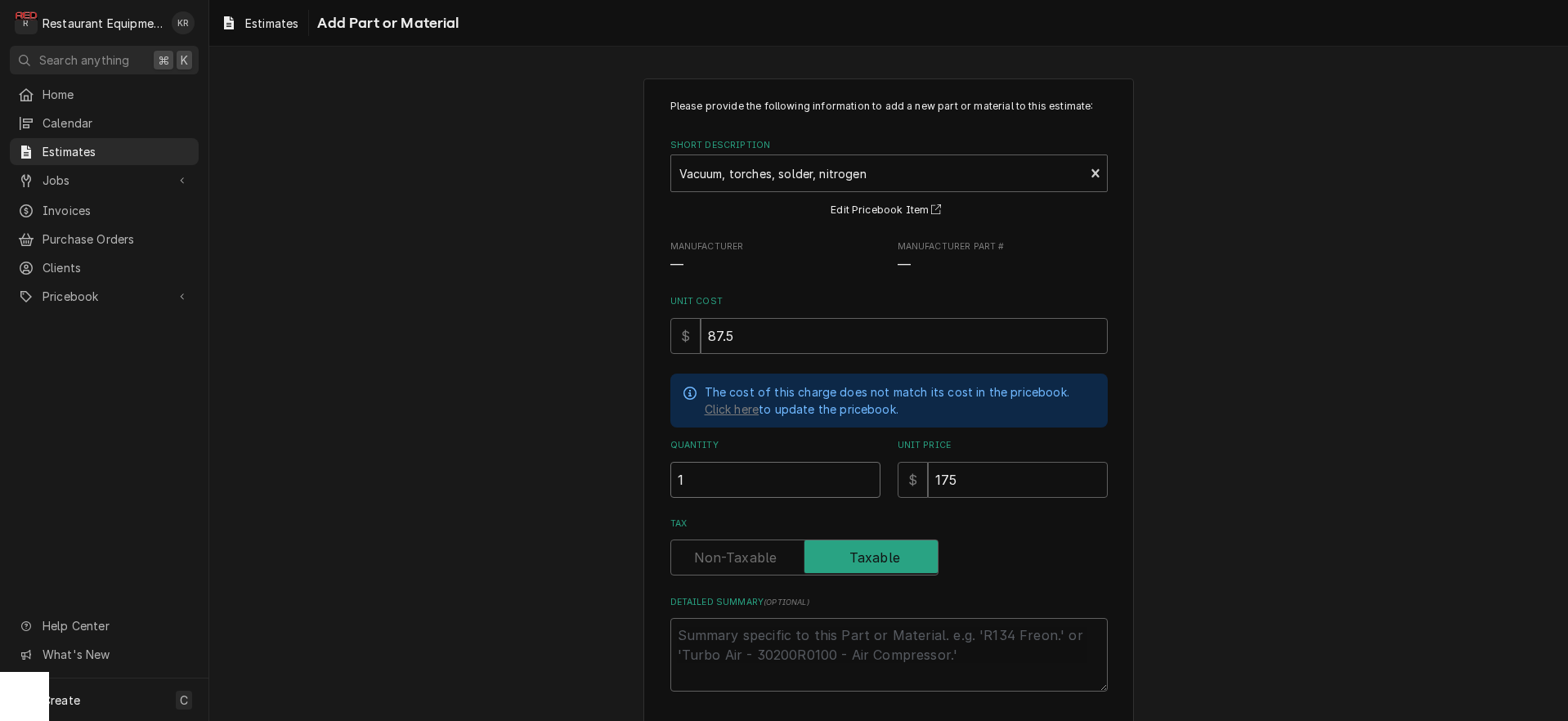
type input "1"
type textarea "x"
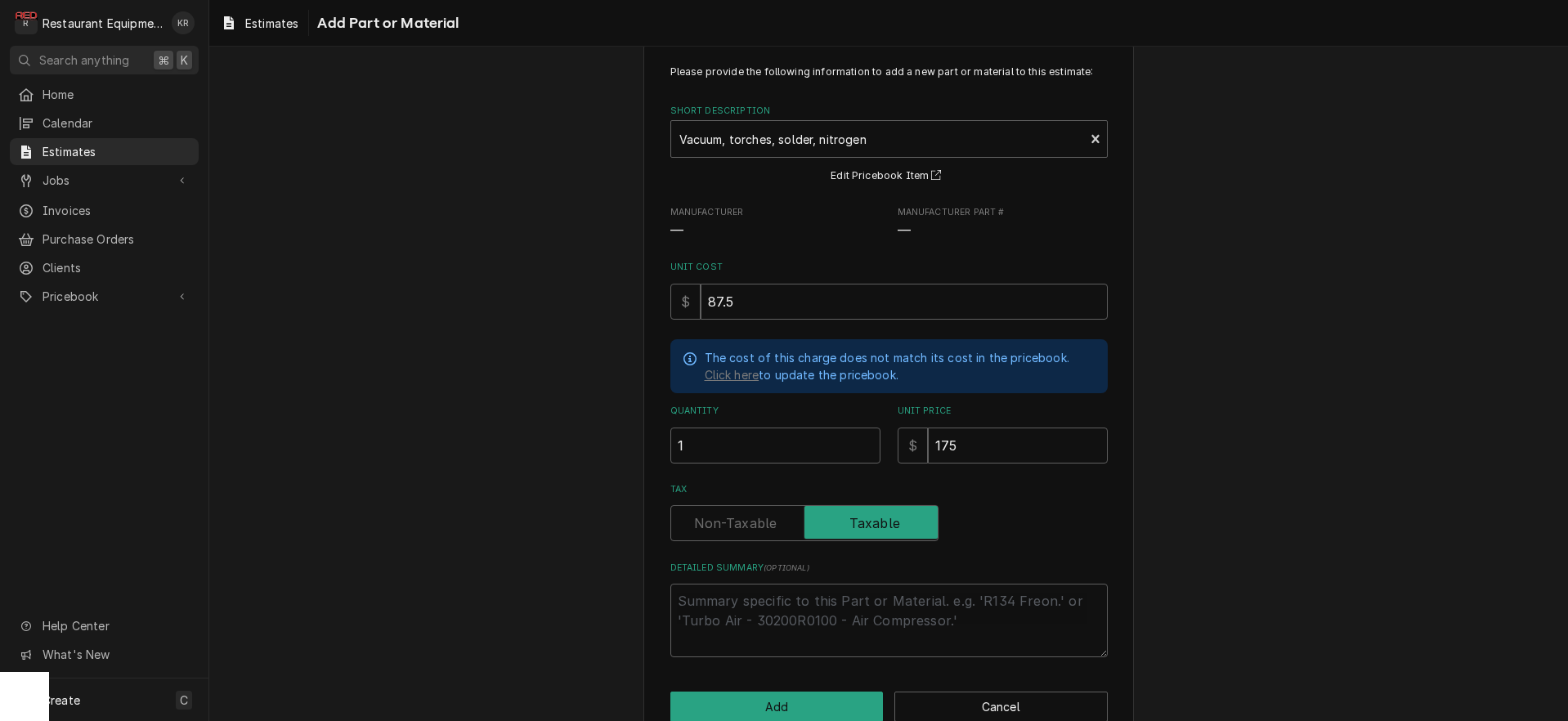
click at [732, 527] on label "Tax" at bounding box center [804, 522] width 268 height 36
click at [732, 527] on input "Tax" at bounding box center [805, 522] width 254 height 36
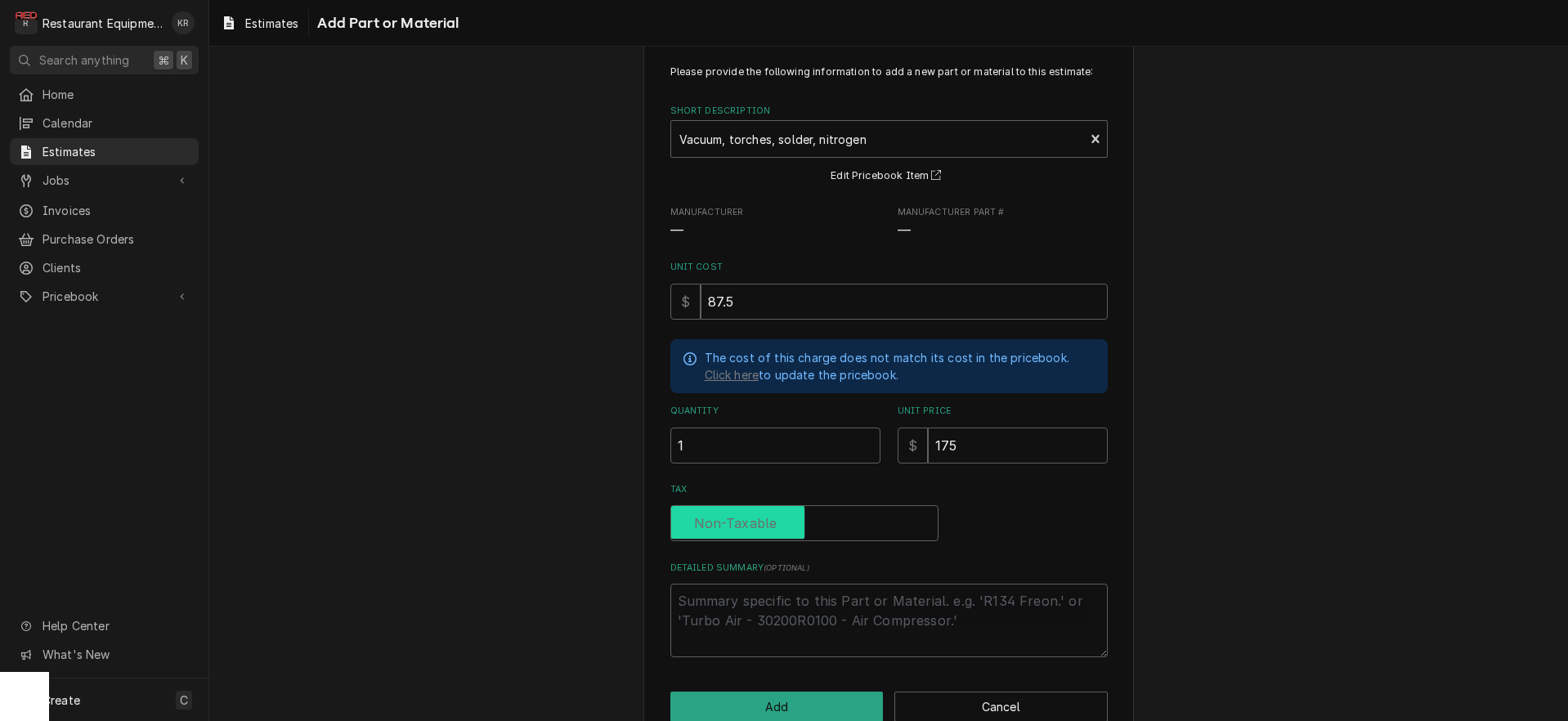
checkbox input "false"
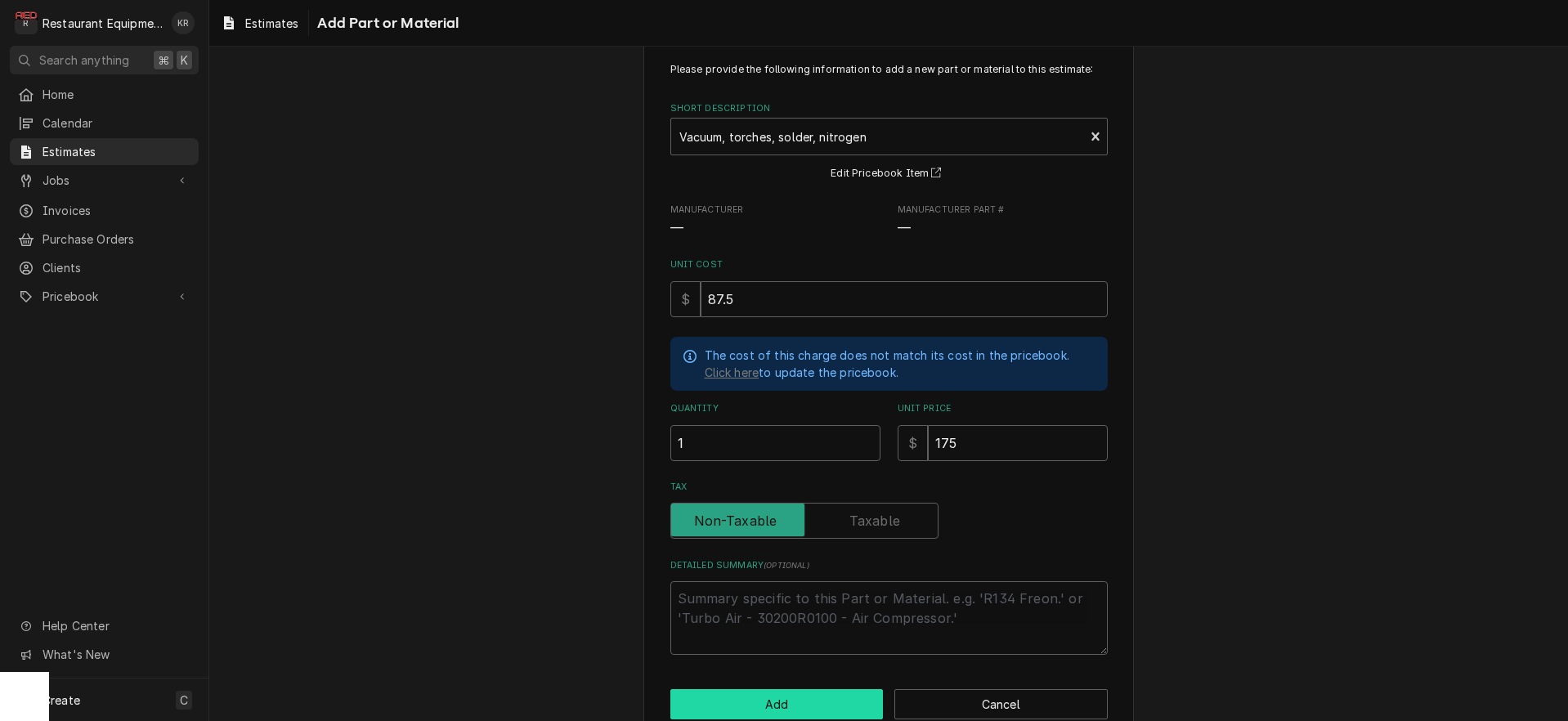
click at [762, 710] on button "Add" at bounding box center [777, 704] width 214 height 31
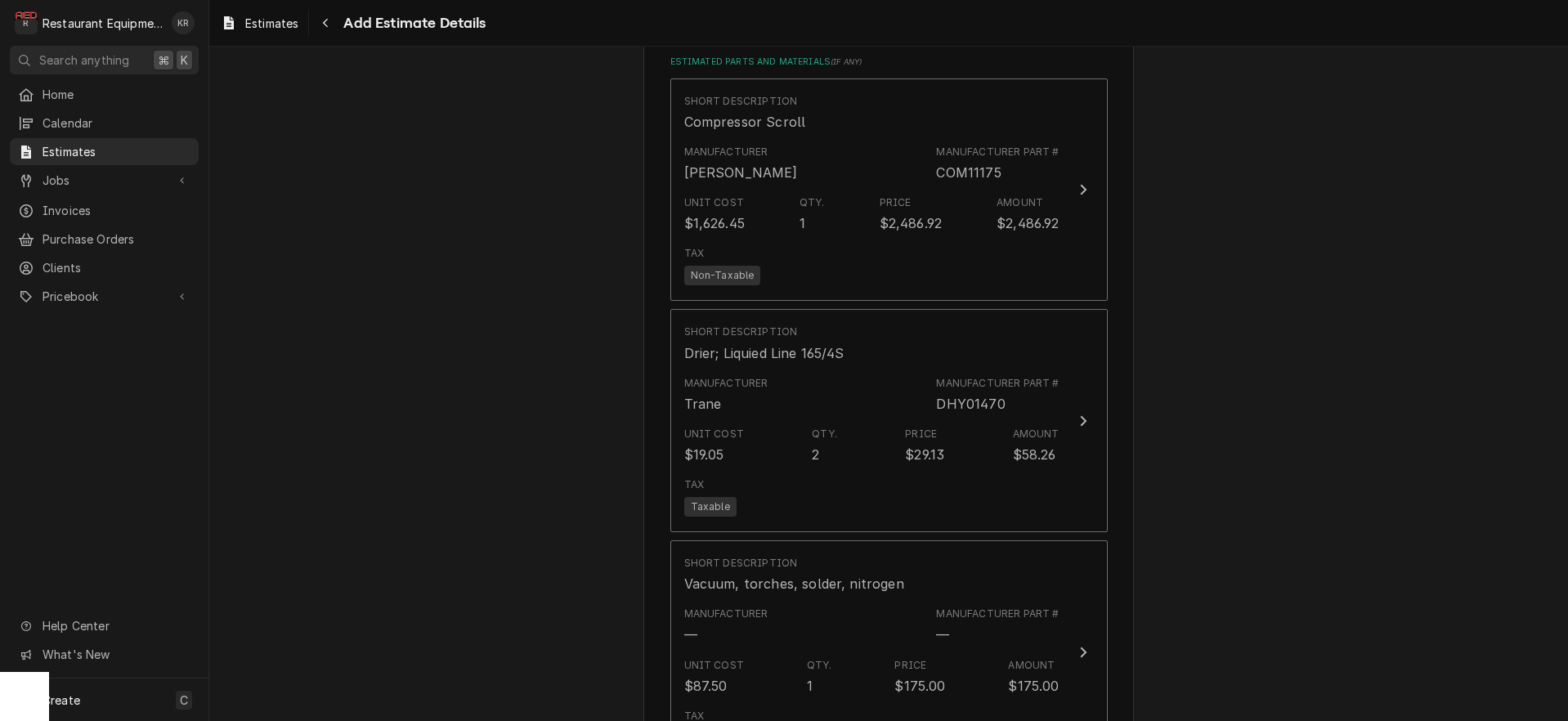
type textarea "x"
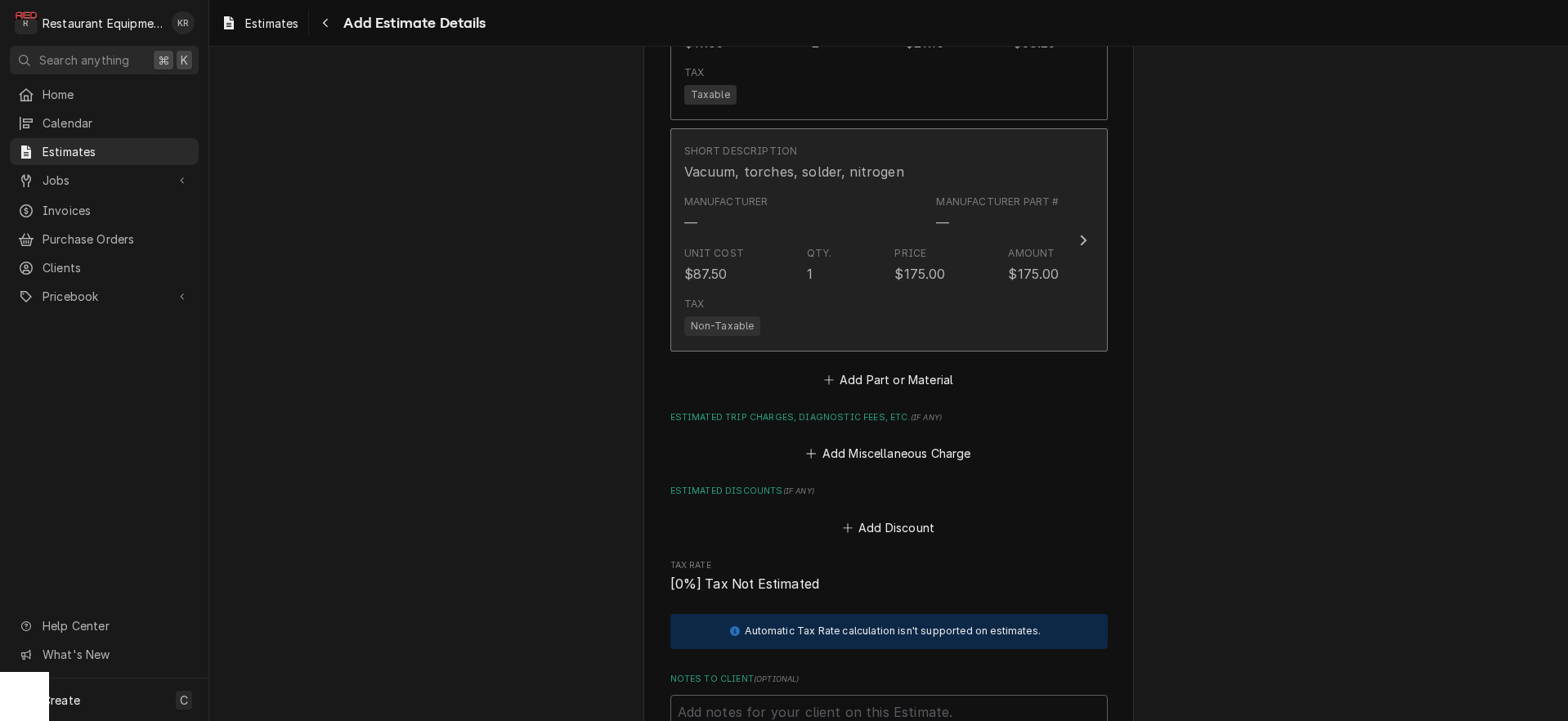
scroll to position [2630, 0]
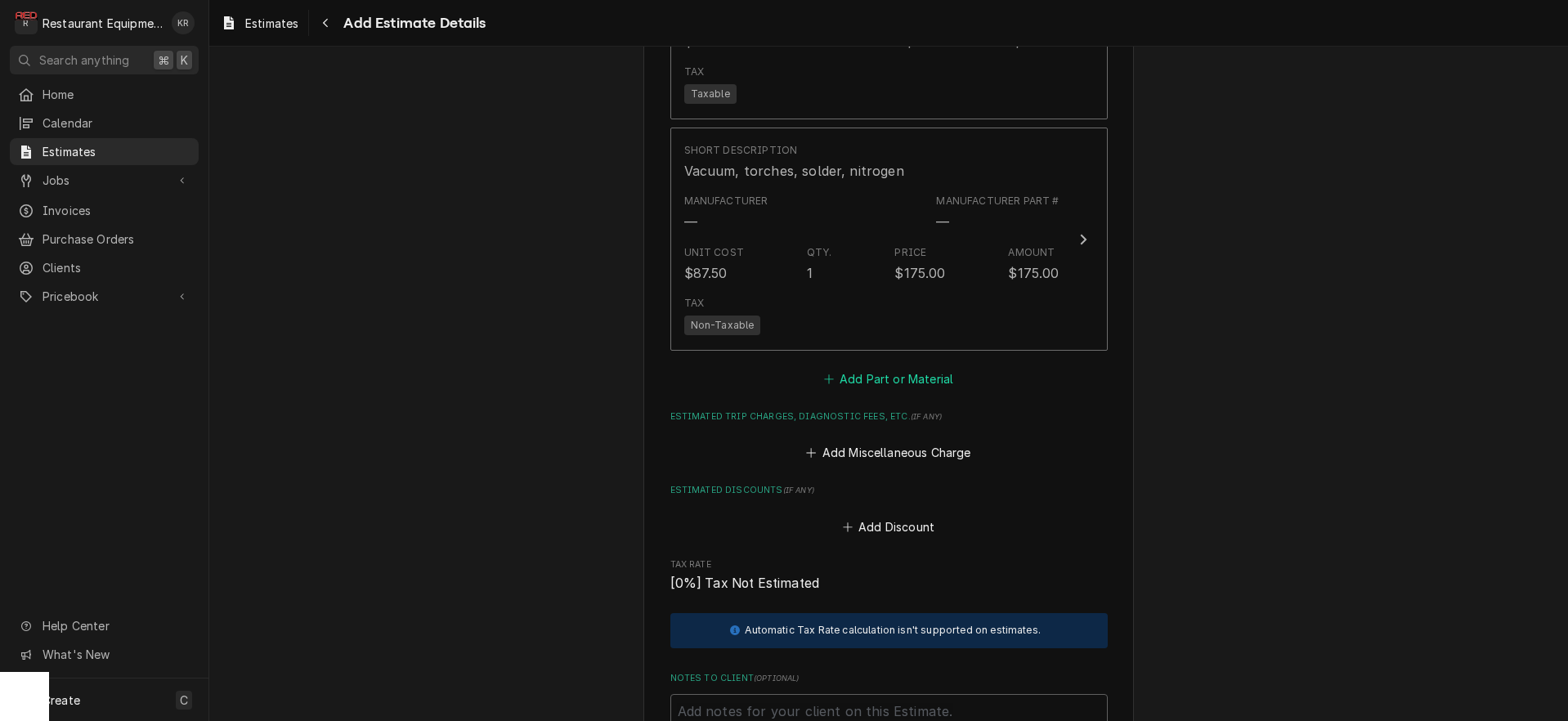
click at [843, 381] on button "Add Part or Material" at bounding box center [888, 379] width 135 height 23
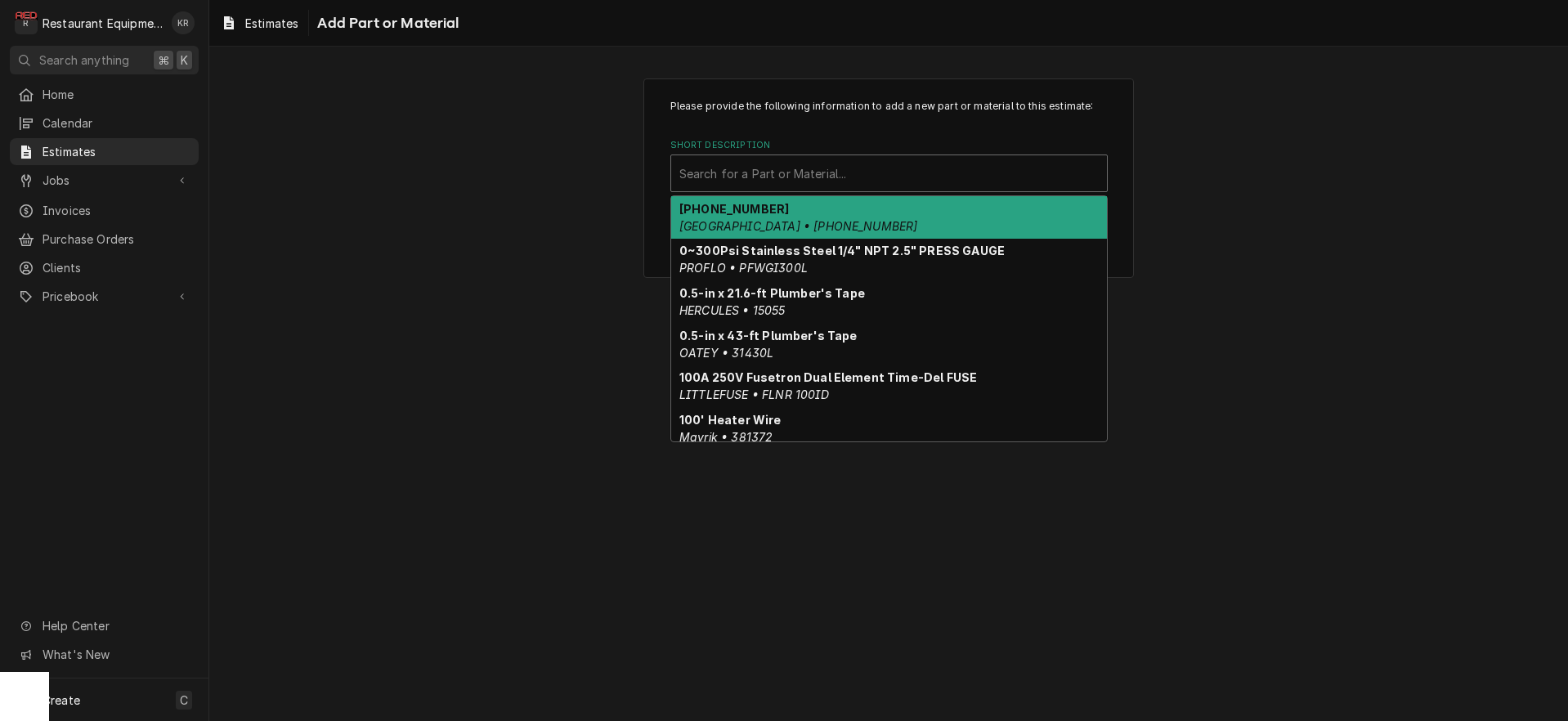
click at [754, 171] on div "Short Description" at bounding box center [889, 173] width 419 height 30
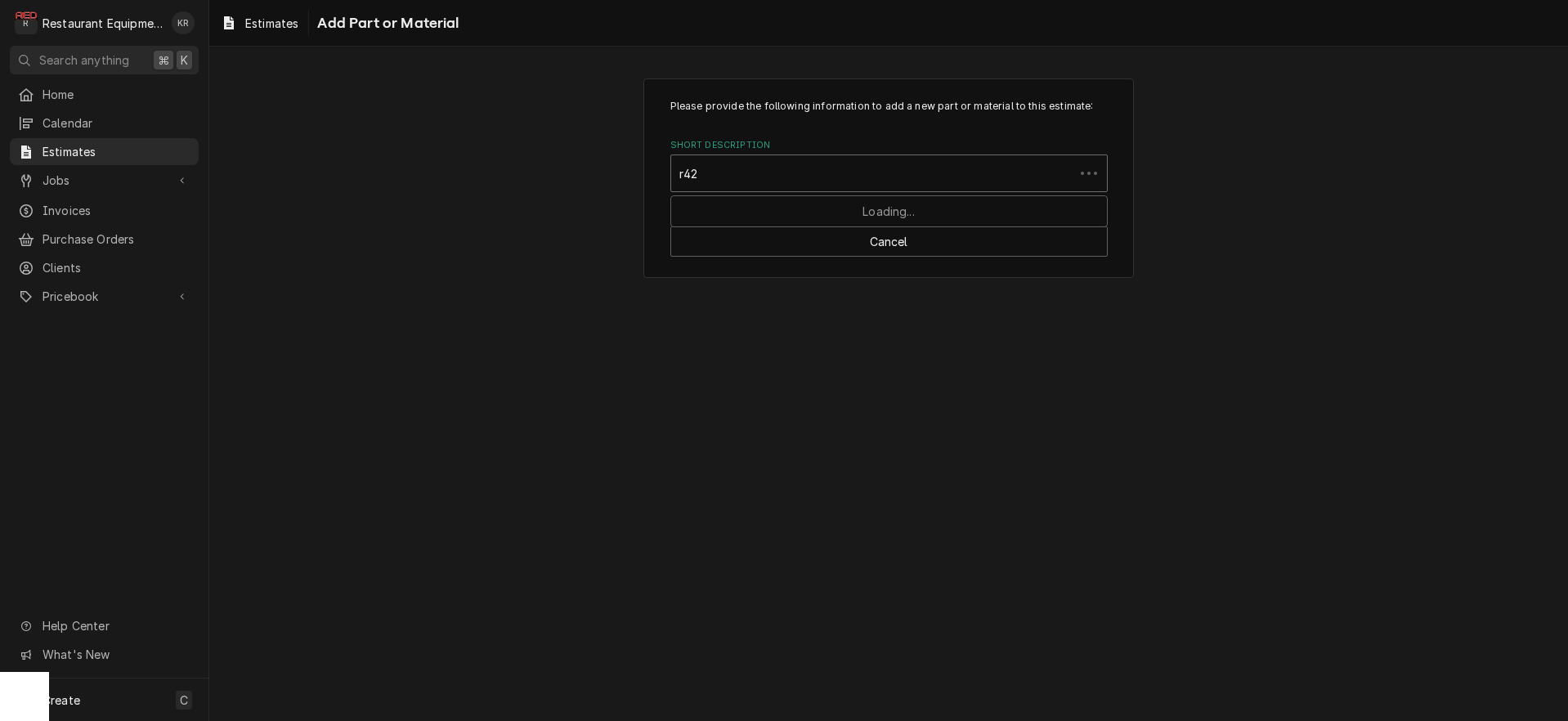
type input "r422"
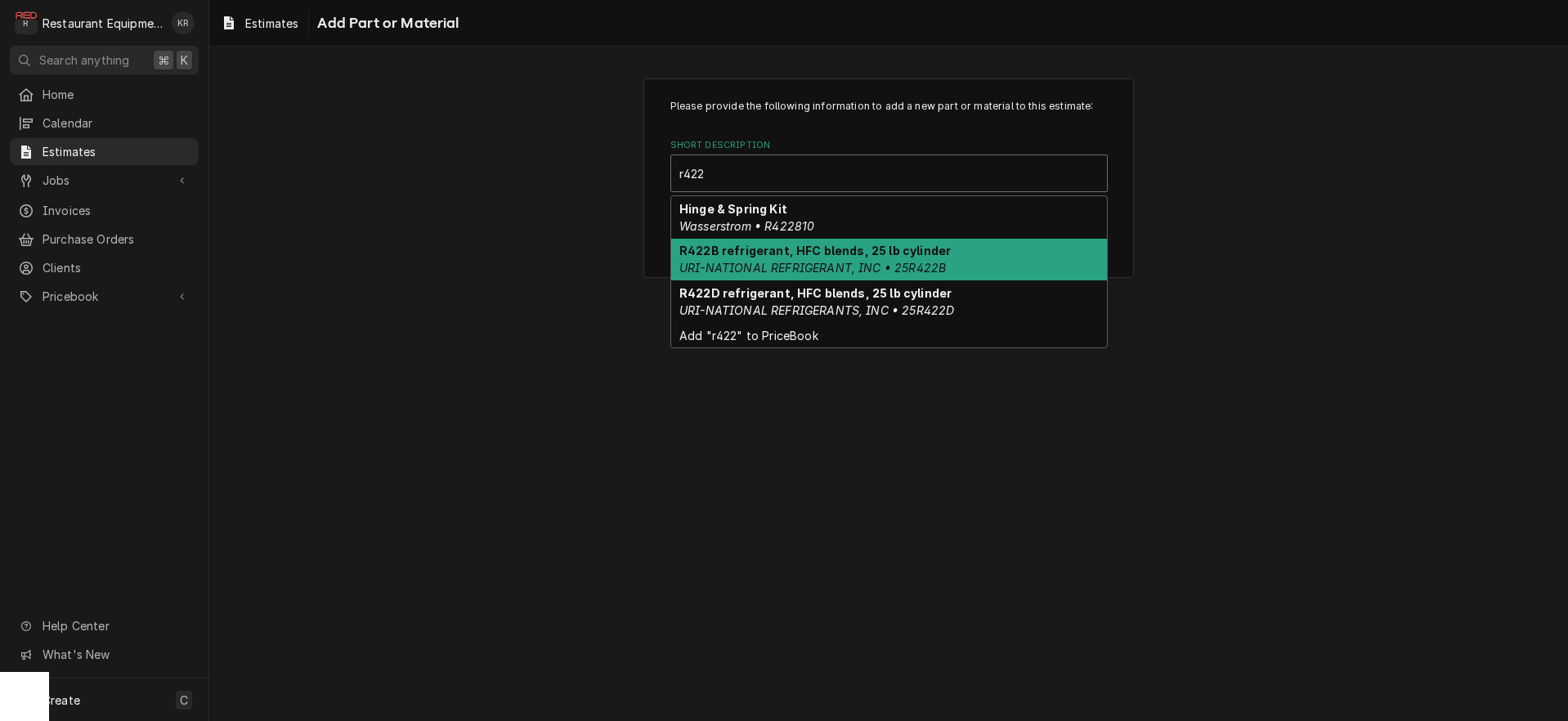
click at [780, 266] on em "URI-NATIONAL REFRIGERANT, INC • 25R422B" at bounding box center [813, 268] width 267 height 14
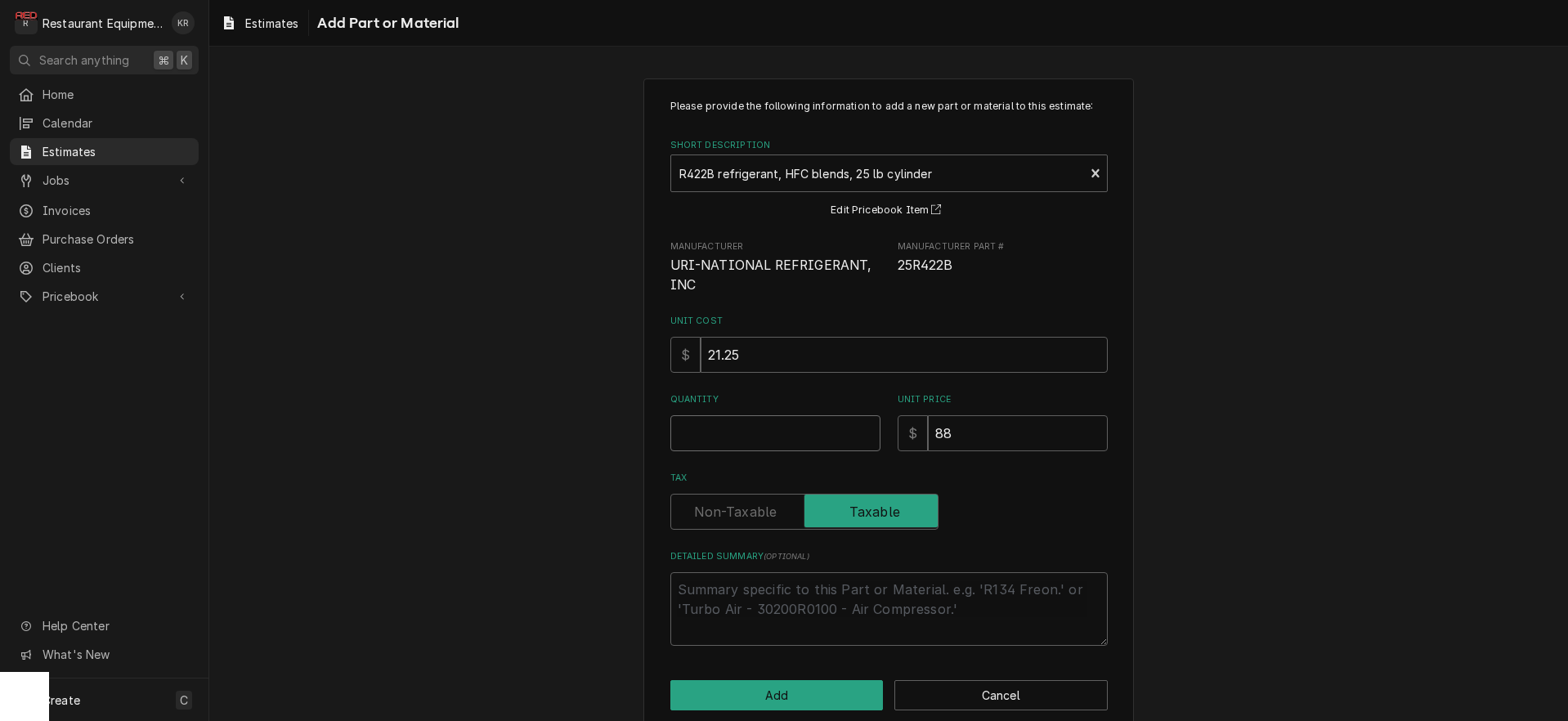
click at [724, 428] on input "Quantity" at bounding box center [775, 433] width 210 height 36
type textarea "x"
type input "2"
type textarea "x"
type input "21"
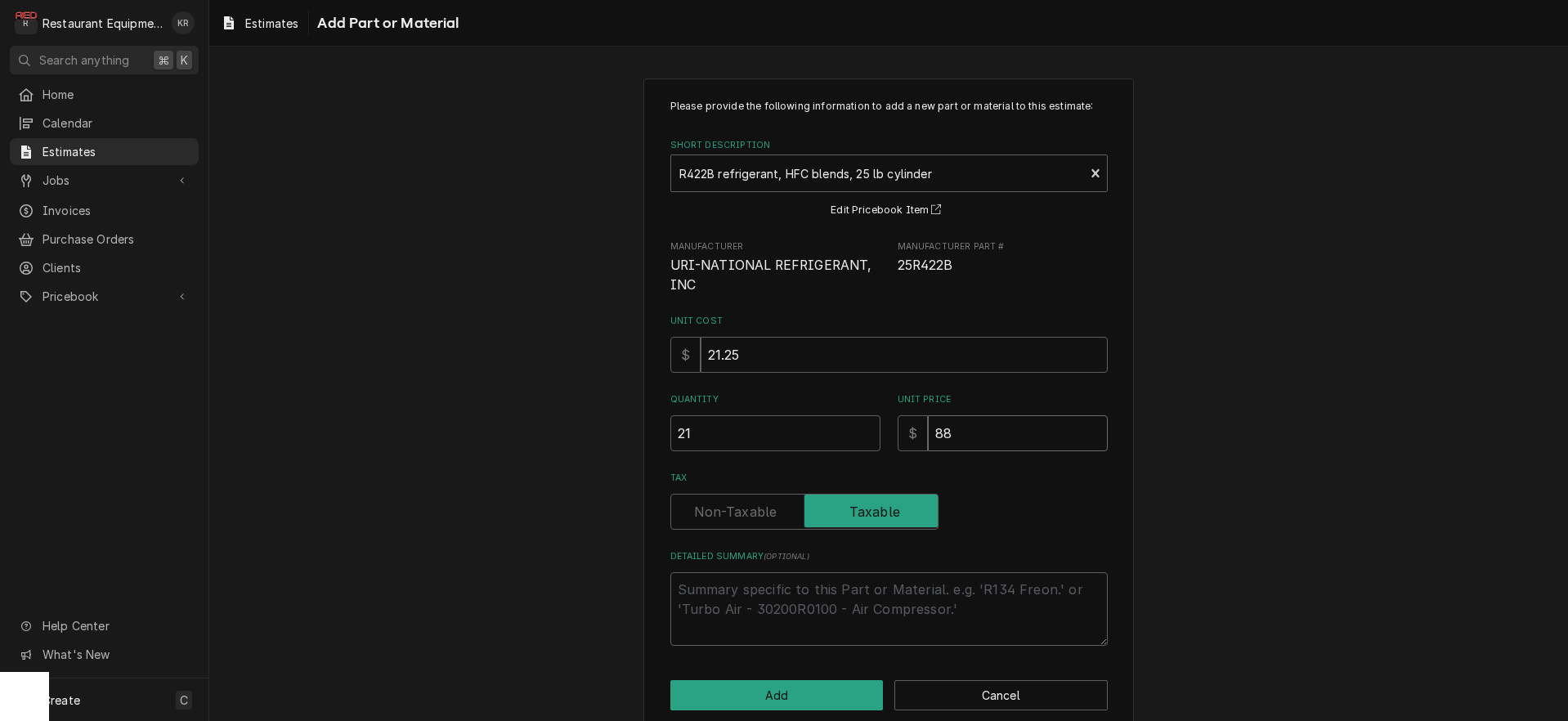
type textarea "x"
click at [746, 520] on label "Tax" at bounding box center [804, 511] width 268 height 36
click at [746, 520] on input "Tax" at bounding box center [805, 511] width 254 height 36
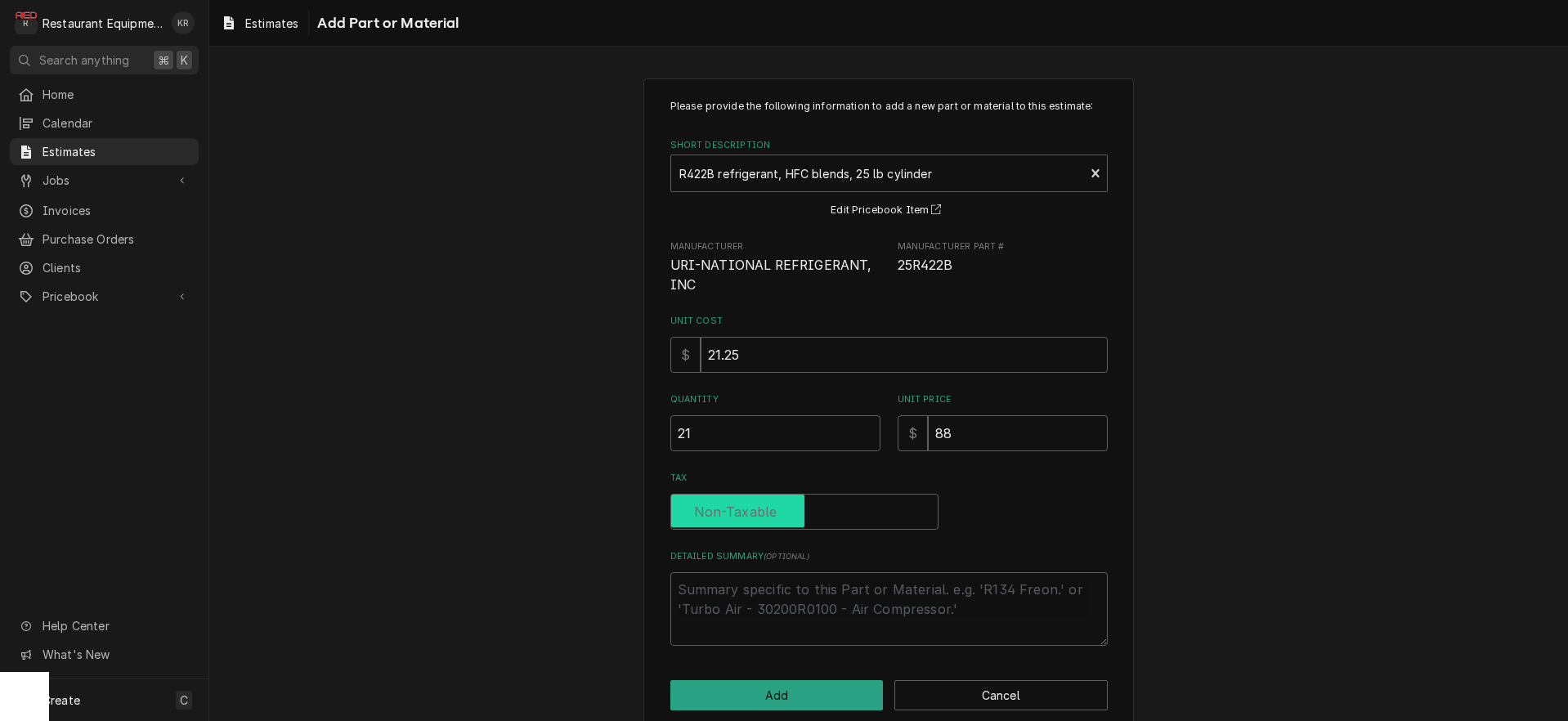
checkbox input "false"
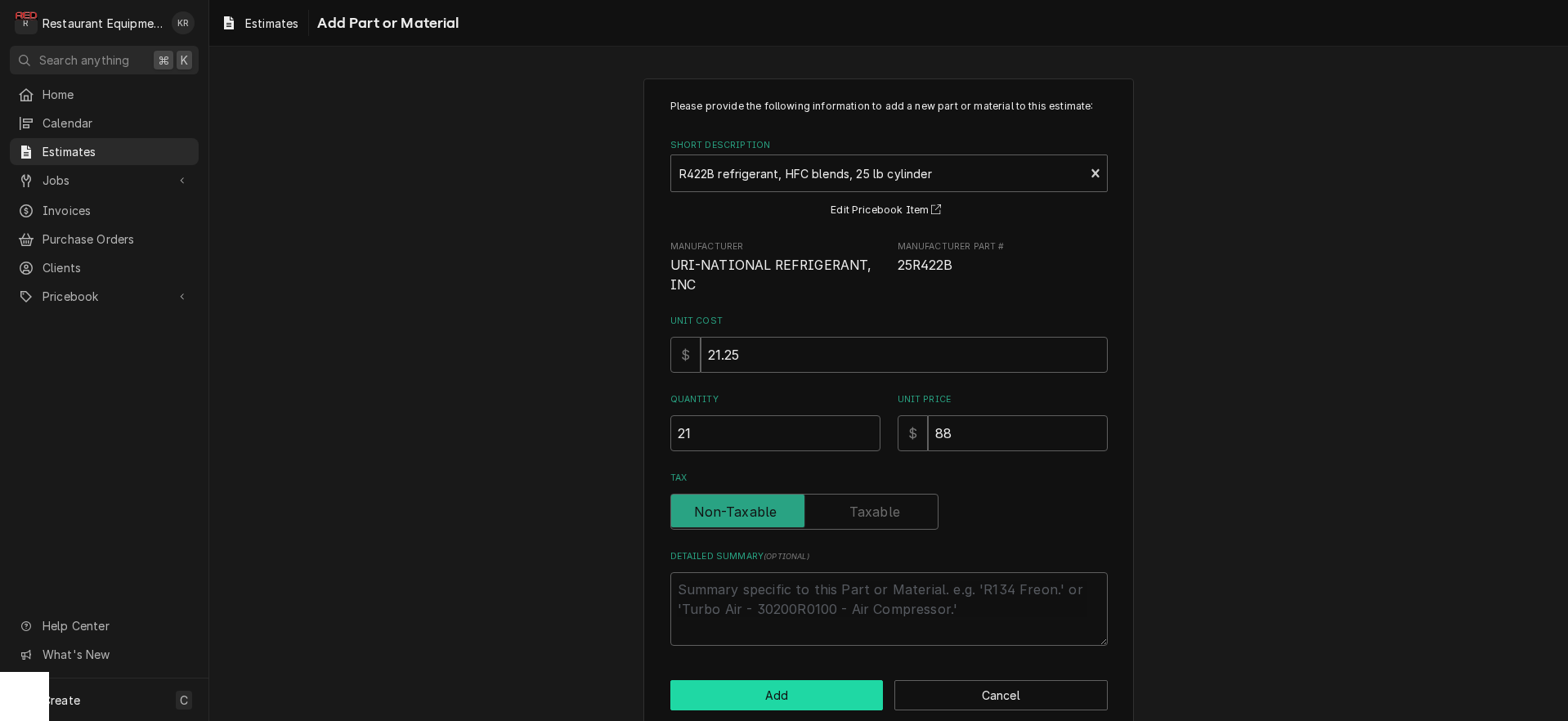
click at [792, 692] on button "Add" at bounding box center [777, 695] width 214 height 31
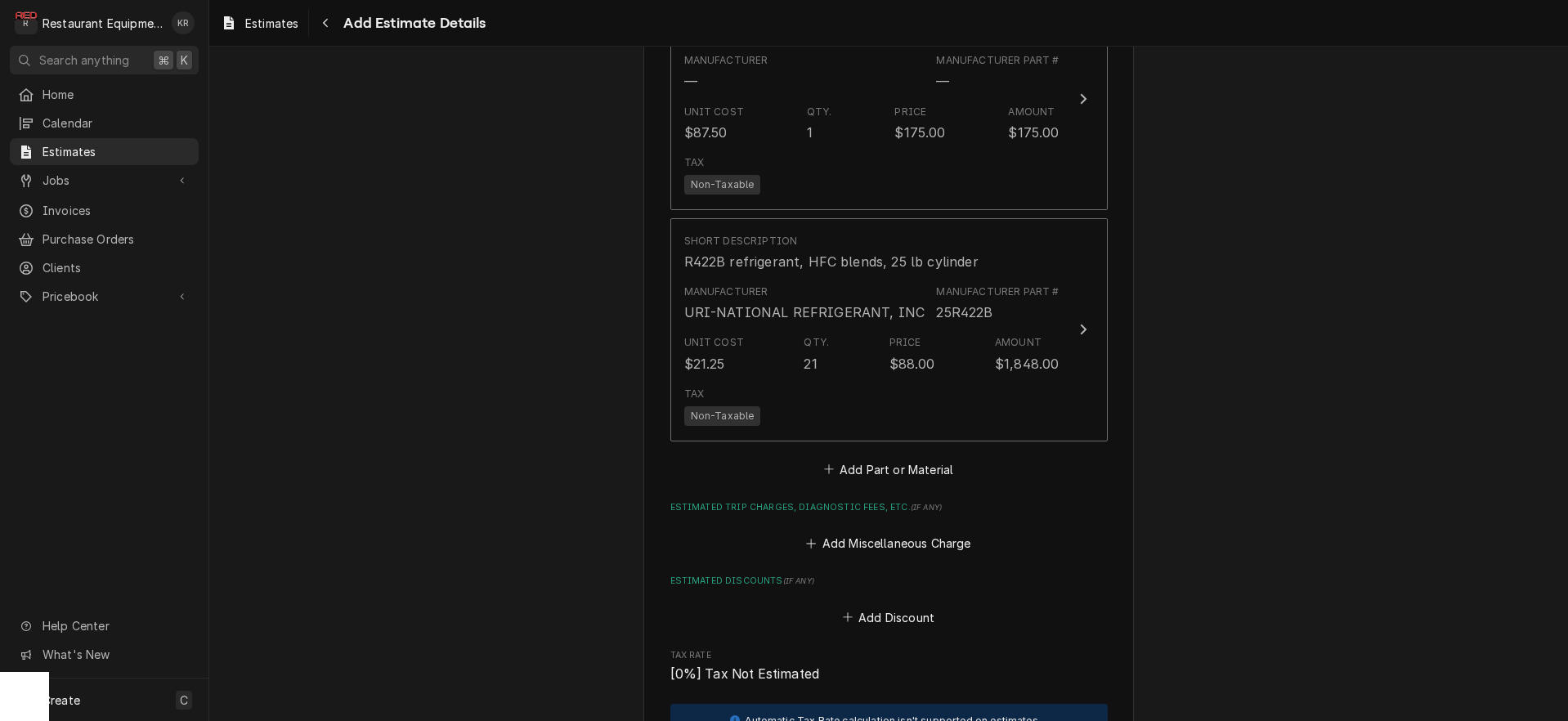
type textarea "x"
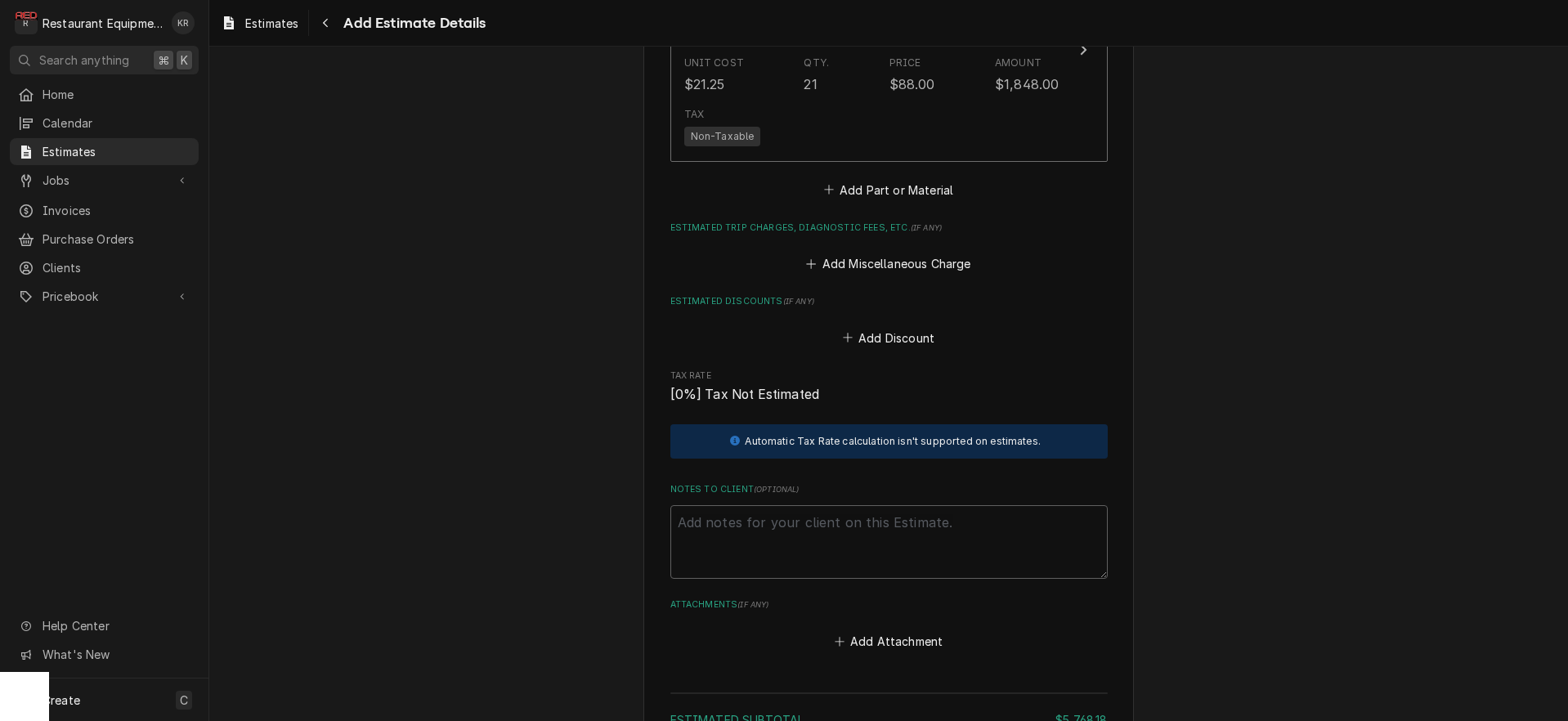
scroll to position [3083, 0]
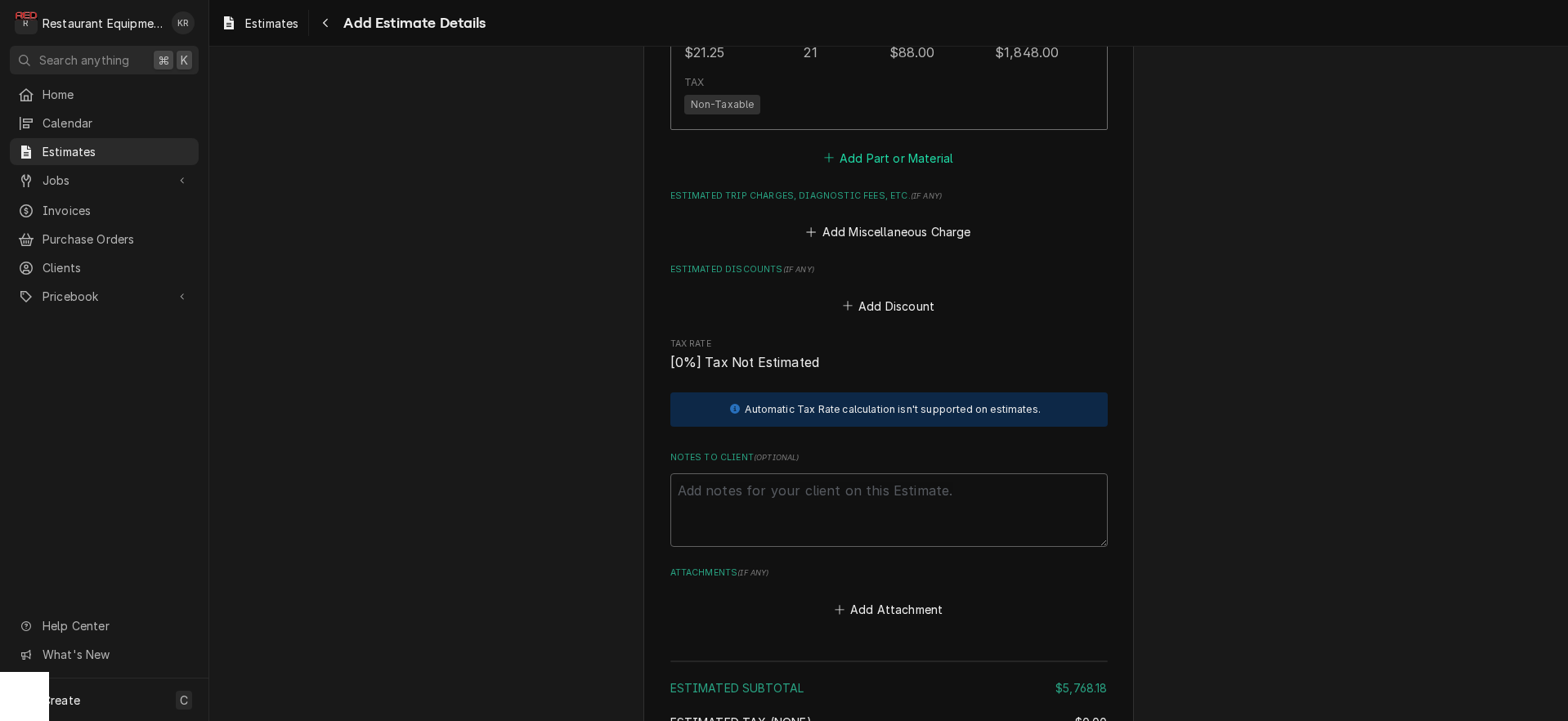
click at [918, 153] on button "Add Part or Material" at bounding box center [888, 158] width 135 height 23
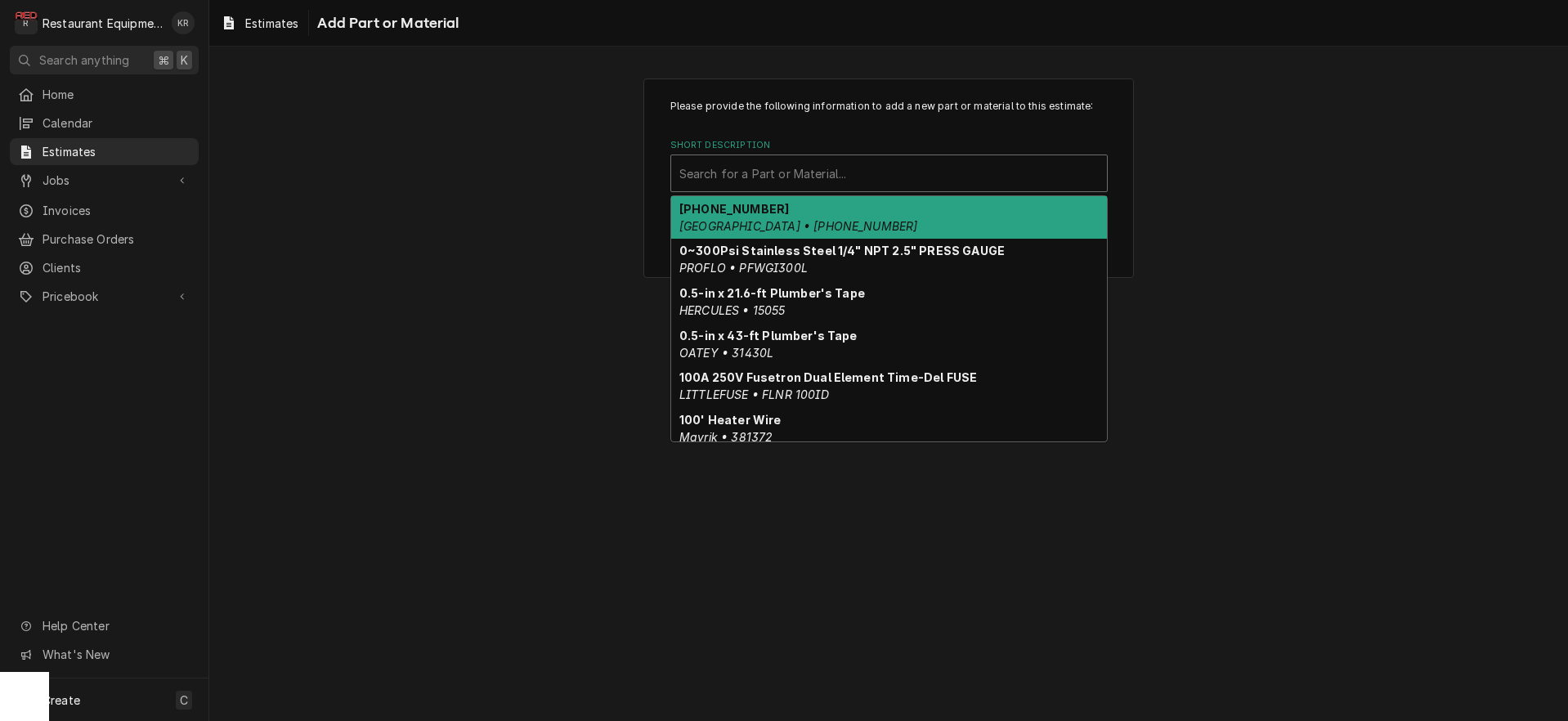
click at [803, 172] on div "Short Description" at bounding box center [889, 173] width 419 height 30
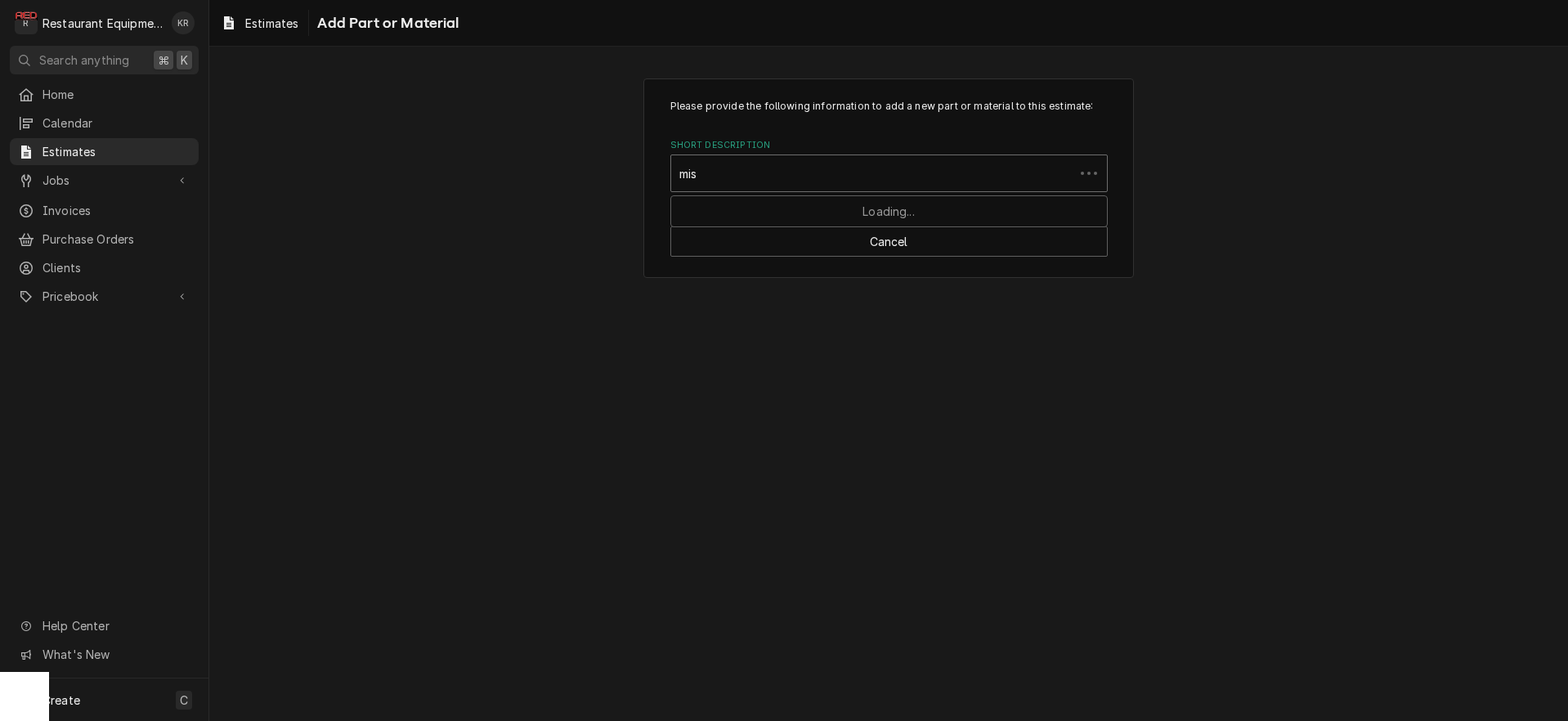
type input "misc"
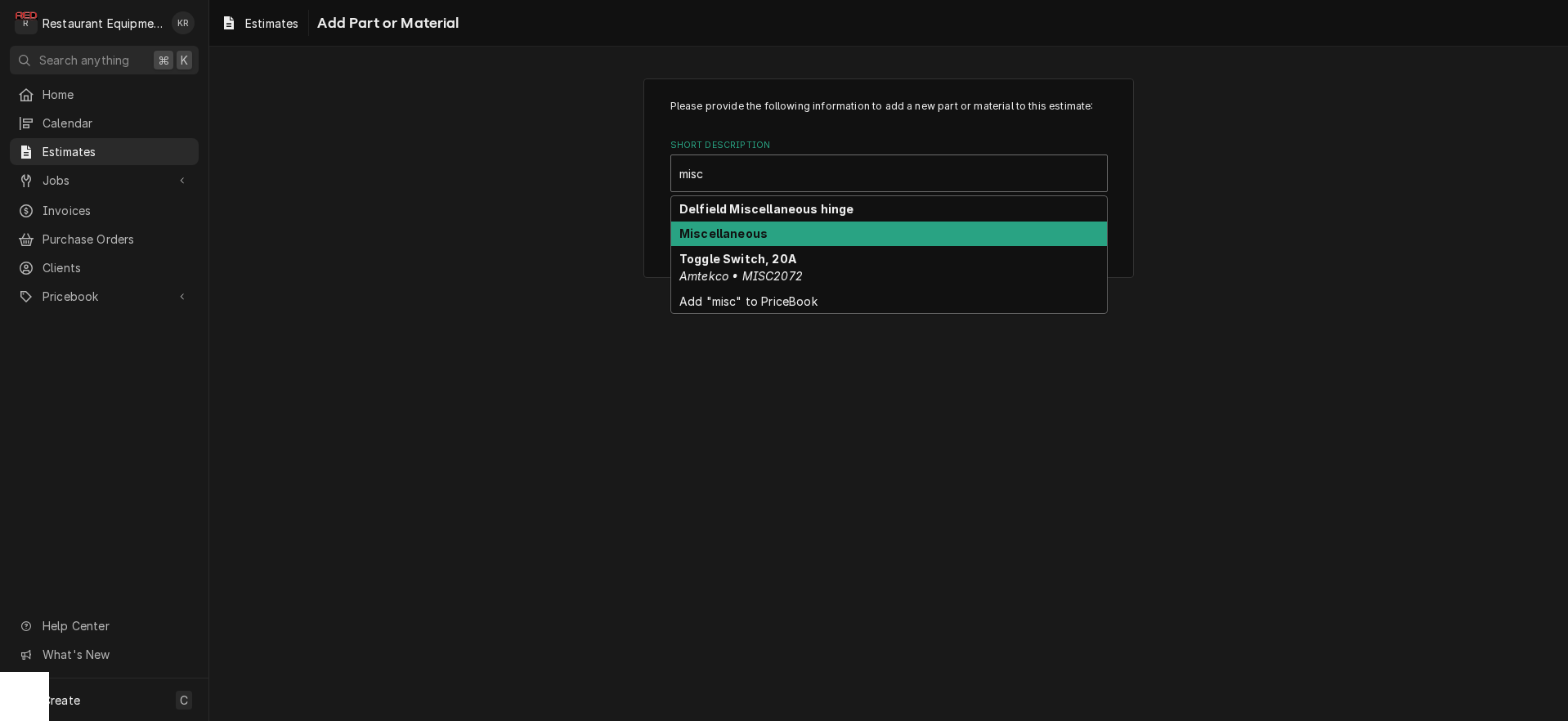
drag, startPoint x: 697, startPoint y: 238, endPoint x: 703, endPoint y: 261, distance: 23.8
click at [697, 238] on strong "Miscellaneous" at bounding box center [724, 234] width 88 height 14
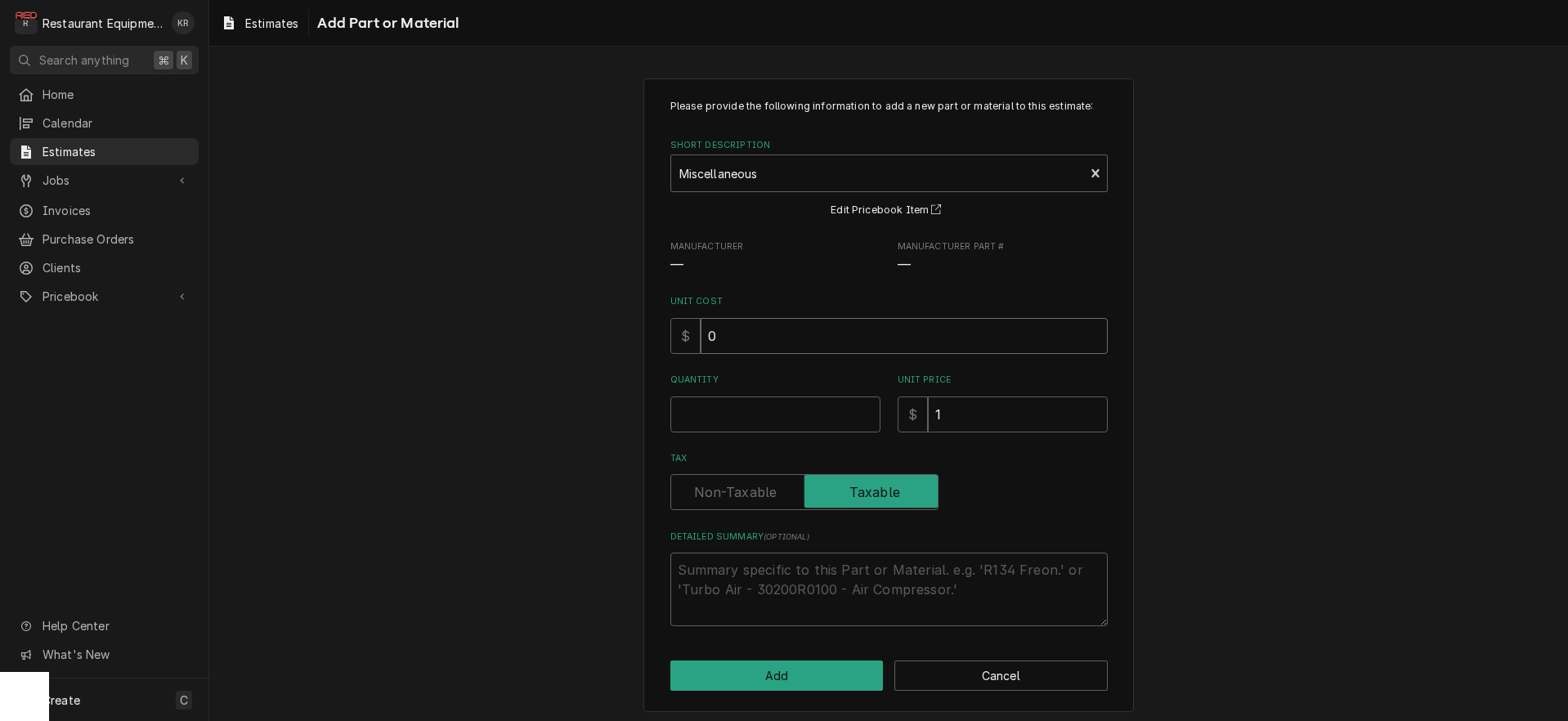
drag, startPoint x: 732, startPoint y: 340, endPoint x: 684, endPoint y: 333, distance: 48.5
click at [701, 333] on input "0" at bounding box center [904, 335] width 407 height 36
type textarea "x"
type input "2"
type textarea "x"
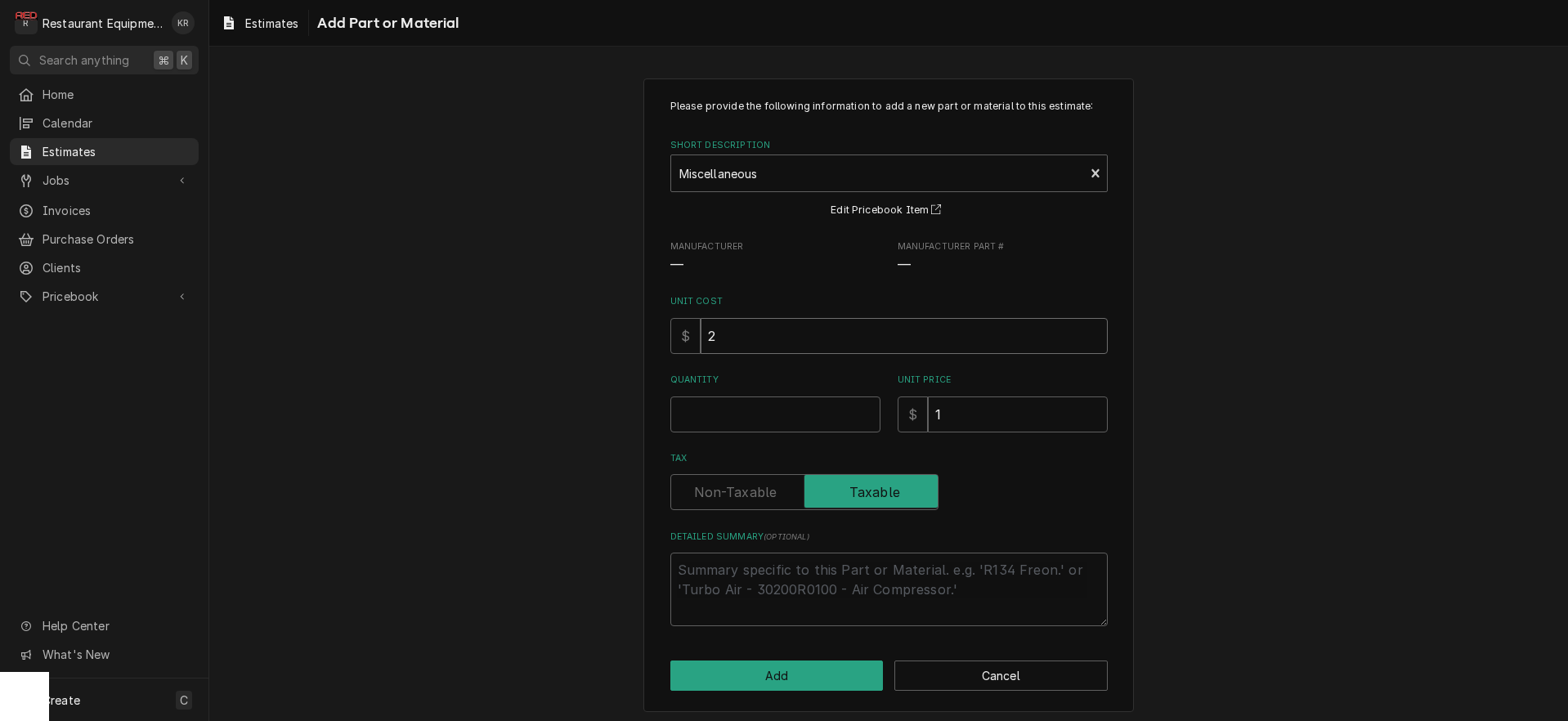
type input "25"
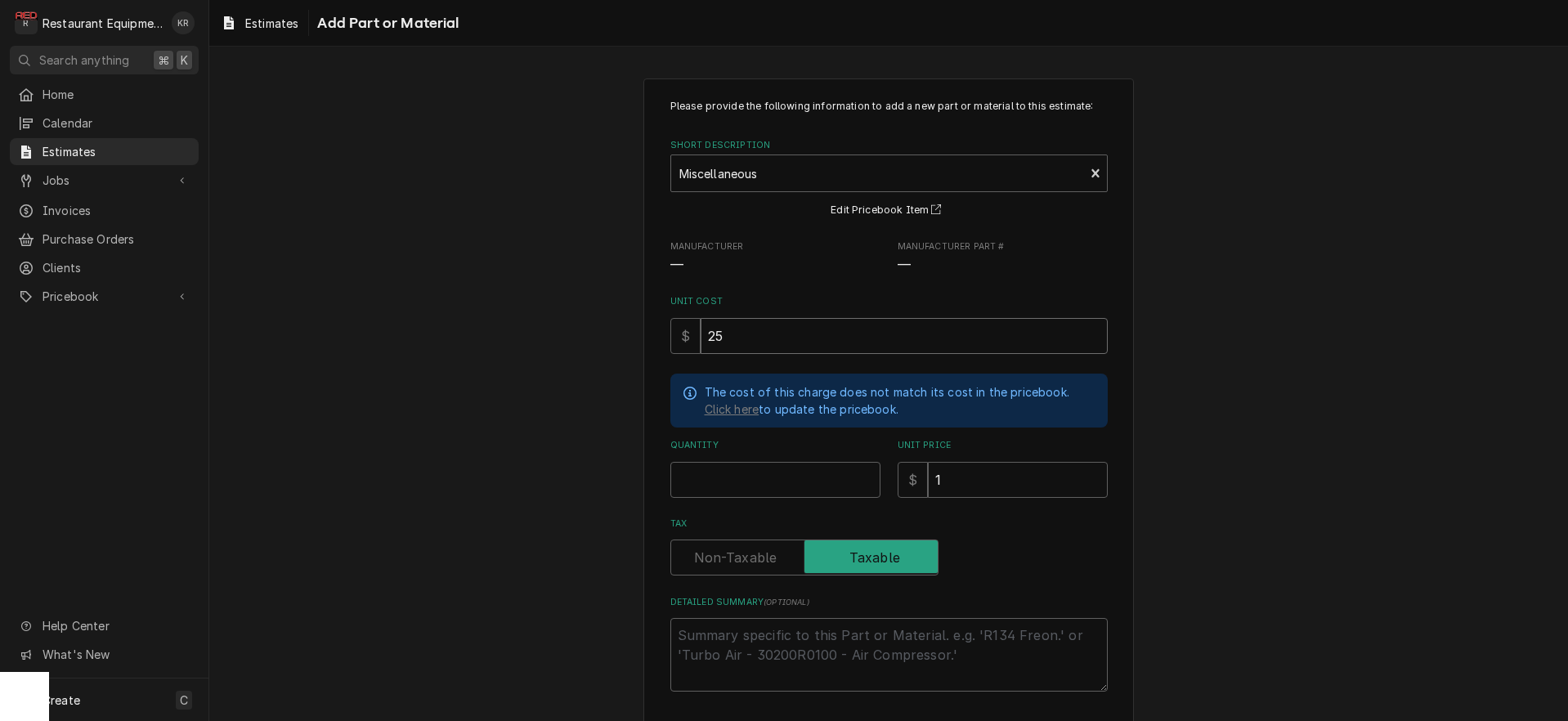
type textarea "x"
type input "250"
type textarea "x"
type input "1"
type textarea "x"
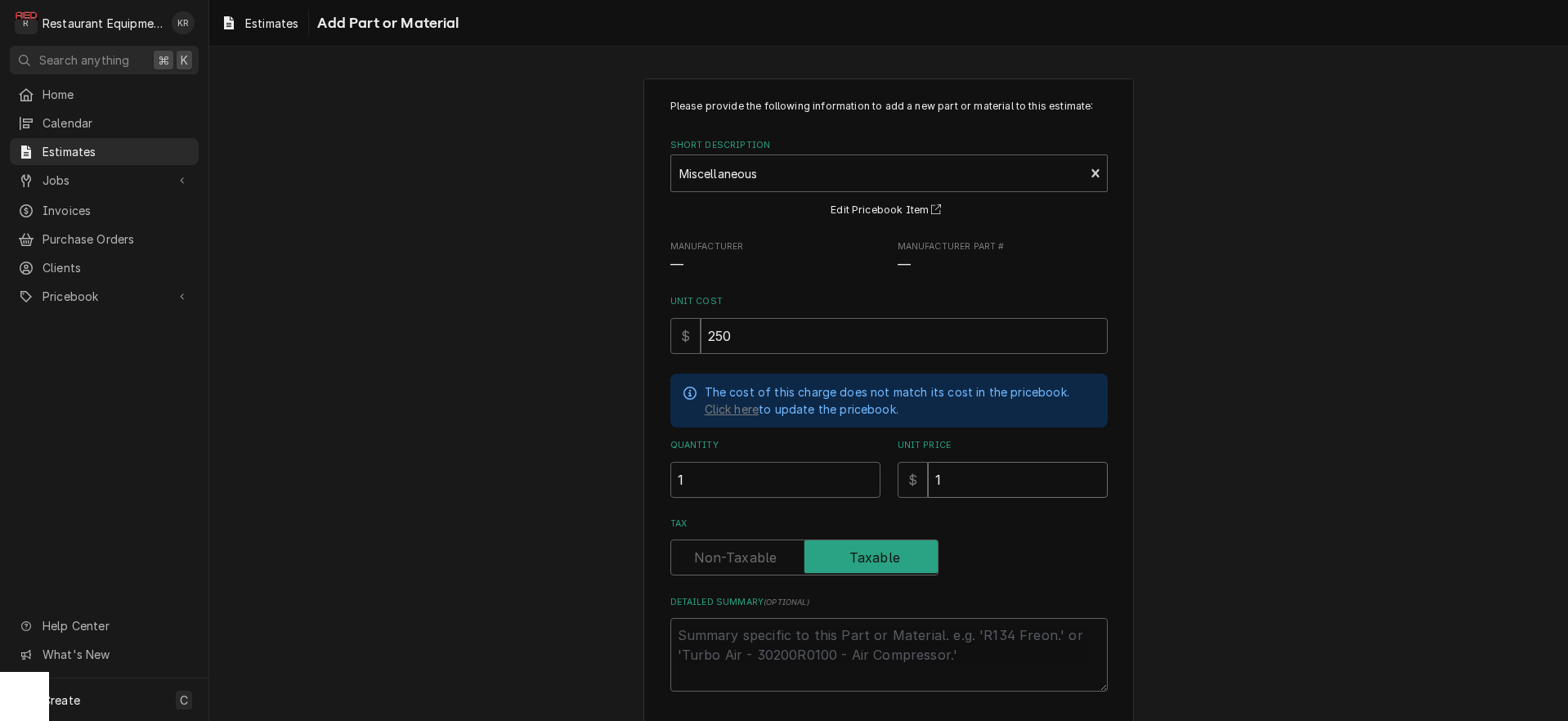
type input "3"
type textarea "x"
type input "32"
type textarea "x"
type input "3"
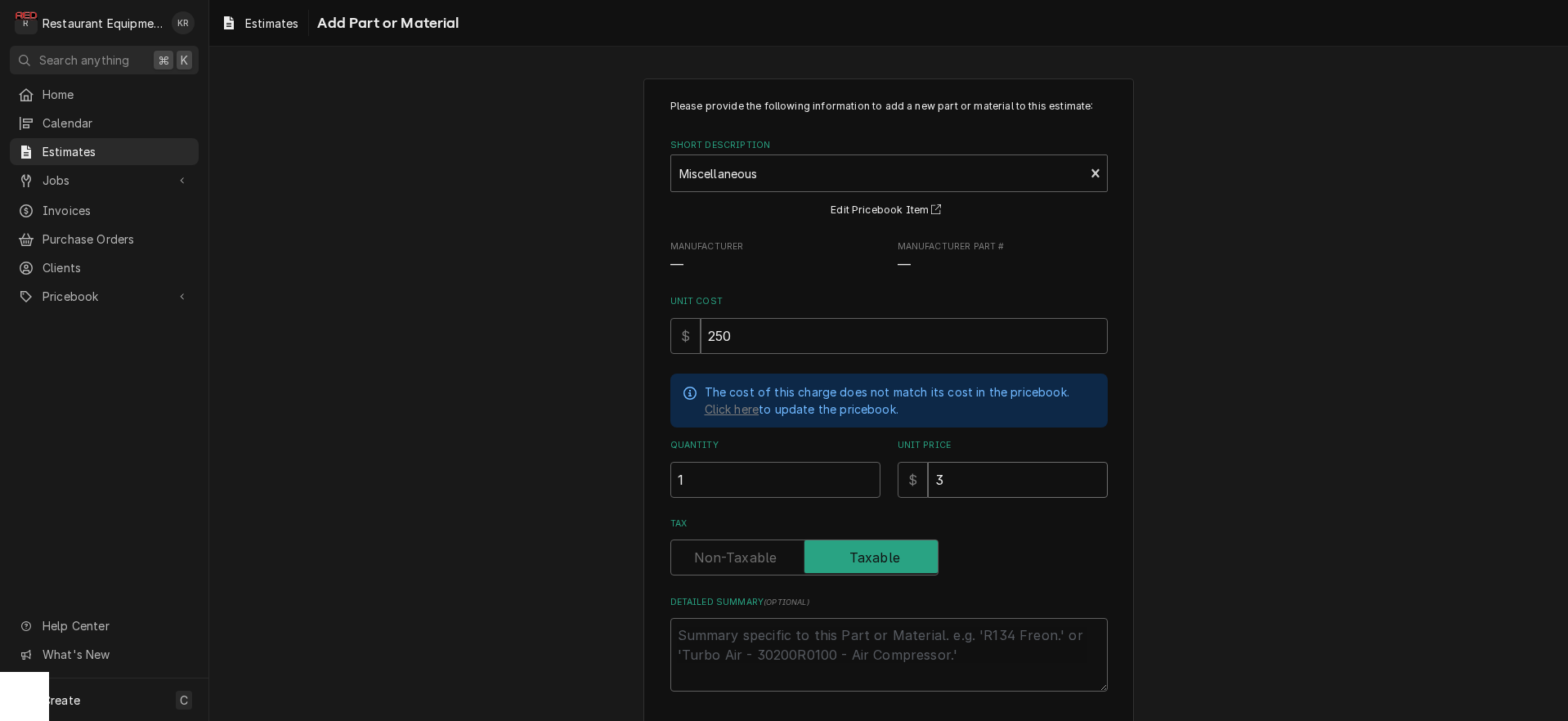
type textarea "x"
type input "38"
type textarea "x"
type input "382"
type textarea "x"
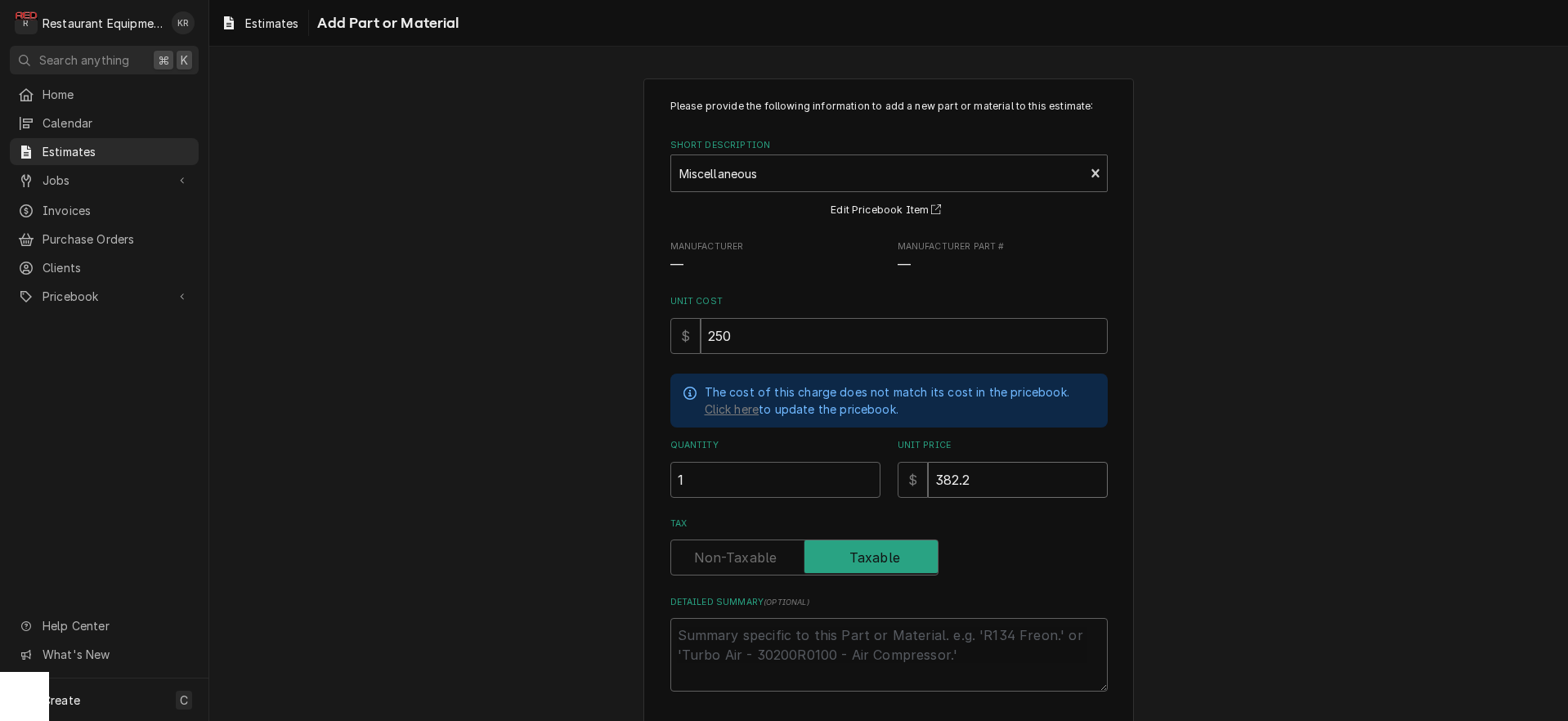
type input "382.26"
type textarea "x"
type input "382.26"
type textarea "x"
type textarea "M"
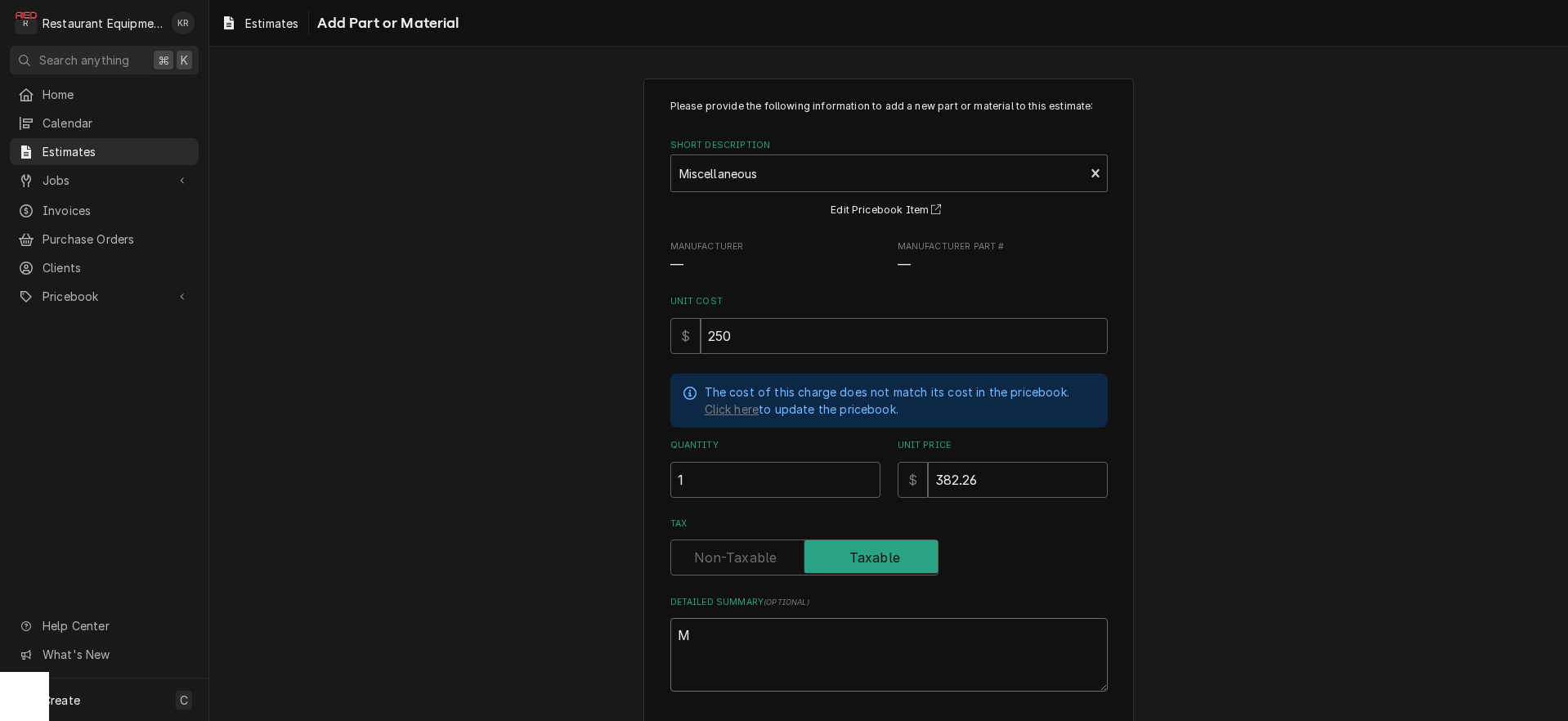
type textarea "x"
type textarea "Mi"
type textarea "x"
type textarea "Mis"
type textarea "x"
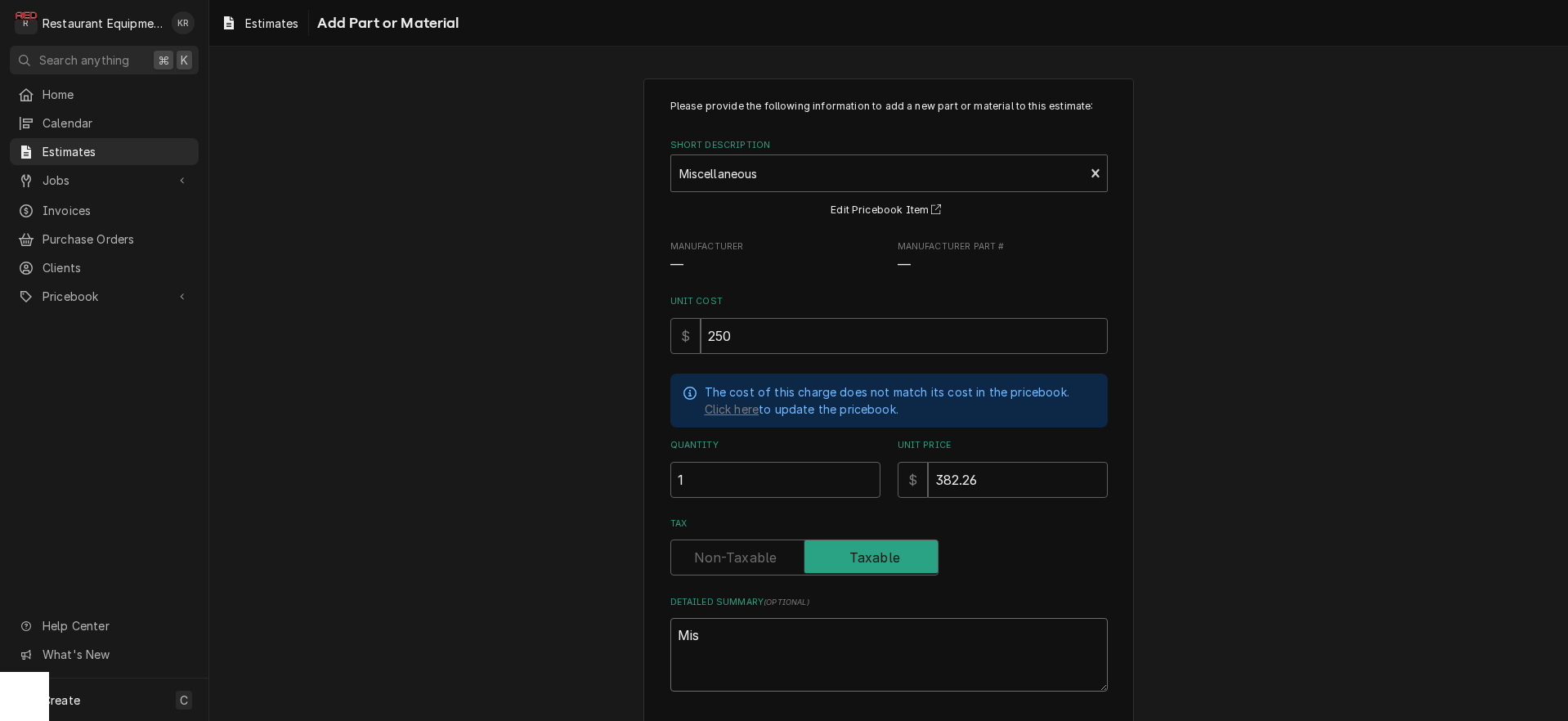
type textarea "Misc"
type textarea "x"
type textarea "Misce"
type textarea "x"
type textarea "Miscel"
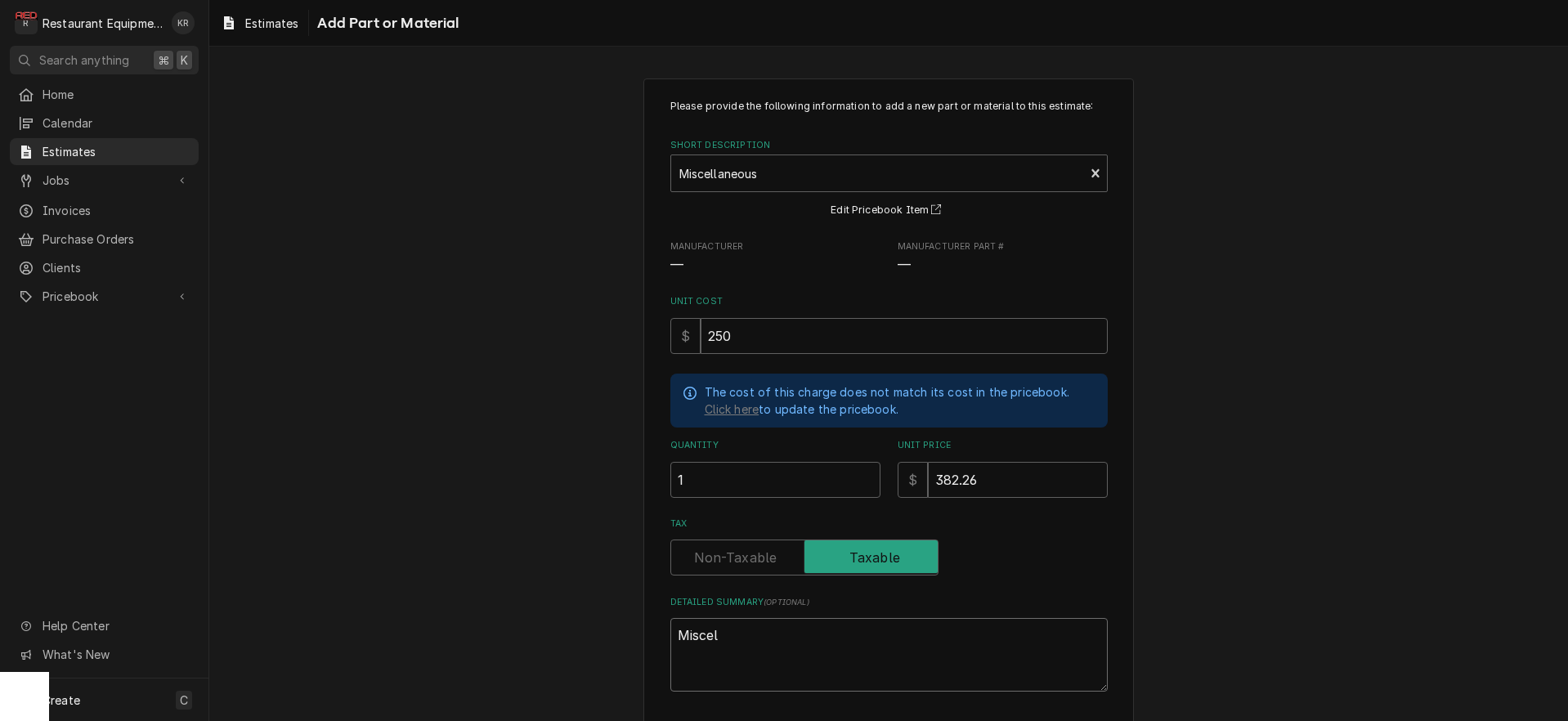
type textarea "x"
type textarea "Miscell"
type textarea "x"
type textarea "Miscelle"
type textarea "x"
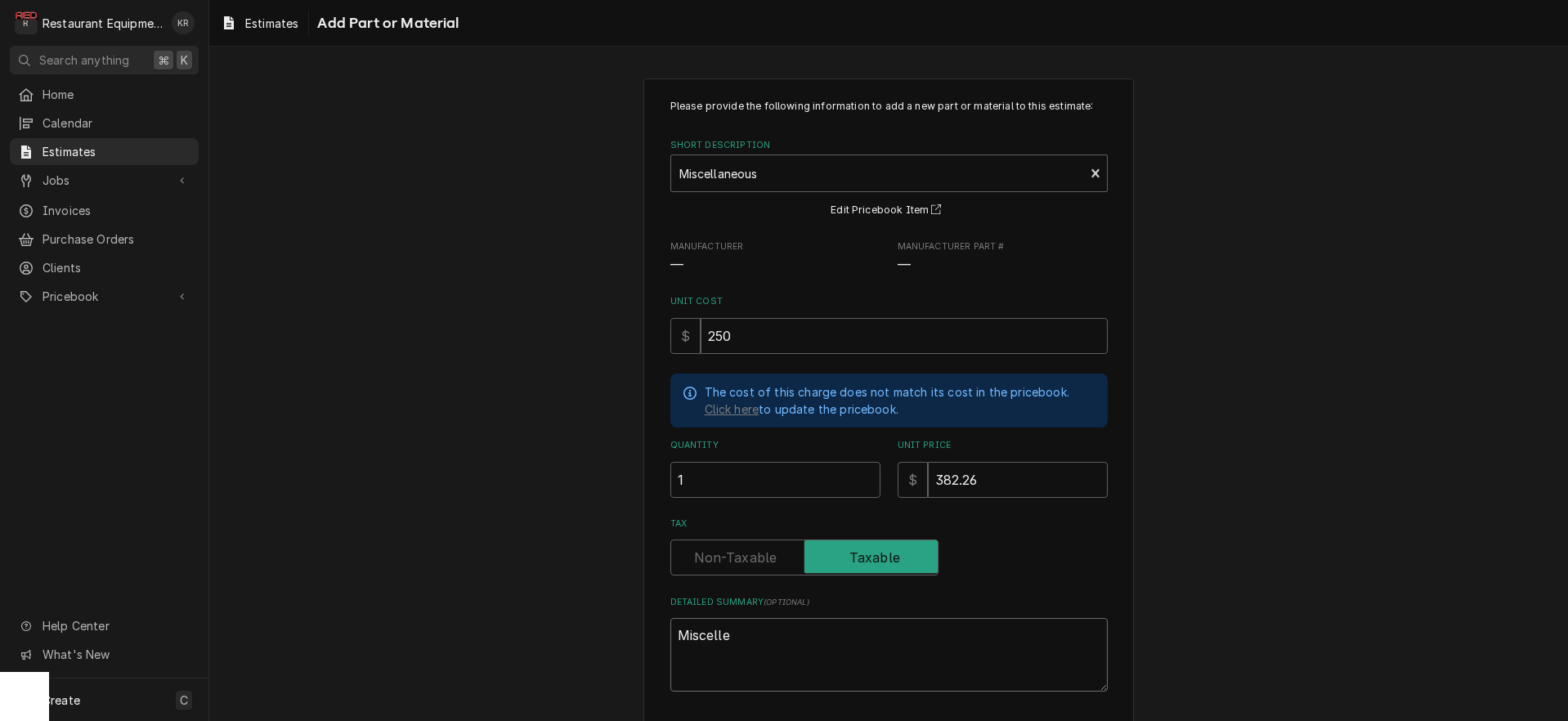
type textarea "Miscelled"
type textarea "x"
type textarea "Miscelle"
type textarea "x"
type textarea "Miscellen"
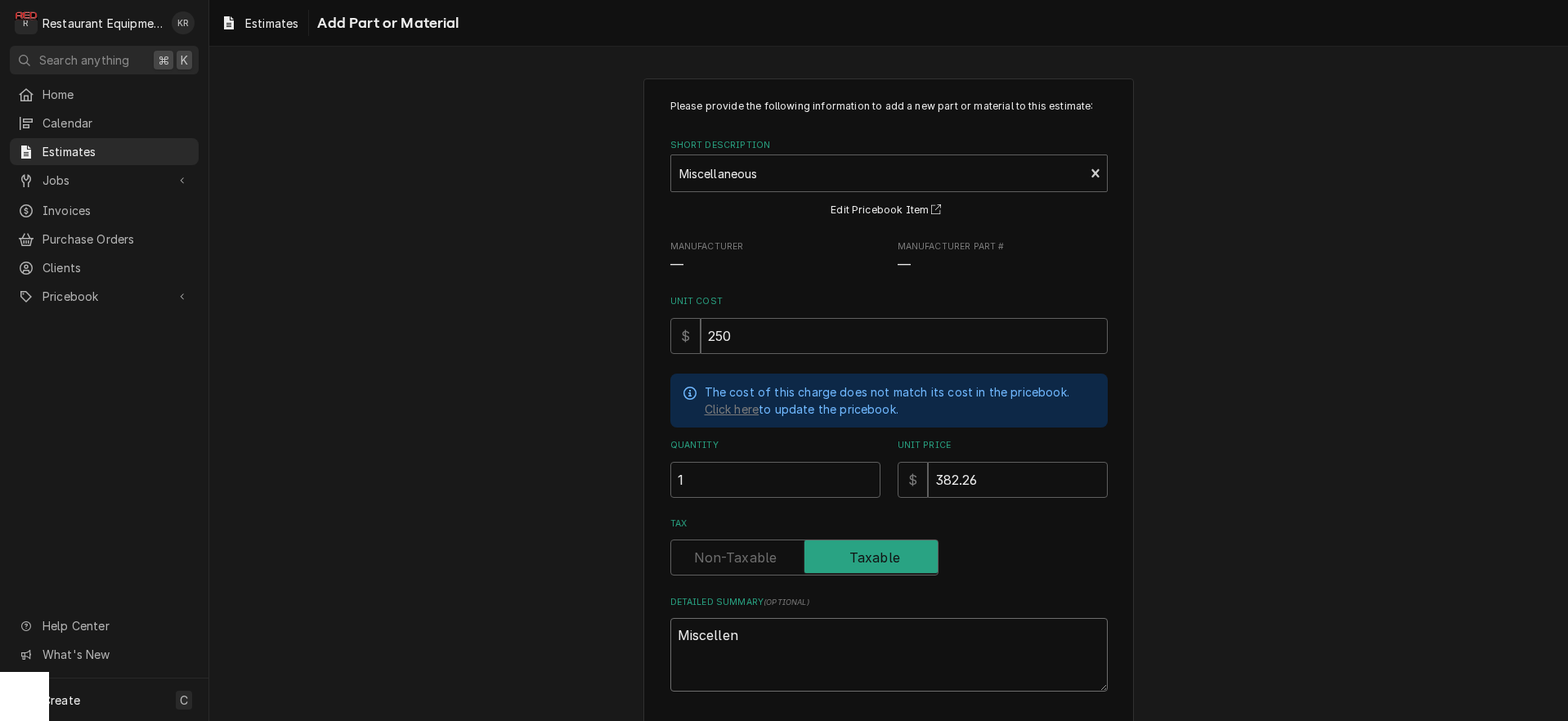
type textarea "x"
type textarea "Miscellene"
type textarea "x"
type textarea "Miscelleneo"
type textarea "x"
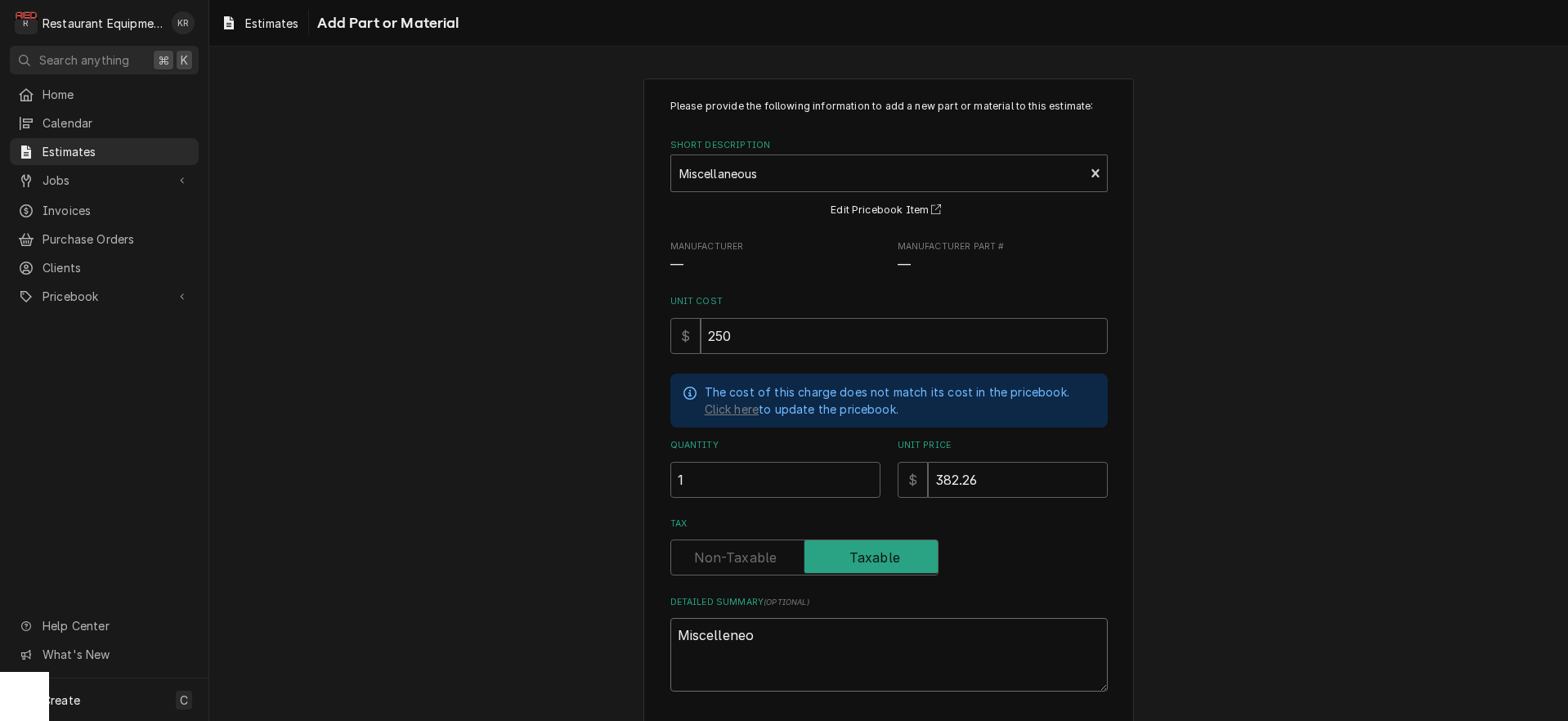
type textarea "Miscelleneou"
type textarea "x"
type textarea "Miscelleneous"
type textarea "x"
type textarea "Miscelleneous"
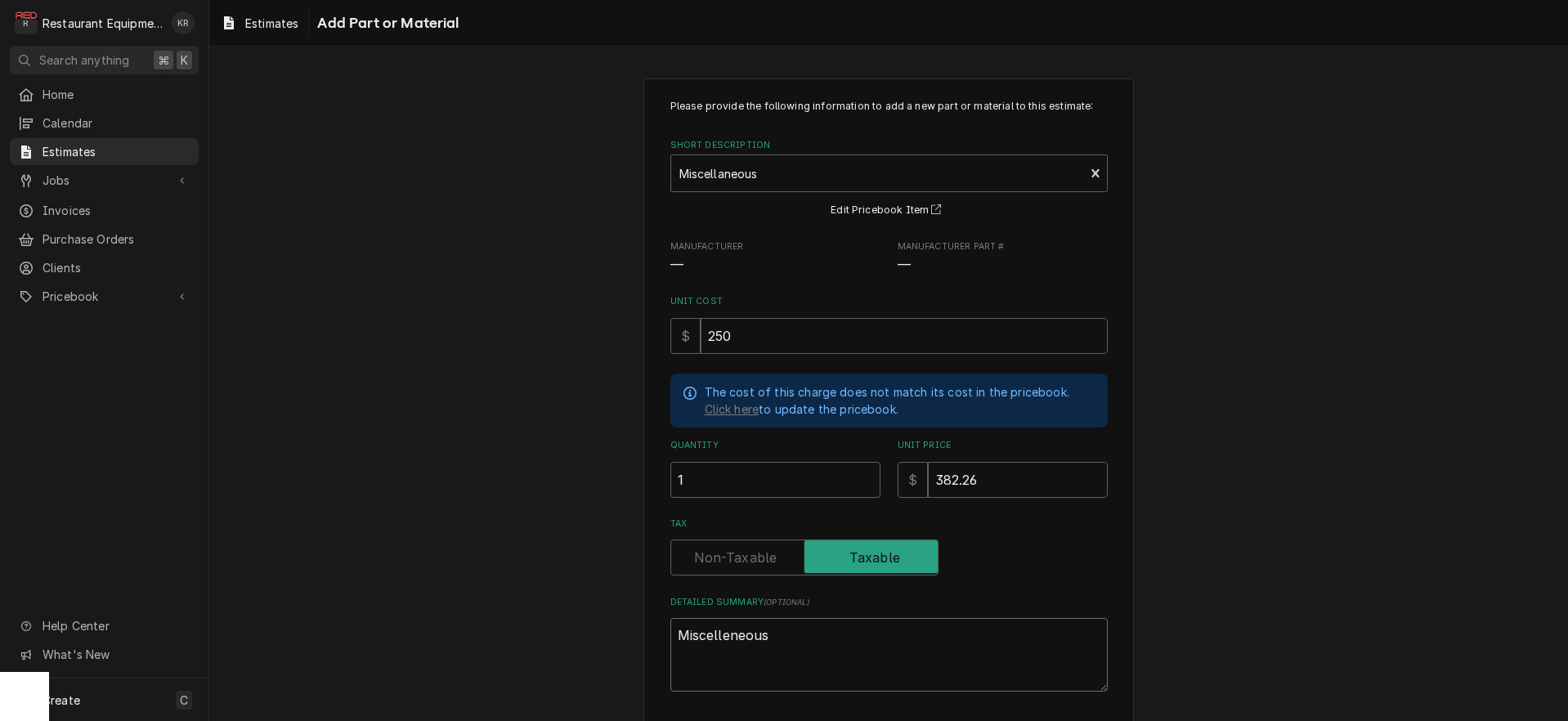
type textarea "x"
click at [746, 556] on label "Tax" at bounding box center [804, 557] width 268 height 36
click at [736, 553] on label "Tax" at bounding box center [804, 557] width 268 height 36
click at [736, 553] on input "Tax" at bounding box center [805, 557] width 254 height 36
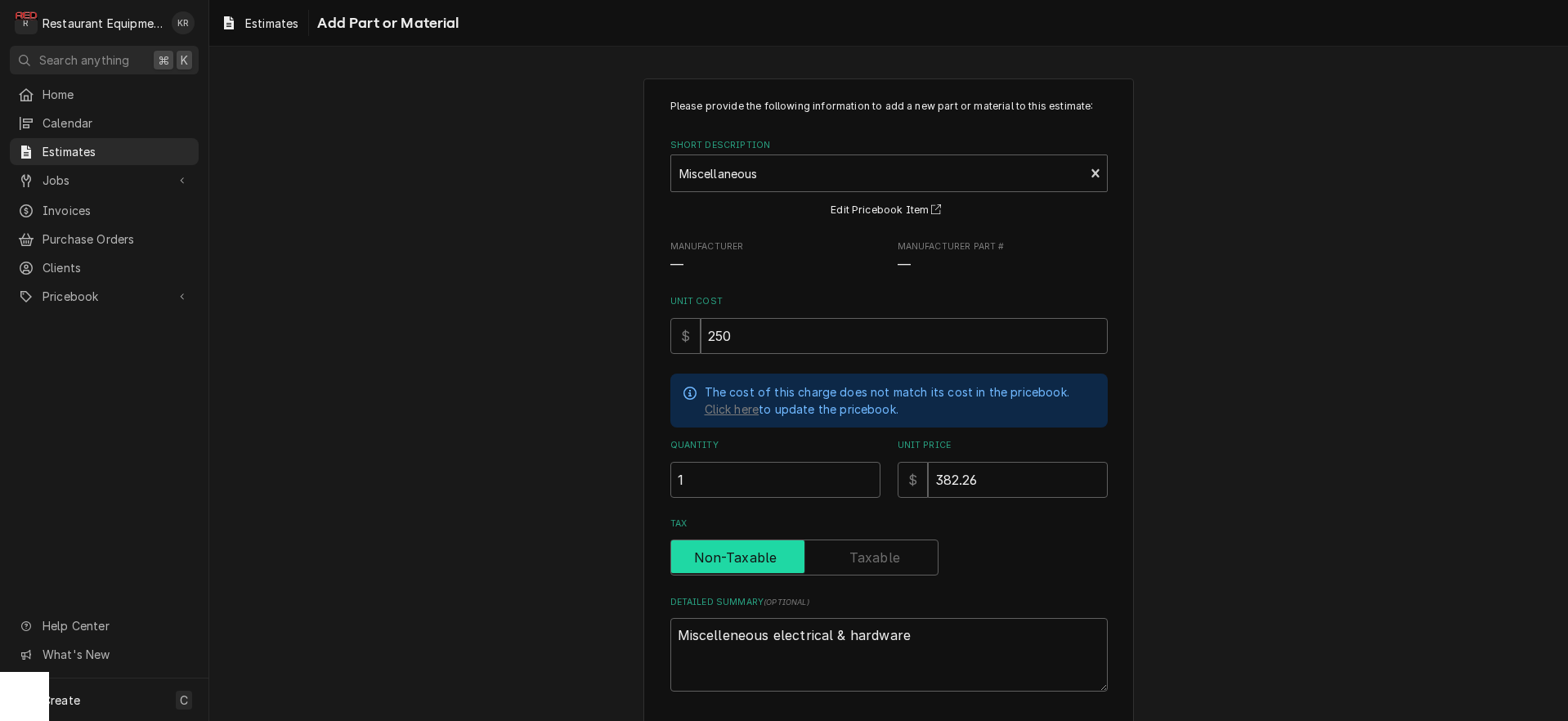
scroll to position [68, 0]
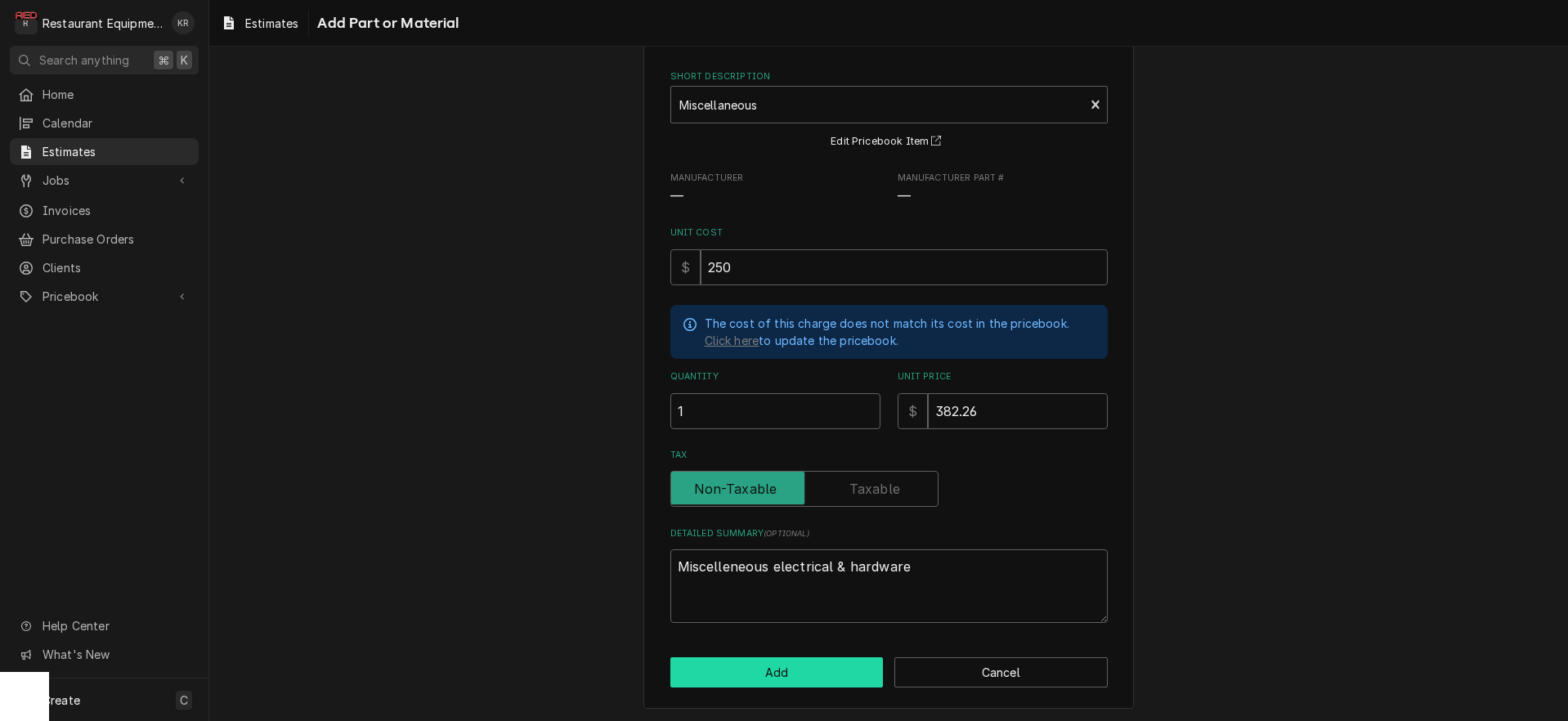
click at [780, 666] on button "Add" at bounding box center [777, 672] width 214 height 31
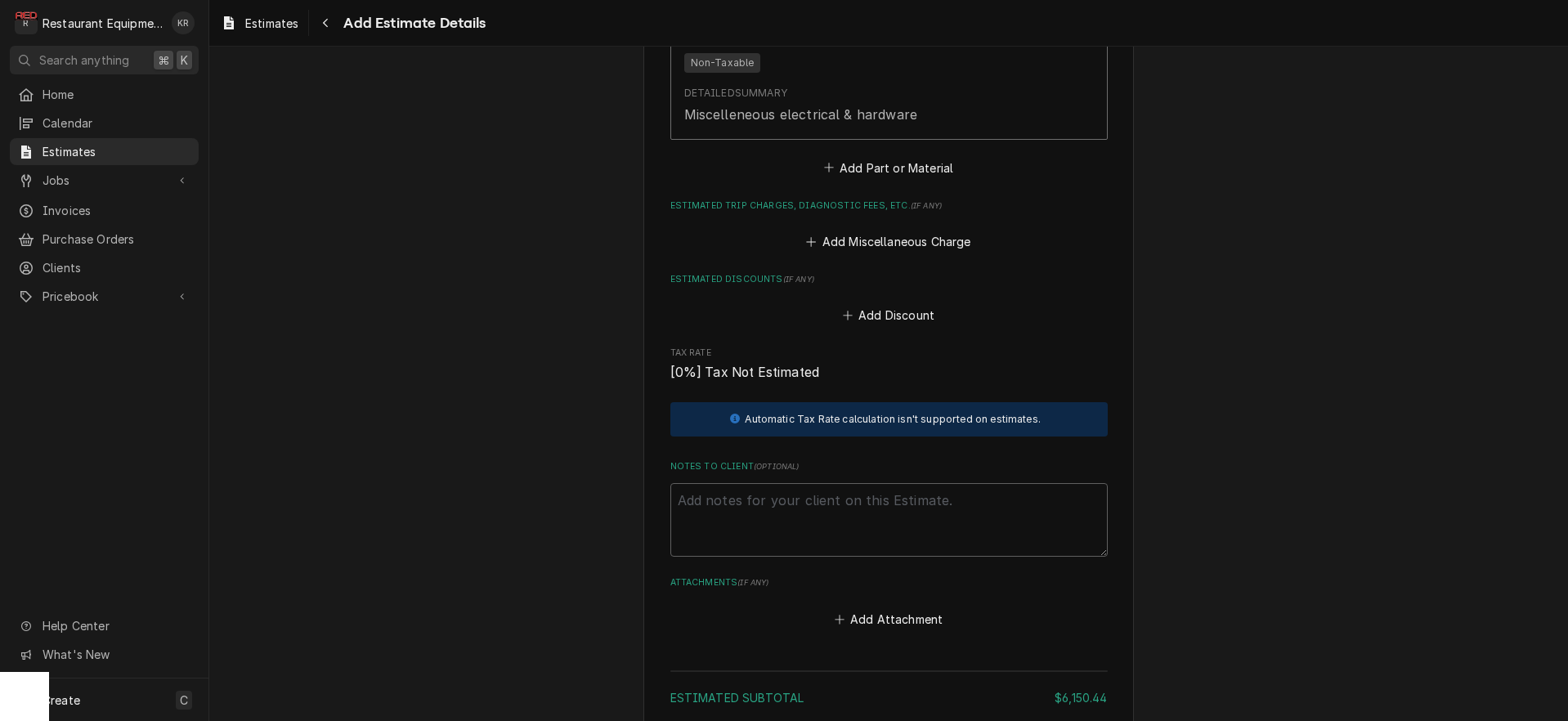
scroll to position [3423, 0]
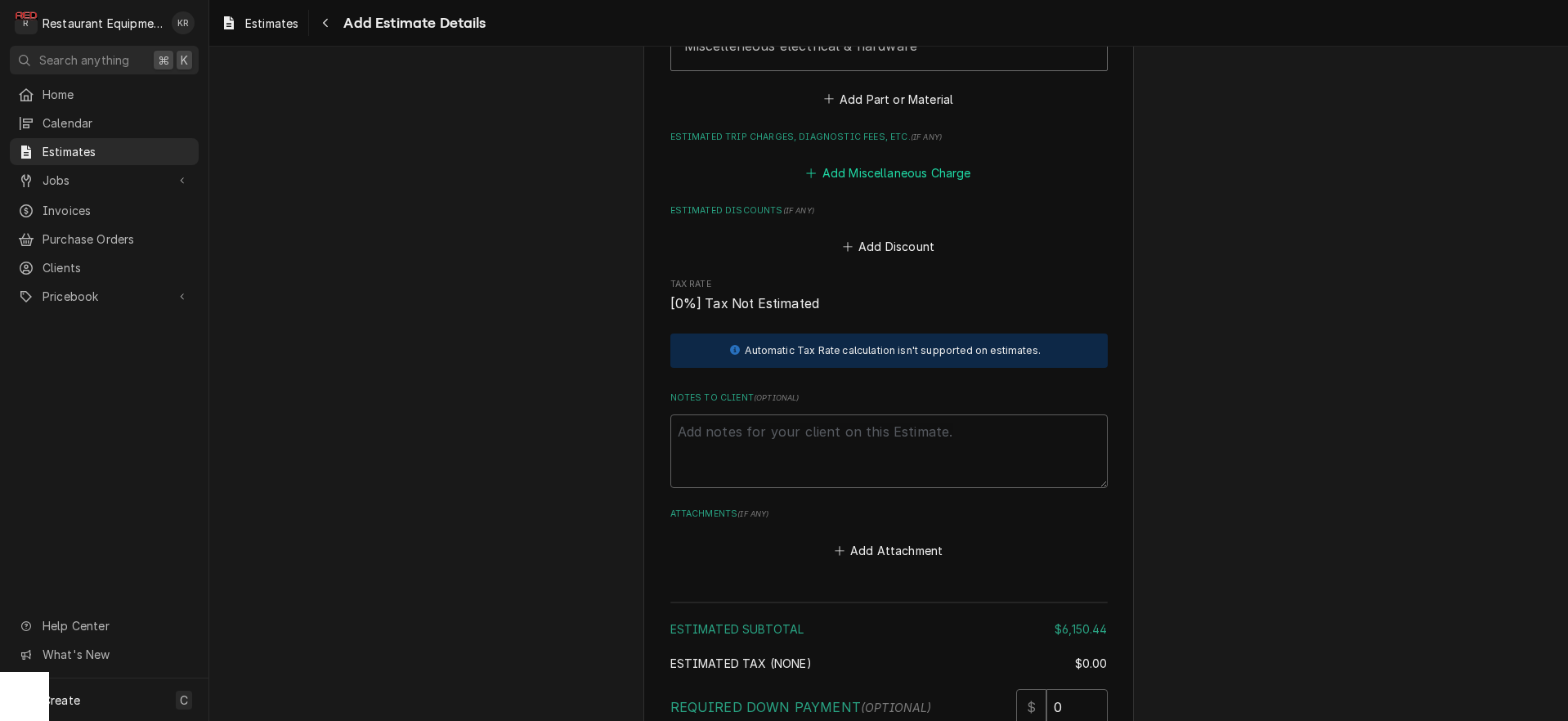
click at [899, 172] on button "Add Miscellaneous Charge" at bounding box center [889, 173] width 170 height 23
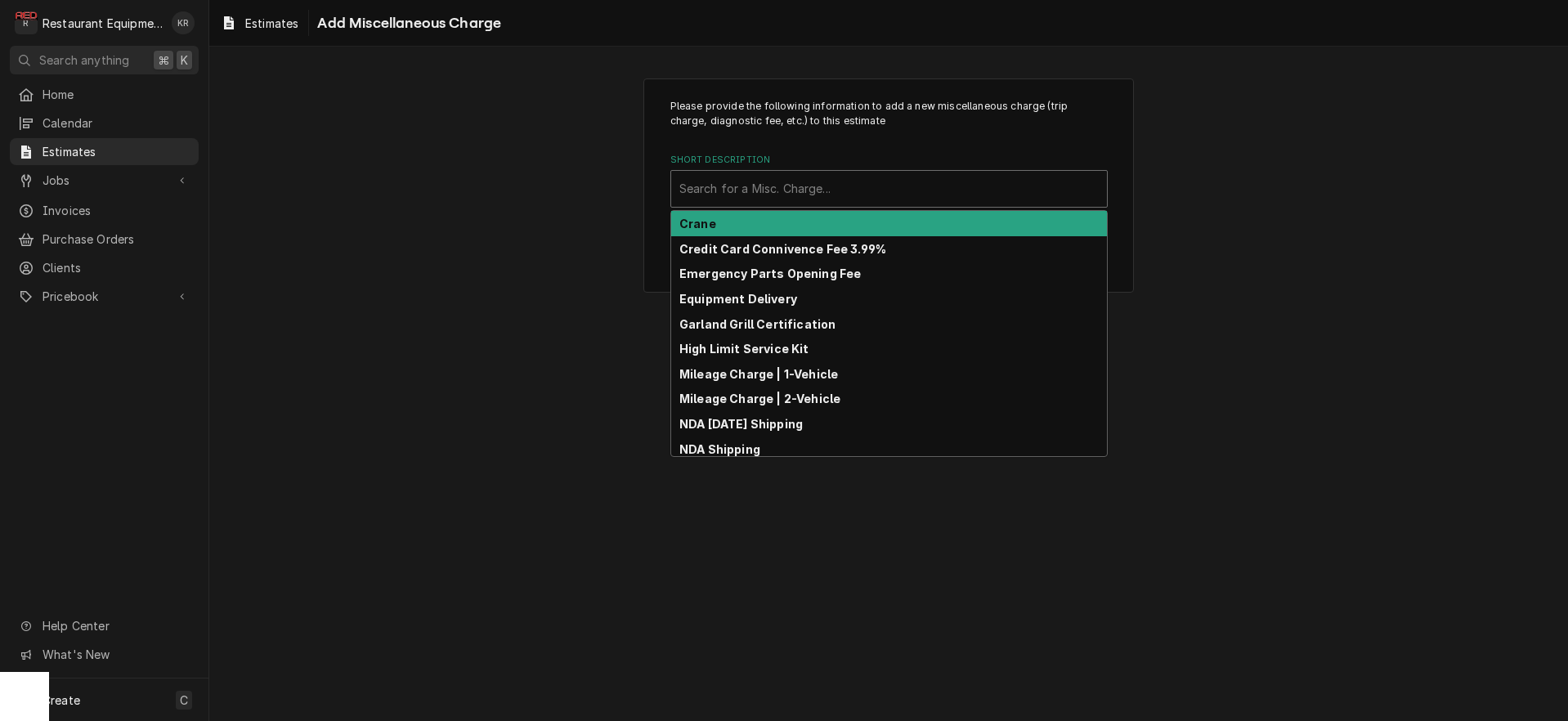
click at [816, 185] on div "Short Description" at bounding box center [889, 189] width 419 height 30
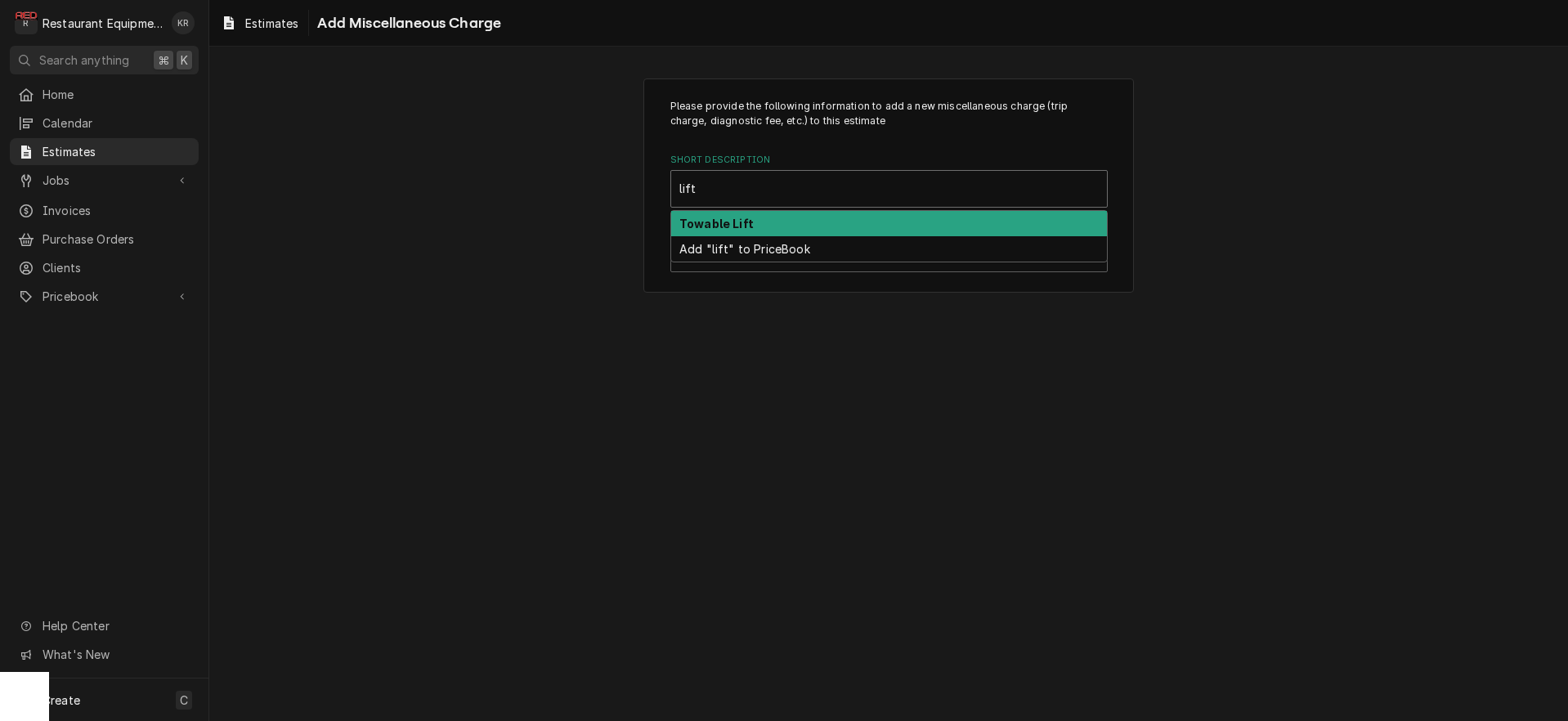
click at [788, 218] on div "Towable Lift" at bounding box center [889, 223] width 436 height 25
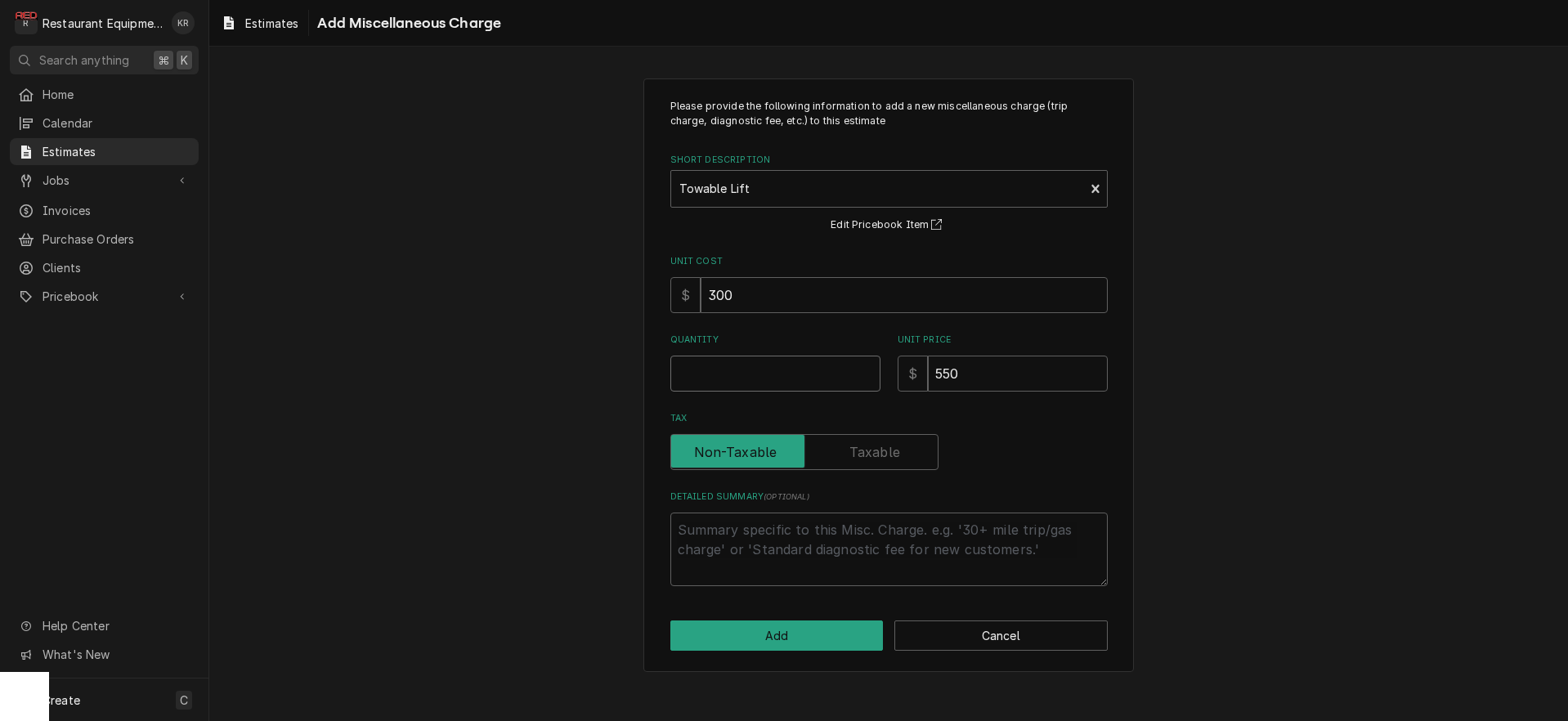
click at [741, 370] on input "Quantity" at bounding box center [775, 373] width 210 height 36
click at [795, 638] on button "Add" at bounding box center [777, 635] width 214 height 31
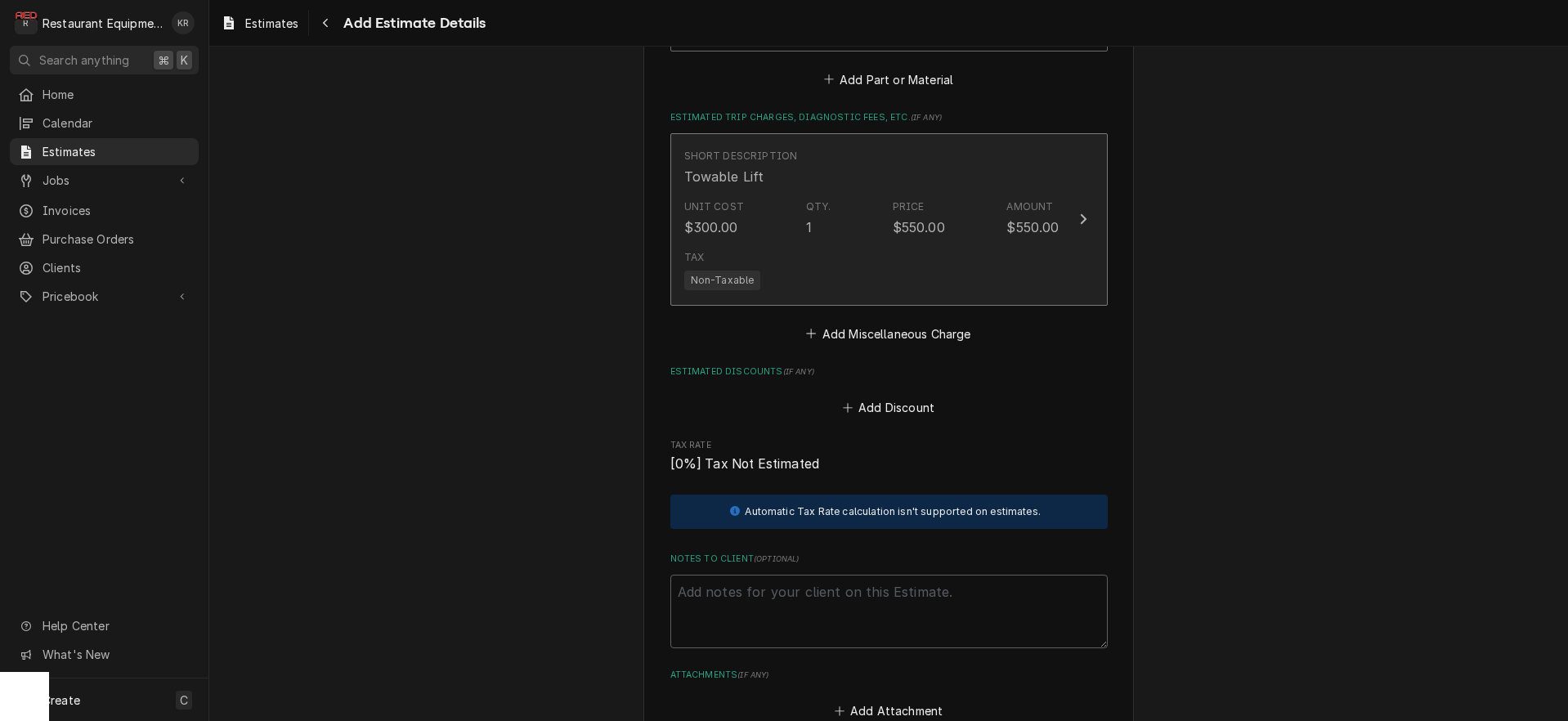
scroll to position [3445, 0]
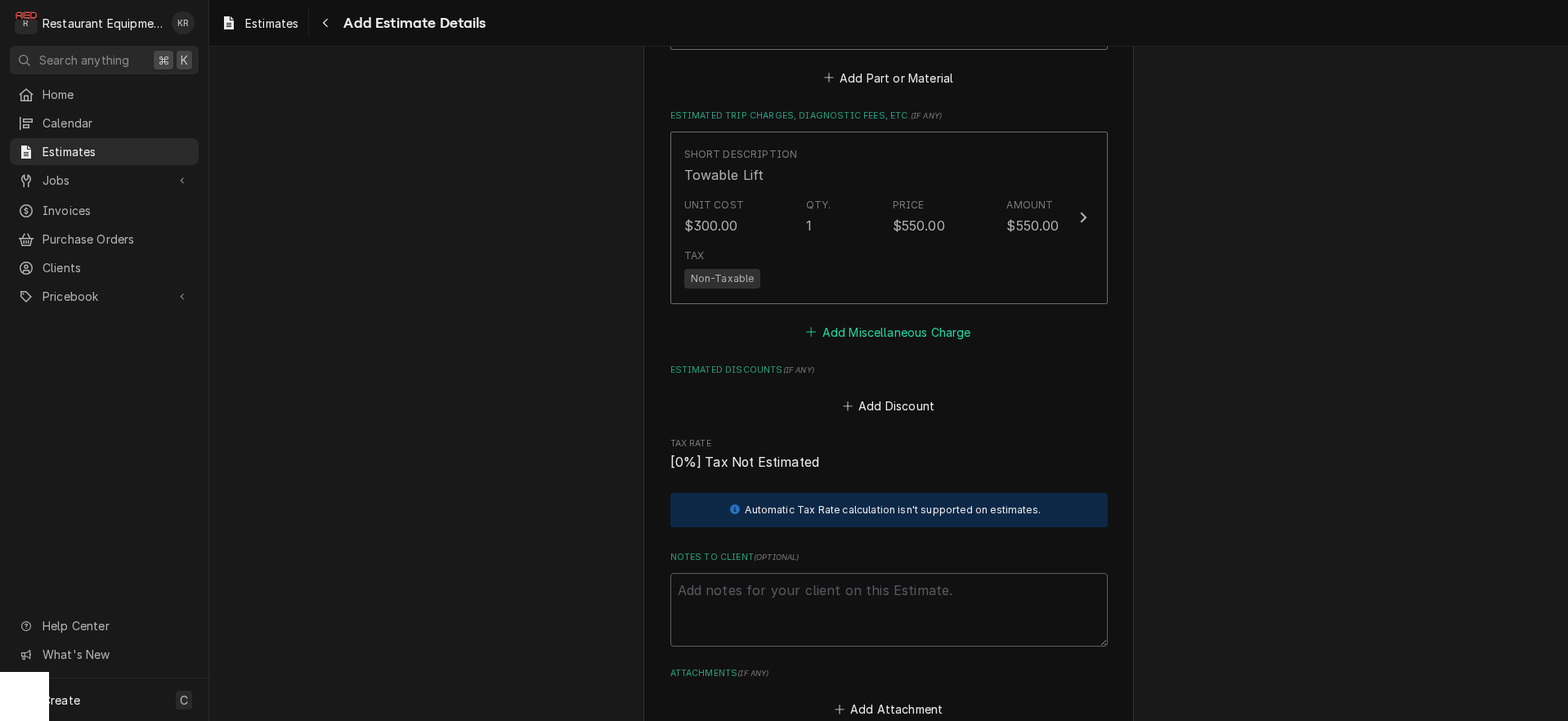
click at [870, 326] on button "Add Miscellaneous Charge" at bounding box center [889, 332] width 170 height 23
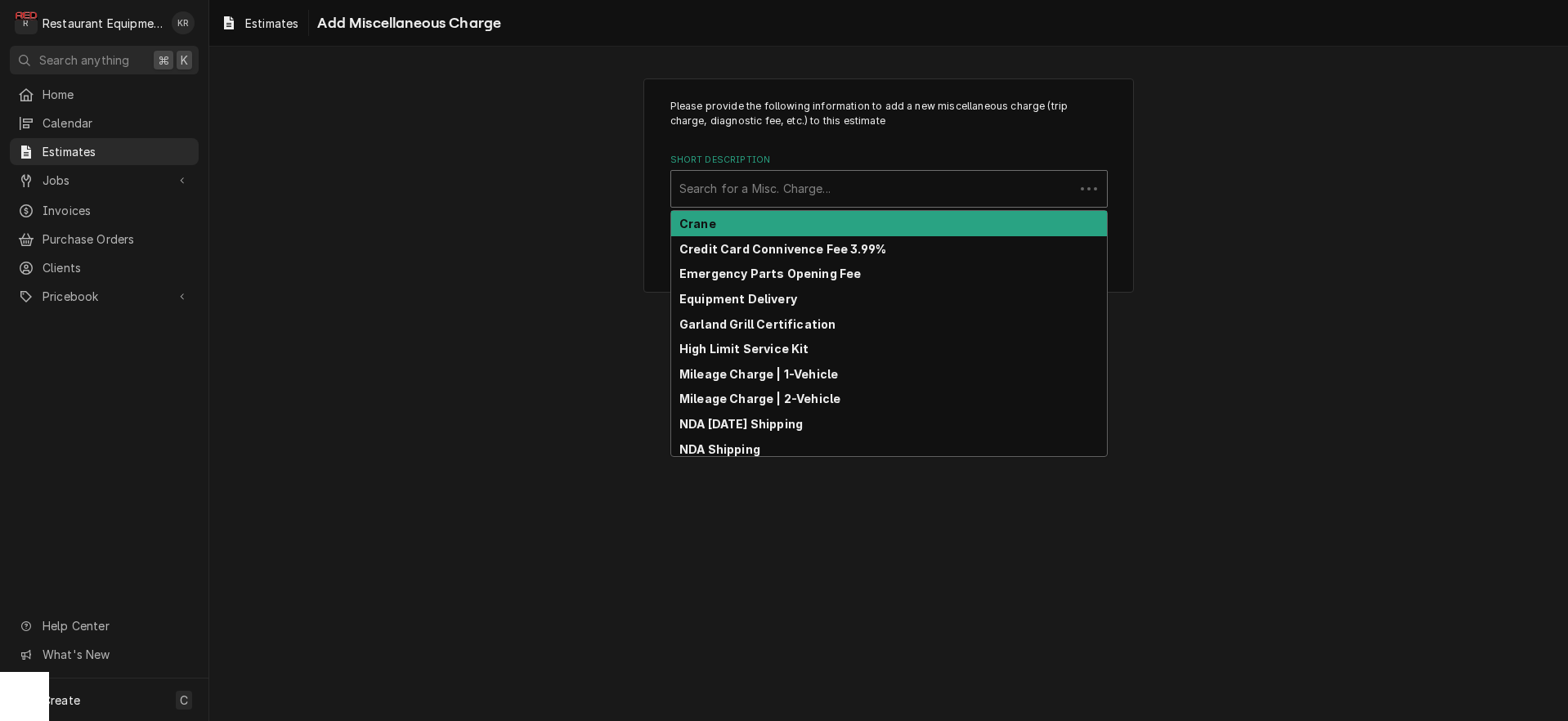
click at [804, 182] on div "Short Description" at bounding box center [873, 189] width 387 height 30
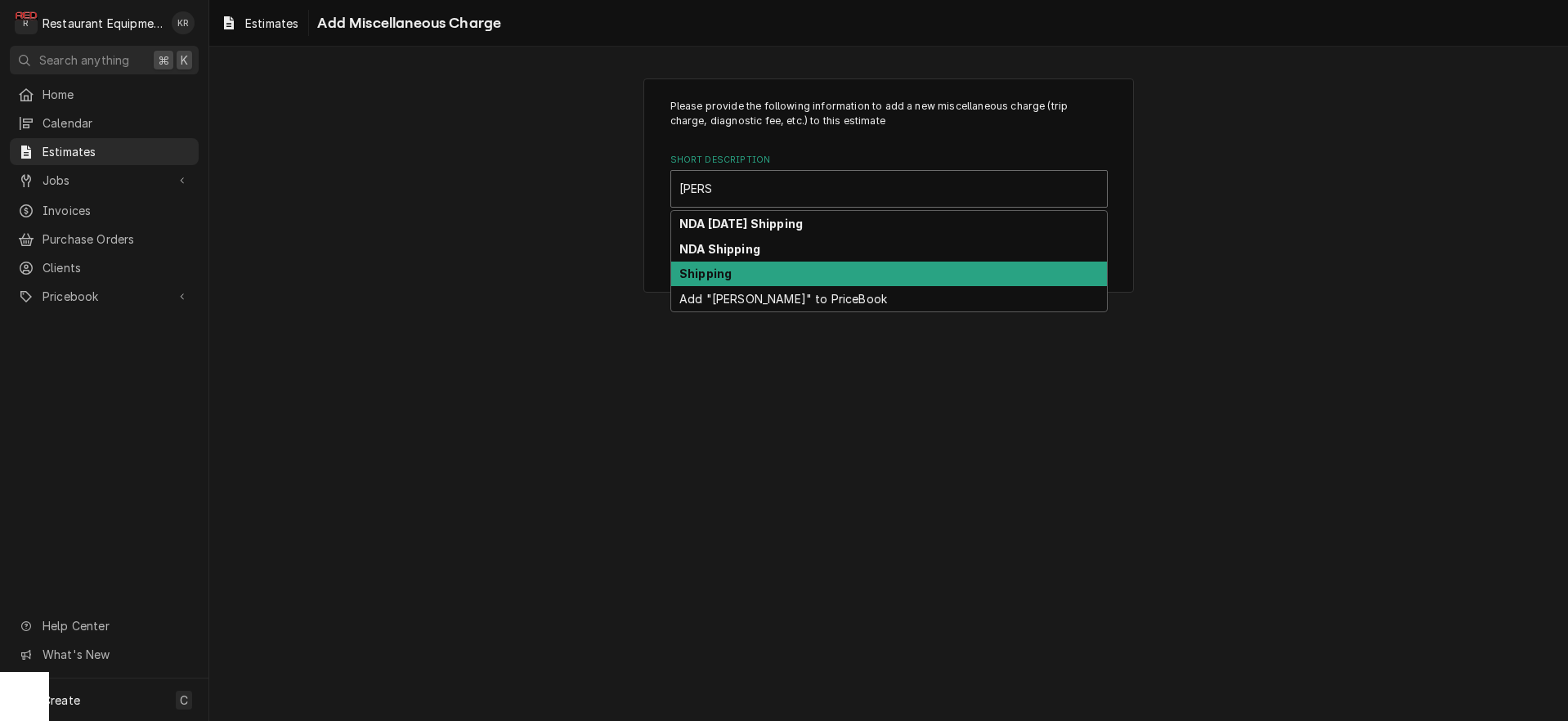
click at [756, 268] on div "Shipping" at bounding box center [889, 274] width 436 height 25
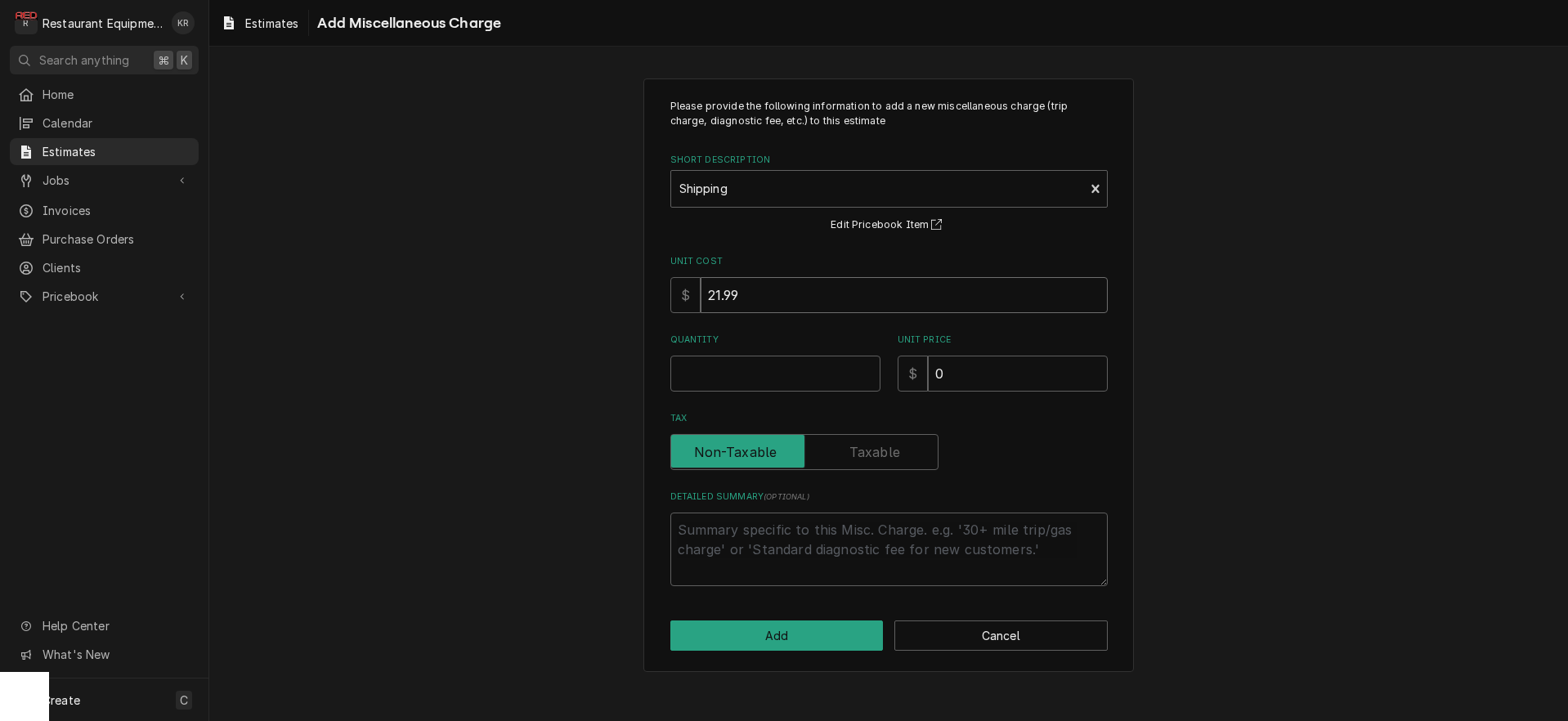
drag, startPoint x: 759, startPoint y: 298, endPoint x: 746, endPoint y: 292, distance: 14.3
click at [756, 297] on input "21.99" at bounding box center [904, 295] width 407 height 36
drag, startPoint x: 746, startPoint y: 292, endPoint x: 639, endPoint y: 290, distance: 107.0
click at [701, 290] on input "21.99" at bounding box center [904, 295] width 407 height 36
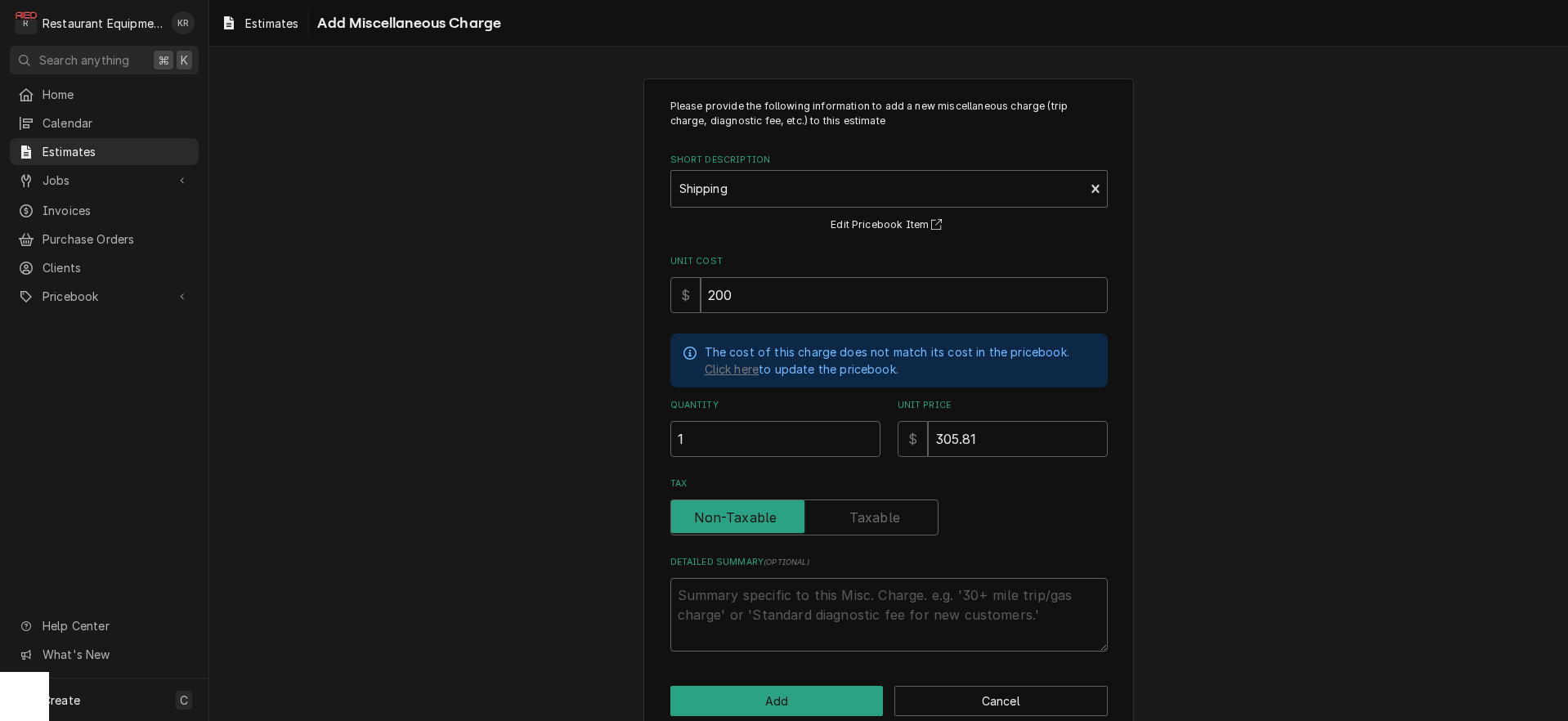
scroll to position [29, 0]
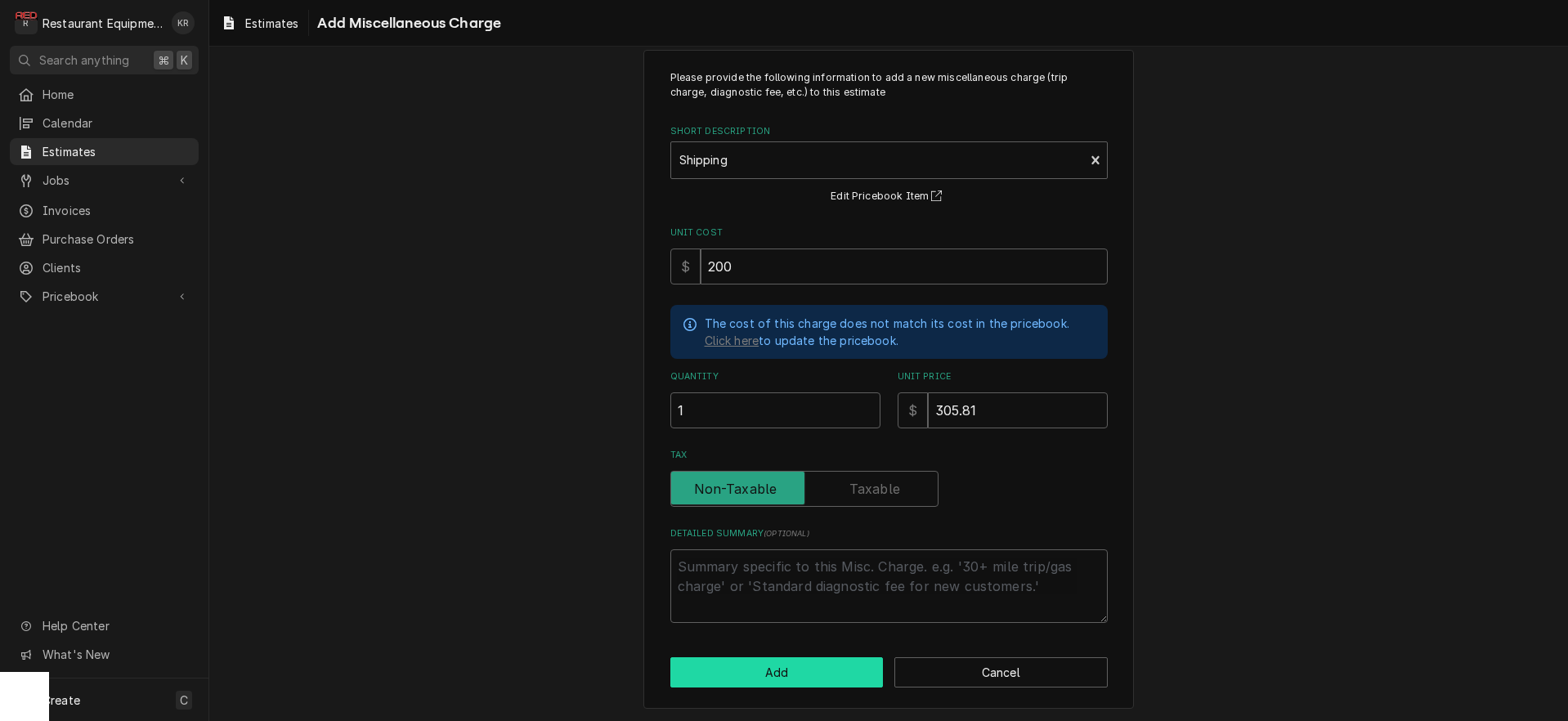
click at [787, 665] on button "Add" at bounding box center [777, 672] width 214 height 31
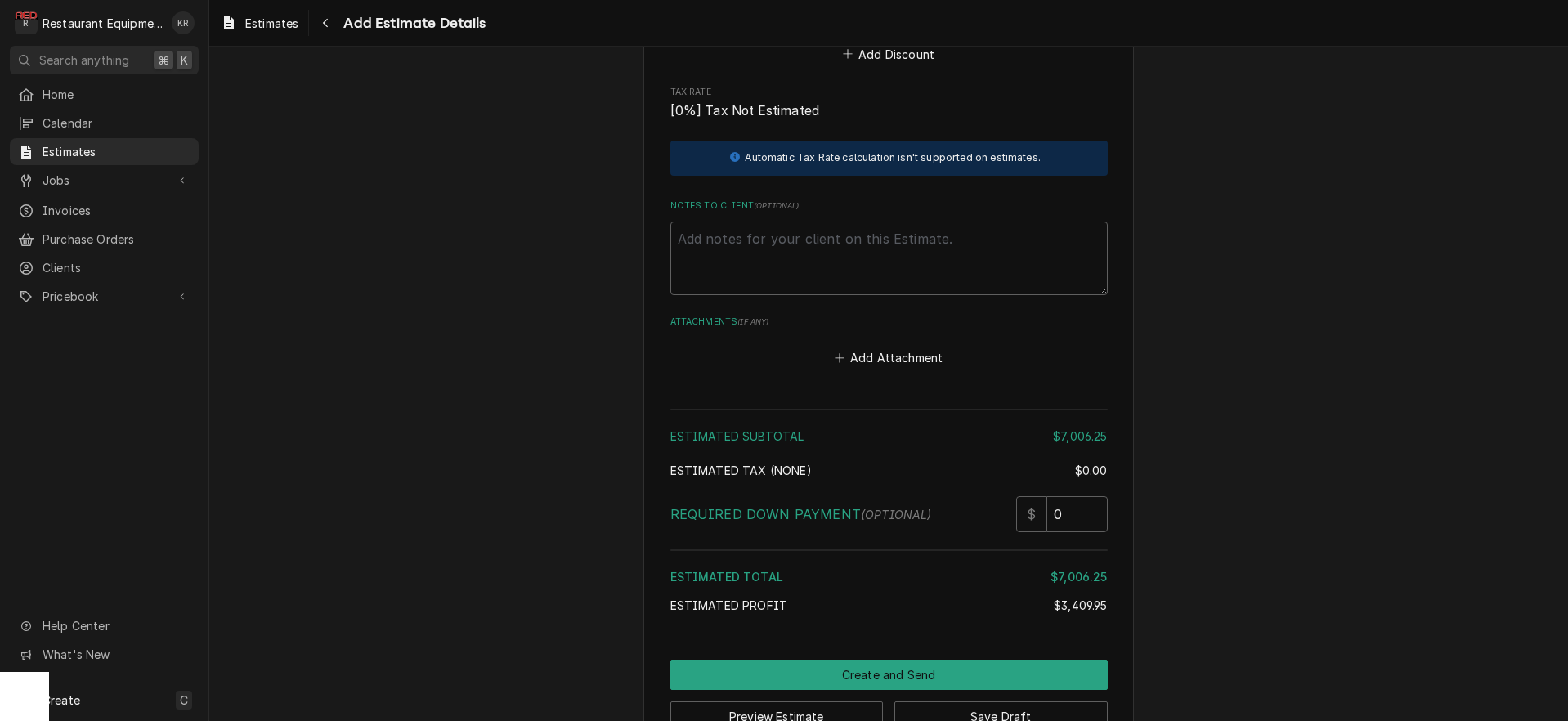
scroll to position [4019, 0]
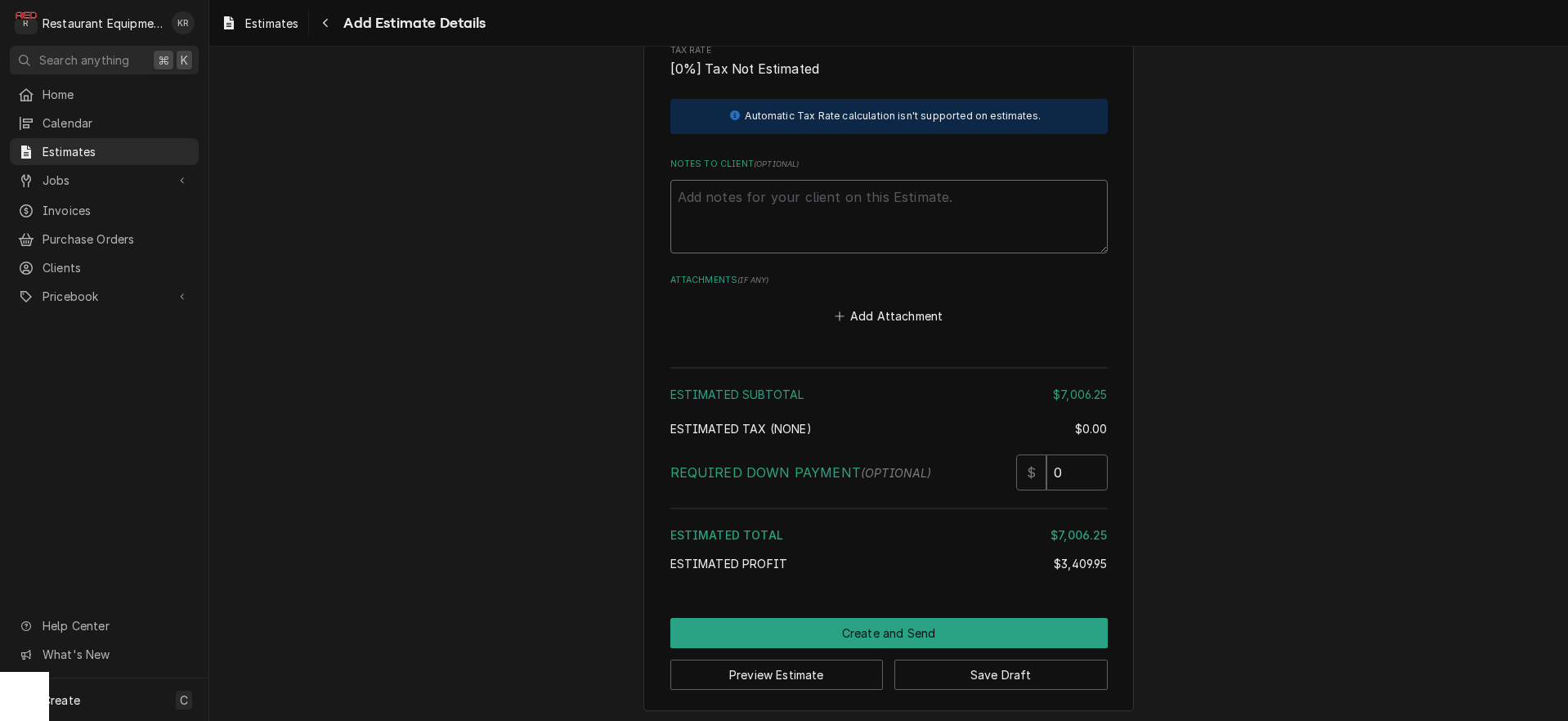
click at [708, 192] on textarea "Notes to Client ( optional )" at bounding box center [889, 217] width 438 height 74
paste textarea "HVAC PM Spoke to the manager about the PM upon arrival. All thermostats were sa…"
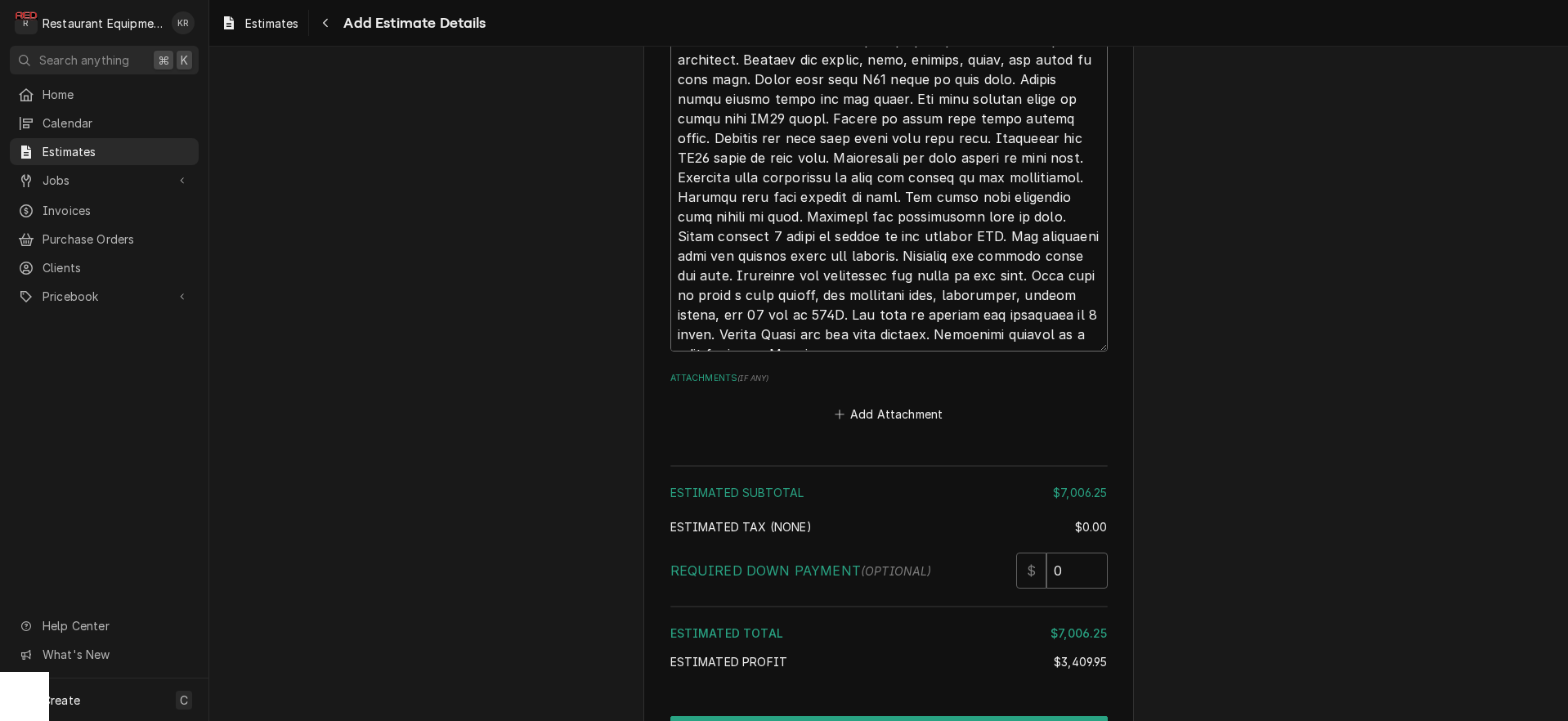
scroll to position [4431, 0]
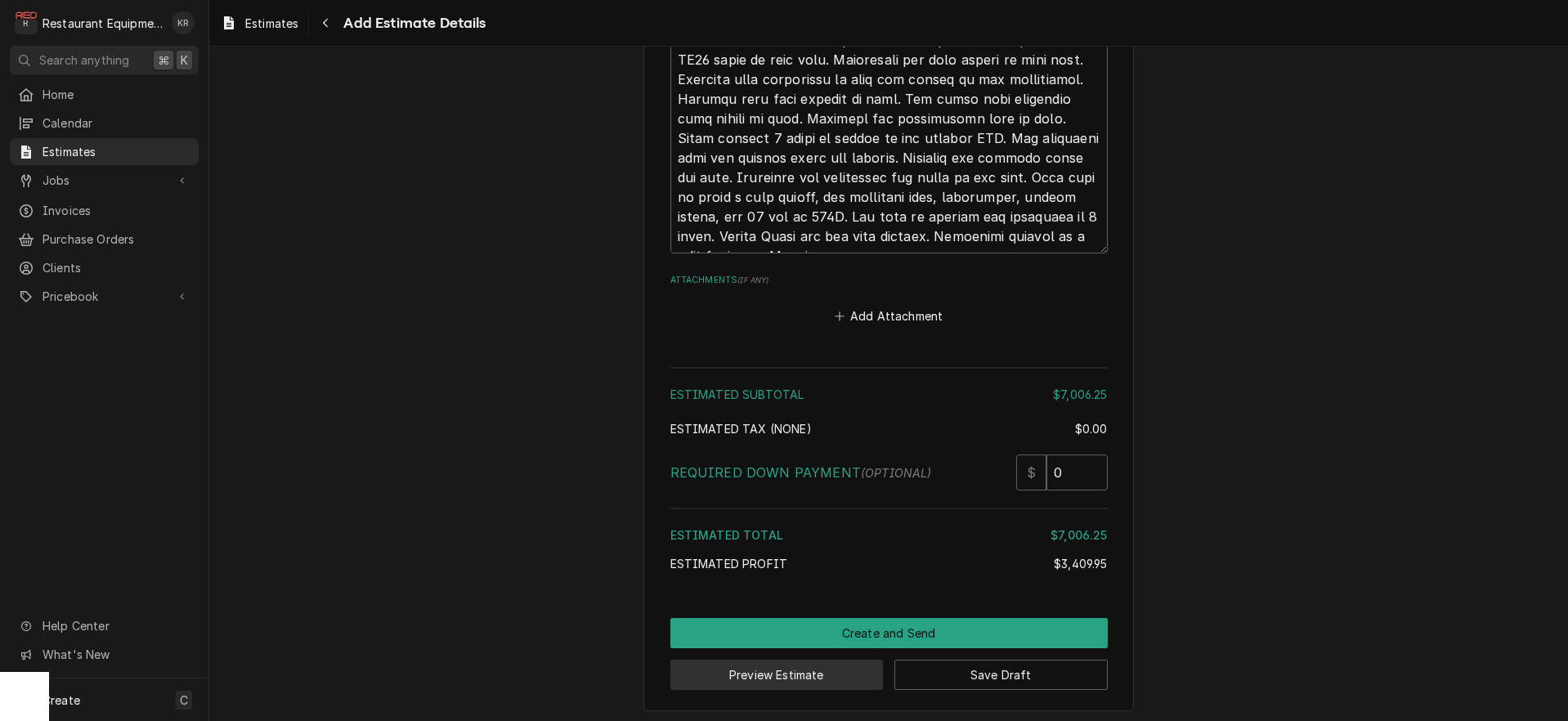
click at [816, 669] on button "Preview Estimate" at bounding box center [777, 675] width 214 height 31
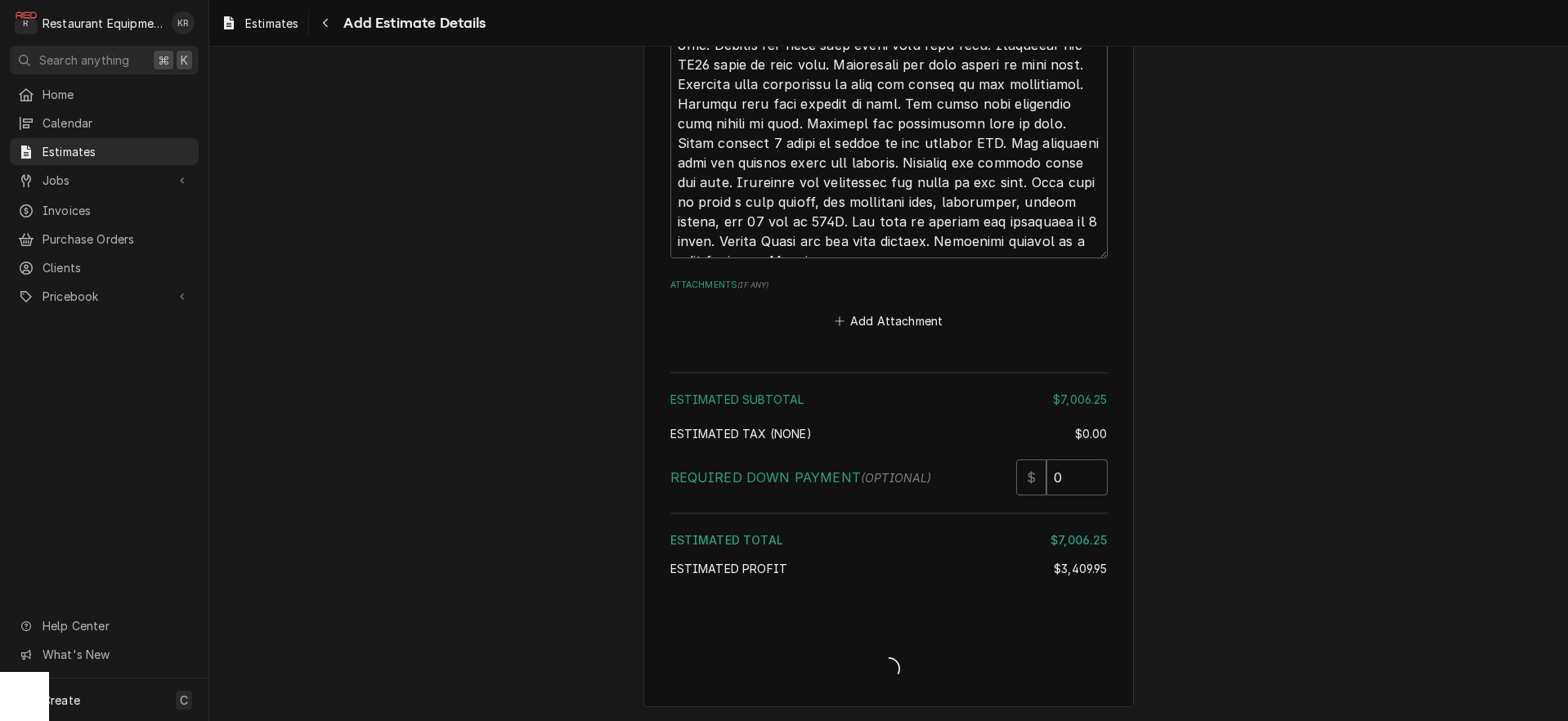
scroll to position [4421, 0]
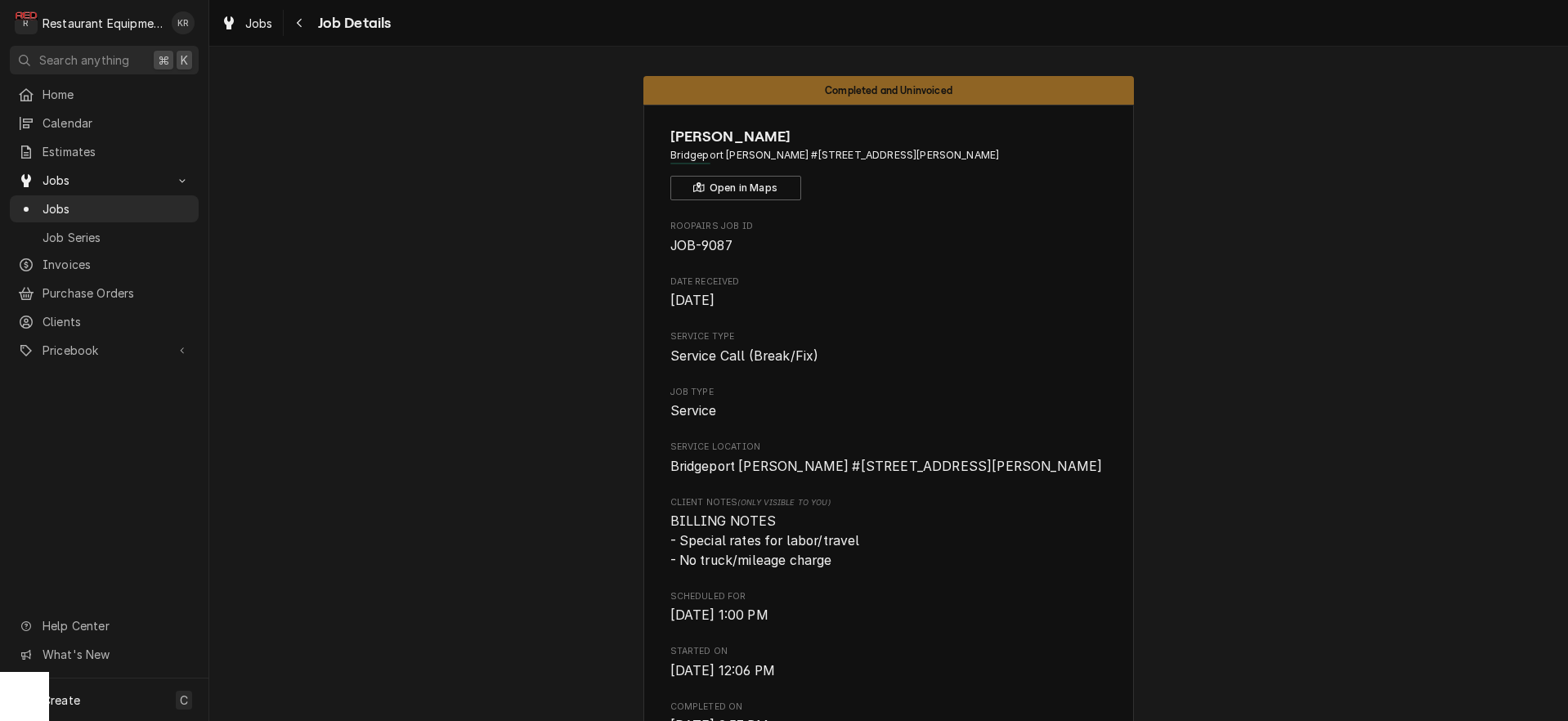
scroll to position [1058, 0]
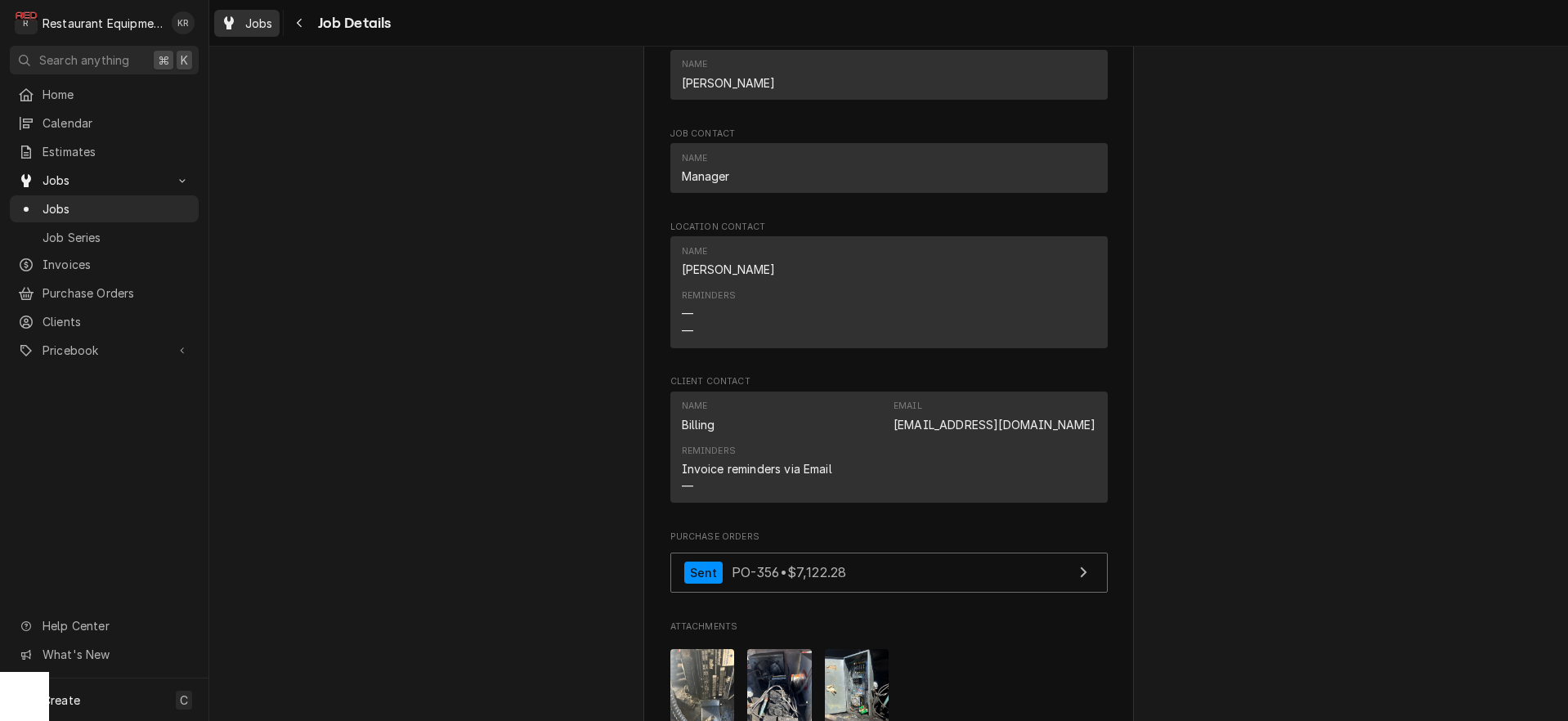
click at [256, 24] on span "Jobs" at bounding box center [259, 24] width 28 height 18
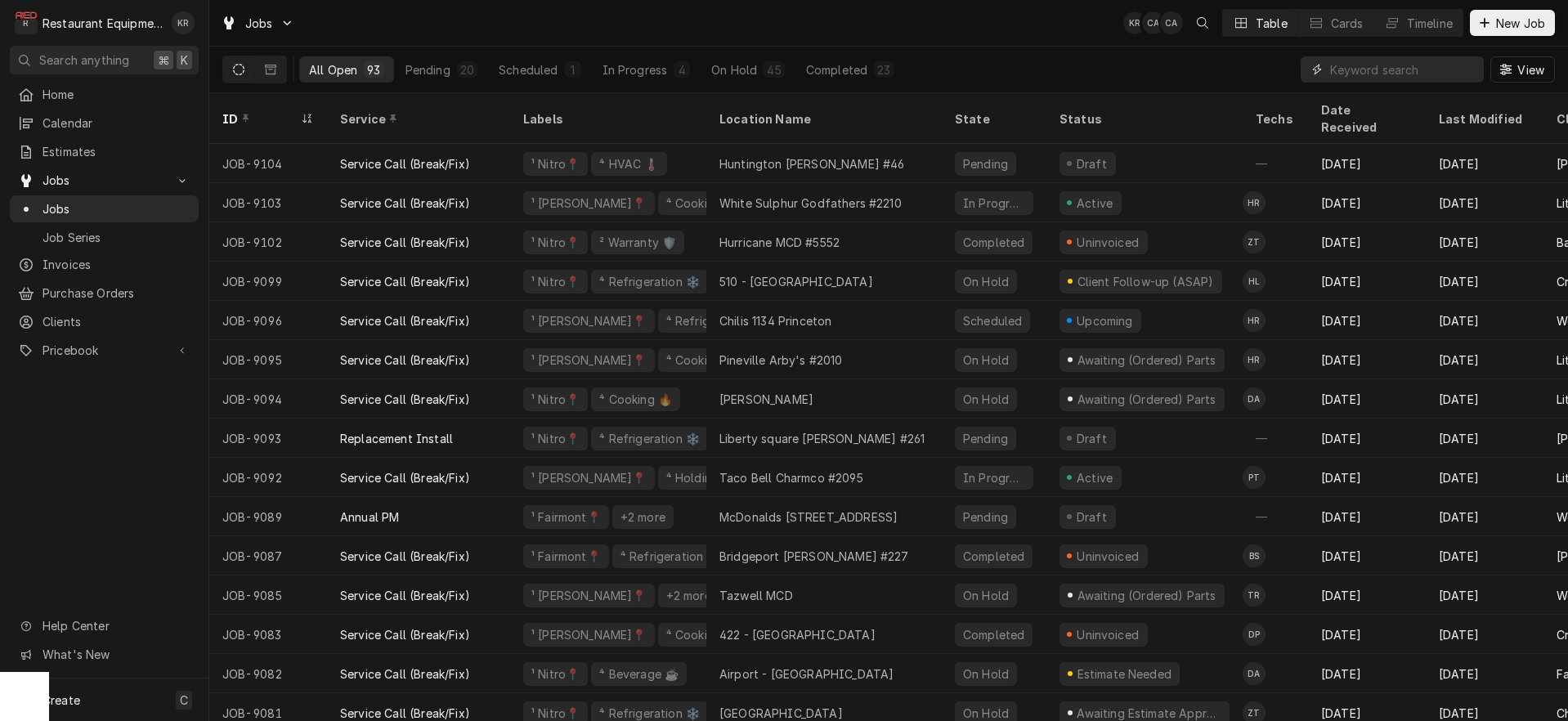
click at [1401, 79] on input "Dynamic Content Wrapper" at bounding box center [1403, 69] width 145 height 26
click at [1388, 64] on input "Dynamic Content Wrapper" at bounding box center [1403, 69] width 145 height 26
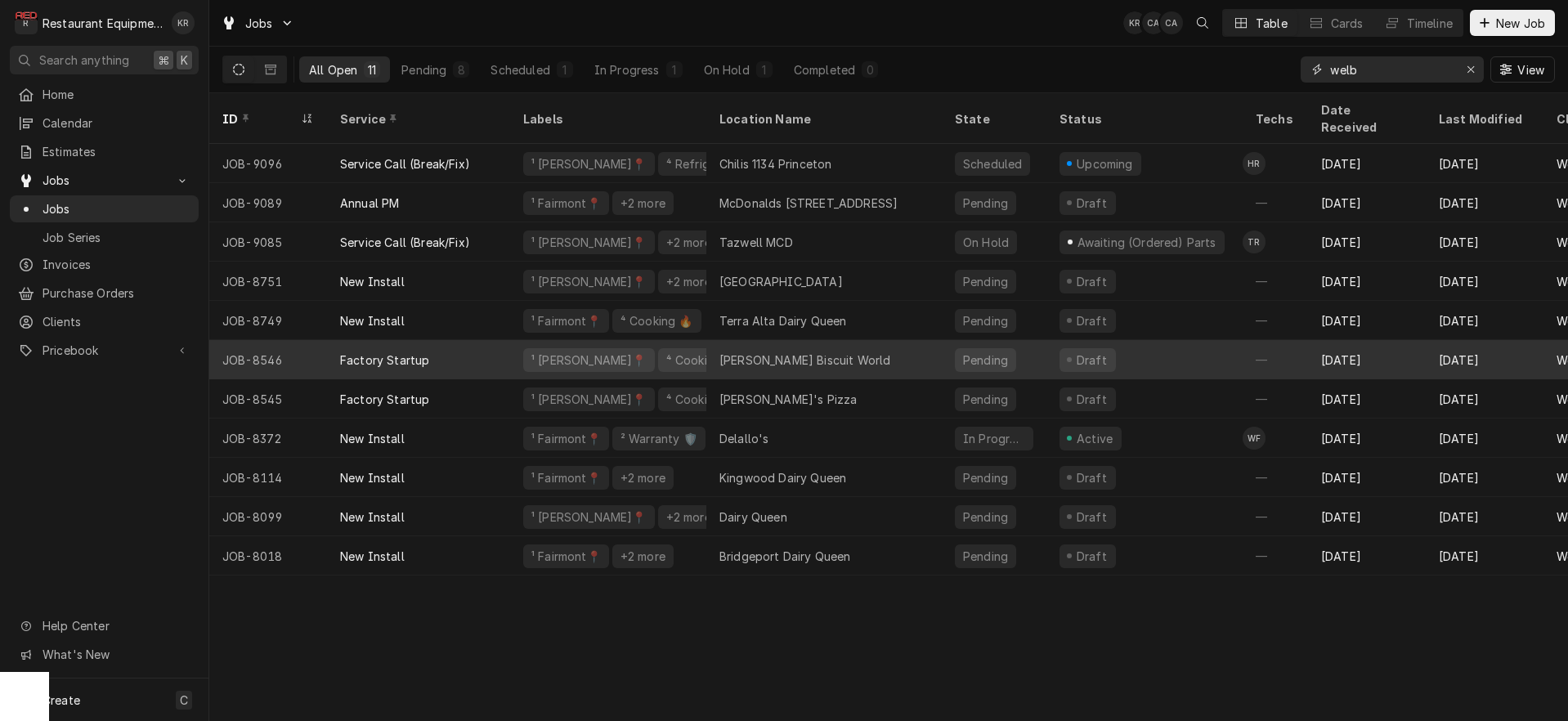
scroll to position [0, 4]
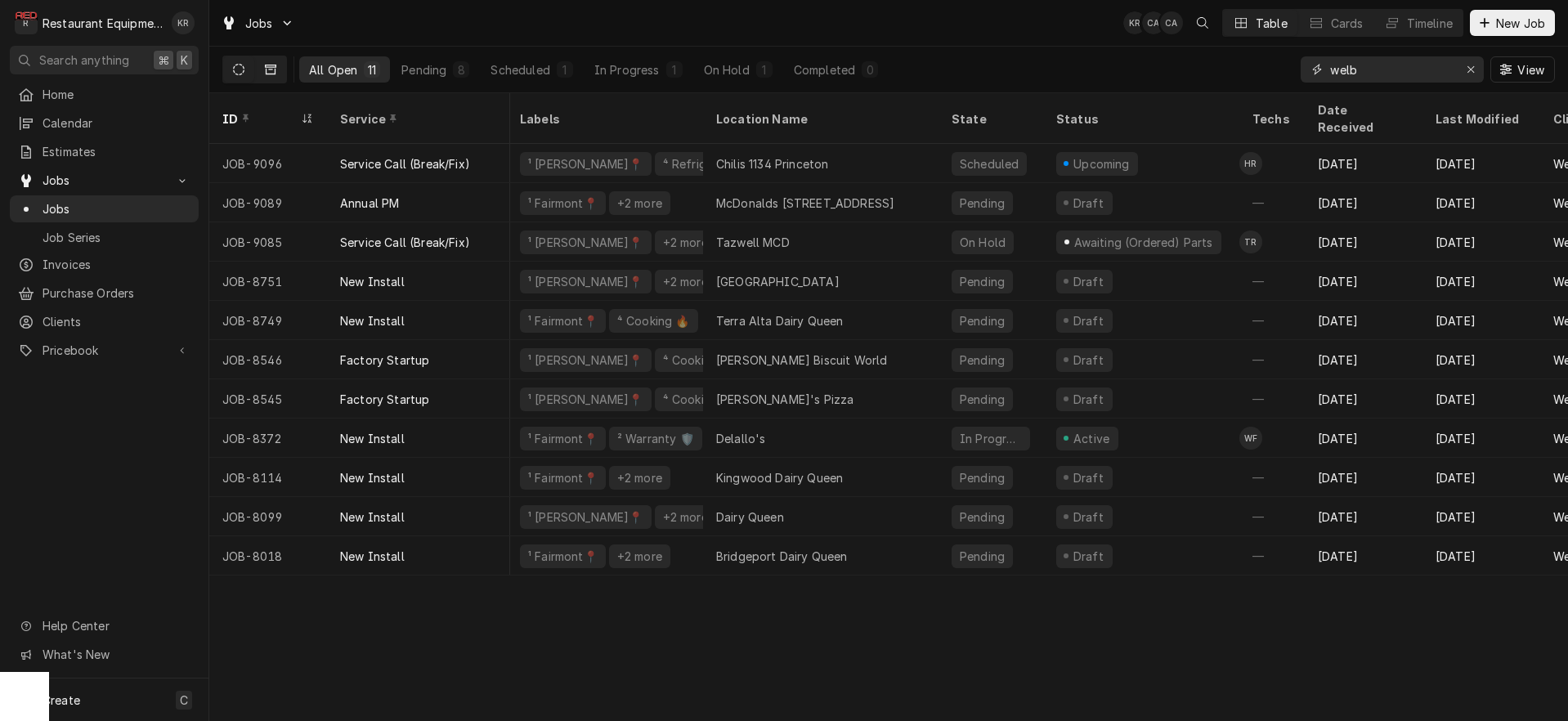
type input "welb"
click at [274, 74] on icon "Dynamic Content Wrapper" at bounding box center [270, 69] width 11 height 10
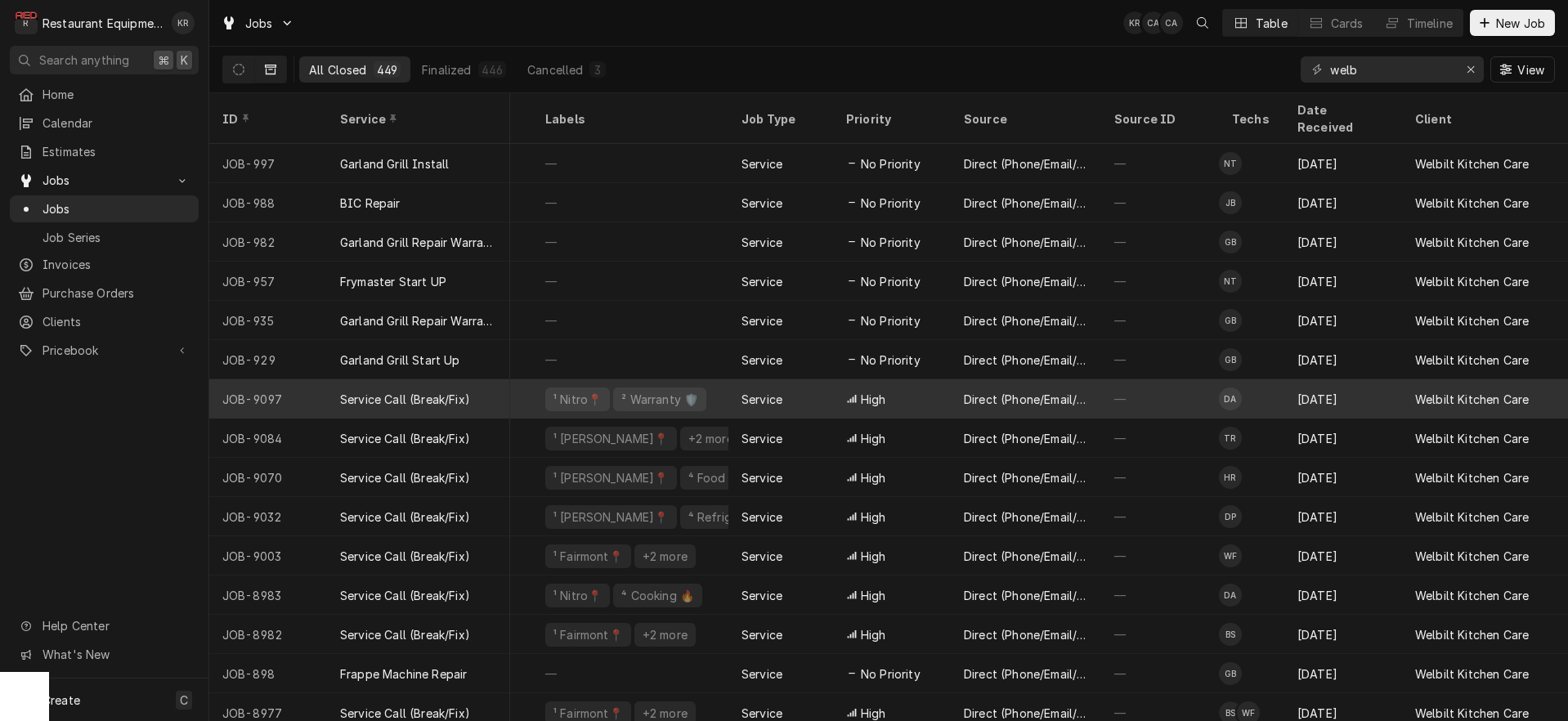
scroll to position [0, 0]
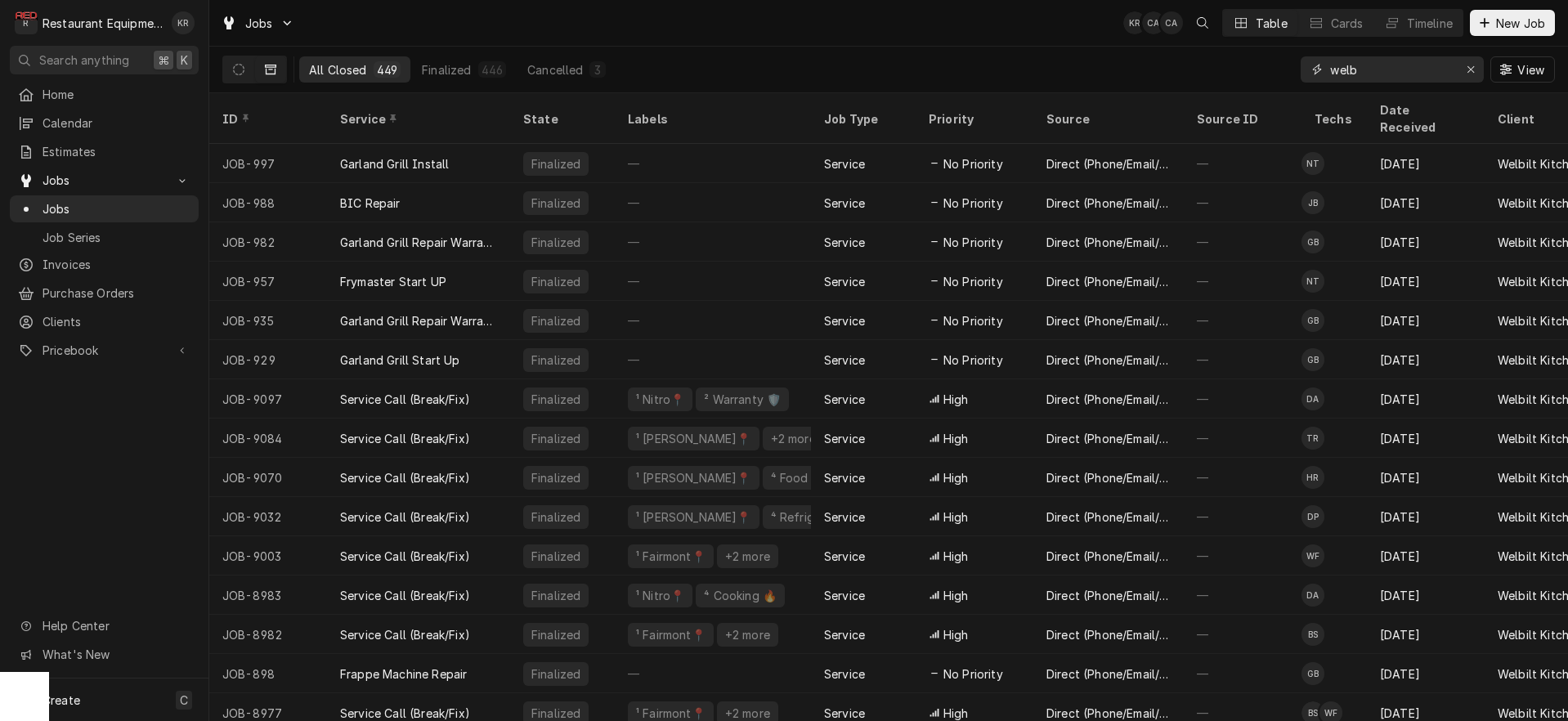
click at [1417, 80] on input "welb" at bounding box center [1391, 69] width 122 height 26
drag, startPoint x: 1362, startPoint y: 76, endPoint x: 1283, endPoint y: 74, distance: 79.0
click at [1330, 74] on input "welb" at bounding box center [1391, 69] width 122 height 26
click at [1465, 71] on div "Erase input" at bounding box center [1471, 69] width 17 height 17
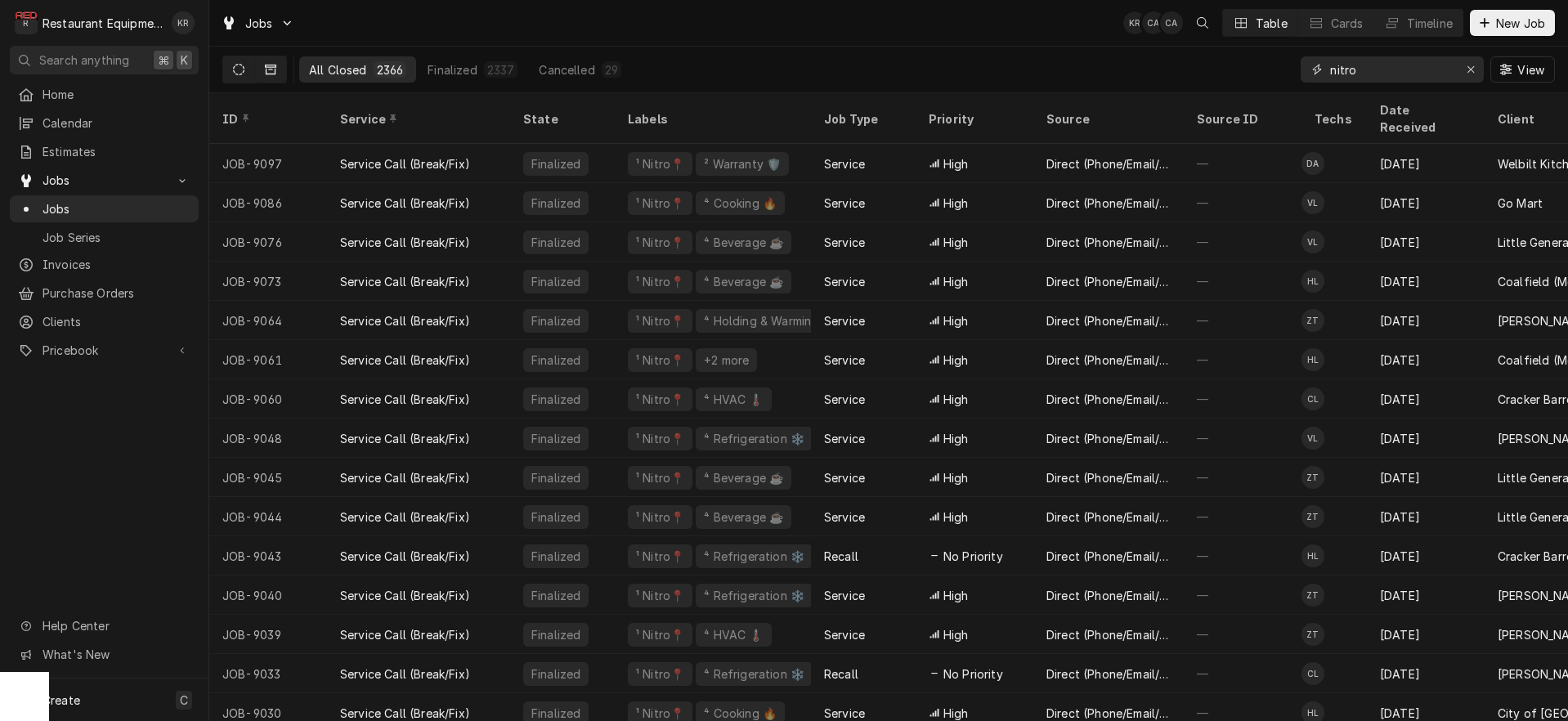
type input "nitro"
click at [241, 65] on icon "Dynamic Content Wrapper" at bounding box center [238, 69] width 11 height 11
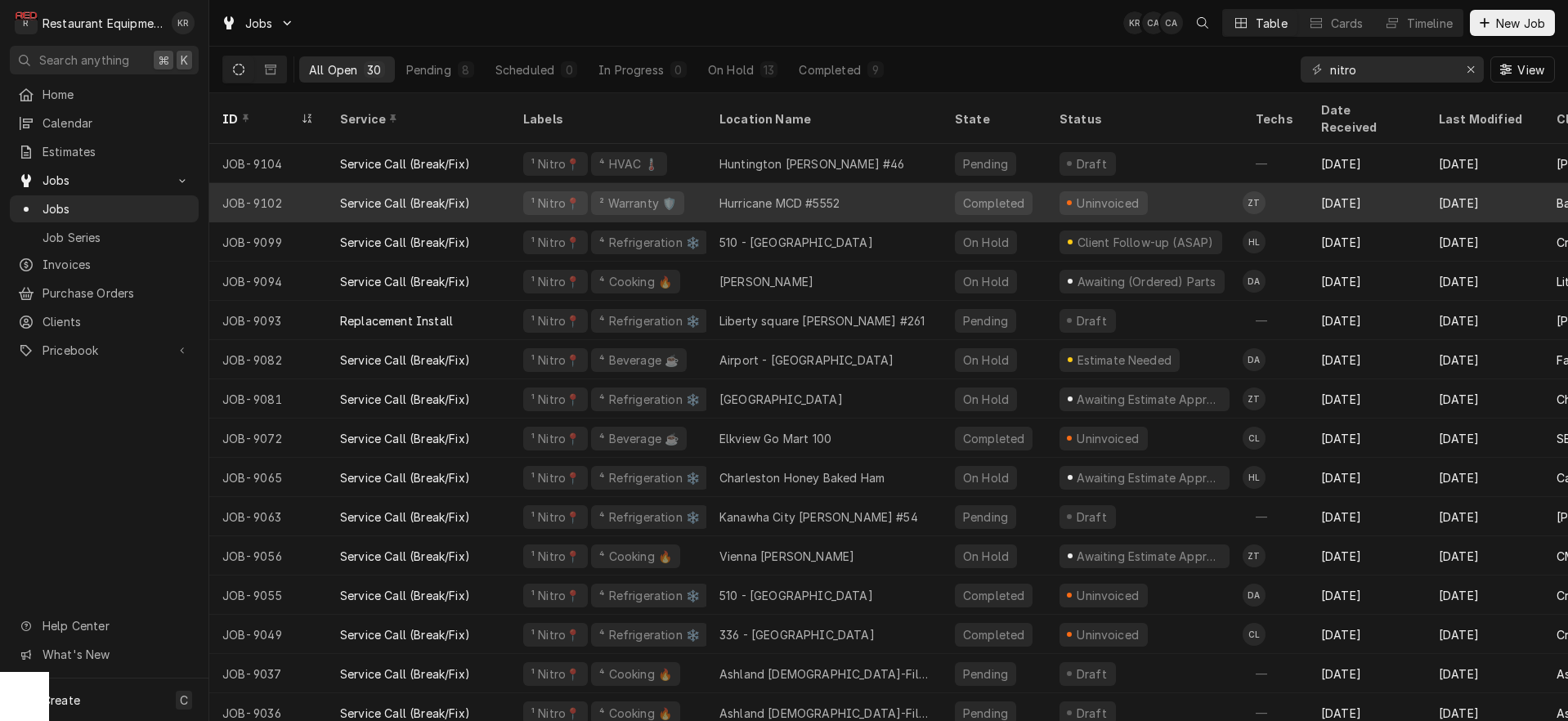
click at [840, 194] on div "Hurricane MCD #5552" at bounding box center [779, 203] width 120 height 18
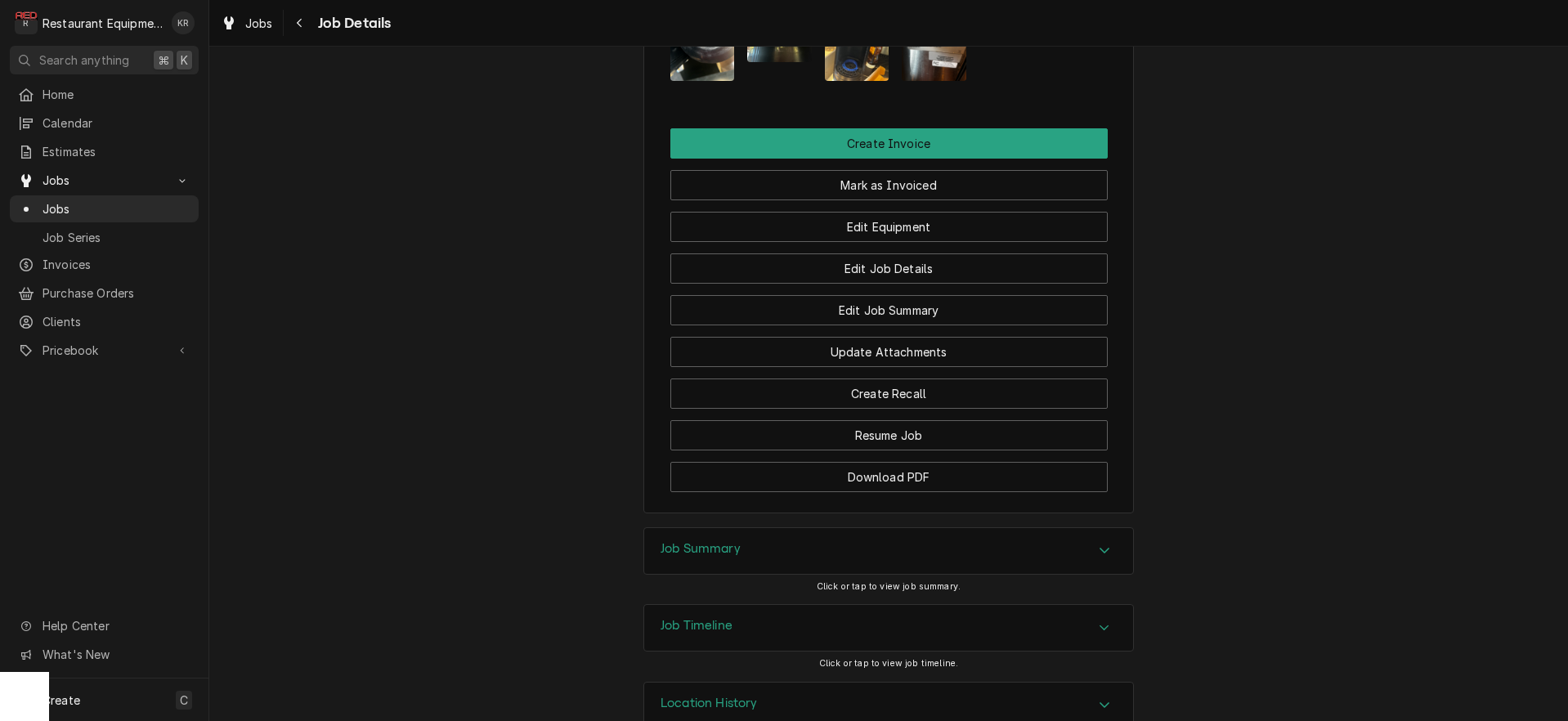
scroll to position [1470, 0]
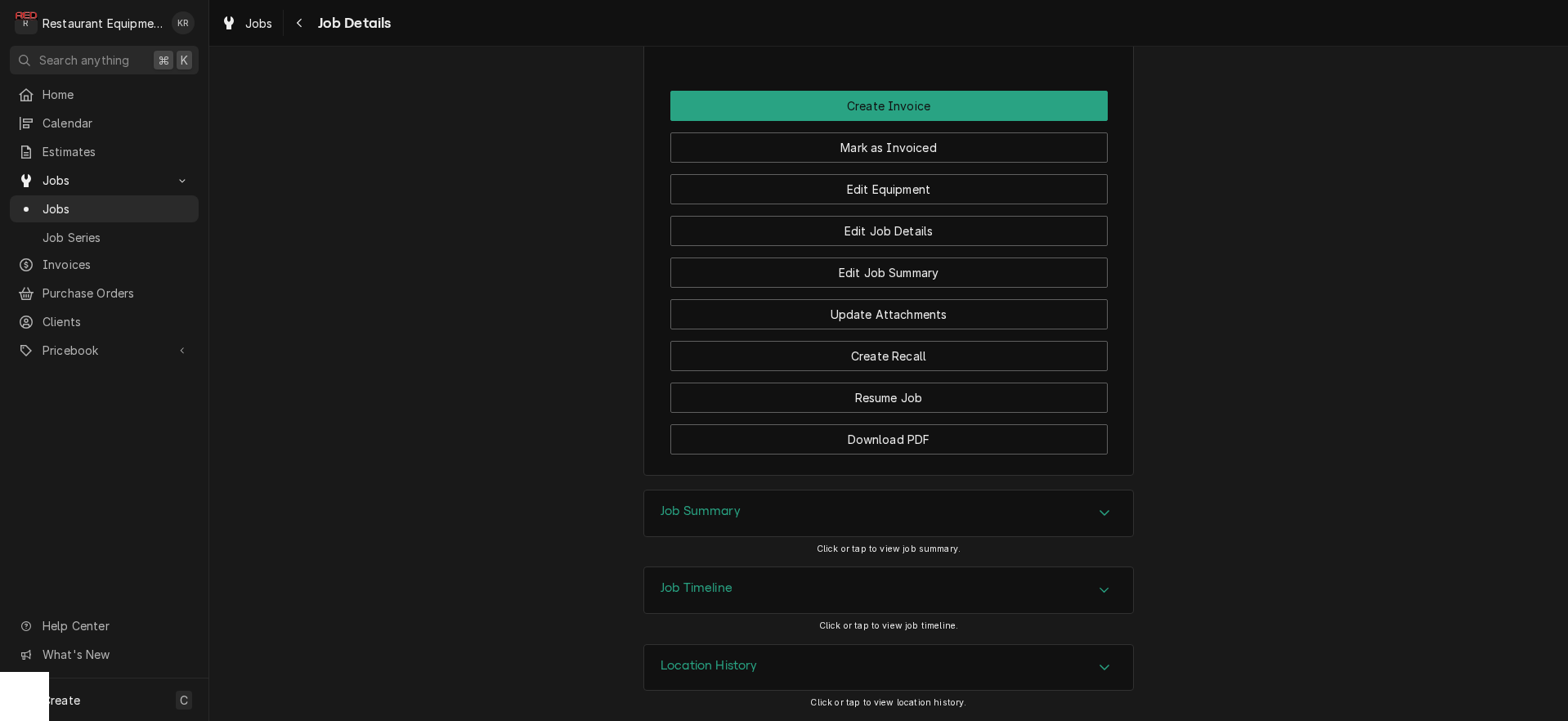
click at [726, 515] on h3 "Job Summary" at bounding box center [701, 512] width 80 height 16
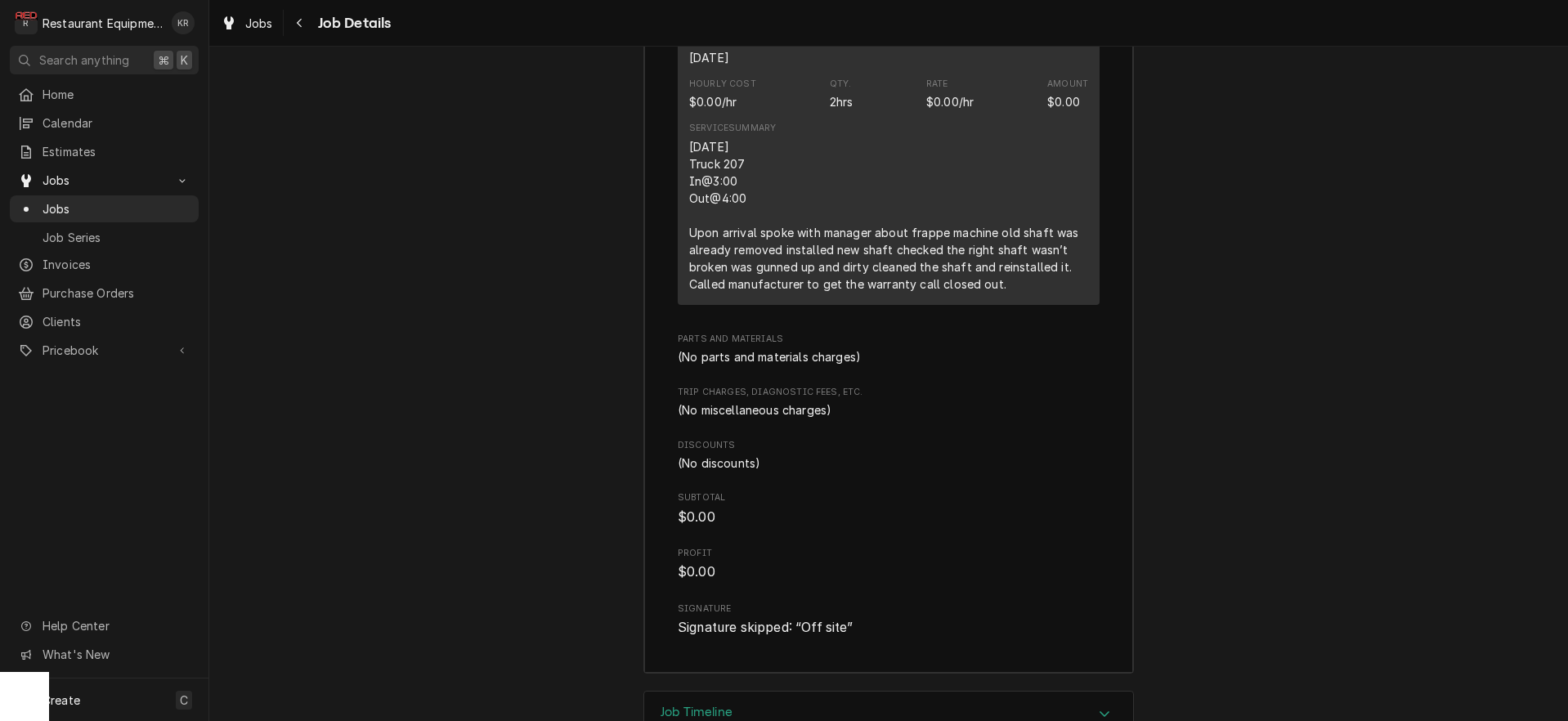
scroll to position [2261, 0]
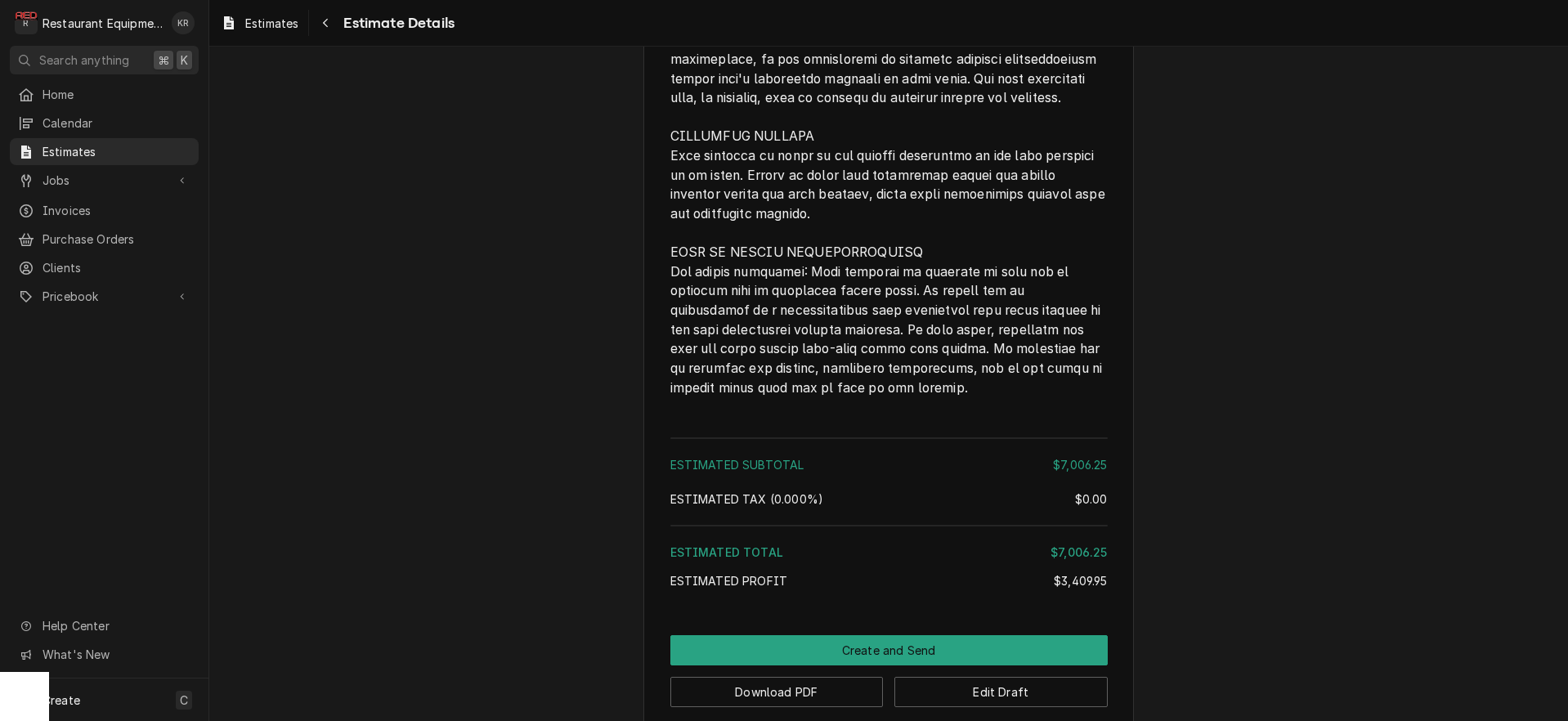
scroll to position [3830, 0]
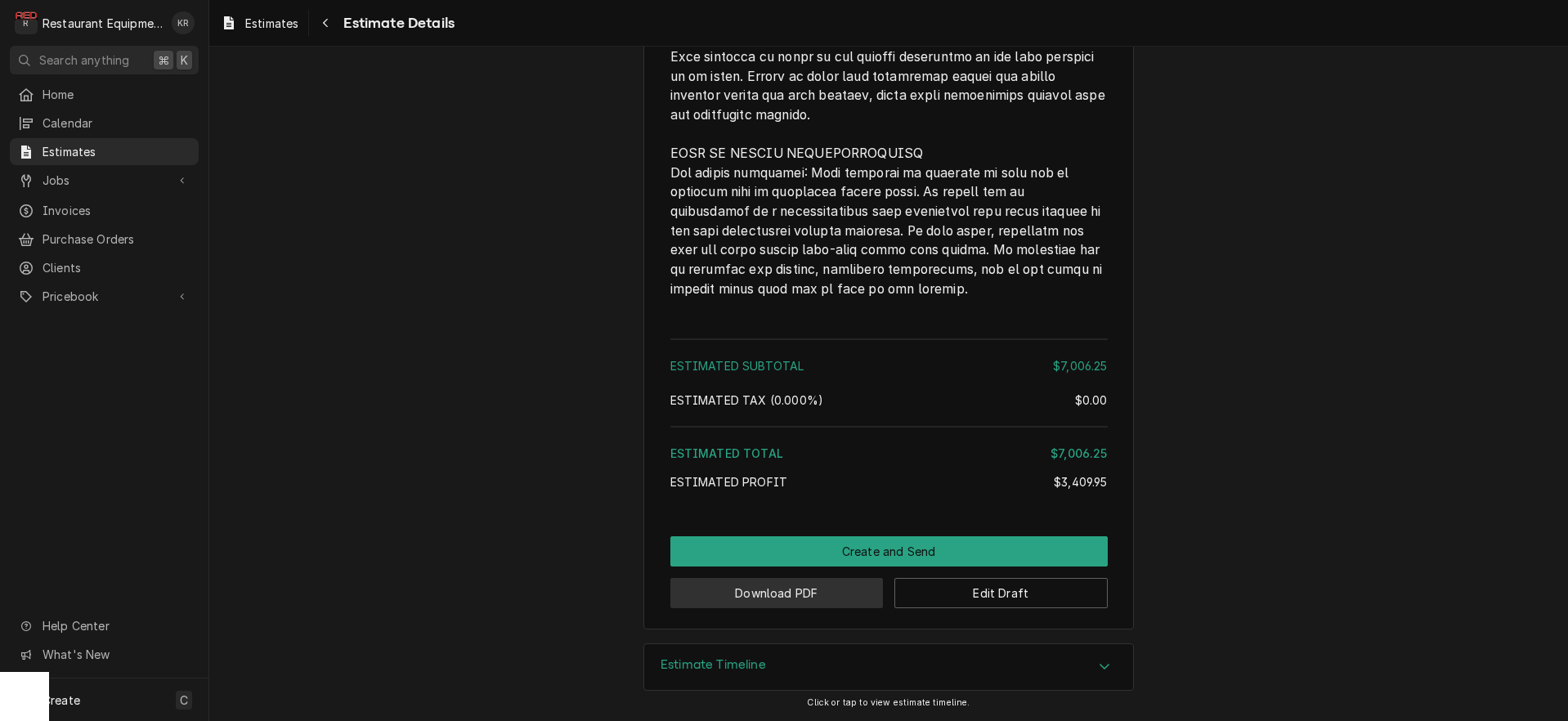
click at [810, 592] on button "Download PDF" at bounding box center [777, 593] width 214 height 31
click at [279, 19] on span "Estimates" at bounding box center [271, 24] width 53 height 18
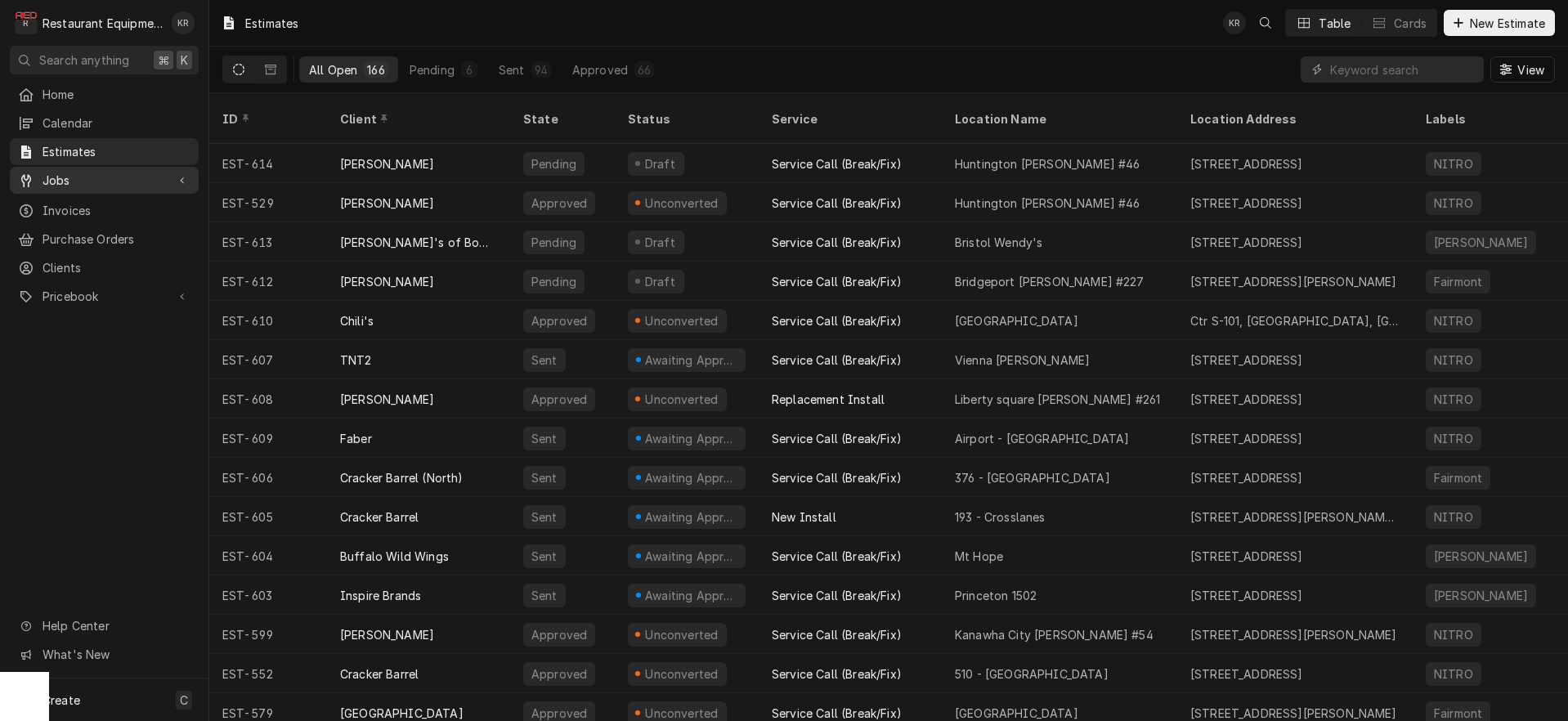
click at [72, 179] on span "Jobs" at bounding box center [104, 180] width 123 height 18
click at [80, 204] on span "Jobs" at bounding box center [116, 209] width 148 height 18
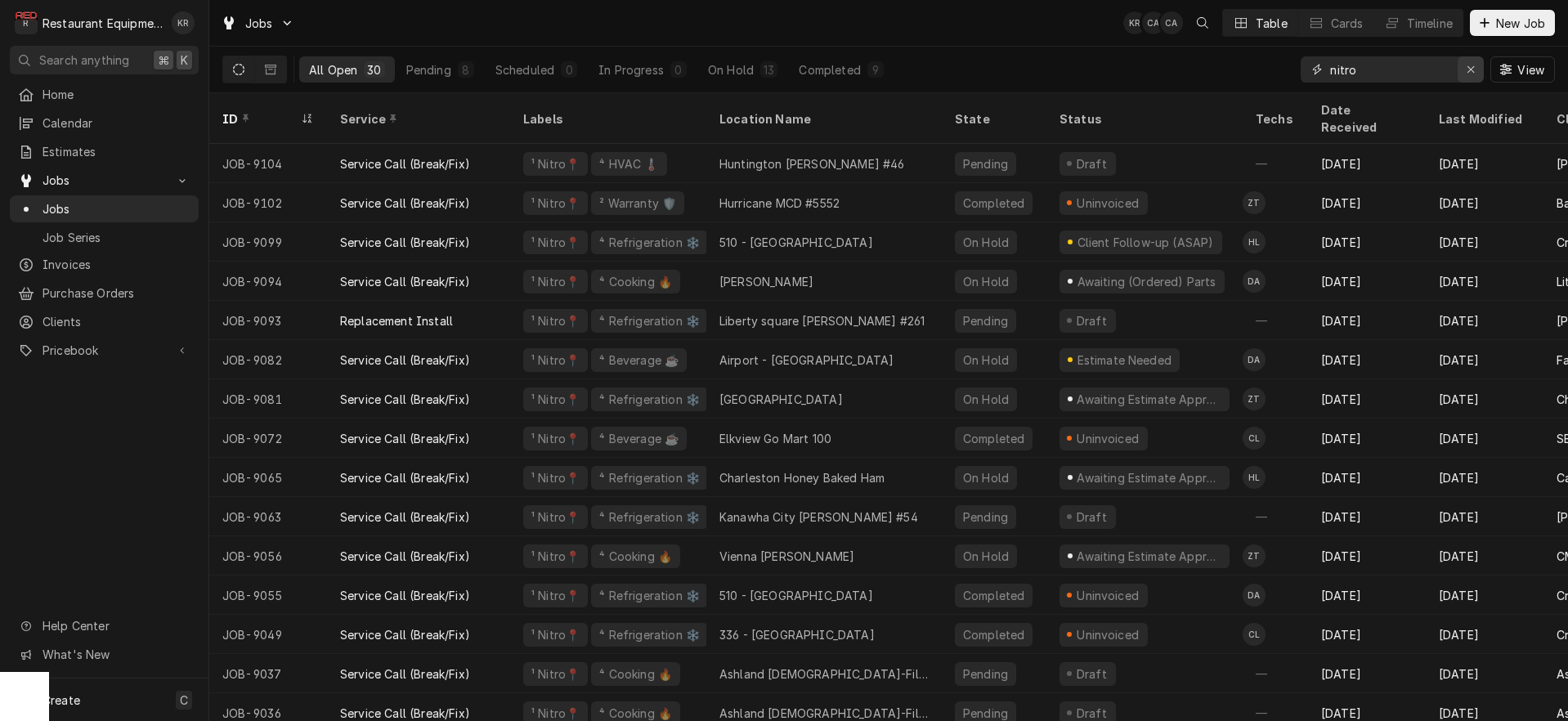
click at [1473, 70] on icon "Erase input" at bounding box center [1471, 69] width 9 height 11
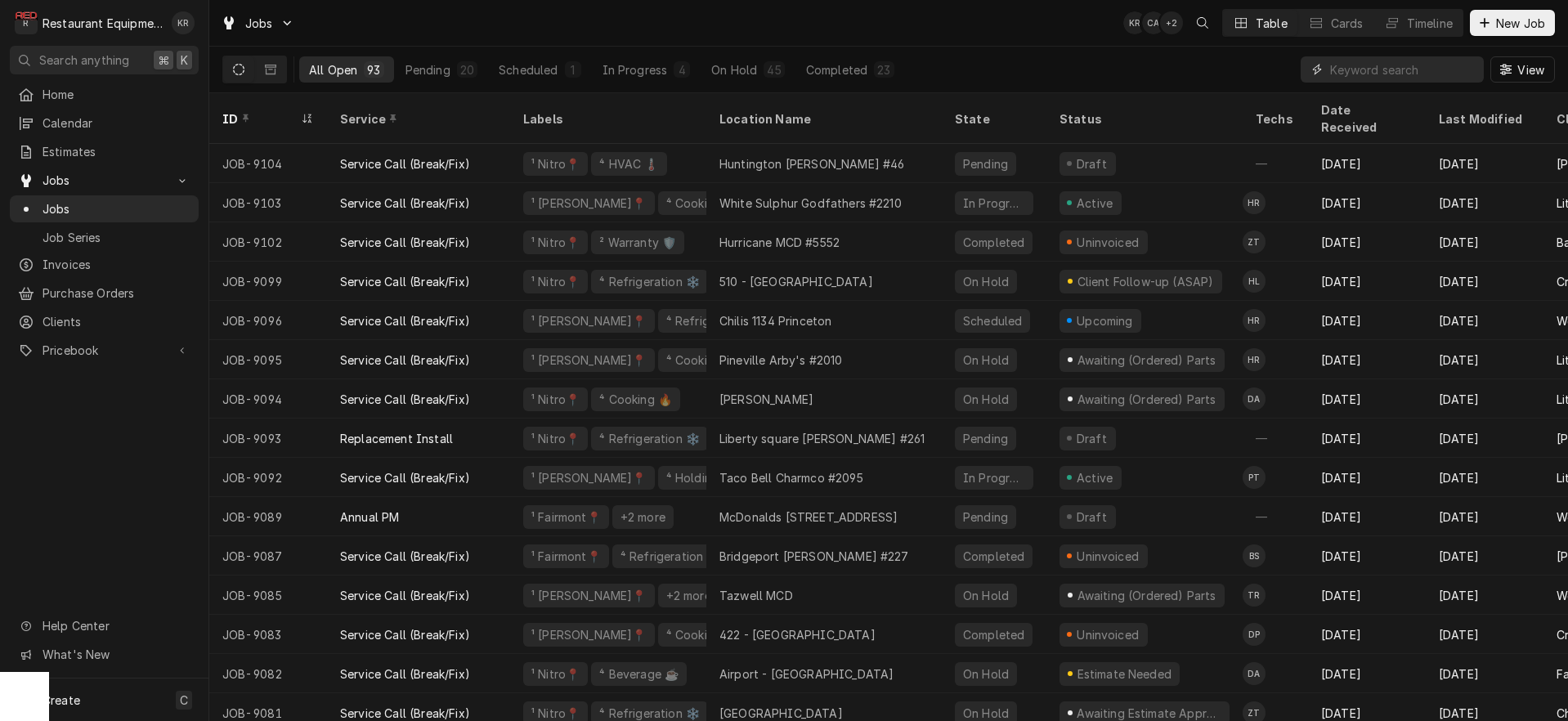
click at [1365, 75] on input "Dynamic Content Wrapper" at bounding box center [1403, 69] width 145 height 26
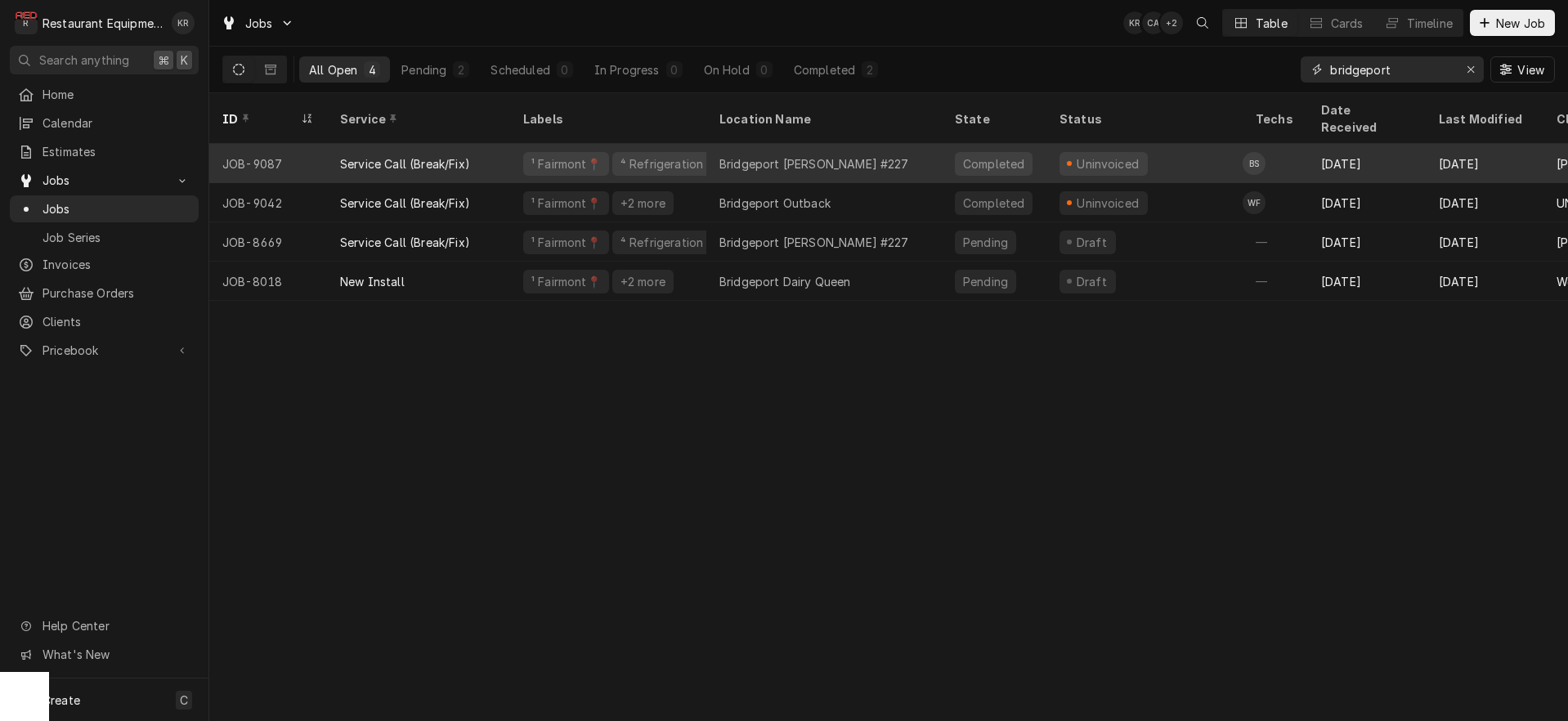
type input "bridgeport"
click at [1116, 156] on div "Uninvoiced" at bounding box center [1109, 164] width 66 height 18
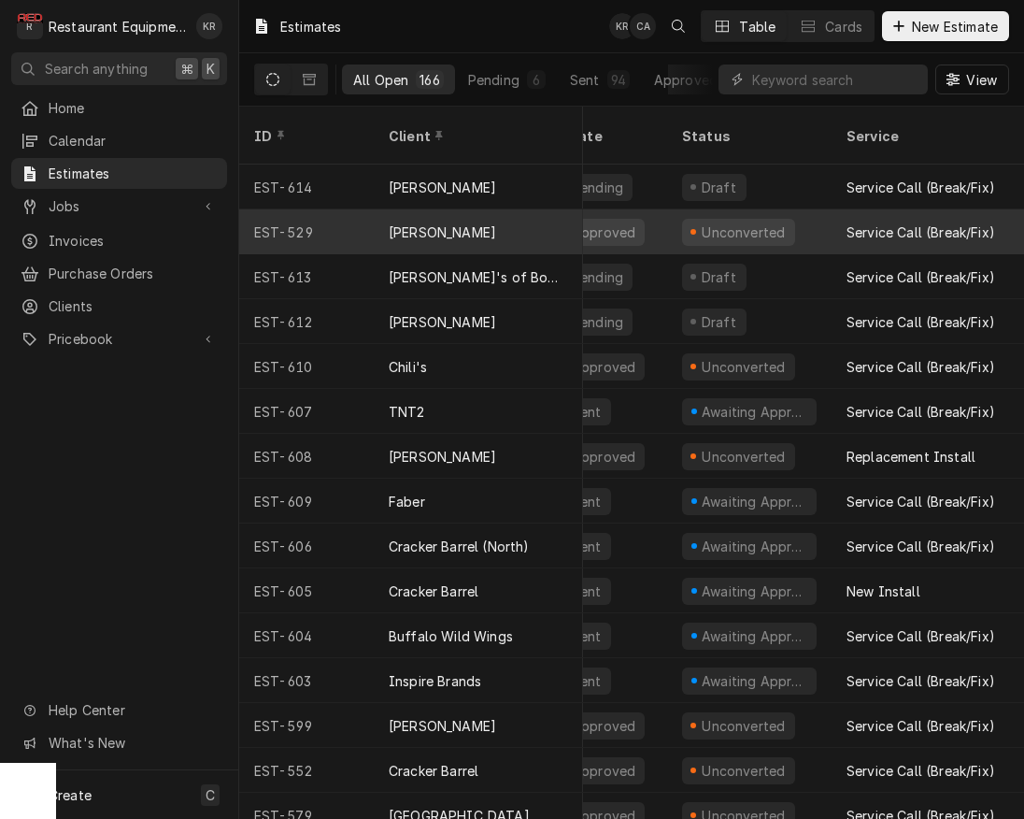
scroll to position [0, 13]
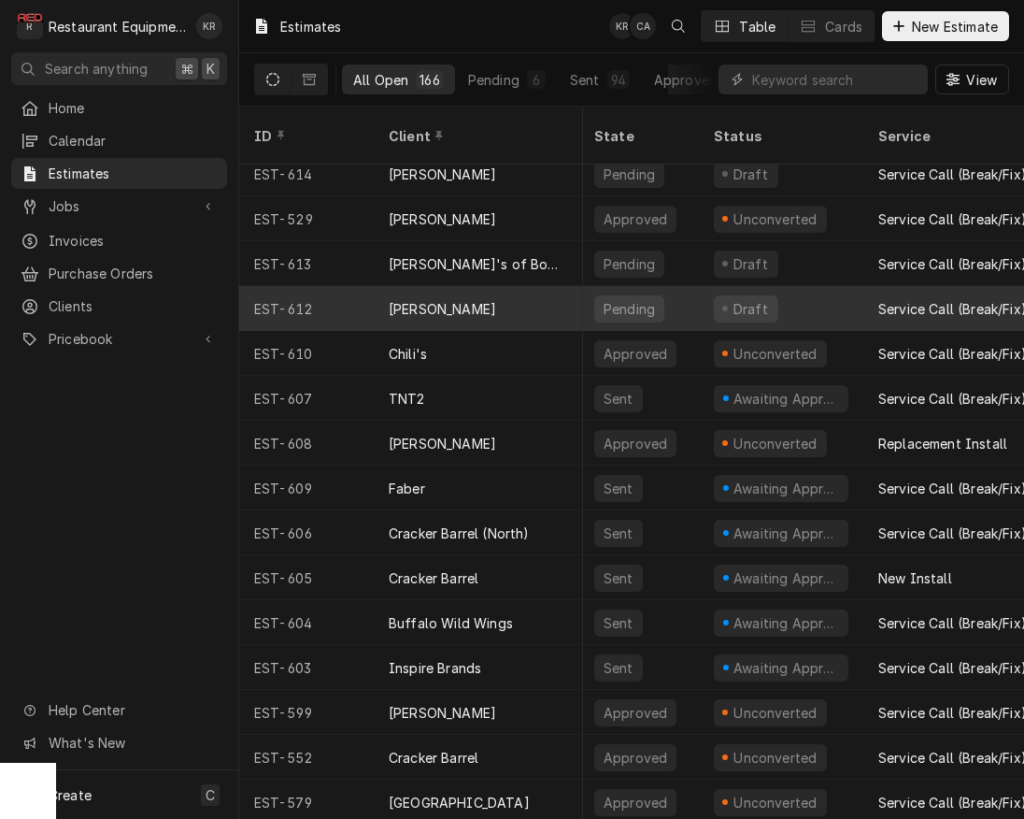
click at [654, 293] on div "Pending" at bounding box center [639, 308] width 120 height 45
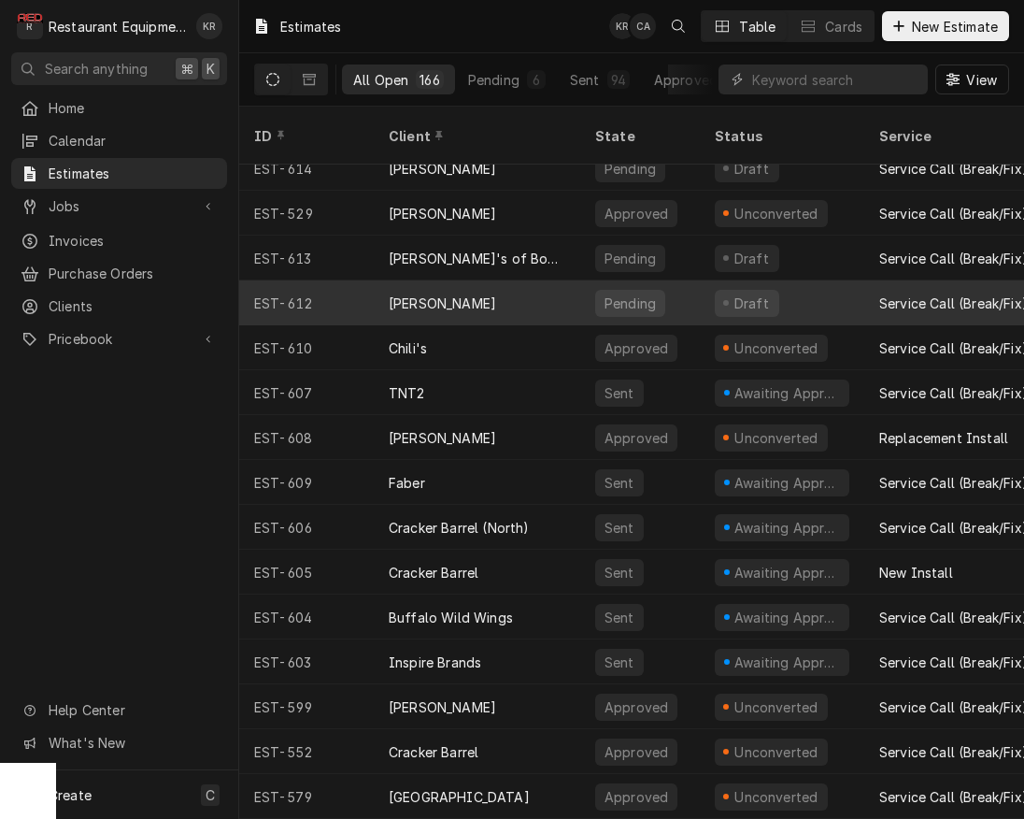
scroll to position [19, 0]
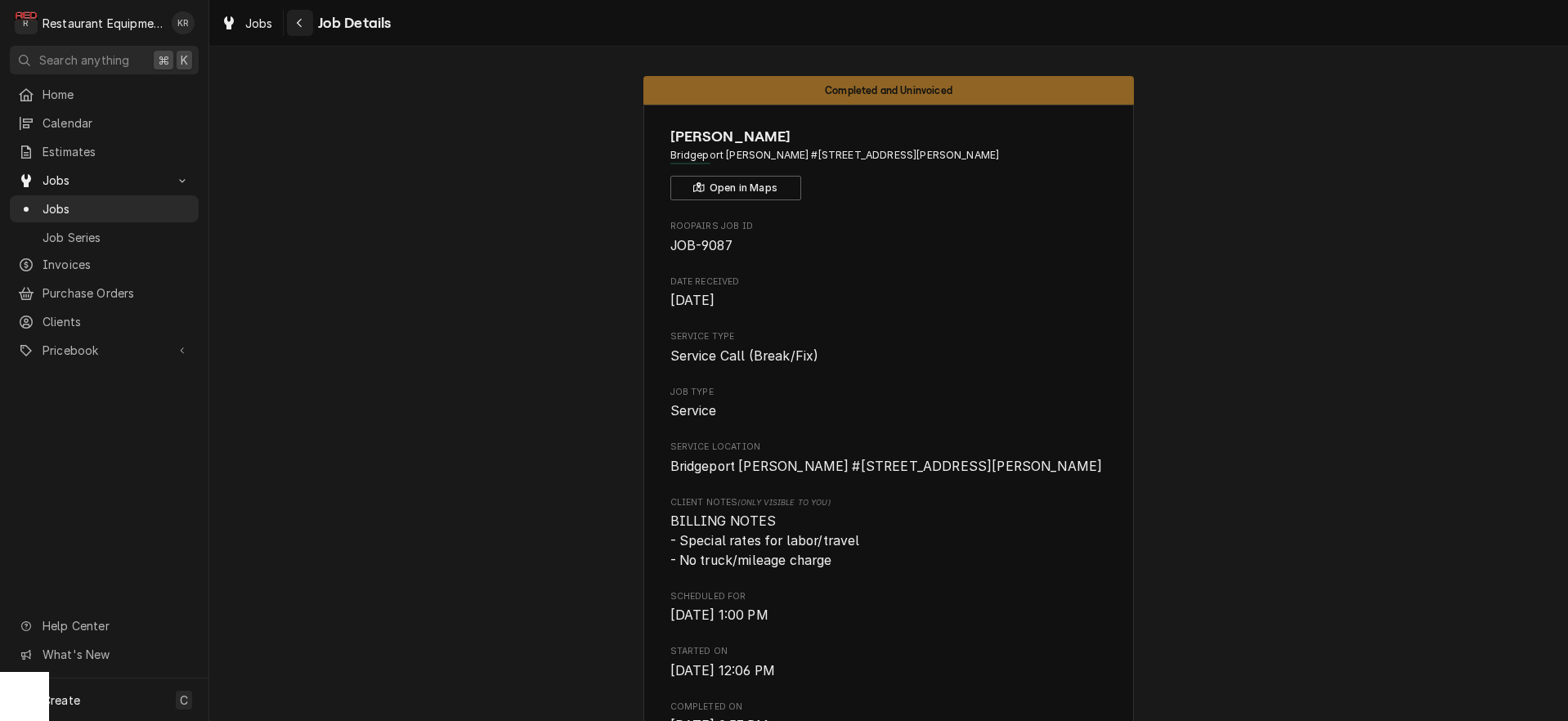
click at [296, 19] on icon "Navigate back" at bounding box center [299, 23] width 7 height 11
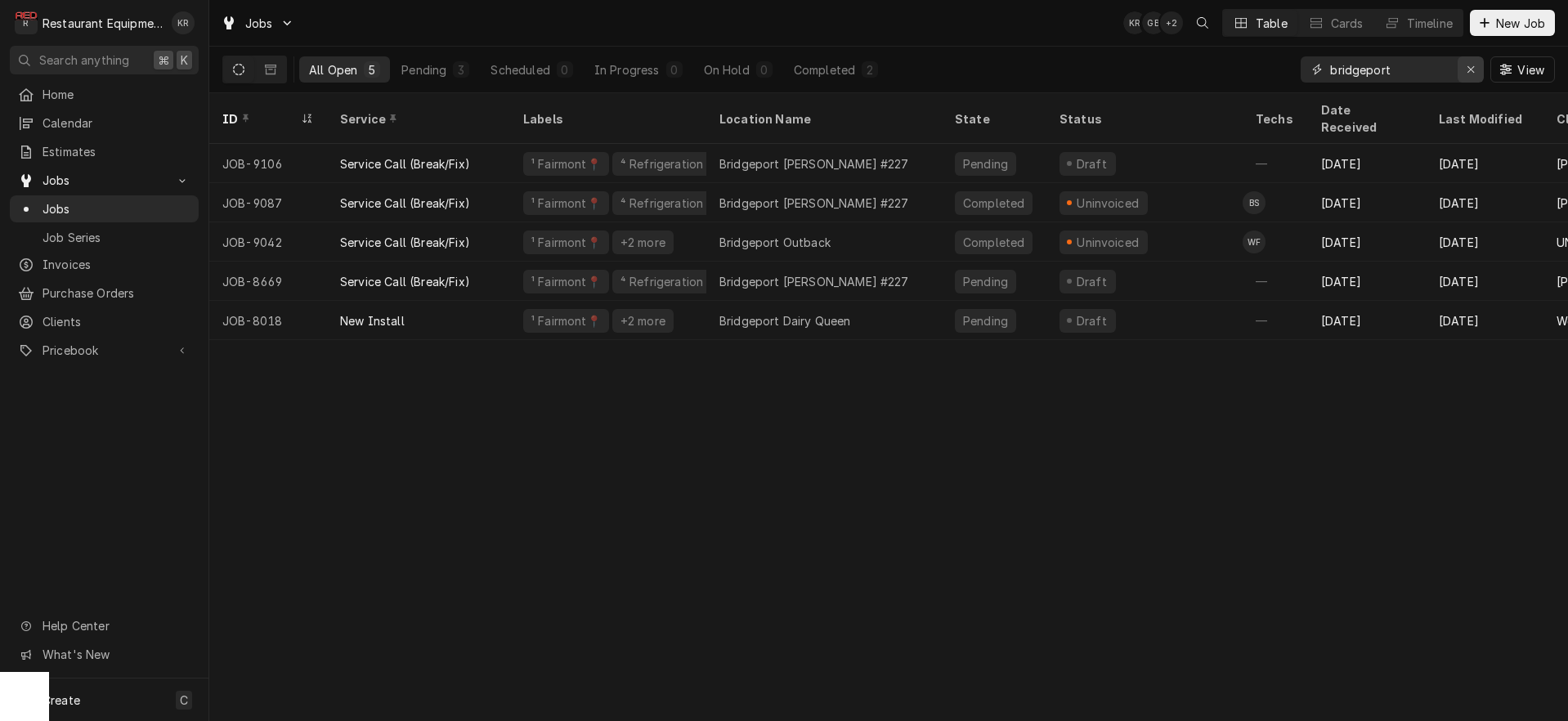
click at [1472, 70] on icon "Erase input" at bounding box center [1471, 69] width 9 height 11
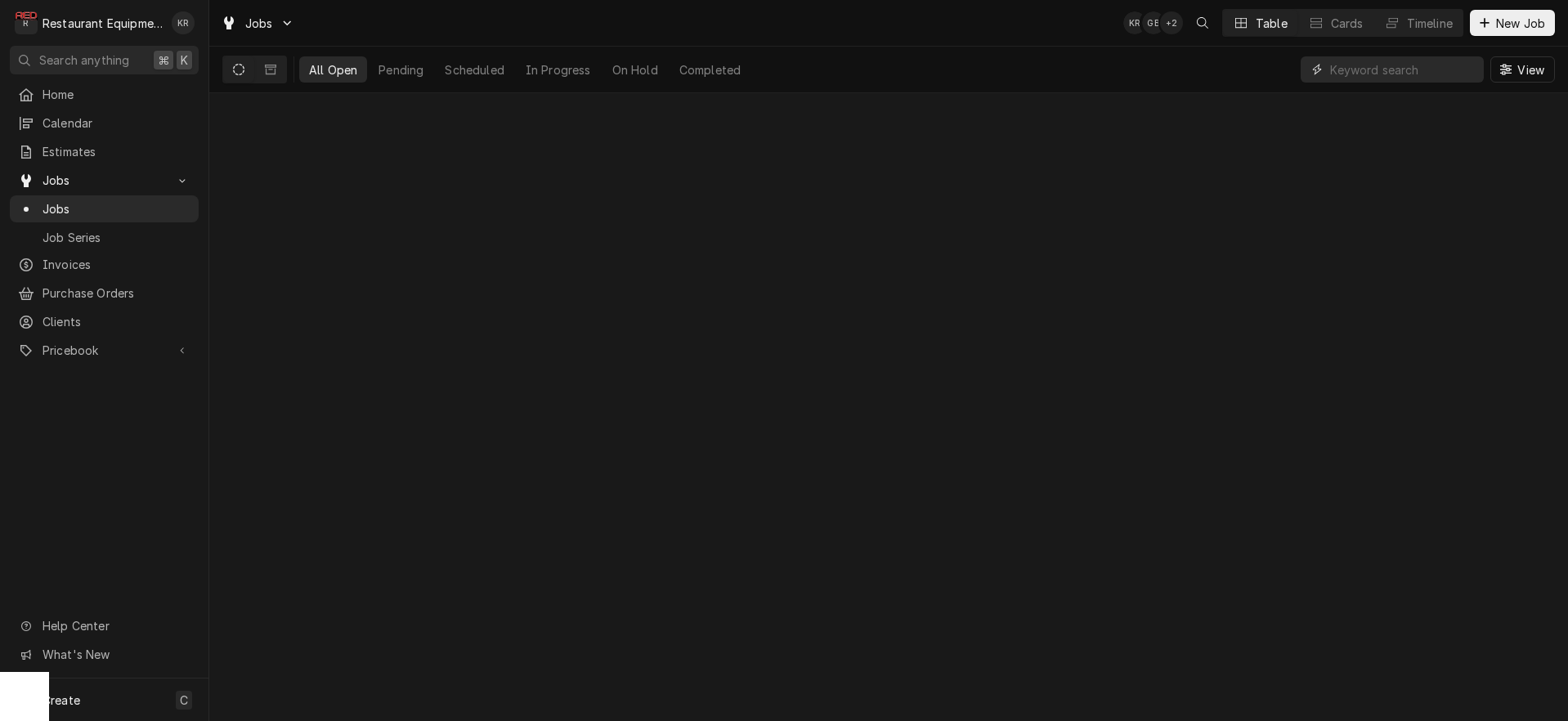
click at [1399, 69] on input "Dynamic Content Wrapper" at bounding box center [1403, 69] width 145 height 26
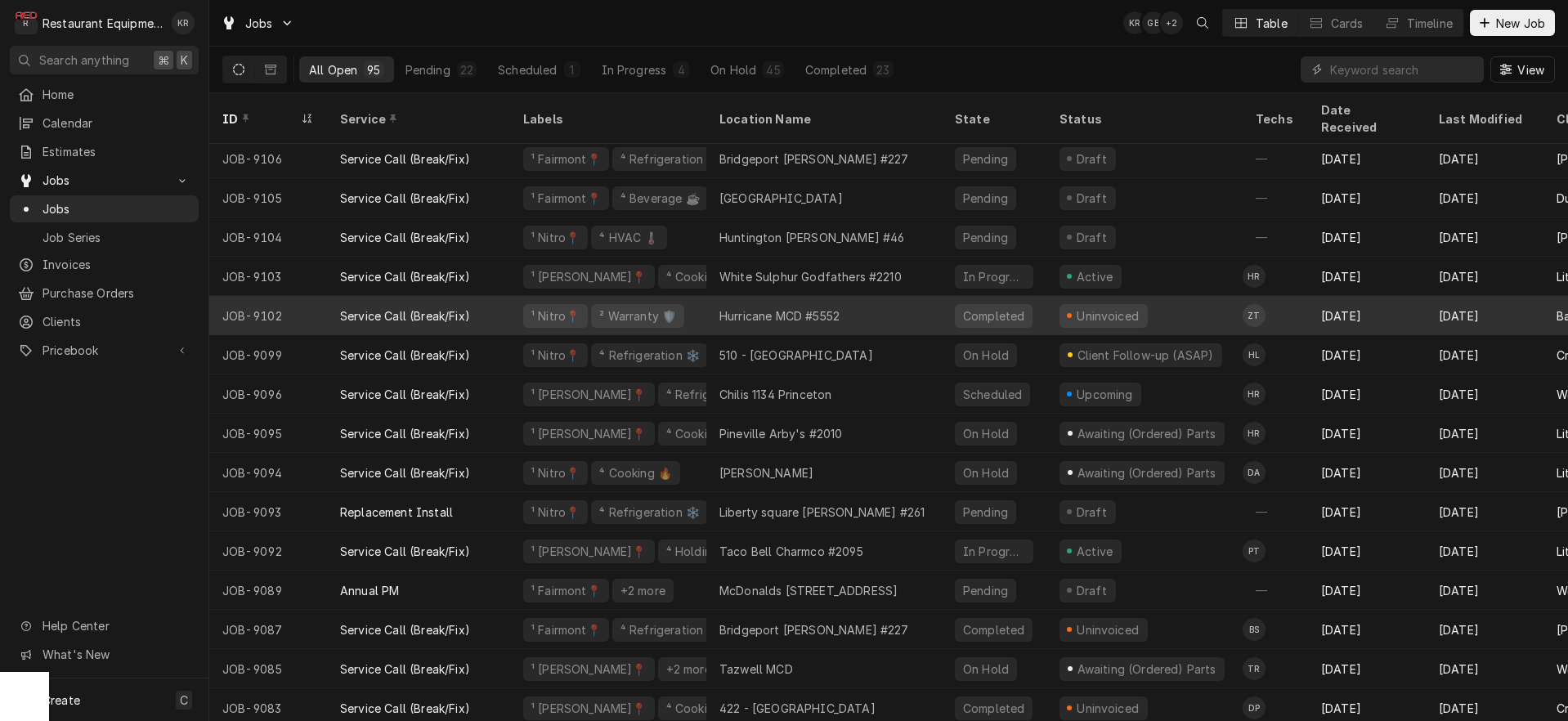
click at [780, 307] on div "Hurricane MCD #5552" at bounding box center [779, 316] width 120 height 18
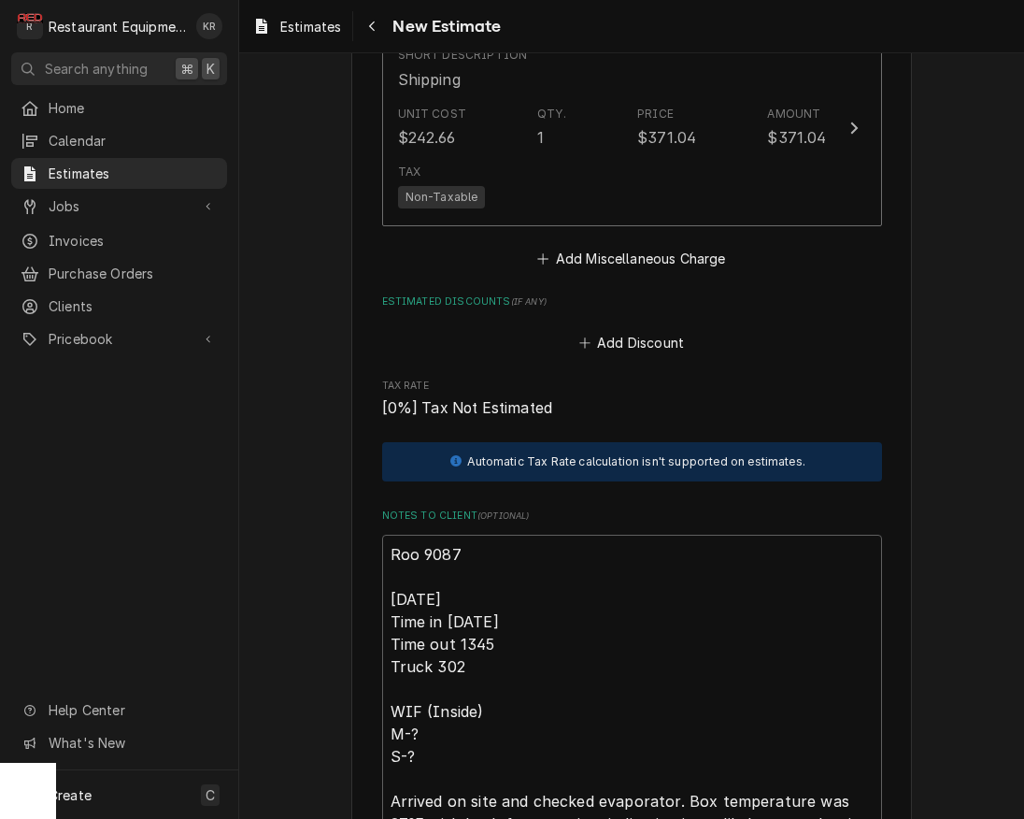
scroll to position [5292, 0]
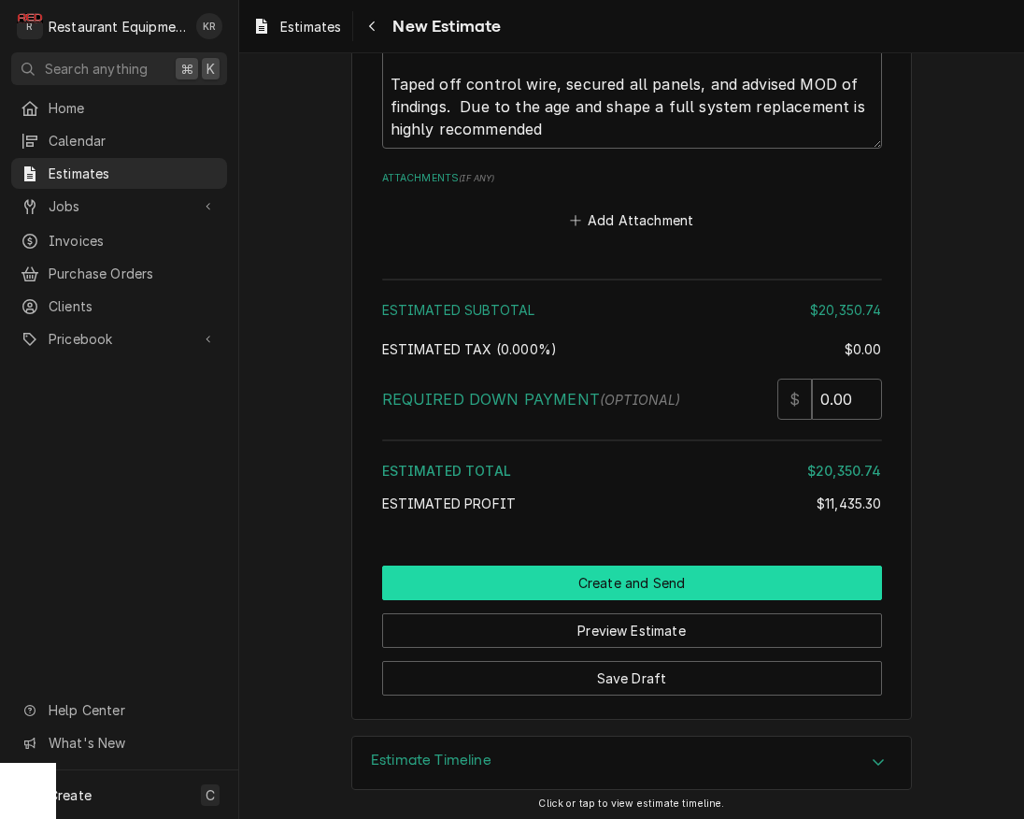
click at [662, 575] on button "Create and Send" at bounding box center [632, 582] width 500 height 35
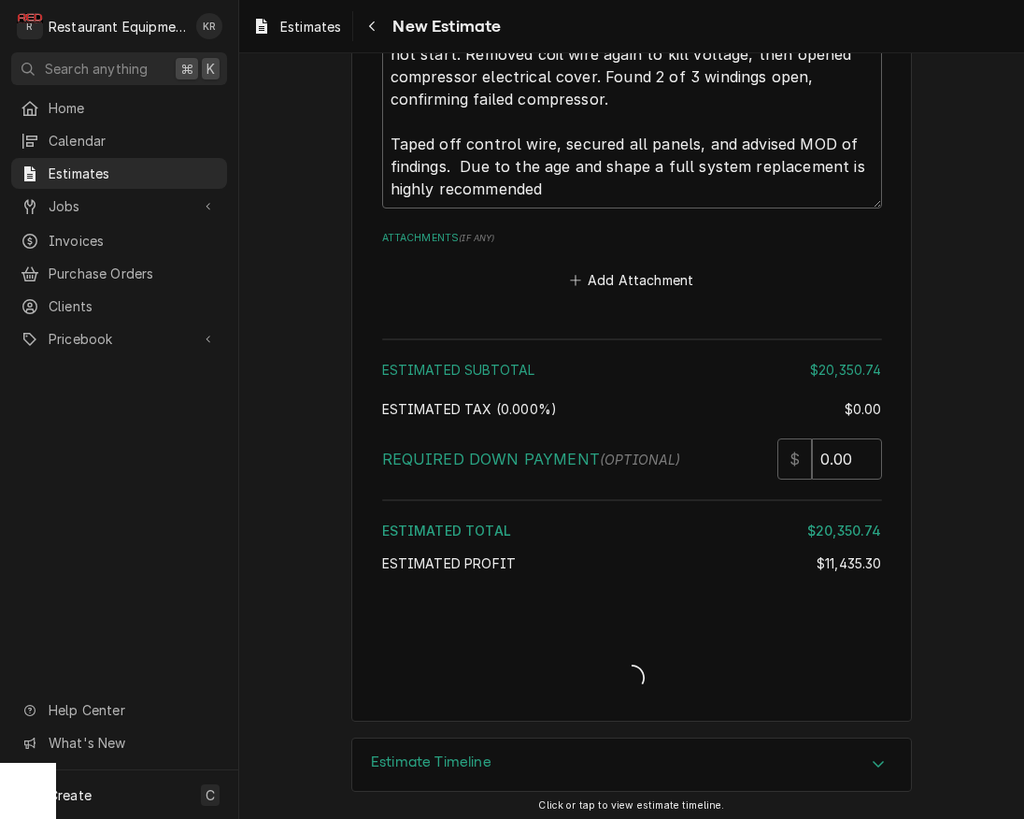
type textarea "x"
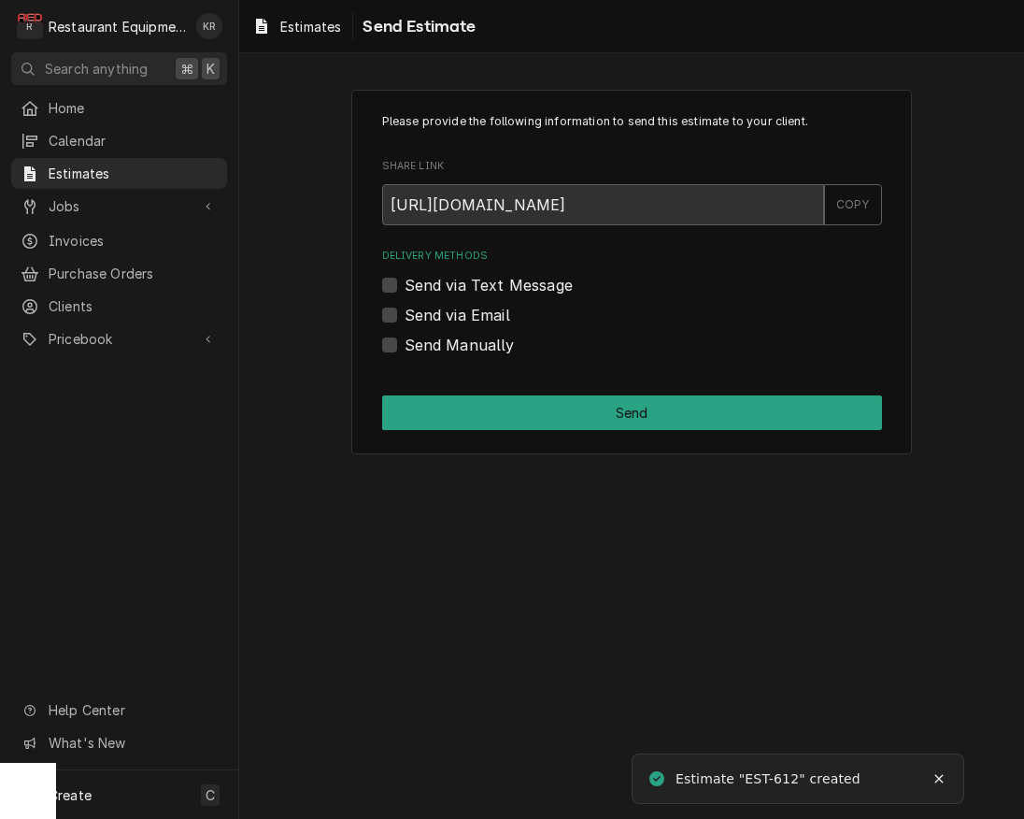
click at [393, 345] on div "Send Manually" at bounding box center [632, 345] width 500 height 22
click at [405, 345] on label "Send Manually" at bounding box center [460, 345] width 110 height 22
click at [405, 345] on input "Send Manually" at bounding box center [655, 354] width 500 height 41
checkbox input "true"
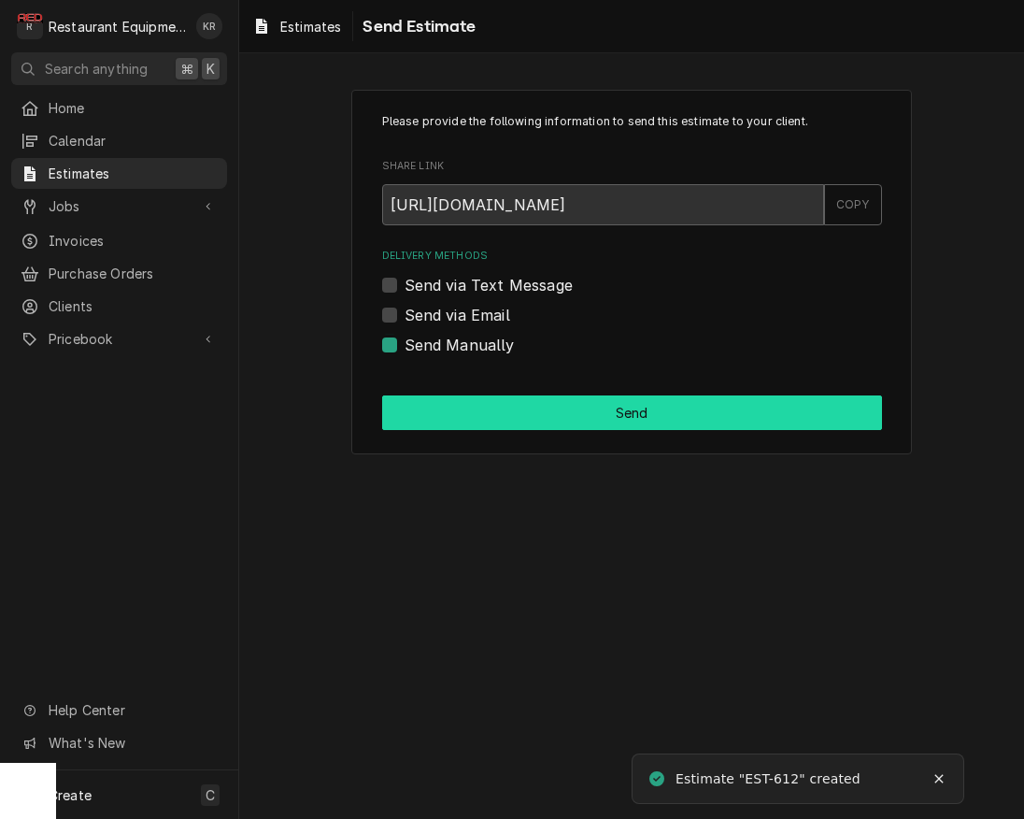
click at [551, 409] on button "Send" at bounding box center [632, 412] width 500 height 35
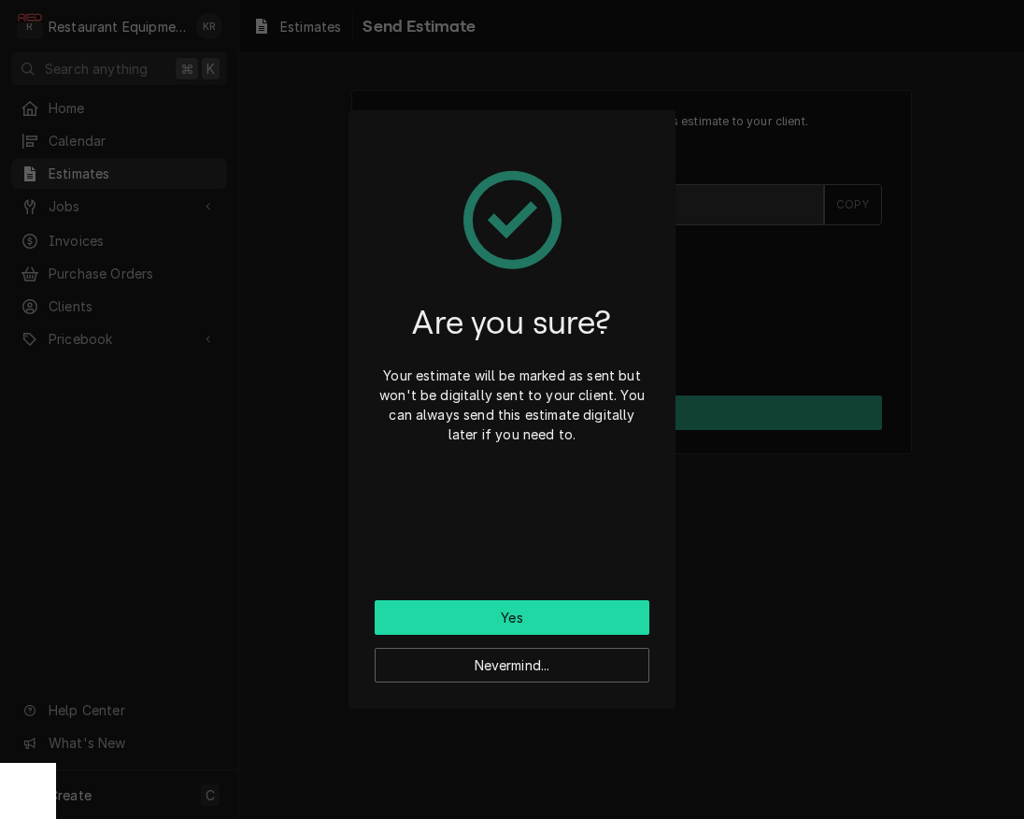
click at [532, 625] on button "Yes" at bounding box center [512, 617] width 275 height 35
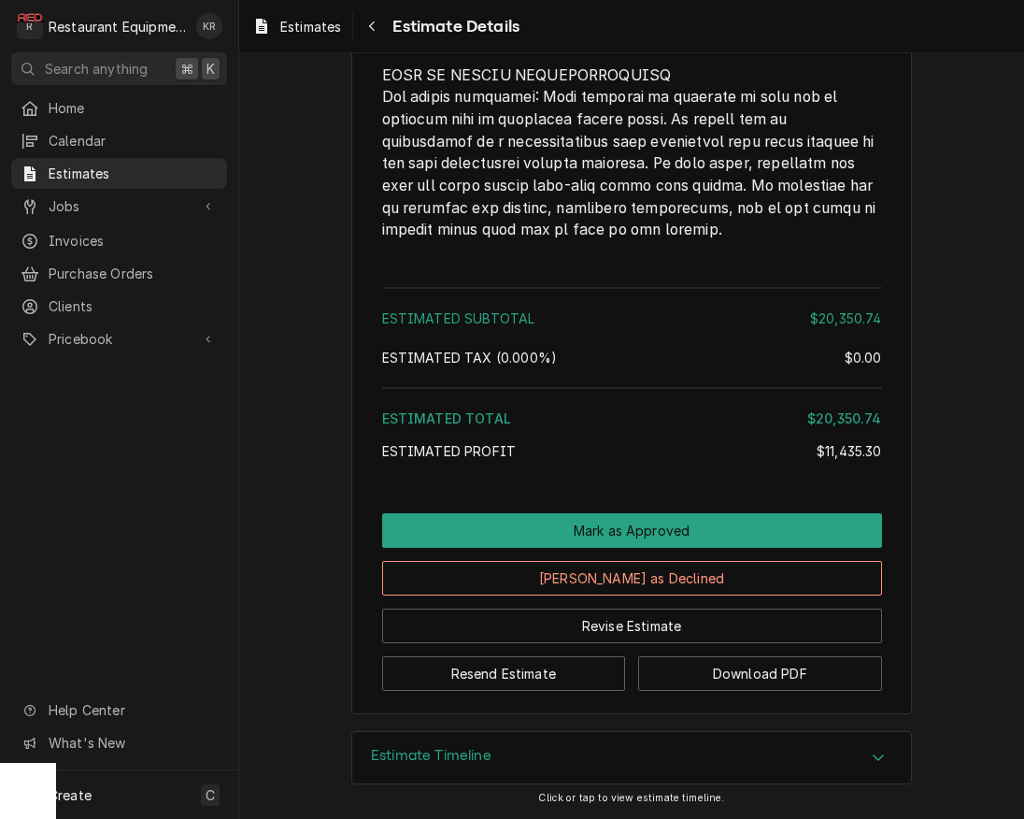
scroll to position [4613, 0]
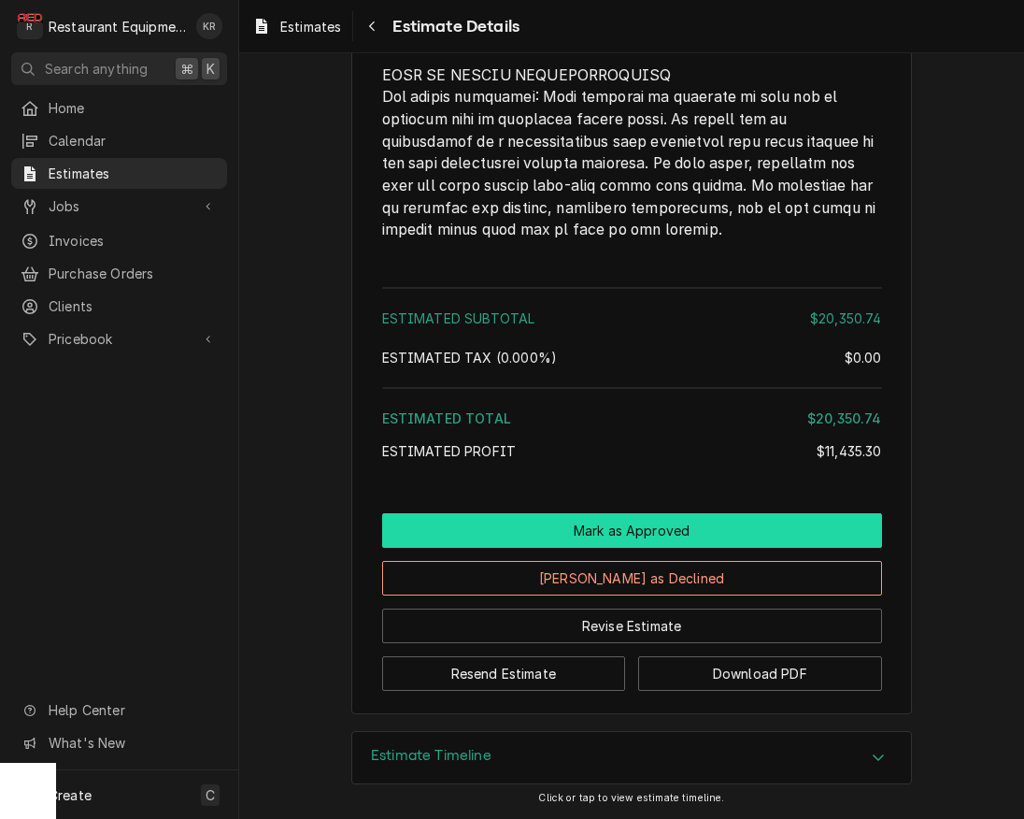
click at [600, 533] on button "Mark as Approved" at bounding box center [632, 530] width 500 height 35
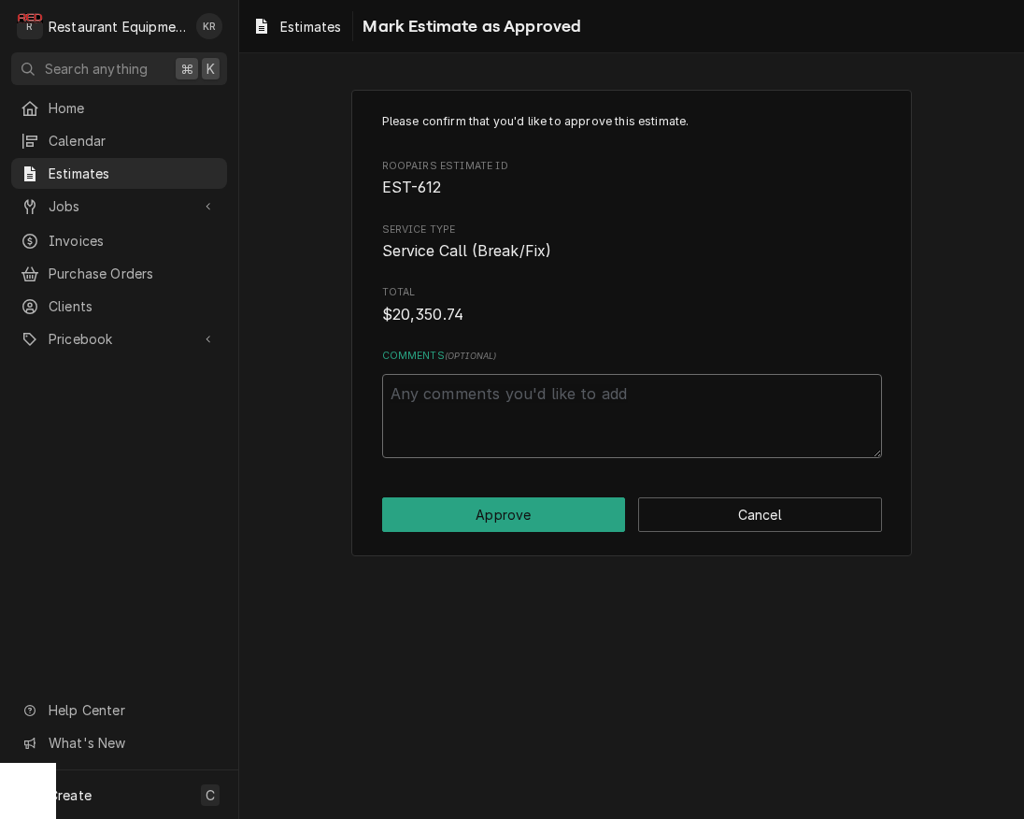
click at [517, 417] on textarea "Comments ( optional )" at bounding box center [632, 416] width 500 height 84
type textarea "x"
type textarea "1"
type textarea "x"
type textarea "10"
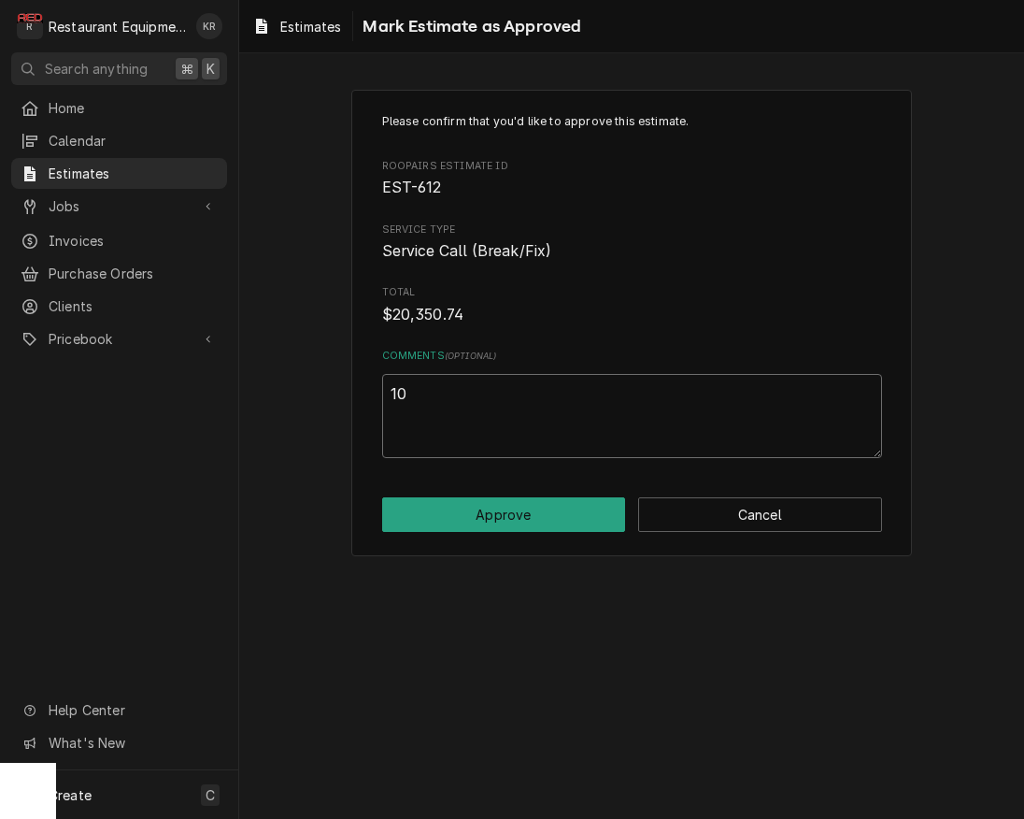
type textarea "x"
type textarea "10/"
type textarea "x"
type textarea "10/2"
click at [528, 523] on button "Approve" at bounding box center [504, 514] width 244 height 35
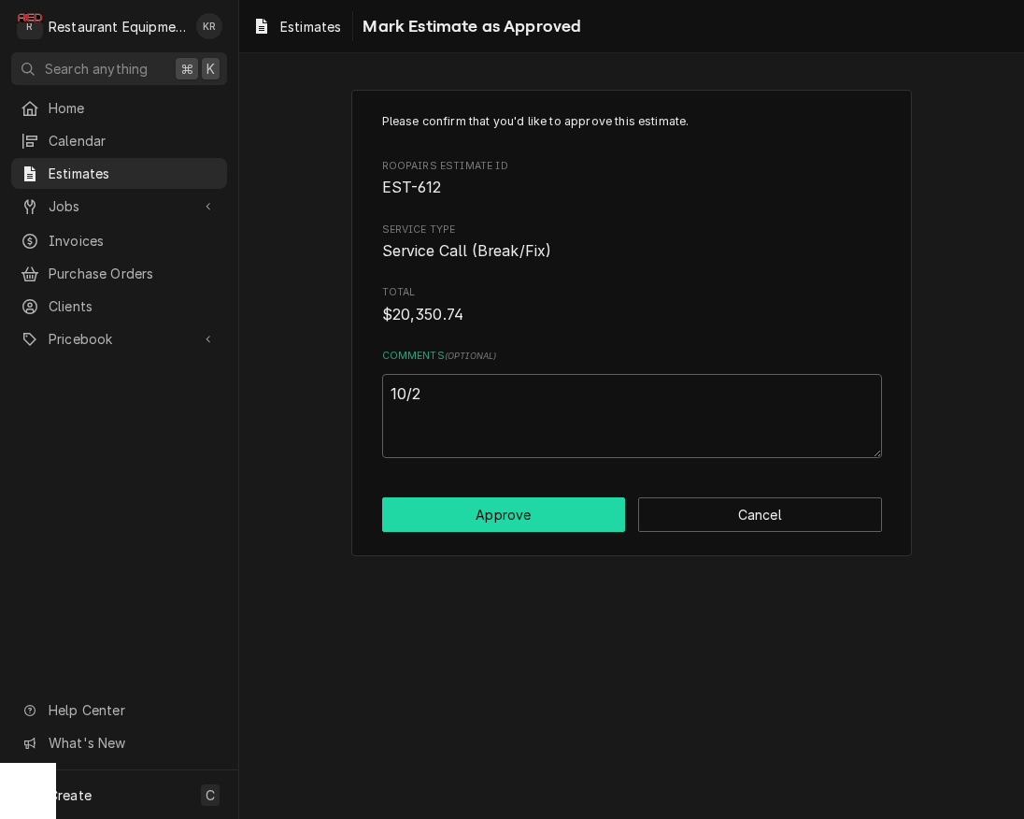
type textarea "x"
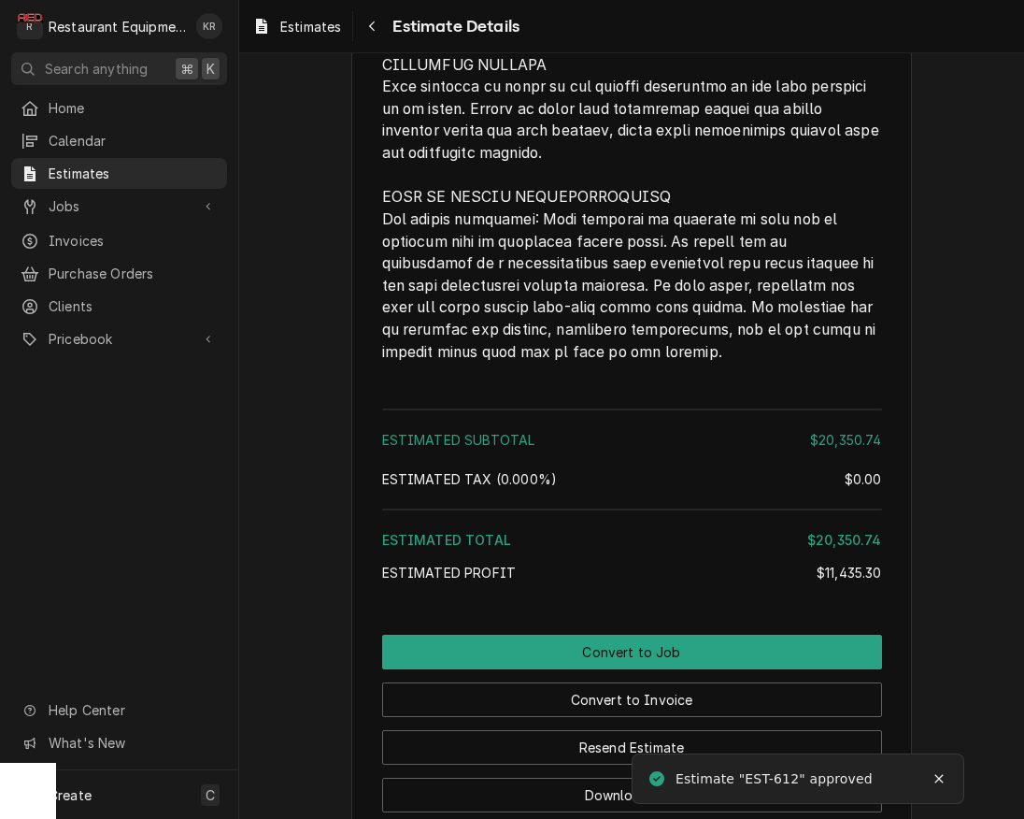
scroll to position [4677, 0]
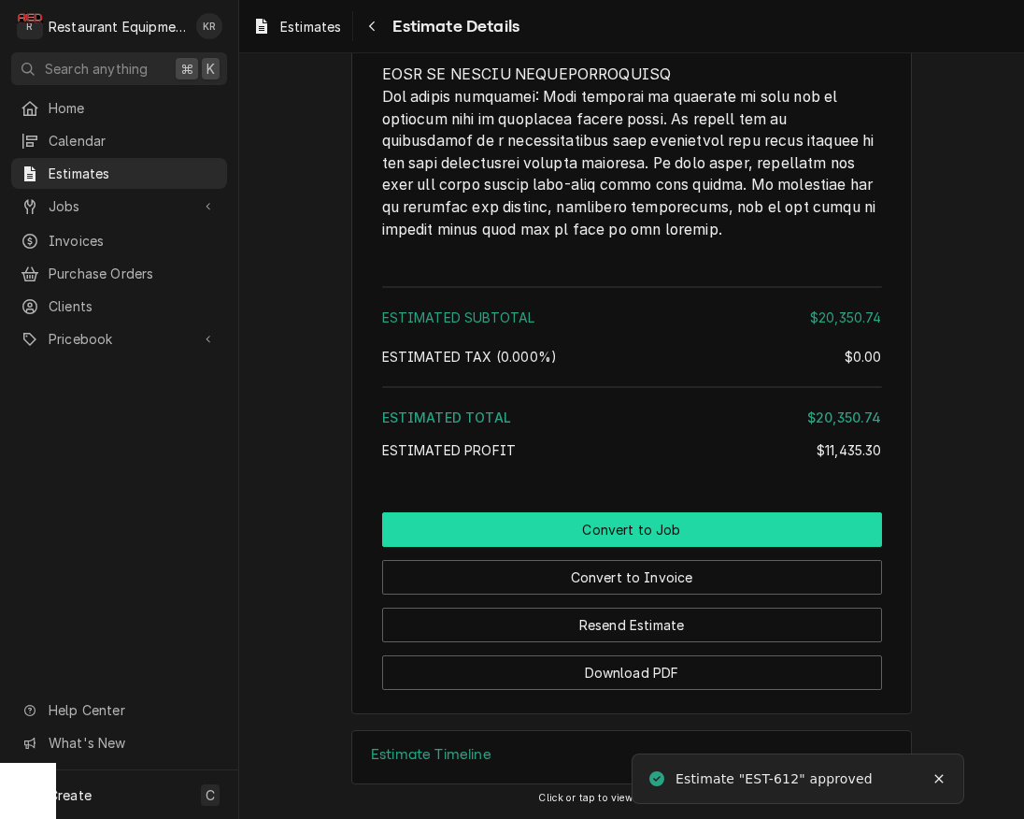
click at [608, 544] on button "Convert to Job" at bounding box center [632, 529] width 500 height 35
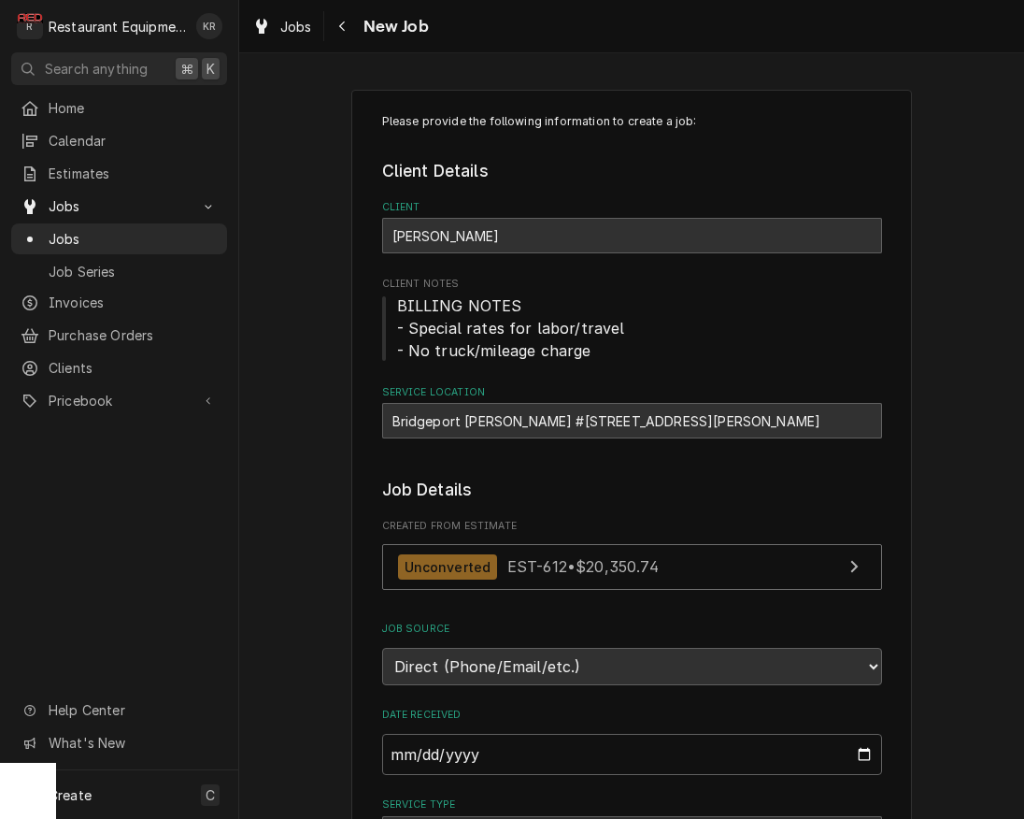
type textarea "x"
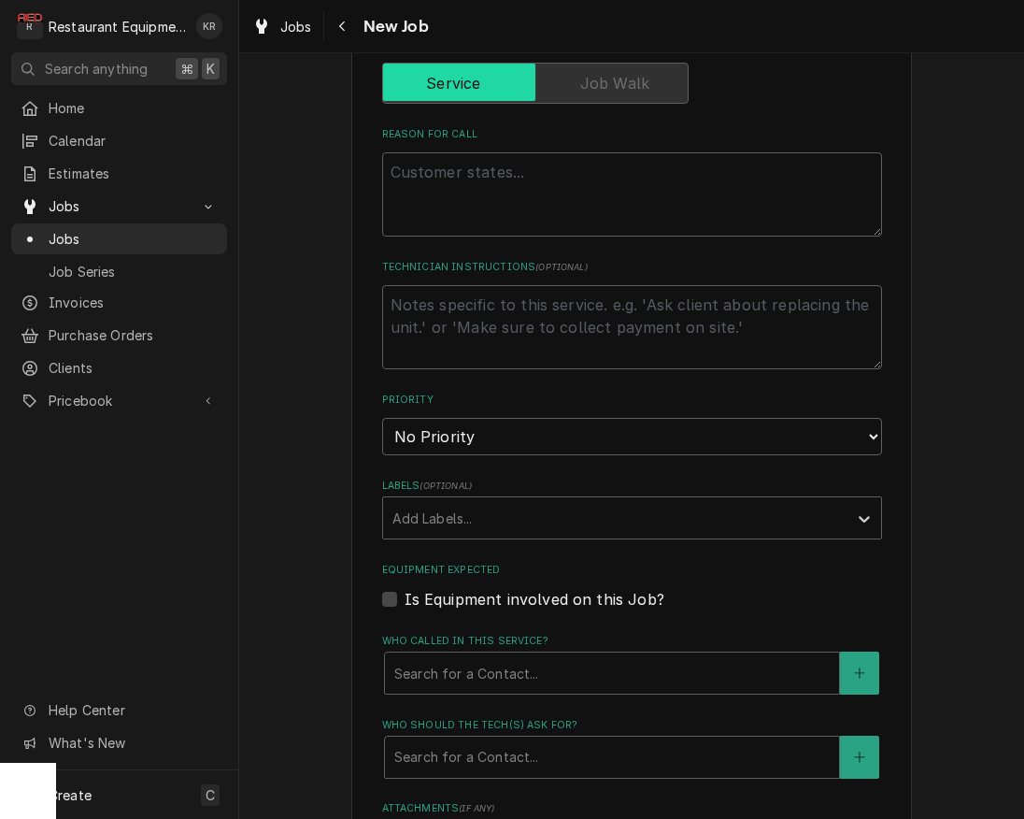
scroll to position [868, 0]
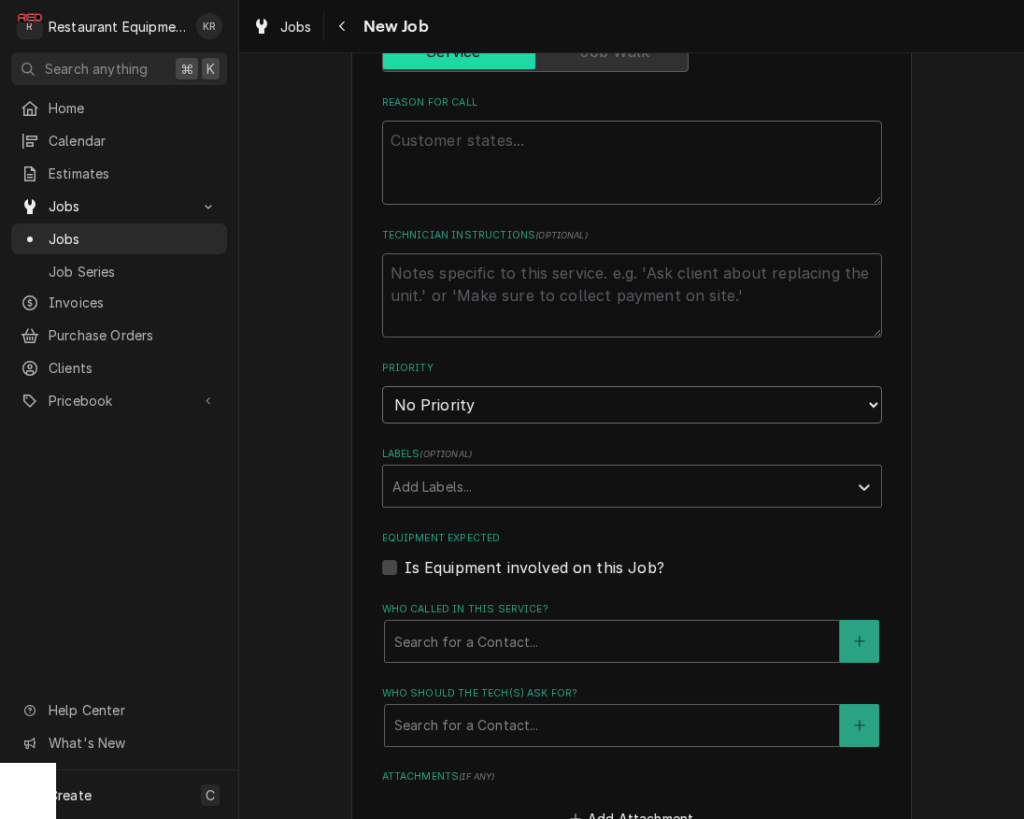
select select "2"
click option "High" at bounding box center [0, 0] width 0 height 0
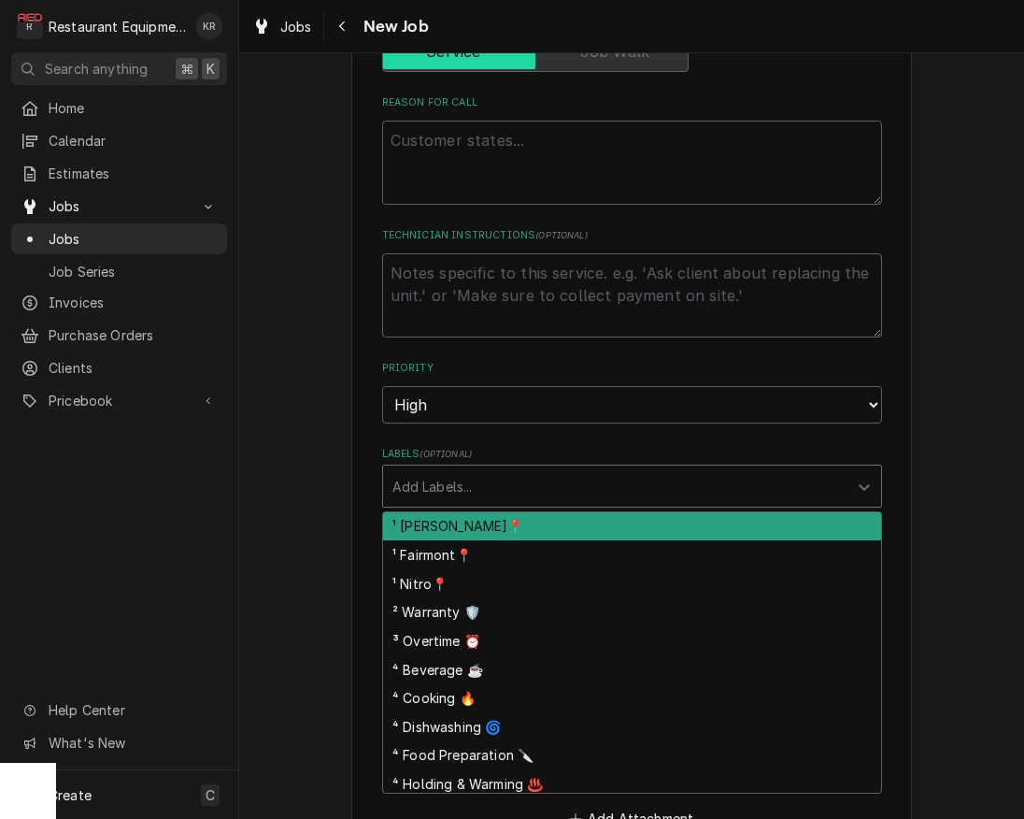
click at [519, 484] on div "Labels" at bounding box center [615, 486] width 446 height 34
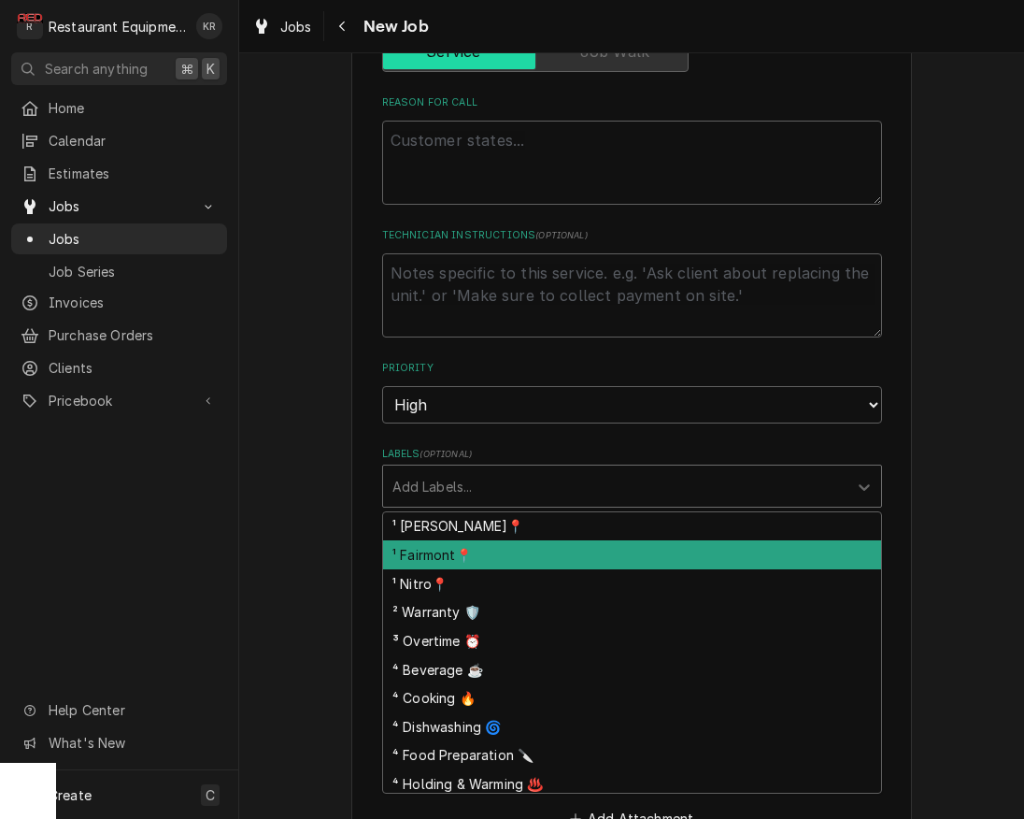
click at [525, 556] on div "¹ Fairmont📍" at bounding box center [632, 554] width 498 height 29
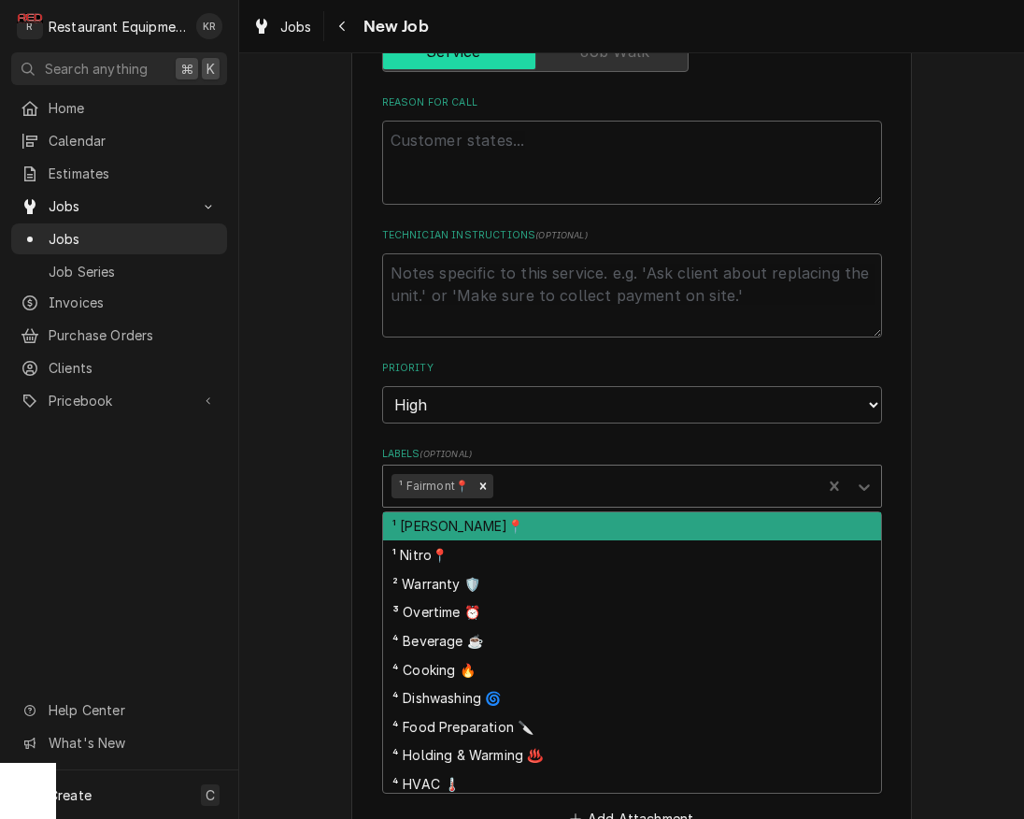
click at [564, 486] on div "Labels" at bounding box center [655, 486] width 316 height 34
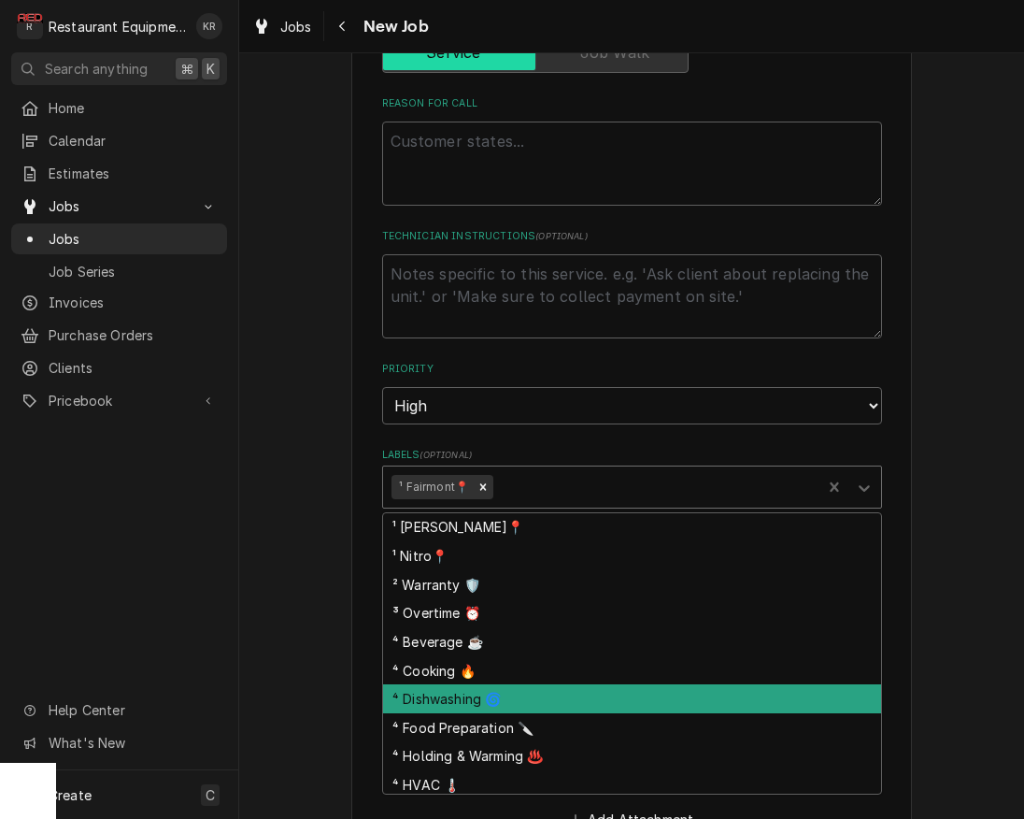
scroll to position [107, 0]
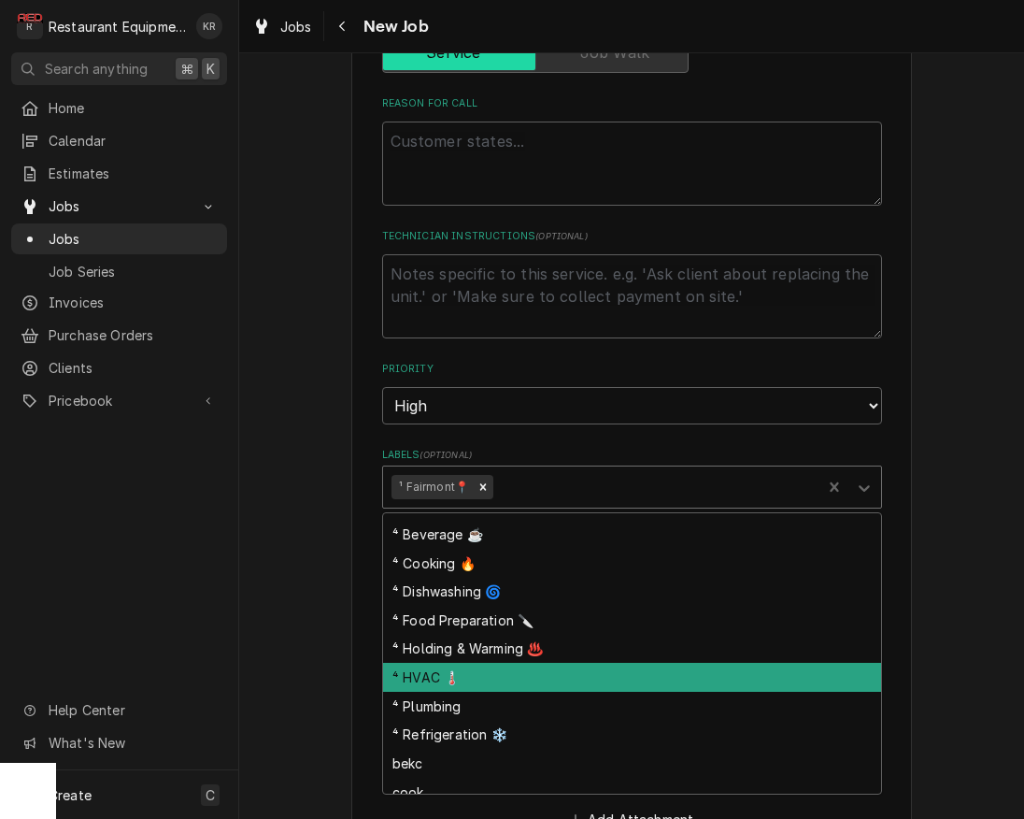
click at [517, 679] on div "⁴ HVAC 🌡️" at bounding box center [632, 677] width 498 height 29
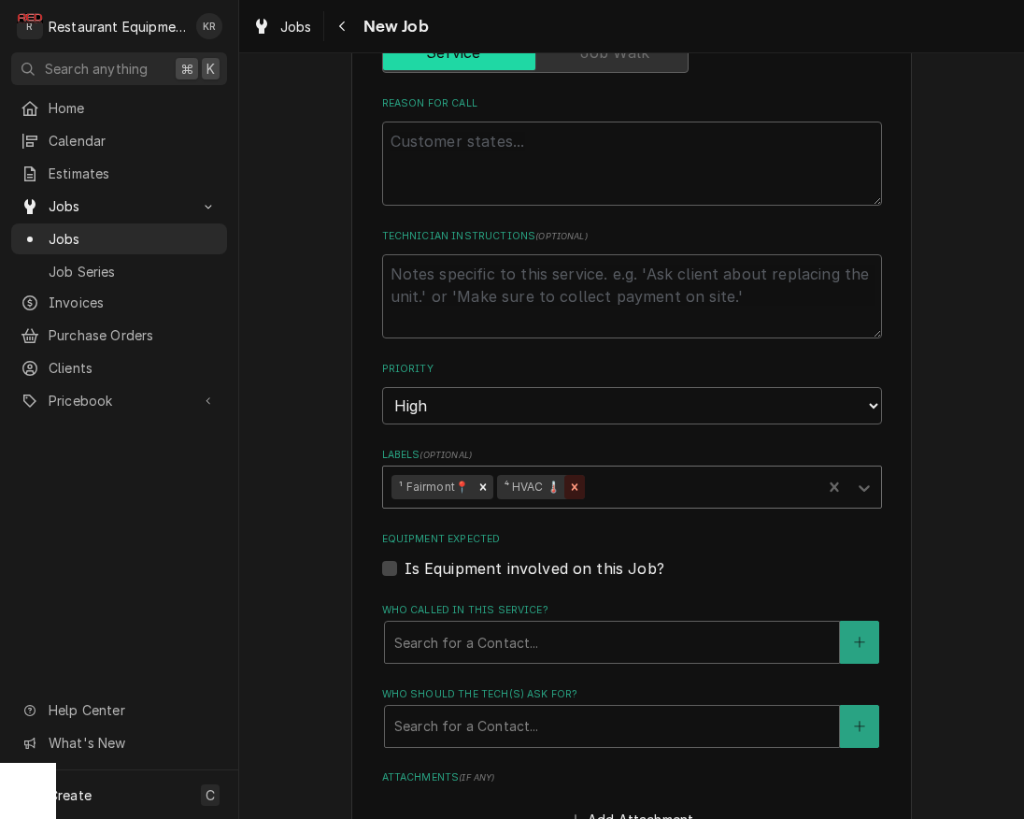
click at [576, 484] on icon "Remove ⁴ HVAC 🌡️" at bounding box center [575, 487] width 7 height 7
click at [576, 484] on div "Labels" at bounding box center [655, 487] width 316 height 34
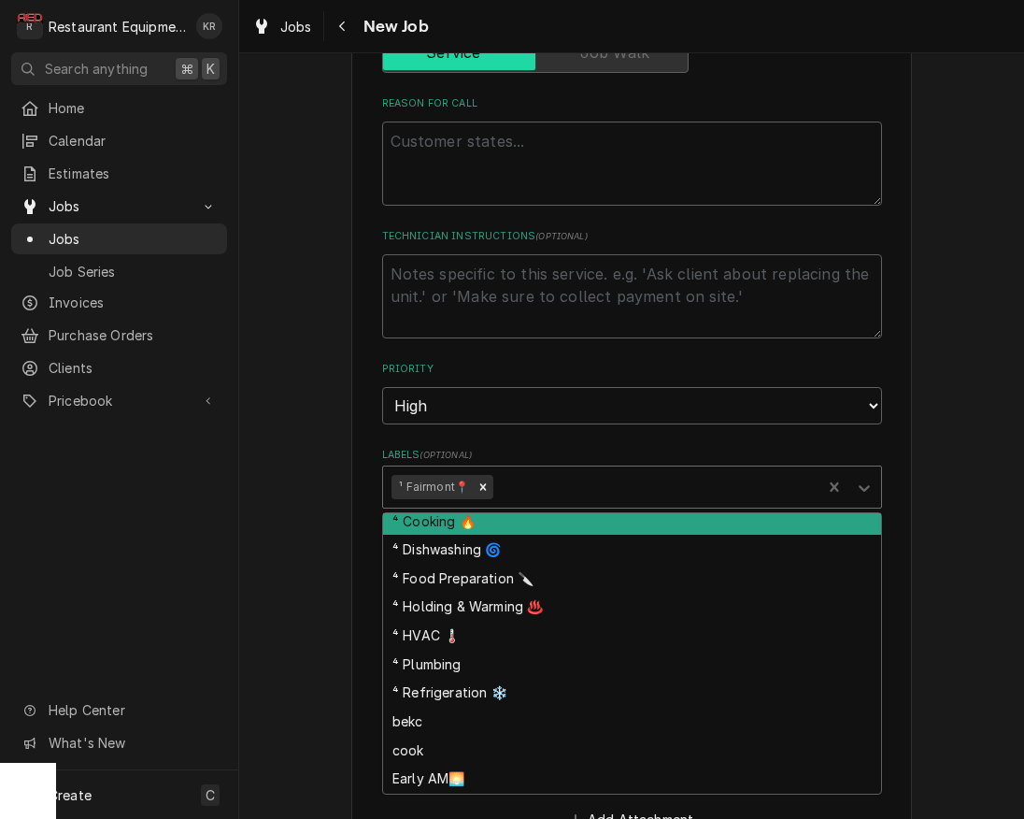
scroll to position [151, 0]
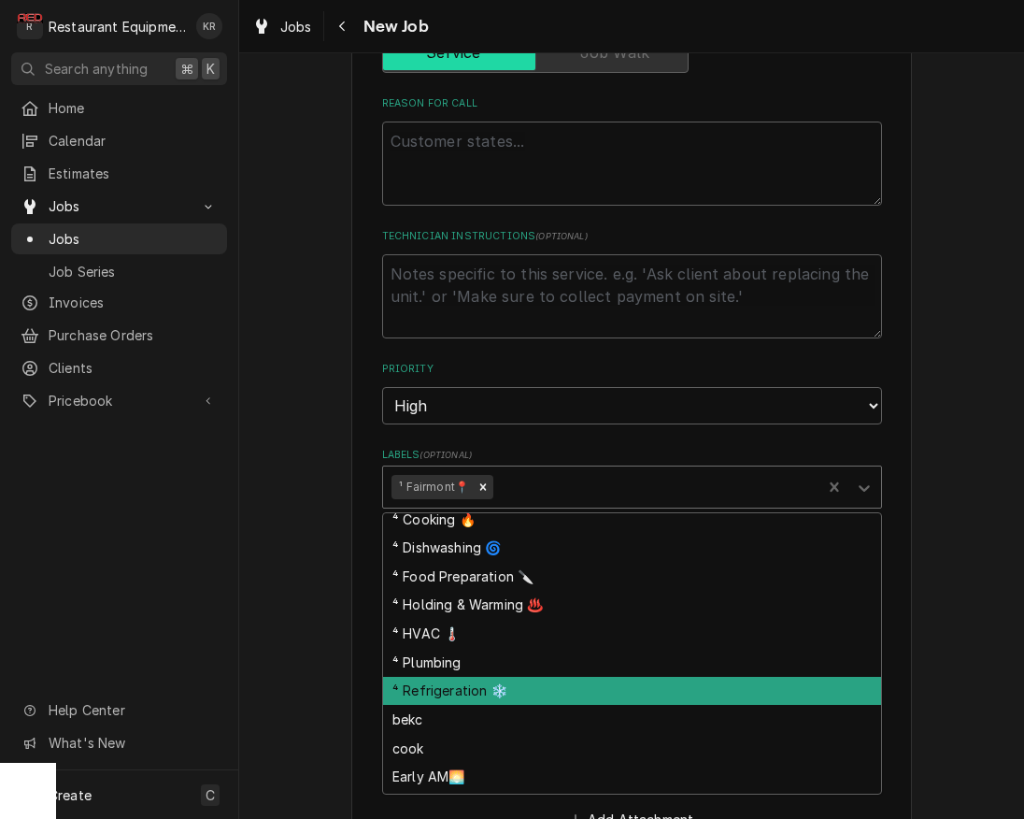
click at [534, 691] on div "⁴ Refrigeration ❄️" at bounding box center [632, 691] width 498 height 29
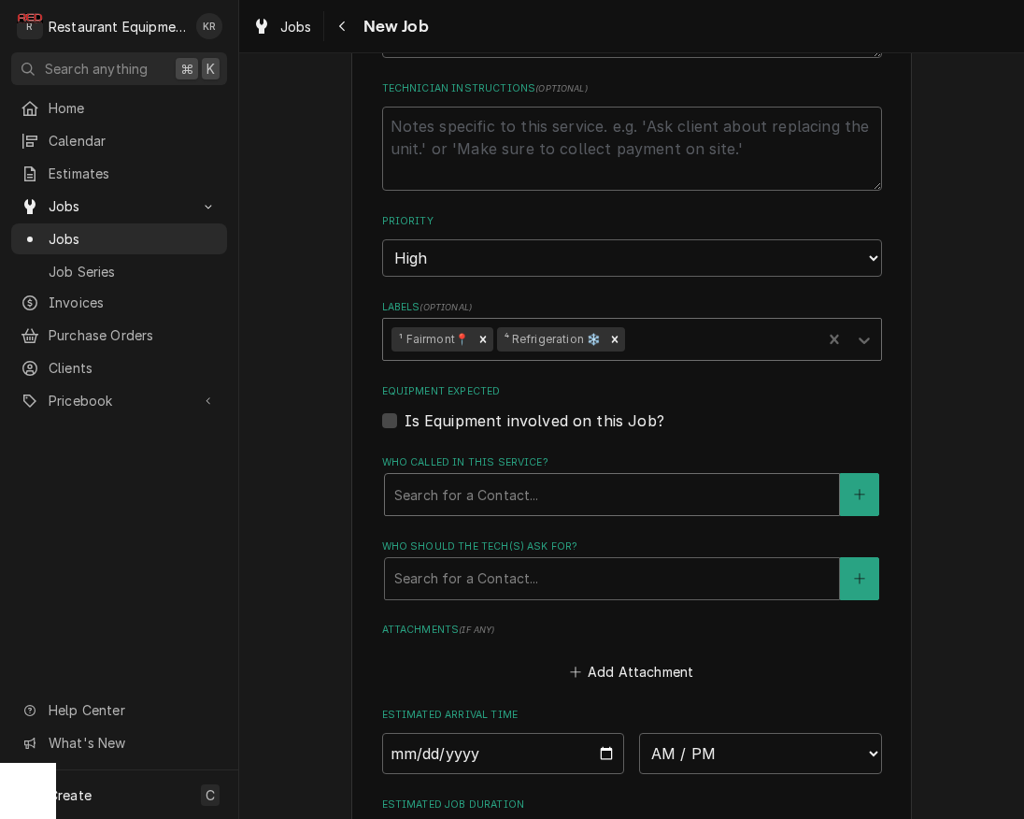
scroll to position [1017, 0]
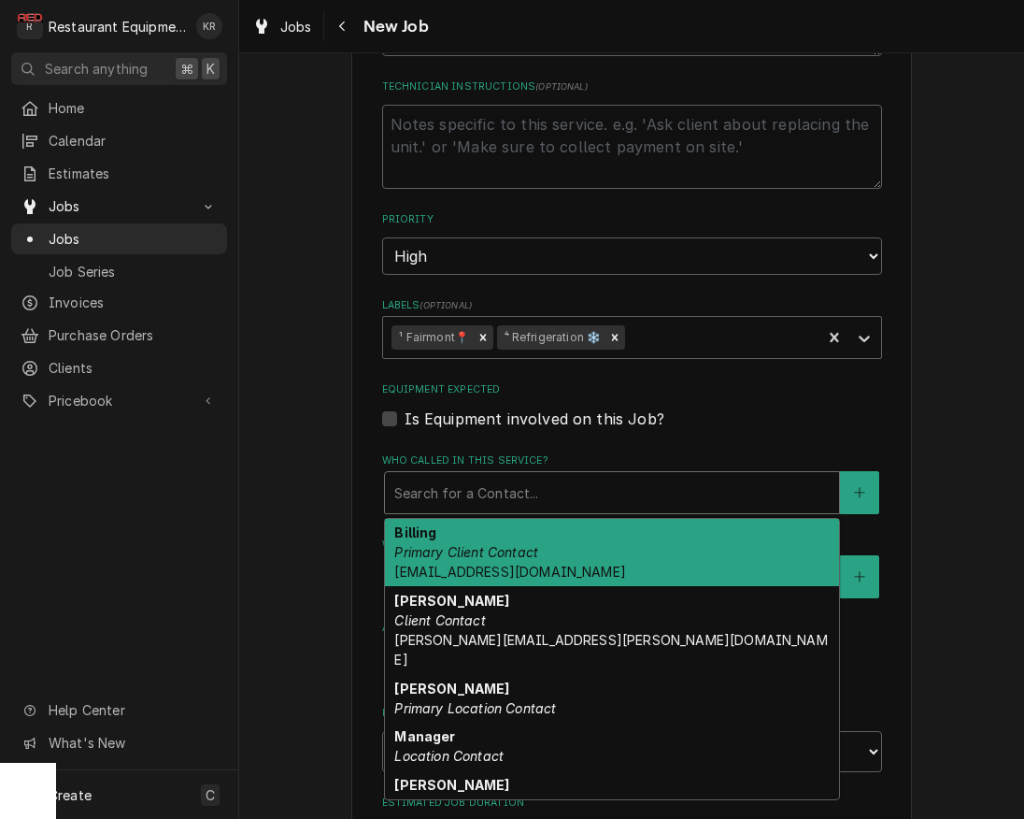
click at [512, 497] on div "Who called in this service?" at bounding box center [611, 493] width 435 height 34
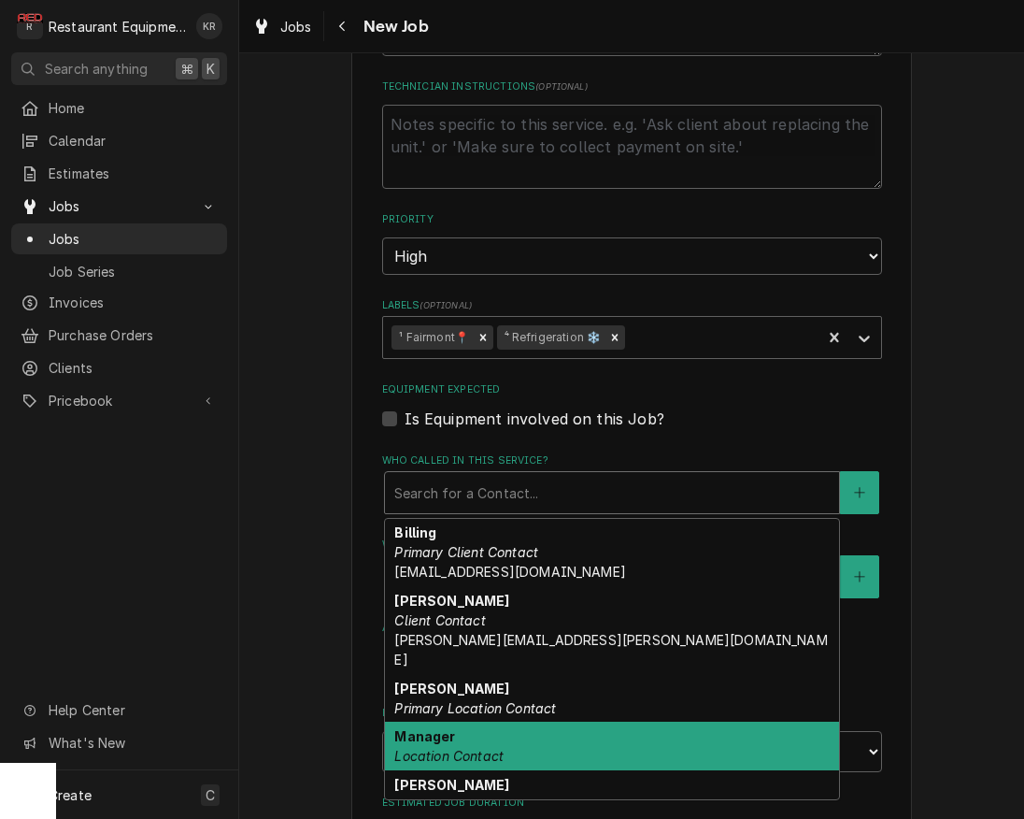
drag, startPoint x: 530, startPoint y: 698, endPoint x: 527, endPoint y: 722, distance: 24.5
click at [527, 722] on div "Billing Primary Client Contact [EMAIL_ADDRESS][DOMAIN_NAME] [PERSON_NAME] Clien…" at bounding box center [612, 659] width 454 height 280
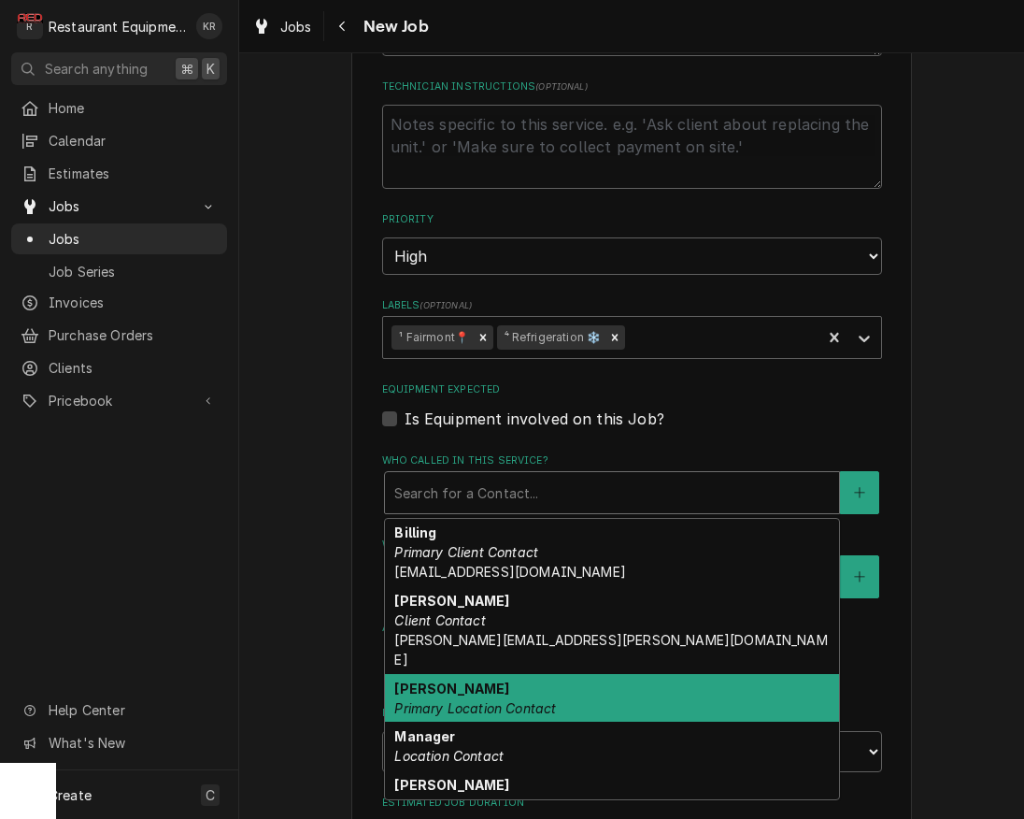
click at [529, 700] on em "Primary Location Contact" at bounding box center [475, 708] width 162 height 16
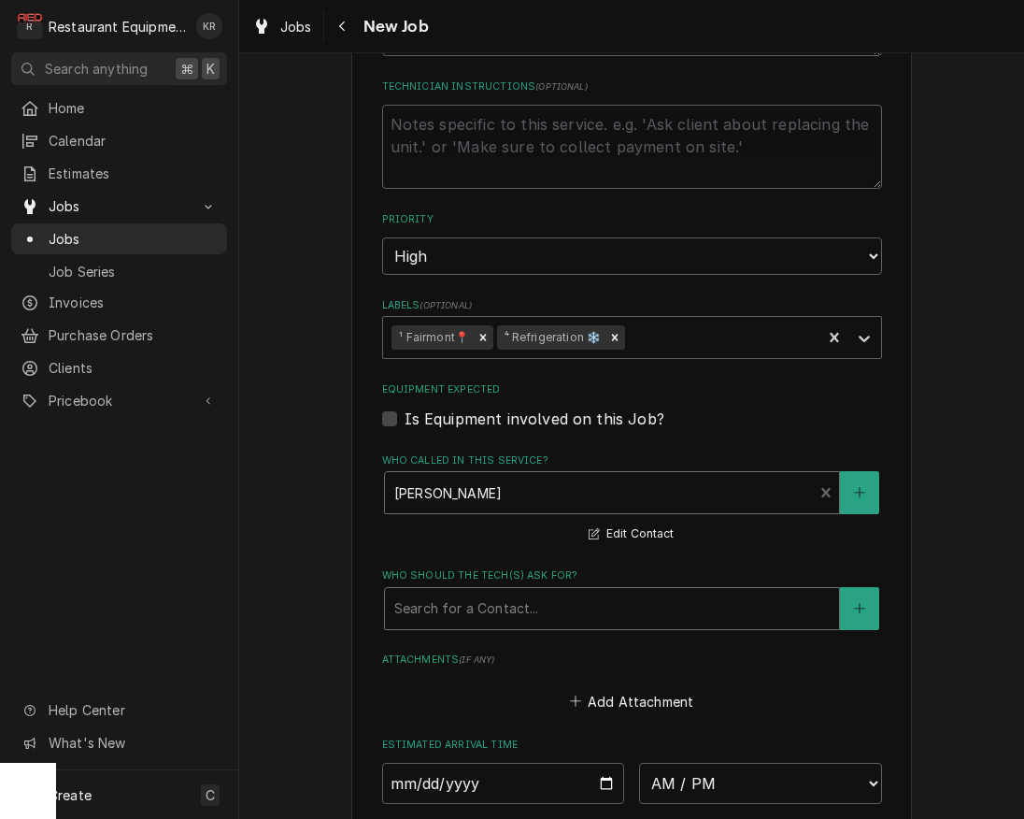
drag, startPoint x: 528, startPoint y: 606, endPoint x: 531, endPoint y: 622, distance: 16.1
click at [528, 609] on div "Who should the tech(s) ask for?" at bounding box center [611, 608] width 435 height 34
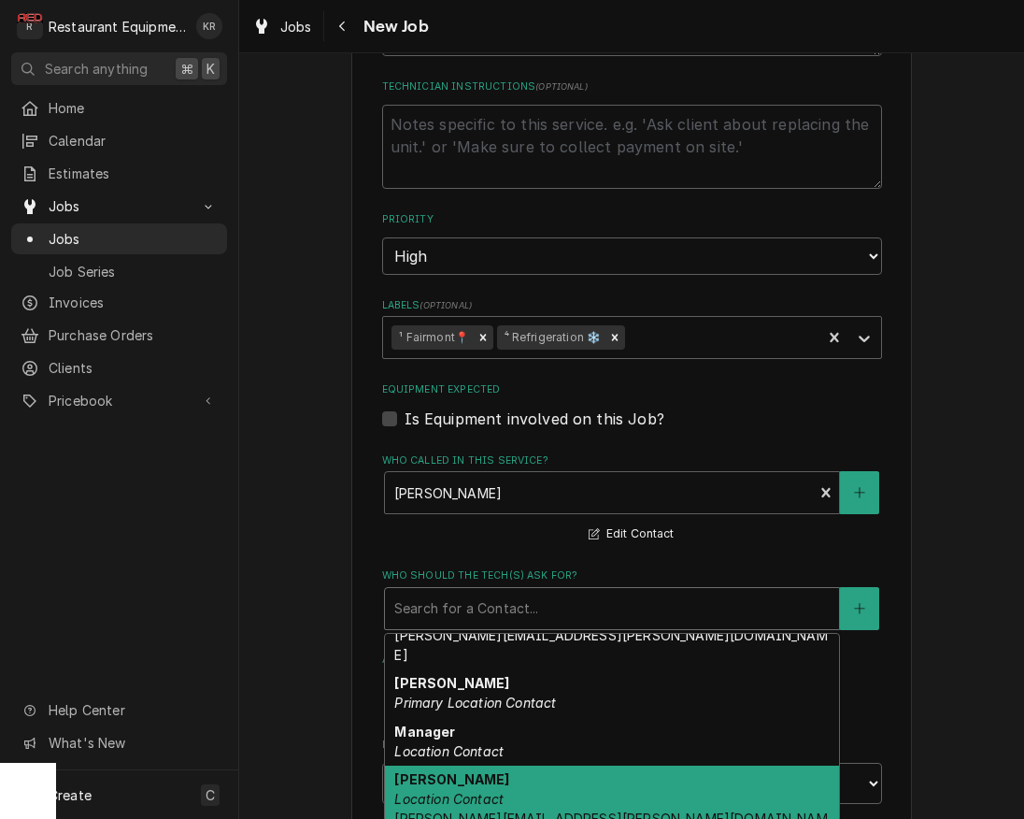
scroll to position [122, 0]
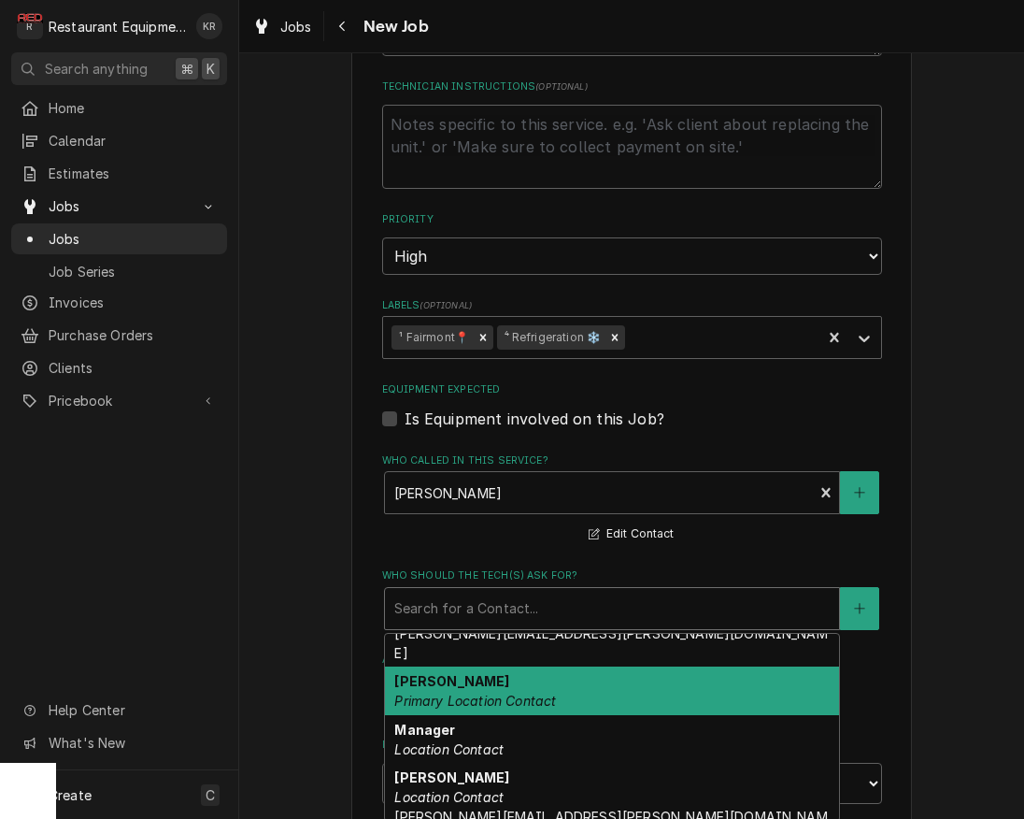
click at [539, 686] on div "Lindsay Primary Location Contact" at bounding box center [612, 690] width 454 height 49
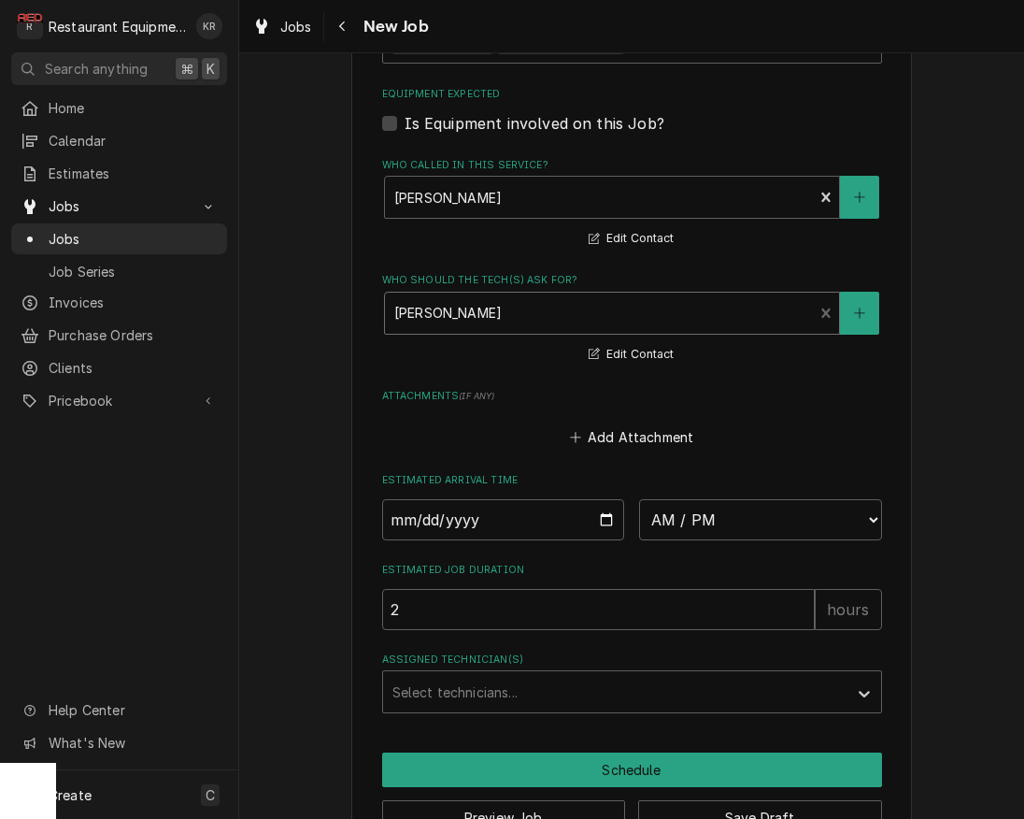
scroll to position [1365, 0]
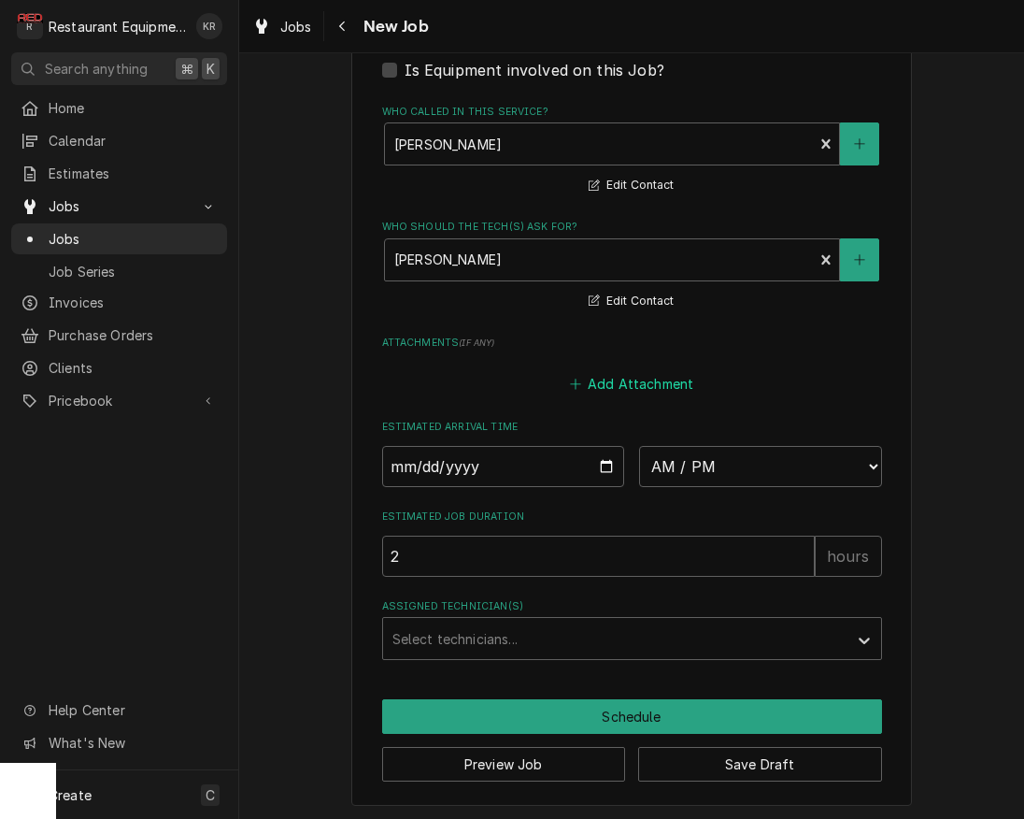
click at [619, 381] on button "Add Attachment" at bounding box center [631, 384] width 131 height 26
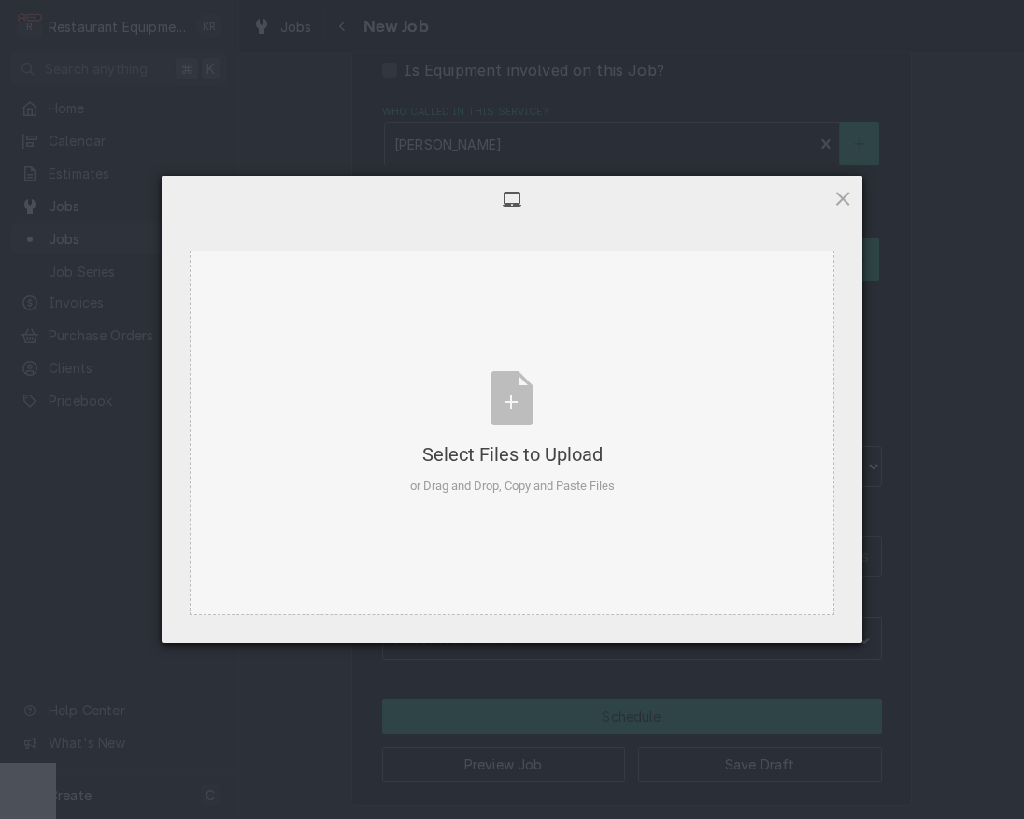
type textarea "x"
click at [517, 407] on div "Select Files to Upload or Drag and Drop, Copy and Paste Files" at bounding box center [512, 433] width 205 height 124
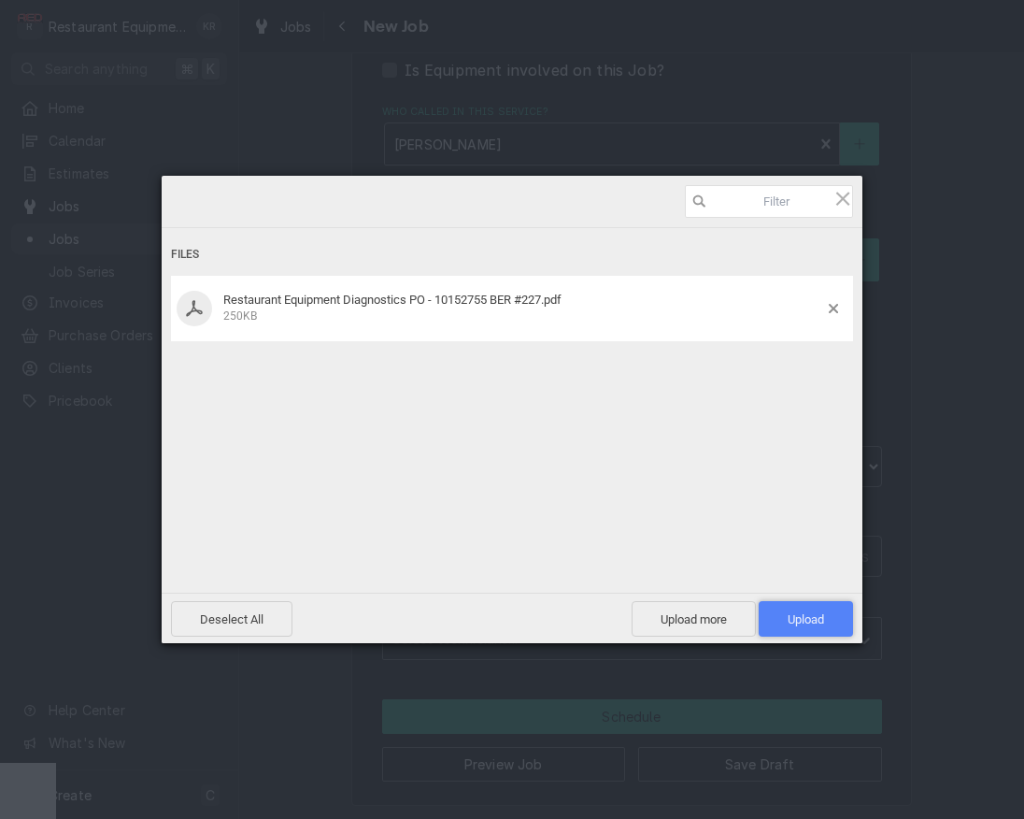
click at [792, 620] on span "Upload 1" at bounding box center [806, 619] width 36 height 14
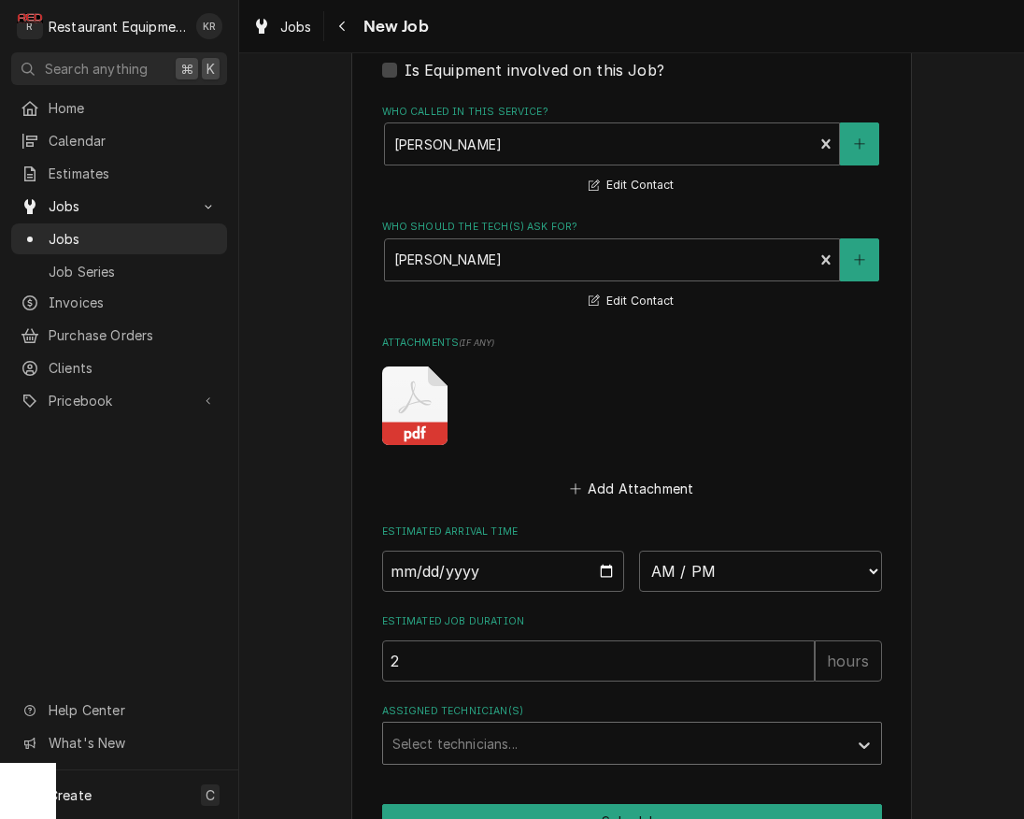
scroll to position [1470, 0]
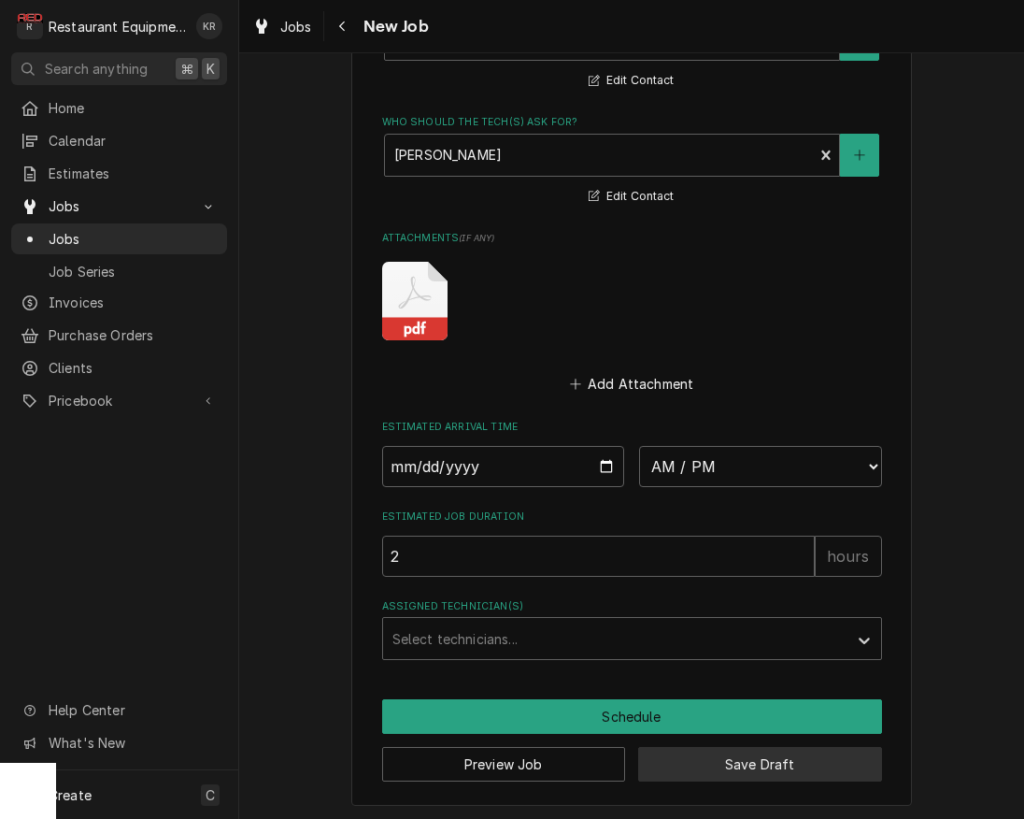
click at [762, 747] on button "Save Draft" at bounding box center [760, 764] width 244 height 35
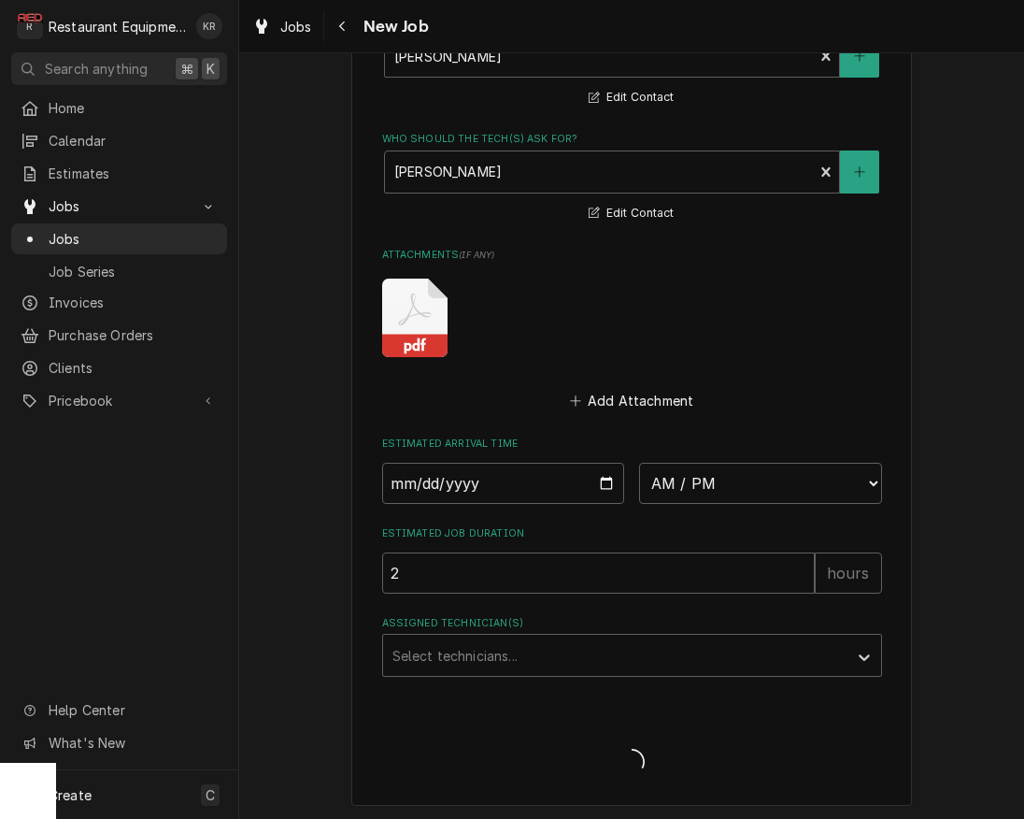
type textarea "x"
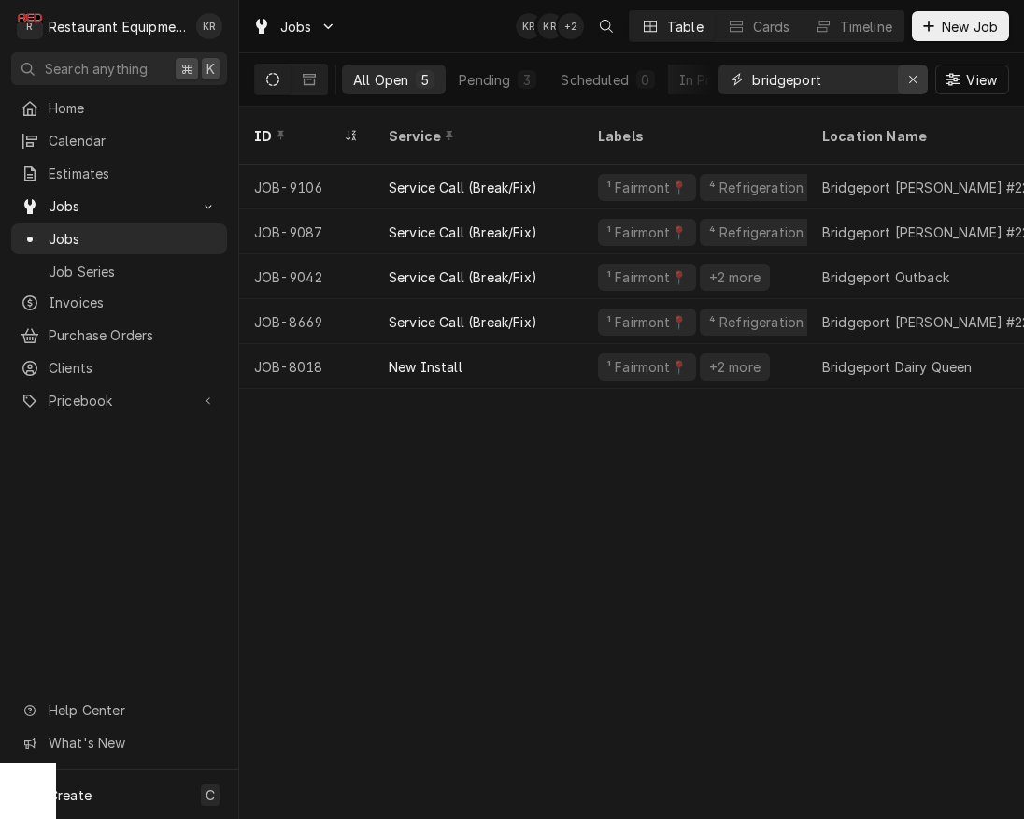
drag, startPoint x: 919, startPoint y: 78, endPoint x: 240, endPoint y: 160, distance: 683.2
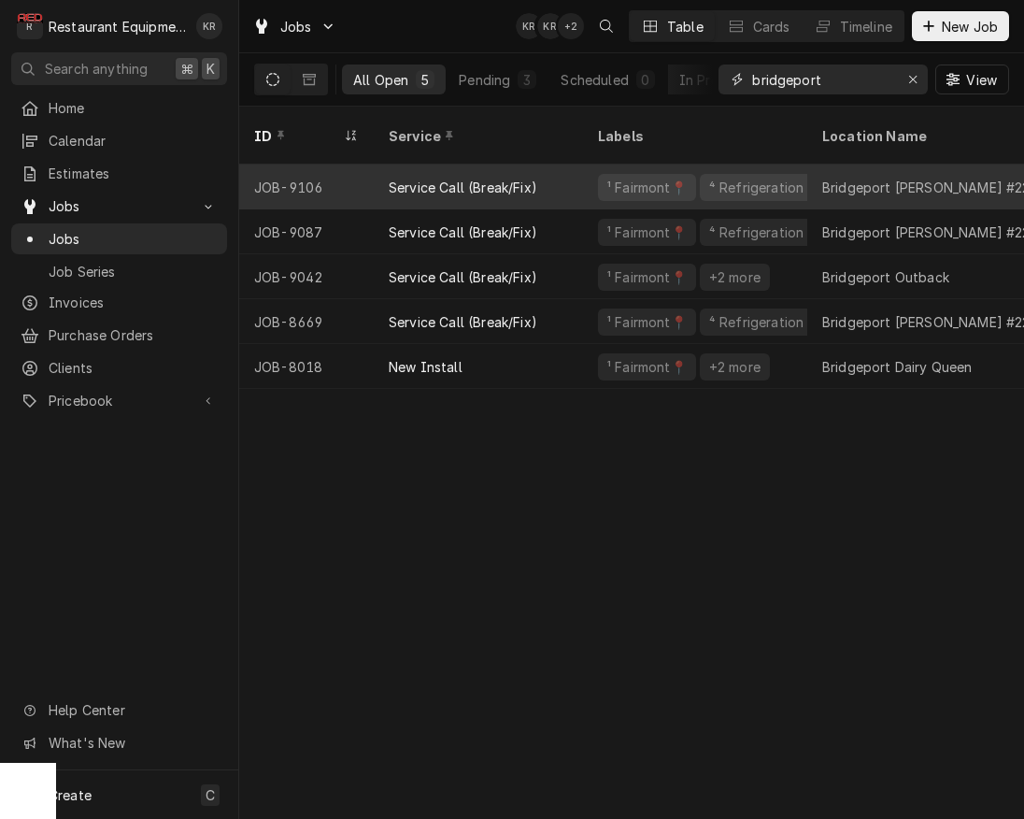
click at [905, 78] on div "Erase input" at bounding box center [913, 79] width 19 height 19
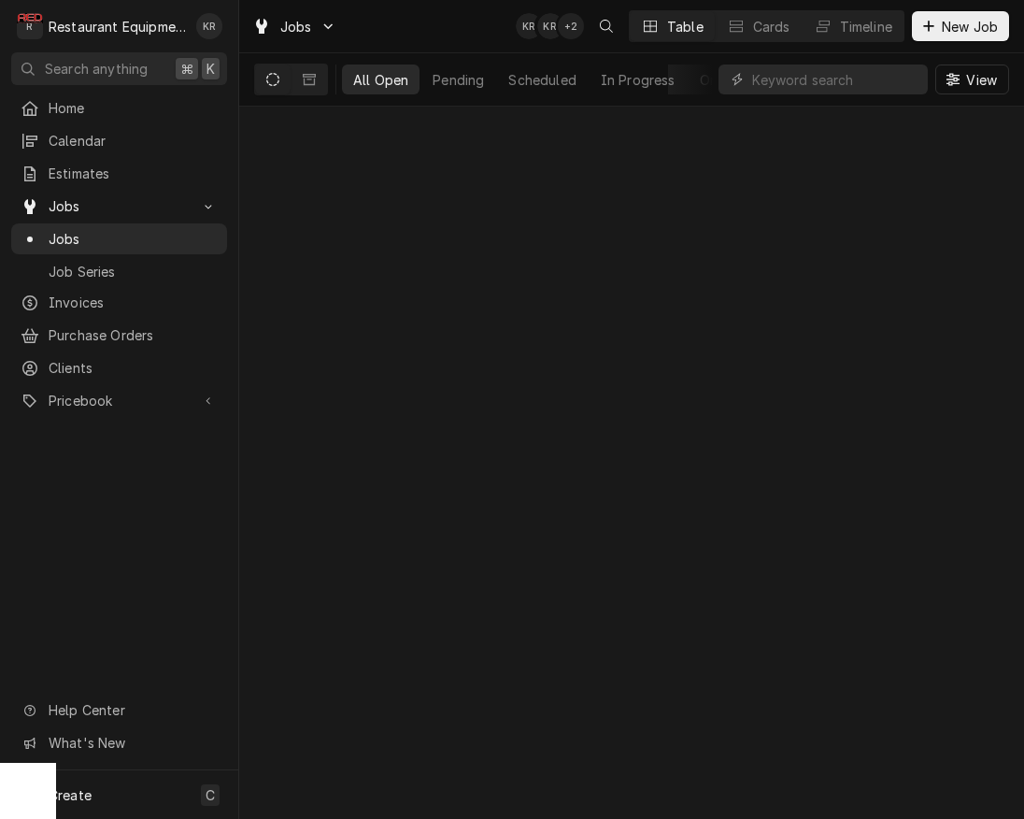
click at [82, 151] on div "Home Calendar Estimates Jobs Jobs Job Series Invoices Purchase Orders Clients P…" at bounding box center [119, 255] width 238 height 325
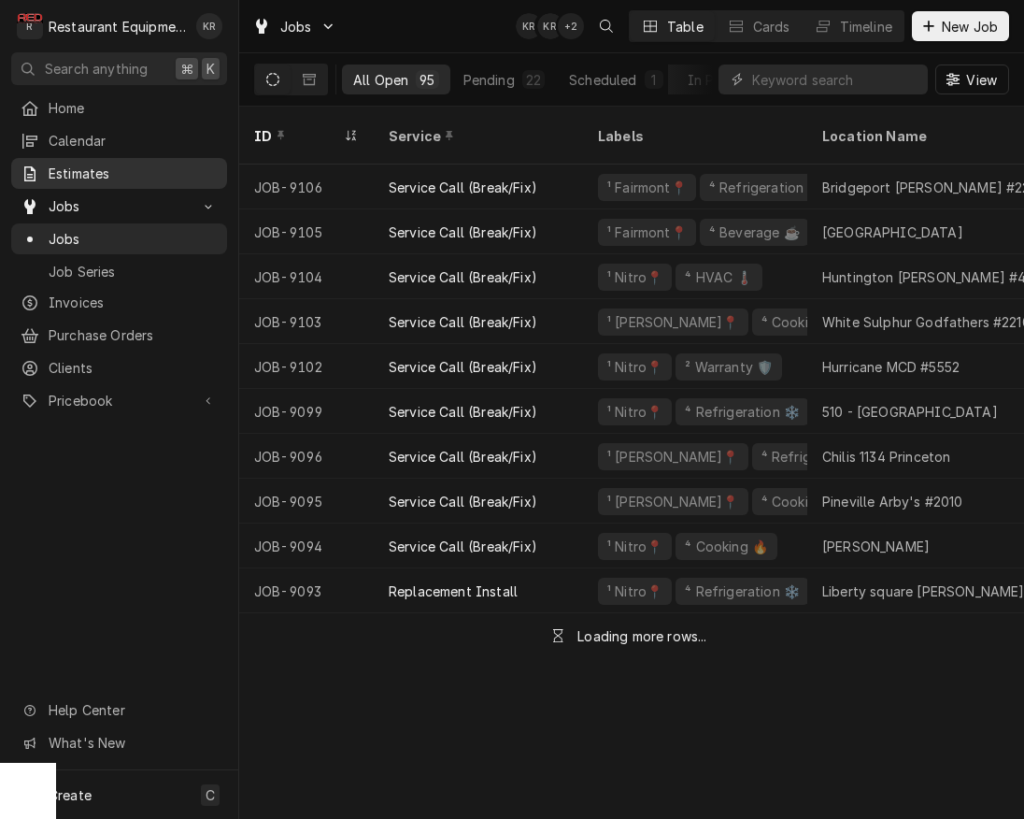
click at [77, 167] on span "Estimates" at bounding box center [133, 174] width 169 height 20
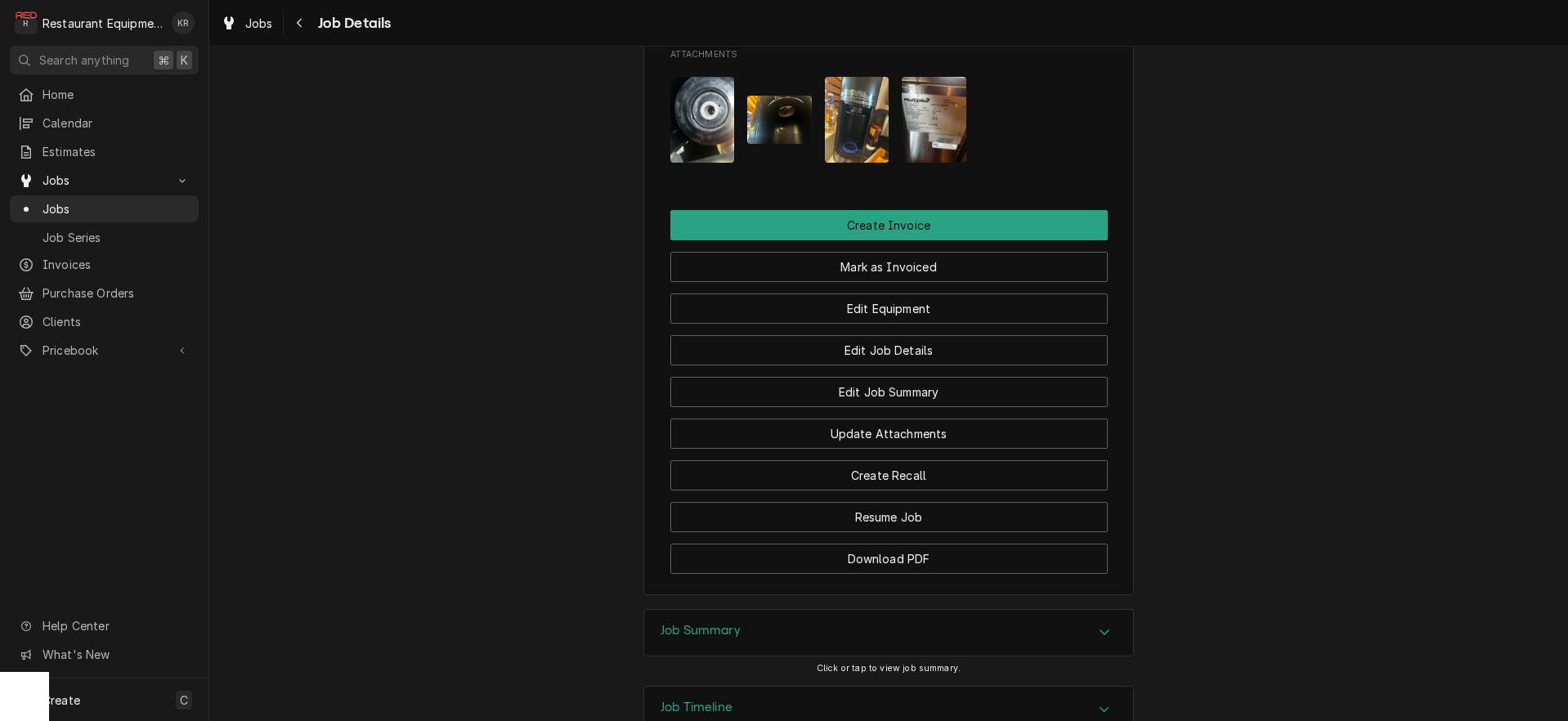
scroll to position [1334, 0]
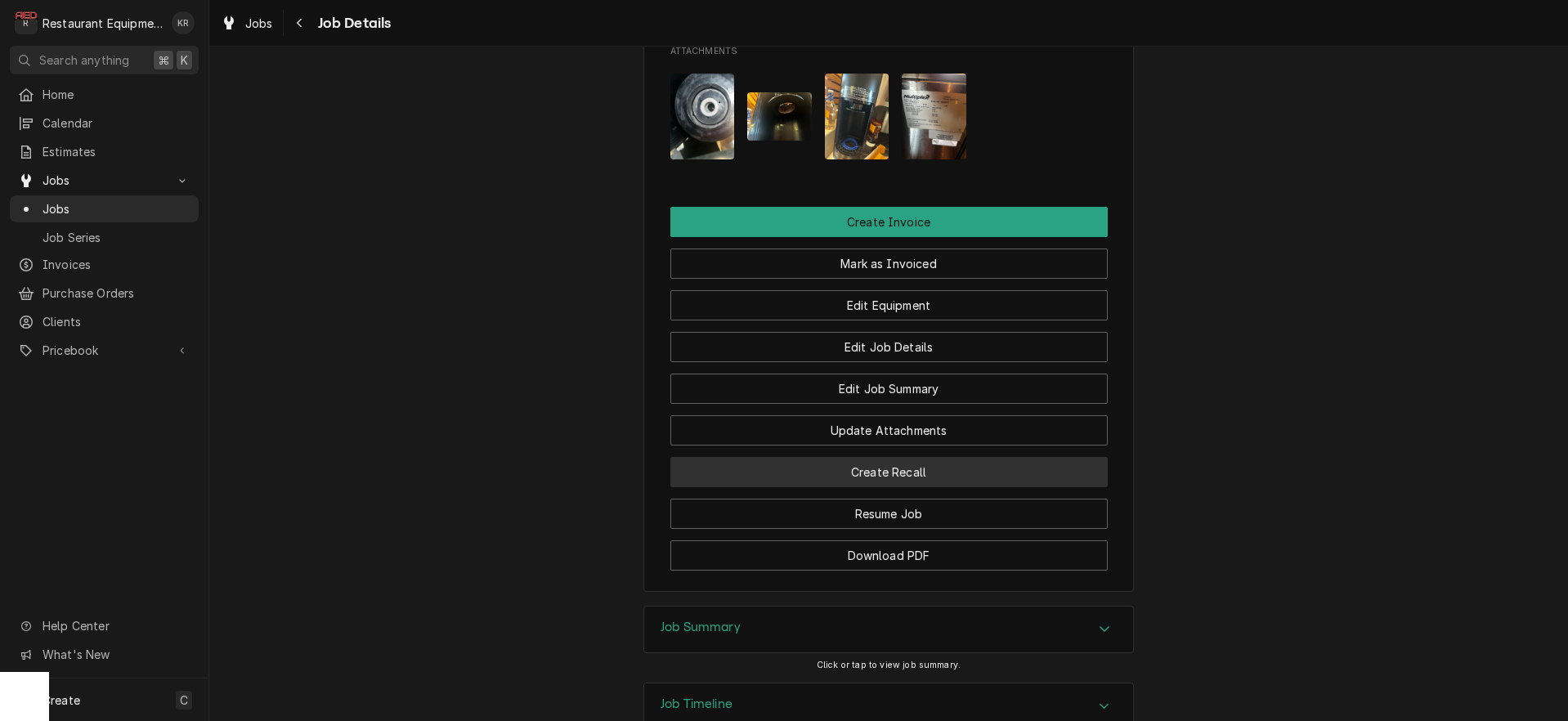
click at [848, 487] on button "Create Recall" at bounding box center [889, 472] width 438 height 31
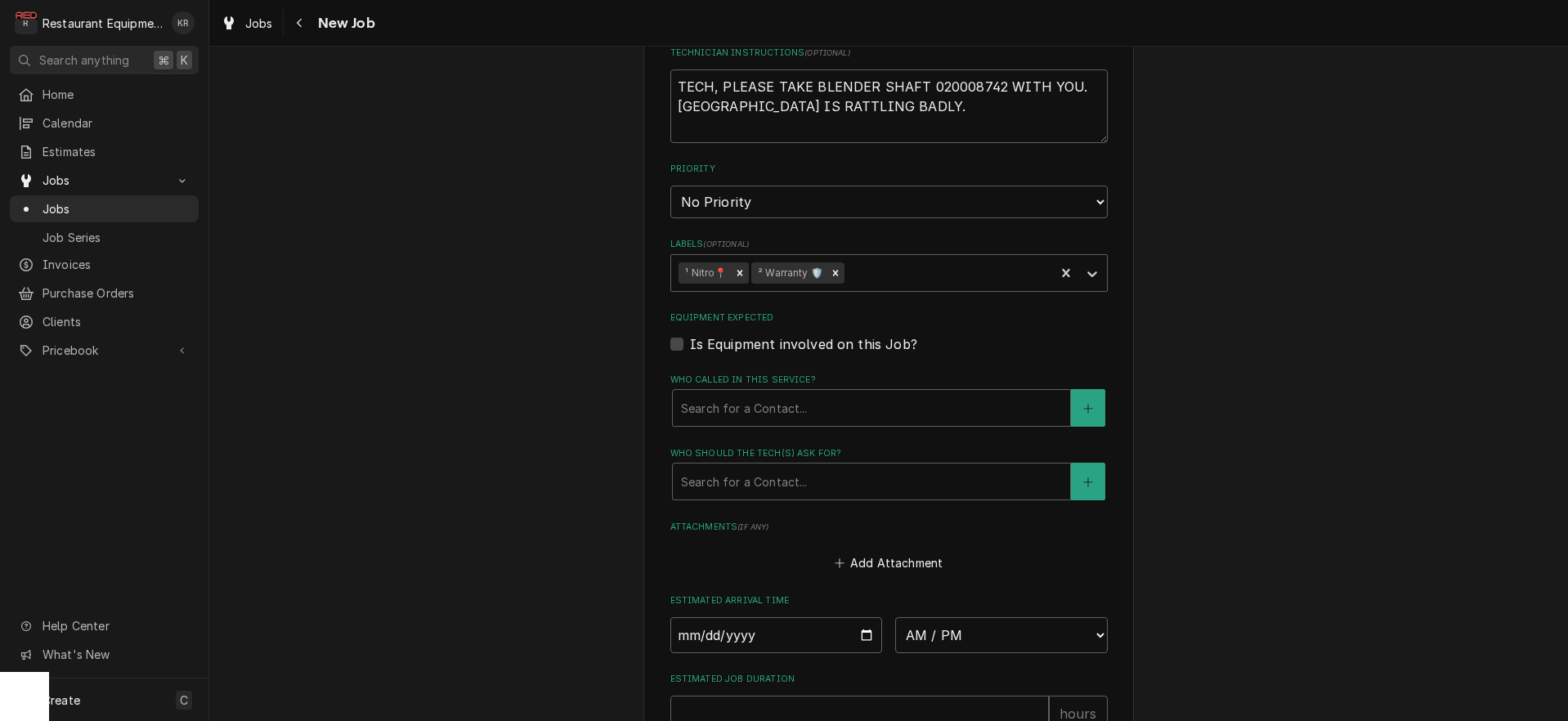
scroll to position [823, 0]
click at [768, 404] on div "Who called in this service?" at bounding box center [871, 407] width 381 height 30
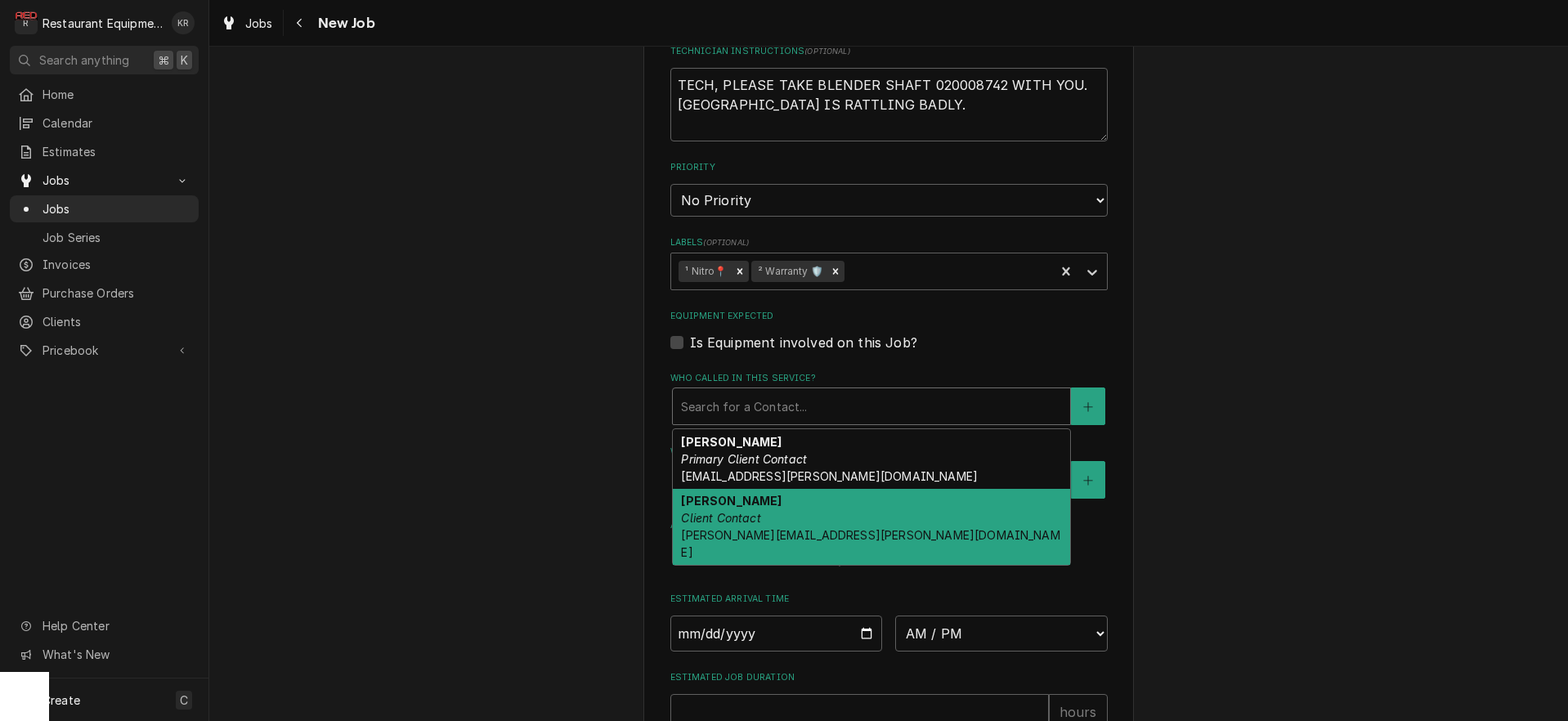
click at [760, 517] on em "Client Contact" at bounding box center [720, 518] width 80 height 14
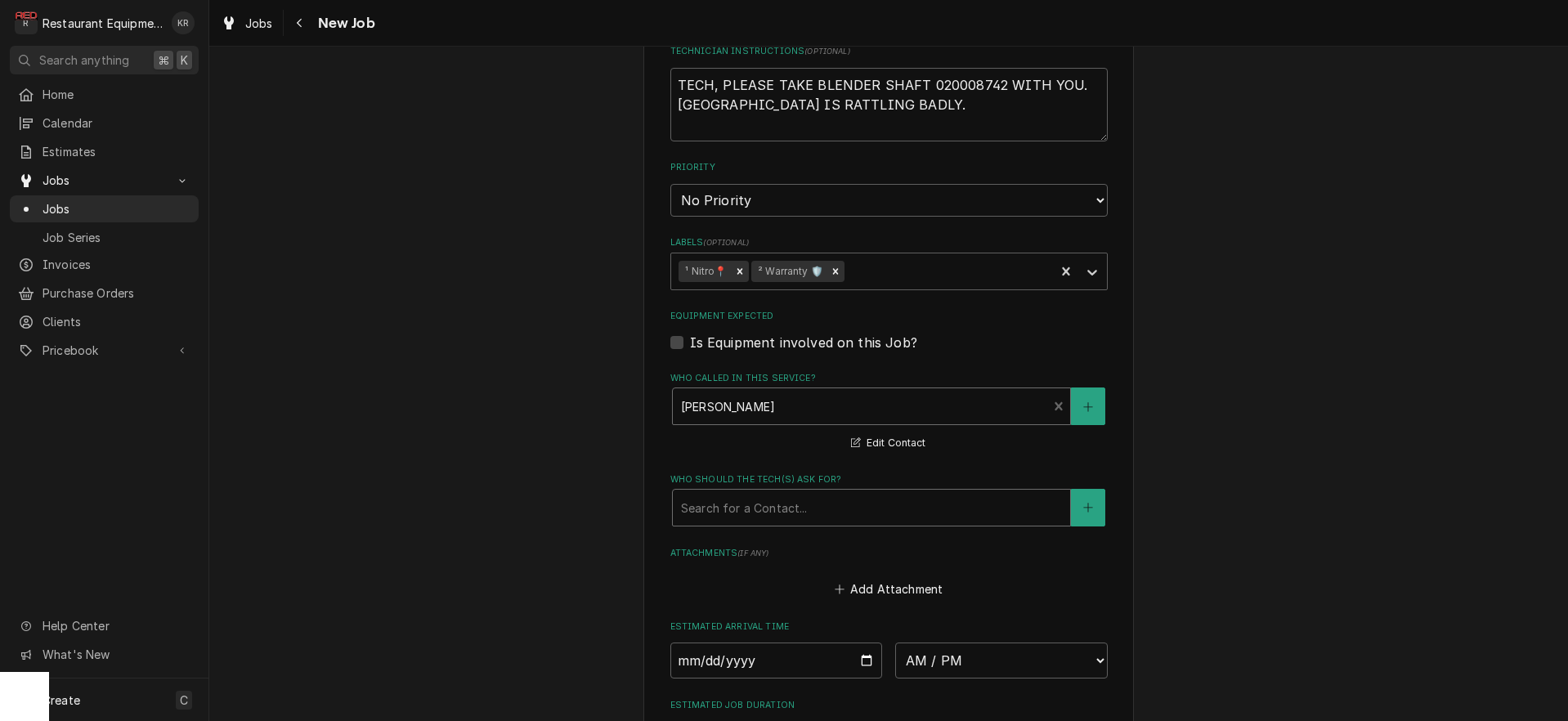
click at [762, 517] on div "Who should the tech(s) ask for?" at bounding box center [871, 508] width 381 height 30
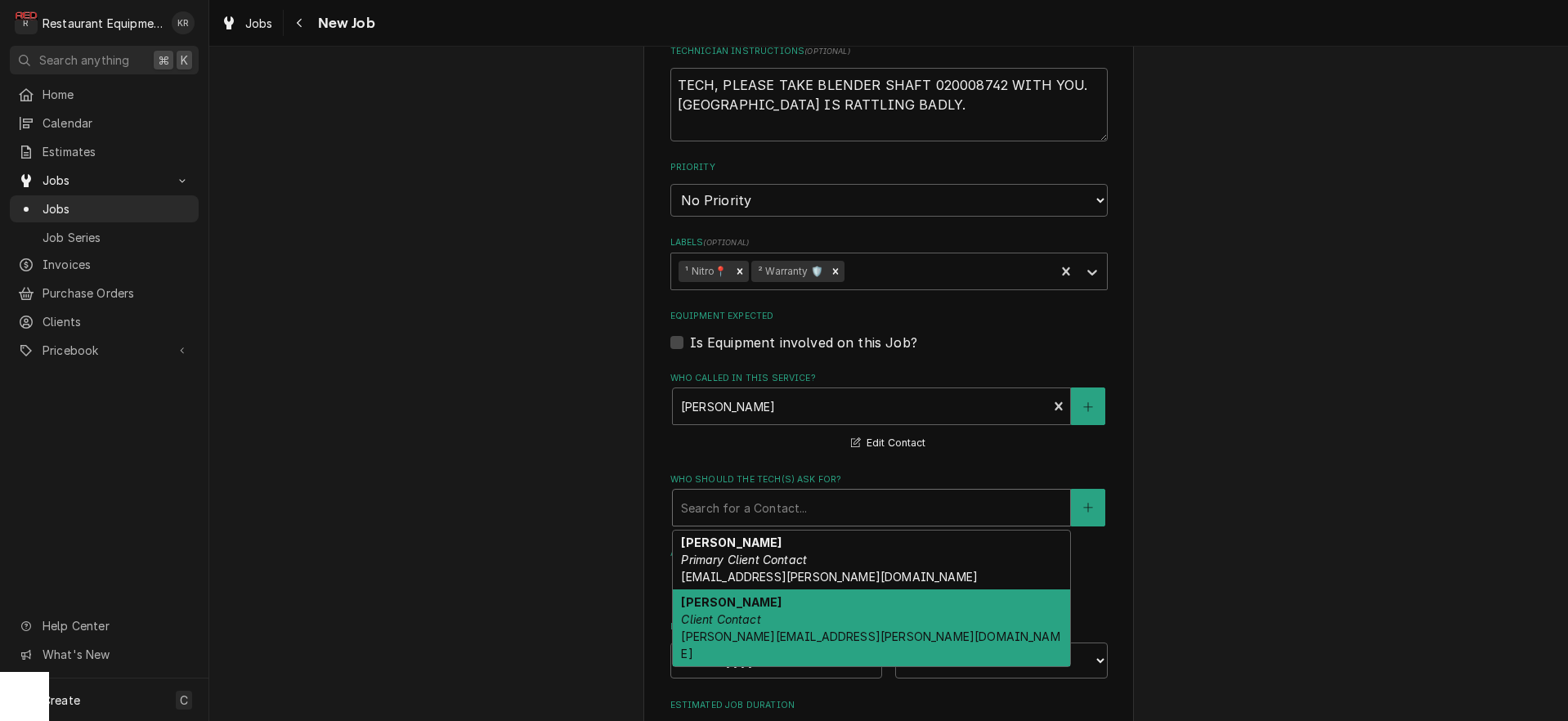
click at [762, 595] on strong "[PERSON_NAME]" at bounding box center [731, 602] width 101 height 14
type textarea "x"
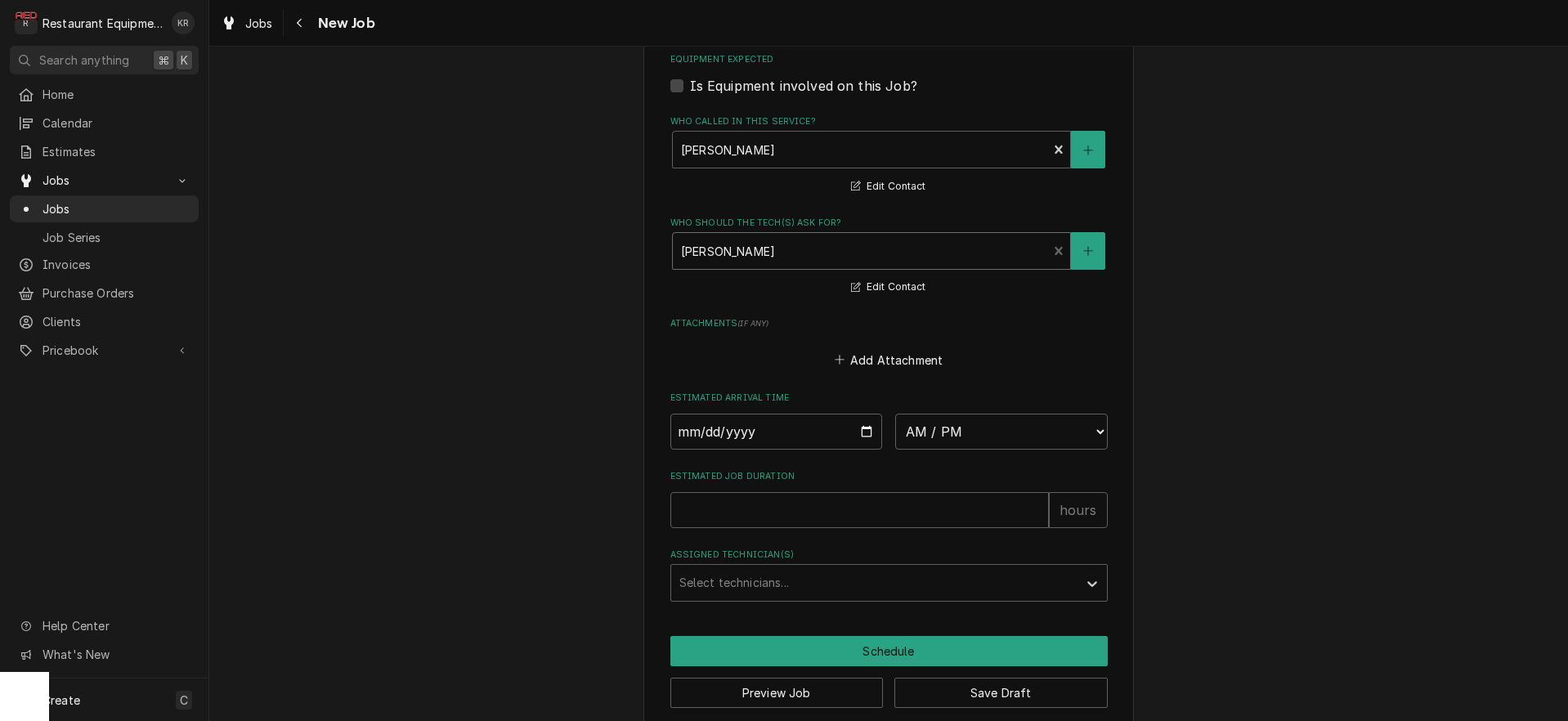
scroll to position [1099, 0]
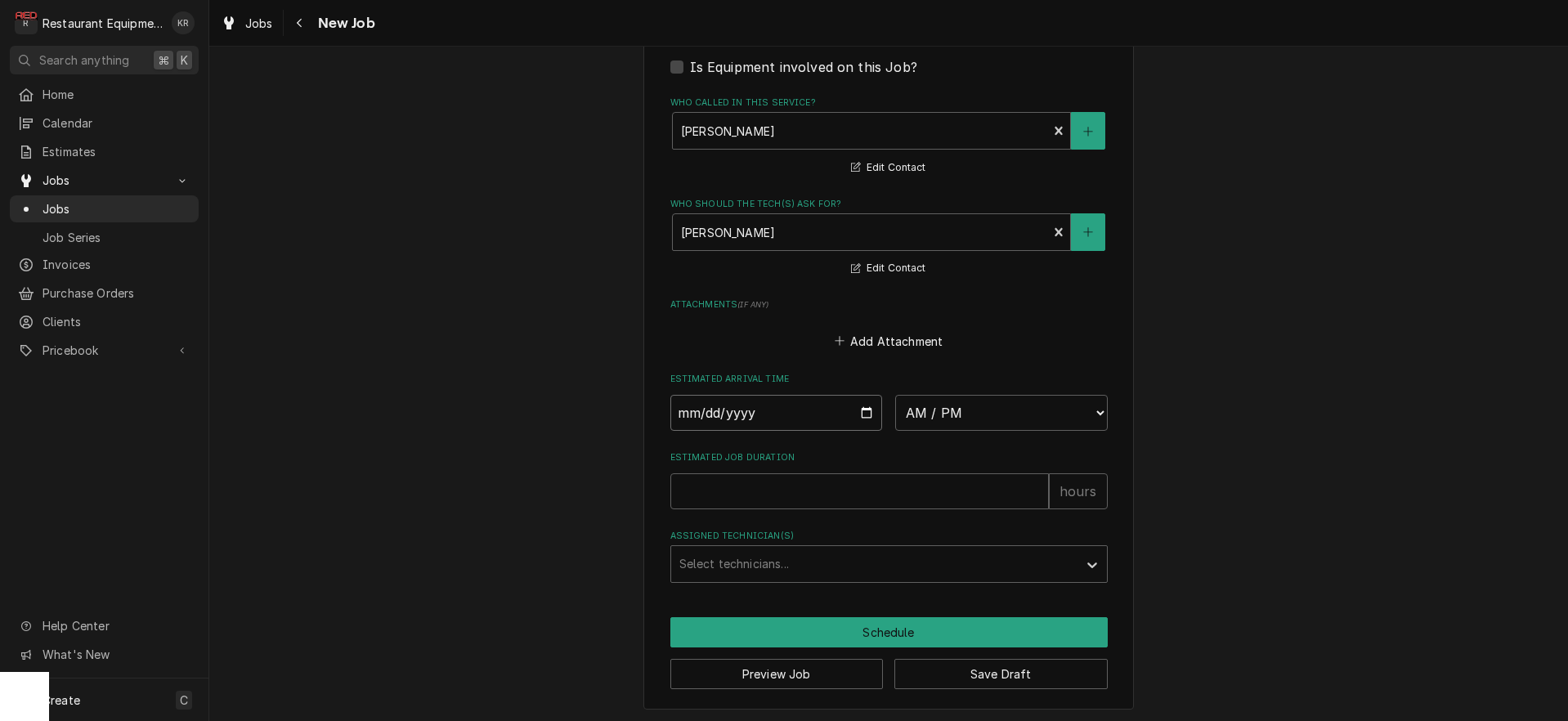
drag, startPoint x: 863, startPoint y: 412, endPoint x: 859, endPoint y: 461, distance: 49.2
click at [863, 412] on input "Date" at bounding box center [776, 412] width 213 height 36
type input "[DATE]"
type textarea "x"
click at [895, 395] on select "AM / PM 6:00 AM 6:15 AM 6:30 AM 6:45 AM 7:00 AM 7:15 AM 7:30 AM 7:45 AM 8:00 AM…" at bounding box center [1001, 412] width 213 height 36
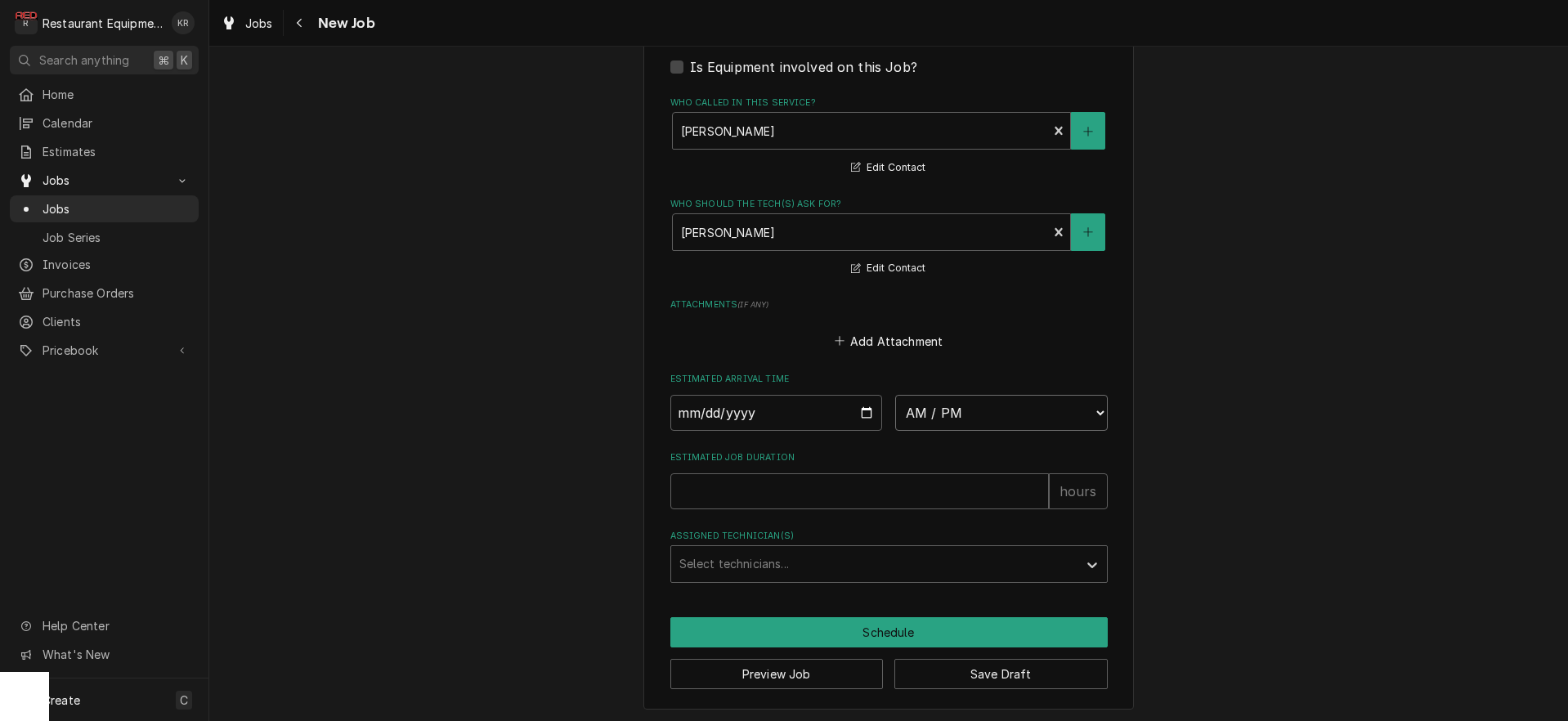
select select "17:00:00"
click option "5:00 PM" at bounding box center [0, 0] width 0 height 0
click at [779, 486] on input "Estimated Job Duration" at bounding box center [859, 491] width 379 height 36
type textarea "x"
type input "1"
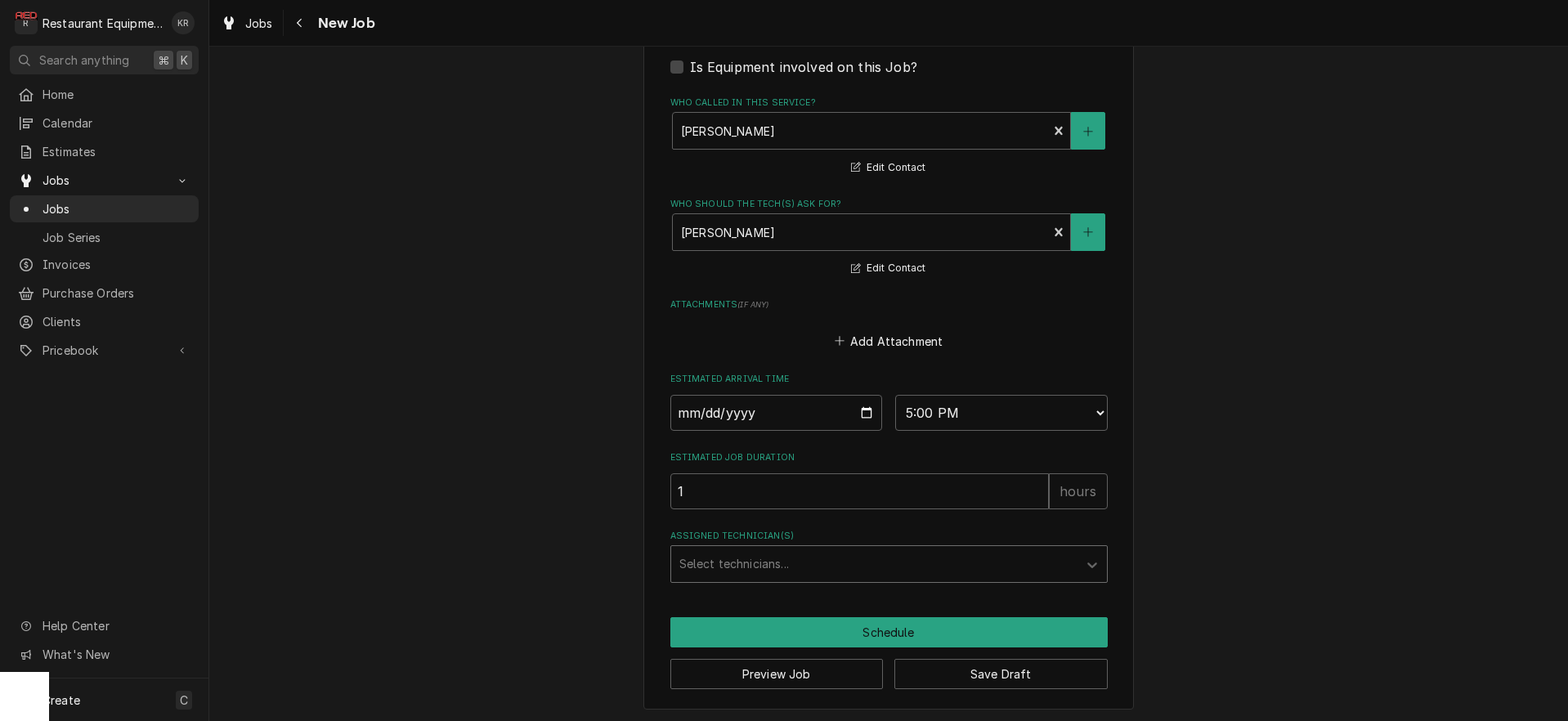
type textarea "x"
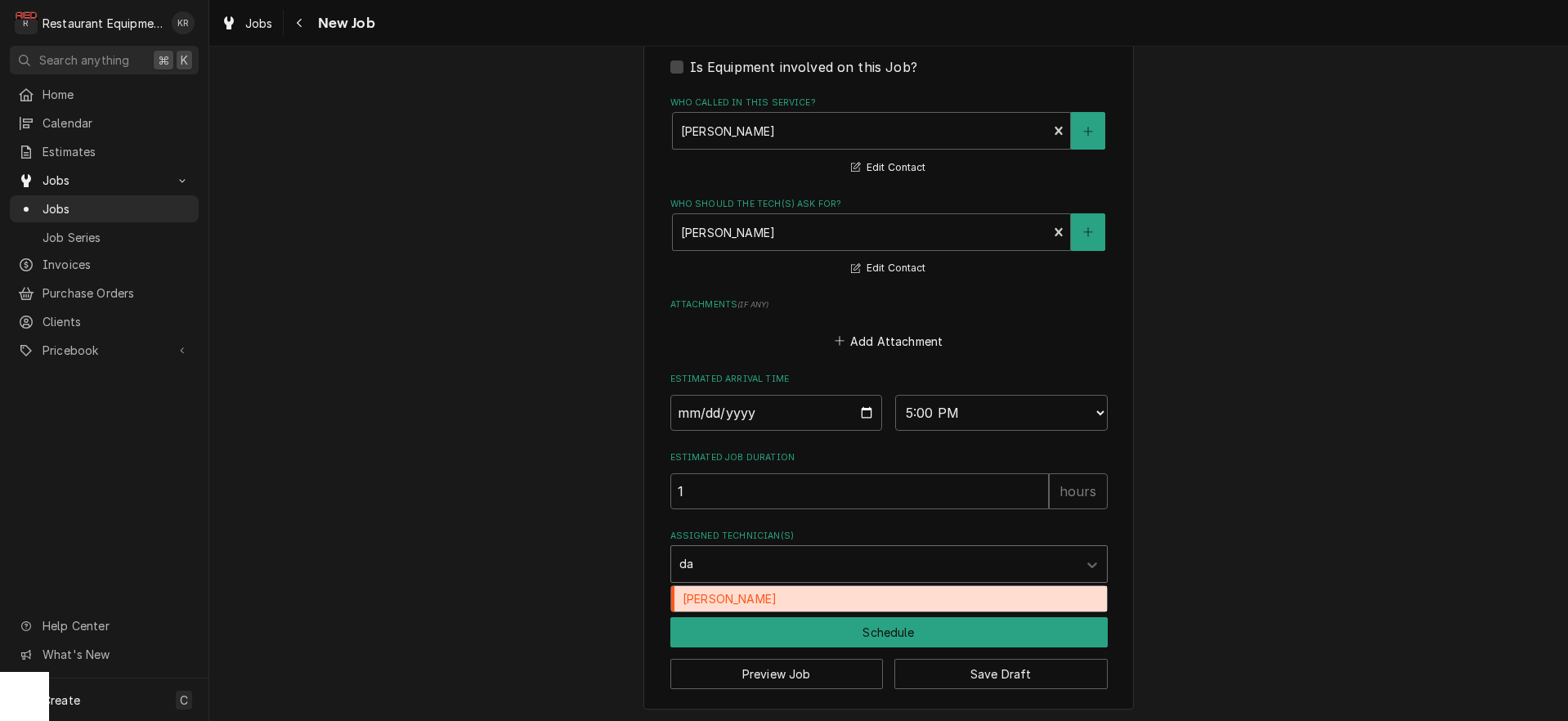
type input "dak"
click at [781, 595] on div "[PERSON_NAME]" at bounding box center [889, 599] width 436 height 25
type textarea "x"
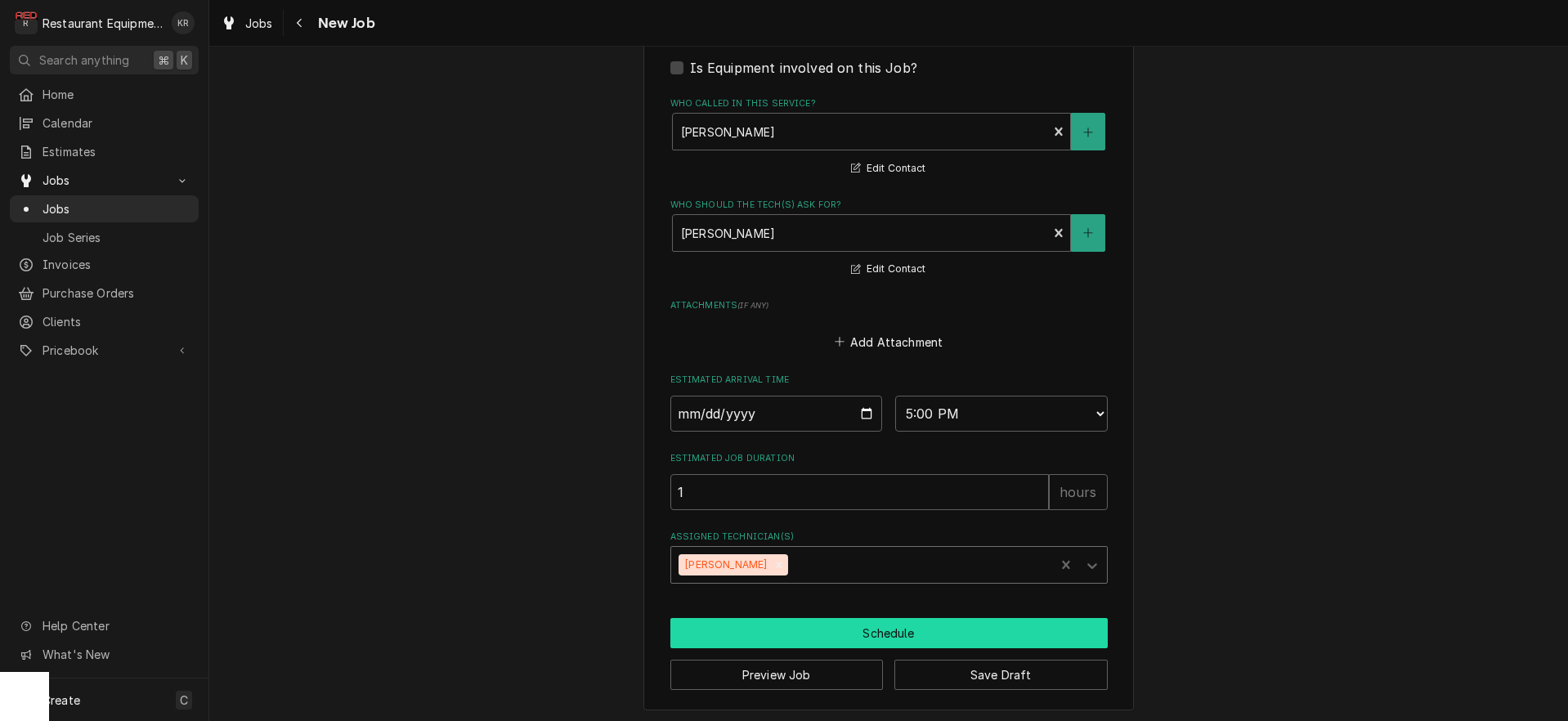
drag, startPoint x: 781, startPoint y: 630, endPoint x: 774, endPoint y: 584, distance: 46.5
click at [781, 630] on button "Schedule" at bounding box center [889, 633] width 438 height 31
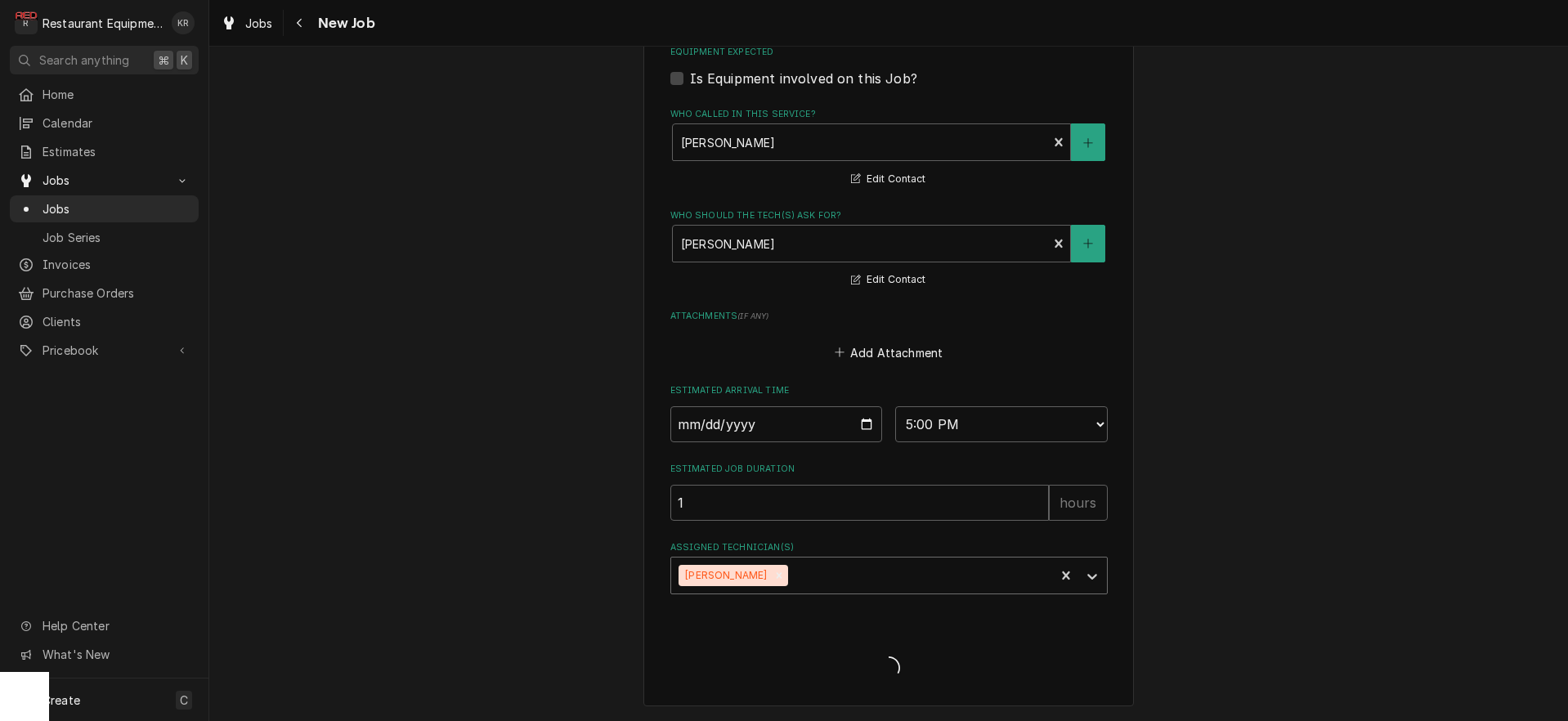
scroll to position [1084, 0]
type textarea "x"
